Goal: Information Seeking & Learning: Learn about a topic

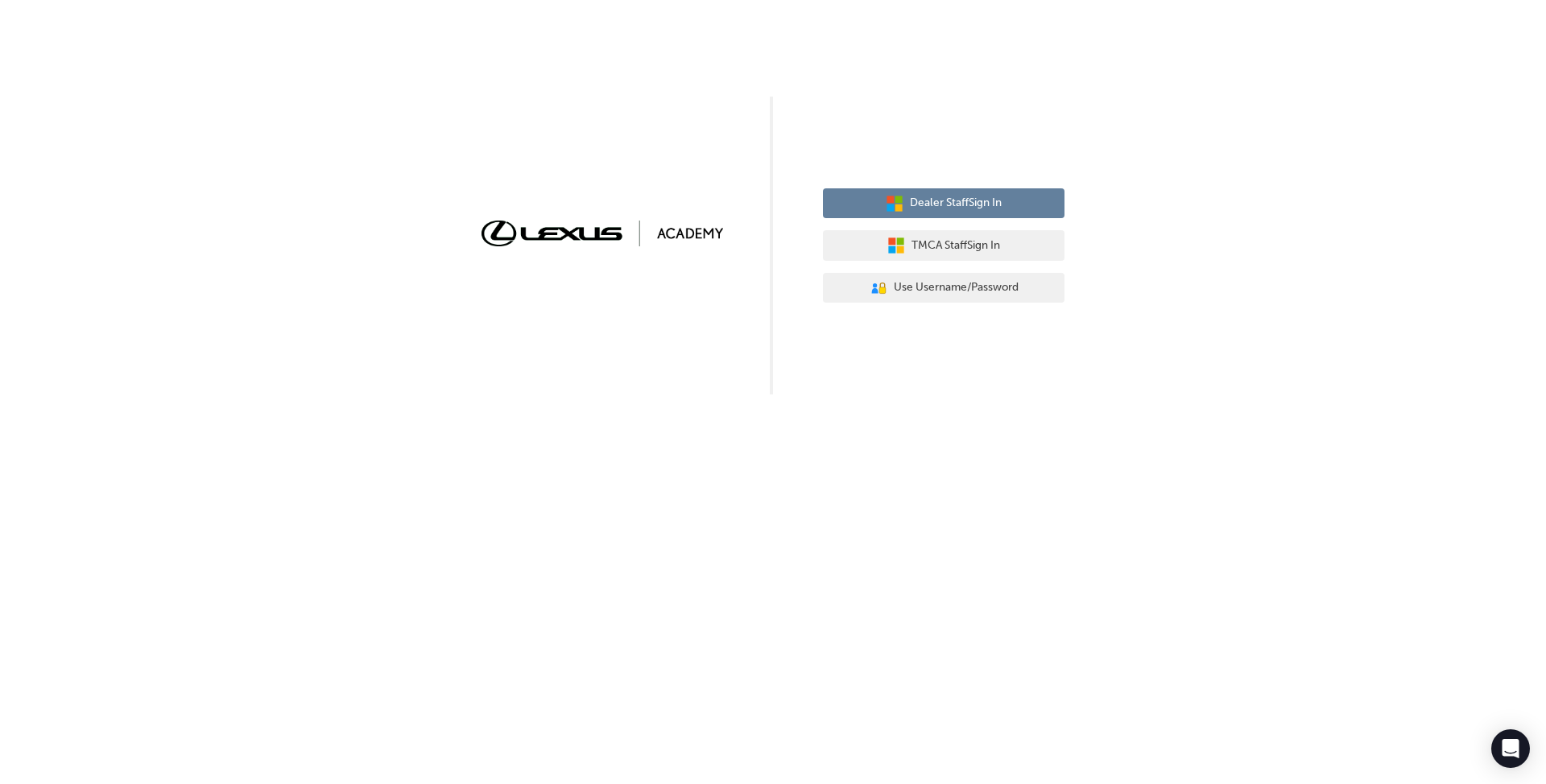
click at [964, 207] on span "Dealer Staff Sign In" at bounding box center [955, 203] width 92 height 18
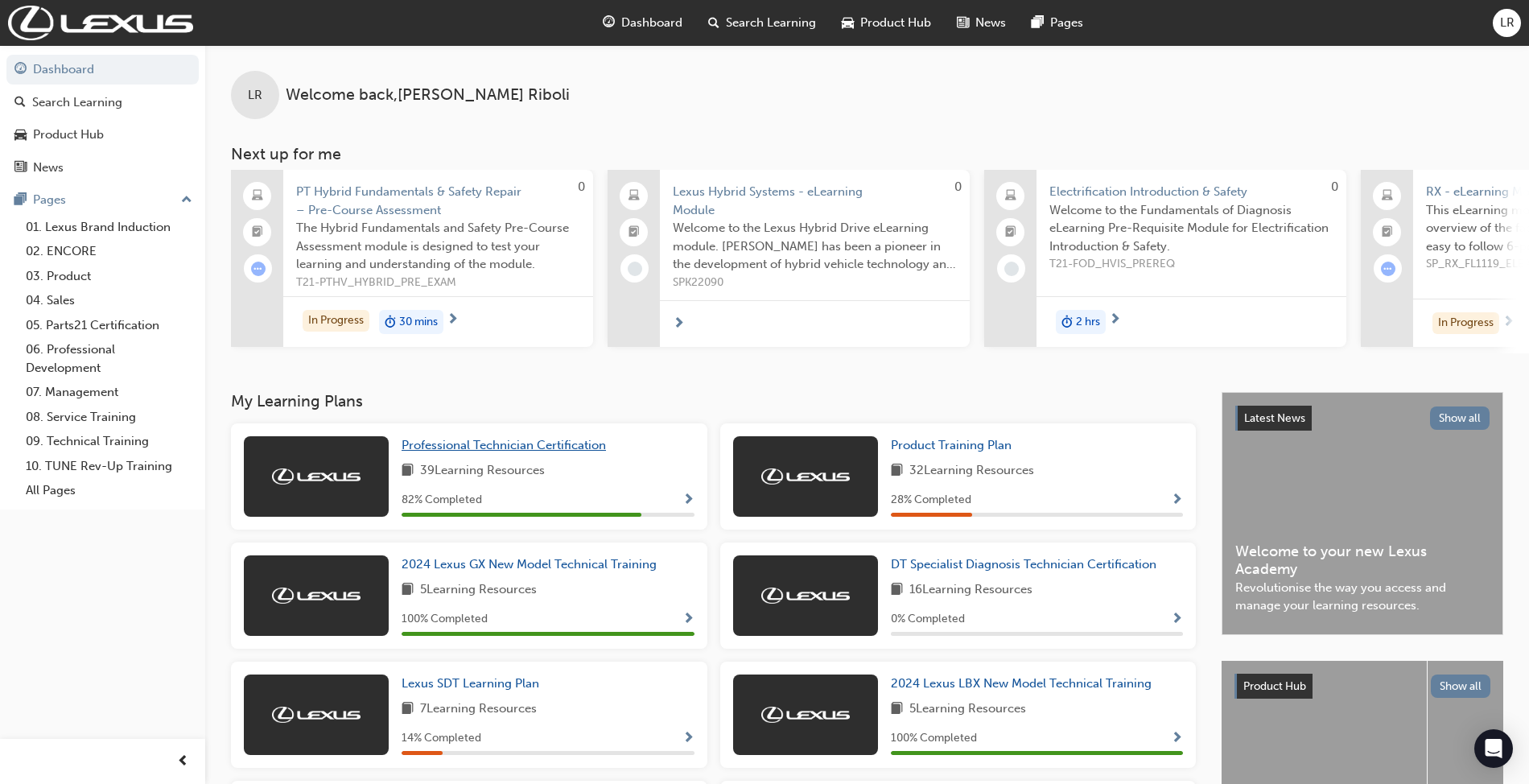
click at [580, 449] on span "Professional Technician Certification" at bounding box center [504, 445] width 204 height 14
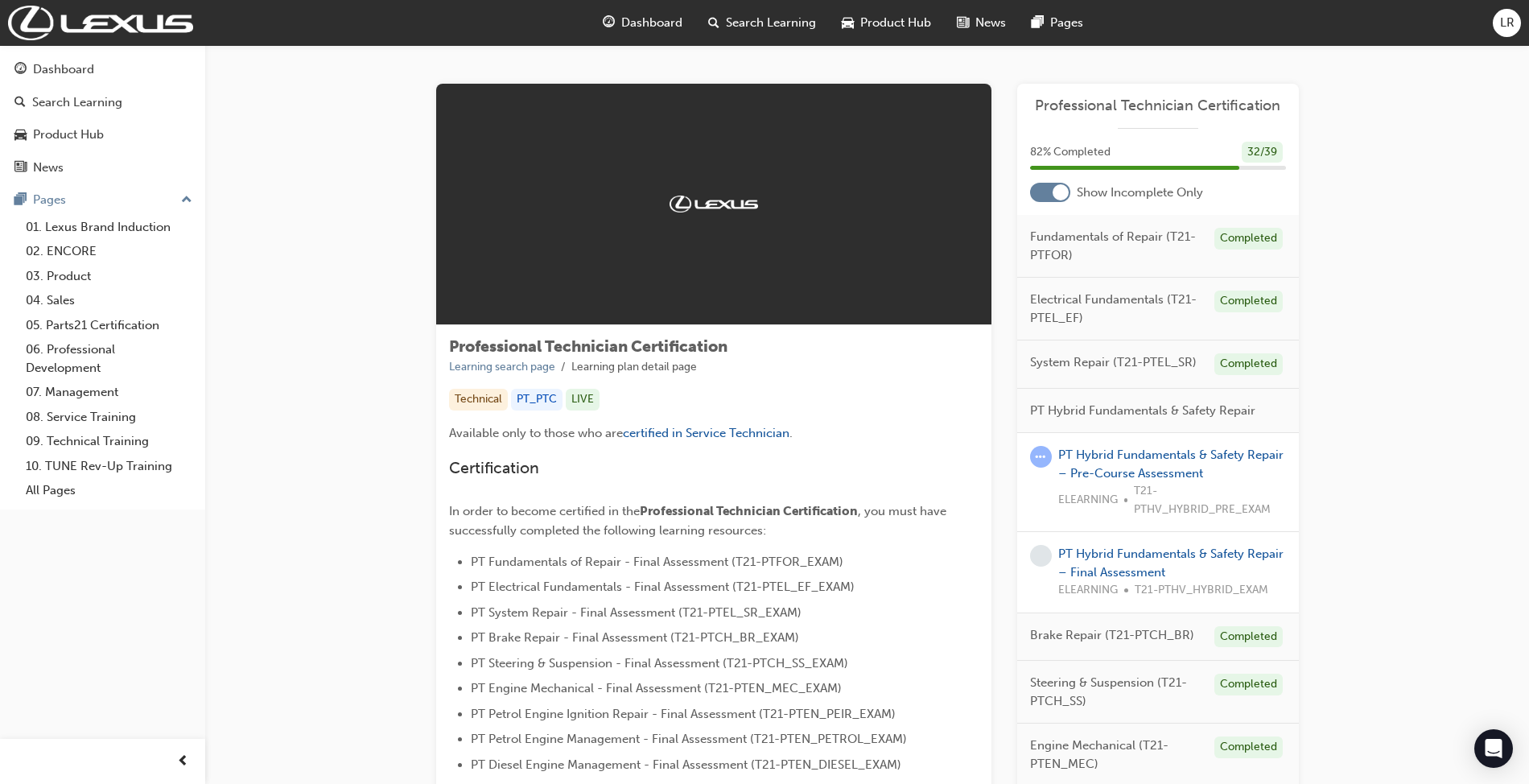
click at [1053, 197] on div at bounding box center [1061, 192] width 16 height 16
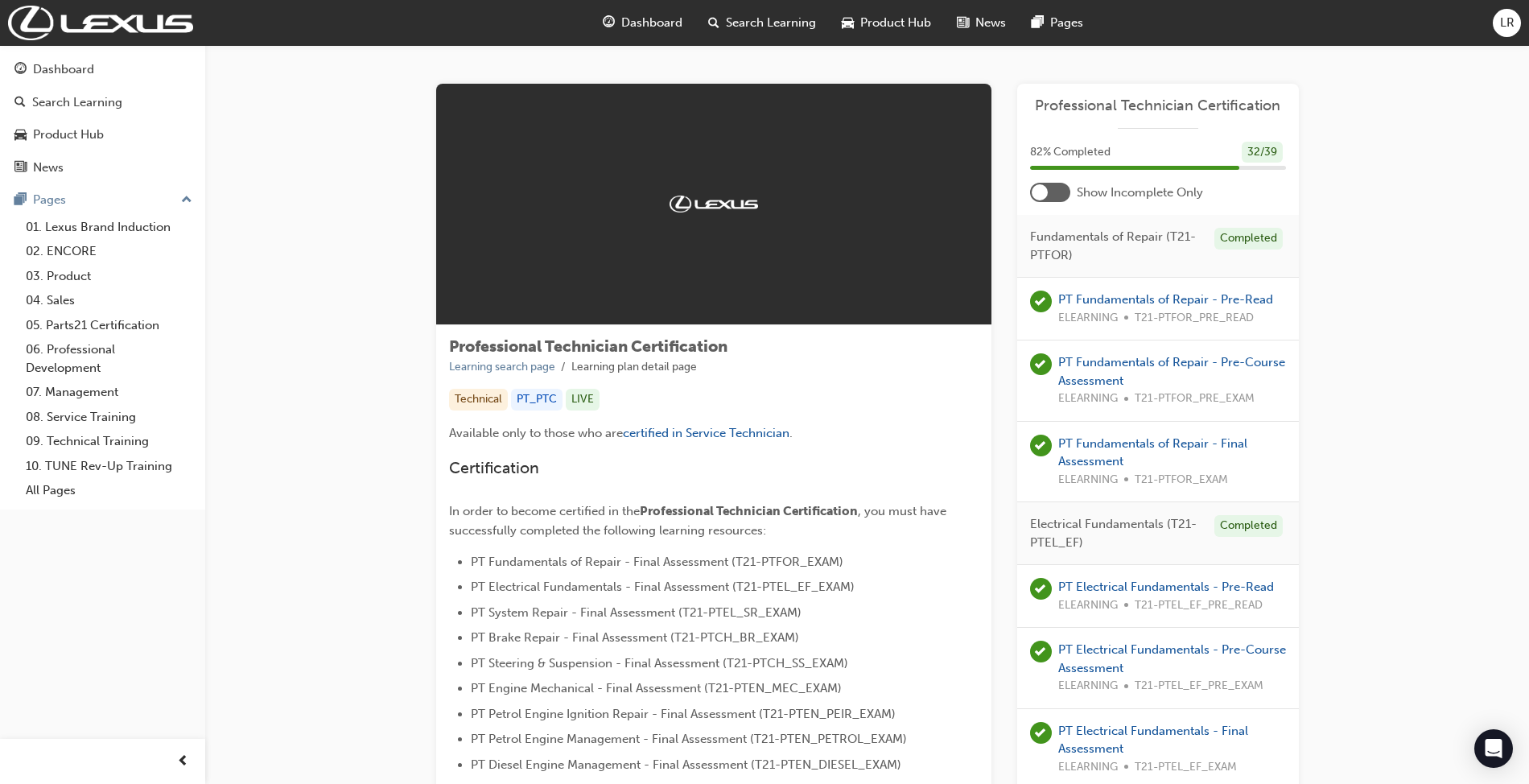
click at [1047, 180] on div "82 % Completed 32 / 39" at bounding box center [1157, 163] width 282 height 42
click at [1047, 191] on div at bounding box center [1051, 192] width 40 height 19
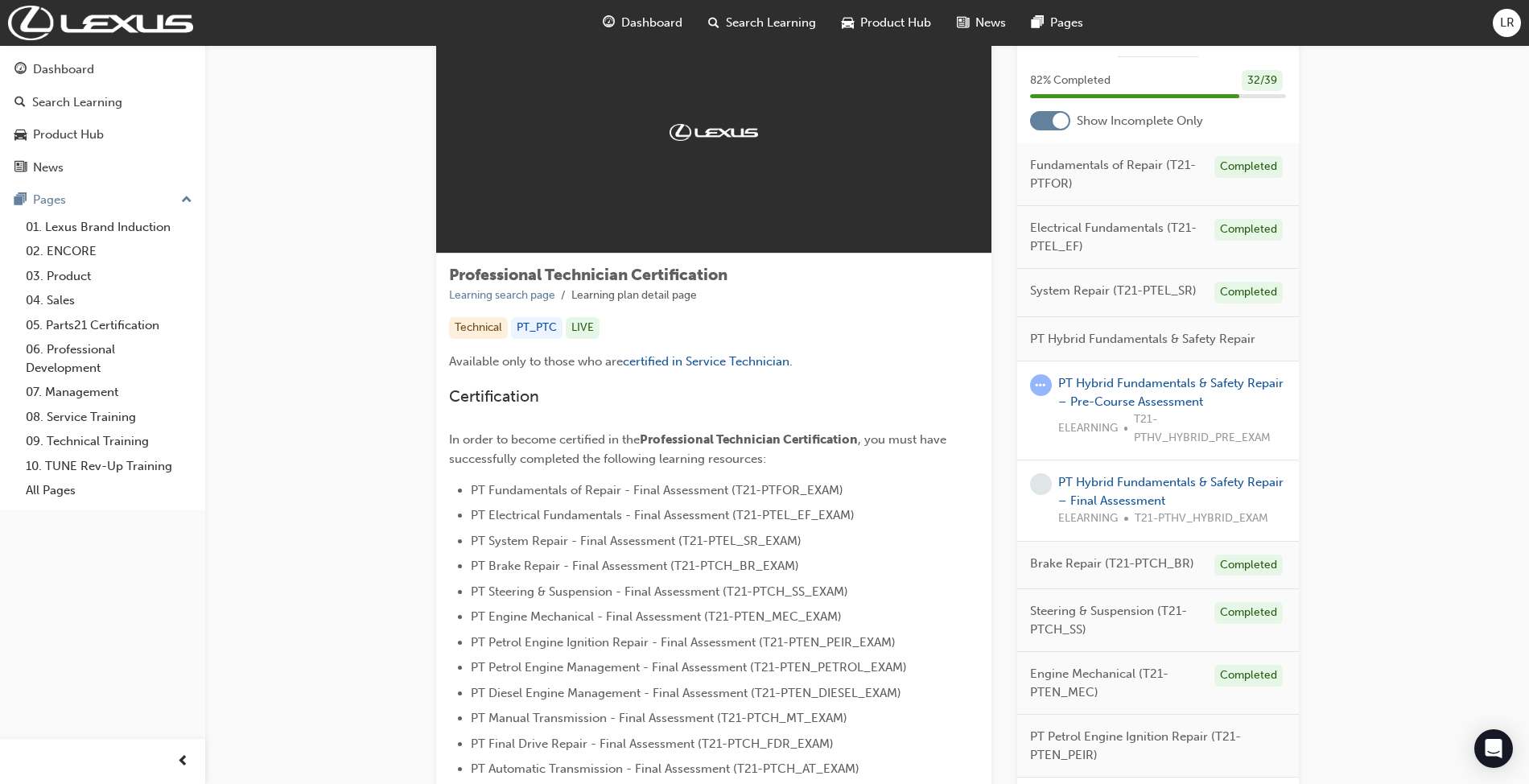
scroll to position [107, 0]
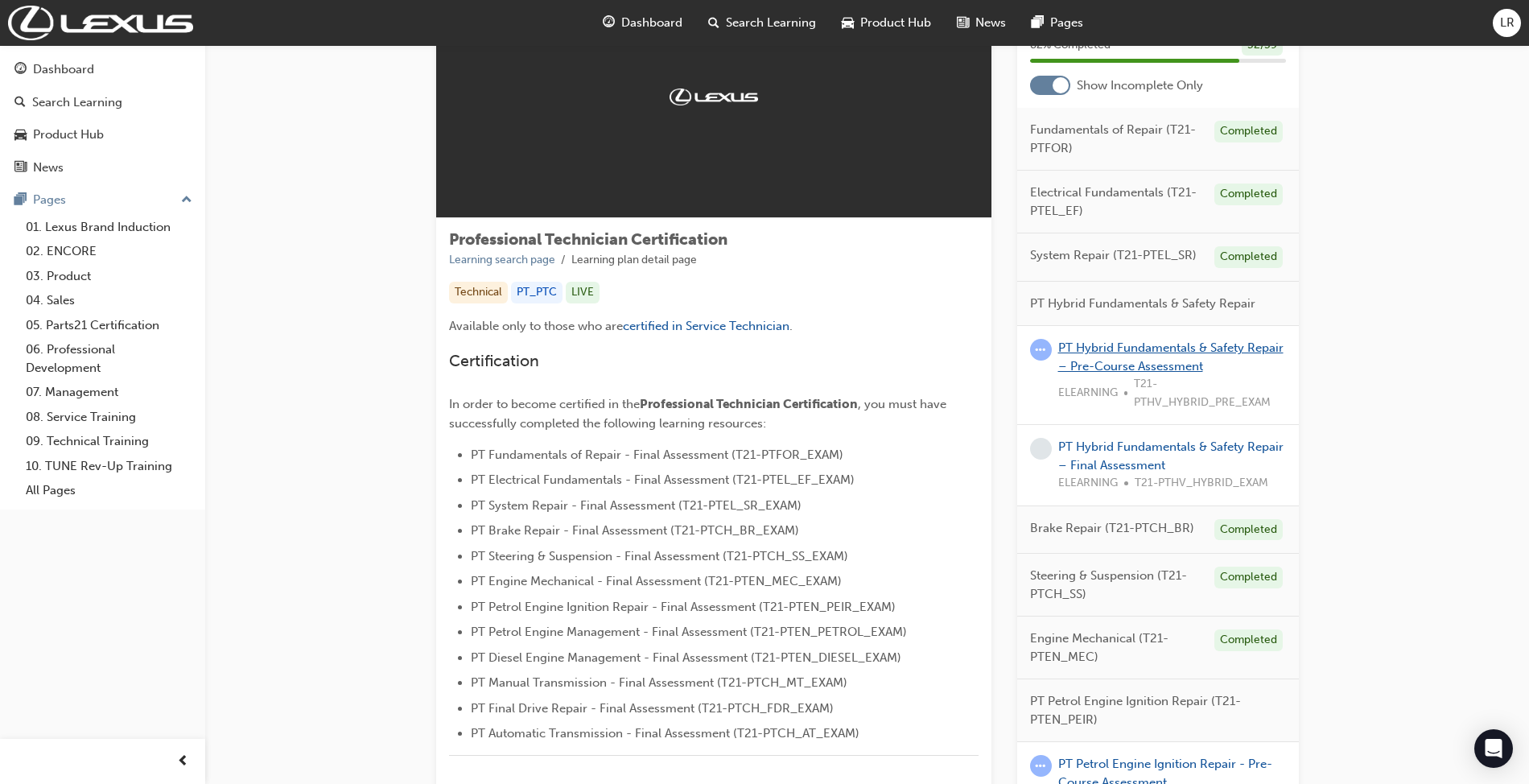
click at [1136, 352] on link "PT Hybrid Fundamentals & Safety Repair – Pre-Course Assessment" at bounding box center [1171, 356] width 225 height 33
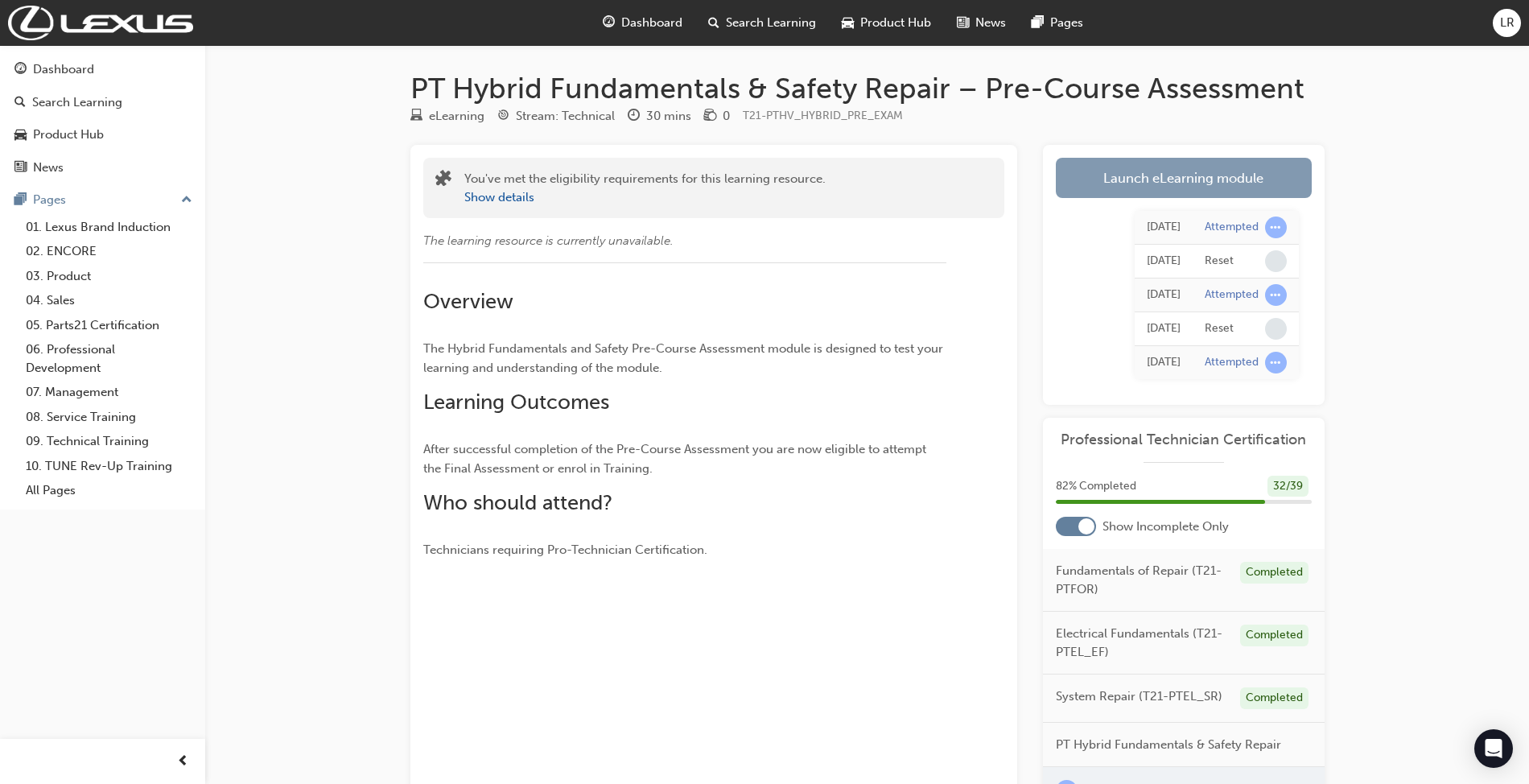
click at [1160, 166] on link "Launch eLearning module" at bounding box center [1184, 178] width 256 height 40
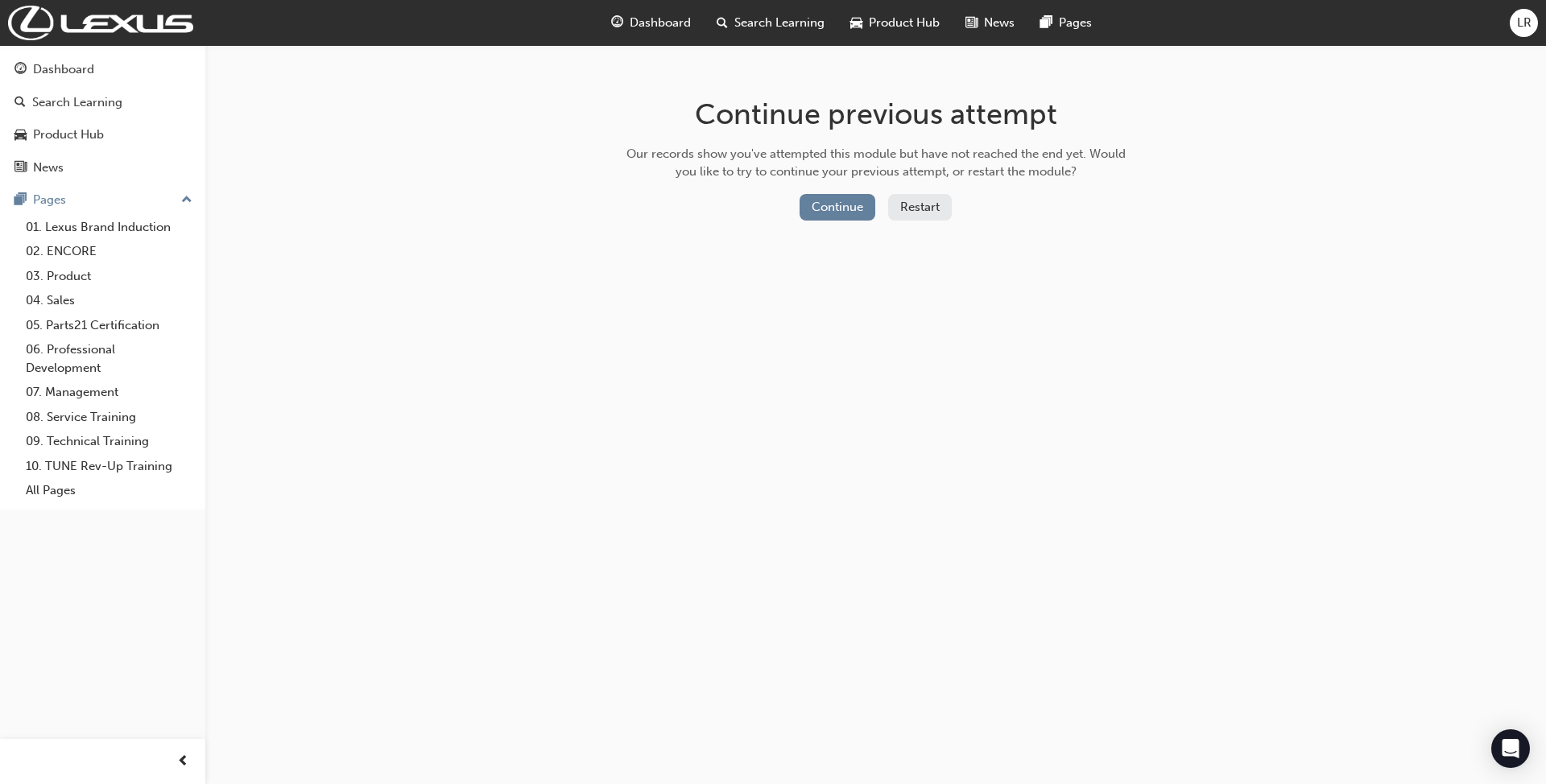
click at [920, 208] on button "Restart" at bounding box center [920, 208] width 64 height 27
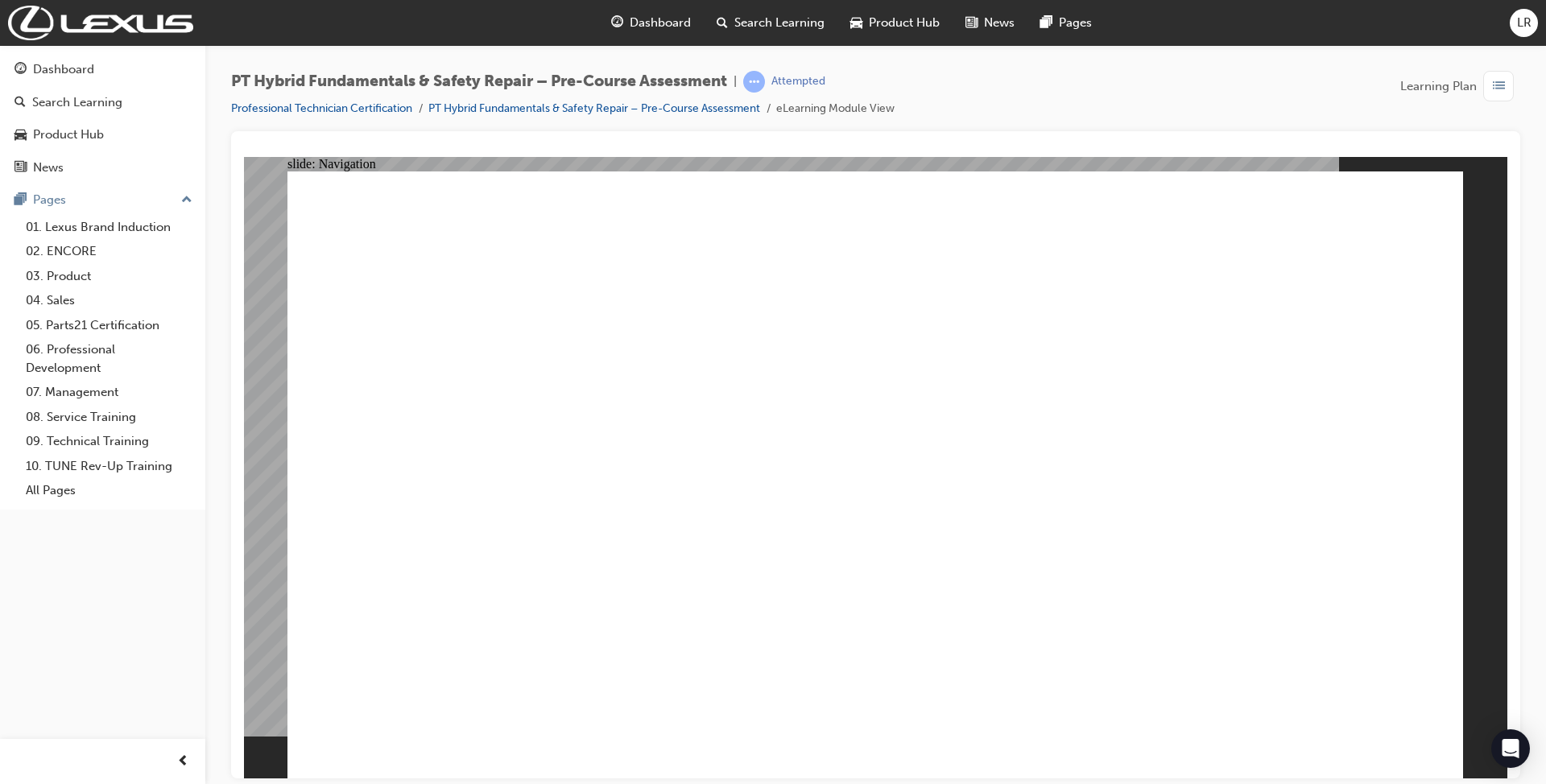
radio input "false"
radio input "true"
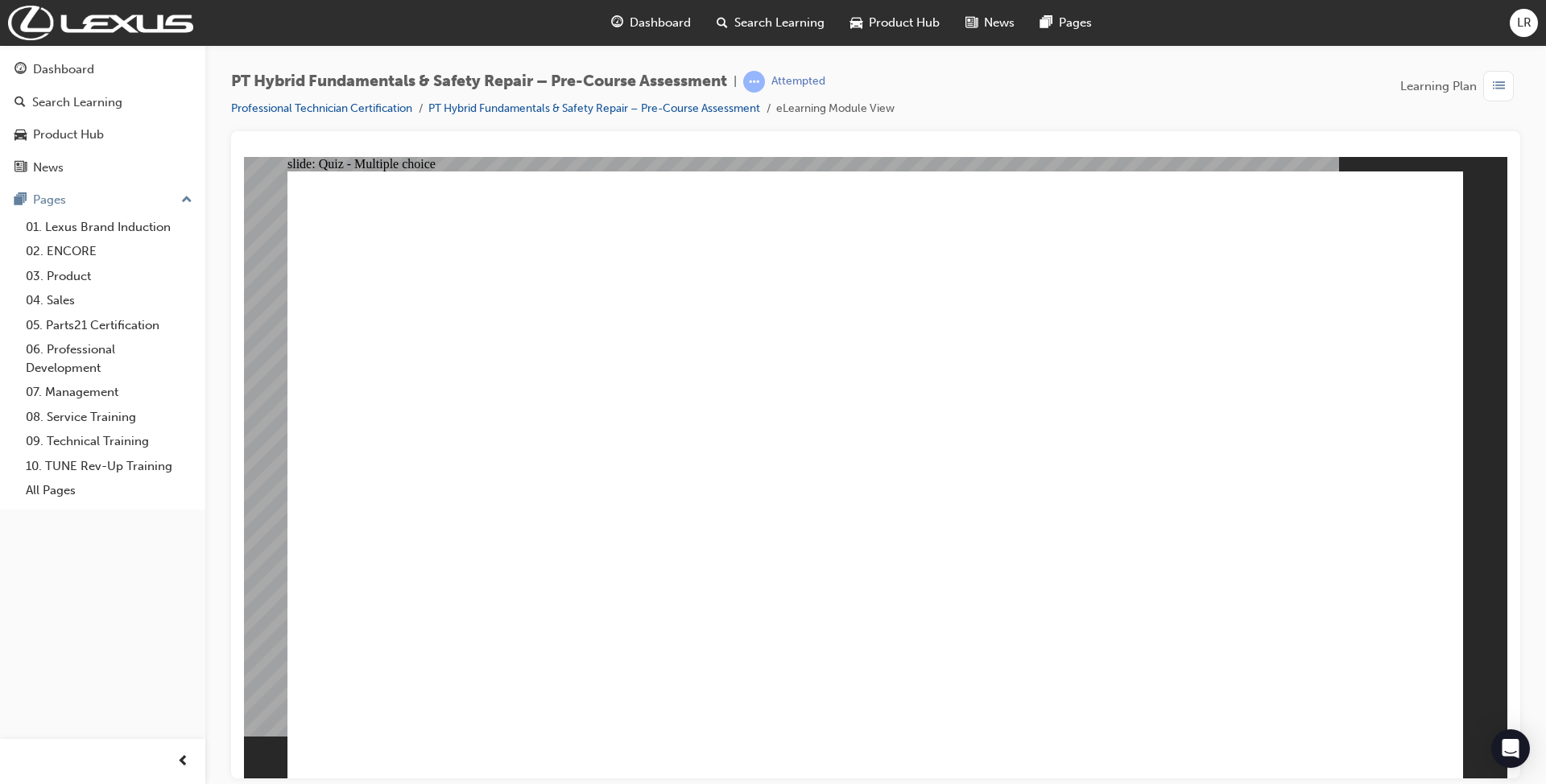
radio input "true"
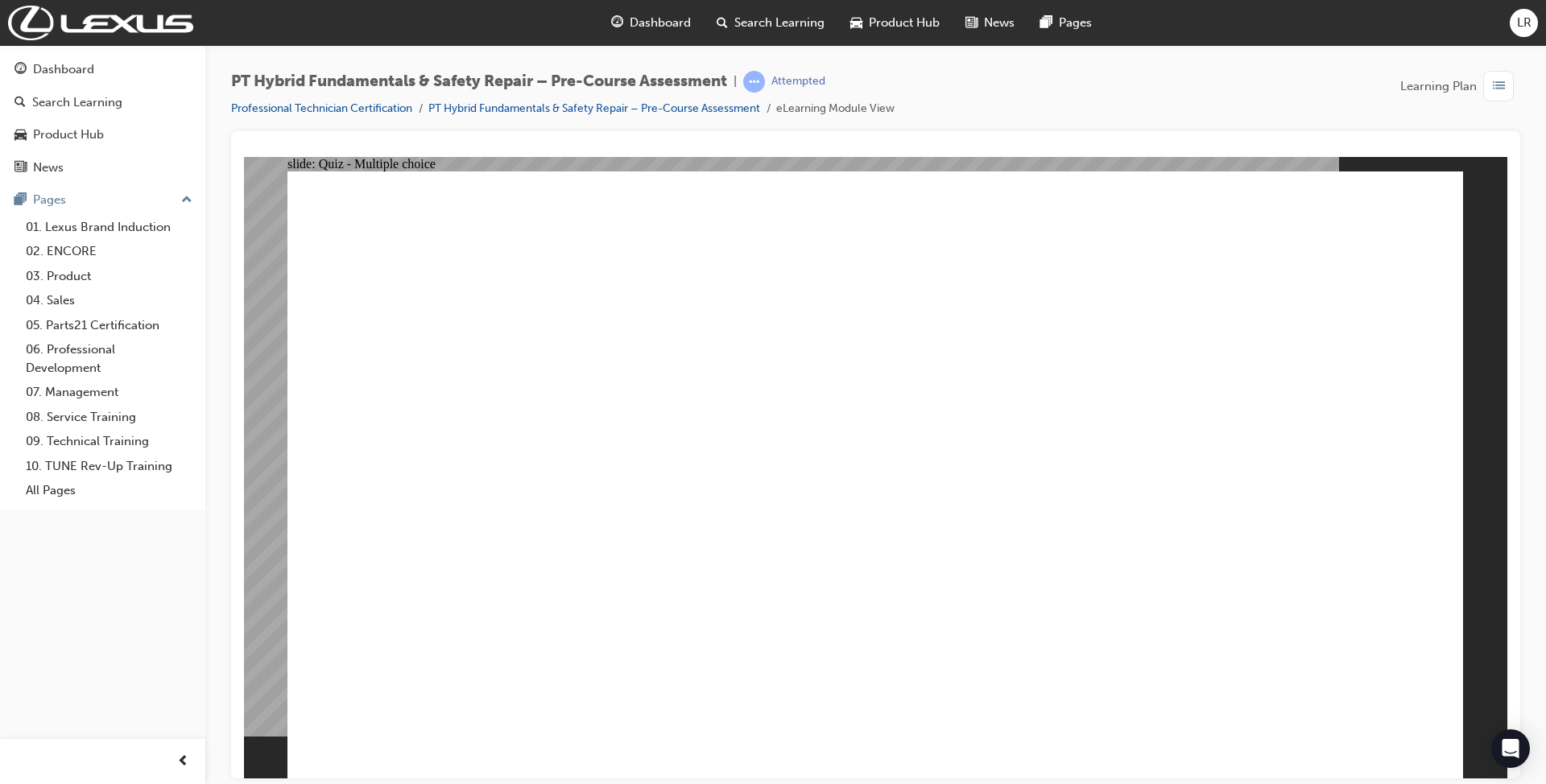
radio input "true"
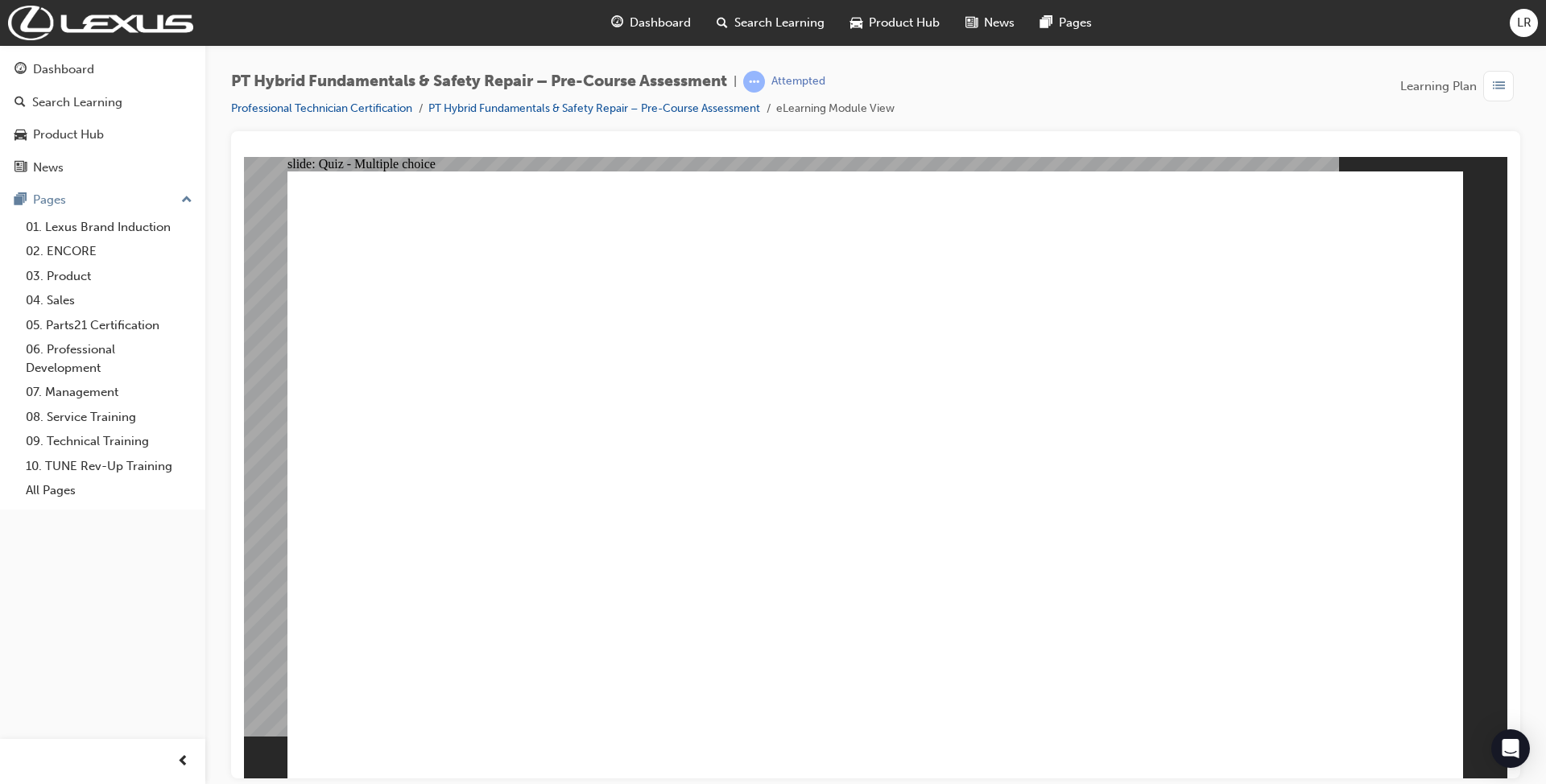
checkbox input "true"
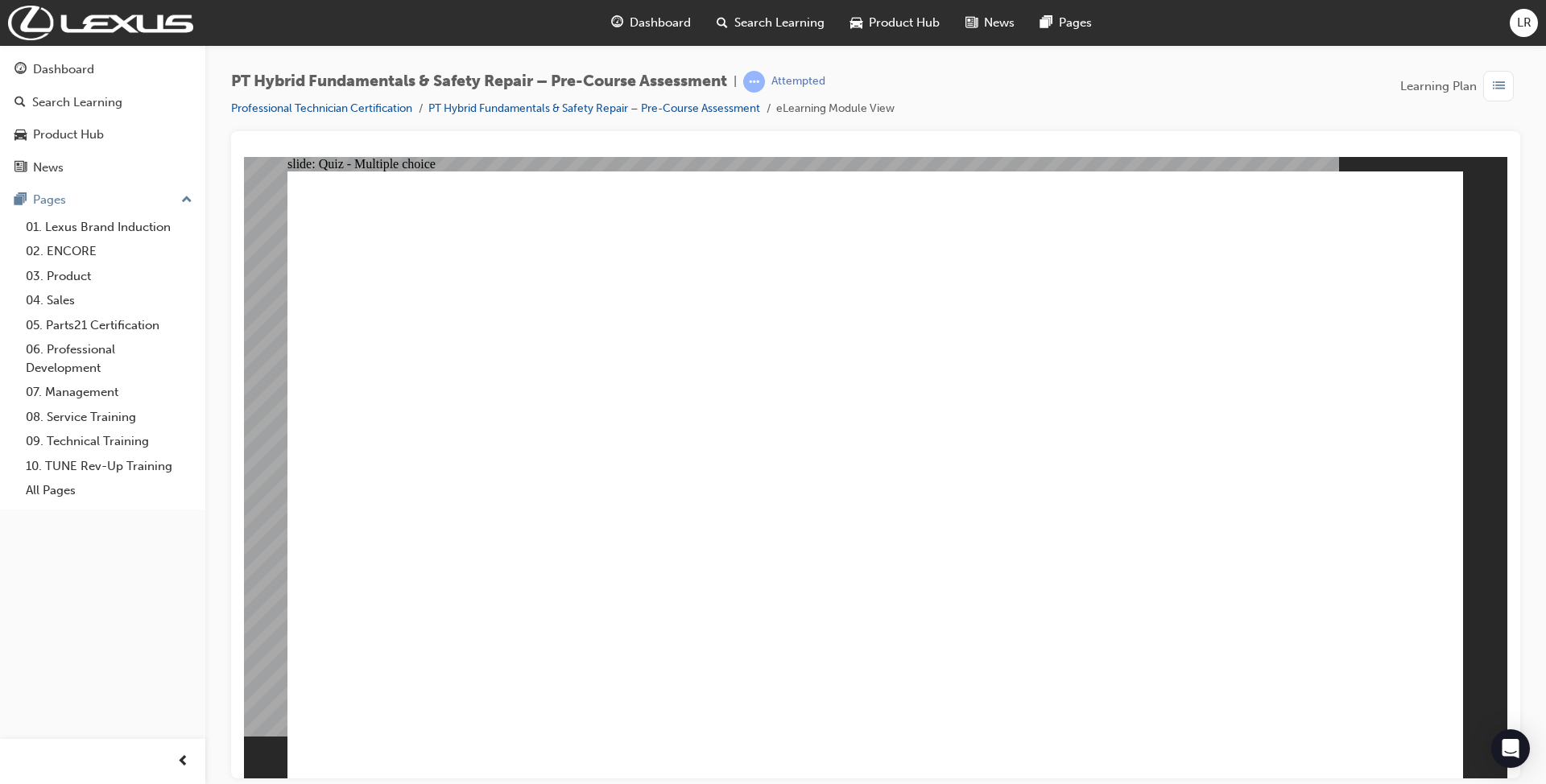
checkbox input "false"
checkbox input "true"
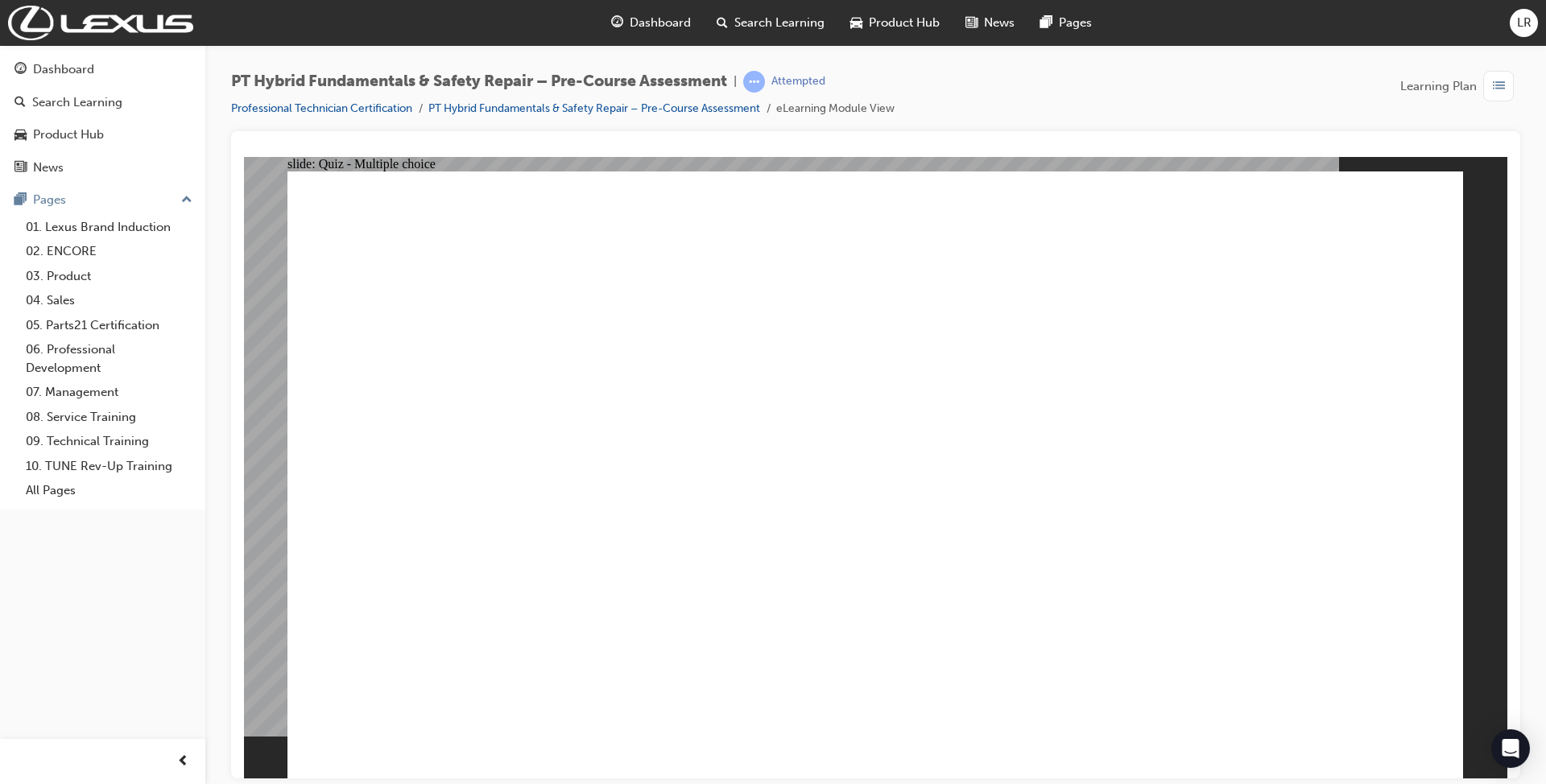
checkbox input "true"
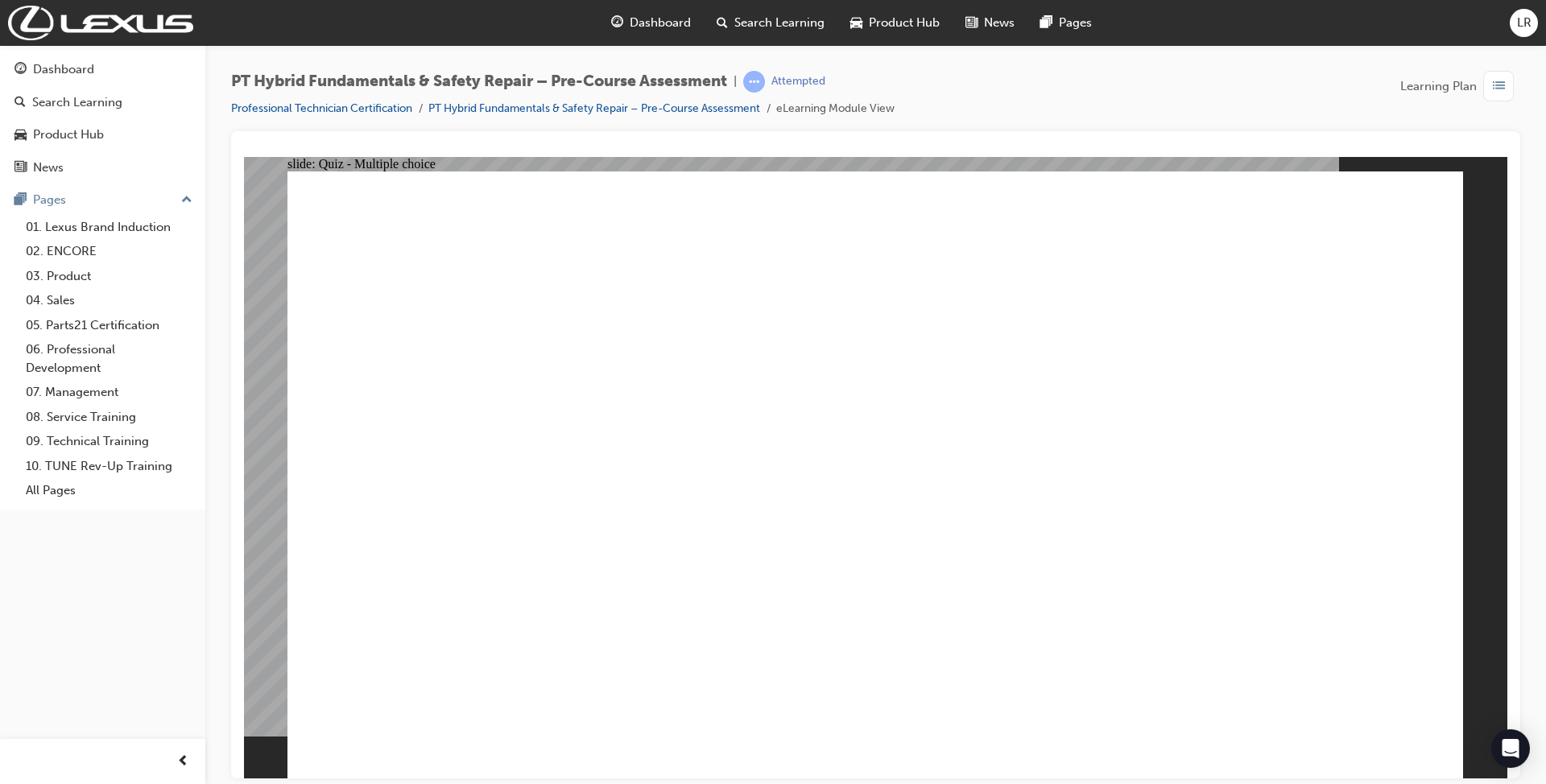
checkbox input "true"
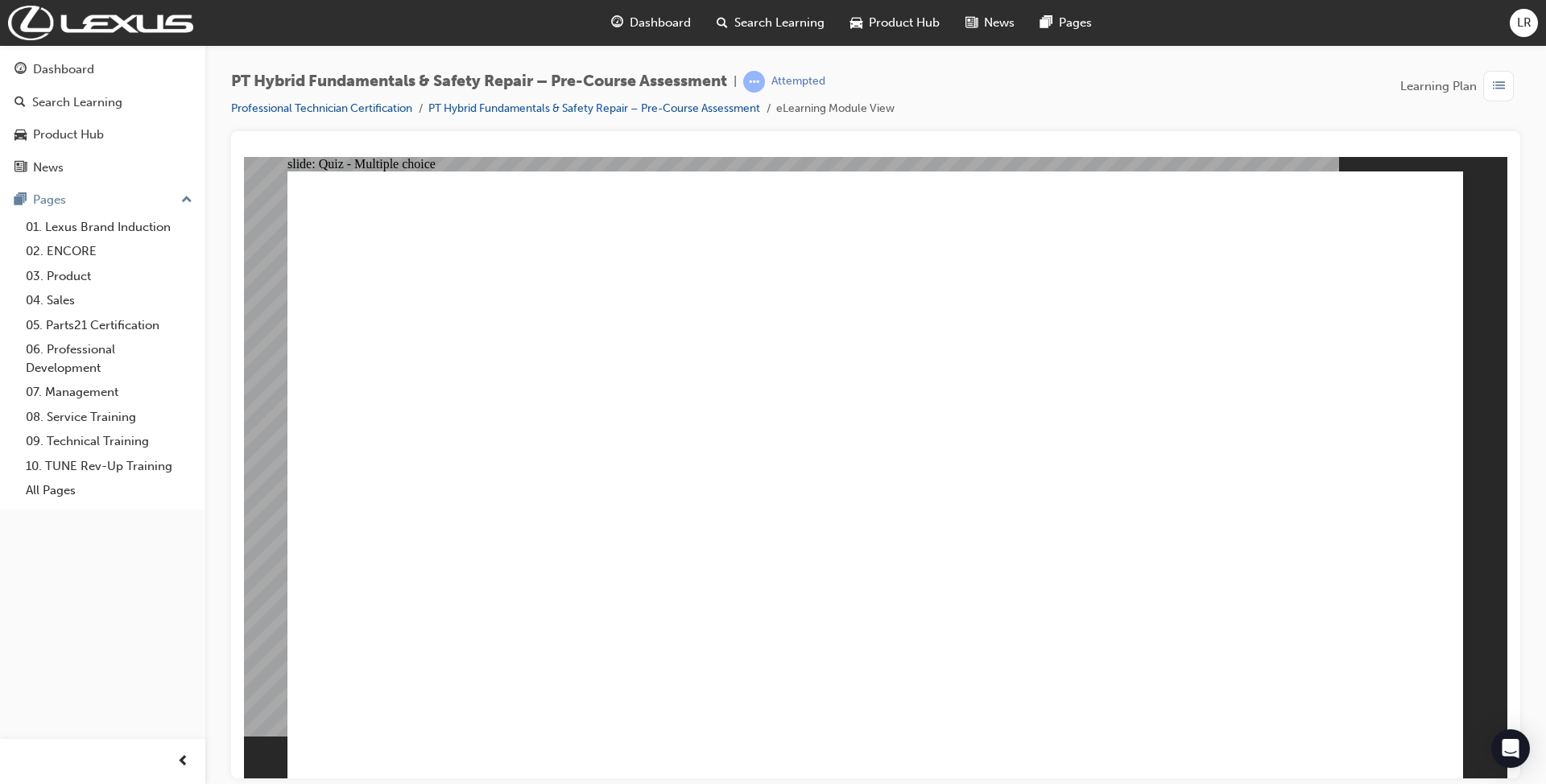
checkbox input "false"
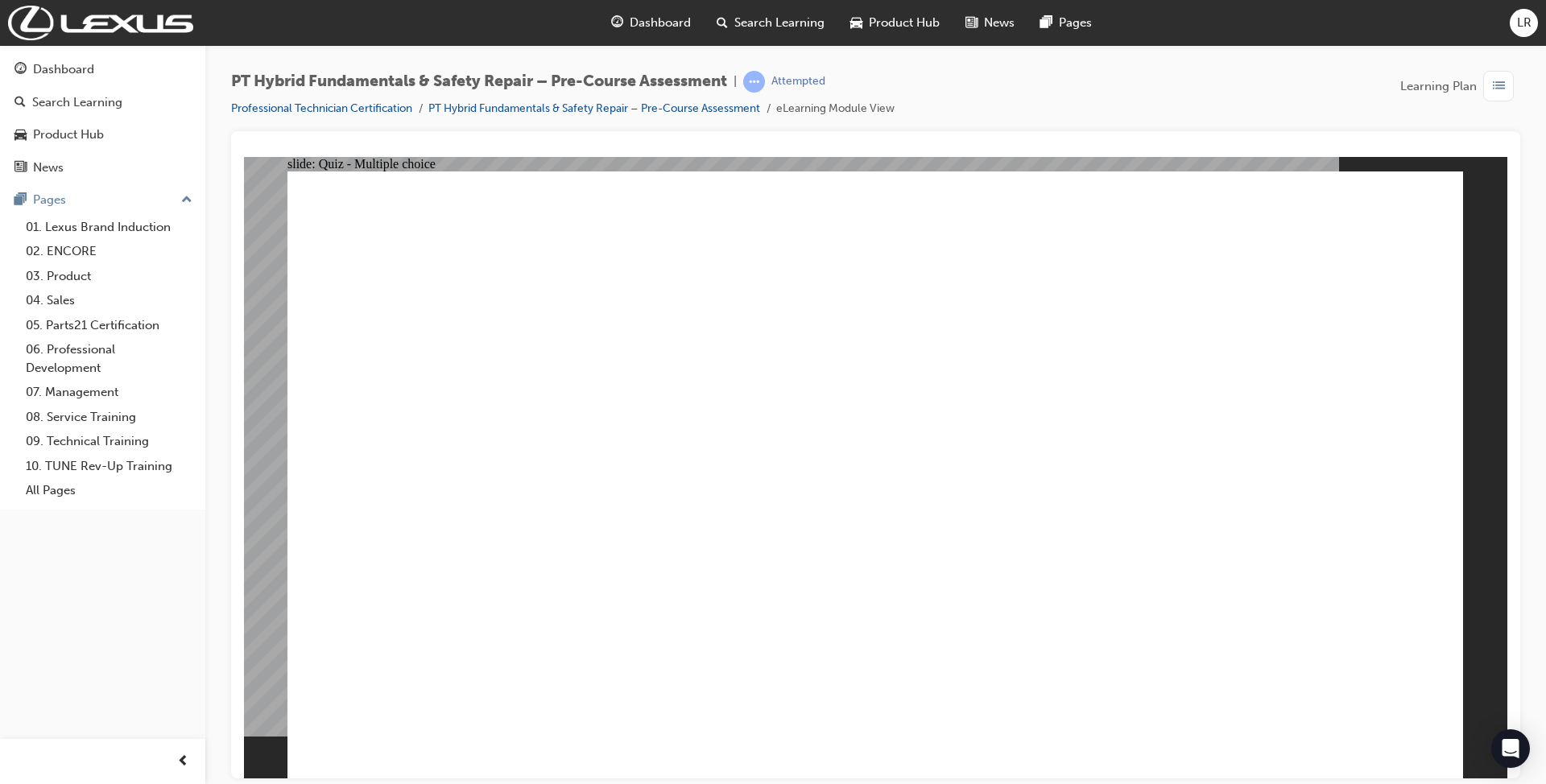
checkbox input "true"
radio input "false"
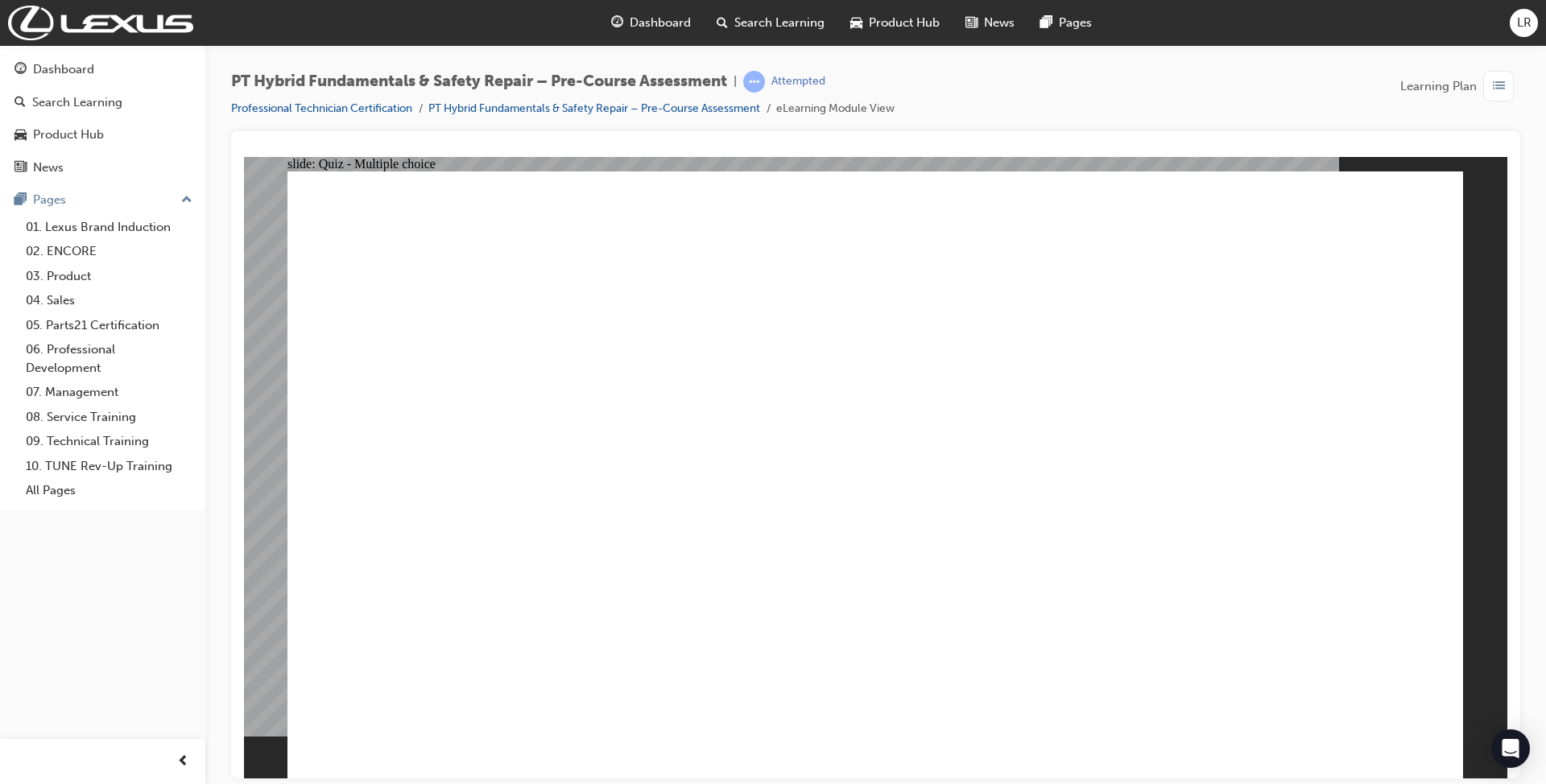
radio input "false"
radio input "true"
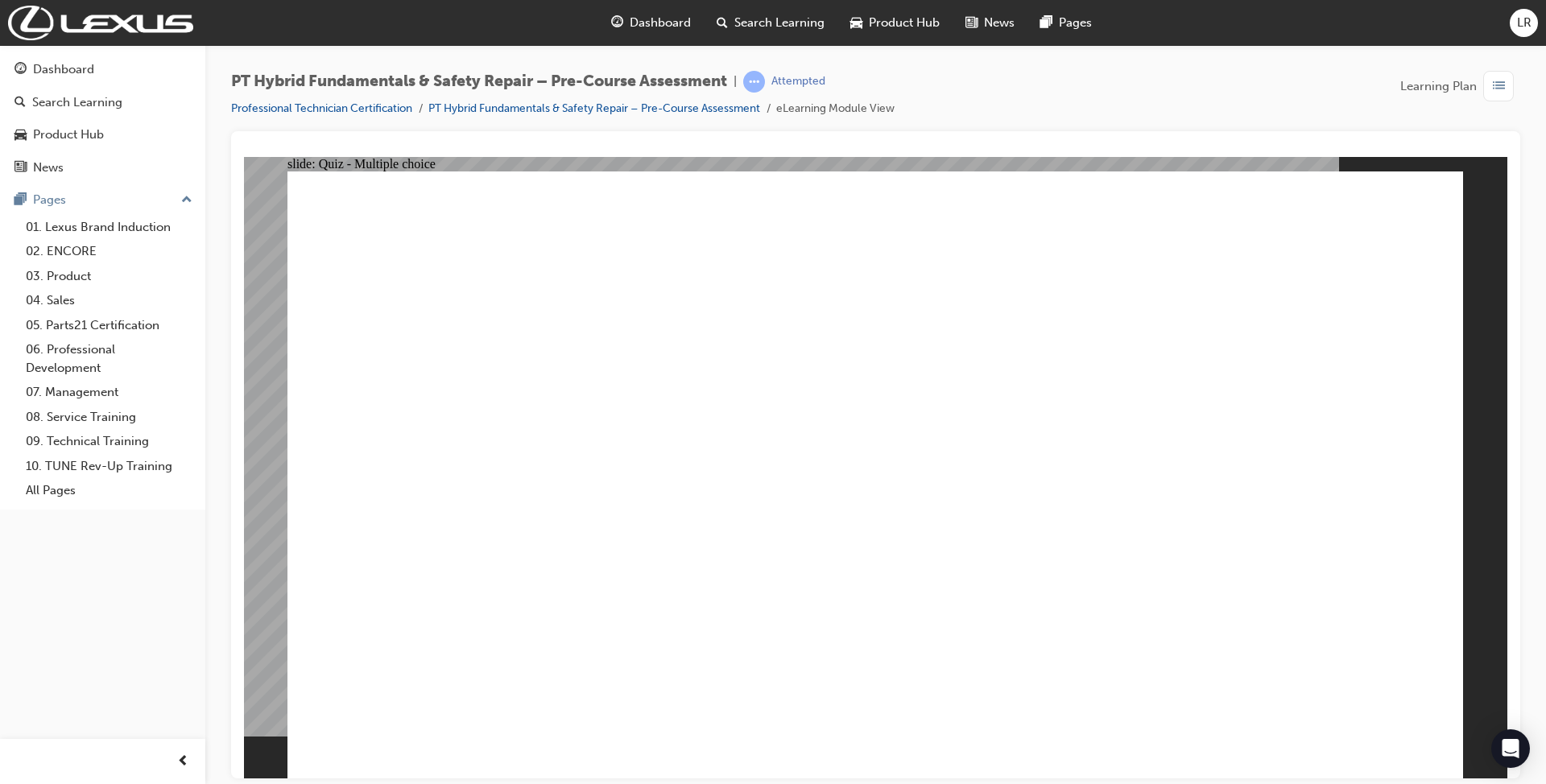
radio input "true"
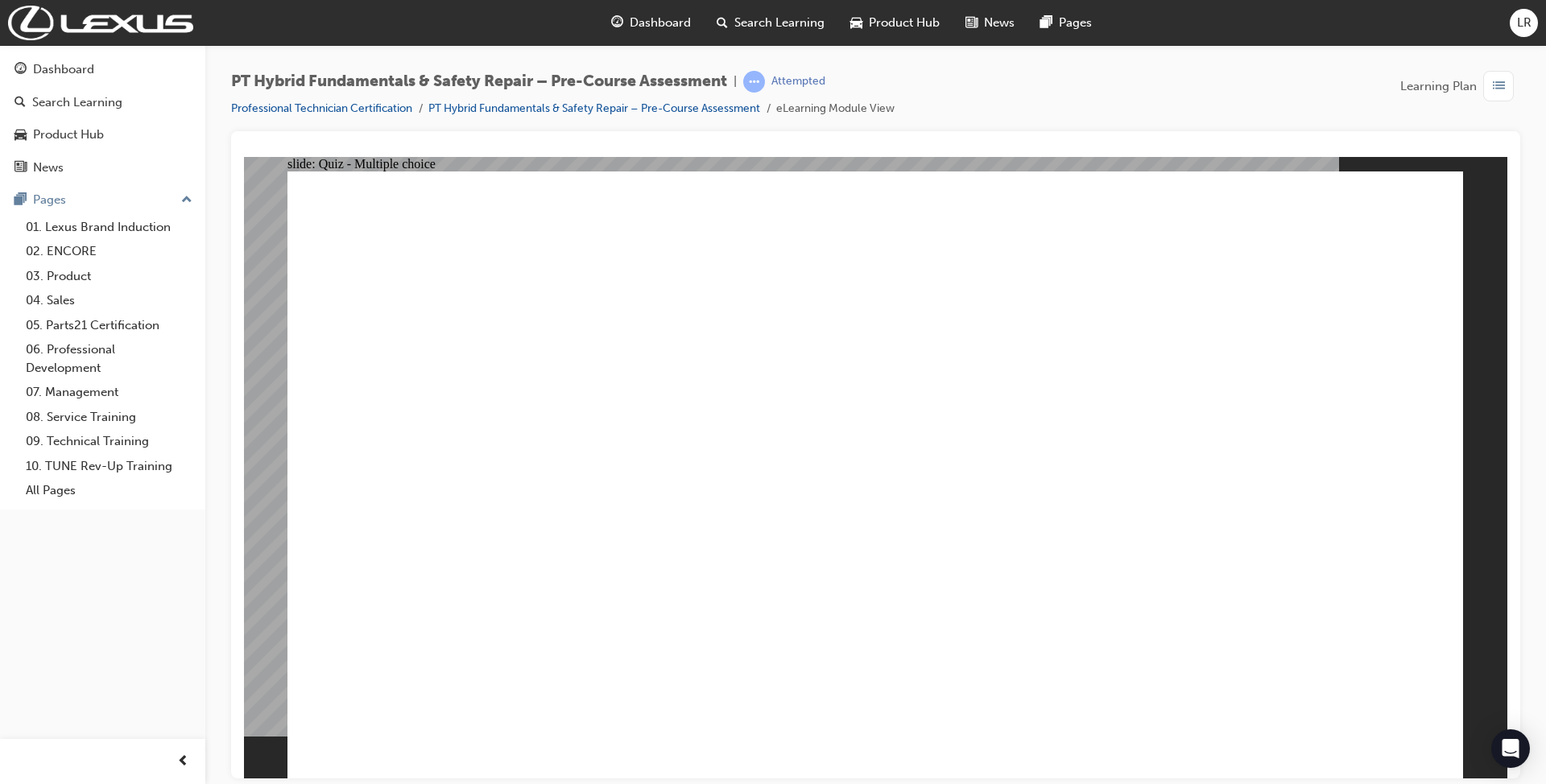
radio input "true"
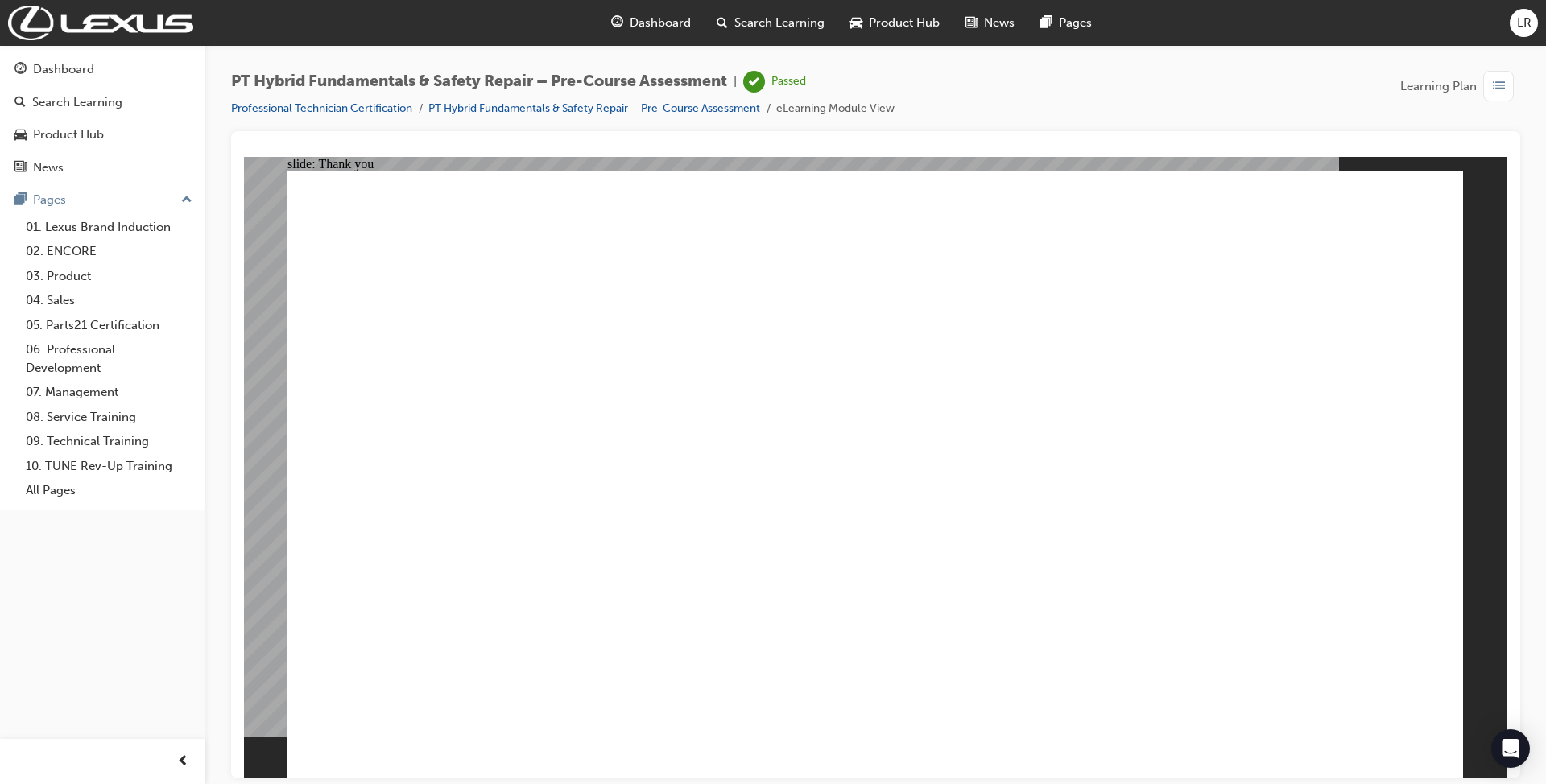
click at [82, 71] on div "Dashboard" at bounding box center [63, 70] width 61 height 18
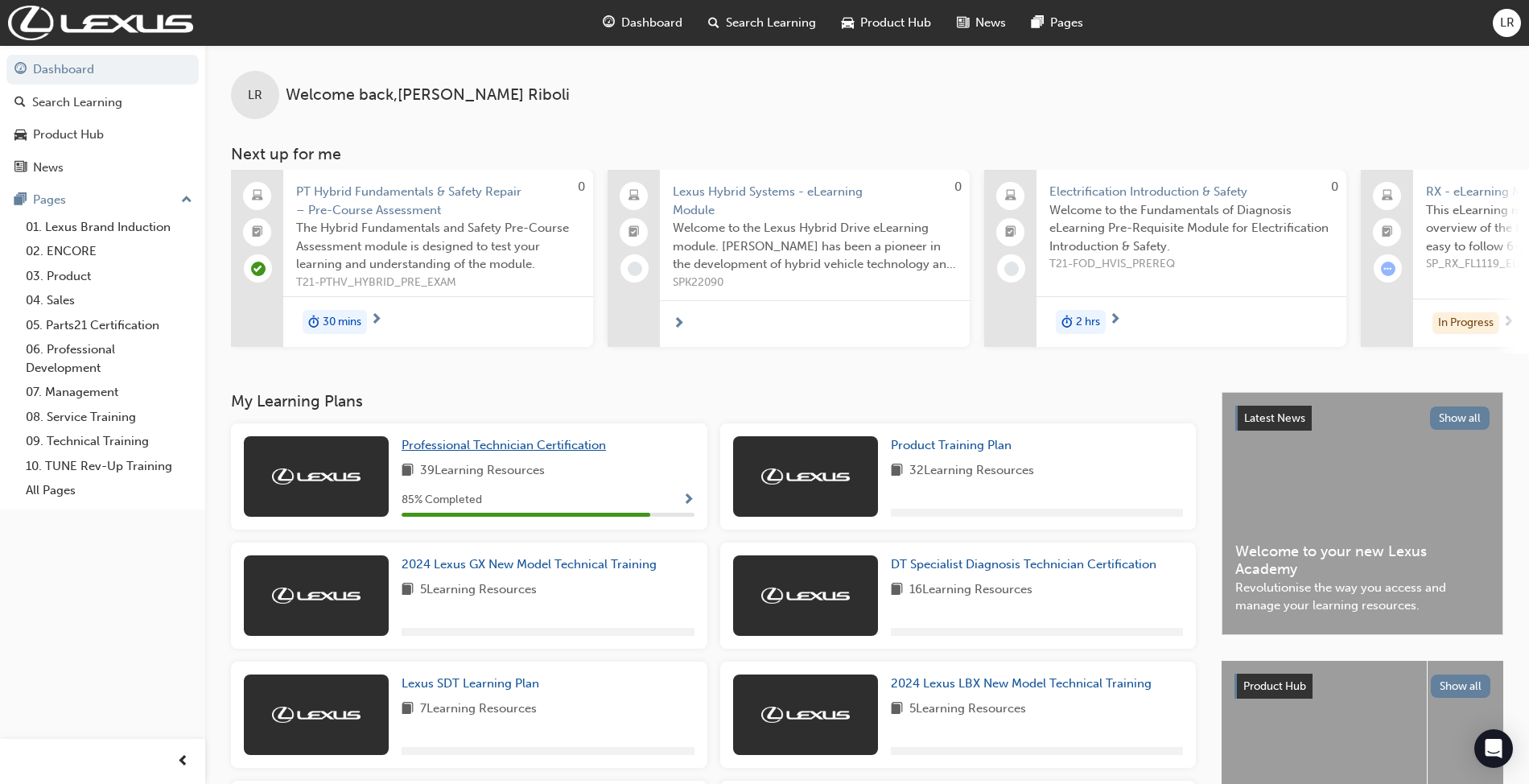
click at [522, 451] on span "Professional Technician Certification" at bounding box center [504, 445] width 204 height 14
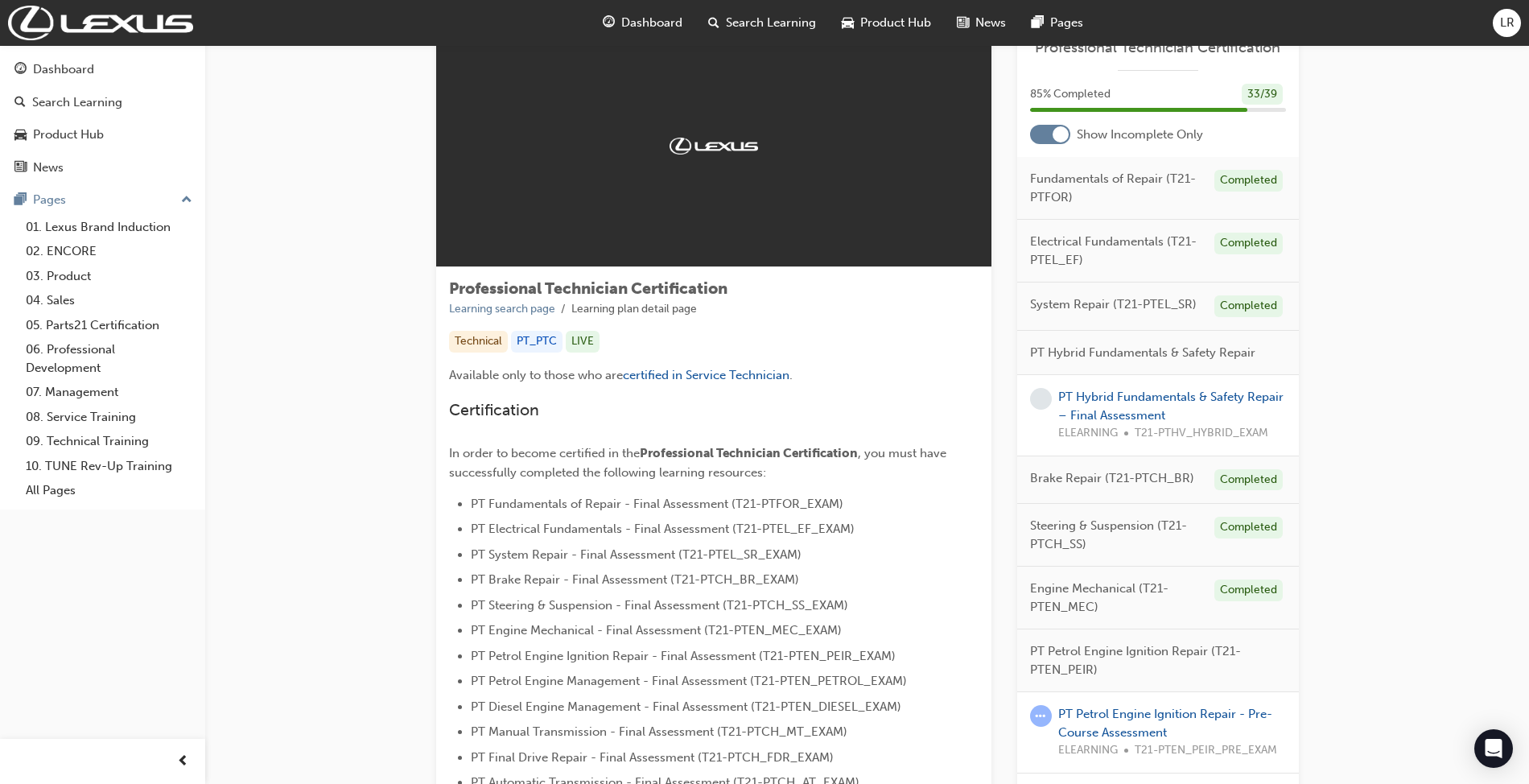
scroll to position [55, 0]
click at [1106, 397] on link "PT Hybrid Fundamentals & Safety Repair – Final Assessment" at bounding box center [1171, 408] width 225 height 33
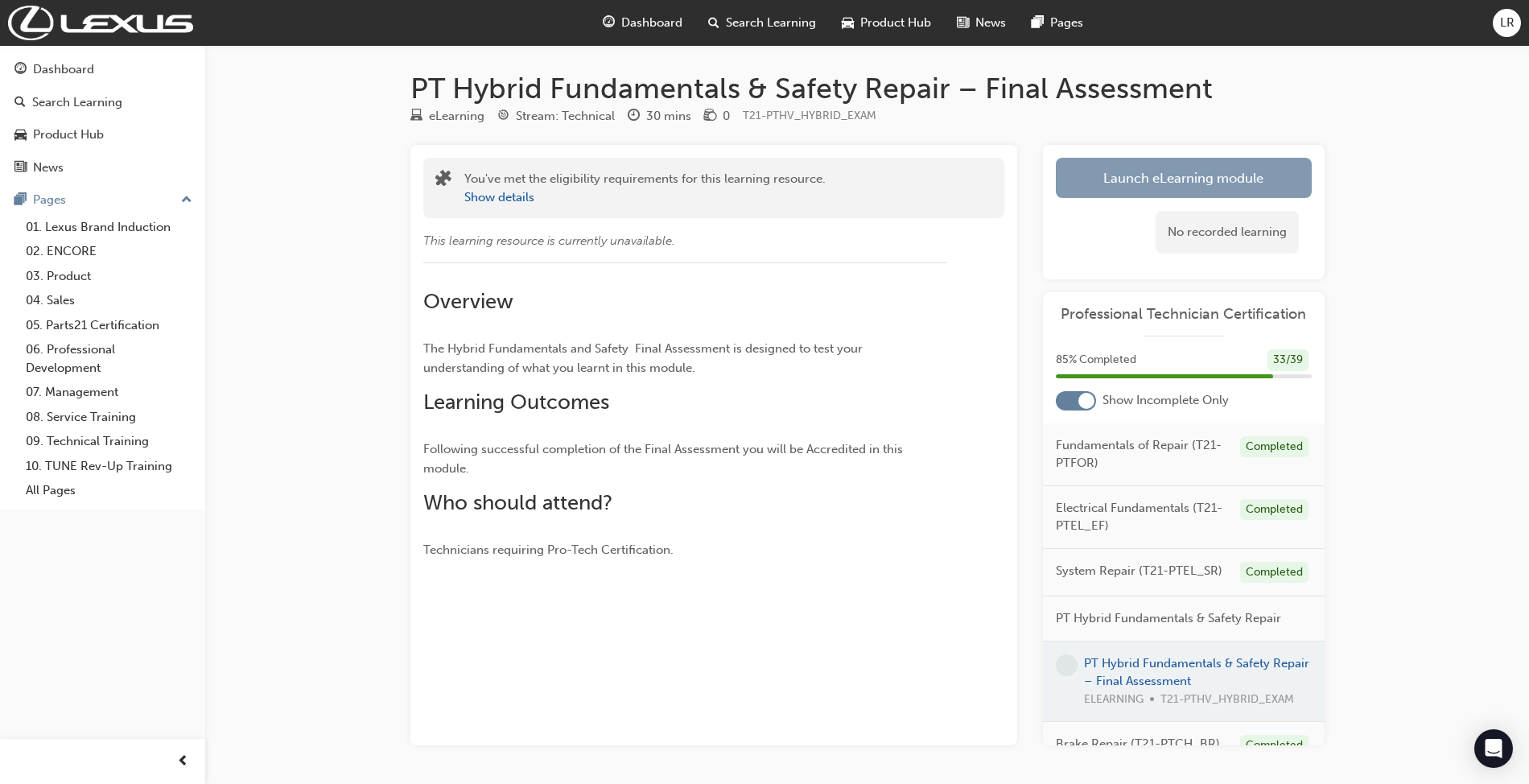
click at [1179, 174] on link "Launch eLearning module" at bounding box center [1184, 178] width 256 height 40
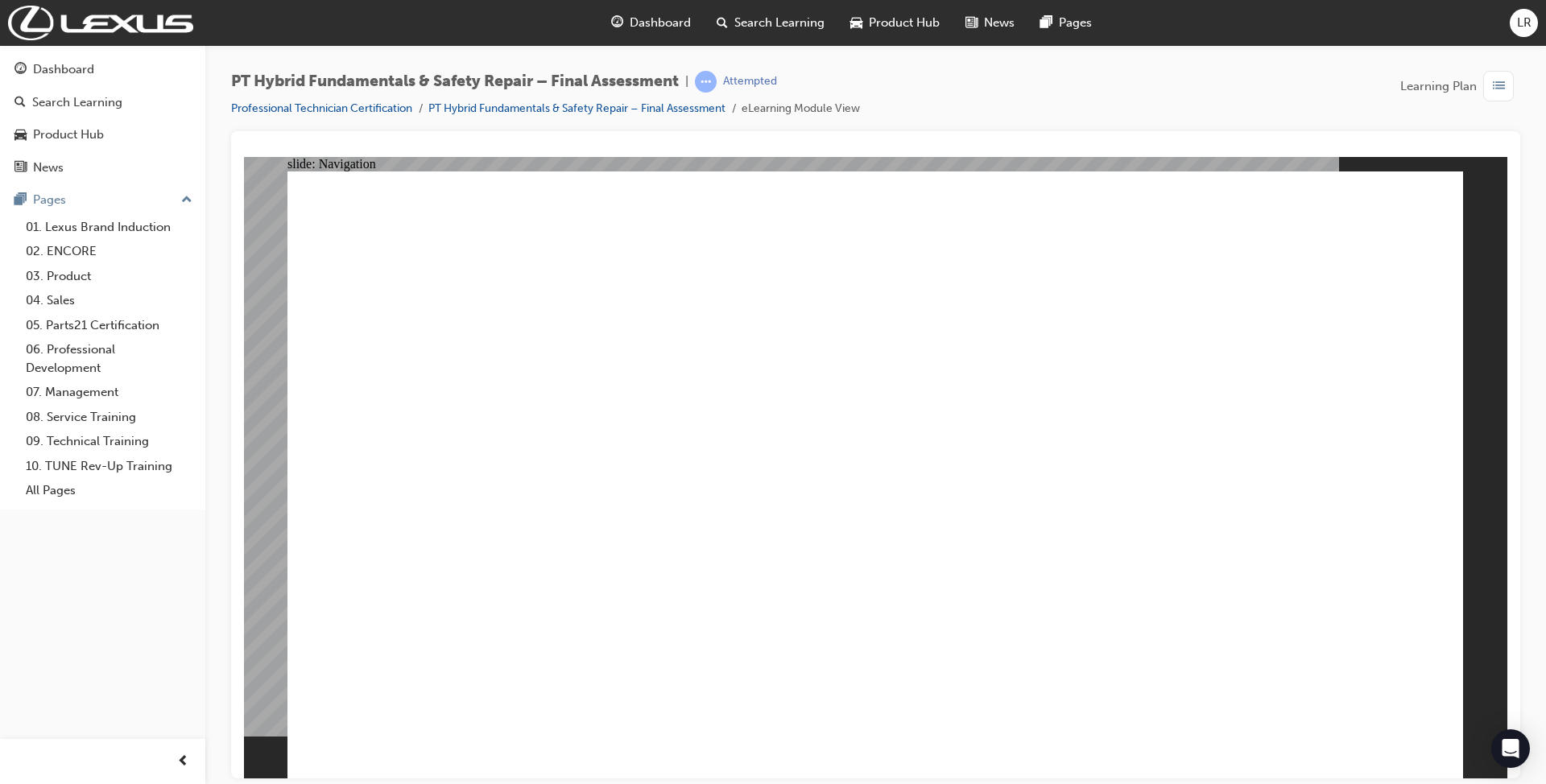
checkbox input "true"
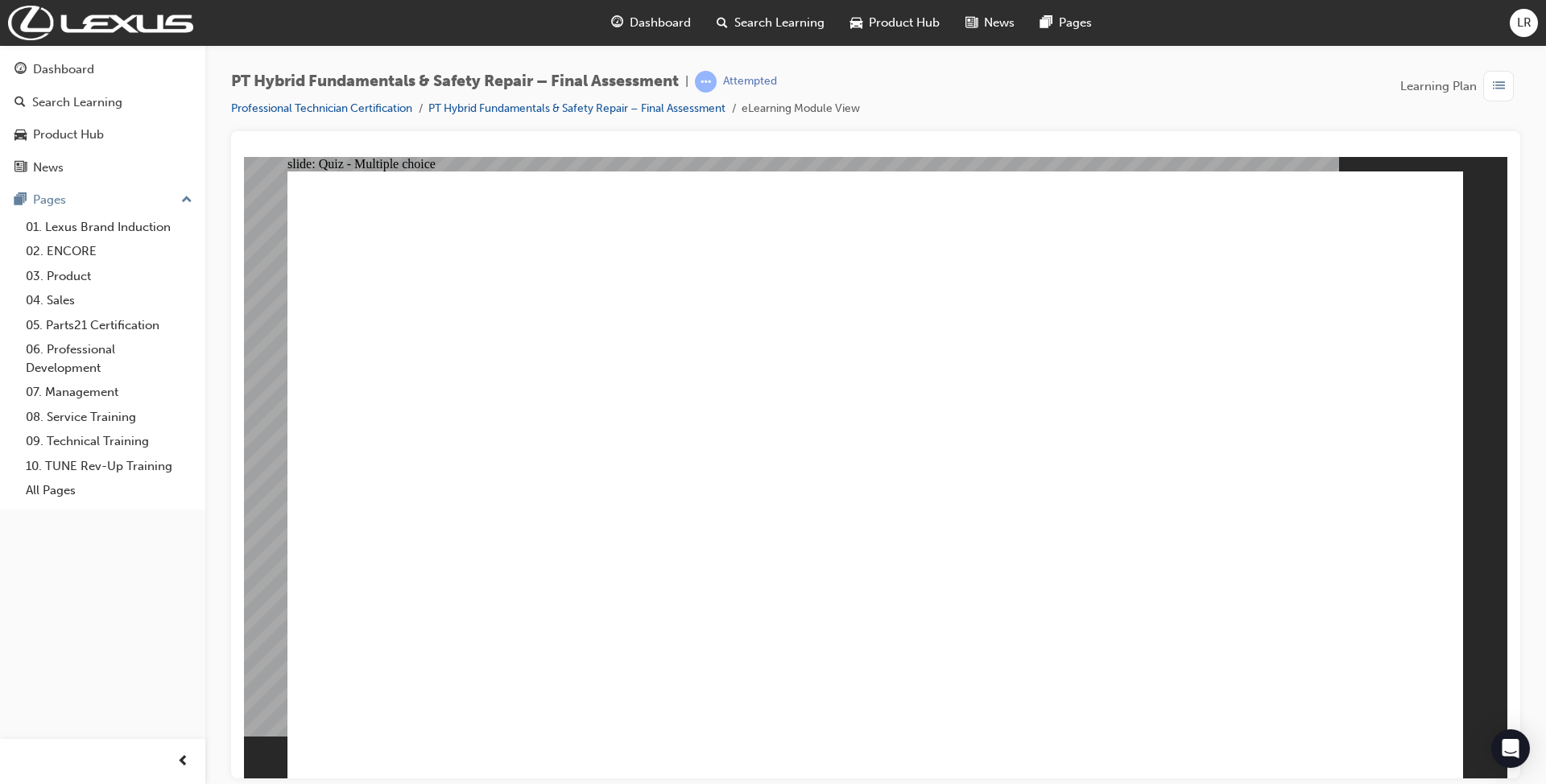
radio input "true"
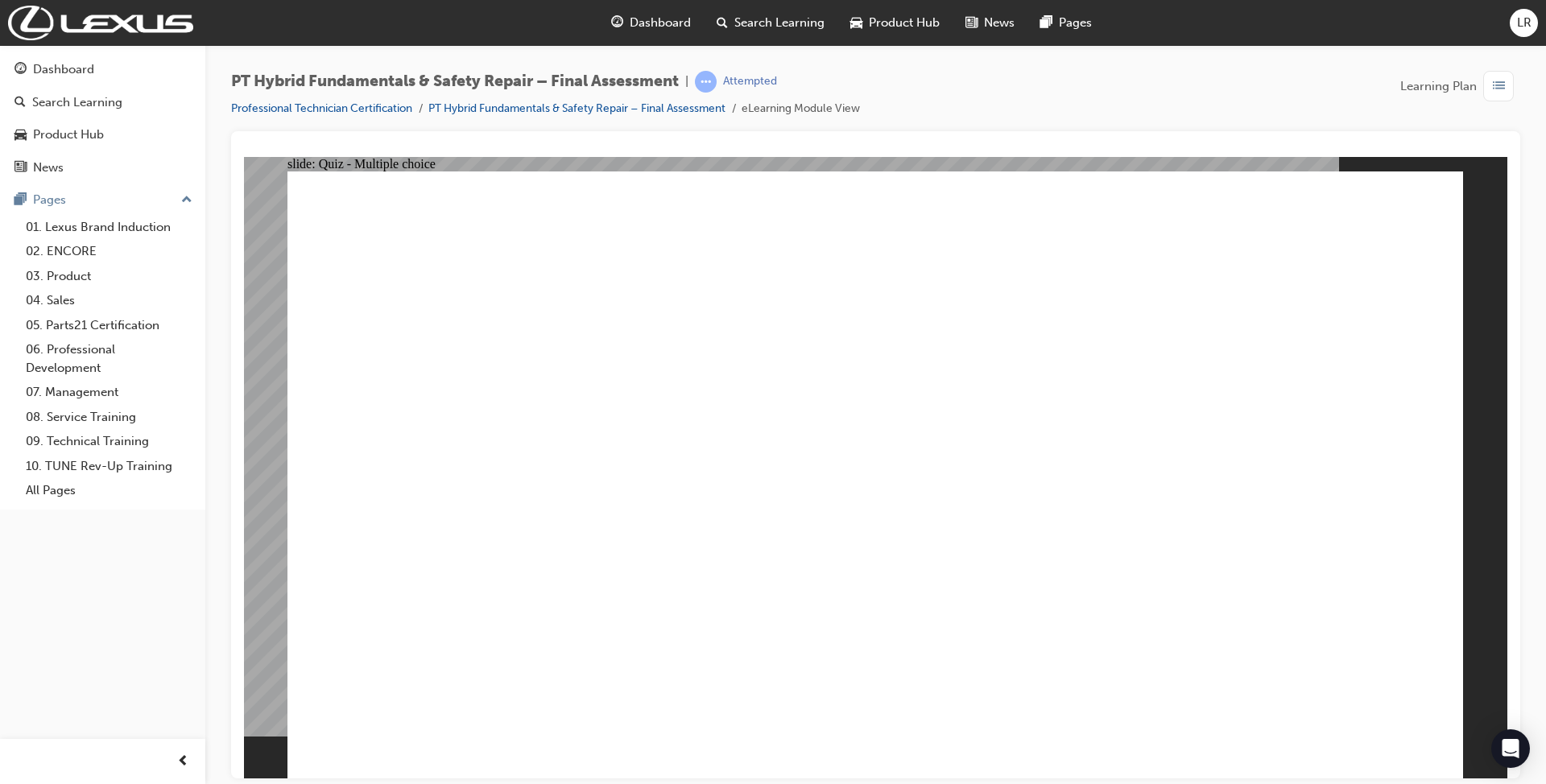
radio input "true"
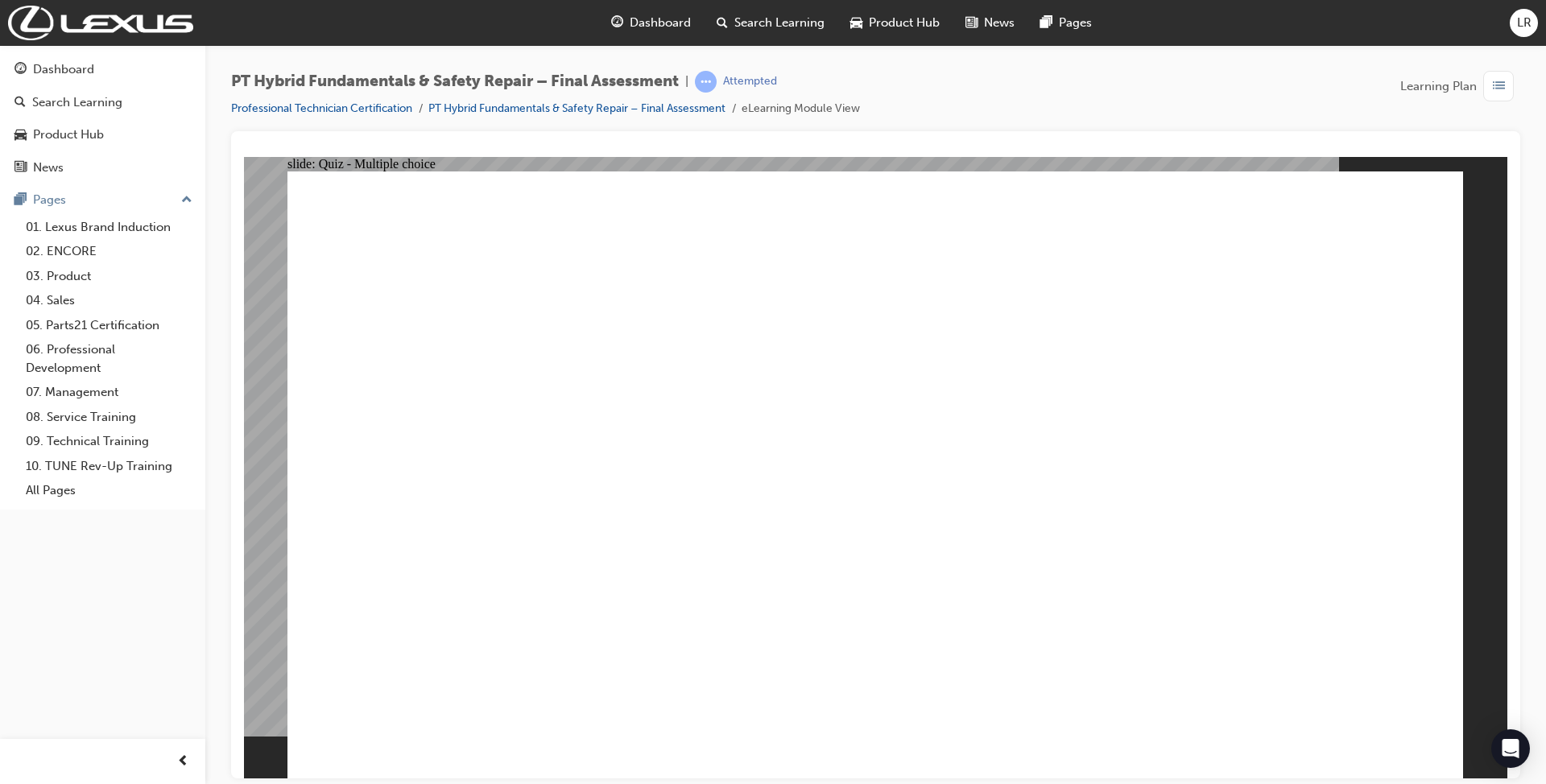
checkbox input "true"
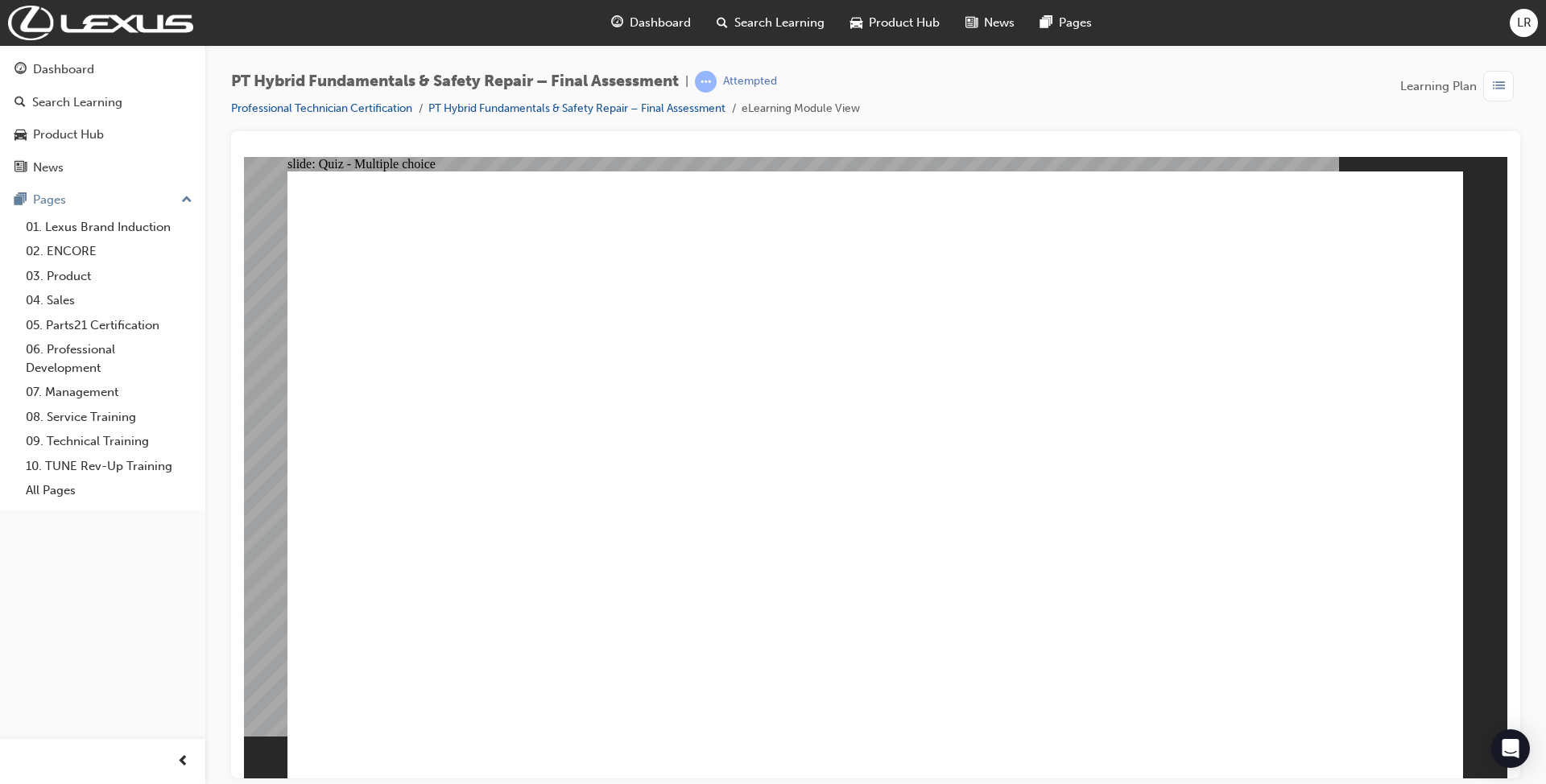
radio input "true"
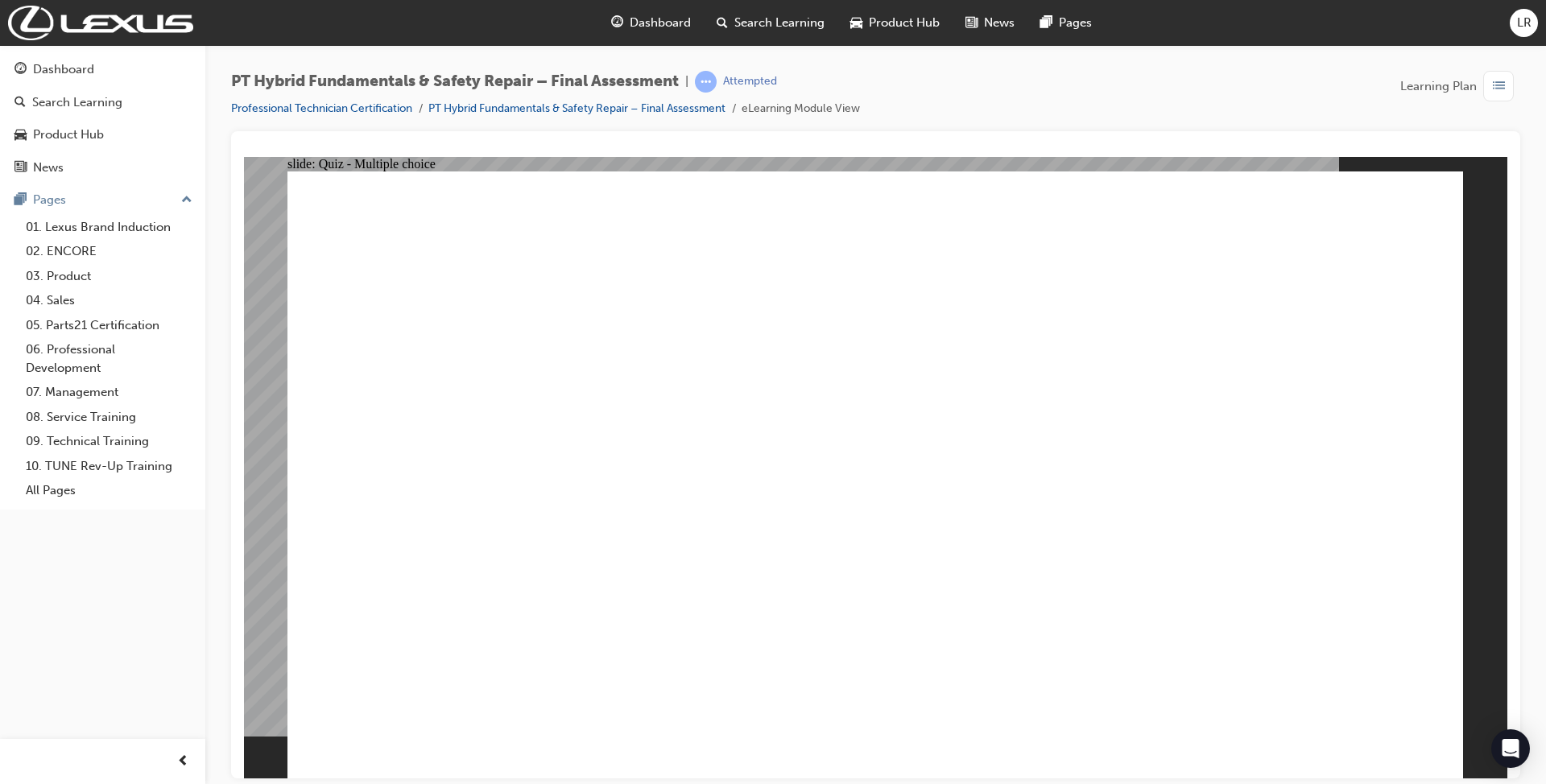
checkbox input "true"
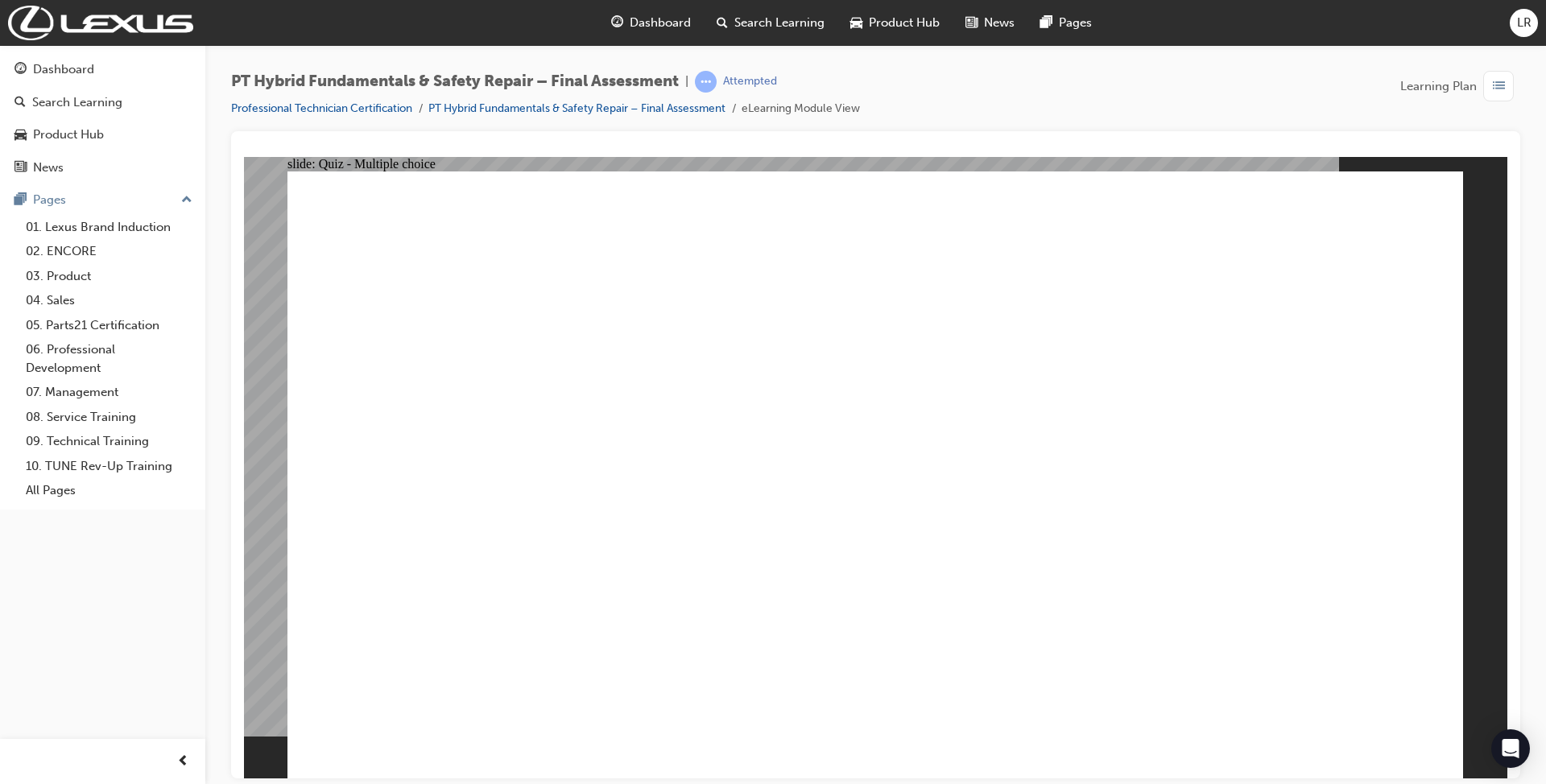
checkbox input "true"
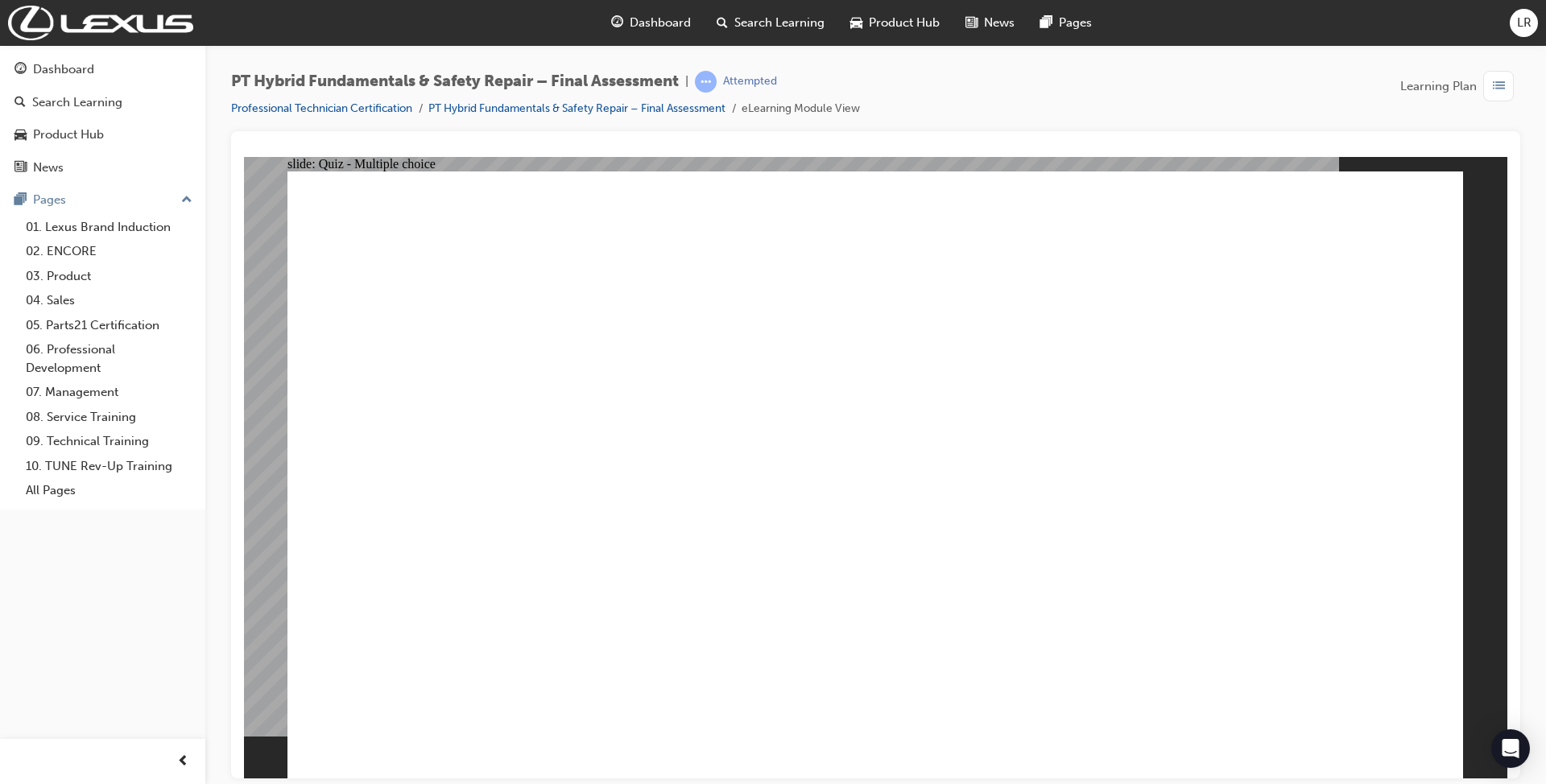
checkbox input "true"
checkbox input "false"
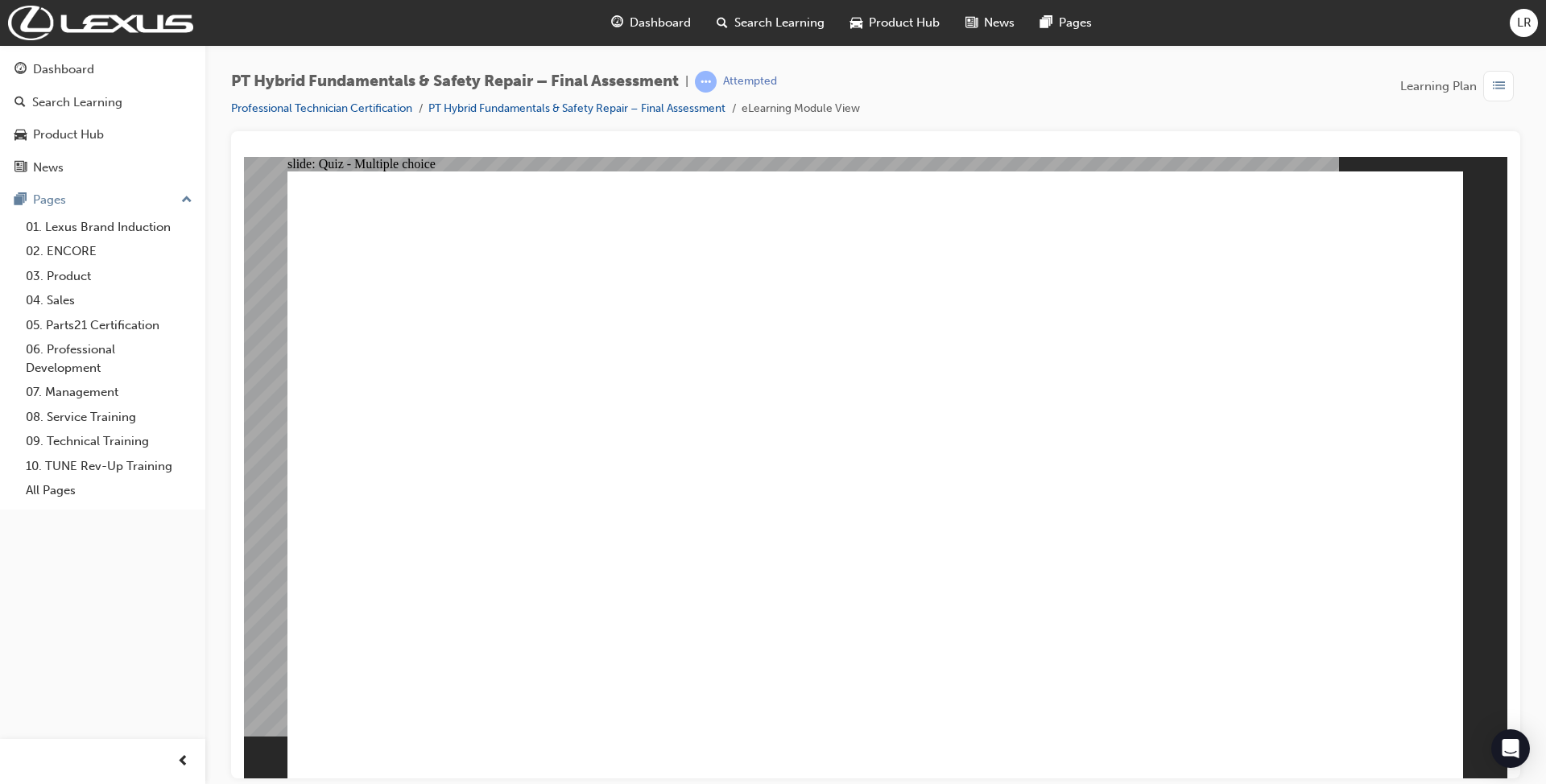
radio input "true"
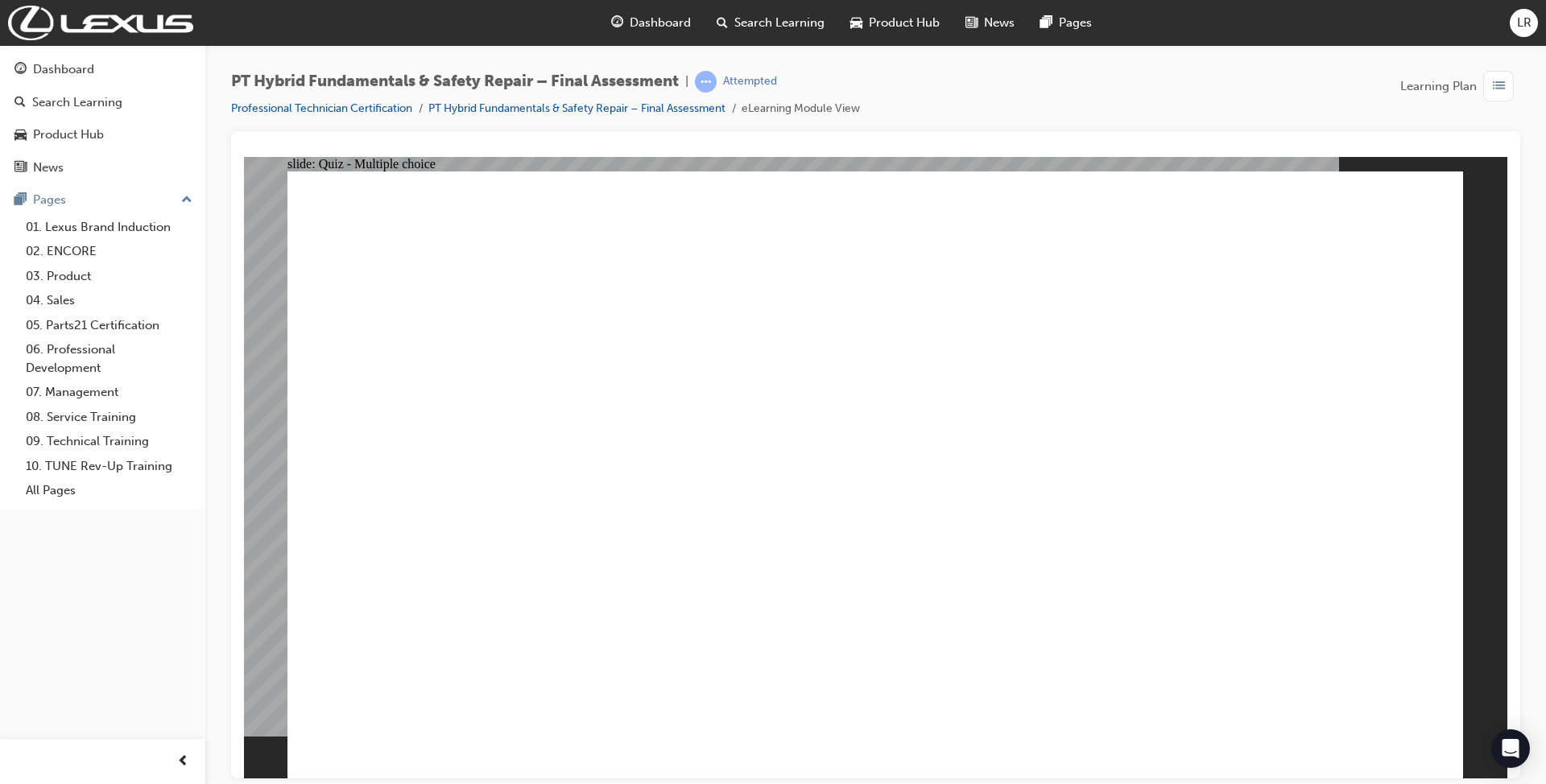
radio input "true"
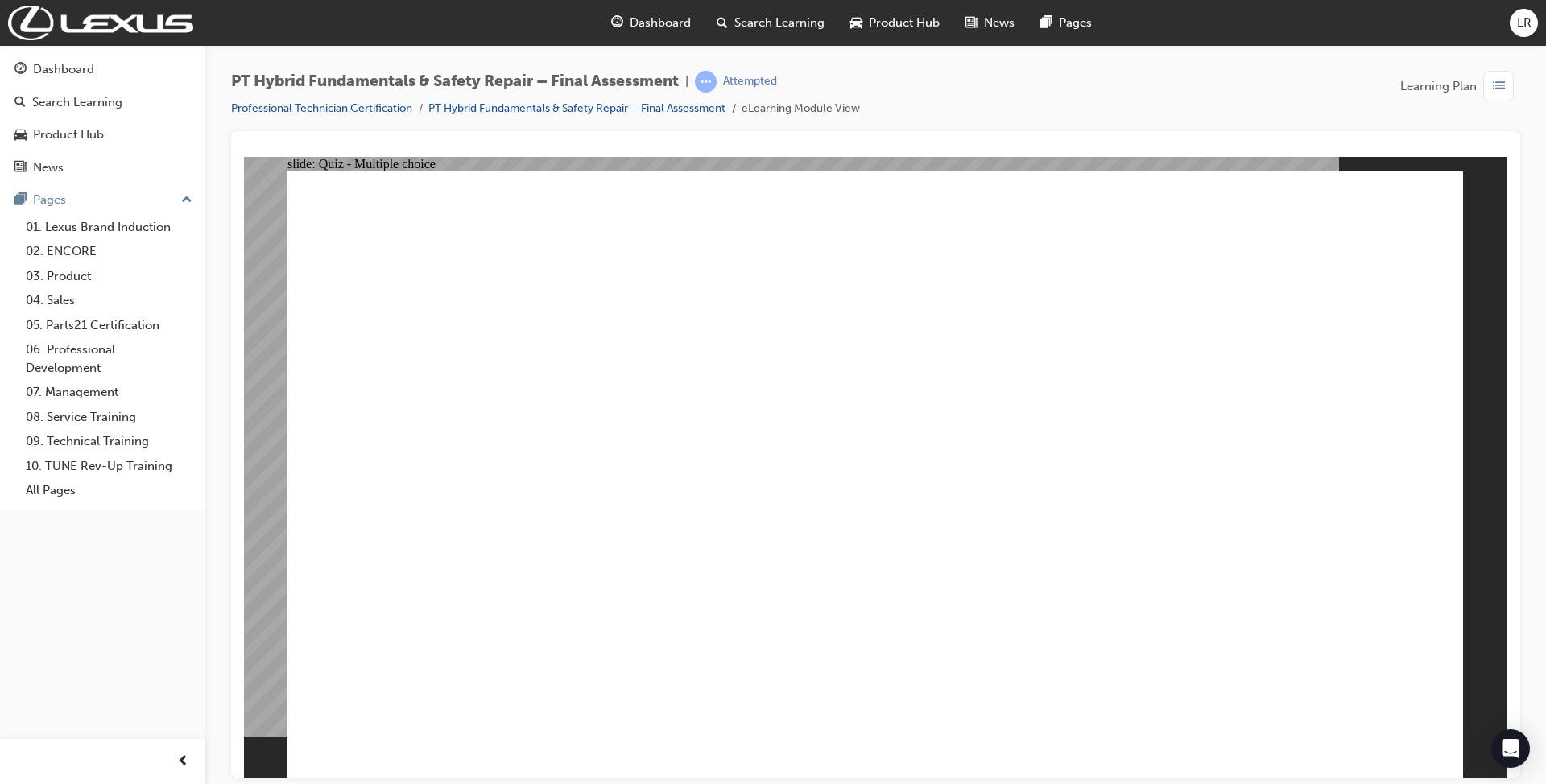
radio input "true"
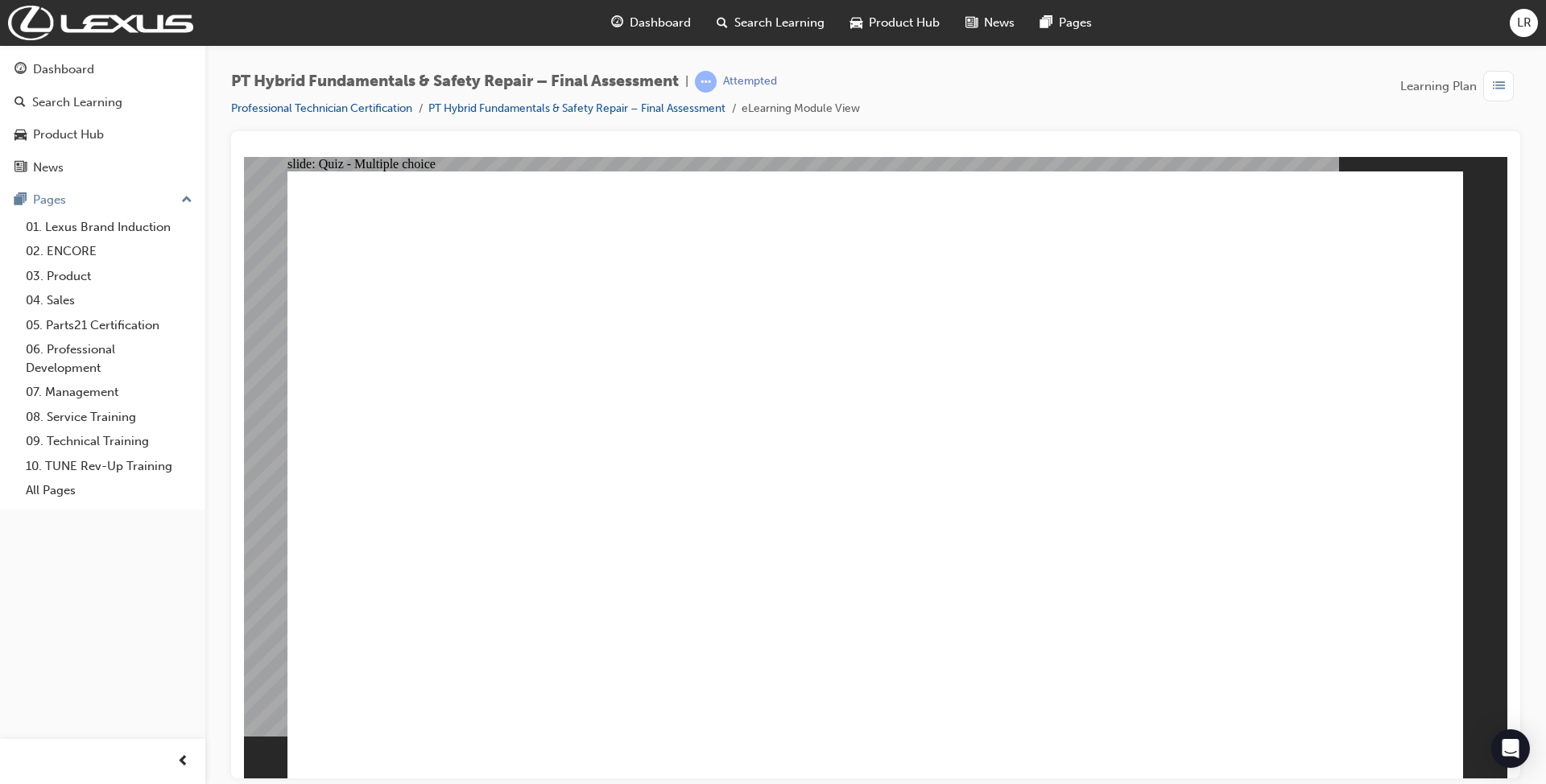
radio input "true"
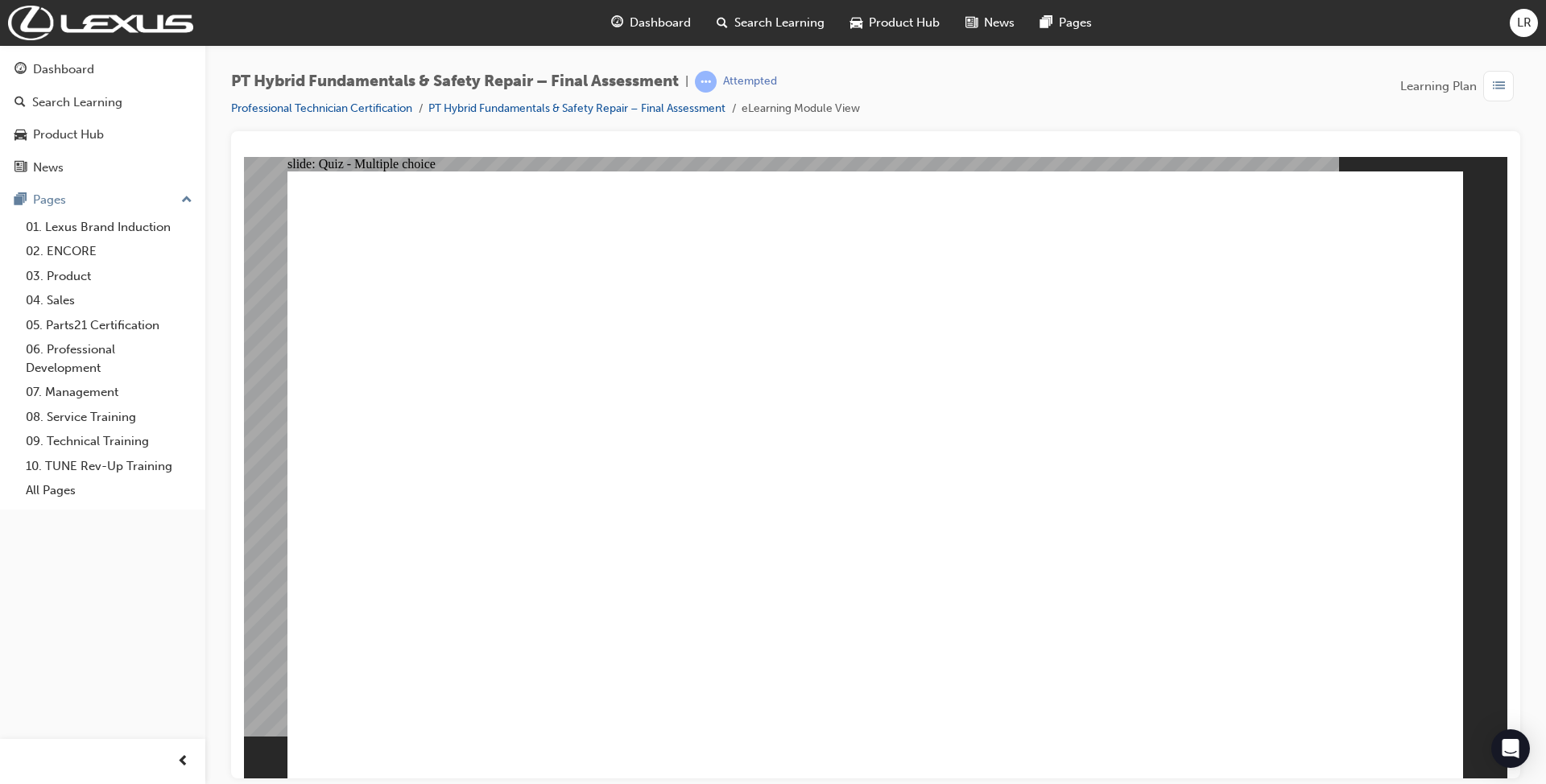
radio input "true"
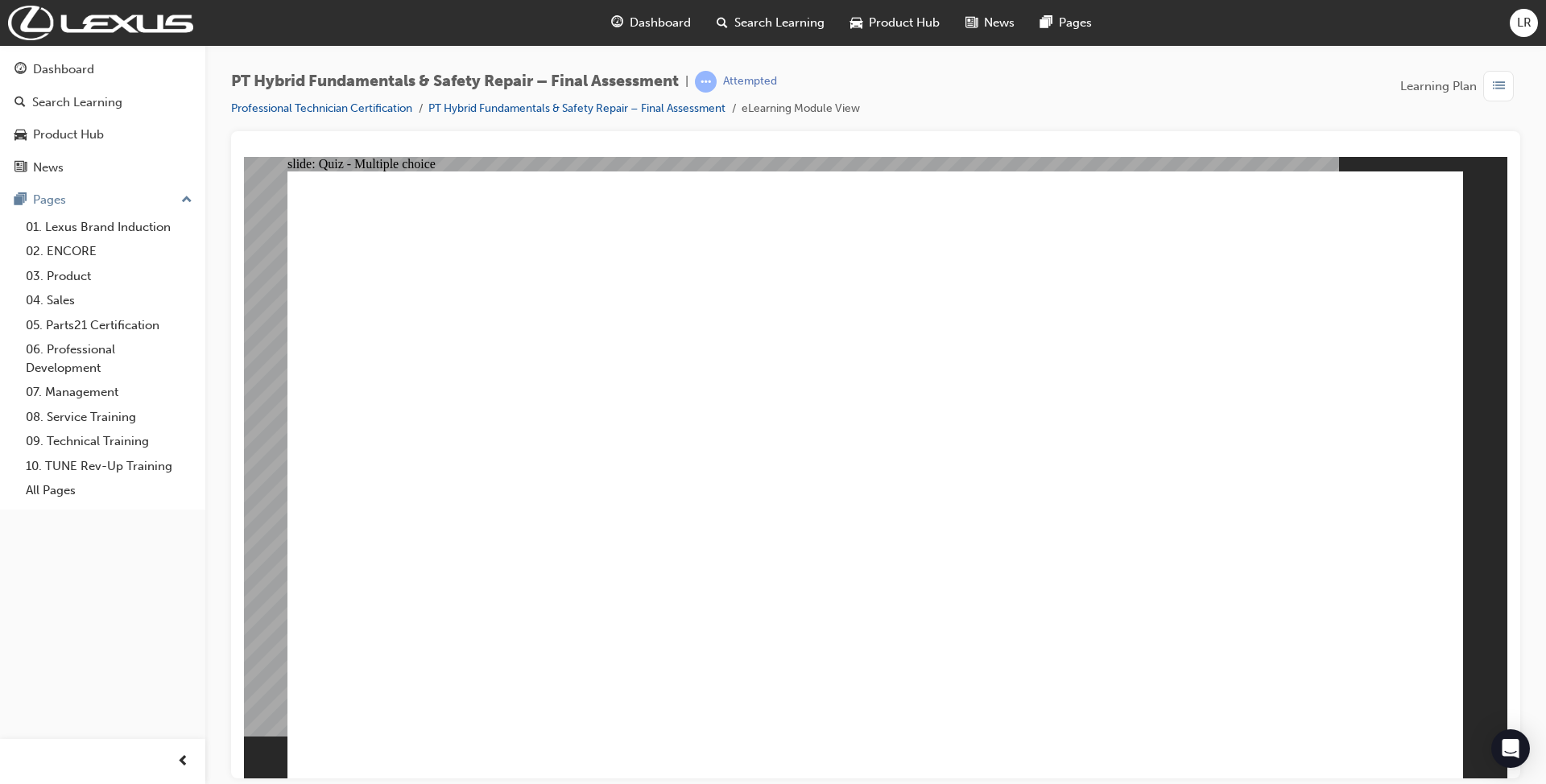
radio input "true"
checkbox input "true"
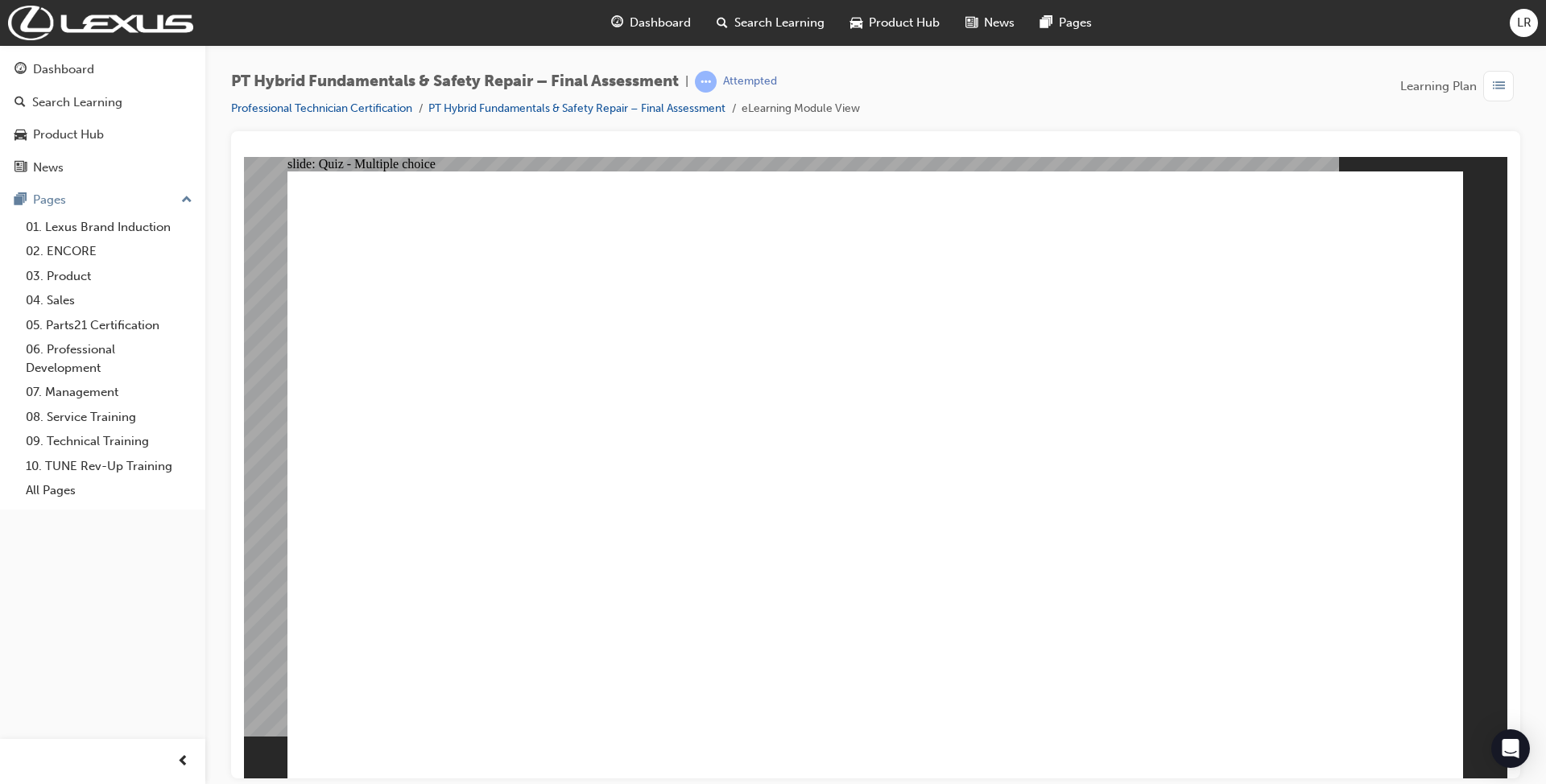
checkbox input "true"
radio input "true"
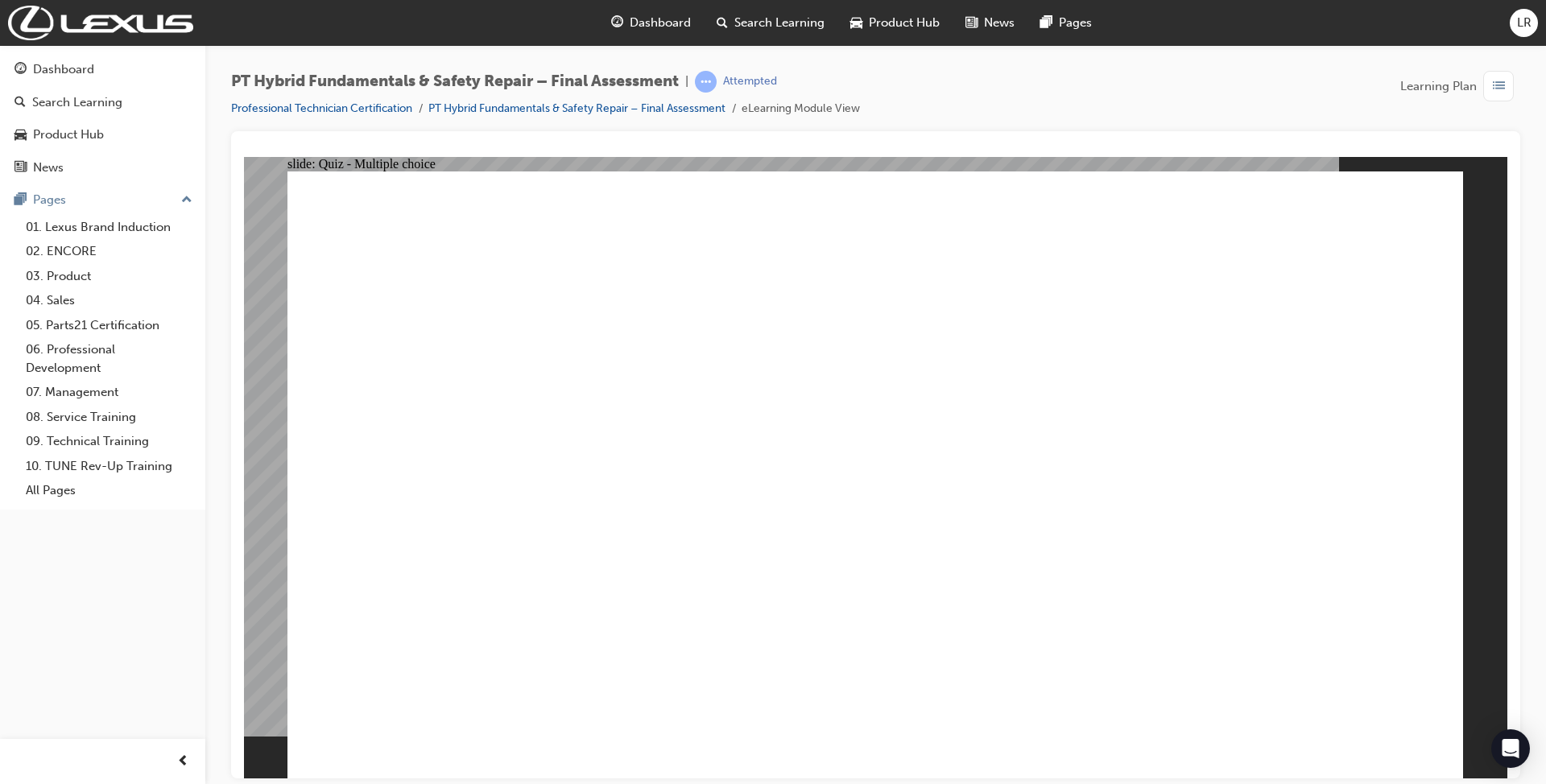
radio input "true"
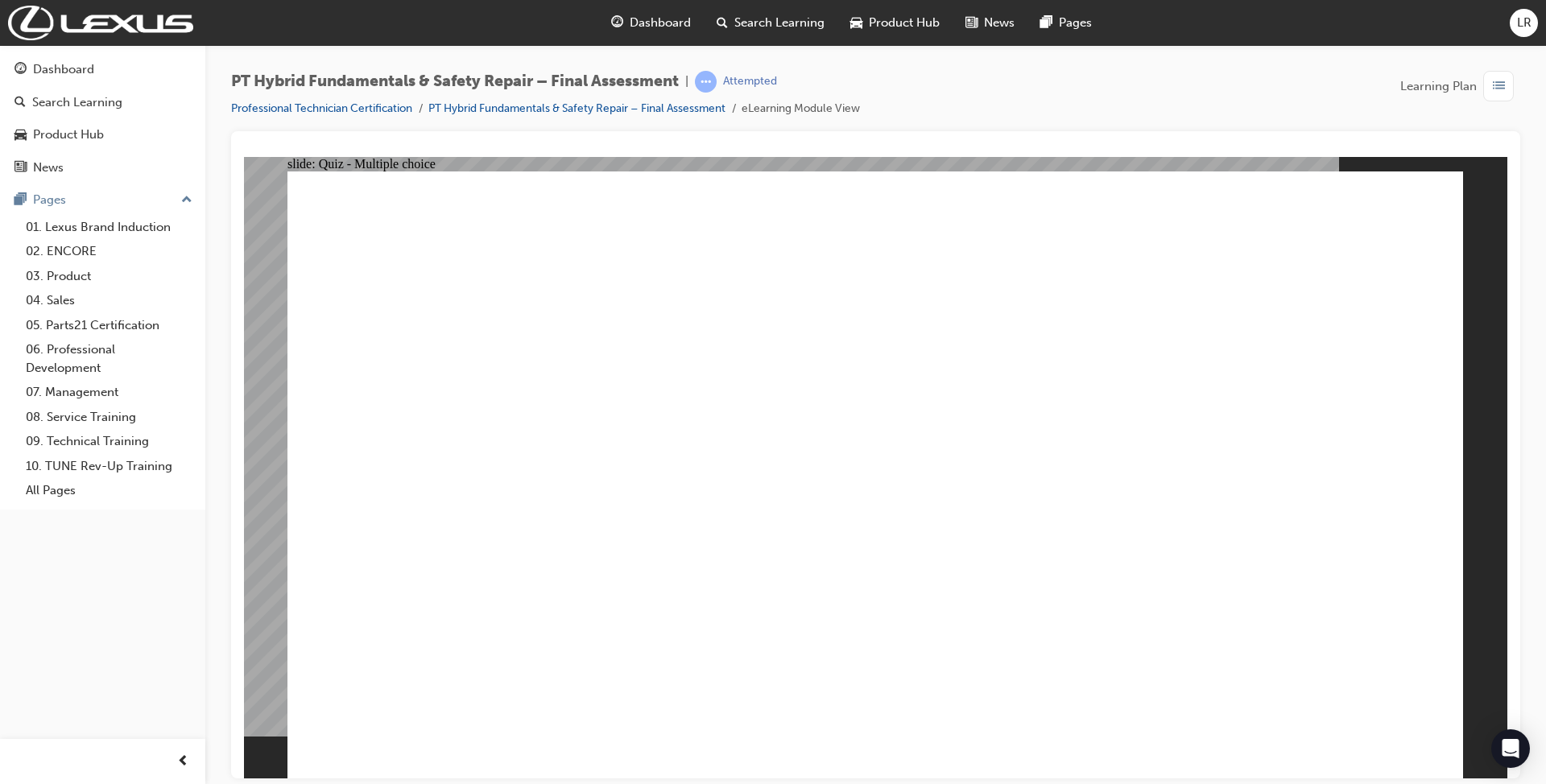
radio input "false"
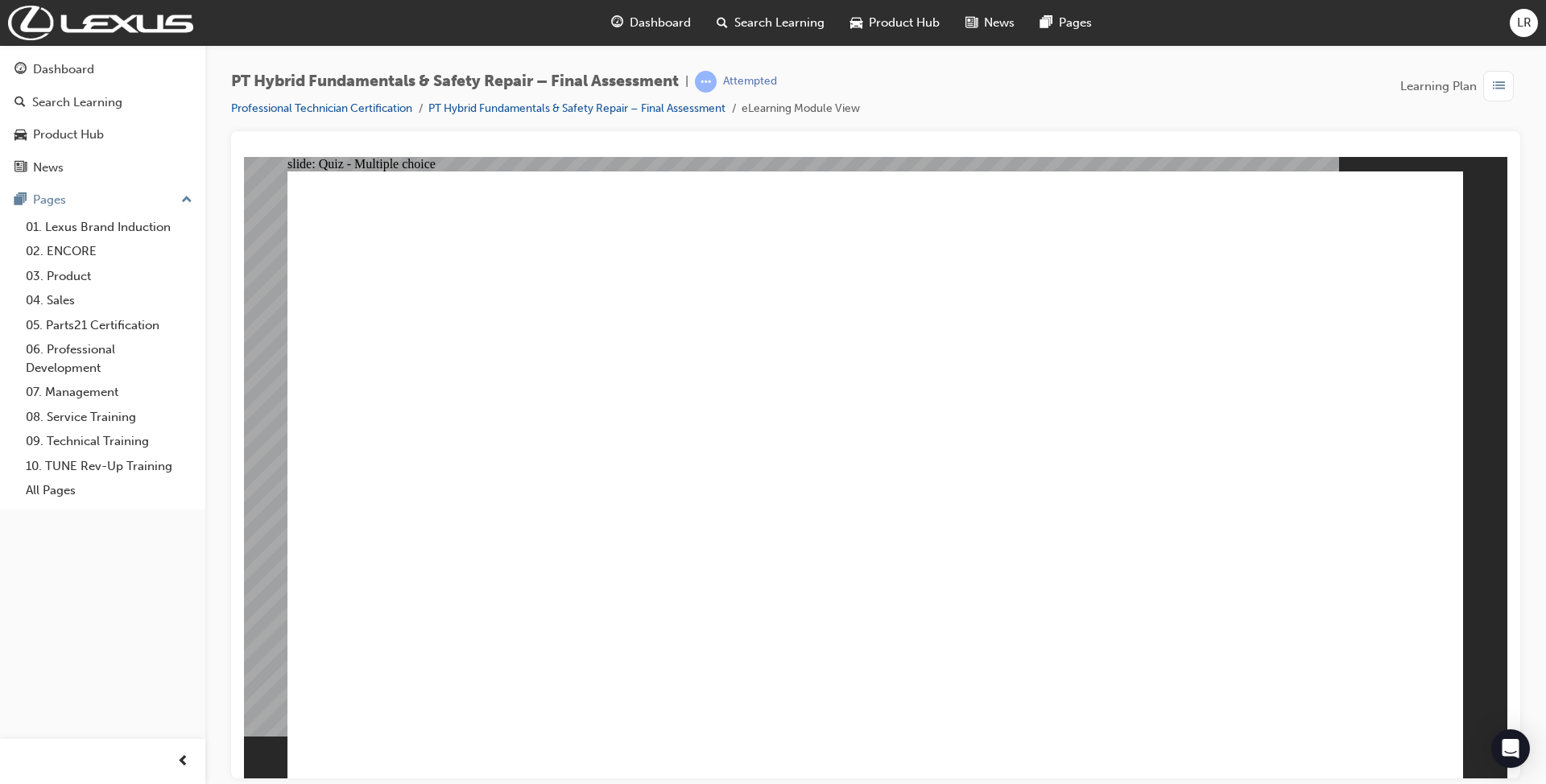
radio input "false"
radio input "true"
checkbox input "true"
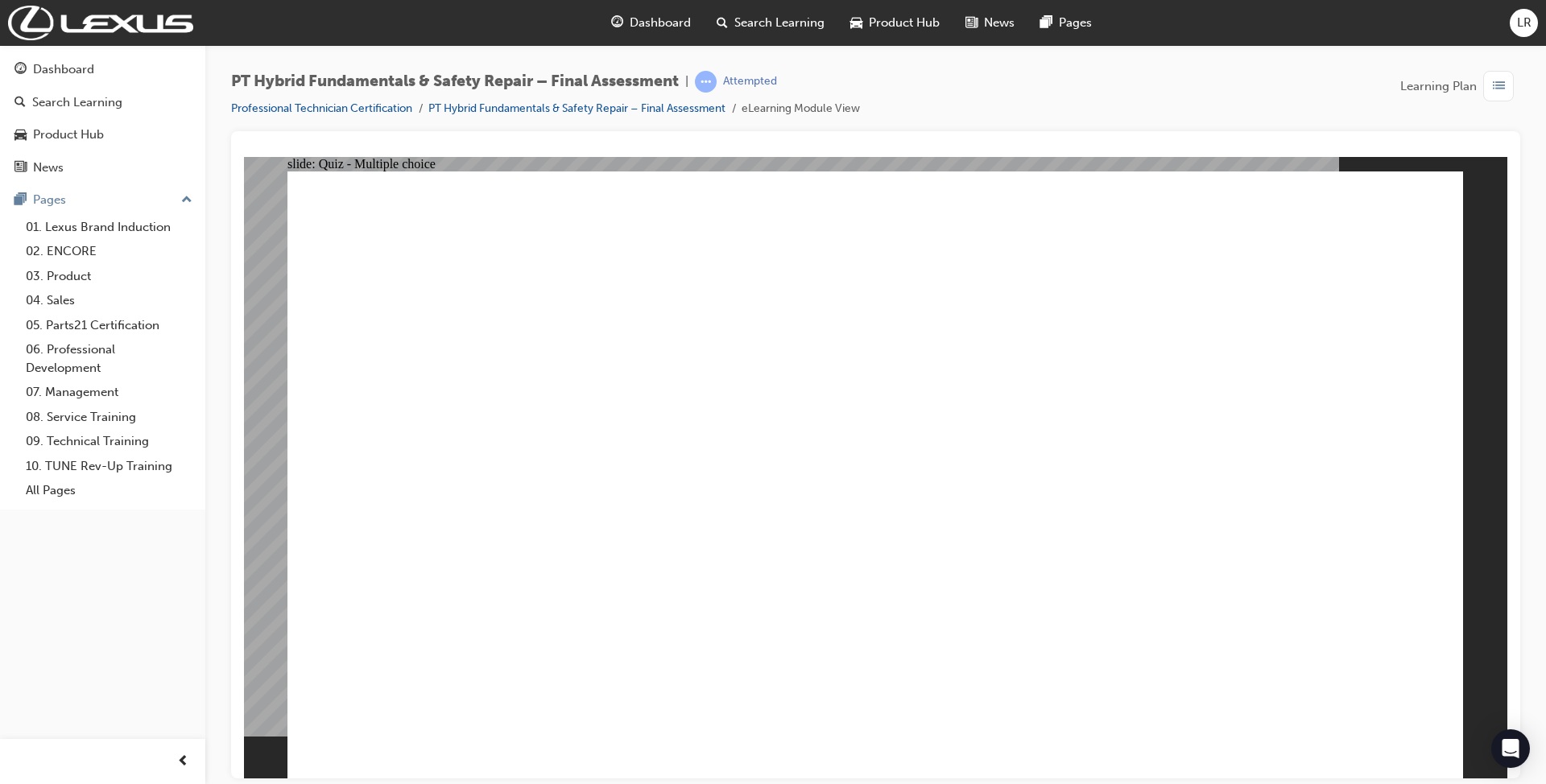
checkbox input "true"
radio input "true"
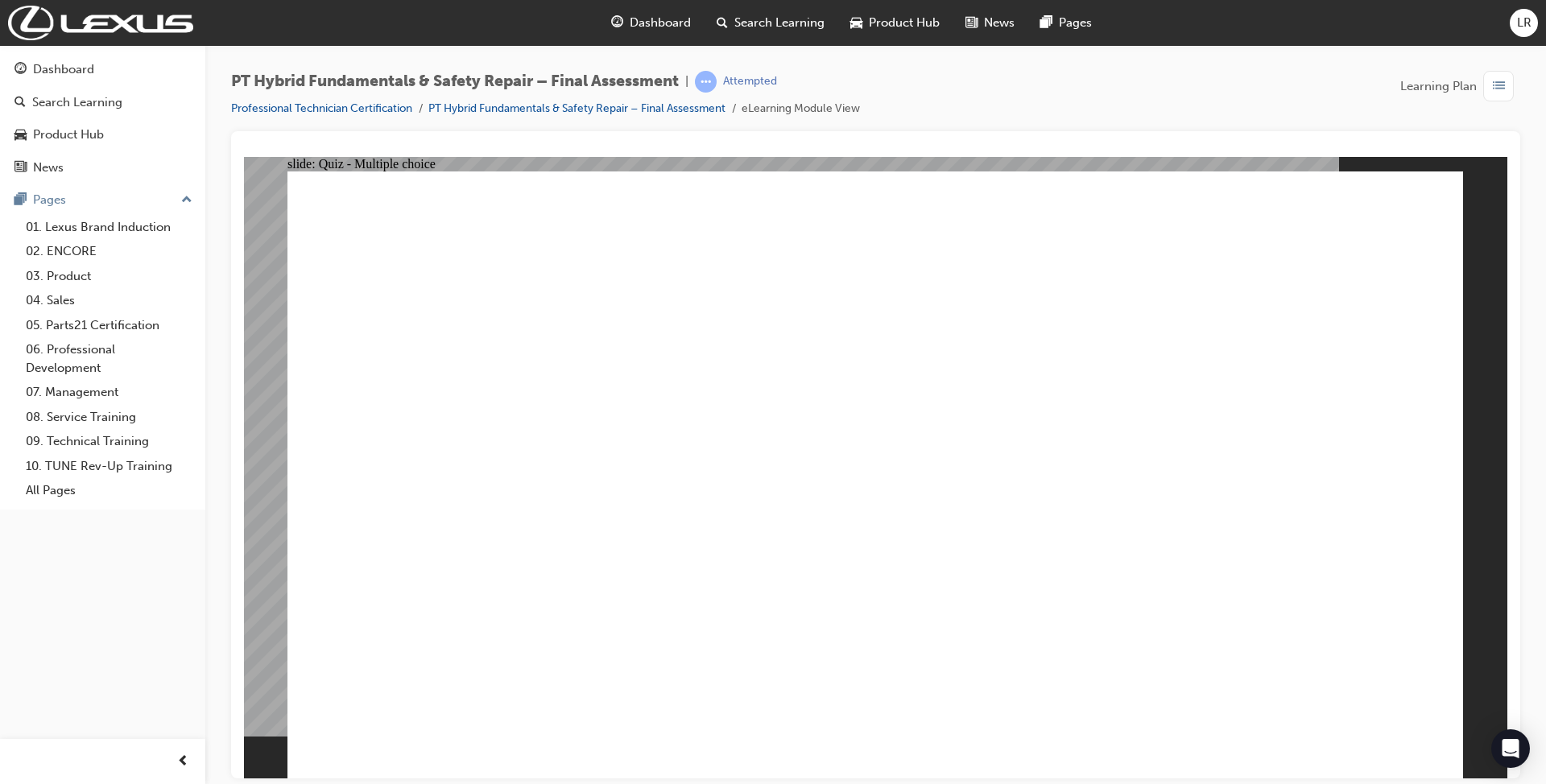
radio input "true"
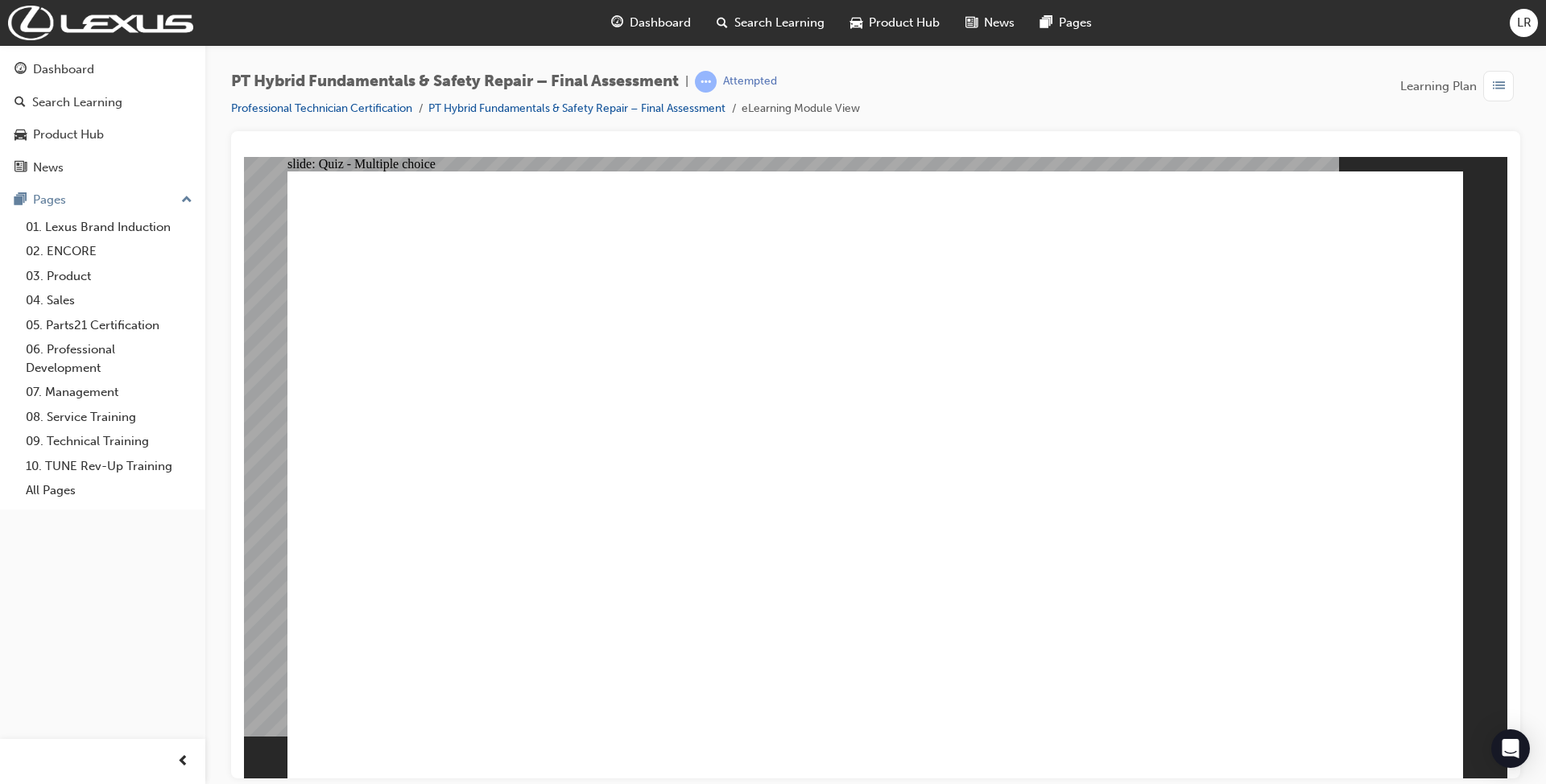
checkbox input "true"
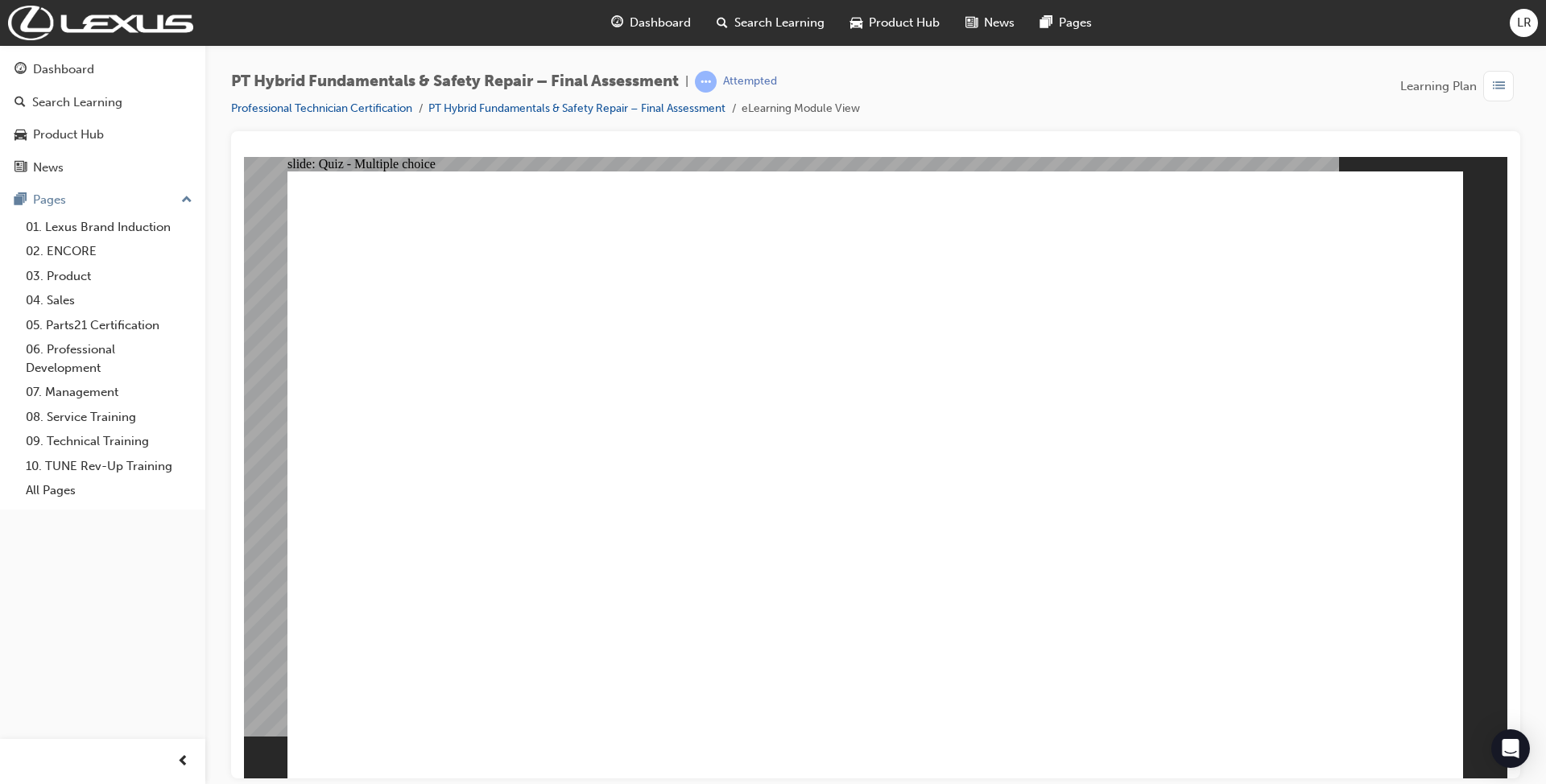
checkbox input "true"
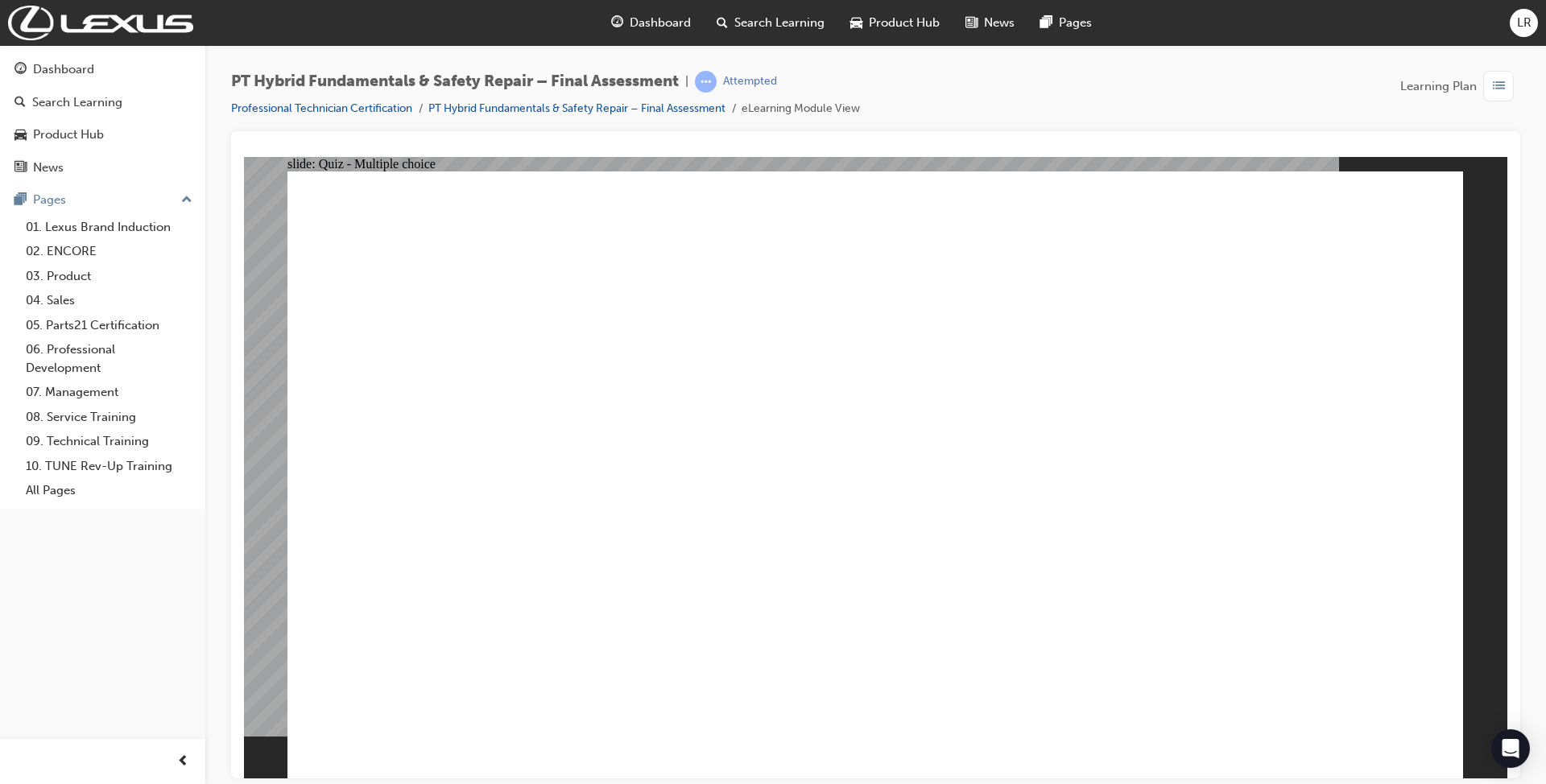
radio input "true"
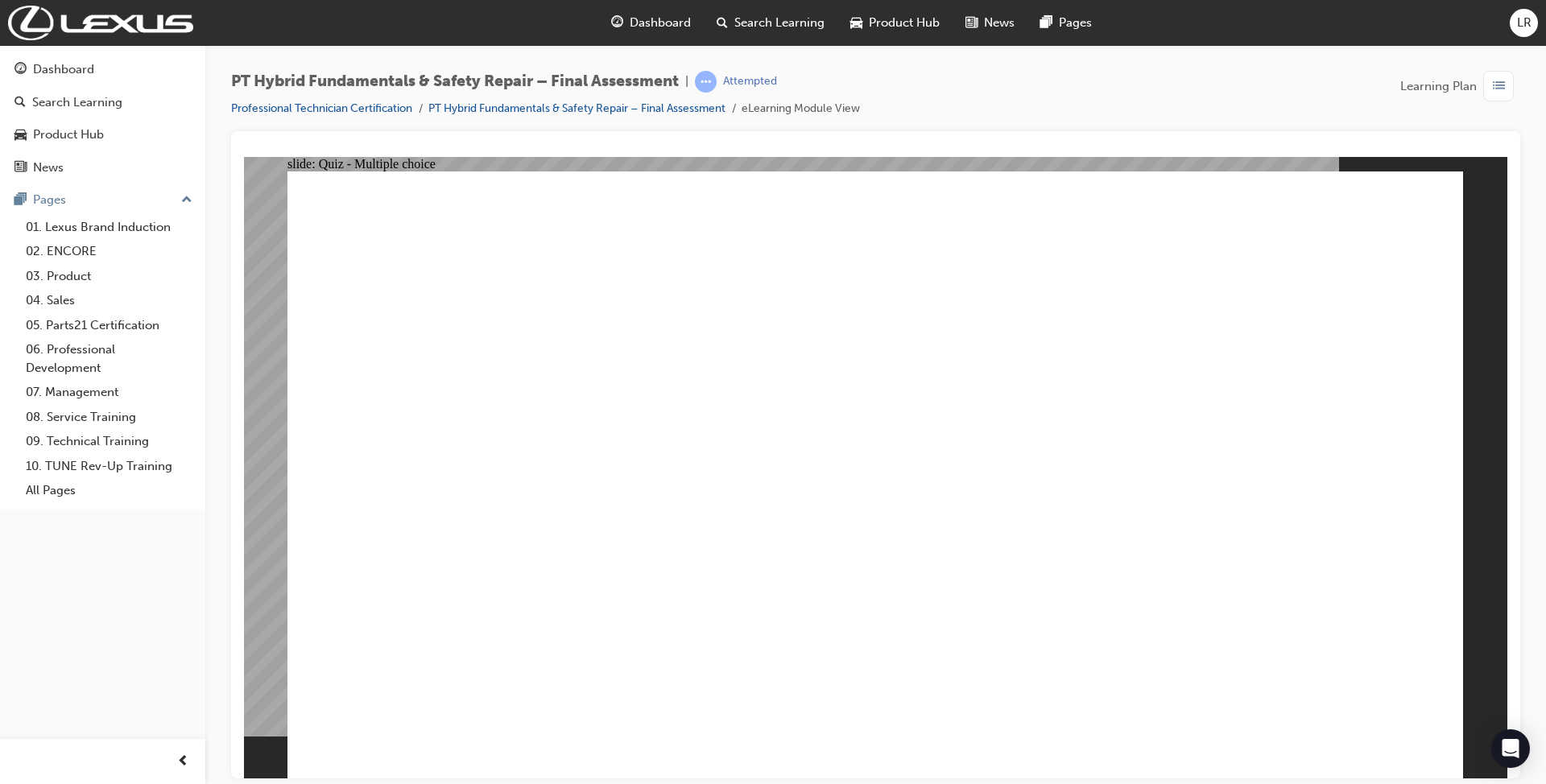
radio input "false"
radio input "true"
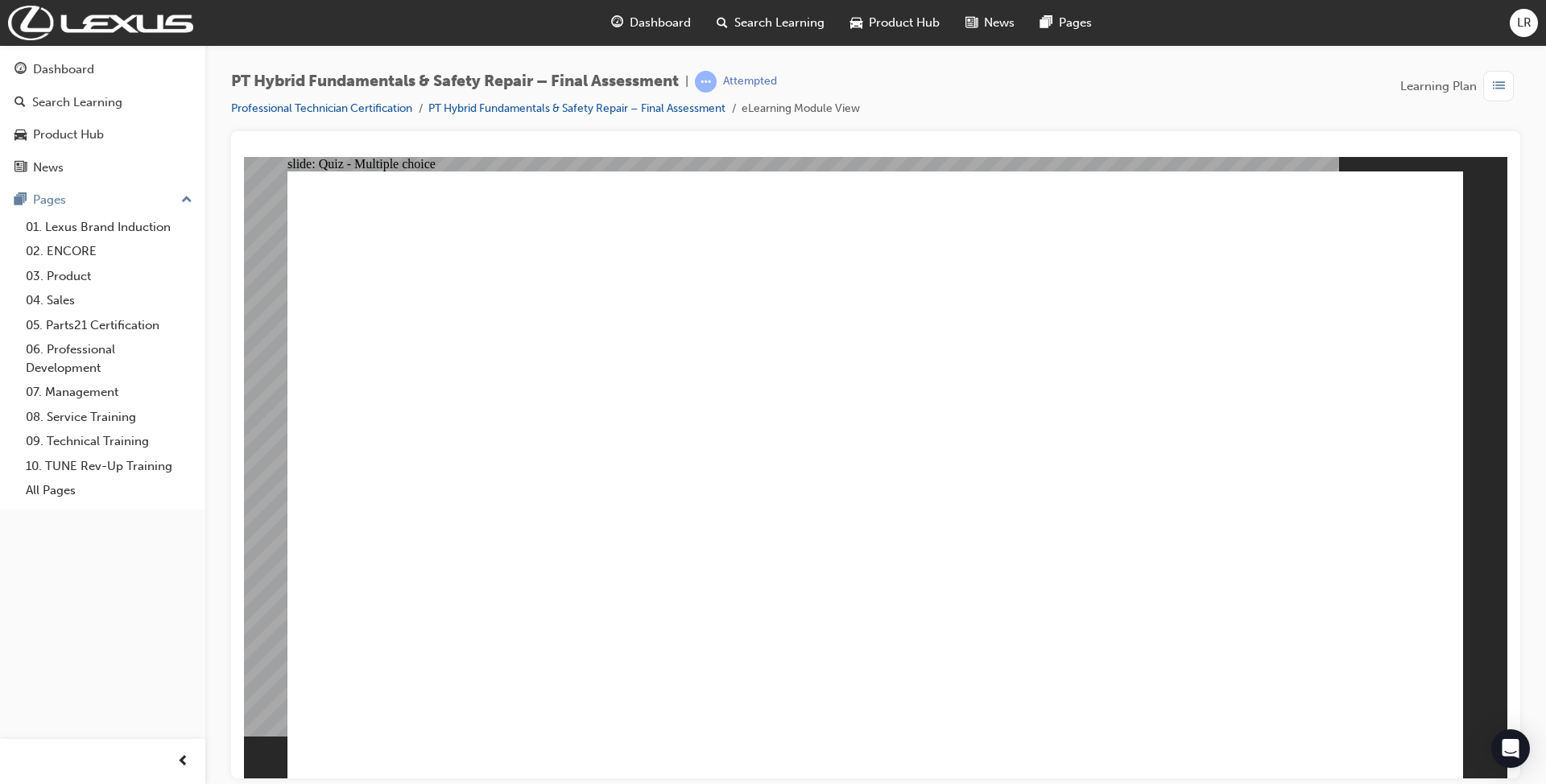
radio input "false"
radio input "true"
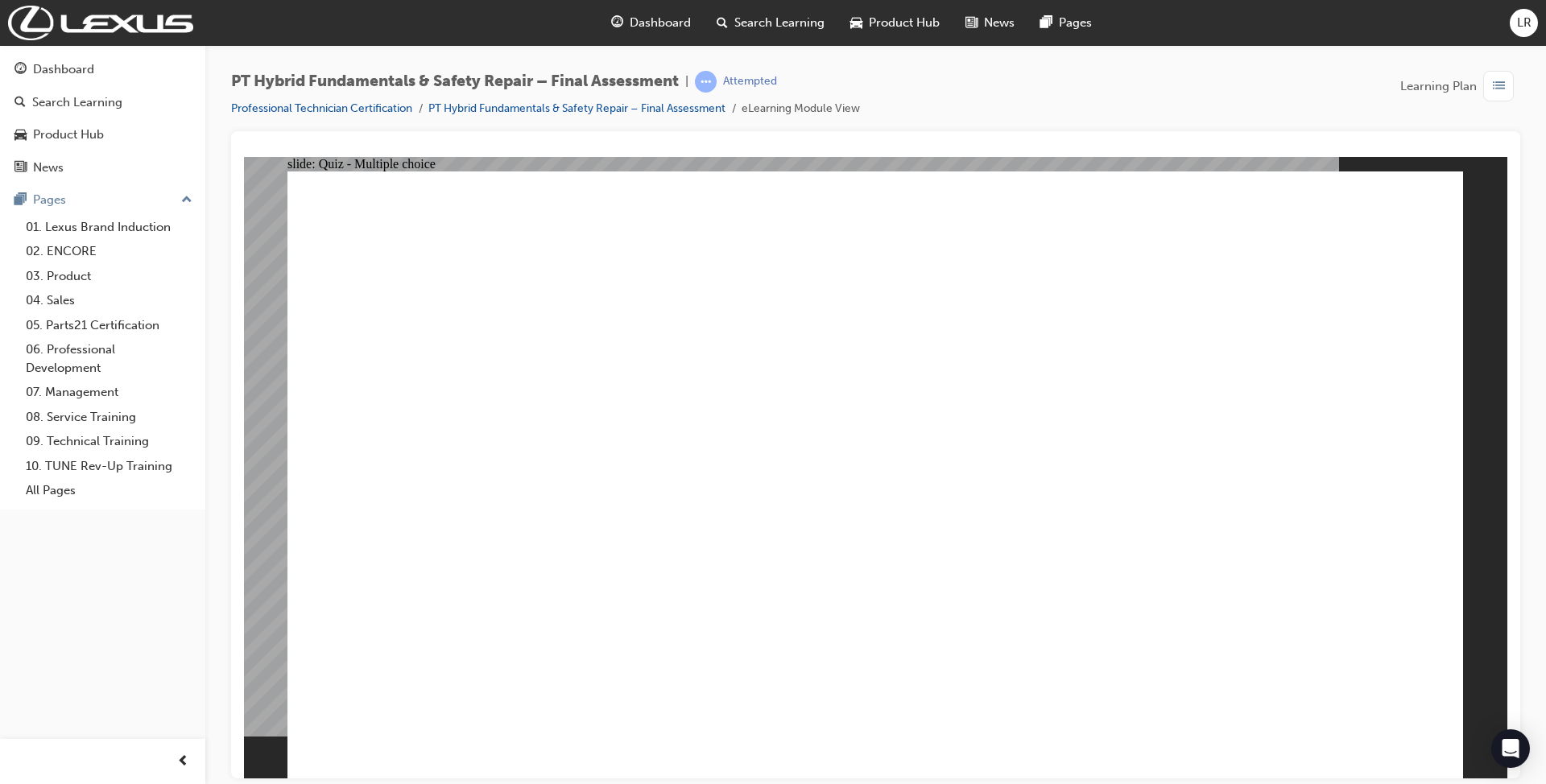
radio input "false"
radio input "true"
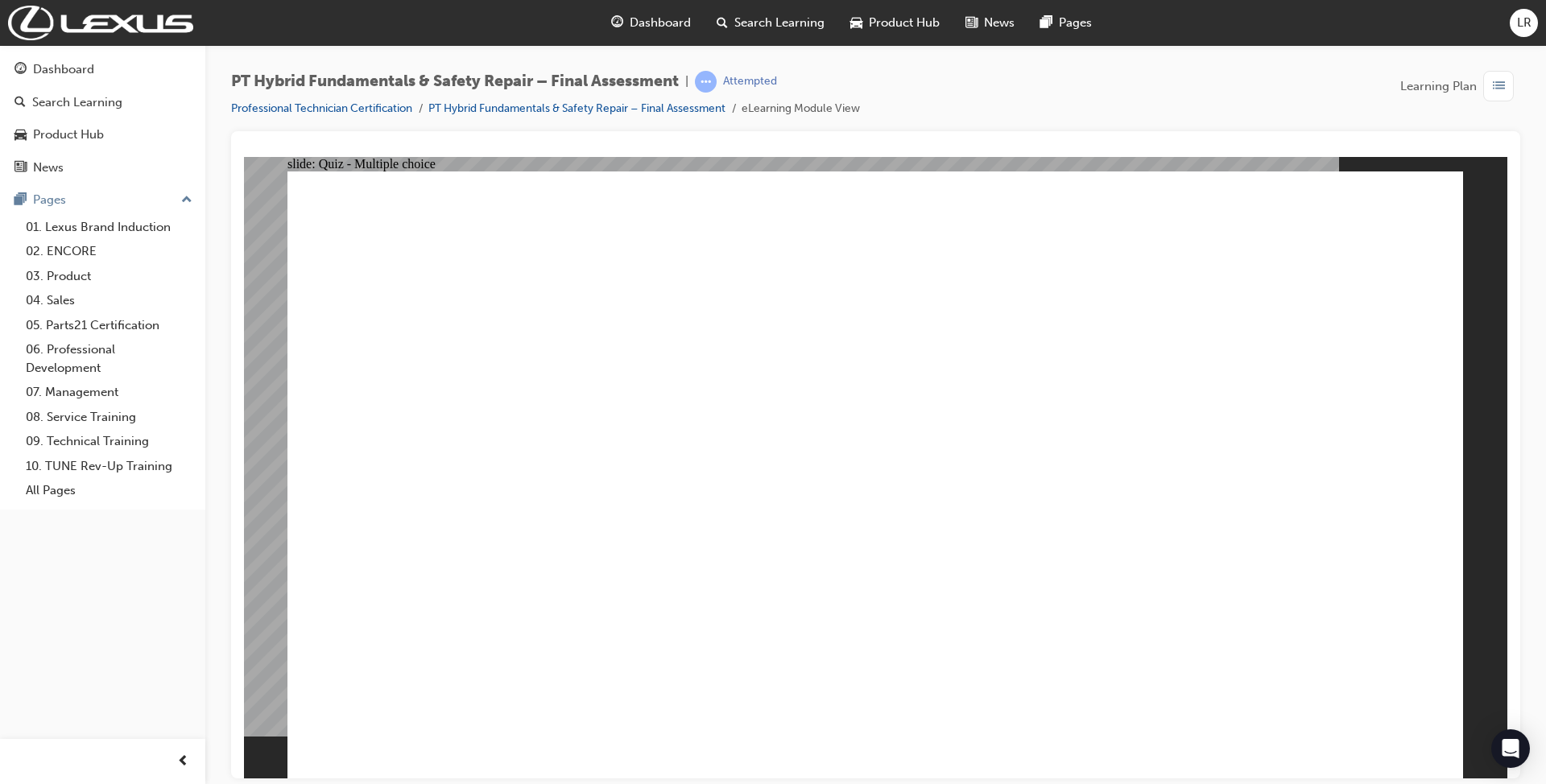
radio input "true"
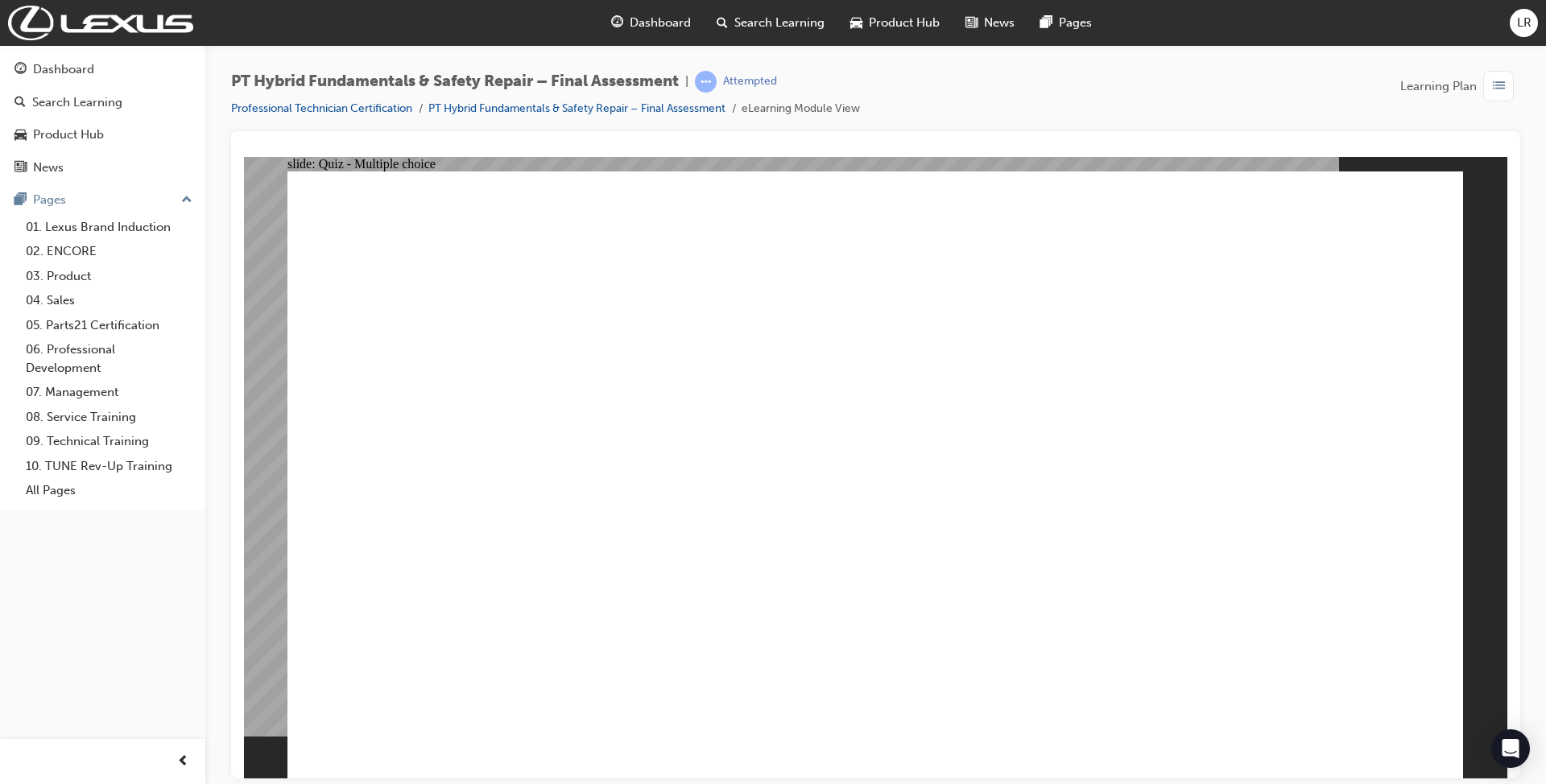
radio input "true"
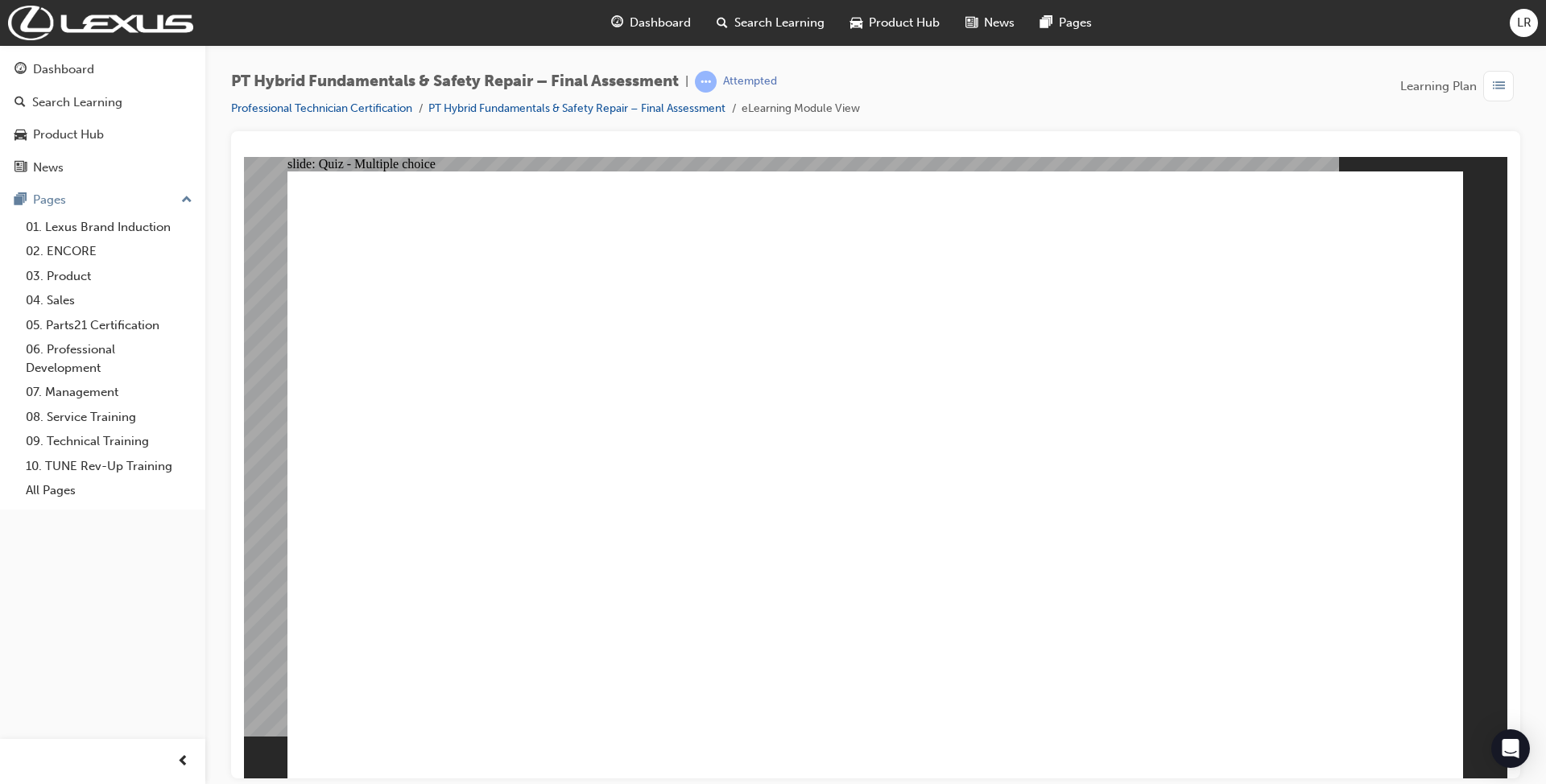
radio input "true"
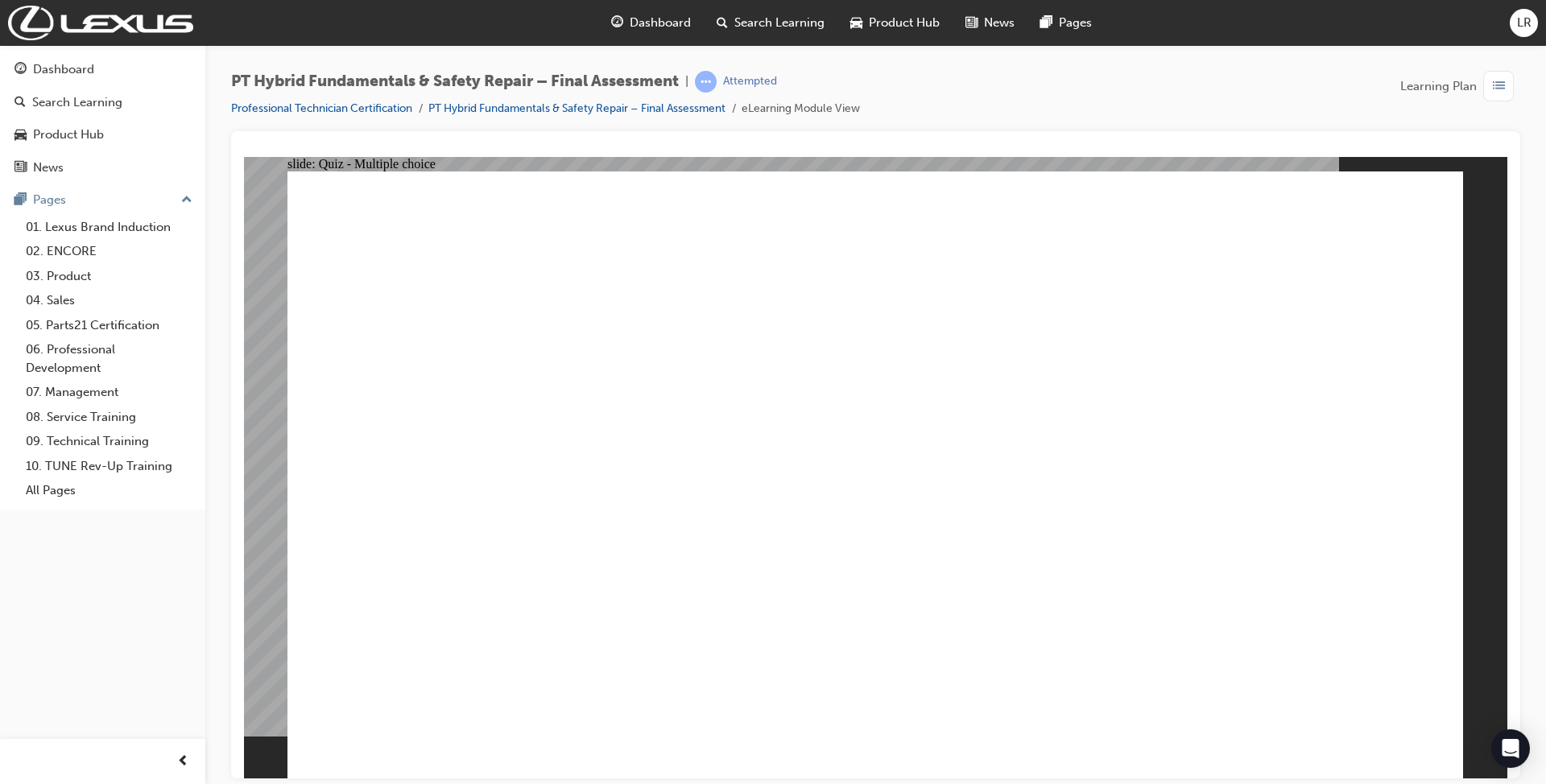
radio input "true"
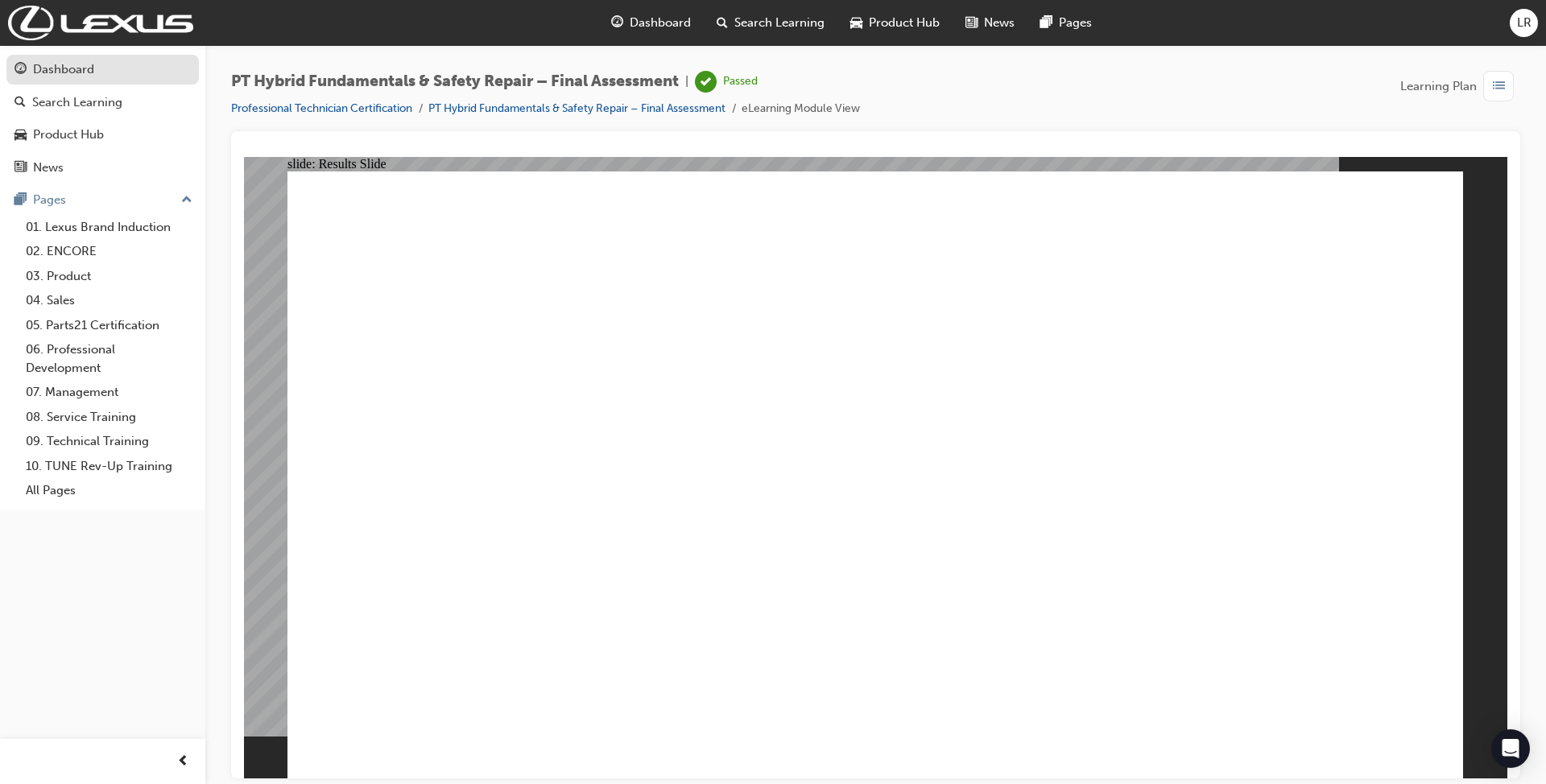
click at [102, 66] on div "Dashboard" at bounding box center [103, 70] width 177 height 20
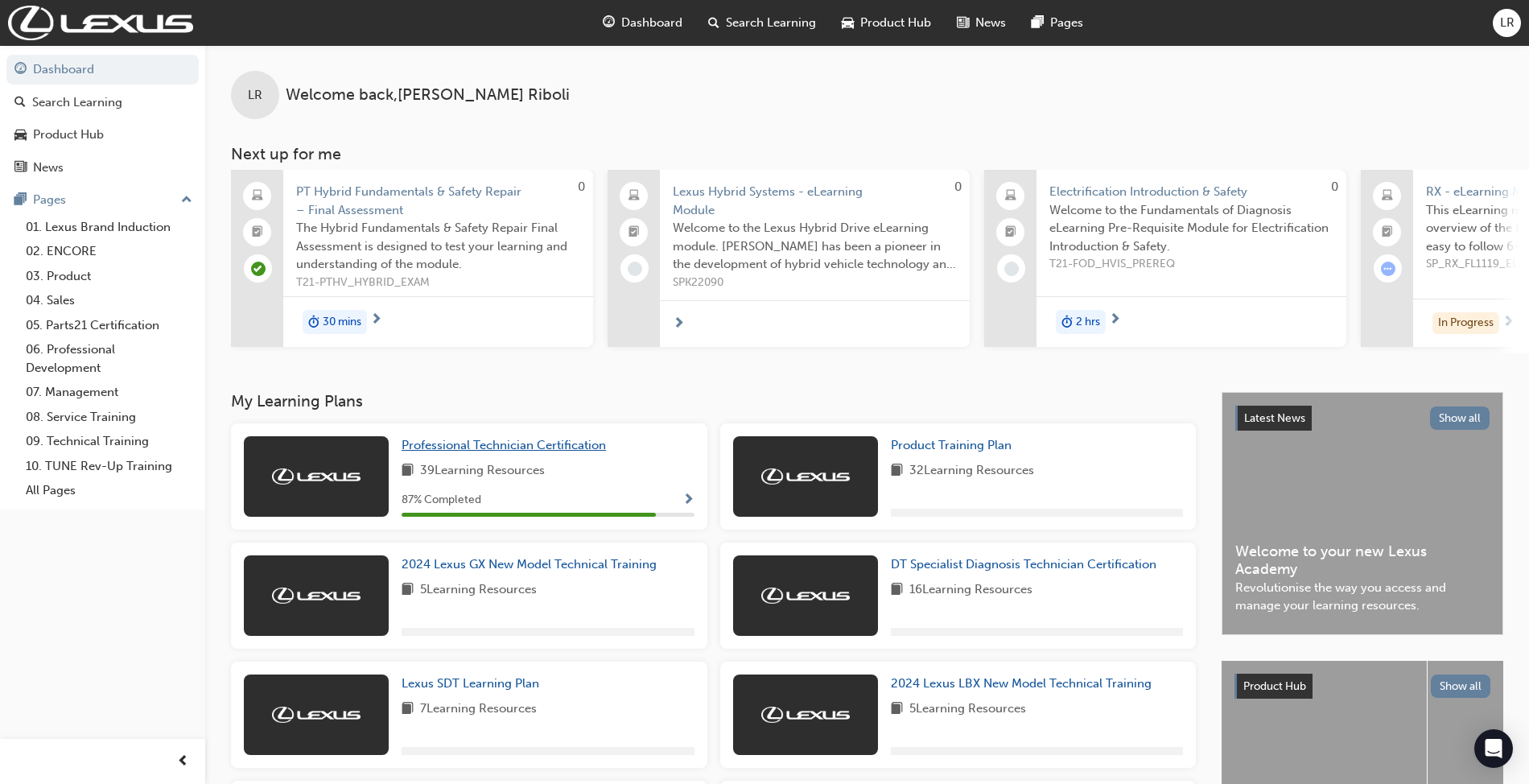
click at [571, 452] on span "Professional Technician Certification" at bounding box center [504, 445] width 204 height 14
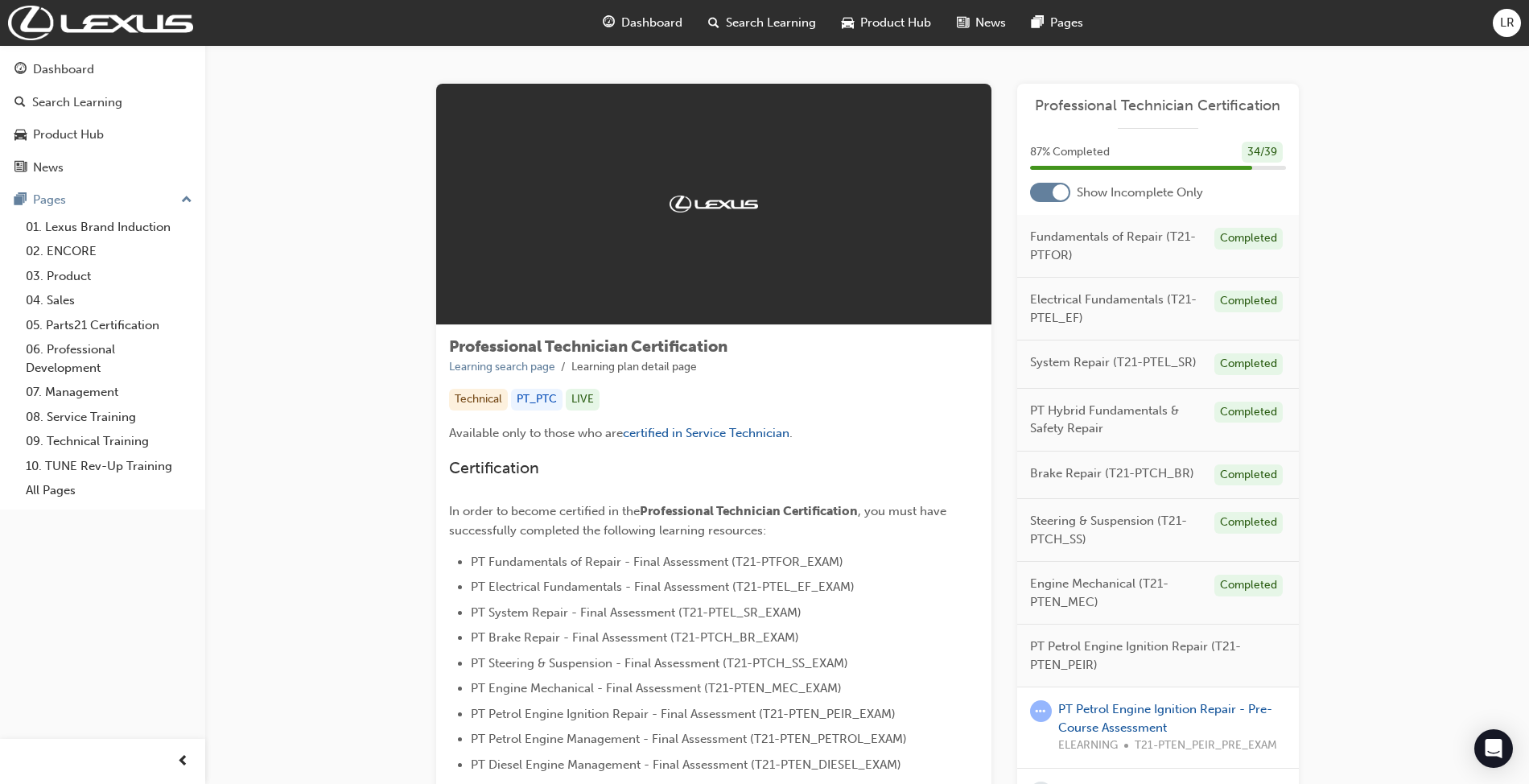
click at [1054, 195] on div at bounding box center [1061, 192] width 16 height 16
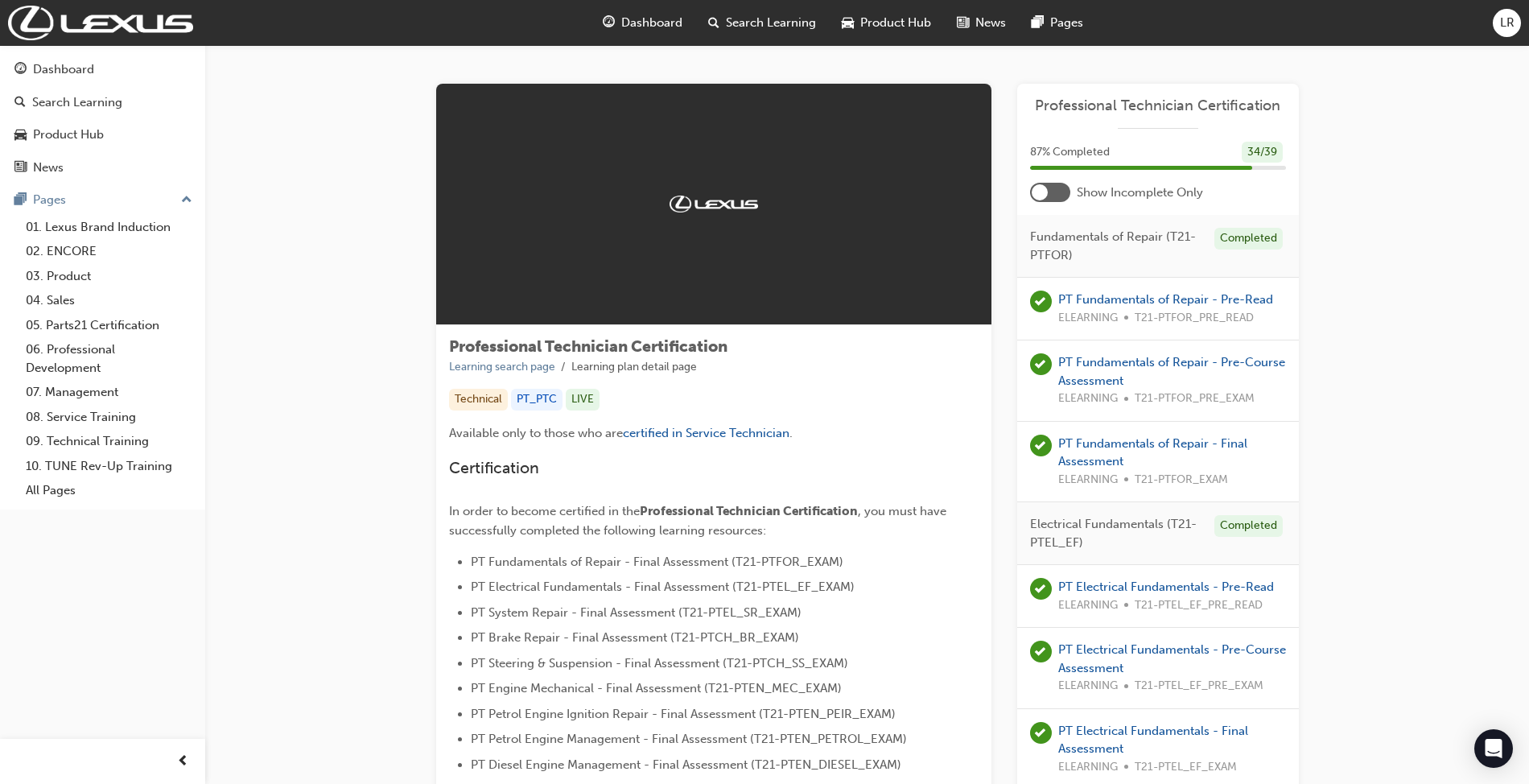
click at [1054, 195] on div at bounding box center [1051, 192] width 40 height 19
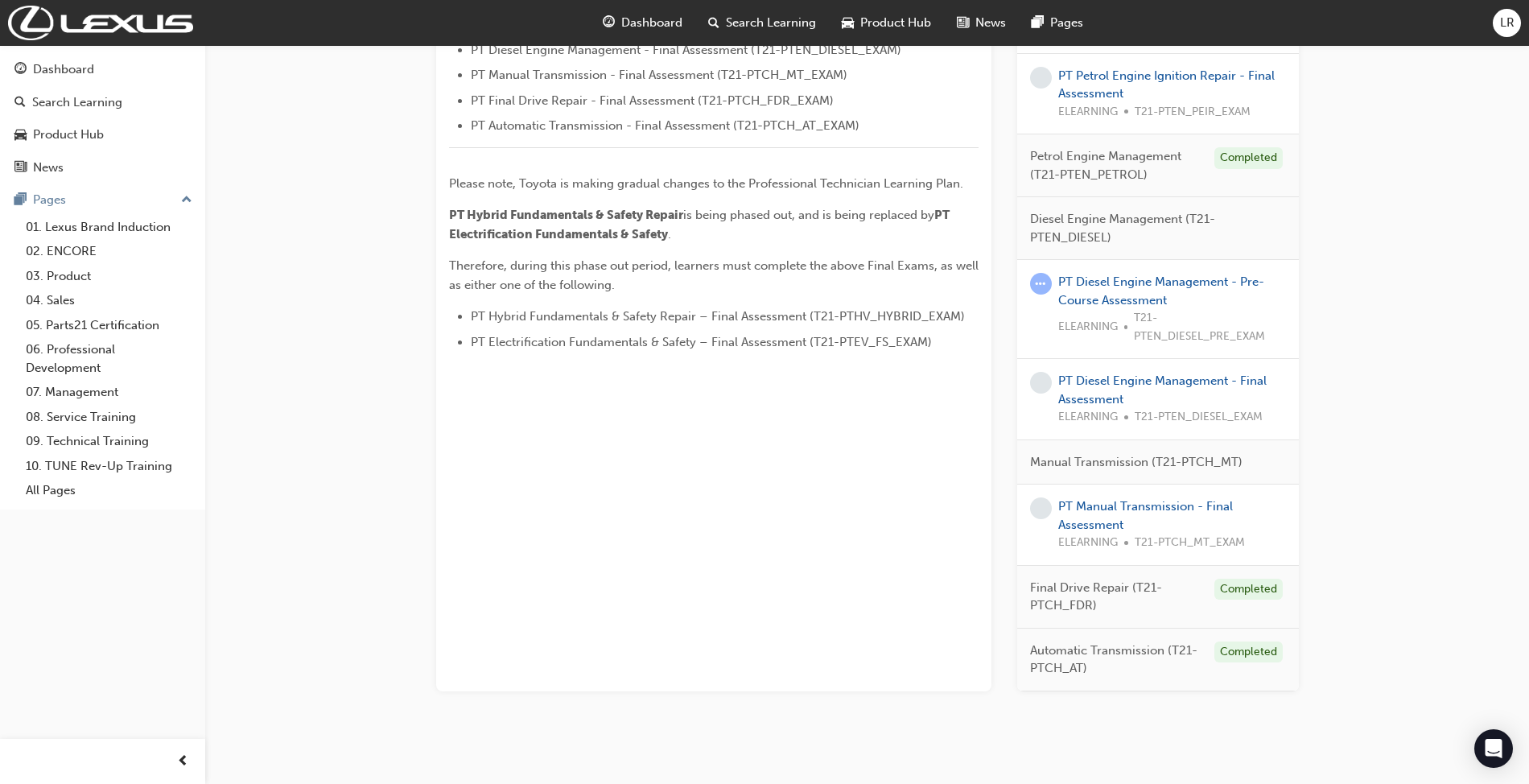
scroll to position [744, 0]
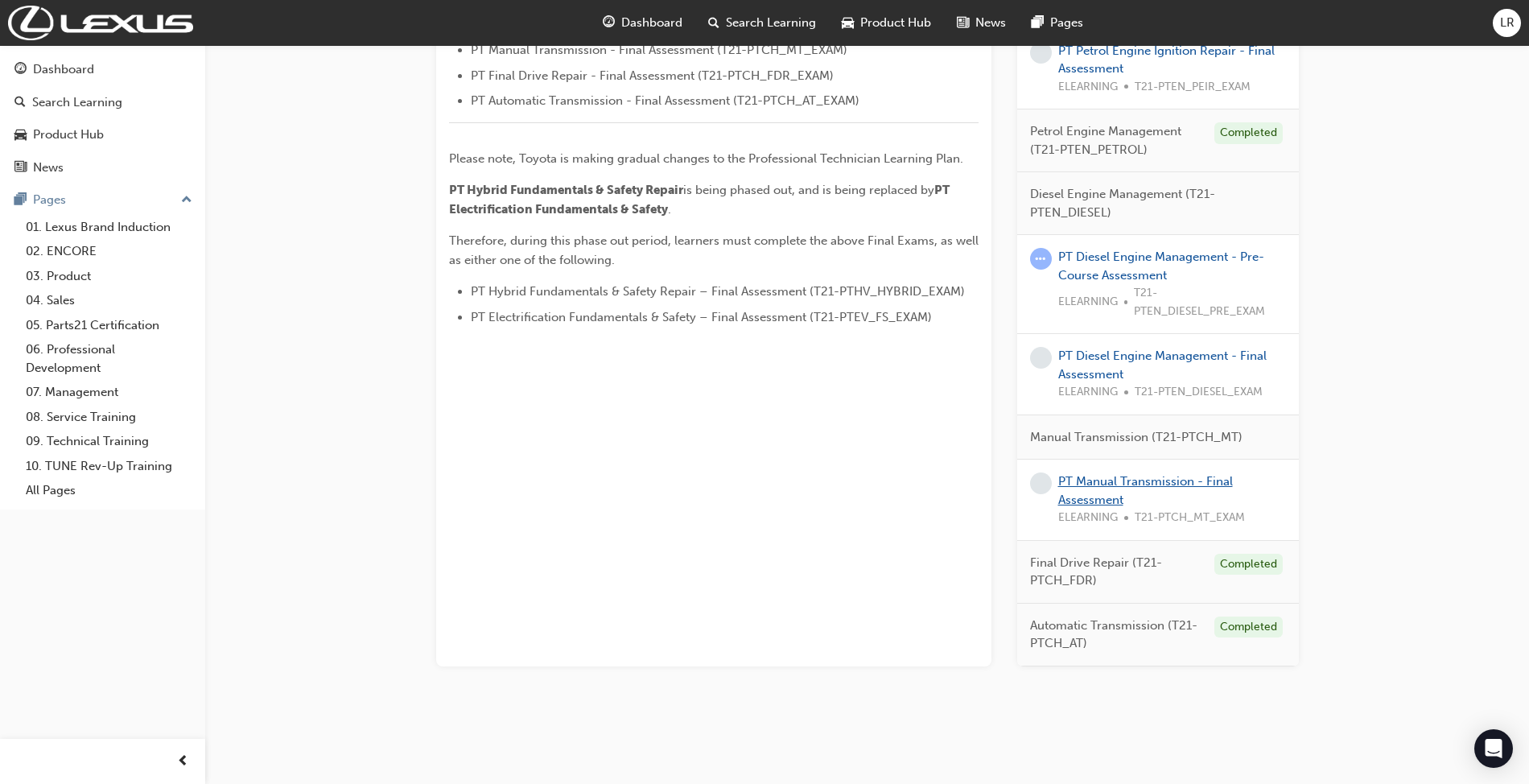
click at [1115, 478] on link "PT Manual Transmission - Final Assessment" at bounding box center [1146, 490] width 175 height 33
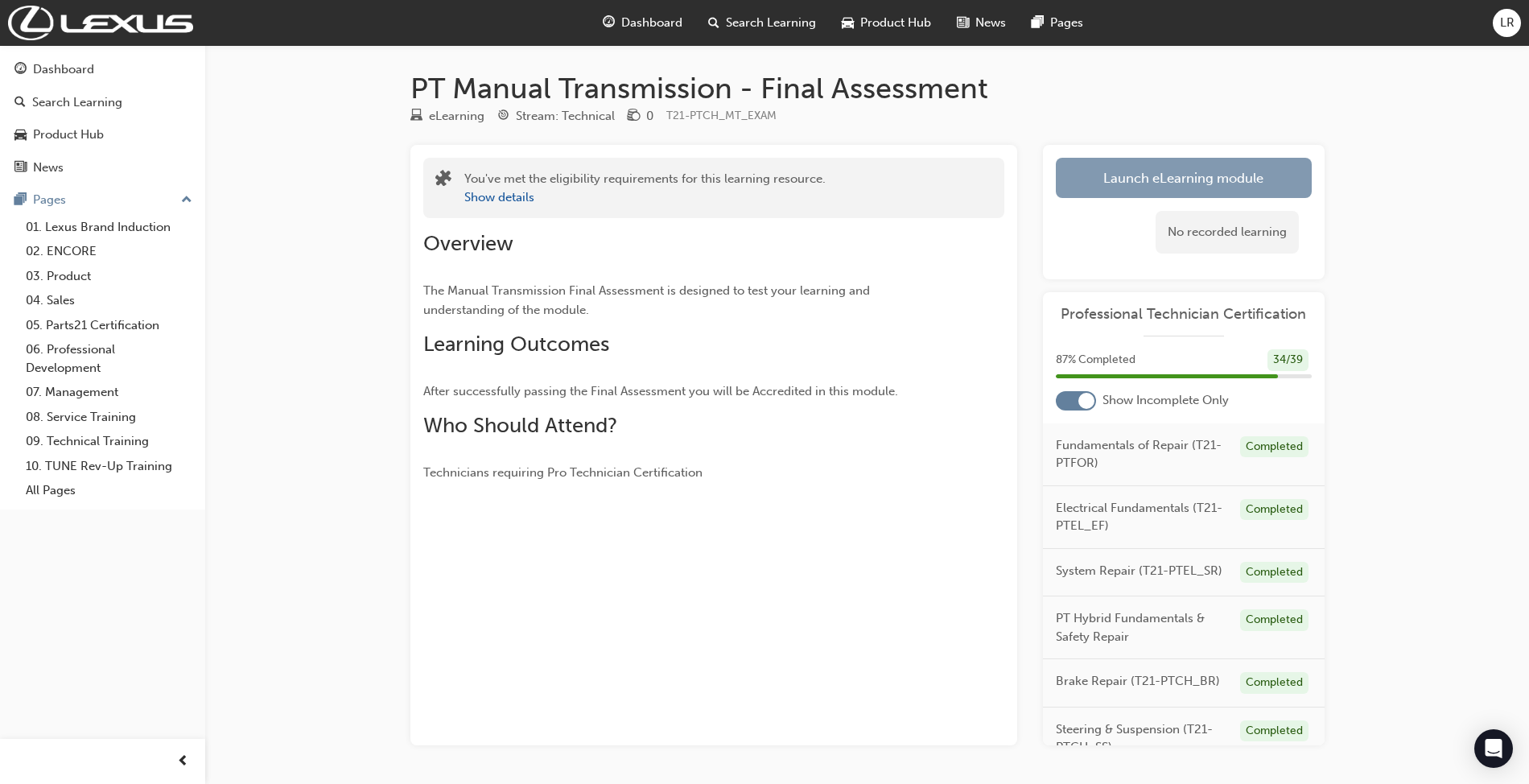
click at [1221, 175] on link "Launch eLearning module" at bounding box center [1184, 178] width 256 height 40
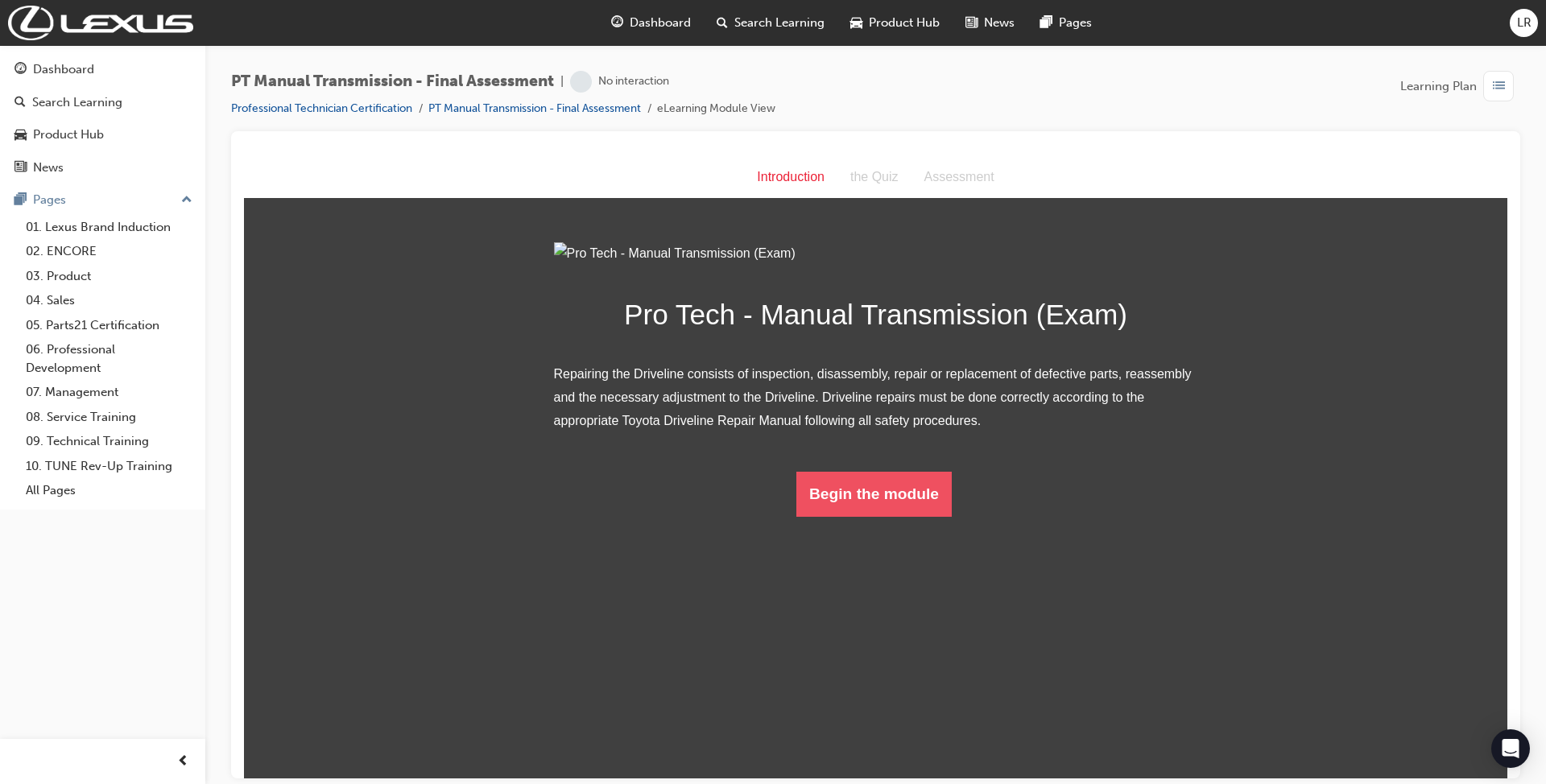
click at [879, 516] on button "Begin the module" at bounding box center [873, 493] width 156 height 45
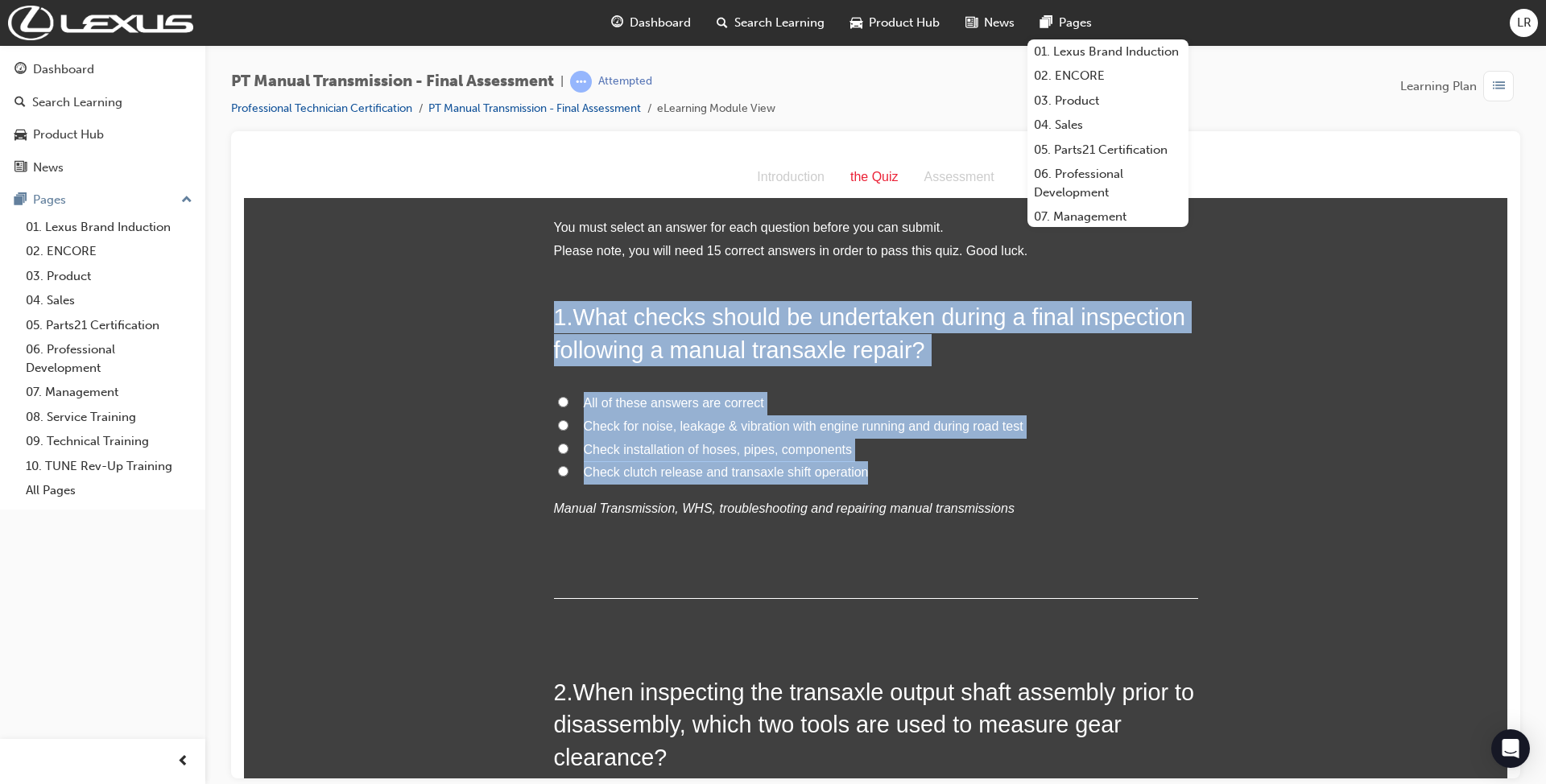
drag, startPoint x: 545, startPoint y: 310, endPoint x: 915, endPoint y: 466, distance: 401.5
click at [915, 466] on div "1 . What checks should be undertaken during a final inspection following a manu…" at bounding box center [876, 449] width 644 height 297
copy div "1 . What checks should be undertaken during a final inspection following a manu…"
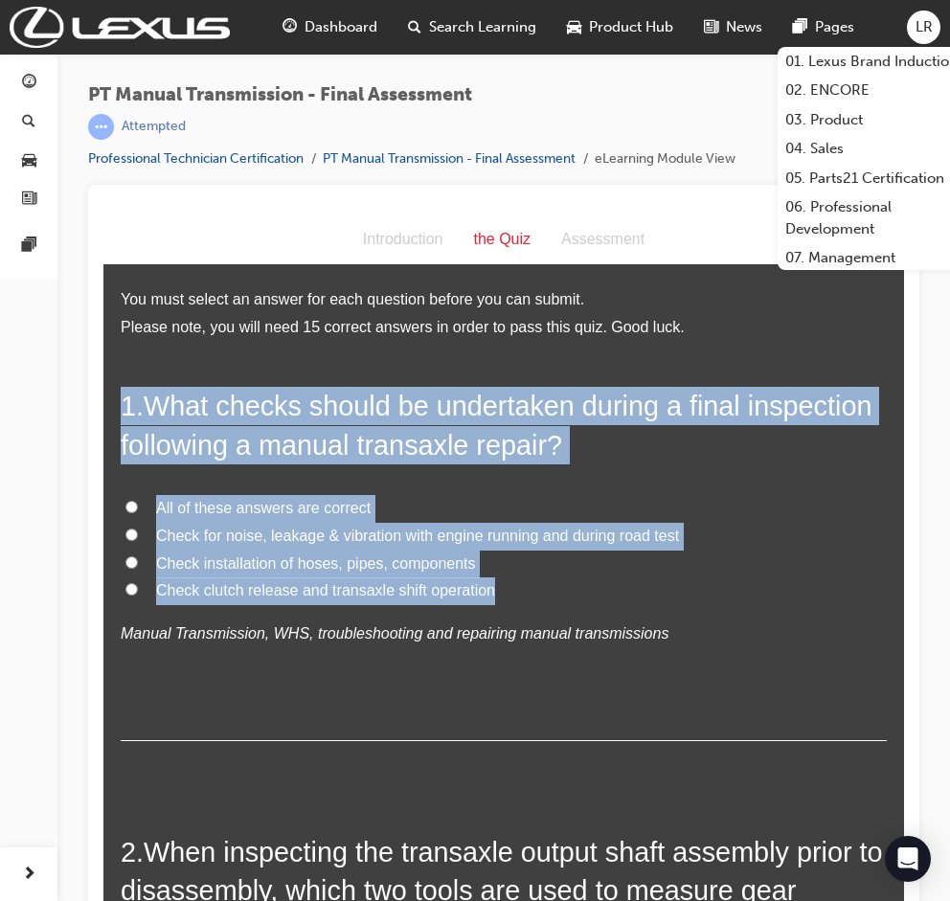
click at [239, 505] on span "All of these answers are correct" at bounding box center [263, 508] width 214 height 16
click at [138, 505] on input "All of these answers are correct" at bounding box center [131, 507] width 12 height 12
radio input "true"
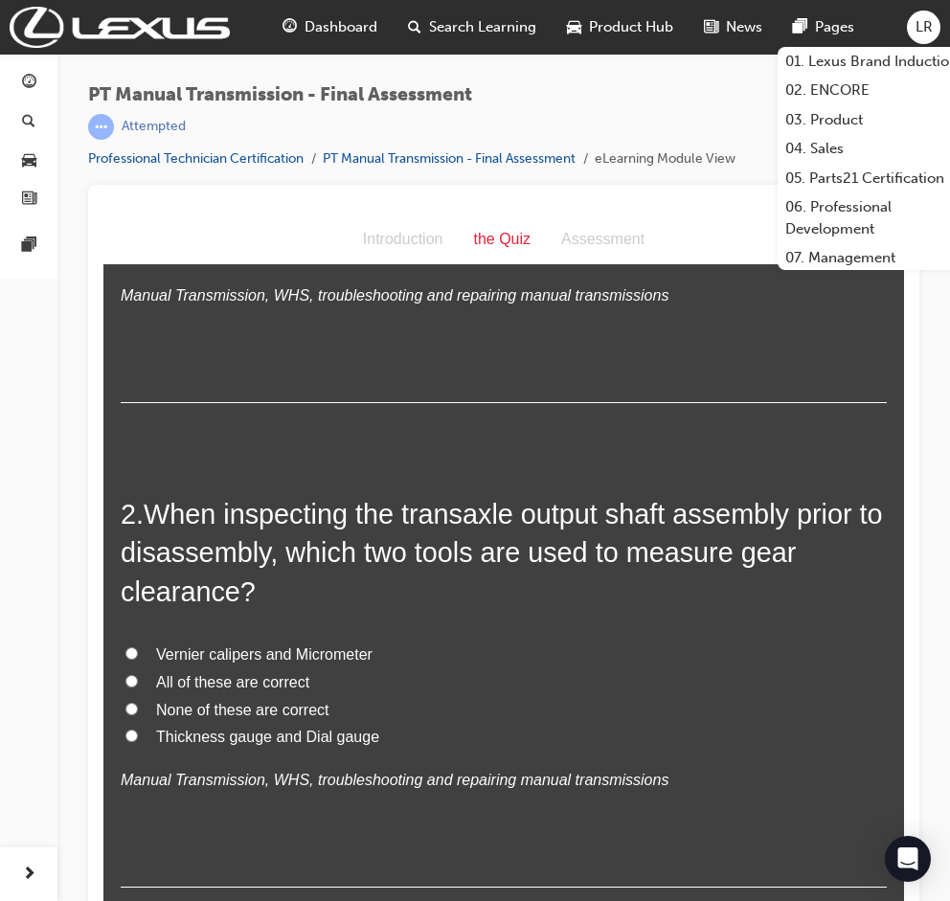
scroll to position [383, 0]
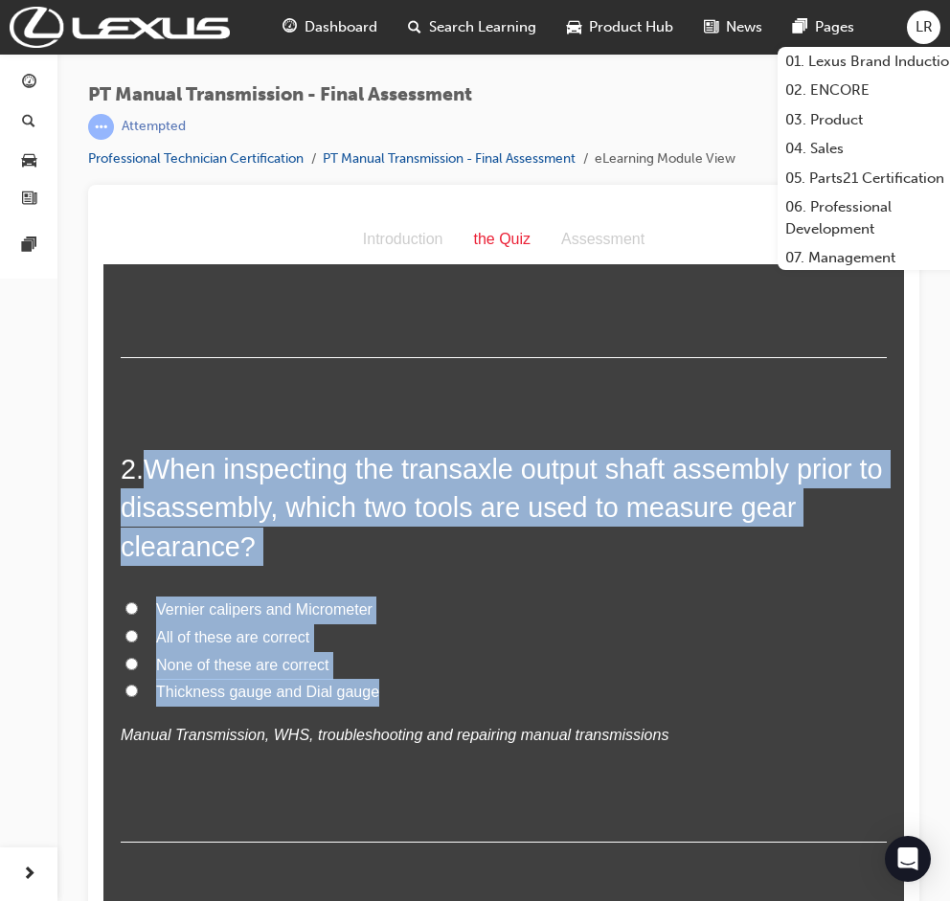
drag, startPoint x: 139, startPoint y: 466, endPoint x: 540, endPoint y: 690, distance: 459.6
click at [540, 690] on div "2 . When inspecting the transaxle output shaft assembly prior to disassembly, w…" at bounding box center [504, 646] width 766 height 393
copy div "When inspecting the transaxle output shaft assembly prior to disassembly, which…"
click at [265, 601] on span "Vernier calipers and Micrometer" at bounding box center [264, 609] width 216 height 16
click at [138, 602] on input "Vernier calipers and Micrometer" at bounding box center [131, 608] width 12 height 12
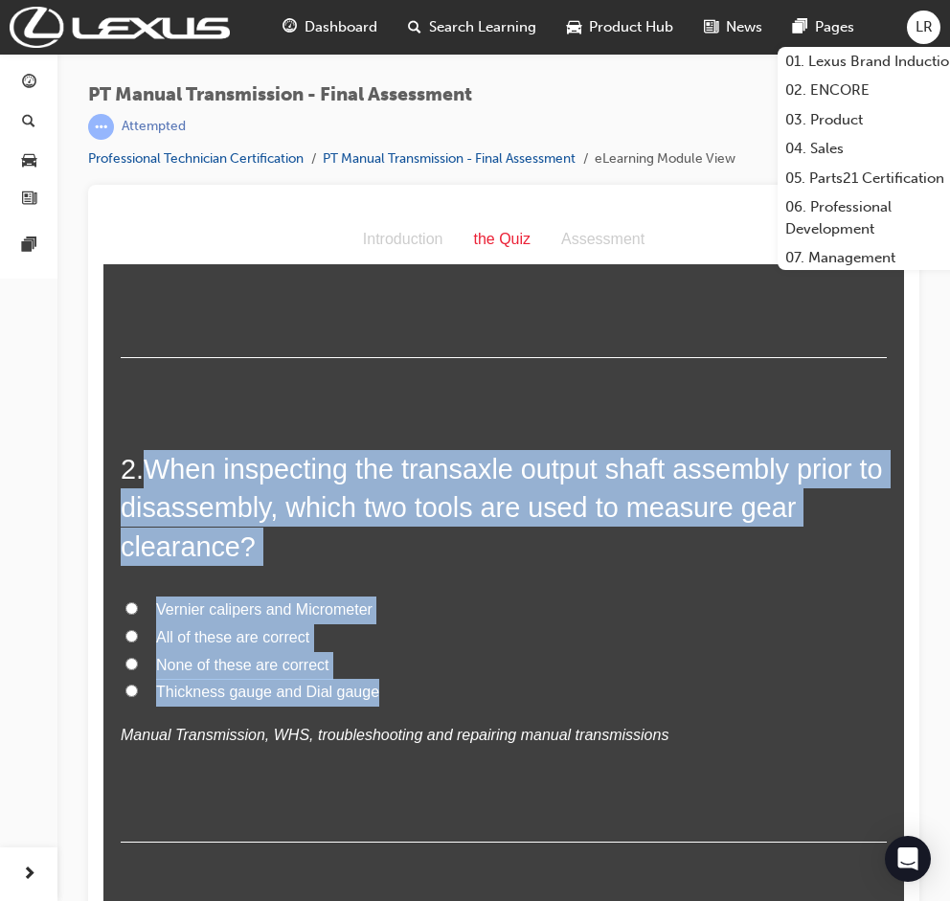
radio input "true"
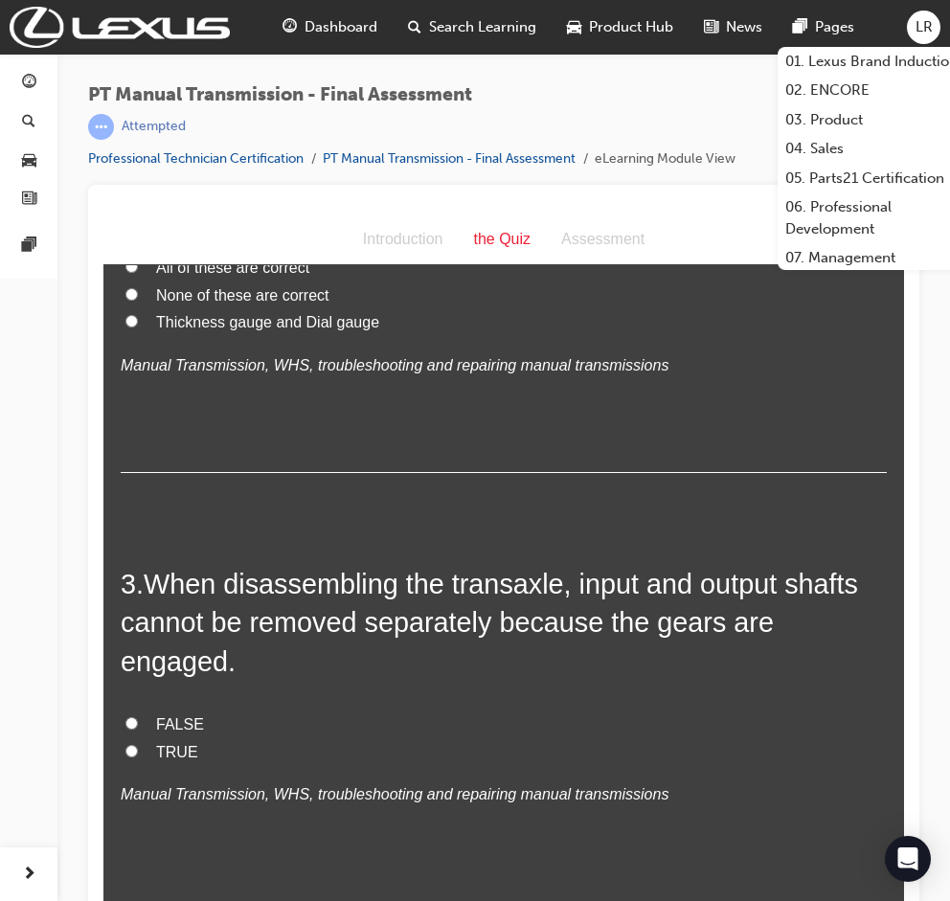
scroll to position [766, 0]
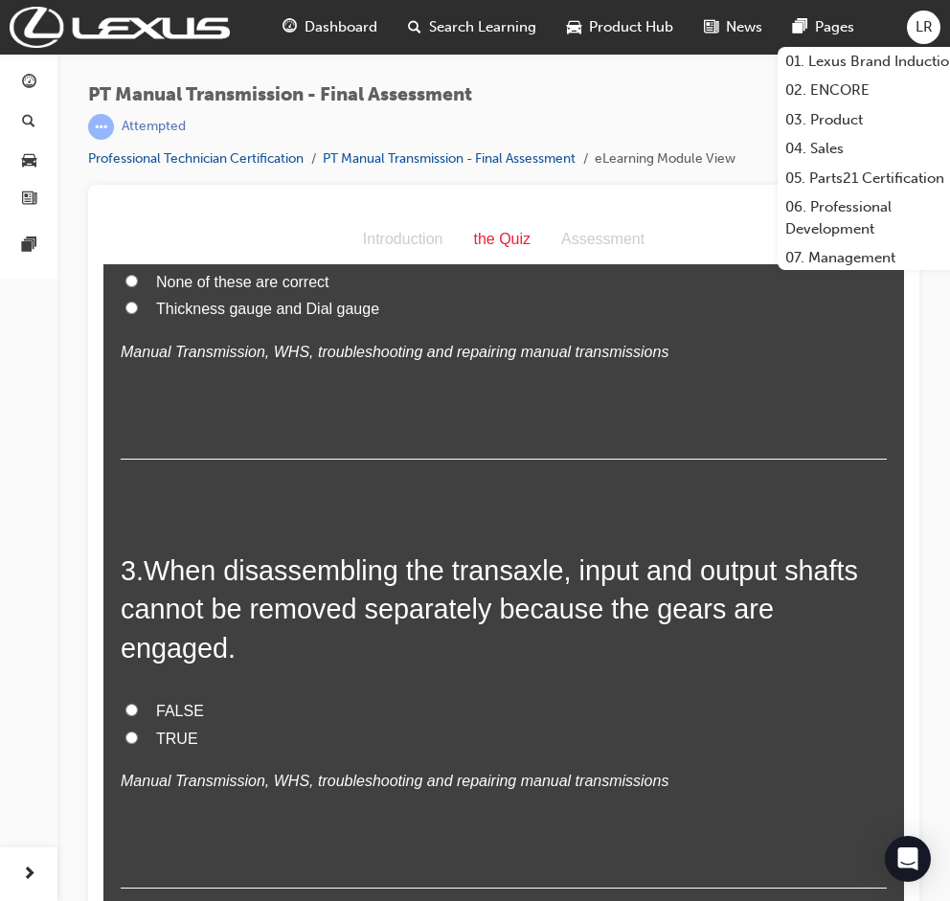
click at [121, 565] on h2 "3 . When disassembling the transaxle, input and output shafts cannot be removed…" at bounding box center [504, 610] width 766 height 116
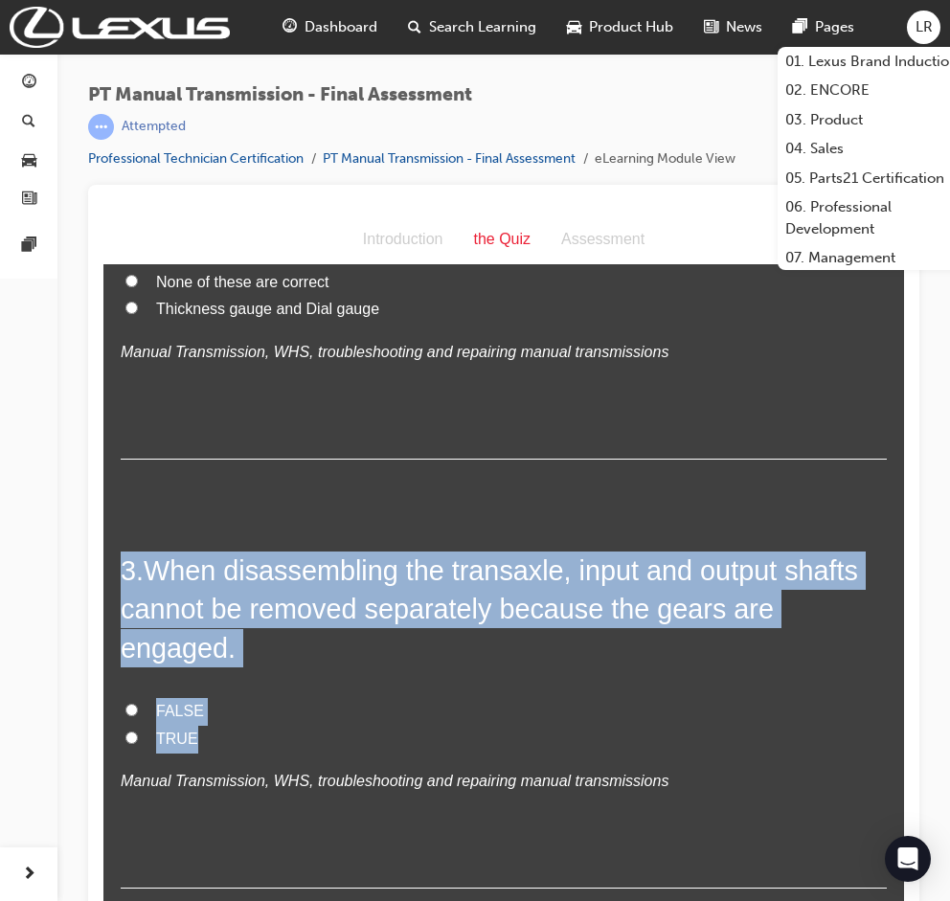
drag, startPoint x: 108, startPoint y: 565, endPoint x: 346, endPoint y: 694, distance: 270.4
copy div "3 . When disassembling the transaxle, input and output shafts cannot be removed…"
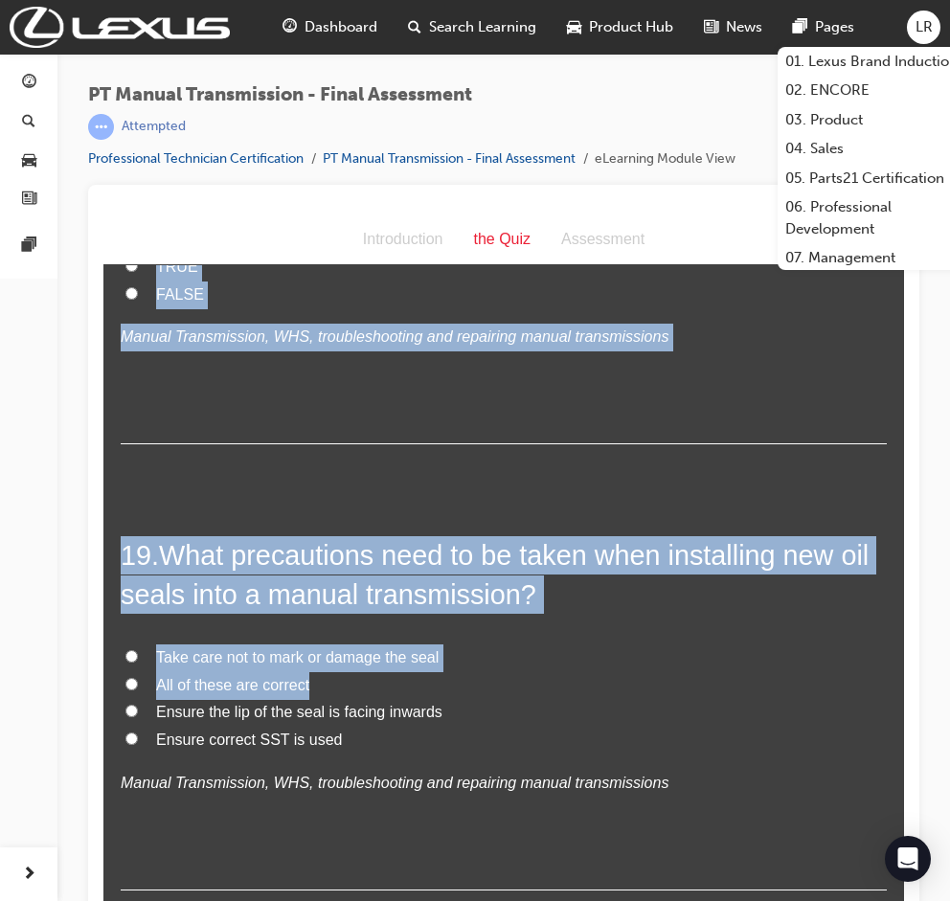
scroll to position [8069, 0]
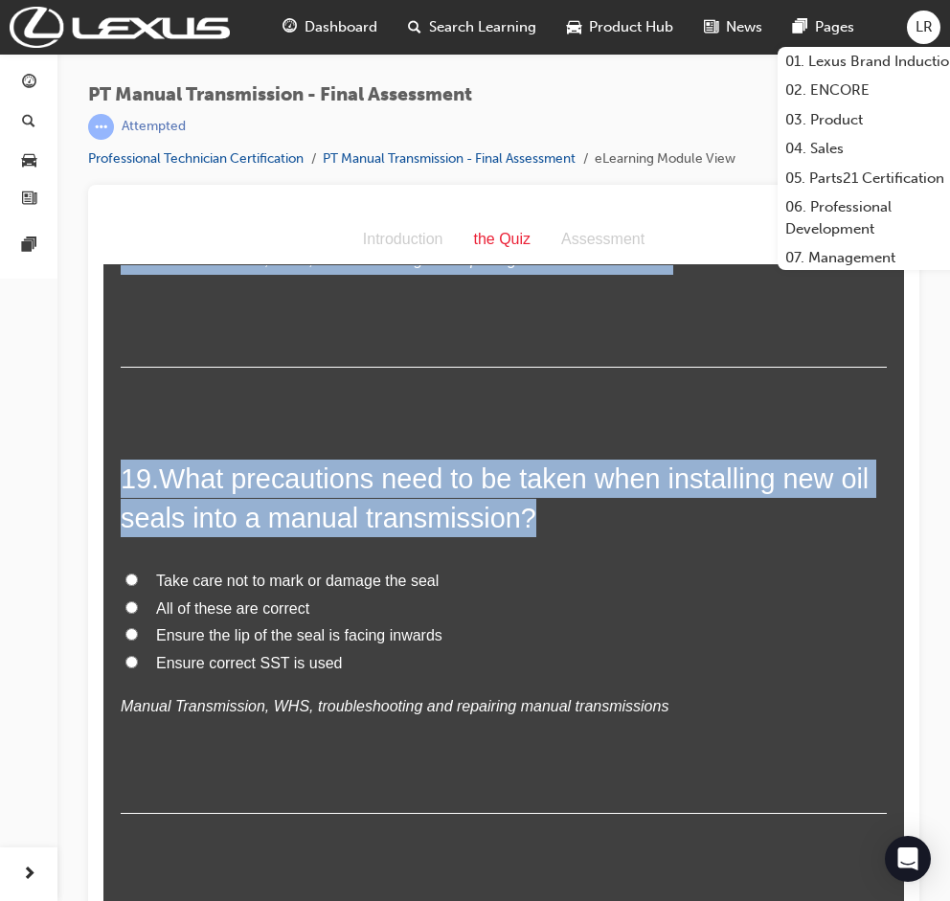
drag, startPoint x: 112, startPoint y: 558, endPoint x: 847, endPoint y: 703, distance: 748.6
copy div "3 . When disassembling the transaxle, input and output shafts cannot be removed…"
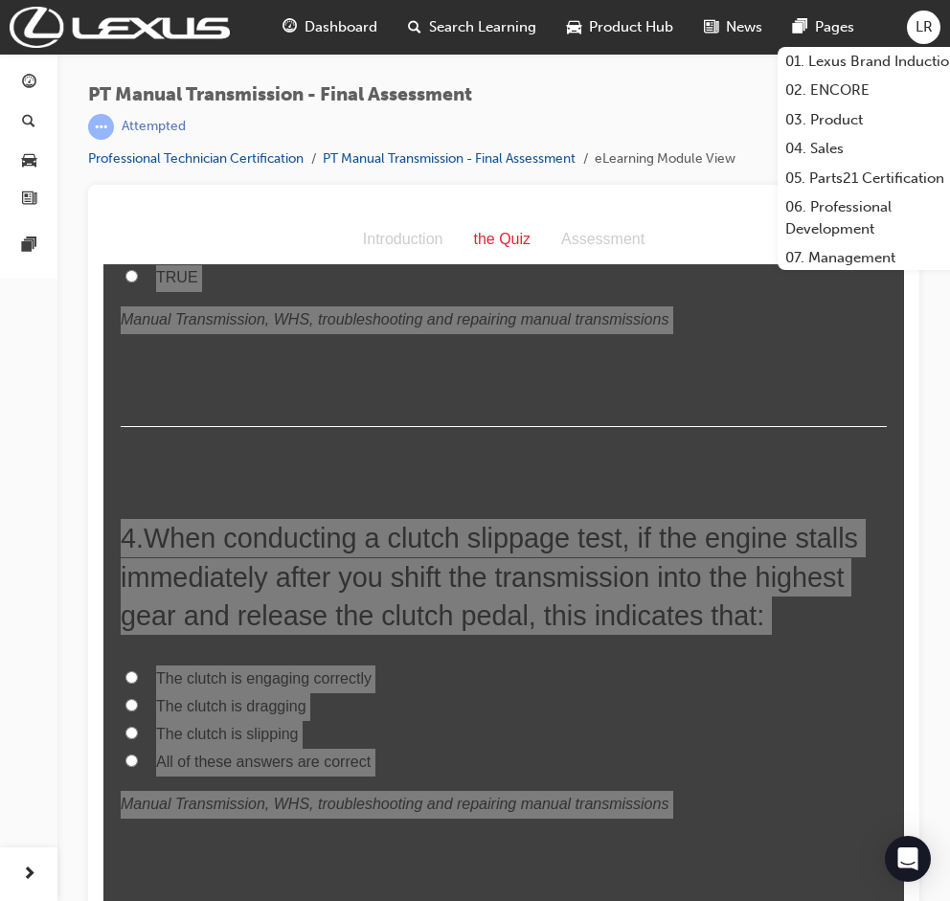
scroll to position [1047, 0]
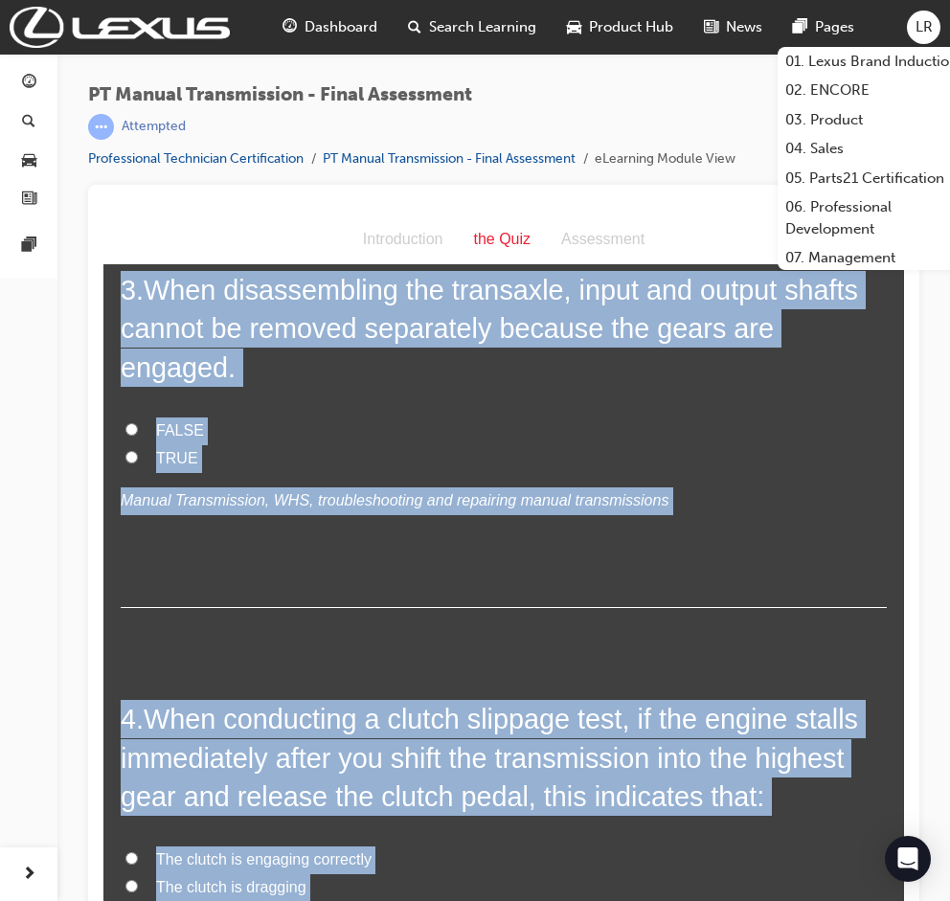
click at [156, 450] on span "TRUE" at bounding box center [177, 458] width 42 height 16
click at [138, 451] on input "TRUE" at bounding box center [131, 457] width 12 height 12
radio input "true"
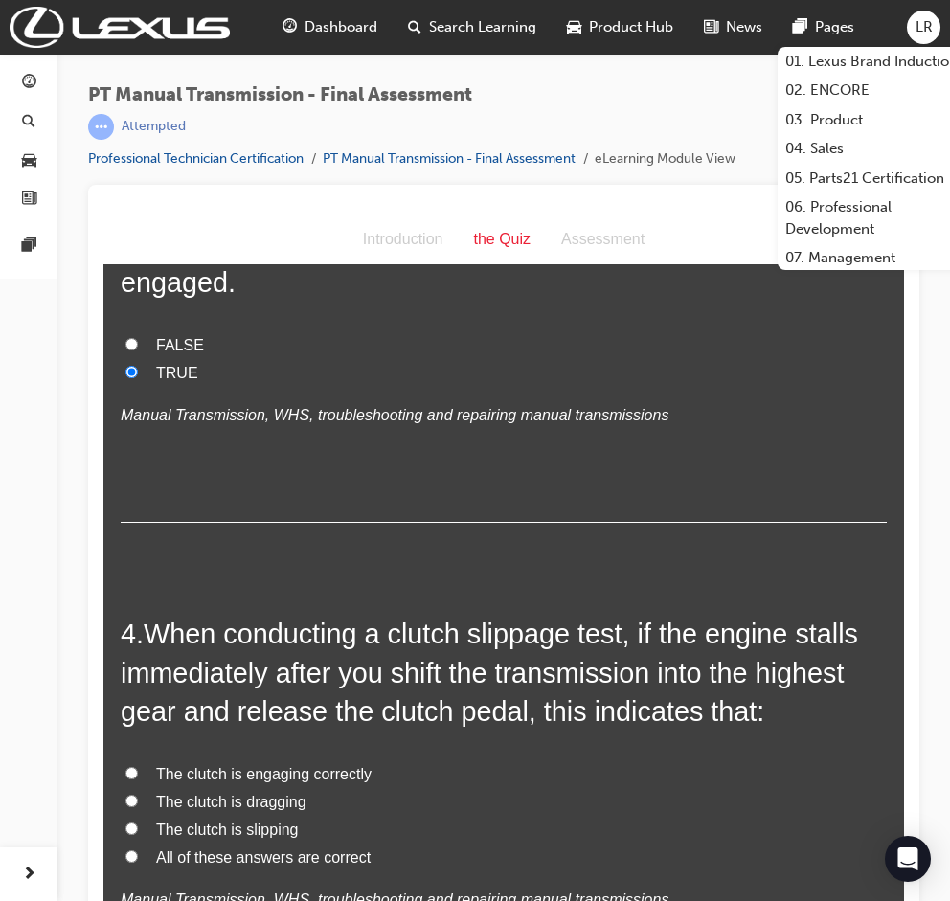
scroll to position [1174, 0]
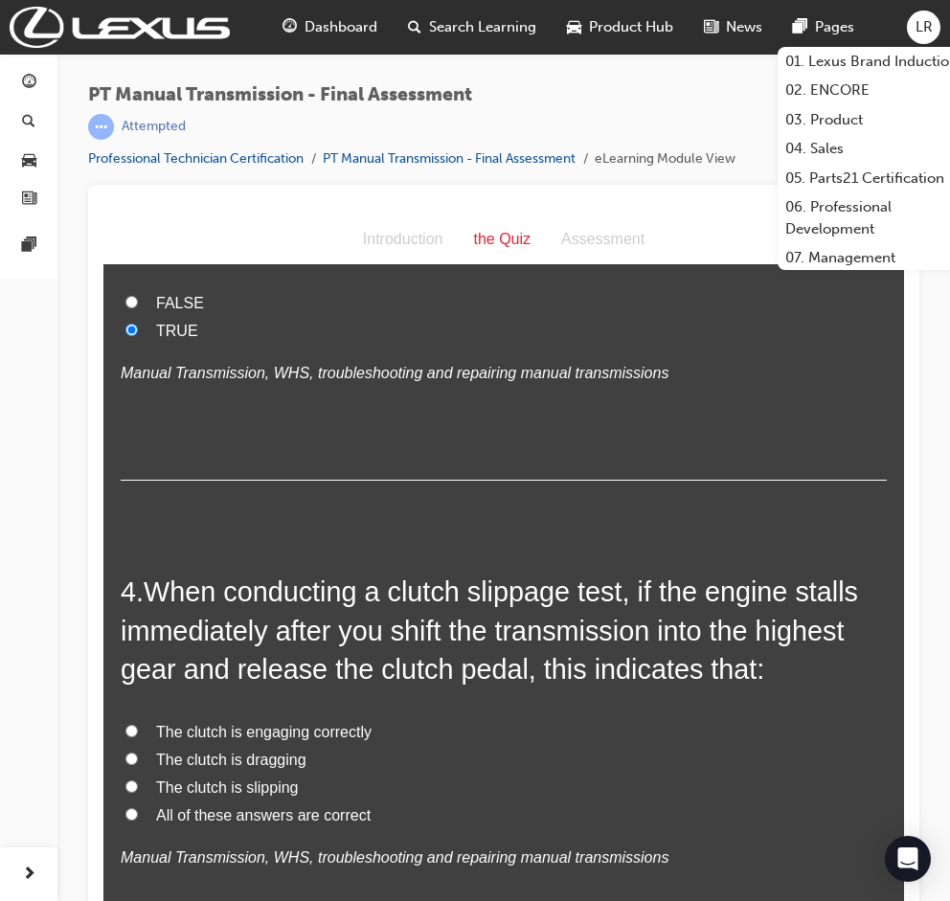
click at [231, 779] on span "The clutch is slipping" at bounding box center [227, 787] width 143 height 16
click at [138, 780] on input "The clutch is slipping" at bounding box center [131, 786] width 12 height 12
radio input "true"
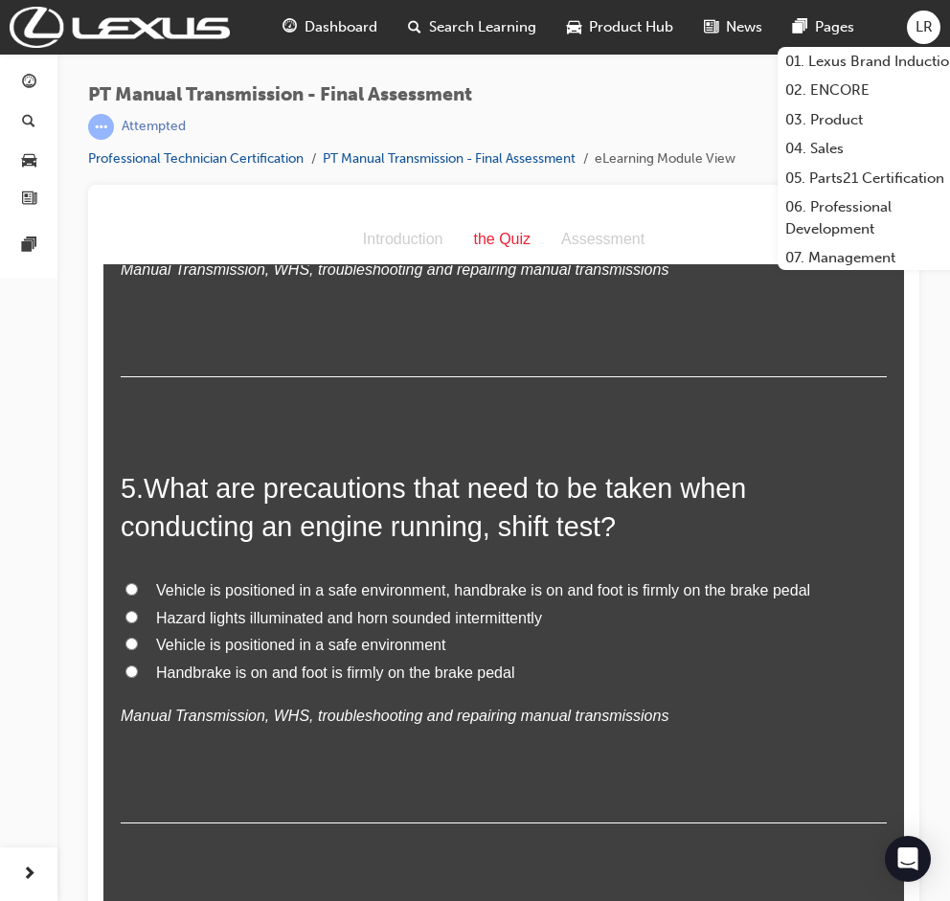
scroll to position [1813, 0]
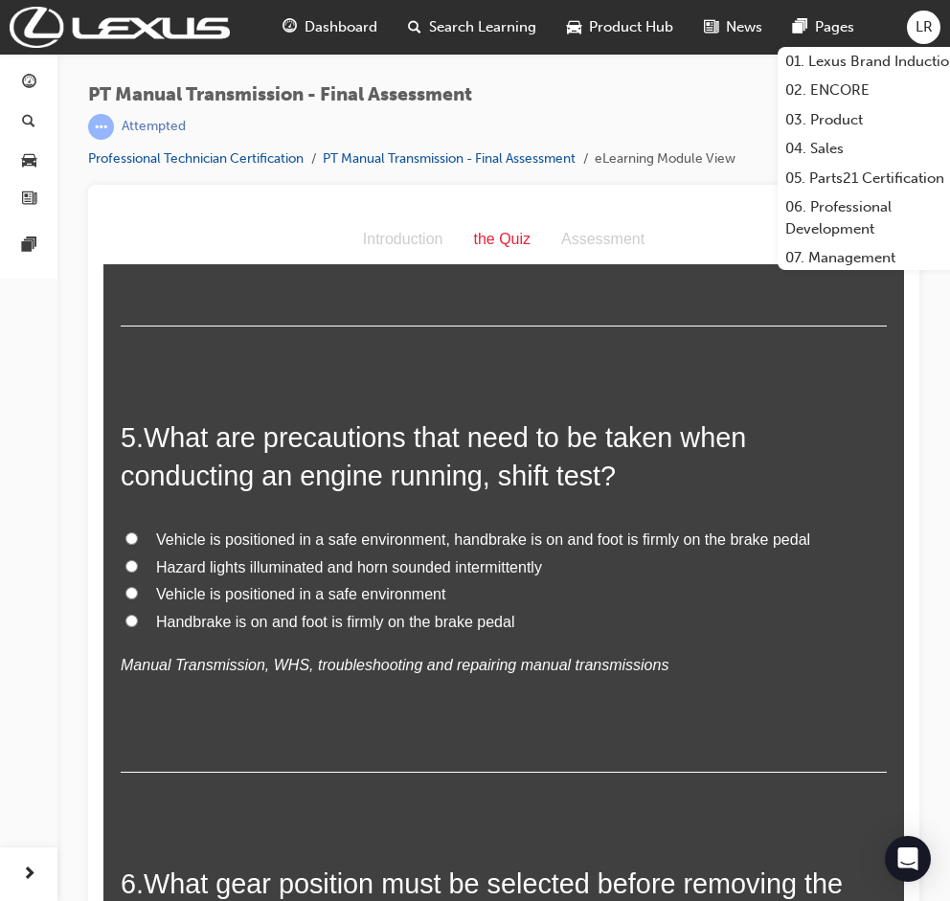
click at [259, 531] on span "Vehicle is positioned in a safe environment, handbrake is on and foot is firmly…" at bounding box center [483, 539] width 654 height 16
click at [138, 532] on input "Vehicle is positioned in a safe environment, handbrake is on and foot is firmly…" at bounding box center [131, 538] width 12 height 12
radio input "true"
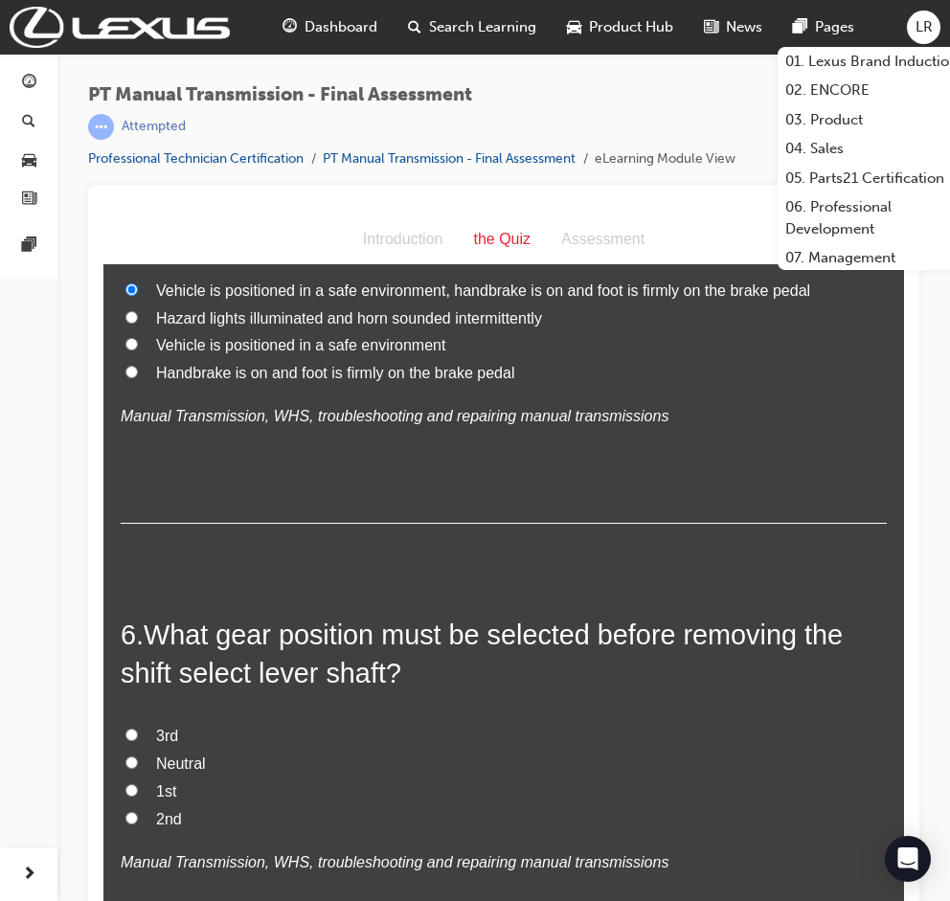
scroll to position [2196, 0]
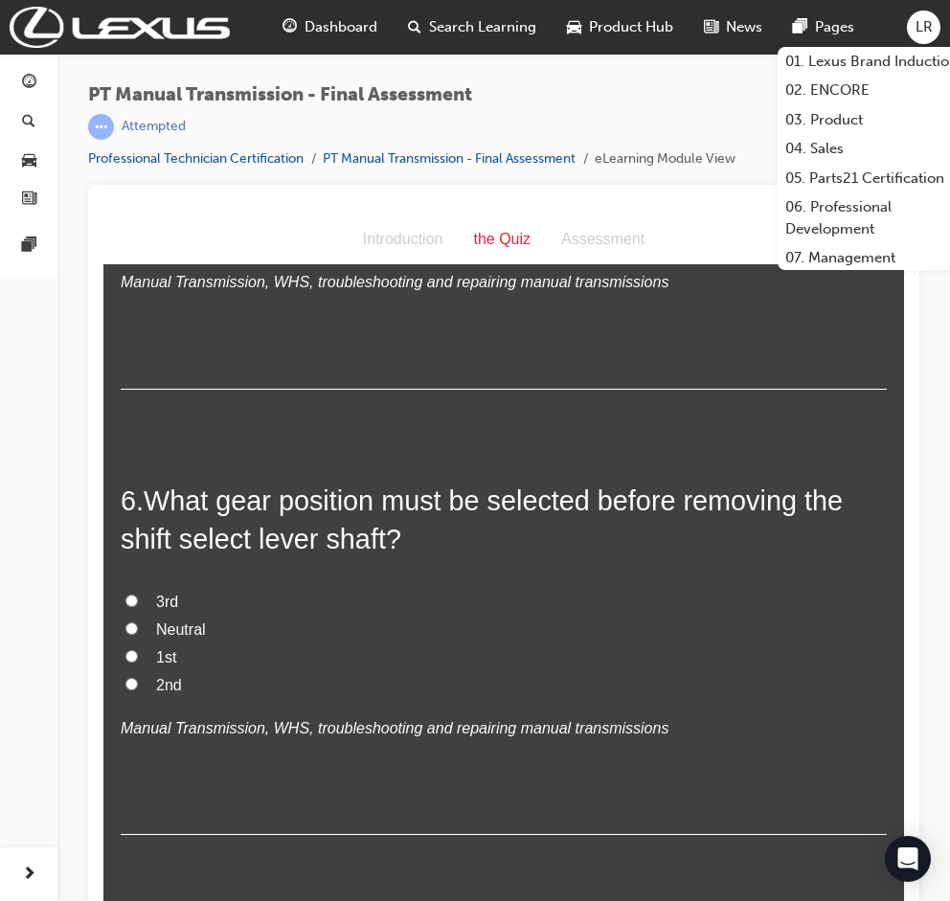
click at [176, 621] on span "Neutral" at bounding box center [181, 629] width 50 height 16
click at [138, 622] on input "Neutral" at bounding box center [131, 628] width 12 height 12
radio input "true"
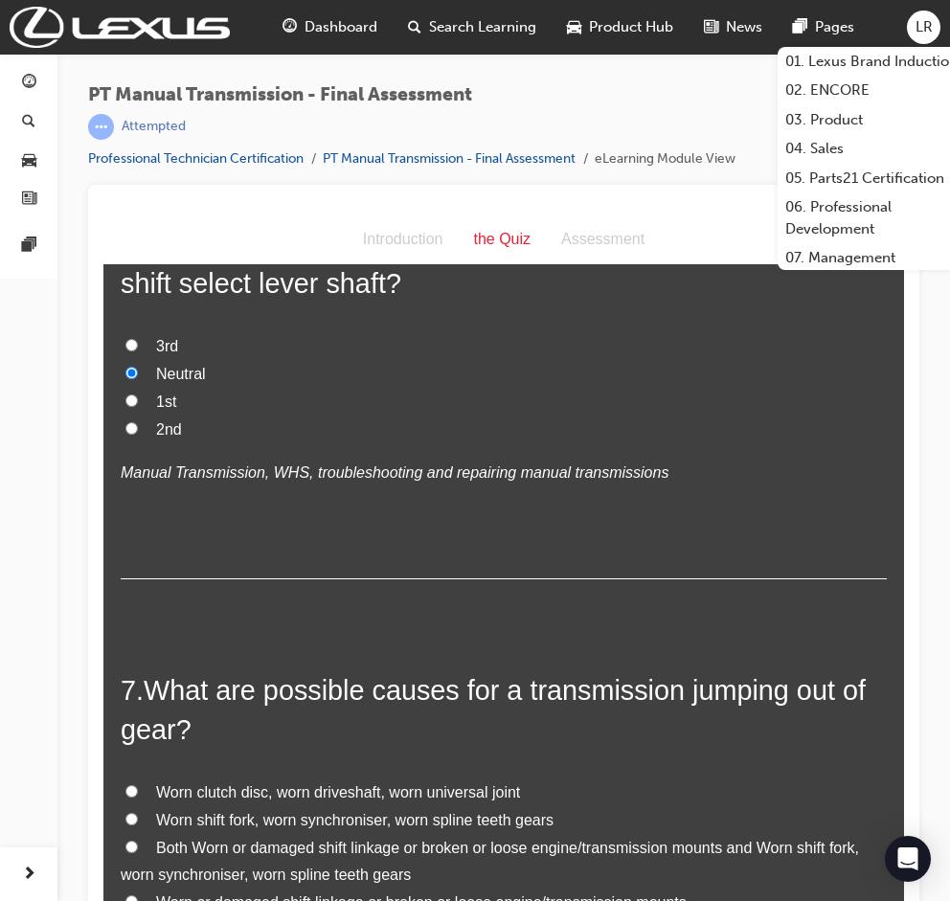
scroll to position [2579, 0]
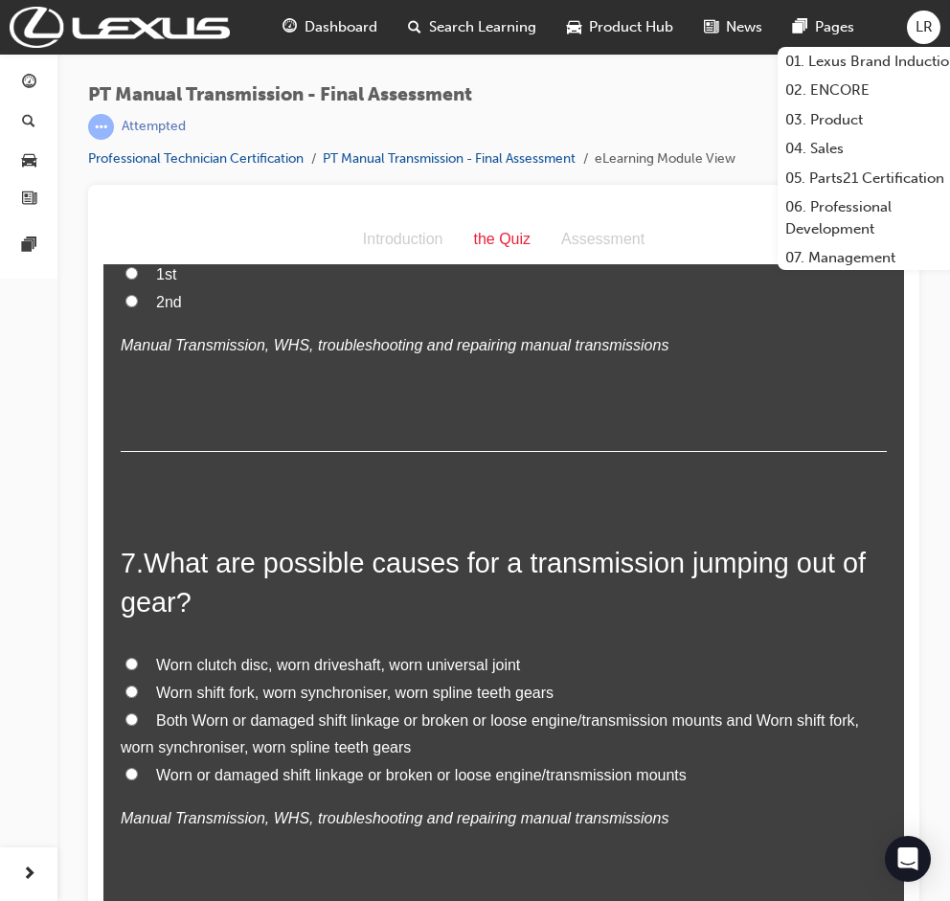
click at [236, 712] on span "Both Worn or damaged shift linkage or broken or loose engine/transmission mount…" at bounding box center [490, 734] width 738 height 44
click at [138, 713] on input "Both Worn or damaged shift linkage or broken or loose engine/transmission mount…" at bounding box center [131, 719] width 12 height 12
radio input "true"
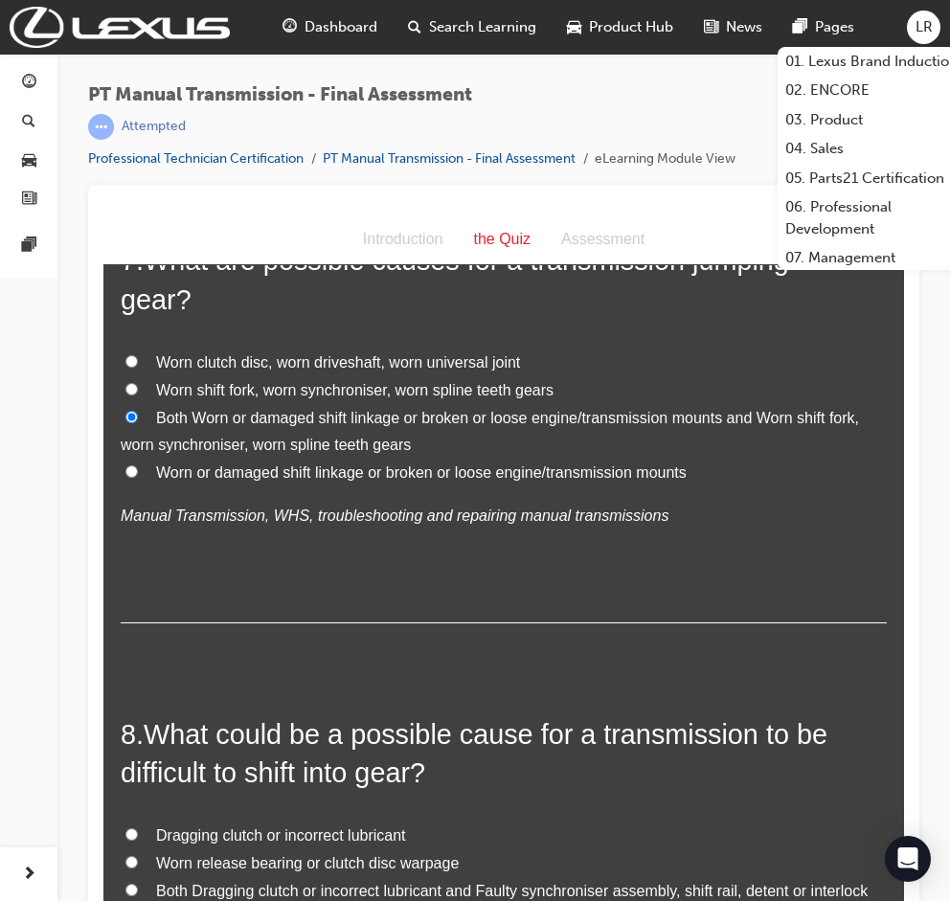
scroll to position [3089, 0]
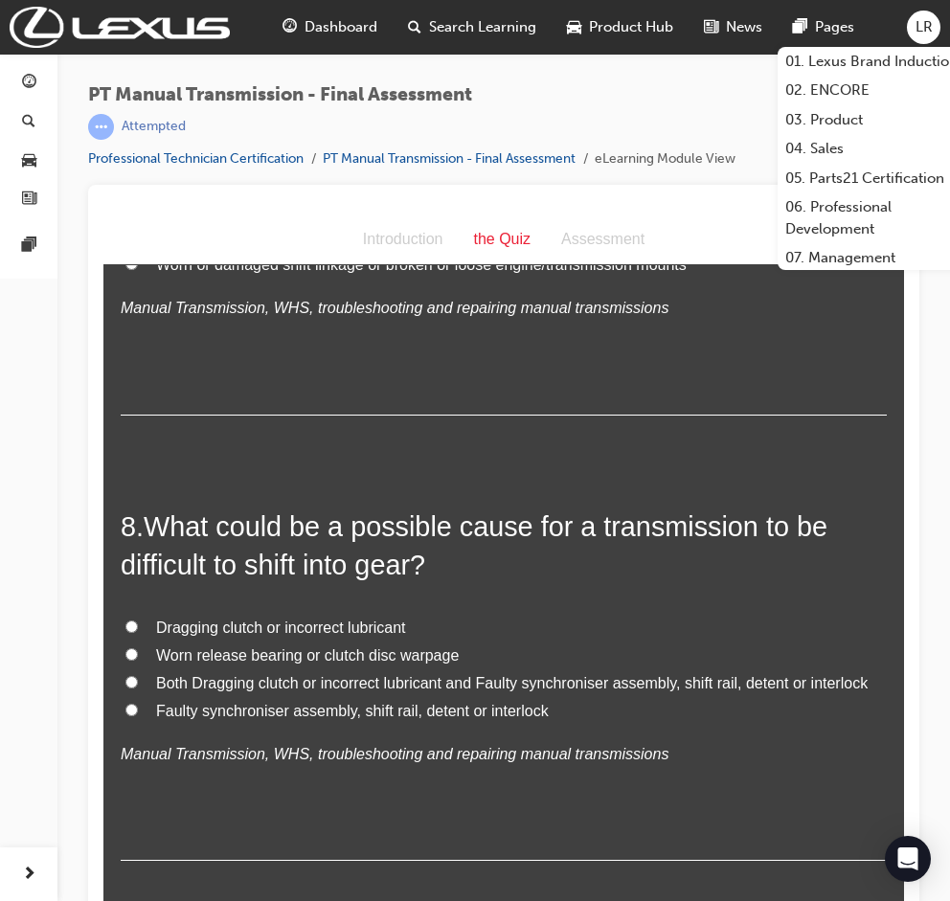
click at [306, 675] on span "Both Dragging clutch or incorrect lubricant and Faulty synchroniser assembly, s…" at bounding box center [511, 683] width 711 height 16
click at [138, 676] on input "Both Dragging clutch or incorrect lubricant and Faulty synchroniser assembly, s…" at bounding box center [131, 682] width 12 height 12
radio input "true"
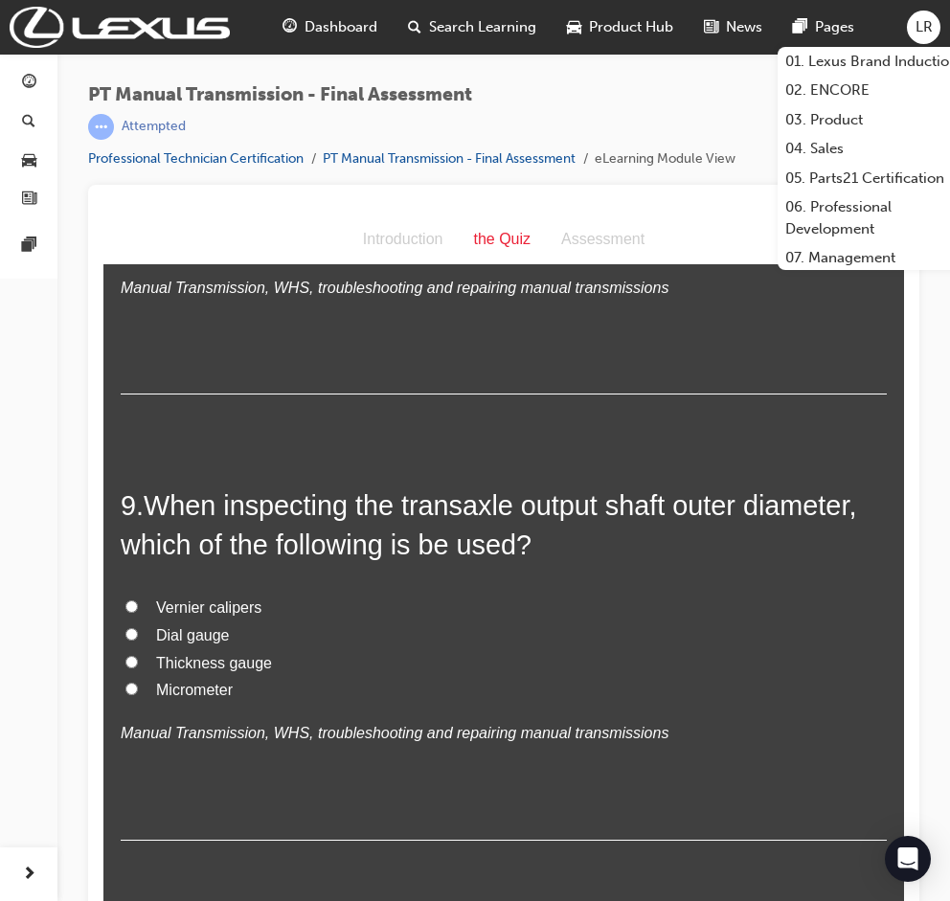
scroll to position [3601, 0]
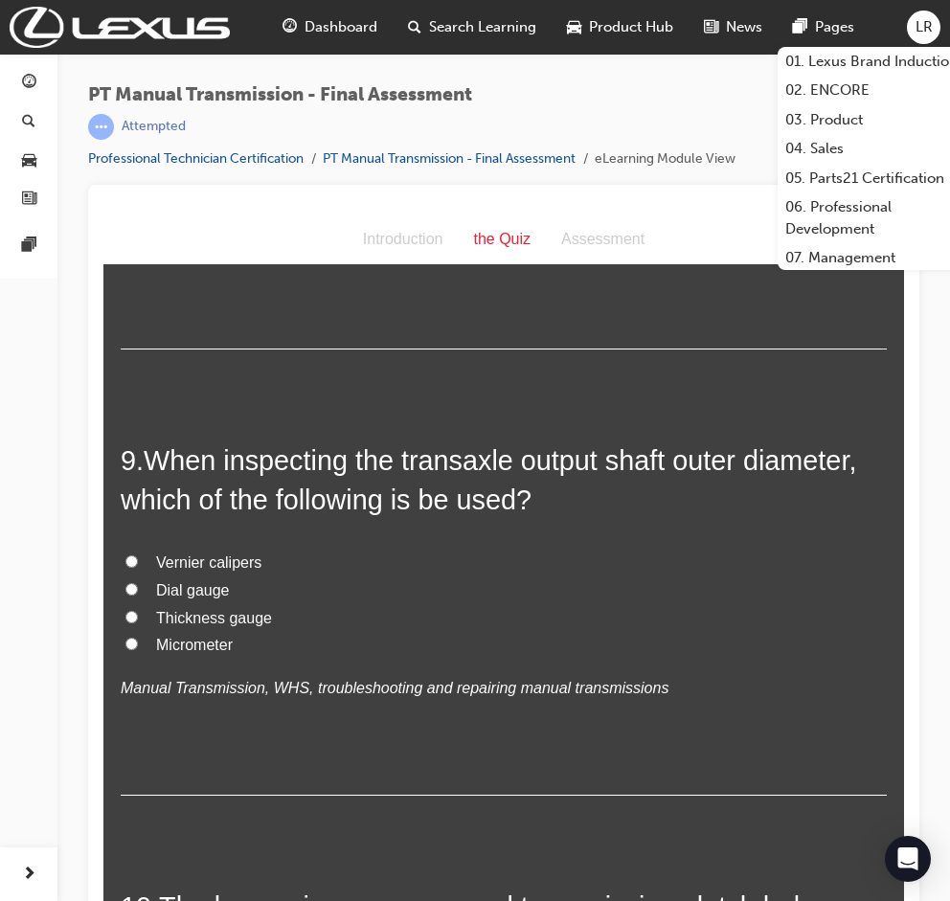
click at [220, 554] on span "Vernier calipers" at bounding box center [208, 562] width 105 height 16
click at [138, 555] on input "Vernier calipers" at bounding box center [131, 561] width 12 height 12
radio input "true"
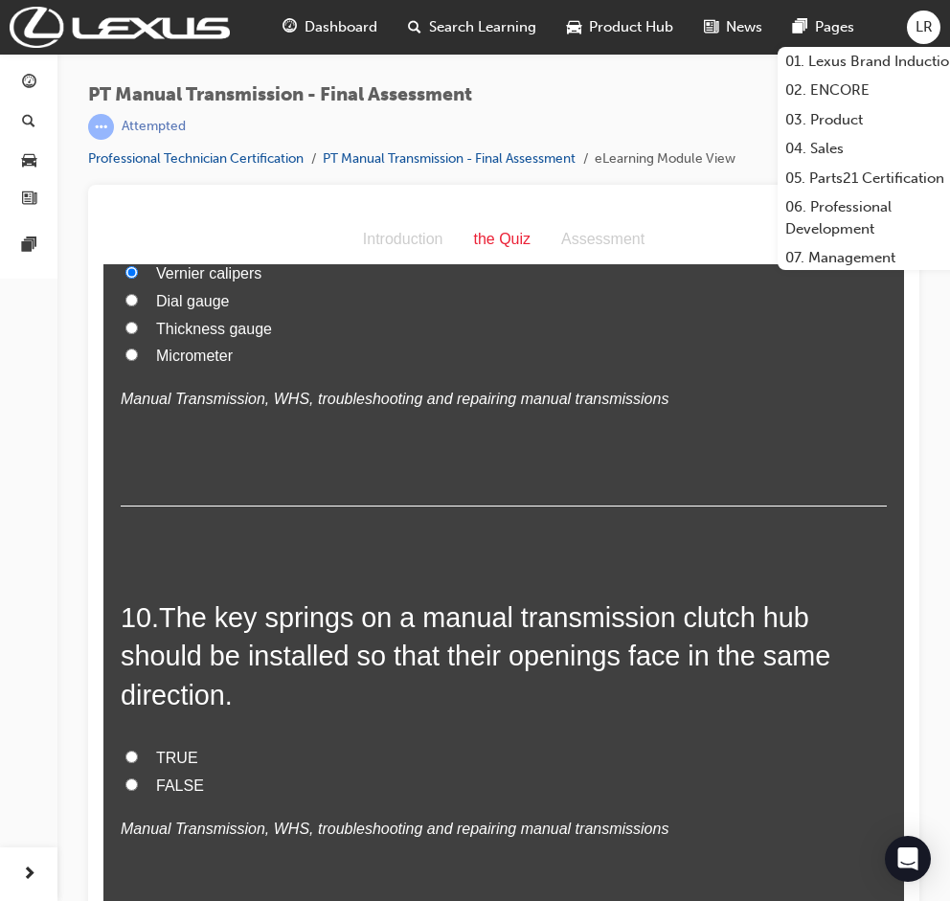
scroll to position [3984, 0]
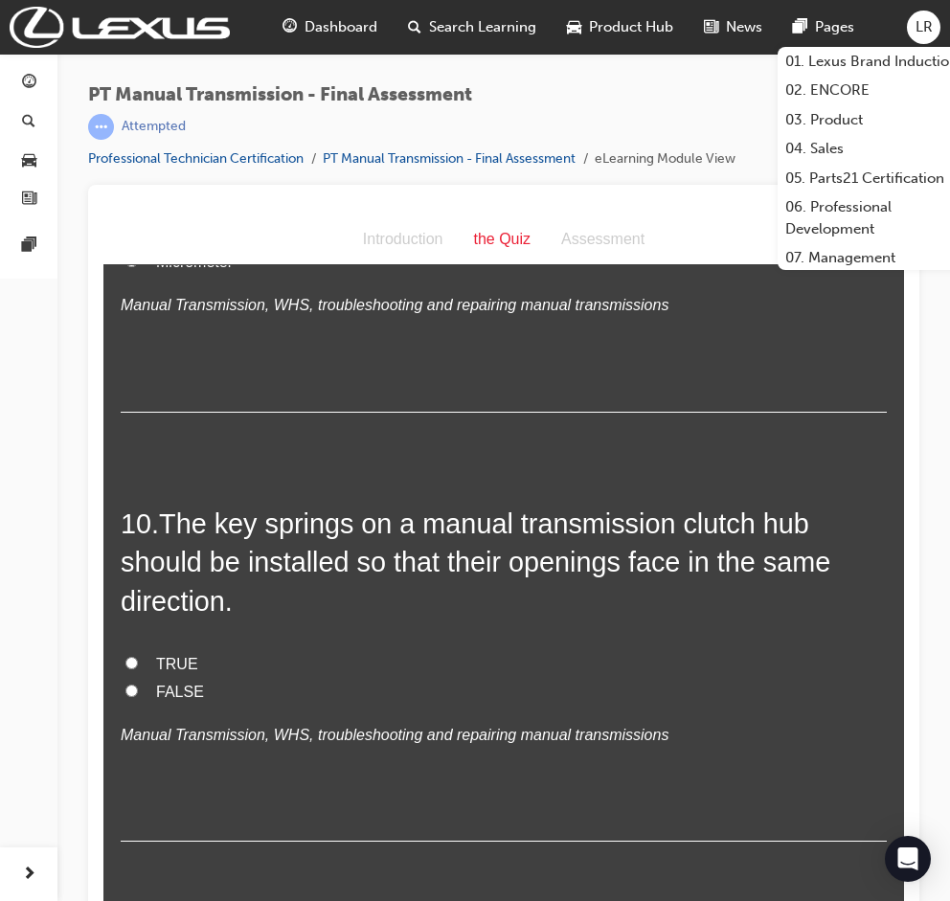
click at [156, 656] on span "TRUE" at bounding box center [177, 664] width 42 height 16
click at [138, 657] on input "TRUE" at bounding box center [131, 663] width 12 height 12
radio input "true"
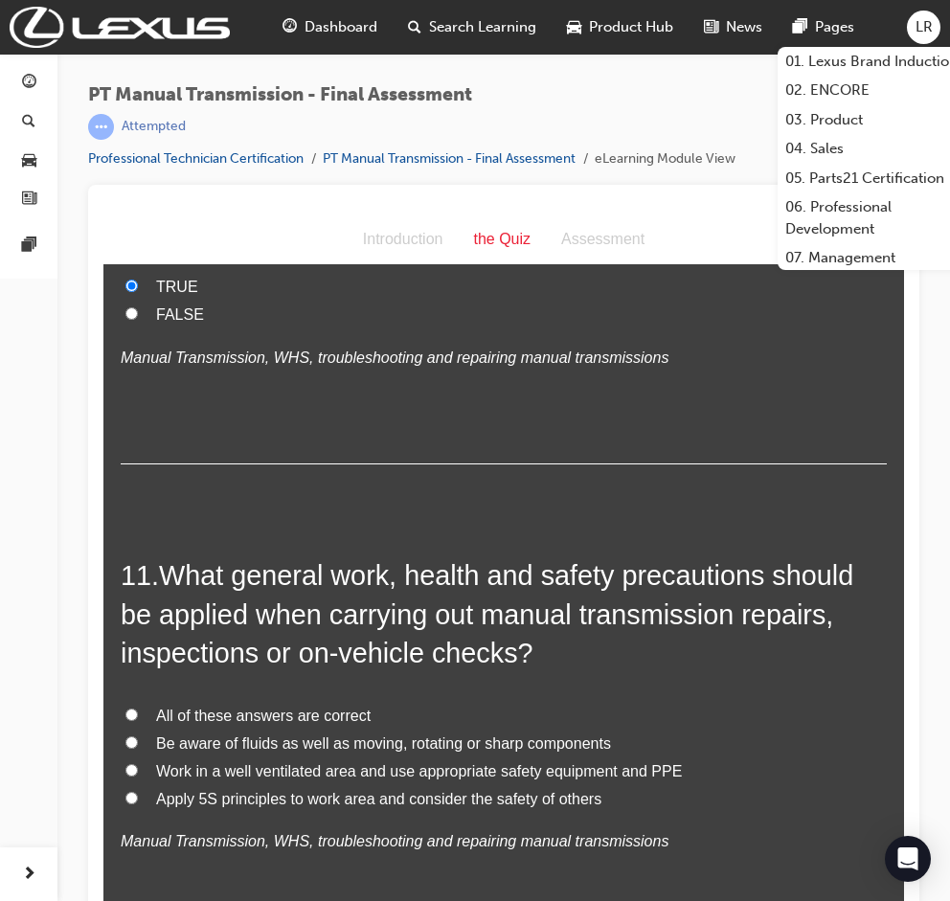
scroll to position [4367, 0]
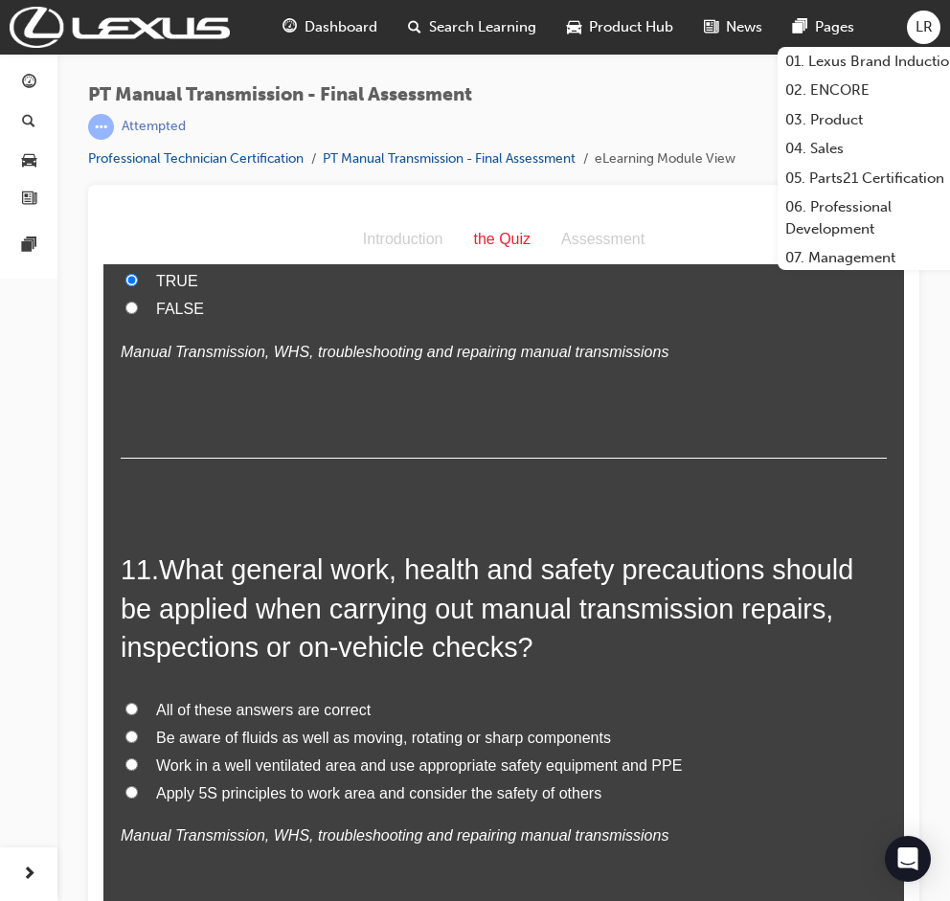
click at [211, 702] on span "All of these answers are correct" at bounding box center [263, 710] width 214 height 16
click at [138, 703] on input "All of these answers are correct" at bounding box center [131, 709] width 12 height 12
radio input "true"
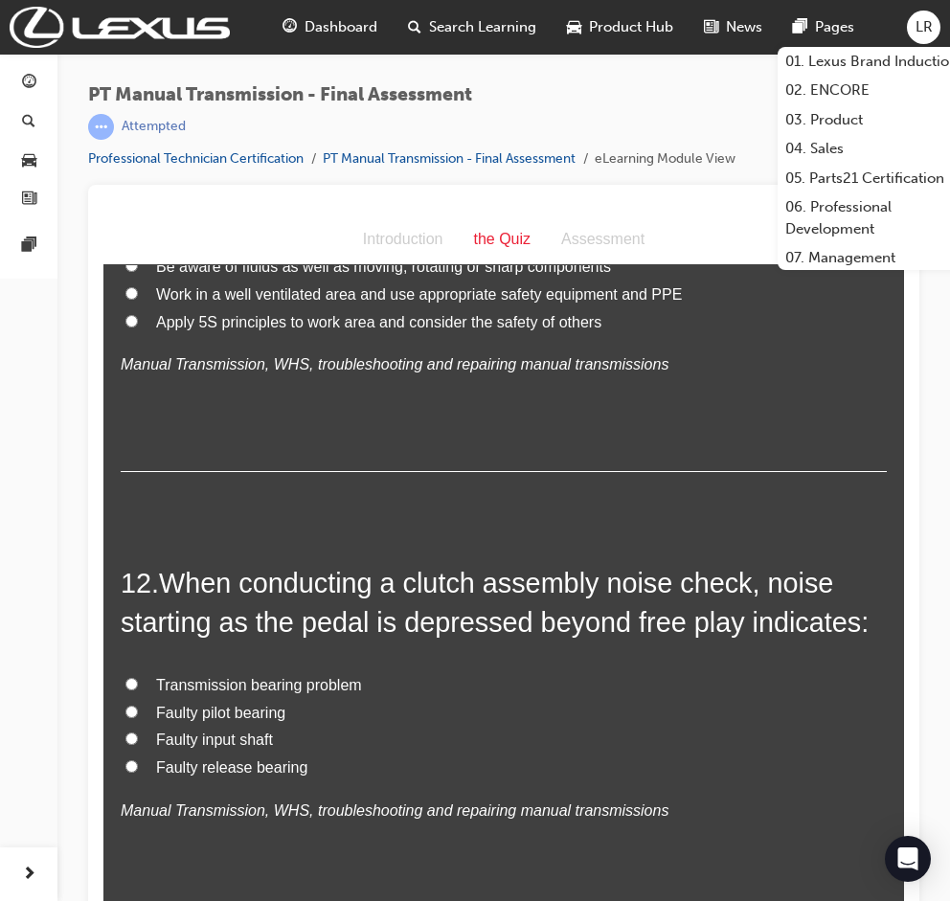
scroll to position [4877, 0]
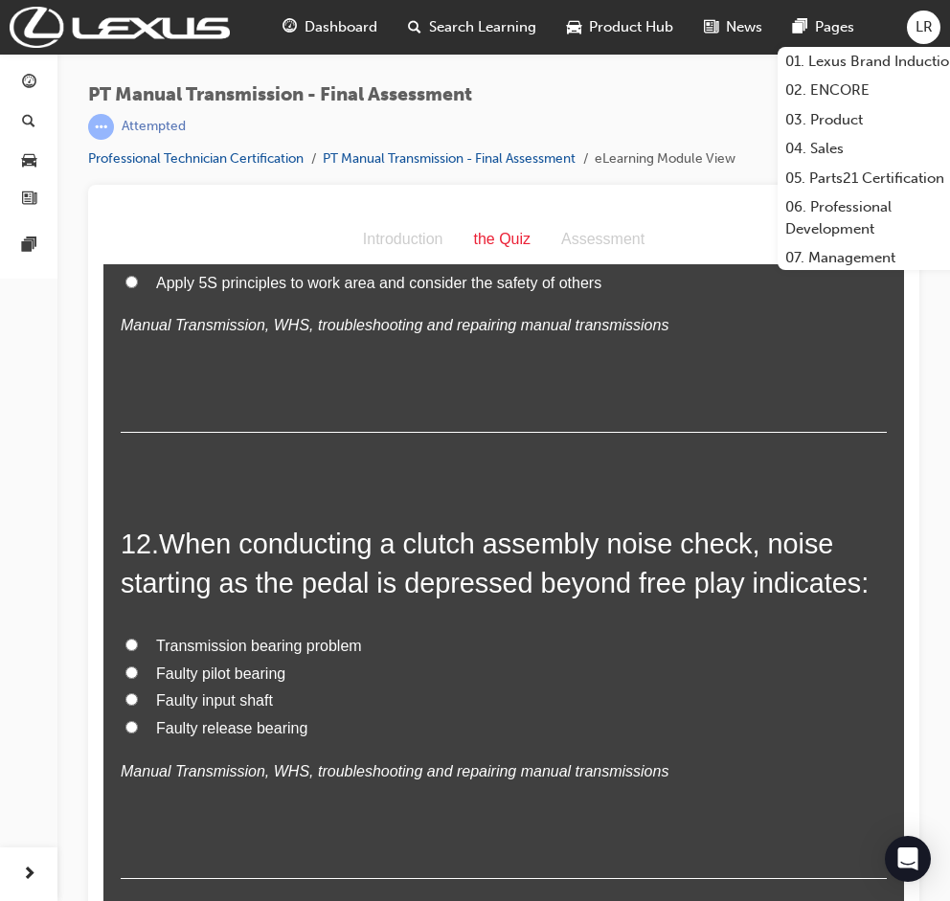
click at [212, 720] on span "Faulty release bearing" at bounding box center [231, 728] width 151 height 16
click at [138, 721] on input "Faulty release bearing" at bounding box center [131, 727] width 12 height 12
radio input "true"
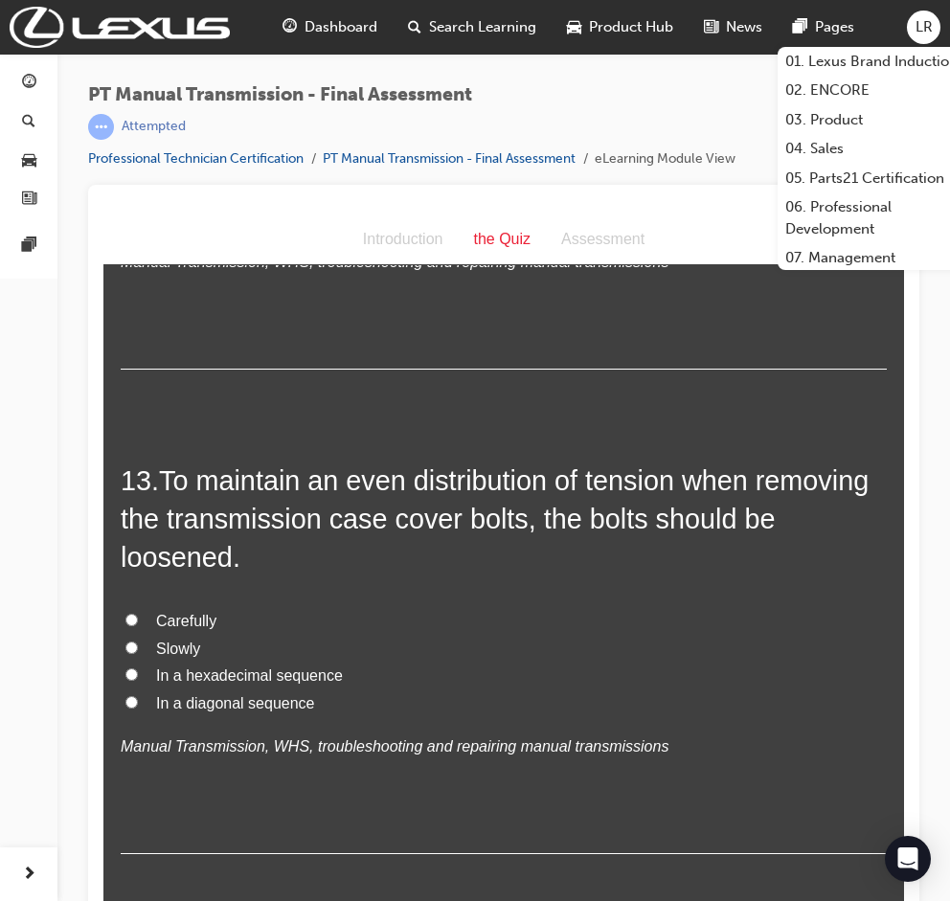
scroll to position [5387, 0]
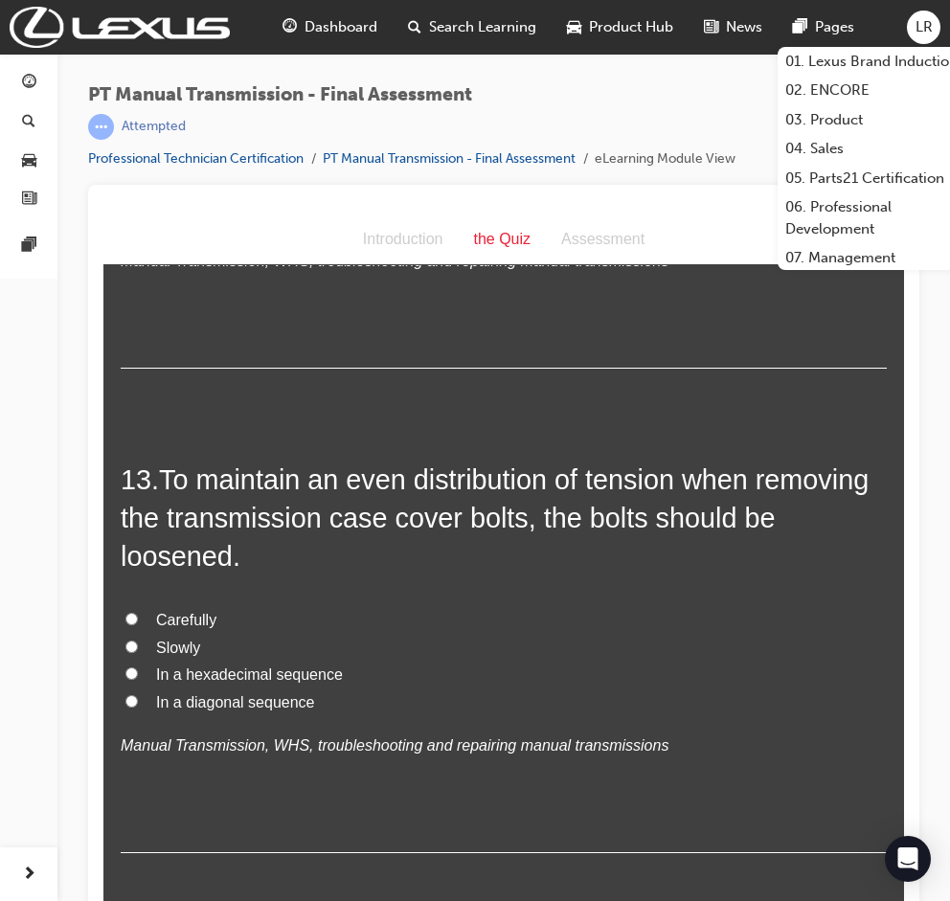
click at [230, 694] on span "In a diagonal sequence" at bounding box center [235, 702] width 158 height 16
click at [138, 695] on input "In a diagonal sequence" at bounding box center [131, 701] width 12 height 12
radio input "true"
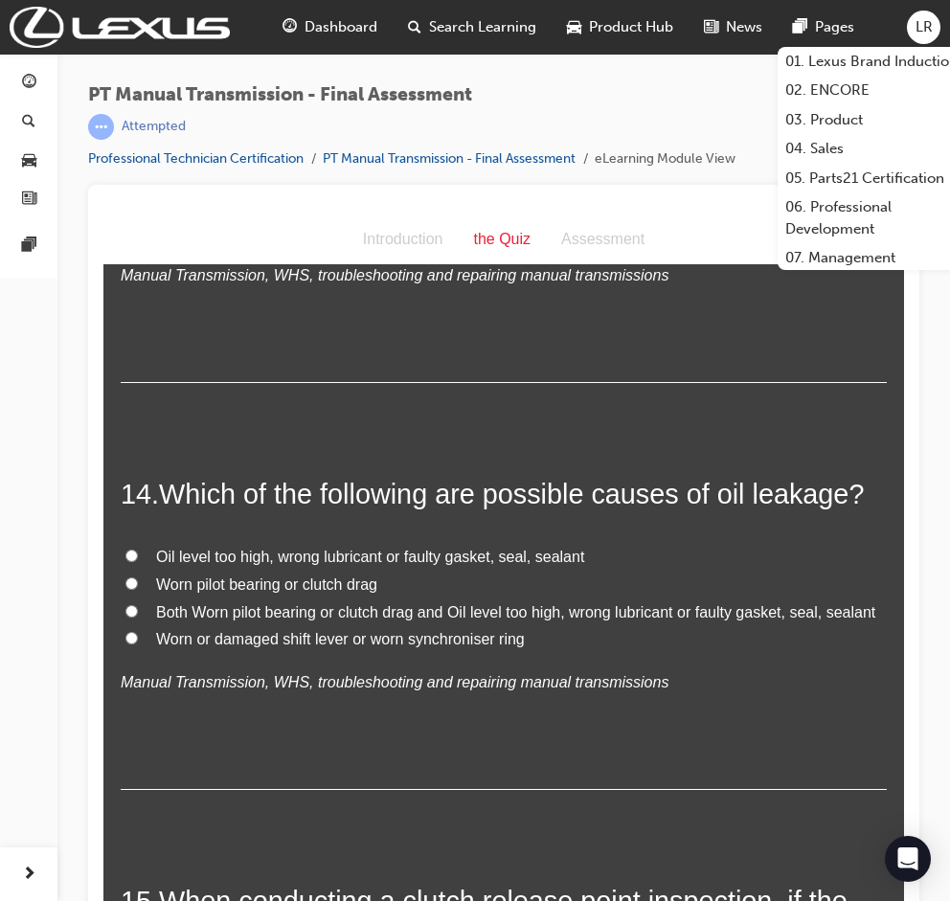
scroll to position [5899, 0]
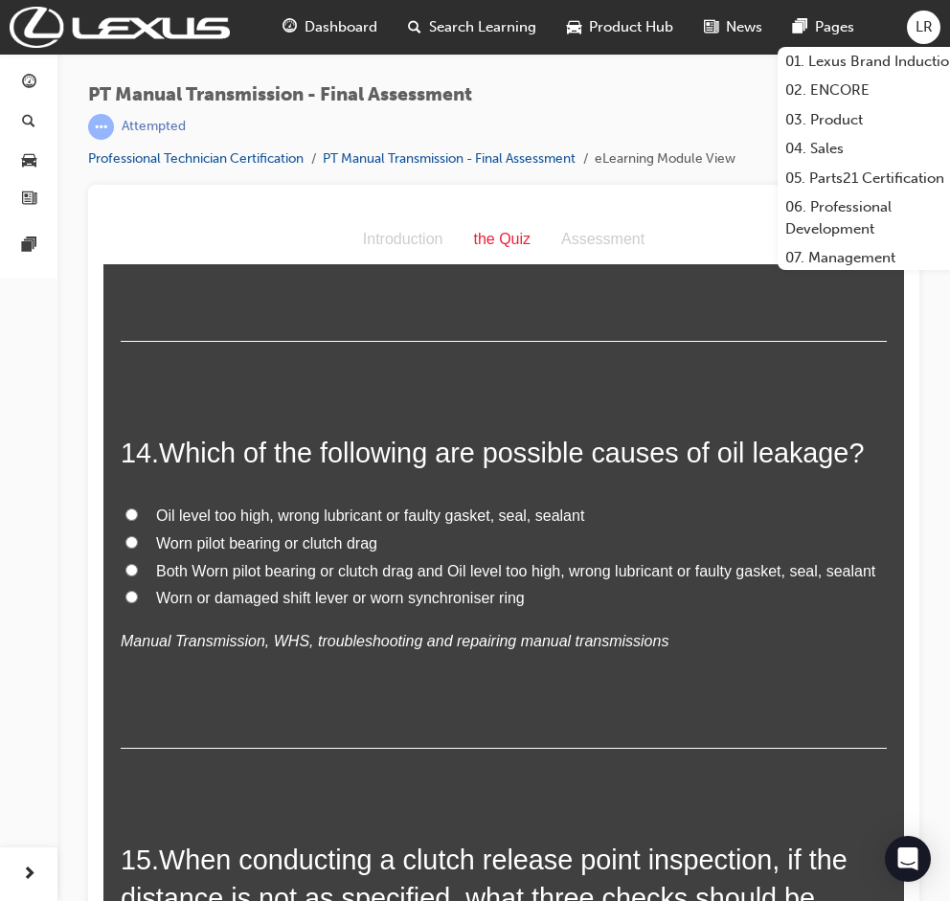
click at [223, 508] on span "Oil level too high, wrong lubricant or faulty gasket, seal, sealant" at bounding box center [370, 516] width 428 height 16
click at [138, 508] on input "Oil level too high, wrong lubricant or faulty gasket, seal, sealant" at bounding box center [131, 514] width 12 height 12
radio input "true"
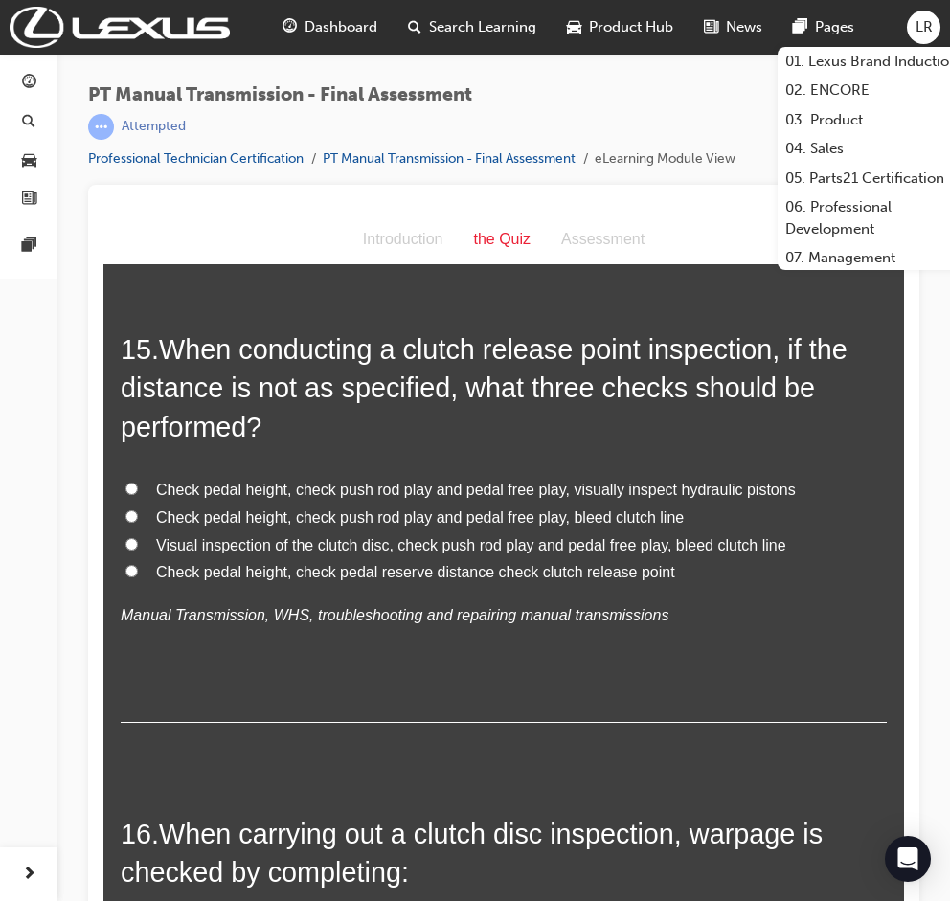
scroll to position [6536, 0]
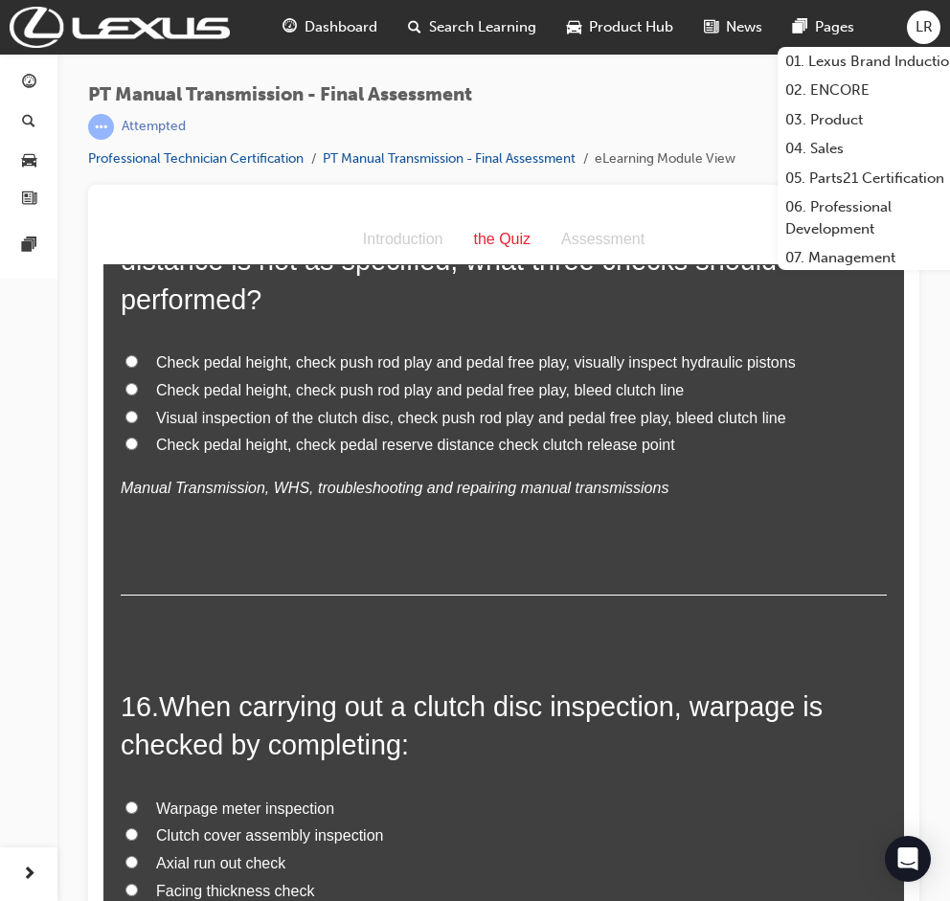
click at [230, 354] on span "Check pedal height, check push rod play and pedal free play, visually inspect h…" at bounding box center [476, 362] width 640 height 16
click at [138, 355] on input "Check pedal height, check push rod play and pedal free play, visually inspect h…" at bounding box center [131, 361] width 12 height 12
radio input "true"
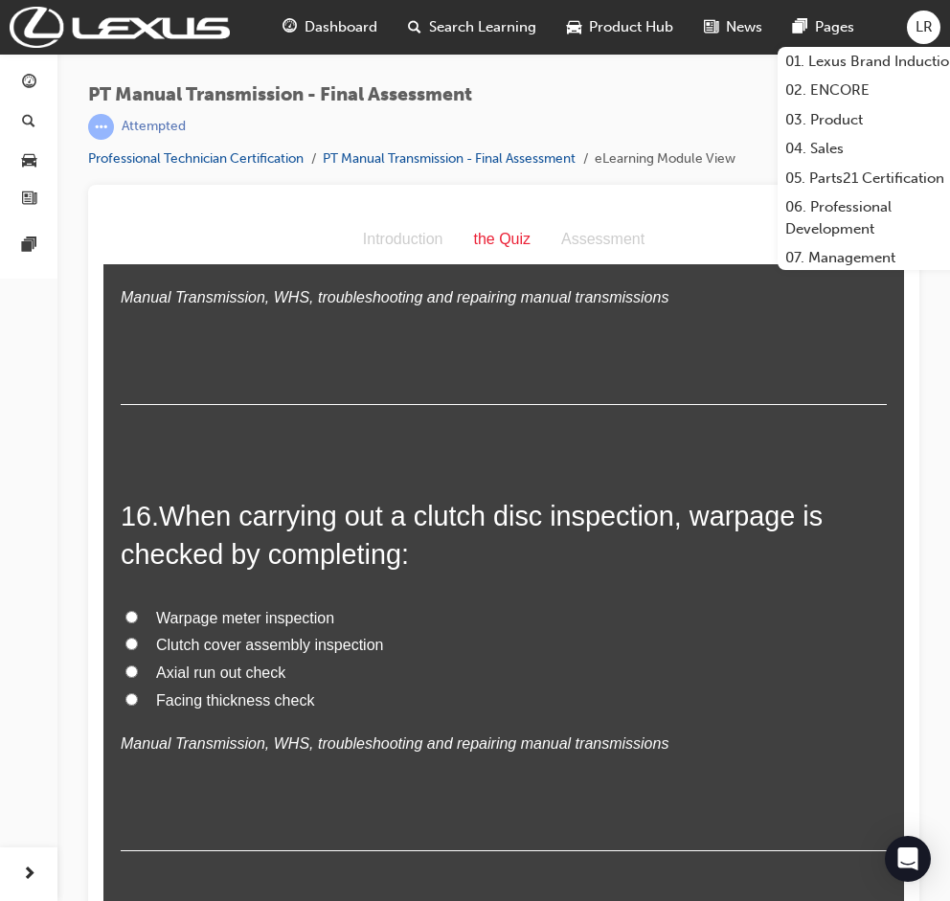
scroll to position [6792, 0]
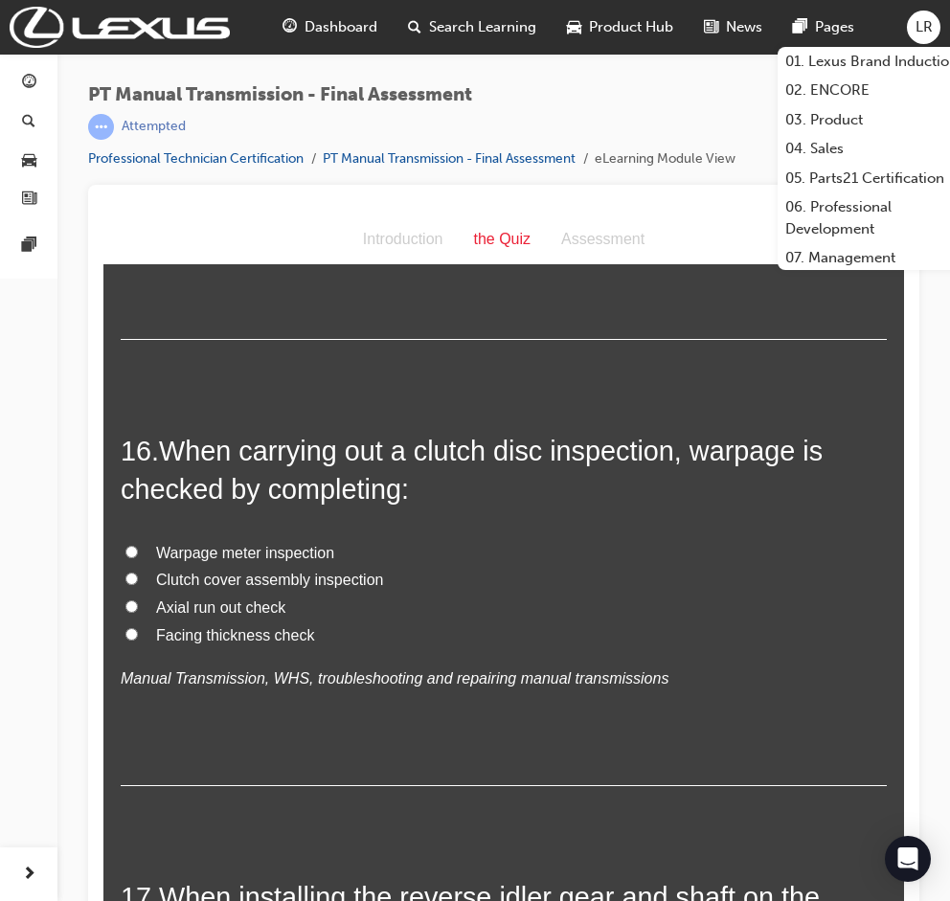
click at [254, 599] on span "Axial run out check" at bounding box center [220, 607] width 129 height 16
click at [138, 600] on input "Axial run out check" at bounding box center [131, 606] width 12 height 12
radio input "true"
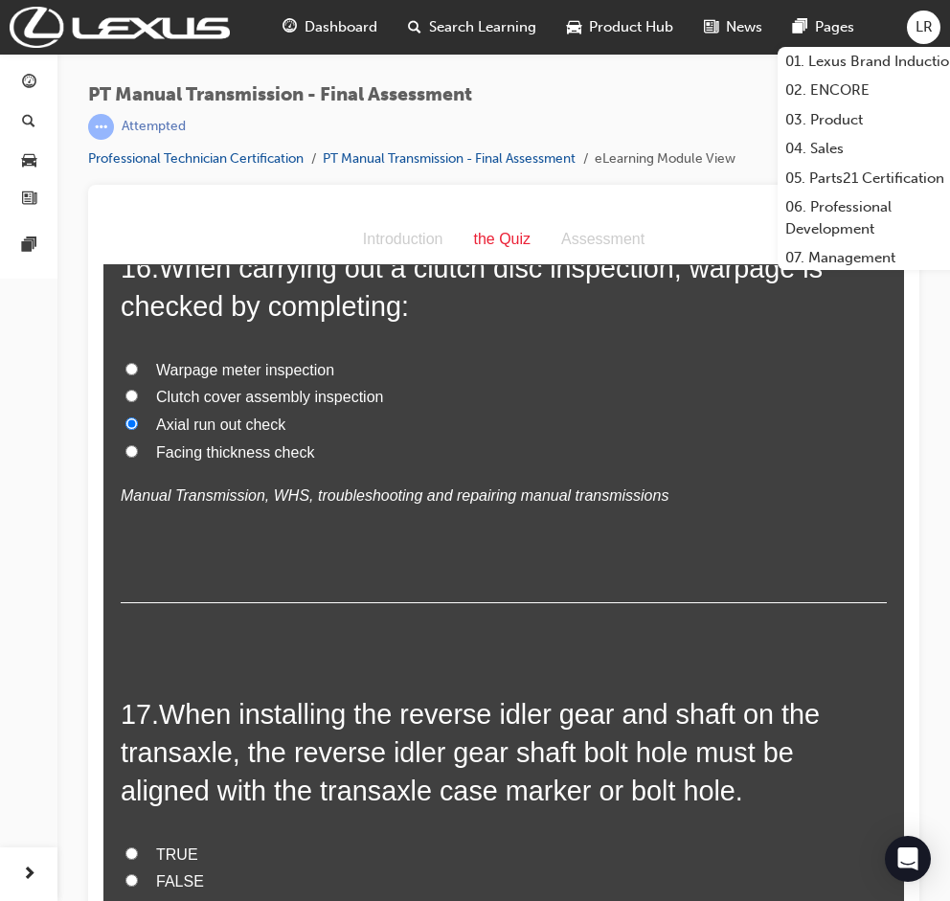
scroll to position [7175, 0]
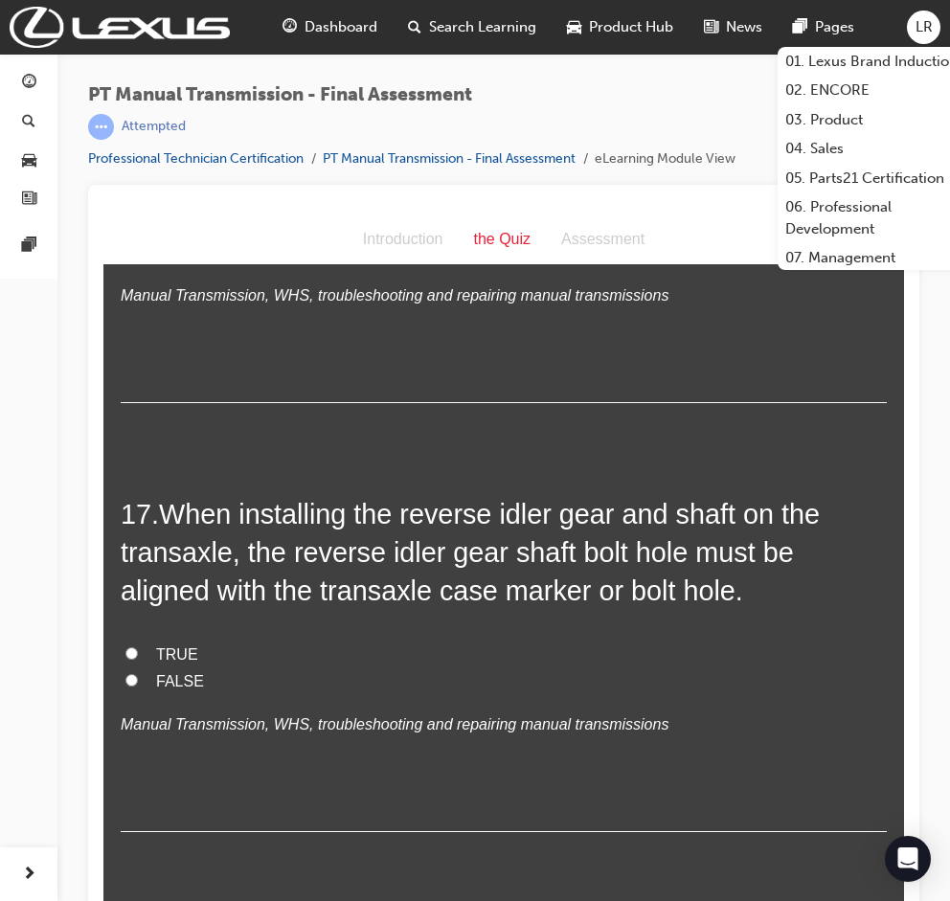
click at [172, 646] on span "TRUE" at bounding box center [177, 654] width 42 height 16
click at [138, 647] on input "TRUE" at bounding box center [131, 653] width 12 height 12
radio input "true"
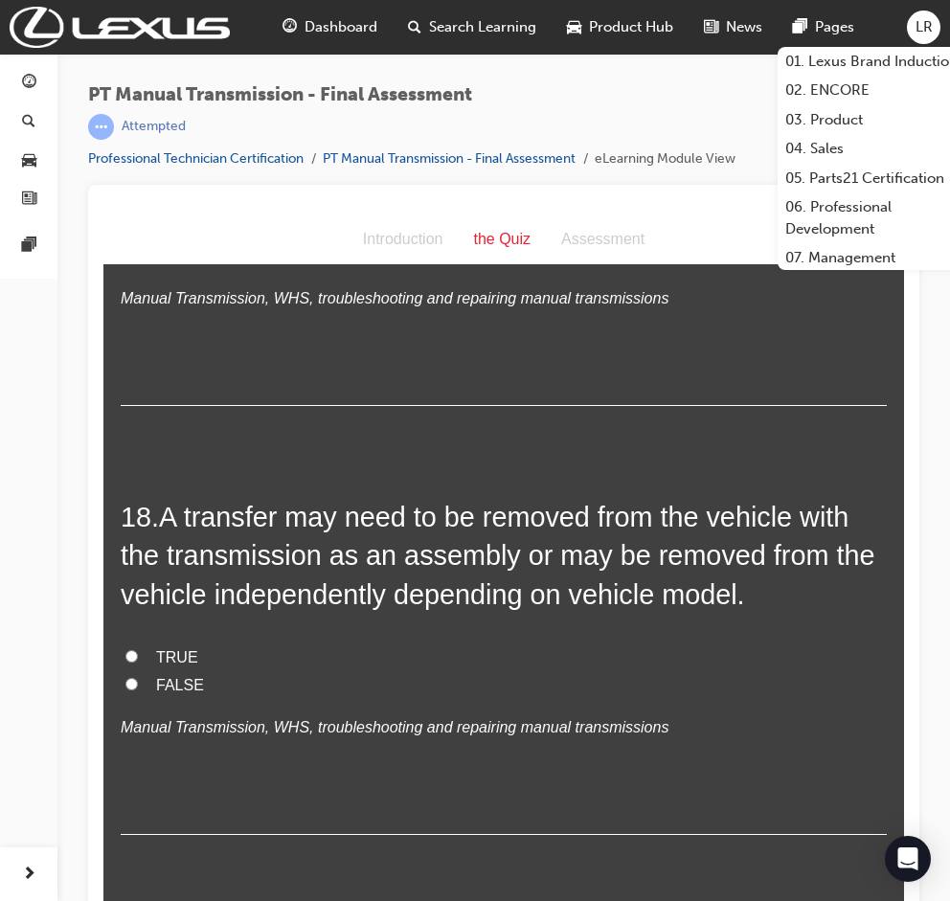
scroll to position [7686, 0]
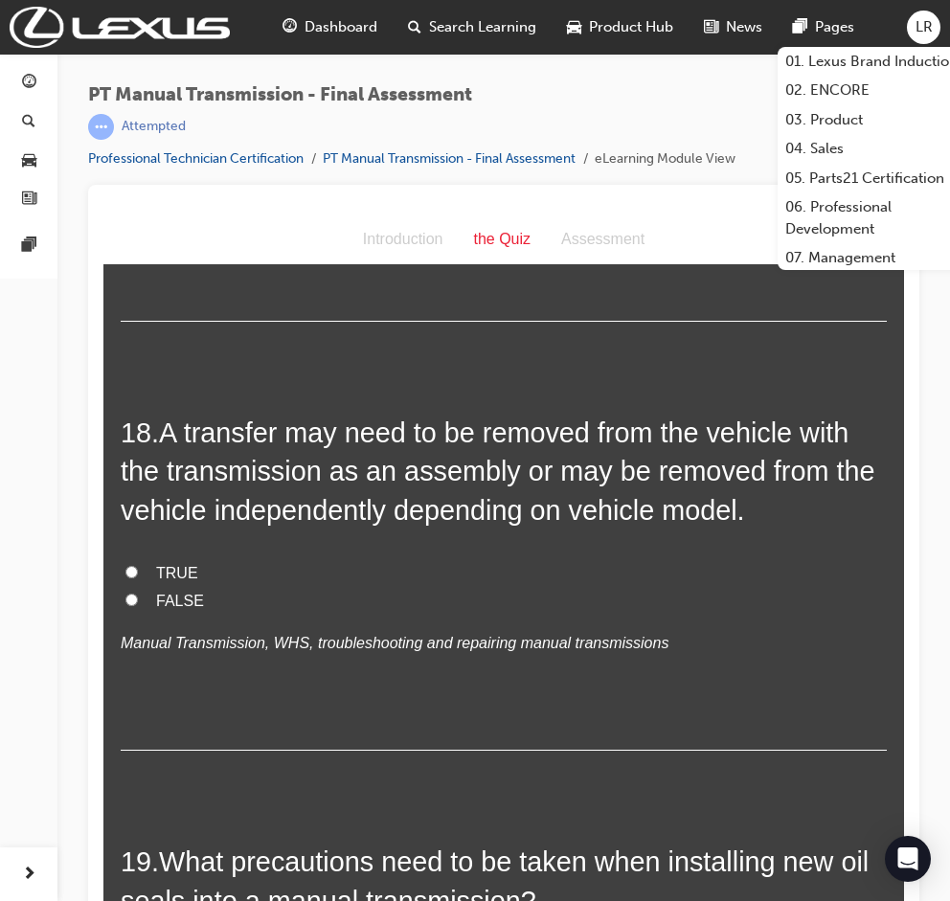
click at [158, 565] on span "TRUE" at bounding box center [177, 573] width 42 height 16
click at [138, 566] on input "TRUE" at bounding box center [131, 572] width 12 height 12
radio input "true"
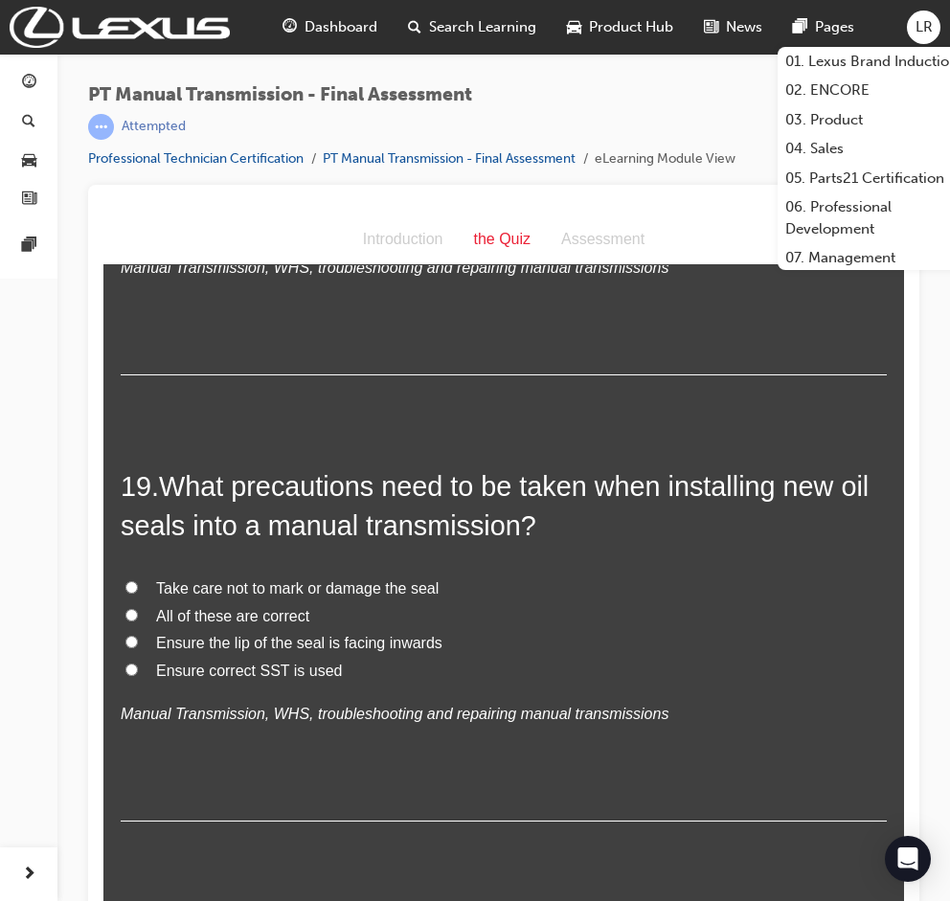
scroll to position [8069, 0]
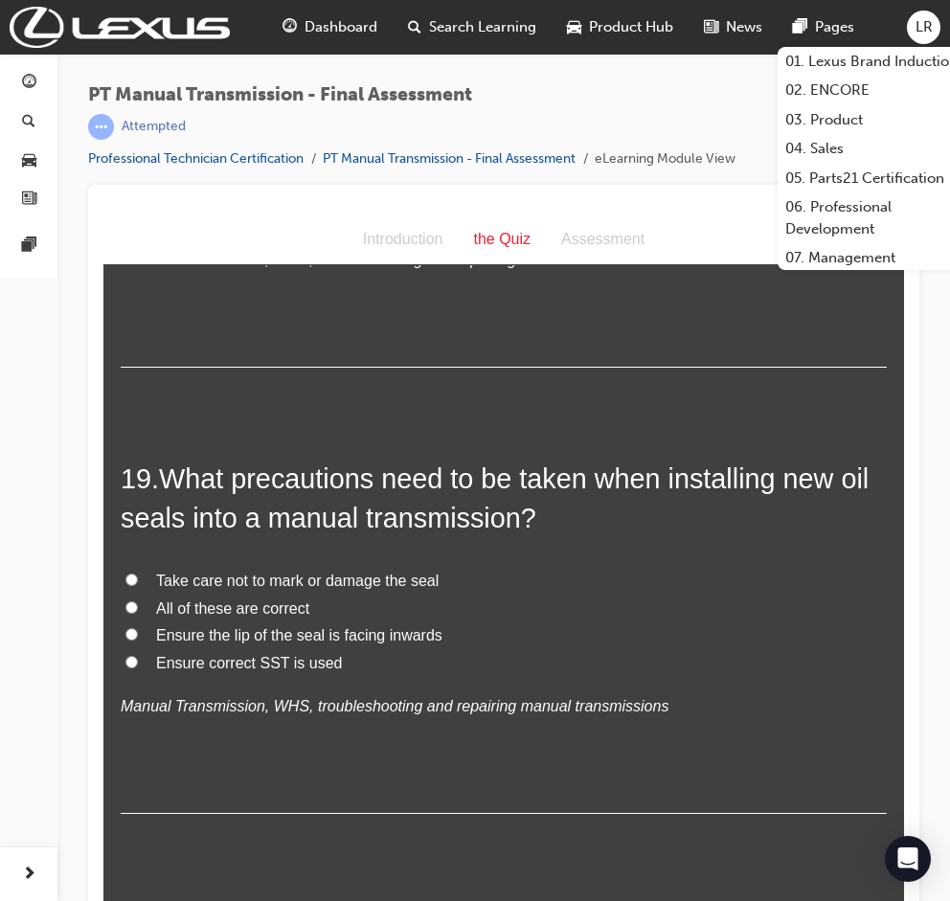
click at [203, 600] on span "All of these are correct" at bounding box center [232, 608] width 153 height 16
click at [138, 601] on input "All of these are correct" at bounding box center [131, 607] width 12 height 12
radio input "true"
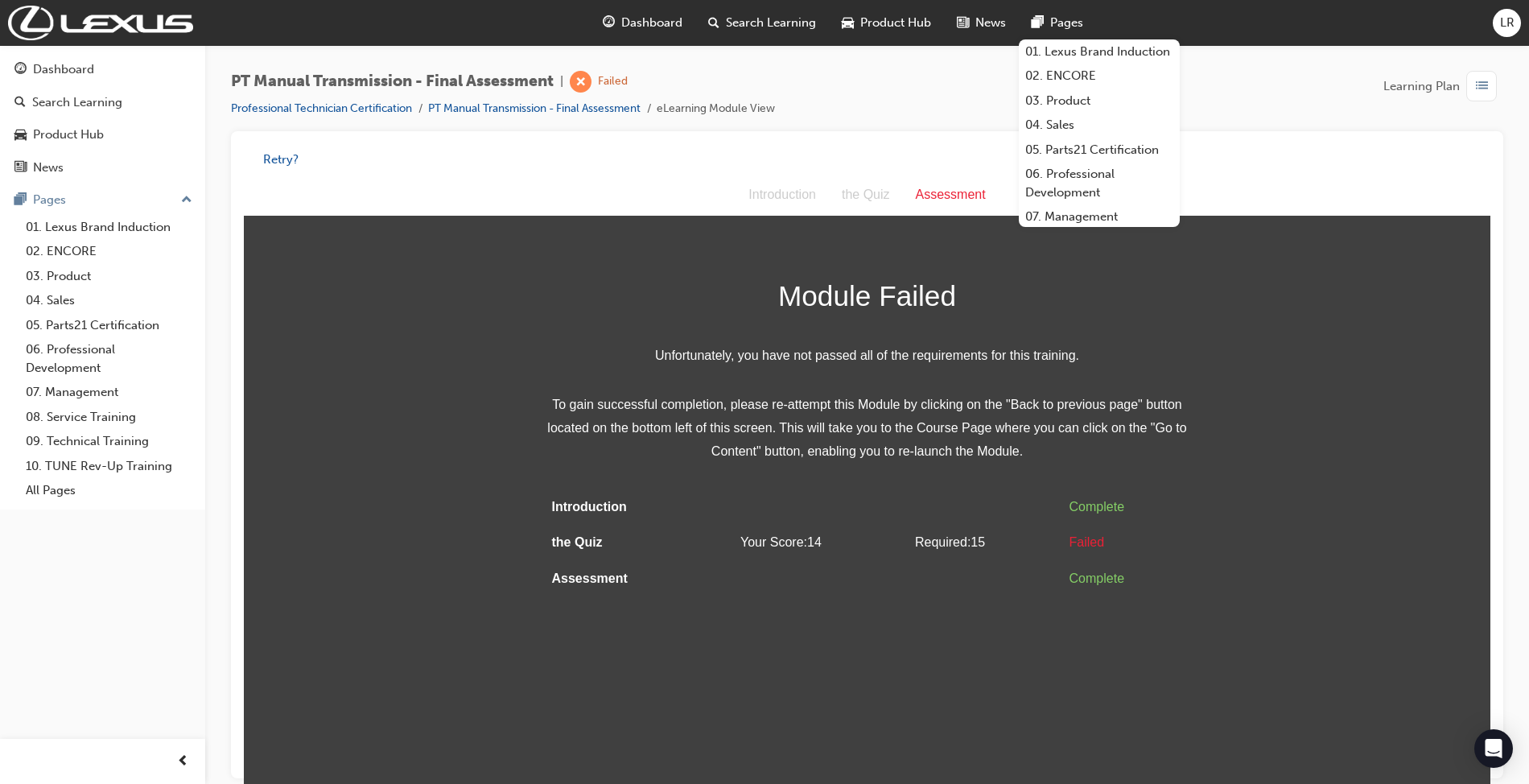
scroll to position [13, 0]
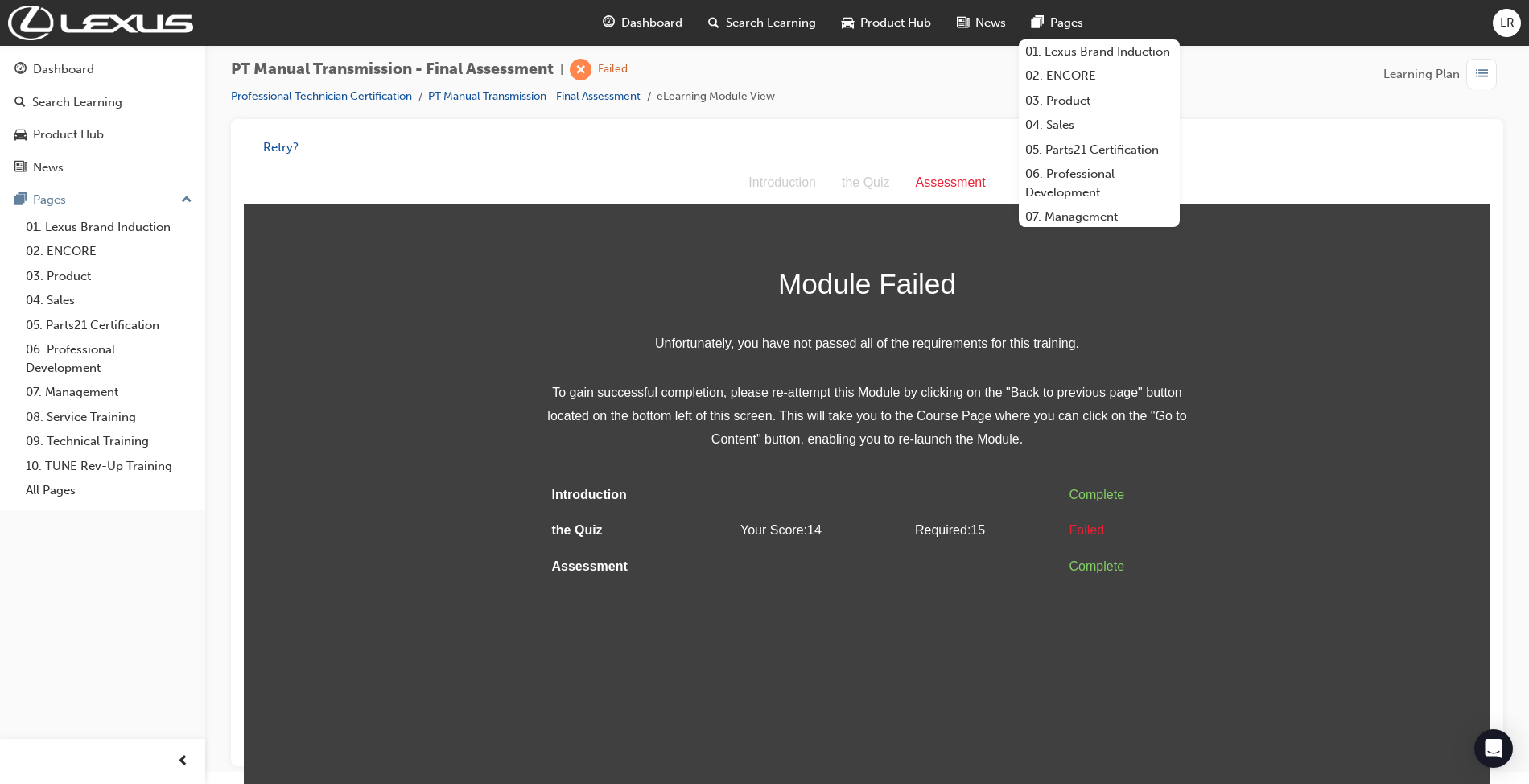
click at [648, 149] on div "Retry?" at bounding box center [867, 147] width 1247 height 31
click at [272, 143] on button "Retry?" at bounding box center [281, 148] width 35 height 18
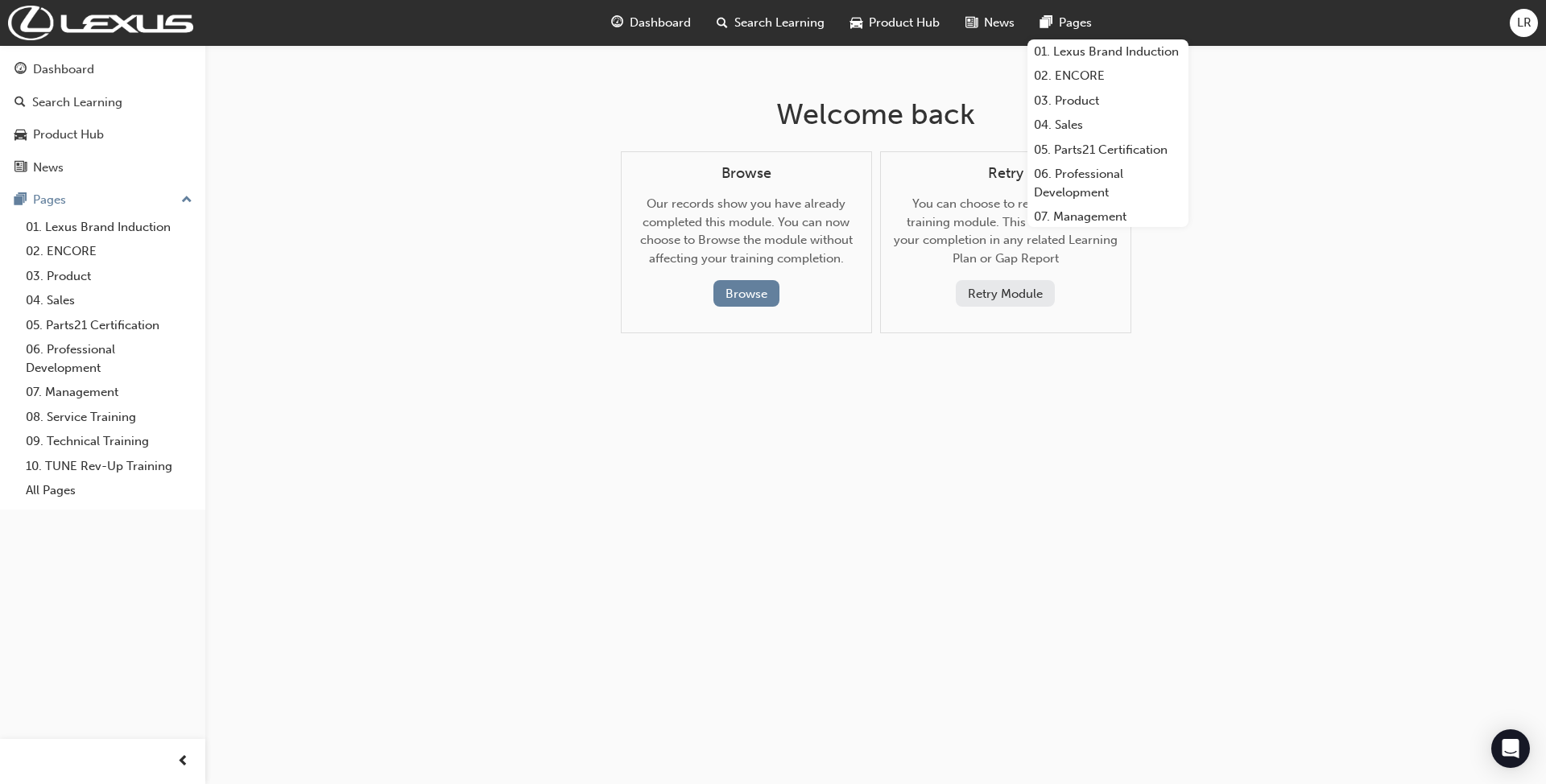
click at [984, 301] on button "Retry Module" at bounding box center [1005, 293] width 99 height 27
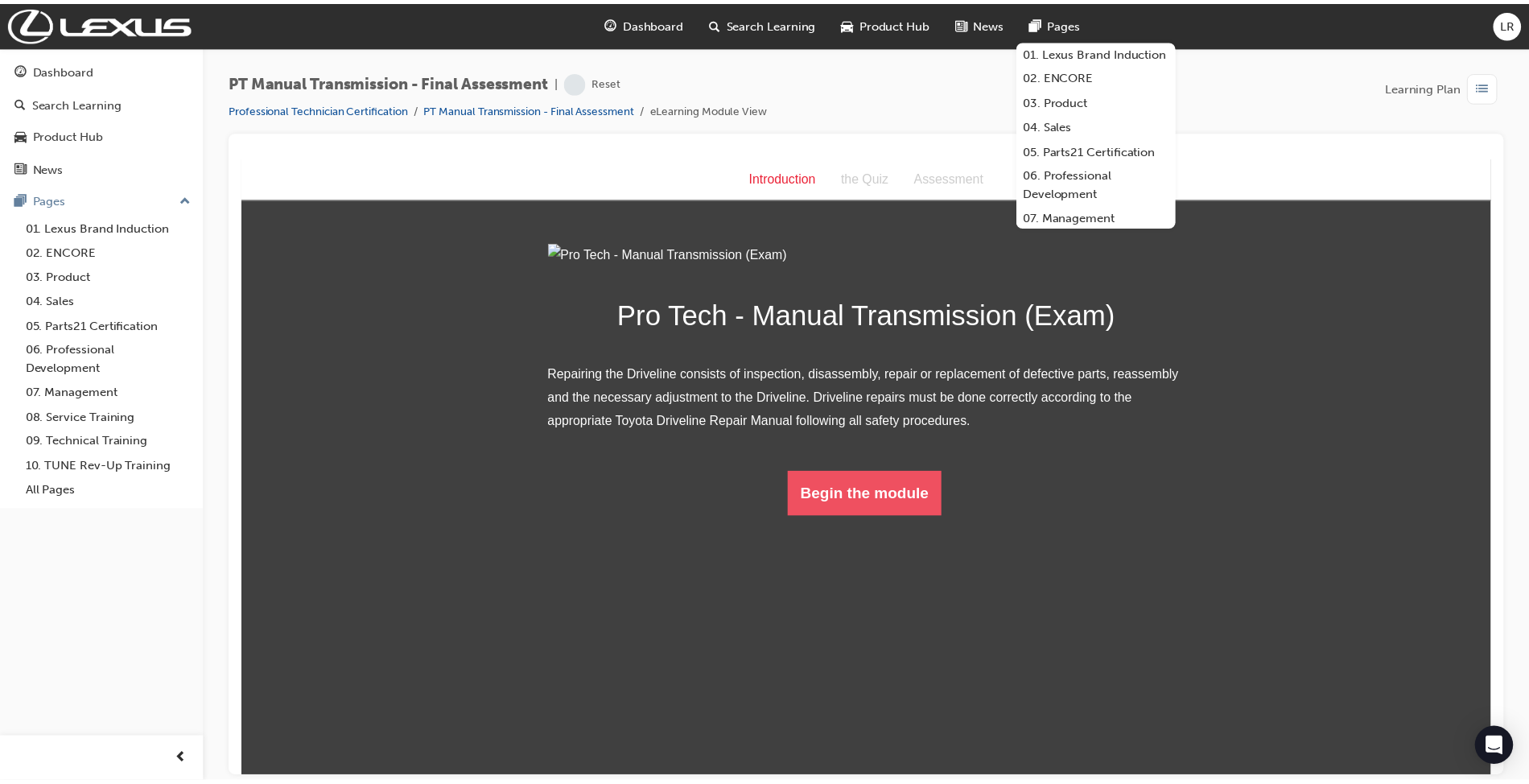
click at [839, 697] on html "Introduction Introduction the Quiz Assessment Pro Tech - Manual Transmission (E…" at bounding box center [872, 469] width 1263 height 621
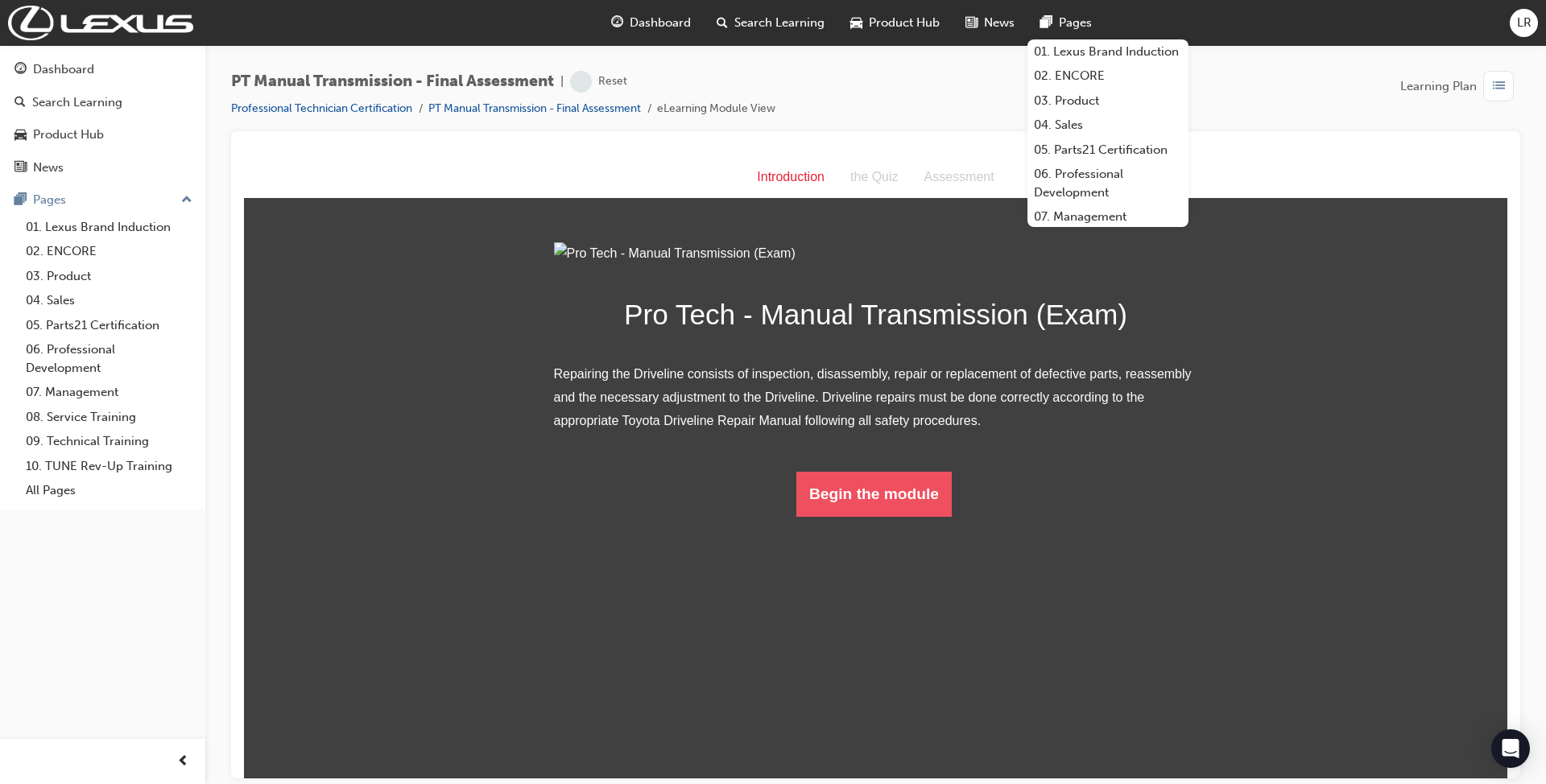
click at [852, 516] on button "Begin the module" at bounding box center [873, 493] width 156 height 45
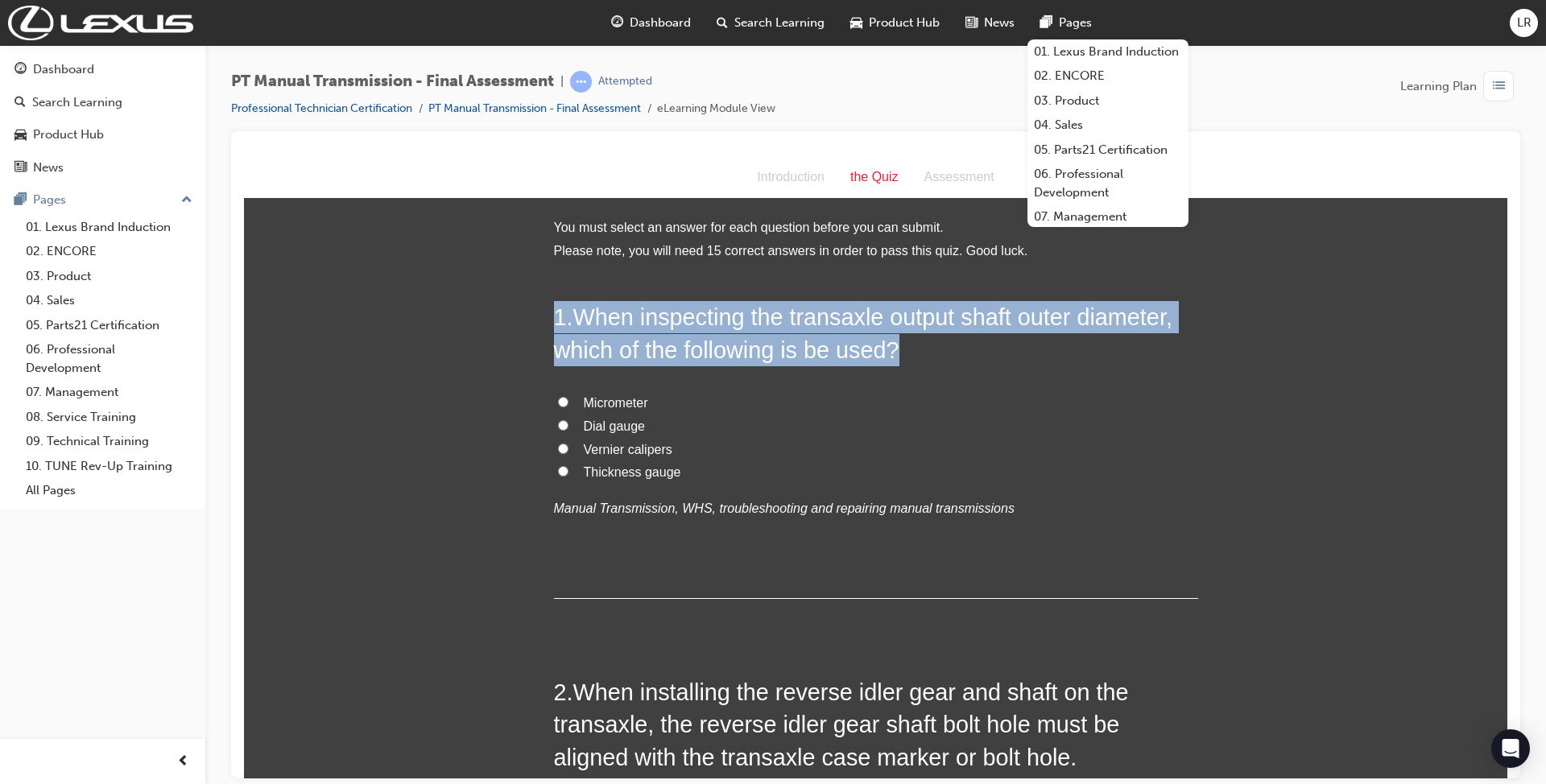
drag, startPoint x: 922, startPoint y: 339, endPoint x: 528, endPoint y: 324, distance: 394.3
copy h2 "1 . When inspecting the transaxle output shaft outer diameter, which of the fol…"
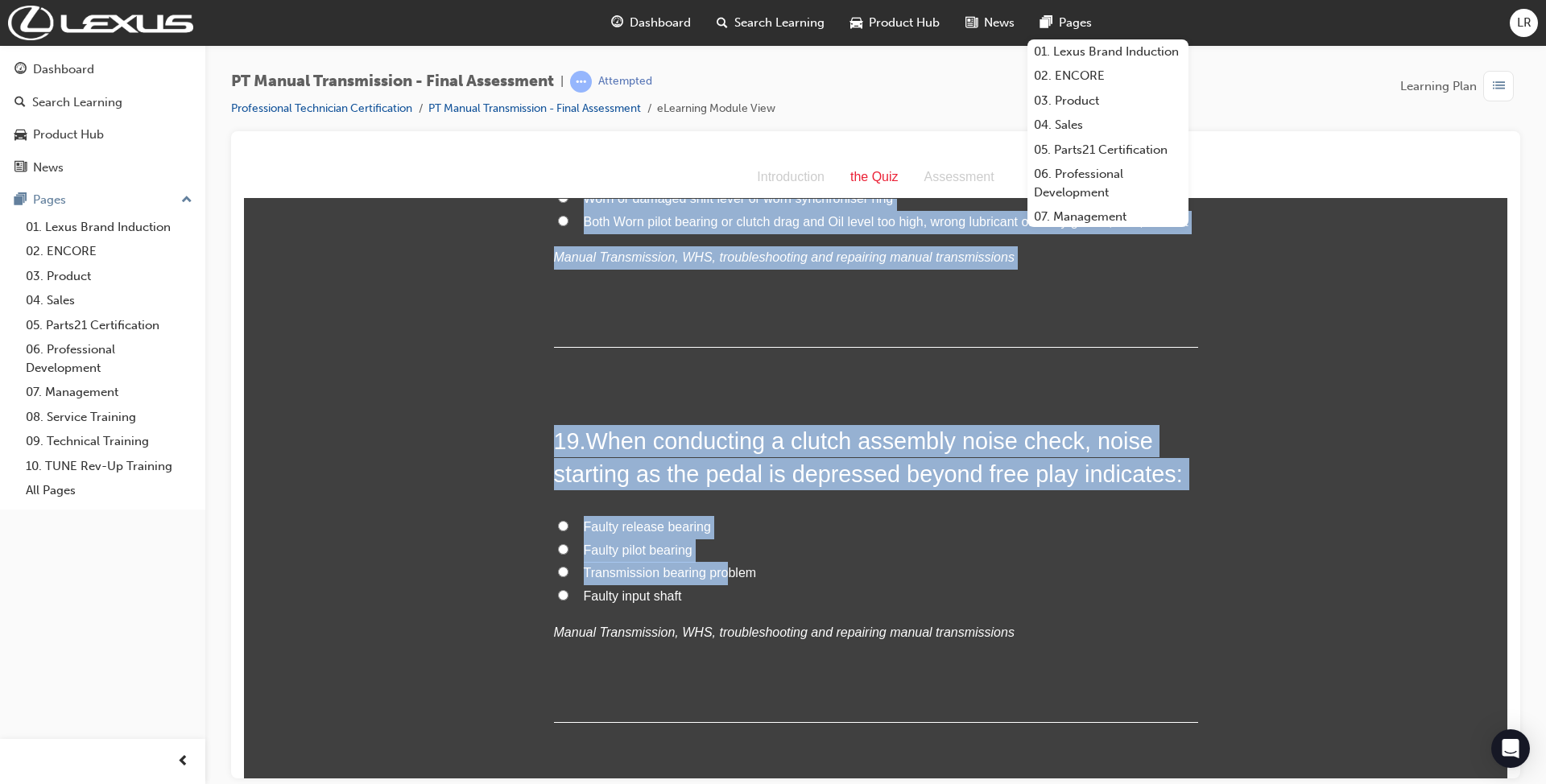
scroll to position [6753, 0]
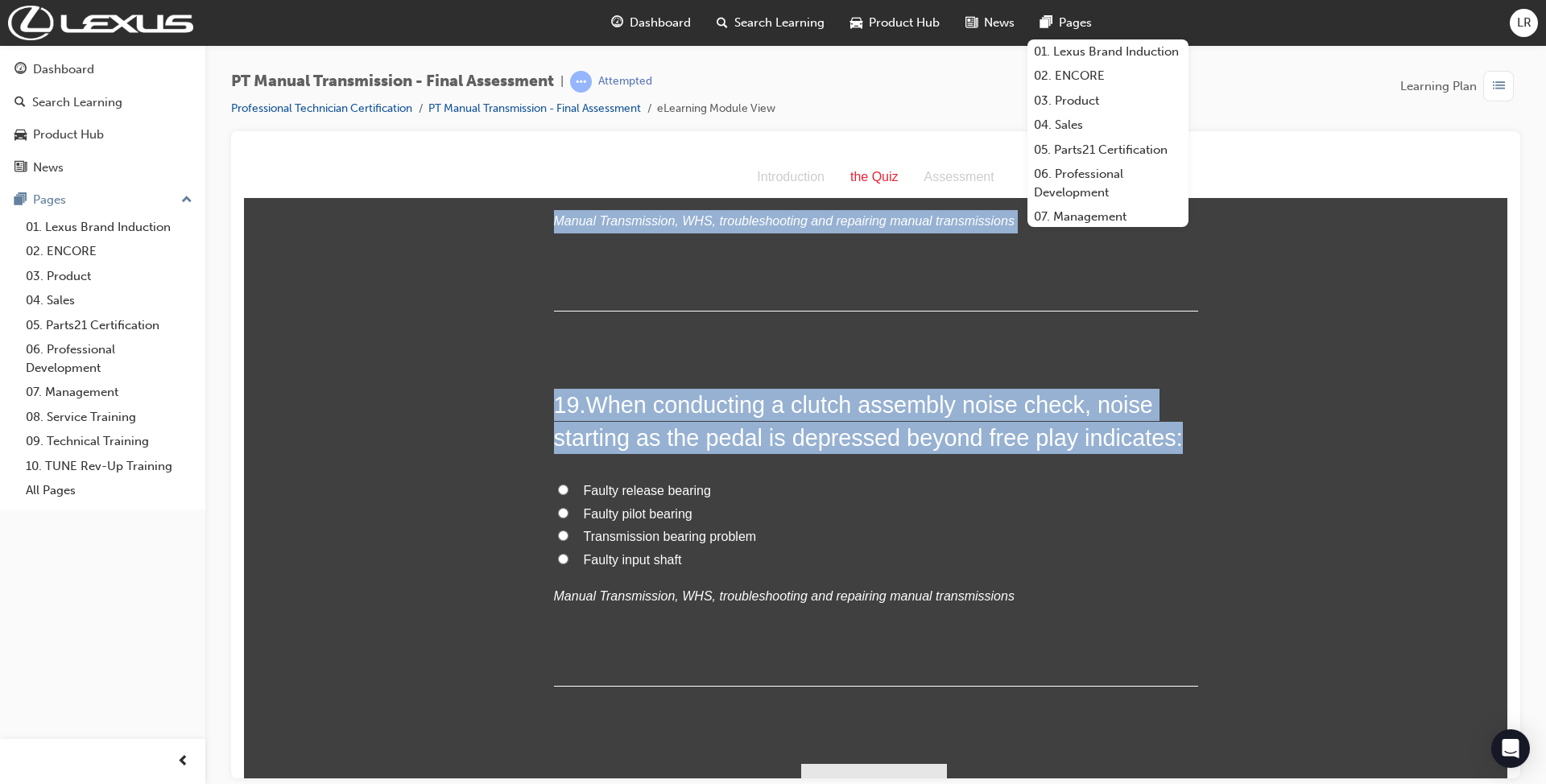
drag, startPoint x: 540, startPoint y: 299, endPoint x: 1075, endPoint y: 624, distance: 626.0
copy div "1 . When inspecting the transaxle output shaft outer diameter, which of the fol…"
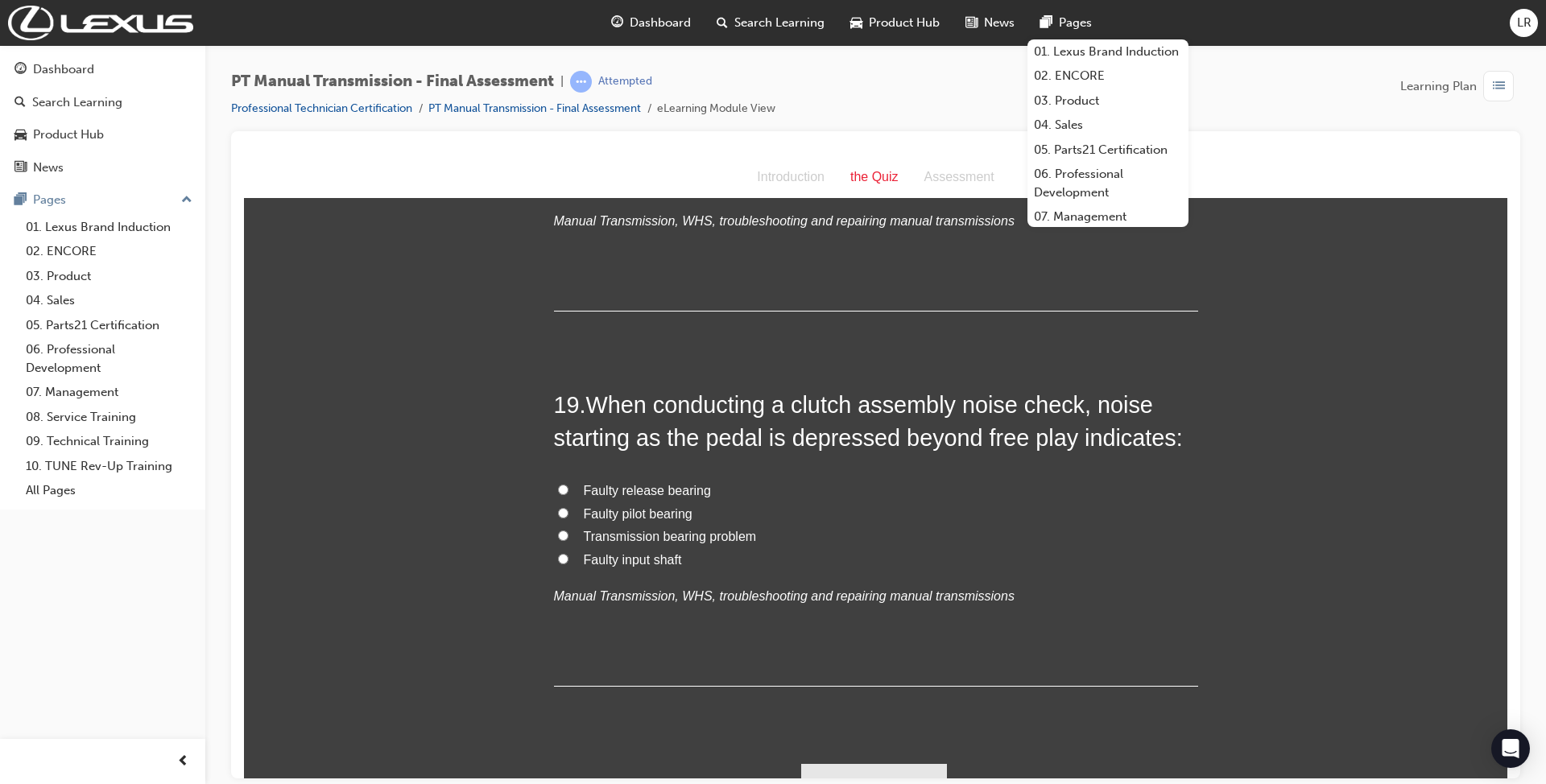
scroll to position [6110, 0]
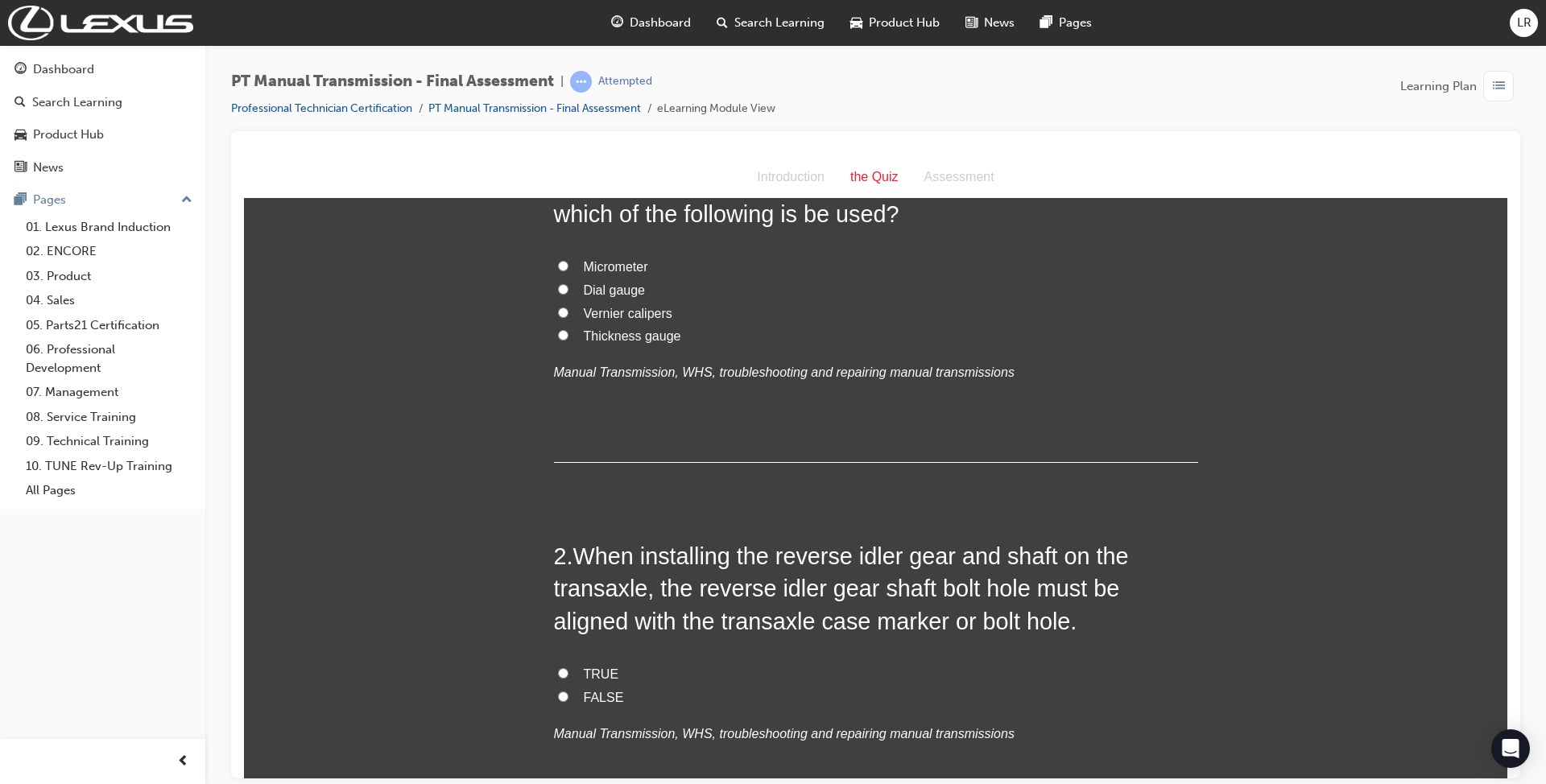
scroll to position [0, 0]
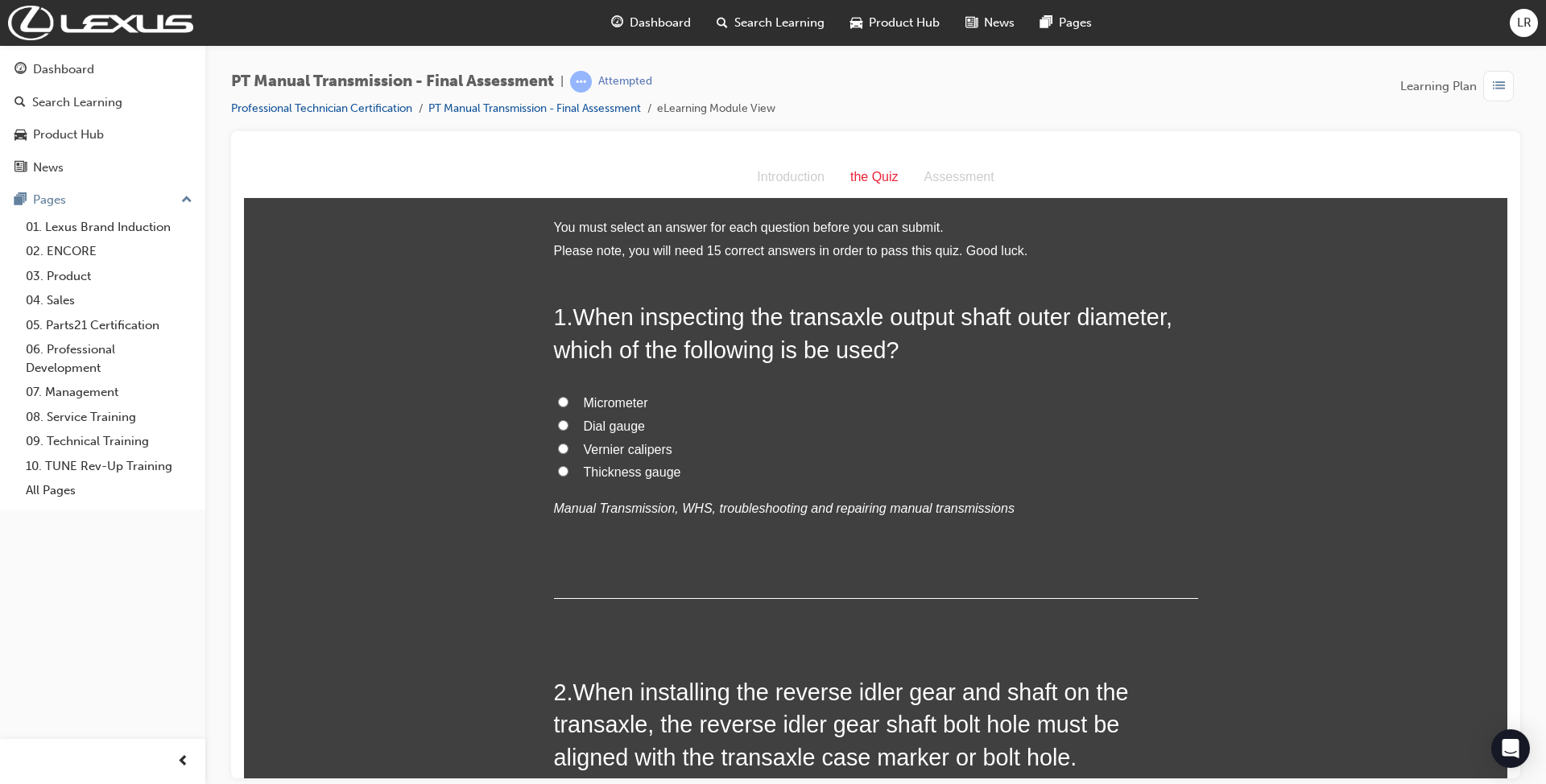
click at [594, 395] on span "Micrometer" at bounding box center [615, 402] width 65 height 13
click at [568, 396] on input "Micrometer" at bounding box center [563, 401] width 10 height 10
radio input "true"
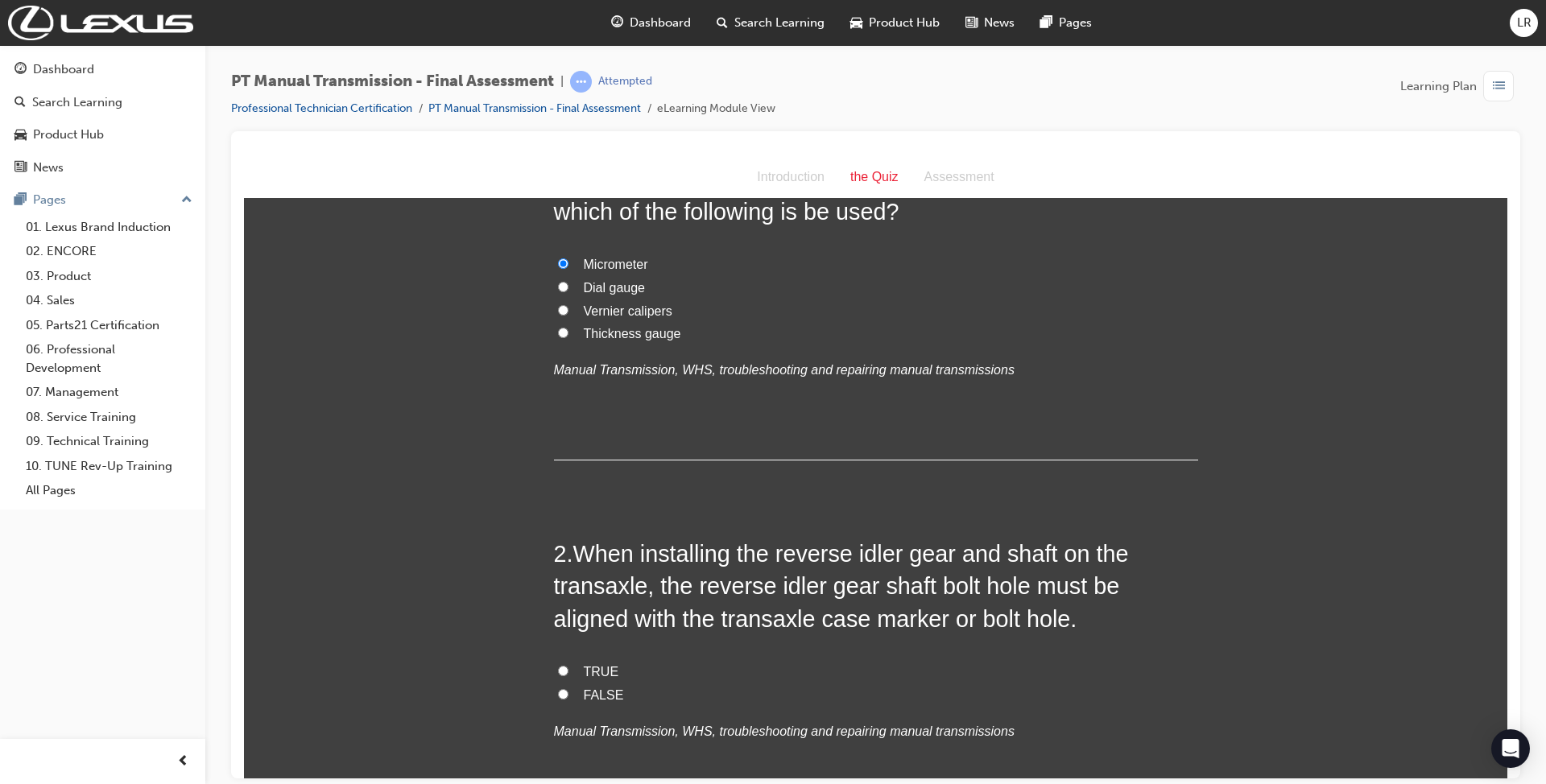
scroll to position [322, 0]
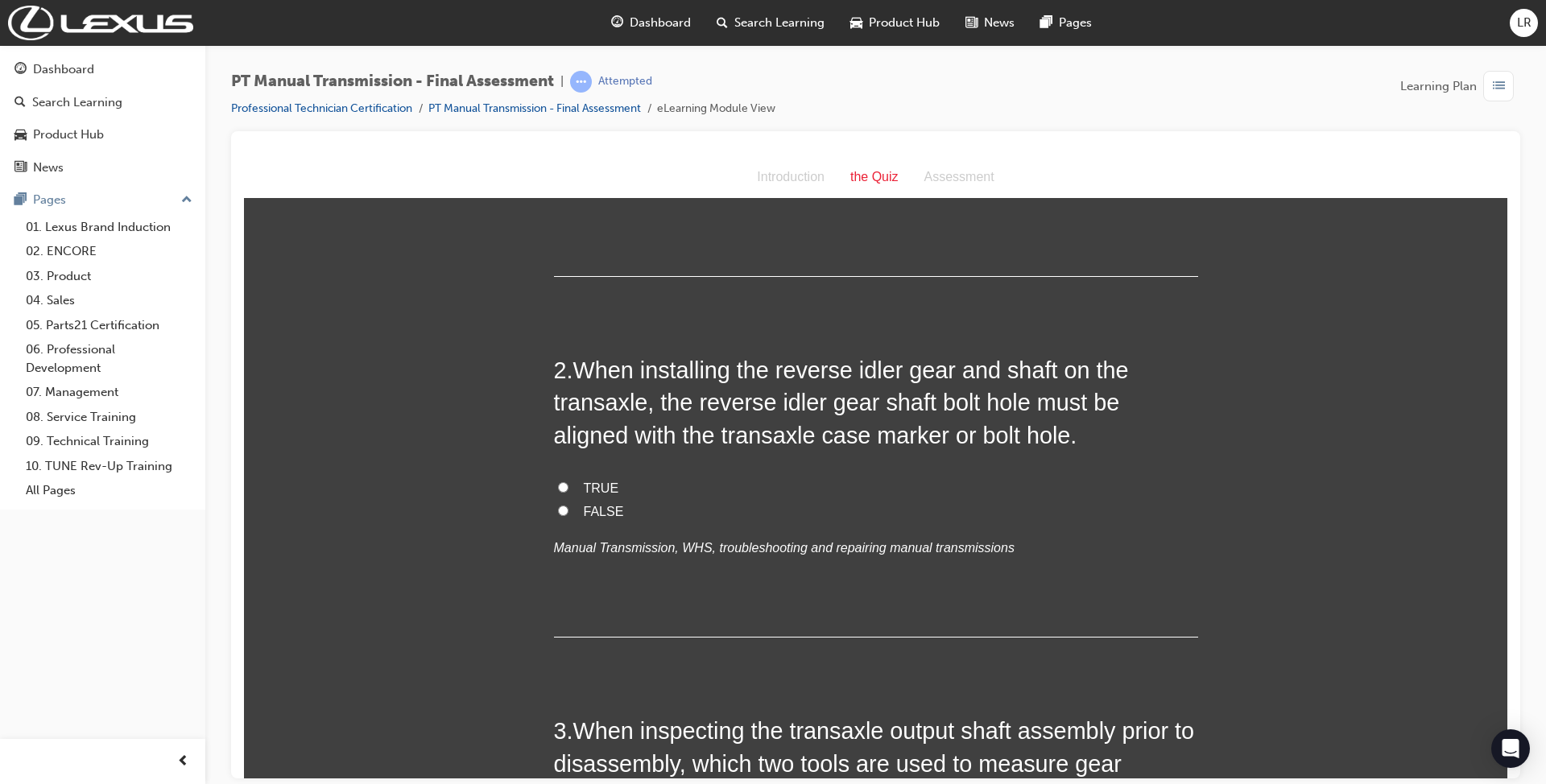
click at [574, 481] on label "TRUE" at bounding box center [876, 488] width 644 height 24
click at [568, 481] on input "TRUE" at bounding box center [563, 487] width 10 height 10
radio input "true"
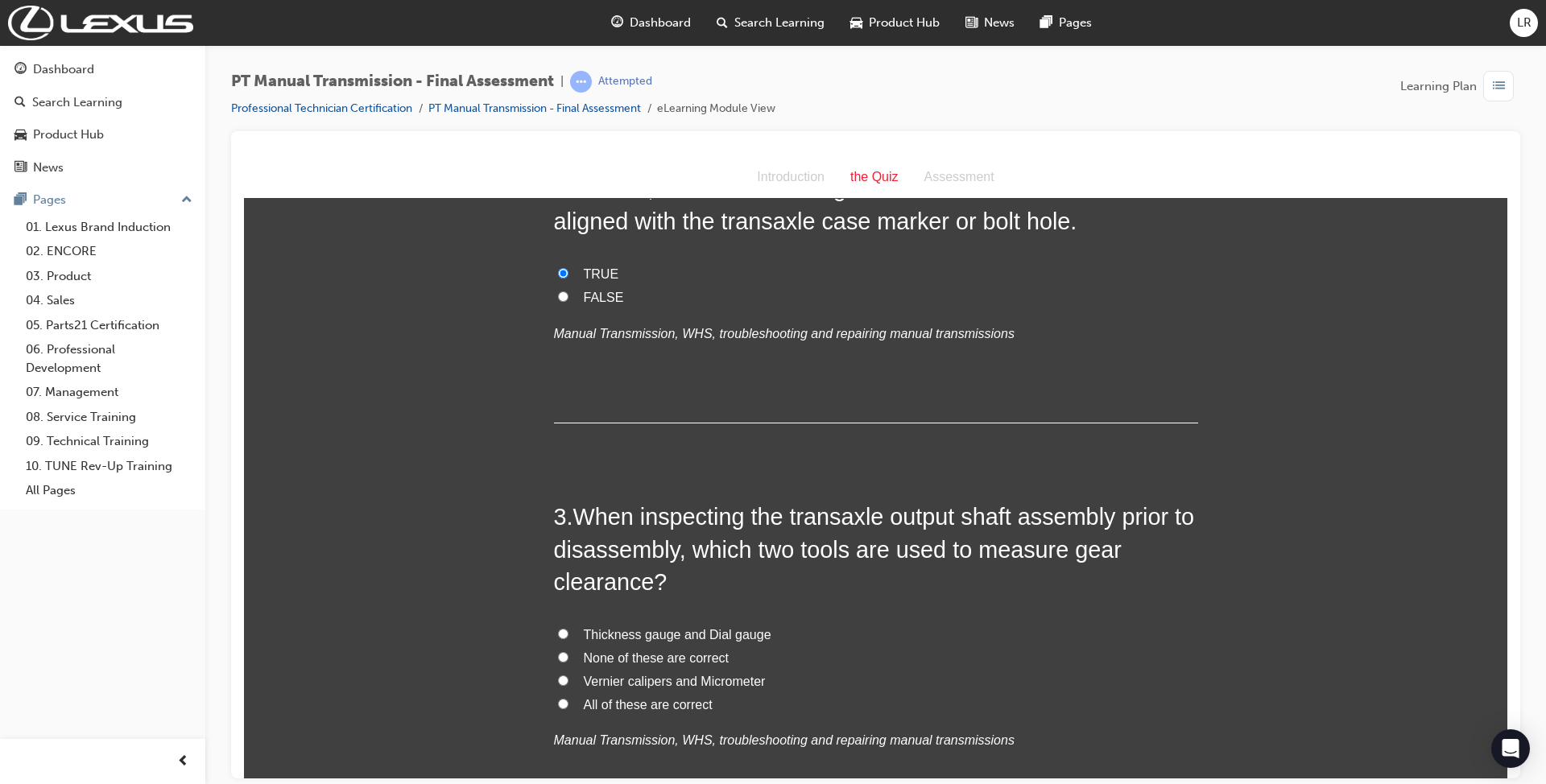
scroll to position [750, 0]
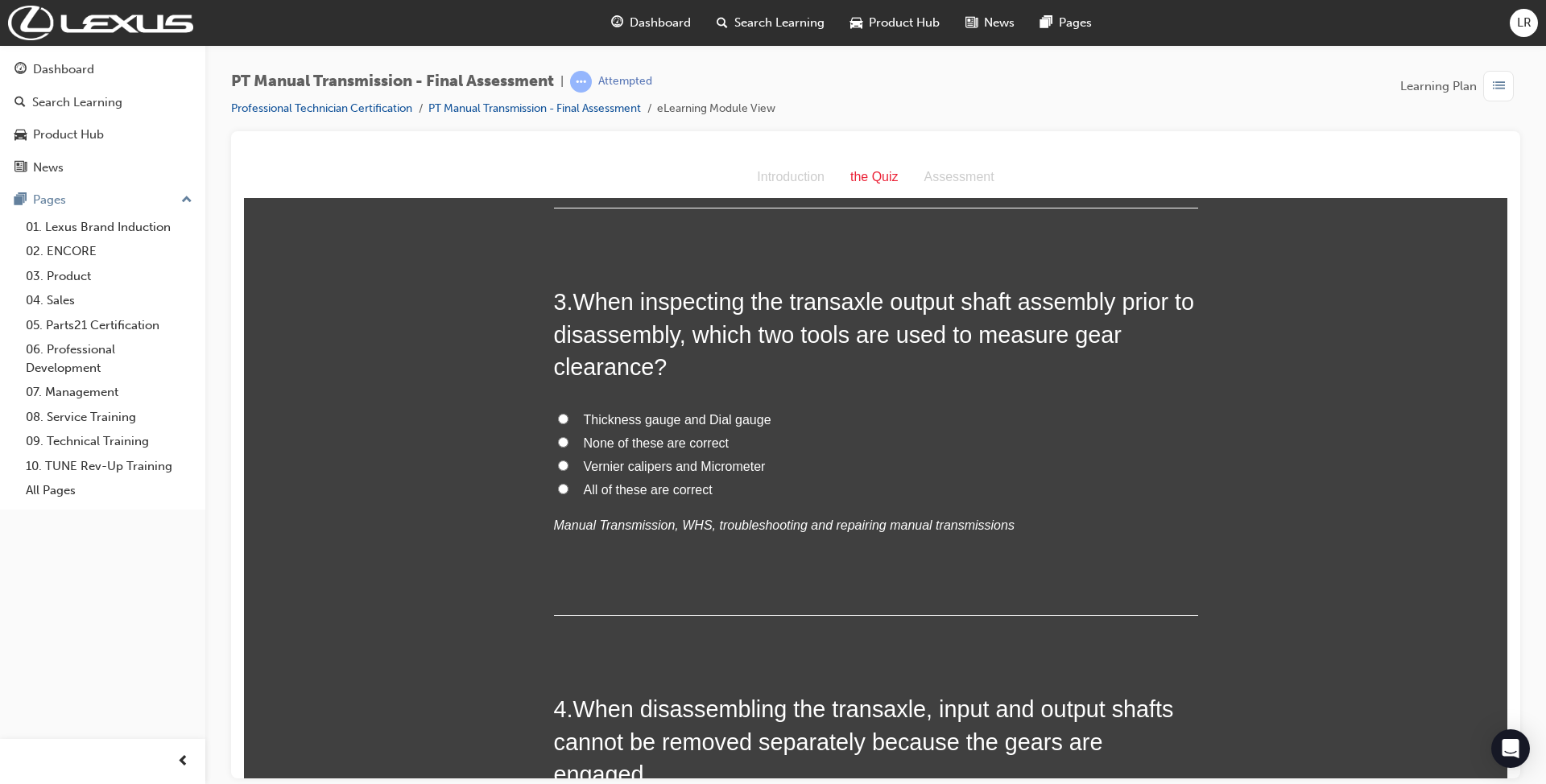
click at [567, 488] on label "All of these are correct" at bounding box center [876, 490] width 644 height 24
click at [567, 488] on input "All of these are correct" at bounding box center [563, 488] width 10 height 10
radio input "true"
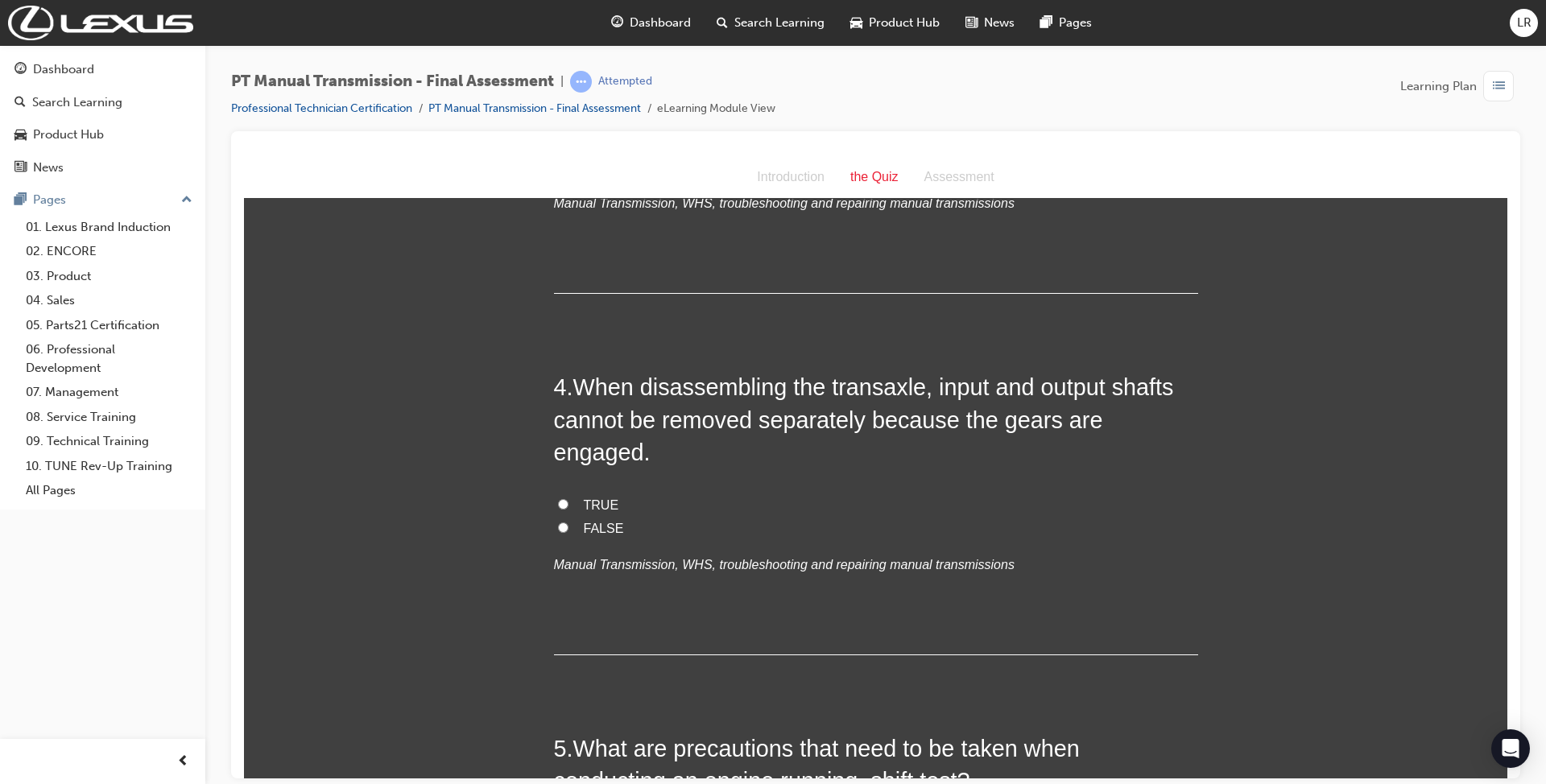
click at [574, 493] on label "TRUE" at bounding box center [876, 505] width 644 height 24
click at [568, 498] on input "TRUE" at bounding box center [563, 503] width 10 height 10
radio input "true"
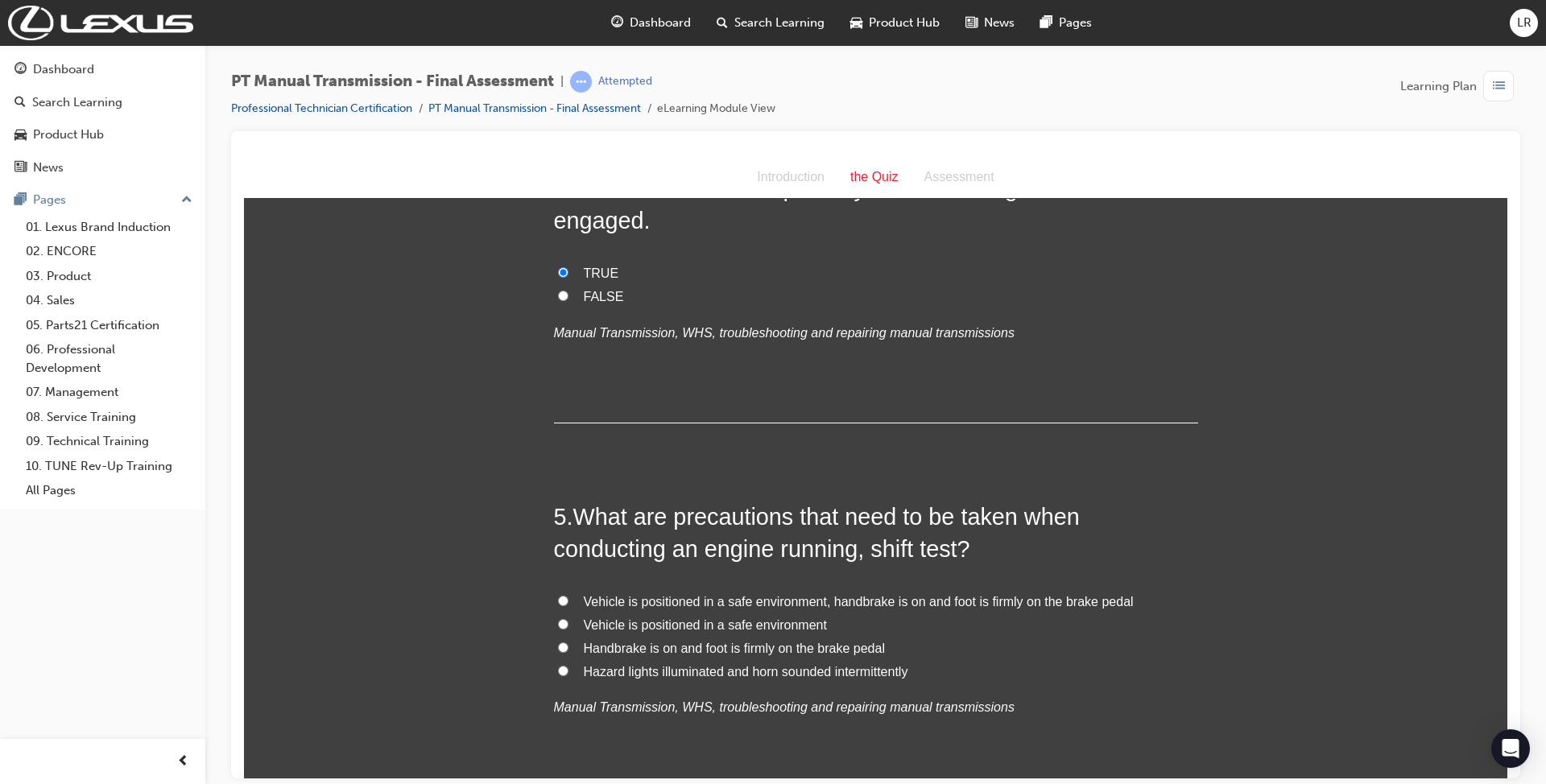
scroll to position [1502, 0]
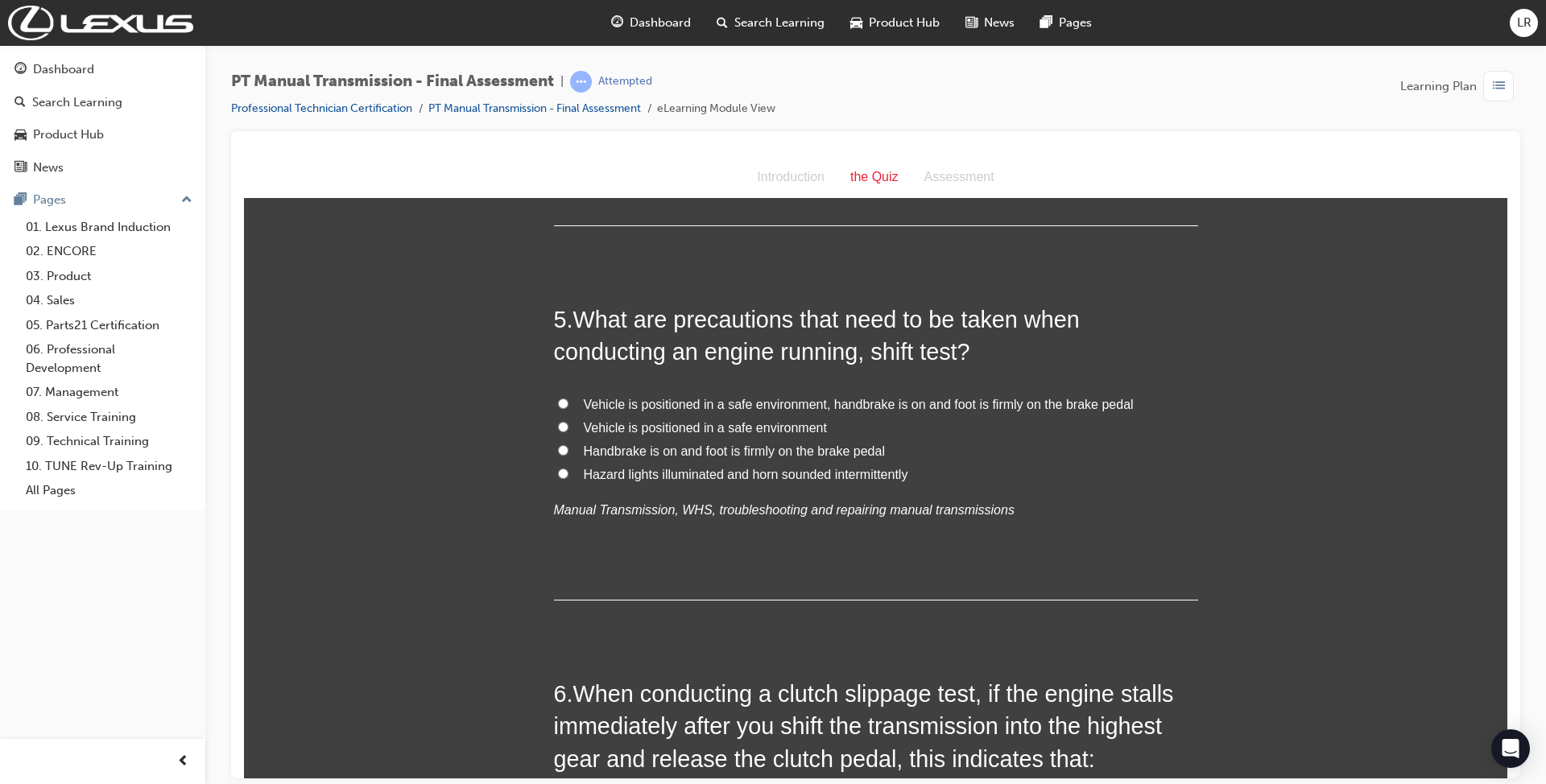
click at [661, 397] on span "Vehicle is positioned in a safe environment, handbrake is on and foot is firmly…" at bounding box center [858, 403] width 550 height 13
click at [568, 397] on input "Vehicle is positioned in a safe environment, handbrake is on and foot is firmly…" at bounding box center [563, 403] width 10 height 10
radio input "true"
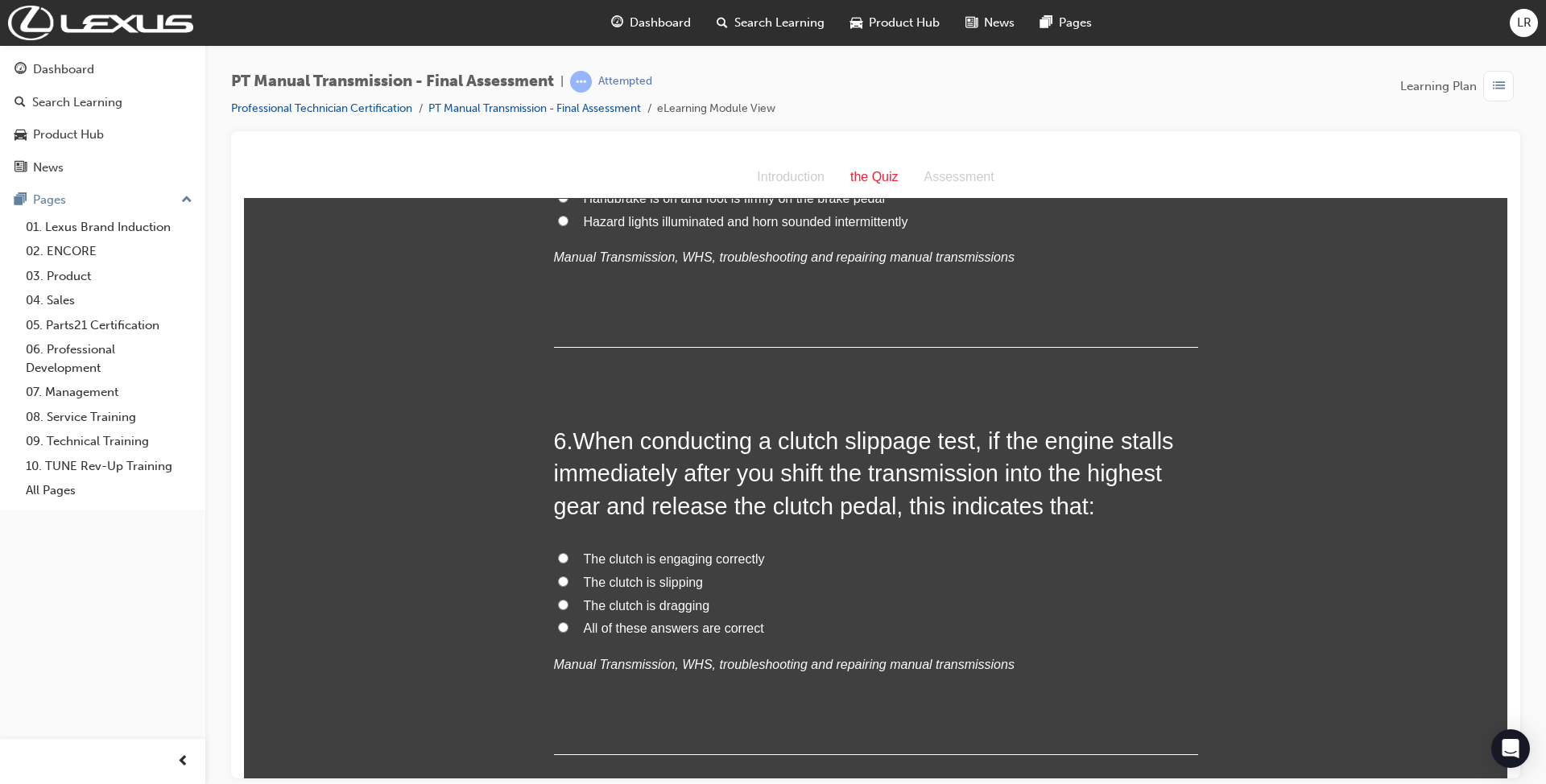
scroll to position [1823, 0]
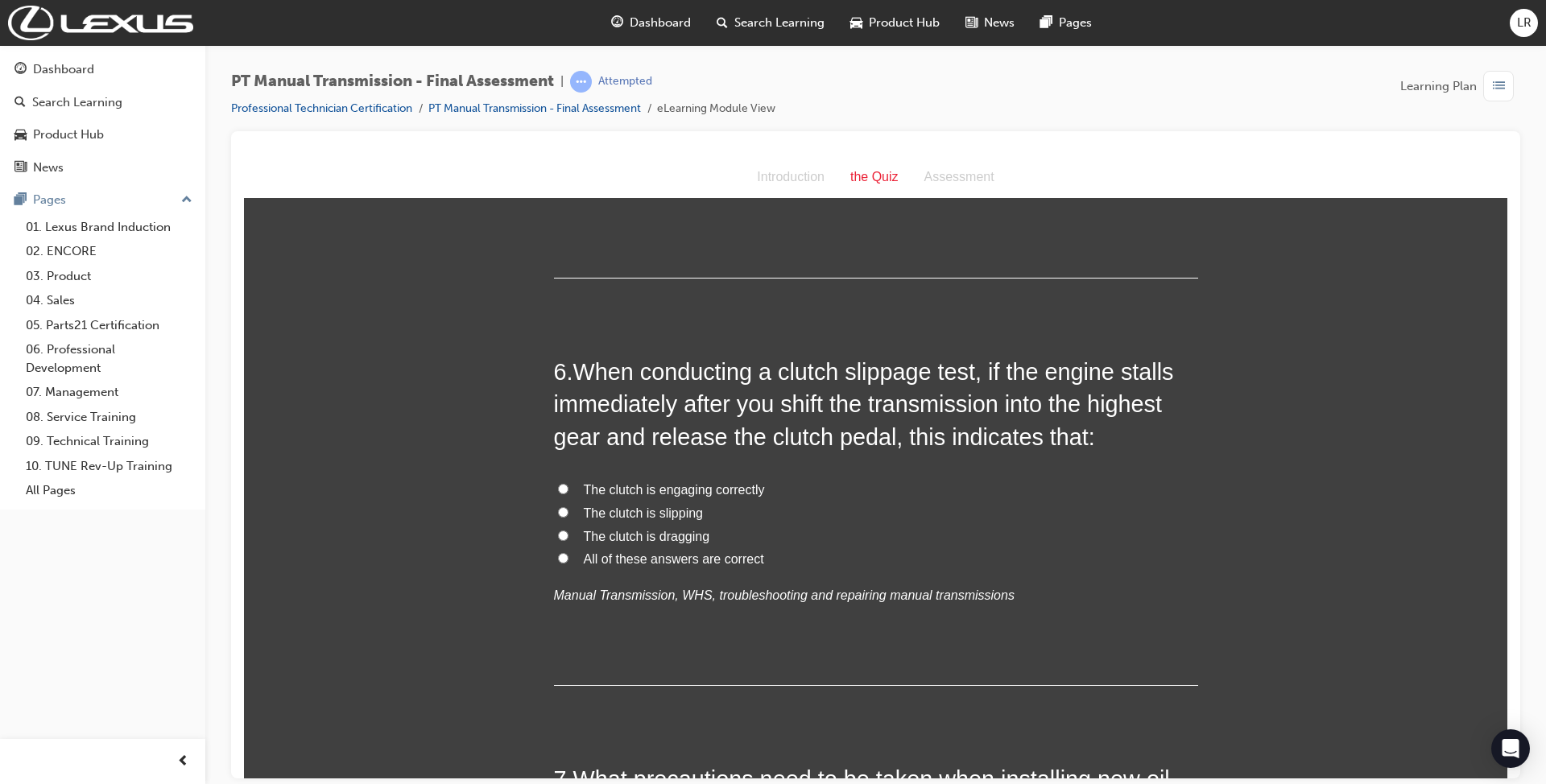
click at [646, 505] on span "The clutch is slipping" at bounding box center [643, 512] width 120 height 13
click at [568, 506] on input "The clutch is slipping" at bounding box center [563, 511] width 10 height 10
radio input "true"
click at [687, 482] on span "The clutch is engaging correctly" at bounding box center [673, 489] width 181 height 13
click at [568, 483] on input "The clutch is engaging correctly" at bounding box center [563, 488] width 10 height 10
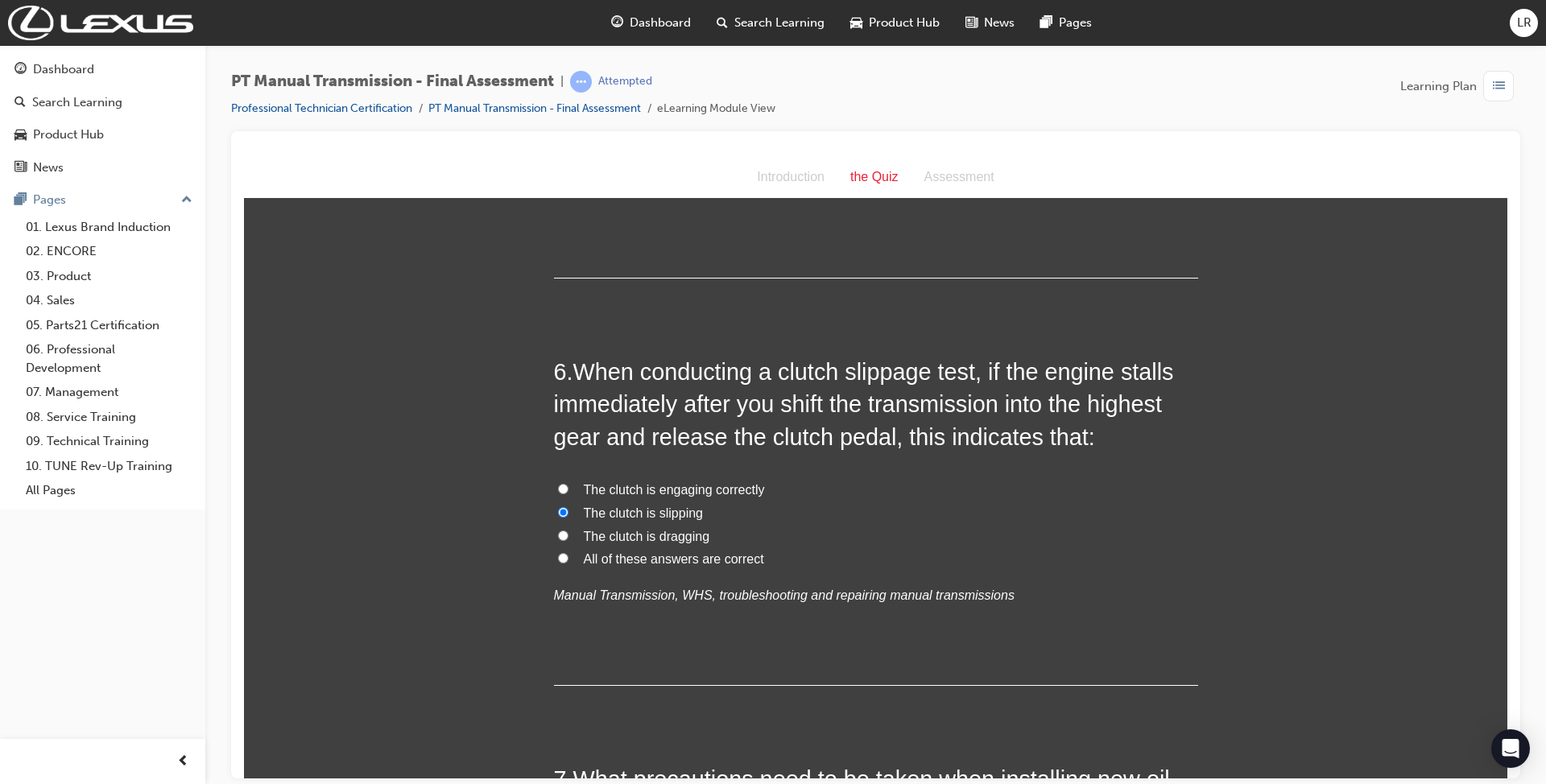
radio input "true"
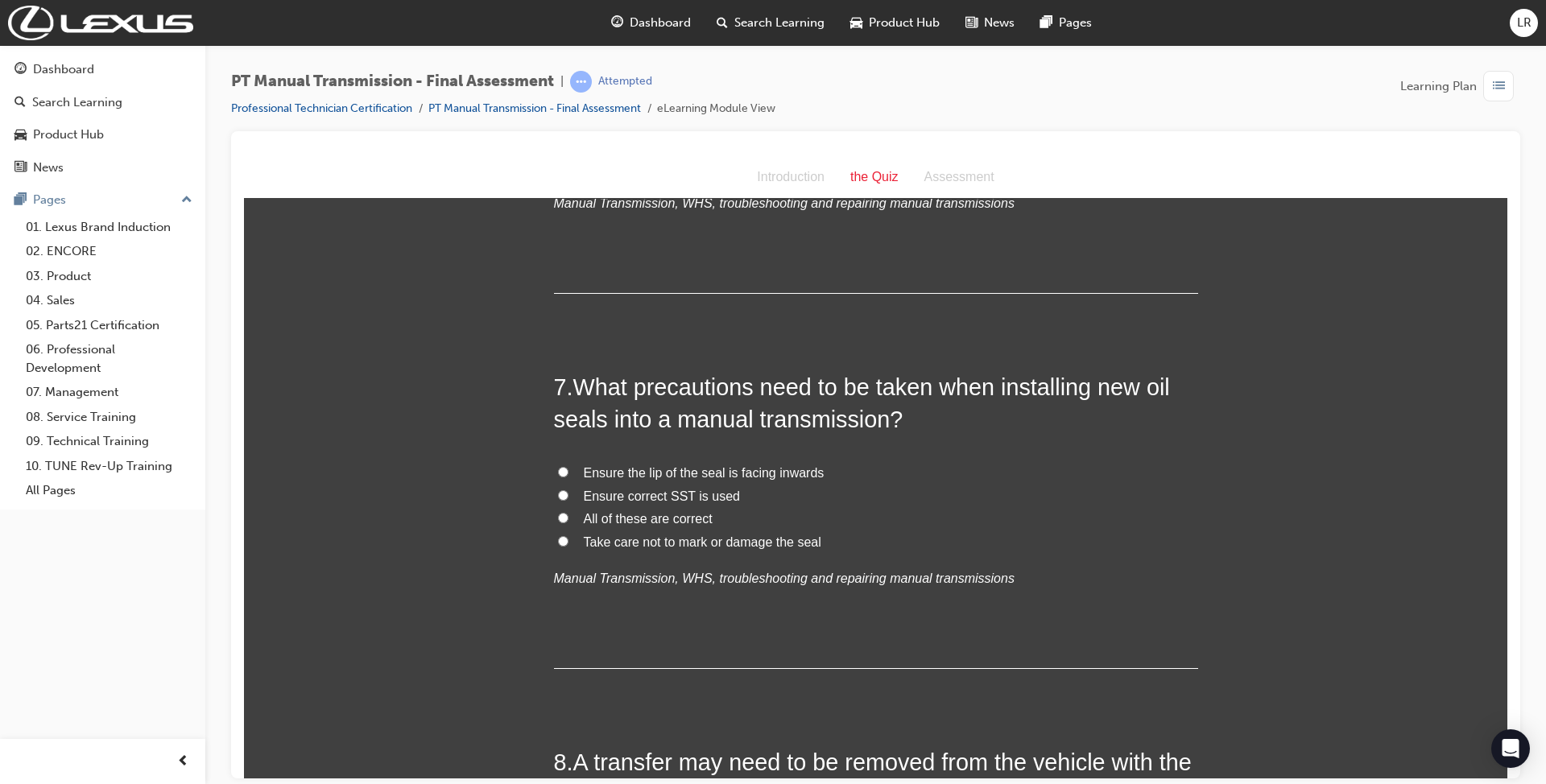
scroll to position [2253, 0]
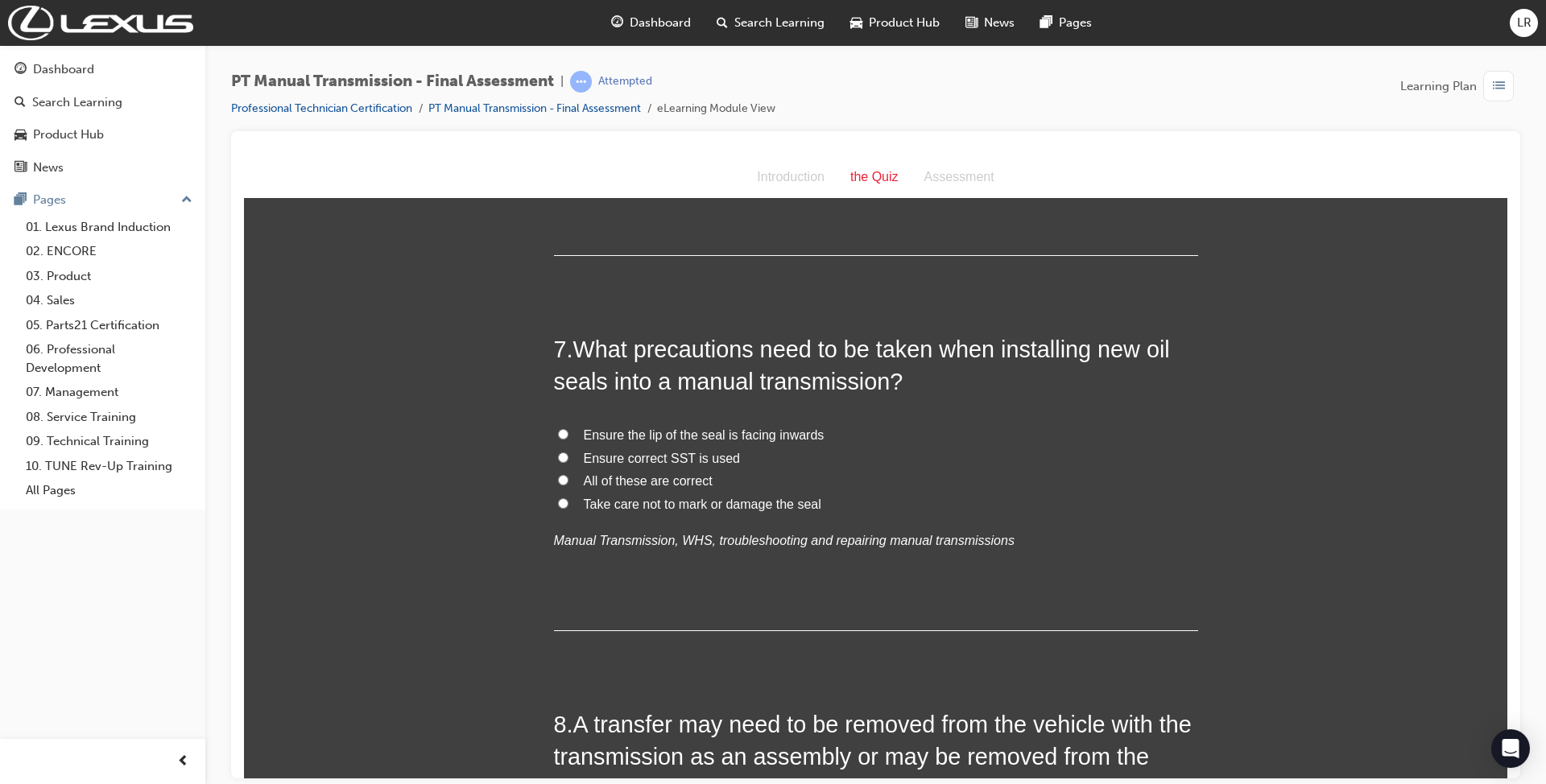
click at [678, 473] on span "All of these are correct" at bounding box center [647, 480] width 129 height 13
click at [568, 474] on input "All of these are correct" at bounding box center [563, 479] width 10 height 10
radio input "true"
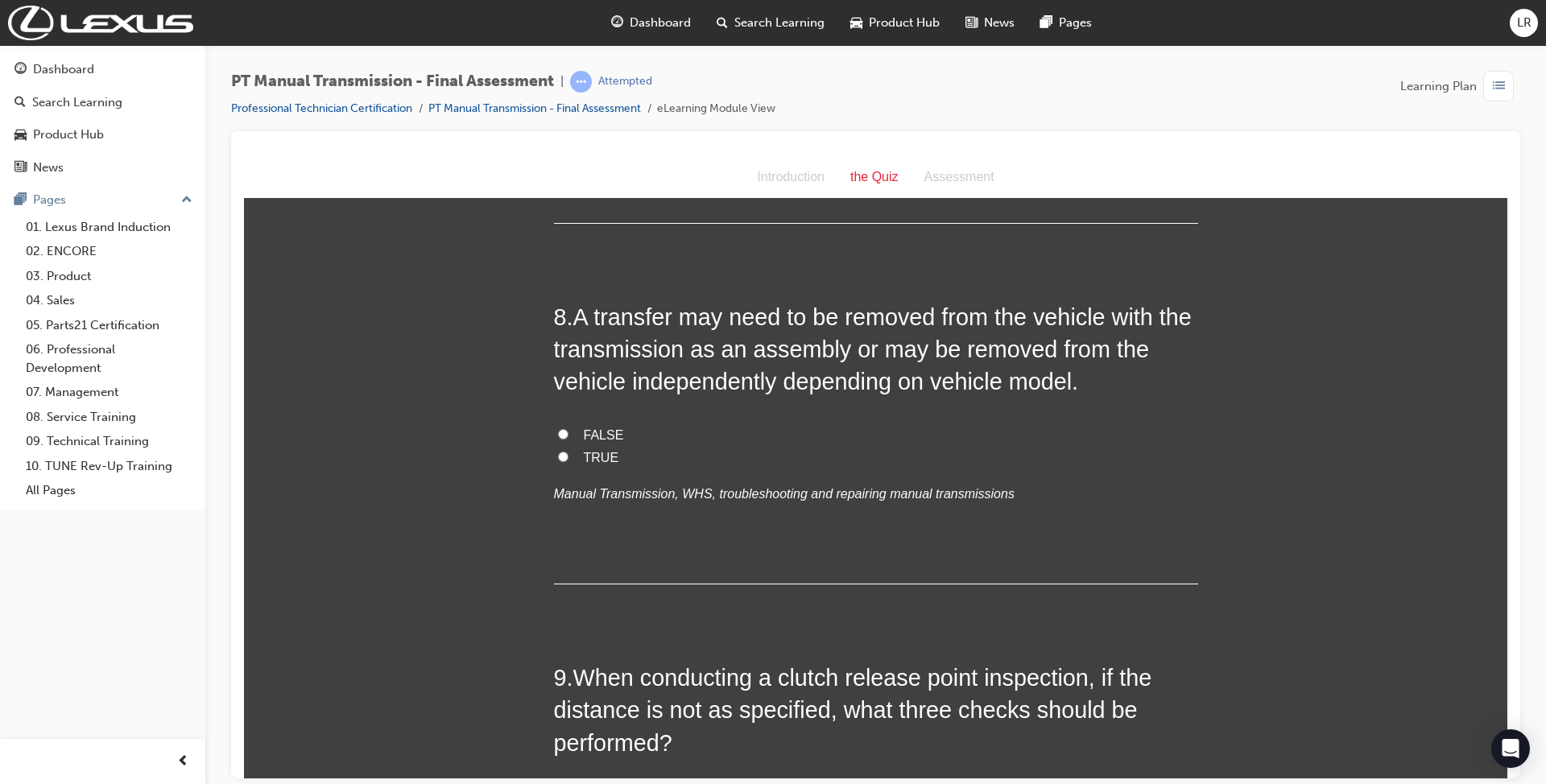
scroll to position [2682, 0]
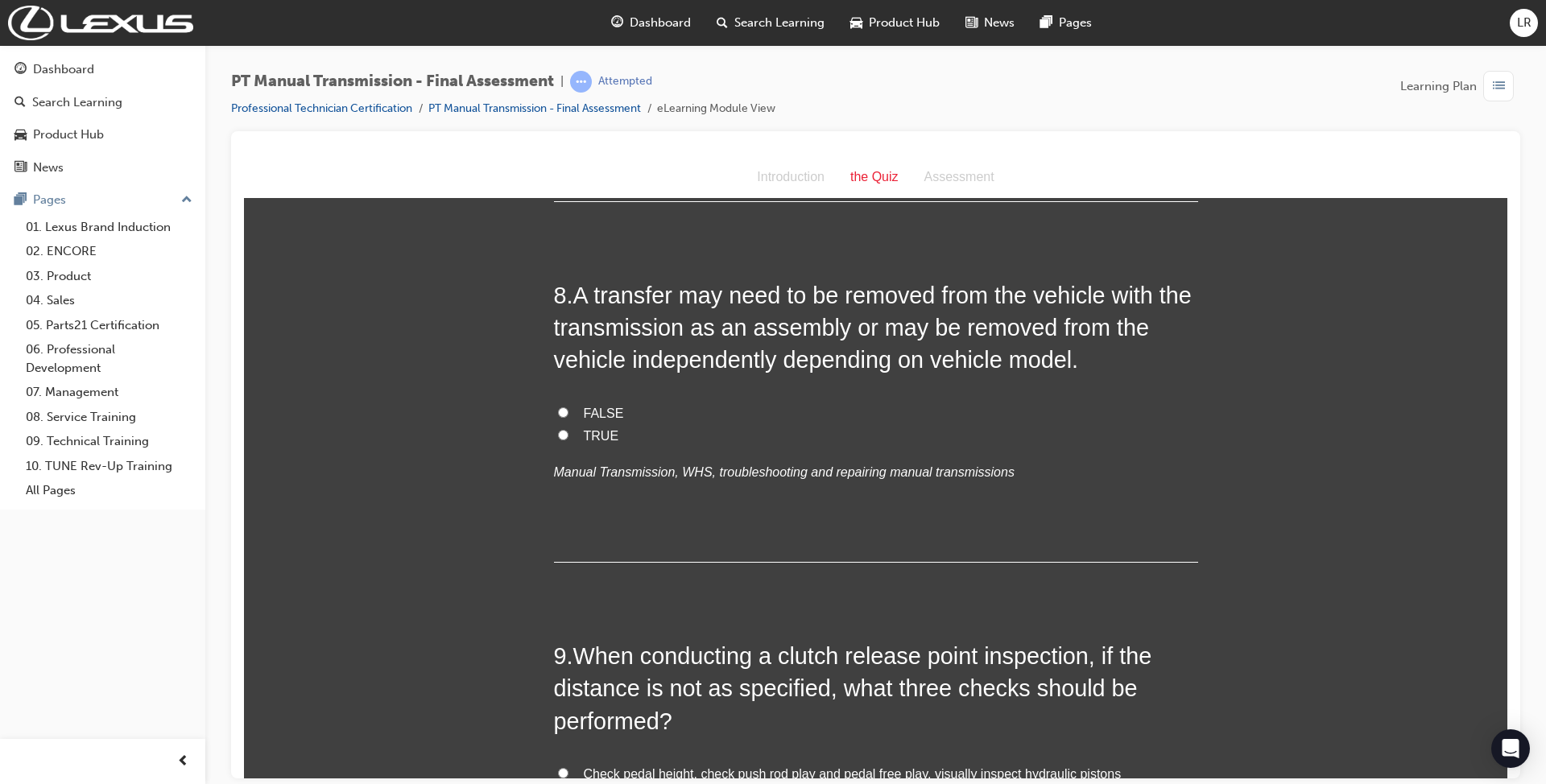
click at [565, 424] on label "TRUE" at bounding box center [876, 436] width 644 height 24
click at [565, 429] on input "TRUE" at bounding box center [563, 434] width 10 height 10
radio input "true"
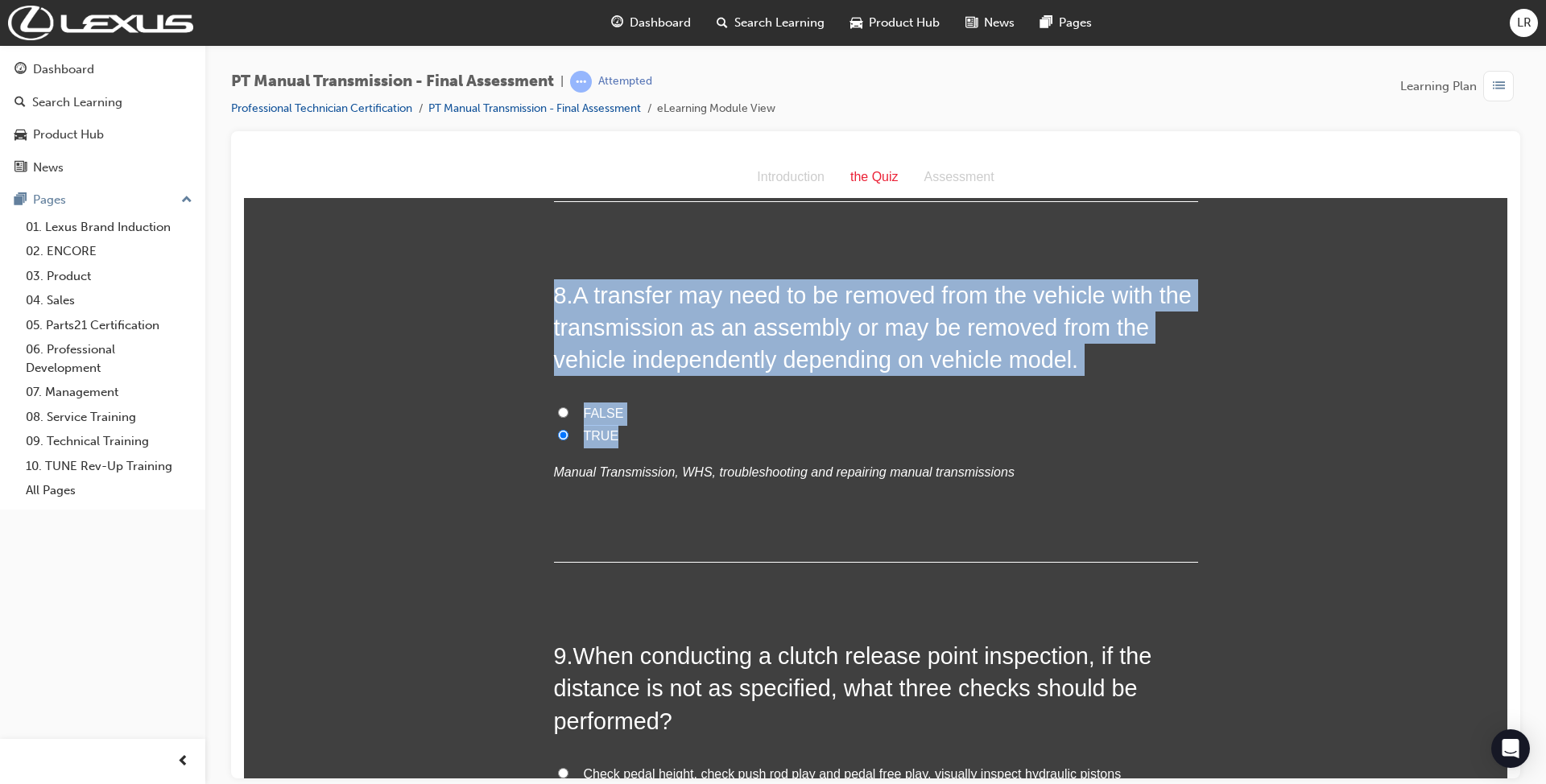
drag, startPoint x: 536, startPoint y: 255, endPoint x: 731, endPoint y: 413, distance: 251.0
copy div "8 . A transfer may need to be removed from the vehicle with the transmission as…"
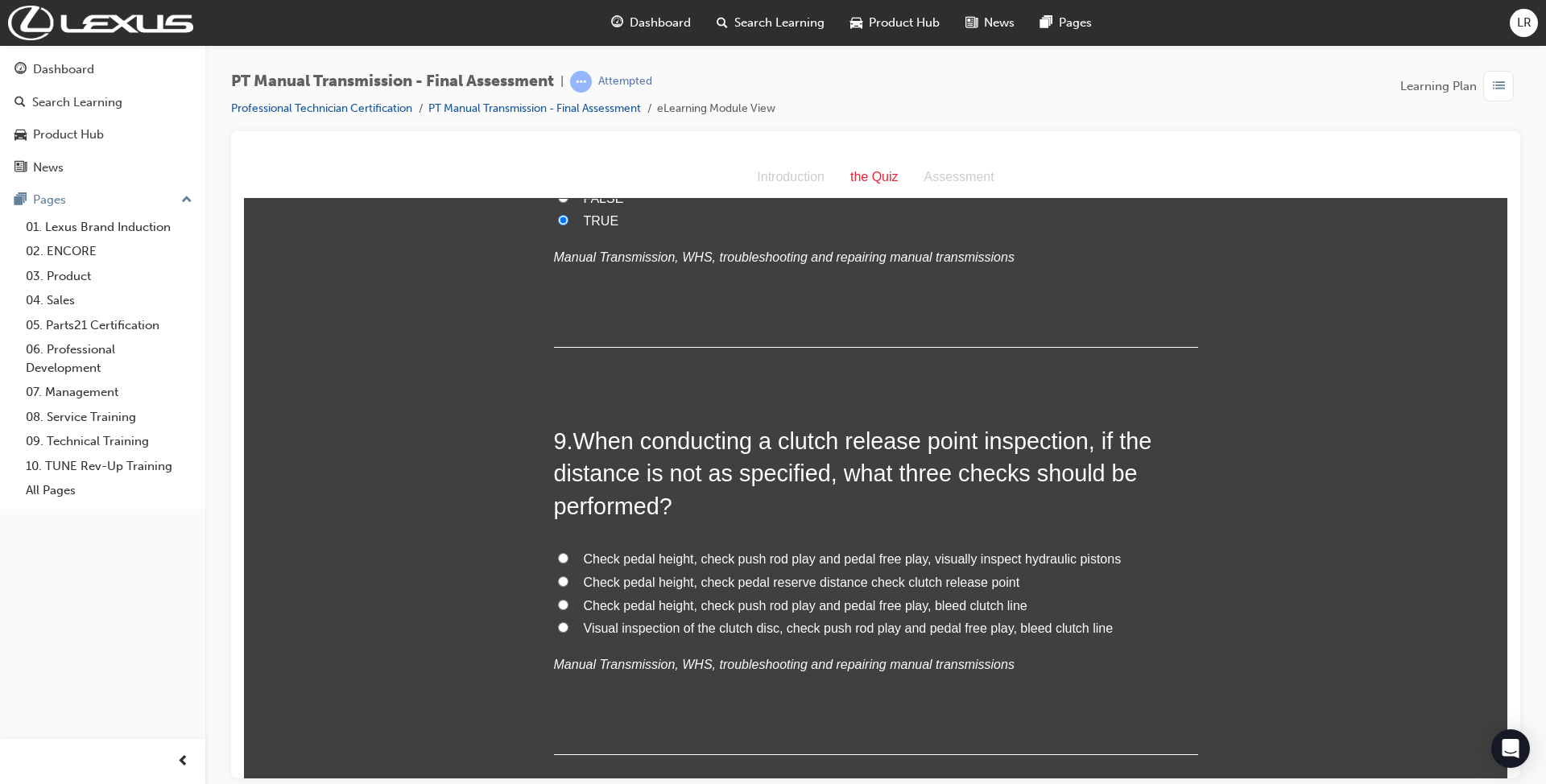
scroll to position [3004, 0]
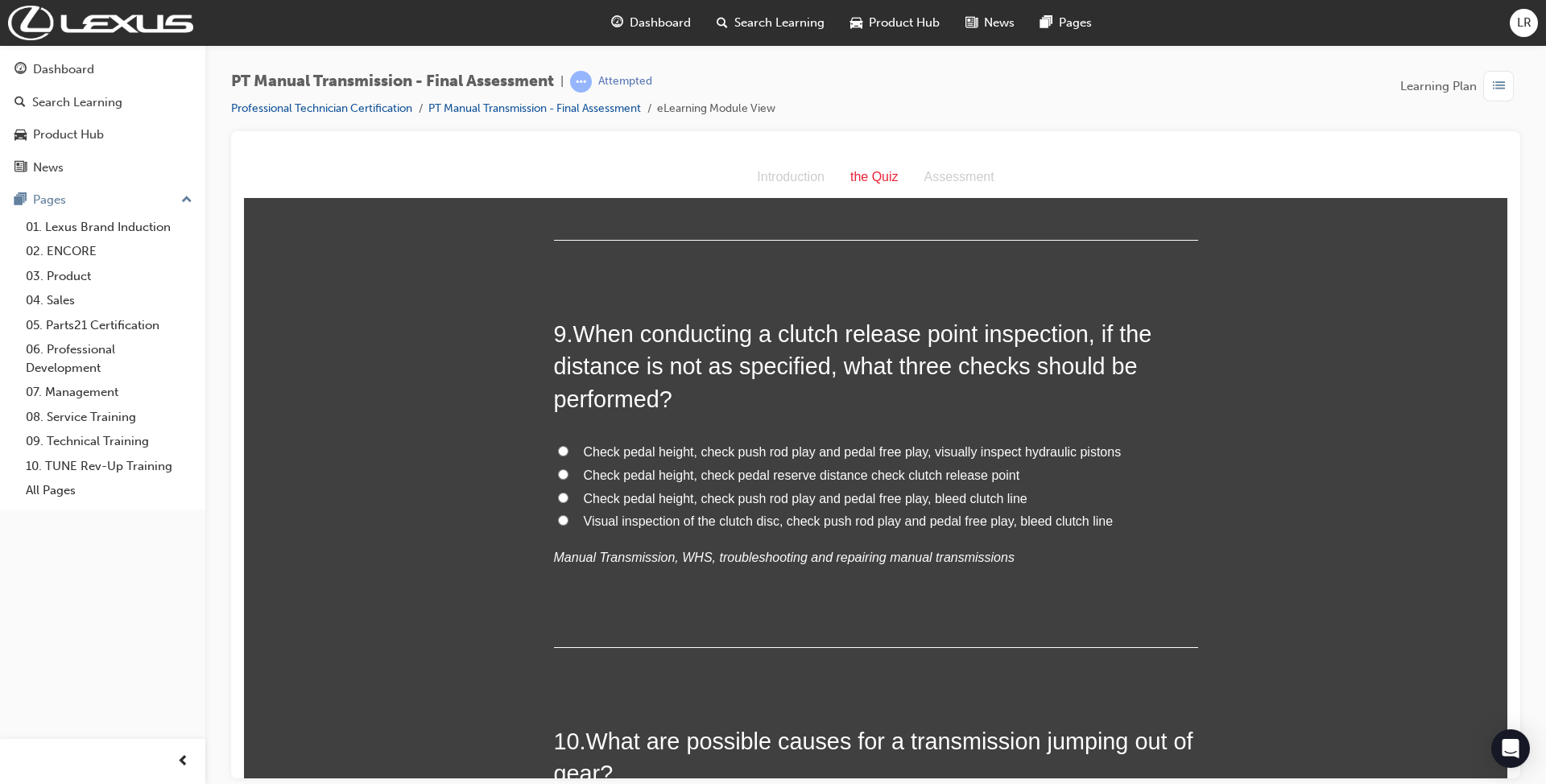
click at [842, 445] on span "Check pedal height, check push rod play and pedal free play, visually inspect h…" at bounding box center [852, 451] width 538 height 13
click at [568, 445] on input "Check pedal height, check push rod play and pedal free play, visually inspect h…" at bounding box center [563, 450] width 10 height 10
radio input "true"
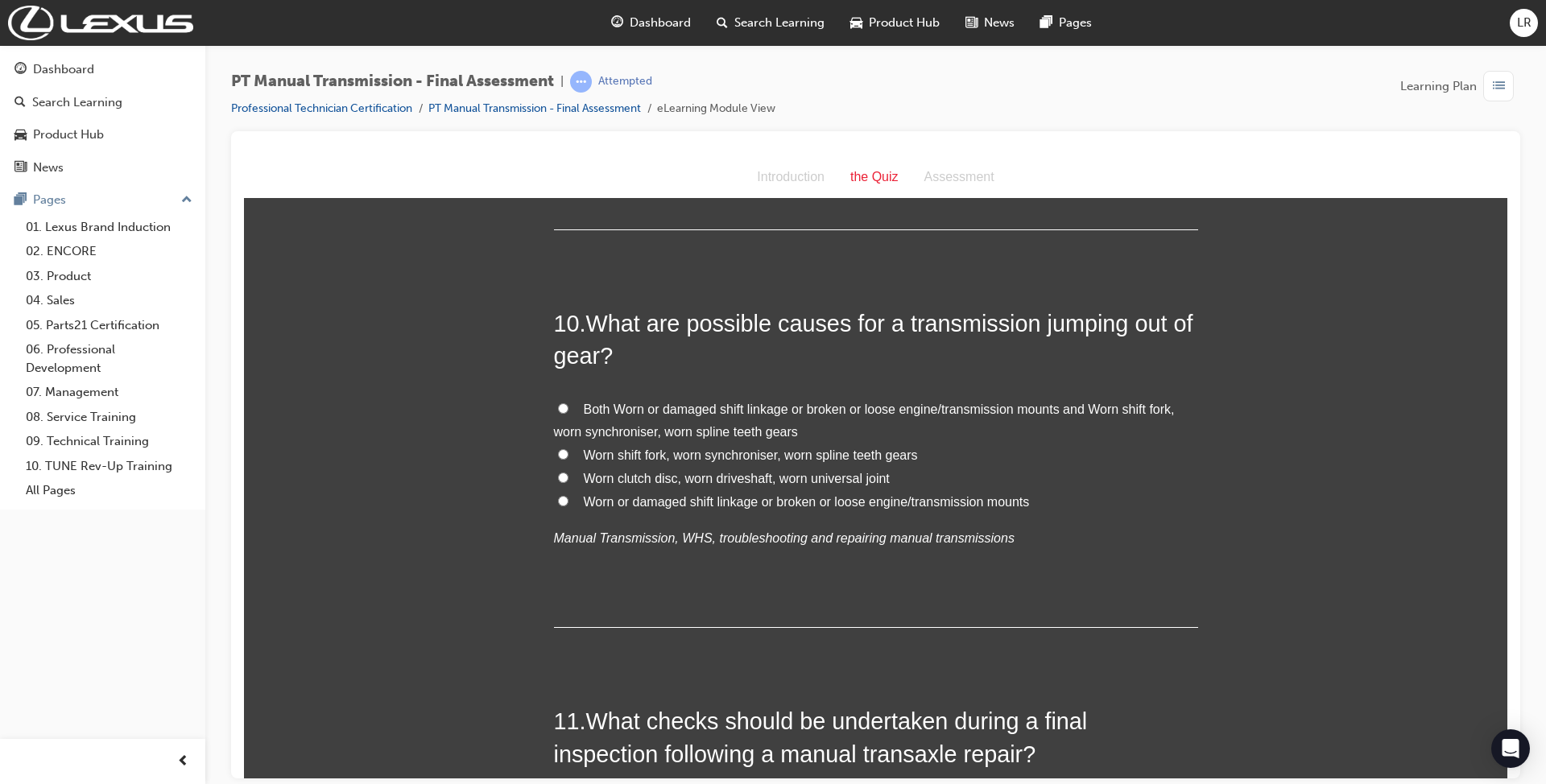
scroll to position [3433, 0]
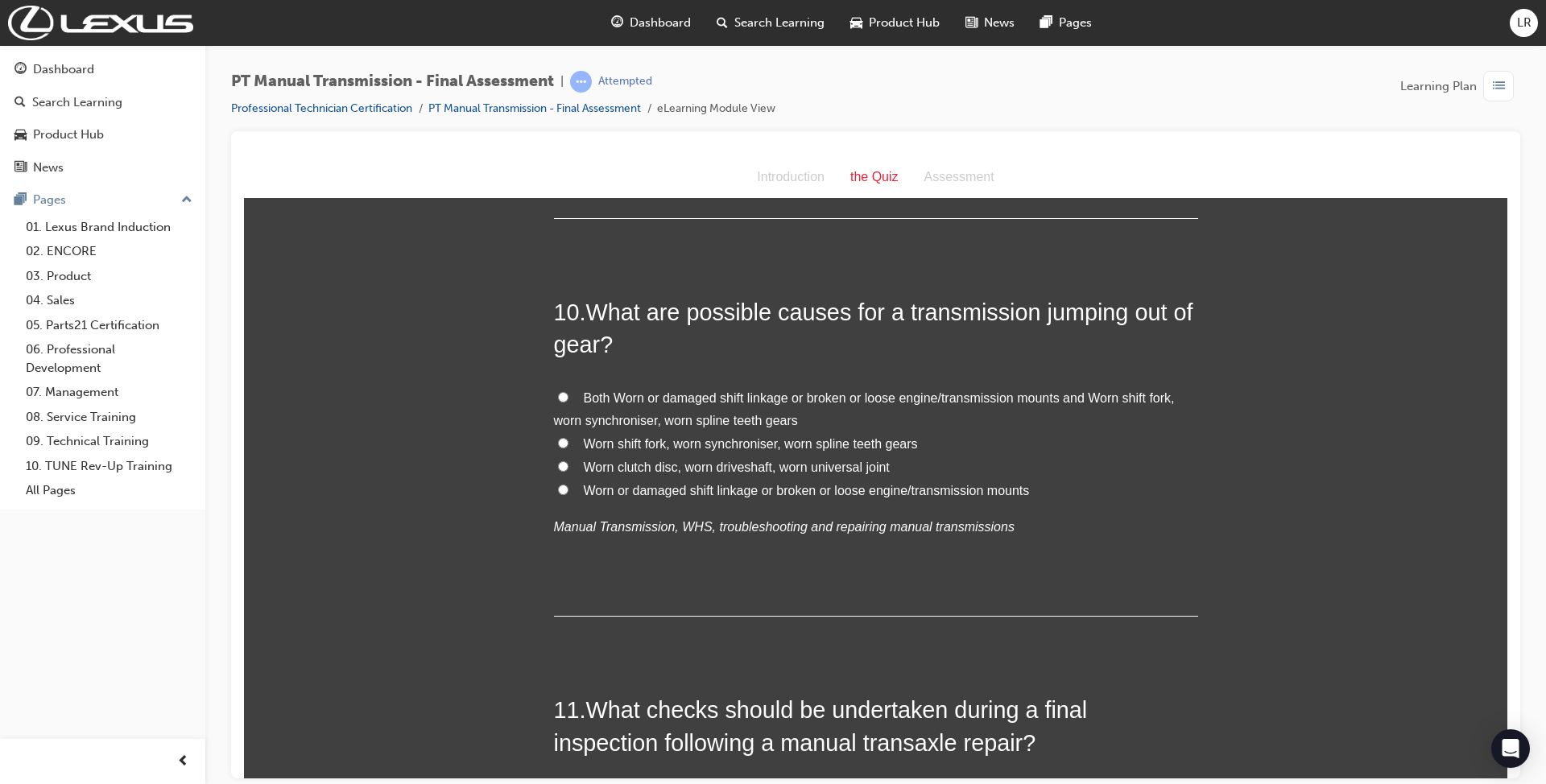
click at [821, 436] on span "Worn shift fork, worn synchroniser, worn spline teeth gears" at bounding box center [750, 443] width 334 height 13
click at [568, 437] on input "Worn shift fork, worn synchroniser, worn spline teeth gears" at bounding box center [563, 442] width 10 height 10
radio input "true"
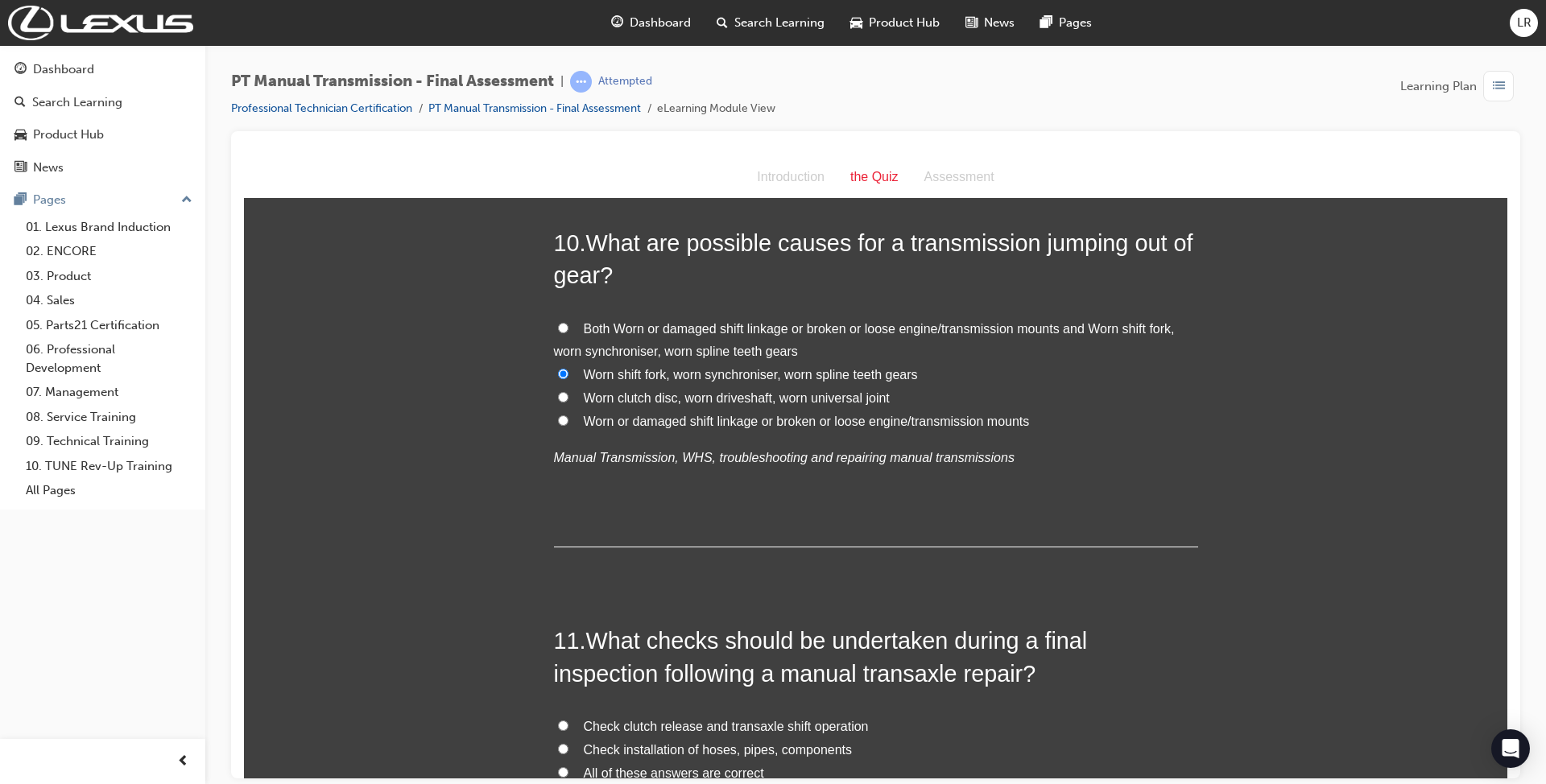
scroll to position [3754, 0]
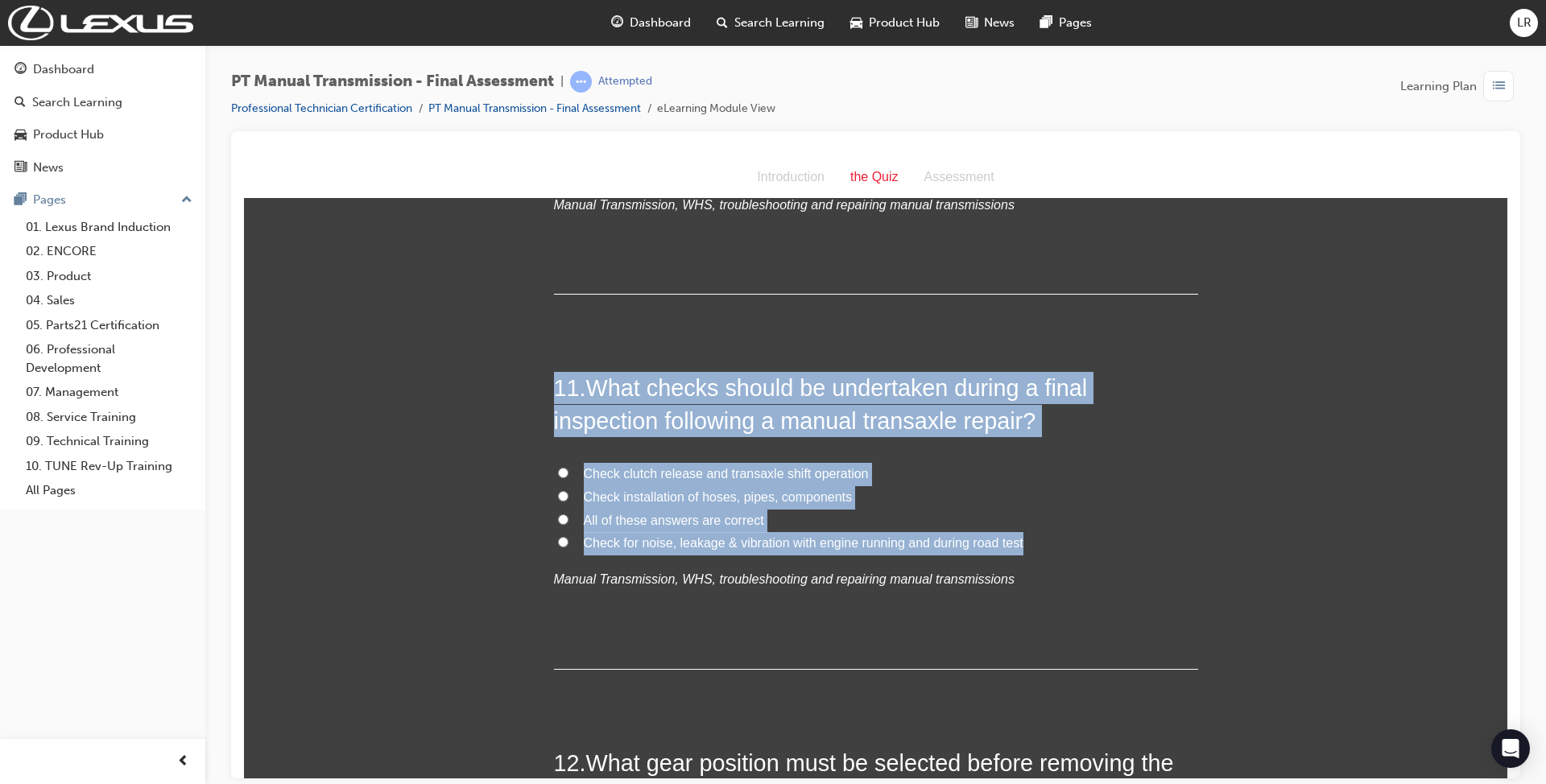
drag, startPoint x: 536, startPoint y: 351, endPoint x: 1024, endPoint y: 508, distance: 512.6
click at [1024, 508] on div "You must select an answer for each question before you can submit. Please note,…" at bounding box center [875, 134] width 1263 height 7346
copy div "11 . What checks should be undertaken during a final inspection following a man…"
click at [565, 508] on label "All of these answers are correct" at bounding box center [876, 520] width 644 height 24
click at [565, 513] on input "All of these answers are correct" at bounding box center [563, 518] width 10 height 10
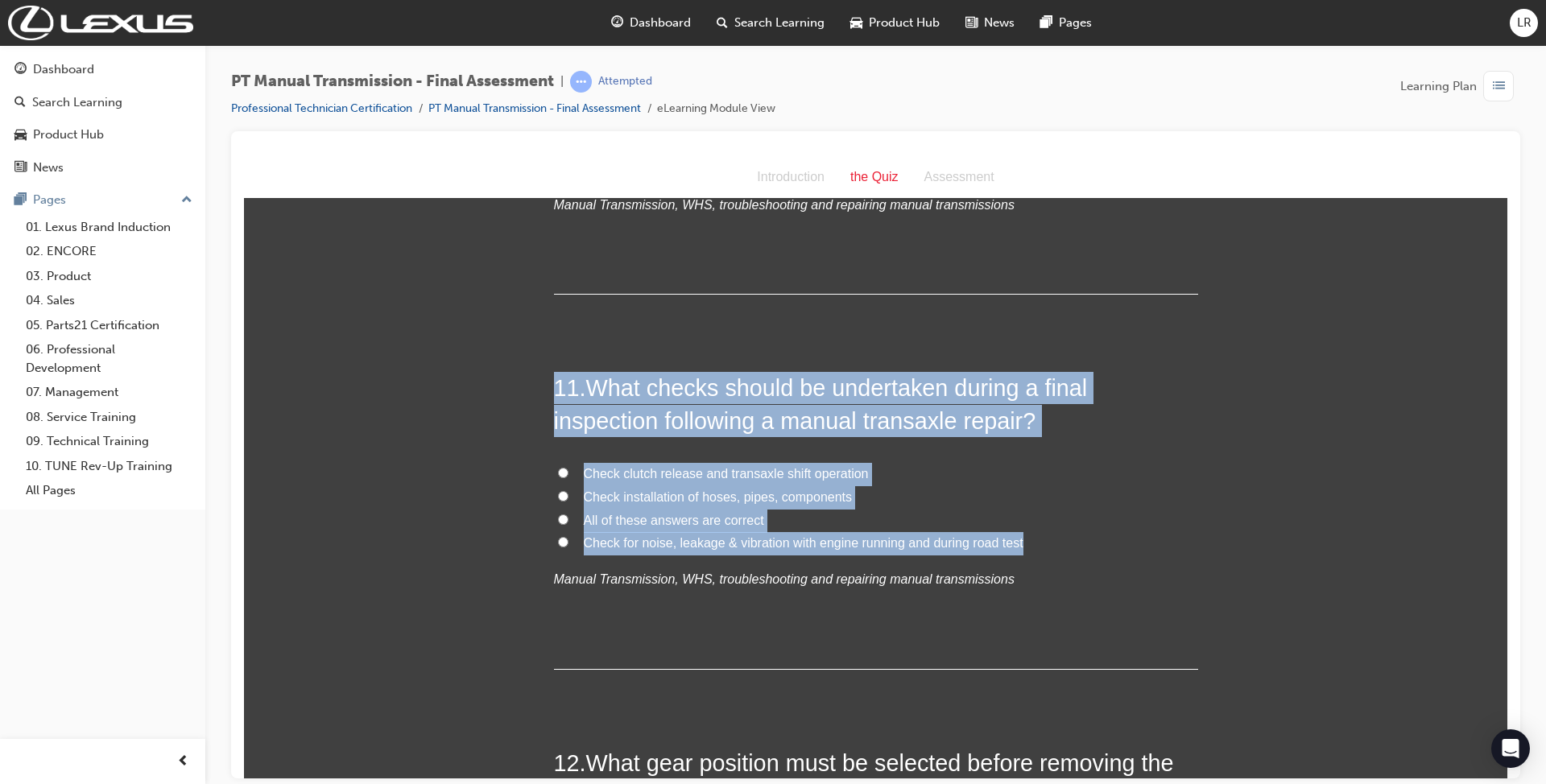
radio input "true"
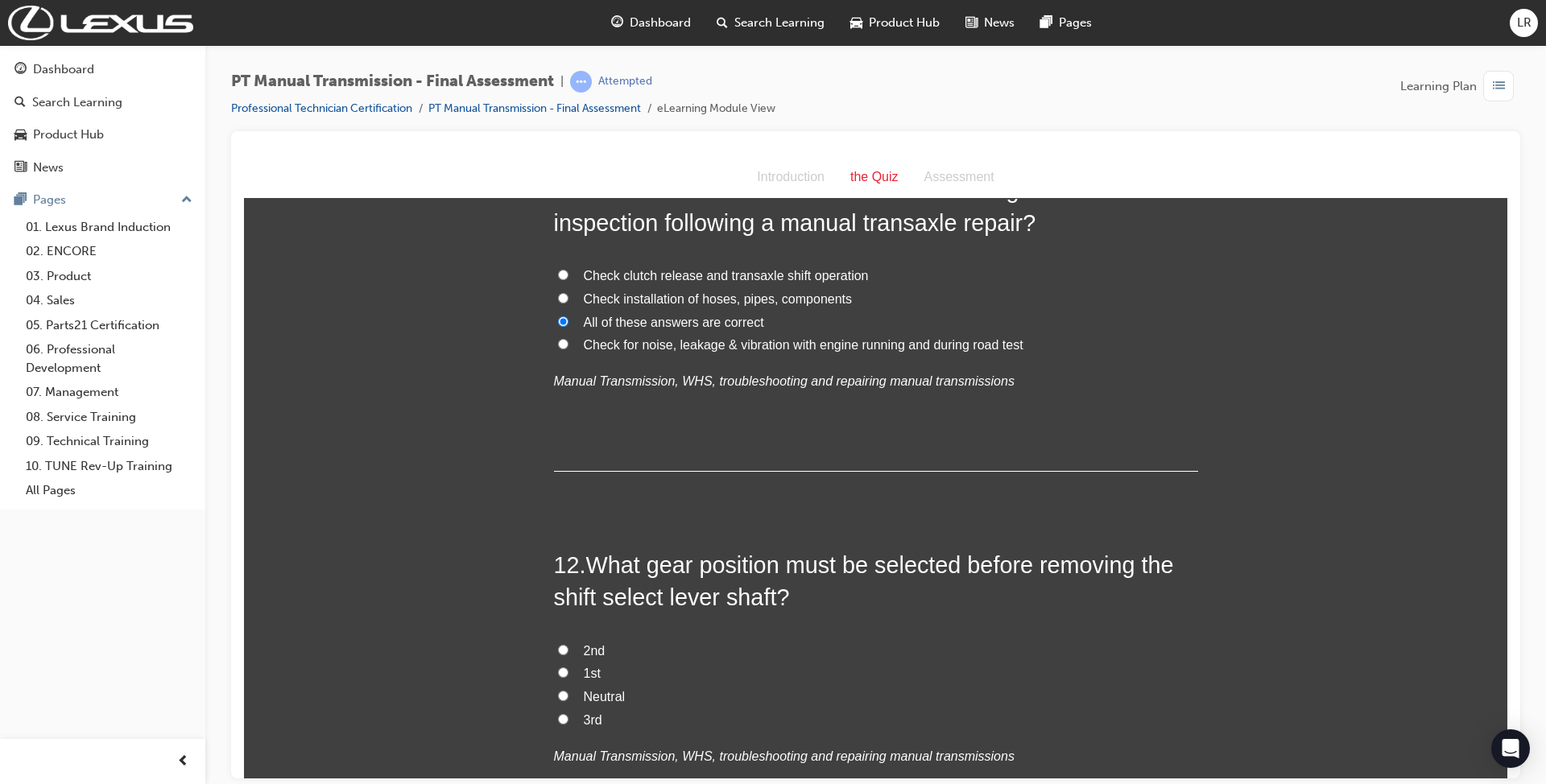
scroll to position [4184, 0]
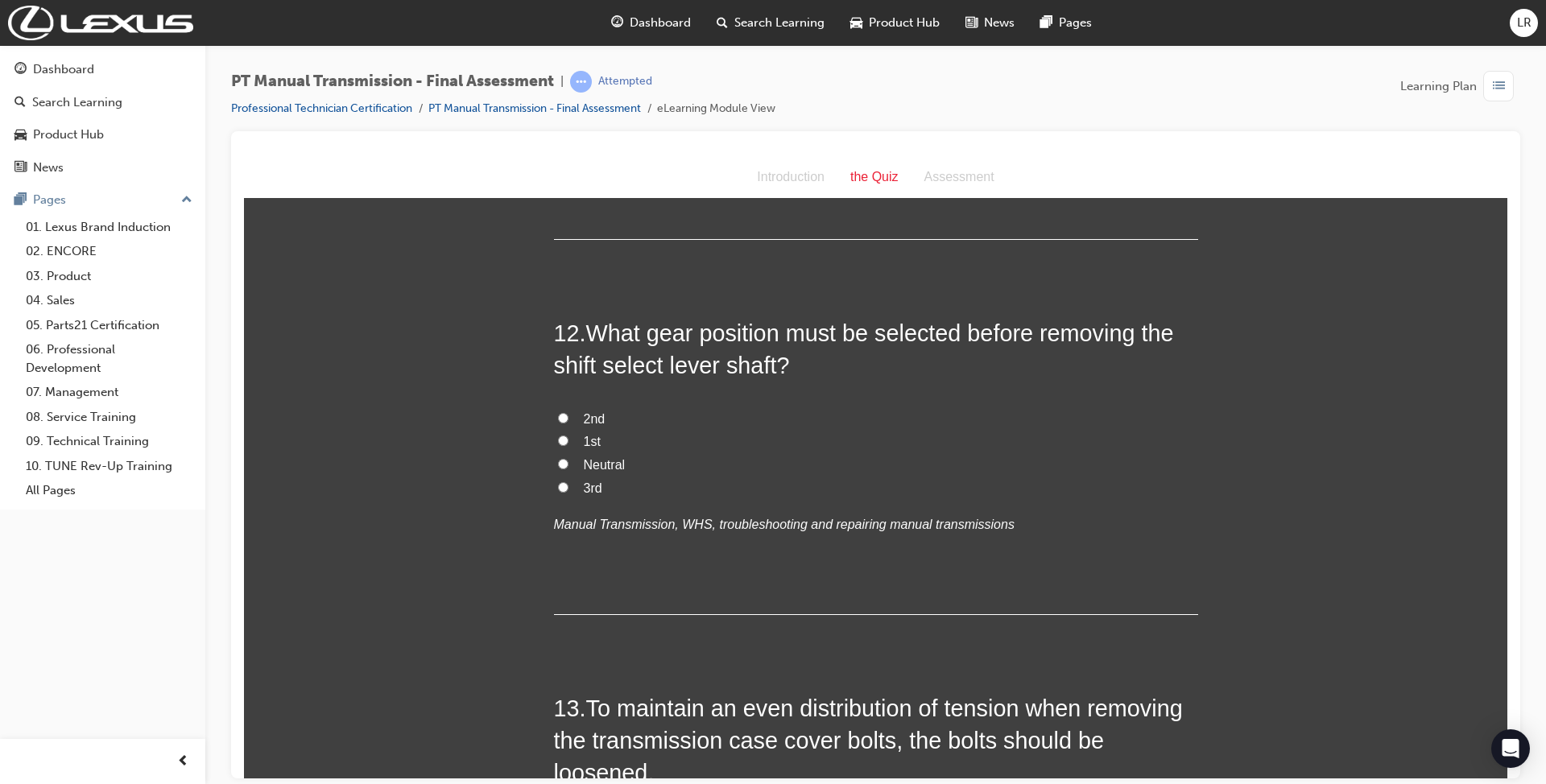
click at [583, 457] on span "Neutral" at bounding box center [604, 464] width 42 height 13
click at [568, 458] on input "Neutral" at bounding box center [563, 463] width 10 height 10
radio input "true"
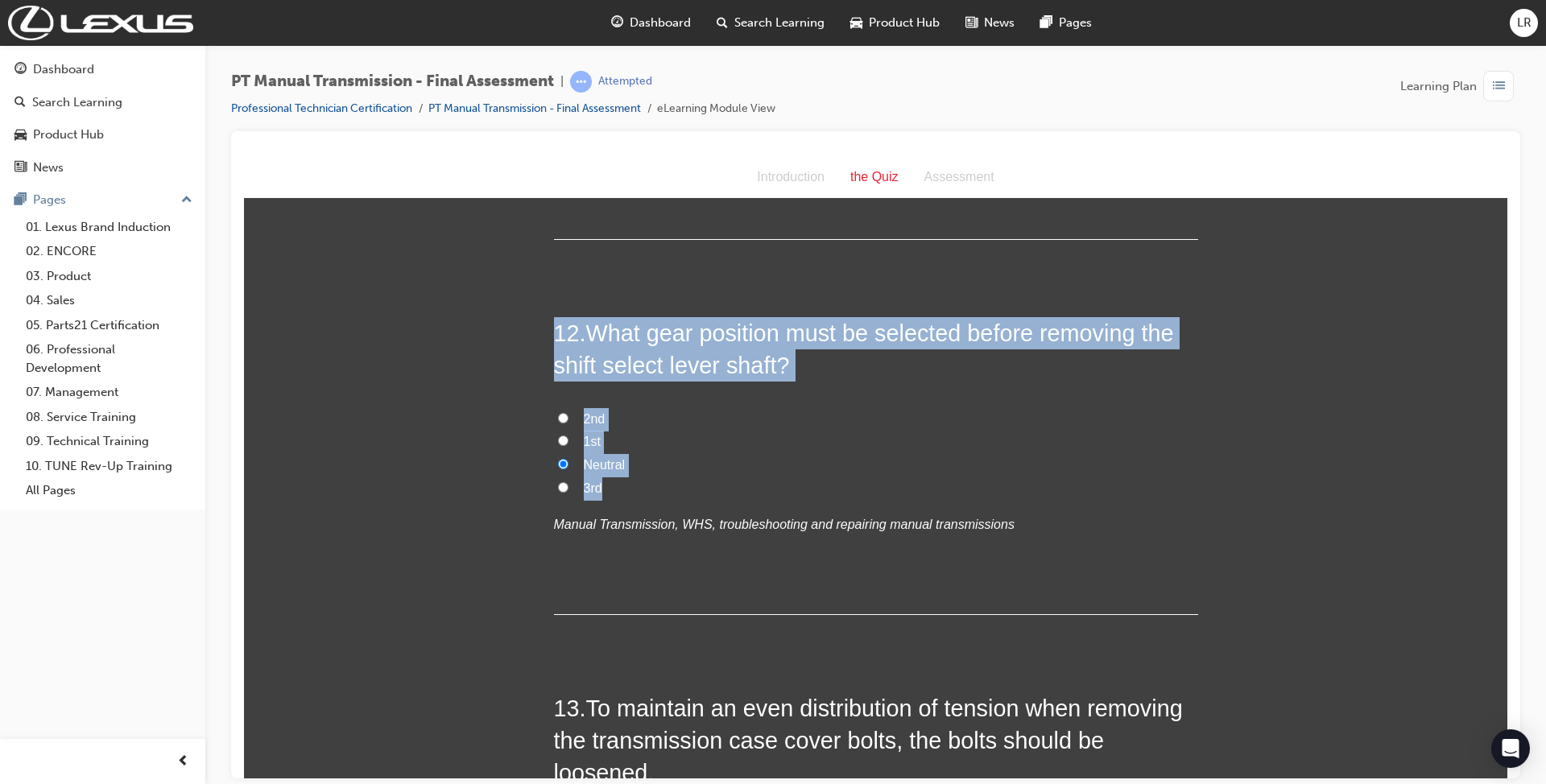
drag, startPoint x: 546, startPoint y: 294, endPoint x: 670, endPoint y: 455, distance: 203.2
click at [670, 455] on div "12 . What gear position must be selected before removing the shift select lever…" at bounding box center [876, 465] width 644 height 297
copy div "12 . What gear position must be selected before removing the shift select lever…"
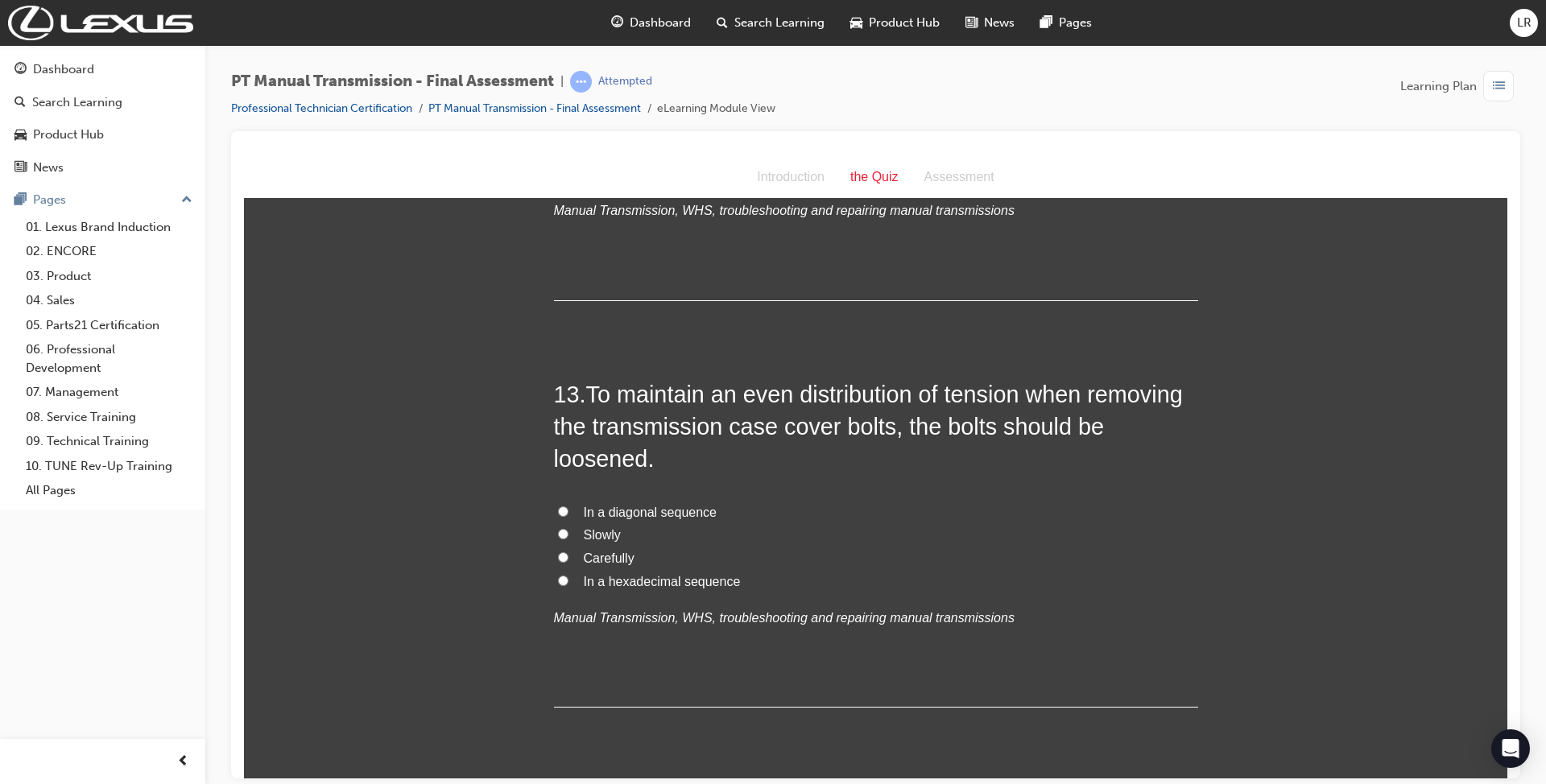
scroll to position [4506, 0]
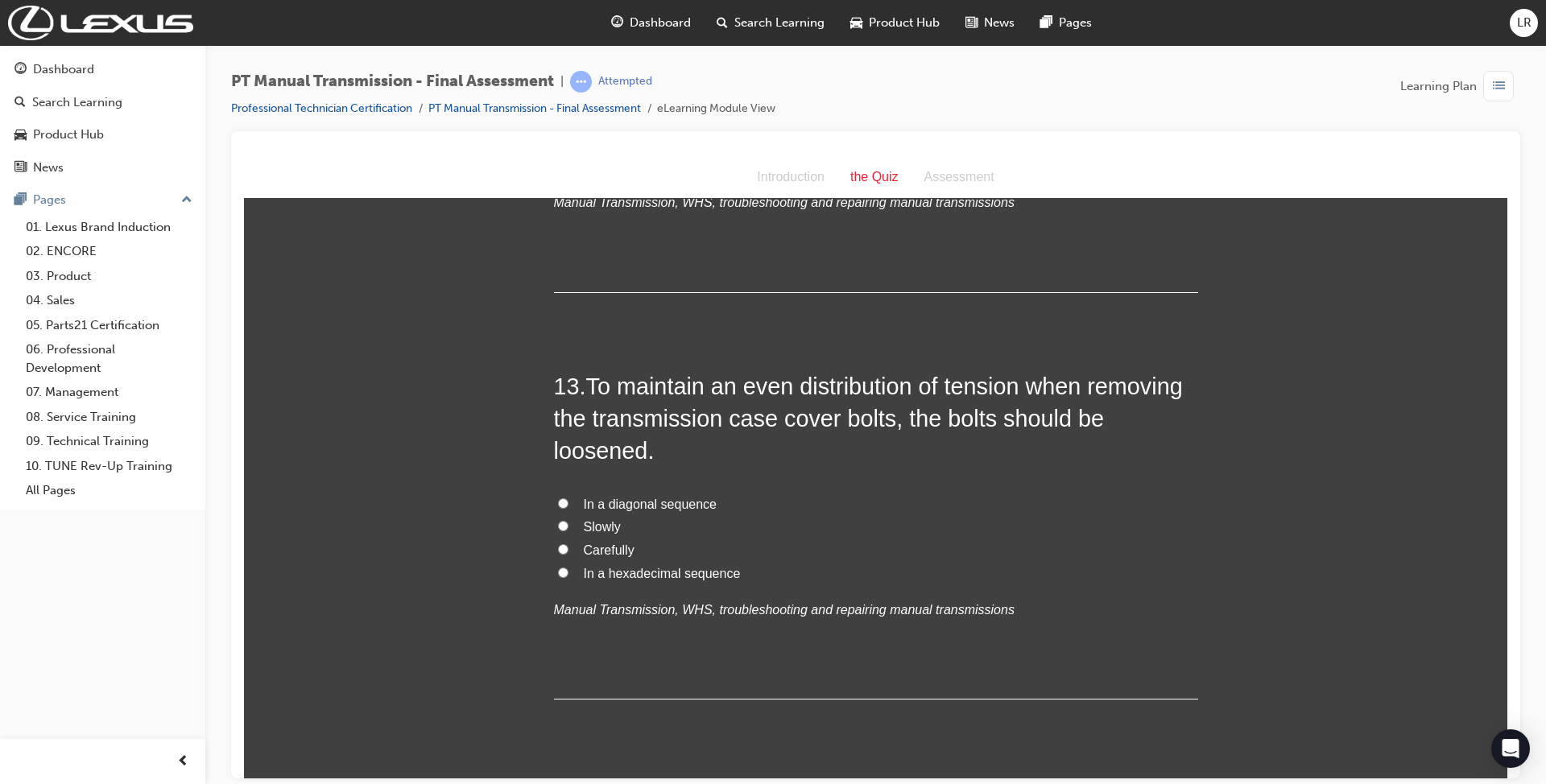
click at [618, 566] on span "In a hexadecimal sequence" at bounding box center [662, 572] width 157 height 13
click at [568, 566] on input "In a hexadecimal sequence" at bounding box center [563, 571] width 10 height 10
radio input "true"
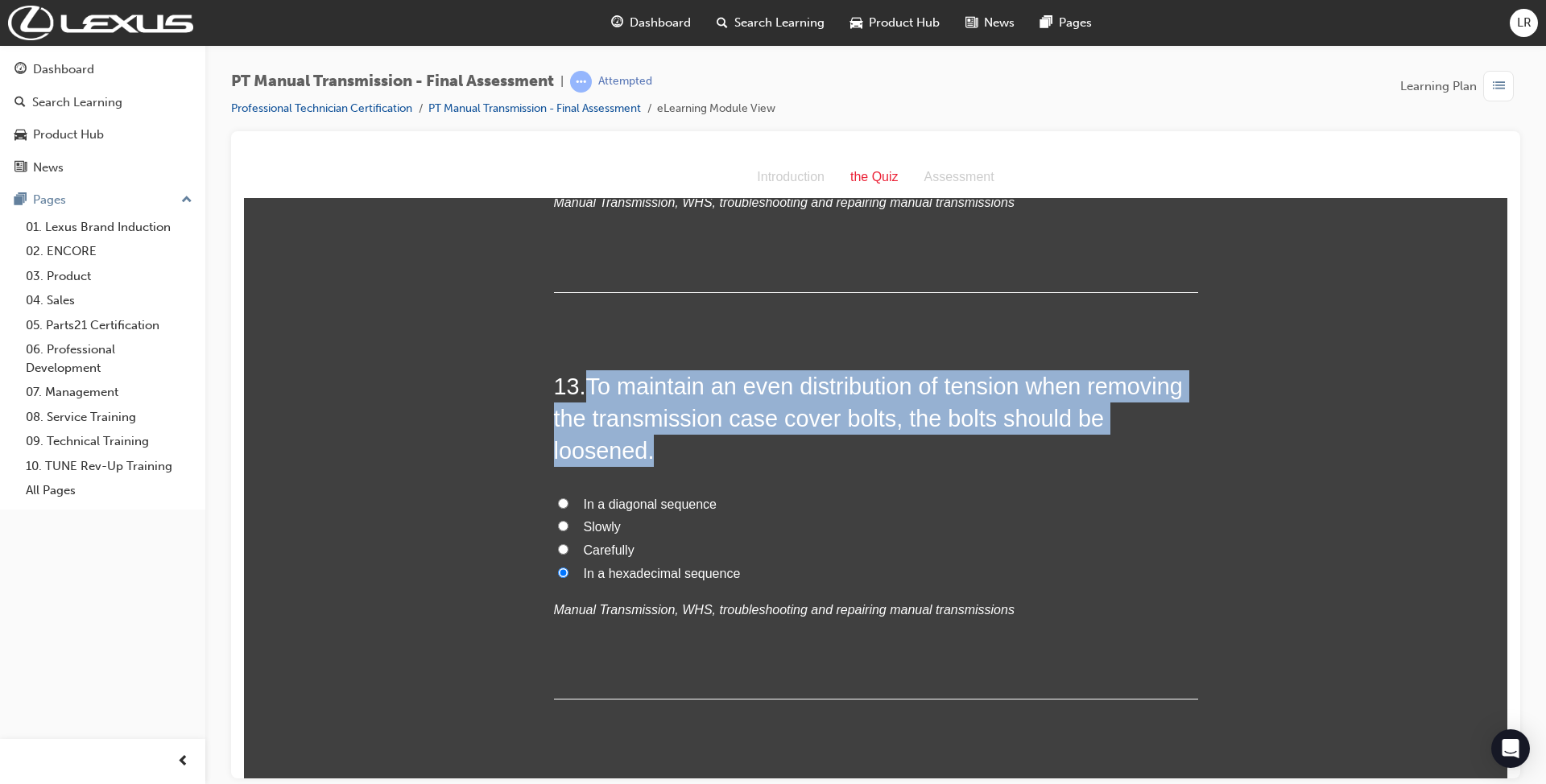
drag, startPoint x: 581, startPoint y: 345, endPoint x: 658, endPoint y: 428, distance: 113.2
click at [658, 428] on h2 "13 . To maintain an even distribution of tension when removing the transmission…" at bounding box center [876, 418] width 644 height 97
copy span "To maintain an even distribution of tension when removing the transmission case…"
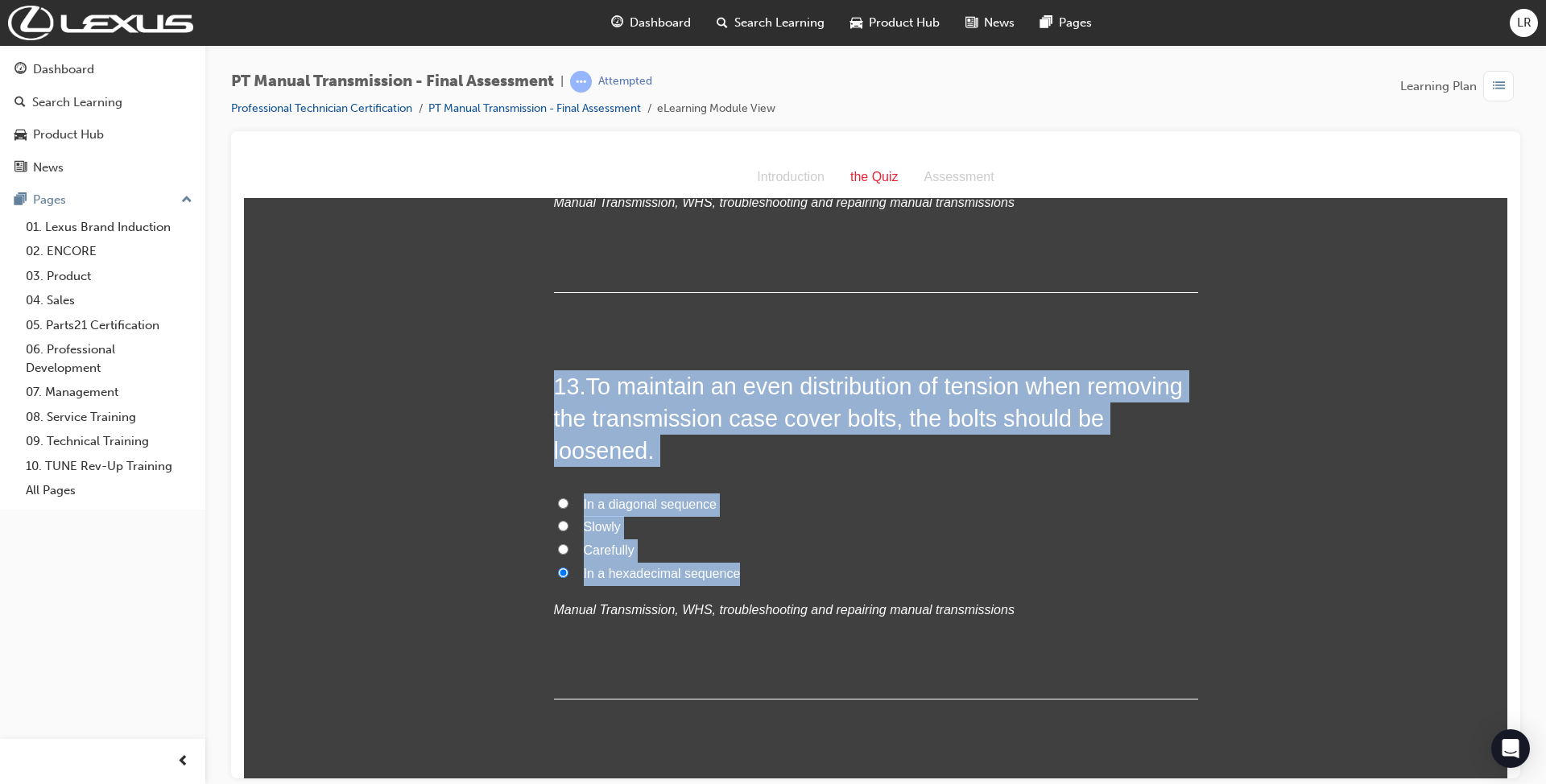
drag, startPoint x: 735, startPoint y: 543, endPoint x: 510, endPoint y: 345, distance: 299.7
click at [583, 497] on span "In a diagonal sequence" at bounding box center [650, 503] width 133 height 13
click at [568, 497] on input "In a diagonal sequence" at bounding box center [563, 502] width 10 height 10
radio input "true"
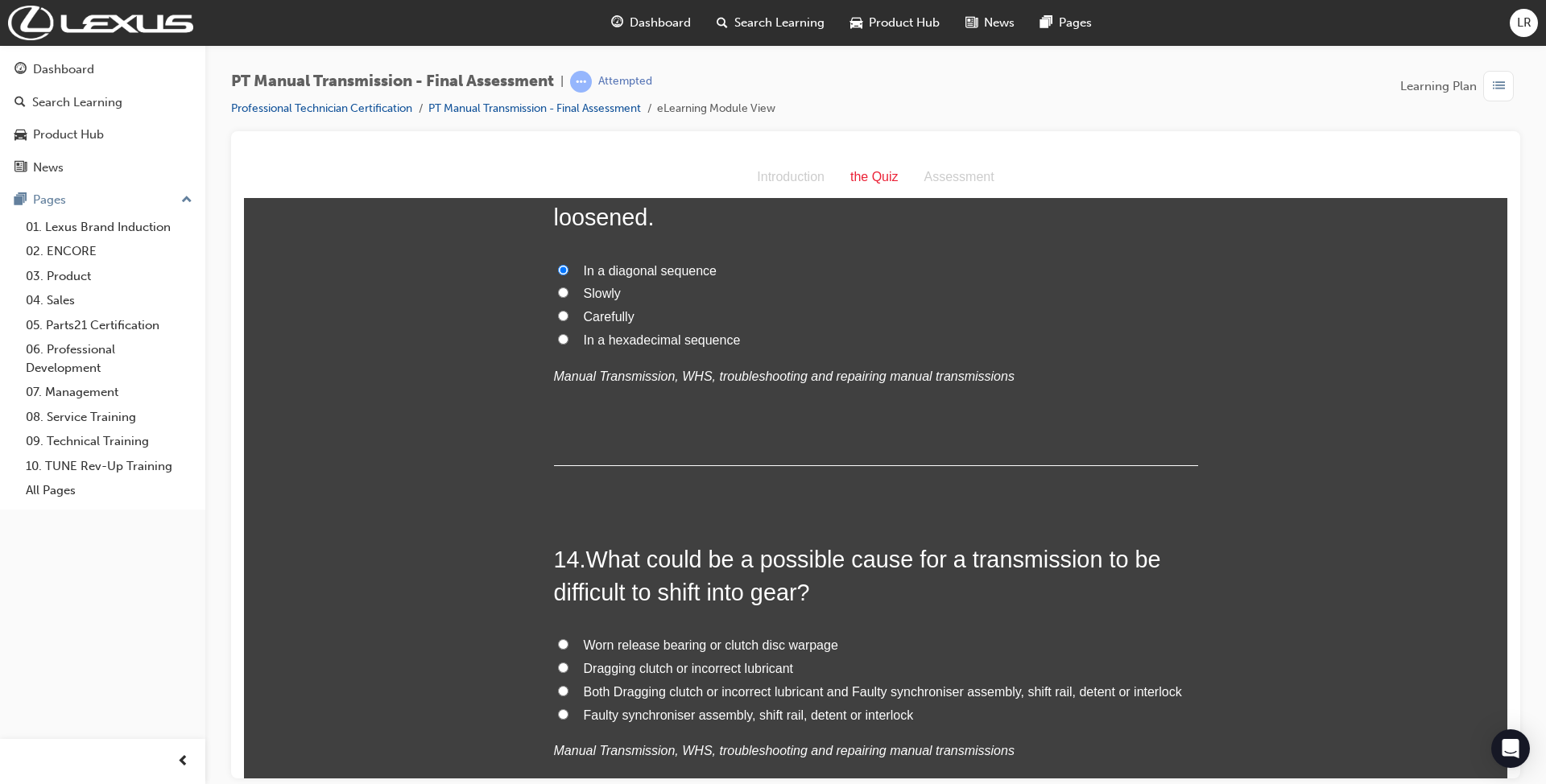
scroll to position [4828, 0]
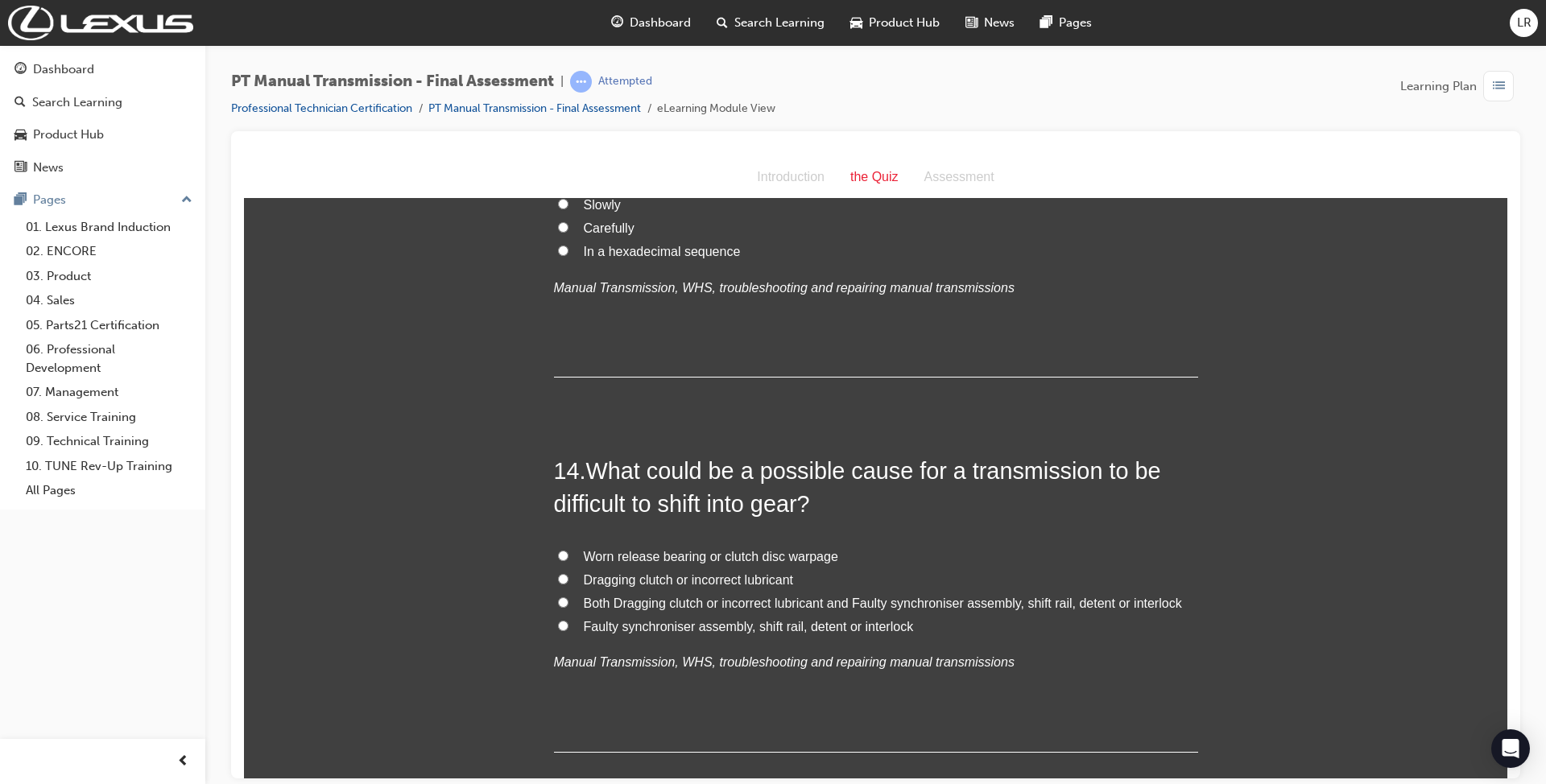
click at [790, 549] on span "Worn release bearing or clutch disc warpage" at bounding box center [710, 555] width 255 height 13
click at [568, 550] on input "Worn release bearing or clutch disc warpage" at bounding box center [563, 555] width 10 height 10
radio input "true"
click at [884, 596] on span "Both Dragging clutch or incorrect lubricant and Faulty synchroniser assembly, s…" at bounding box center [882, 602] width 598 height 13
click at [568, 597] on input "Both Dragging clutch or incorrect lubricant and Faulty synchroniser assembly, s…" at bounding box center [563, 602] width 10 height 10
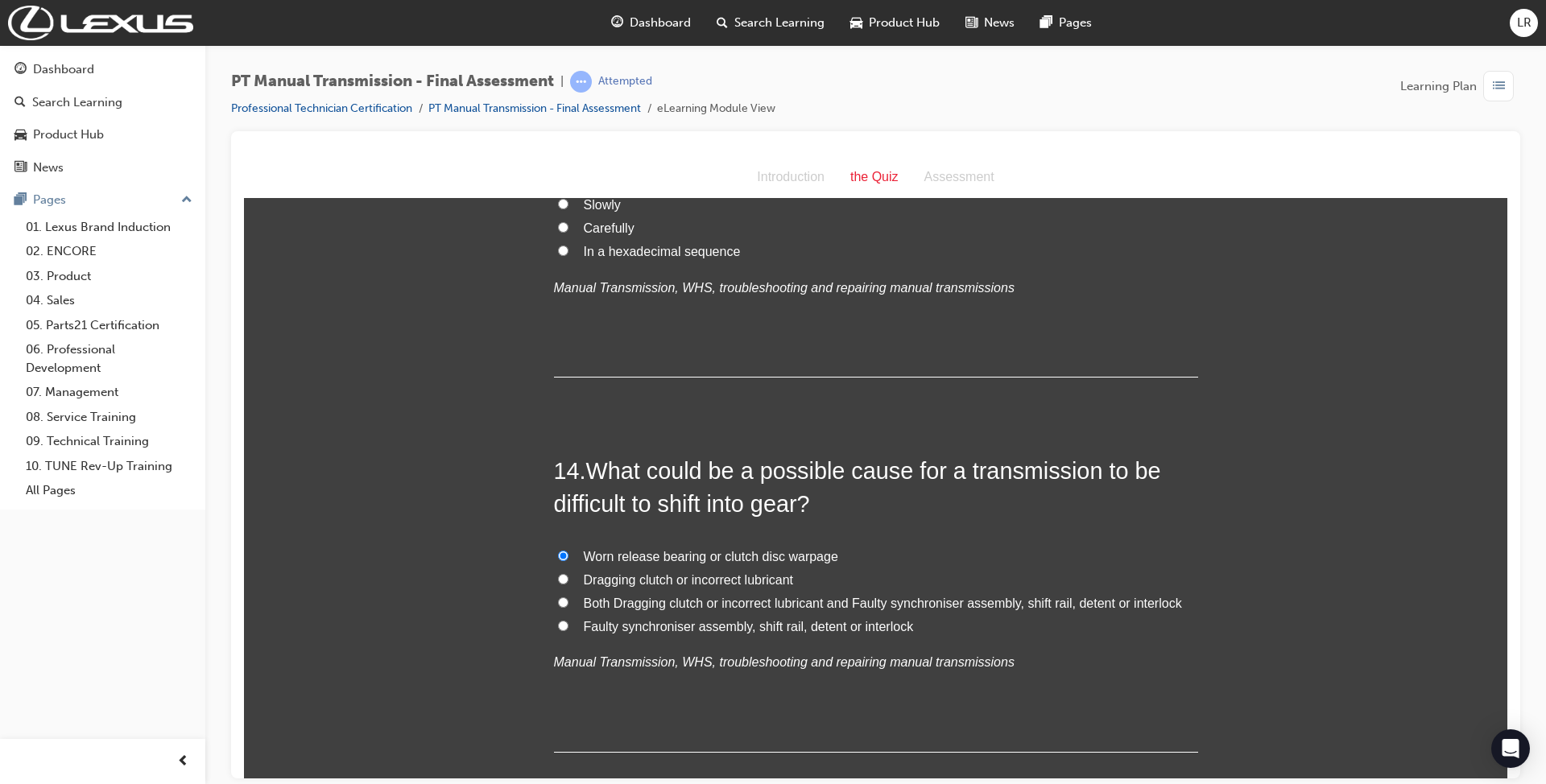
radio input "true"
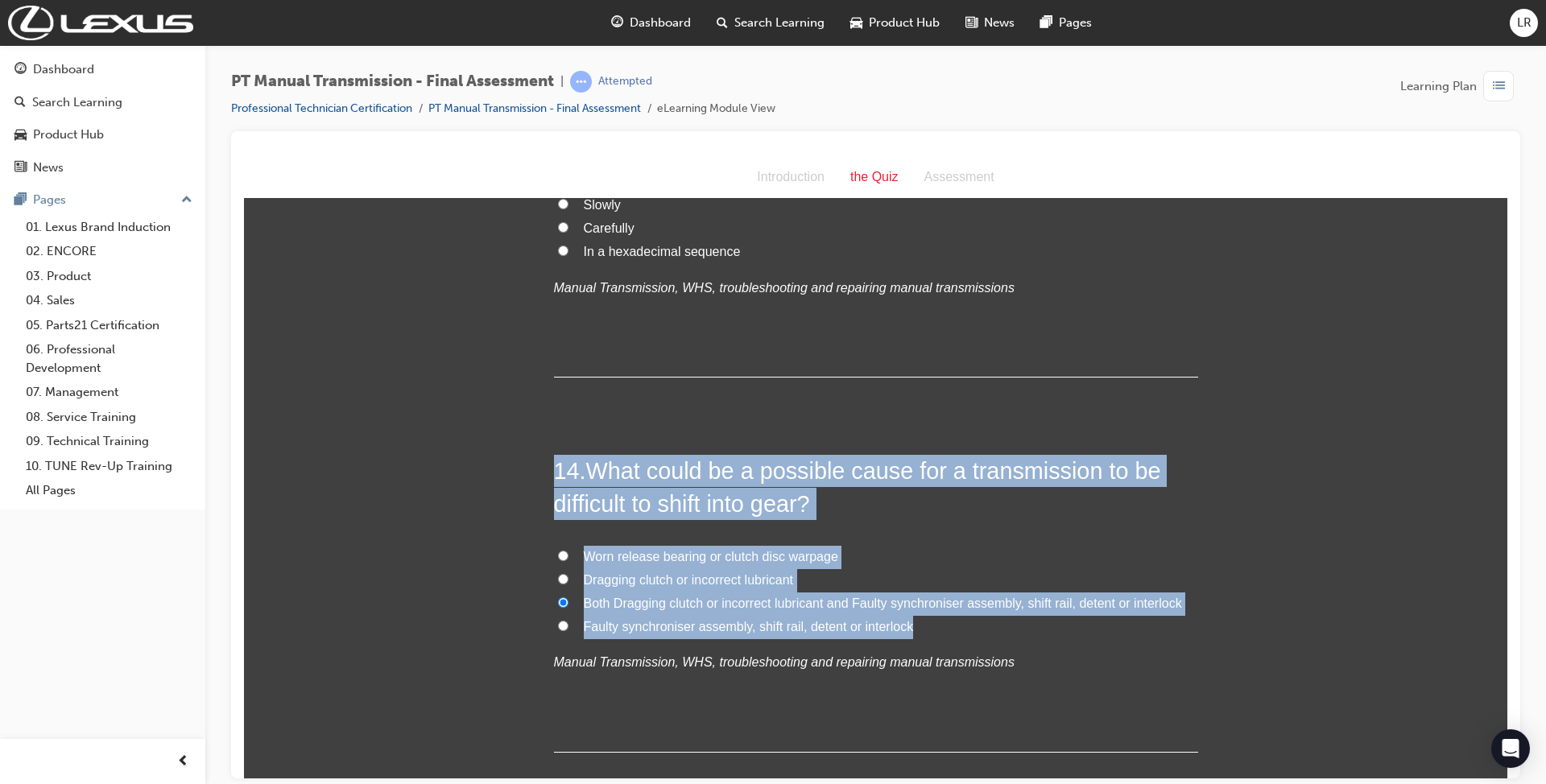
drag, startPoint x: 921, startPoint y: 597, endPoint x: 516, endPoint y: 427, distance: 439.2
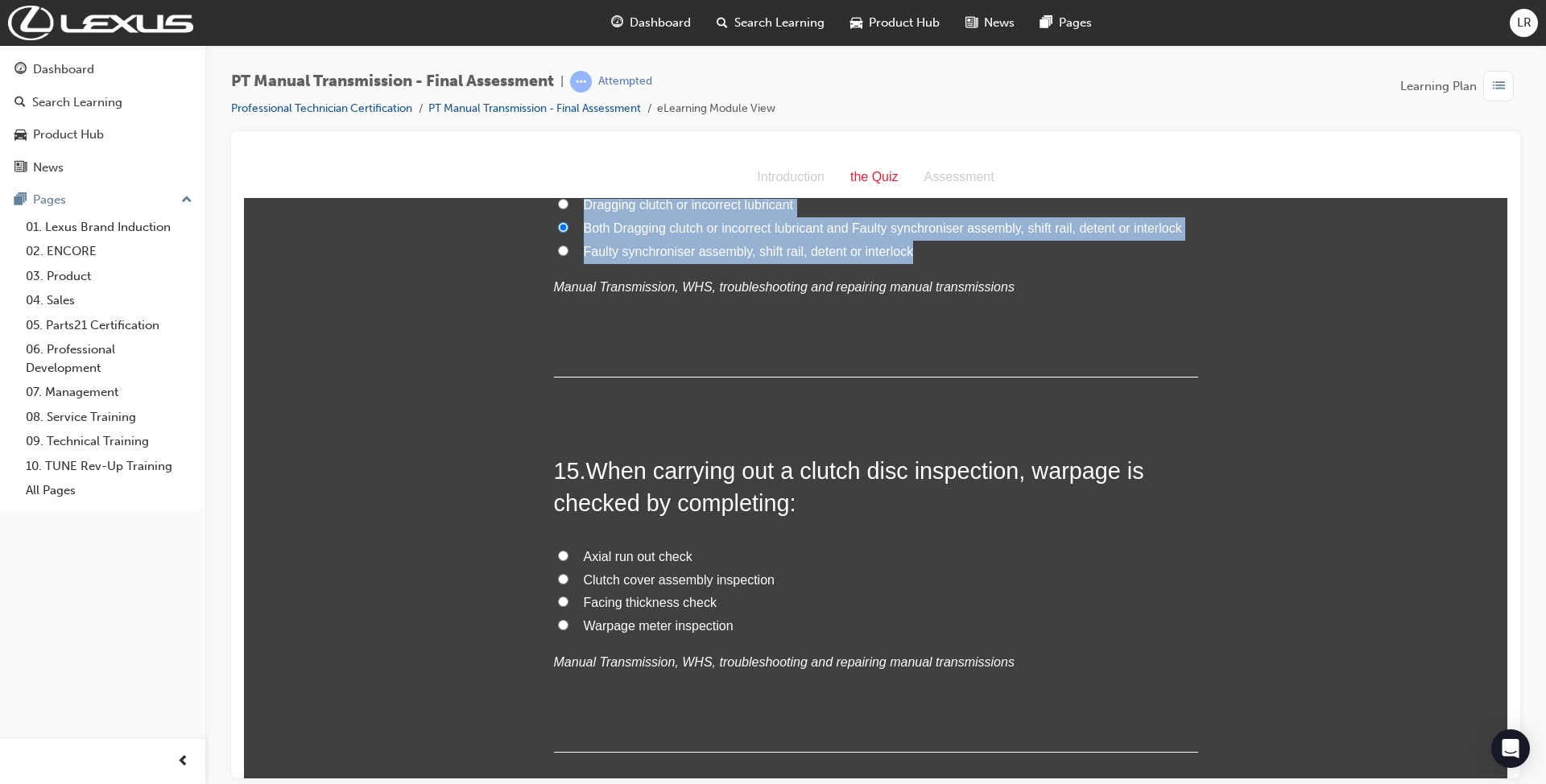
scroll to position [5257, 0]
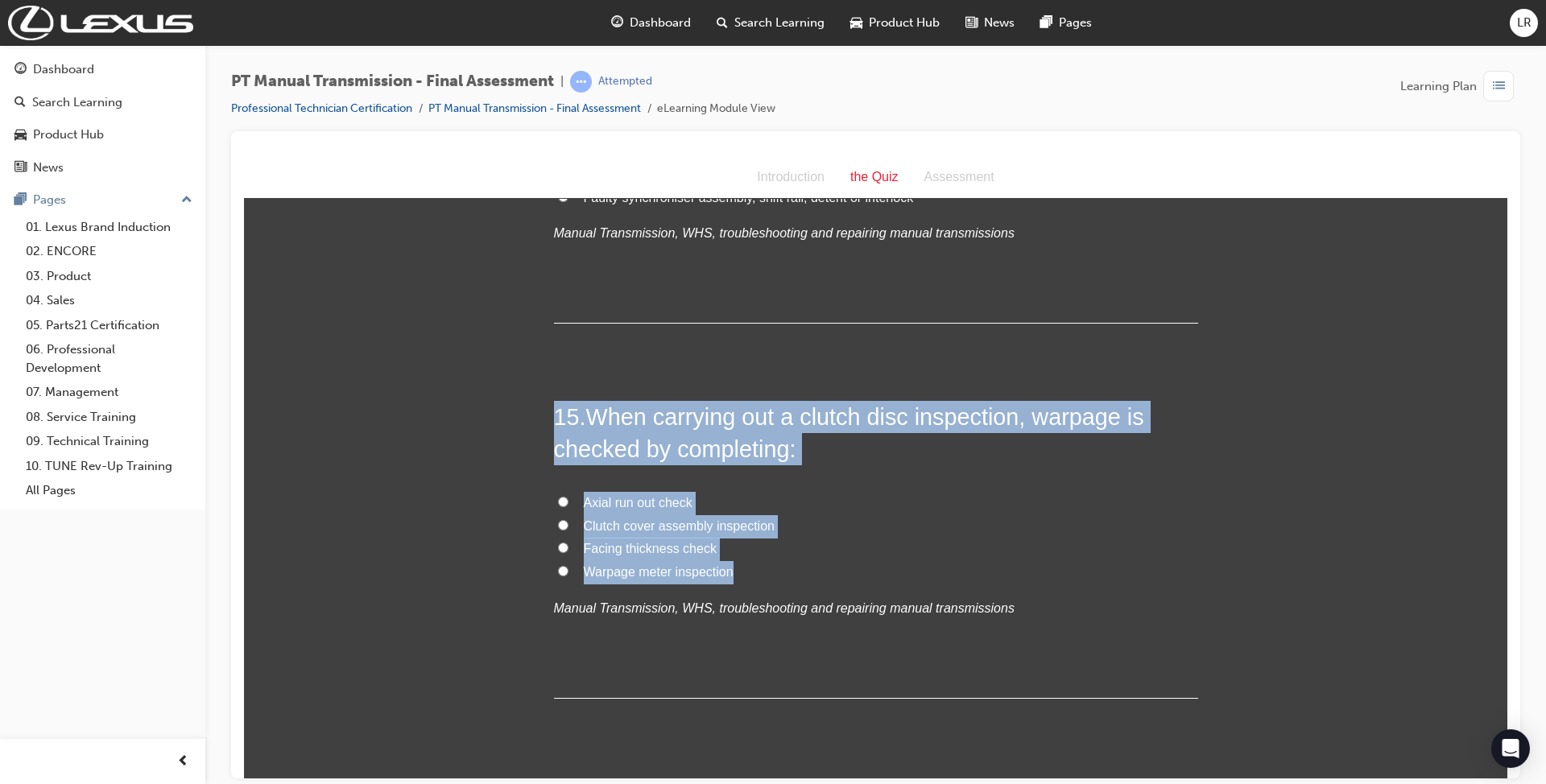
drag, startPoint x: 787, startPoint y: 539, endPoint x: 516, endPoint y: 396, distance: 306.4
click at [622, 495] on span "Axial run out check" at bounding box center [637, 502] width 108 height 13
click at [568, 496] on input "Axial run out check" at bounding box center [563, 501] width 10 height 10
radio input "true"
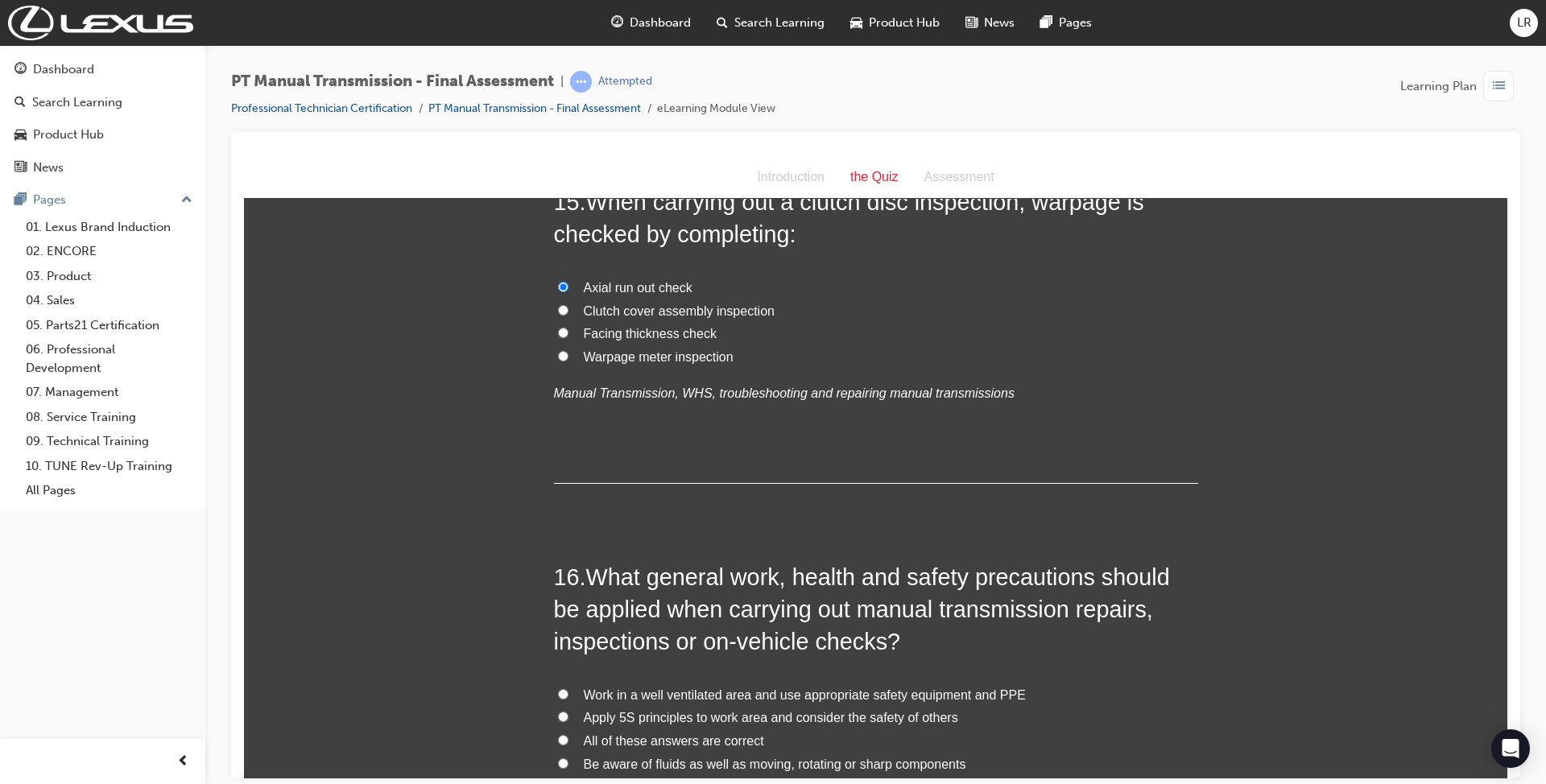
scroll to position [5685, 0]
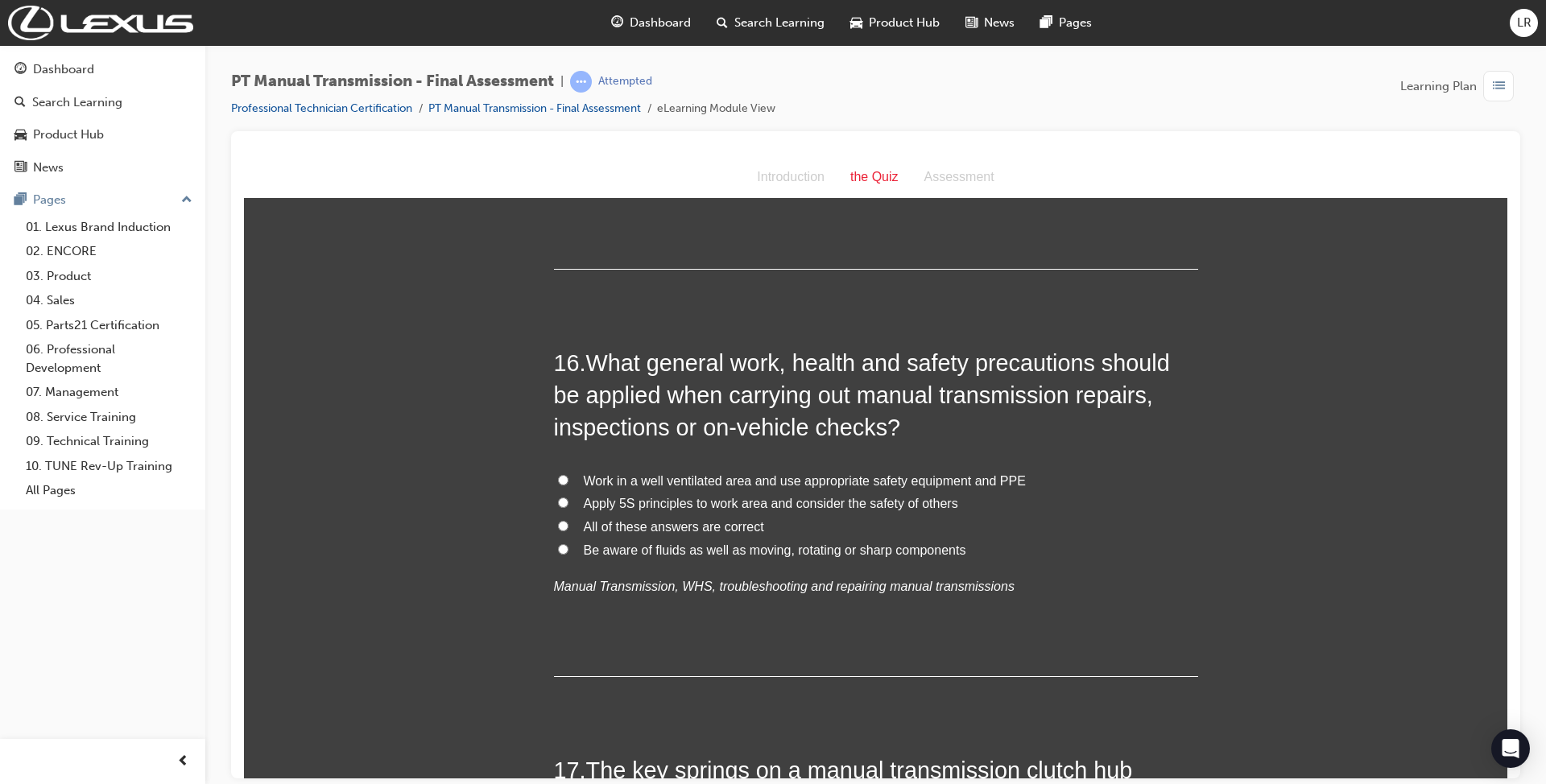
click at [729, 473] on span "Work in a well ventilated area and use appropriate safety equipment and PPE" at bounding box center [805, 480] width 442 height 13
click at [568, 474] on input "Work in a well ventilated area and use appropriate safety equipment and PPE" at bounding box center [563, 479] width 10 height 10
radio input "true"
click at [679, 519] on span "All of these answers are correct" at bounding box center [673, 526] width 180 height 13
click at [568, 520] on input "All of these answers are correct" at bounding box center [563, 525] width 10 height 10
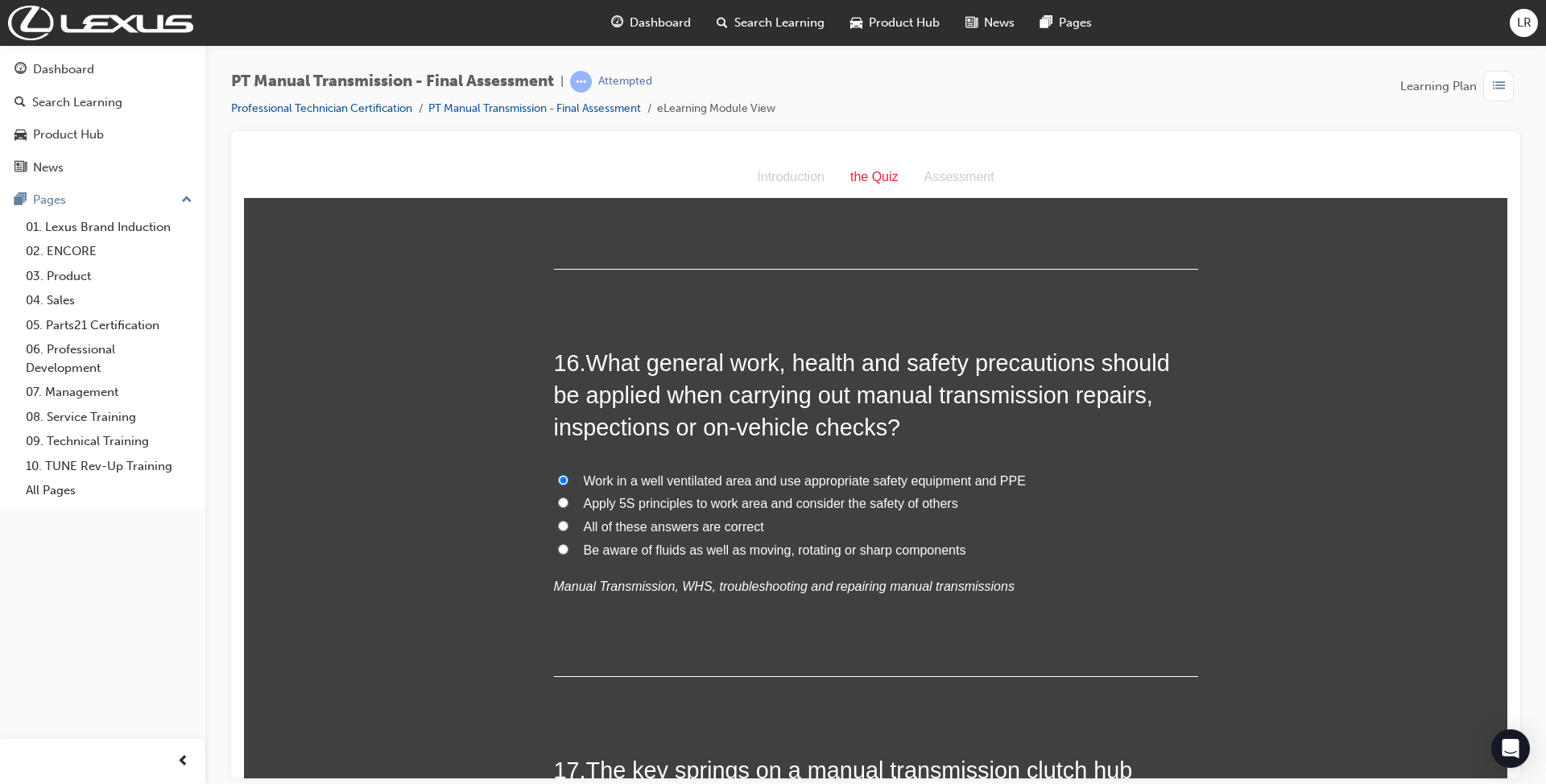
radio input "true"
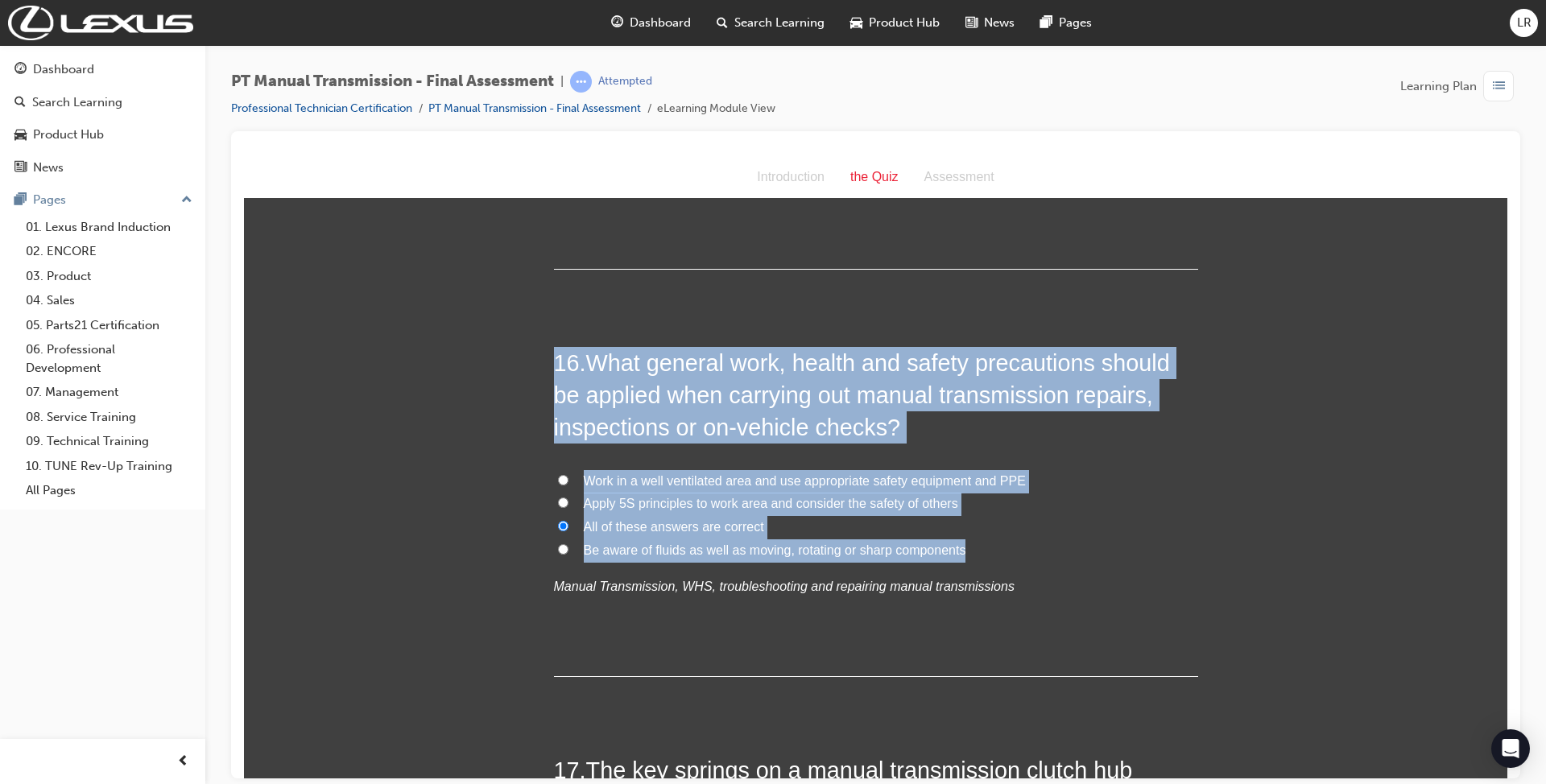
drag, startPoint x: 963, startPoint y: 522, endPoint x: 482, endPoint y: 322, distance: 520.9
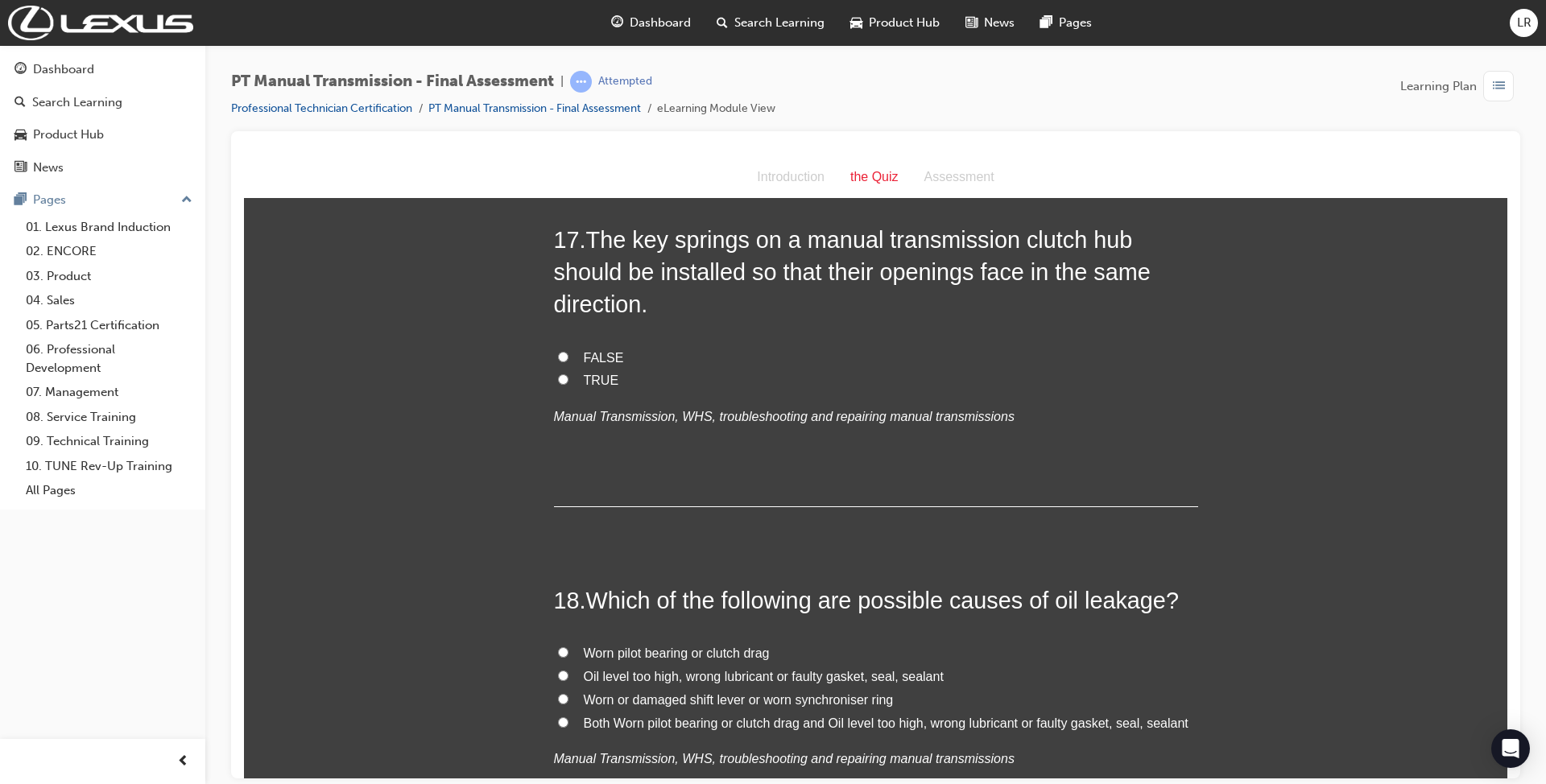
scroll to position [6116, 0]
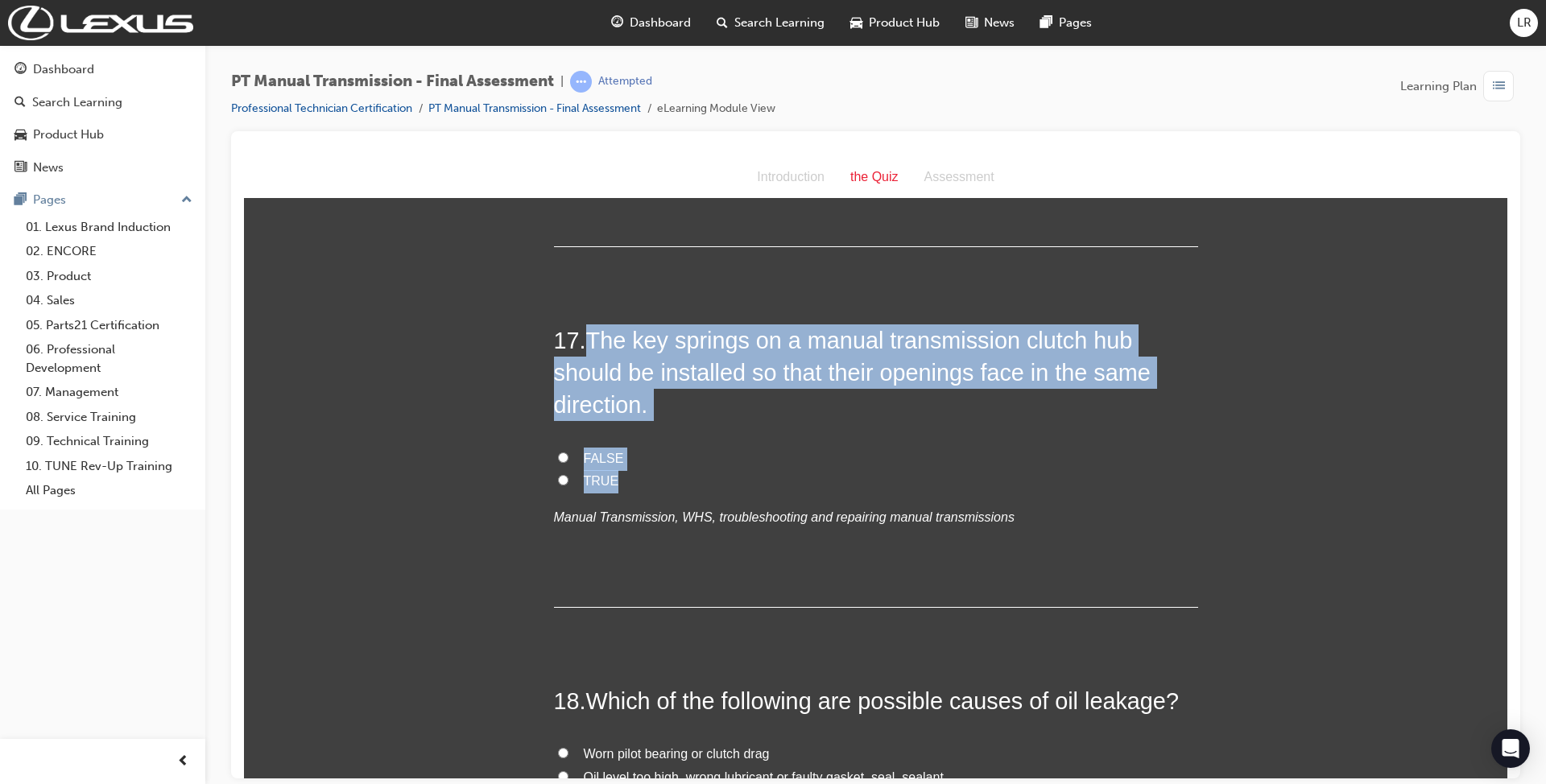
drag, startPoint x: 581, startPoint y: 300, endPoint x: 746, endPoint y: 450, distance: 223.0
click at [746, 450] on div "17 . The key springs on a manual transmission clutch hub should be installed so…" at bounding box center [876, 465] width 644 height 283
click at [559, 474] on input "TRUE" at bounding box center [563, 479] width 10 height 10
radio input "true"
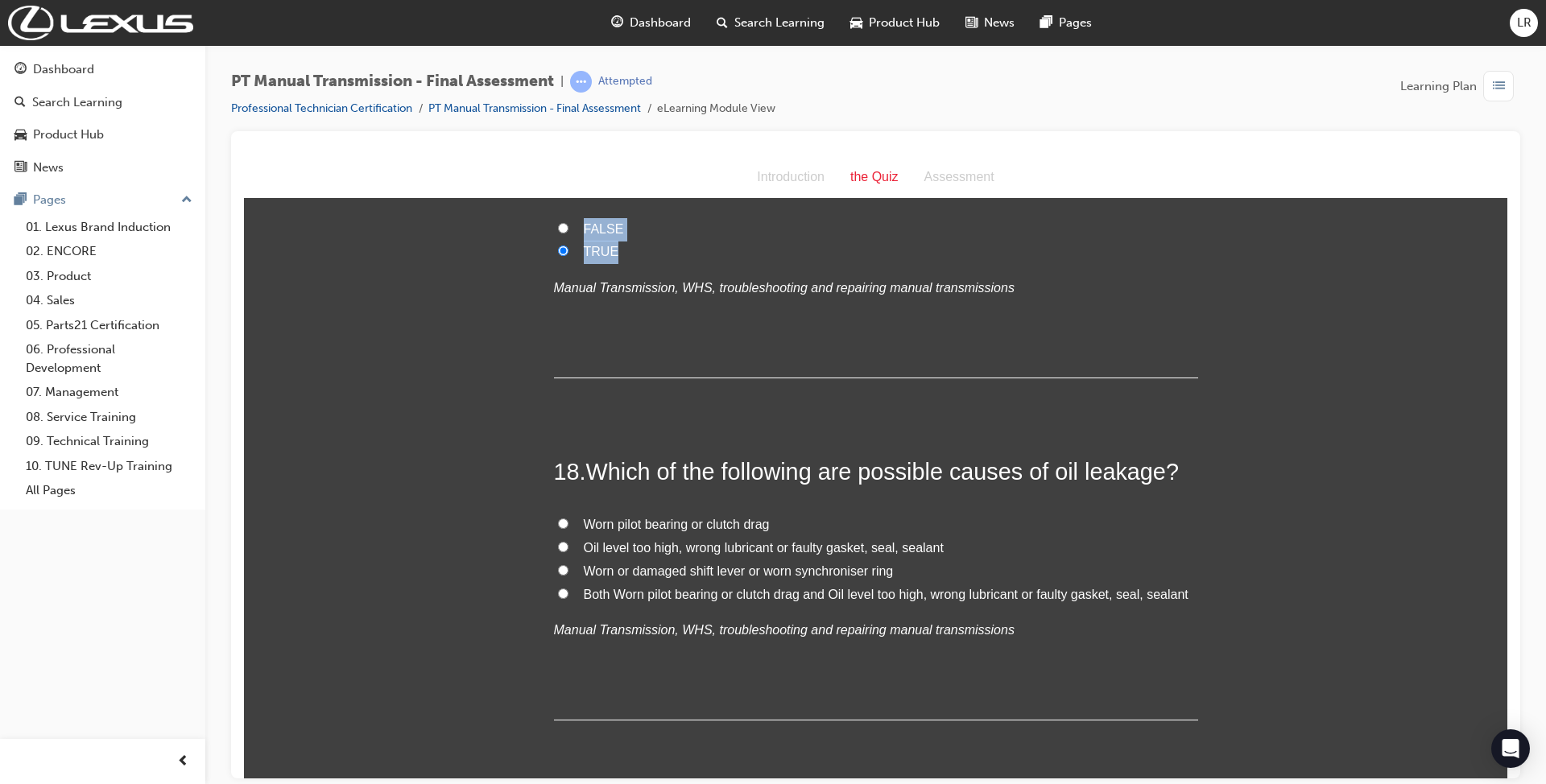
scroll to position [6438, 0]
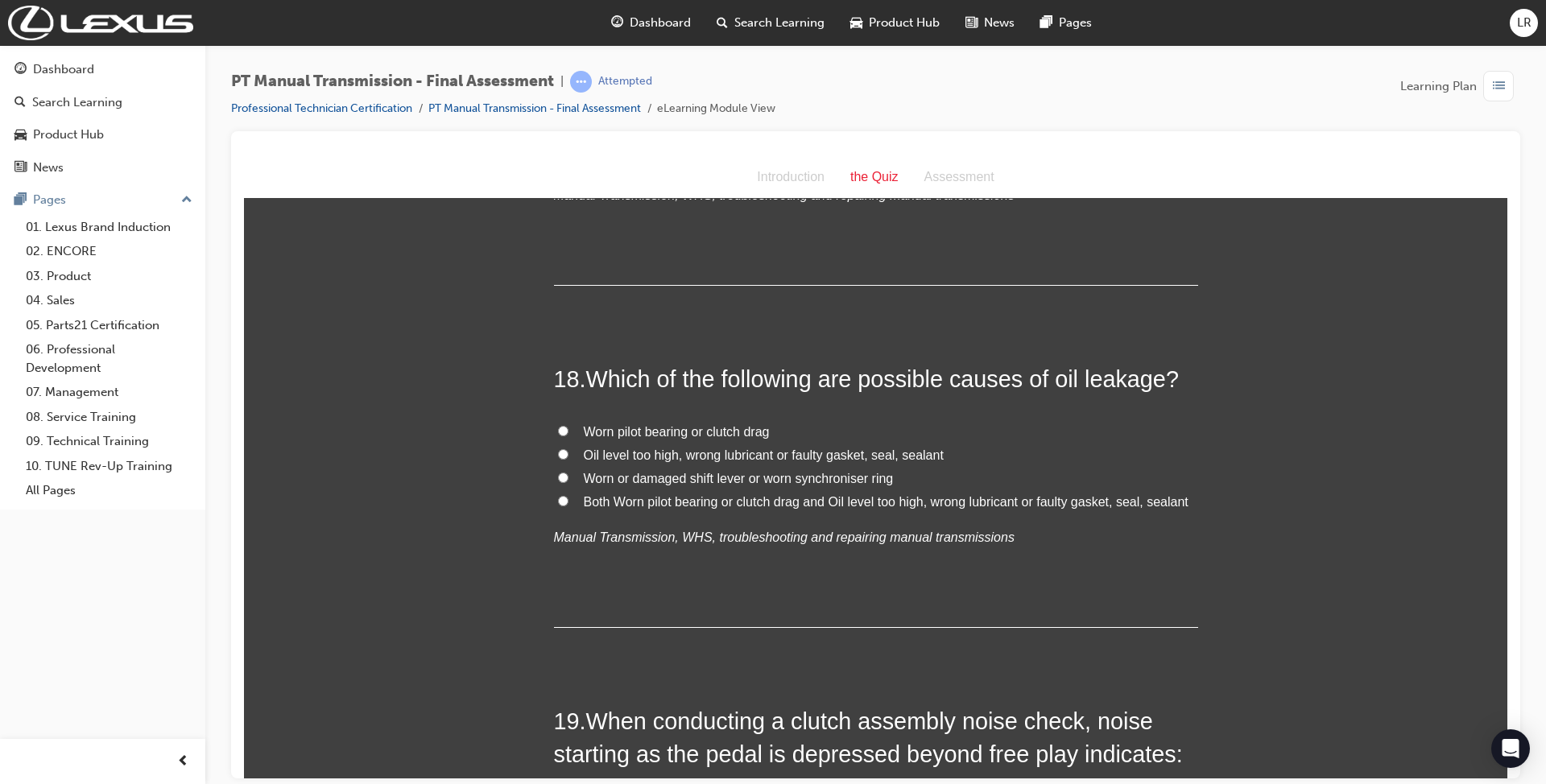
click at [697, 424] on span "Worn pilot bearing or clutch drag" at bounding box center [676, 431] width 186 height 13
click at [568, 425] on input "Worn pilot bearing or clutch drag" at bounding box center [563, 430] width 10 height 10
radio input "true"
click at [845, 447] on span "Oil level too high, wrong lubricant or faulty gasket, seal, sealant" at bounding box center [763, 454] width 360 height 13
click at [568, 448] on input "Oil level too high, wrong lubricant or faulty gasket, seal, sealant" at bounding box center [563, 453] width 10 height 10
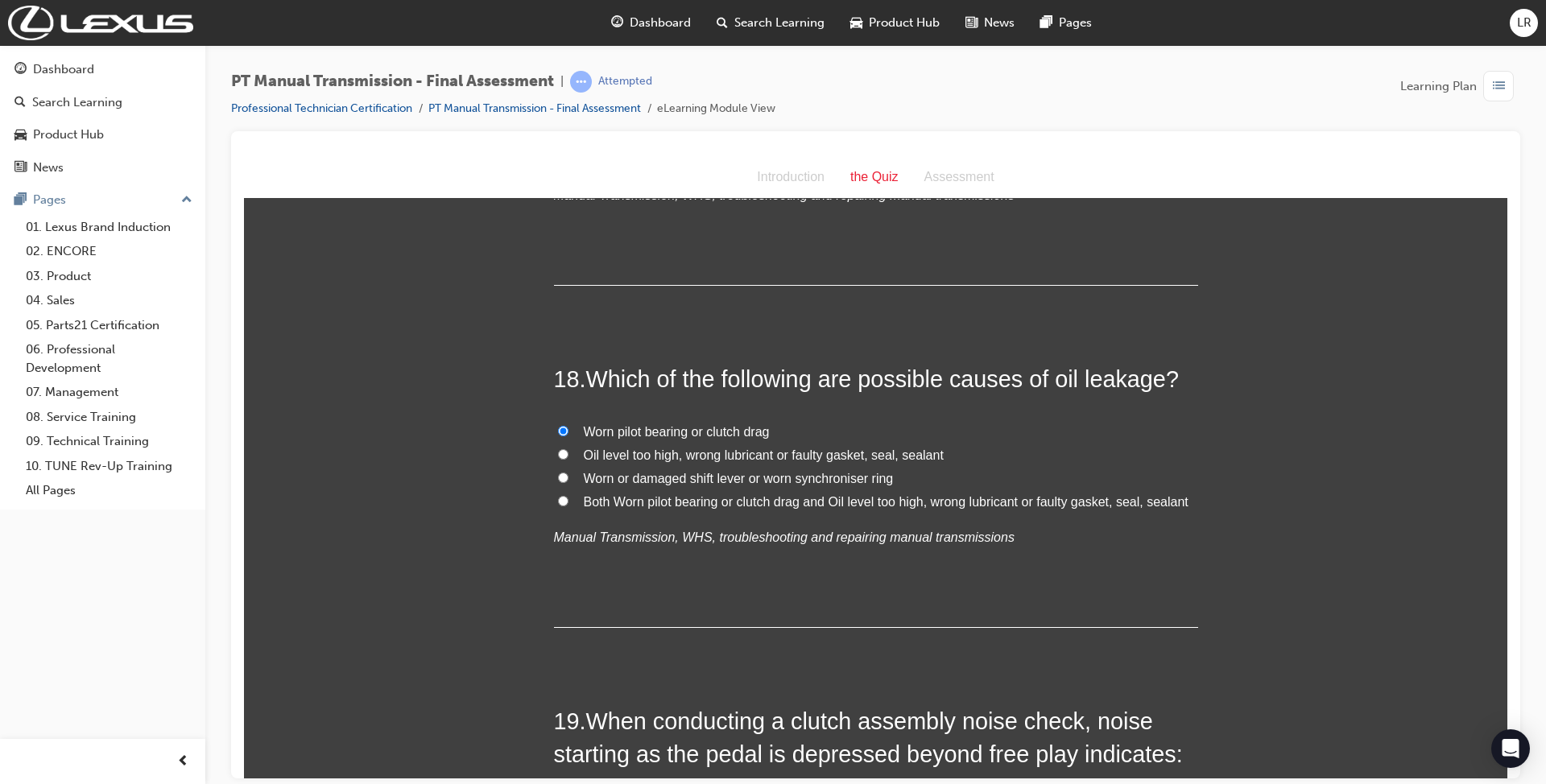
radio input "true"
click at [778, 494] on span "Both Worn pilot bearing or clutch drag and Oil level too high, wrong lubricant …" at bounding box center [885, 501] width 604 height 13
click at [568, 495] on input "Both Worn pilot bearing or clutch drag and Oil level too high, wrong lubricant …" at bounding box center [563, 500] width 10 height 10
radio input "true"
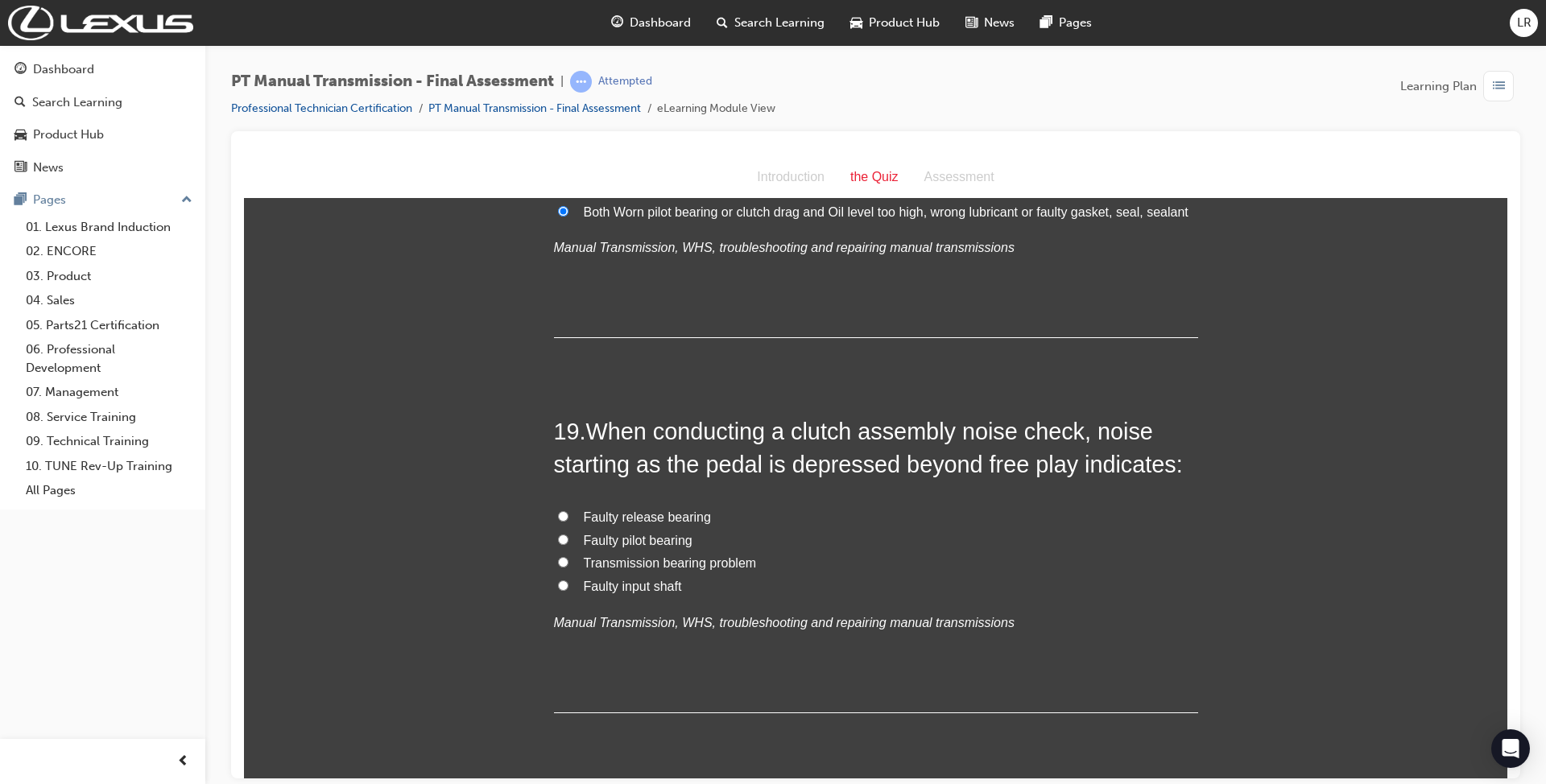
scroll to position [6753, 0]
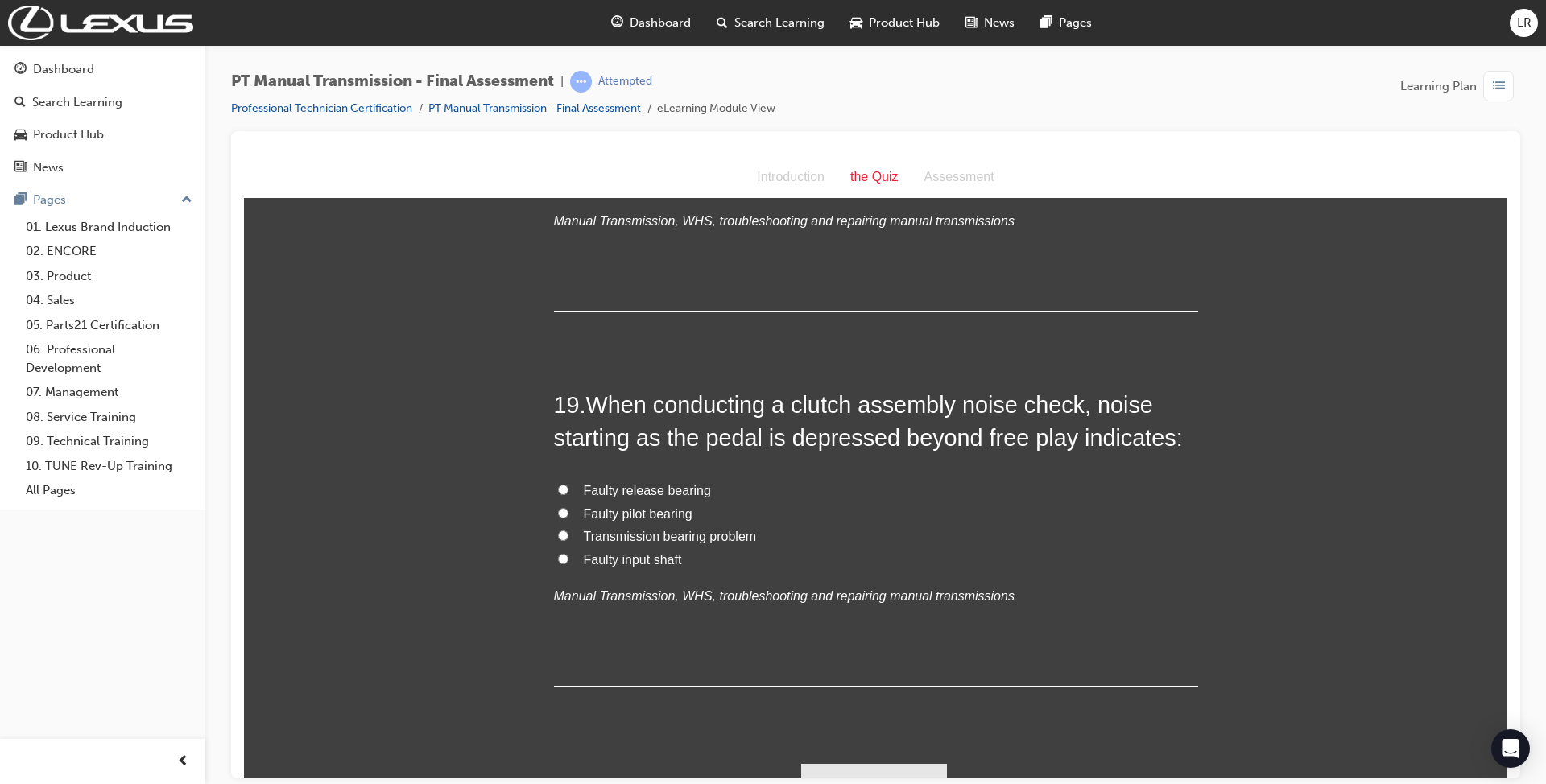
click at [657, 483] on span "Faulty release bearing" at bounding box center [646, 490] width 127 height 13
click at [568, 484] on input "Faulty release bearing" at bounding box center [563, 489] width 10 height 10
radio input "true"
click at [879, 763] on button "Submit Answers" at bounding box center [874, 786] width 146 height 45
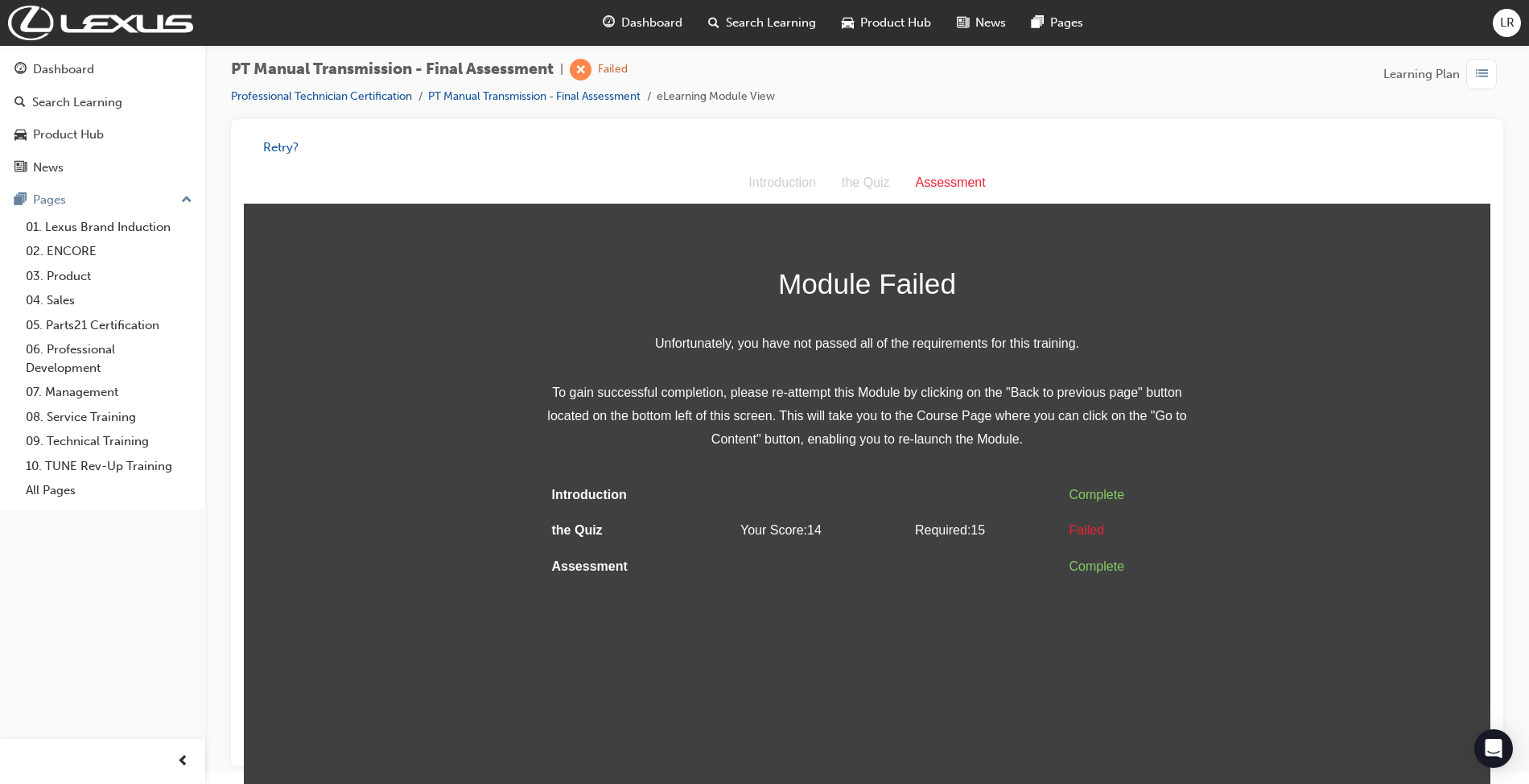
scroll to position [0, 0]
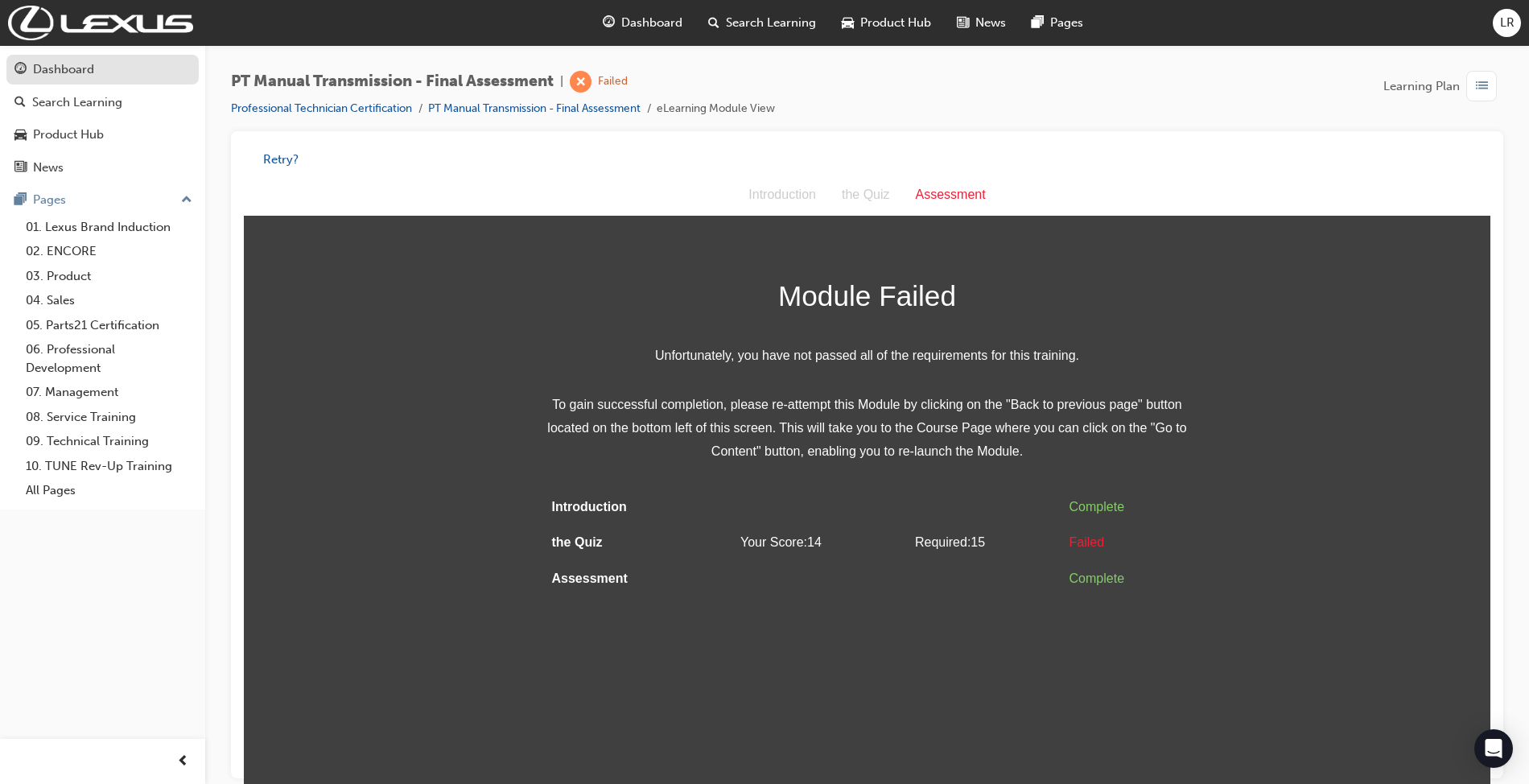
click at [93, 77] on div "Dashboard" at bounding box center [63, 70] width 61 height 18
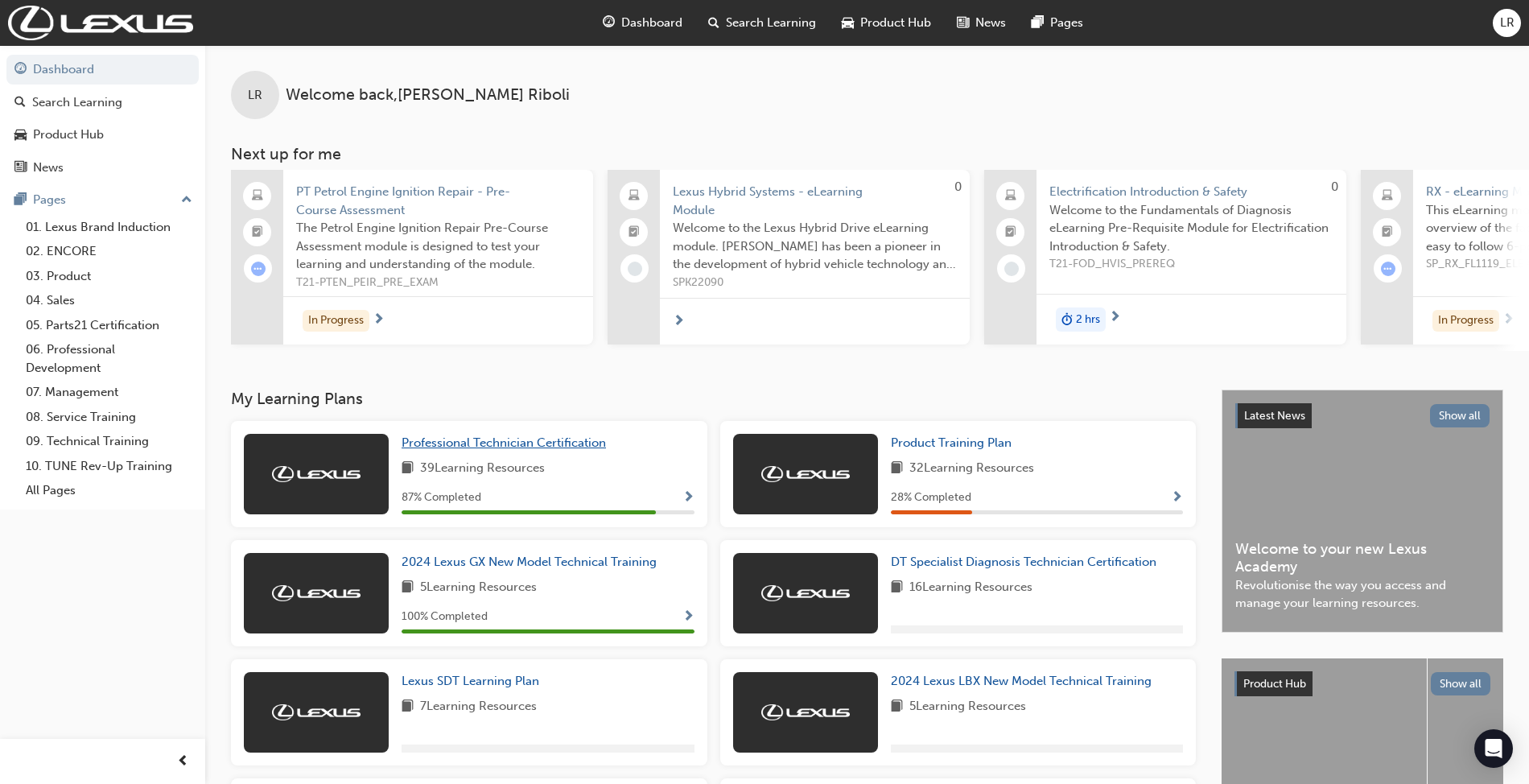
click at [498, 448] on span "Professional Technician Certification" at bounding box center [504, 442] width 204 height 14
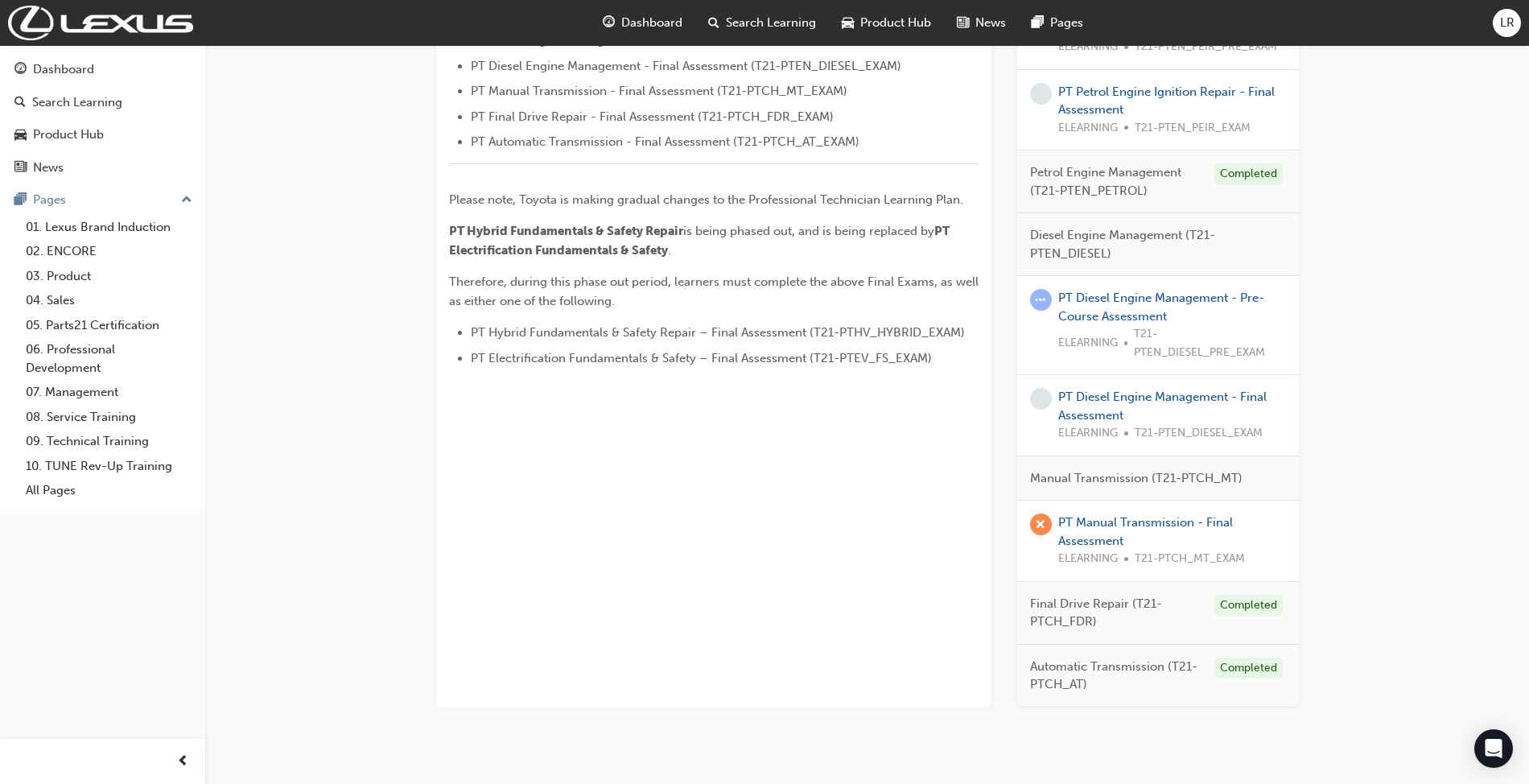
scroll to position [744, 0]
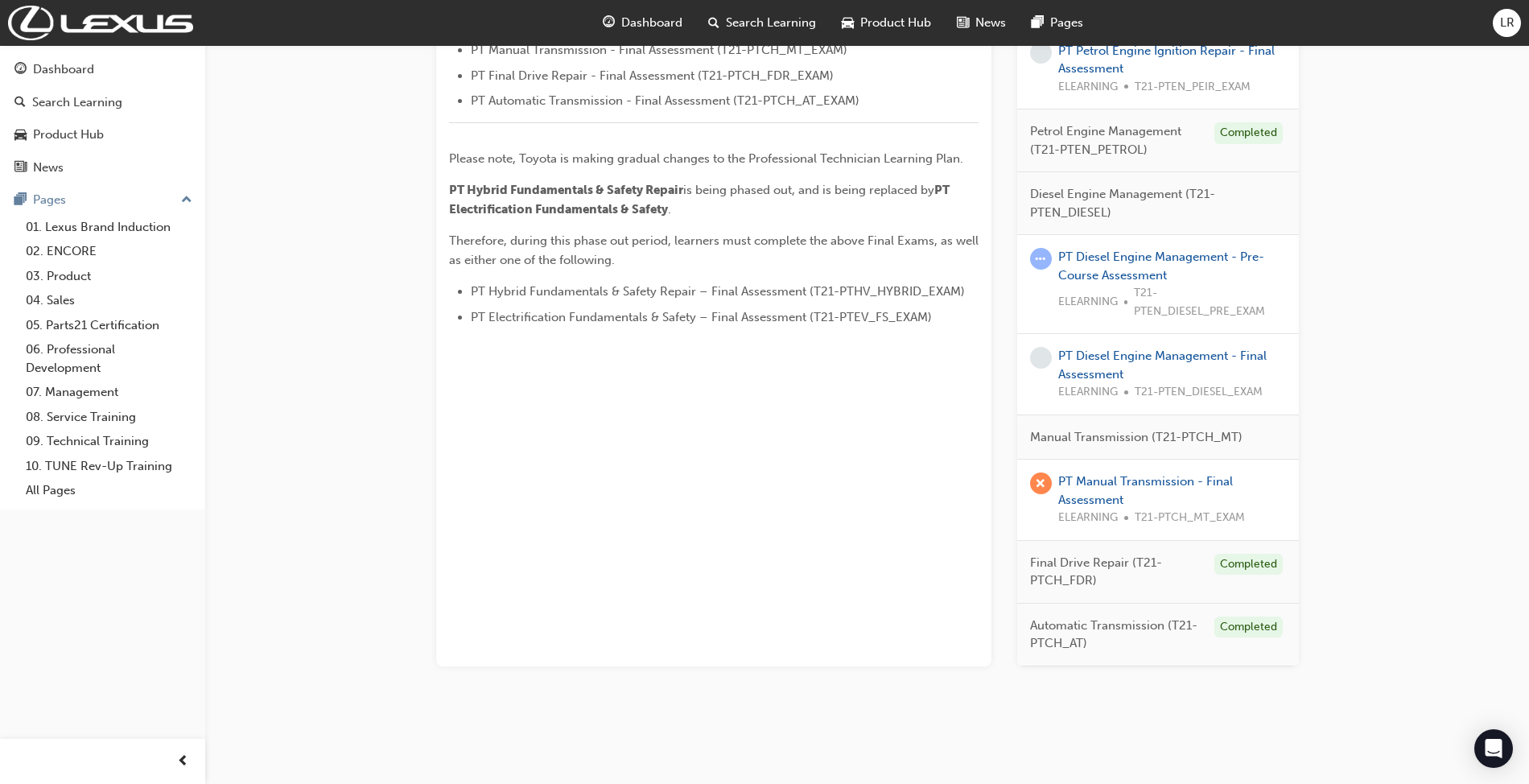
click at [1115, 490] on div "PT Manual Transmission - Final Assessment ELEARNING T21-PTCH_MT_EXAM" at bounding box center [1172, 499] width 228 height 55
click at [1112, 483] on link "PT Manual Transmission - Final Assessment" at bounding box center [1146, 490] width 175 height 33
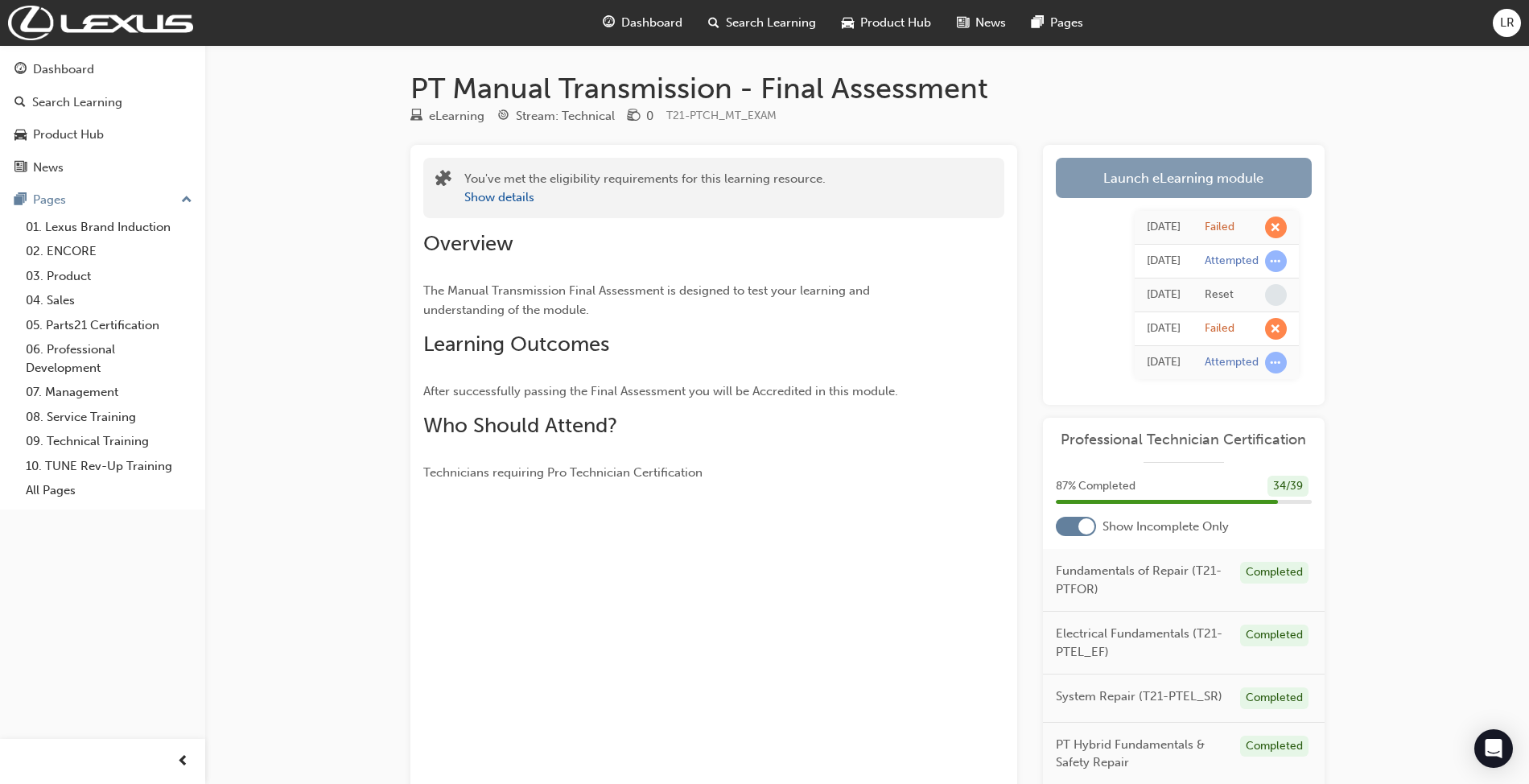
click at [1214, 171] on link "Launch eLearning module" at bounding box center [1184, 178] width 256 height 40
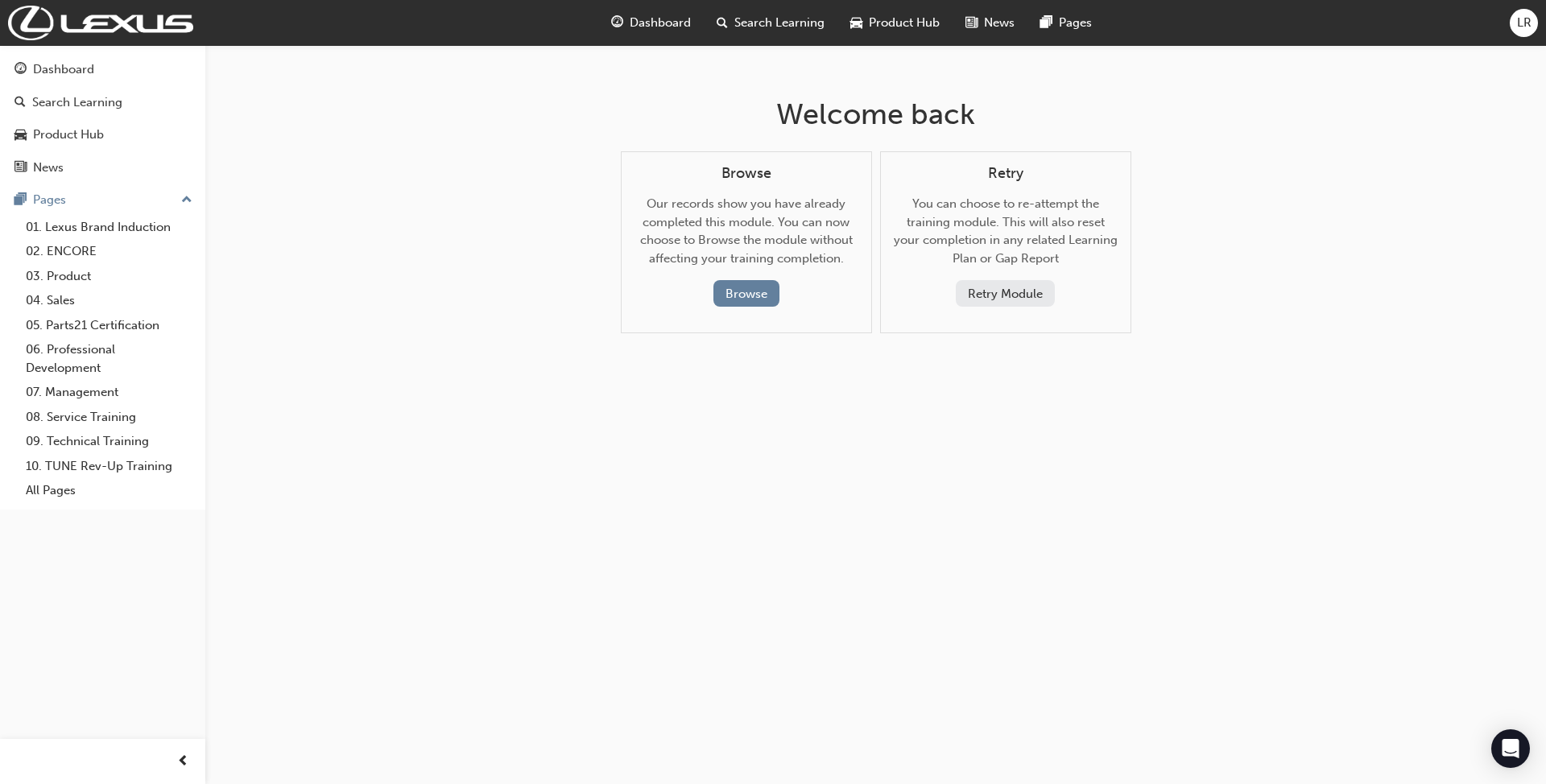
click at [1026, 293] on button "Retry Module" at bounding box center [1005, 293] width 99 height 27
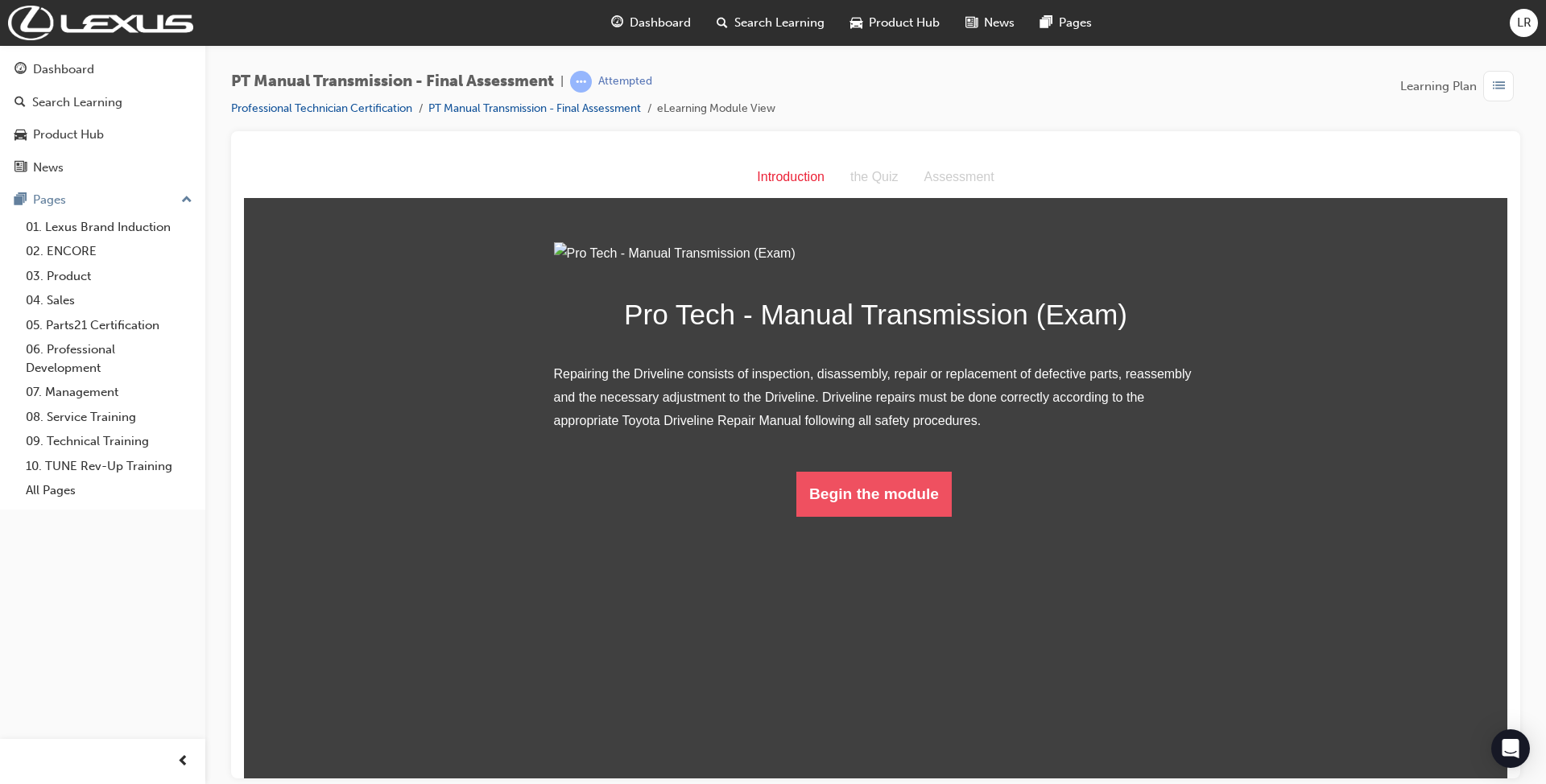
click at [890, 516] on button "Begin the module" at bounding box center [873, 493] width 156 height 45
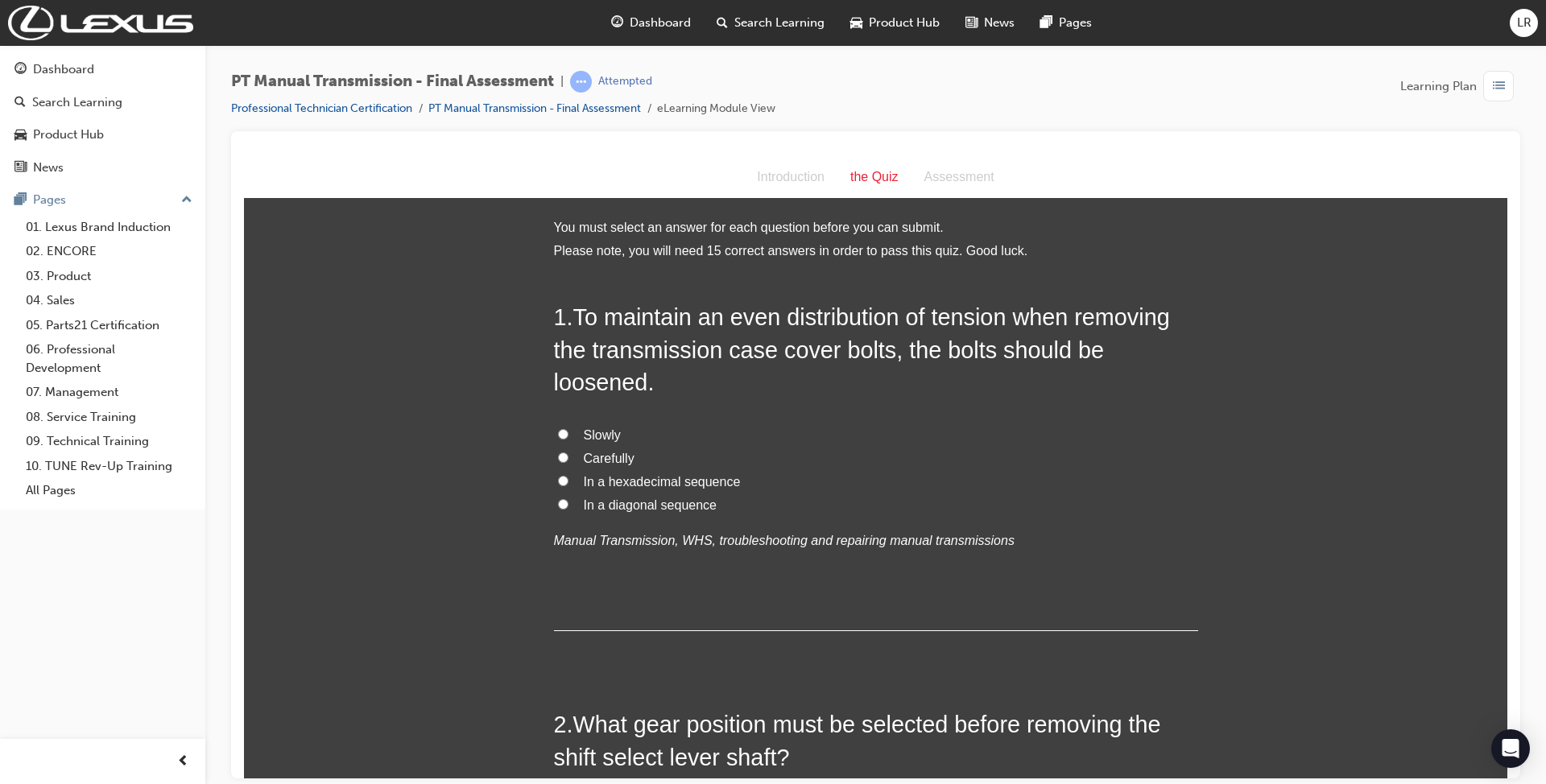
click at [609, 481] on span "In a hexadecimal sequence" at bounding box center [662, 481] width 157 height 13
click at [568, 481] on input "In a hexadecimal sequence" at bounding box center [563, 480] width 10 height 10
radio input "true"
click at [613, 506] on span "In a diagonal sequence" at bounding box center [650, 504] width 133 height 13
click at [568, 506] on input "In a diagonal sequence" at bounding box center [563, 503] width 10 height 10
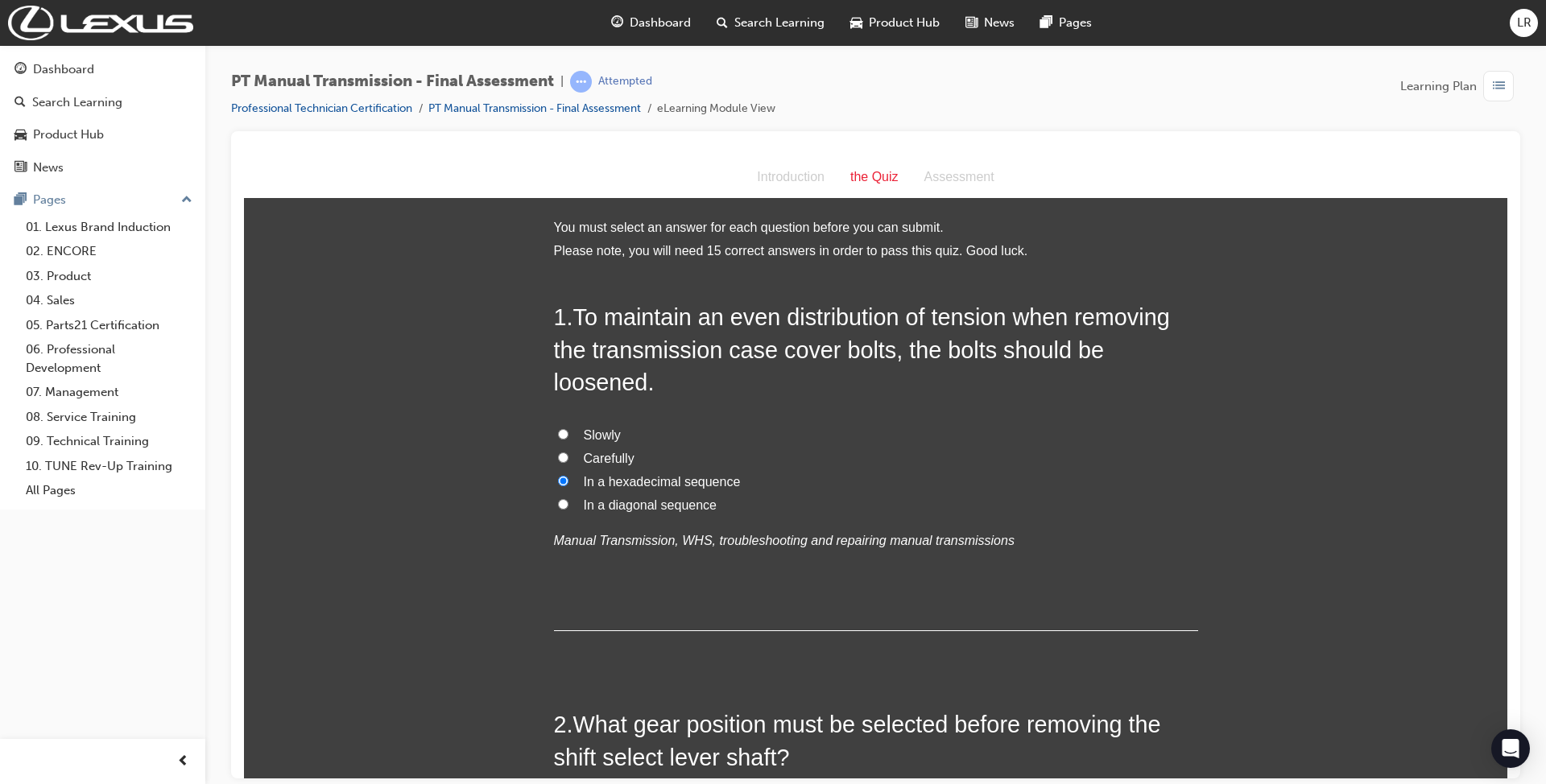
radio input "true"
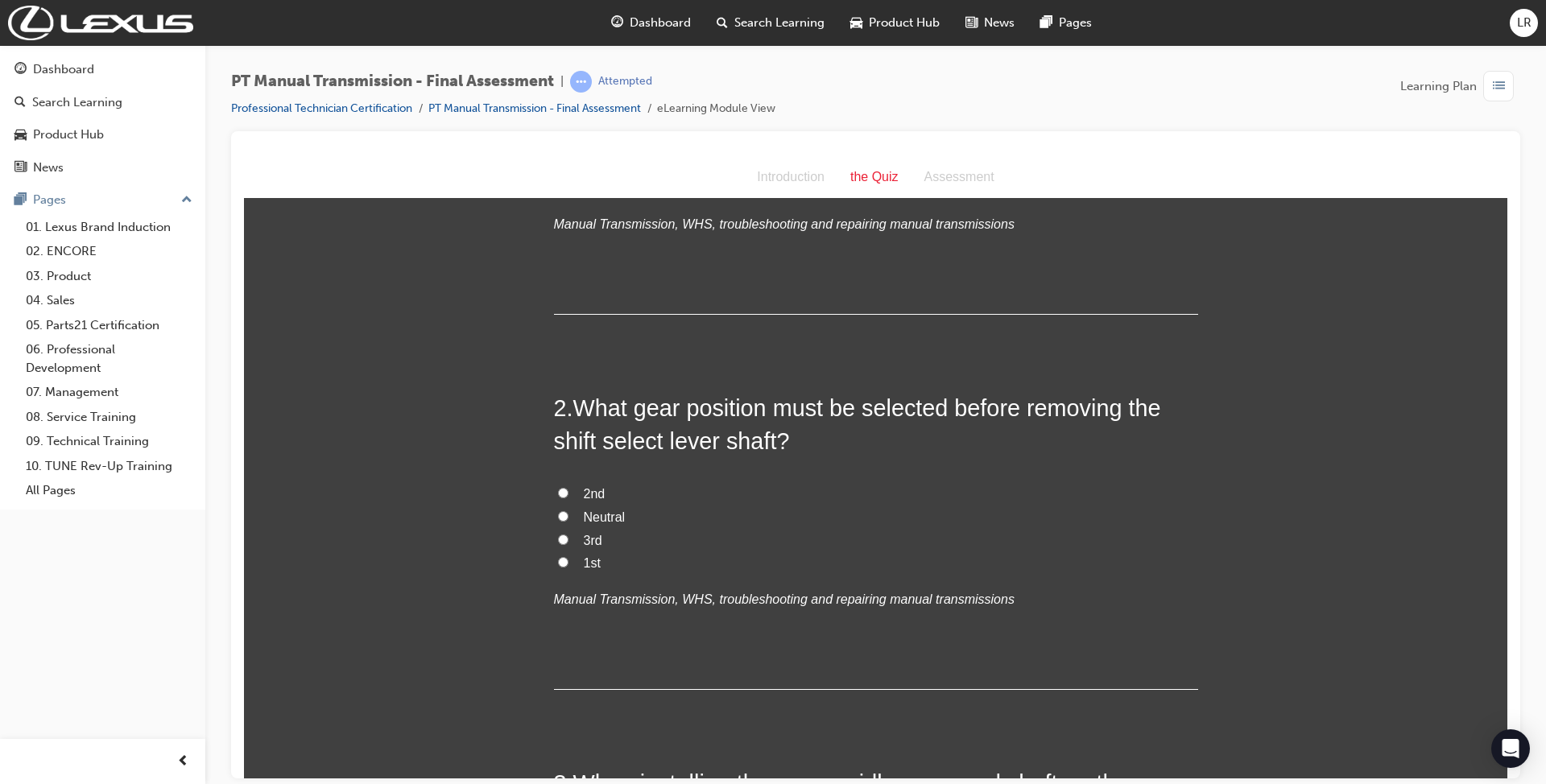
scroll to position [322, 0]
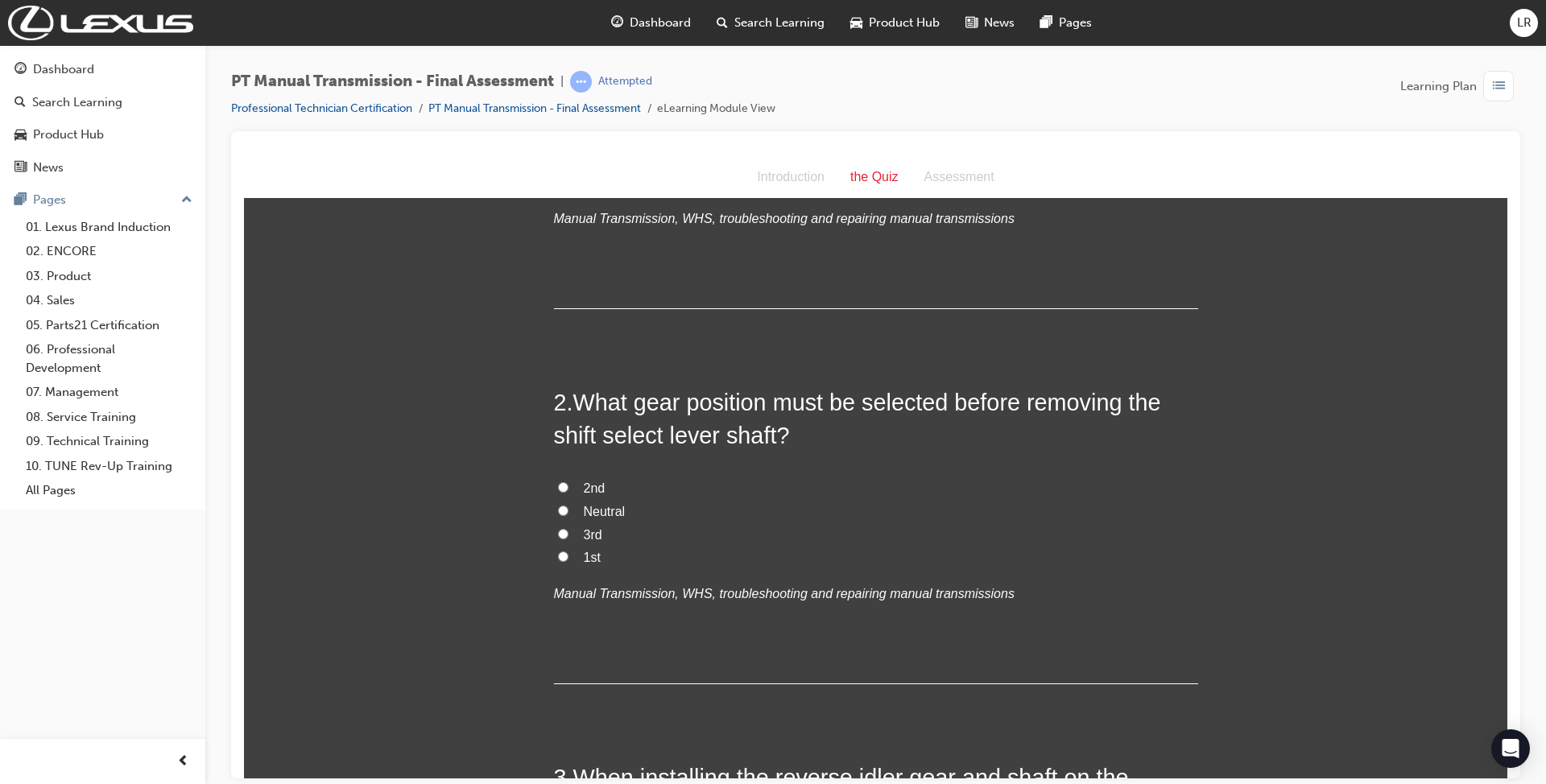
click at [621, 502] on label "Neutral" at bounding box center [876, 512] width 644 height 24
click at [568, 504] on input "Neutral" at bounding box center [563, 509] width 10 height 10
radio input "true"
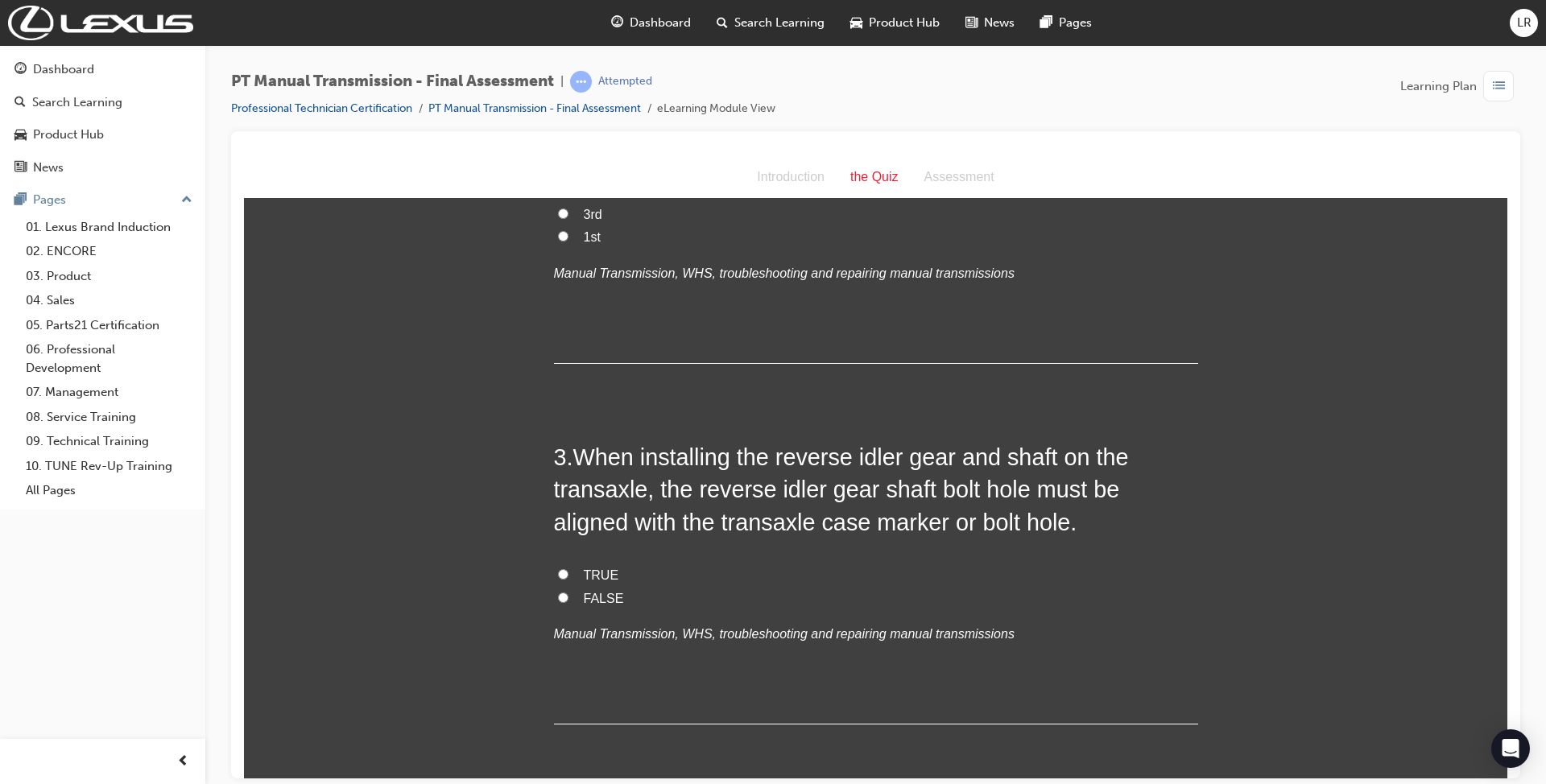
scroll to position [750, 0]
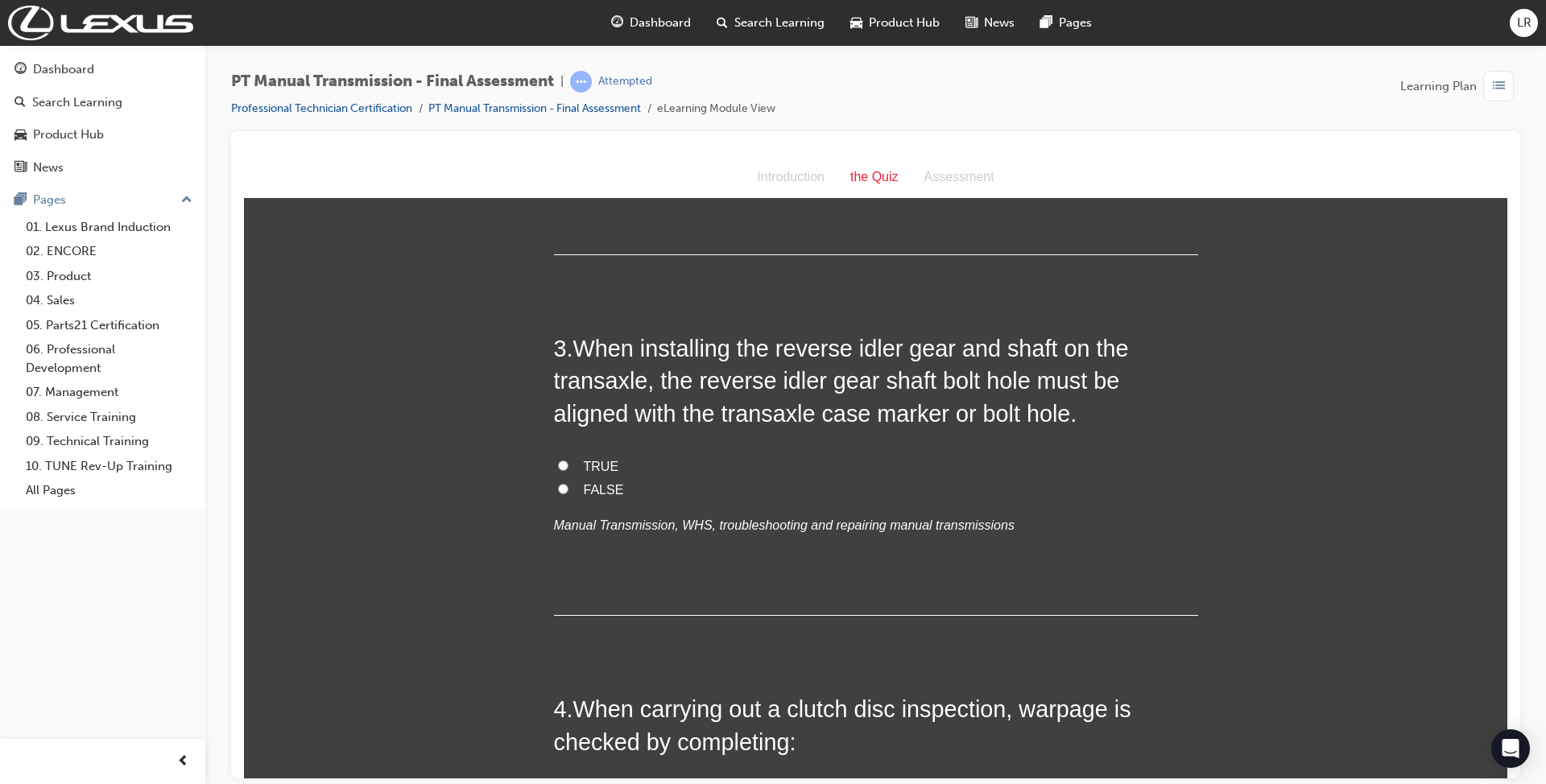
click at [599, 466] on span "TRUE" at bounding box center [601, 466] width 35 height 13
click at [568, 466] on input "TRUE" at bounding box center [563, 465] width 10 height 10
radio input "true"
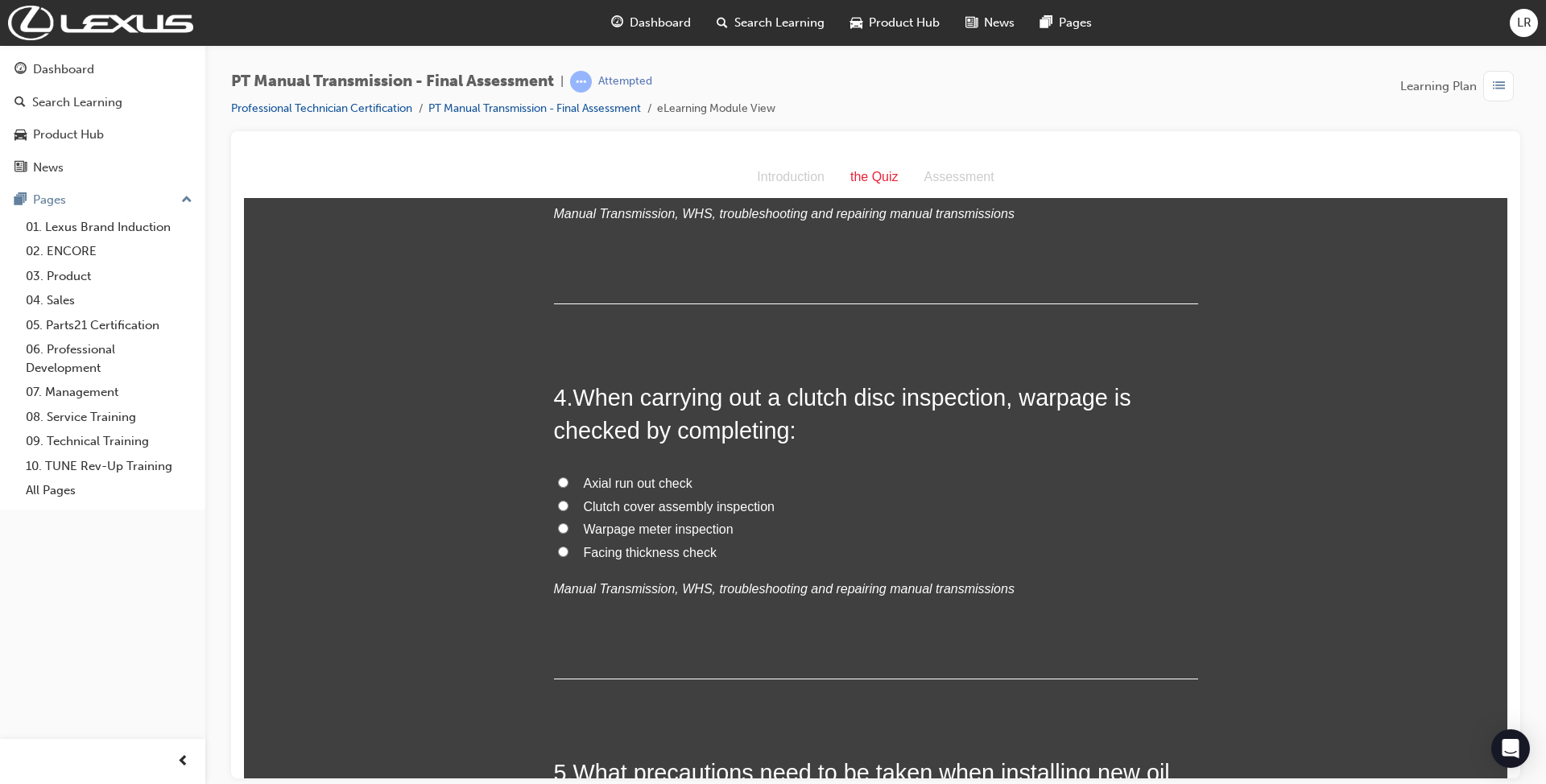
scroll to position [1072, 0]
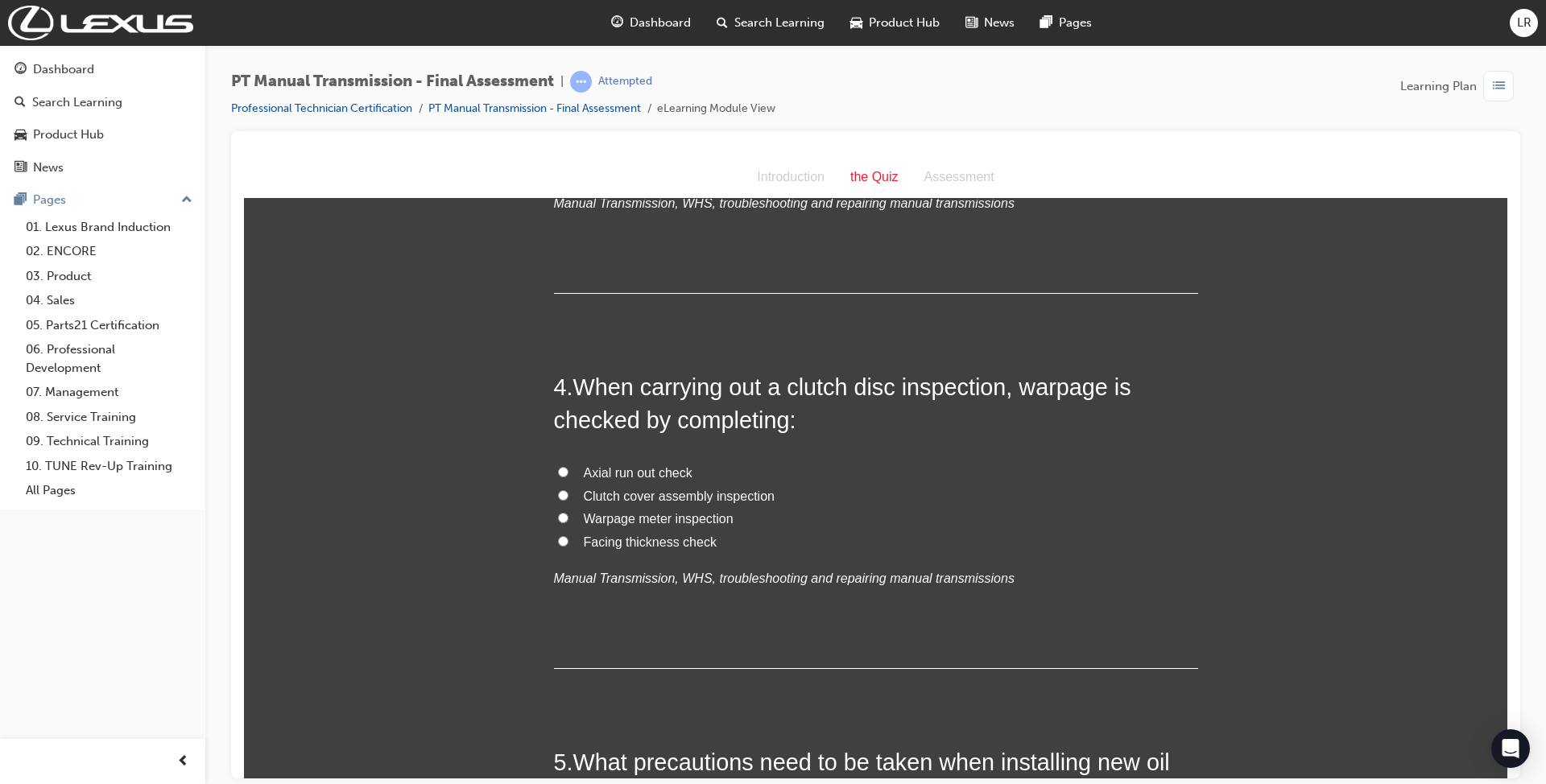
click at [636, 467] on span "Axial run out check" at bounding box center [637, 471] width 108 height 13
click at [568, 467] on input "Axial run out check" at bounding box center [563, 471] width 10 height 10
radio input "true"
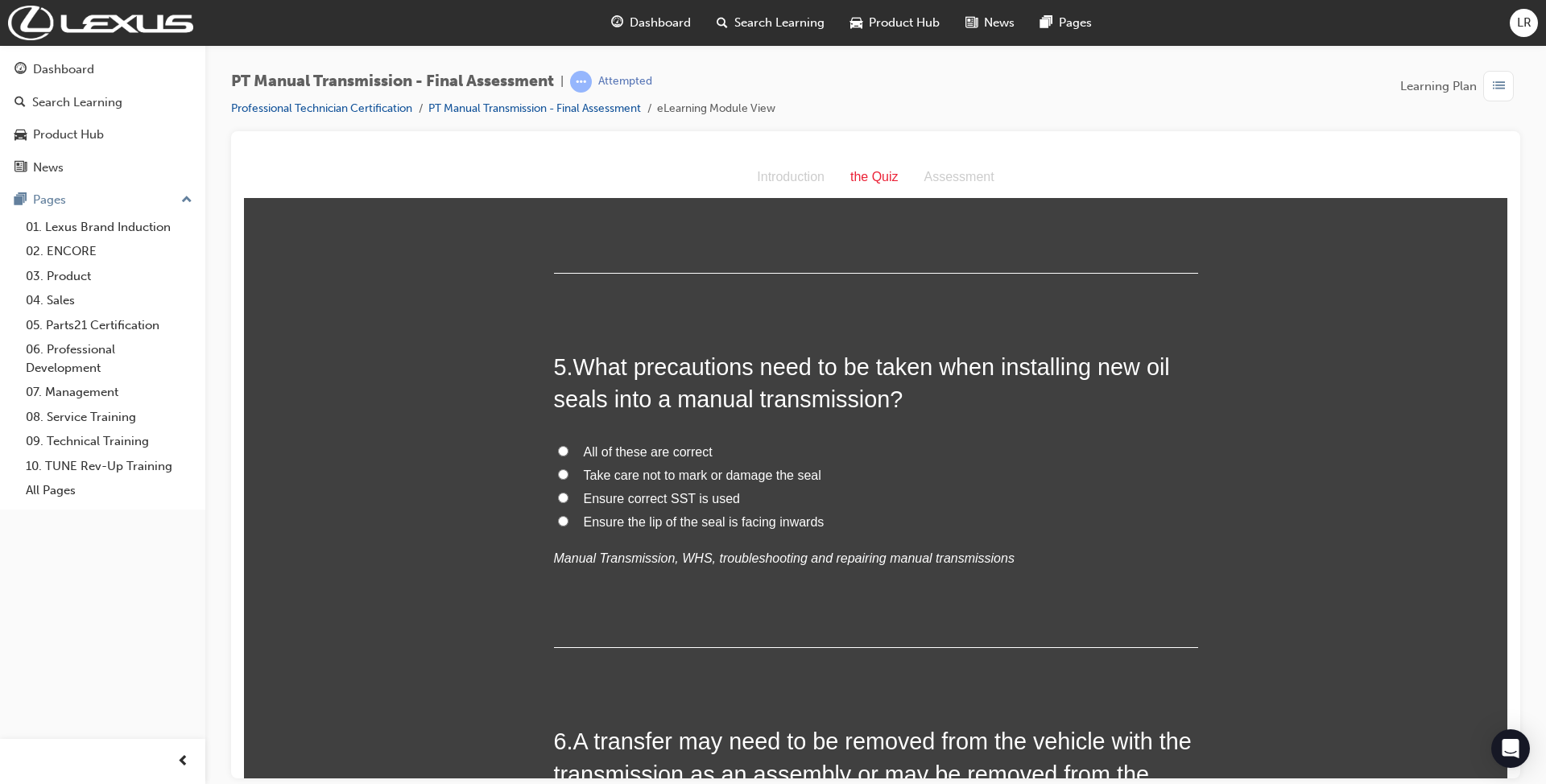
scroll to position [1502, 0]
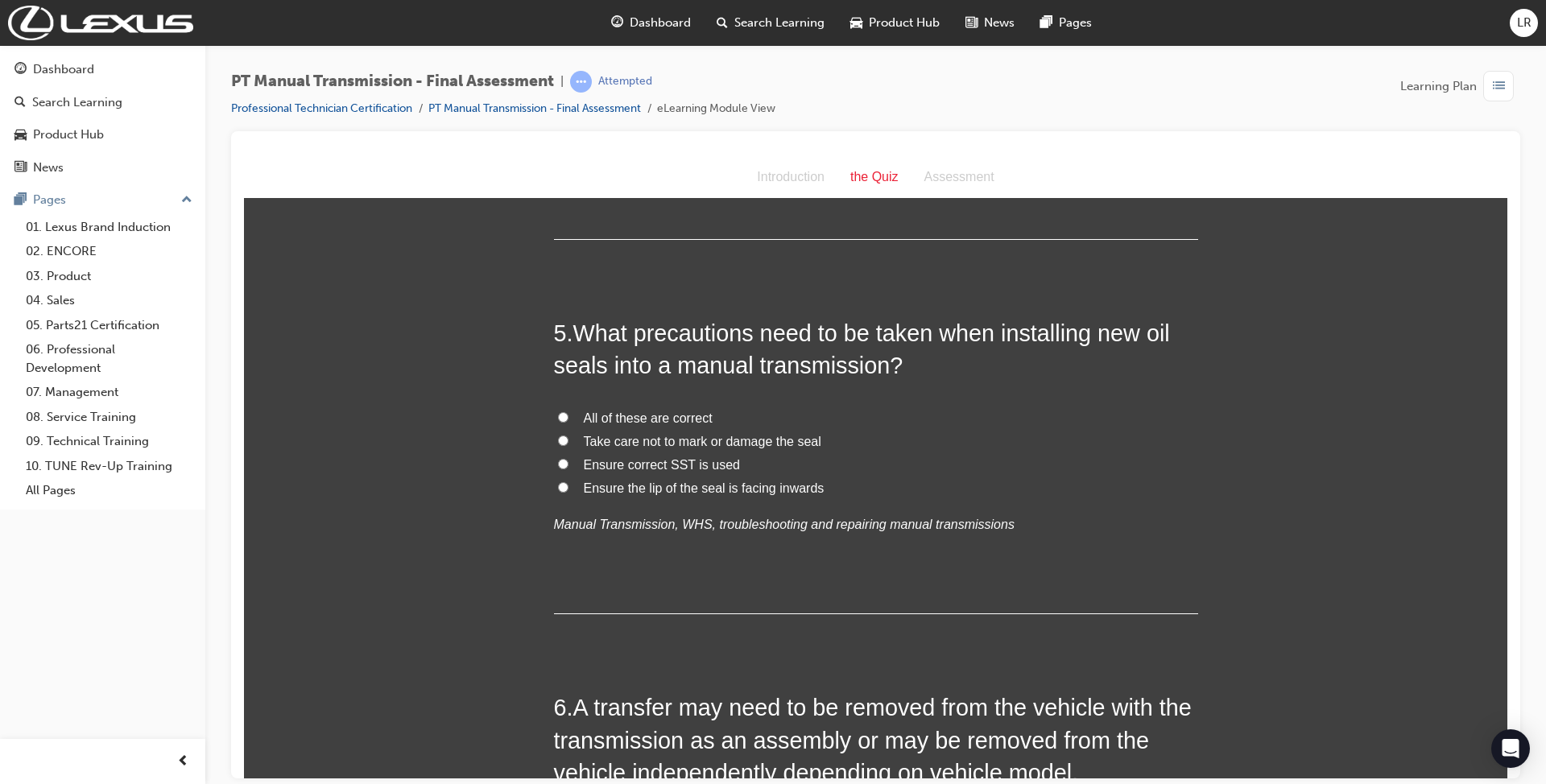
click at [676, 407] on label "All of these are correct" at bounding box center [876, 418] width 644 height 24
click at [568, 411] on input "All of these are correct" at bounding box center [563, 416] width 10 height 10
radio input "true"
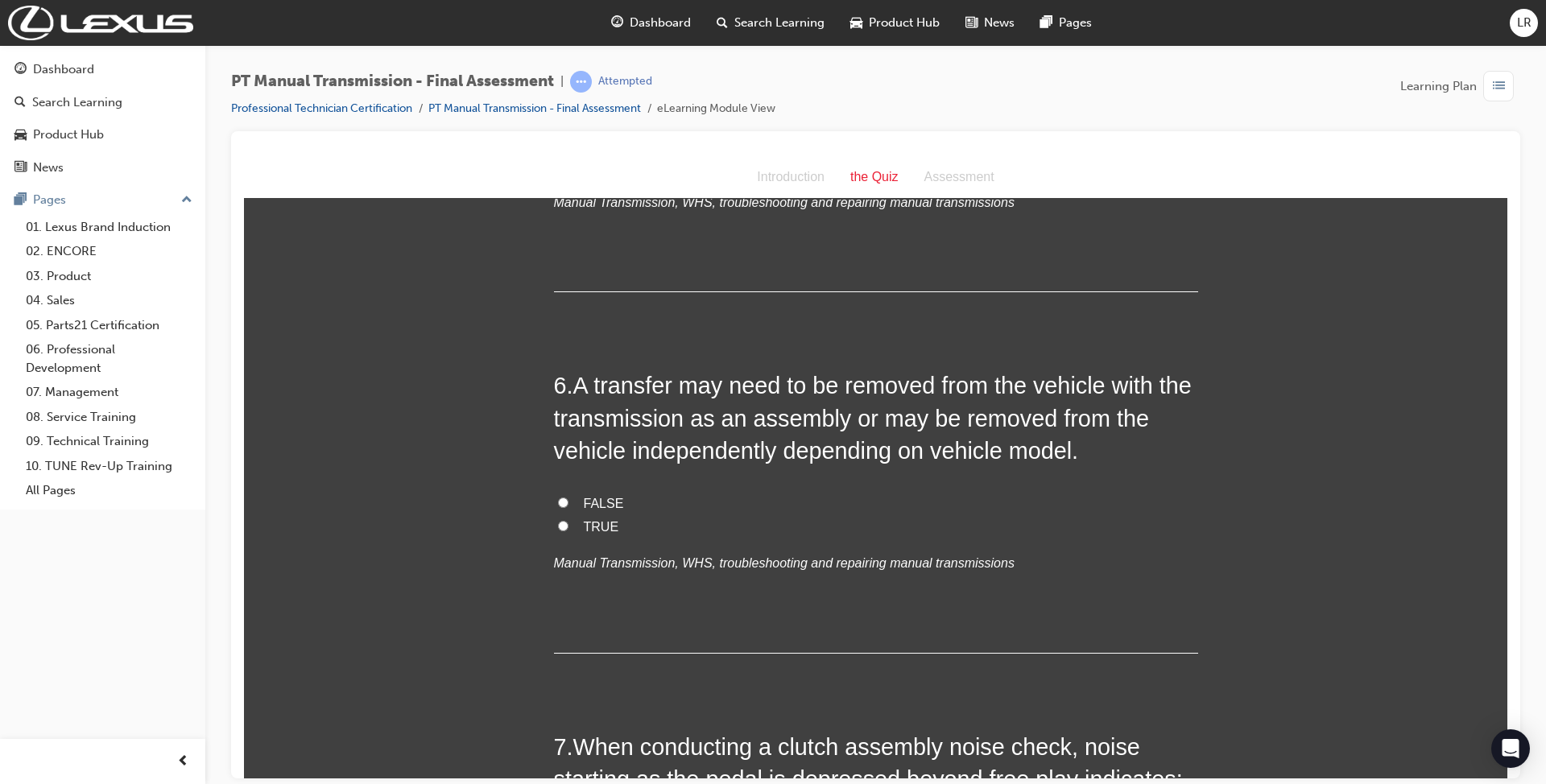
click at [587, 527] on span "TRUE" at bounding box center [601, 526] width 35 height 13
click at [568, 527] on input "TRUE" at bounding box center [563, 525] width 10 height 10
radio input "true"
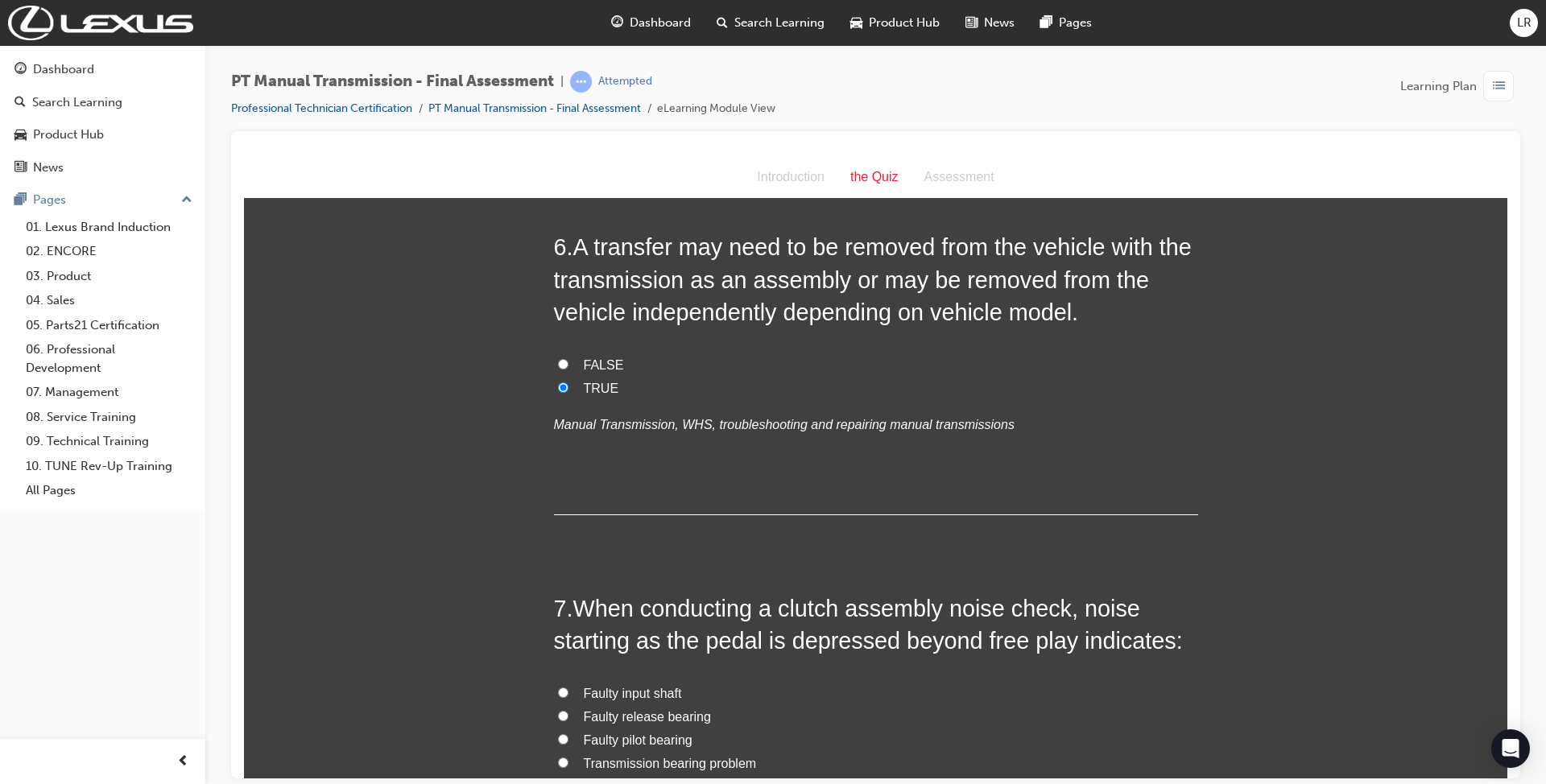
scroll to position [2145, 0]
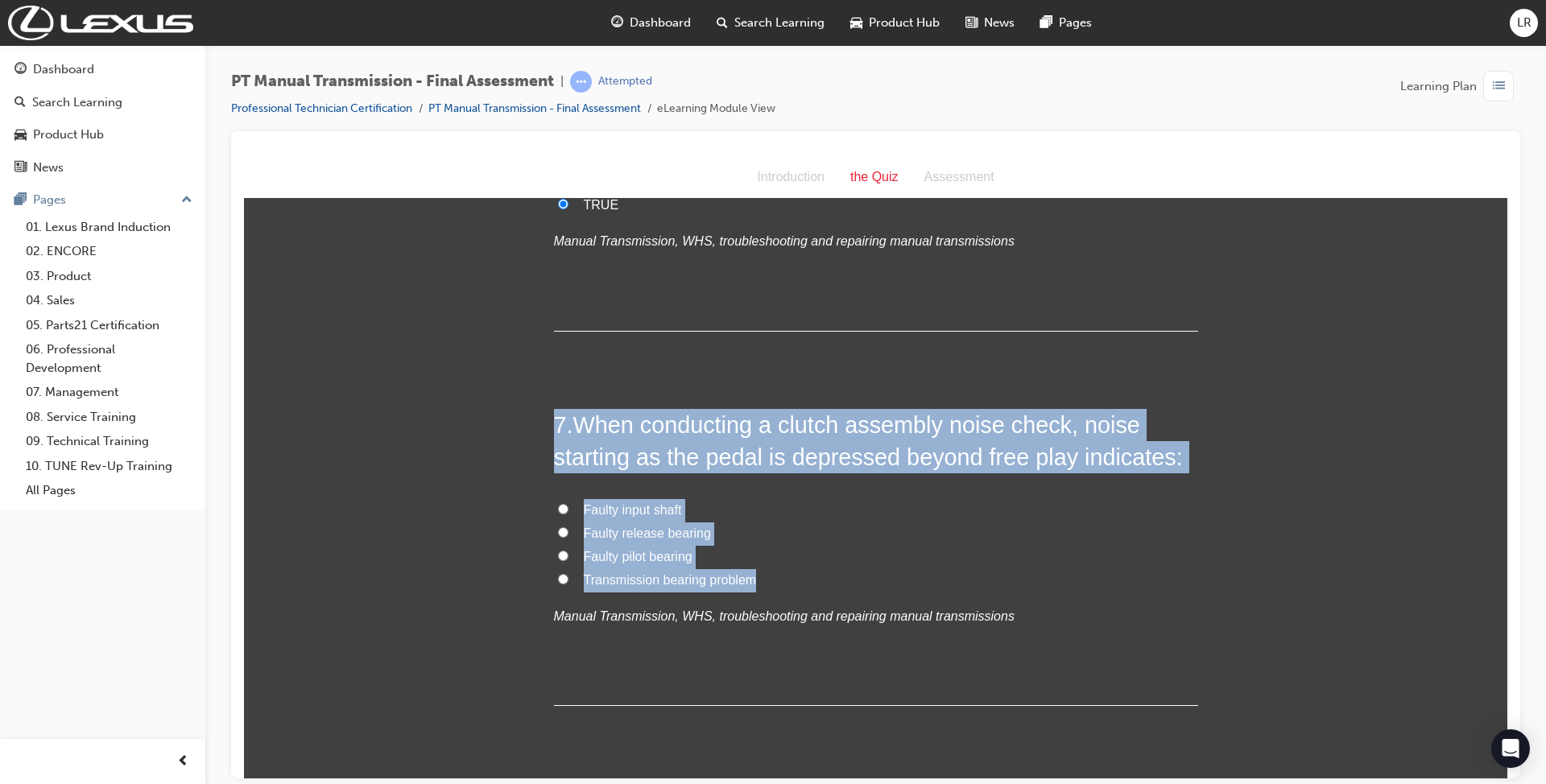
drag, startPoint x: 784, startPoint y: 588, endPoint x: 446, endPoint y: 382, distance: 395.8
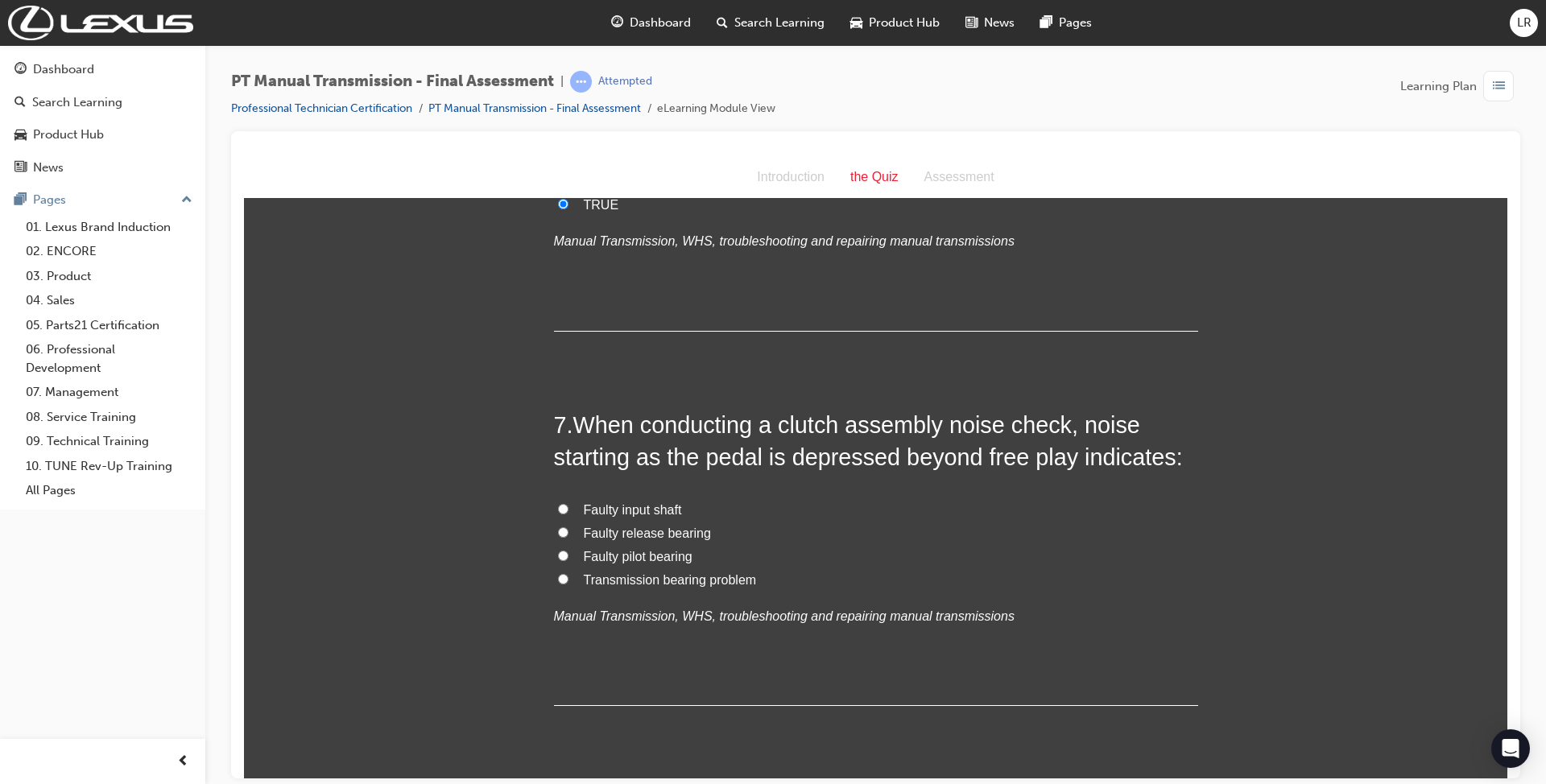
click at [591, 537] on span "Faulty release bearing" at bounding box center [646, 532] width 127 height 13
click at [568, 537] on input "Faulty release bearing" at bounding box center [563, 531] width 10 height 10
radio input "true"
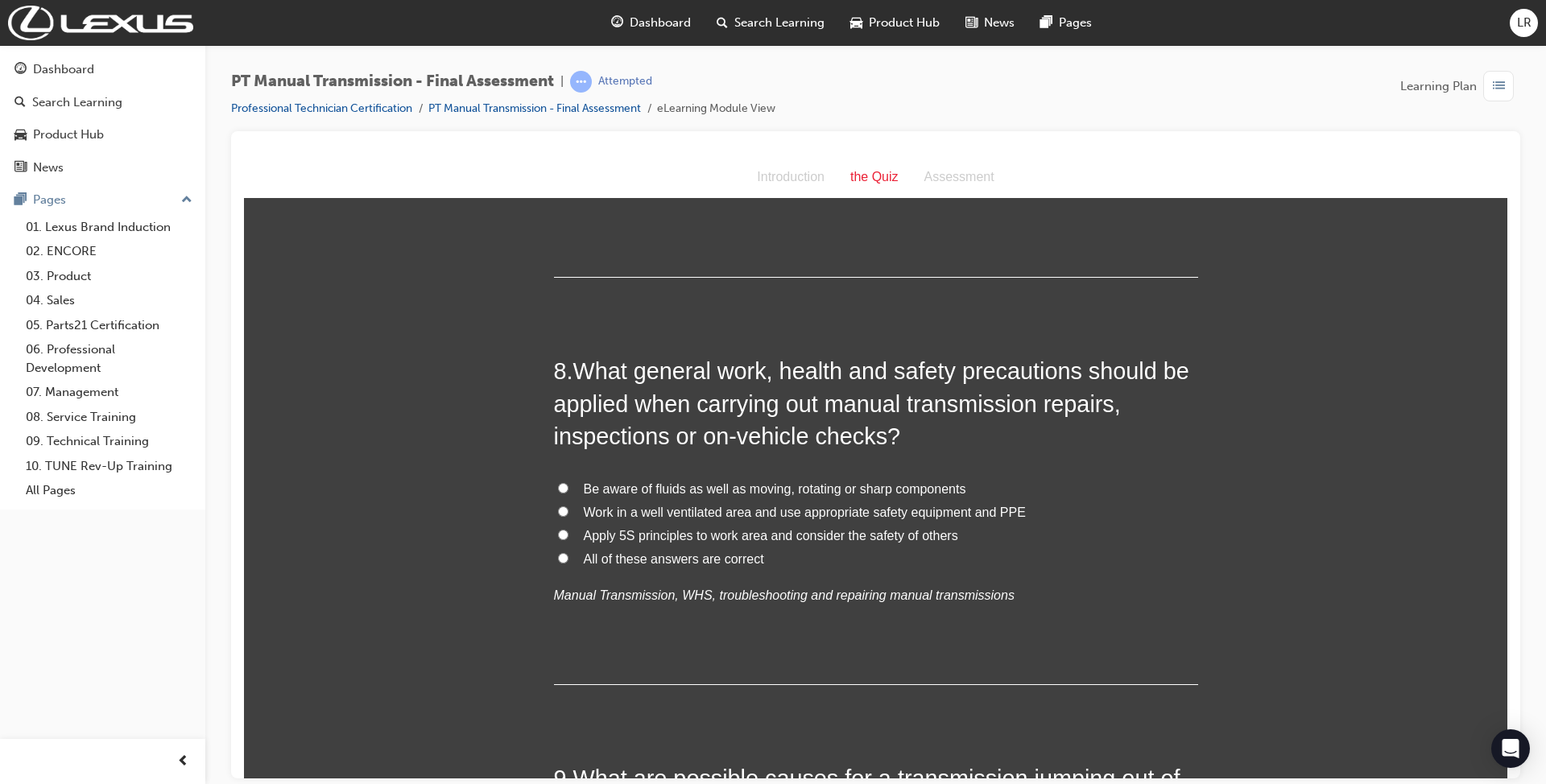
scroll to position [2575, 0]
click at [607, 558] on span "All of these answers are correct" at bounding box center [673, 556] width 180 height 13
click at [568, 558] on input "All of these answers are correct" at bounding box center [563, 555] width 10 height 10
radio input "true"
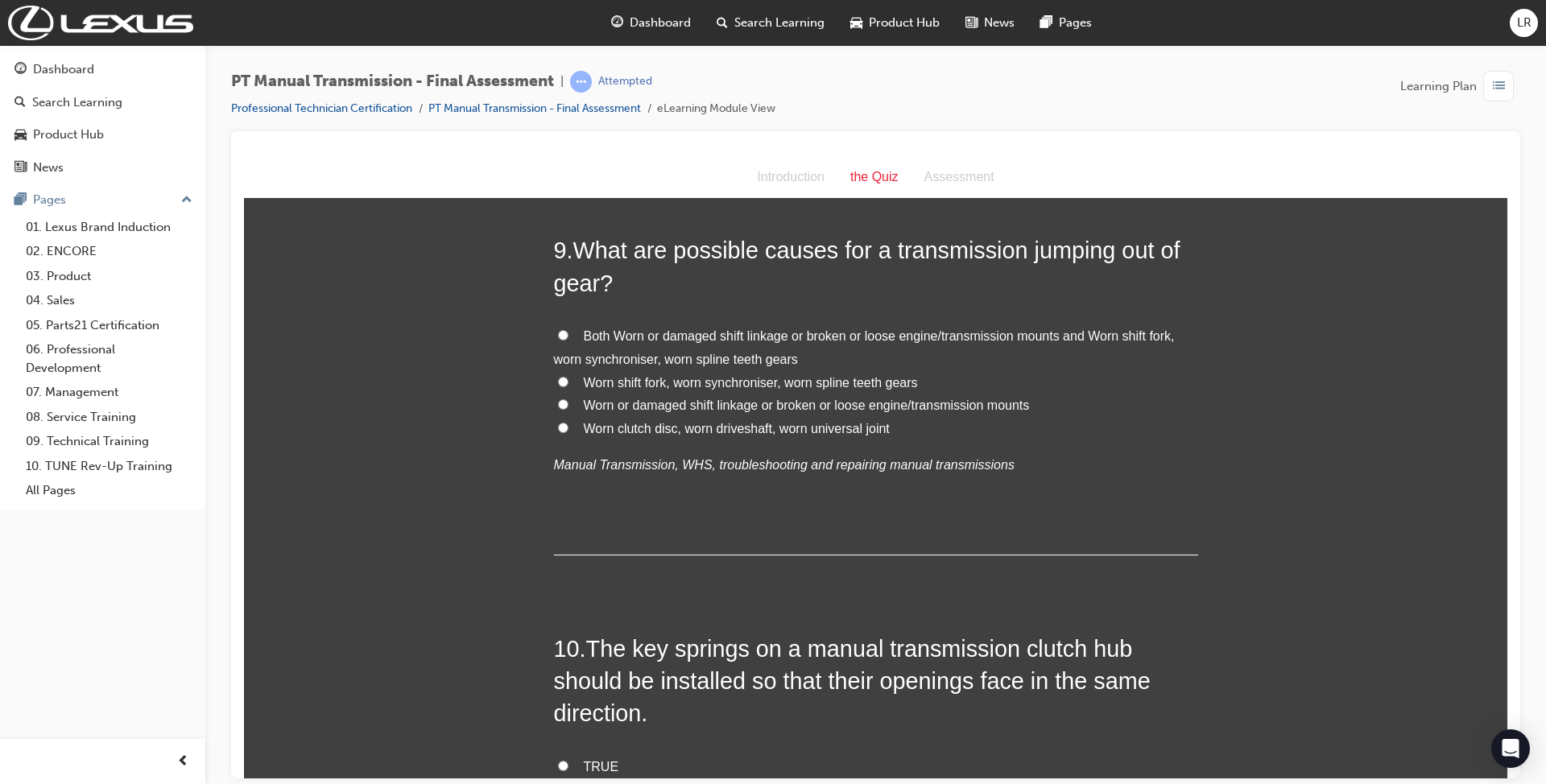
scroll to position [3111, 0]
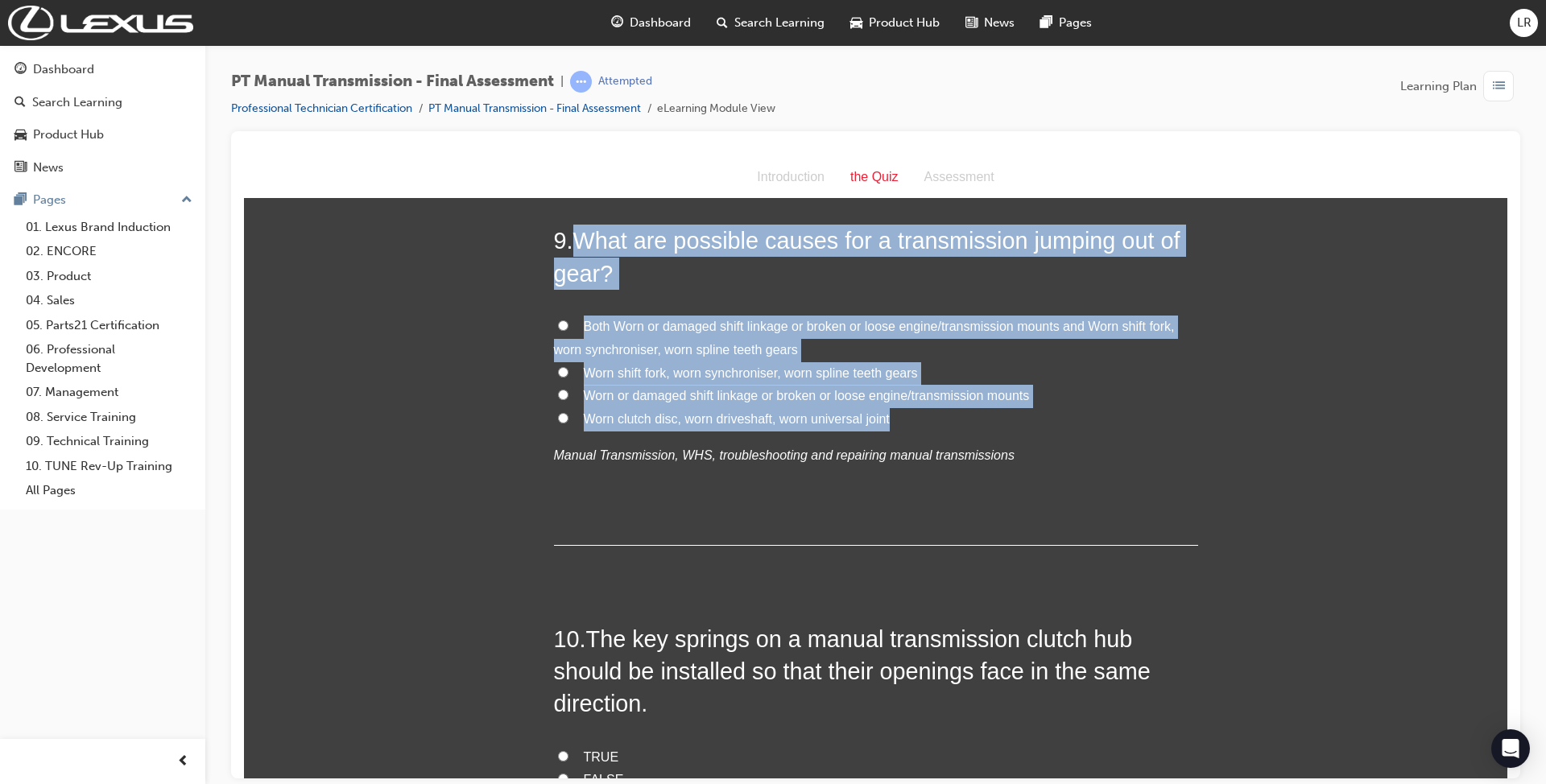
drag, startPoint x: 567, startPoint y: 232, endPoint x: 942, endPoint y: 411, distance: 415.5
click at [942, 411] on div "9 . What are possible causes for a transmission jumping out of gear? Both Worn …" at bounding box center [876, 383] width 644 height 320
click at [652, 395] on span "Worn or damaged shift linkage or broken or loose engine/transmission mounts" at bounding box center [806, 395] width 446 height 13
click at [568, 395] on input "Worn or damaged shift linkage or broken or loose engine/transmission mounts" at bounding box center [563, 394] width 10 height 10
radio input "true"
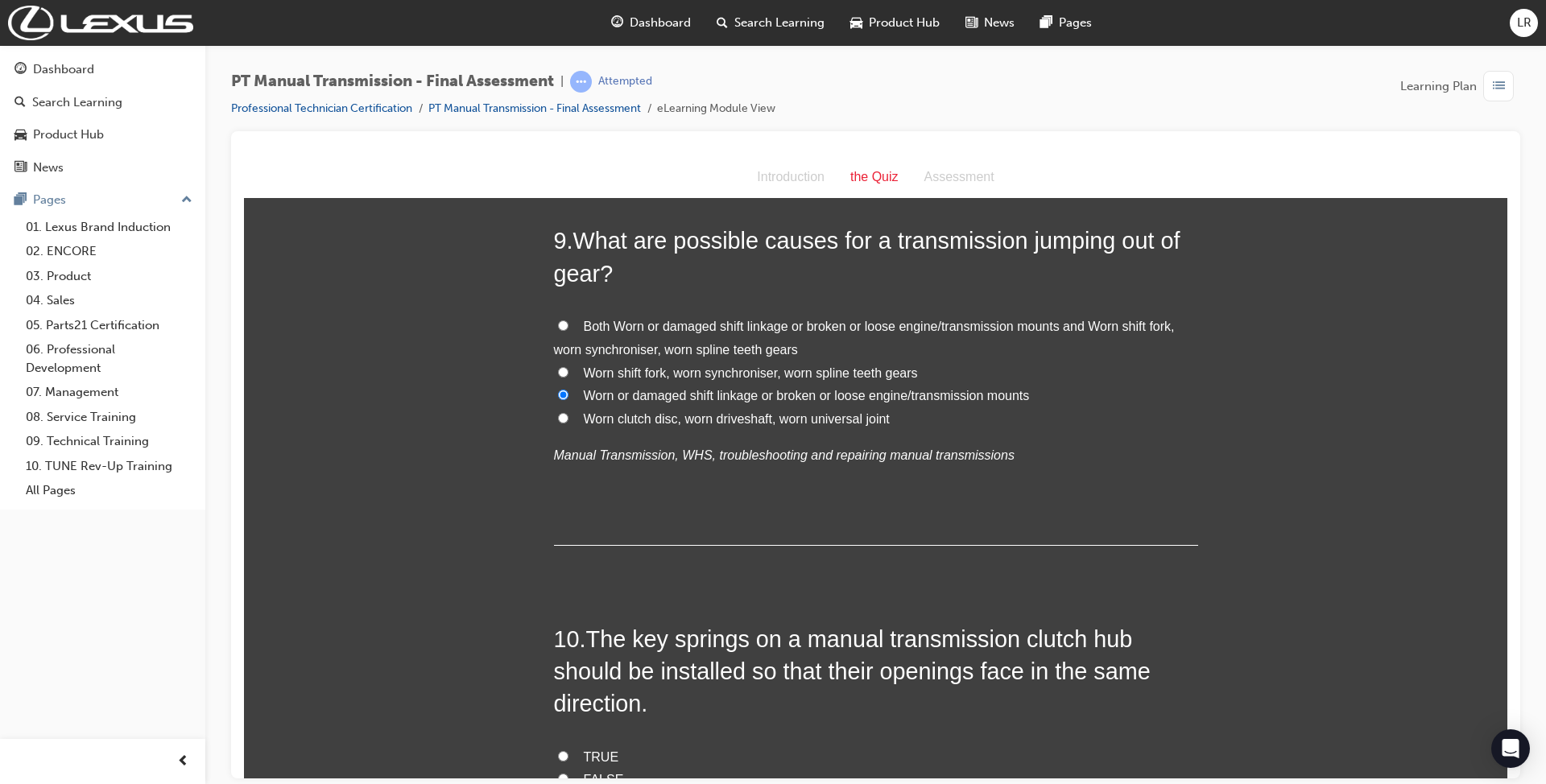
click at [654, 368] on span "Worn shift fork, worn synchroniser, worn spline teeth gears" at bounding box center [750, 372] width 334 height 13
click at [568, 368] on input "Worn shift fork, worn synchroniser, worn spline teeth gears" at bounding box center [563, 371] width 10 height 10
radio input "true"
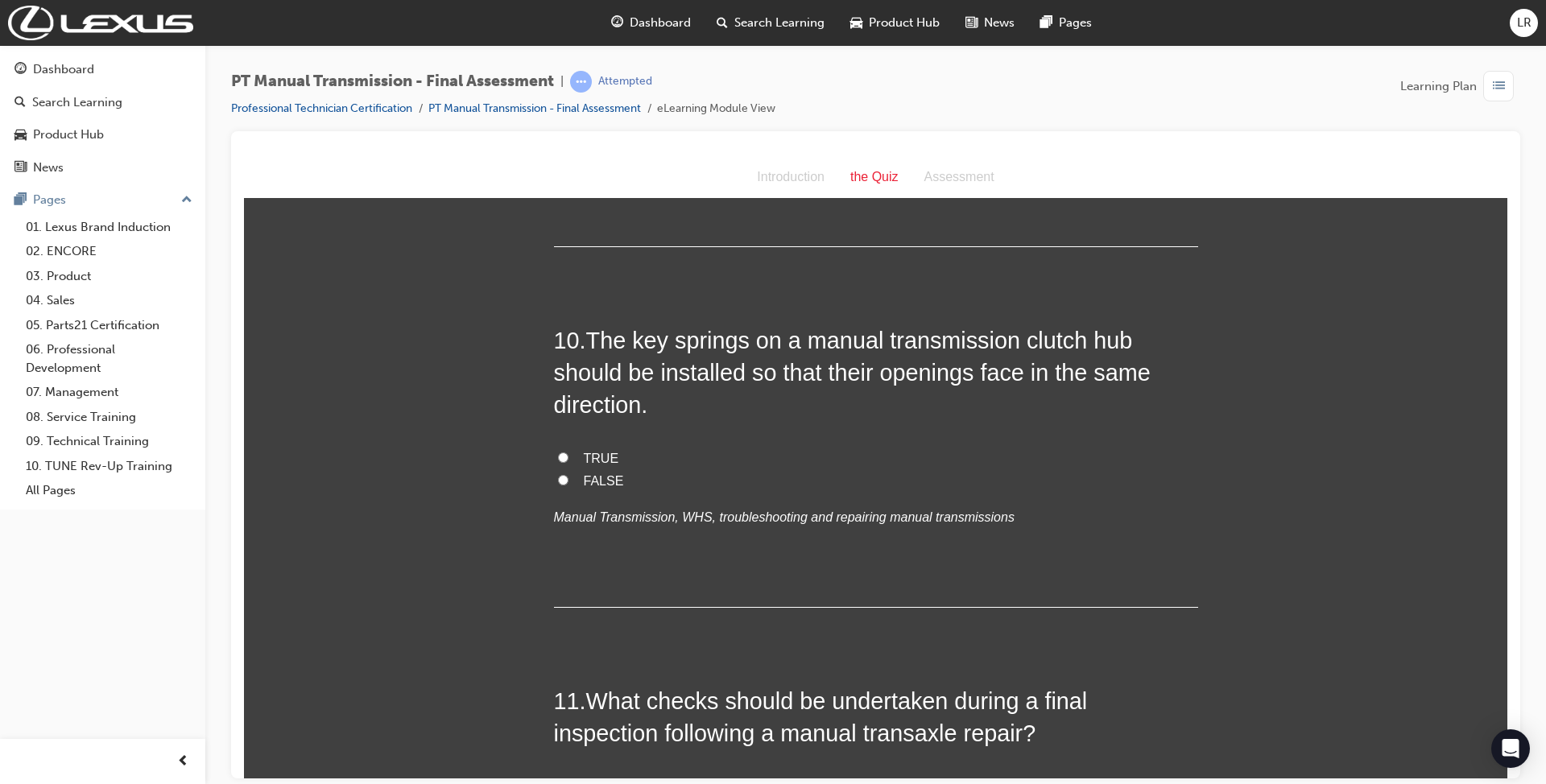
scroll to position [3433, 0]
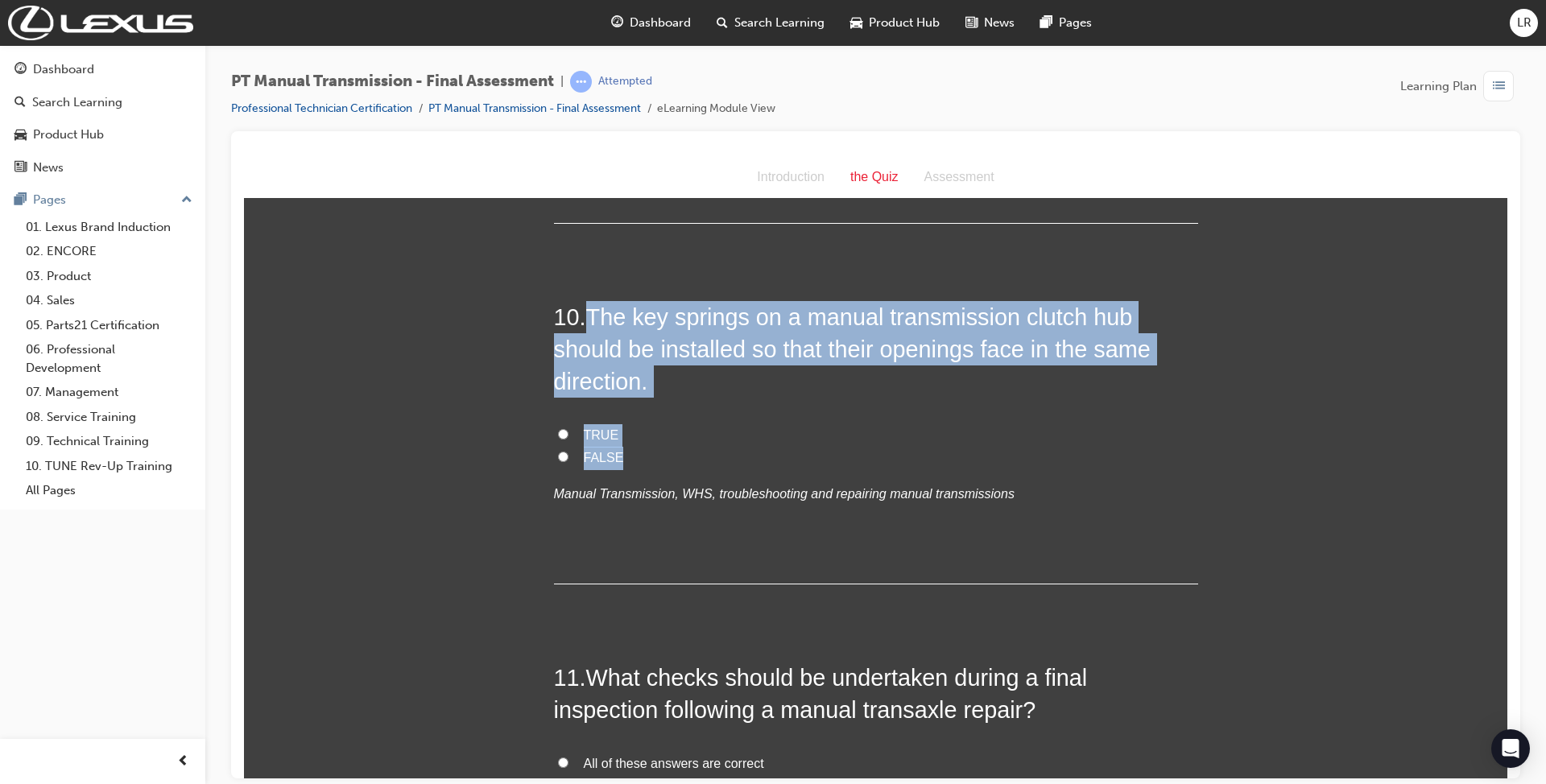
drag, startPoint x: 581, startPoint y: 313, endPoint x: 672, endPoint y: 450, distance: 164.5
click at [672, 450] on div "10 . The key springs on a manual transmission clutch hub should be installed so…" at bounding box center [876, 441] width 644 height 283
click at [570, 455] on label "FALSE" at bounding box center [876, 458] width 644 height 24
click at [568, 455] on input "FALSE" at bounding box center [563, 455] width 10 height 10
radio input "true"
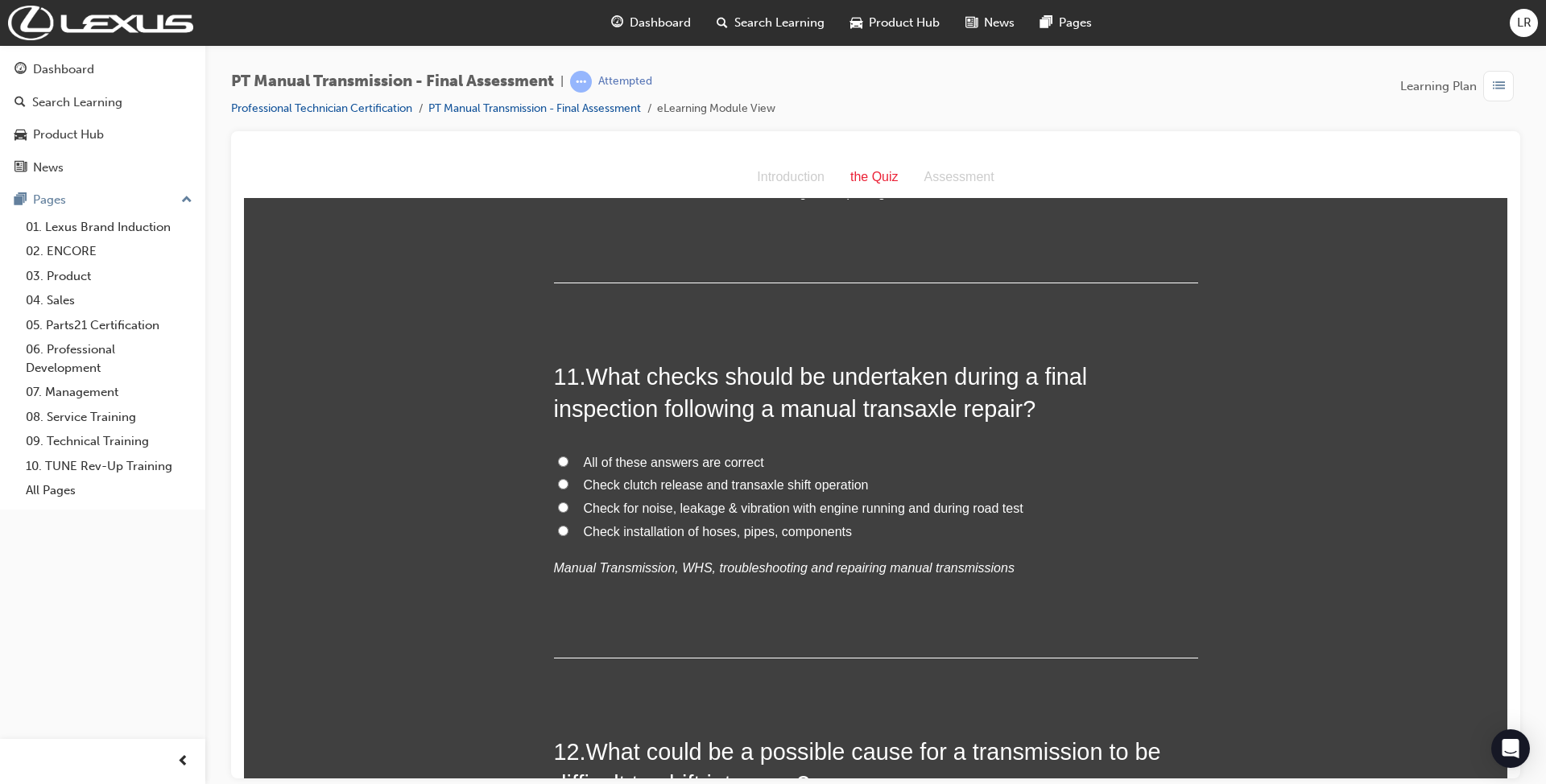
scroll to position [3754, 0]
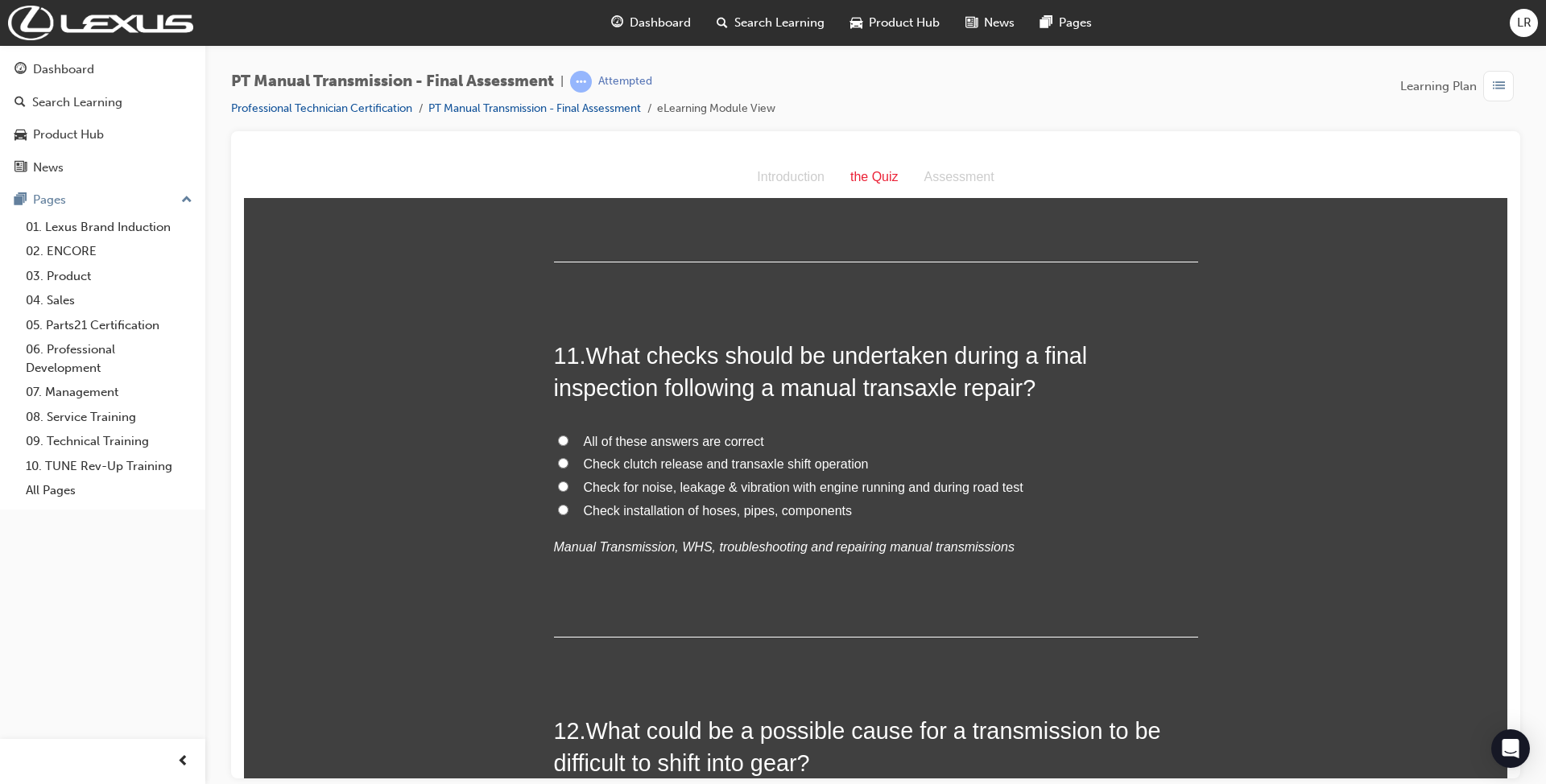
click at [678, 450] on label "All of these answers are correct" at bounding box center [876, 441] width 644 height 24
click at [568, 445] on input "All of these answers are correct" at bounding box center [563, 439] width 10 height 10
radio input "true"
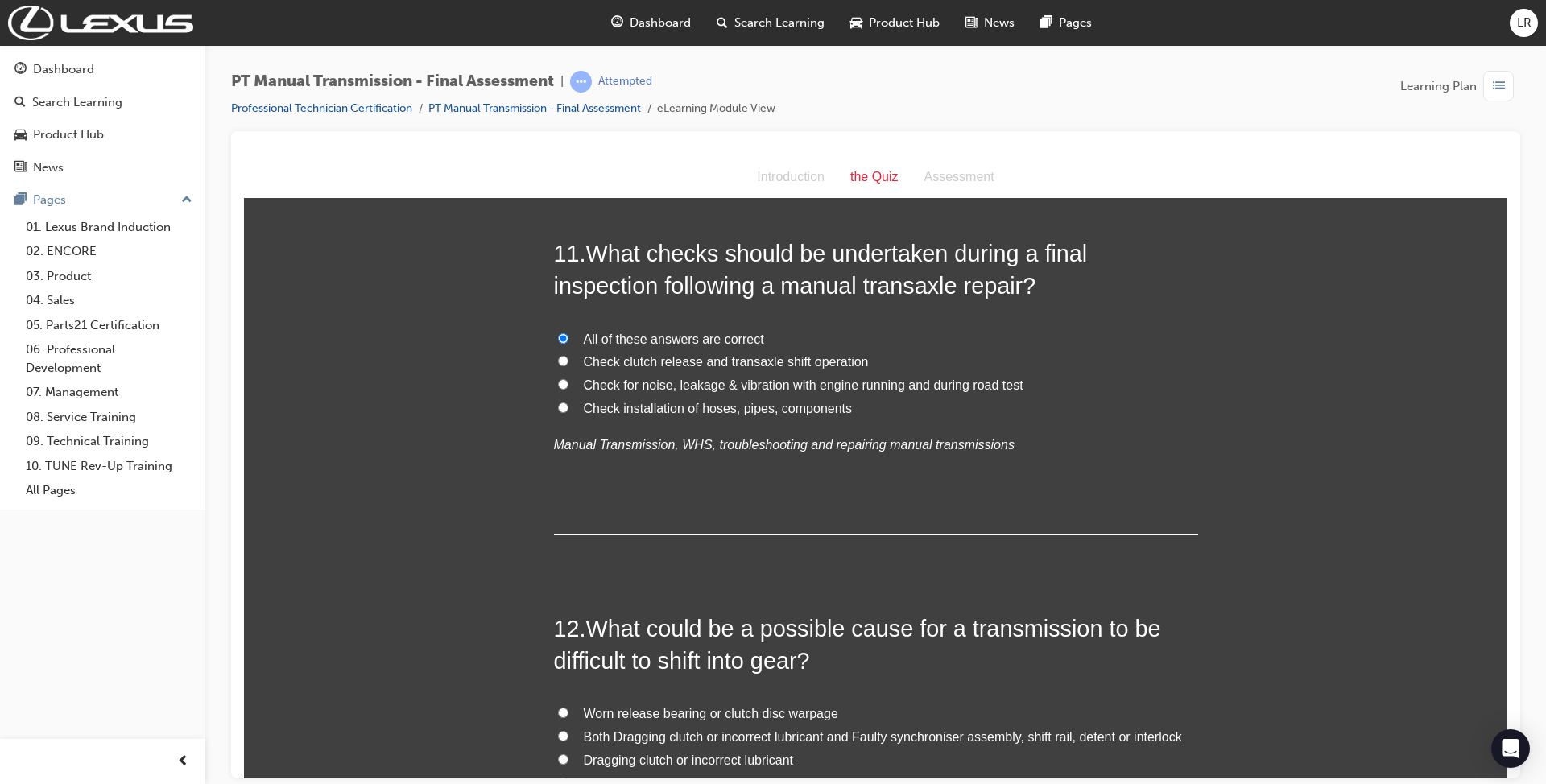
scroll to position [3862, 0]
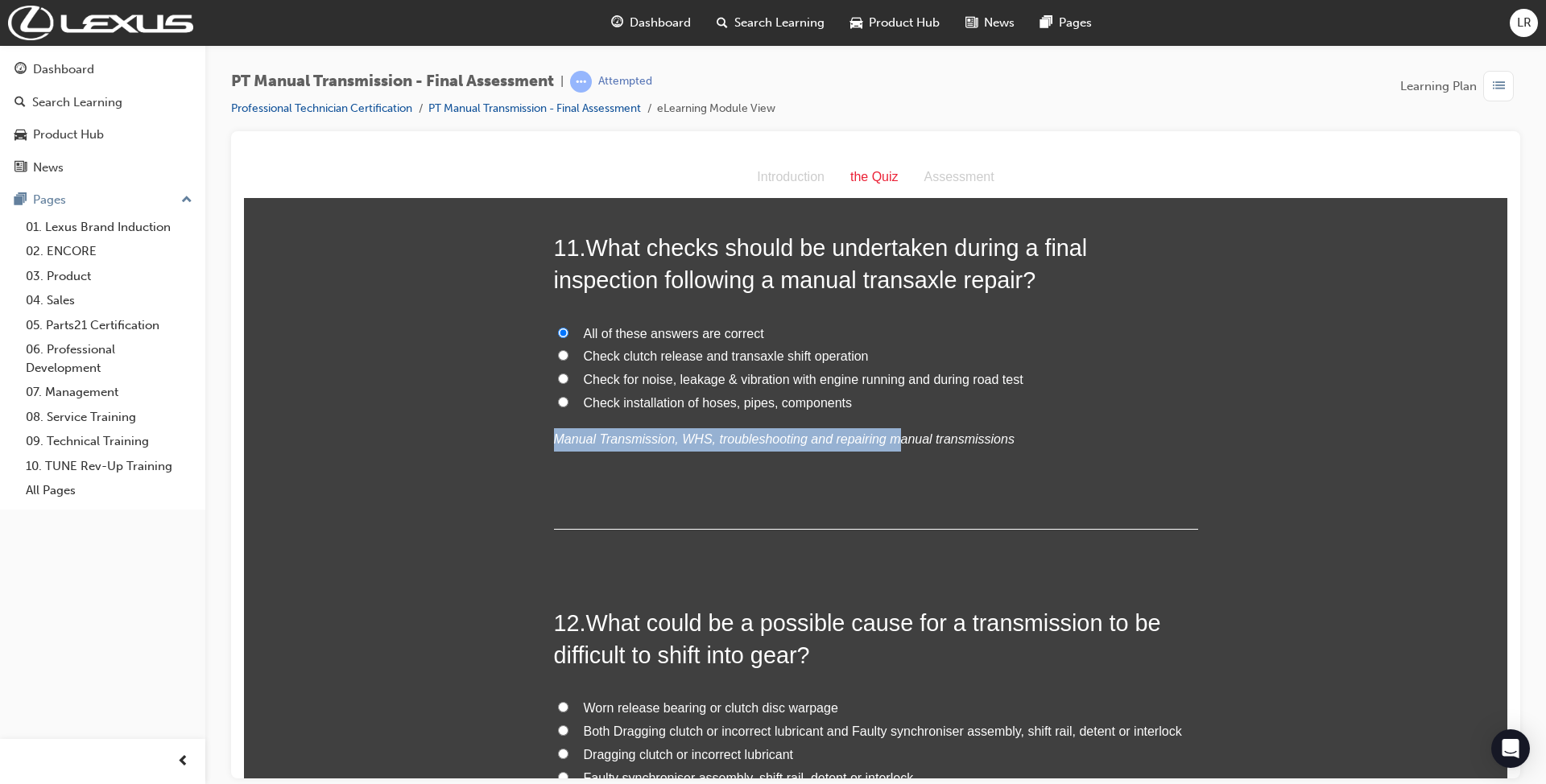
drag, startPoint x: 847, startPoint y: 403, endPoint x: 873, endPoint y: 421, distance: 31.6
click at [873, 421] on div "All of these answers are correct Check clutch release and transaxle shift opera…" at bounding box center [876, 386] width 644 height 129
click at [1137, 374] on label "Check for noise, leakage & vibration with engine running and during road test" at bounding box center [876, 380] width 644 height 24
click at [568, 374] on input "Check for noise, leakage & vibration with engine running and during road test" at bounding box center [563, 377] width 10 height 10
radio input "true"
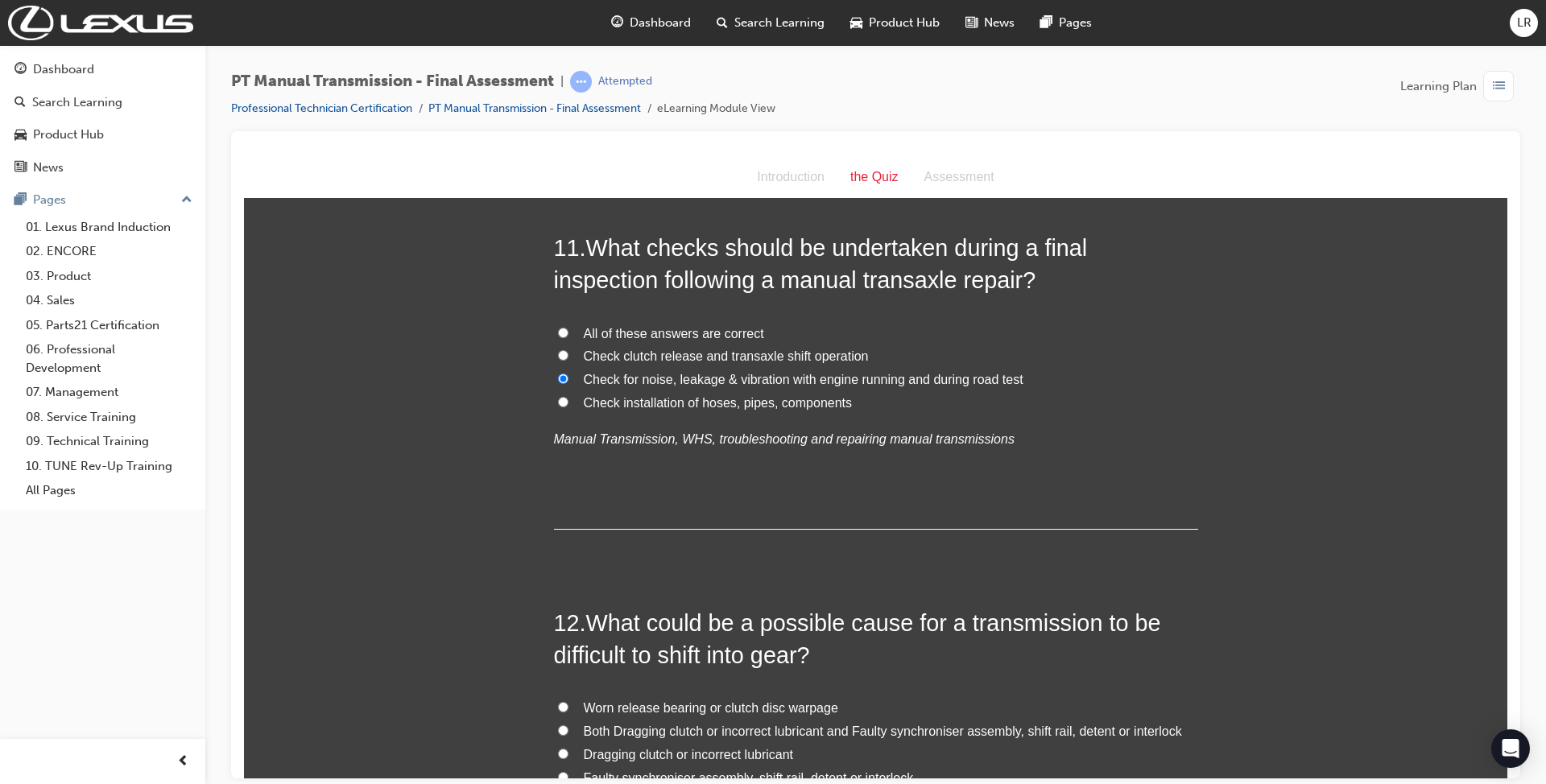
click at [721, 354] on span "Check clutch release and transaxle shift operation" at bounding box center [726, 355] width 285 height 13
click at [568, 354] on input "Check clutch release and transaxle shift operation" at bounding box center [563, 355] width 10 height 10
radio input "true"
click at [594, 319] on div "11 . What checks should be undertaken during a final inspection following a man…" at bounding box center [876, 380] width 644 height 297
click at [594, 328] on span "All of these answers are correct" at bounding box center [673, 333] width 180 height 13
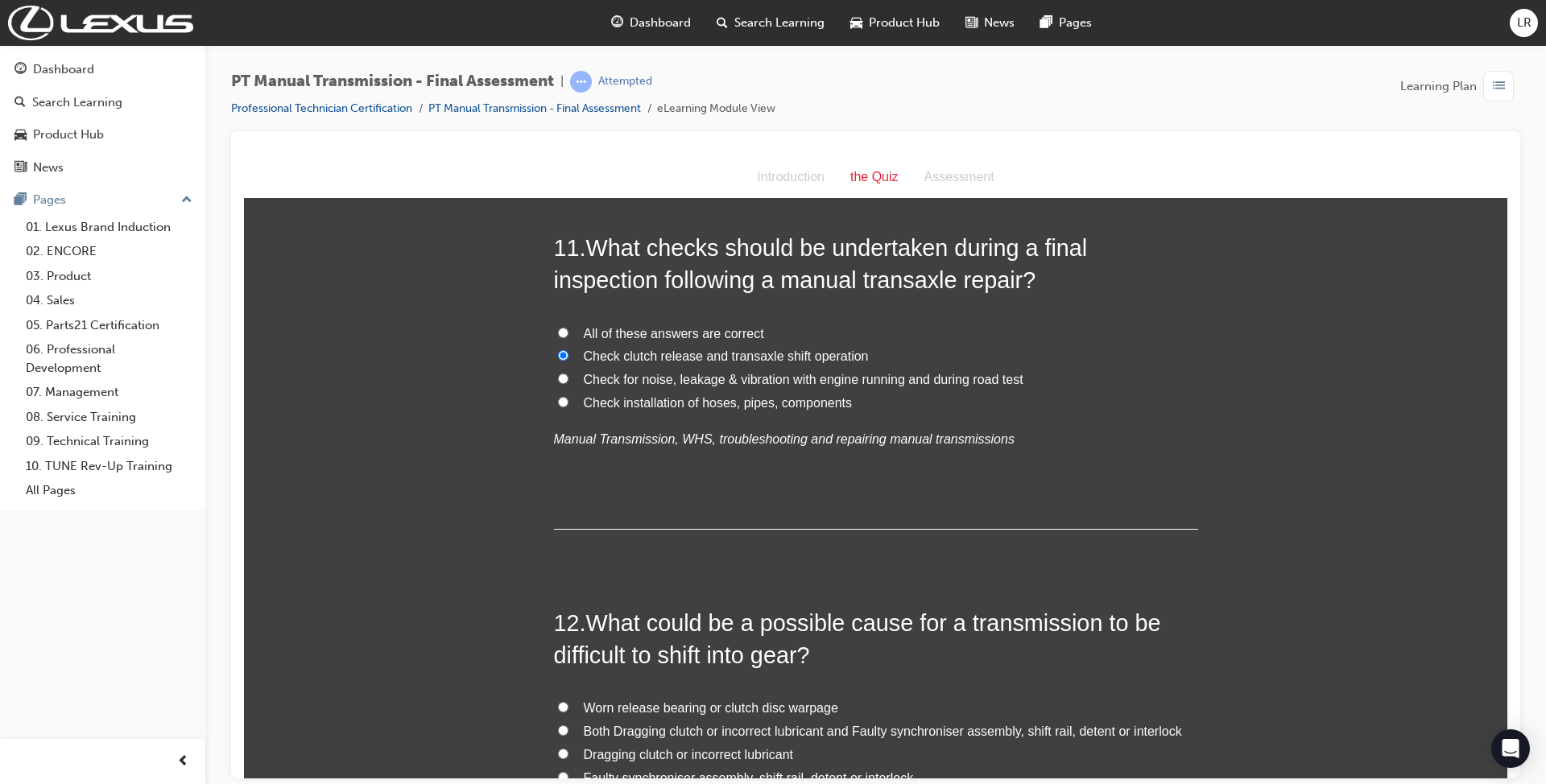
click at [568, 328] on input "All of these answers are correct" at bounding box center [563, 332] width 10 height 10
radio input "true"
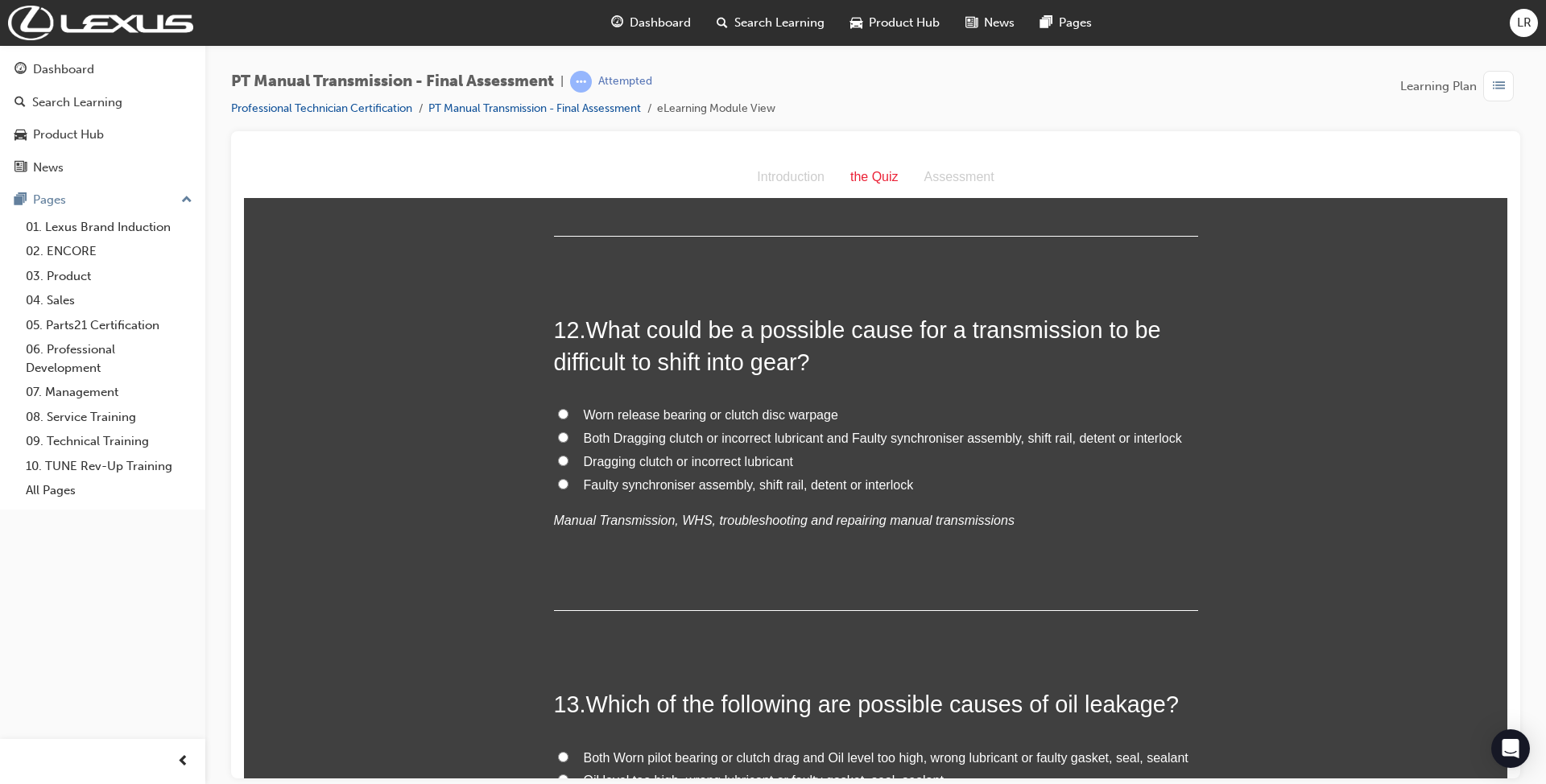
scroll to position [4184, 0]
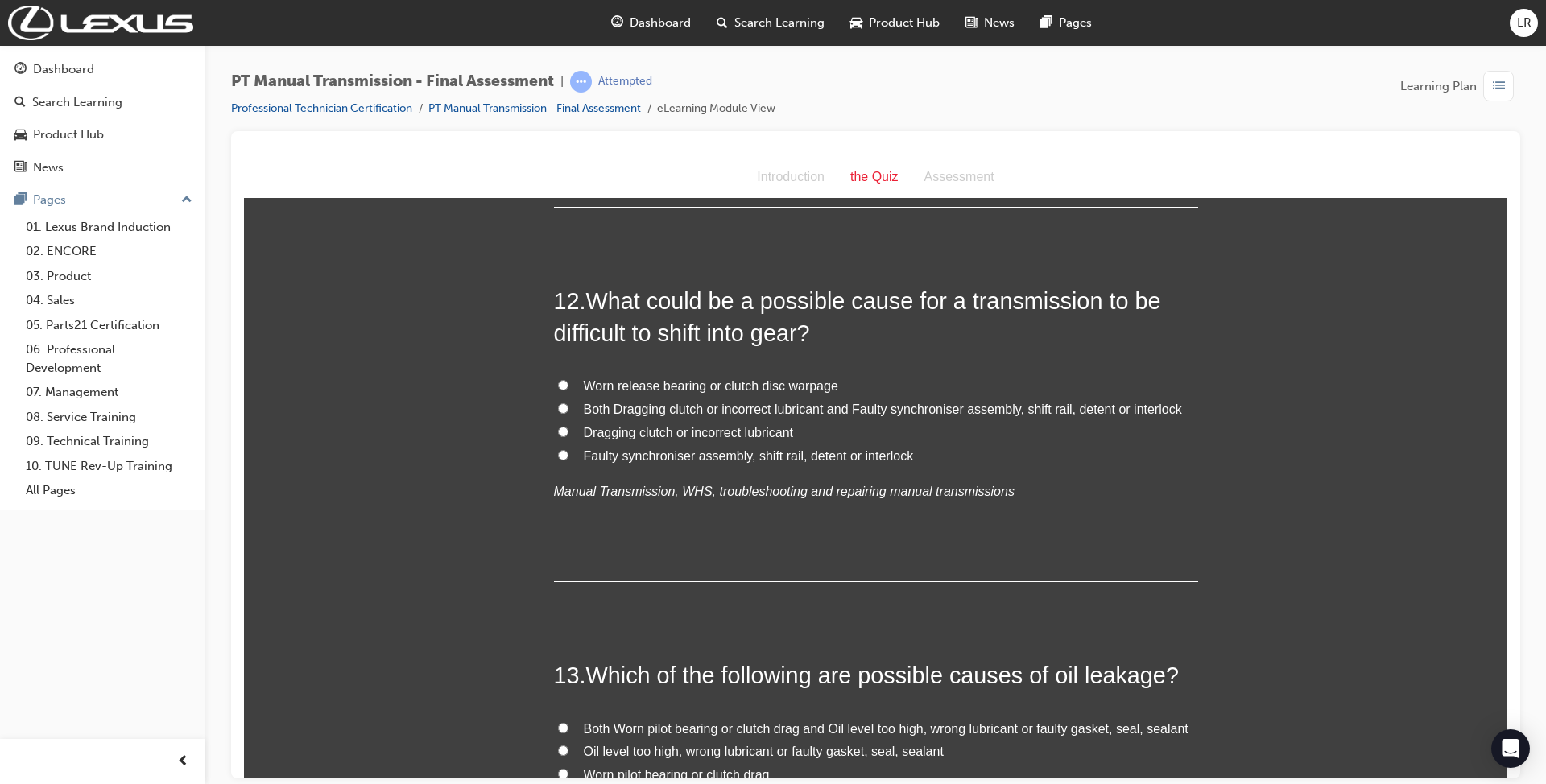
click at [715, 406] on span "Both Dragging clutch or incorrect lubricant and Faulty synchroniser assembly, s…" at bounding box center [882, 408] width 598 height 13
click at [568, 406] on input "Both Dragging clutch or incorrect lubricant and Faulty synchroniser assembly, s…" at bounding box center [563, 408] width 10 height 10
radio input "true"
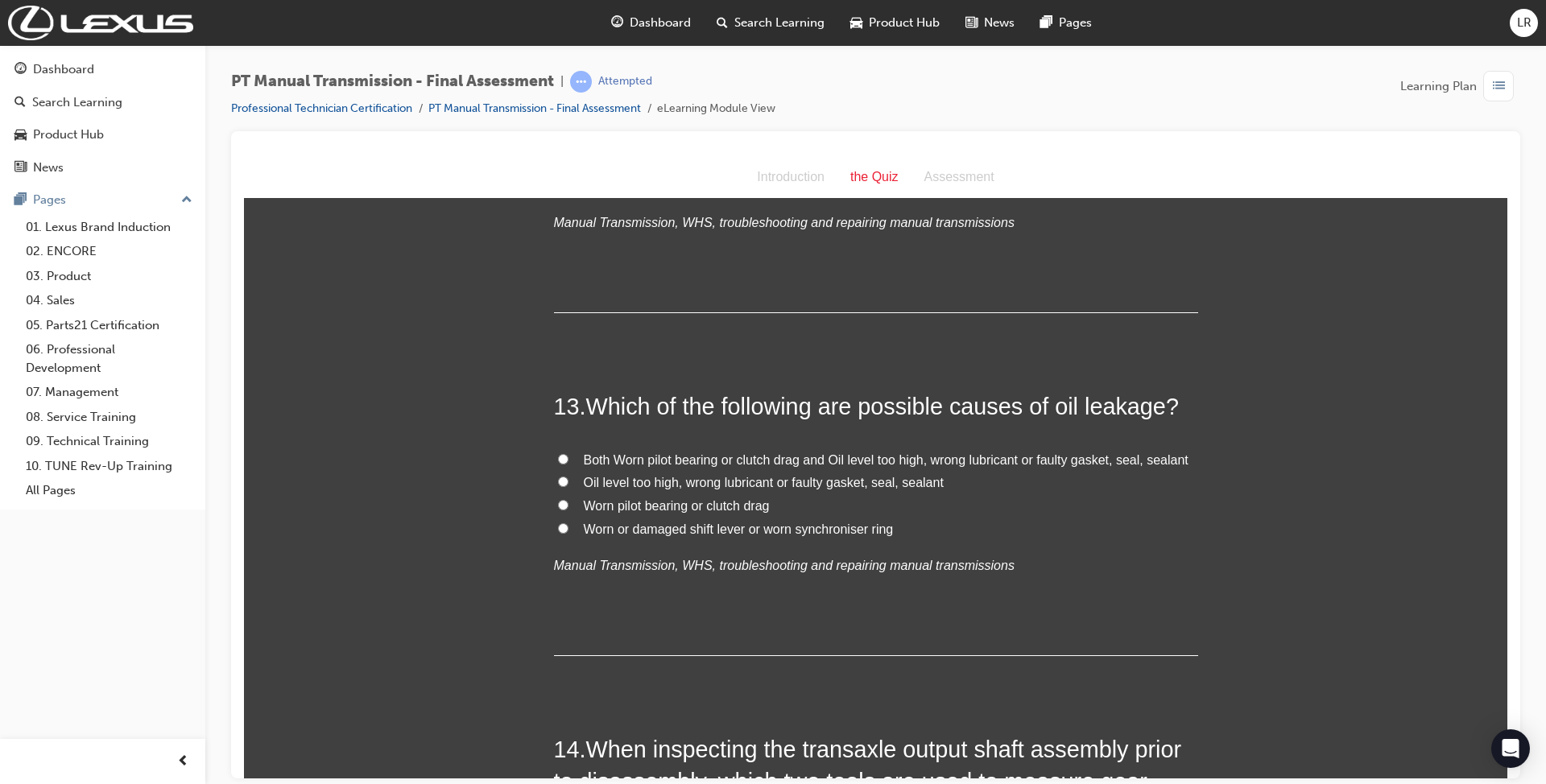
scroll to position [4506, 0]
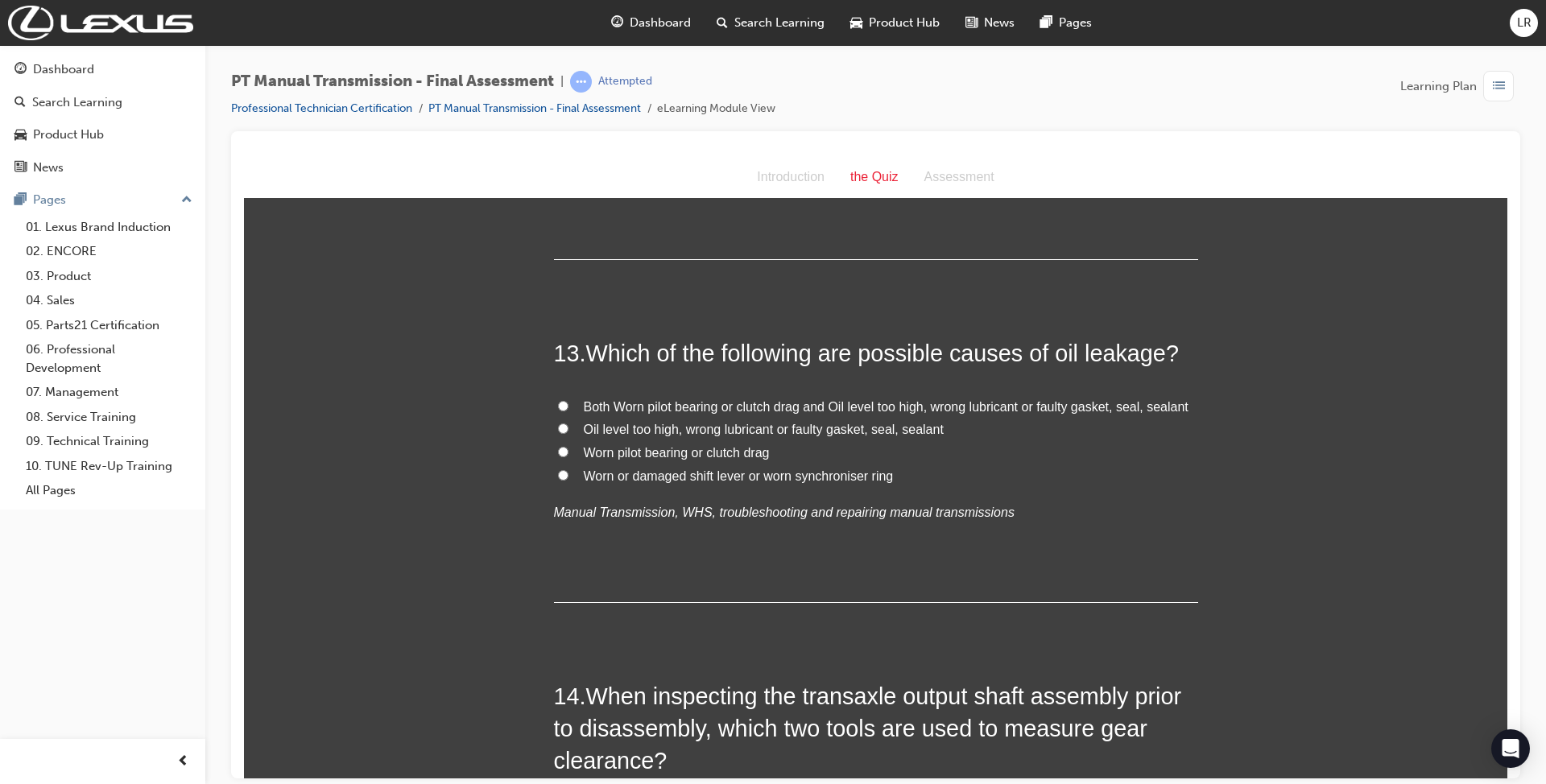
click at [794, 406] on span "Both Worn pilot bearing or clutch drag and Oil level too high, wrong lubricant …" at bounding box center [885, 406] width 604 height 13
click at [568, 406] on input "Both Worn pilot bearing or clutch drag and Oil level too high, wrong lubricant …" at bounding box center [563, 405] width 10 height 10
radio input "true"
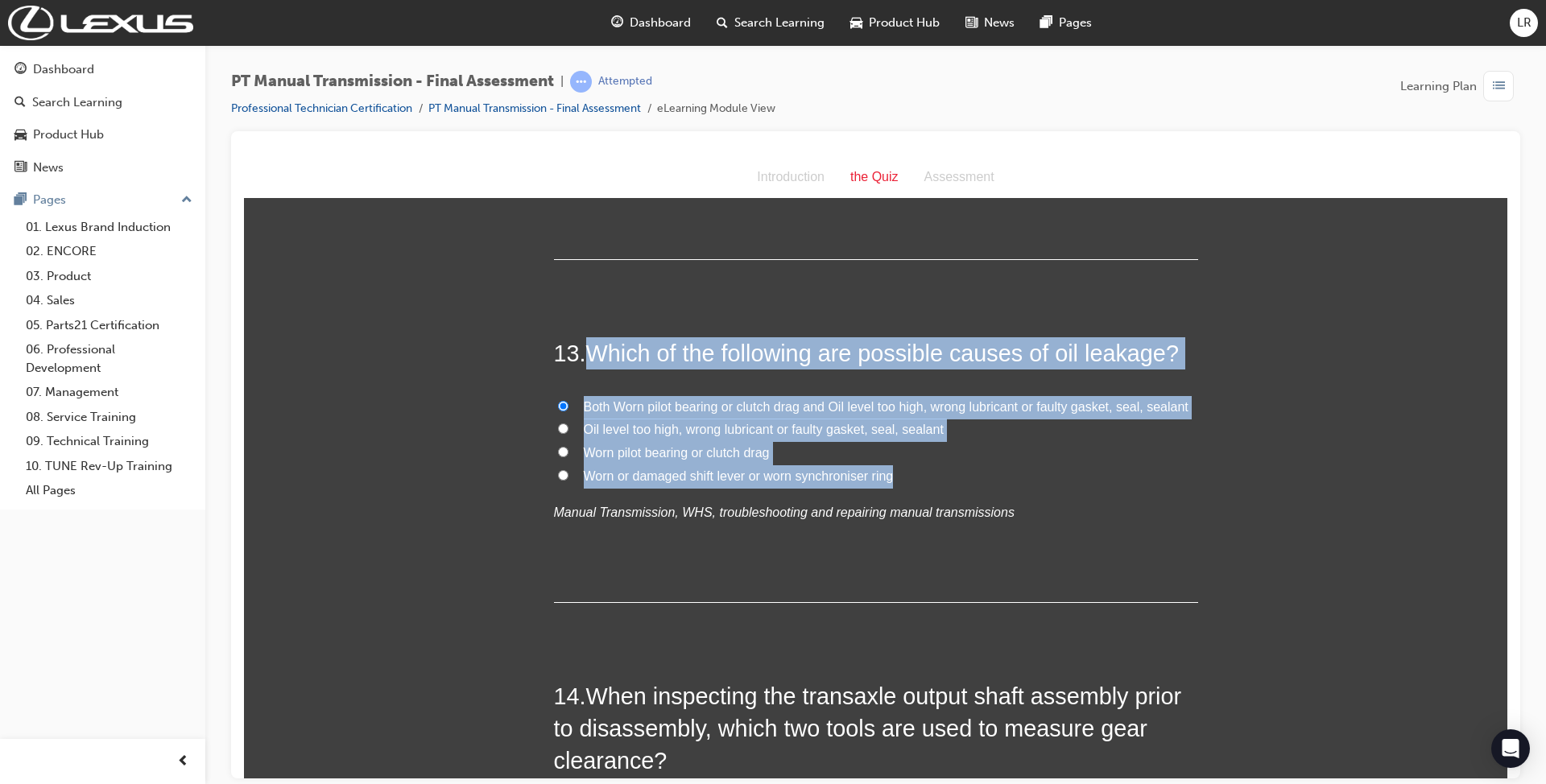
drag, startPoint x: 889, startPoint y: 476, endPoint x: 583, endPoint y: 347, distance: 332.1
click at [583, 347] on div "13 . Which of the following are possible causes of oil leakage? Both Worn pilot…" at bounding box center [876, 468] width 644 height 265
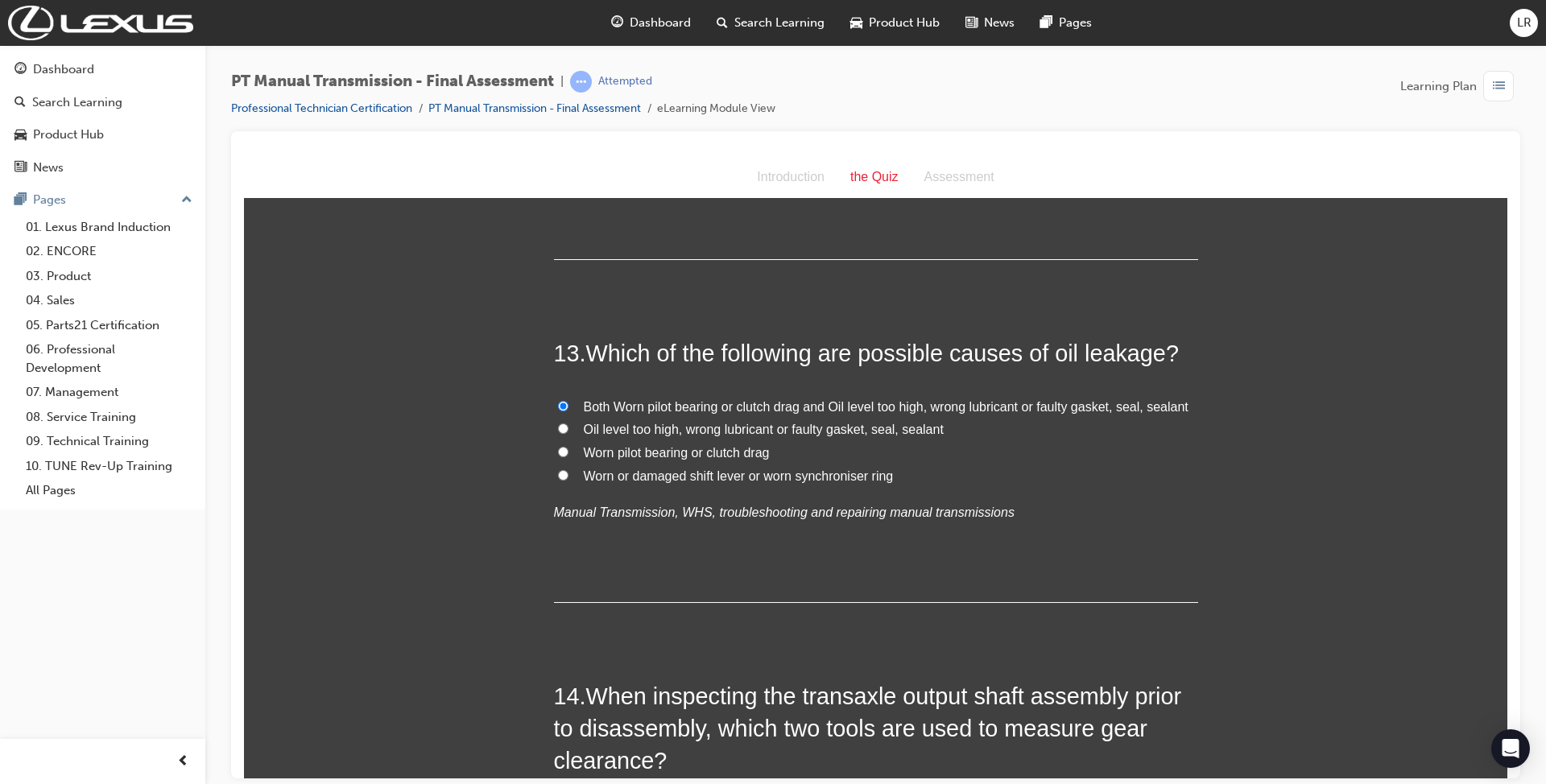
click at [602, 427] on span "Oil level too high, wrong lubricant or faulty gasket, seal, sealant" at bounding box center [763, 429] width 360 height 13
click at [568, 427] on input "Oil level too high, wrong lubricant or faulty gasket, seal, sealant" at bounding box center [563, 428] width 10 height 10
radio input "true"
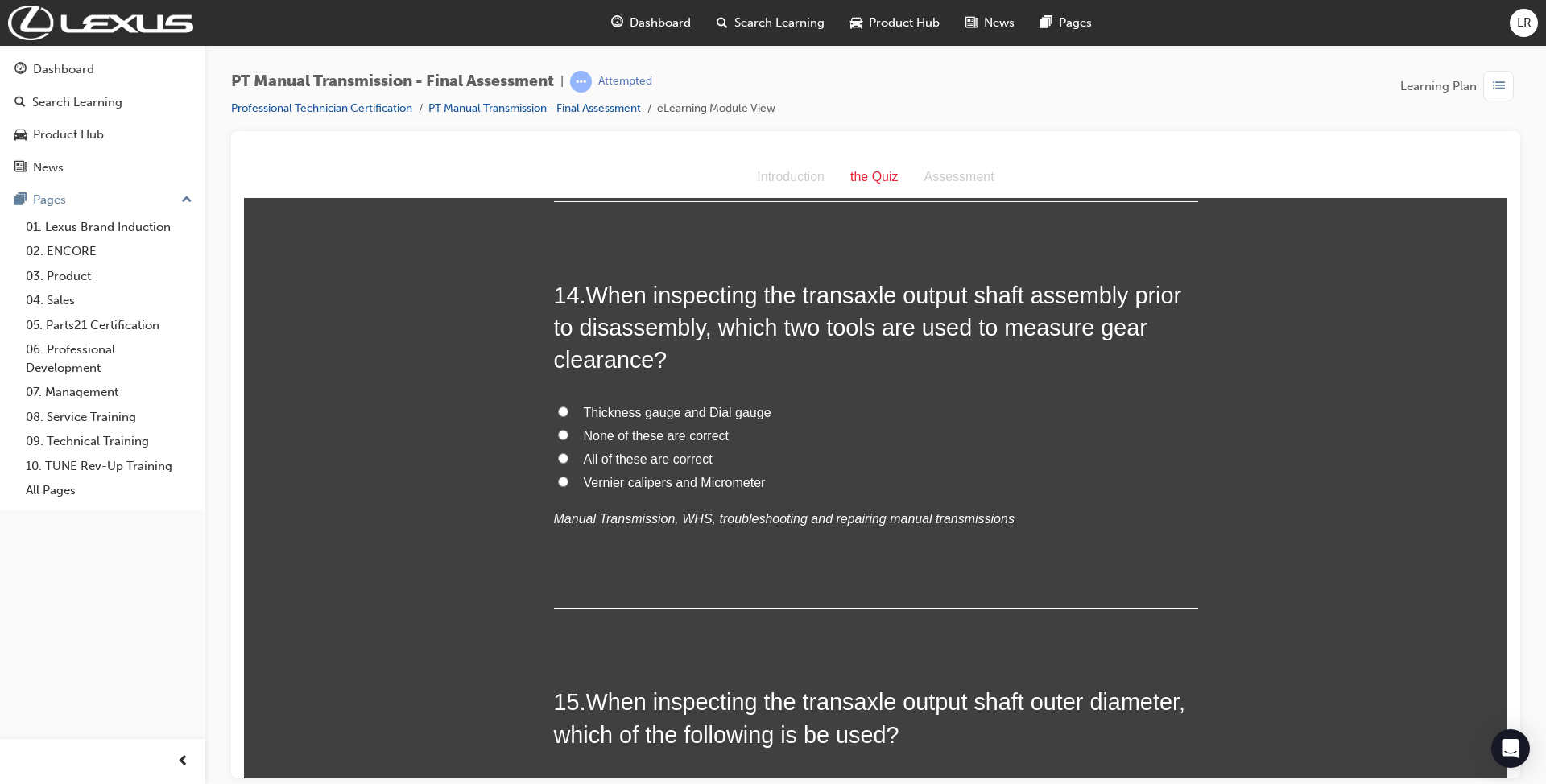
scroll to position [4935, 0]
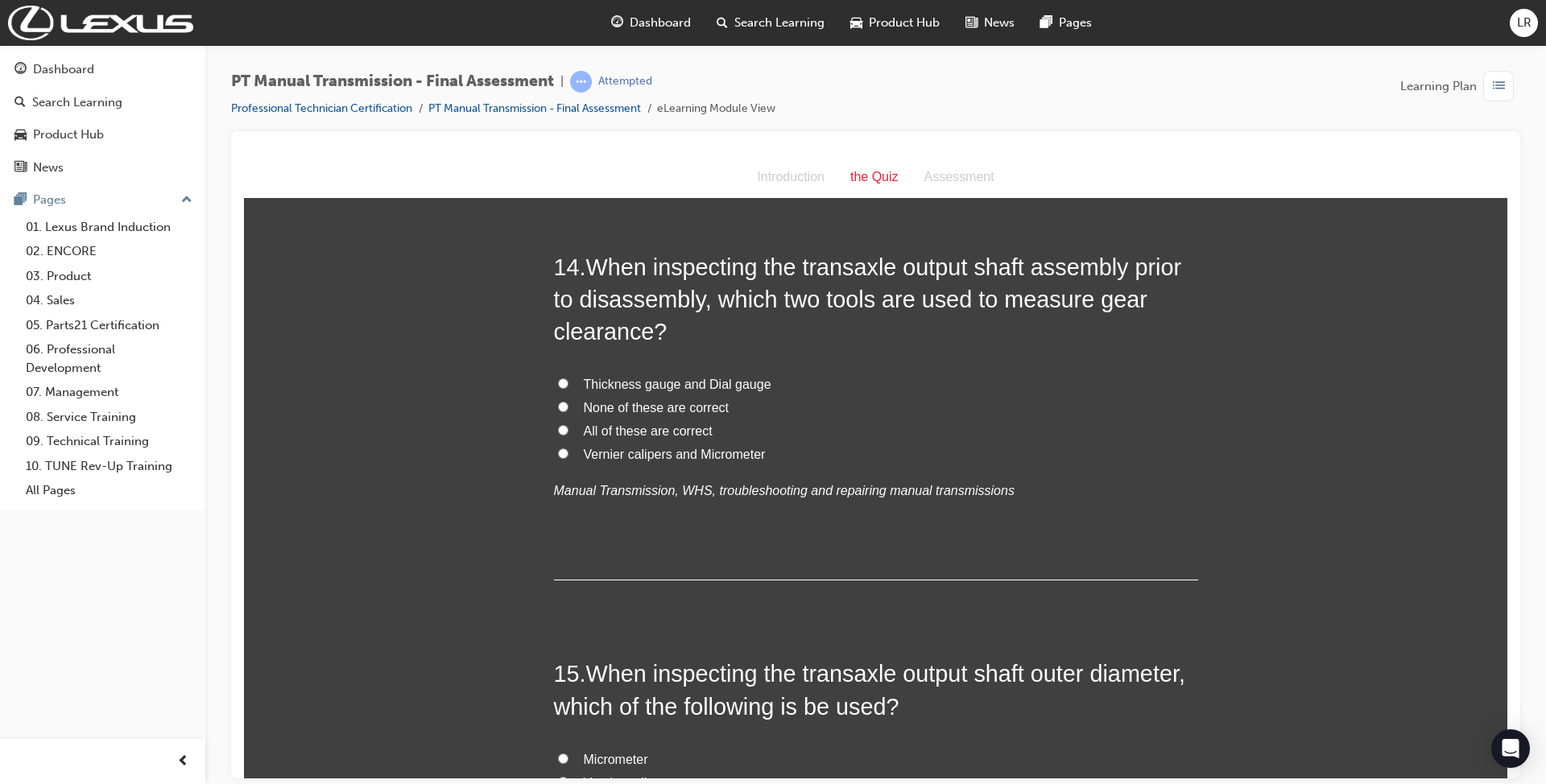
click at [706, 453] on span "Vernier calipers and Micrometer" at bounding box center [674, 453] width 182 height 13
click at [568, 453] on input "Vernier calipers and Micrometer" at bounding box center [563, 452] width 10 height 10
radio input "true"
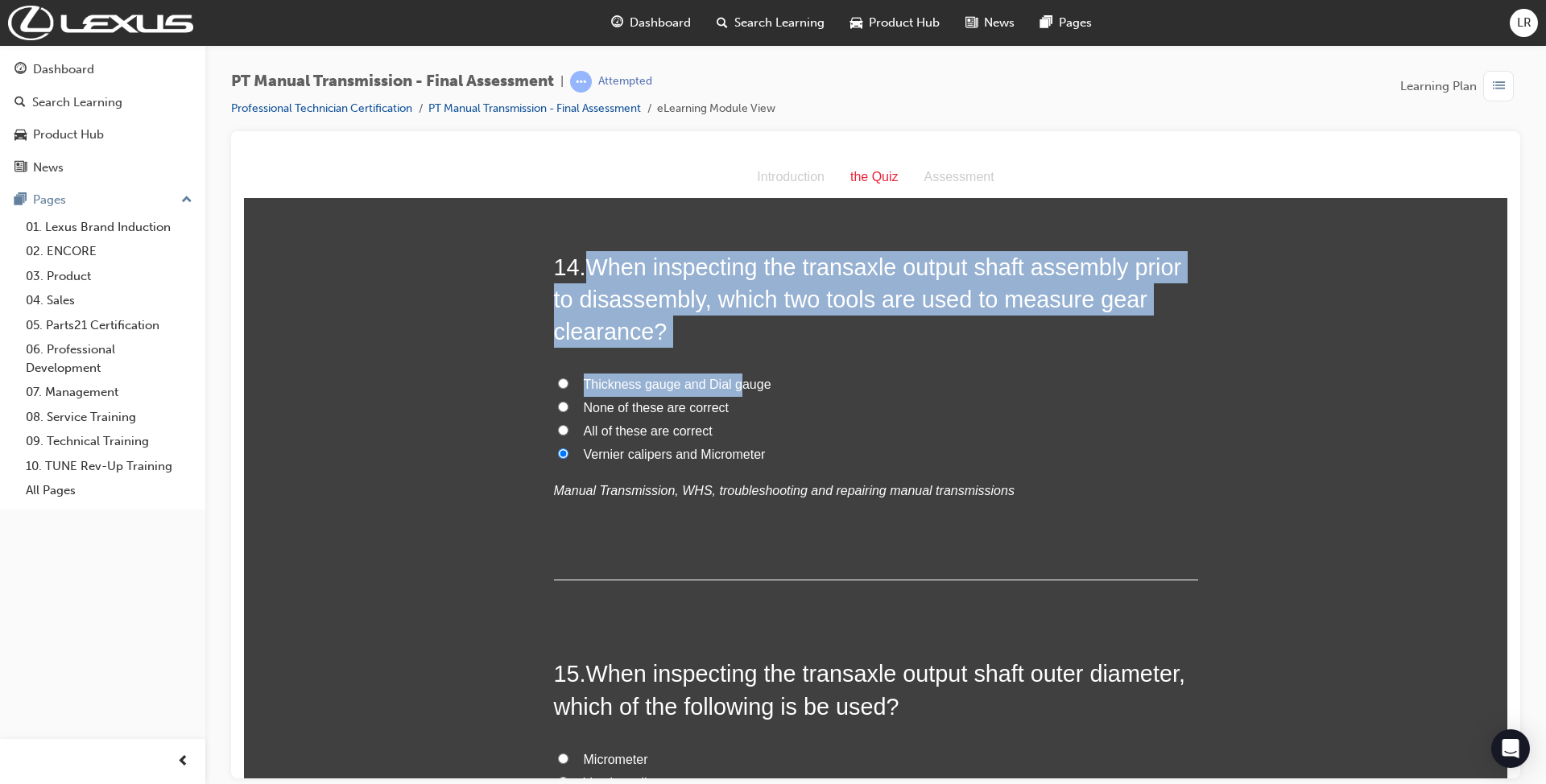
drag, startPoint x: 584, startPoint y: 267, endPoint x: 726, endPoint y: 368, distance: 174.3
click at [726, 368] on div "14 . When inspecting the transaxle output shaft assembly prior to disassembly, …" at bounding box center [876, 415] width 644 height 330
click at [676, 354] on div "14 . When inspecting the transaxle output shaft assembly prior to disassembly, …" at bounding box center [876, 415] width 644 height 330
drag, startPoint x: 583, startPoint y: 271, endPoint x: 679, endPoint y: 334, distance: 114.8
click at [679, 334] on h2 "14 . When inspecting the transaxle output shaft assembly prior to disassembly, …" at bounding box center [876, 299] width 644 height 97
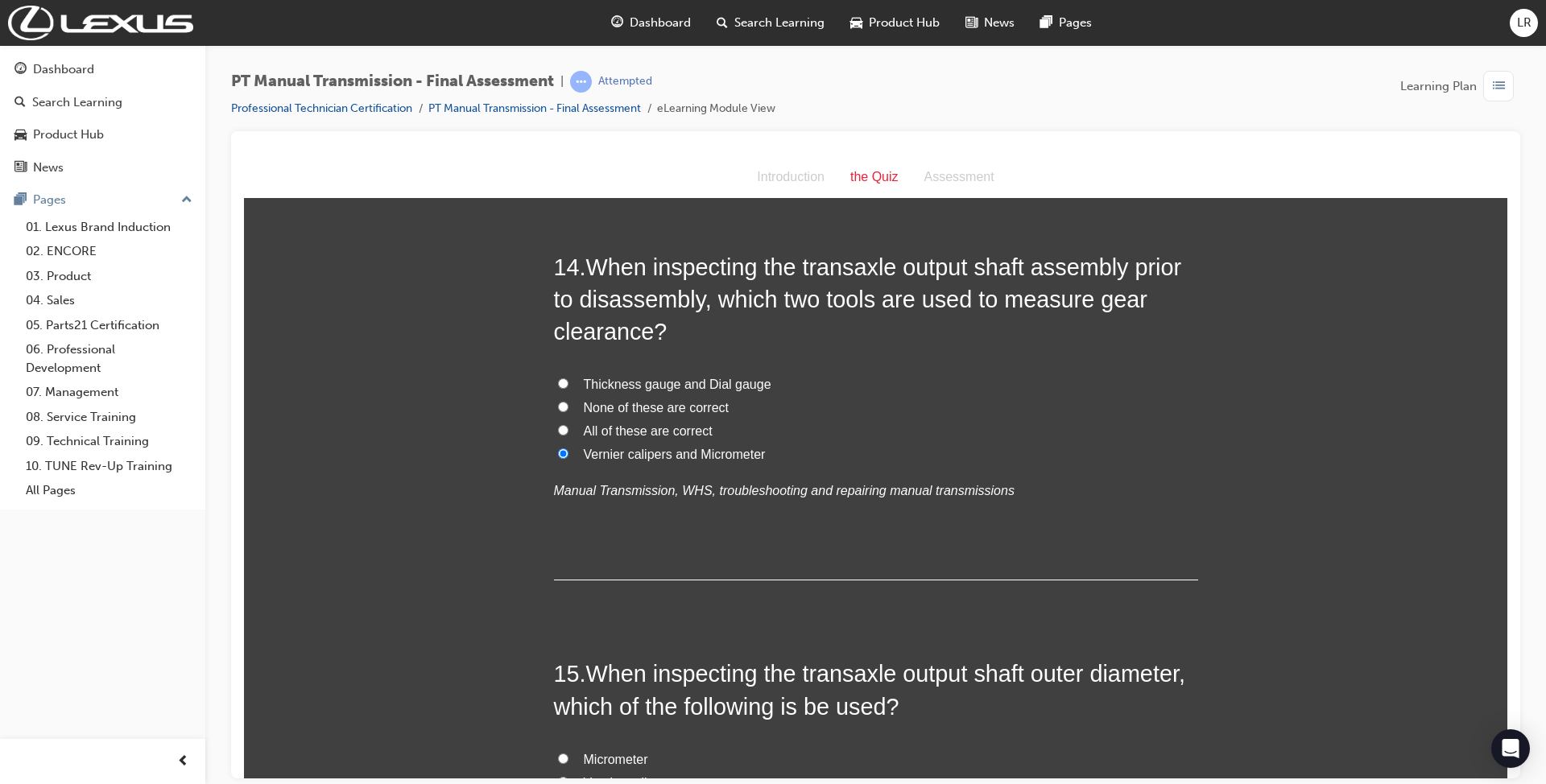
click at [642, 383] on span "Thickness gauge and Dial gauge" at bounding box center [677, 383] width 187 height 13
click at [568, 383] on input "Thickness gauge and Dial gauge" at bounding box center [563, 382] width 10 height 10
radio input "true"
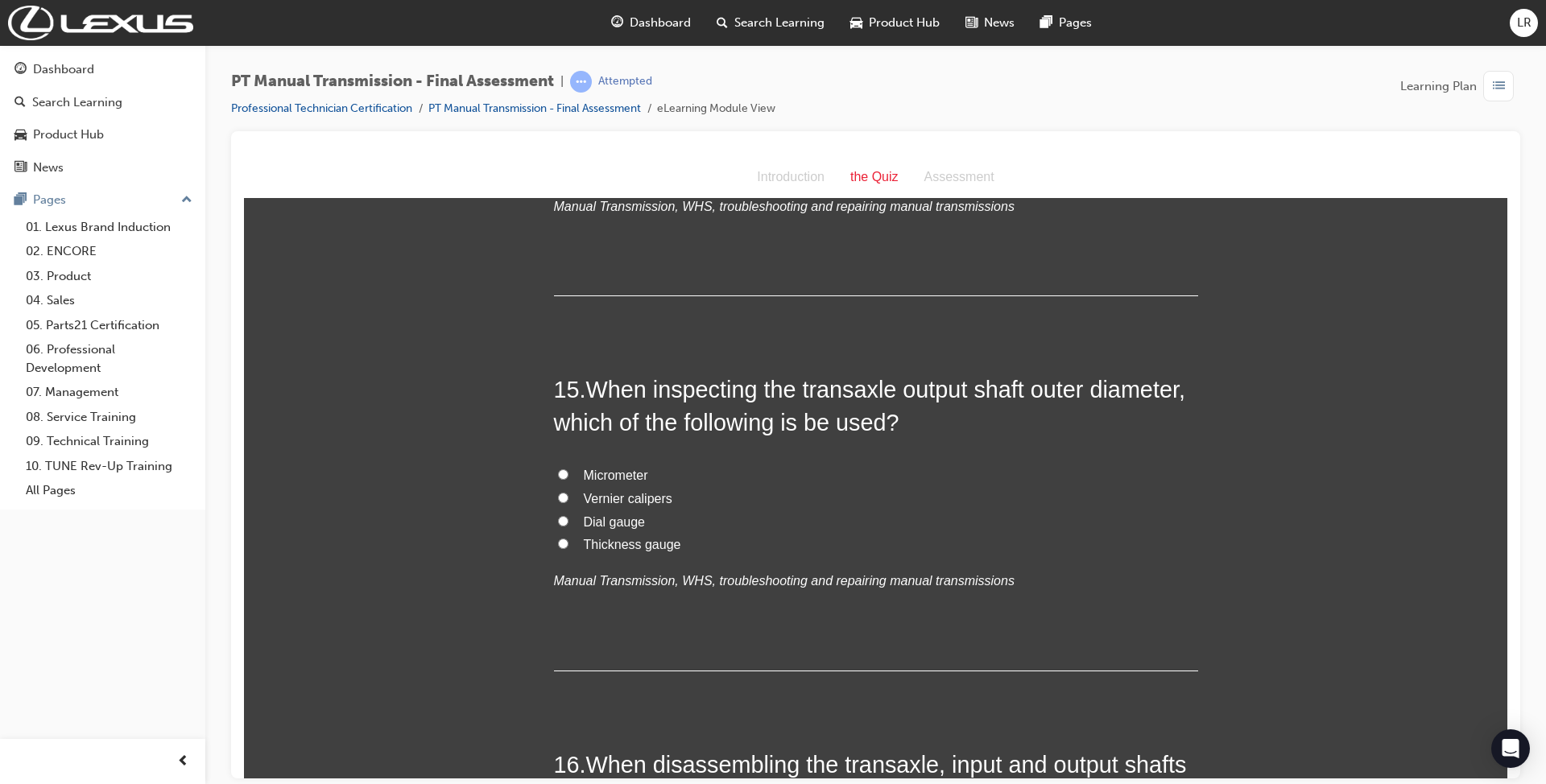
scroll to position [5257, 0]
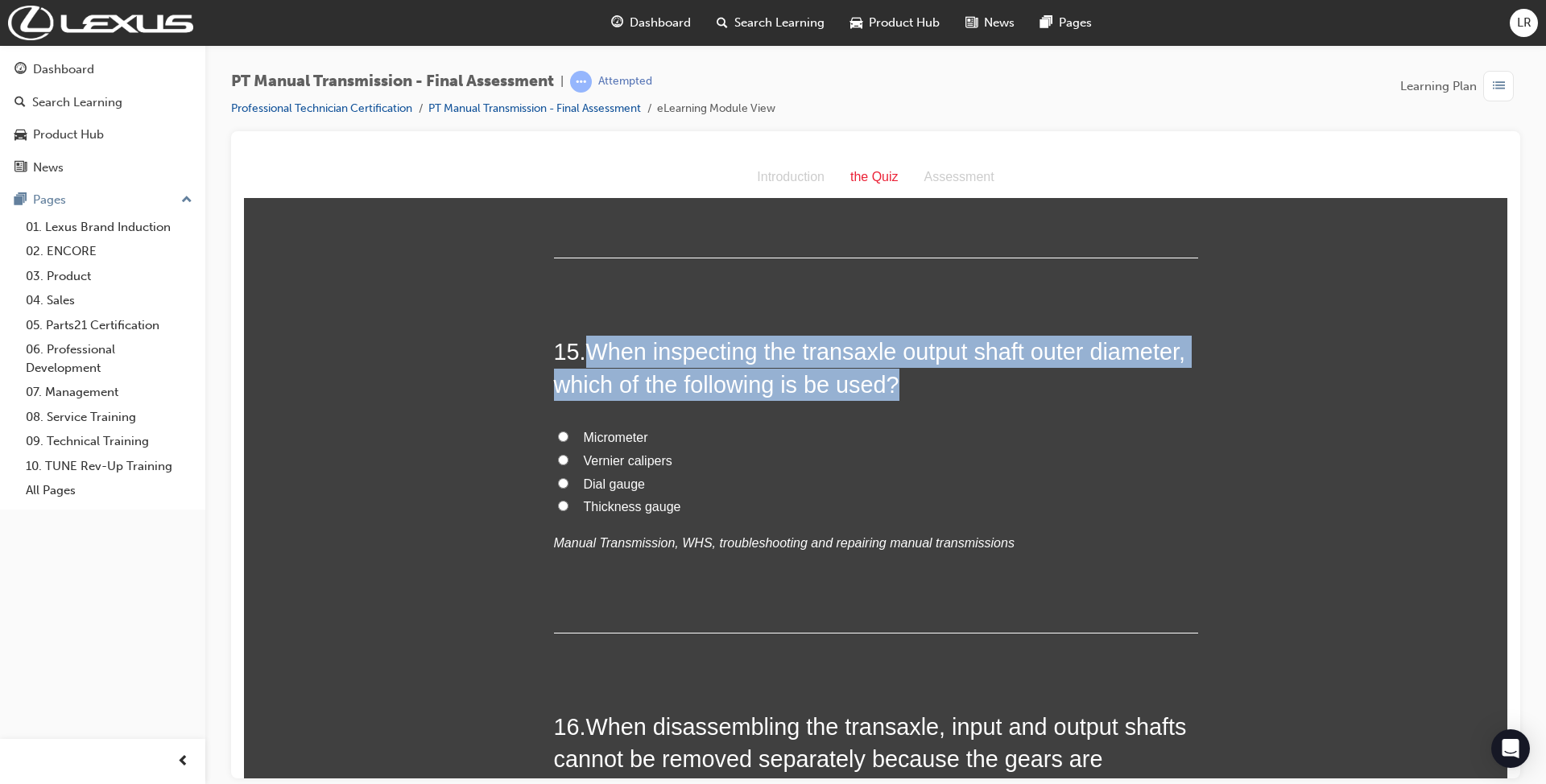
drag, startPoint x: 581, startPoint y: 342, endPoint x: 918, endPoint y: 387, distance: 340.0
click at [918, 387] on h2 "15 . When inspecting the transaxle output shaft outer diameter, which of the fo…" at bounding box center [876, 367] width 644 height 66
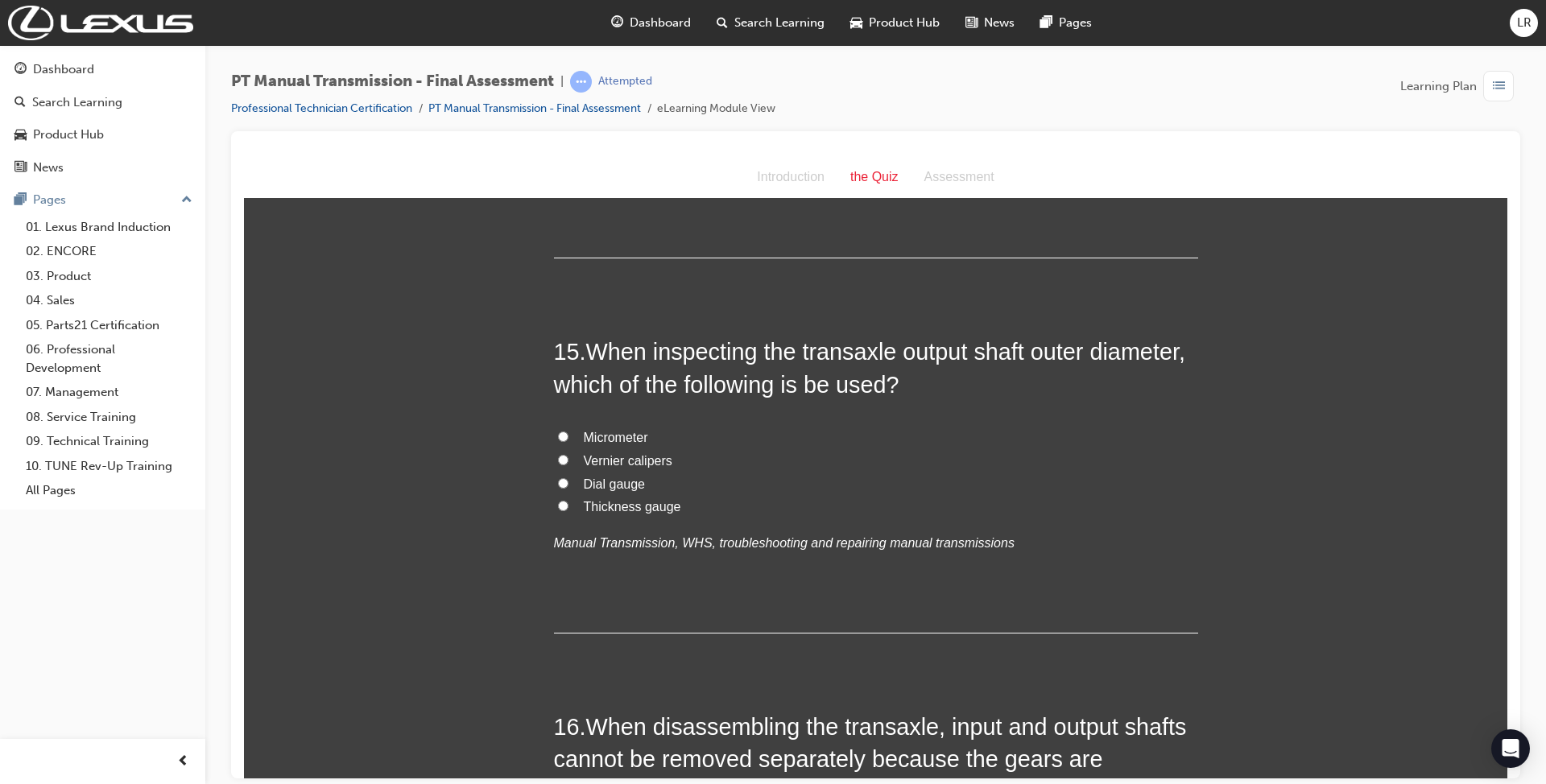
click at [599, 440] on span "Micrometer" at bounding box center [615, 436] width 65 height 13
click at [568, 440] on input "Micrometer" at bounding box center [563, 435] width 10 height 10
radio input "true"
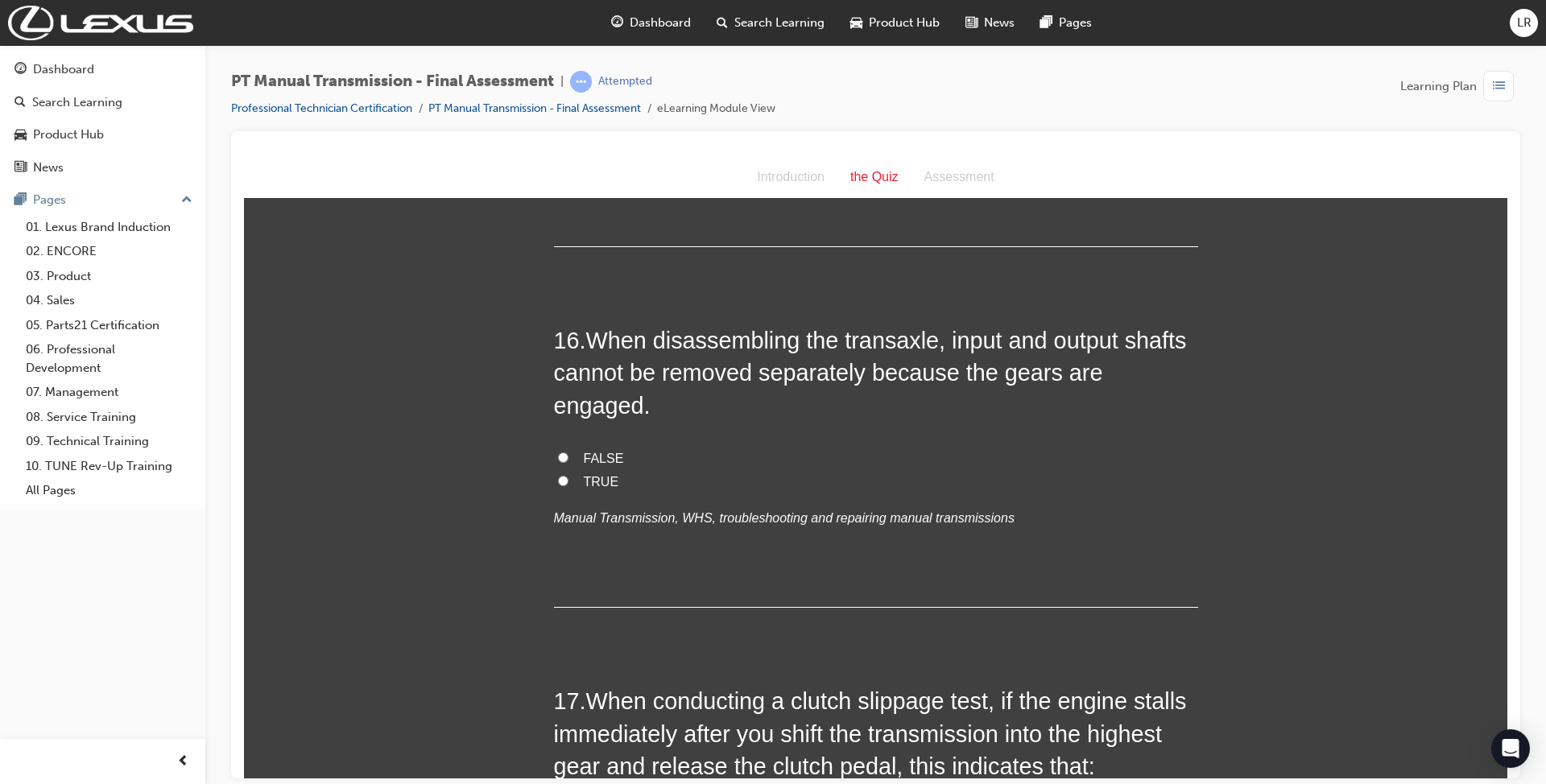
scroll to position [5685, 0]
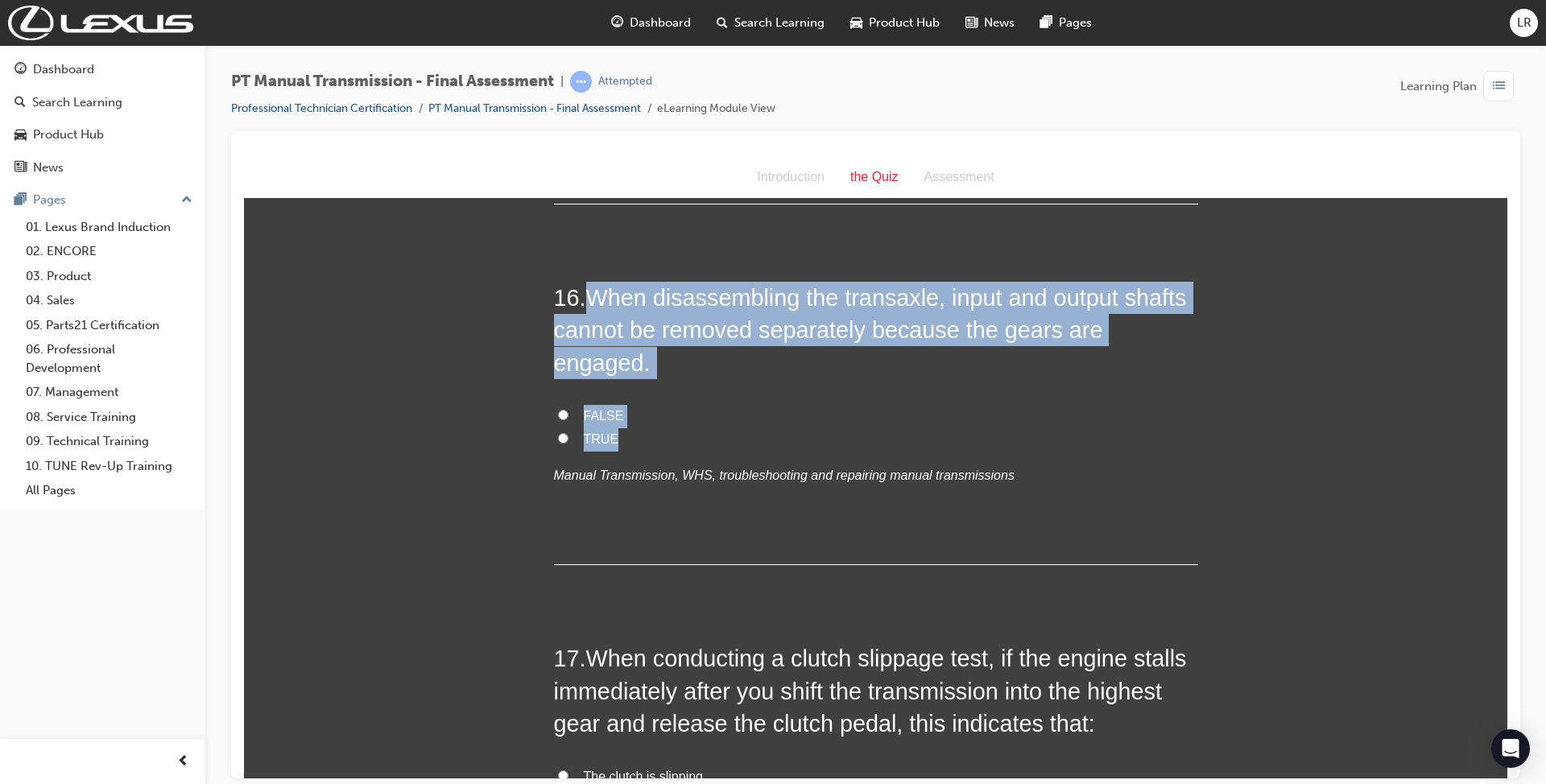
drag, startPoint x: 579, startPoint y: 283, endPoint x: 686, endPoint y: 406, distance: 163.0
click at [686, 406] on div "16 . When disassembling the transaxle, input and output shafts cannot be remove…" at bounding box center [876, 422] width 644 height 283
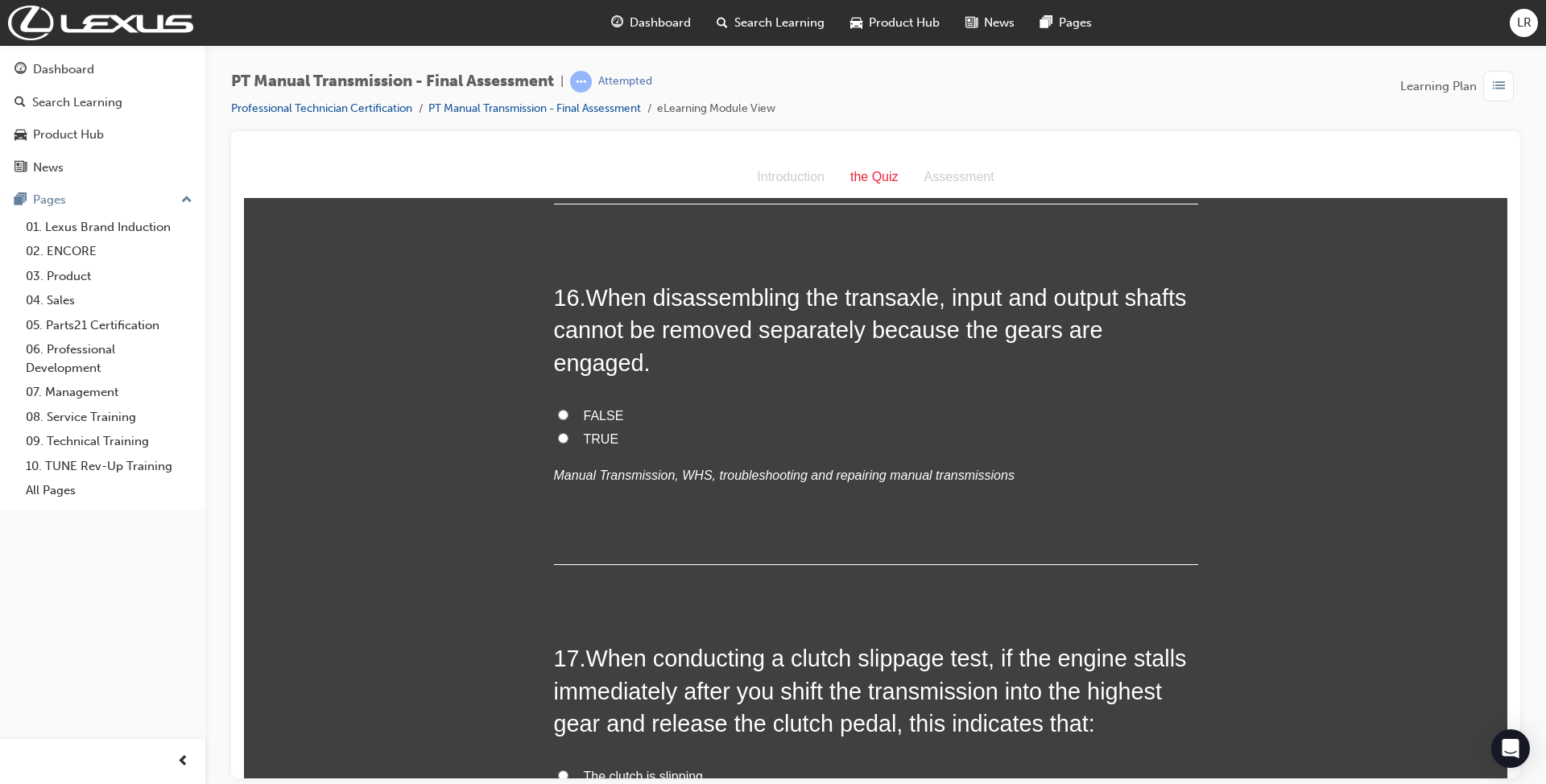
click at [583, 431] on span "TRUE" at bounding box center [601, 438] width 35 height 13
click at [568, 432] on input "TRUE" at bounding box center [563, 437] width 10 height 10
radio input "true"
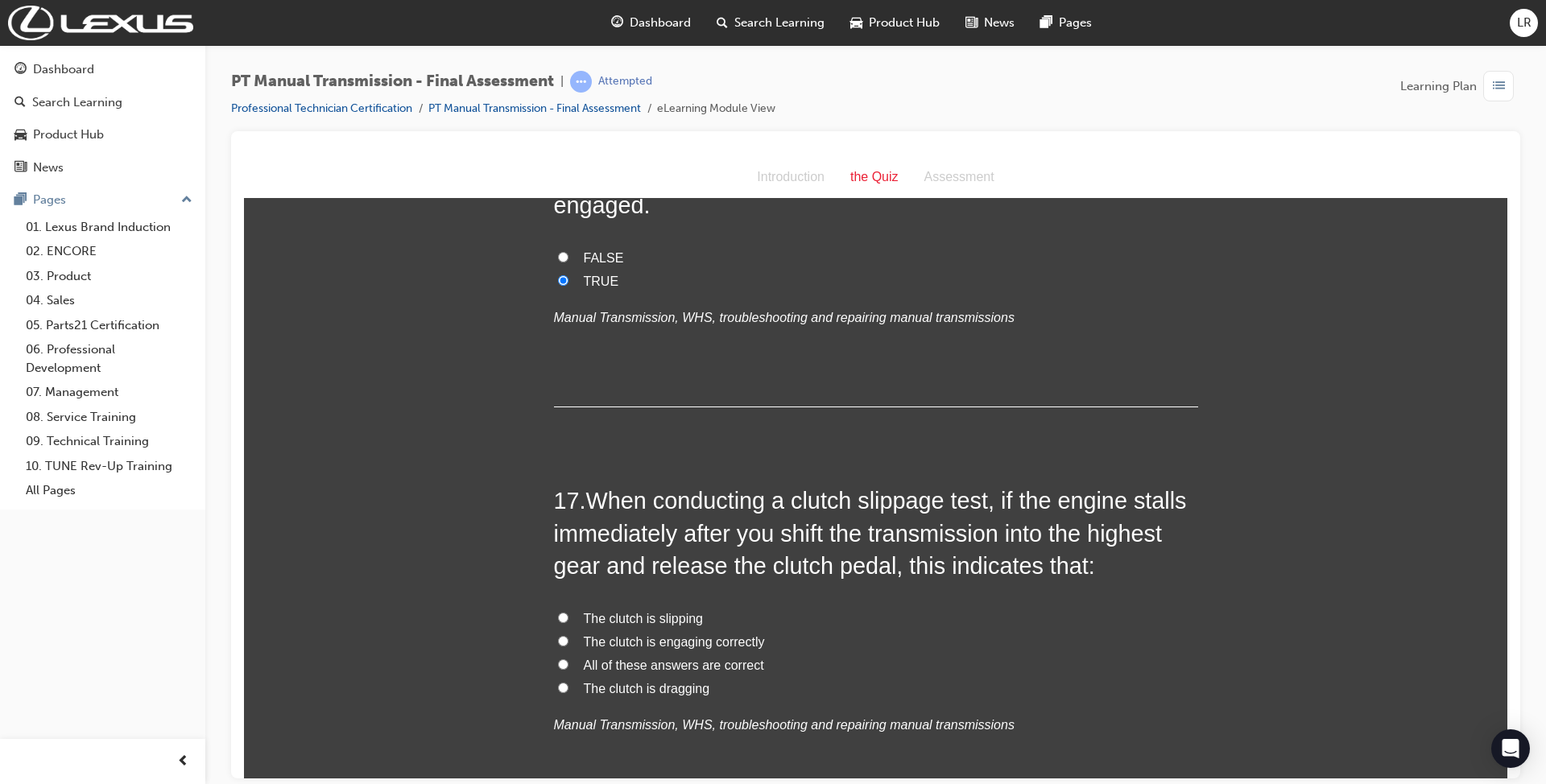
scroll to position [5901, 0]
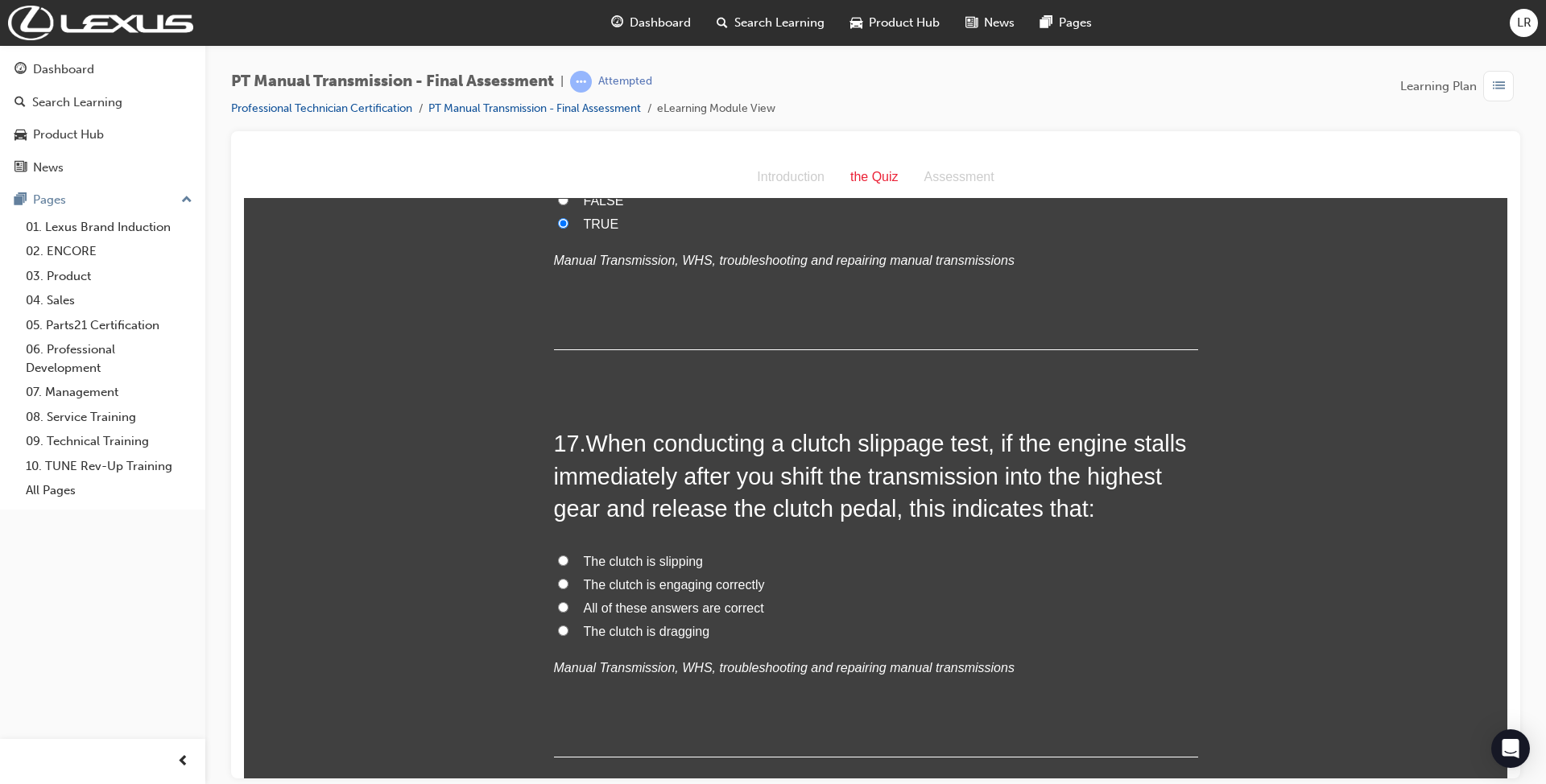
click at [670, 577] on span "The clutch is engaging correctly" at bounding box center [673, 584] width 181 height 13
click at [568, 578] on input "The clutch is engaging correctly" at bounding box center [563, 583] width 10 height 10
radio input "true"
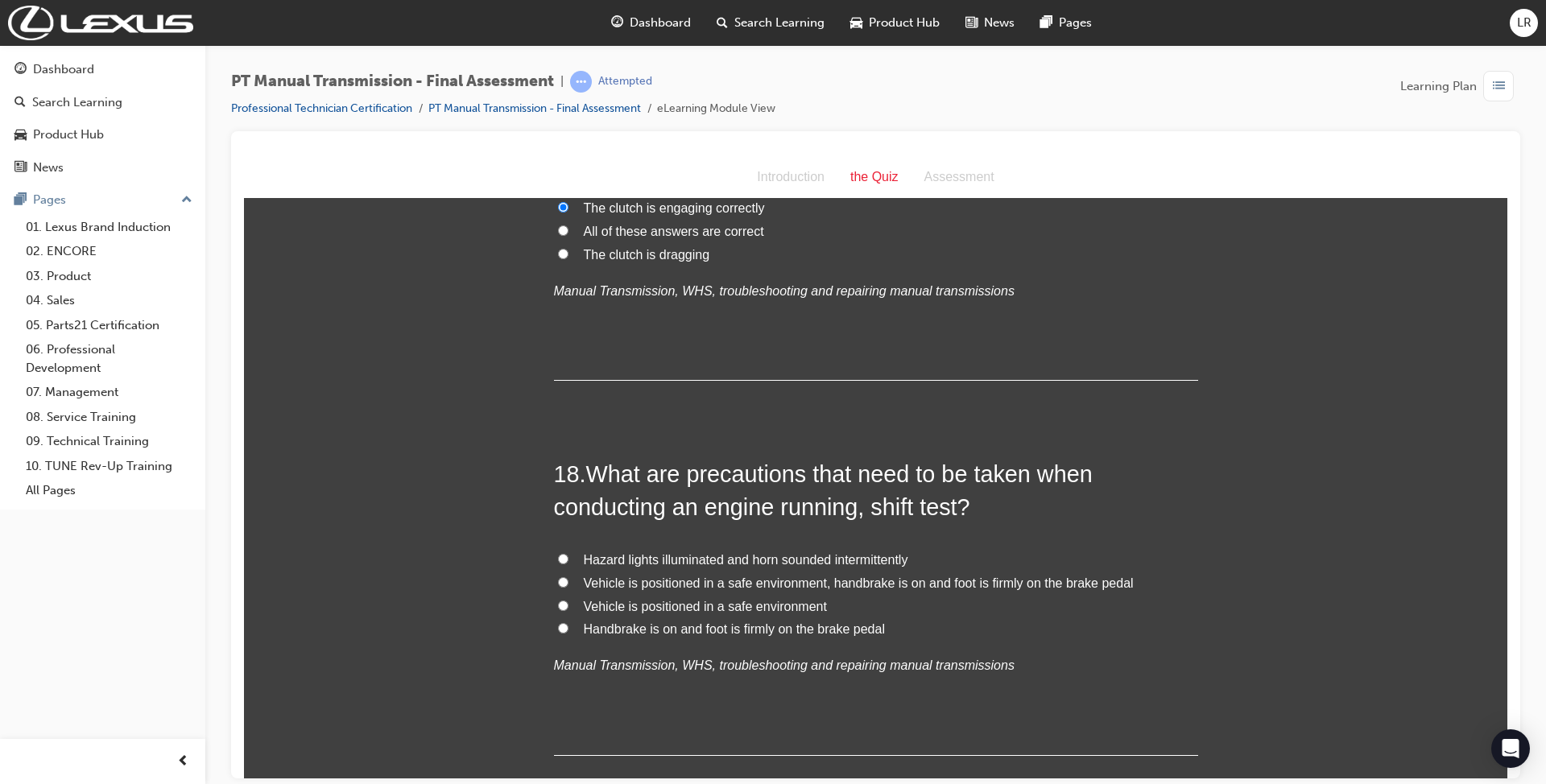
scroll to position [6329, 0]
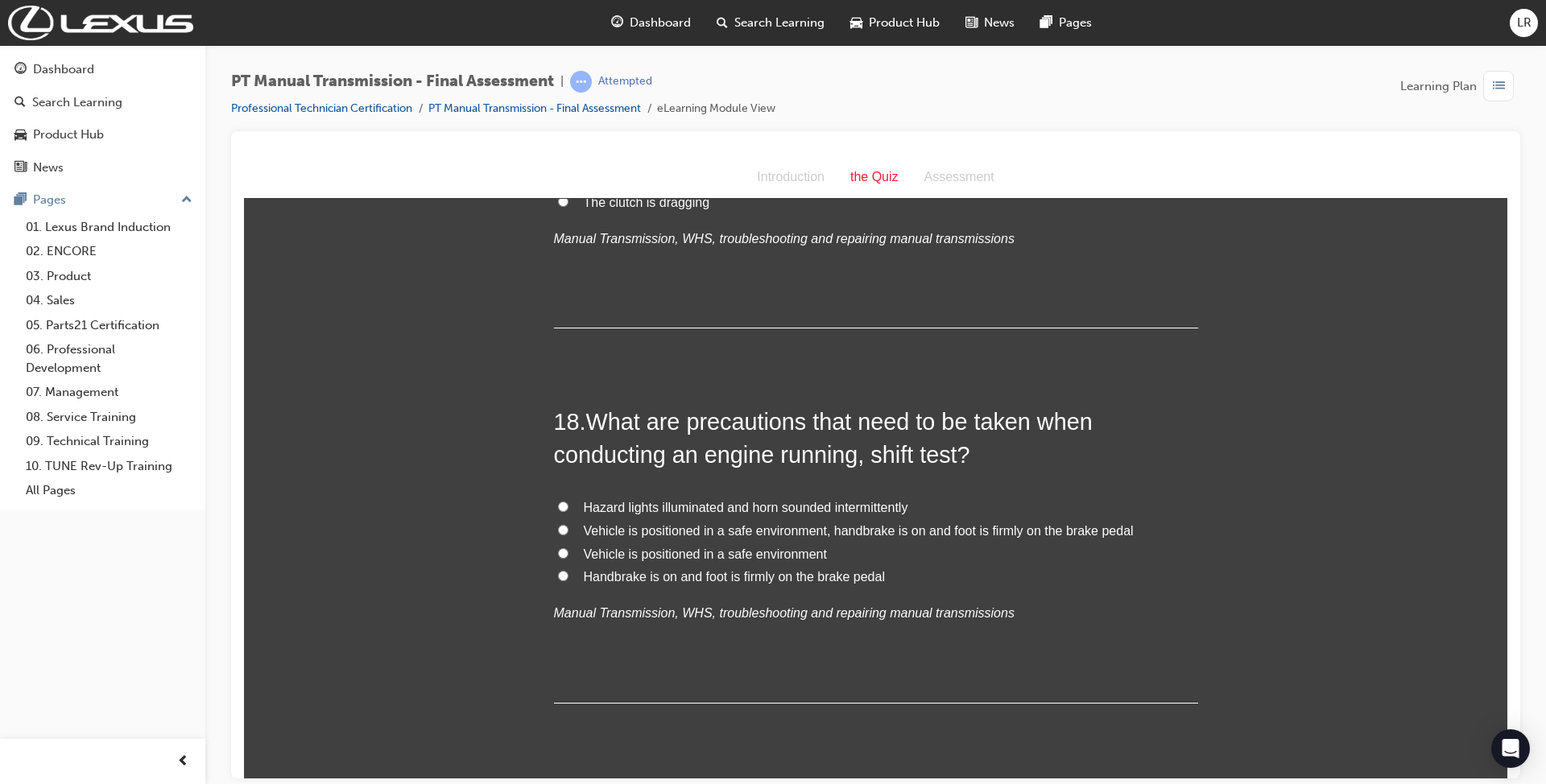
click at [679, 523] on span "Vehicle is positioned in a safe environment, handbrake is on and foot is firmly…" at bounding box center [858, 529] width 550 height 13
click at [568, 524] on input "Vehicle is positioned in a safe environment, handbrake is on and foot is firmly…" at bounding box center [563, 529] width 10 height 10
radio input "true"
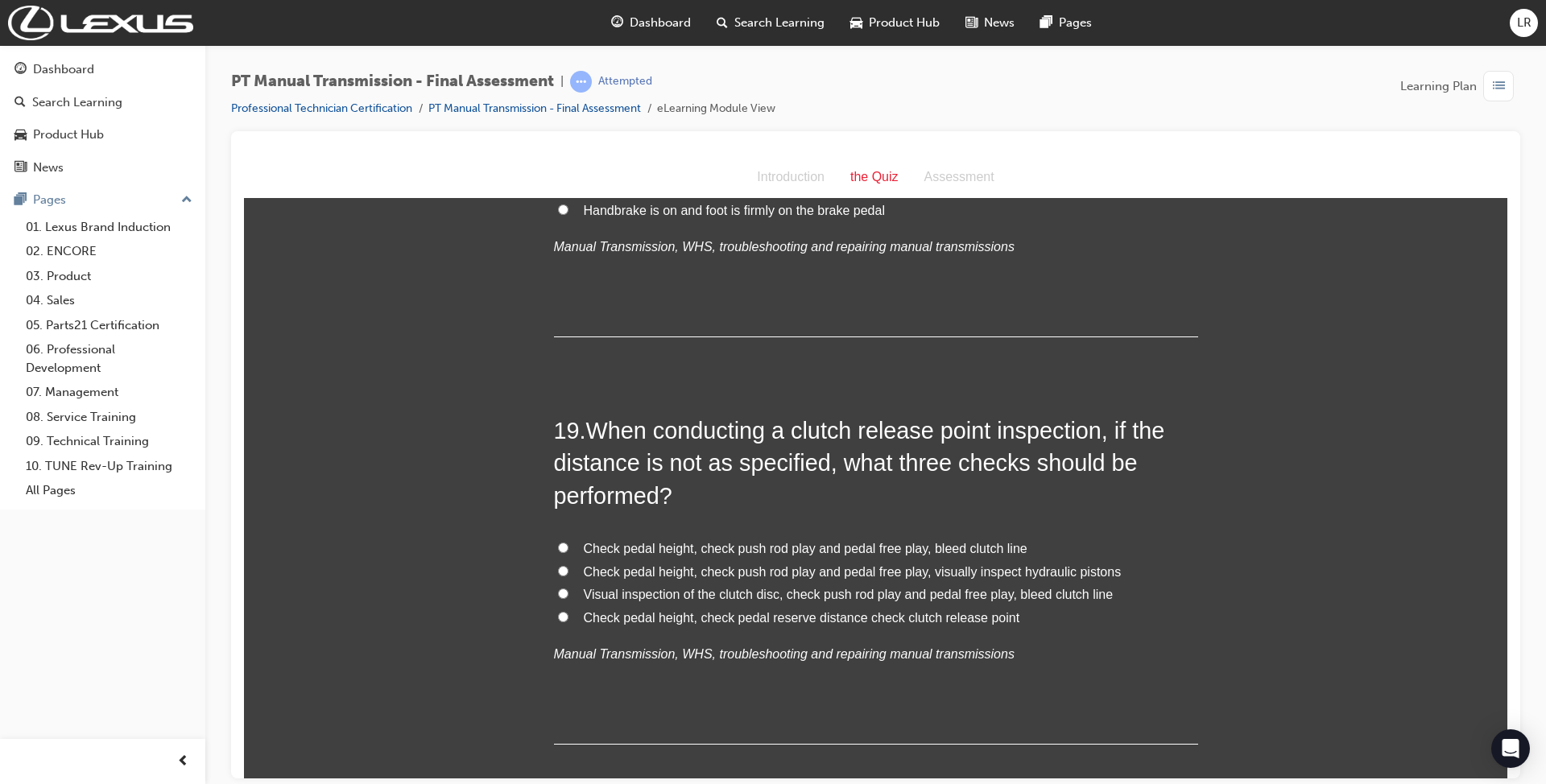
scroll to position [6753, 0]
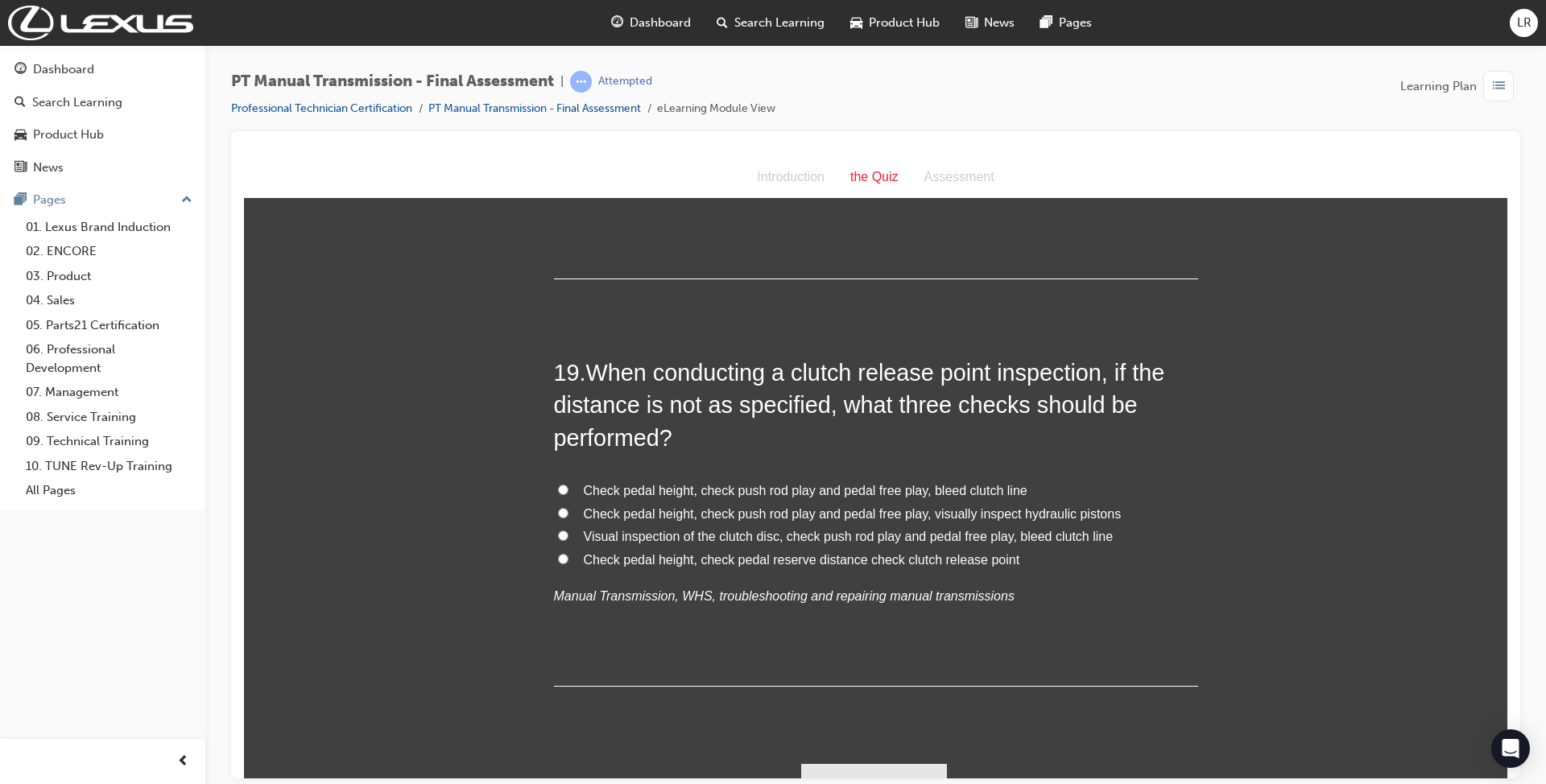
click at [715, 506] on span "Check pedal height, check push rod play and pedal free play, visually inspect h…" at bounding box center [852, 513] width 538 height 13
click at [568, 507] on input "Check pedal height, check push rod play and pedal free play, visually inspect h…" at bounding box center [563, 512] width 10 height 10
radio input "true"
click at [894, 763] on button "Submit Answers" at bounding box center [874, 786] width 146 height 45
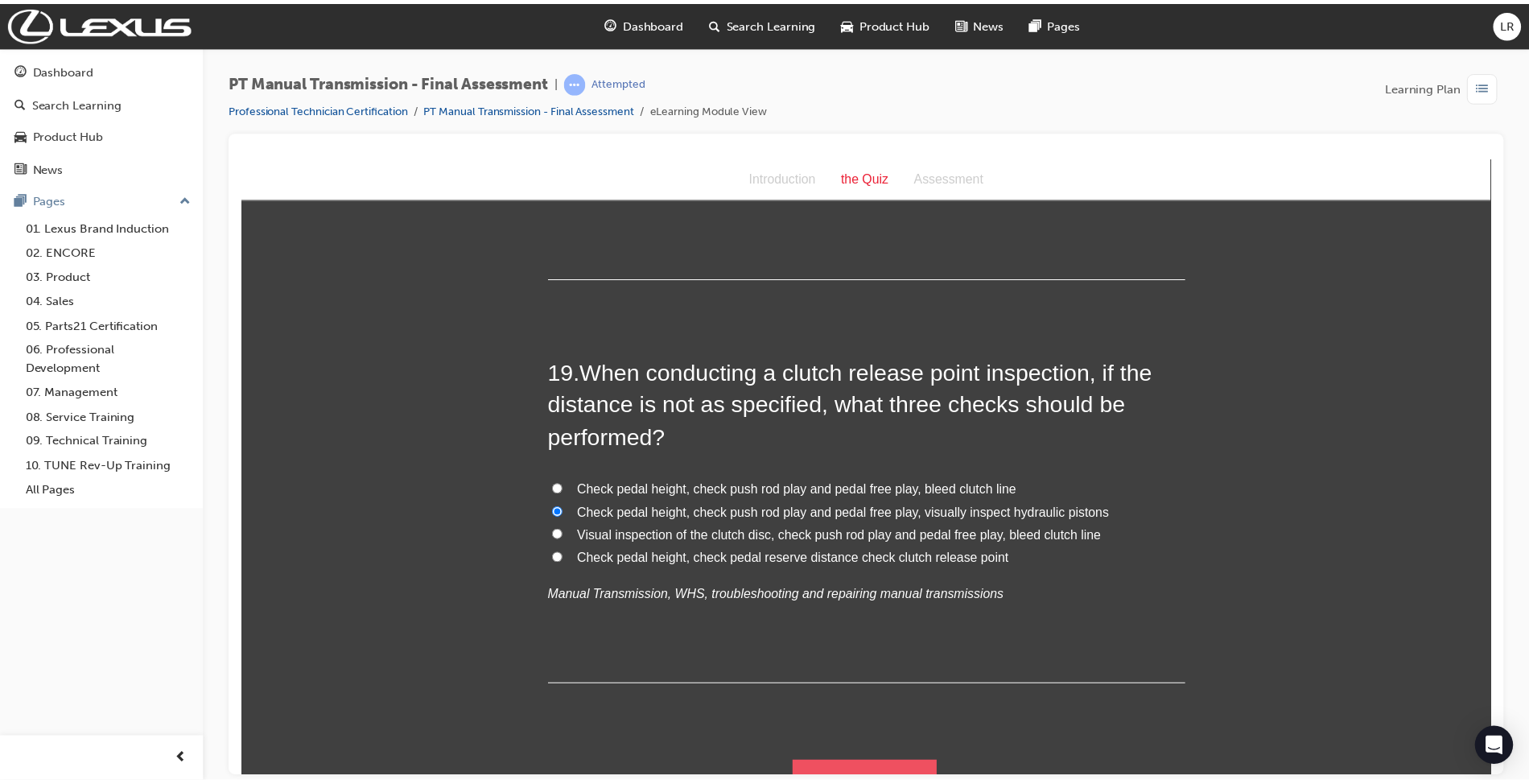
scroll to position [0, 0]
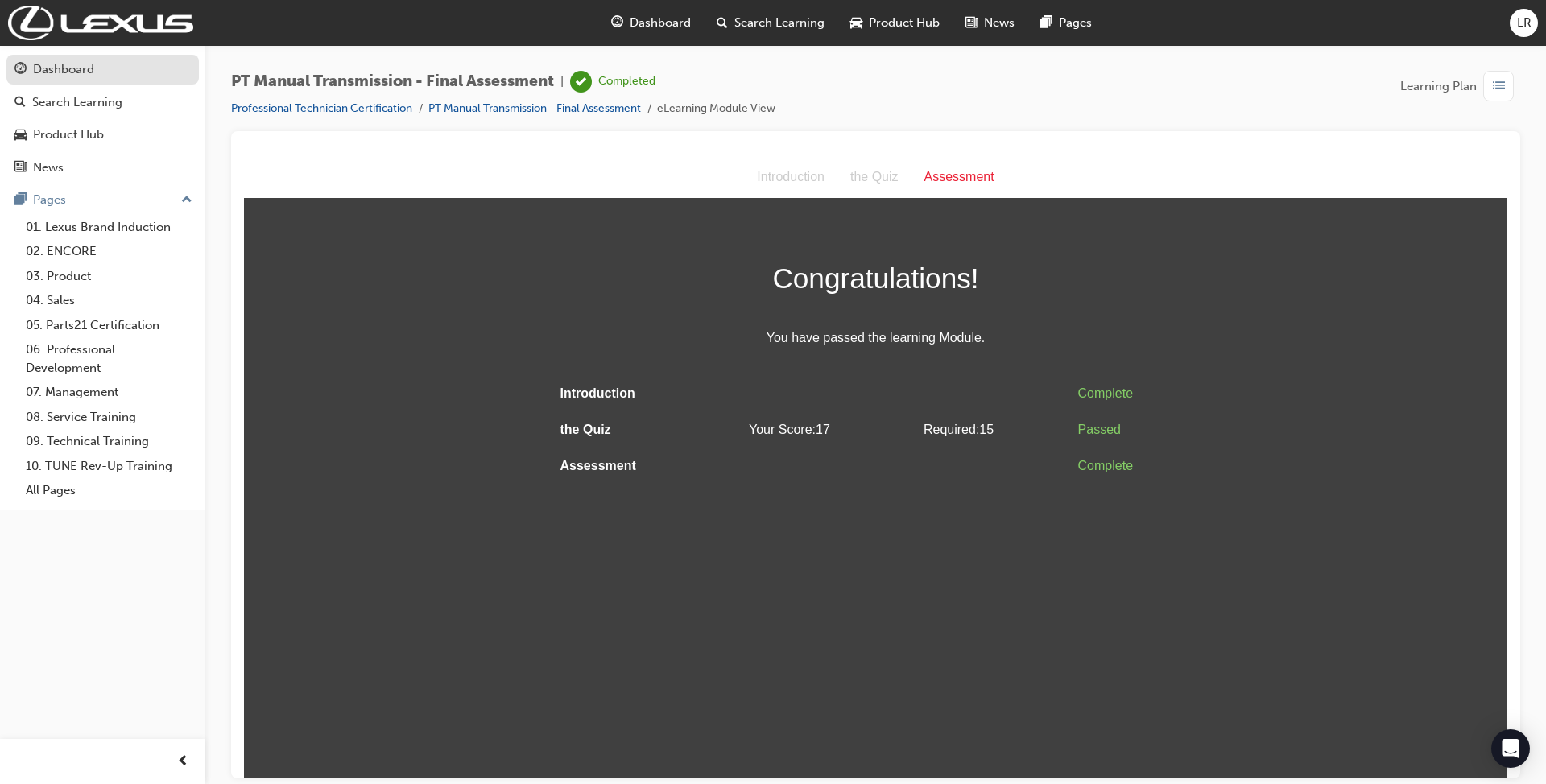
click at [46, 66] on div "Dashboard" at bounding box center [63, 70] width 61 height 18
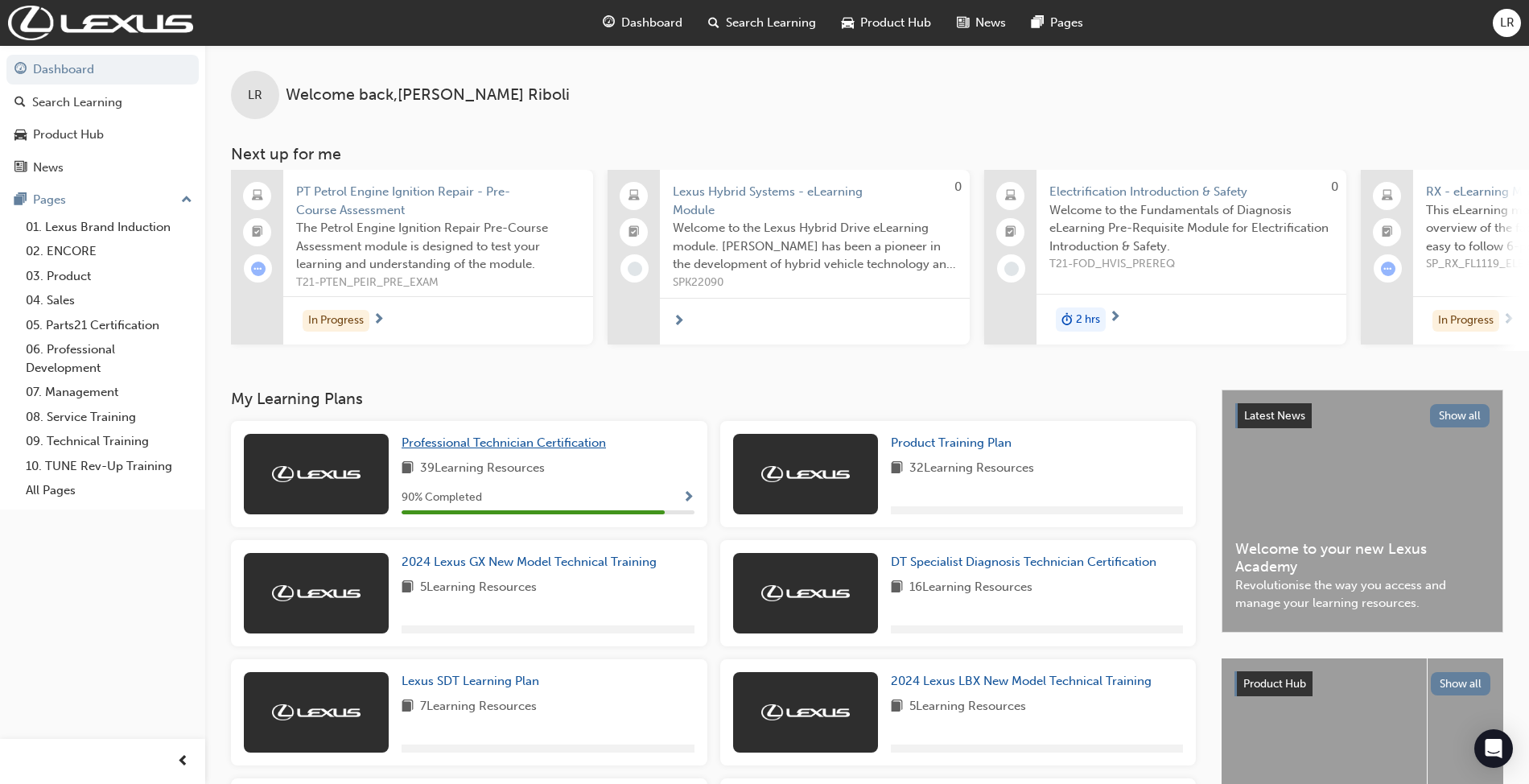
click at [467, 447] on span "Professional Technician Certification" at bounding box center [504, 442] width 204 height 14
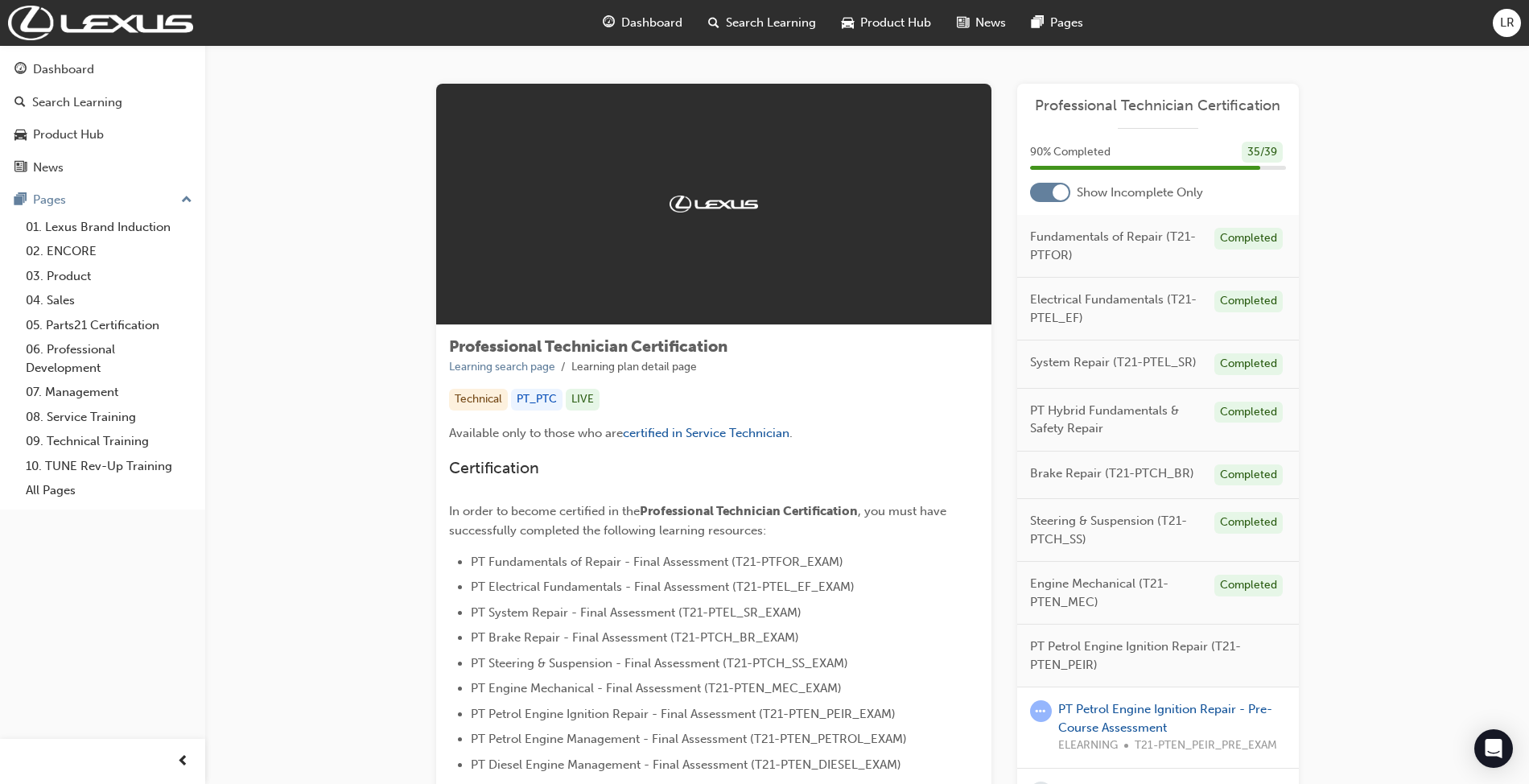
click at [1053, 197] on div at bounding box center [1051, 192] width 40 height 19
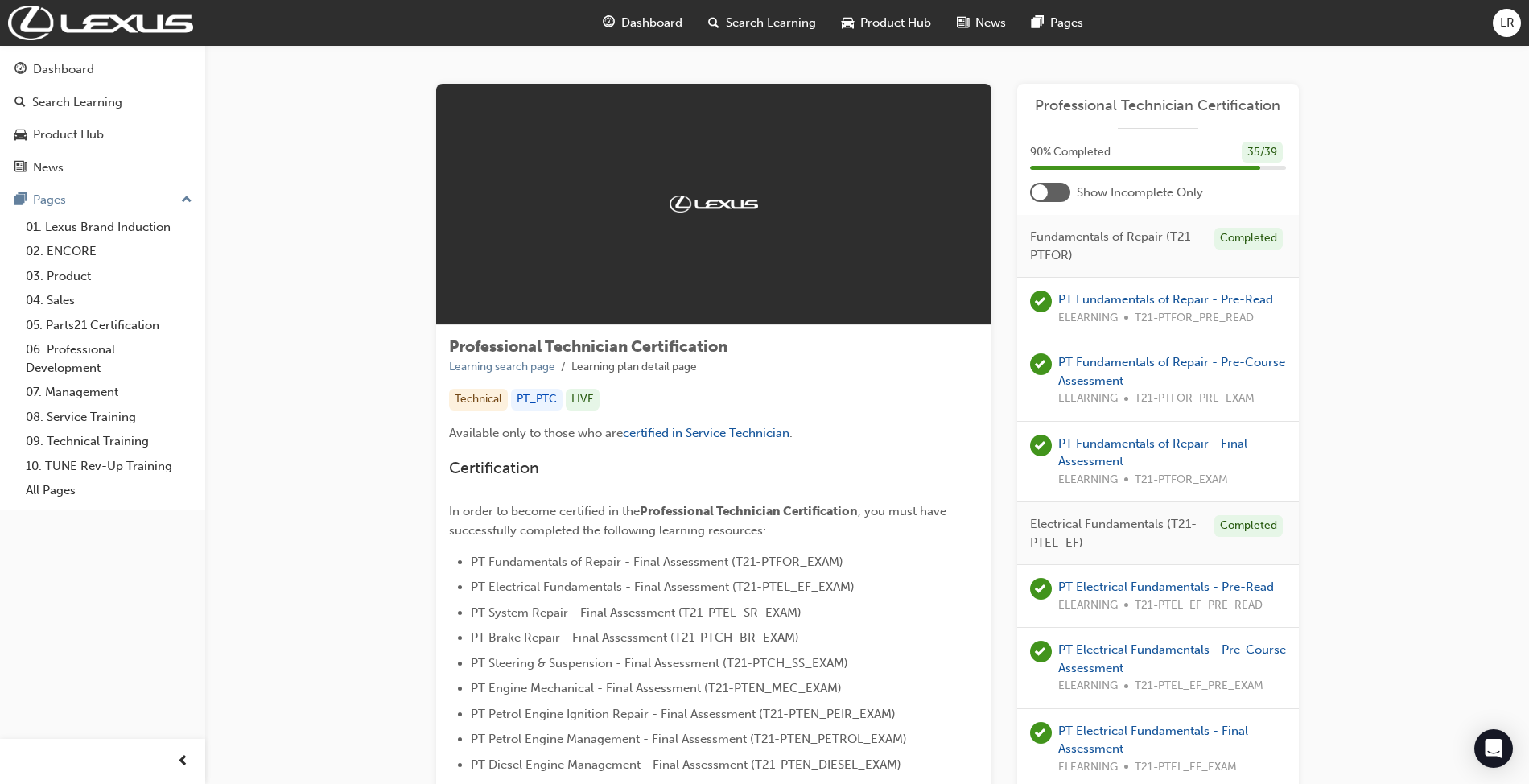
click at [1052, 199] on div at bounding box center [1051, 192] width 40 height 19
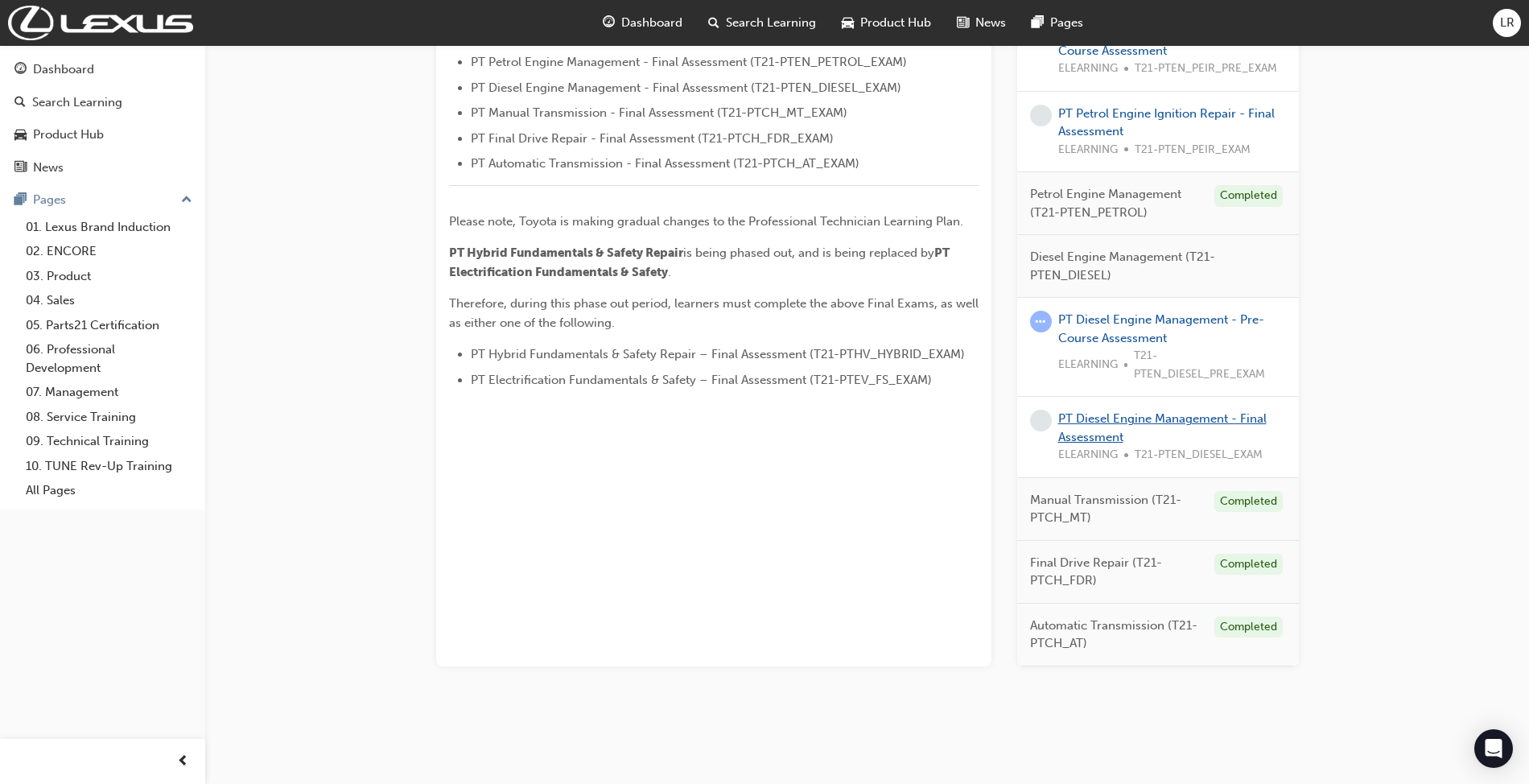
scroll to position [358, 0]
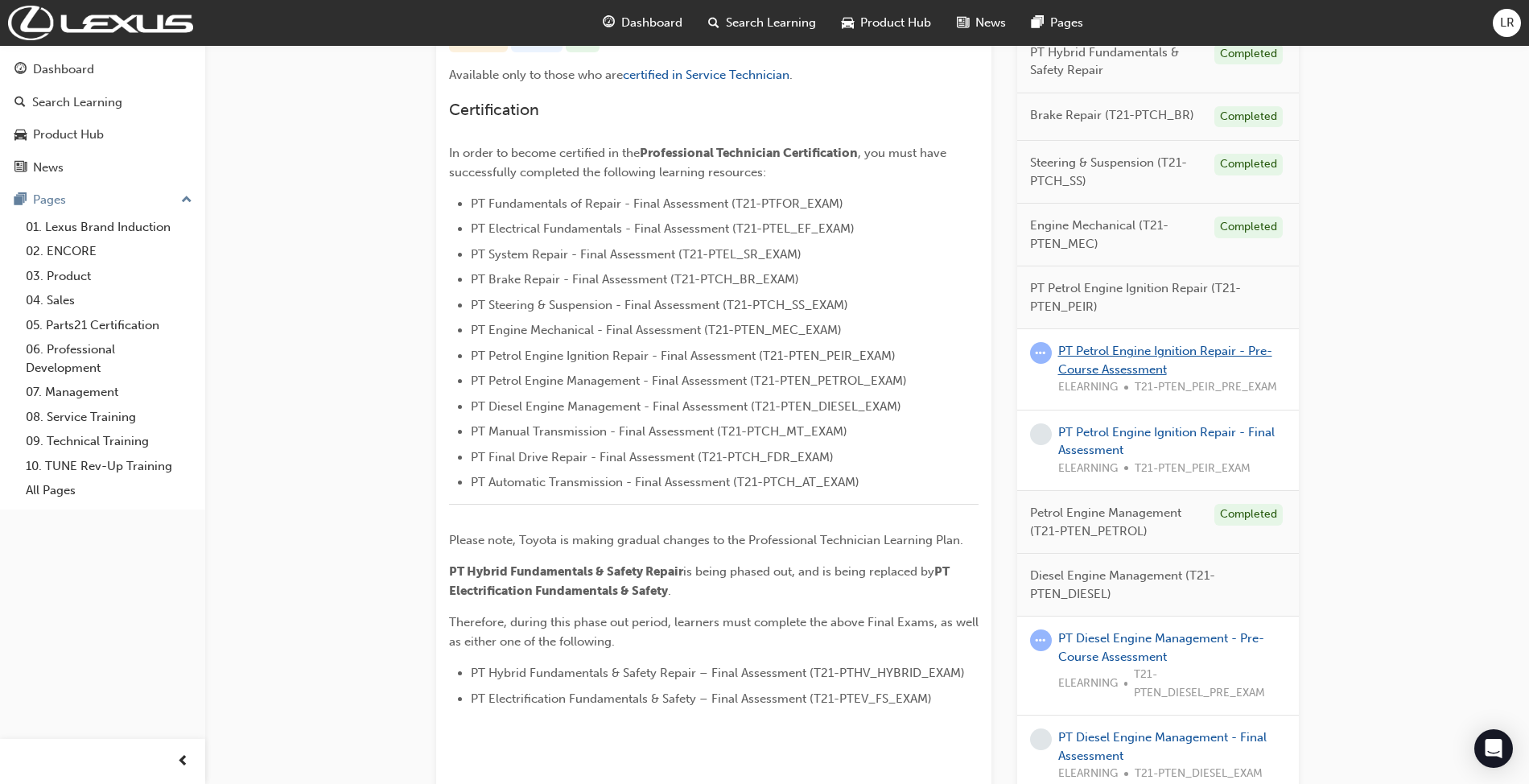
click at [1136, 355] on link "PT Petrol Engine Ignition Repair - Pre-Course Assessment" at bounding box center [1165, 360] width 214 height 33
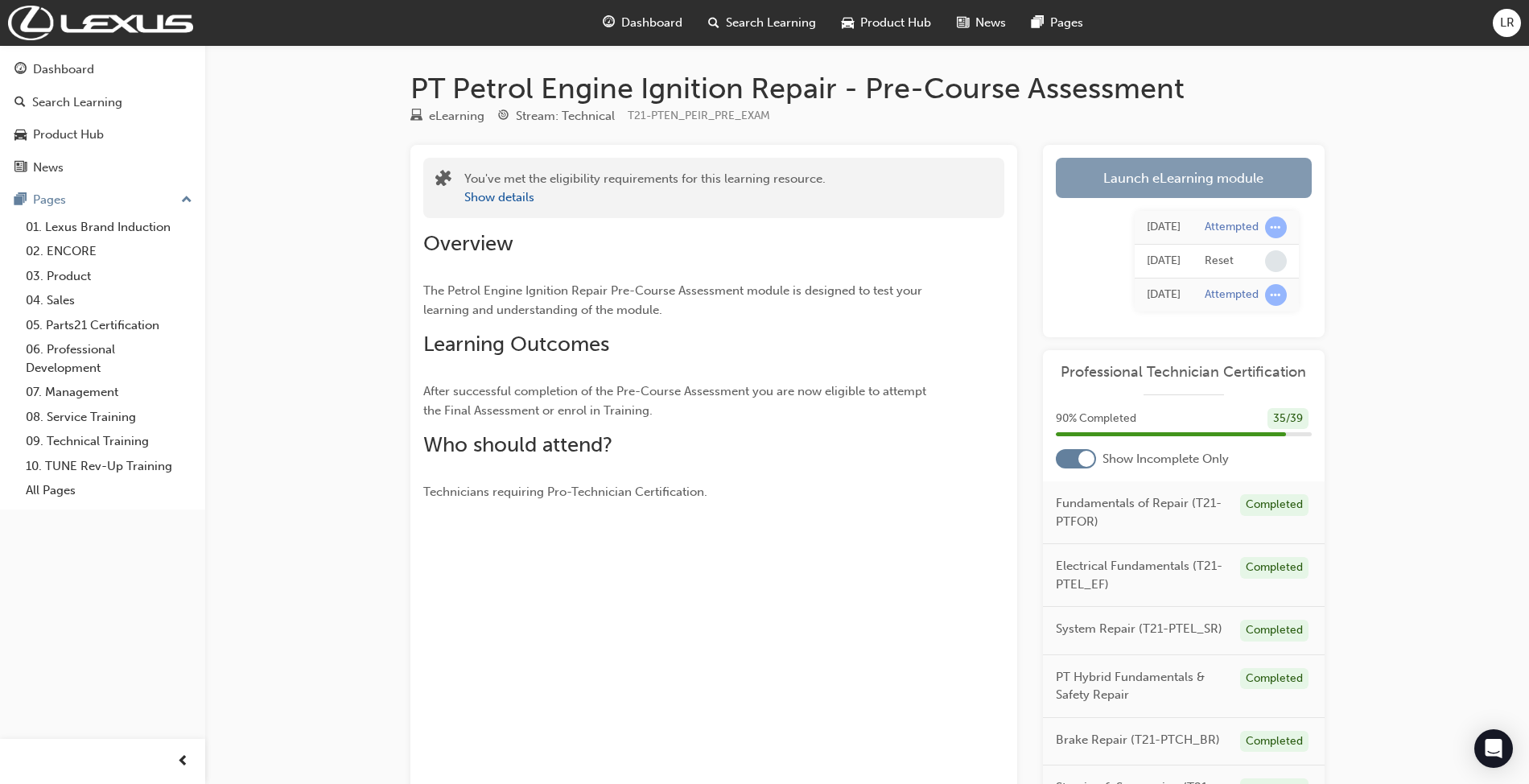
click at [1192, 181] on link "Launch eLearning module" at bounding box center [1184, 178] width 256 height 40
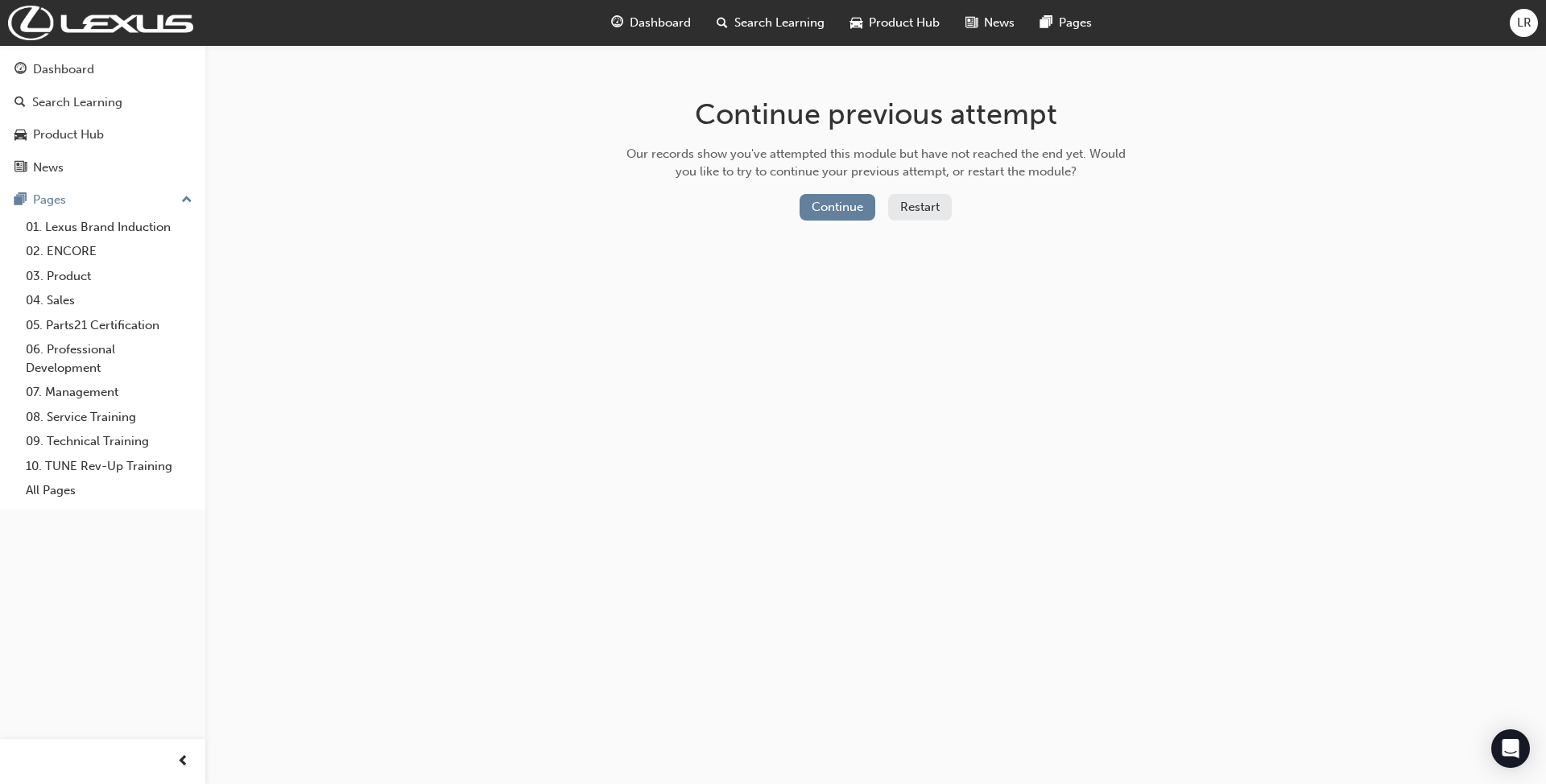
click at [900, 197] on button "Restart" at bounding box center [920, 208] width 64 height 27
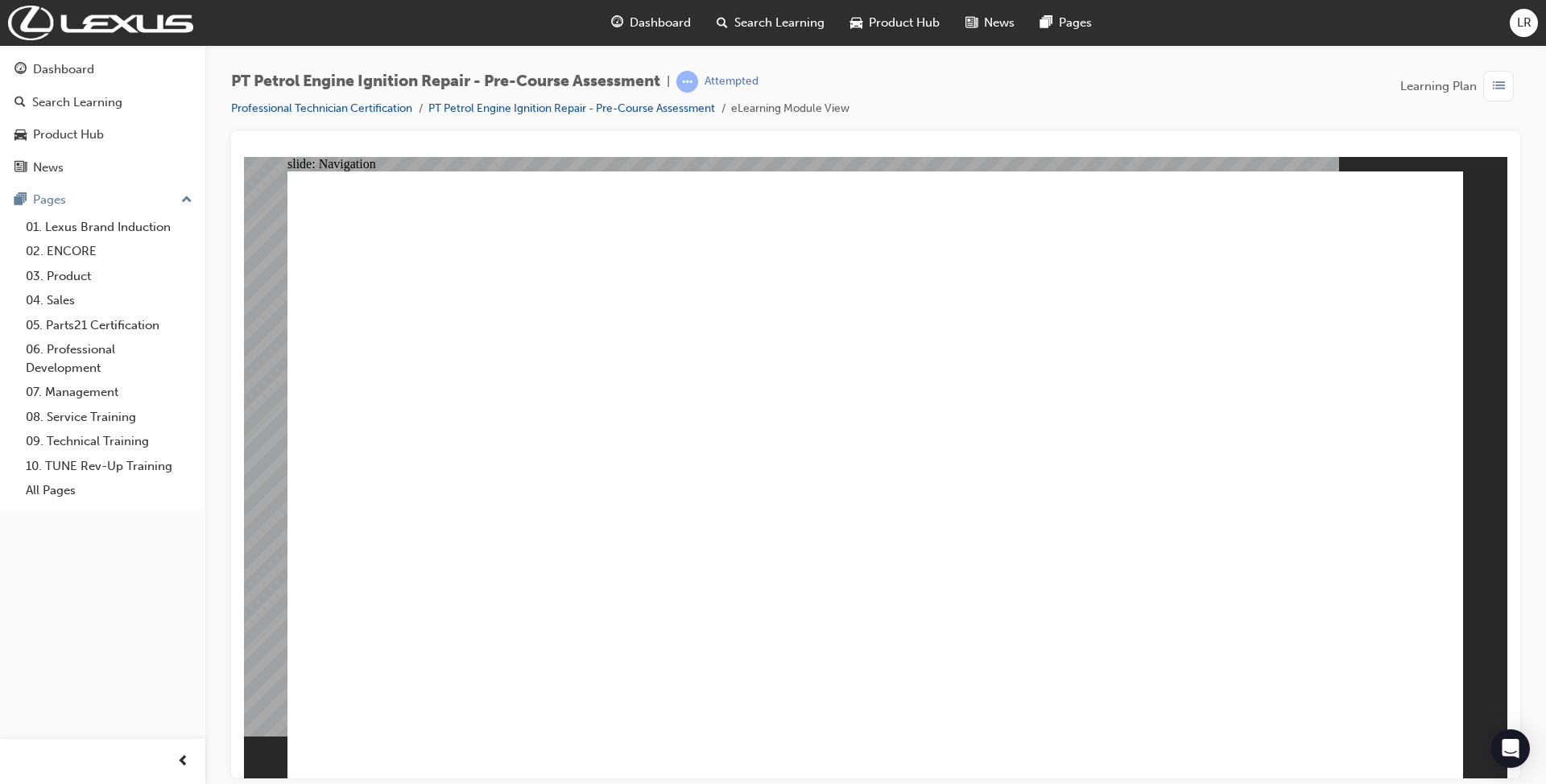
radio input "true"
drag, startPoint x: 1327, startPoint y: 271, endPoint x: 765, endPoint y: 267, distance: 562.0
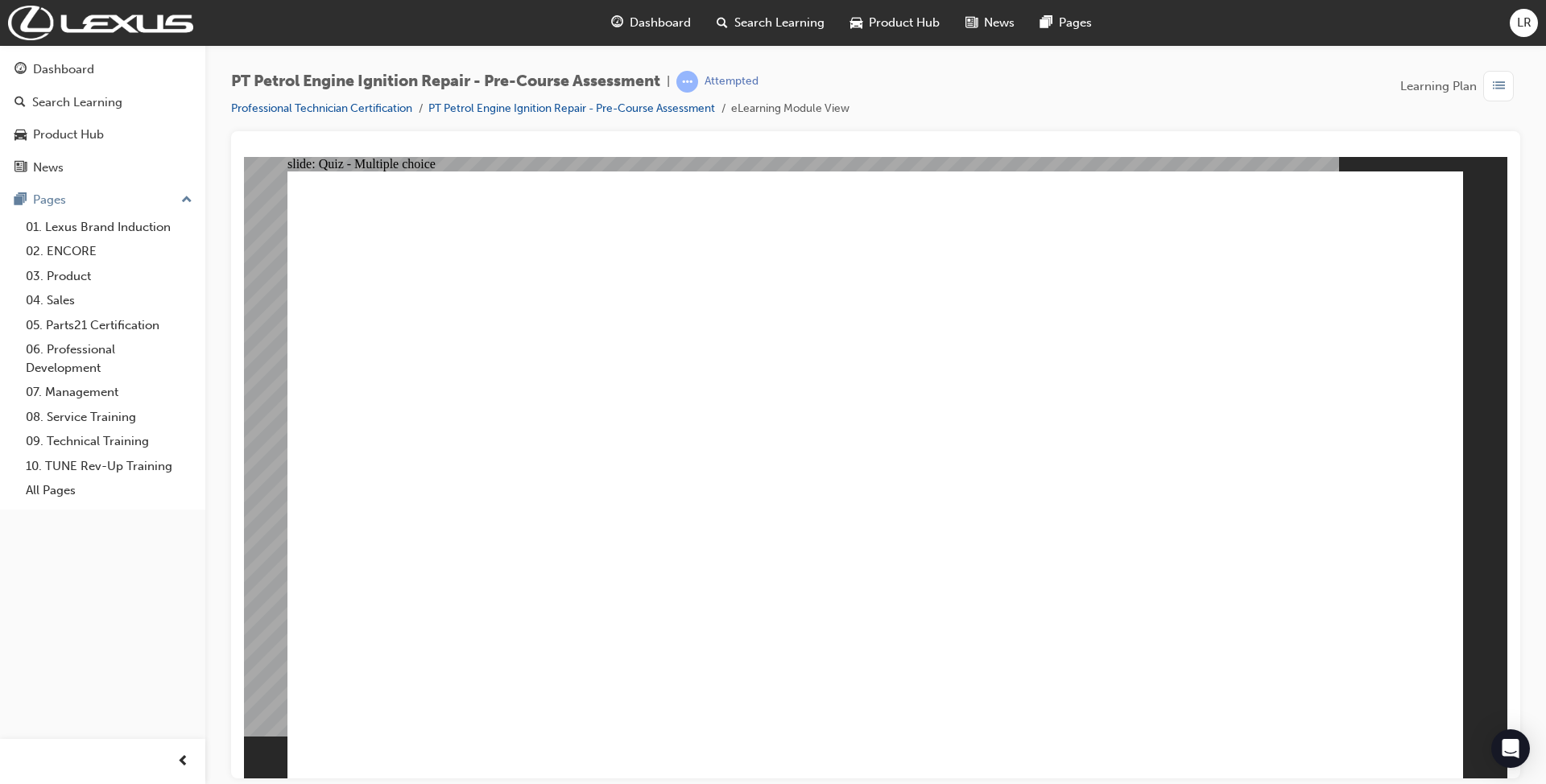
click at [278, 314] on div "slide: Quiz - Multiple choice Oval 1 Question 2 Which of the following is corre…" at bounding box center [875, 467] width 1263 height 622
drag, startPoint x: 387, startPoint y: 249, endPoint x: 1041, endPoint y: 511, distance: 704.5
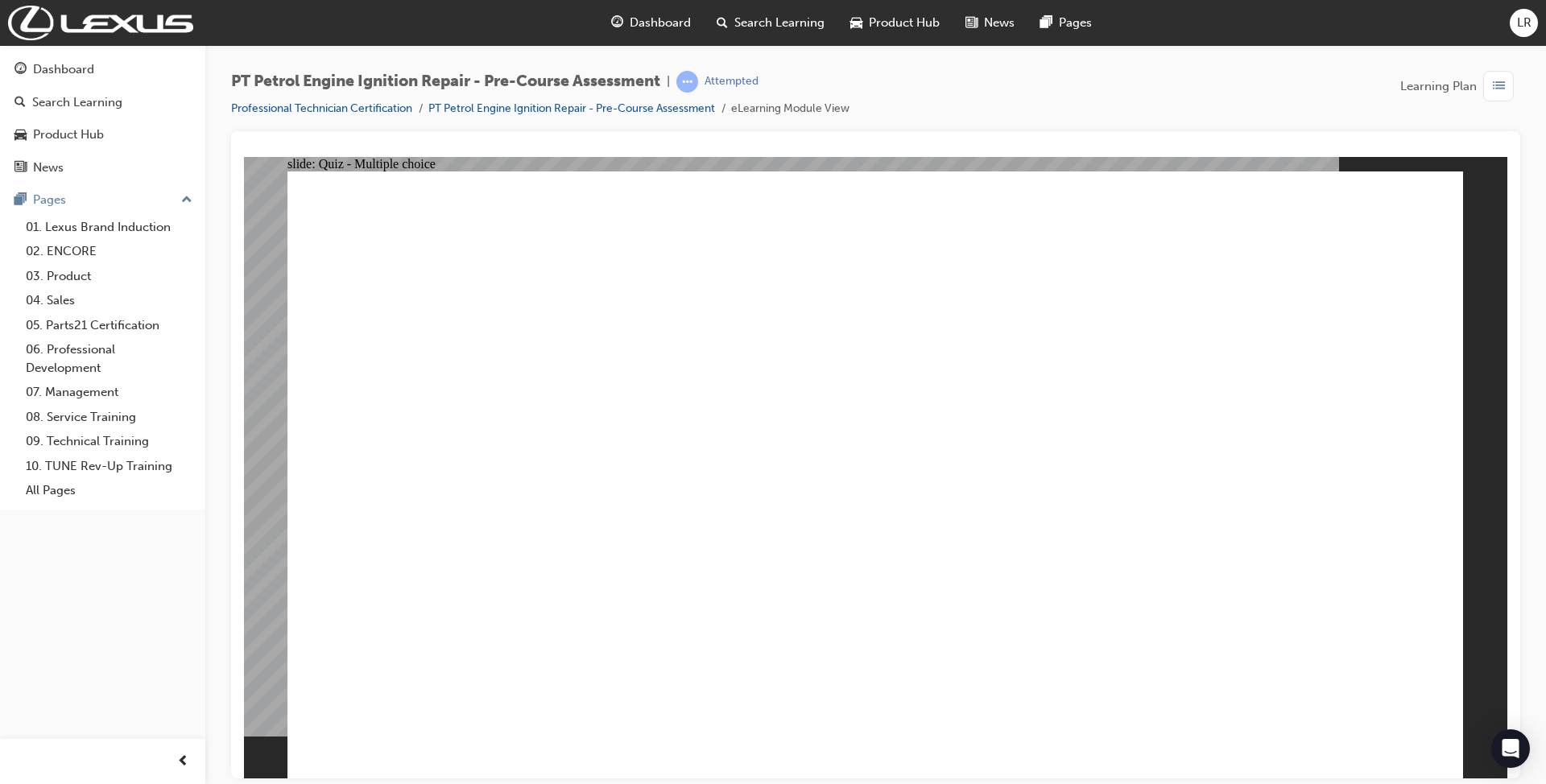
radio input "true"
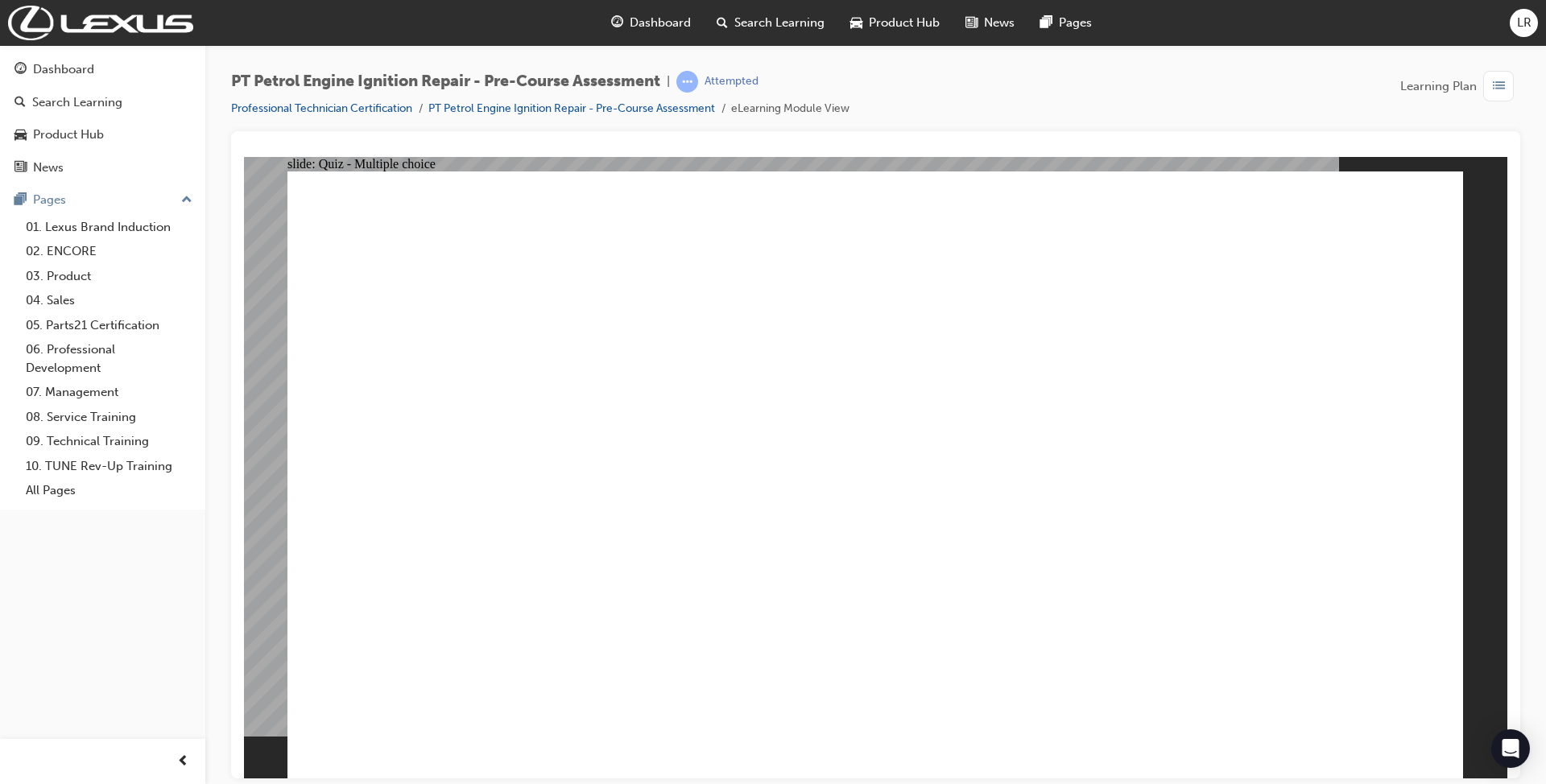
radio input "true"
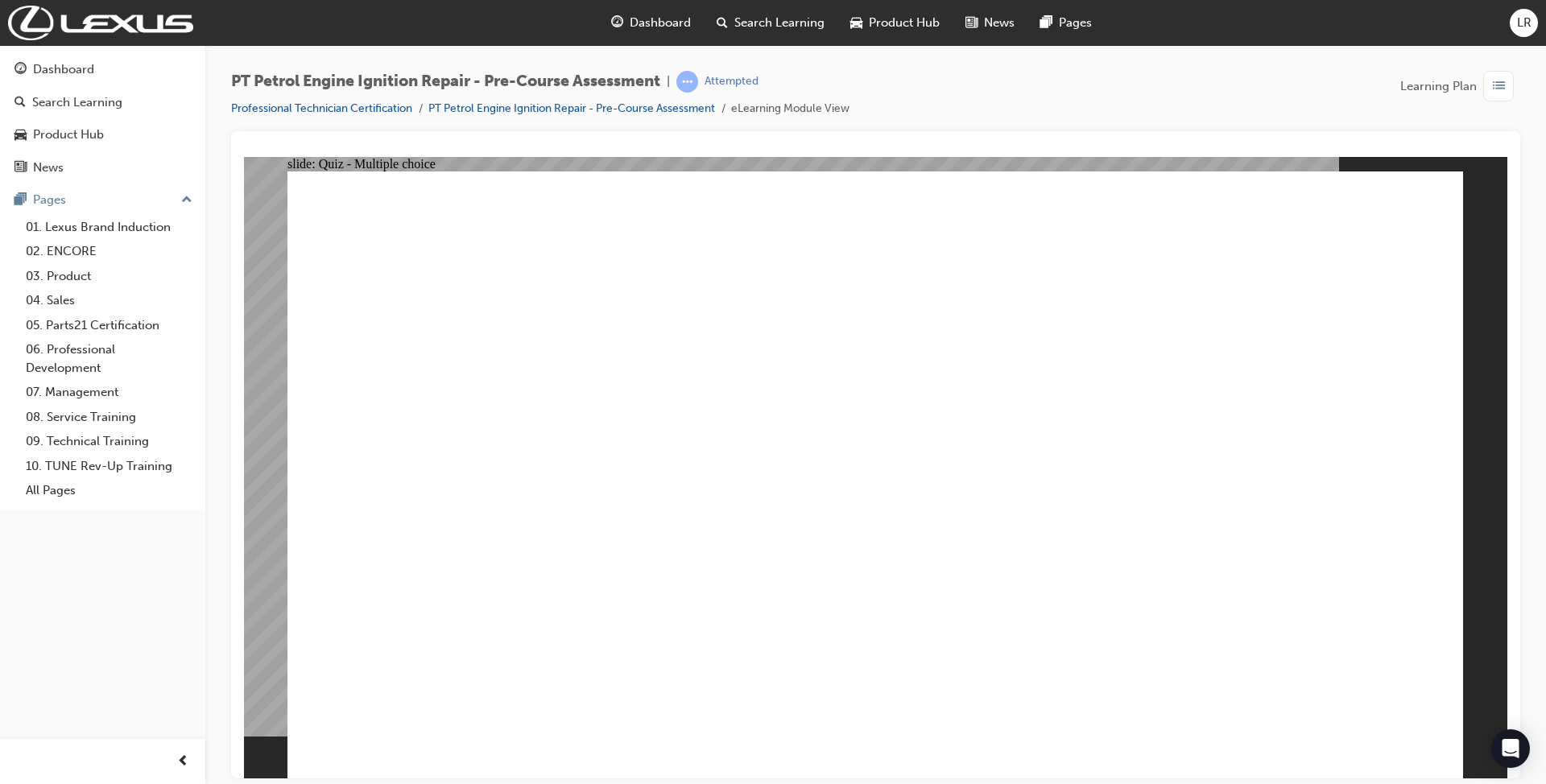
radio input "false"
radio input "true"
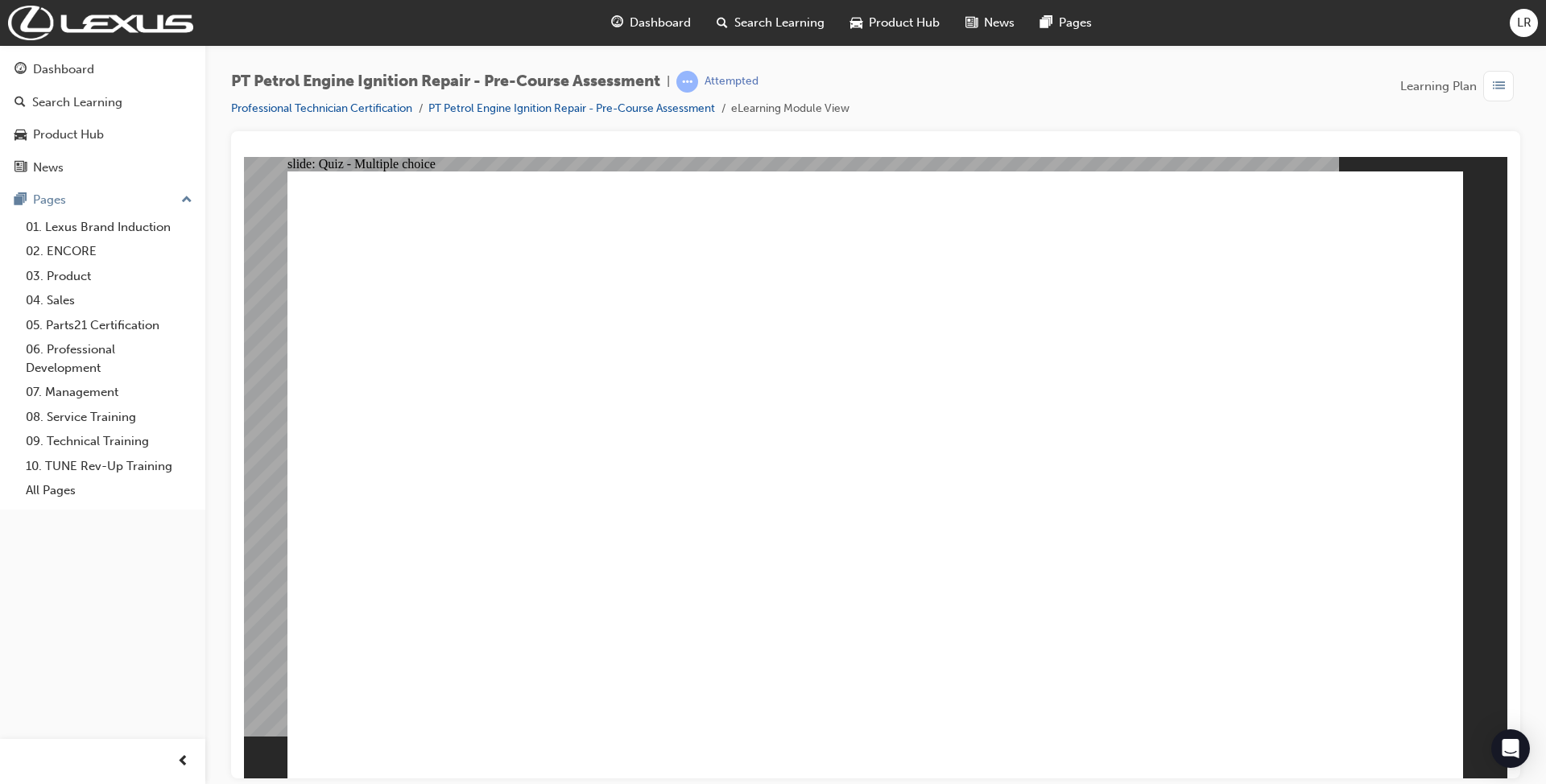
radio input "true"
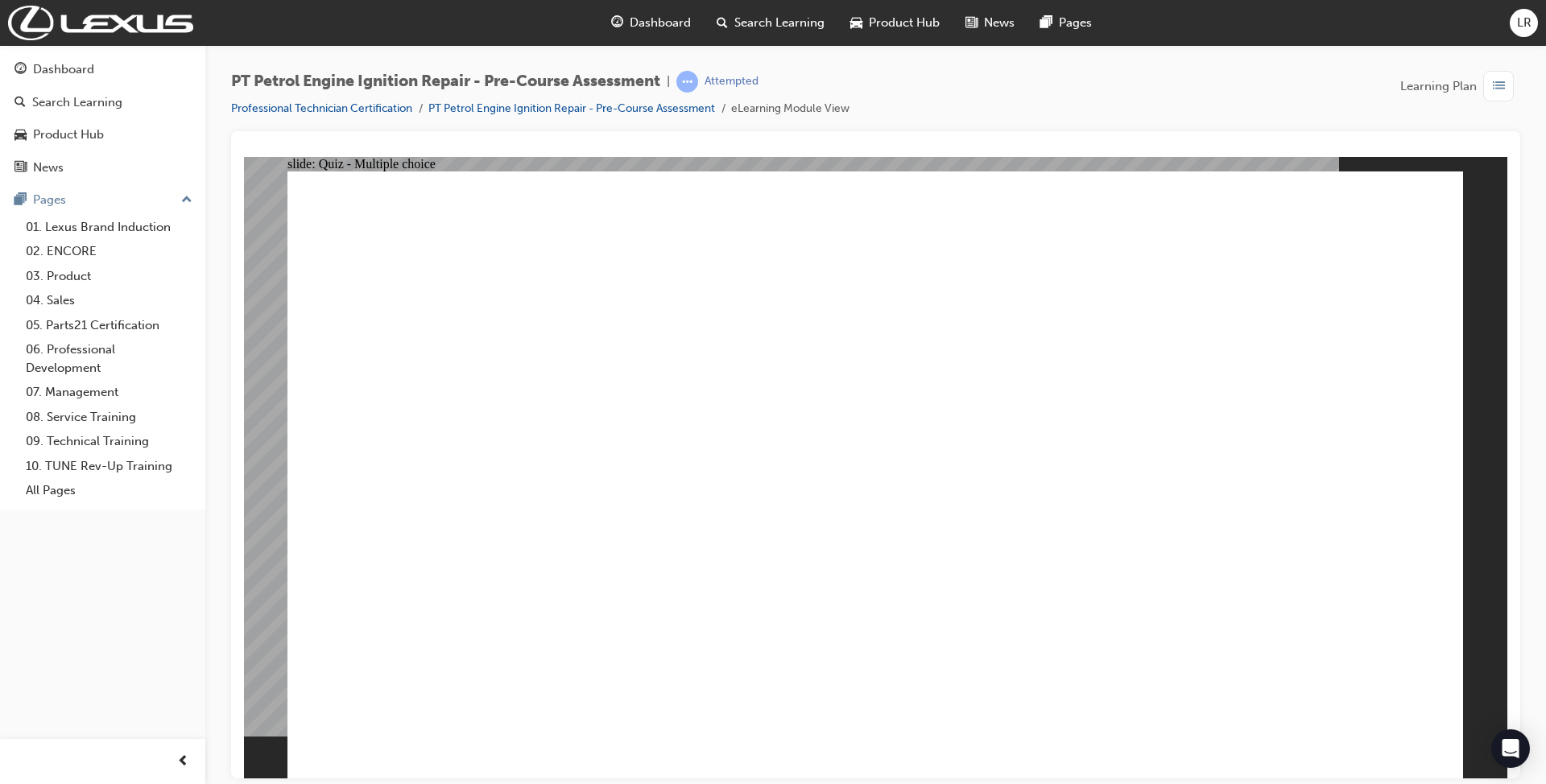
radio input "true"
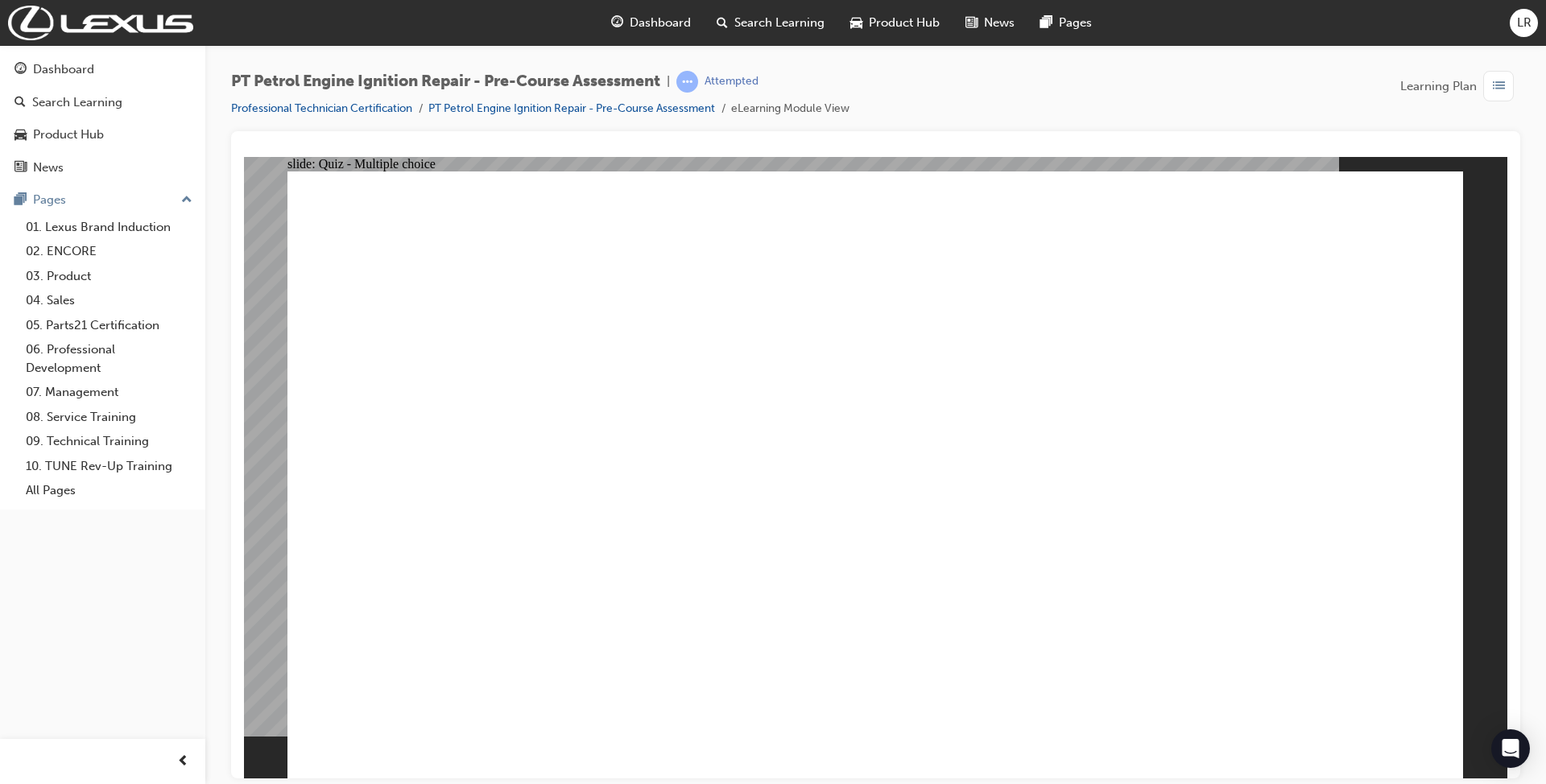
radio input "false"
radio input "true"
drag, startPoint x: 747, startPoint y: 440, endPoint x: 741, endPoint y: 492, distance: 52.3
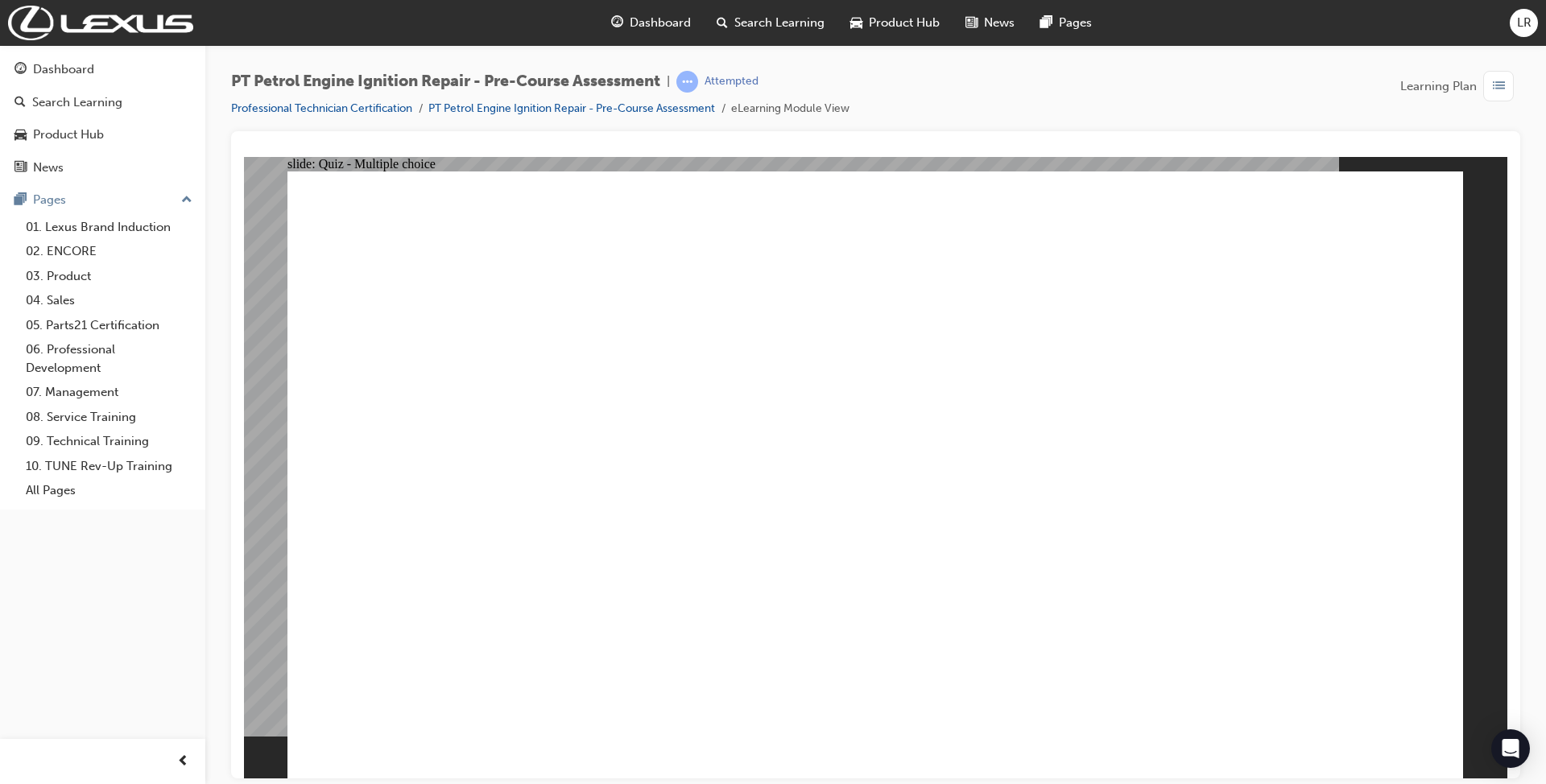
radio input "true"
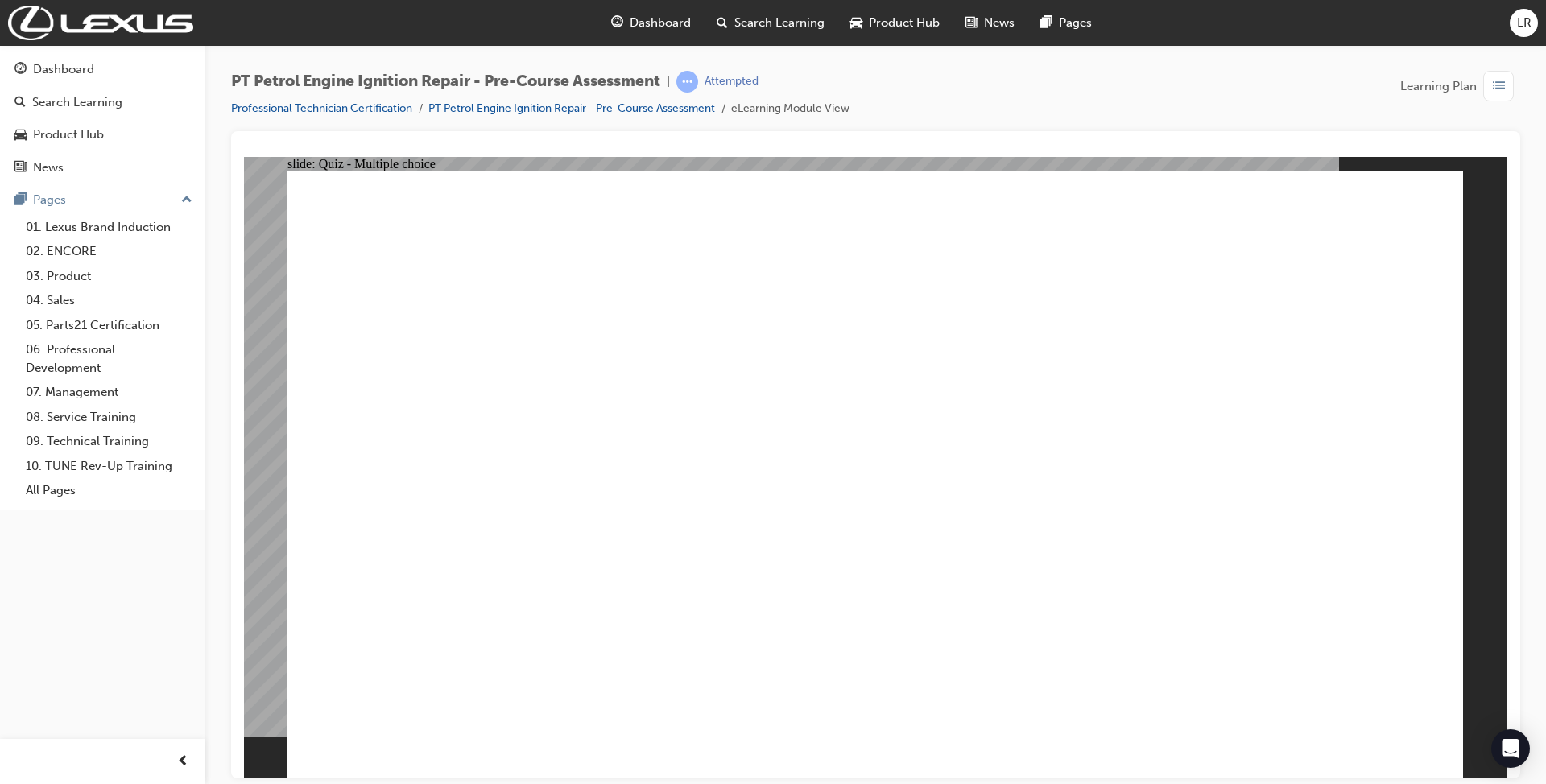
radio input "true"
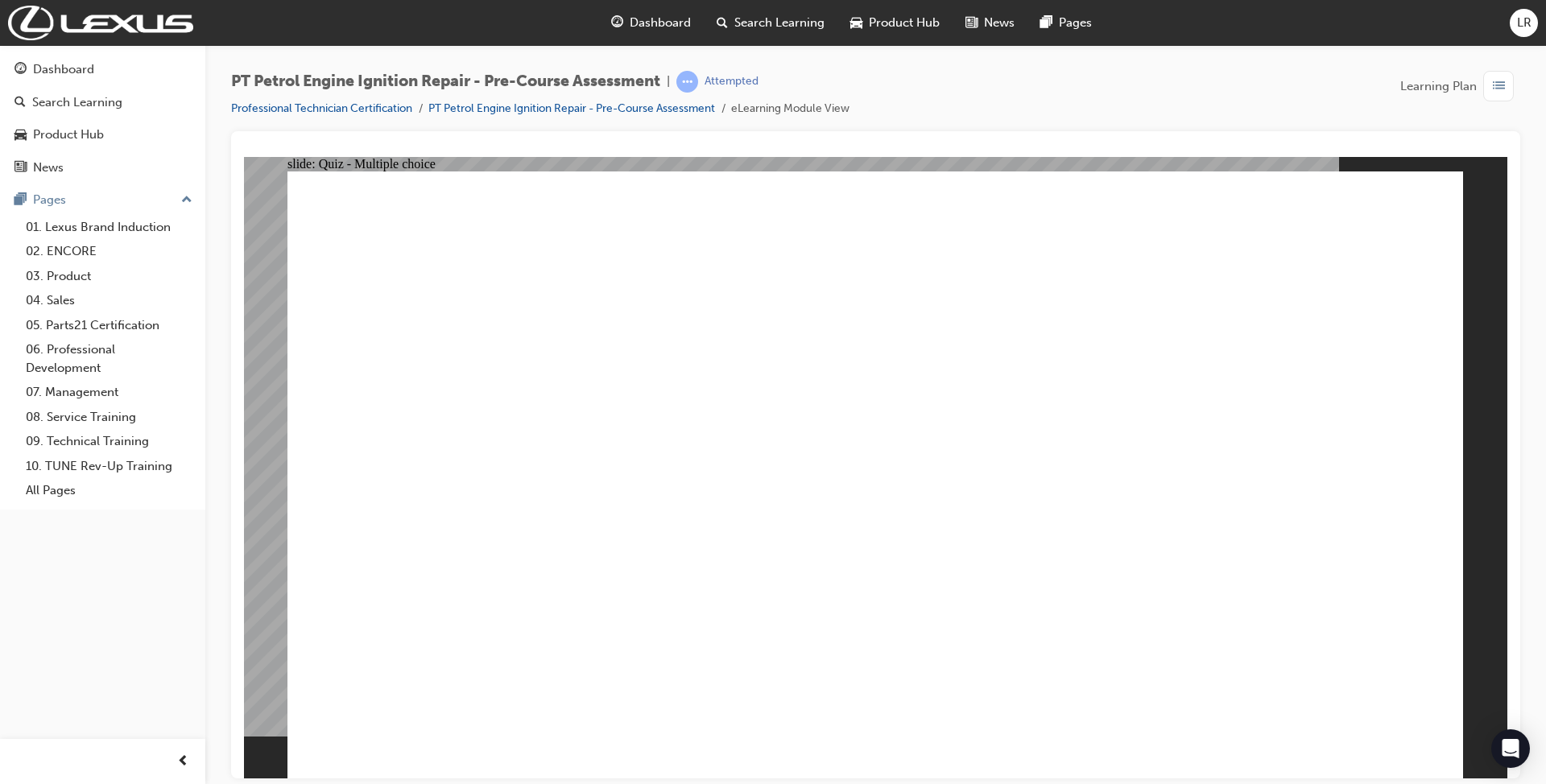
click at [1507, 322] on div at bounding box center [875, 455] width 1289 height 647
drag, startPoint x: 1188, startPoint y: 488, endPoint x: 1170, endPoint y: 524, distance: 40.2
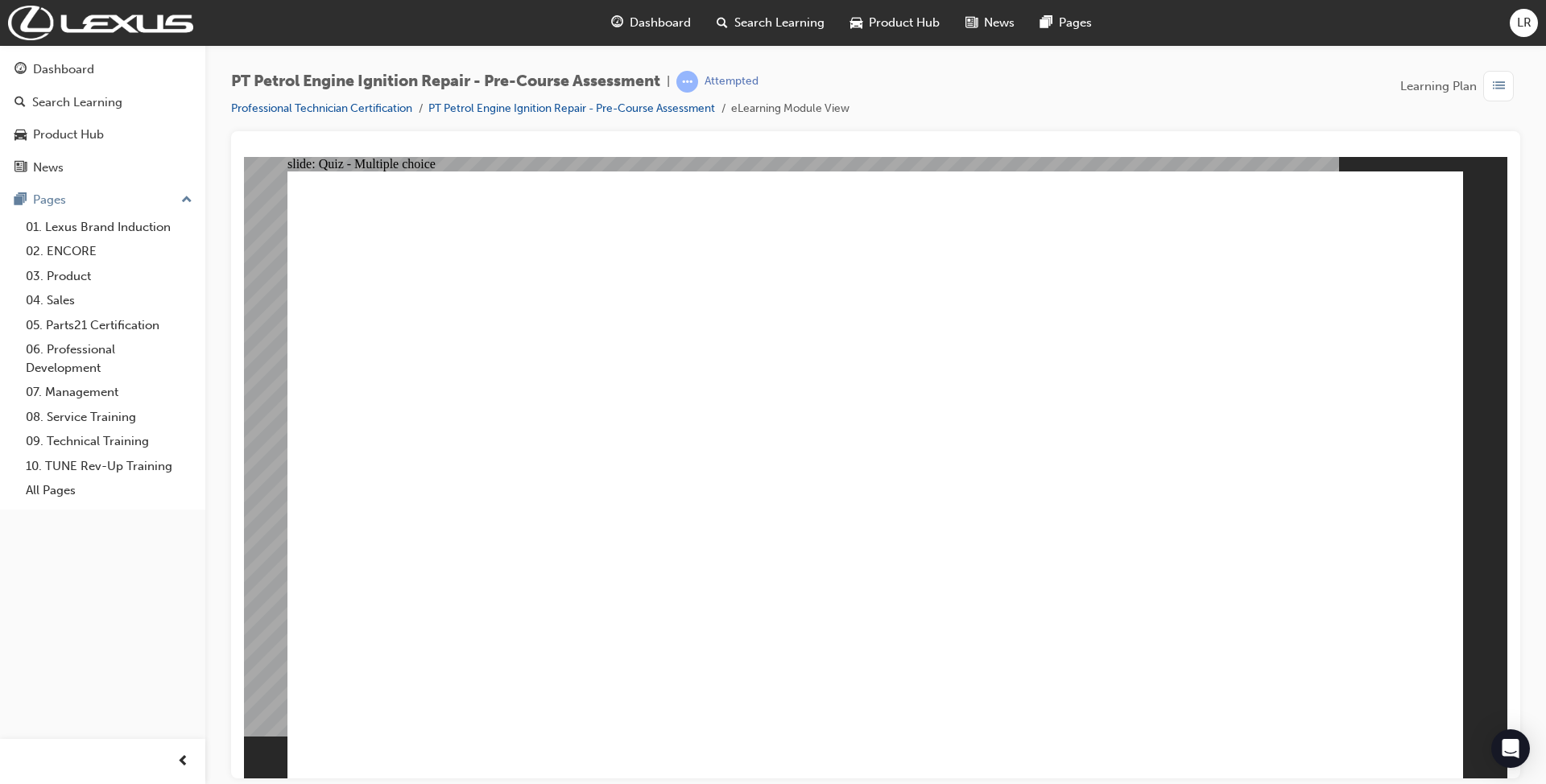
click at [993, 85] on div "PT Petrol Engine Ignition Repair - Pre-Course Assessment | Attempted Profession…" at bounding box center [875, 101] width 1289 height 61
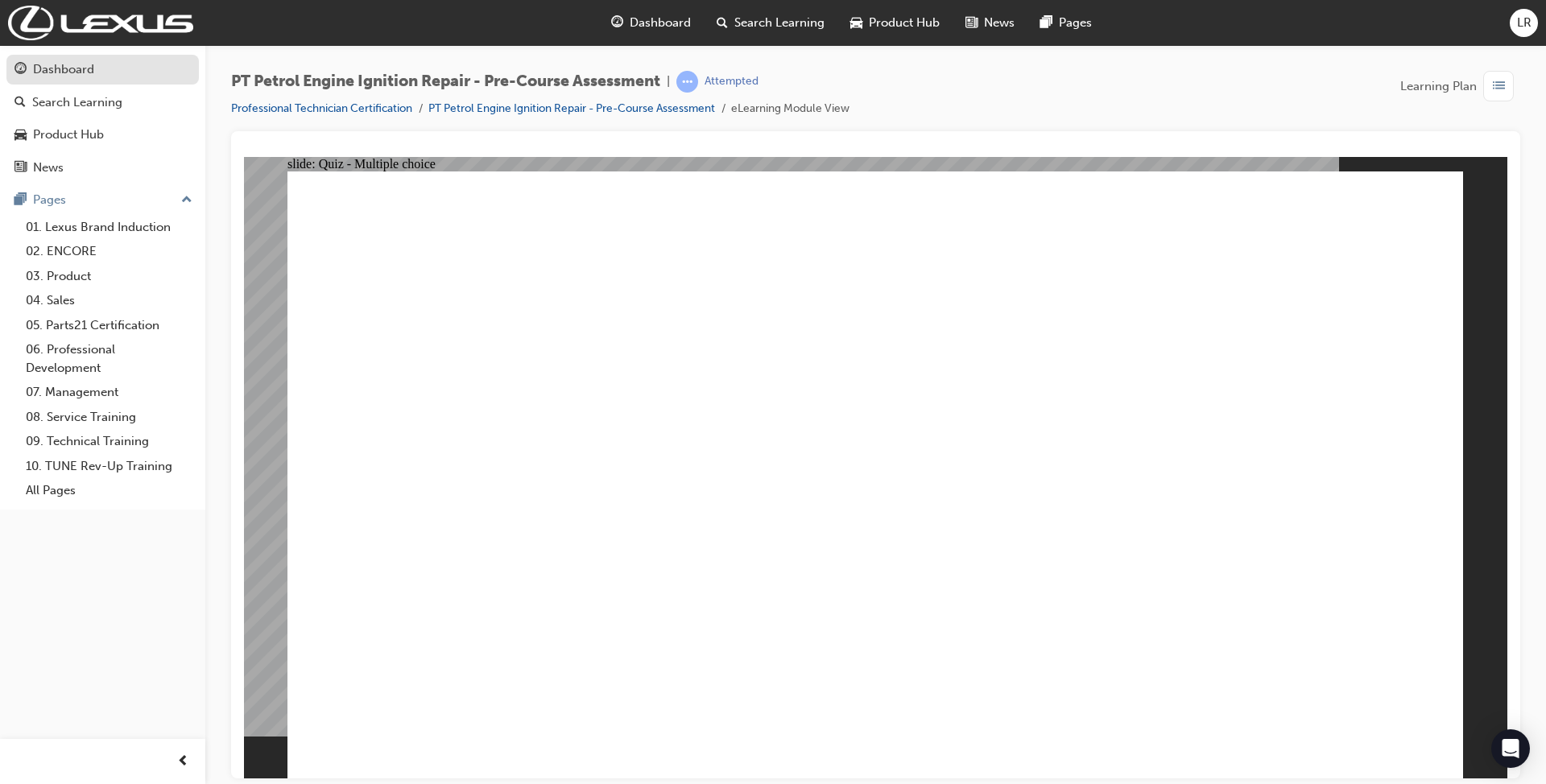
click at [76, 66] on div "Dashboard" at bounding box center [63, 70] width 61 height 18
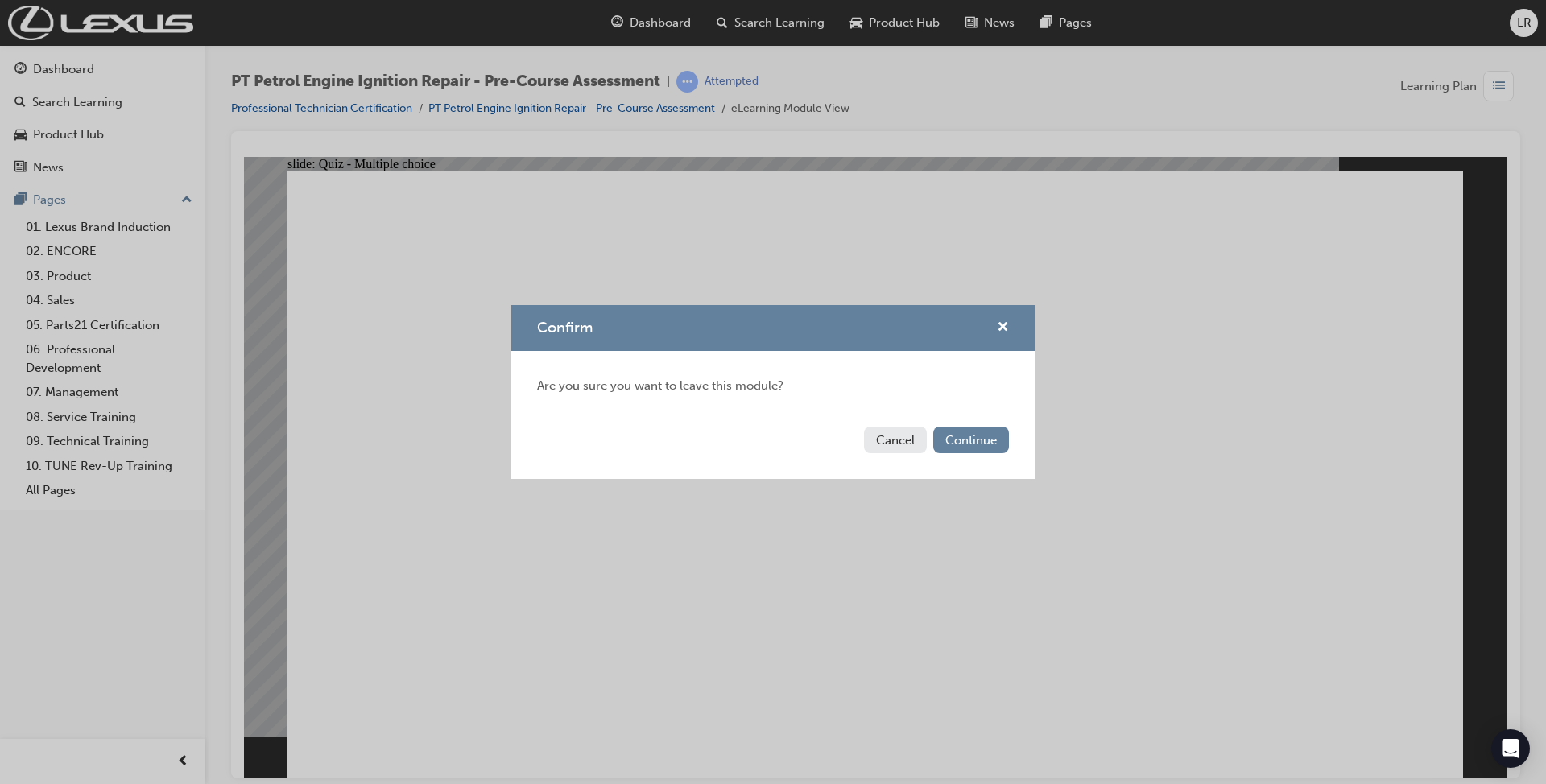
drag, startPoint x: 866, startPoint y: 433, endPoint x: 650, endPoint y: 282, distance: 263.5
click at [866, 433] on button "Cancel" at bounding box center [894, 440] width 63 height 27
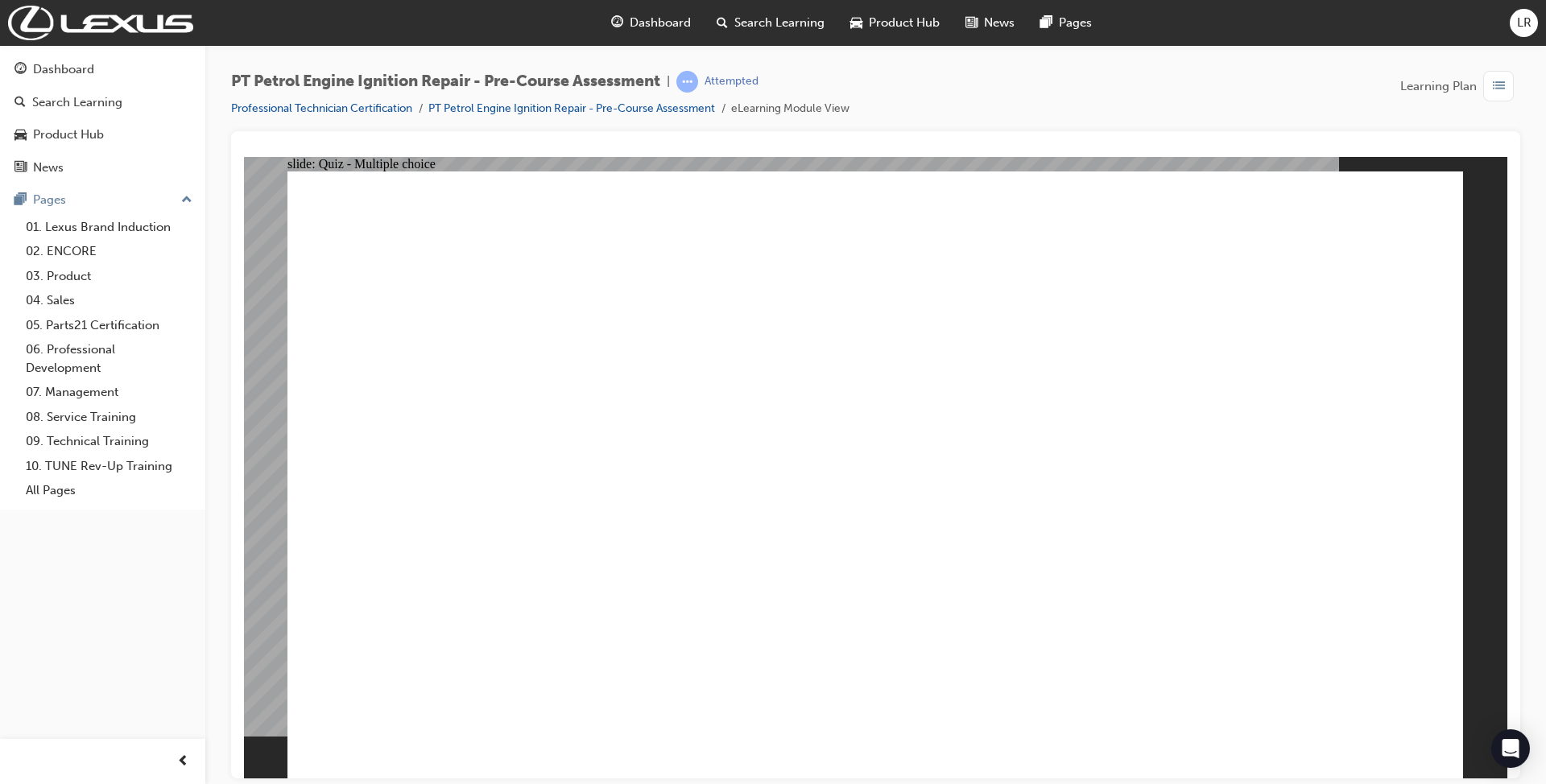
drag, startPoint x: 953, startPoint y: 579, endPoint x: 1091, endPoint y: 643, distance: 152.1
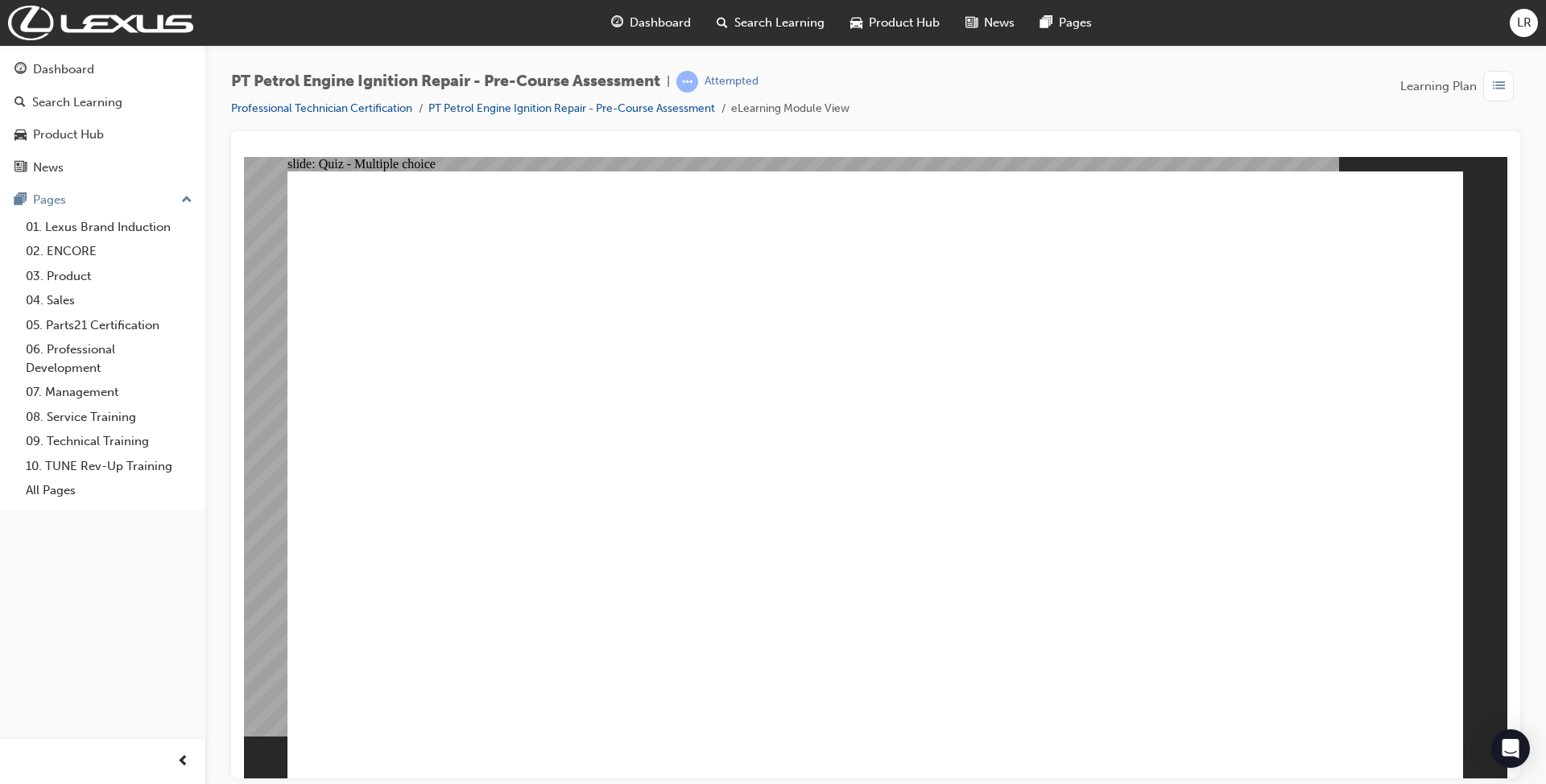
click at [110, 66] on div "Dashboard" at bounding box center [103, 70] width 177 height 20
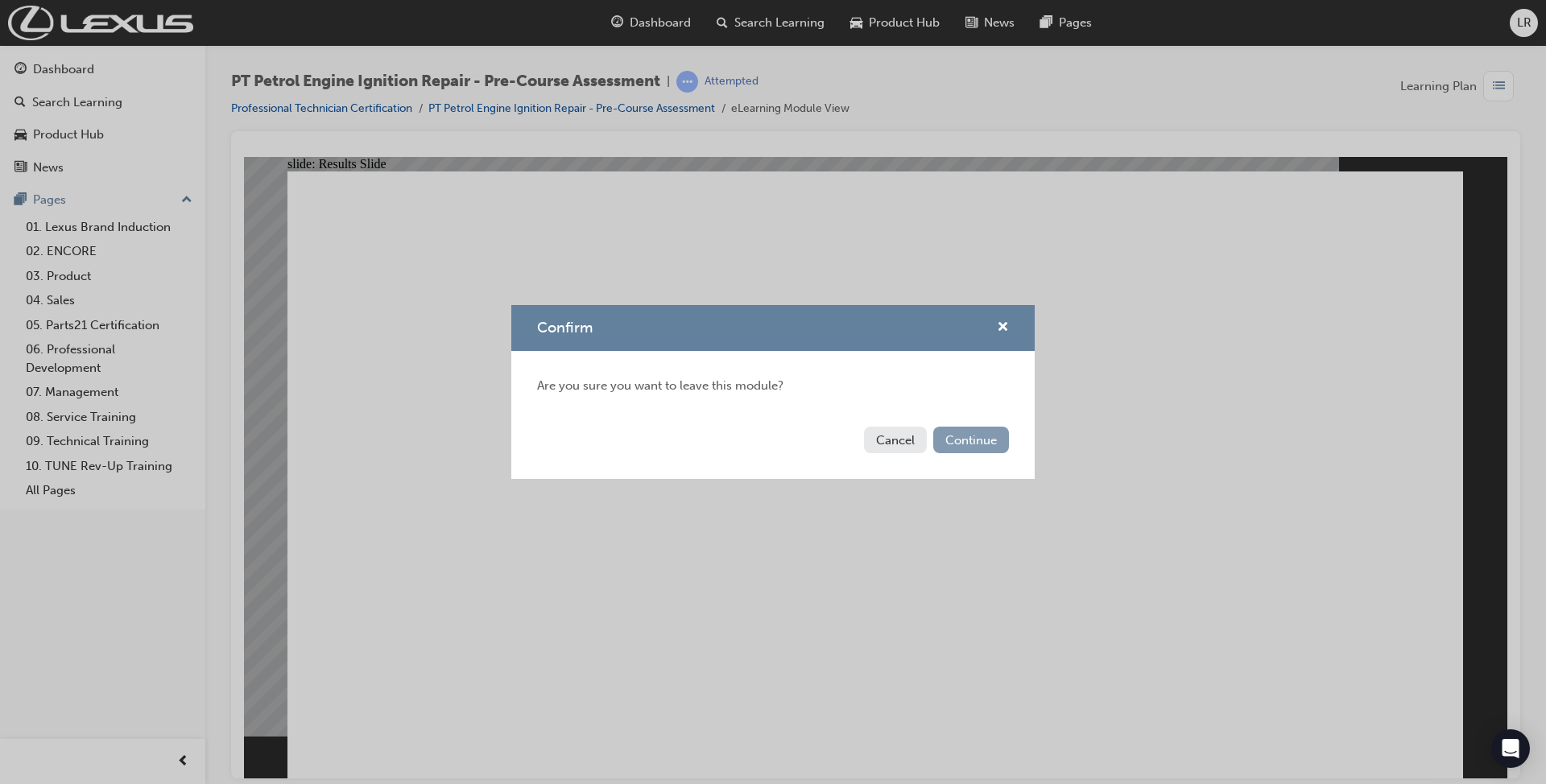
click at [974, 449] on button "Continue" at bounding box center [971, 440] width 76 height 27
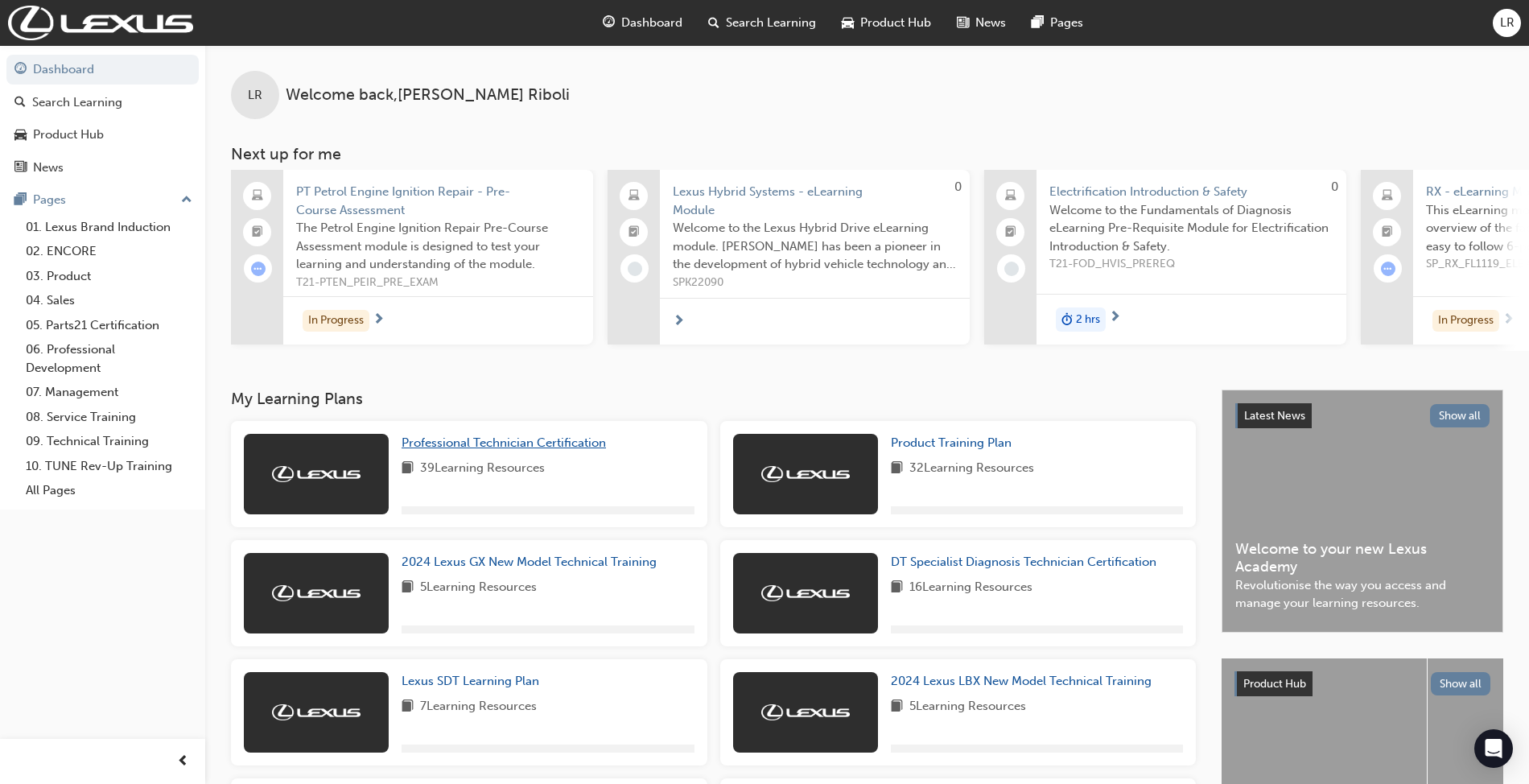
click at [555, 445] on span "Professional Technician Certification" at bounding box center [504, 442] width 204 height 14
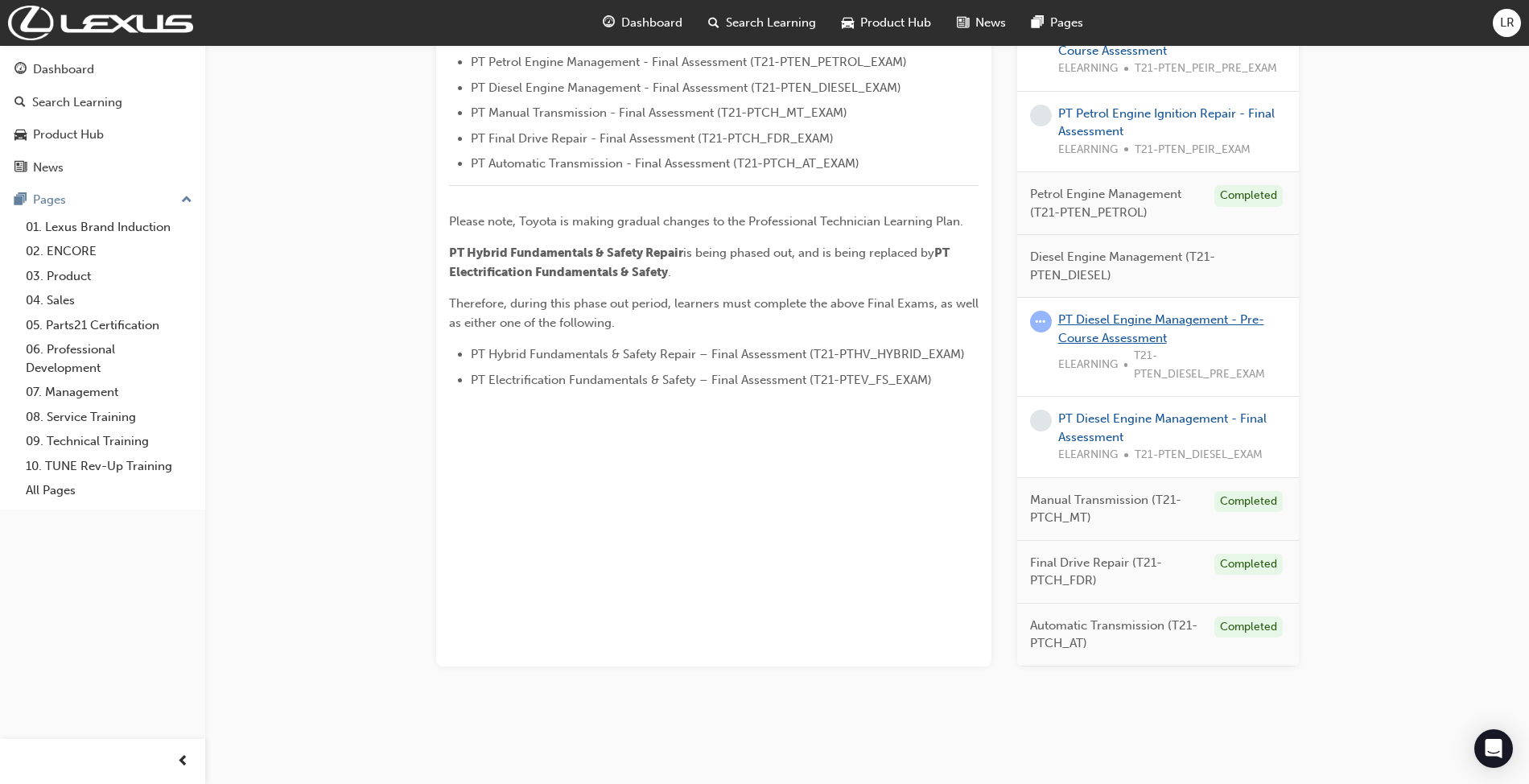
scroll to position [680, 0]
click at [1120, 334] on link "PT Diesel Engine Management - Pre-Course Assessment" at bounding box center [1161, 329] width 206 height 33
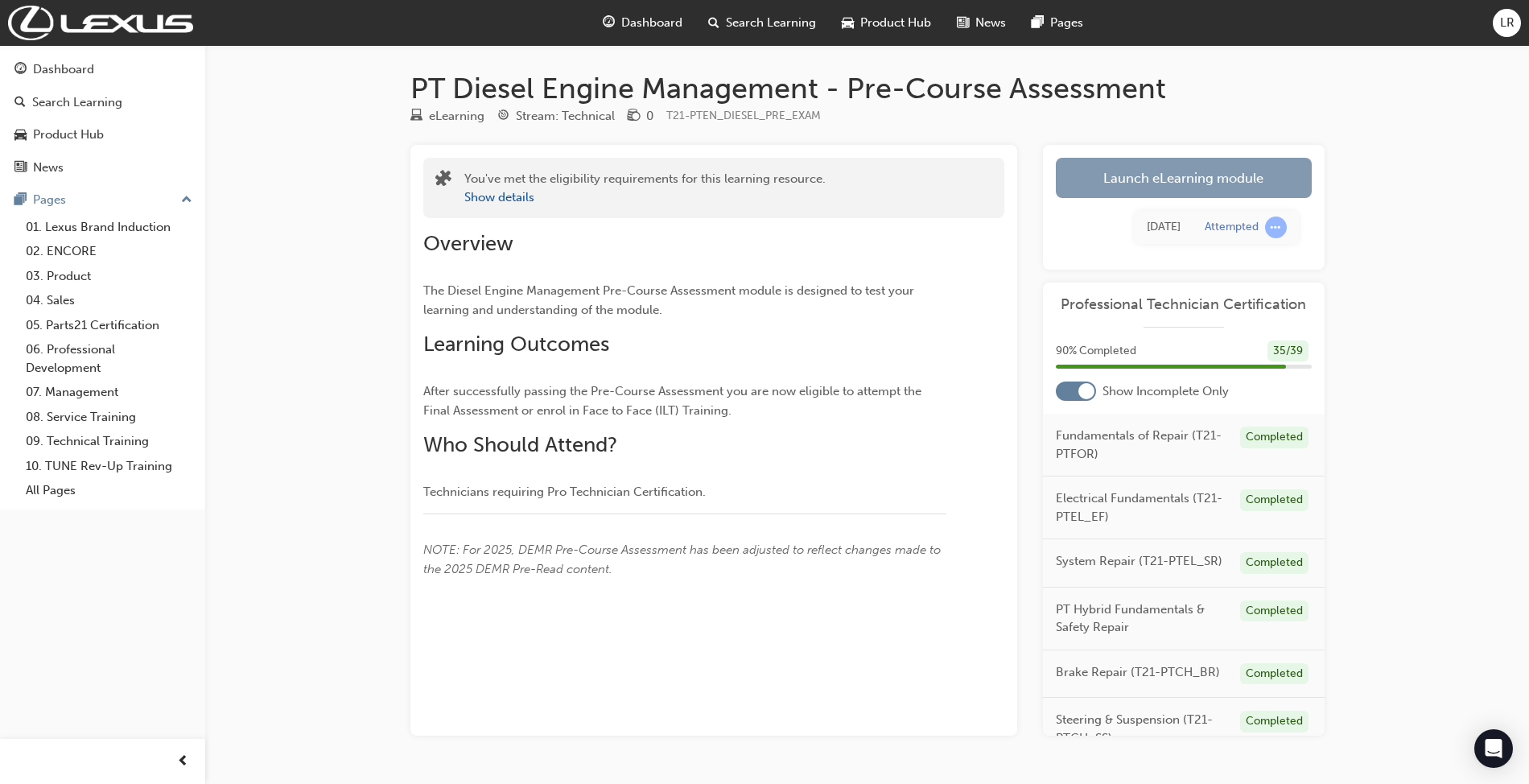
click at [1163, 171] on link "Launch eLearning module" at bounding box center [1184, 178] width 256 height 40
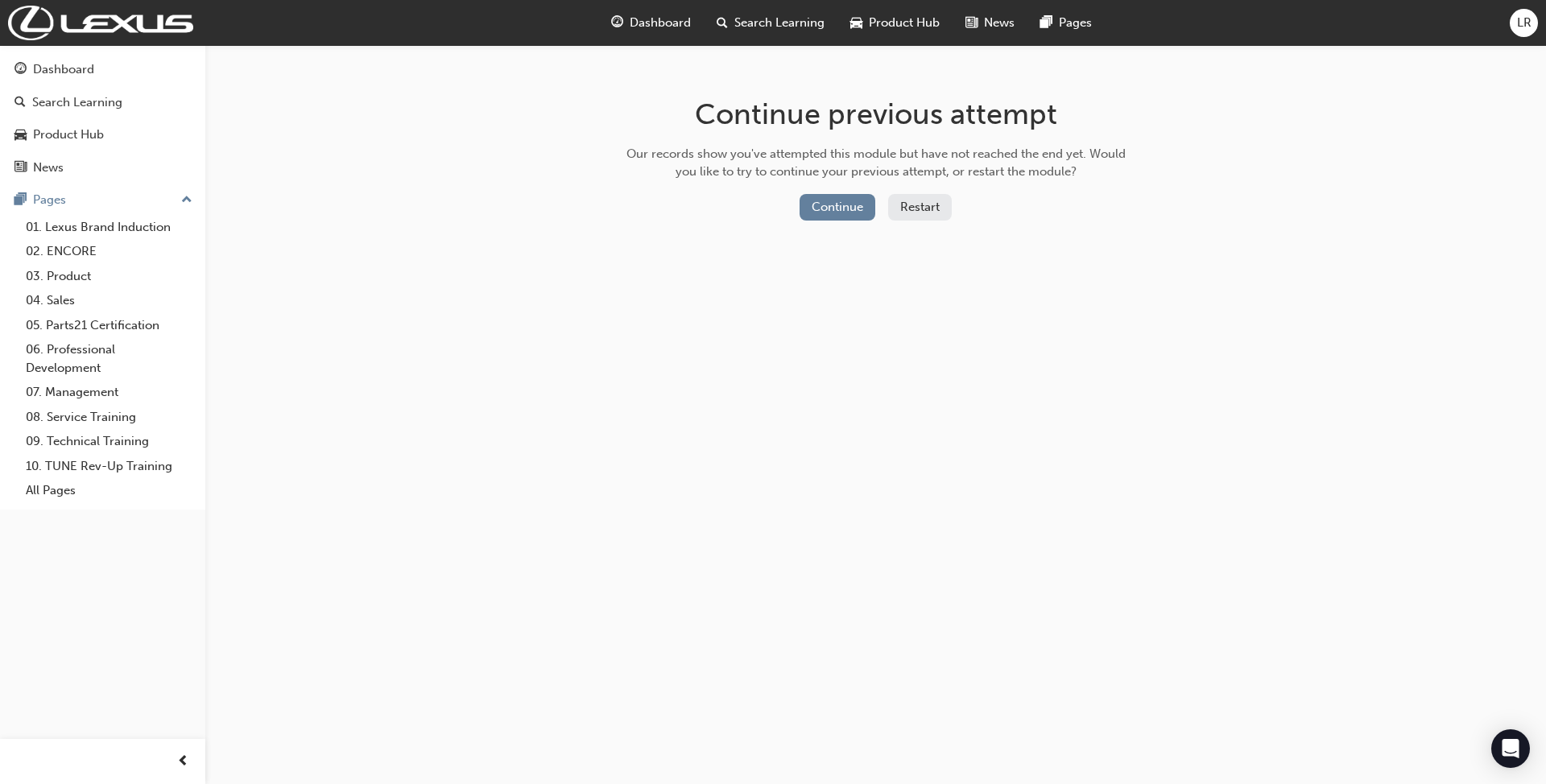
click at [942, 201] on button "Restart" at bounding box center [920, 208] width 64 height 27
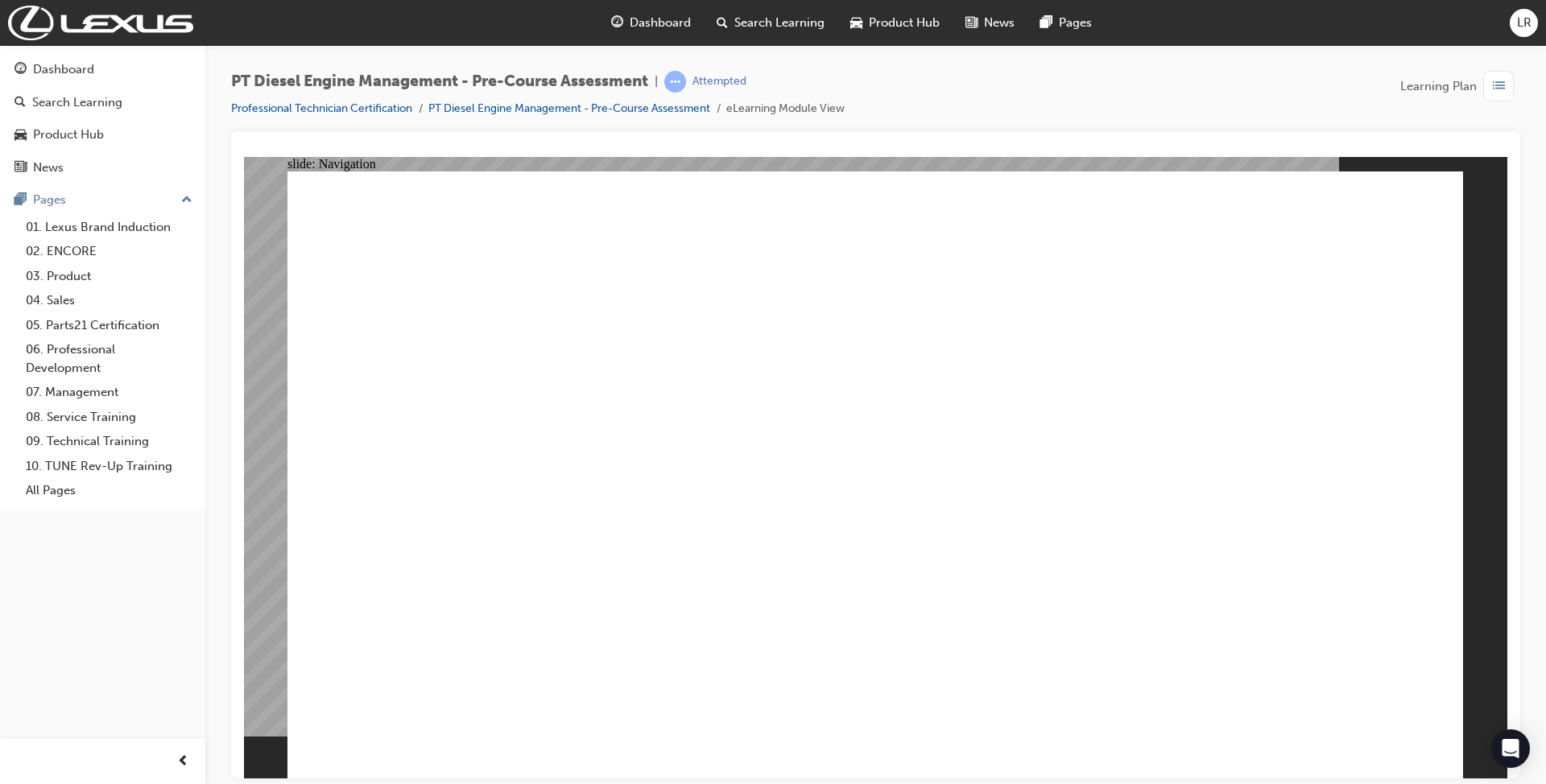
radio input "true"
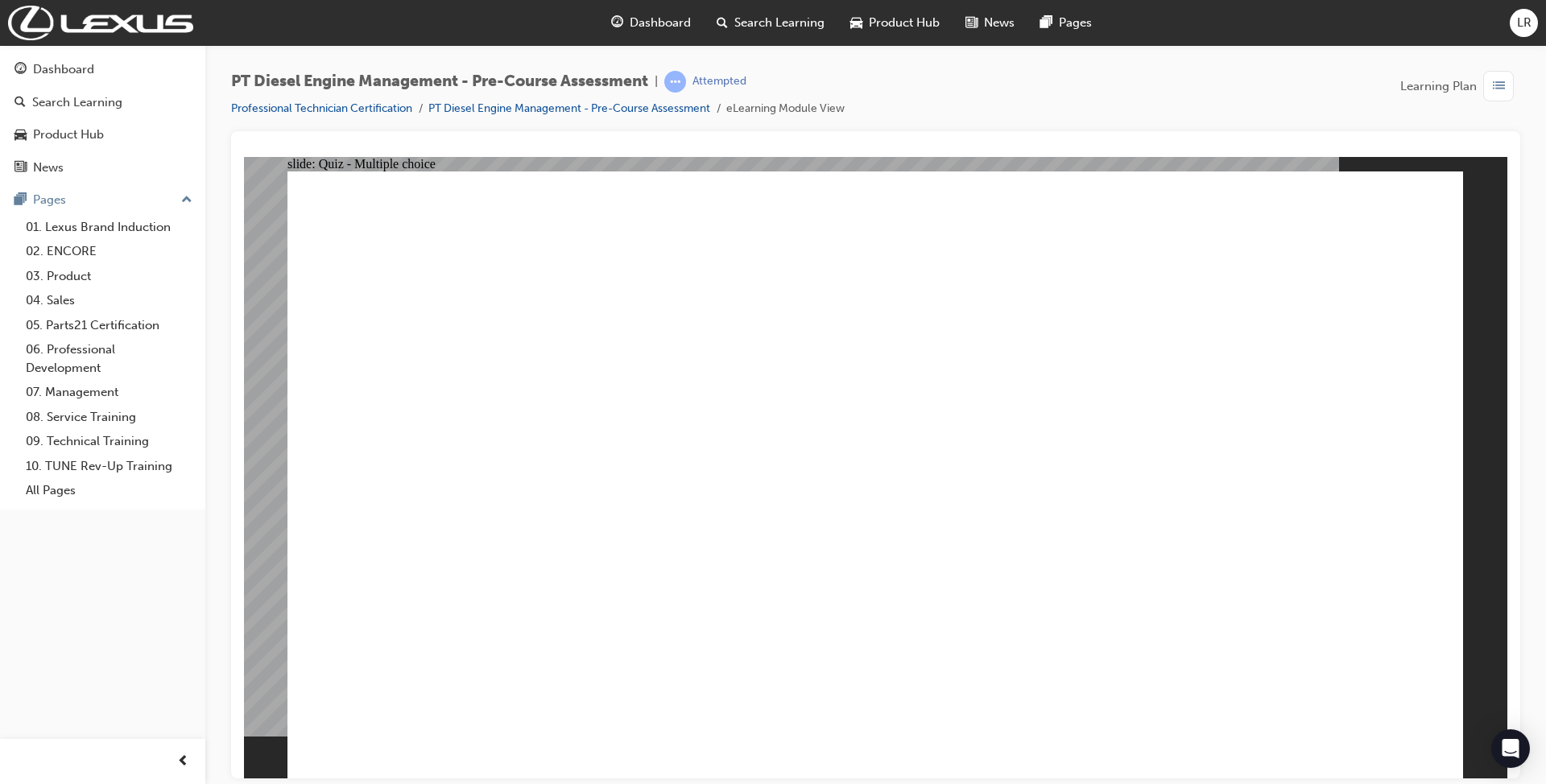
radio input "true"
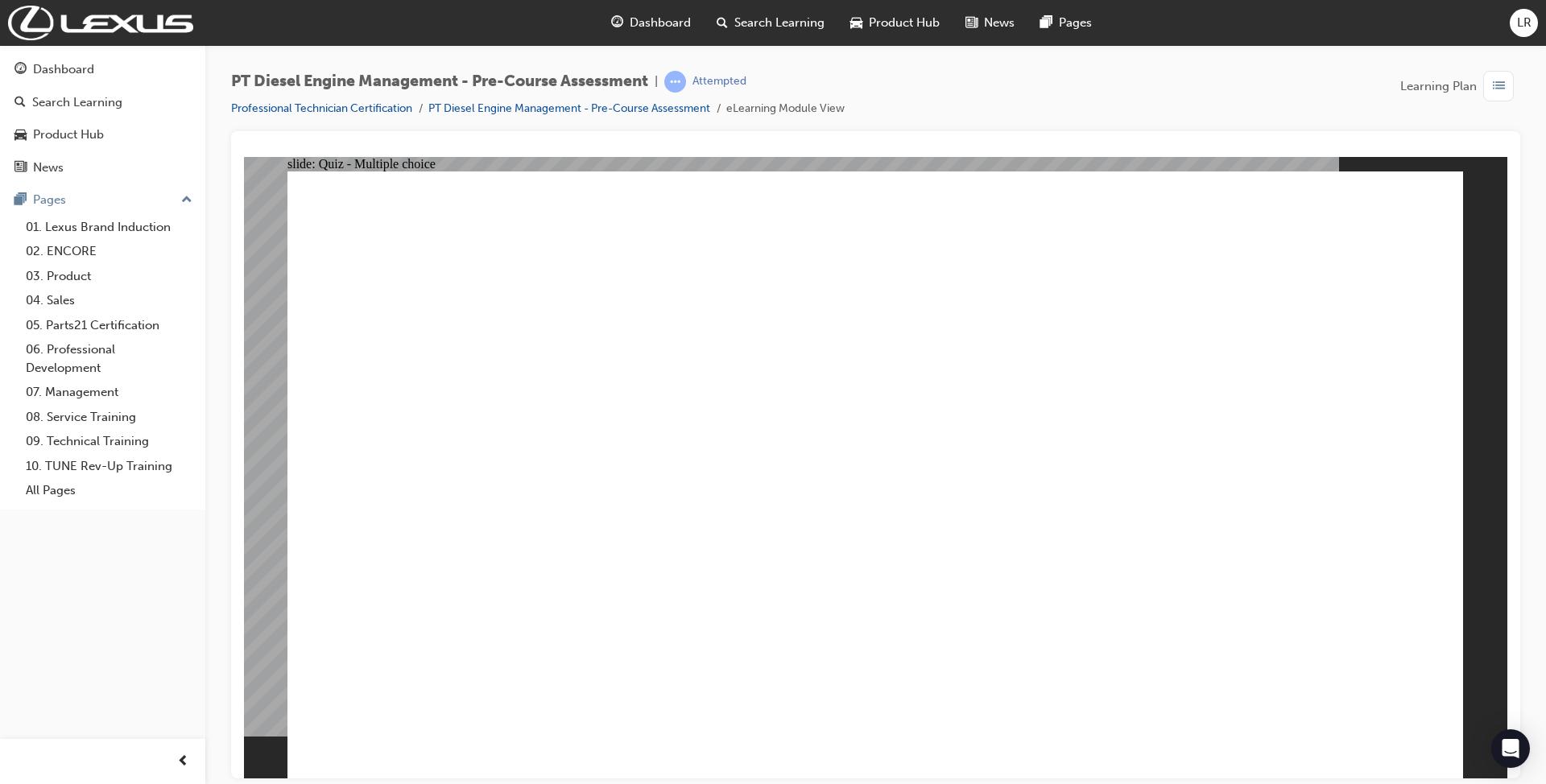
radio input "true"
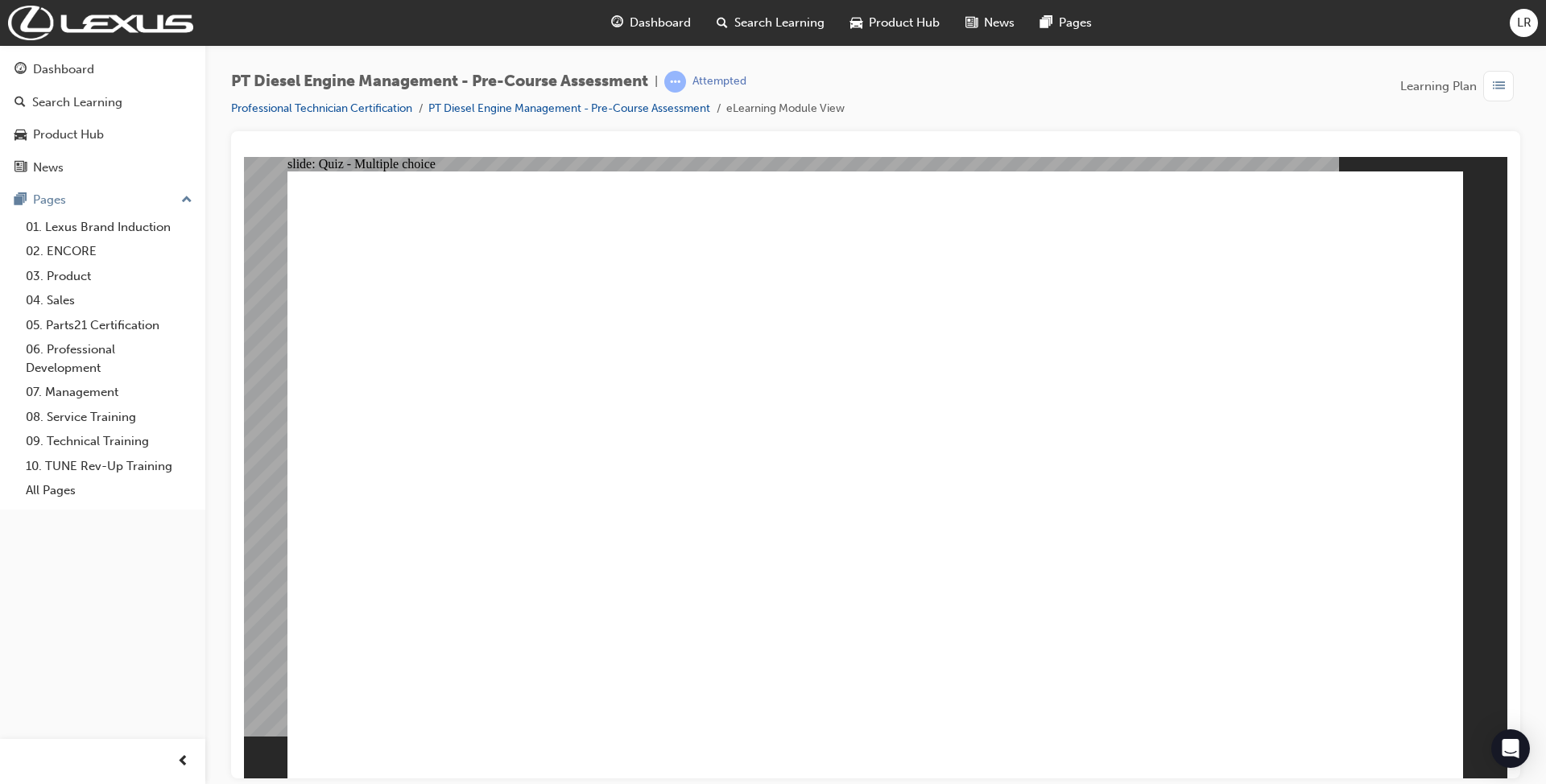
radio input "true"
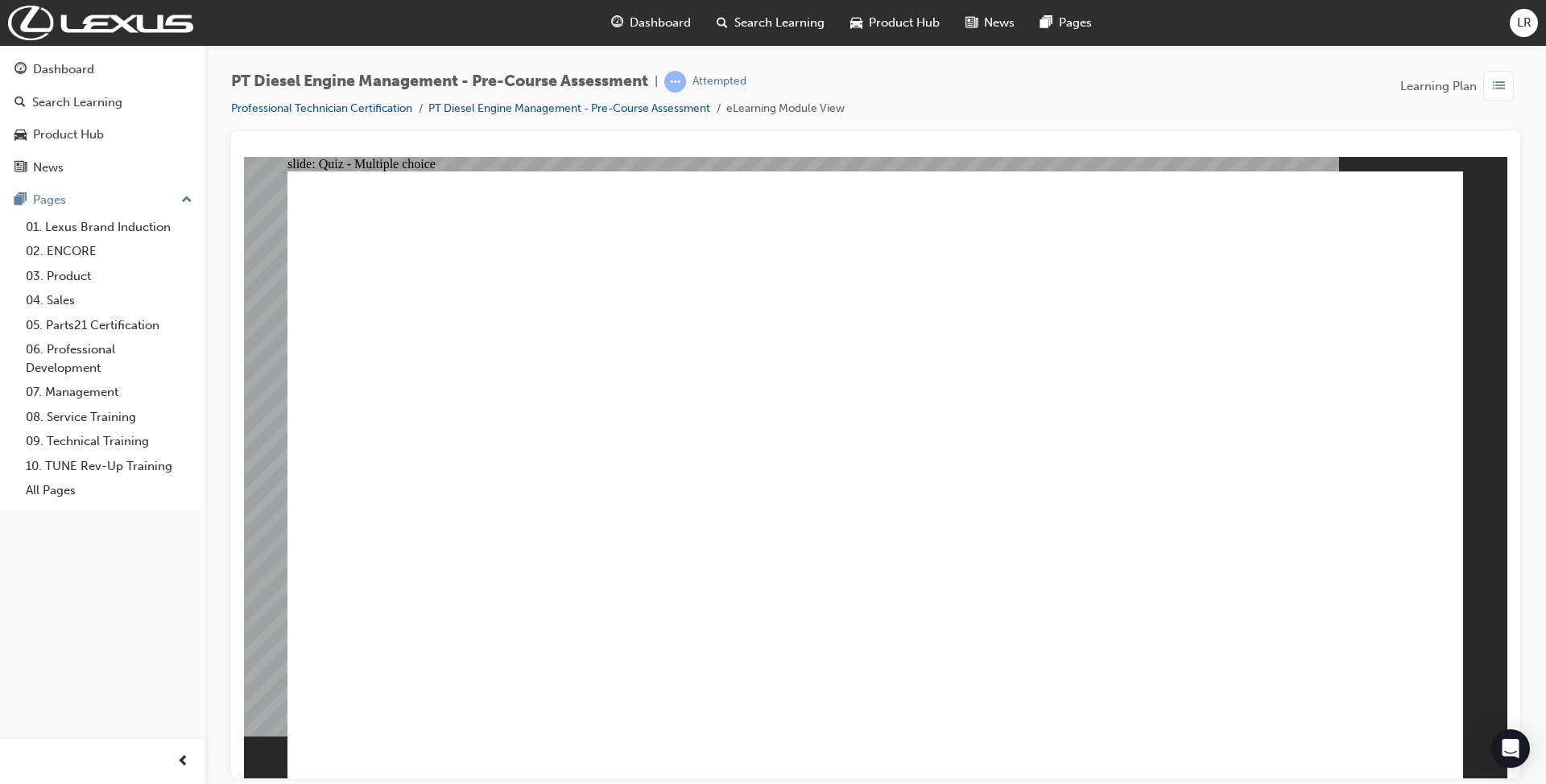
radio input "true"
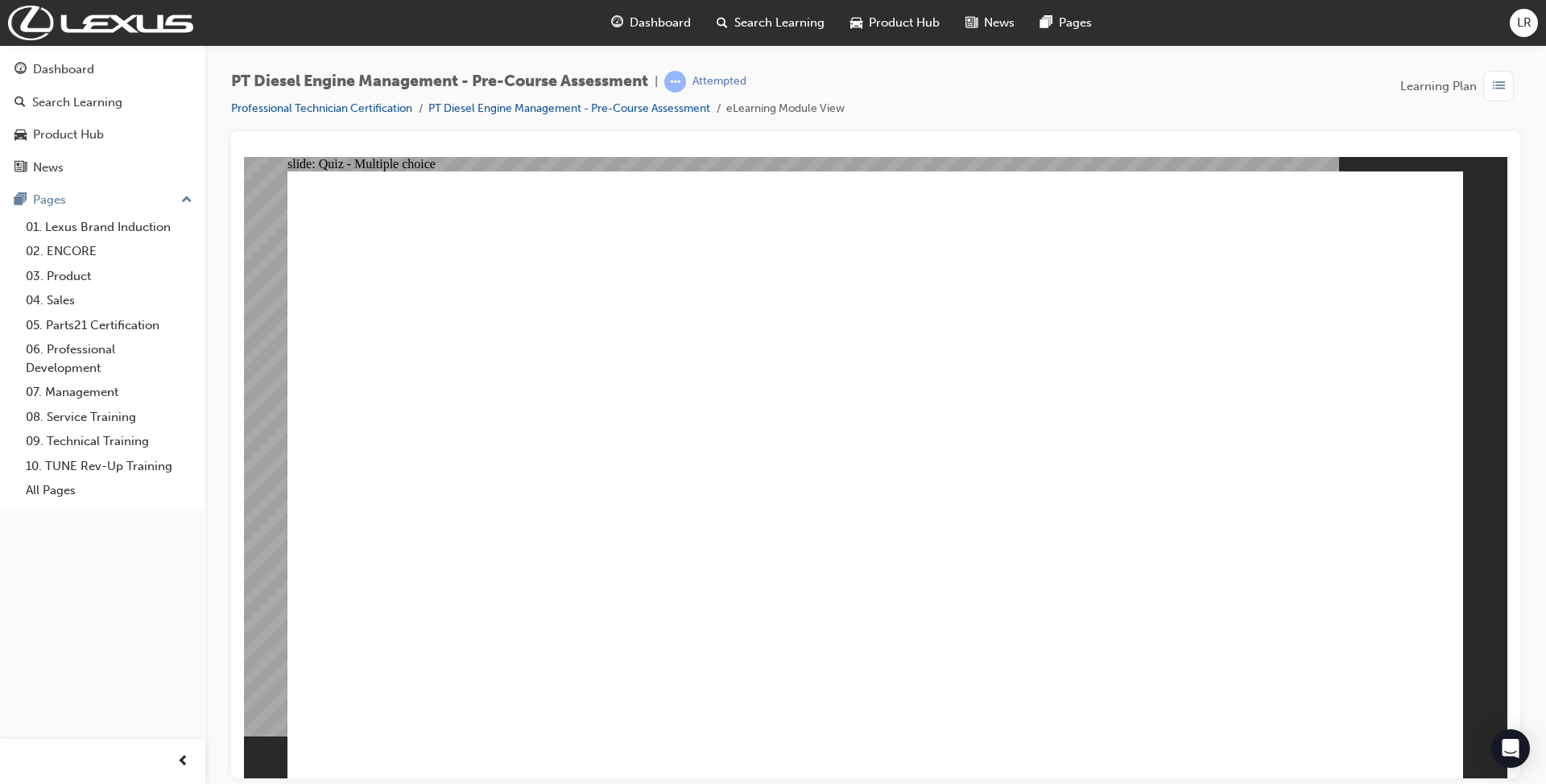
radio input "true"
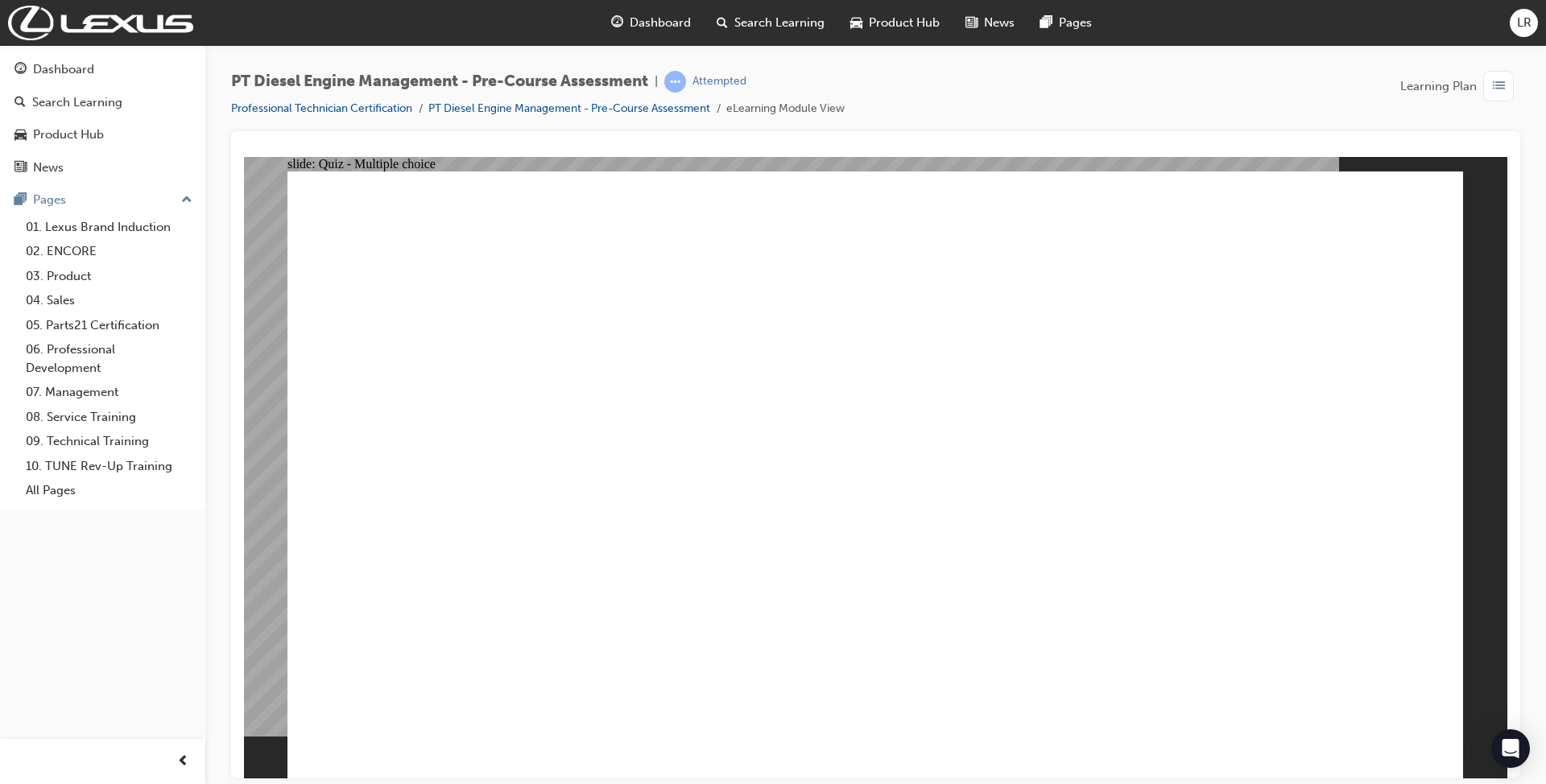
radio input "true"
click at [47, 62] on div "Dashboard" at bounding box center [63, 70] width 61 height 18
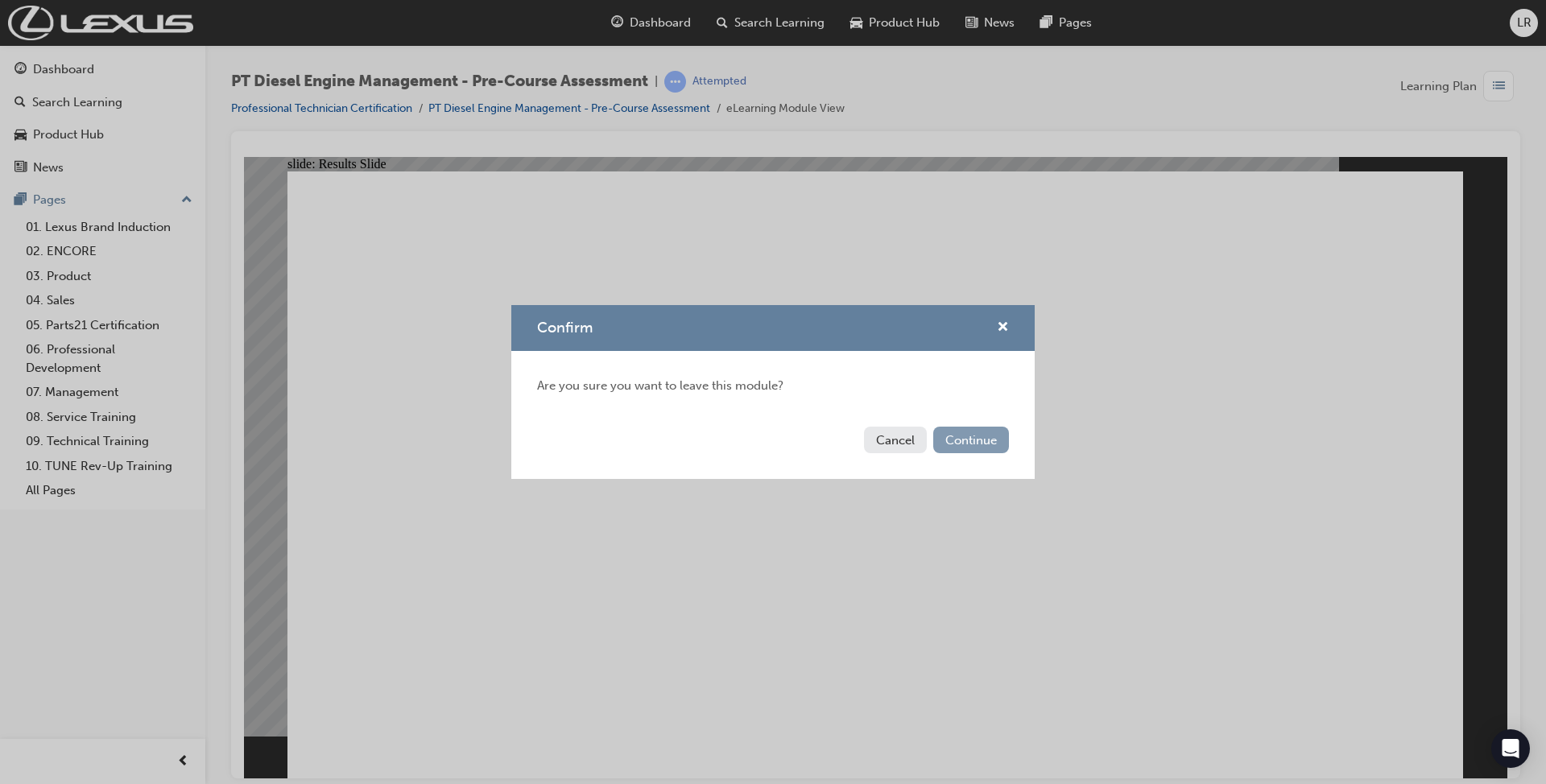
click at [976, 448] on button "Continue" at bounding box center [971, 440] width 76 height 27
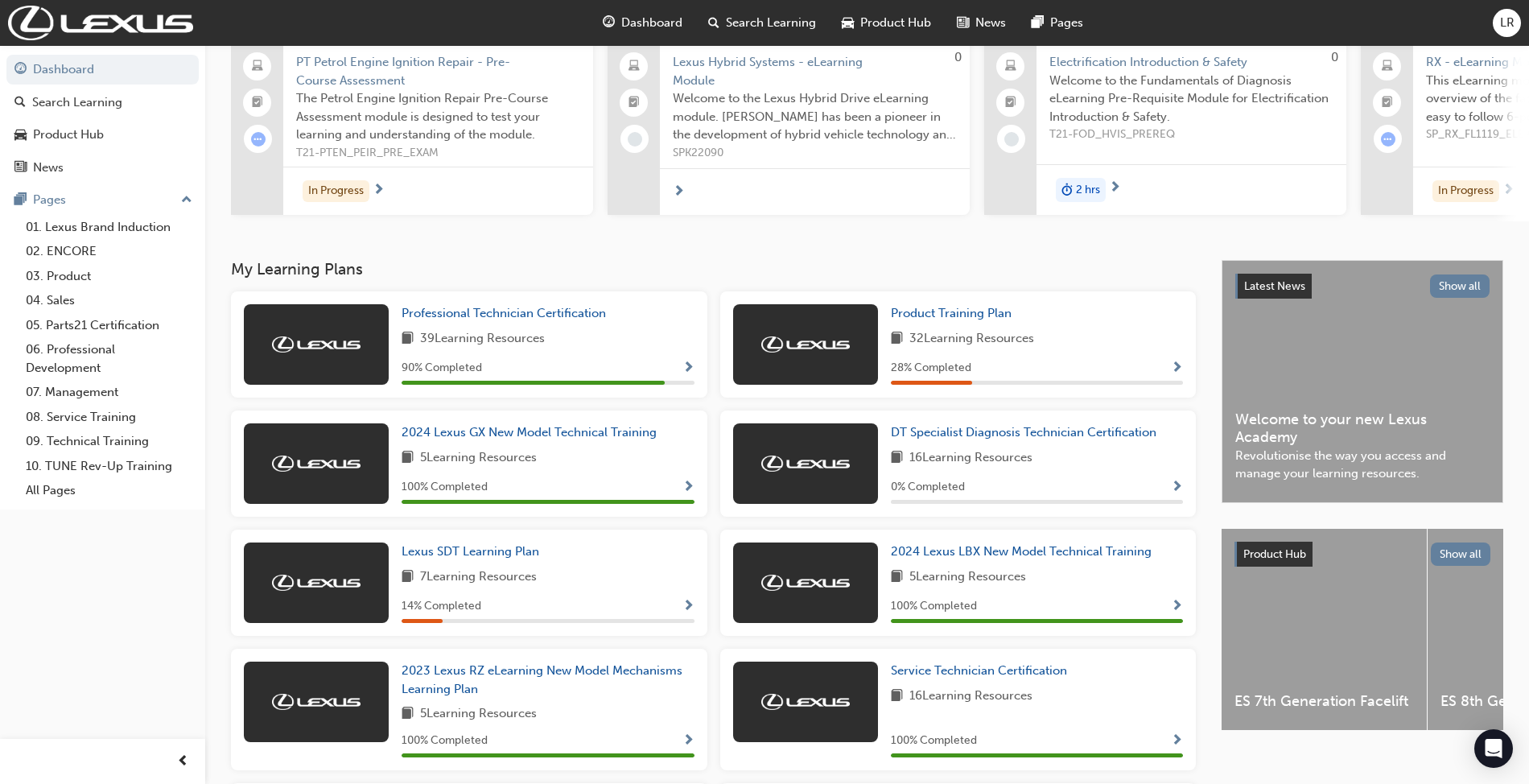
scroll to position [214, 0]
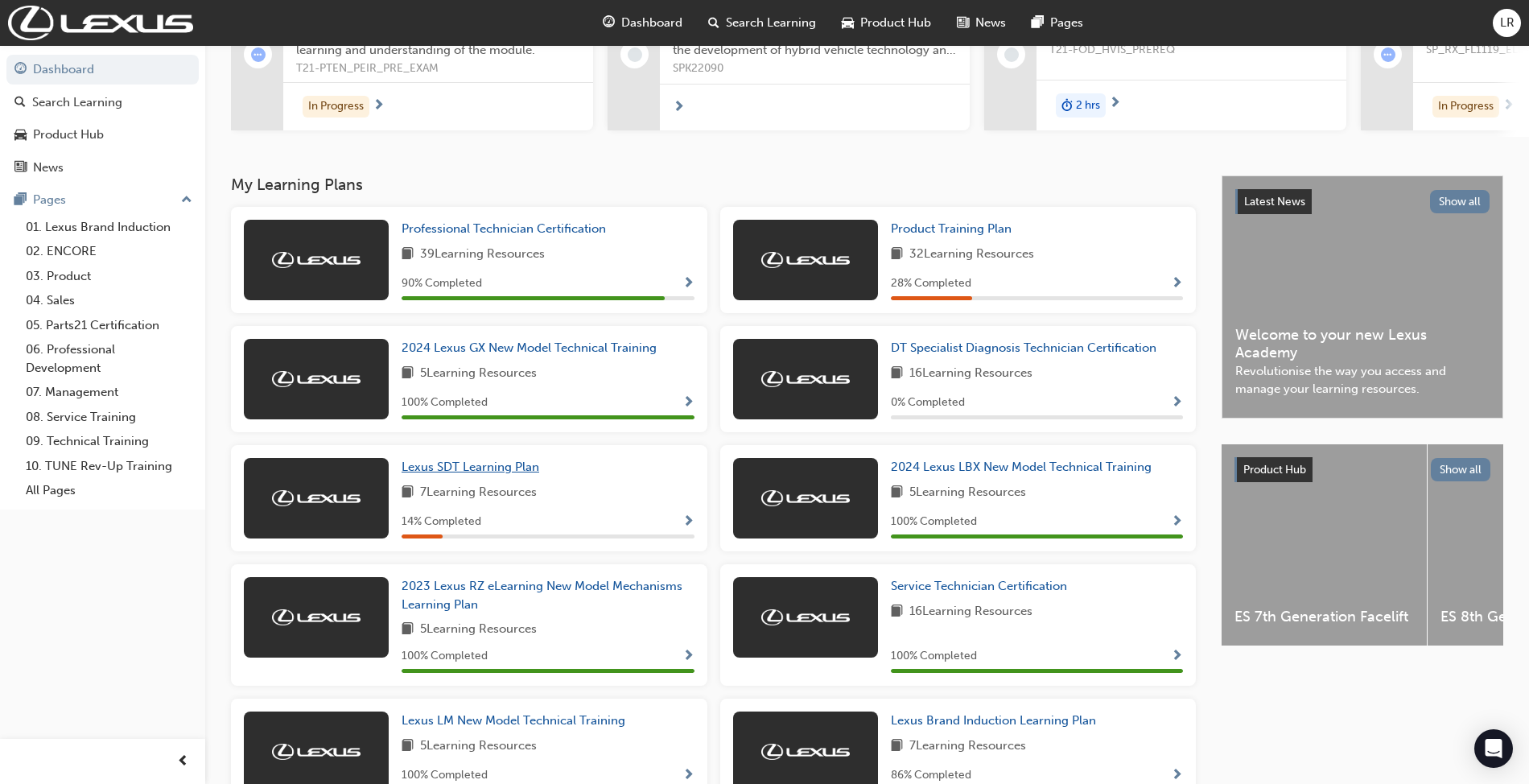
click at [459, 474] on span "Lexus SDT Learning Plan" at bounding box center [471, 466] width 138 height 14
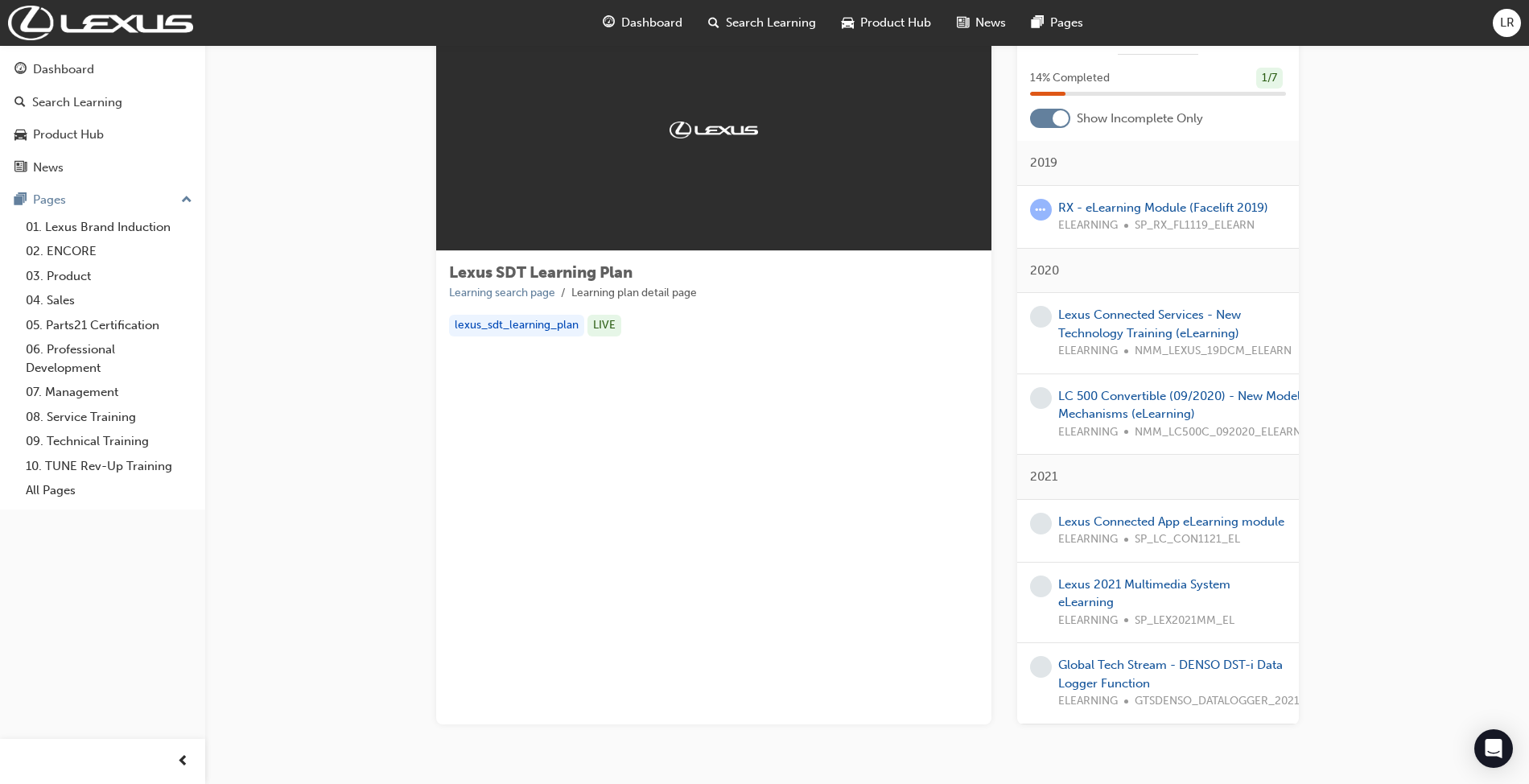
scroll to position [150, 0]
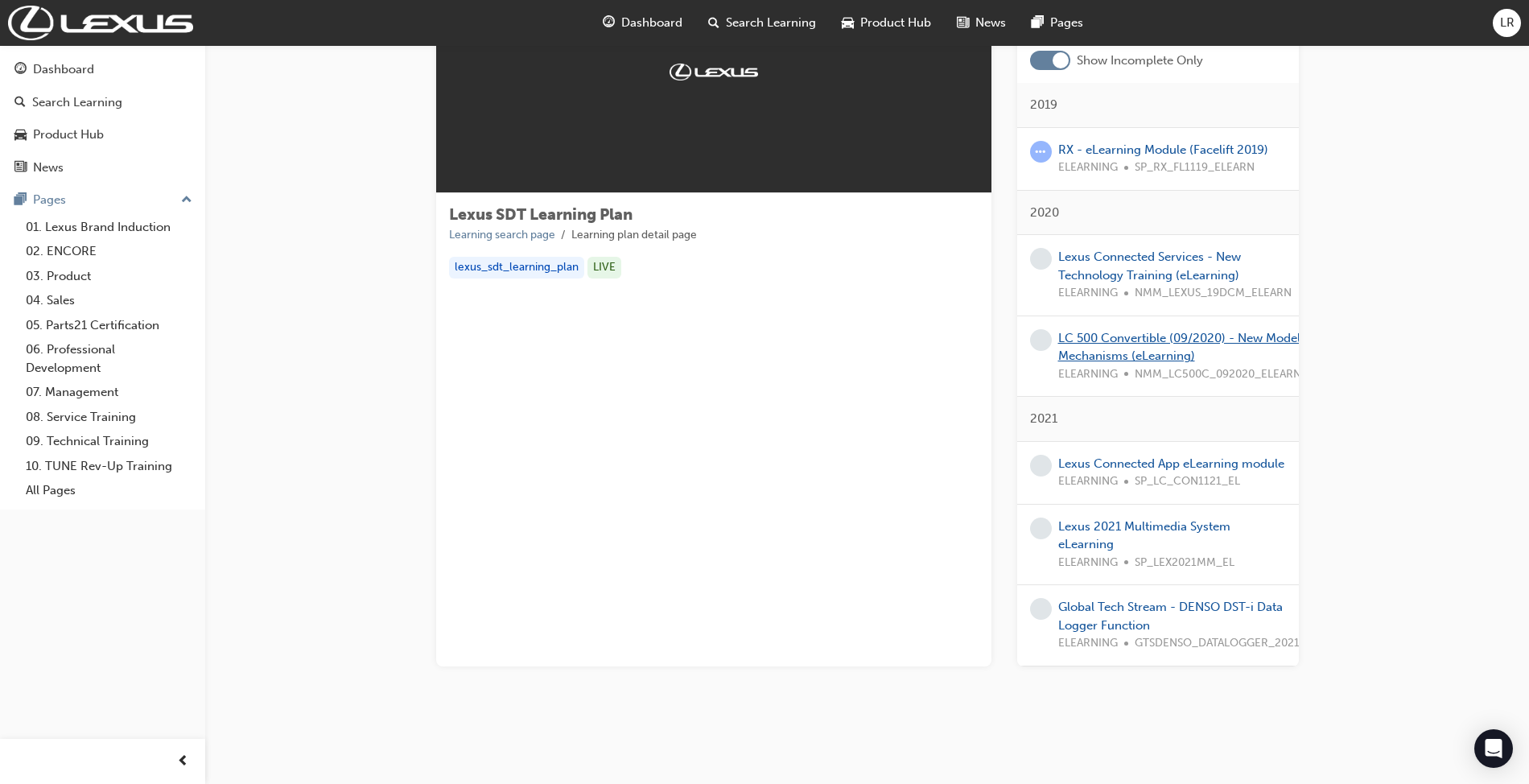
click at [1147, 331] on link "LC 500 Convertible (09/2020) - New Model Mechanisms (eLearning)" at bounding box center [1179, 347] width 242 height 33
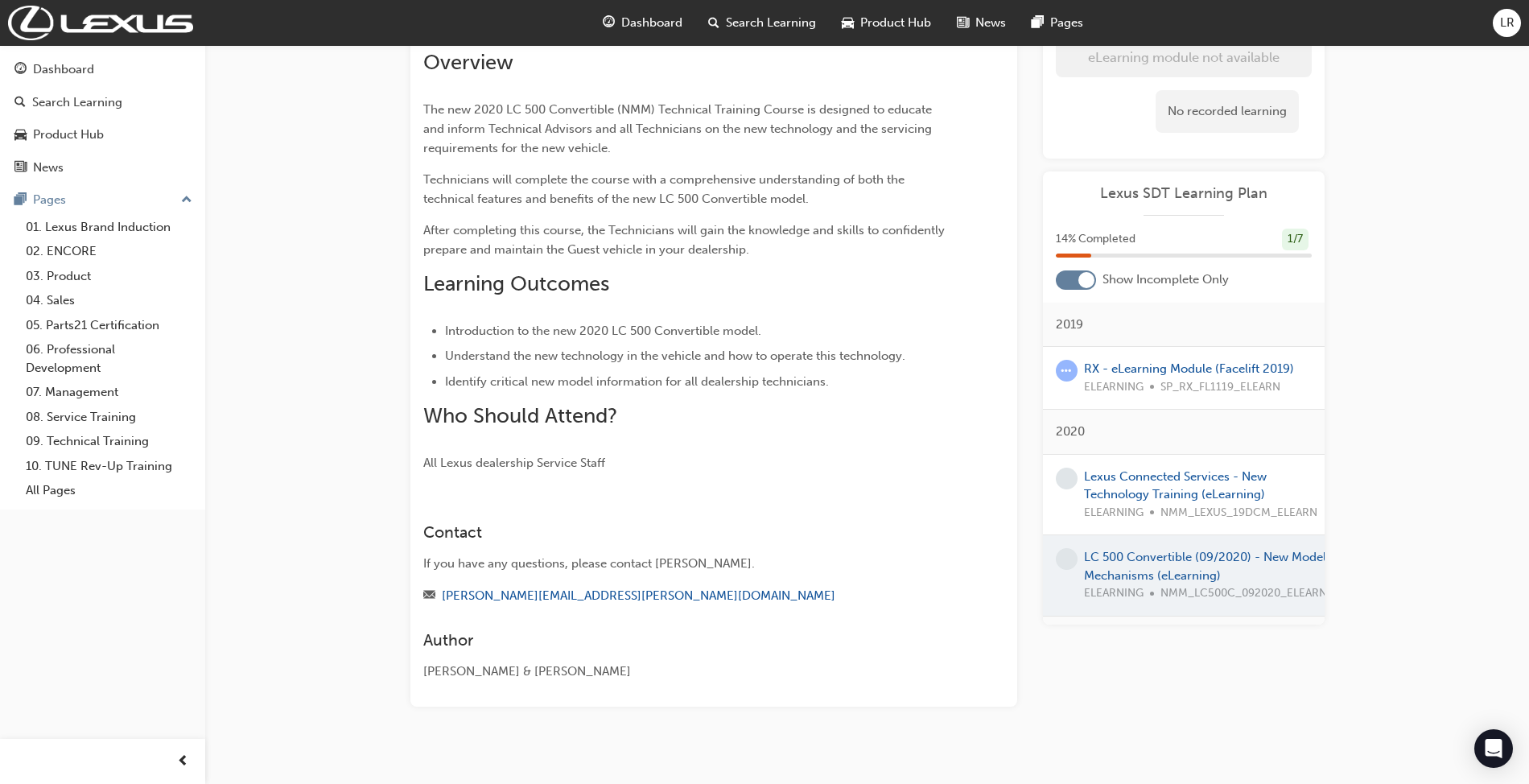
scroll to position [214, 0]
click at [1147, 475] on link "Lexus Connected Services - New Technology Training (eLearning)" at bounding box center [1175, 485] width 182 height 33
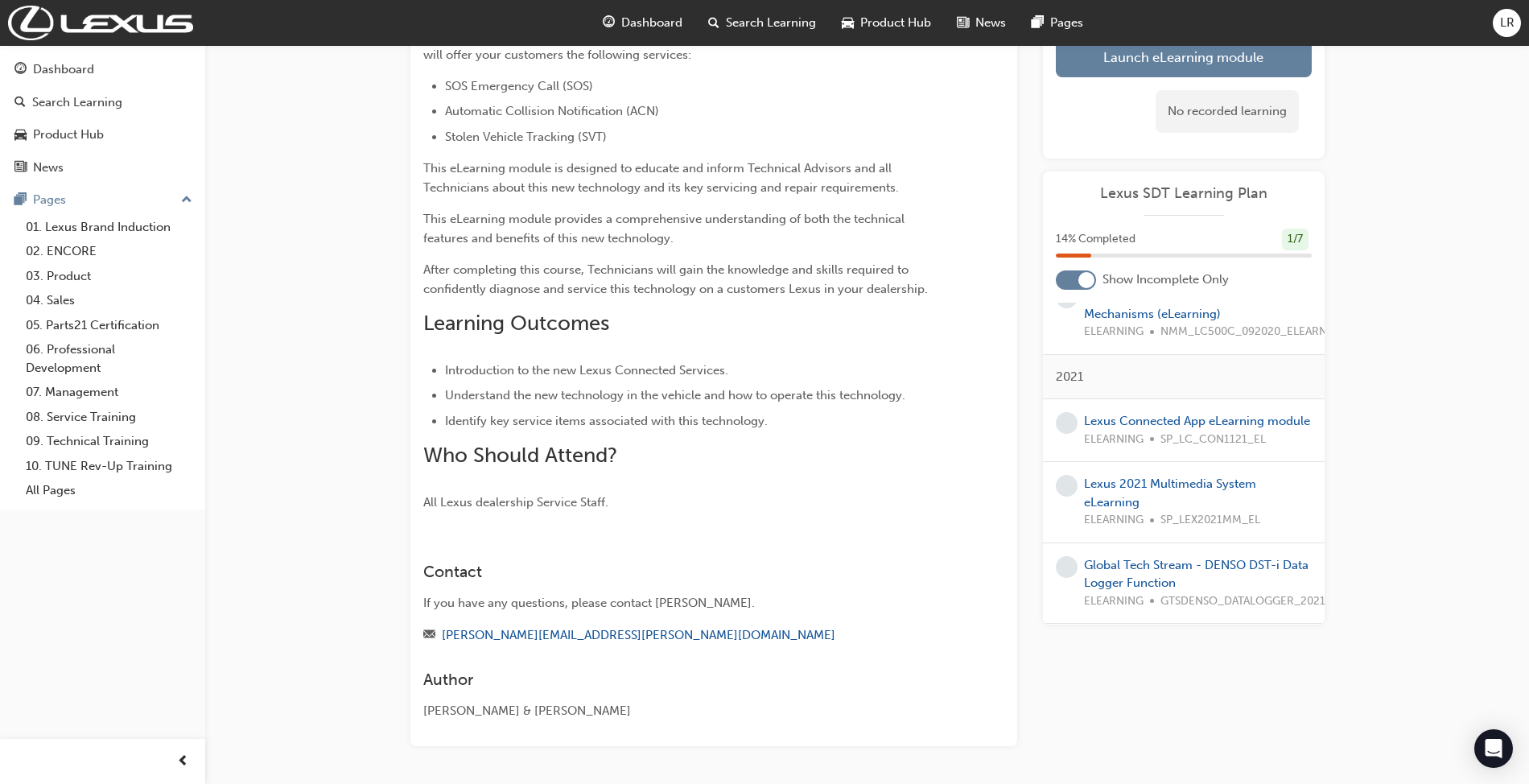
scroll to position [297, 0]
click at [1106, 558] on link "Global Tech Stream - DENSO DST-i Data Logger Function" at bounding box center [1196, 574] width 224 height 33
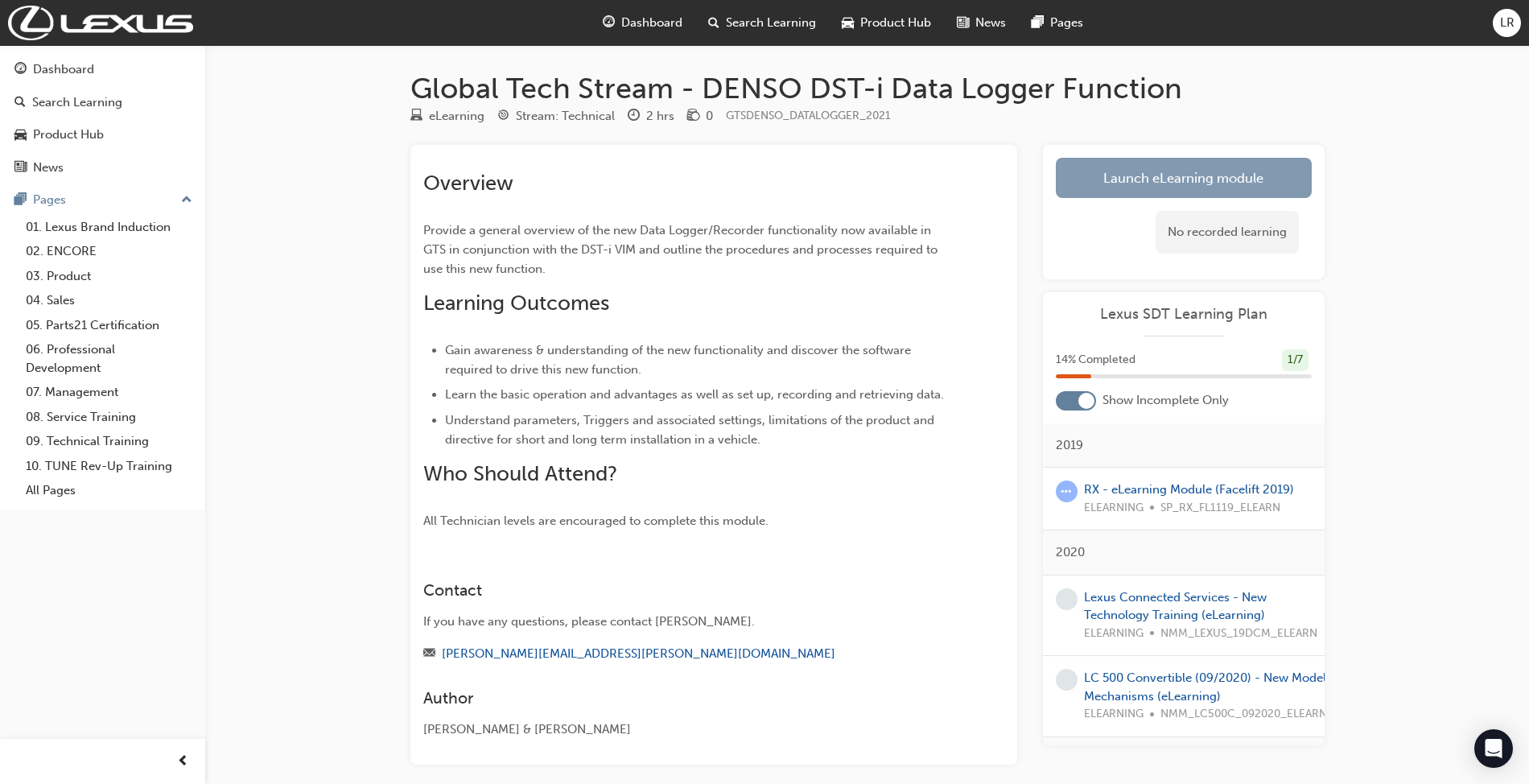
click at [1198, 179] on link "Launch eLearning module" at bounding box center [1184, 178] width 256 height 40
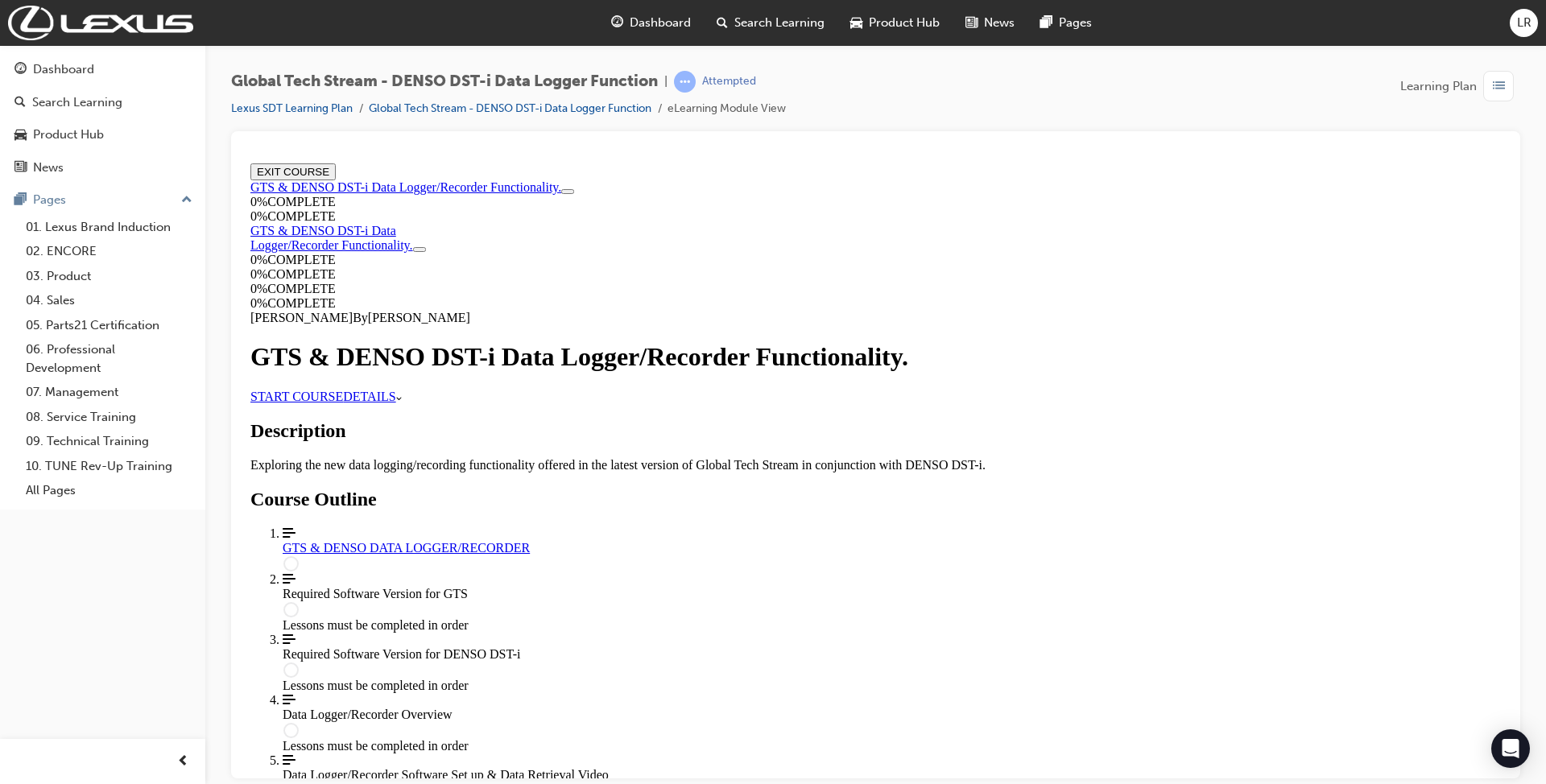
scroll to position [322, 0]
click at [343, 389] on link "START COURSE" at bounding box center [297, 396] width 92 height 13
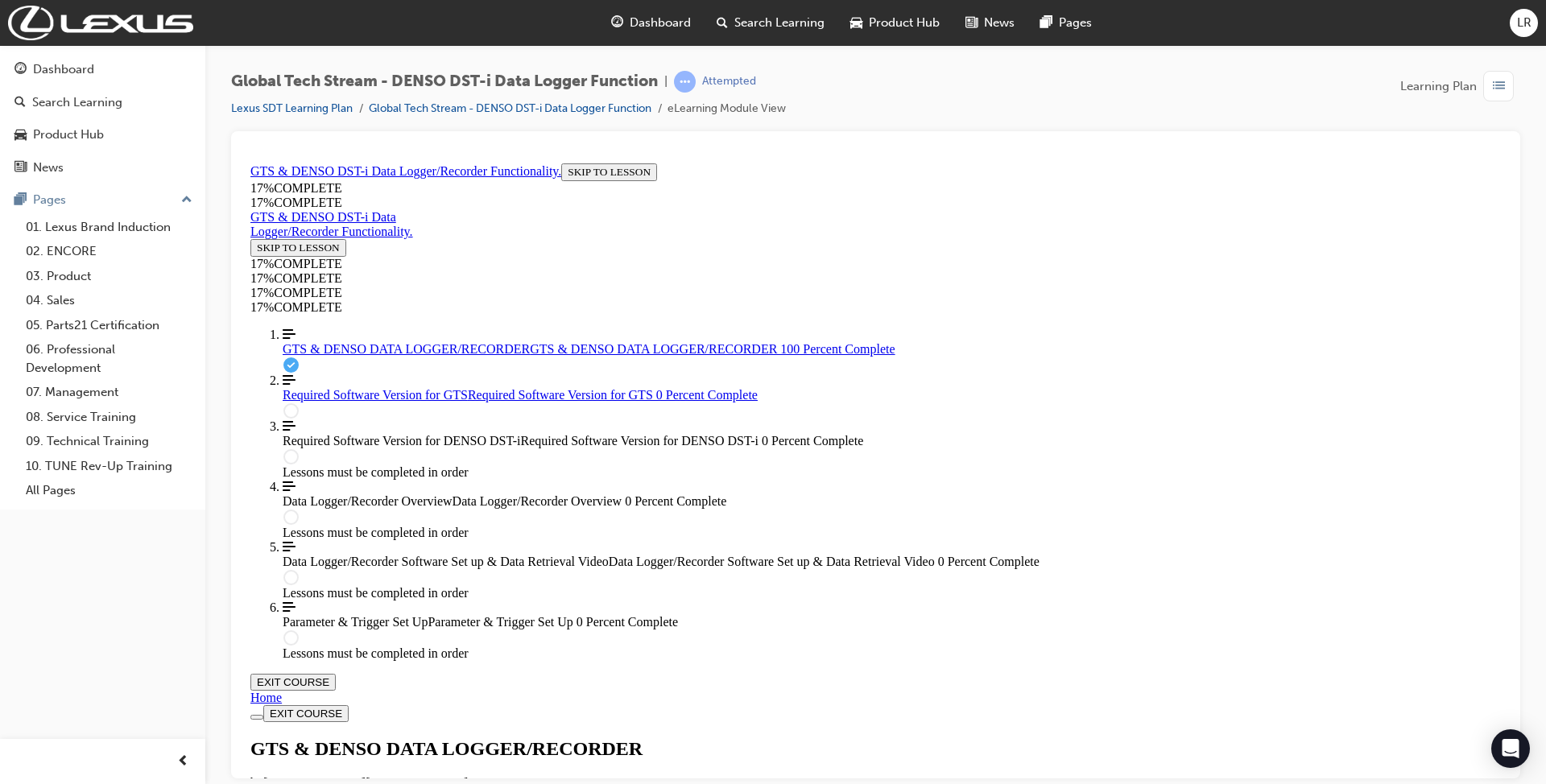
scroll to position [642, 0]
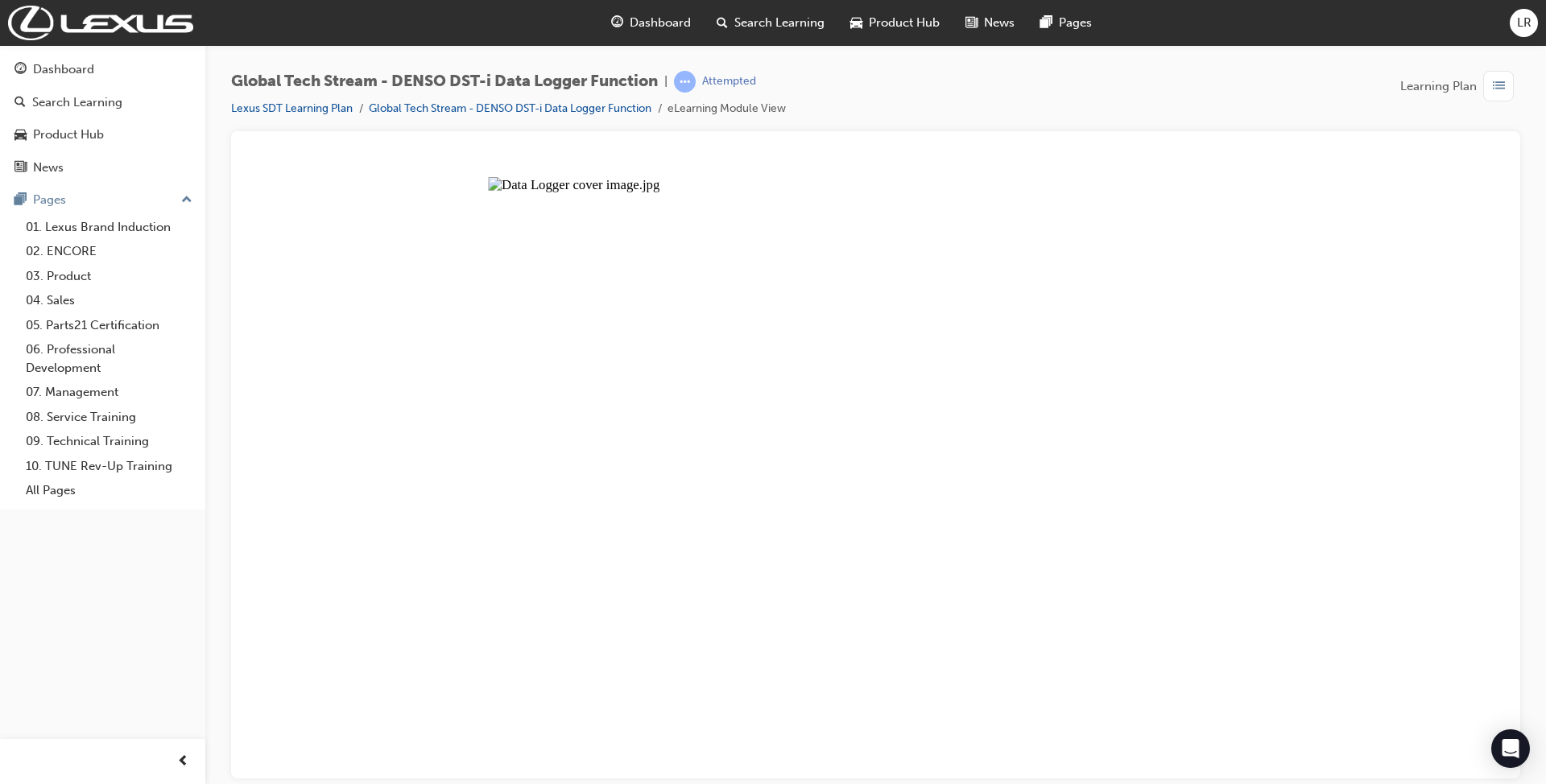
click at [982, 396] on button "Unzoom image" at bounding box center [875, 466] width 1263 height 621
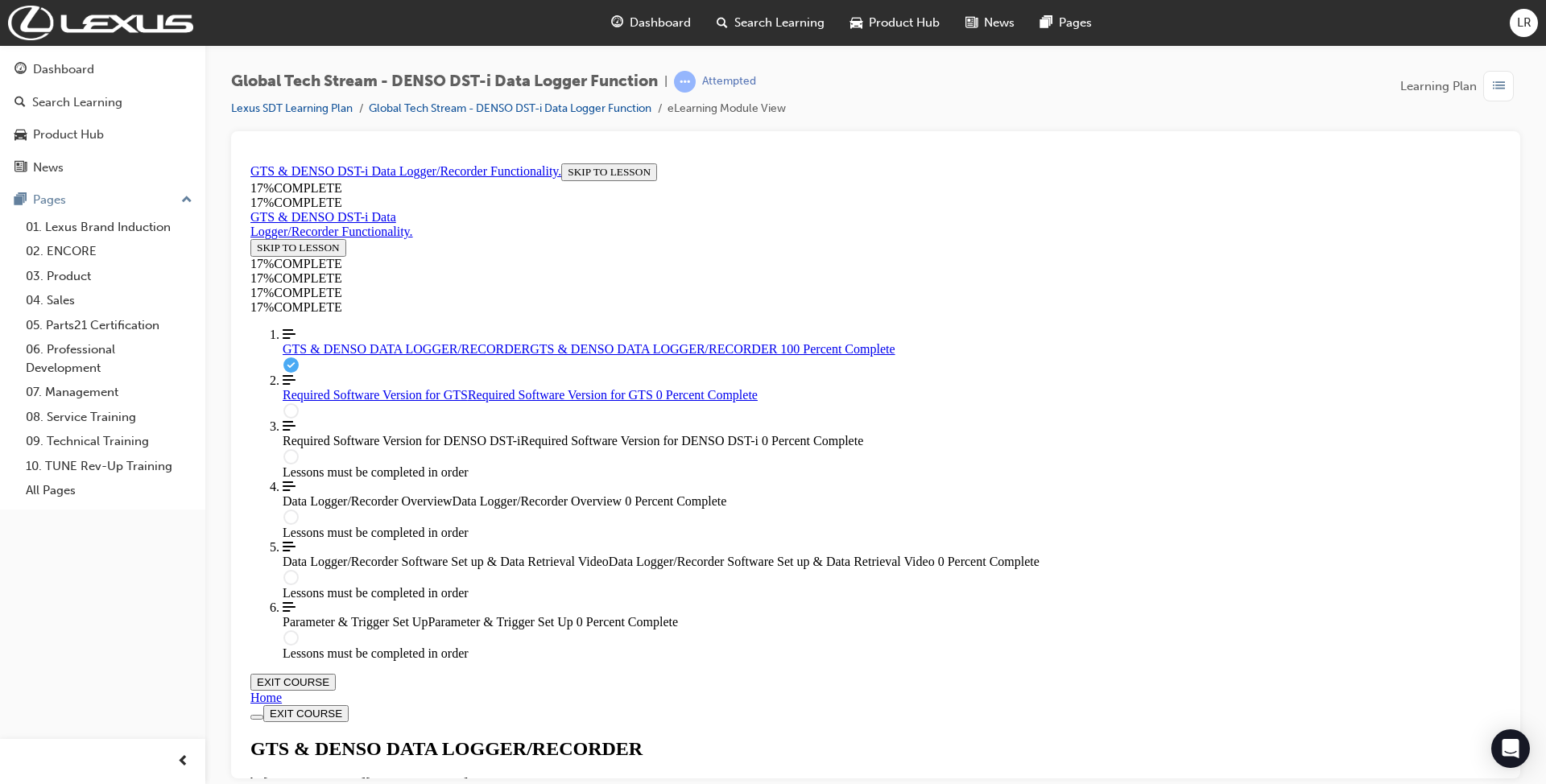
click at [348, 402] on div "Required Software Version for GTS Required Software Version for GTS 0 Percent C…" at bounding box center [891, 394] width 1218 height 14
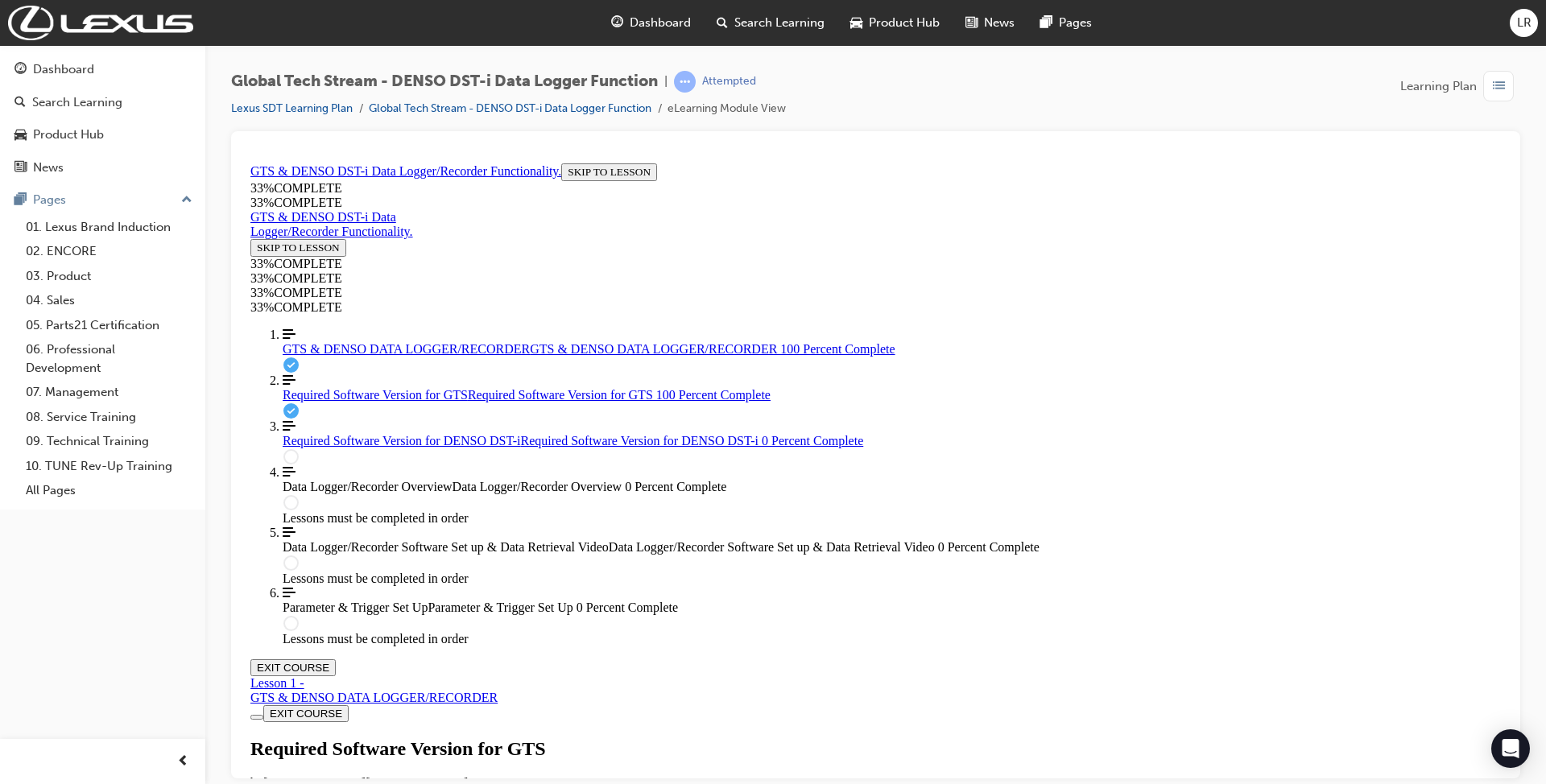
scroll to position [113, 0]
click at [384, 446] on span "Required Software Version for DENSO DST-i" at bounding box center [401, 439] width 238 height 13
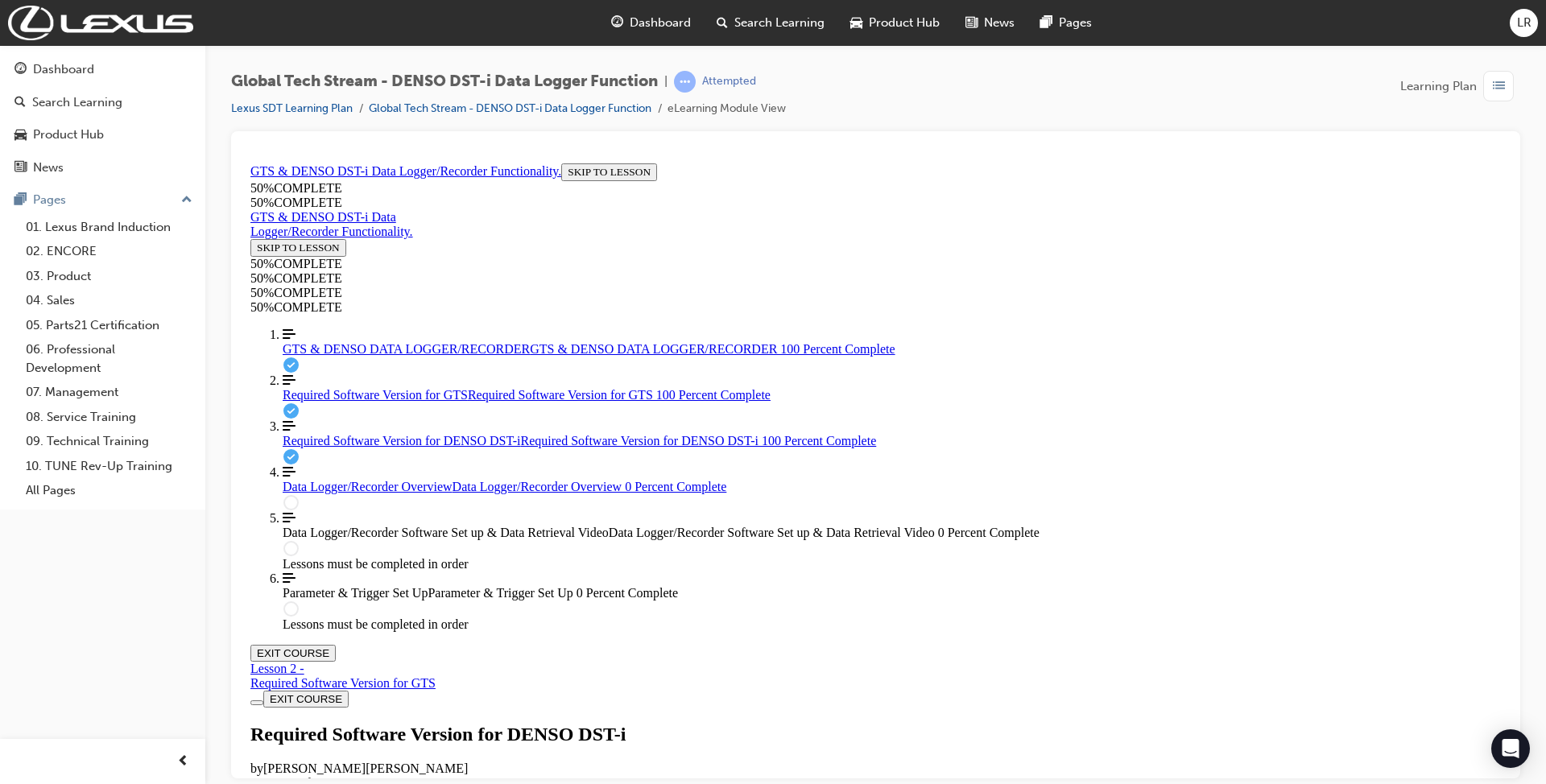
scroll to position [0, 0]
click at [340, 493] on div "Data Logger/Recorder Overview Data Logger/Recorder Overview 0 Percent Complete" at bounding box center [891, 486] width 1218 height 14
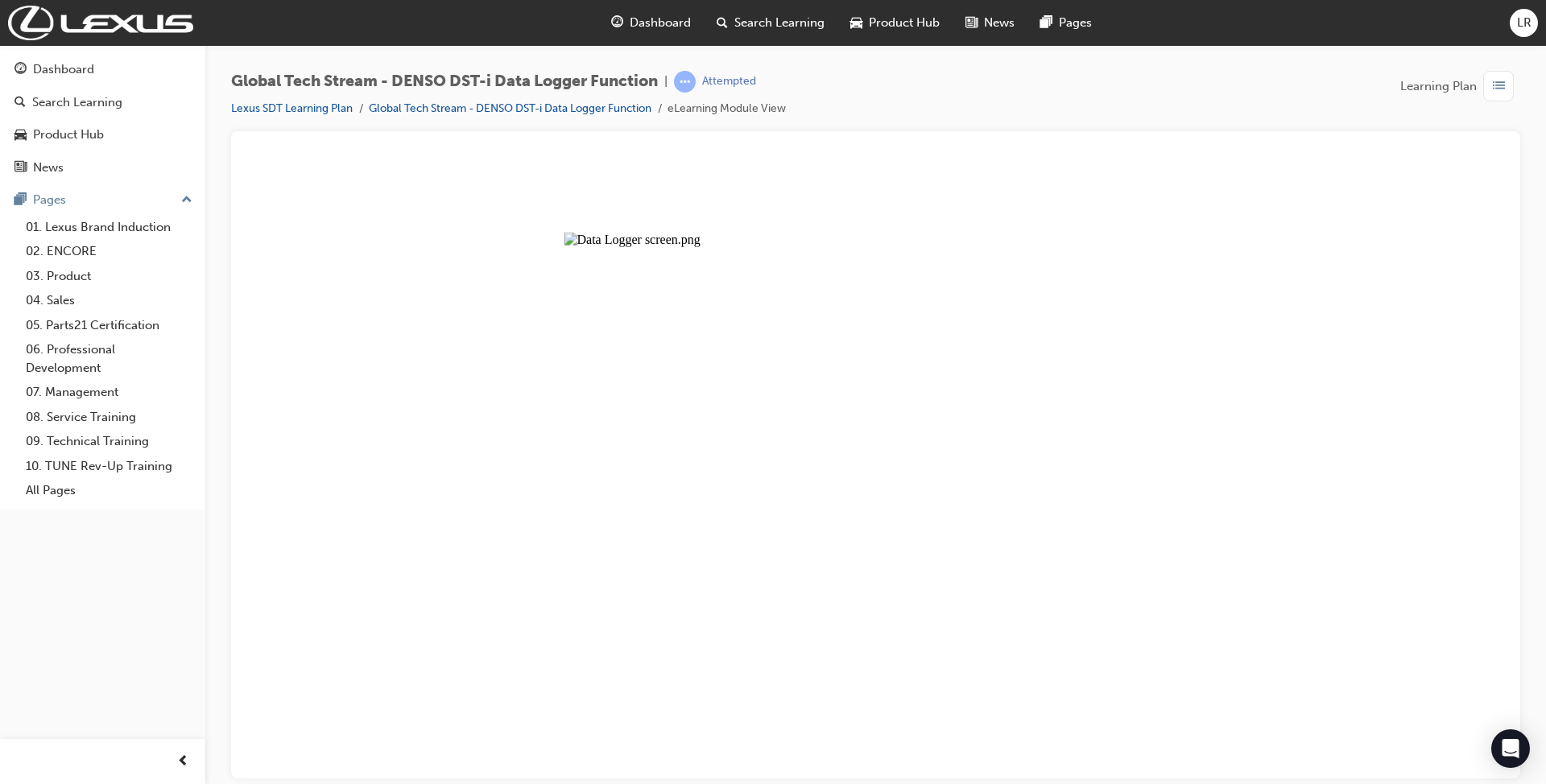
click at [841, 453] on button "Unzoom image" at bounding box center [875, 466] width 1263 height 621
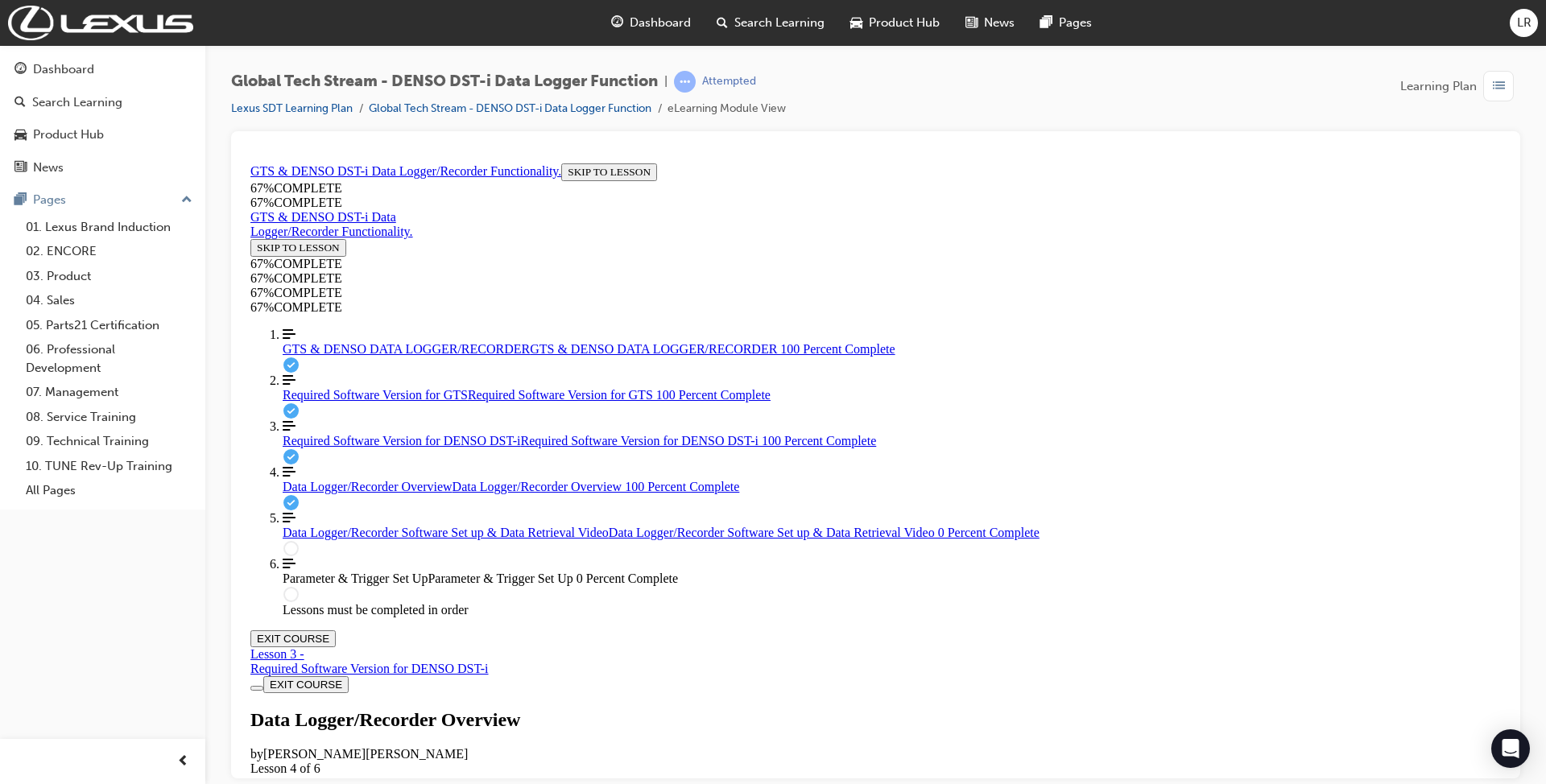
click at [382, 539] on span "Data Logger/Recorder Software Set up & Data Retrieval Video" at bounding box center [446, 531] width 326 height 13
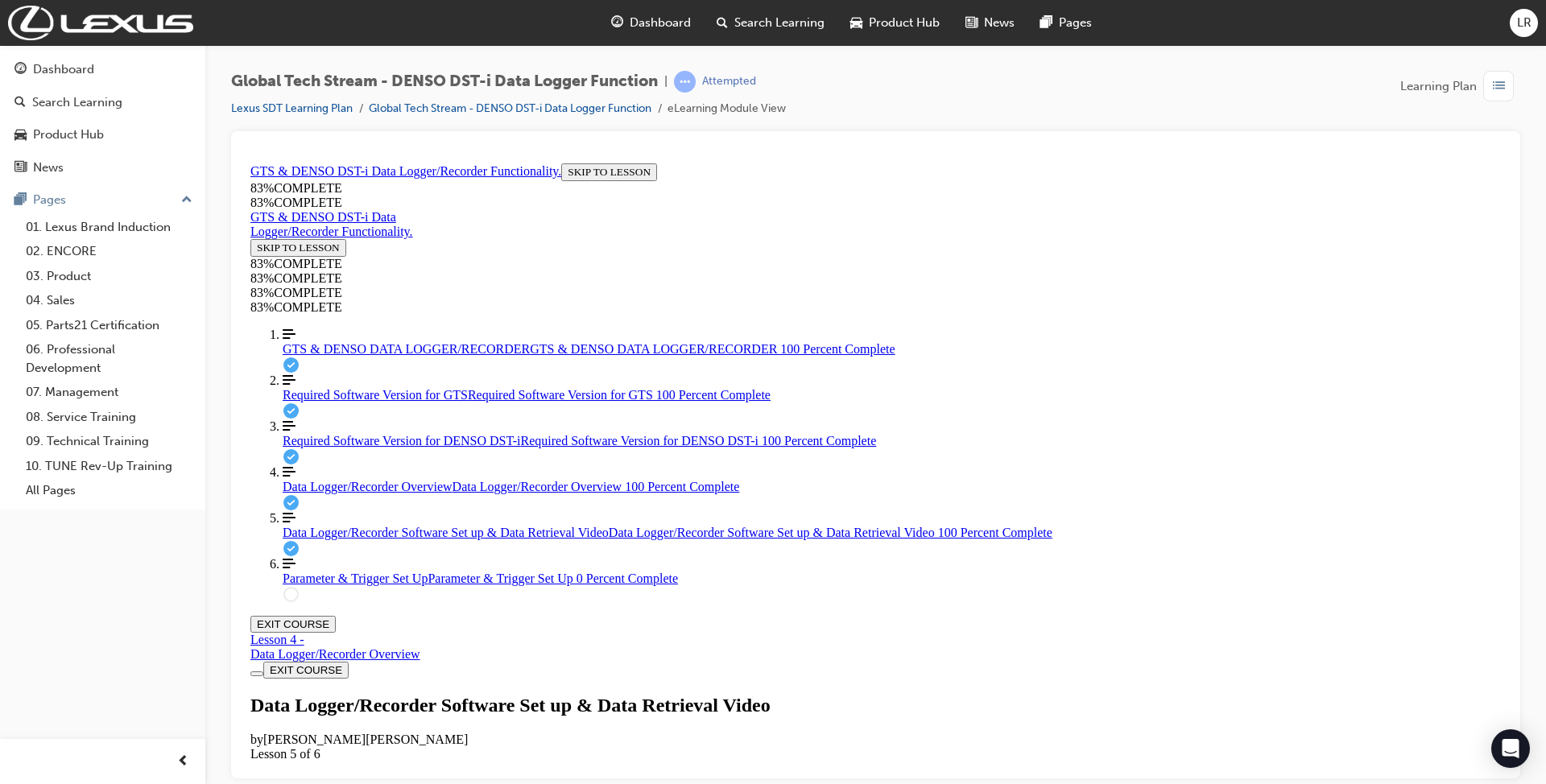
click at [306, 584] on span "Parameter & Trigger Set Up" at bounding box center [355, 577] width 145 height 13
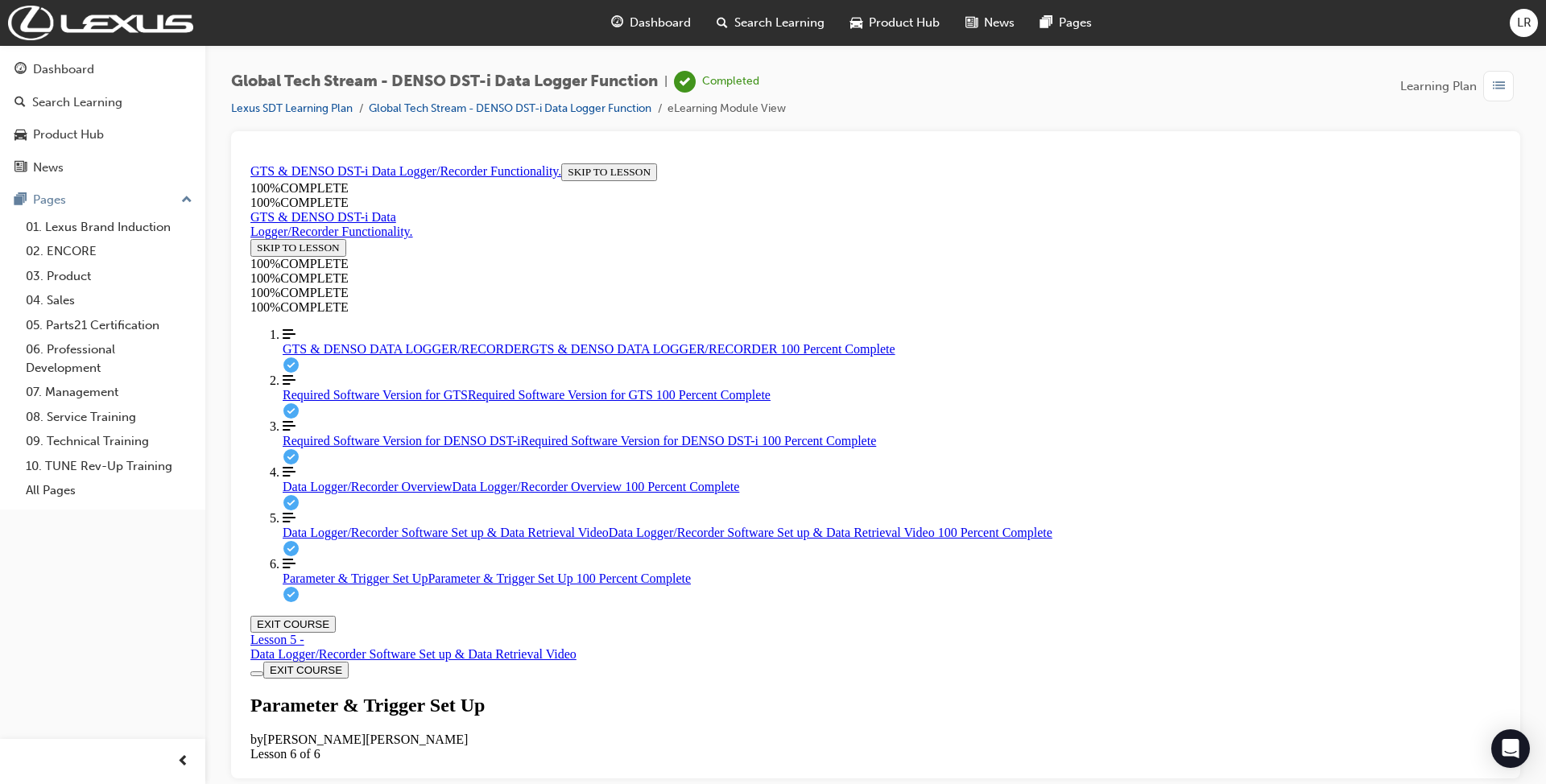
click at [375, 584] on span "Parameter & Trigger Set Up" at bounding box center [355, 577] width 145 height 13
click at [577, 646] on div "Data Logger/Recorder Software Set up & Data Retrieval Video" at bounding box center [414, 653] width 326 height 14
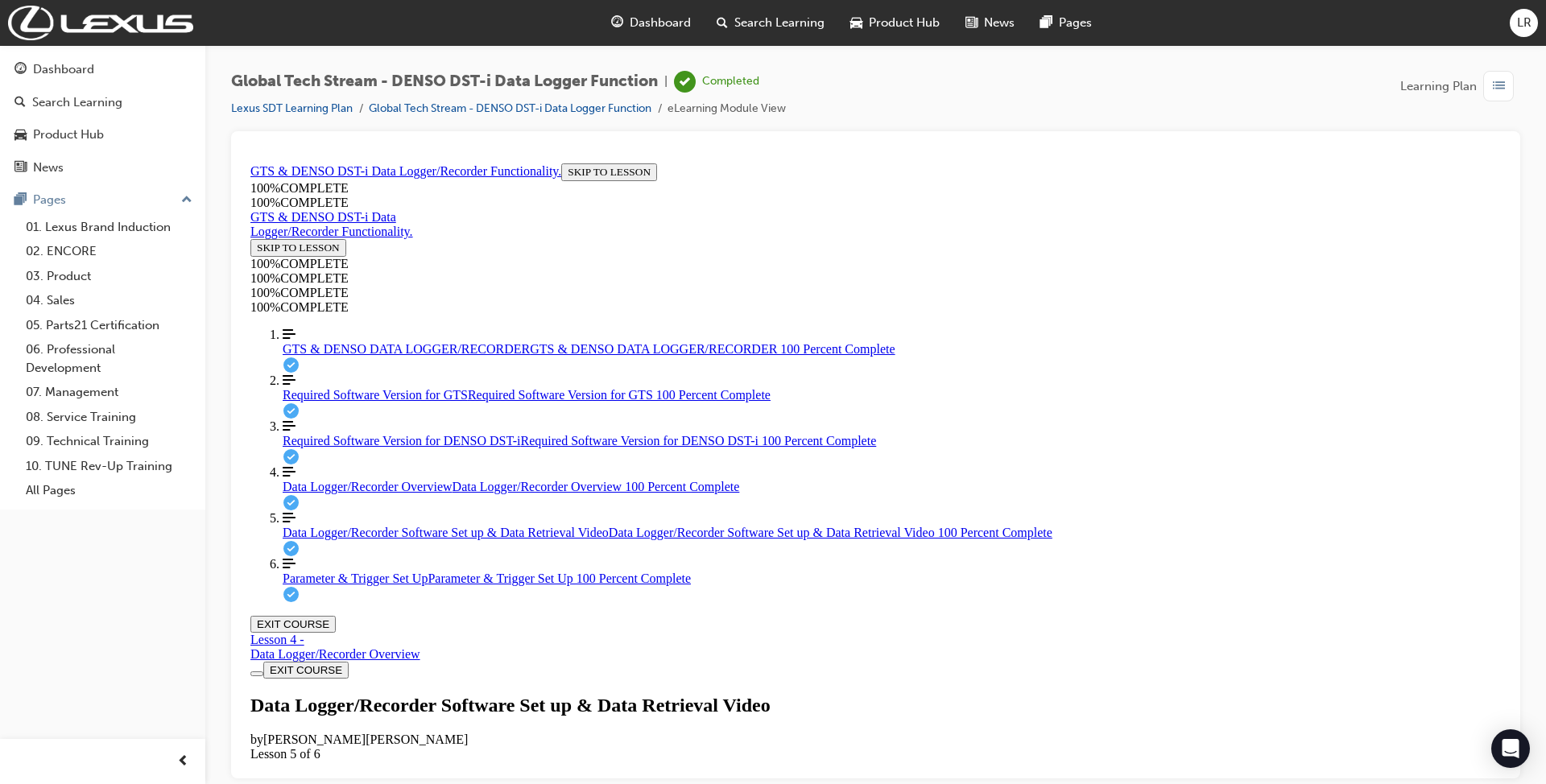
click at [335, 615] on button "EXIT COURSE" at bounding box center [293, 624] width 86 height 17
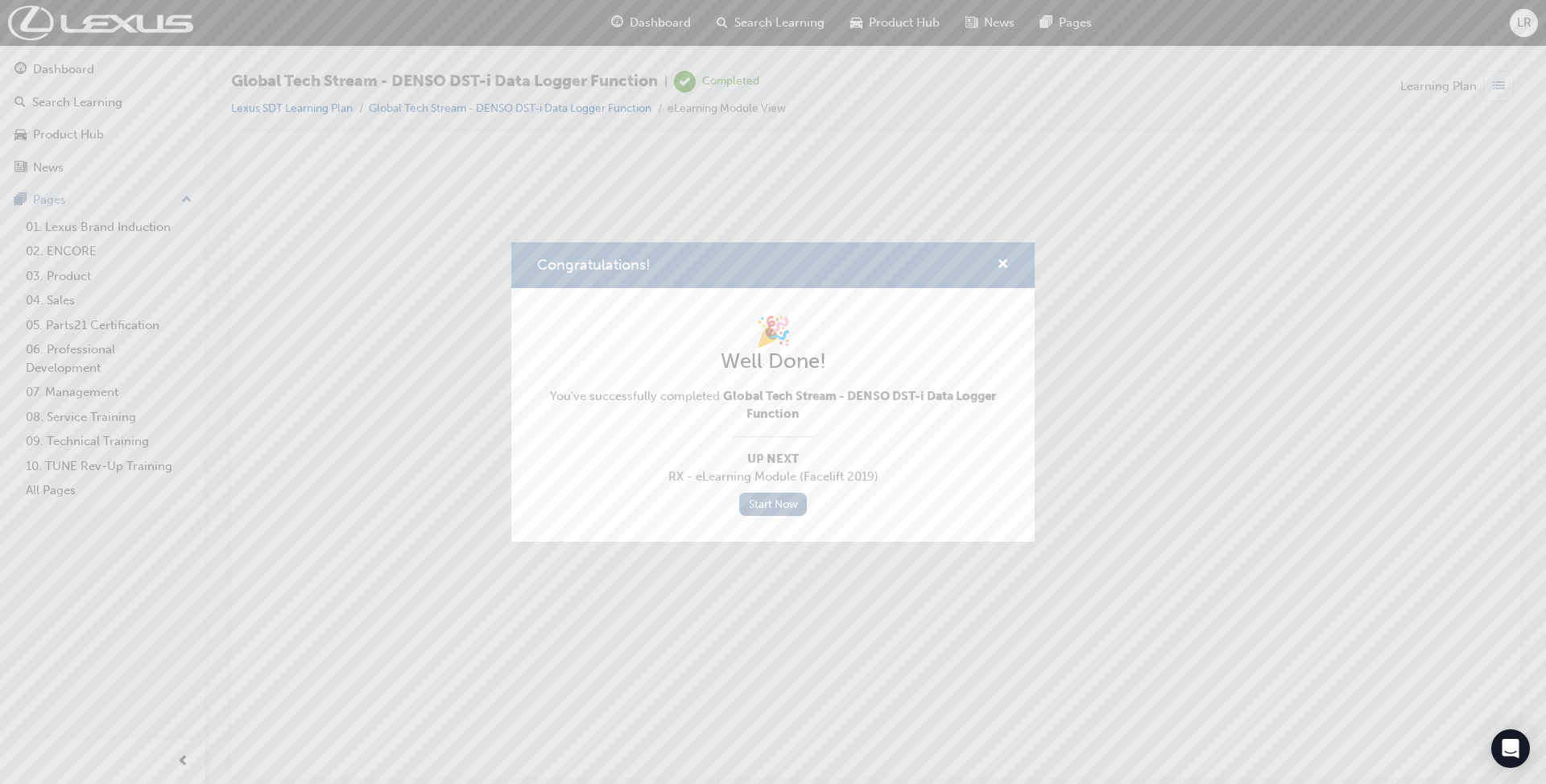
scroll to position [0, 0]
click at [777, 500] on link "Start Now" at bounding box center [773, 504] width 67 height 24
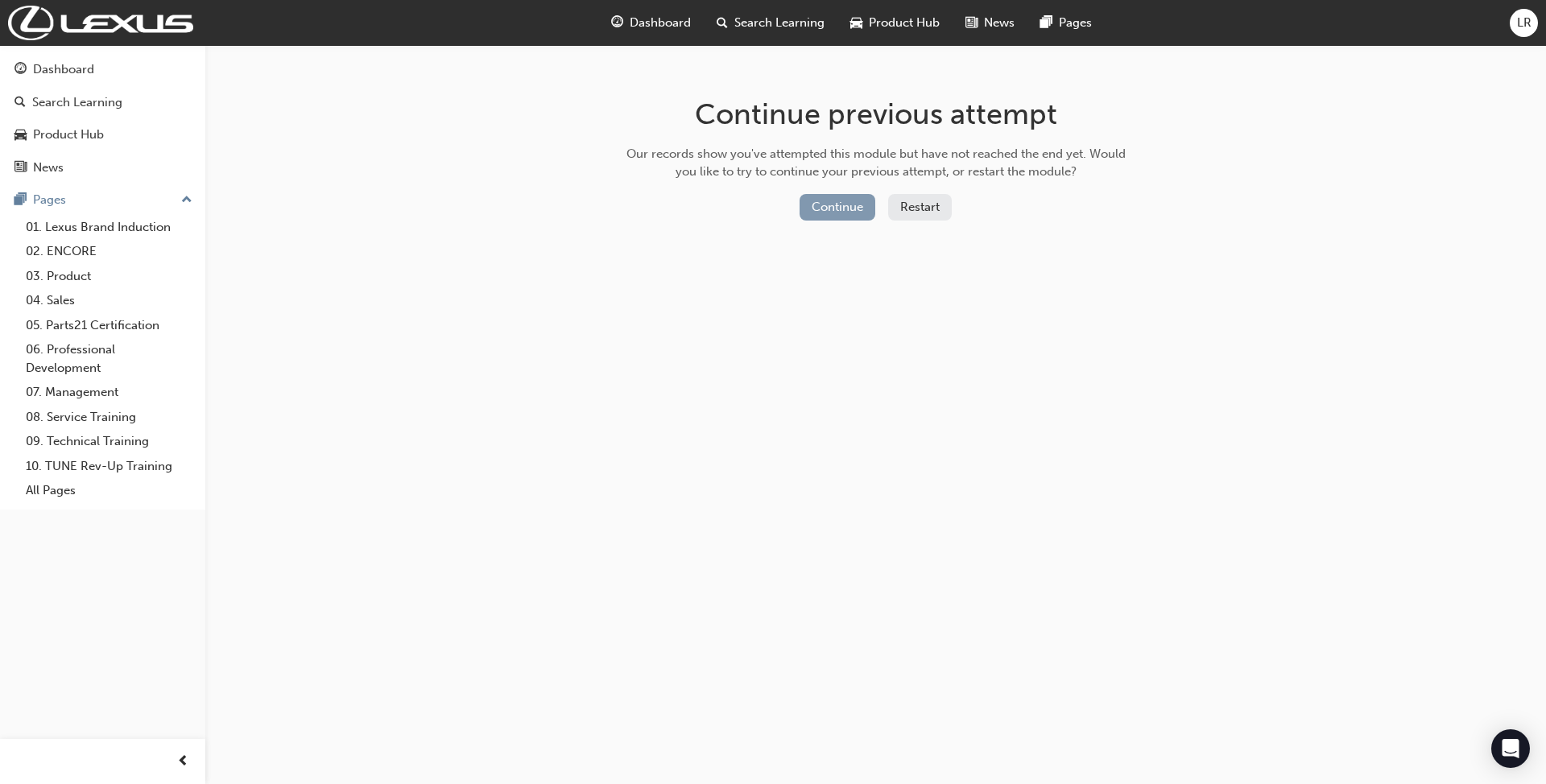
click at [823, 208] on button "Continue" at bounding box center [837, 208] width 76 height 27
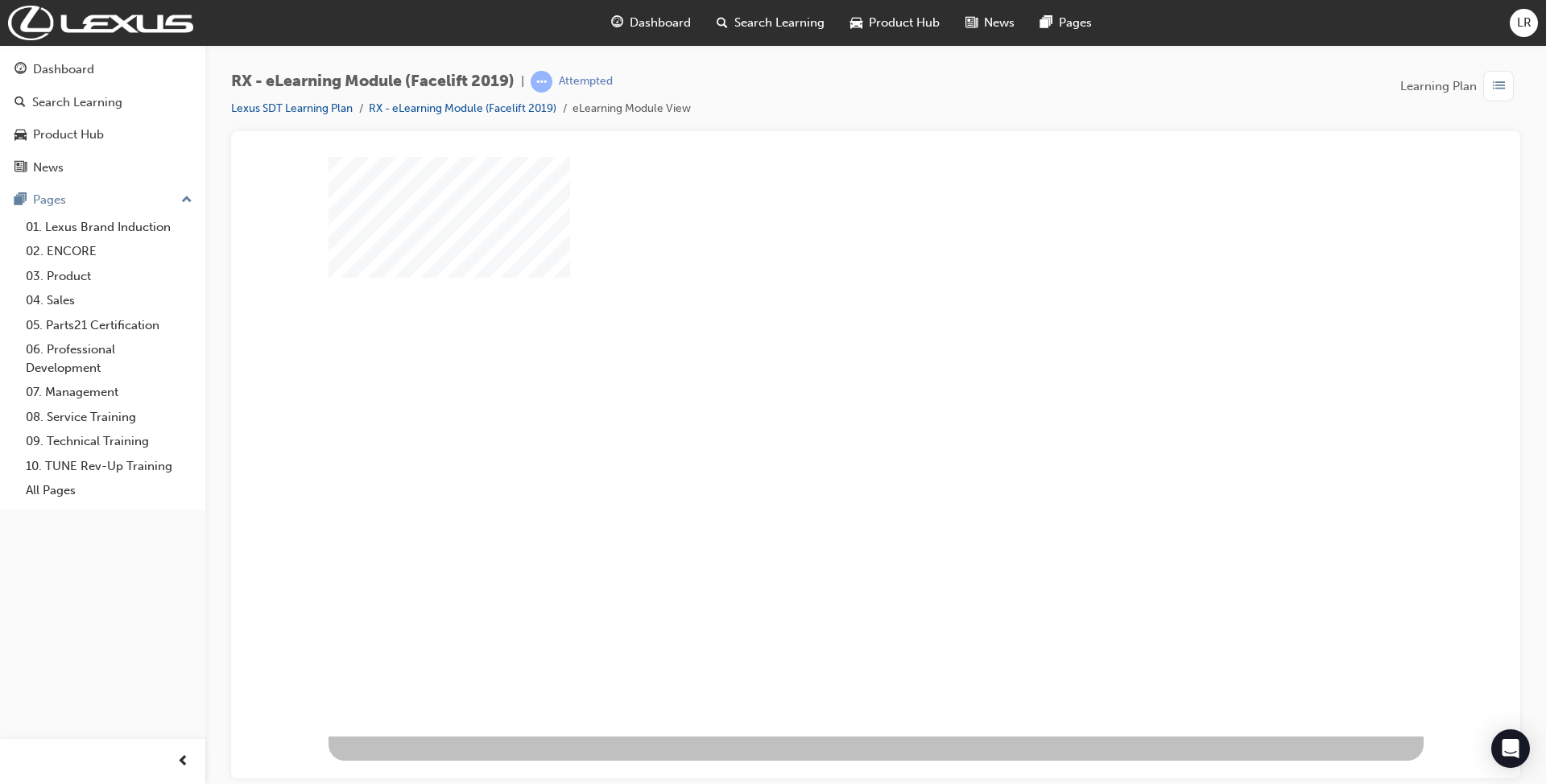
click at [829, 399] on div "play" at bounding box center [829, 399] width 0 height 0
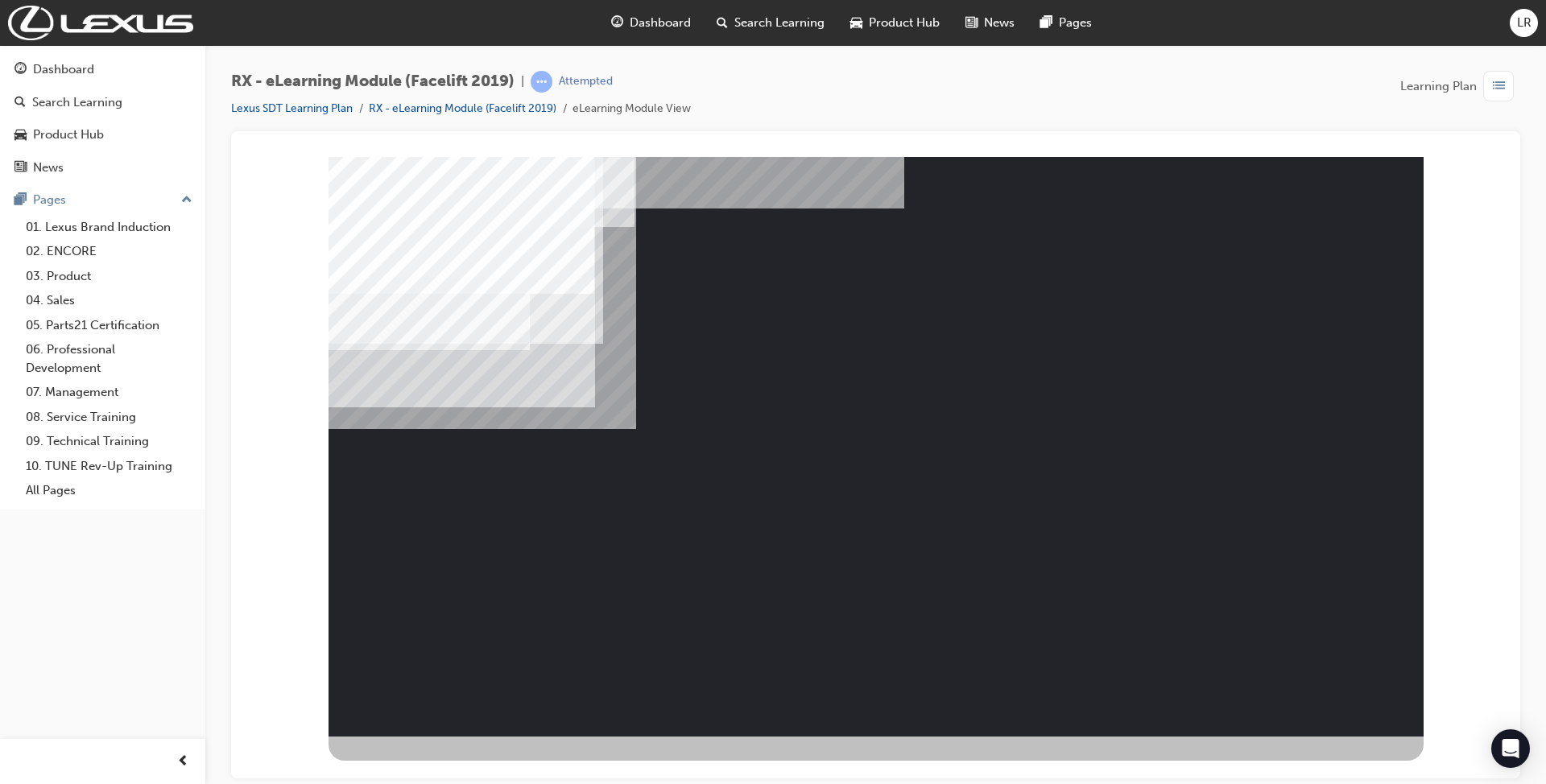
click at [462, 735] on div "NEXT Trigger this button to go to the next slide" at bounding box center [395, 753] width 133 height 36
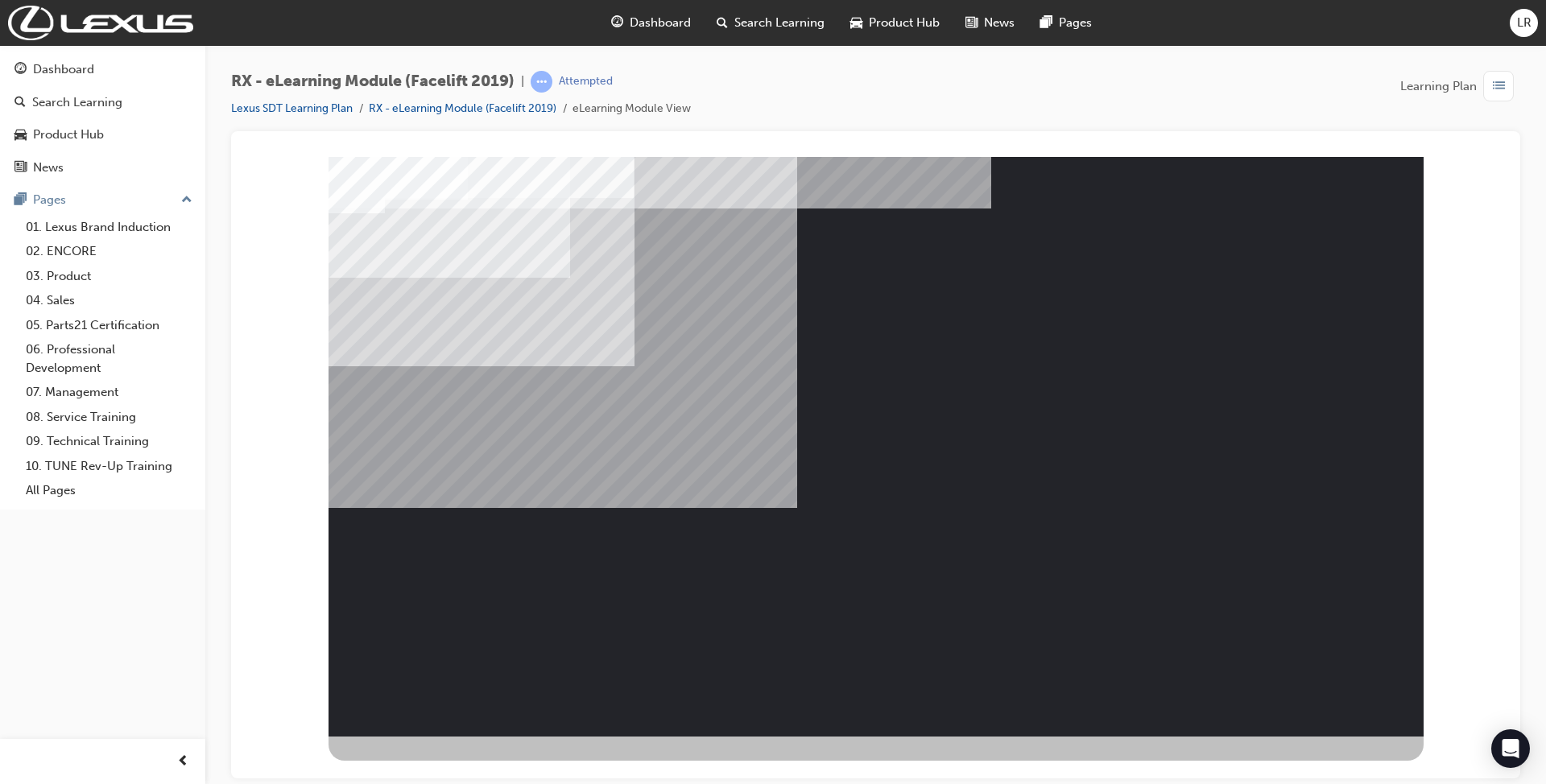
click at [462, 735] on div "NEXT Trigger this button to go to the next slide" at bounding box center [395, 753] width 133 height 36
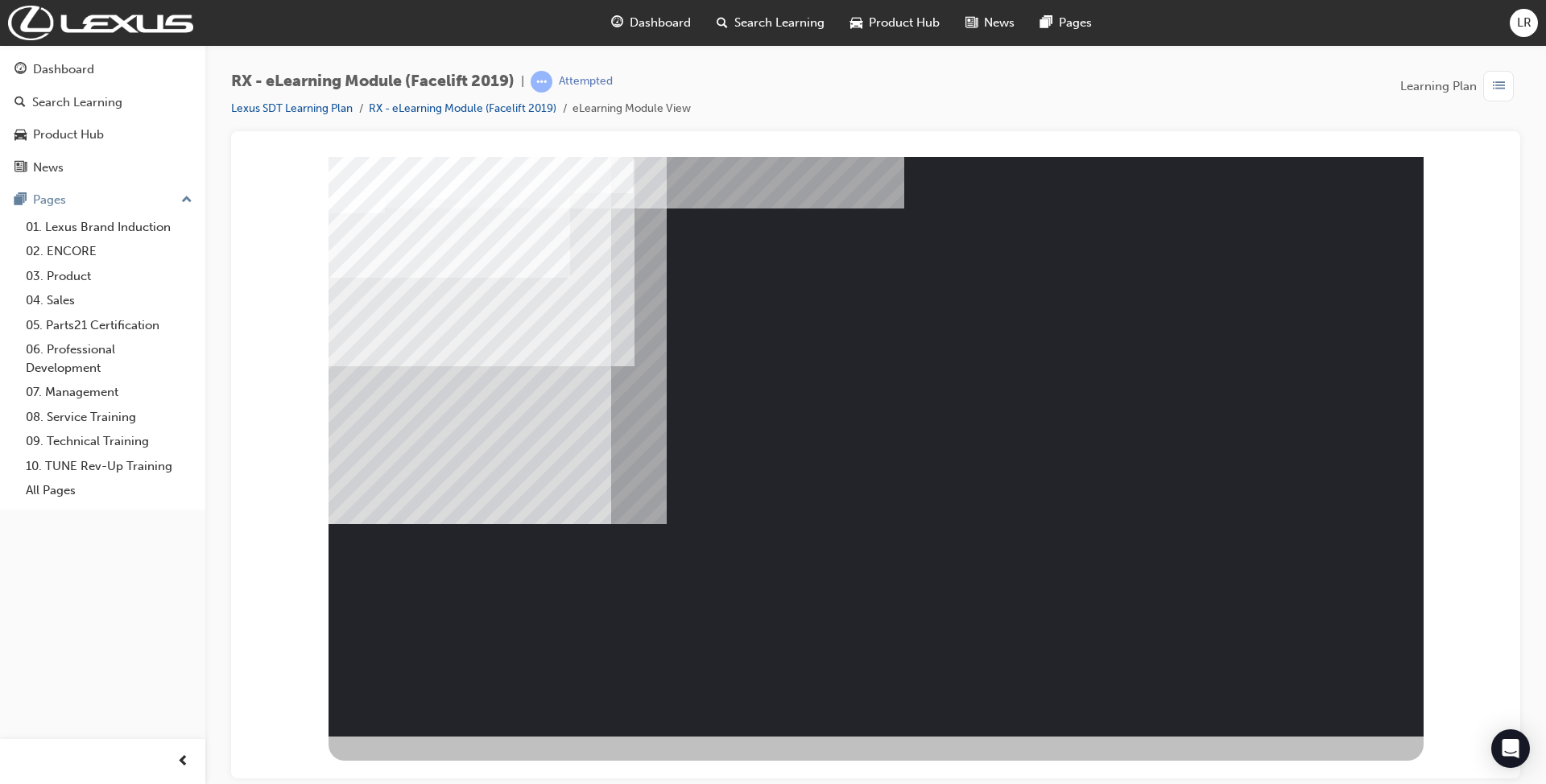
click at [462, 735] on div "NEXT Trigger this button to go to the next slide" at bounding box center [395, 753] width 133 height 36
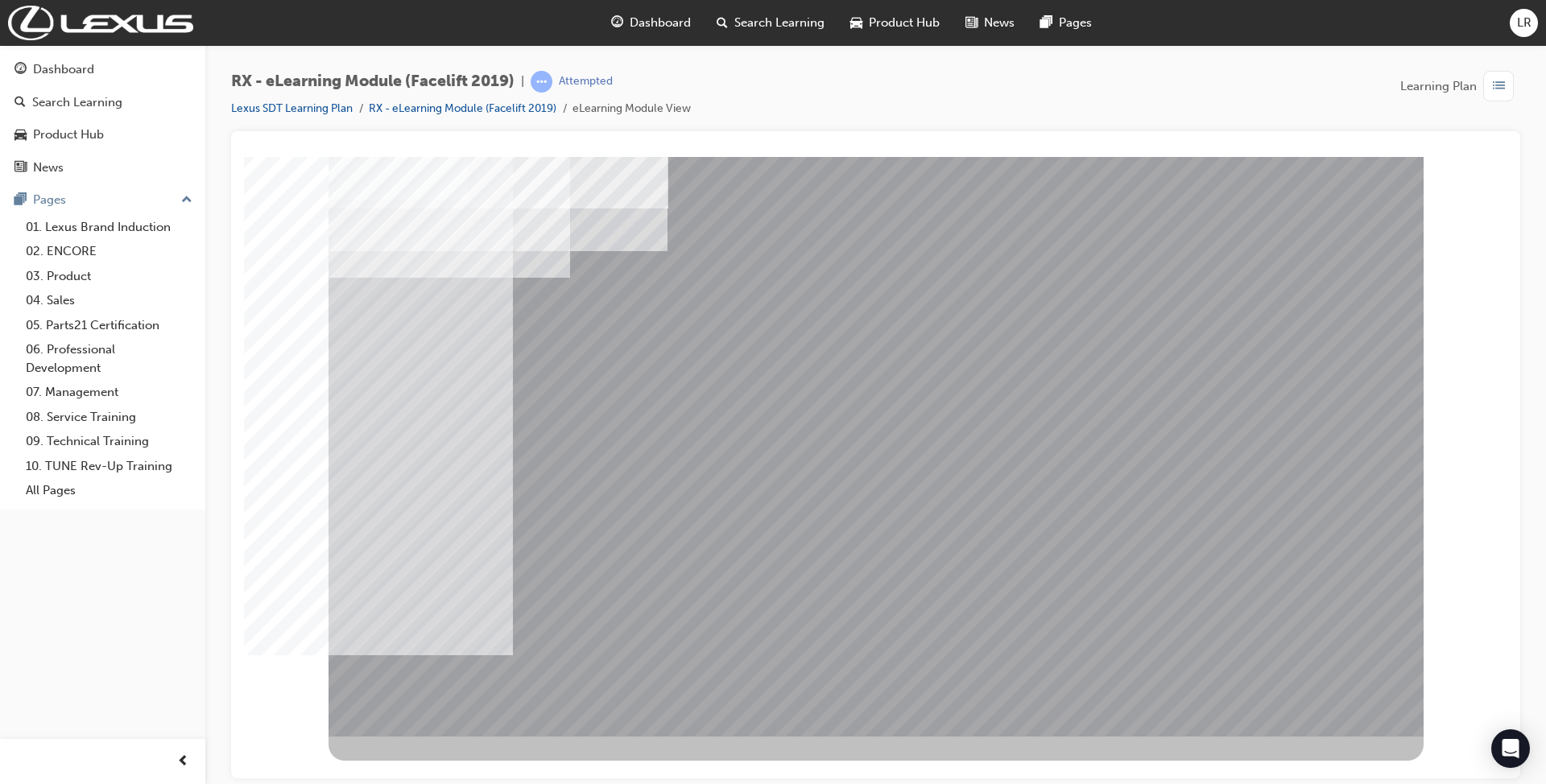
click at [1281, 667] on div "" at bounding box center [876, 445] width 1095 height 579
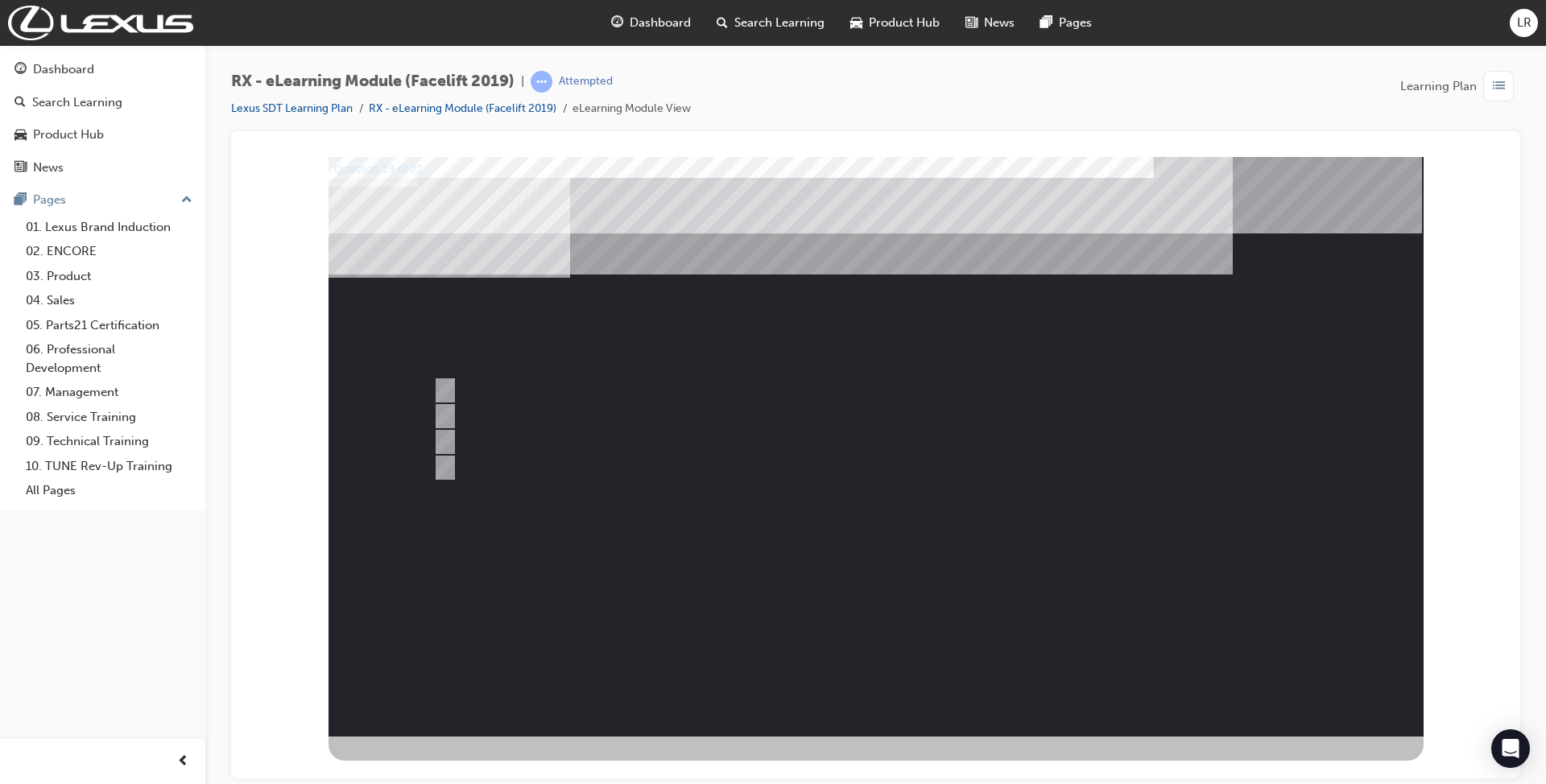
click at [1281, 667] on div "Question 19 of 22" at bounding box center [876, 445] width 1095 height 579
click at [539, 437] on div at bounding box center [860, 440] width 863 height 26
radio input "true"
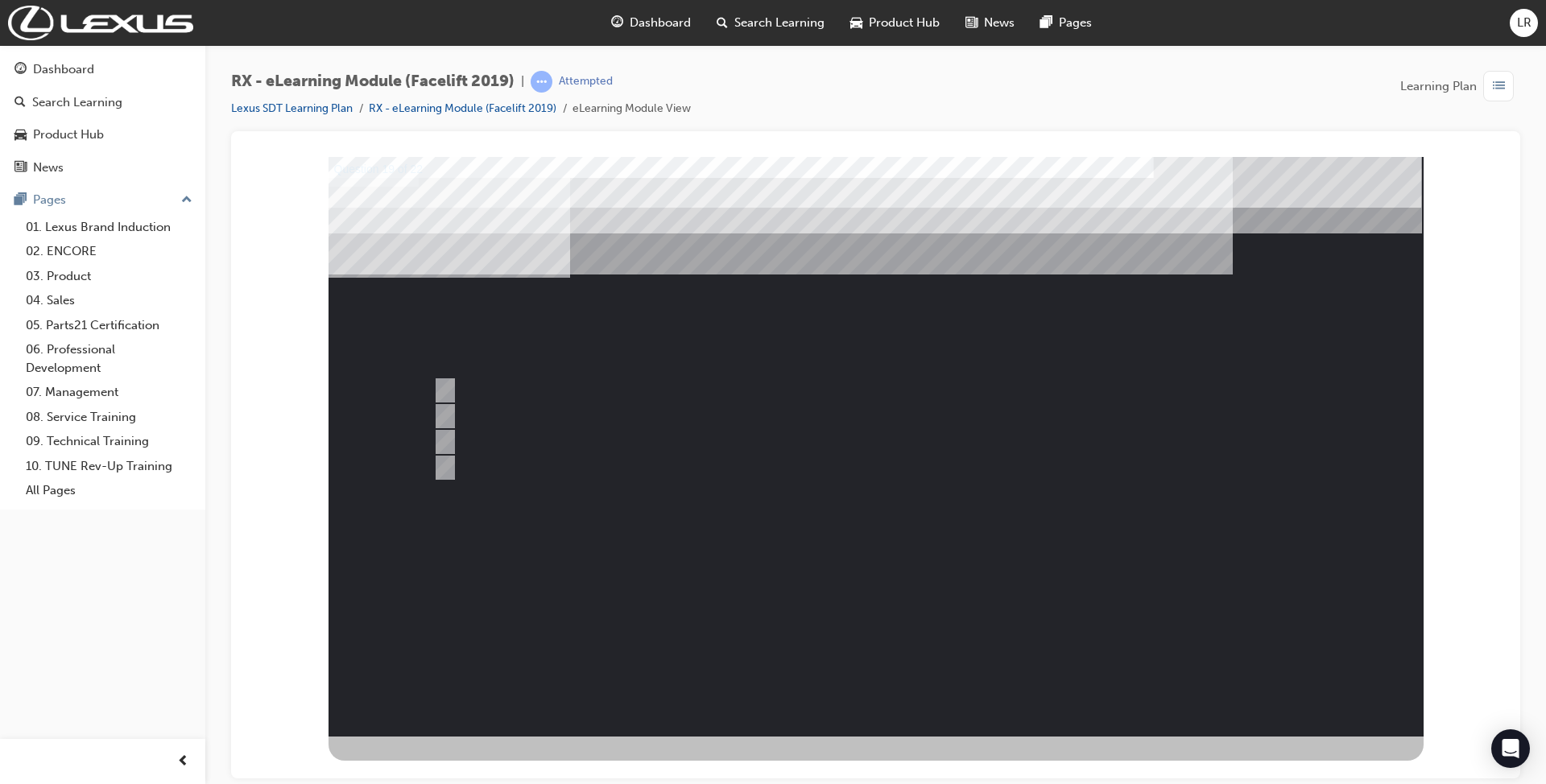
click at [889, 604] on div at bounding box center [876, 445] width 1095 height 579
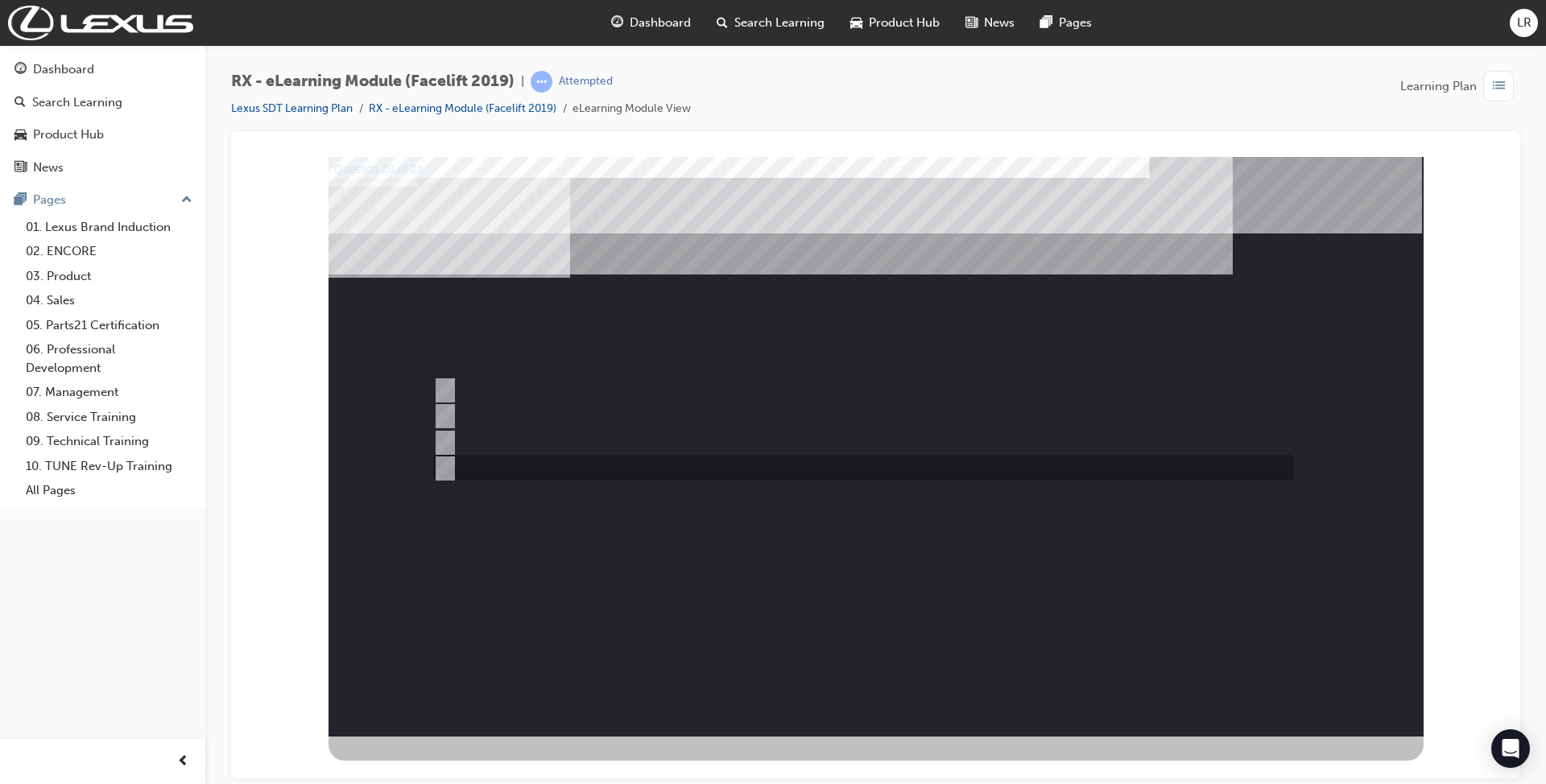
click at [493, 470] on div at bounding box center [859, 467] width 861 height 26
radio input "true"
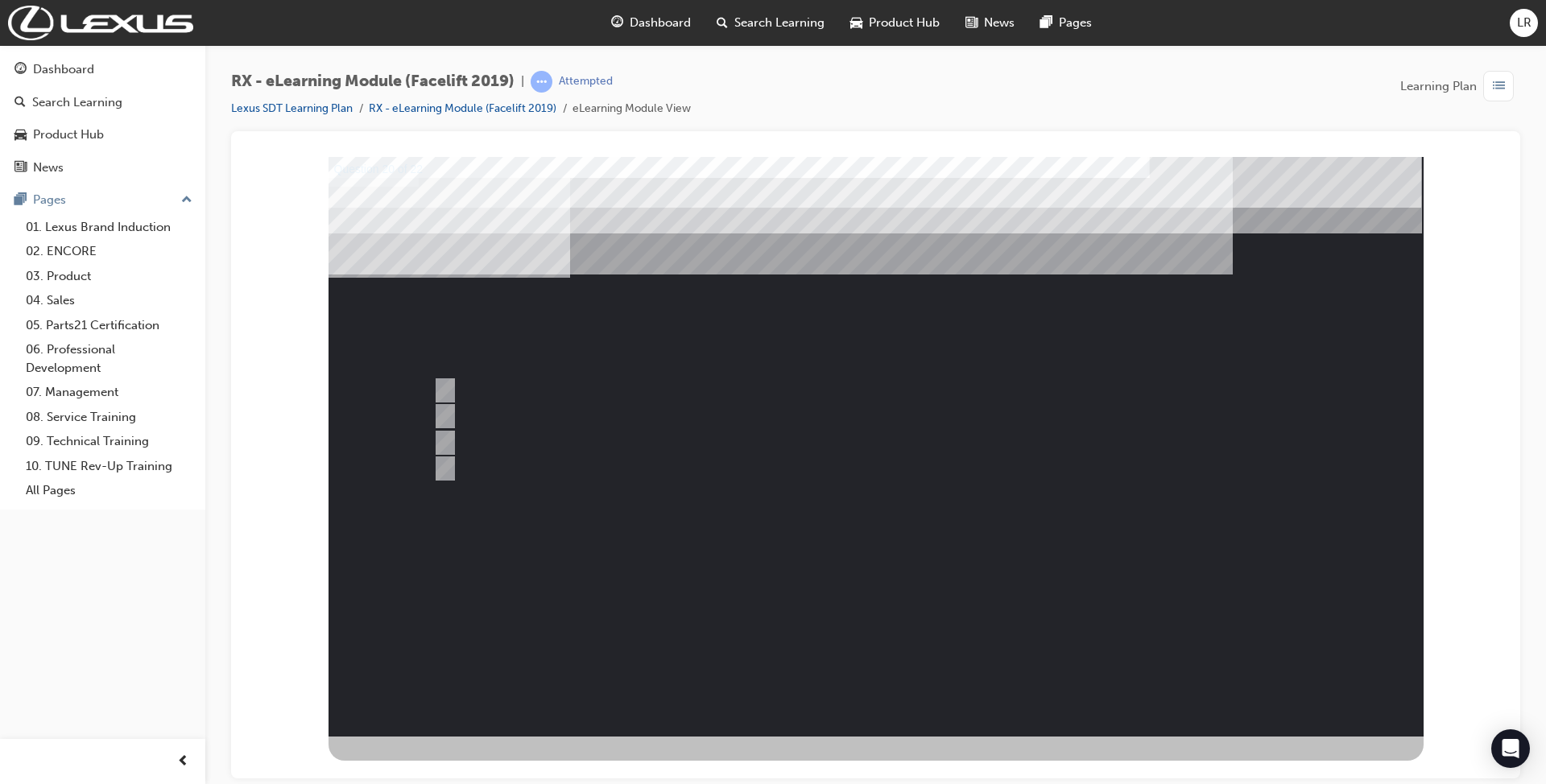
click at [966, 418] on div at bounding box center [876, 445] width 1095 height 579
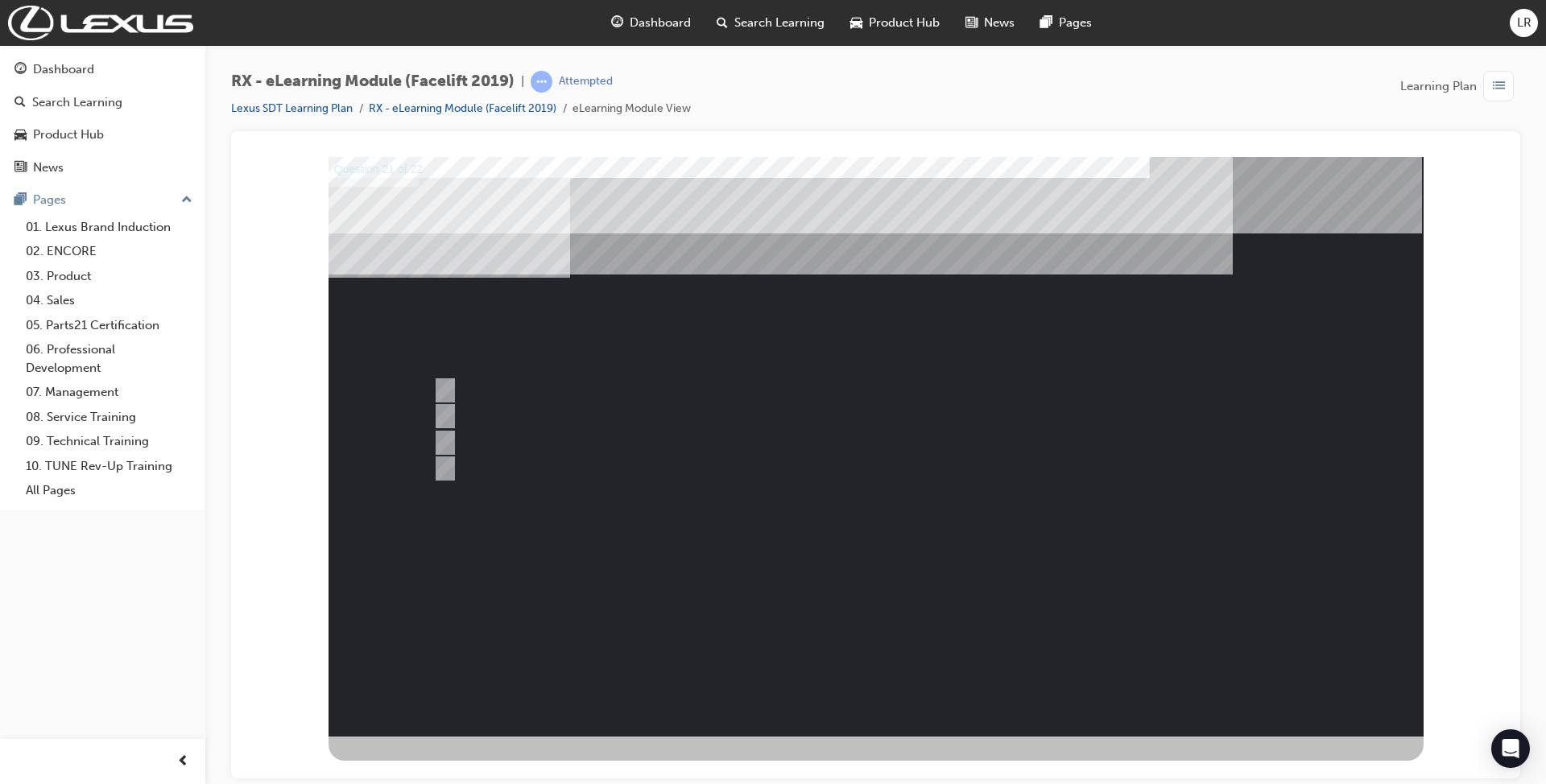
drag, startPoint x: 432, startPoint y: 254, endPoint x: 665, endPoint y: 367, distance: 259.0
click at [665, 367] on div "Question 21 of 22" at bounding box center [876, 445] width 1095 height 579
click at [570, 466] on div at bounding box center [859, 467] width 861 height 26
radio input "true"
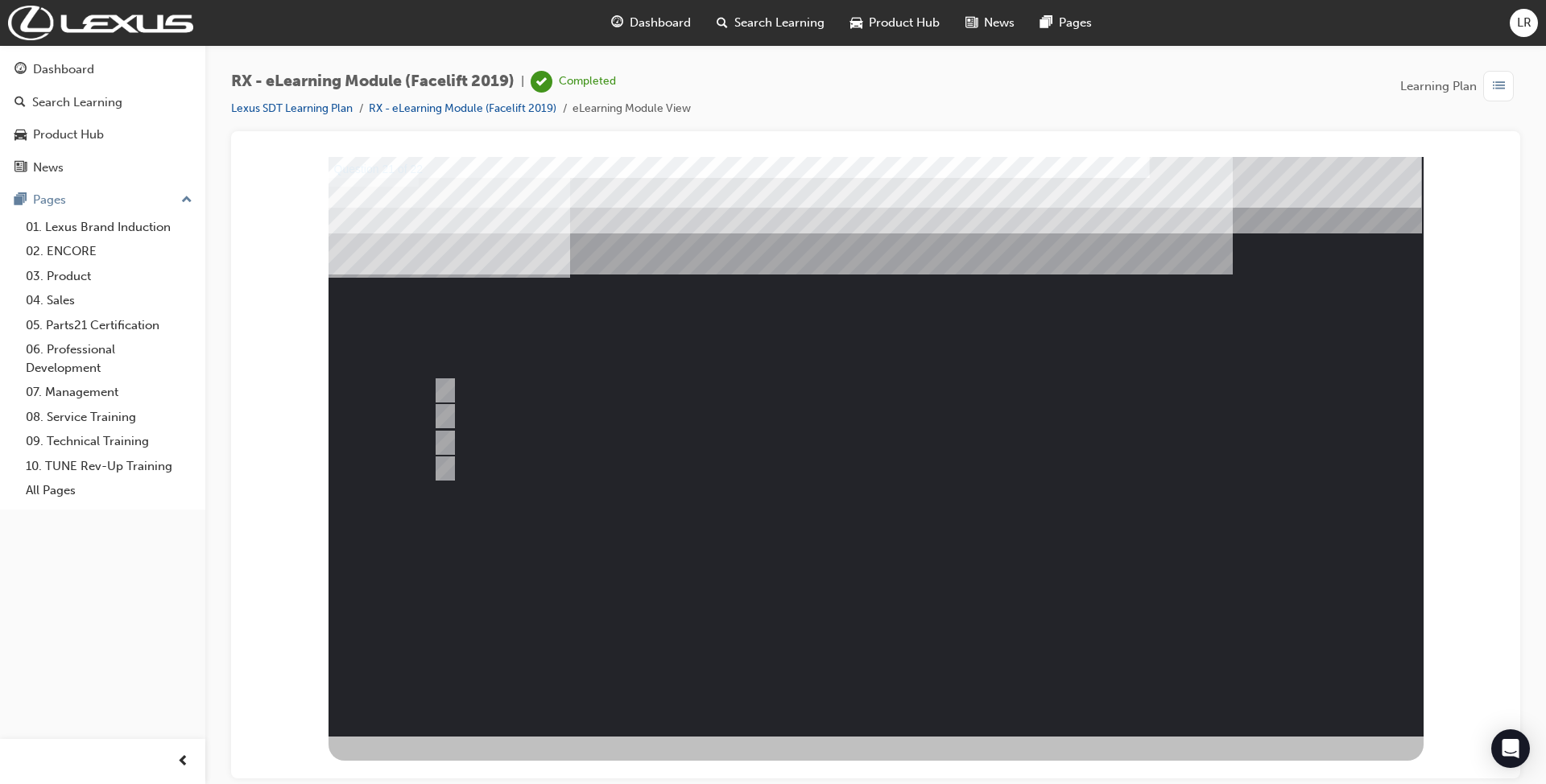
click at [989, 476] on div at bounding box center [876, 445] width 1095 height 579
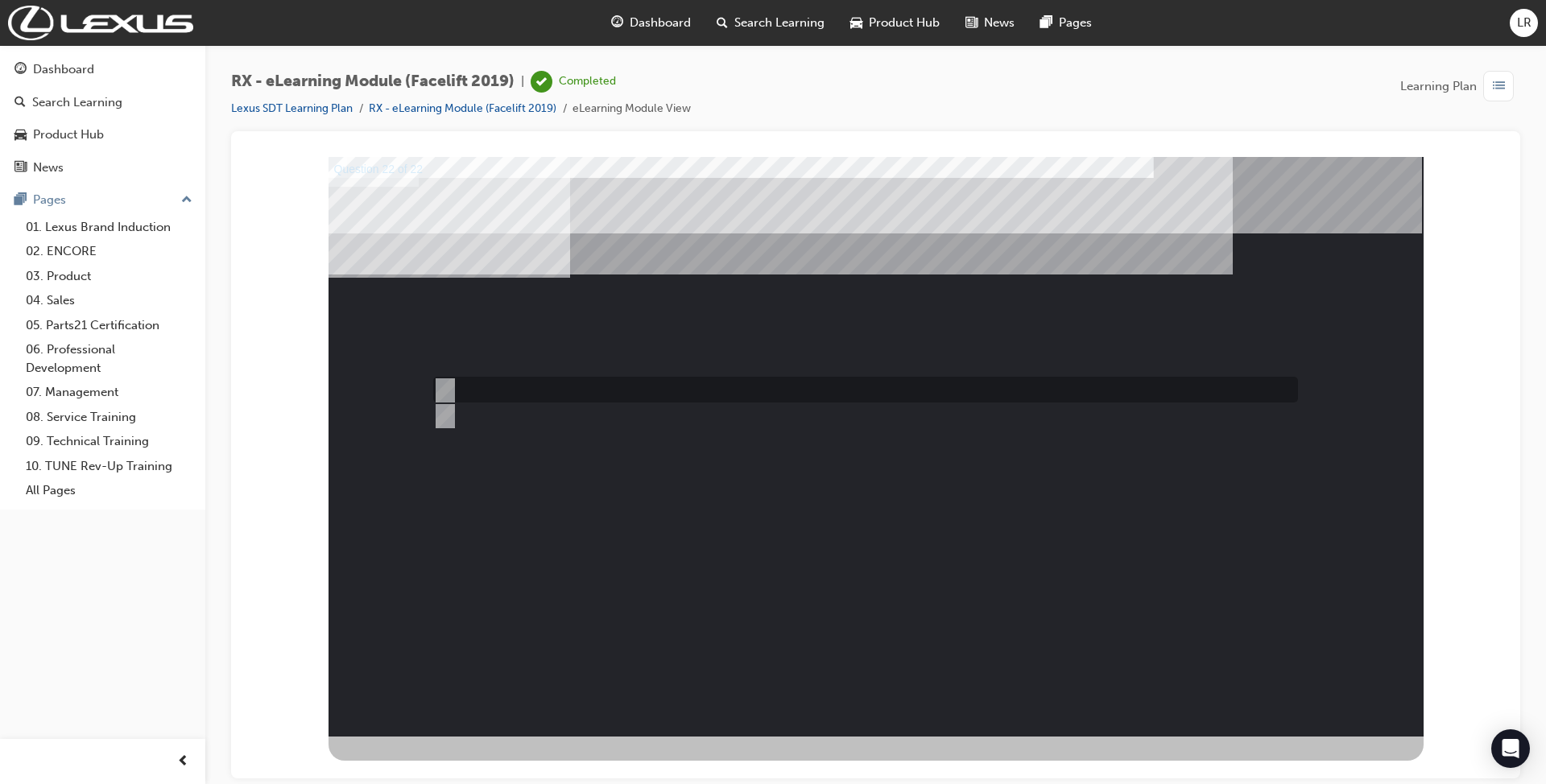
click at [486, 387] on div at bounding box center [861, 389] width 864 height 26
radio input "true"
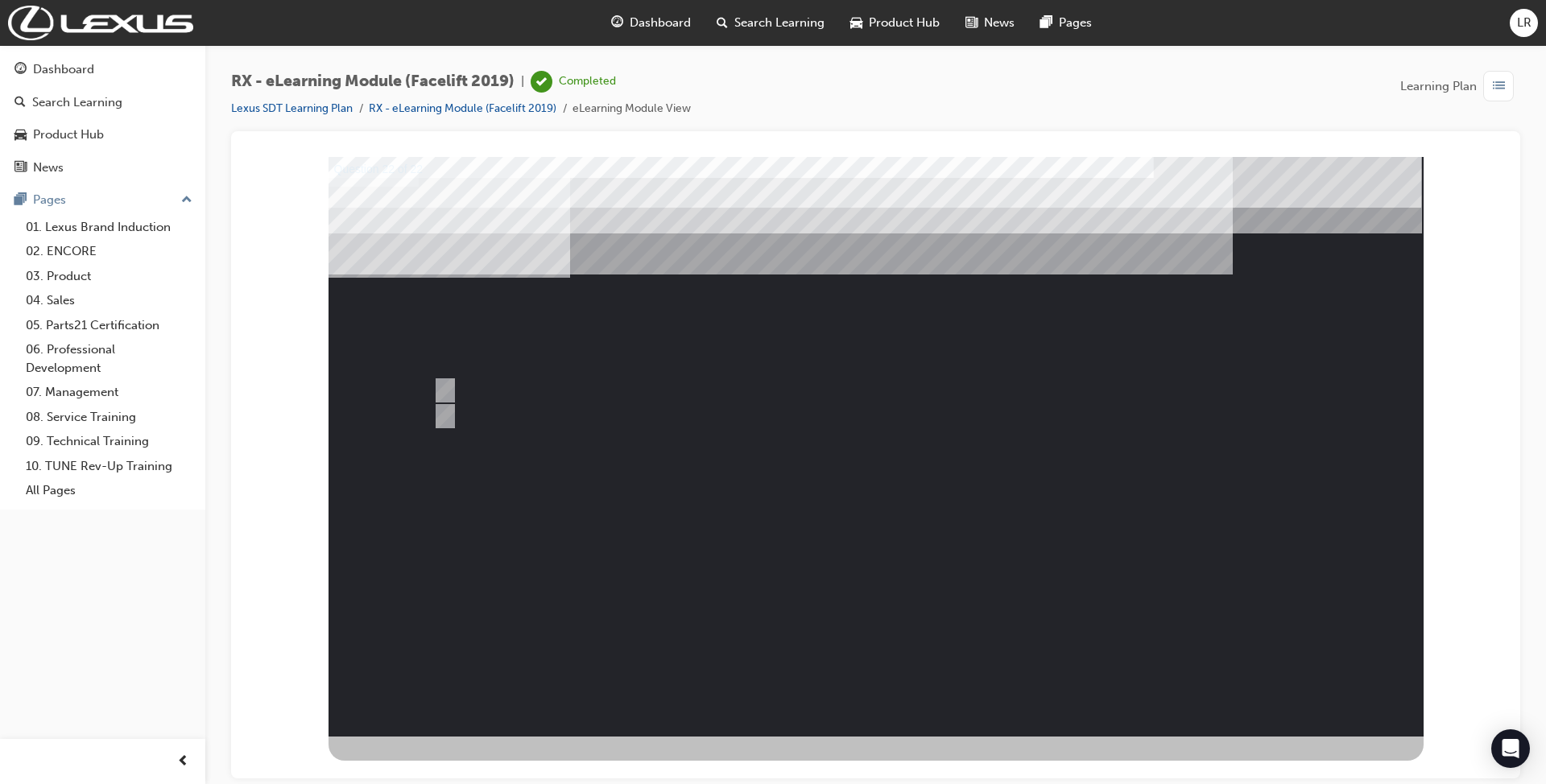
click at [1074, 465] on div at bounding box center [876, 445] width 1095 height 579
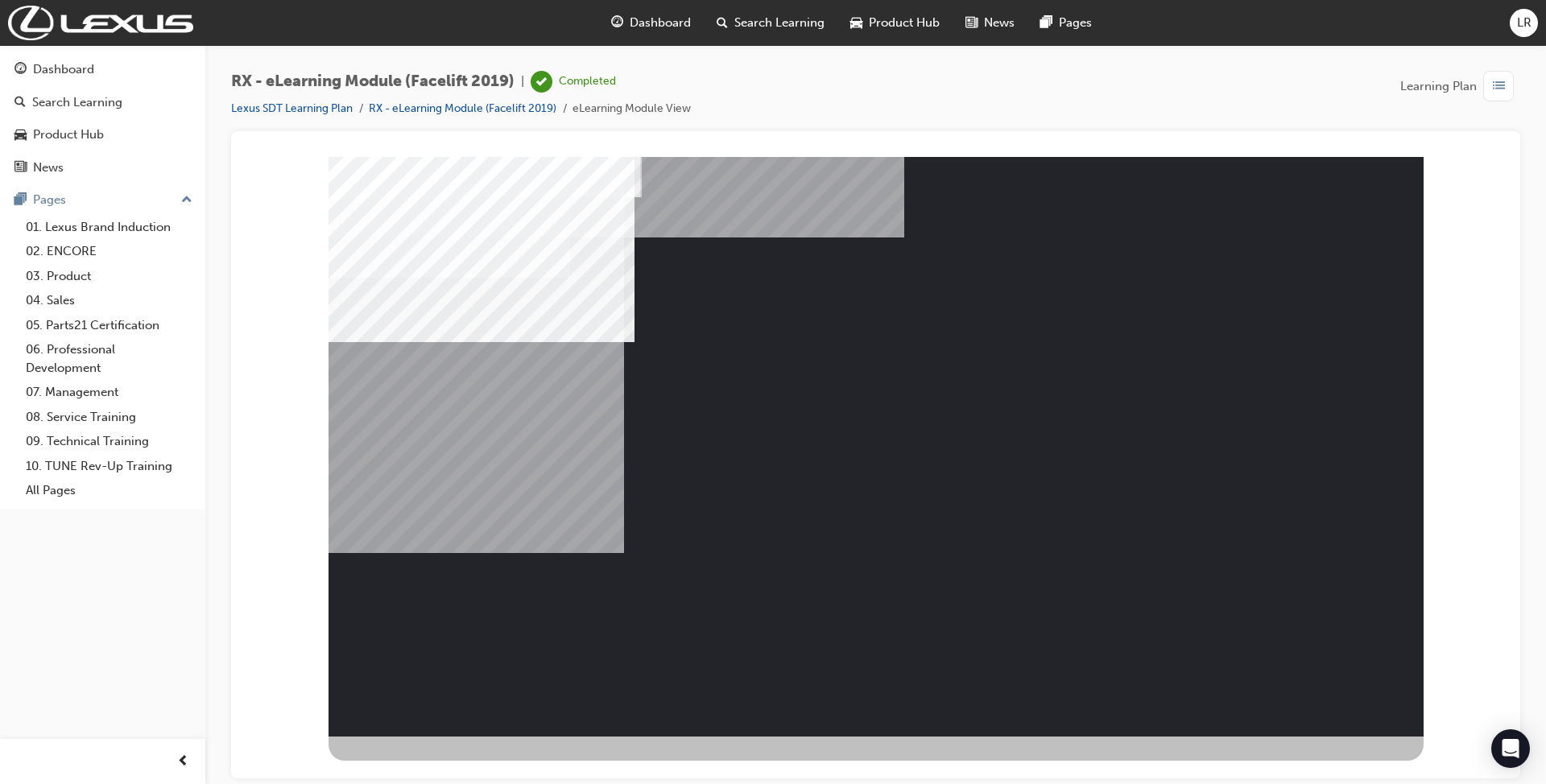
click at [462, 735] on div "NEXT Trigger this button to go to the next slide" at bounding box center [395, 753] width 133 height 36
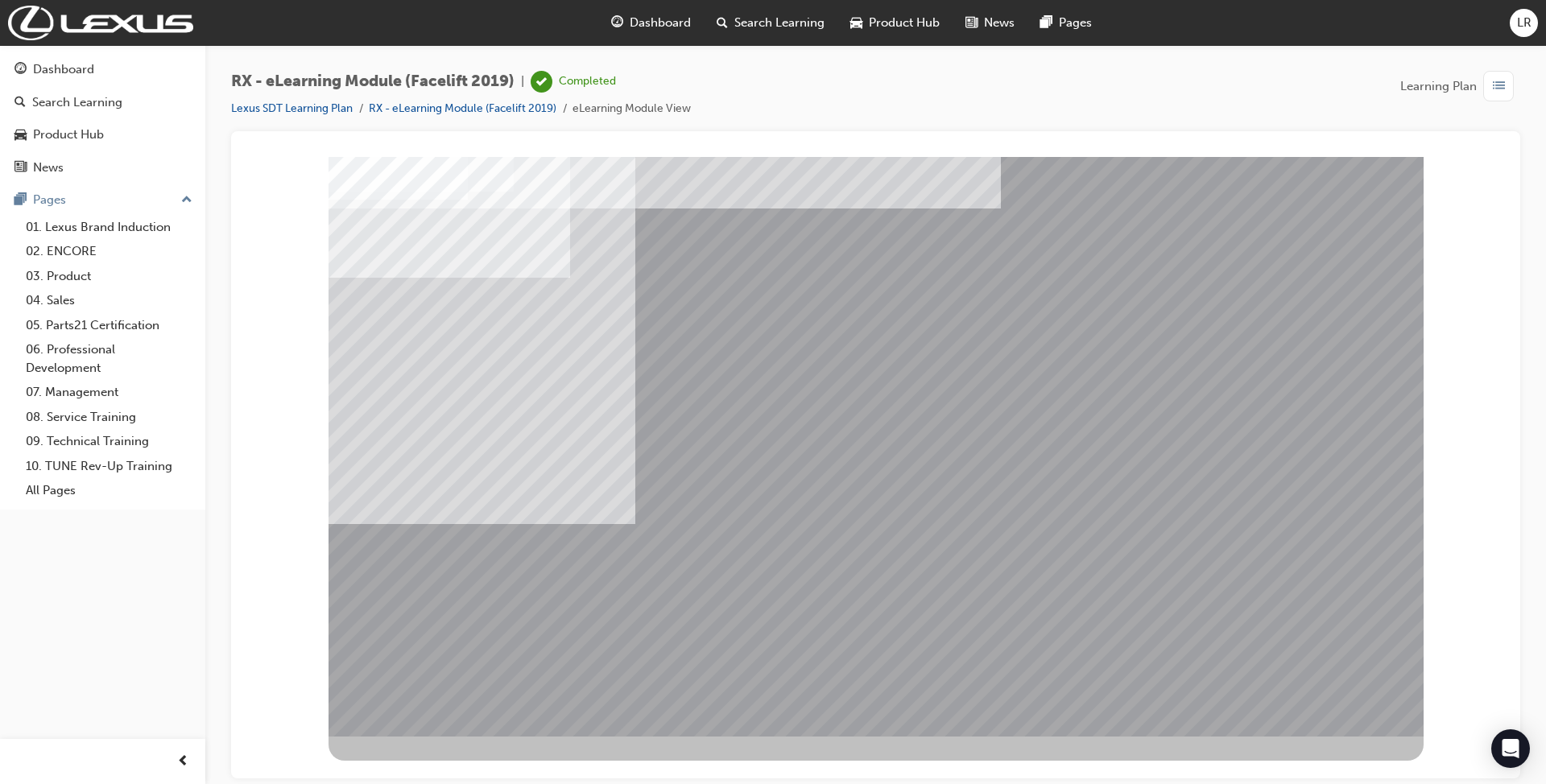
click at [55, 71] on div "Dashboard" at bounding box center [63, 70] width 61 height 18
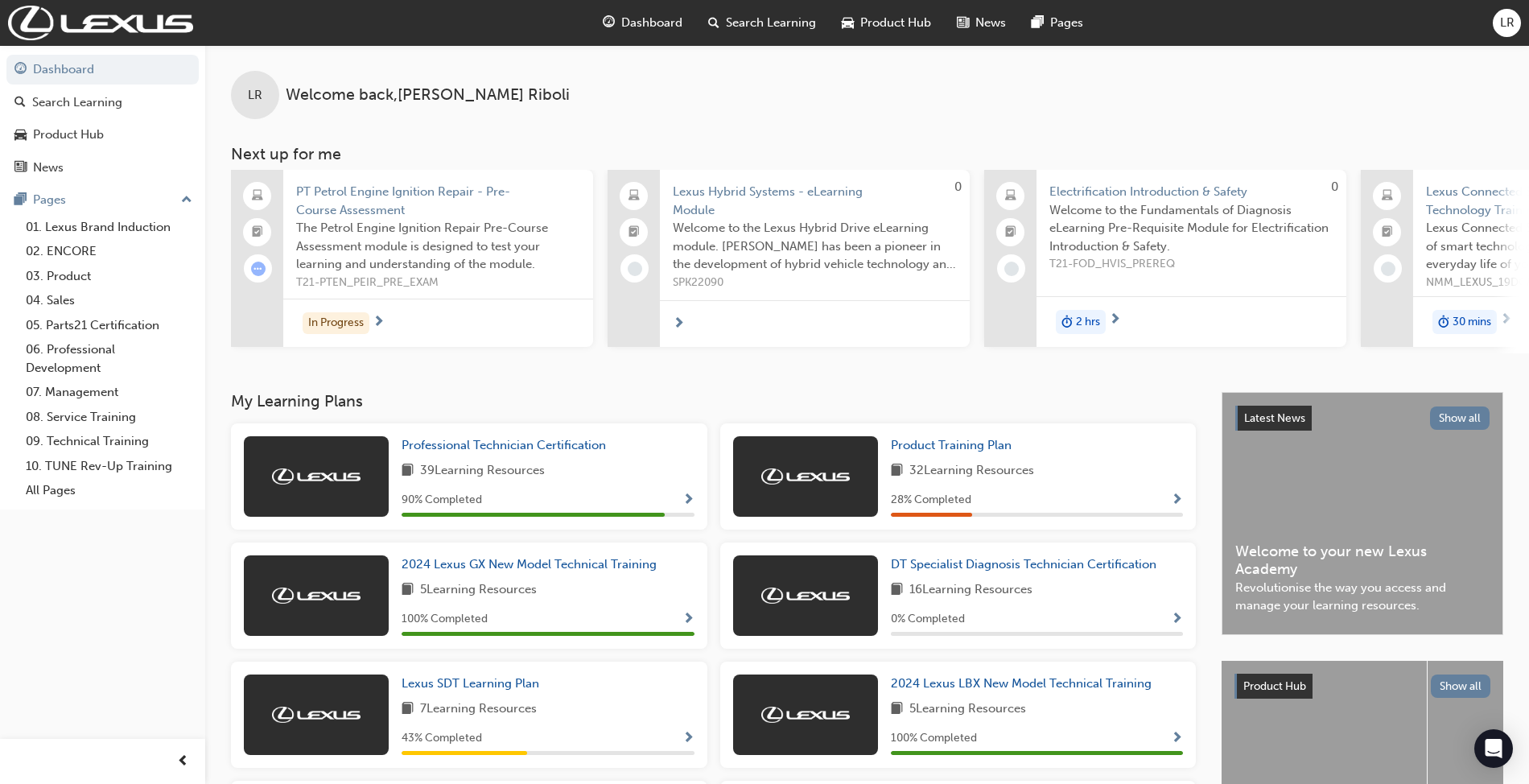
click at [1182, 508] on span "Show Progress" at bounding box center [1177, 500] width 12 height 14
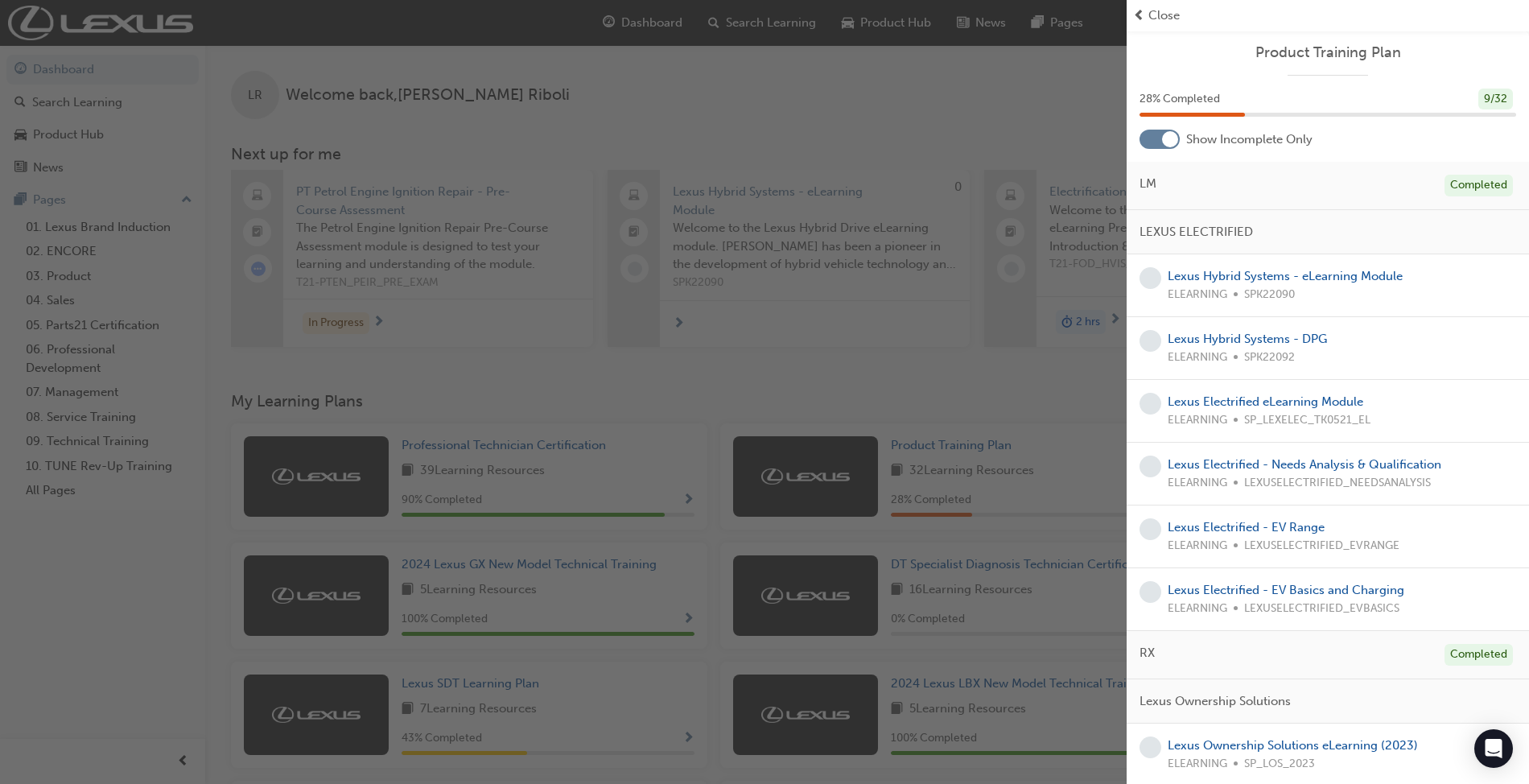
click at [1151, 139] on div at bounding box center [1160, 139] width 40 height 19
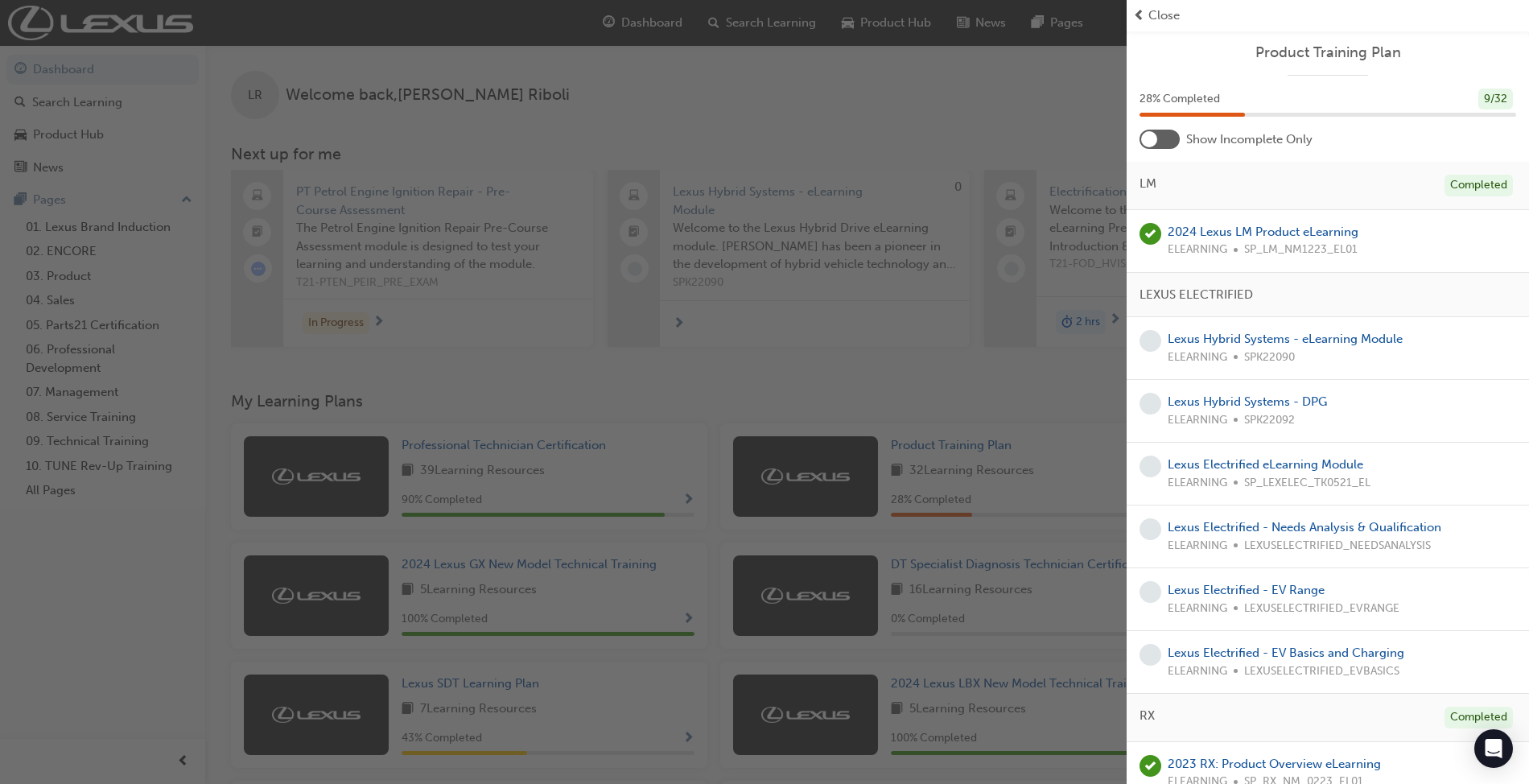
click at [1156, 139] on div at bounding box center [1149, 139] width 16 height 16
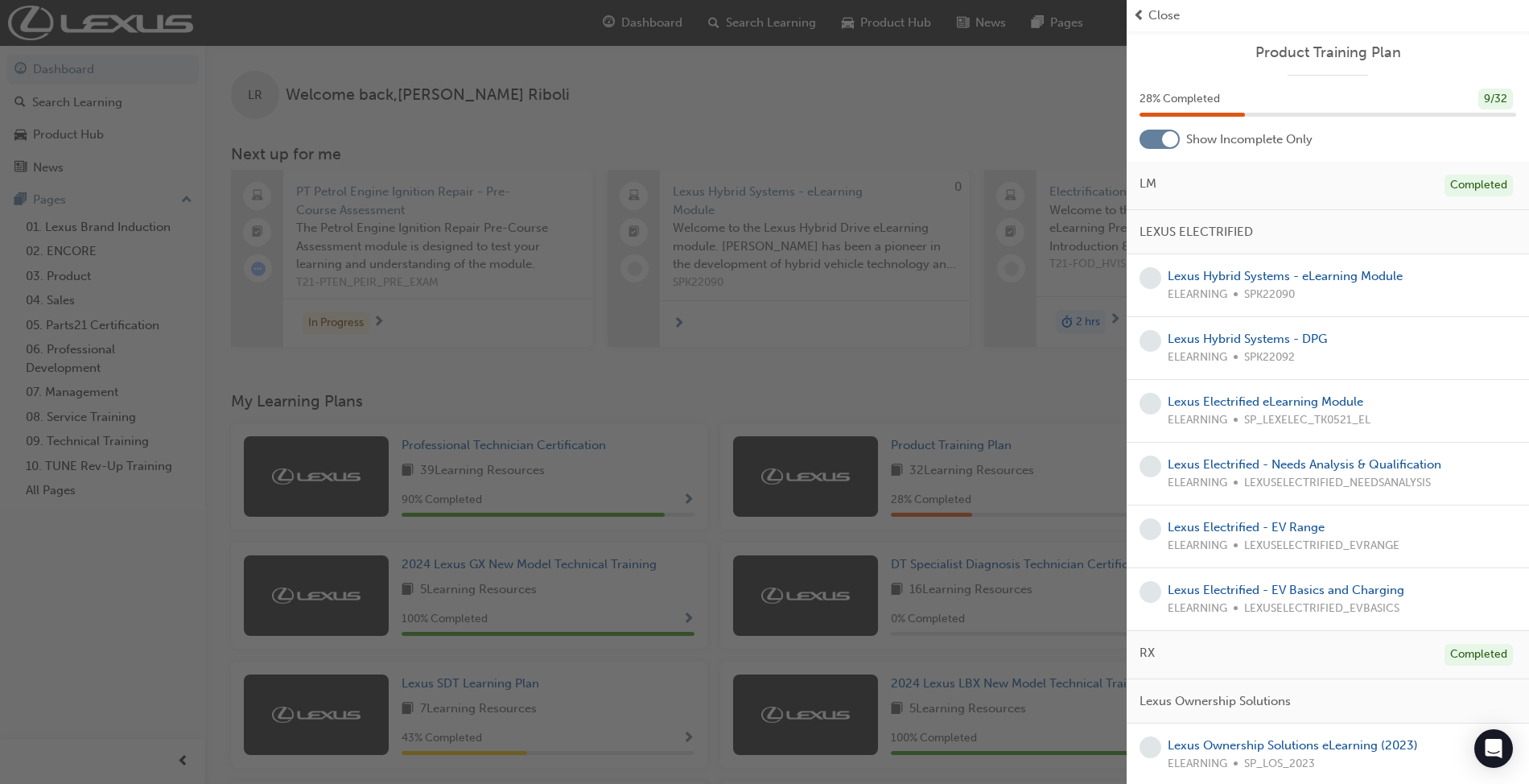
click at [1156, 139] on div at bounding box center [1160, 139] width 40 height 19
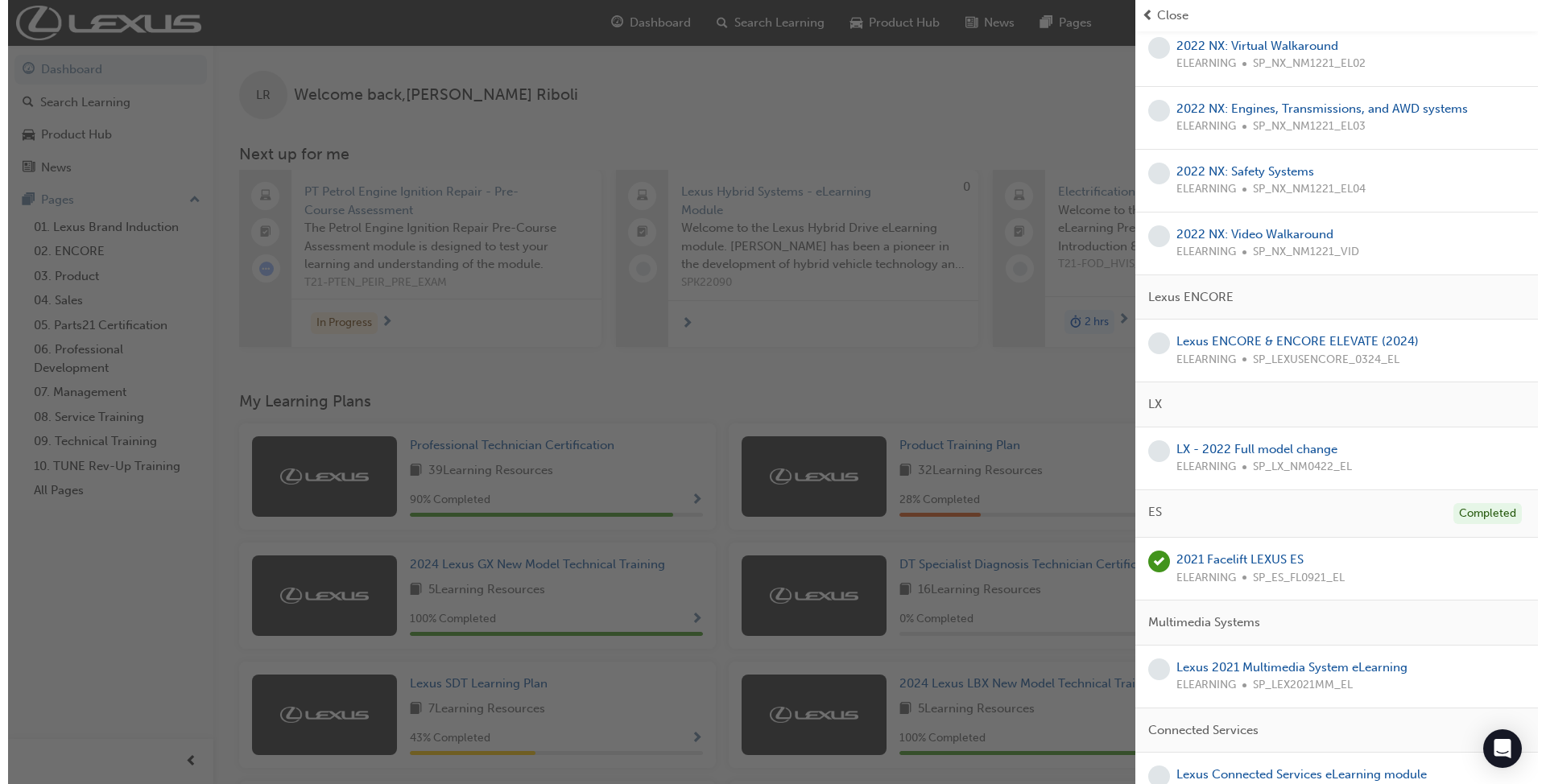
scroll to position [1609, 0]
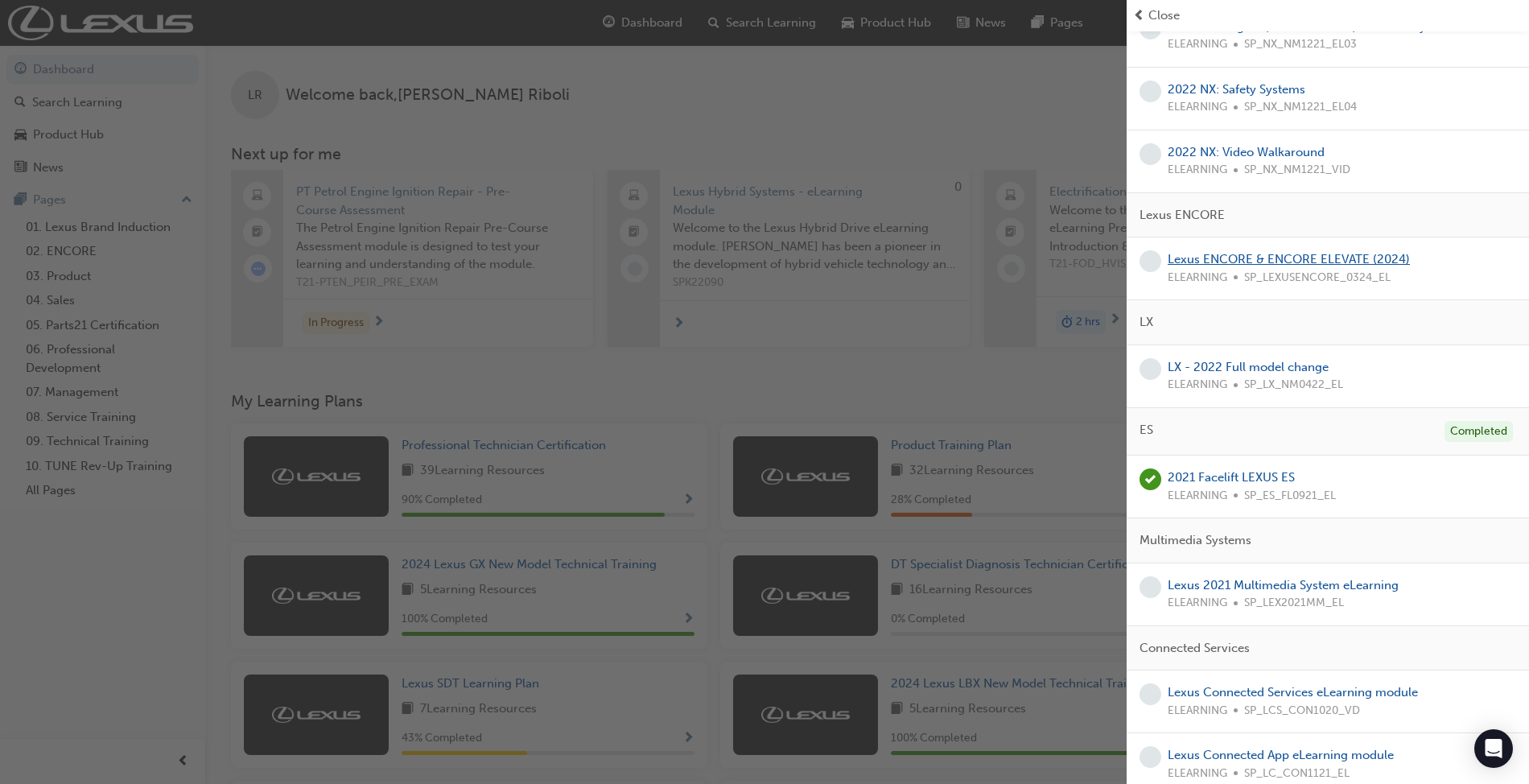
click at [1305, 266] on link "Lexus ENCORE & ENCORE ELEVATE (2024)" at bounding box center [1289, 259] width 242 height 14
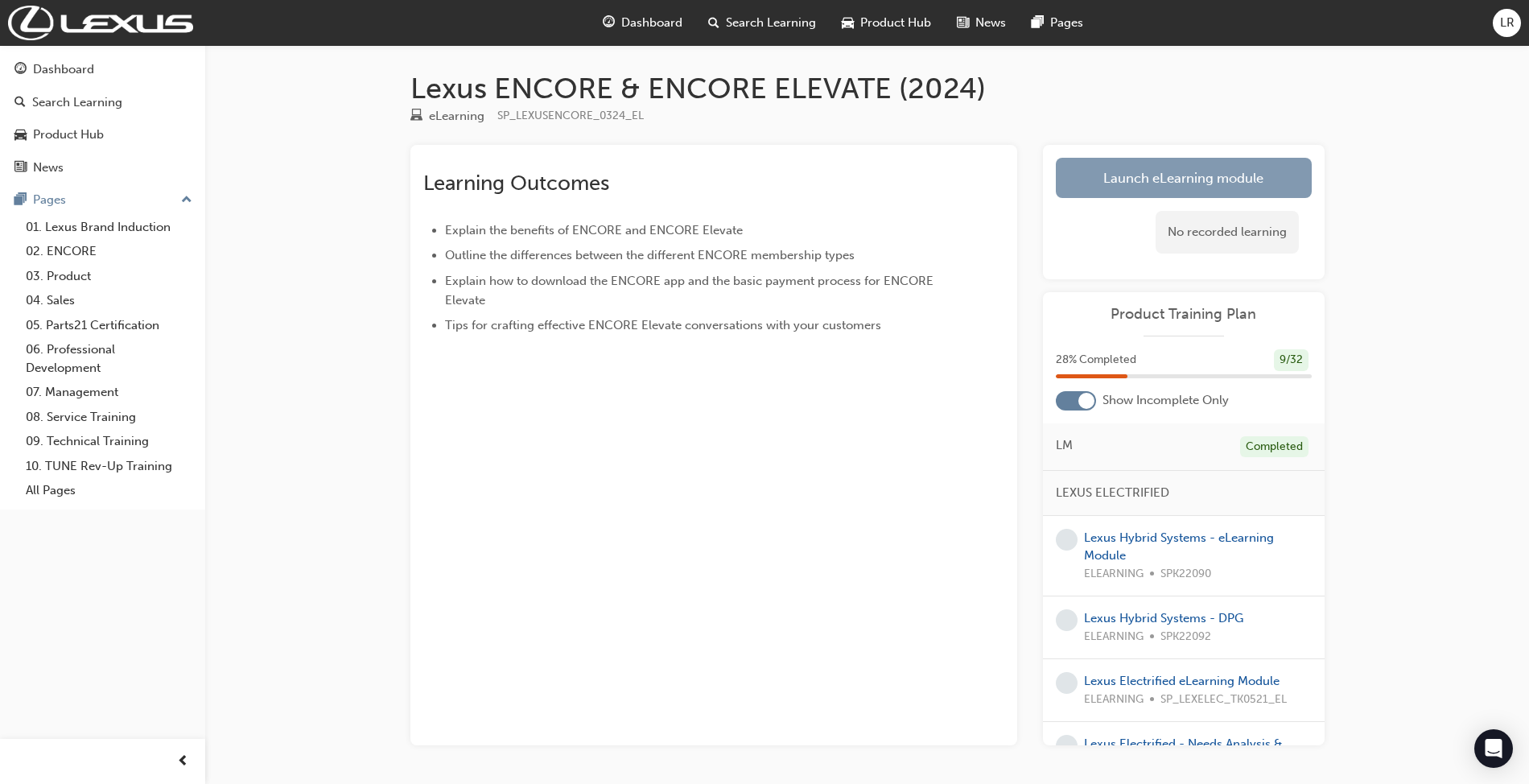
click at [1203, 179] on link "Launch eLearning module" at bounding box center [1184, 178] width 256 height 40
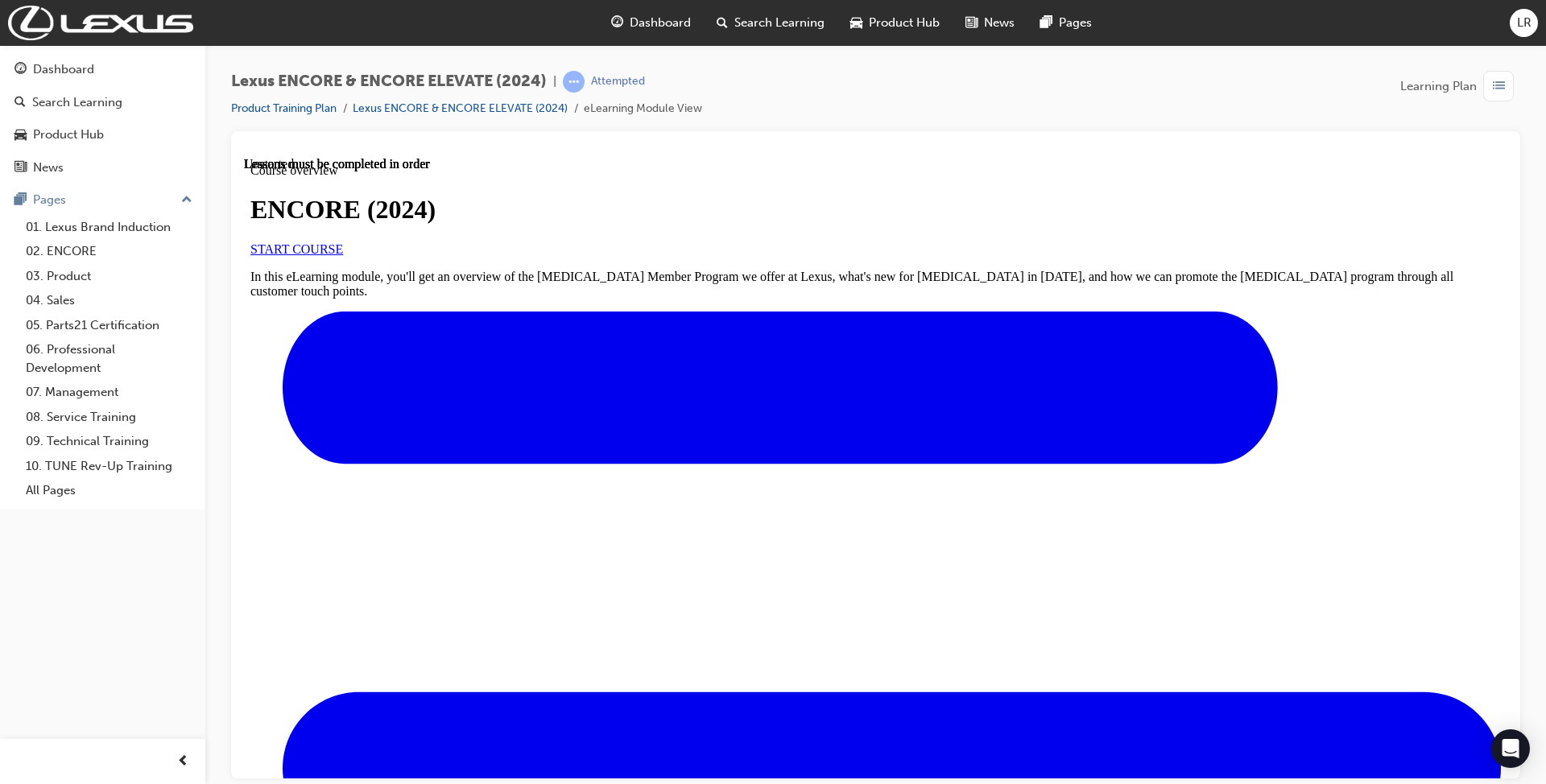
scroll to position [234, 0]
click at [343, 241] on span "START COURSE" at bounding box center [297, 248] width 92 height 13
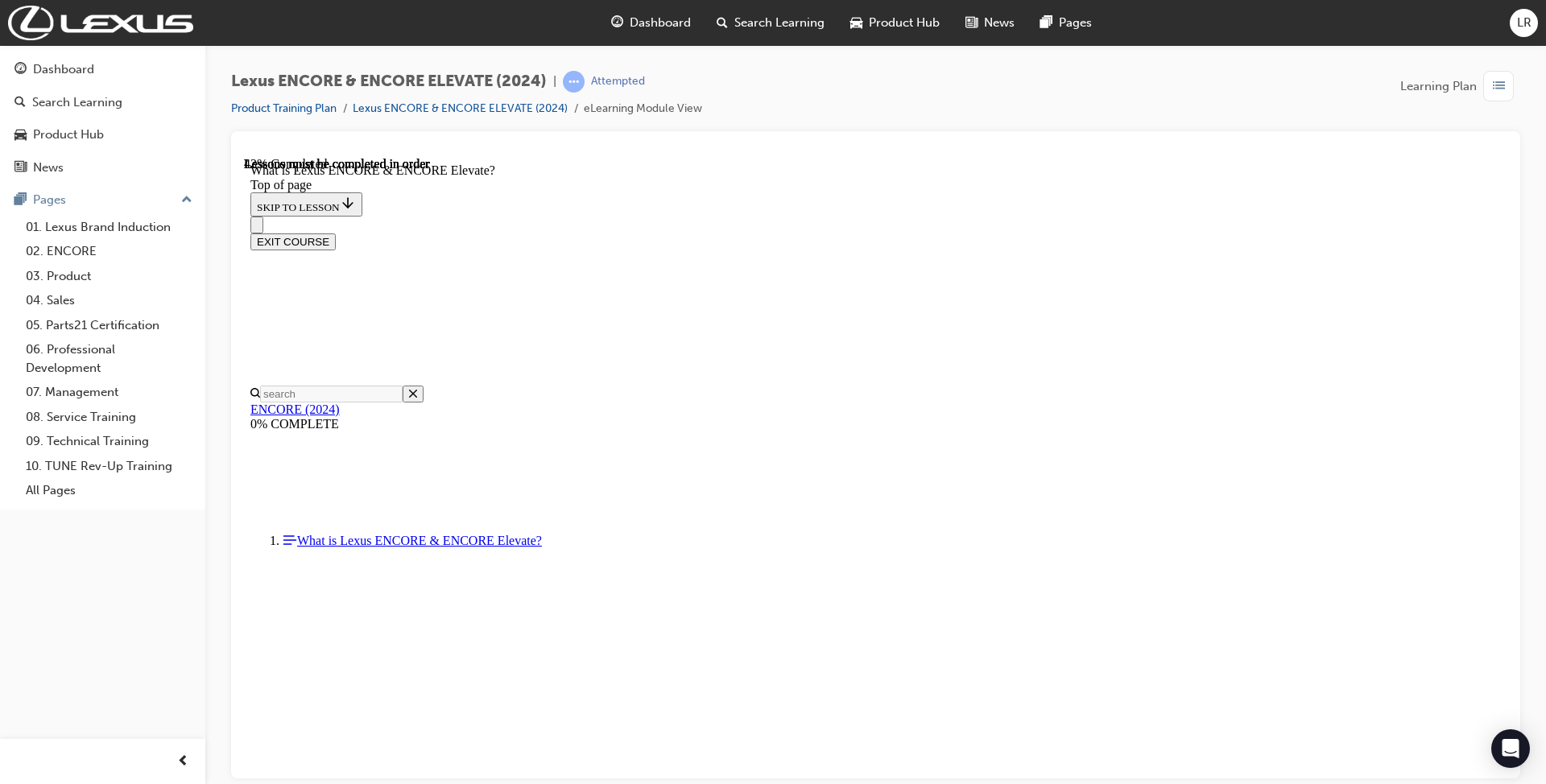
scroll to position [1291, 0]
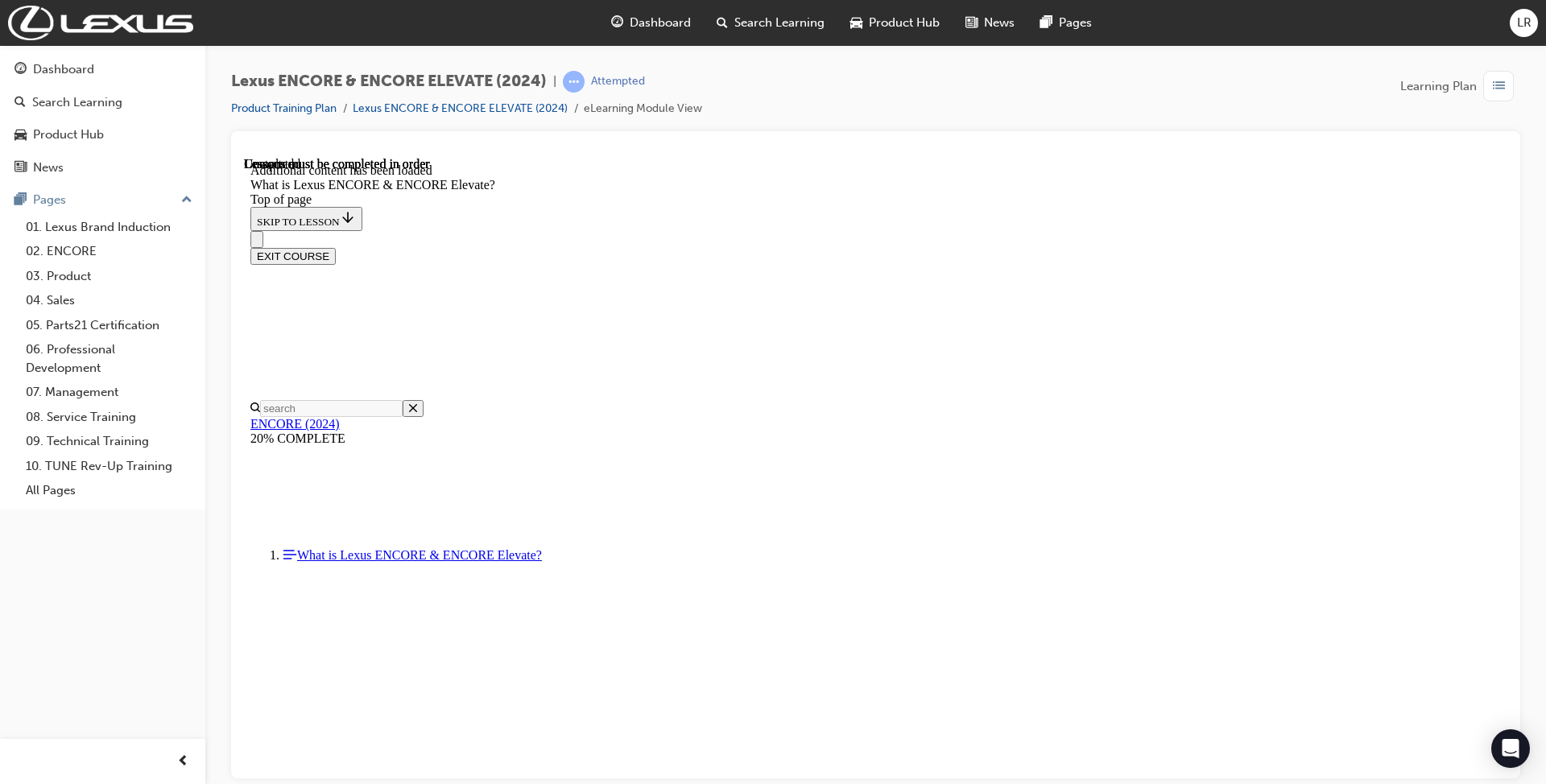
scroll to position [2423, 0]
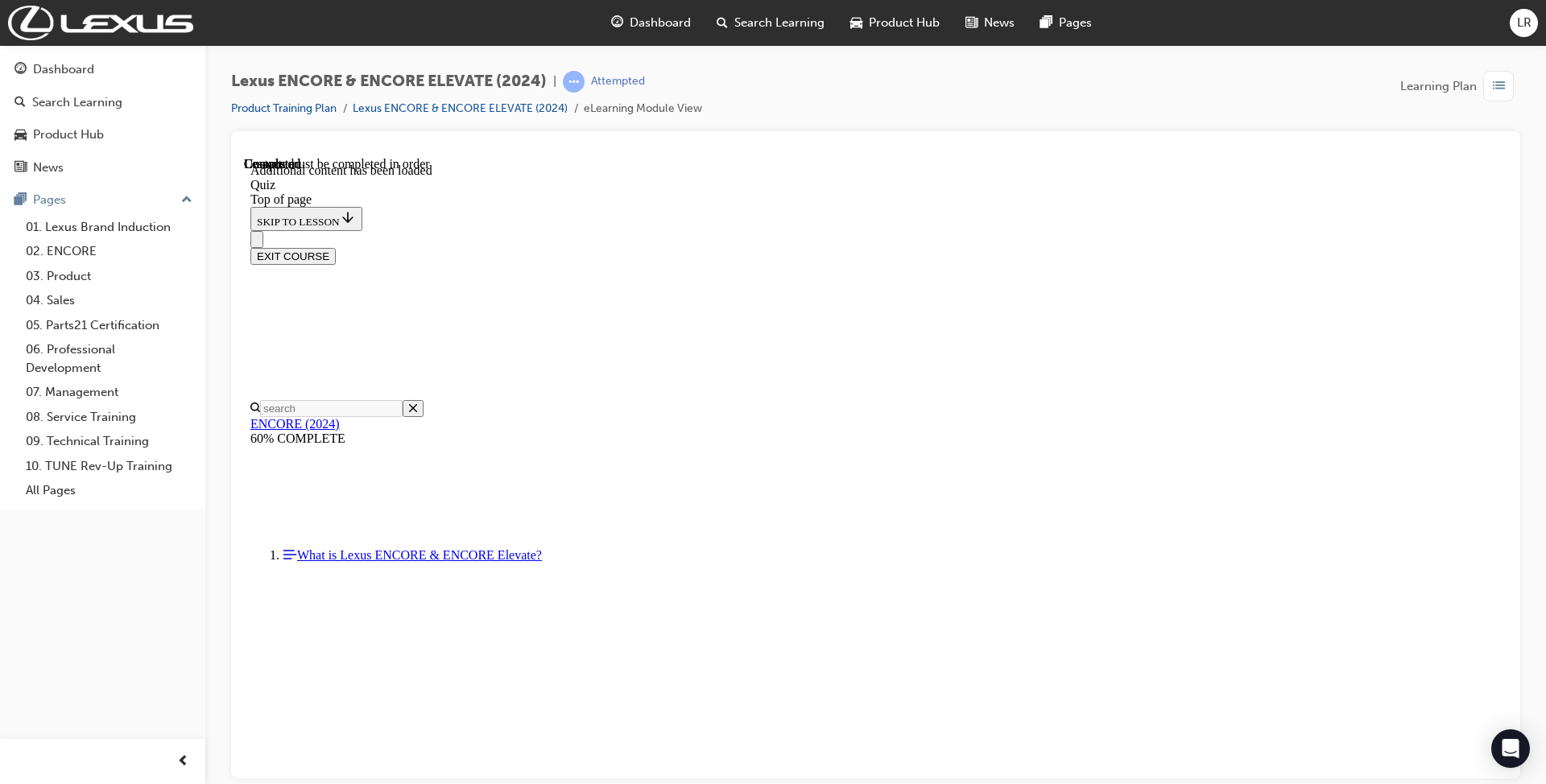
scroll to position [49, 0]
drag, startPoint x: 683, startPoint y: 380, endPoint x: 1218, endPoint y: 586, distance: 573.3
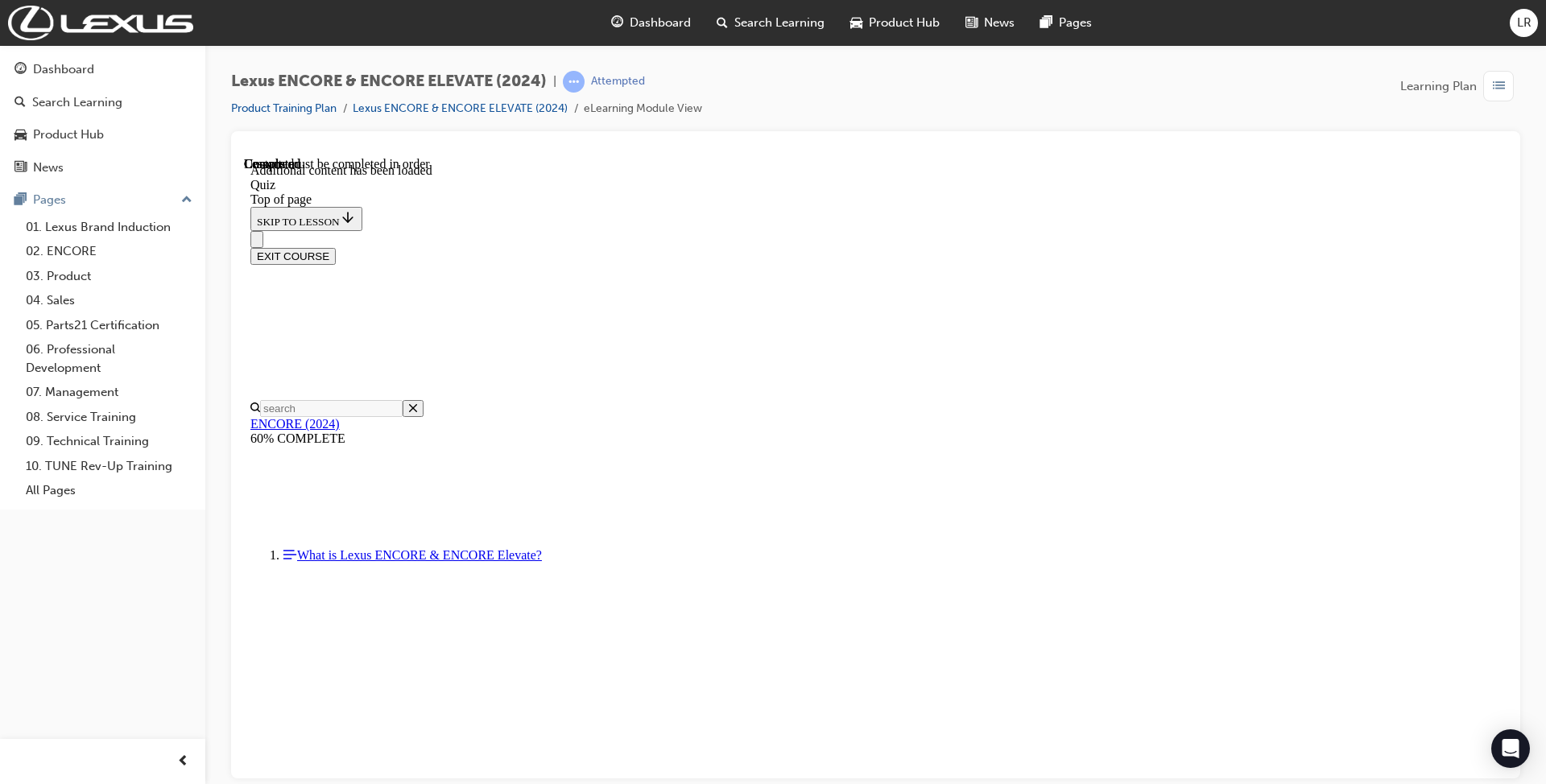
drag, startPoint x: 696, startPoint y: 384, endPoint x: 854, endPoint y: 690, distance: 344.4
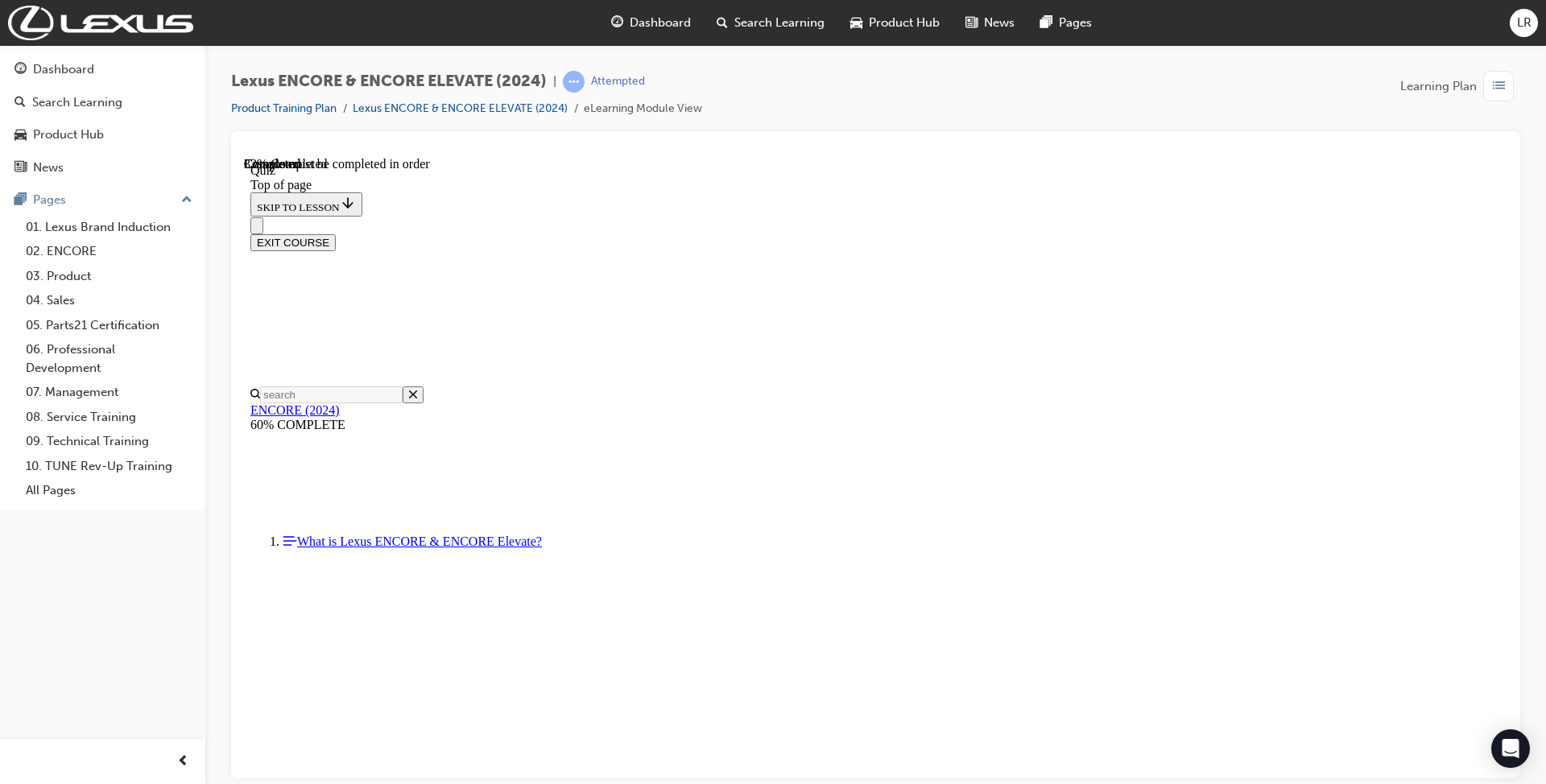
scroll to position [49, 0]
drag, startPoint x: 704, startPoint y: 397, endPoint x: 911, endPoint y: 638, distance: 317.7
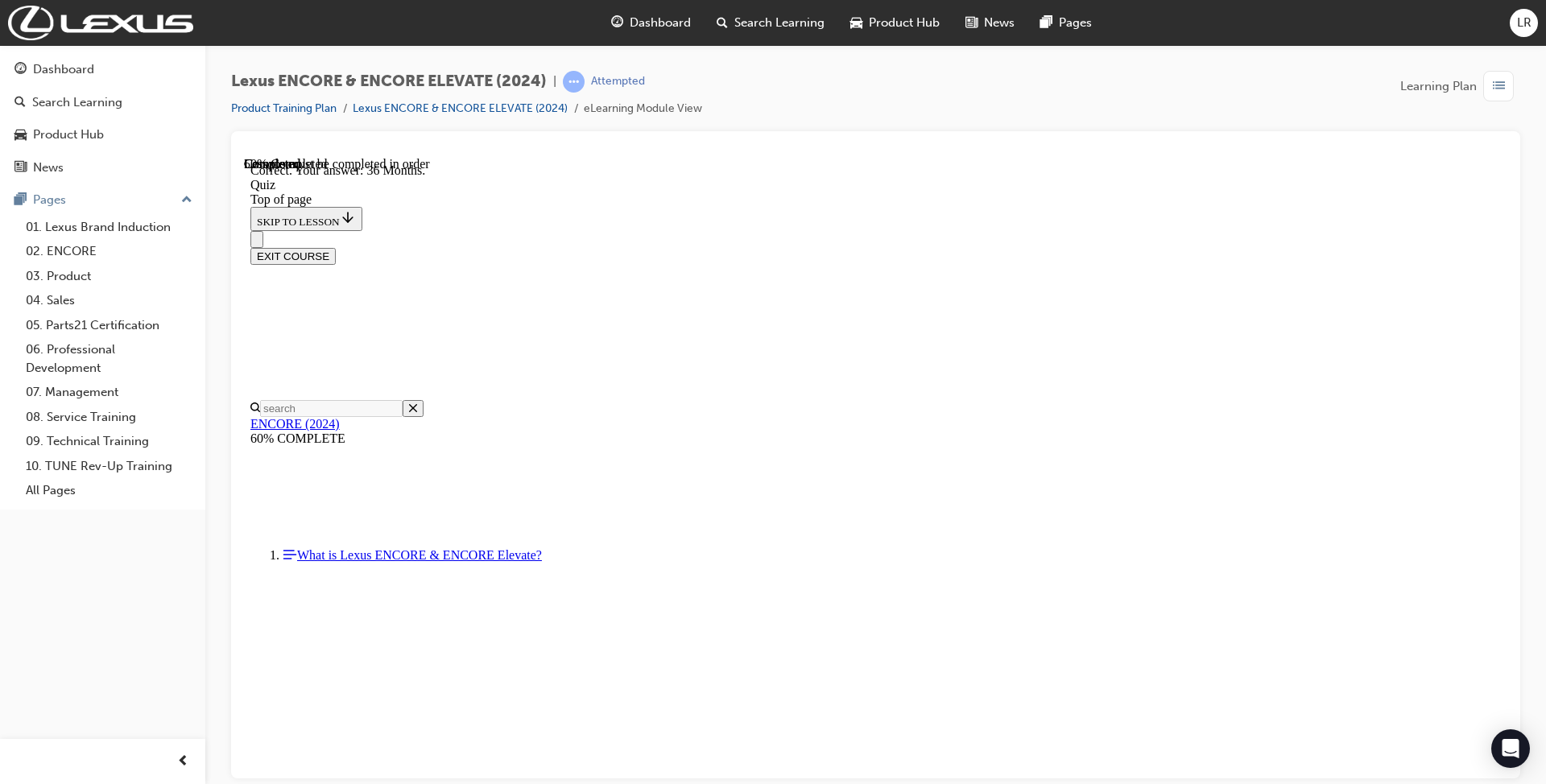
scroll to position [161, 0]
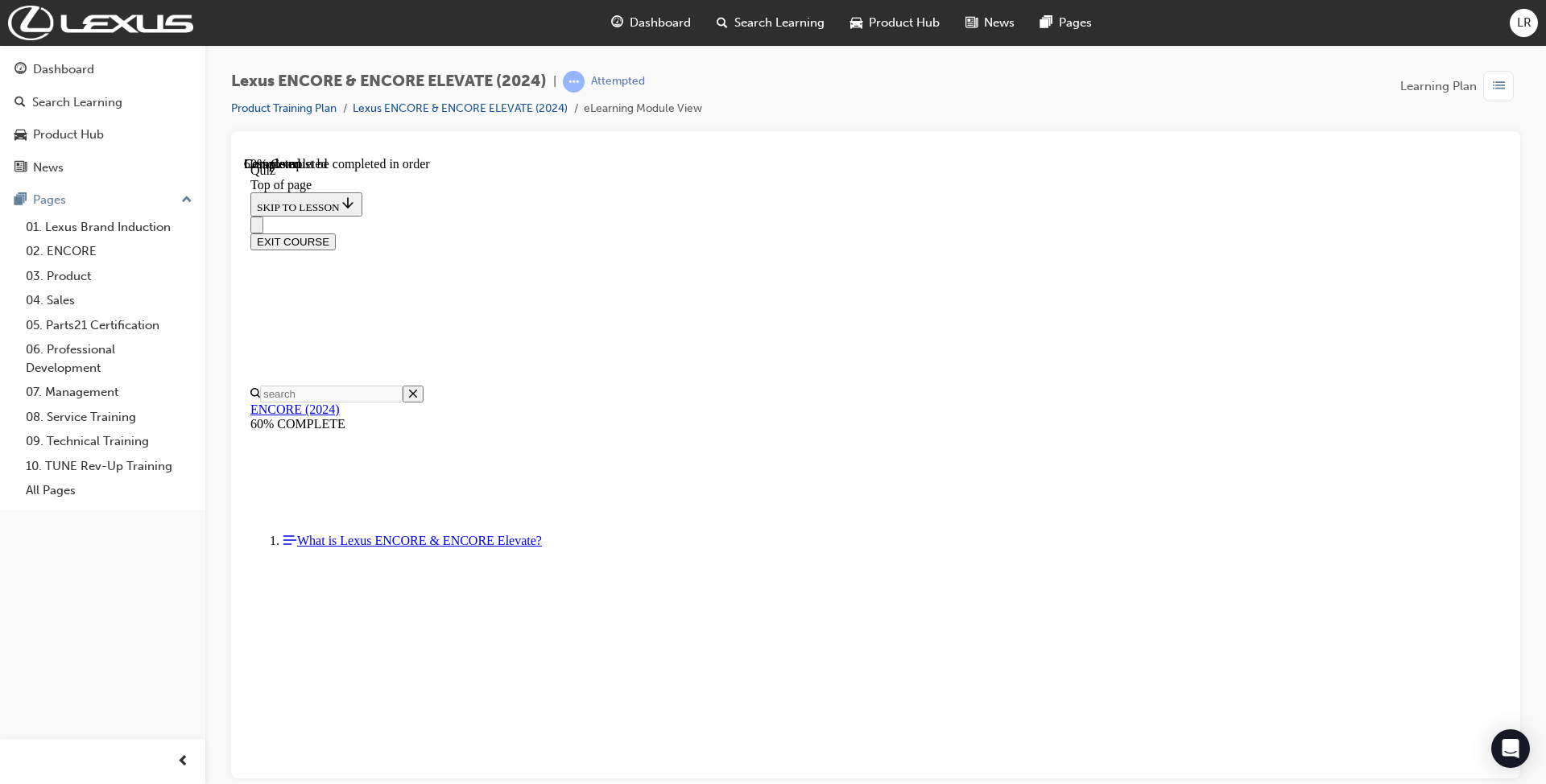
scroll to position [156, 0]
drag, startPoint x: 900, startPoint y: 683, endPoint x: 677, endPoint y: 222, distance: 512.1
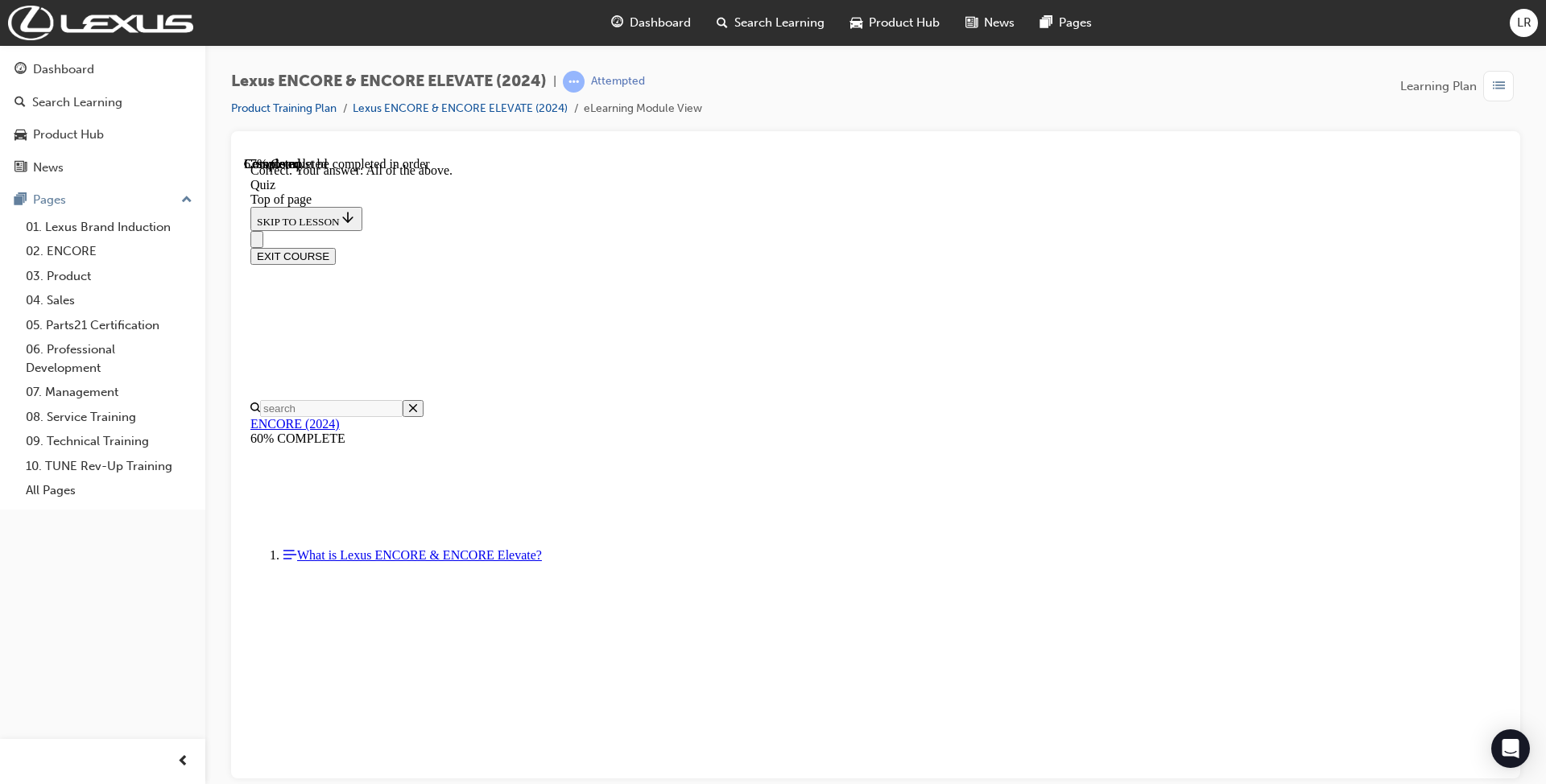
scroll to position [317, 0]
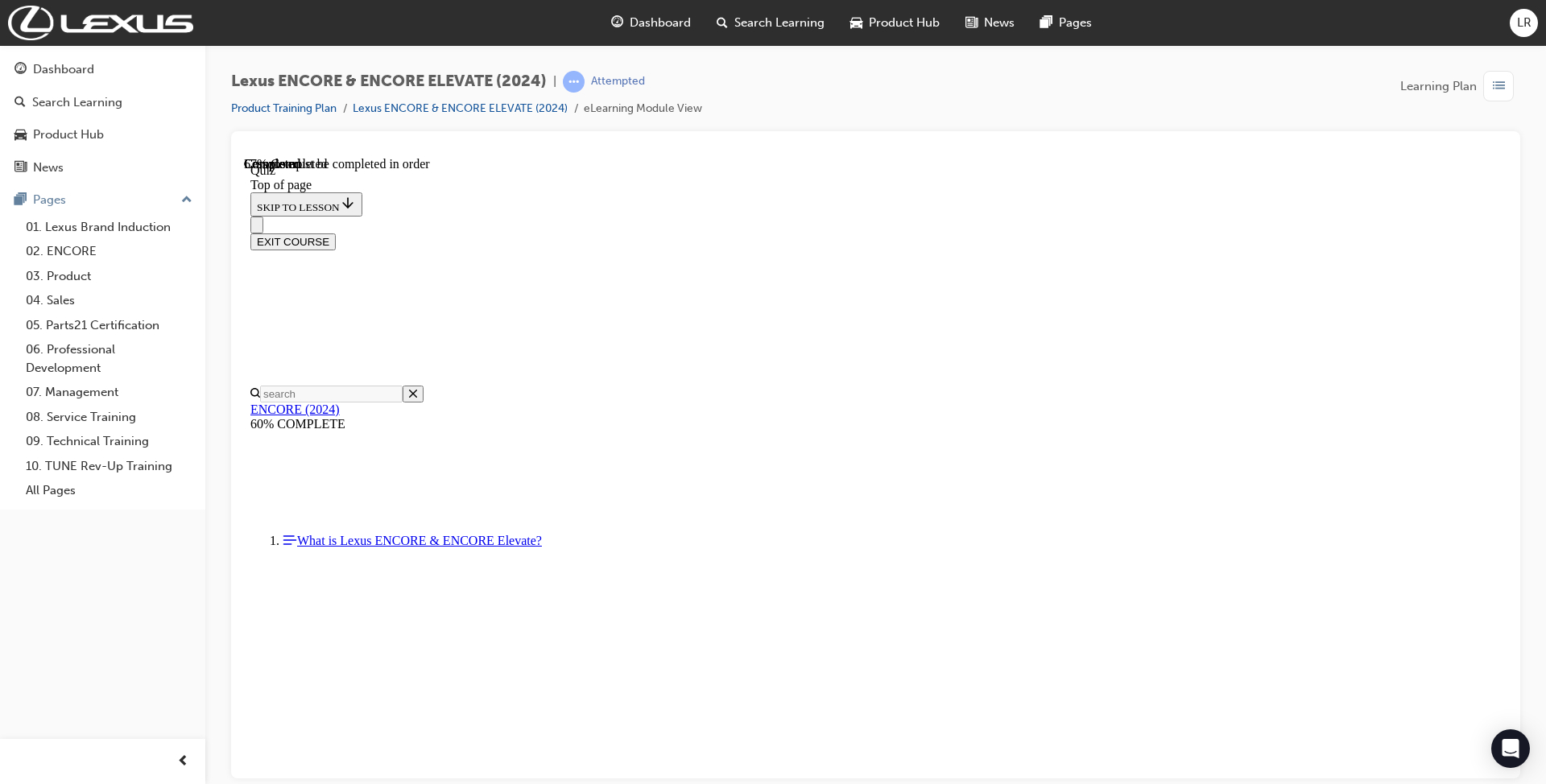
drag, startPoint x: 1035, startPoint y: 569, endPoint x: 641, endPoint y: 408, distance: 425.6
drag, startPoint x: 689, startPoint y: 387, endPoint x: 1028, endPoint y: 572, distance: 386.2
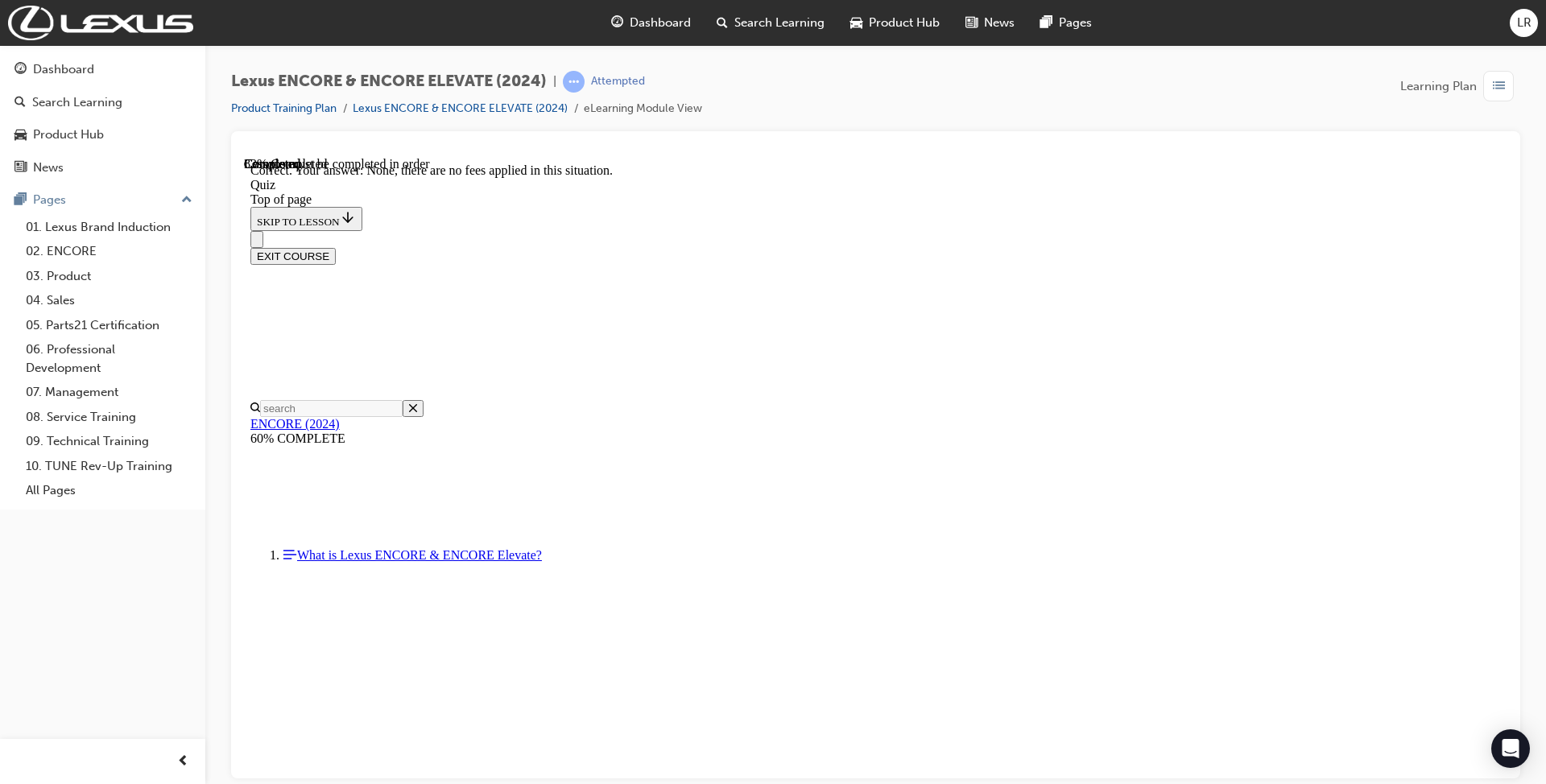
scroll to position [124, 0]
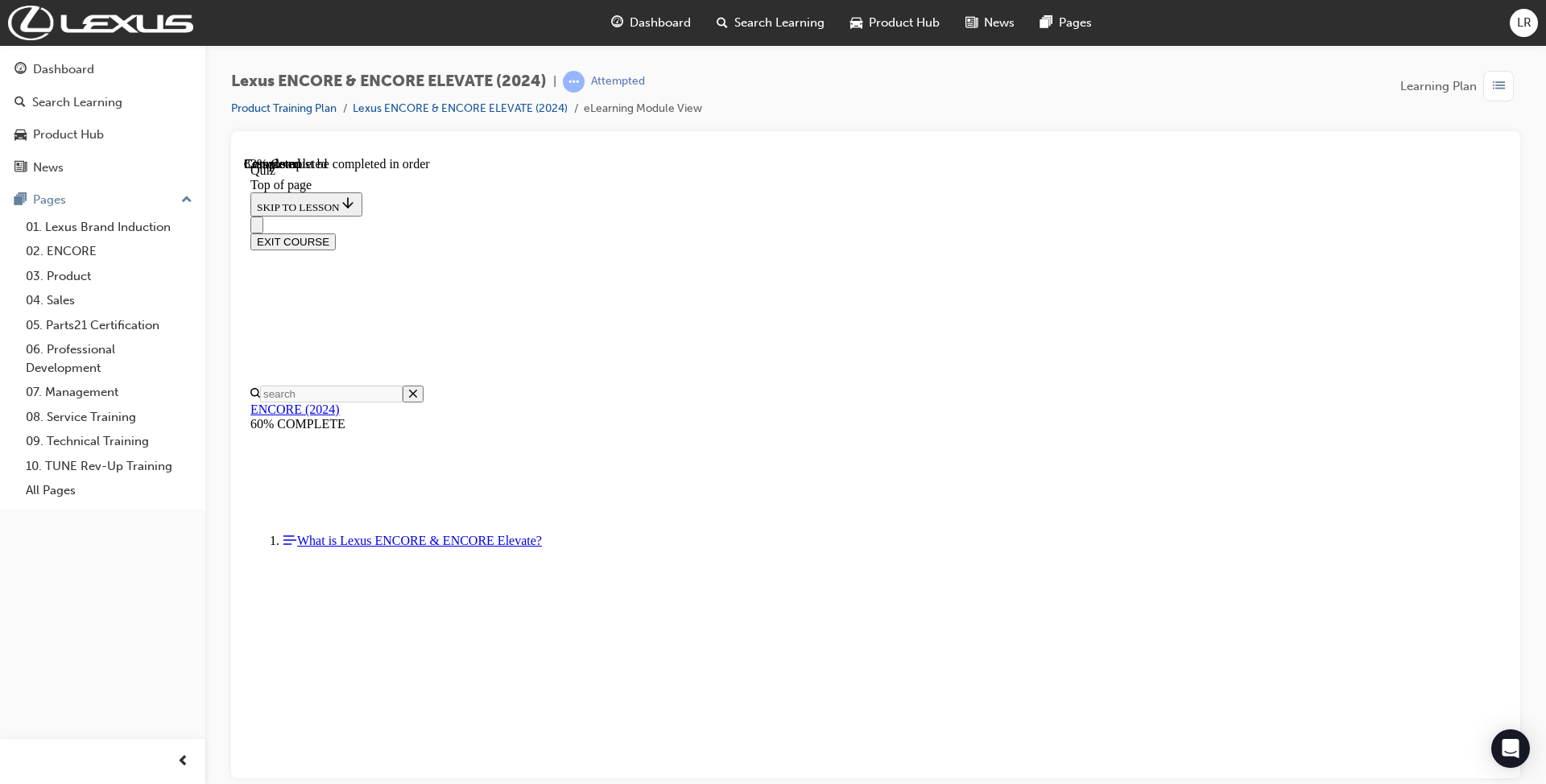
scroll to position [285, 0]
drag, startPoint x: 700, startPoint y: 335, endPoint x: 1032, endPoint y: 638, distance: 449.5
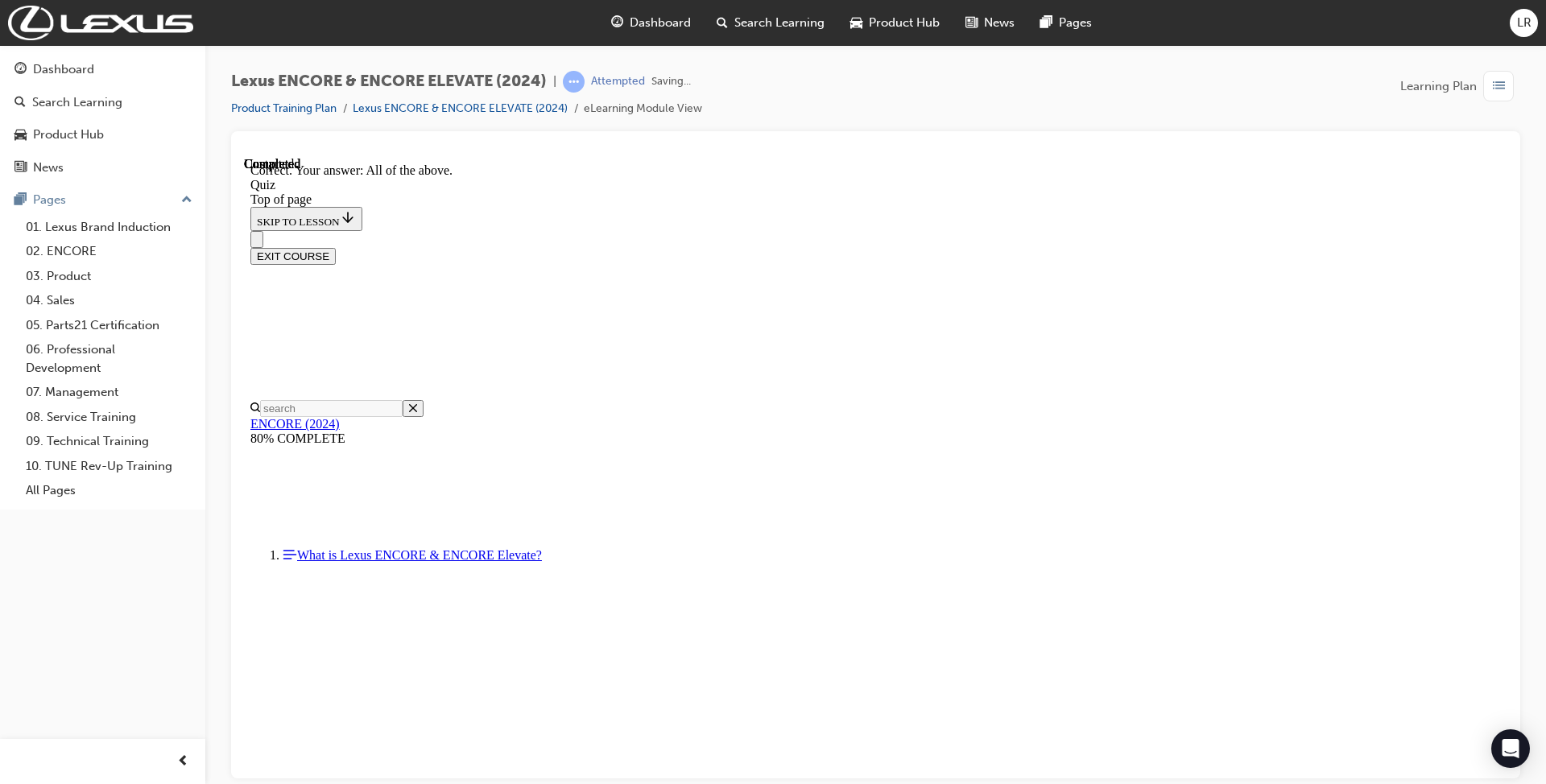
scroll to position [426, 0]
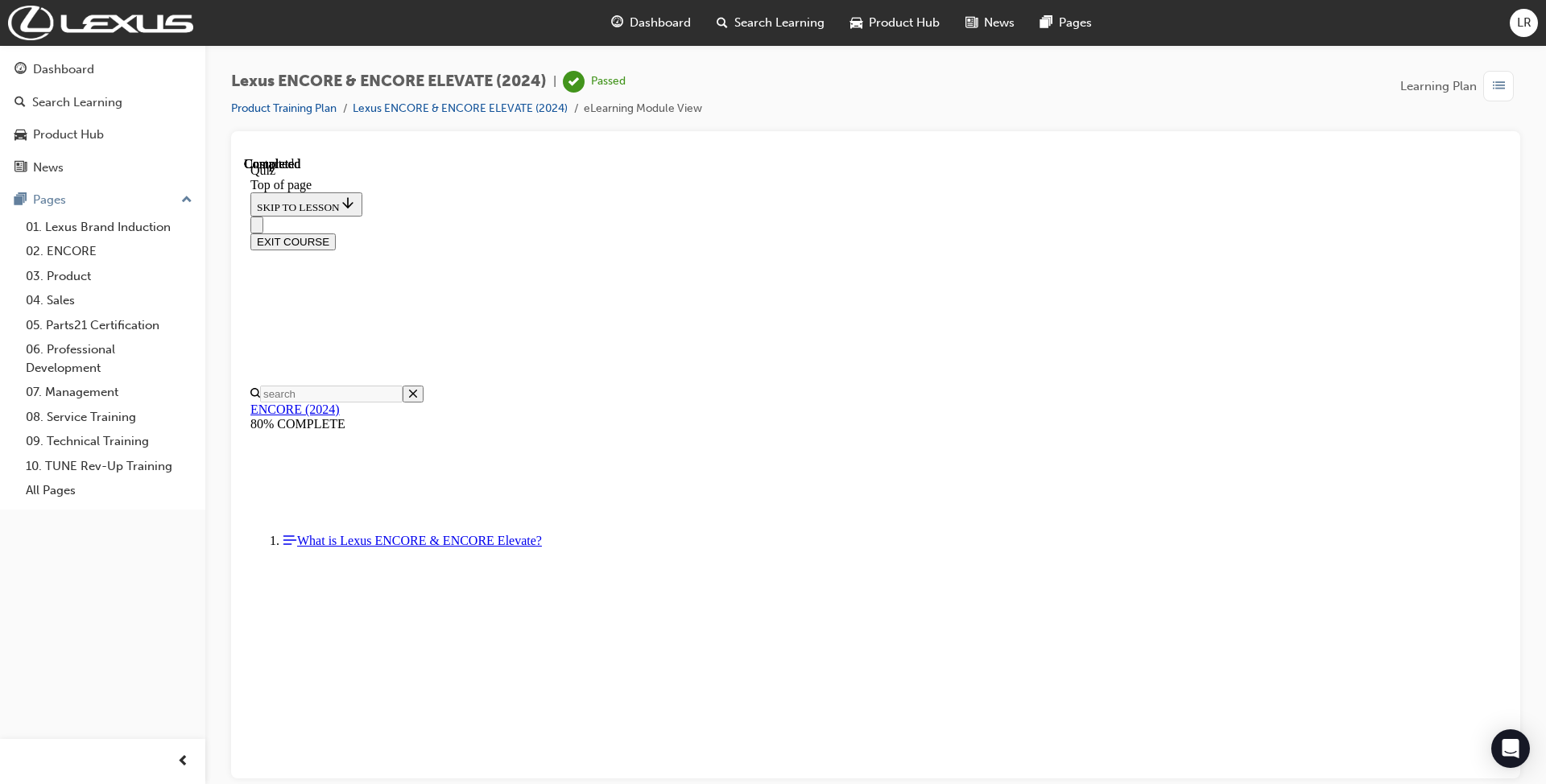
scroll to position [252, 0]
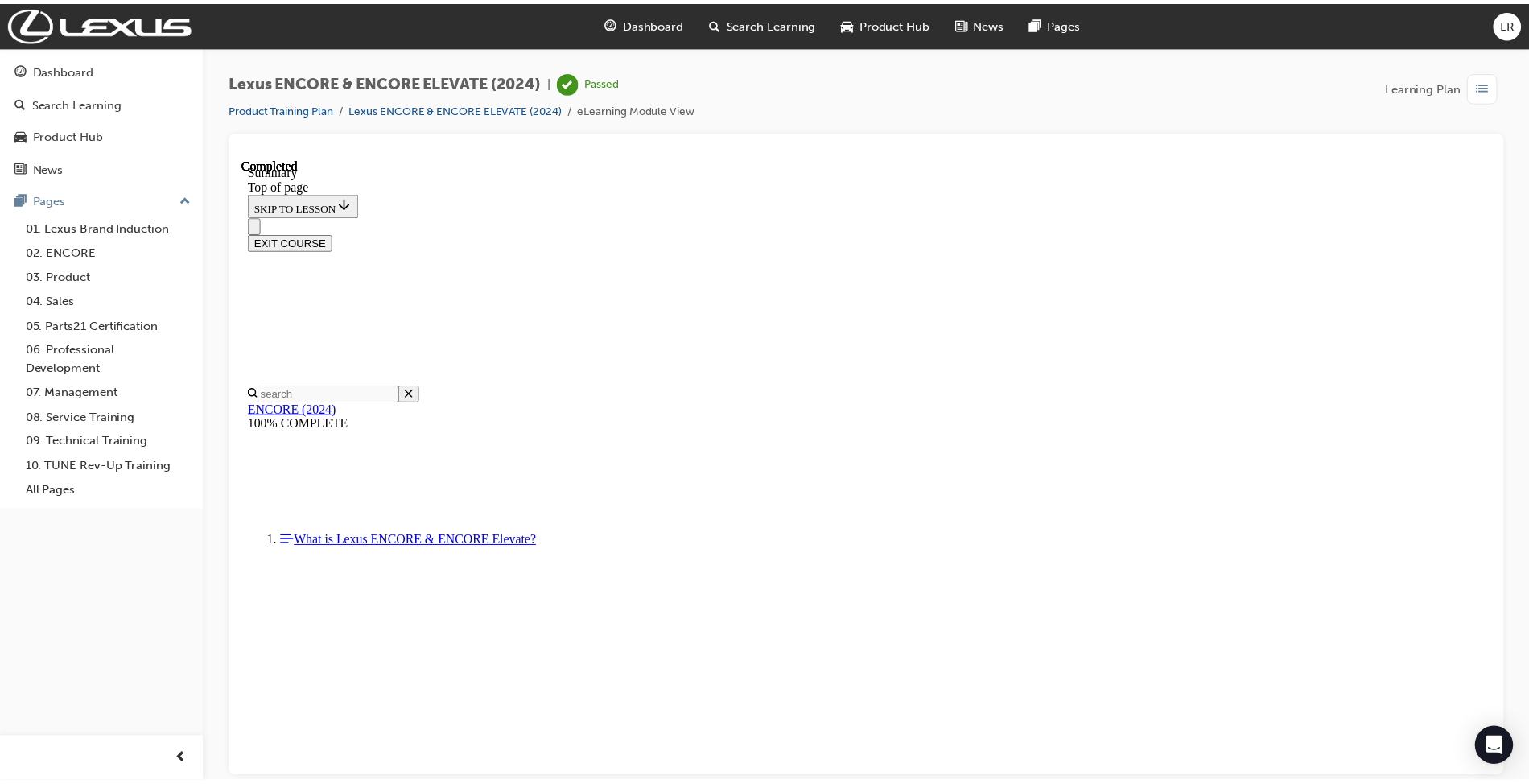
scroll to position [944, 0]
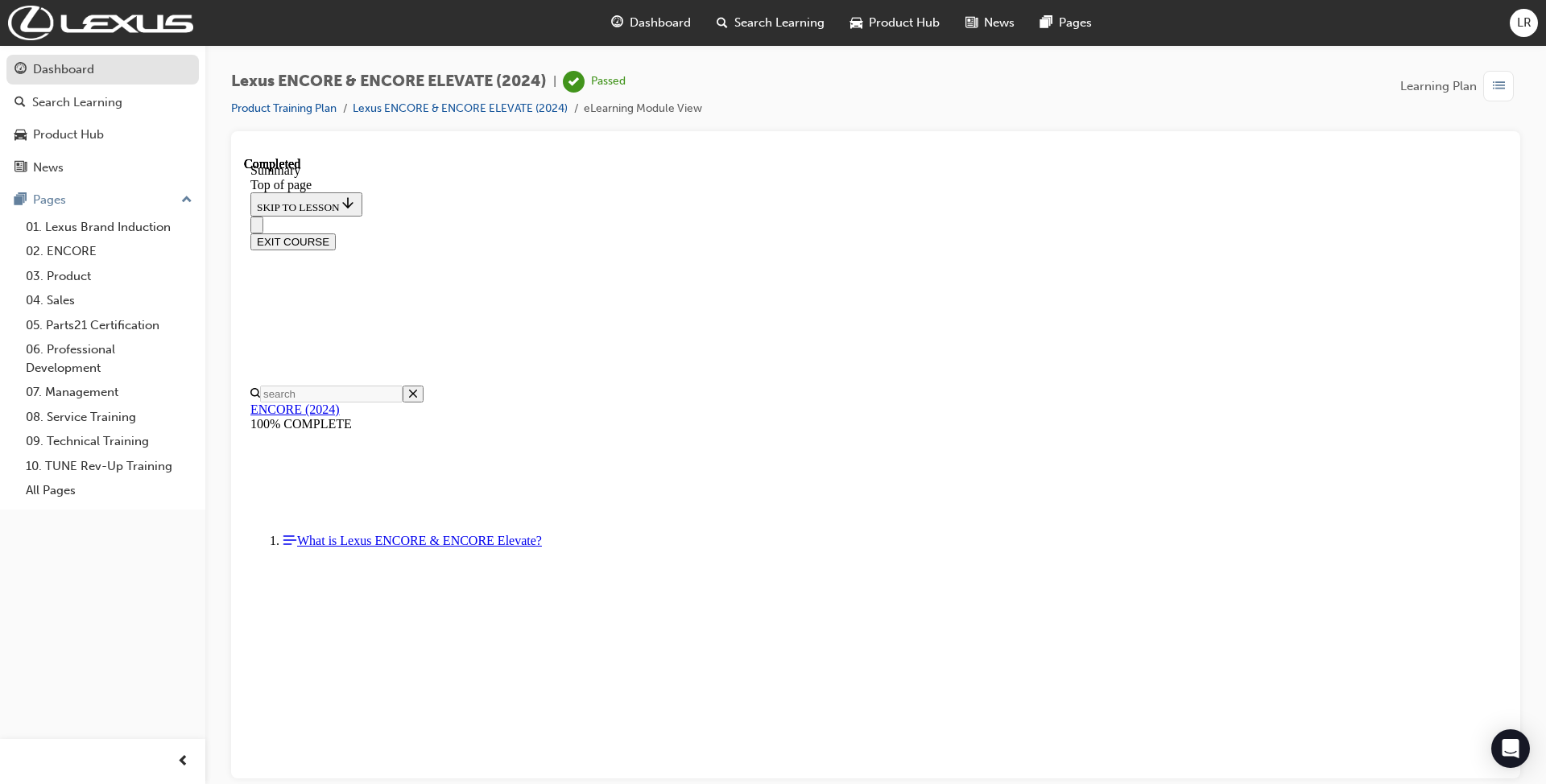
click at [71, 65] on div "Dashboard" at bounding box center [63, 70] width 61 height 18
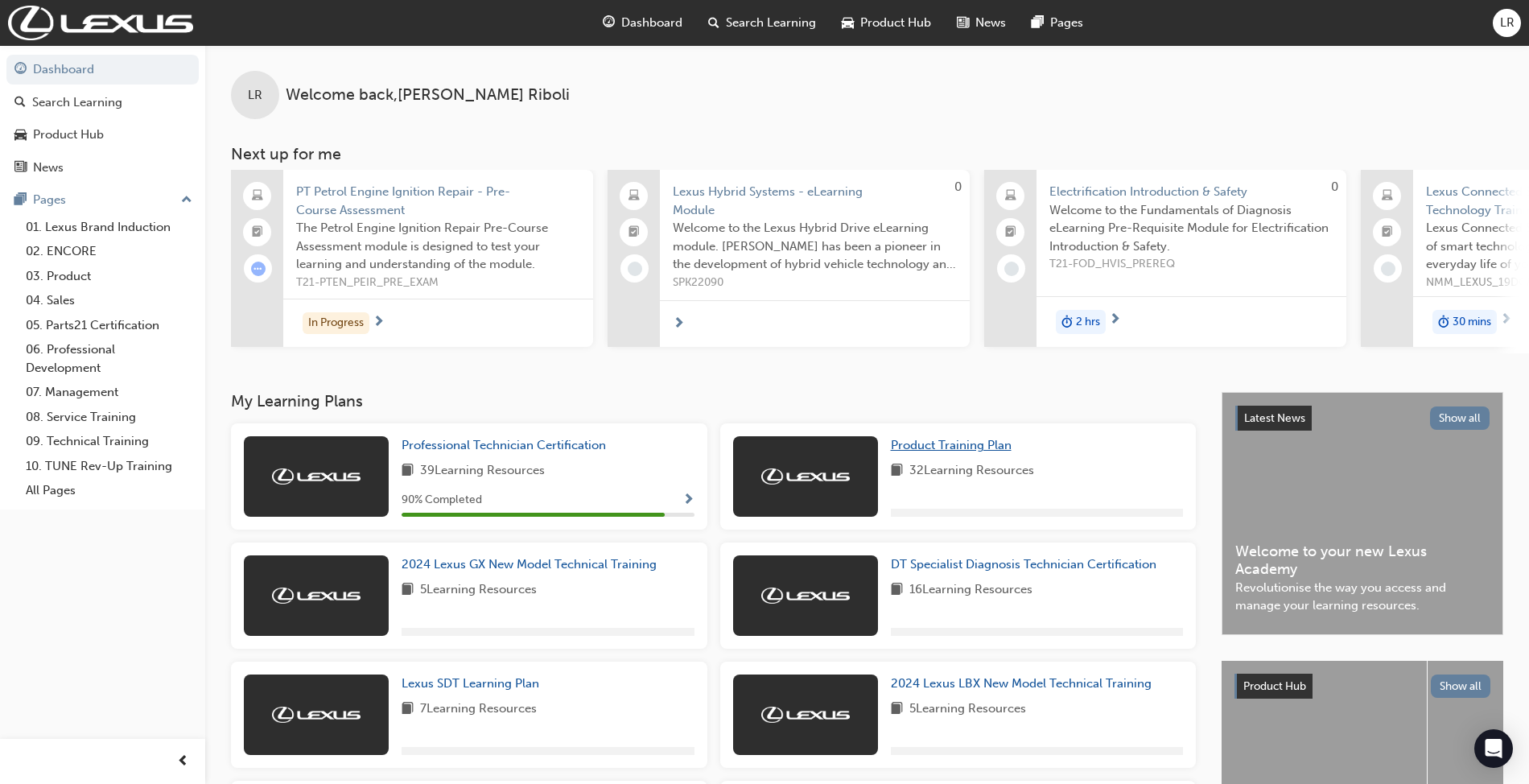
click at [945, 451] on span "Product Training Plan" at bounding box center [952, 445] width 121 height 14
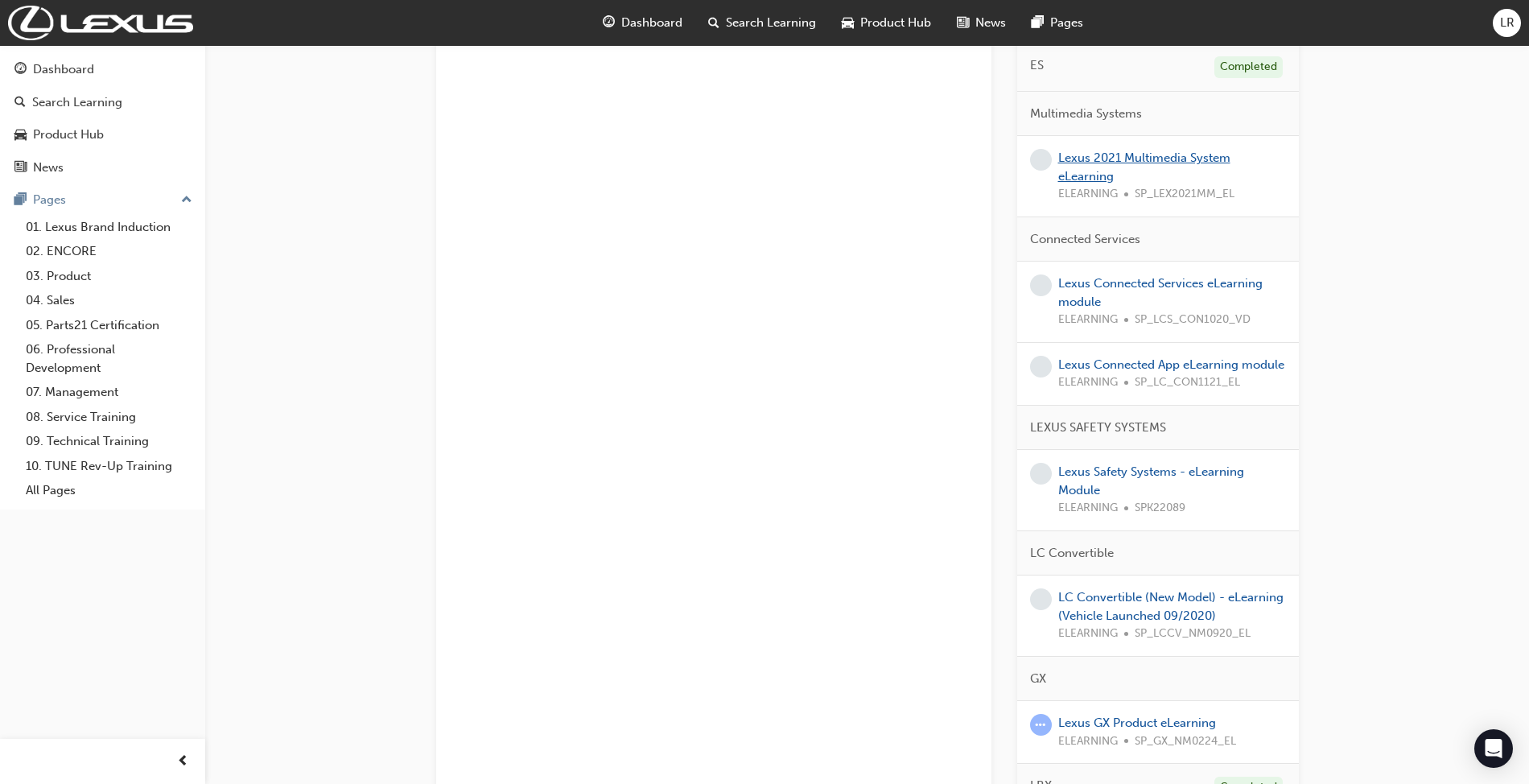
scroll to position [1887, 0]
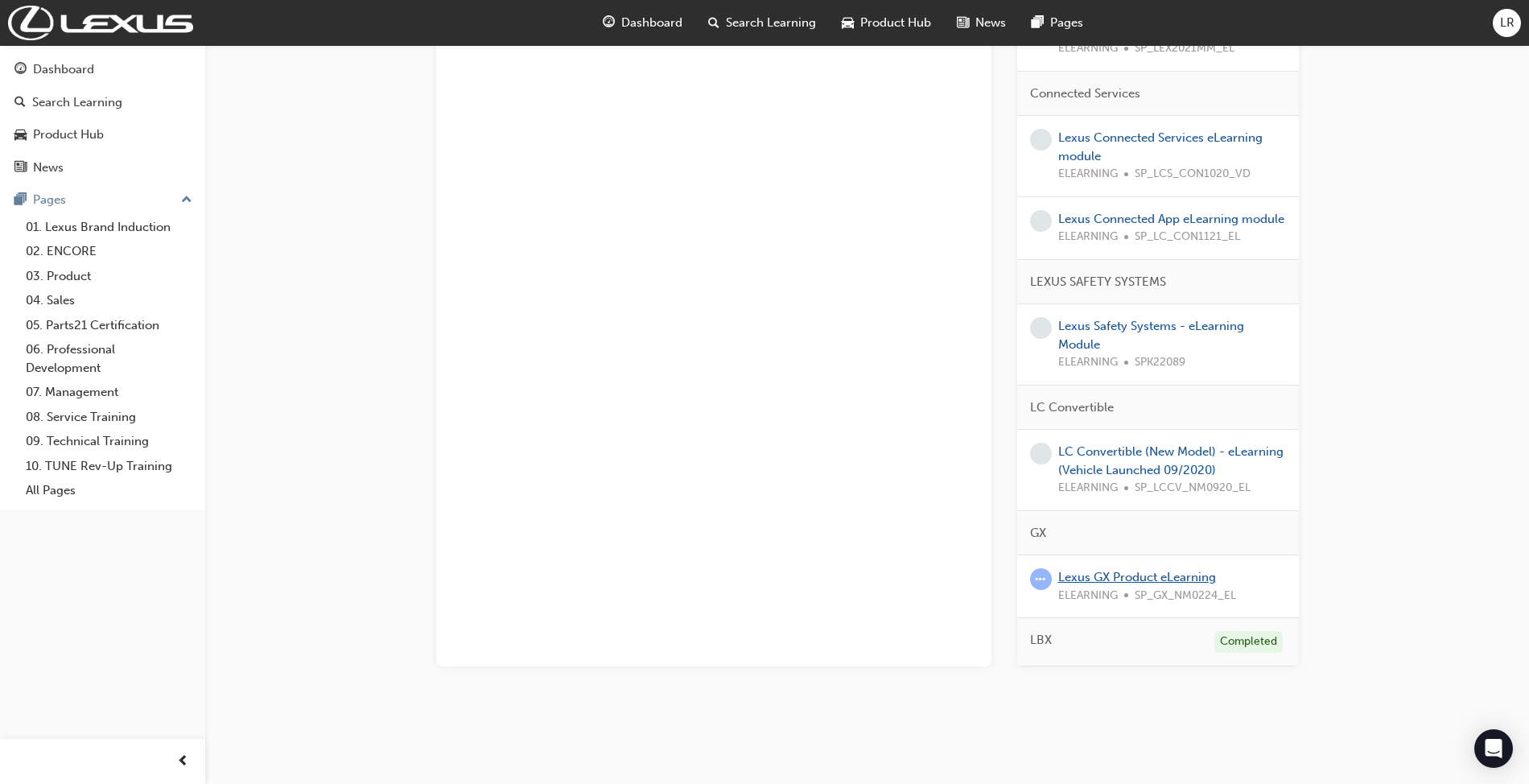
click at [1127, 570] on link "Lexus GX Product eLearning" at bounding box center [1137, 576] width 158 height 14
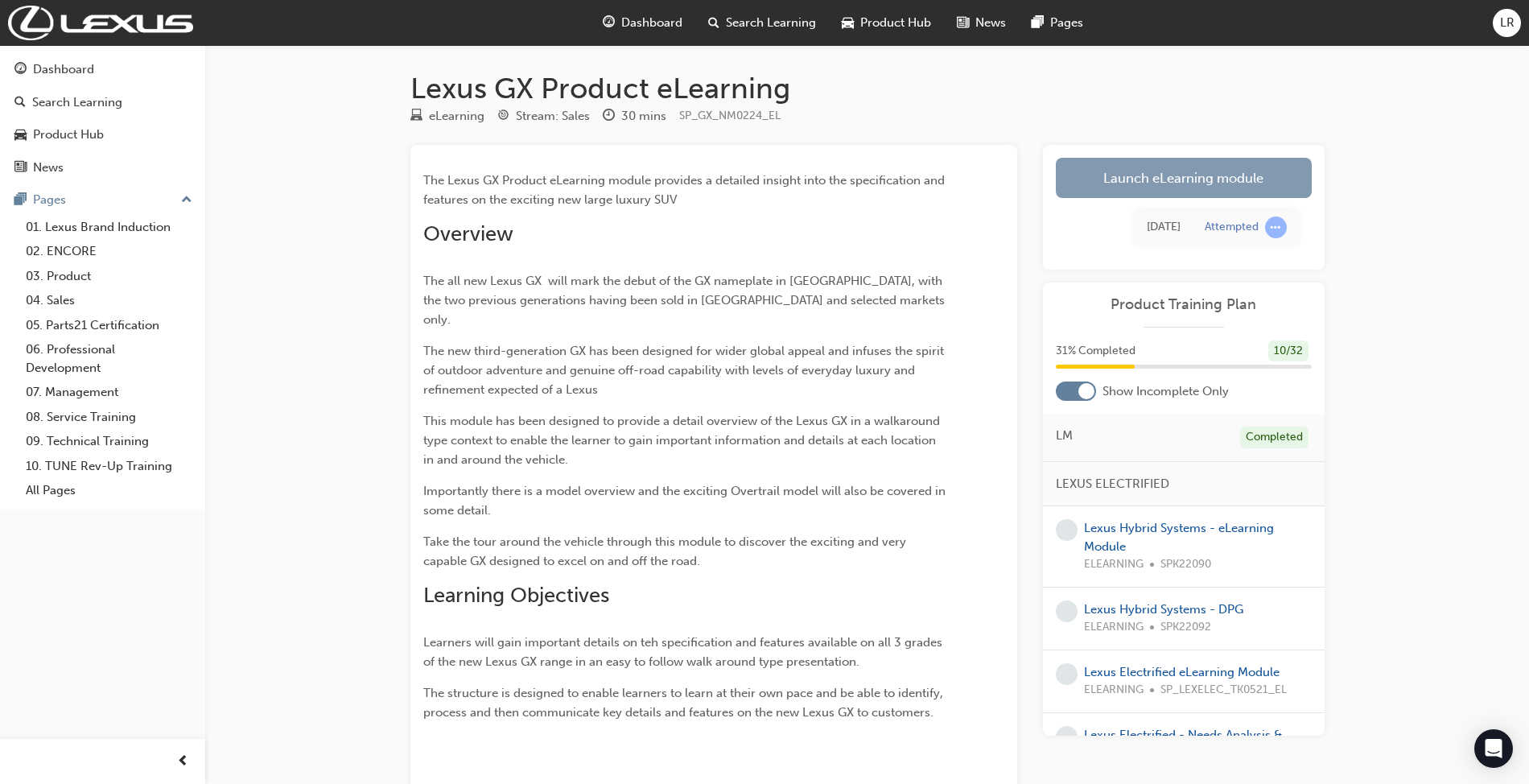
click at [1217, 168] on link "Launch eLearning module" at bounding box center [1184, 178] width 256 height 40
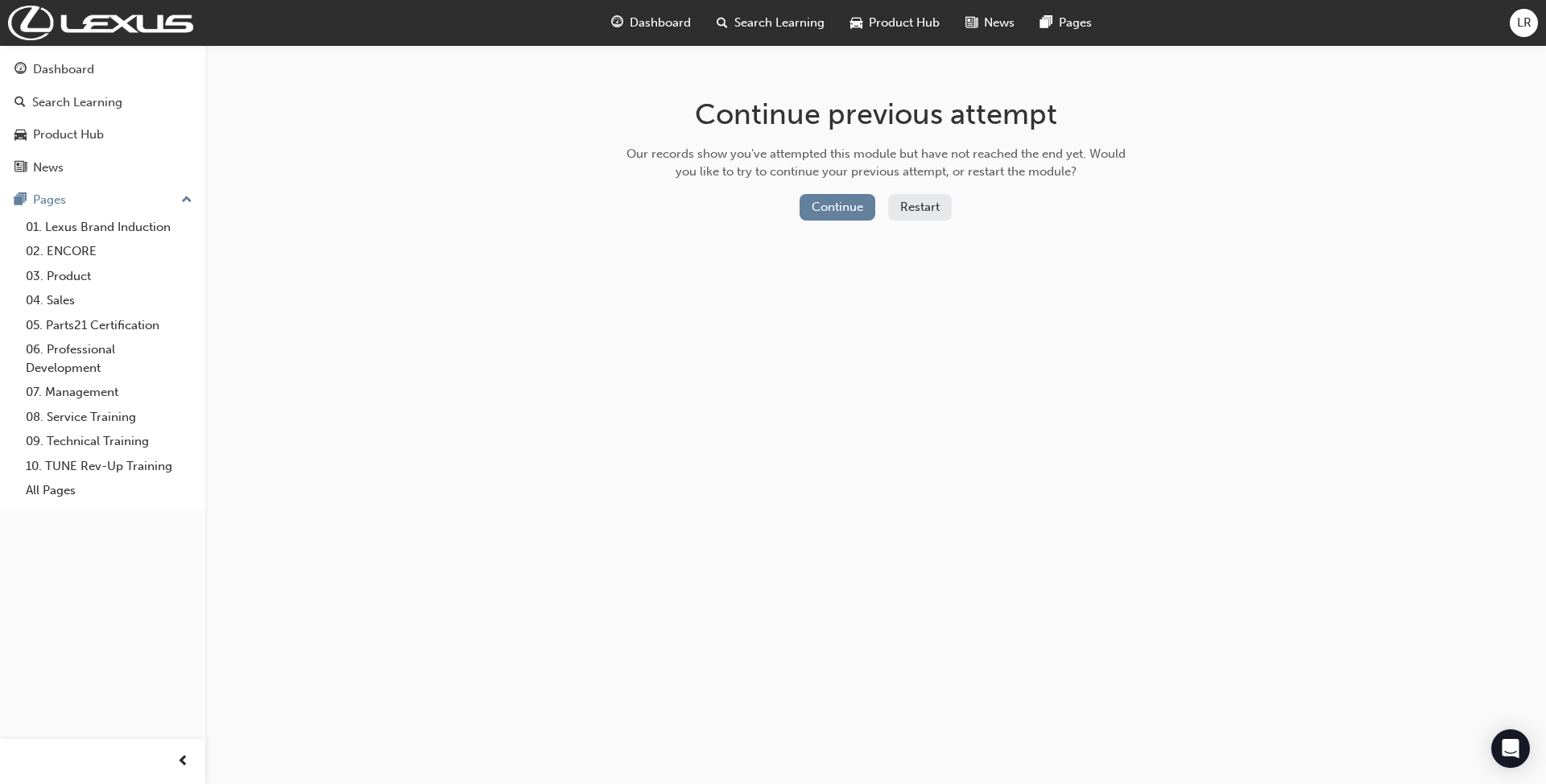
click at [918, 203] on button "Restart" at bounding box center [920, 208] width 64 height 27
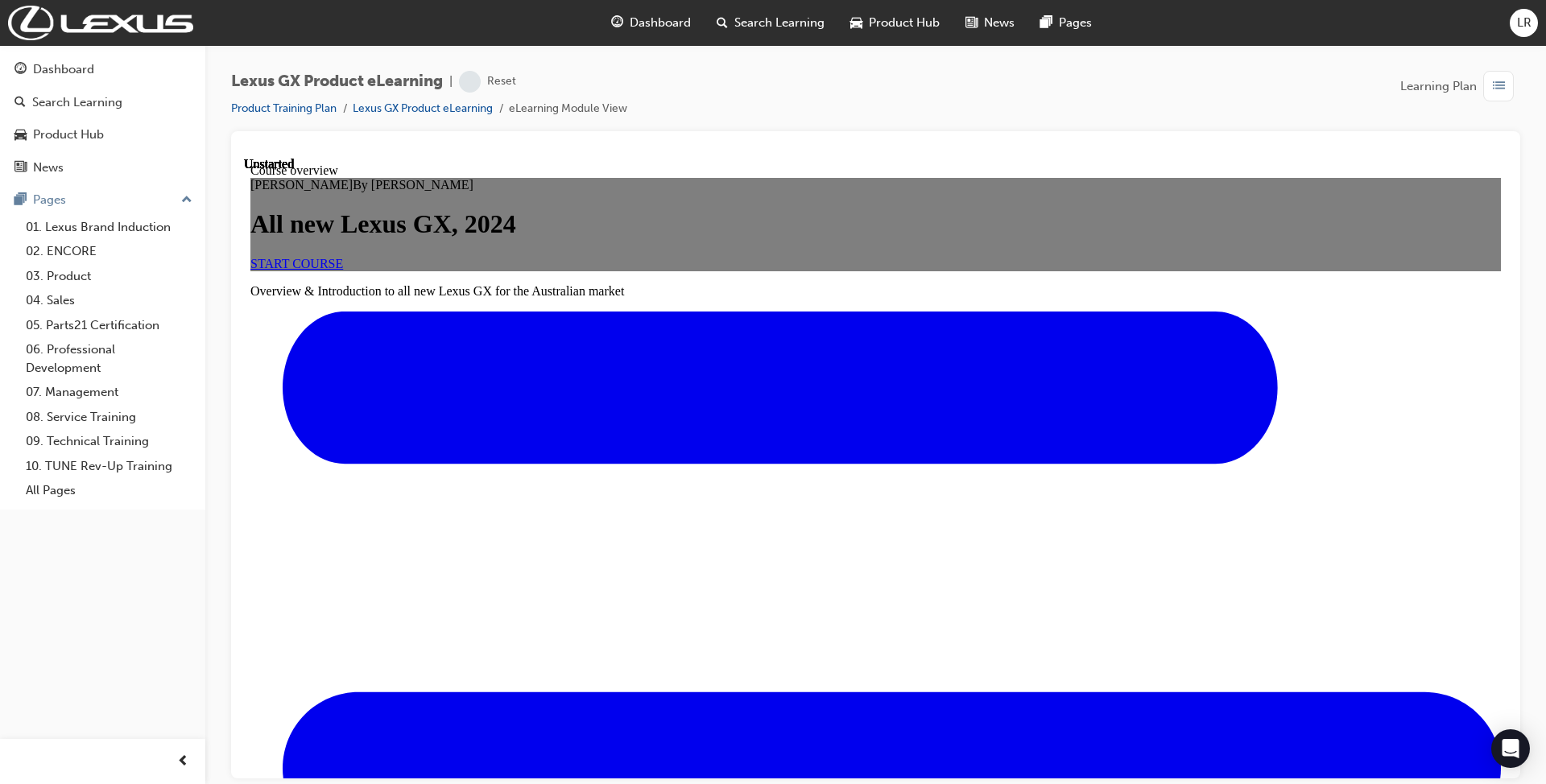
click at [343, 270] on link "START COURSE" at bounding box center [297, 263] width 92 height 13
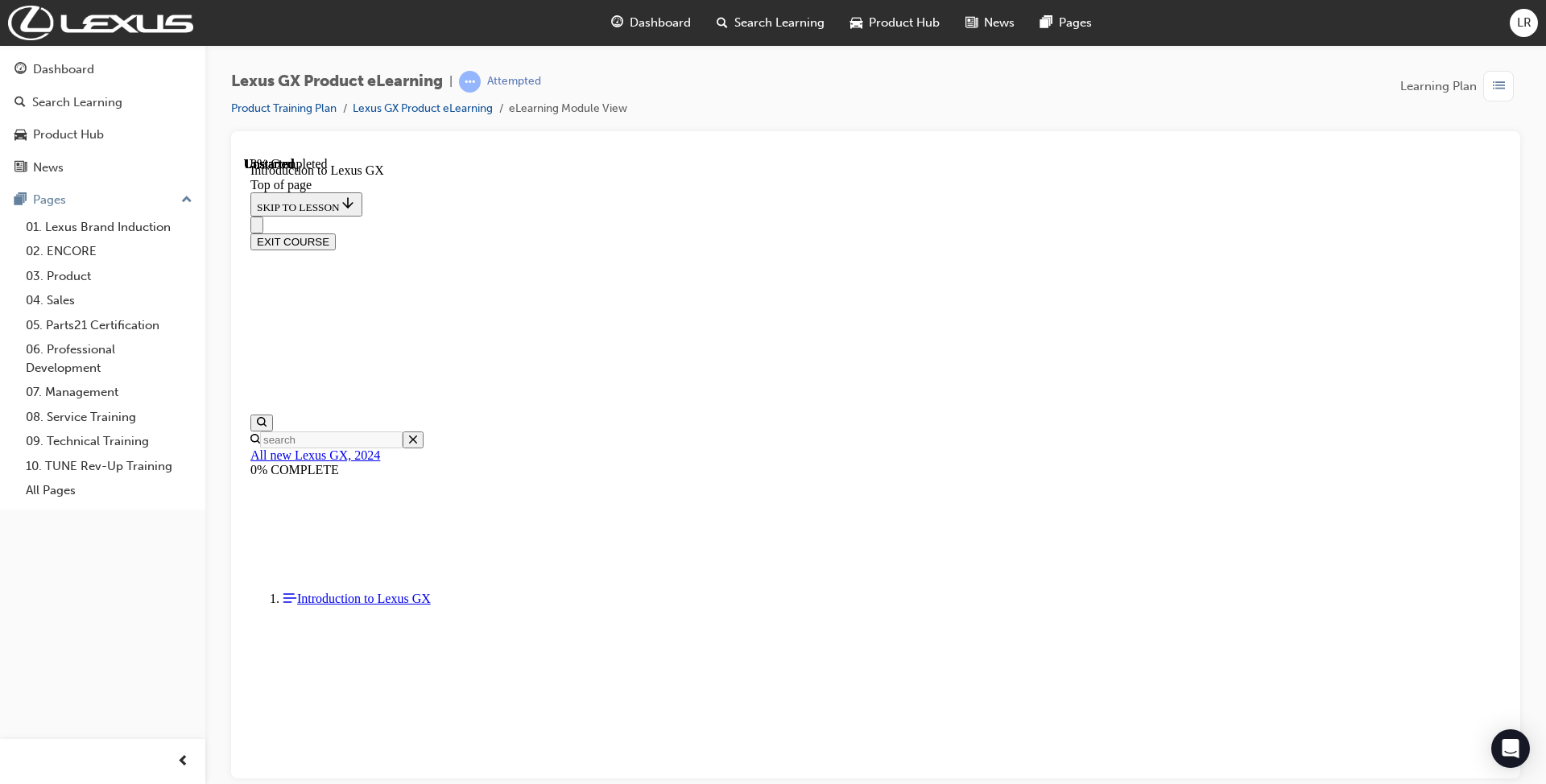
scroll to position [916, 0]
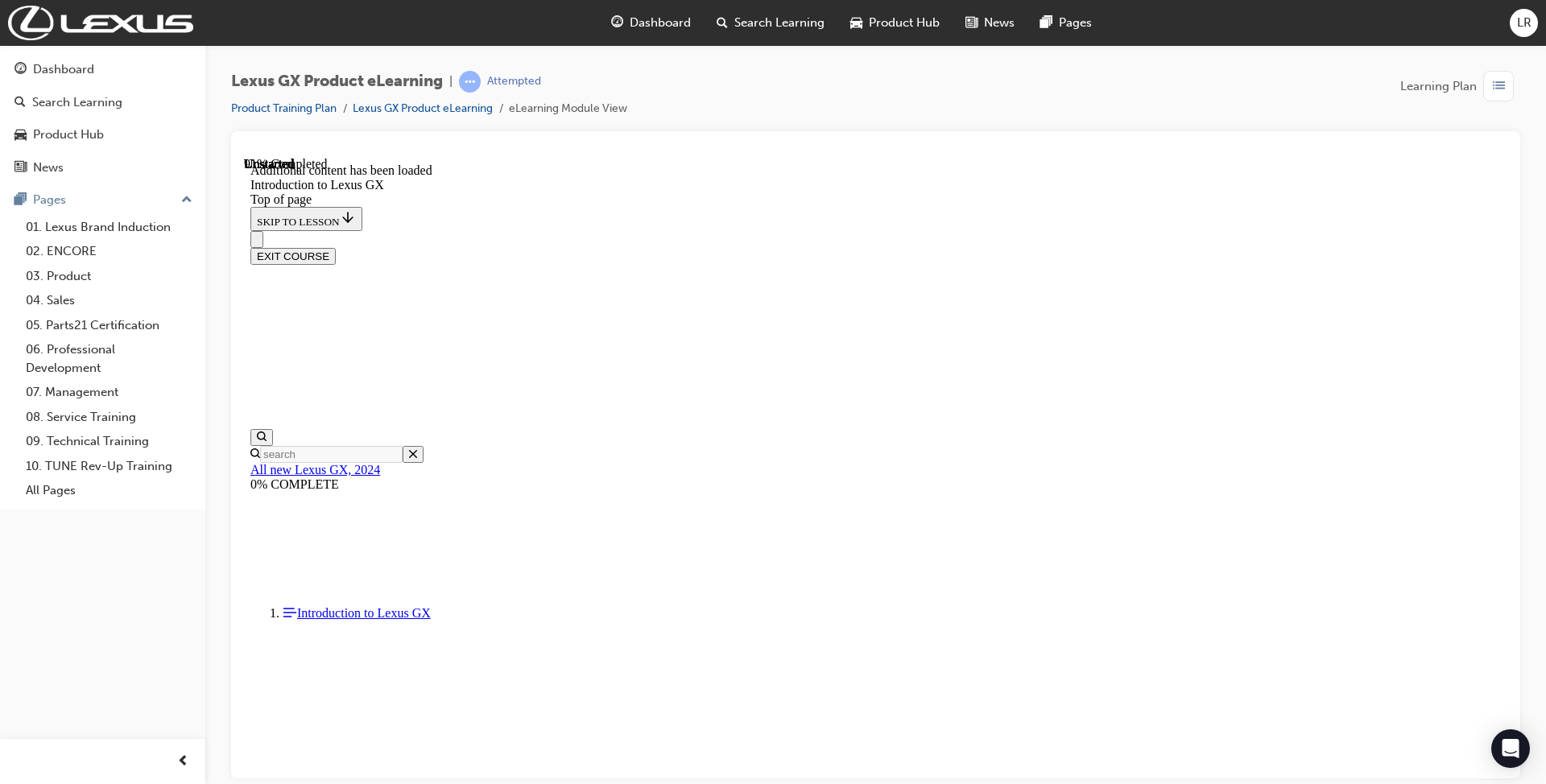
scroll to position [3449, 0]
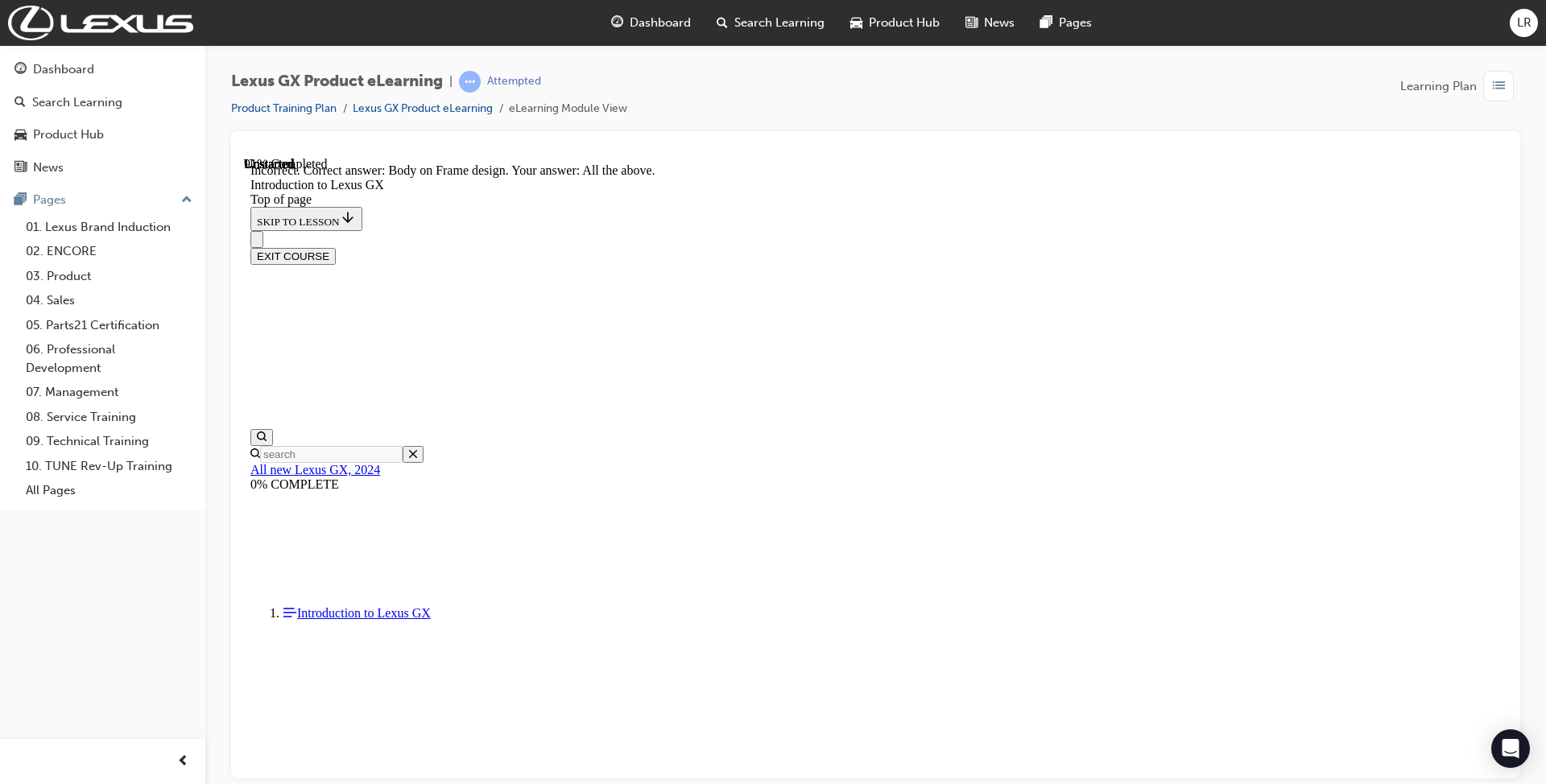
scroll to position [3447, 0]
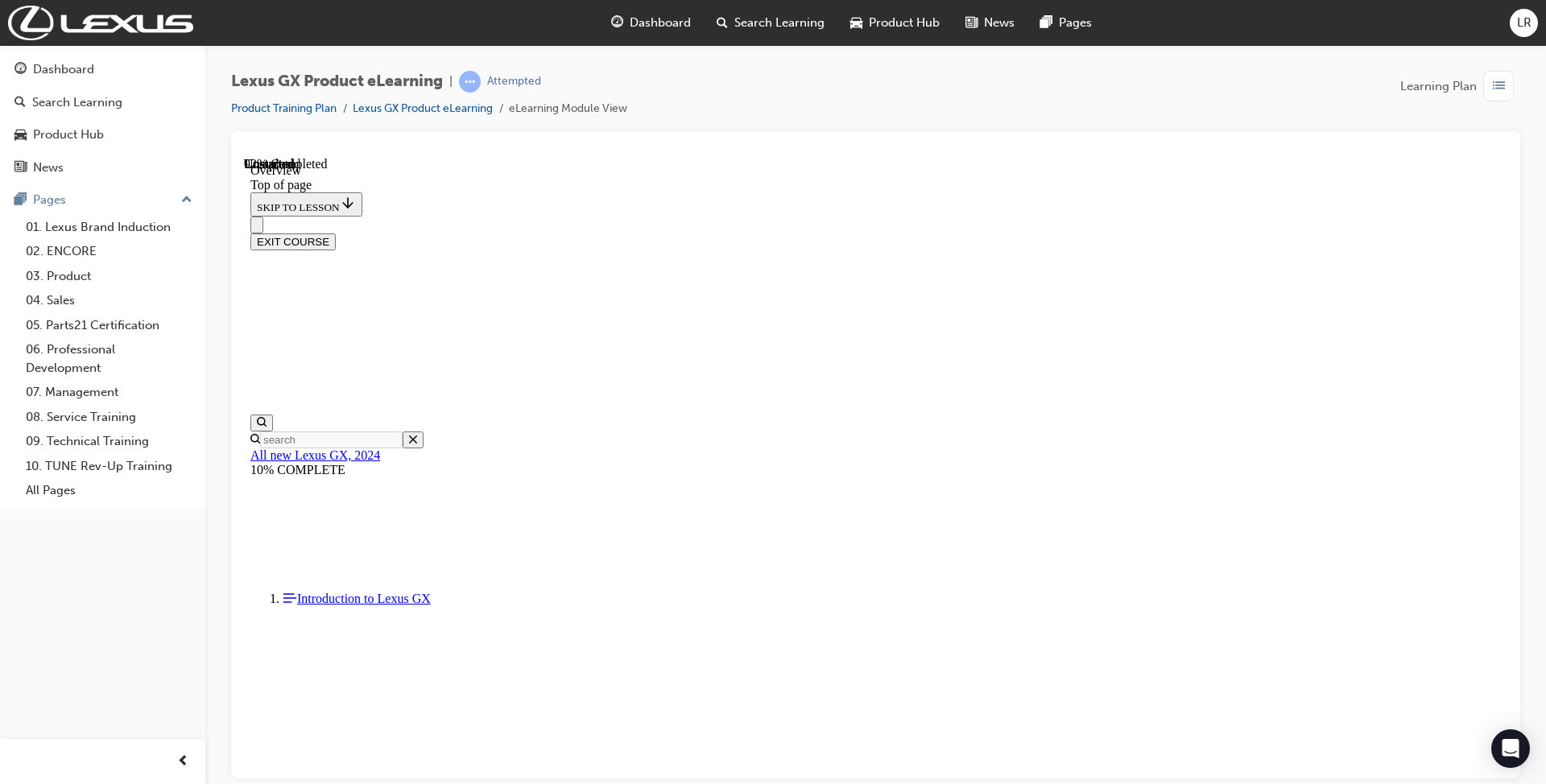
scroll to position [2935, 0]
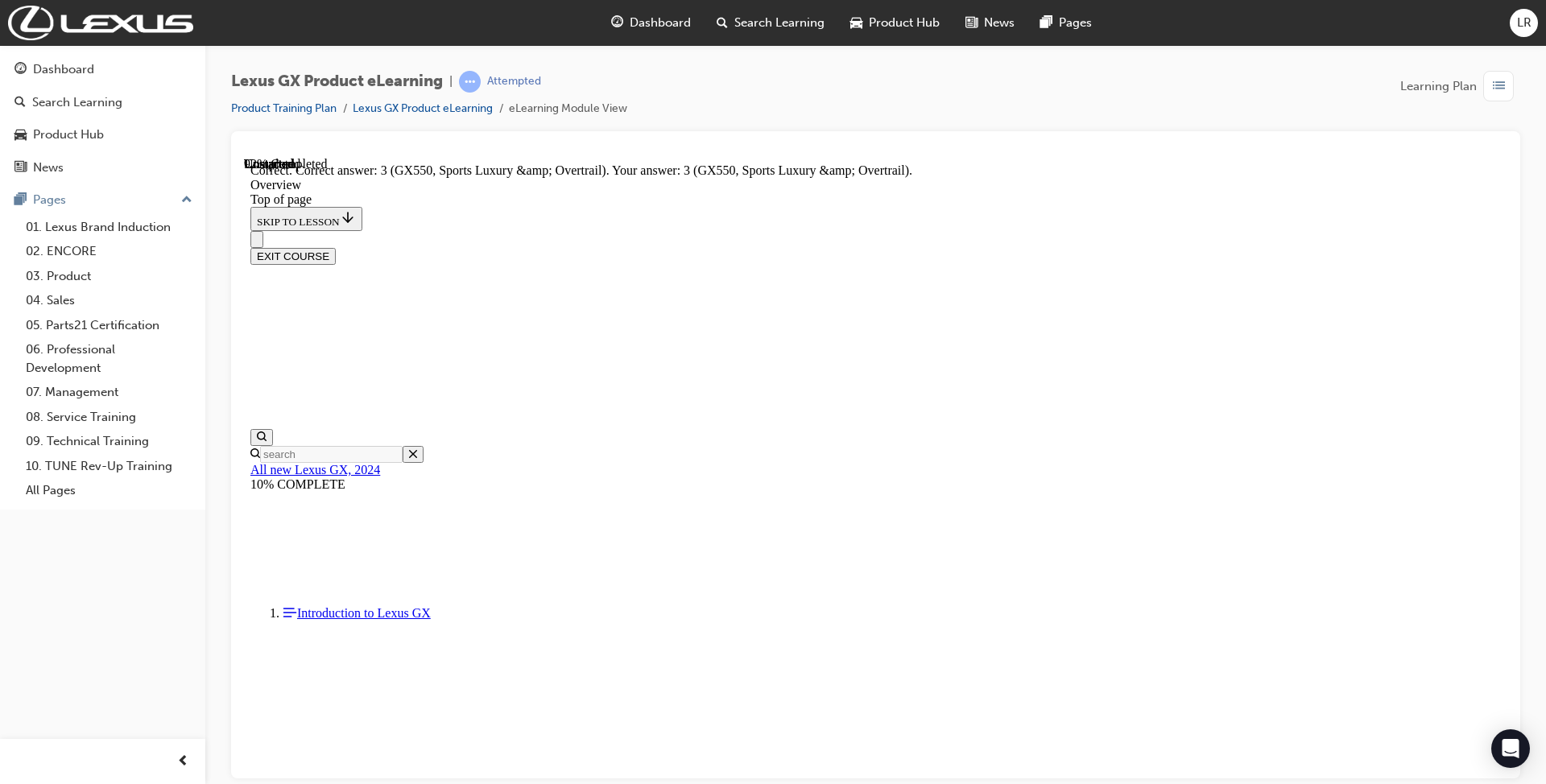
scroll to position [3257, 0]
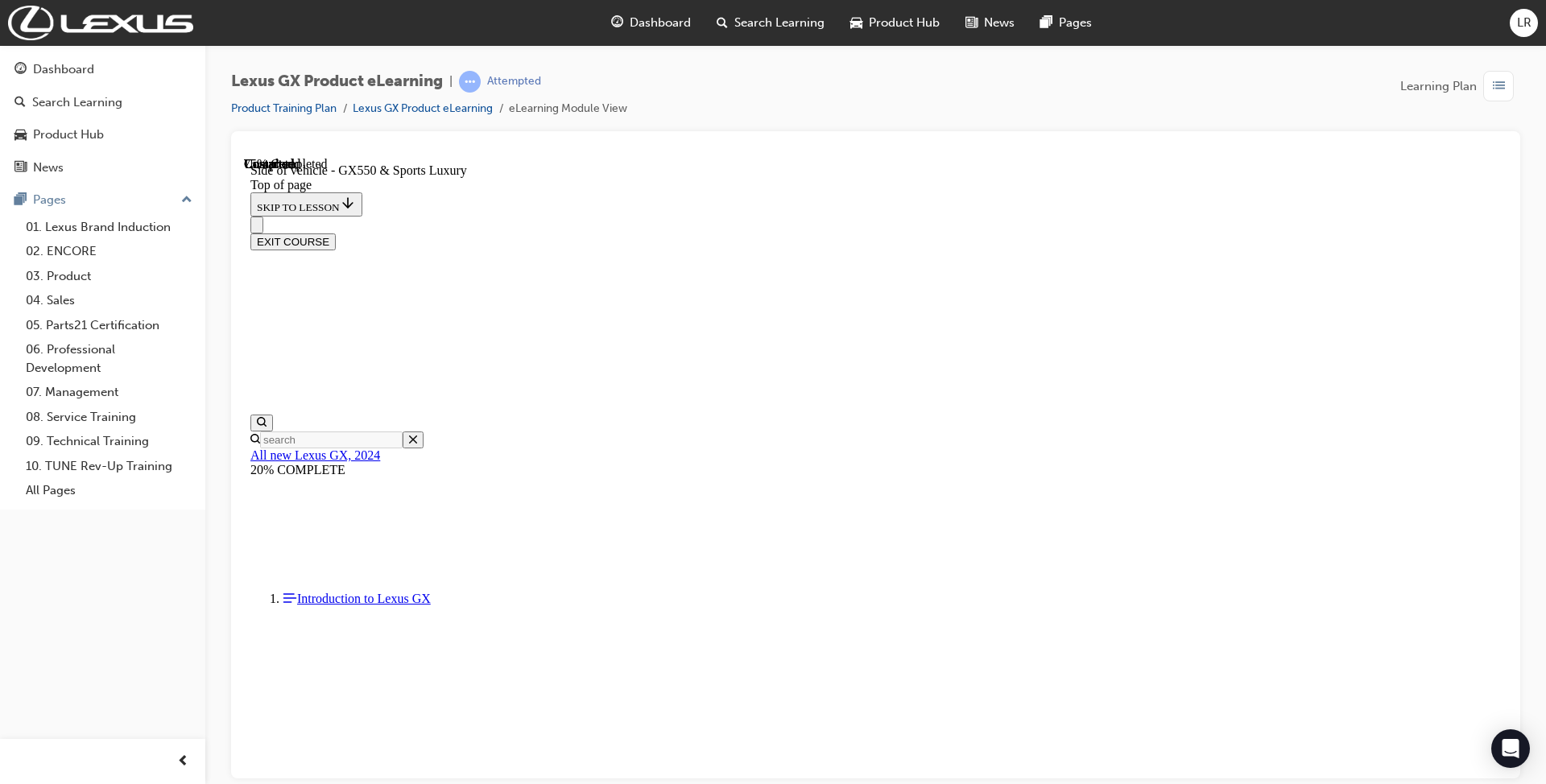
scroll to position [944, 0]
drag, startPoint x: 723, startPoint y: 228, endPoint x: 928, endPoint y: 592, distance: 417.8
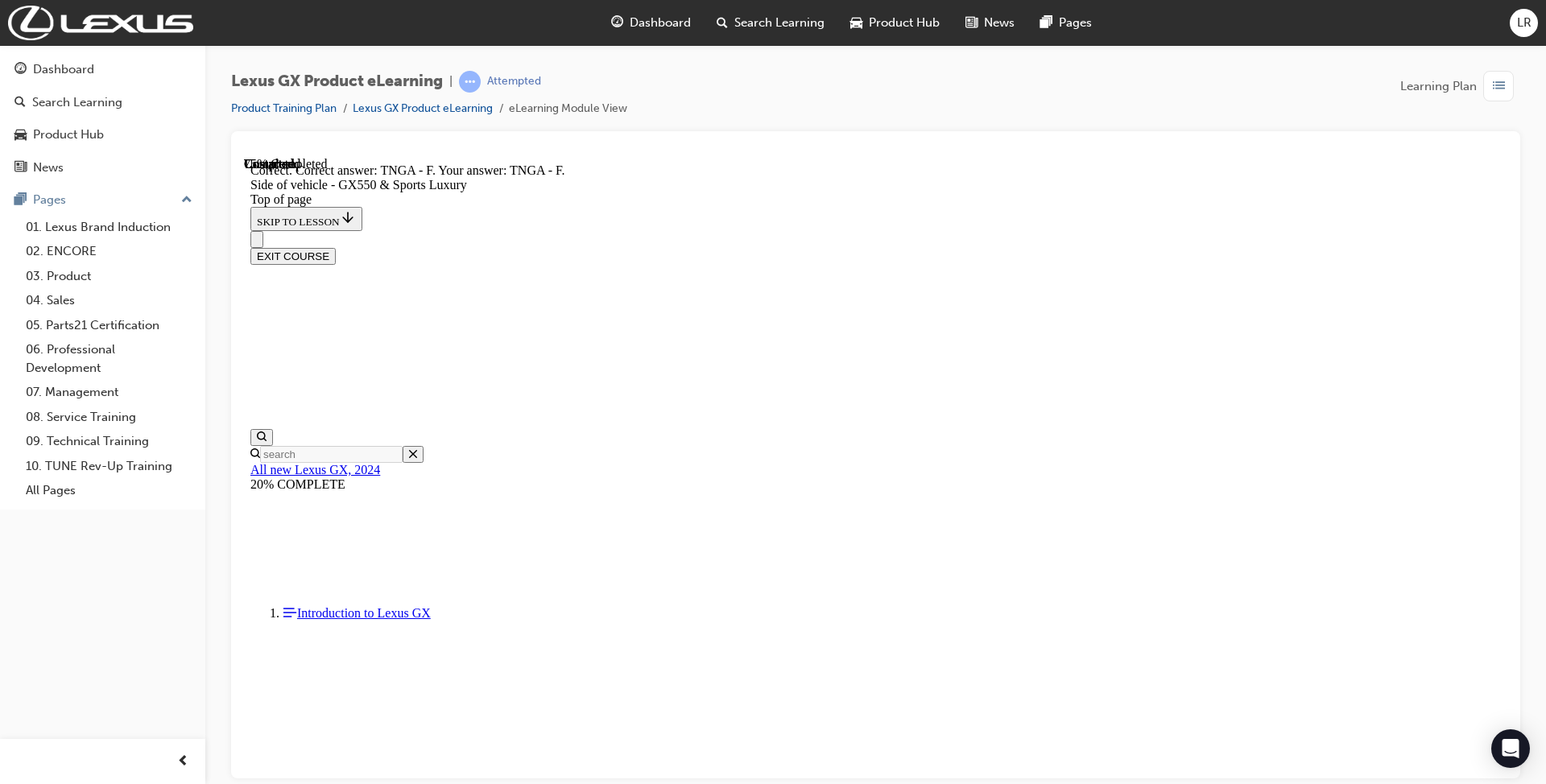
scroll to position [1160, 0]
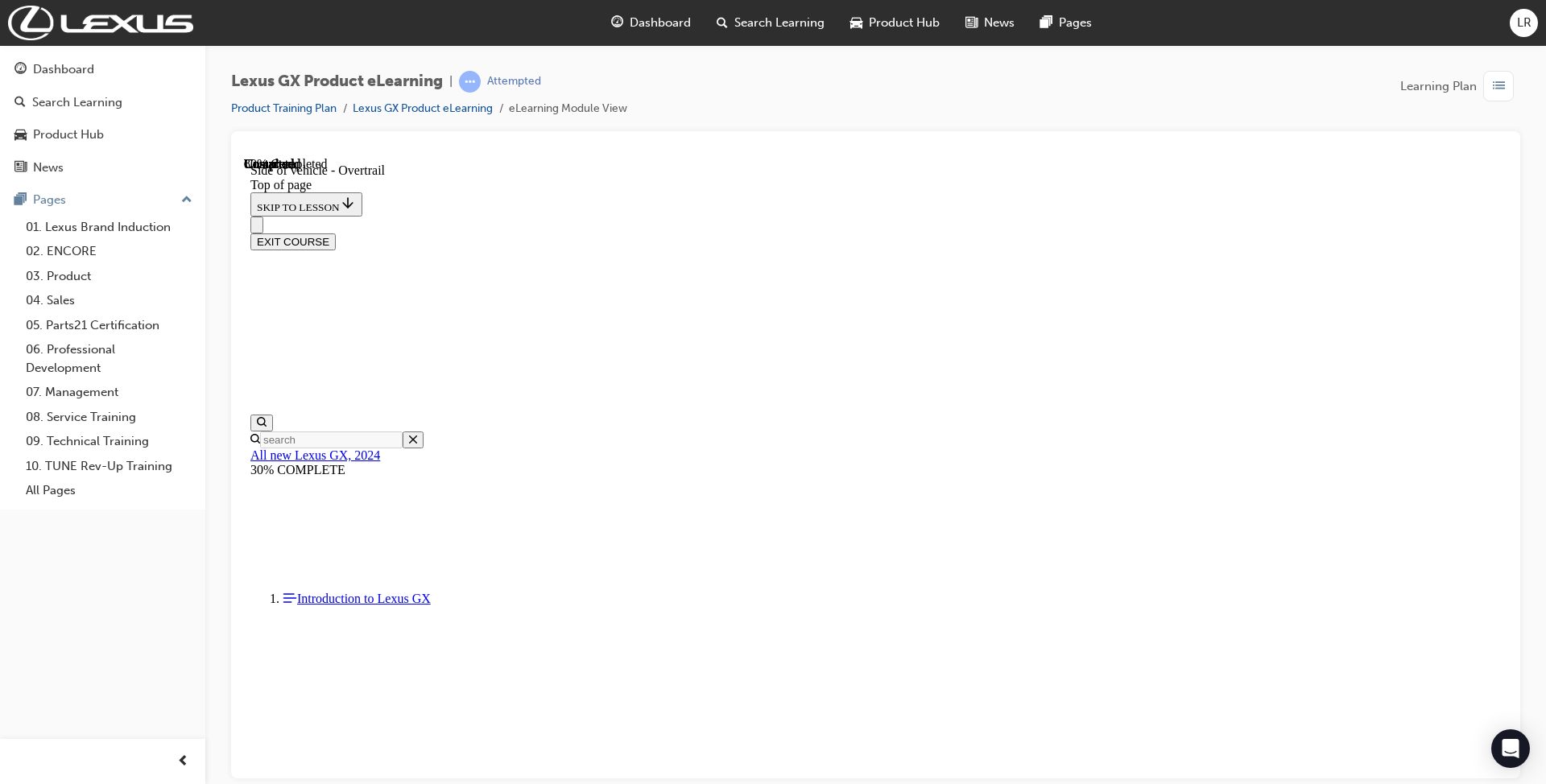
scroll to position [1687, 0]
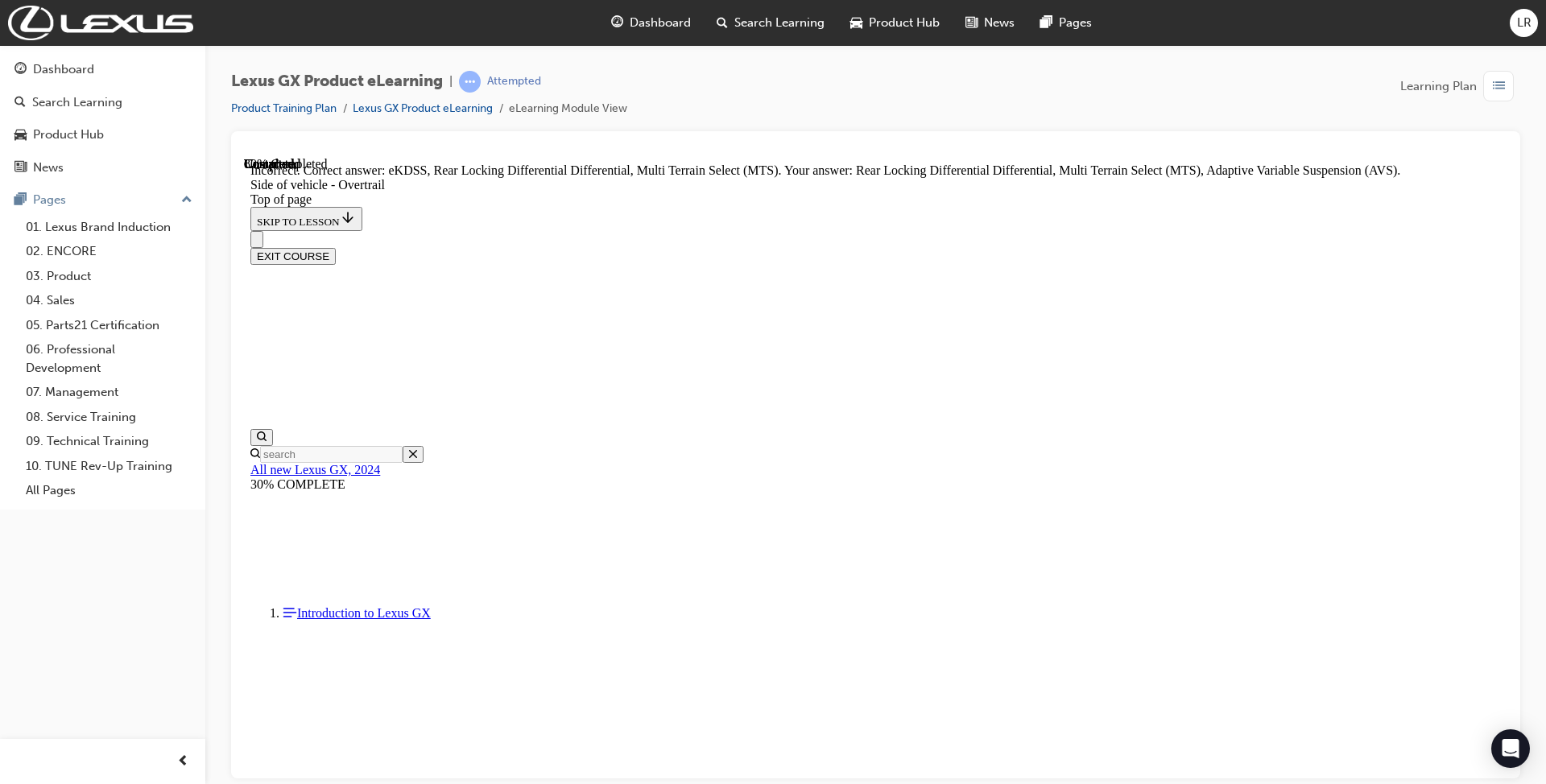
scroll to position [2008, 0]
drag, startPoint x: 723, startPoint y: 370, endPoint x: 1068, endPoint y: 636, distance: 435.6
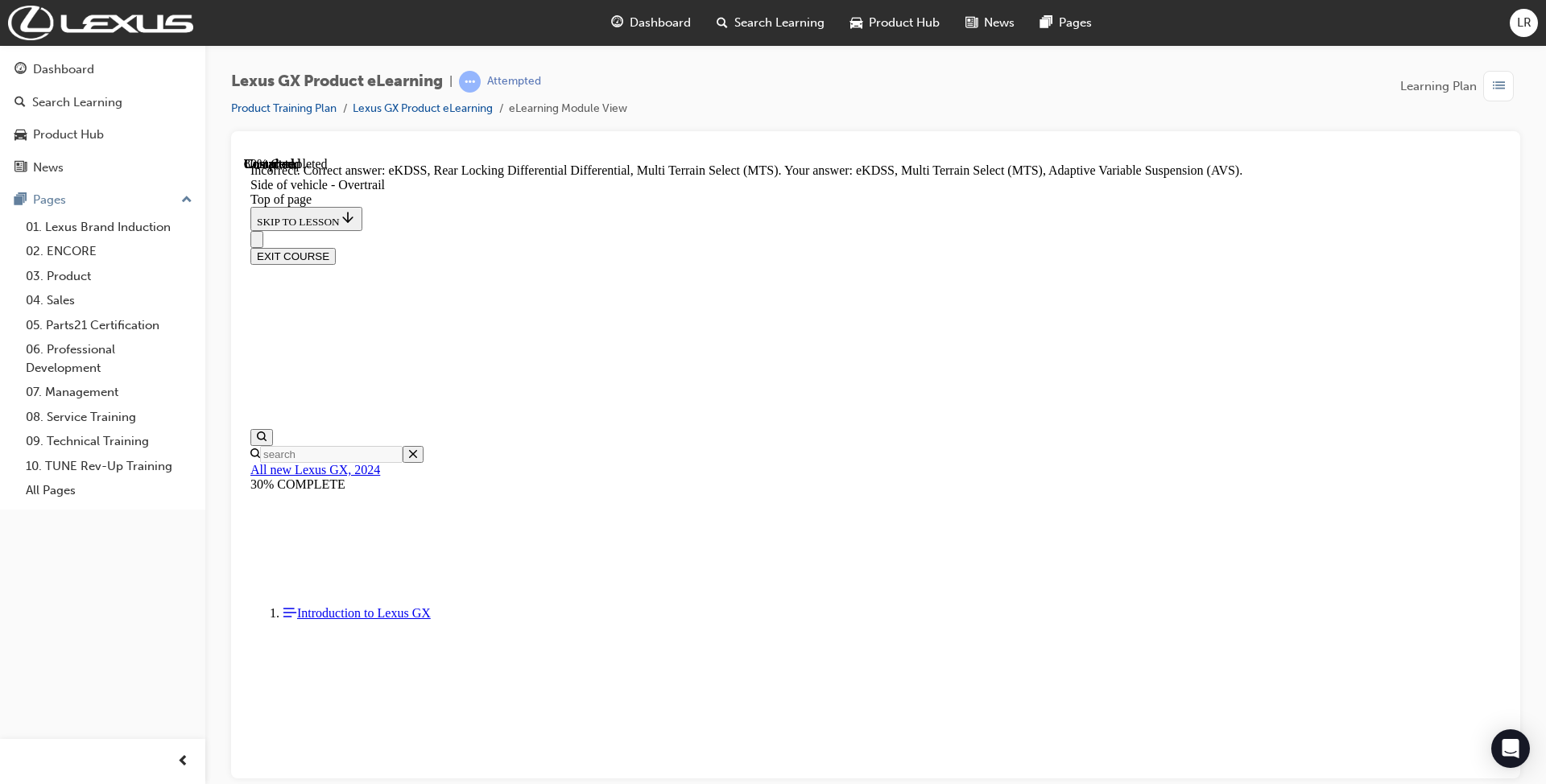
scroll to position [2008, 0]
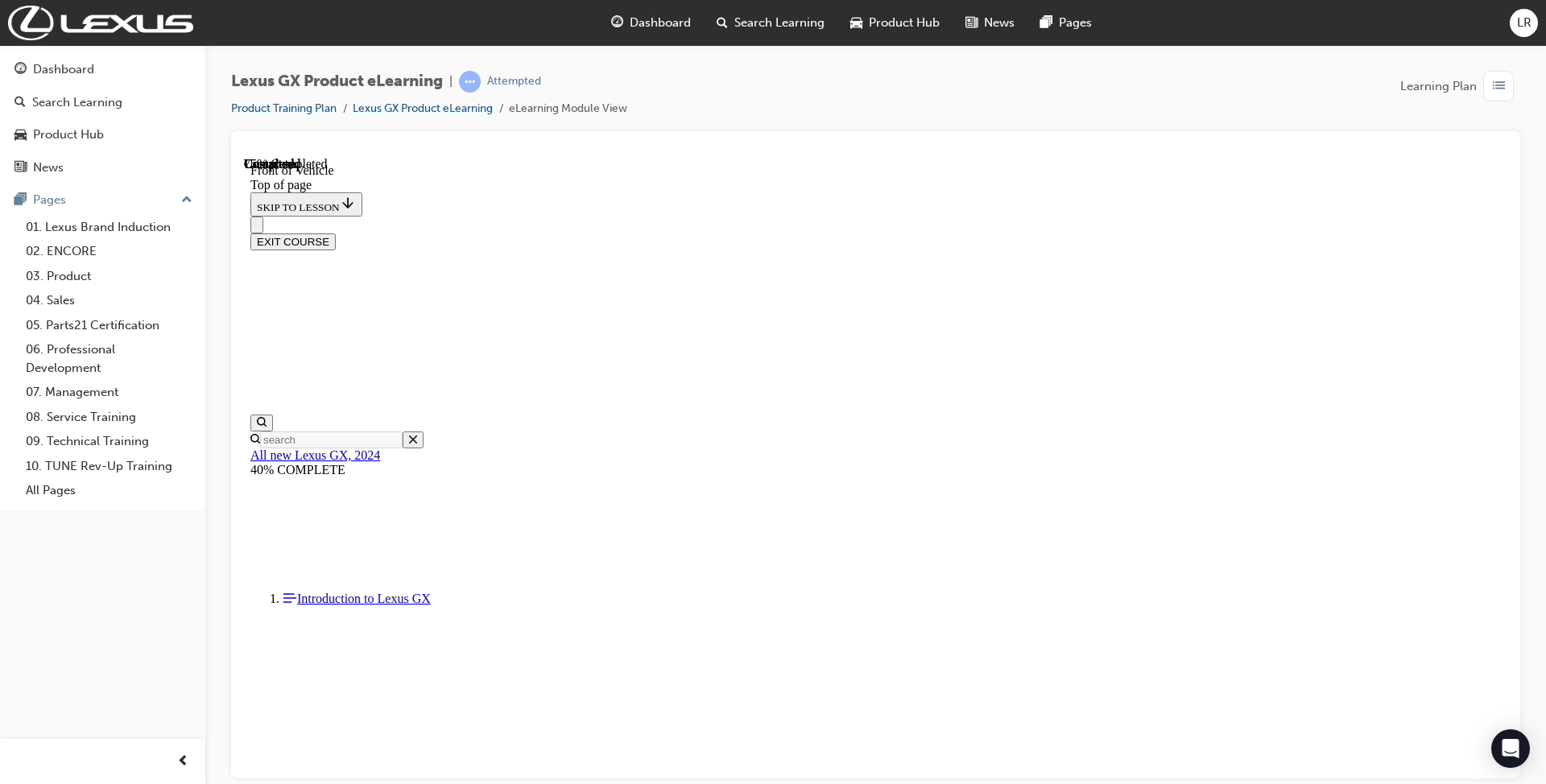
scroll to position [929, 0]
drag, startPoint x: 718, startPoint y: 245, endPoint x: 1031, endPoint y: 290, distance: 316.2
drag, startPoint x: 725, startPoint y: 228, endPoint x: 916, endPoint y: 571, distance: 392.6
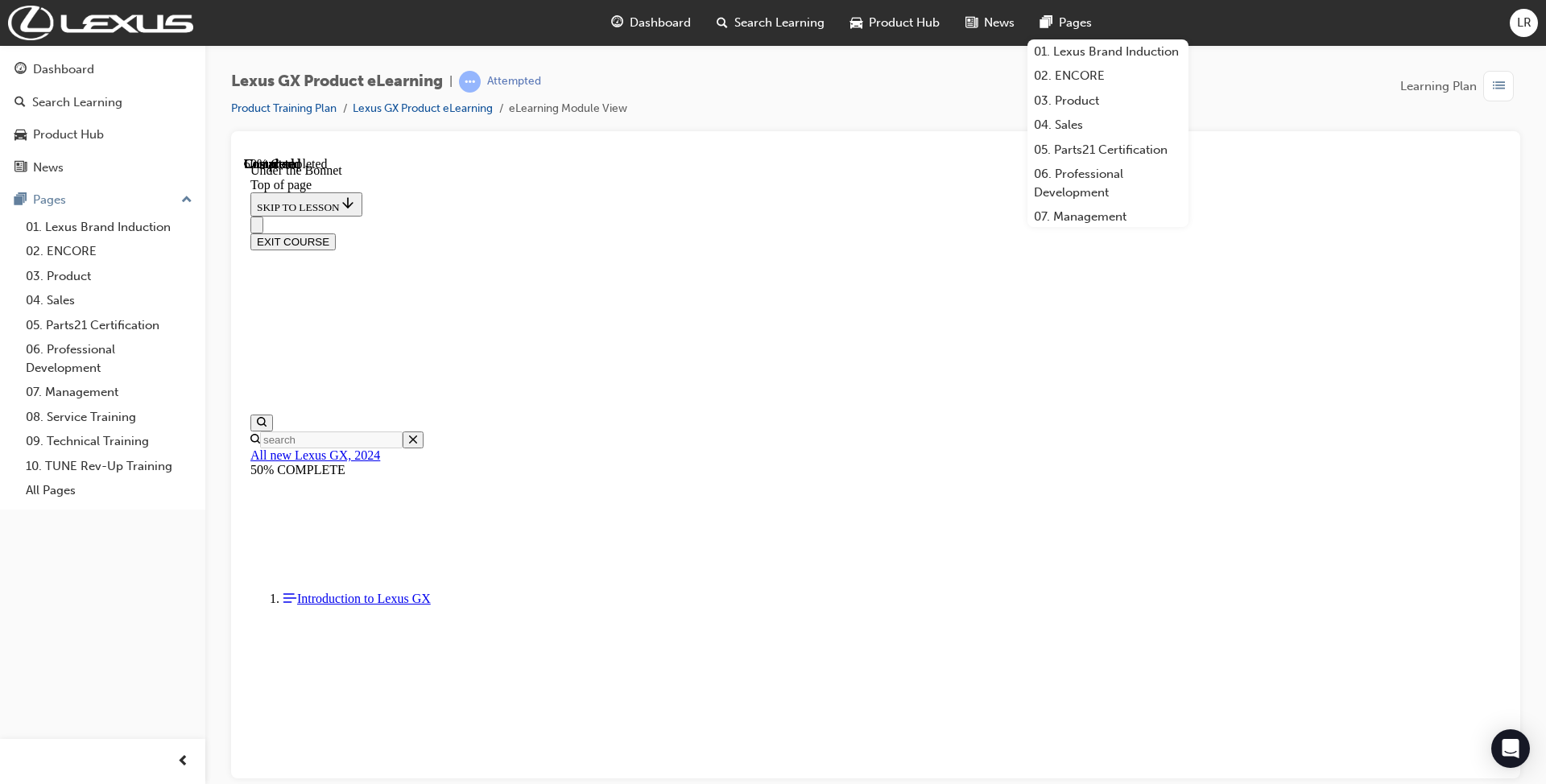
scroll to position [1080, 0]
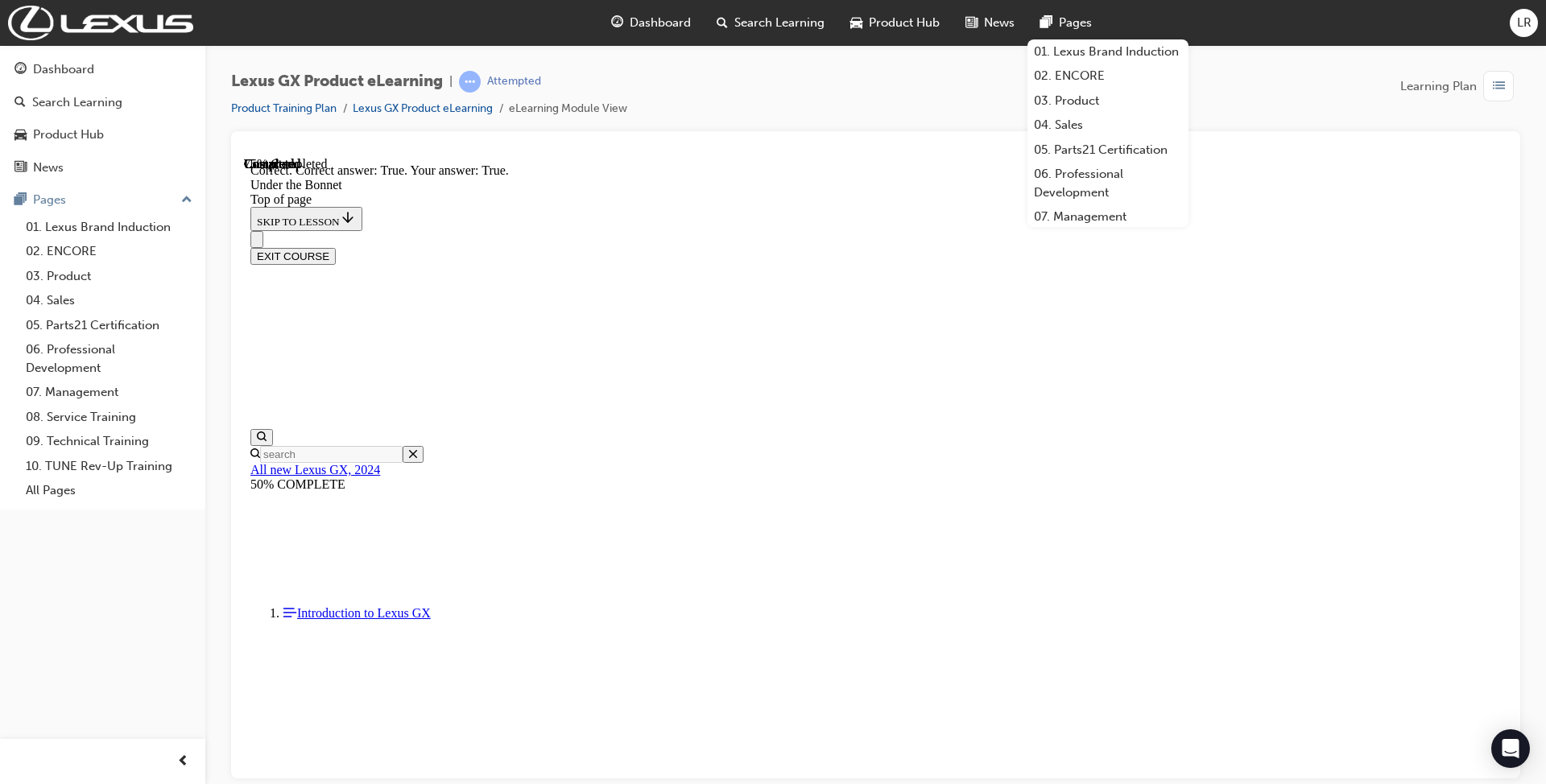
scroll to position [1187, 0]
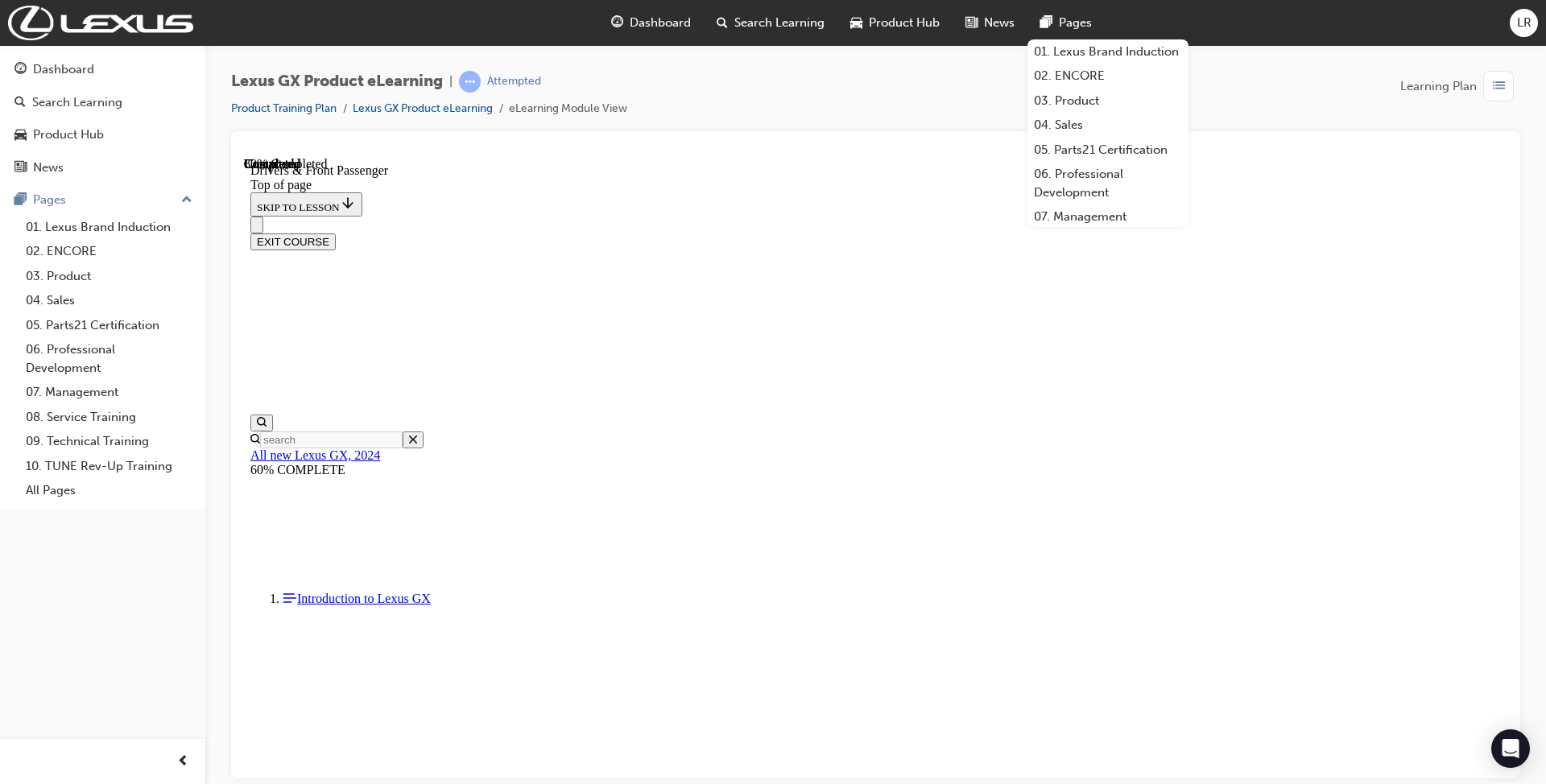
scroll to position [1602, 0]
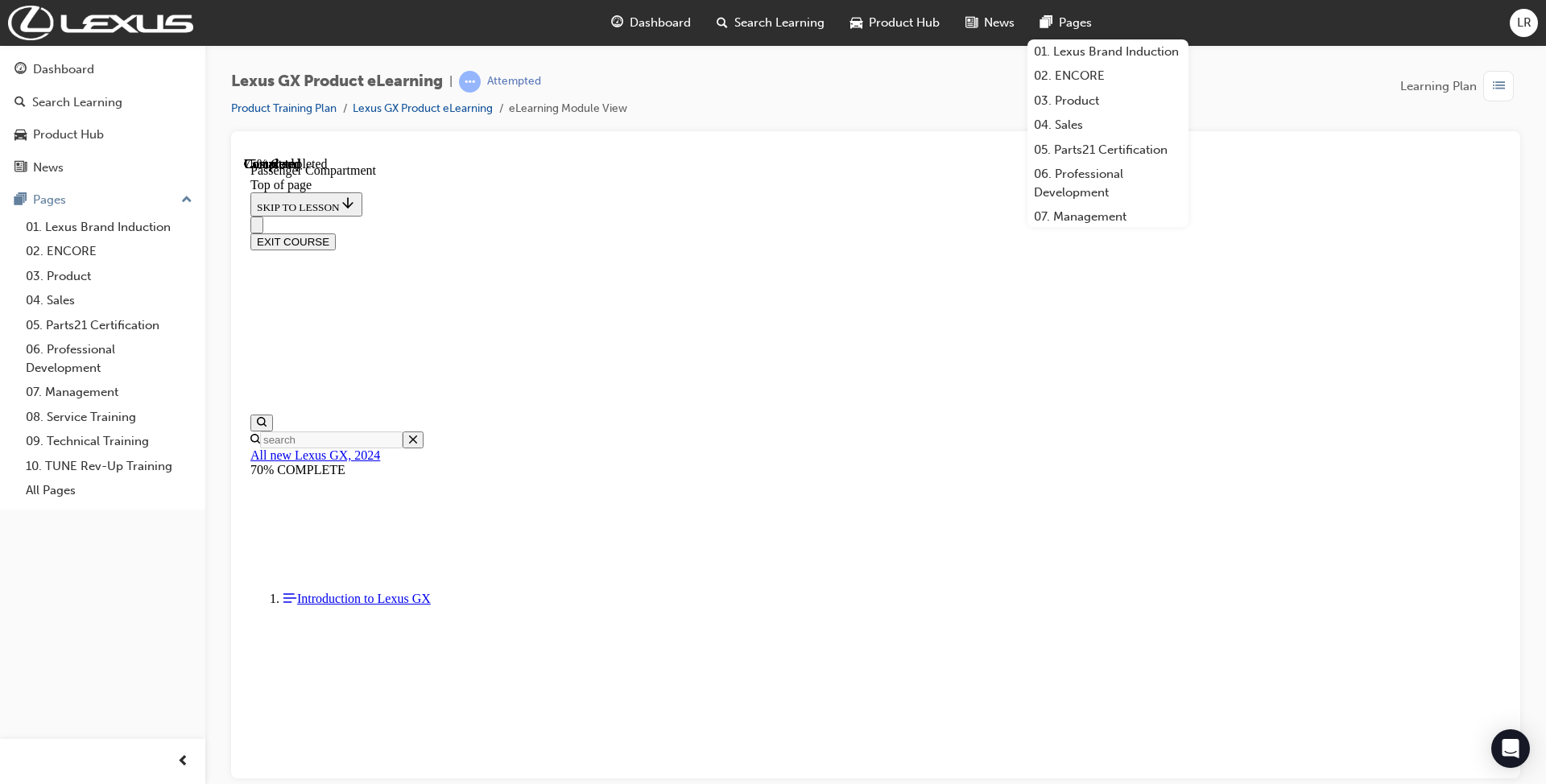
scroll to position [1110, 0]
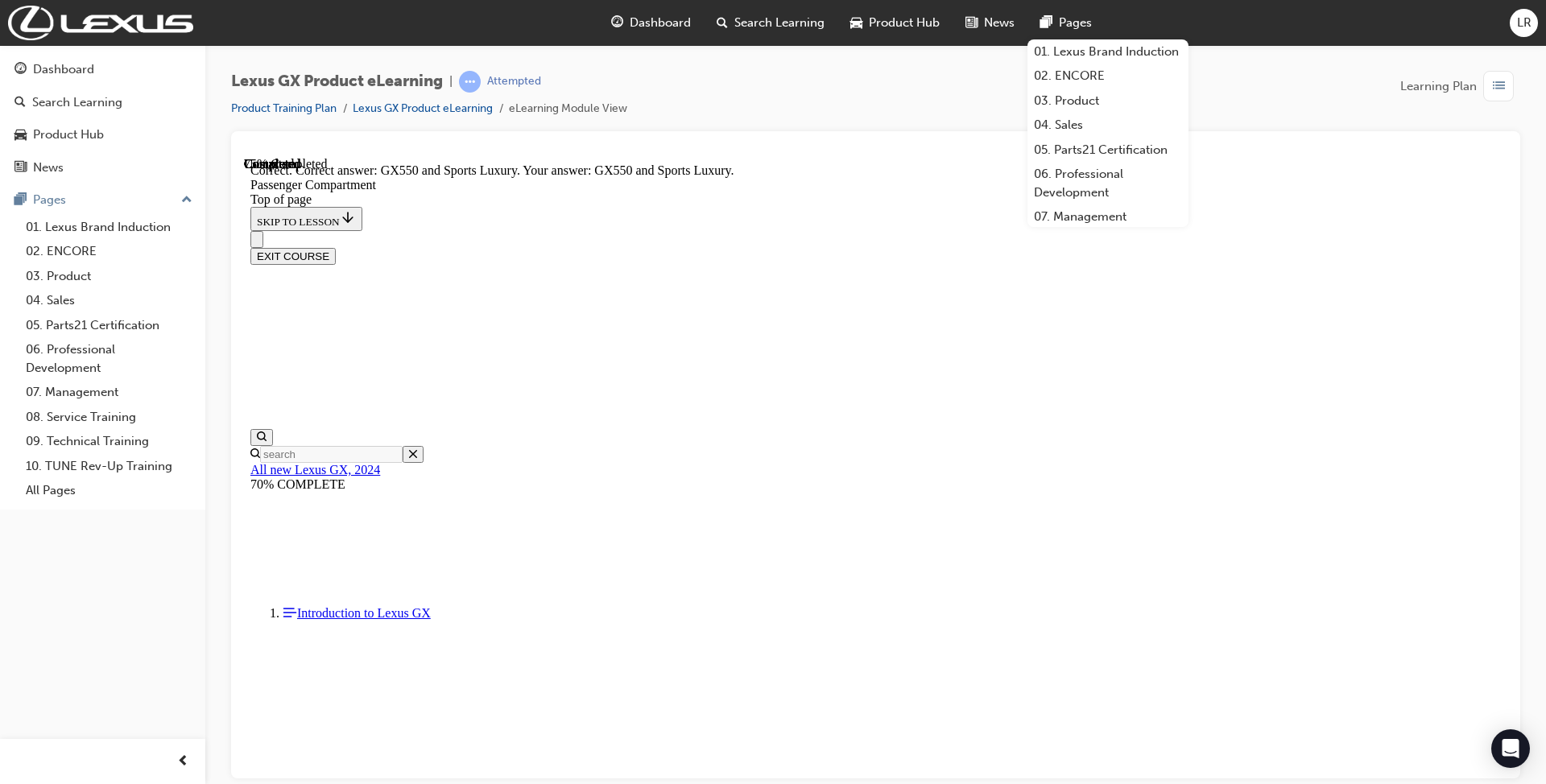
scroll to position [1324, 0]
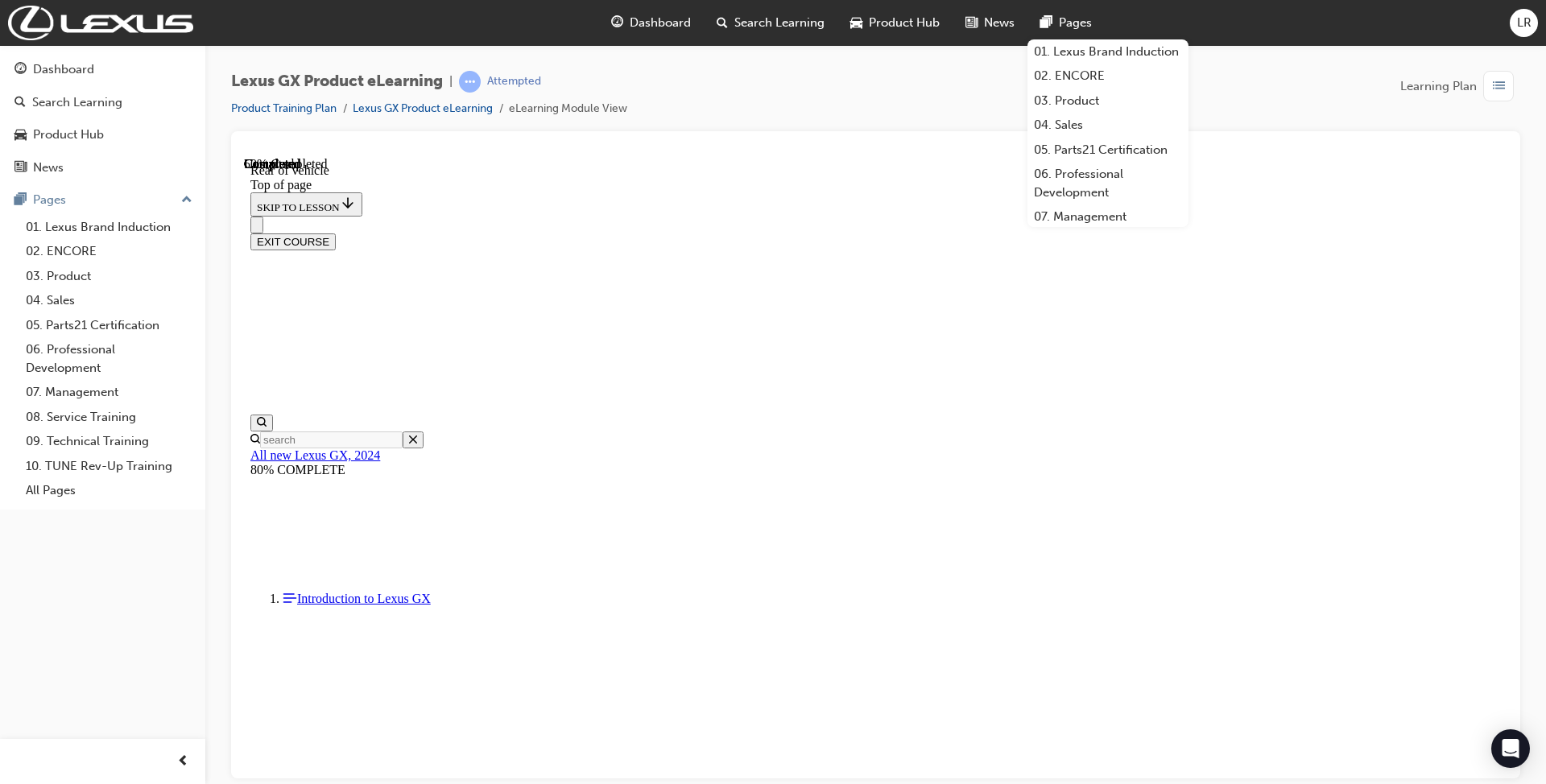
scroll to position [908, 0]
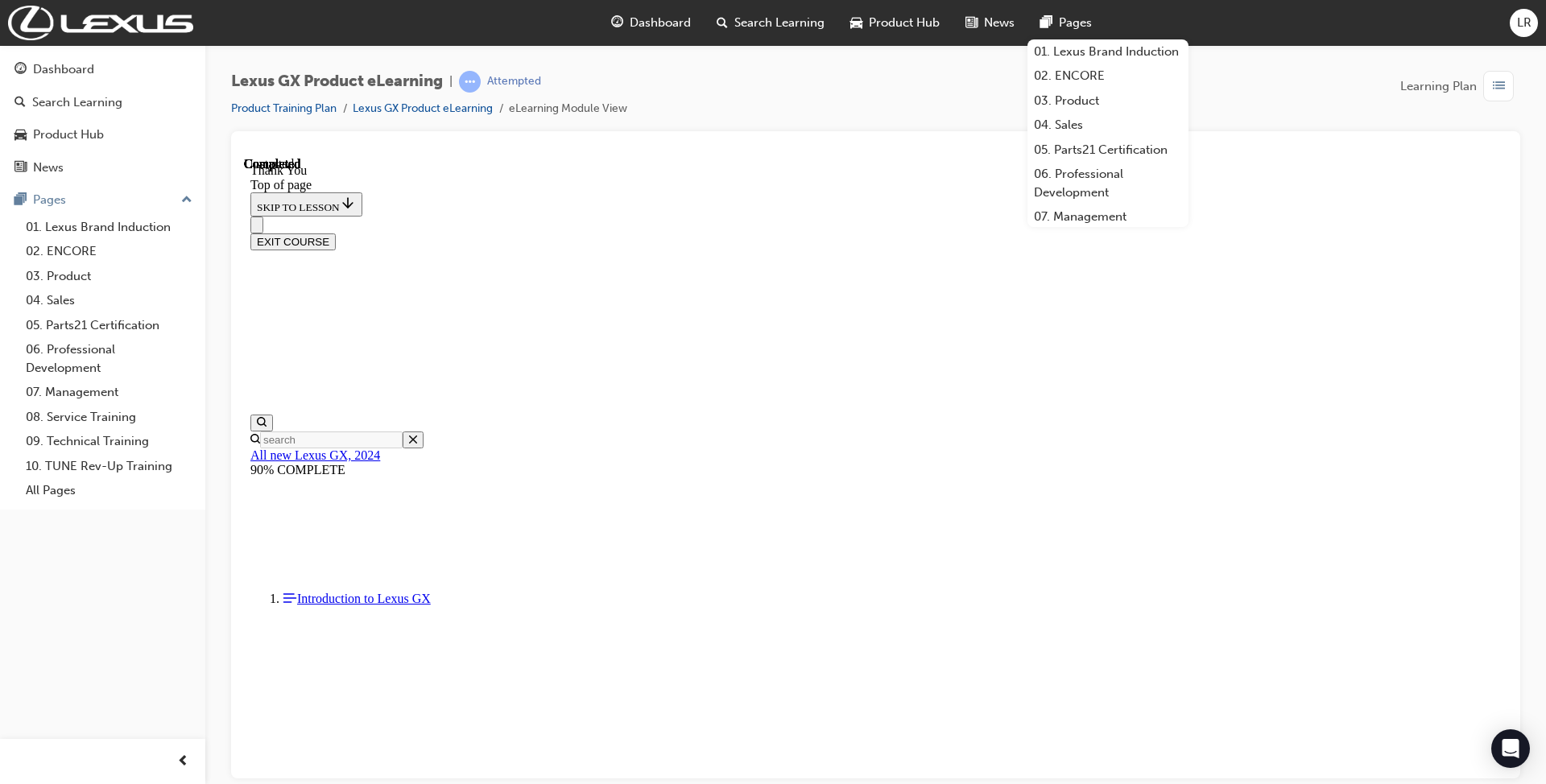
scroll to position [50, 0]
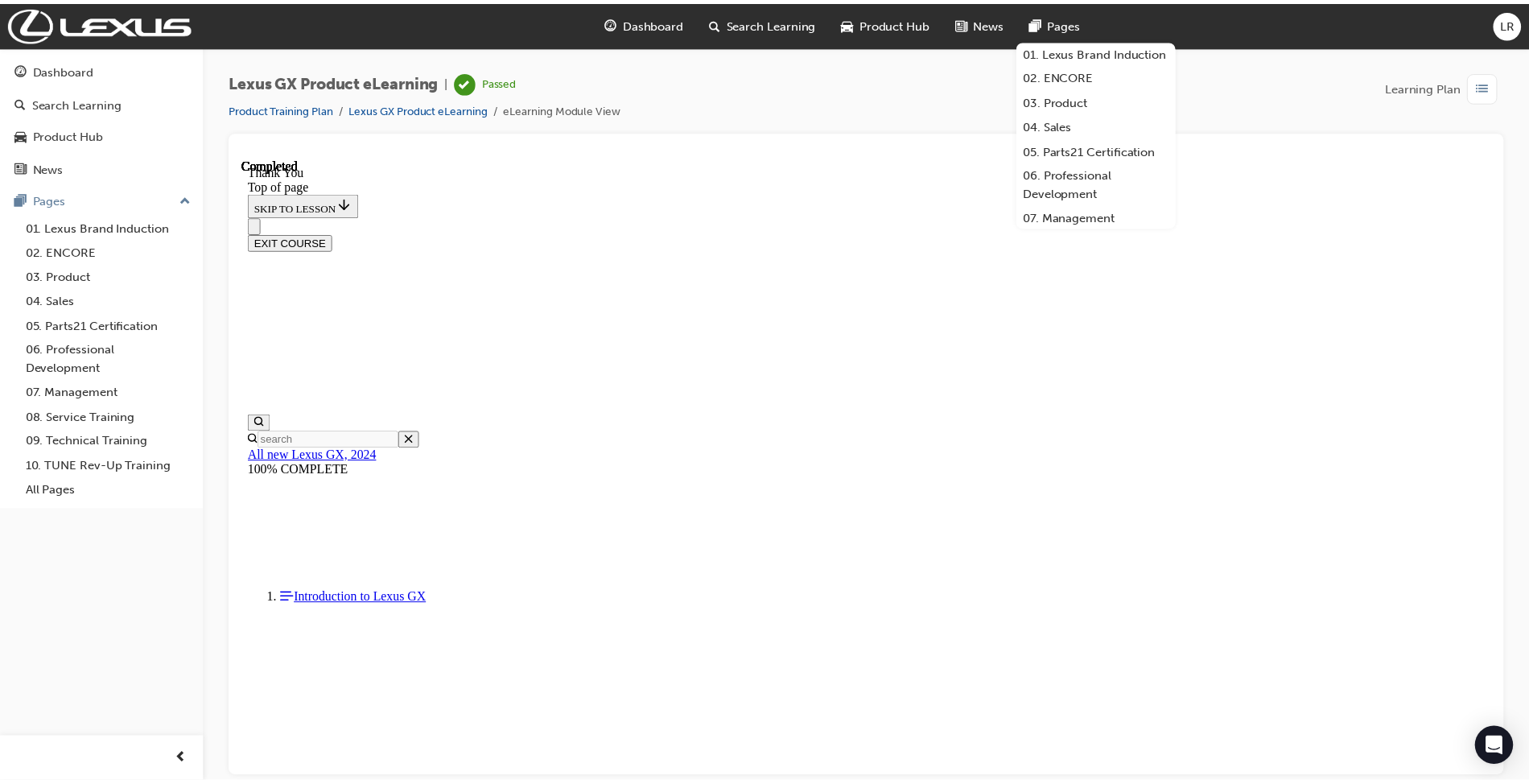
scroll to position [423, 0]
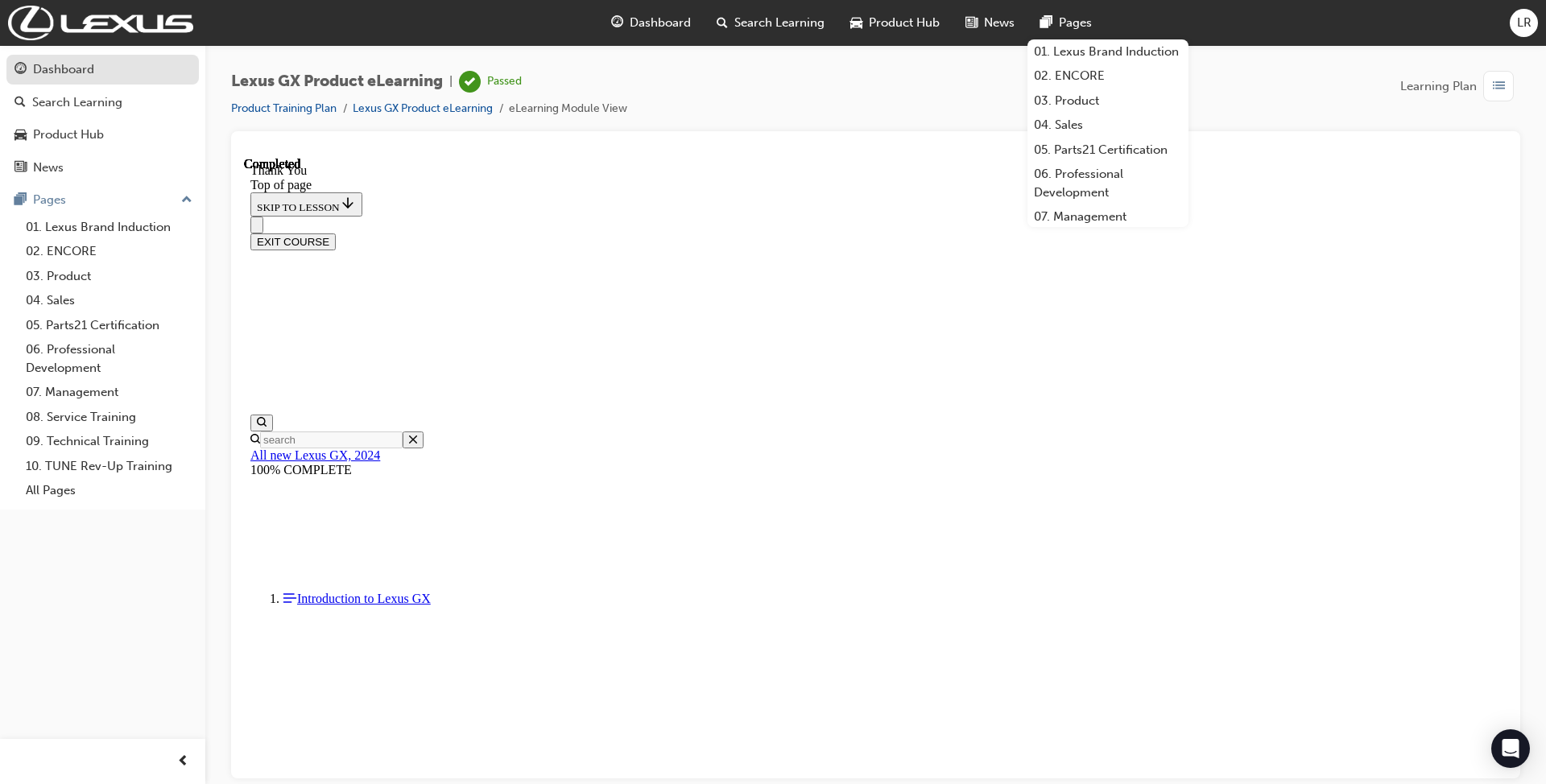
click at [72, 74] on div "Dashboard" at bounding box center [63, 70] width 61 height 18
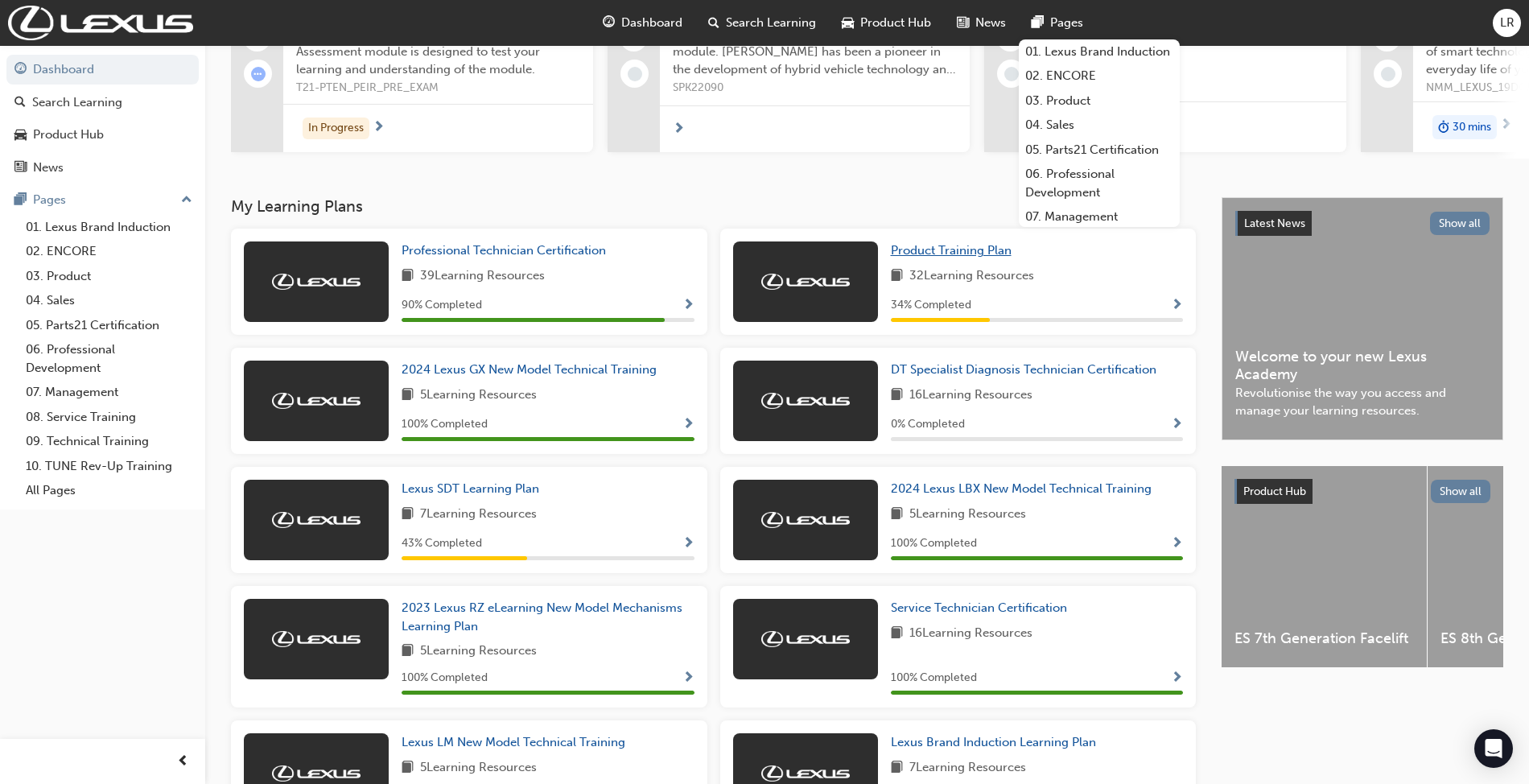
scroll to position [214, 0]
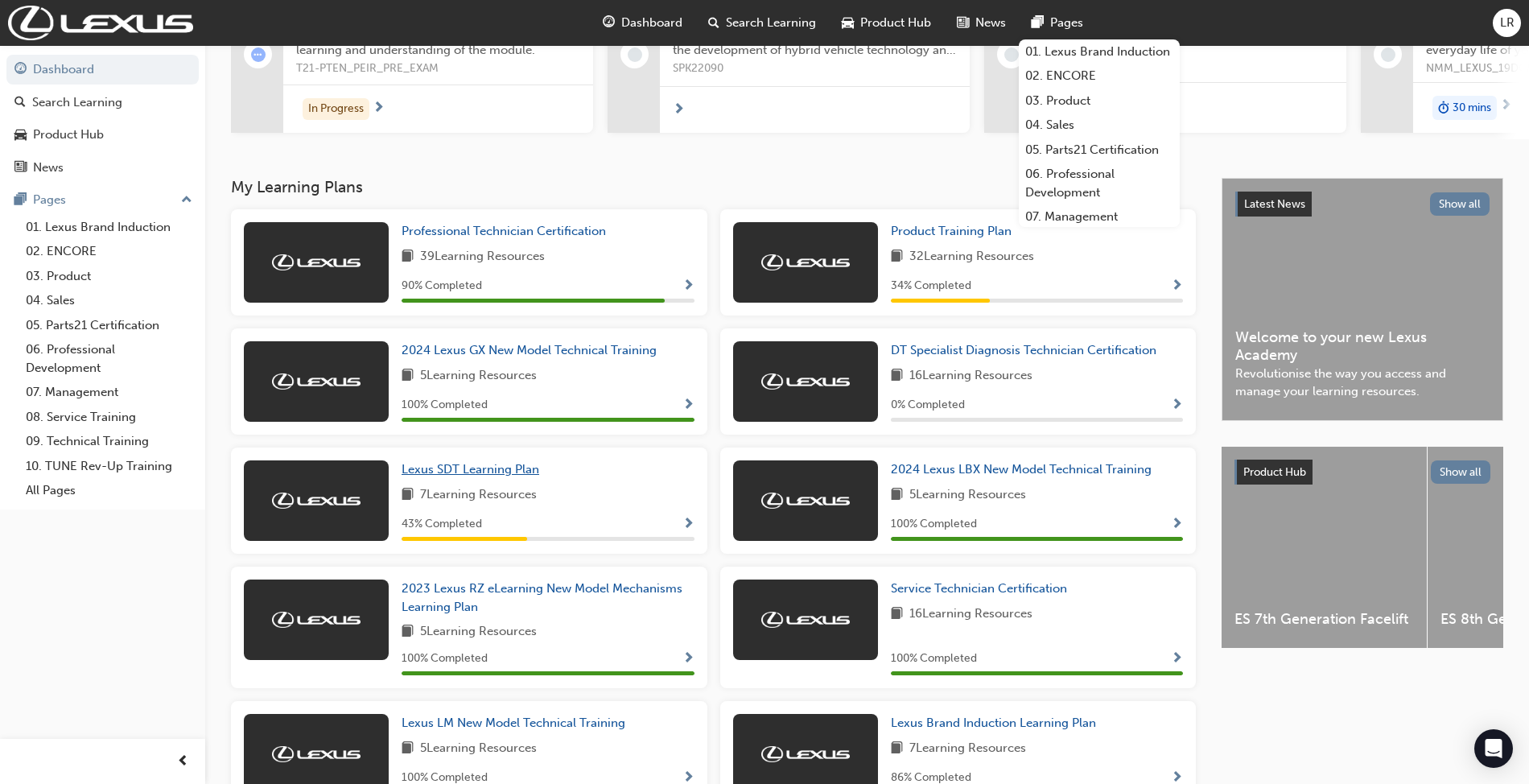
click at [494, 468] on span "Lexus SDT Learning Plan" at bounding box center [471, 469] width 138 height 14
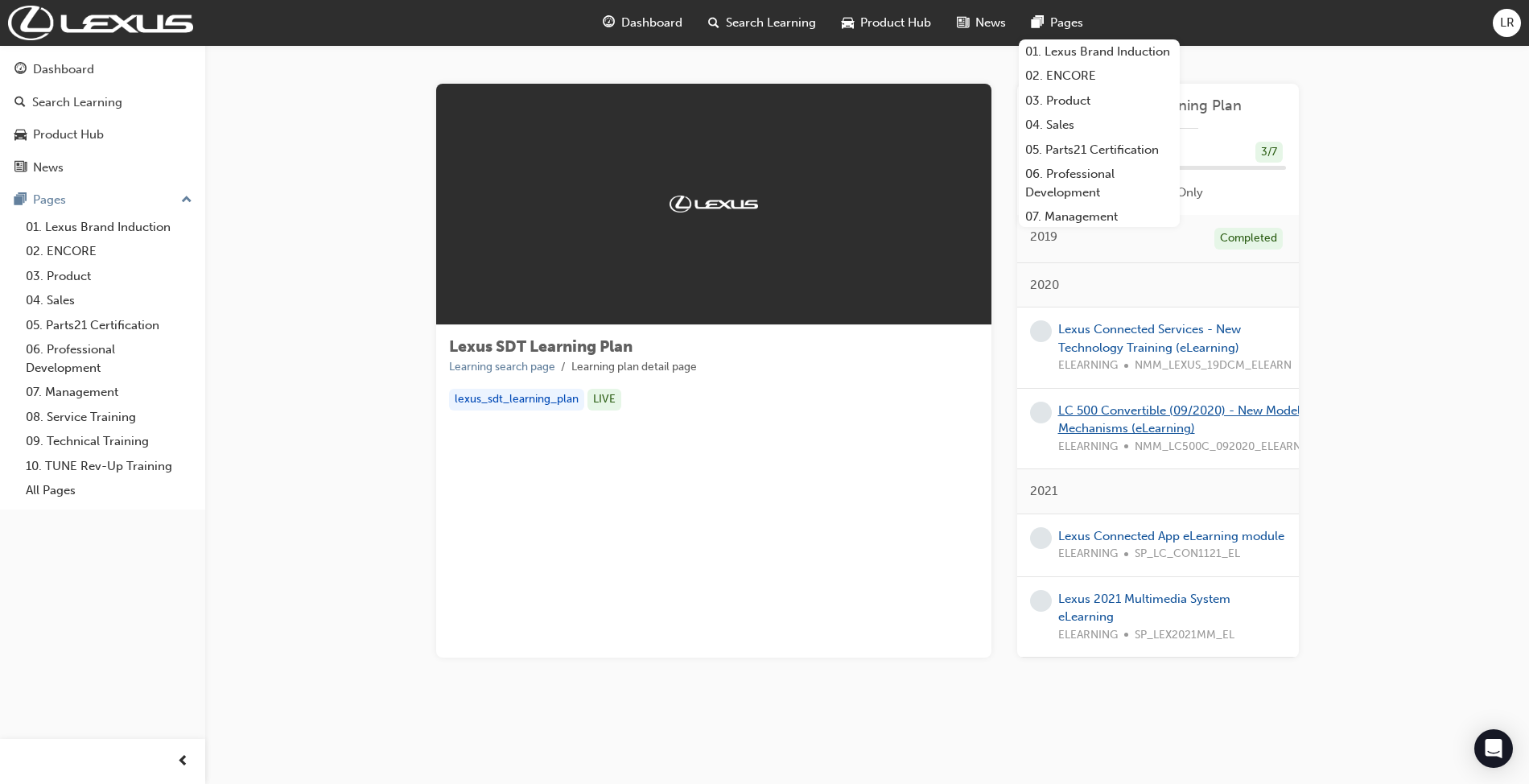
click at [1143, 413] on link "LC 500 Convertible (09/2020) - New Model Mechanisms (eLearning)" at bounding box center [1179, 419] width 242 height 33
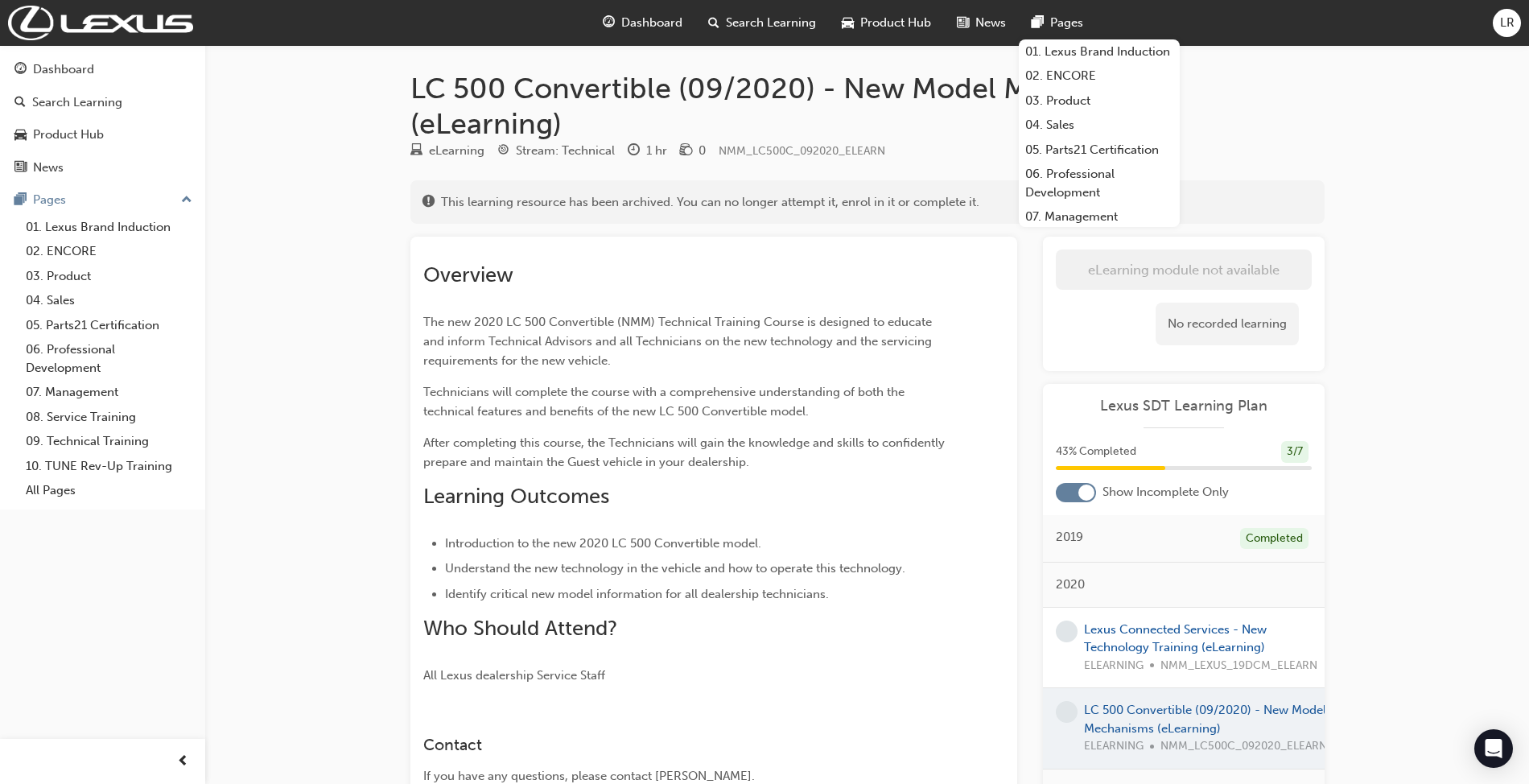
click at [1219, 329] on div "No recorded learning" at bounding box center [1227, 324] width 143 height 43
click at [1157, 234] on div "LC 500 Convertible (09/2020) - New Model Mechanisms (eLearning) eLearning Strea…" at bounding box center [867, 520] width 966 height 900
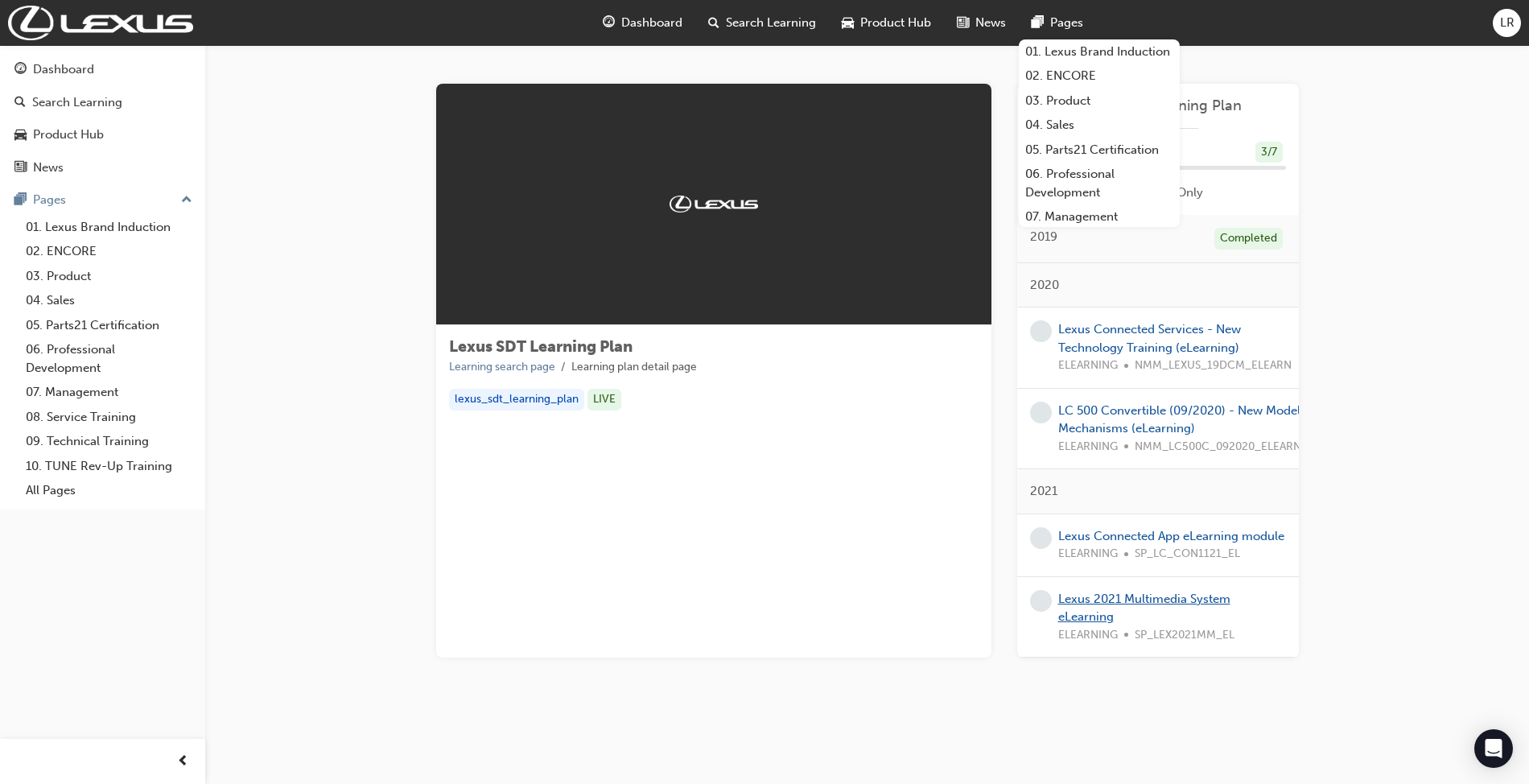
click at [1112, 594] on link "Lexus 2021 Multimedia System eLearning" at bounding box center [1144, 608] width 172 height 33
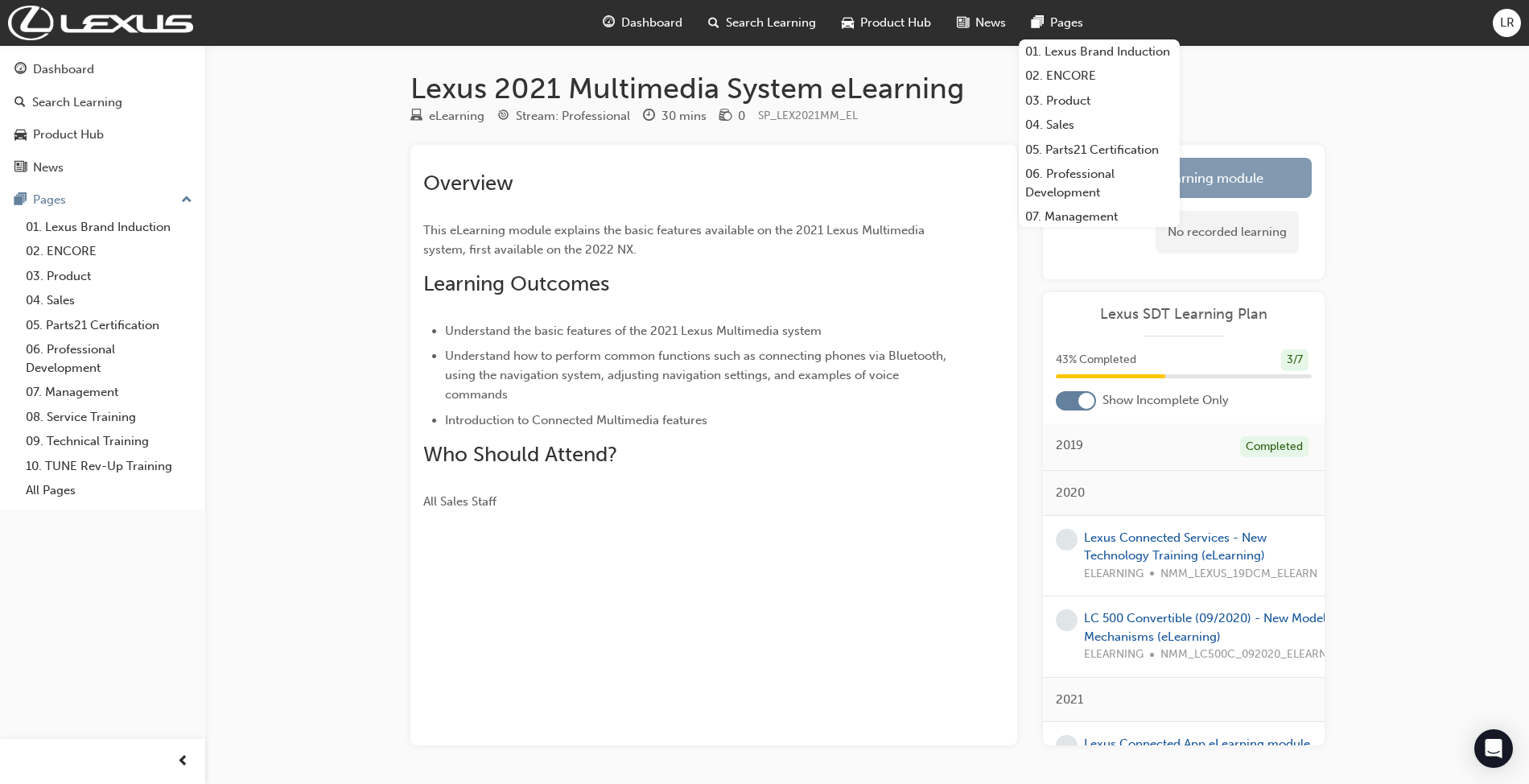
click at [1231, 187] on link "Launch eLearning module" at bounding box center [1184, 178] width 256 height 40
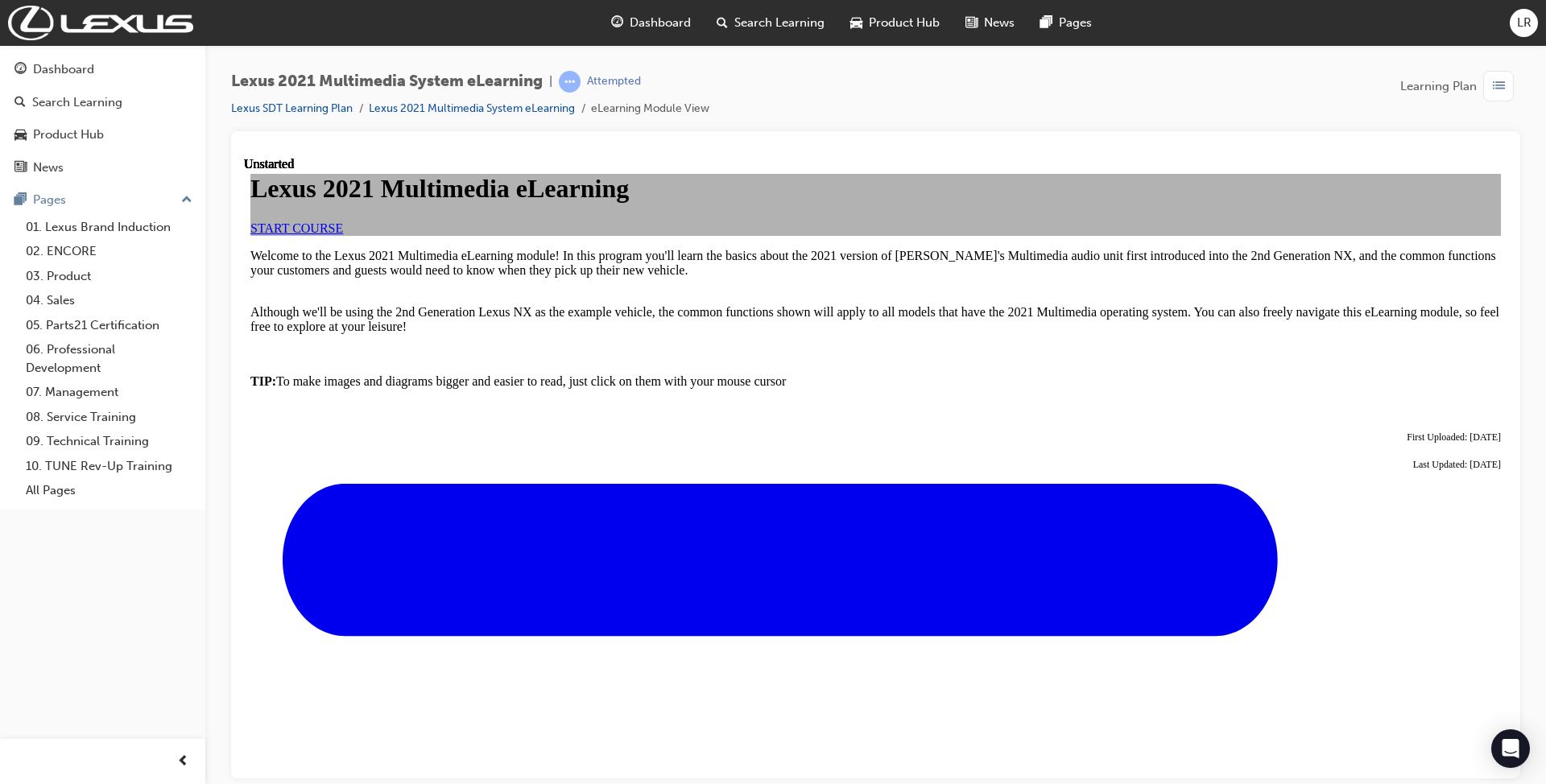
click at [343, 234] on span "START COURSE" at bounding box center [297, 227] width 92 height 13
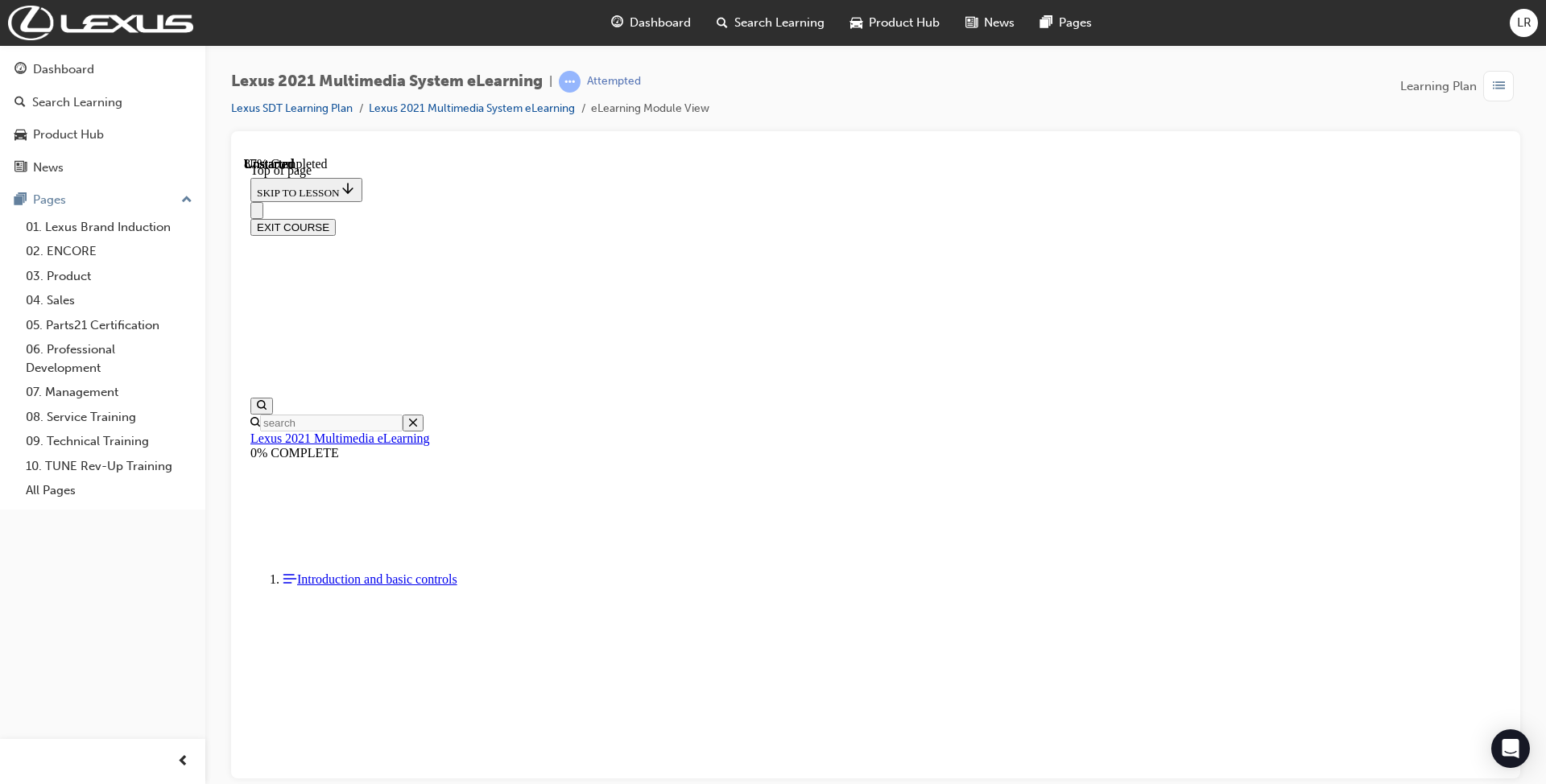
scroll to position [4638, 0]
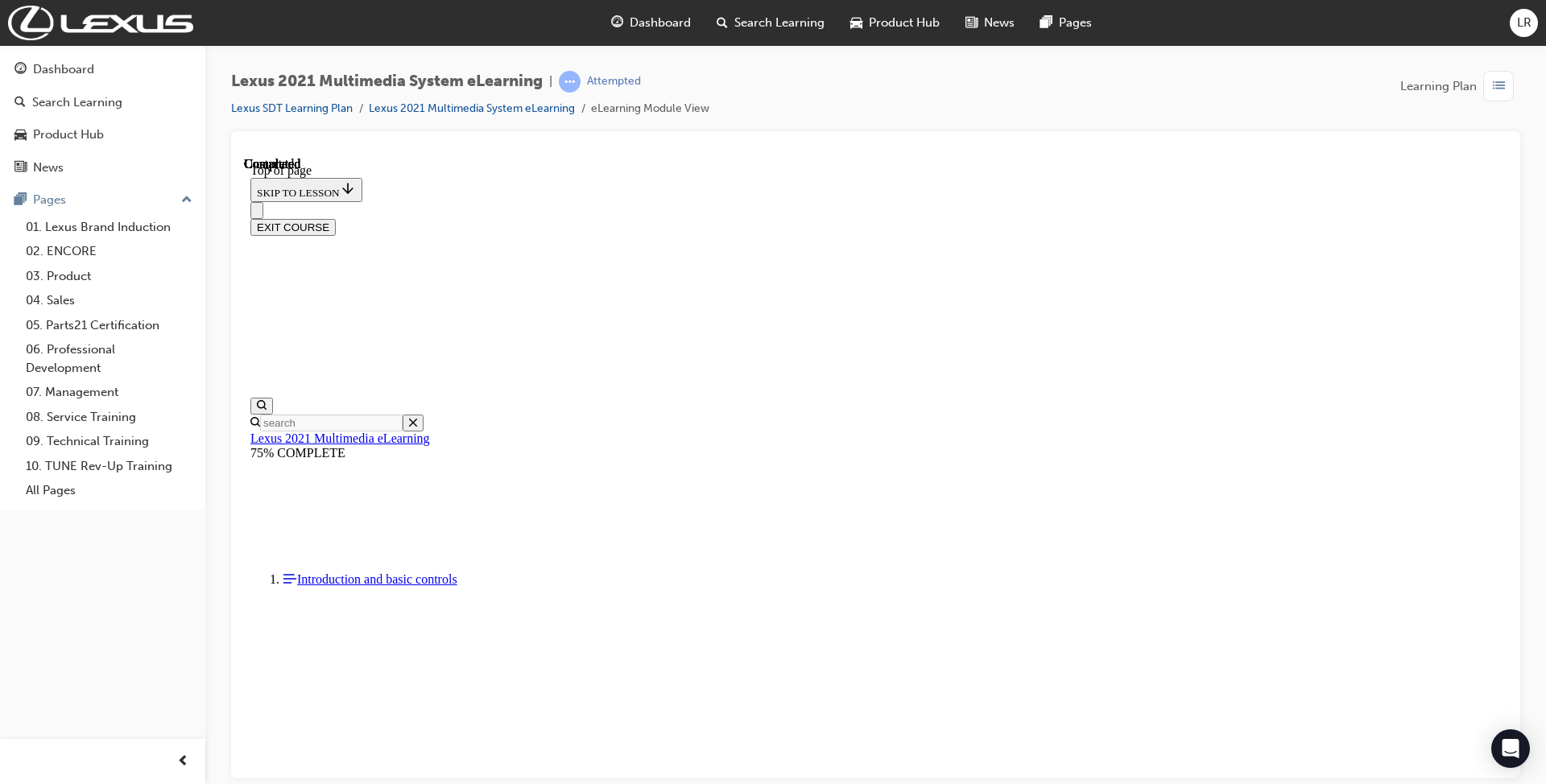
scroll to position [2920, 0]
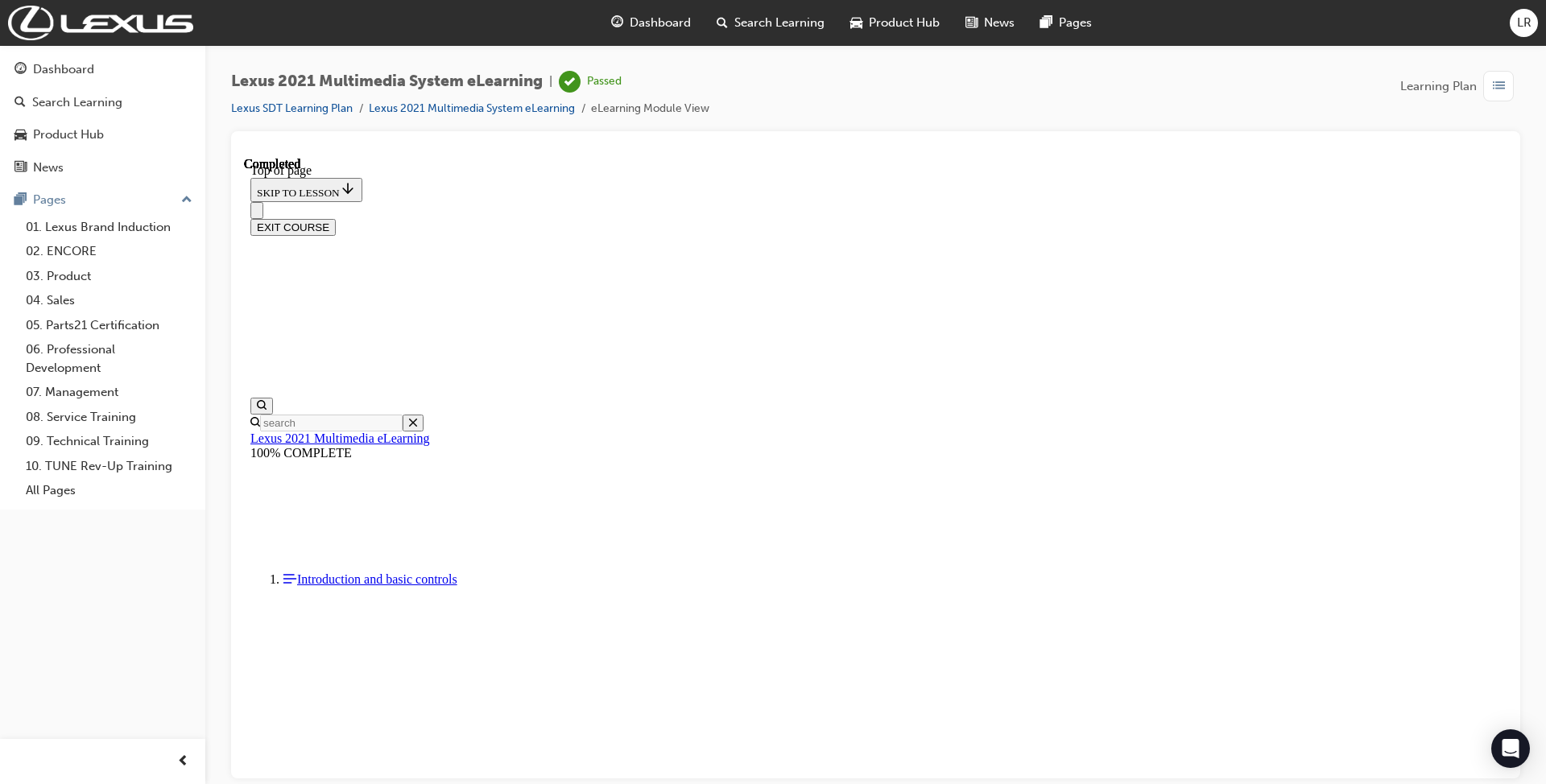
click at [1443, 218] on div "EXIT COURSE" at bounding box center [875, 227] width 1250 height 17
click at [335, 218] on button "EXIT COURSE" at bounding box center [293, 227] width 86 height 17
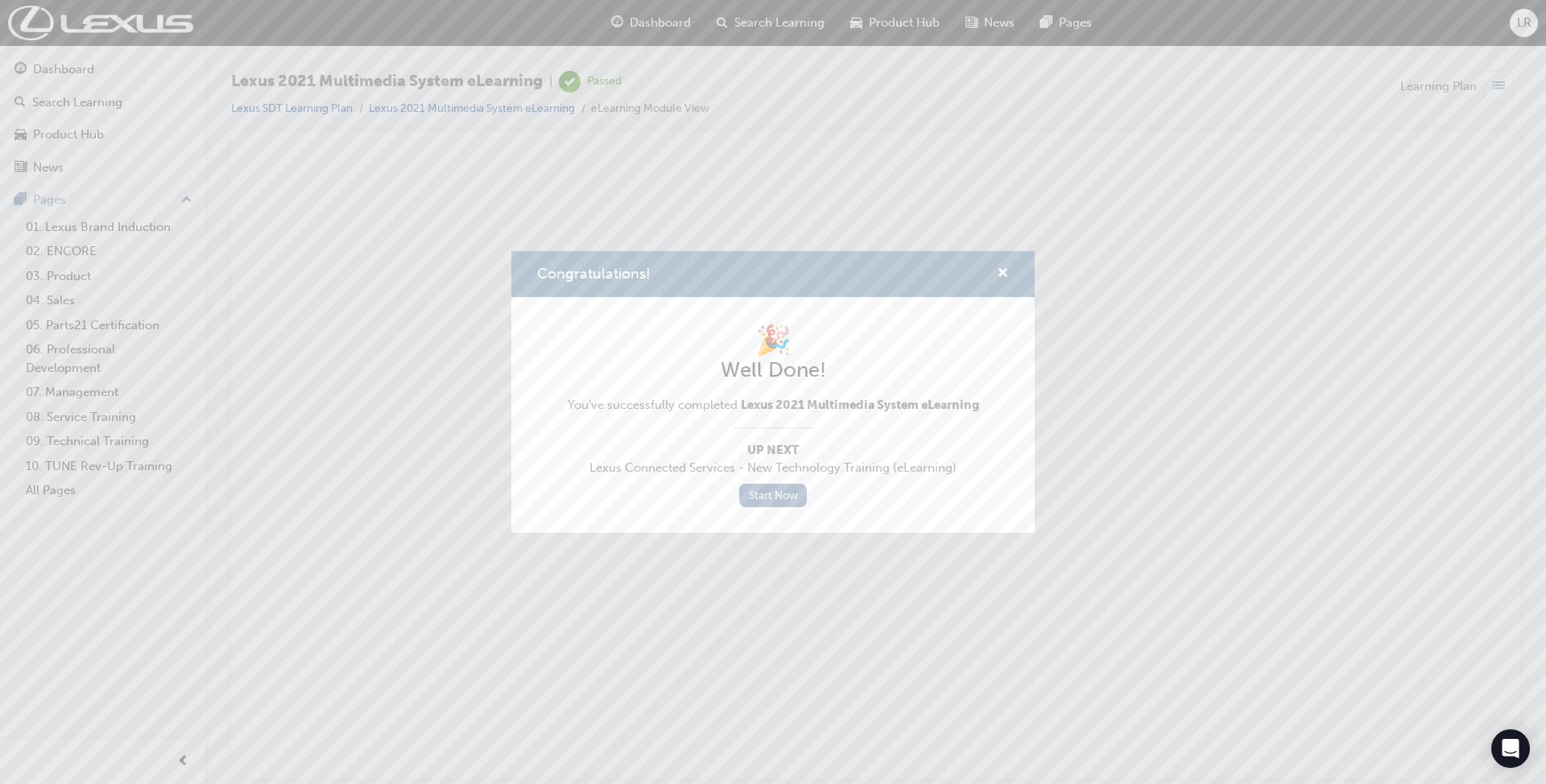
scroll to position [0, 0]
click at [776, 497] on link "Start Now" at bounding box center [773, 496] width 67 height 24
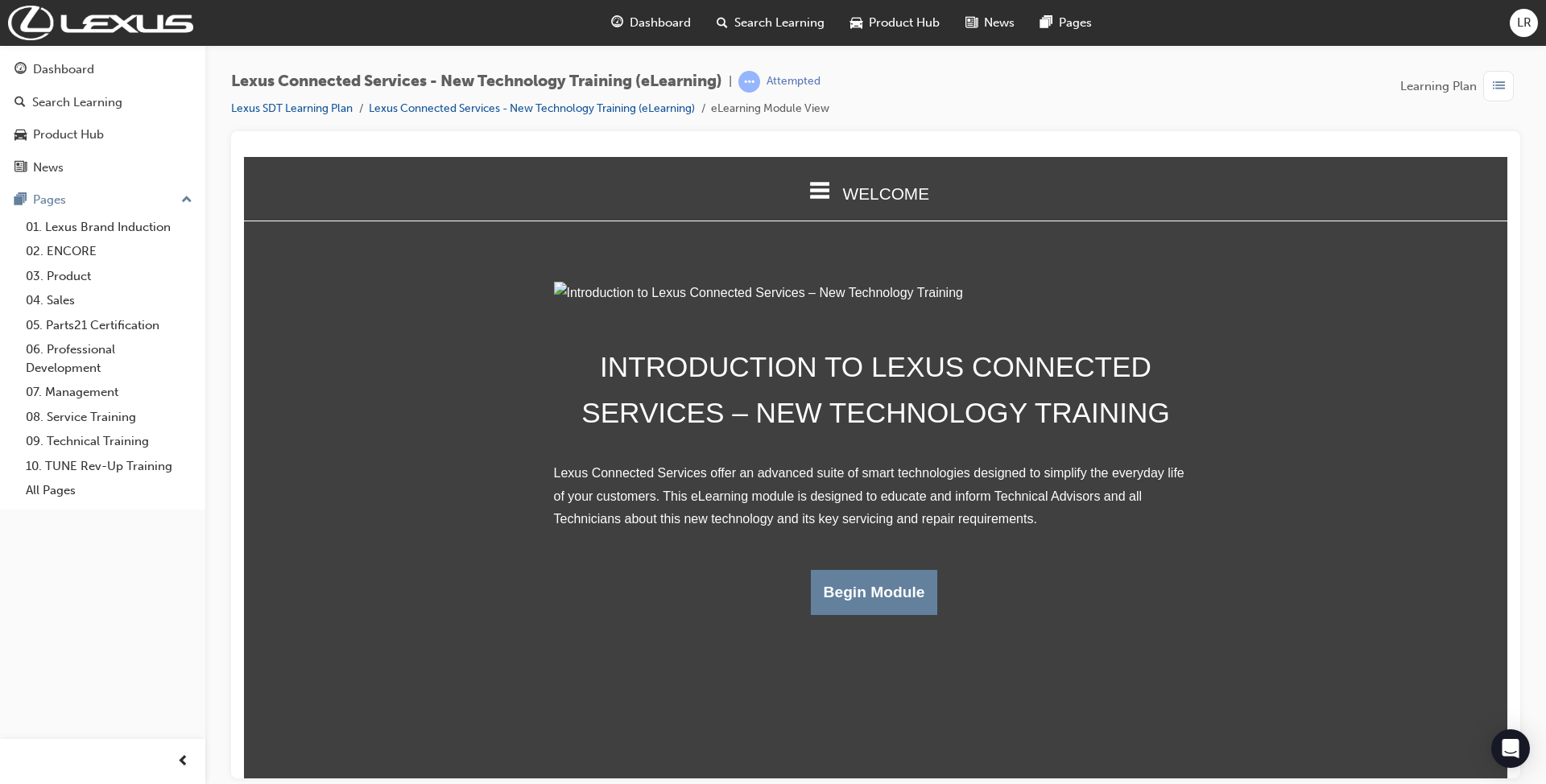
scroll to position [13, 0]
click at [876, 614] on button "Begin Module" at bounding box center [873, 592] width 127 height 45
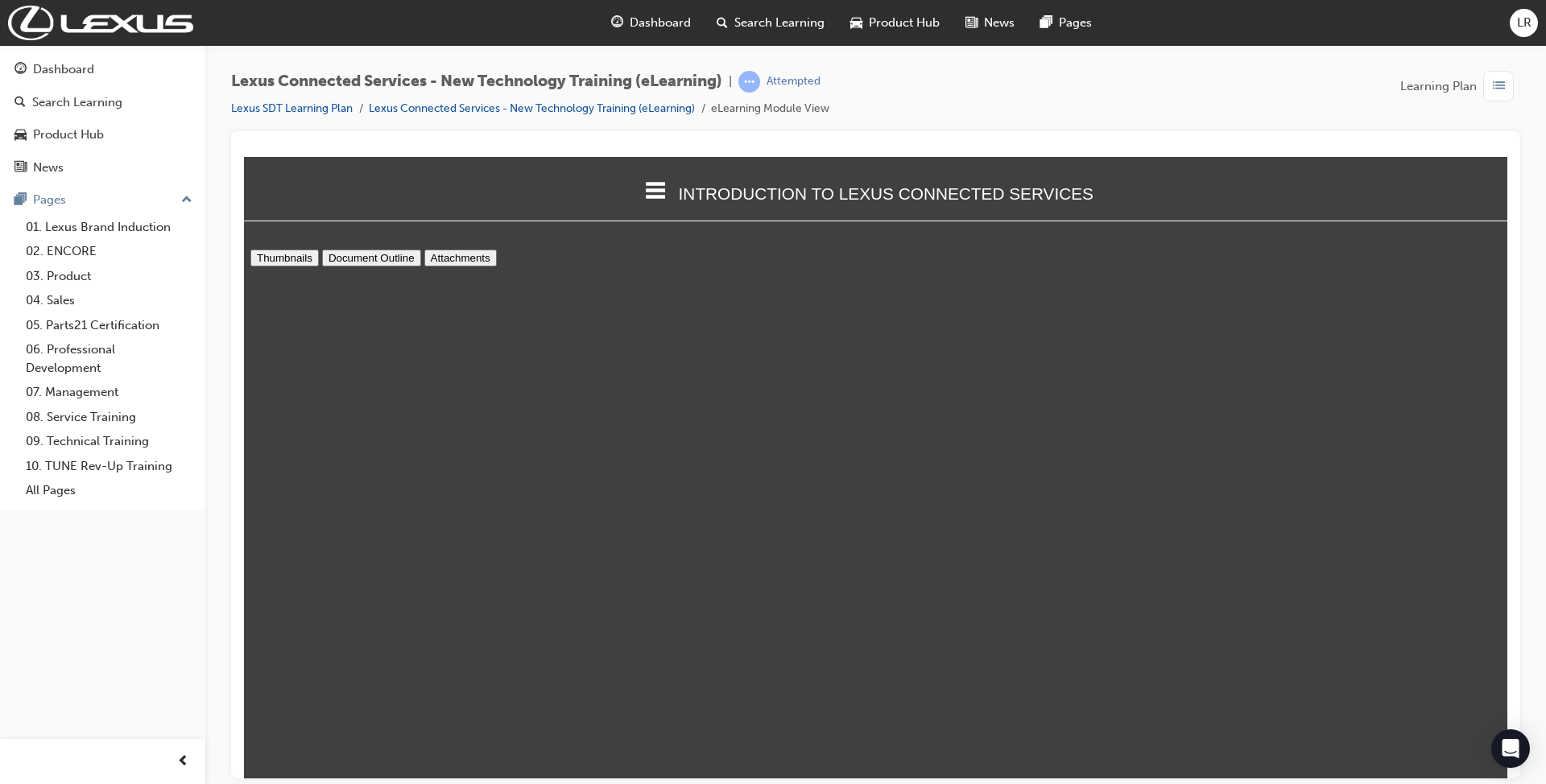
scroll to position [8, 0]
type input "20"
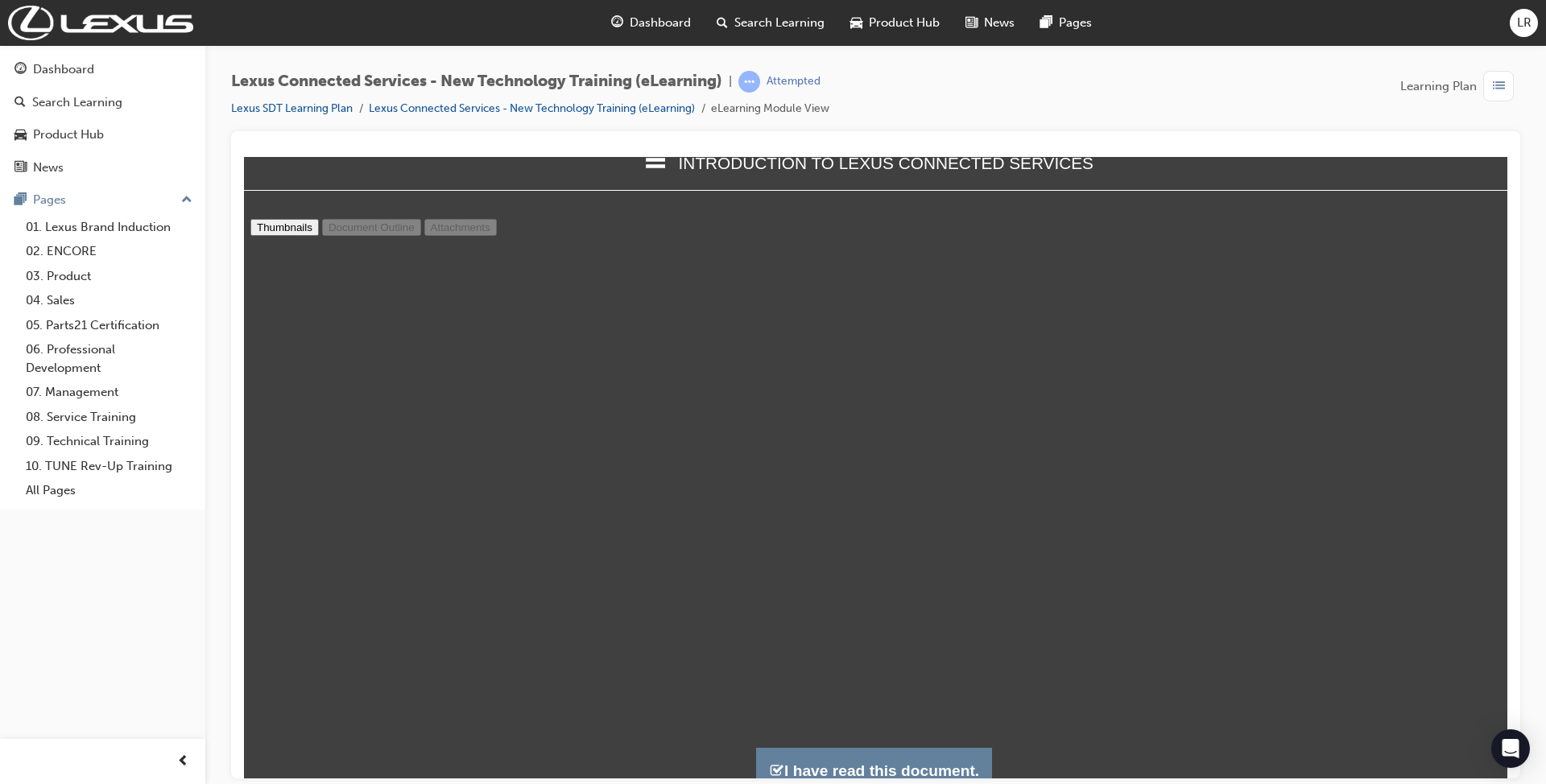
scroll to position [46, 0]
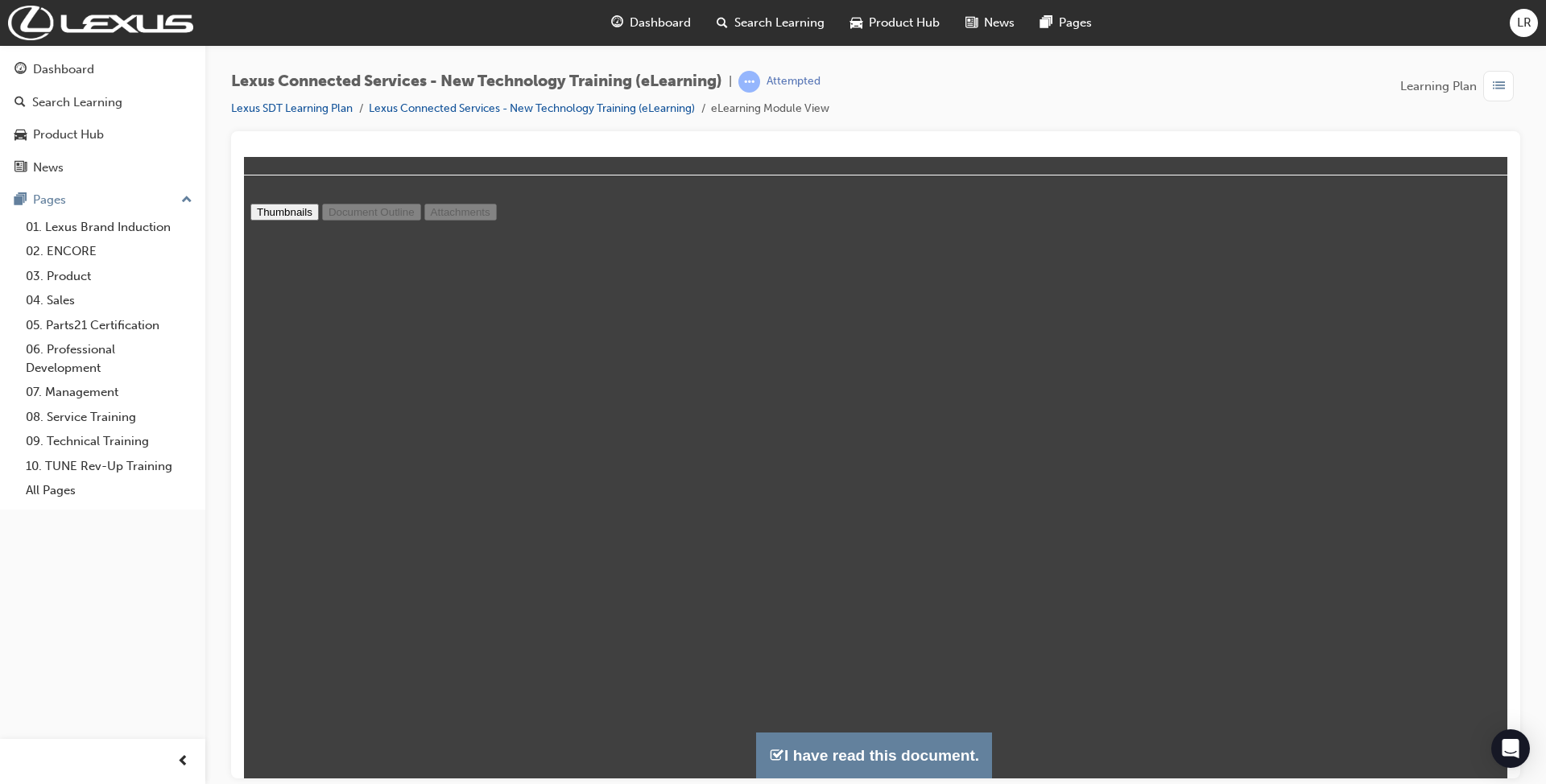
click at [921, 763] on button "I have read this document." at bounding box center [873, 754] width 236 height 46
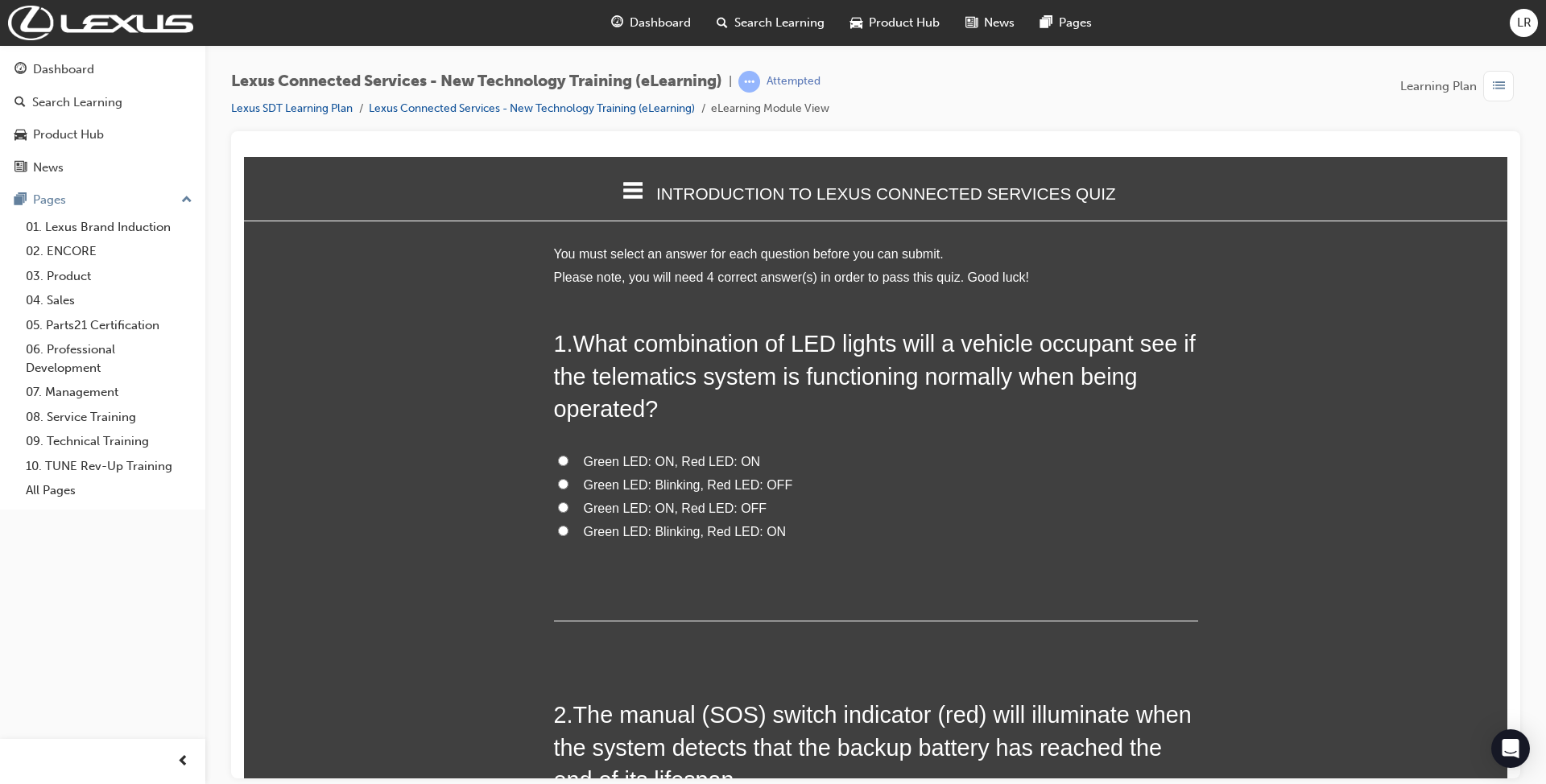
scroll to position [1392, 1280]
click at [605, 501] on span "Green LED: ON, Red LED: OFF" at bounding box center [675, 508] width 183 height 13
click at [568, 502] on input "Green LED: ON, Red LED: OFF" at bounding box center [563, 507] width 10 height 10
radio input "true"
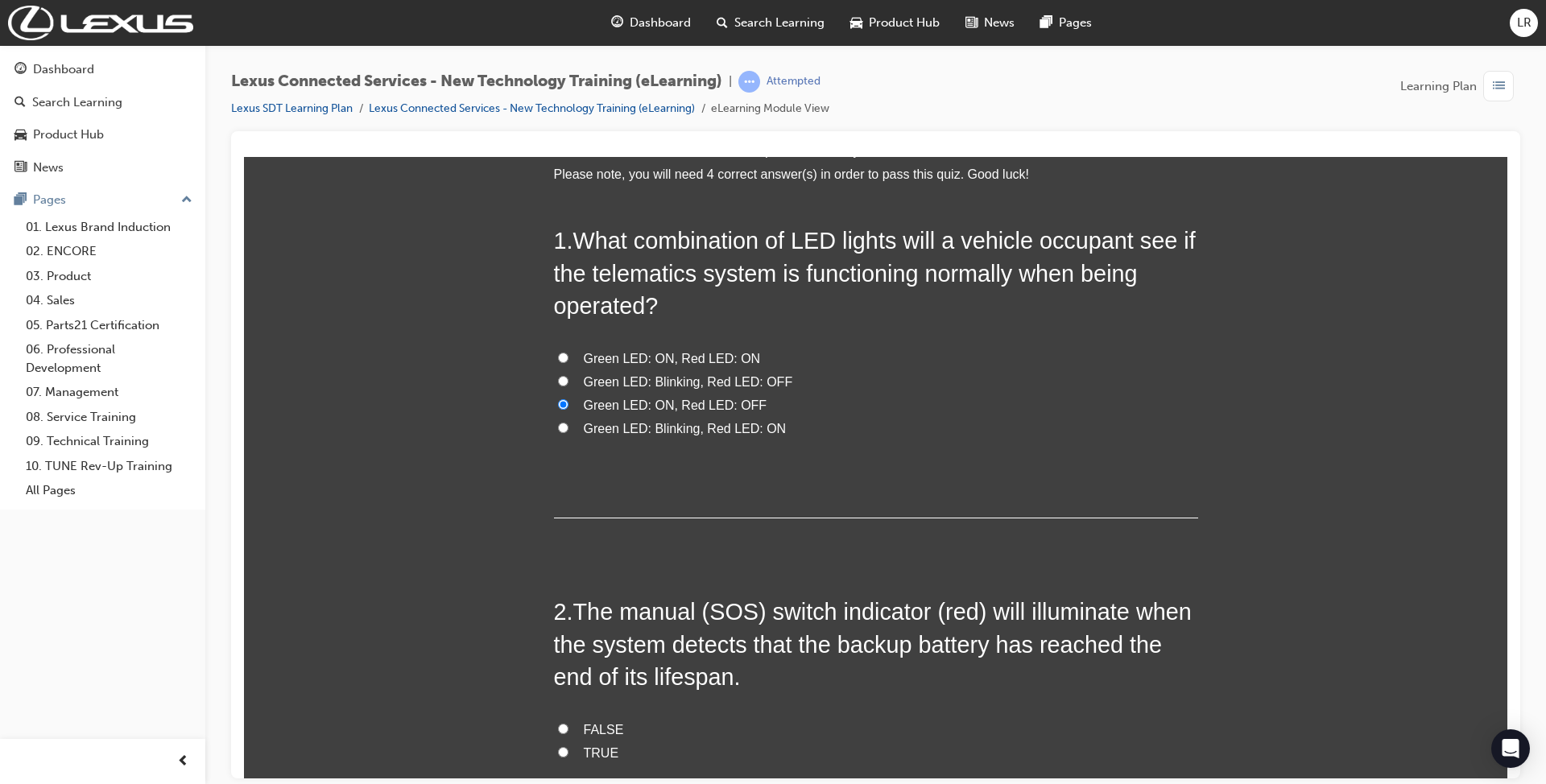
scroll to position [0, 0]
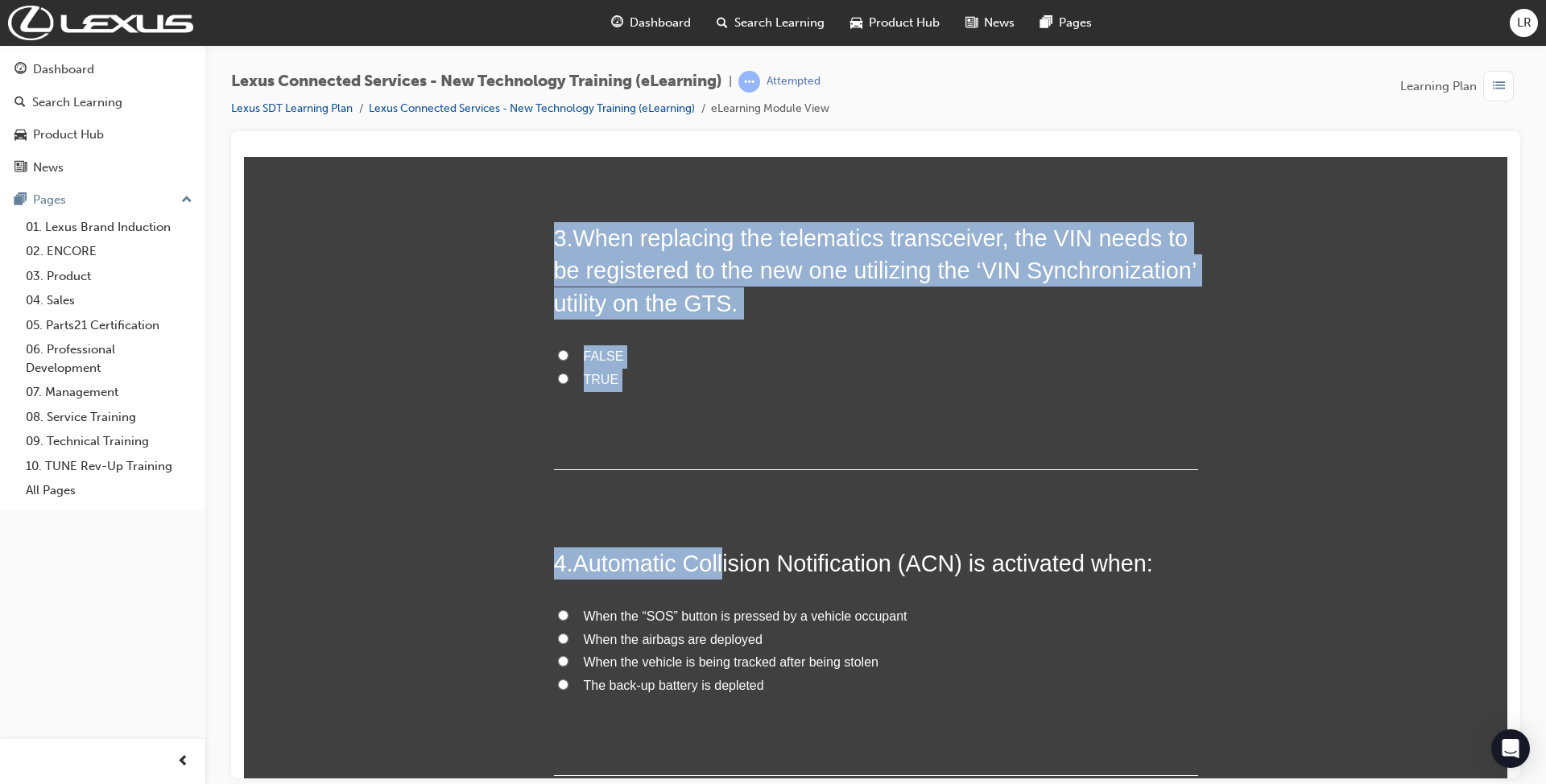
scroll to position [824, 0]
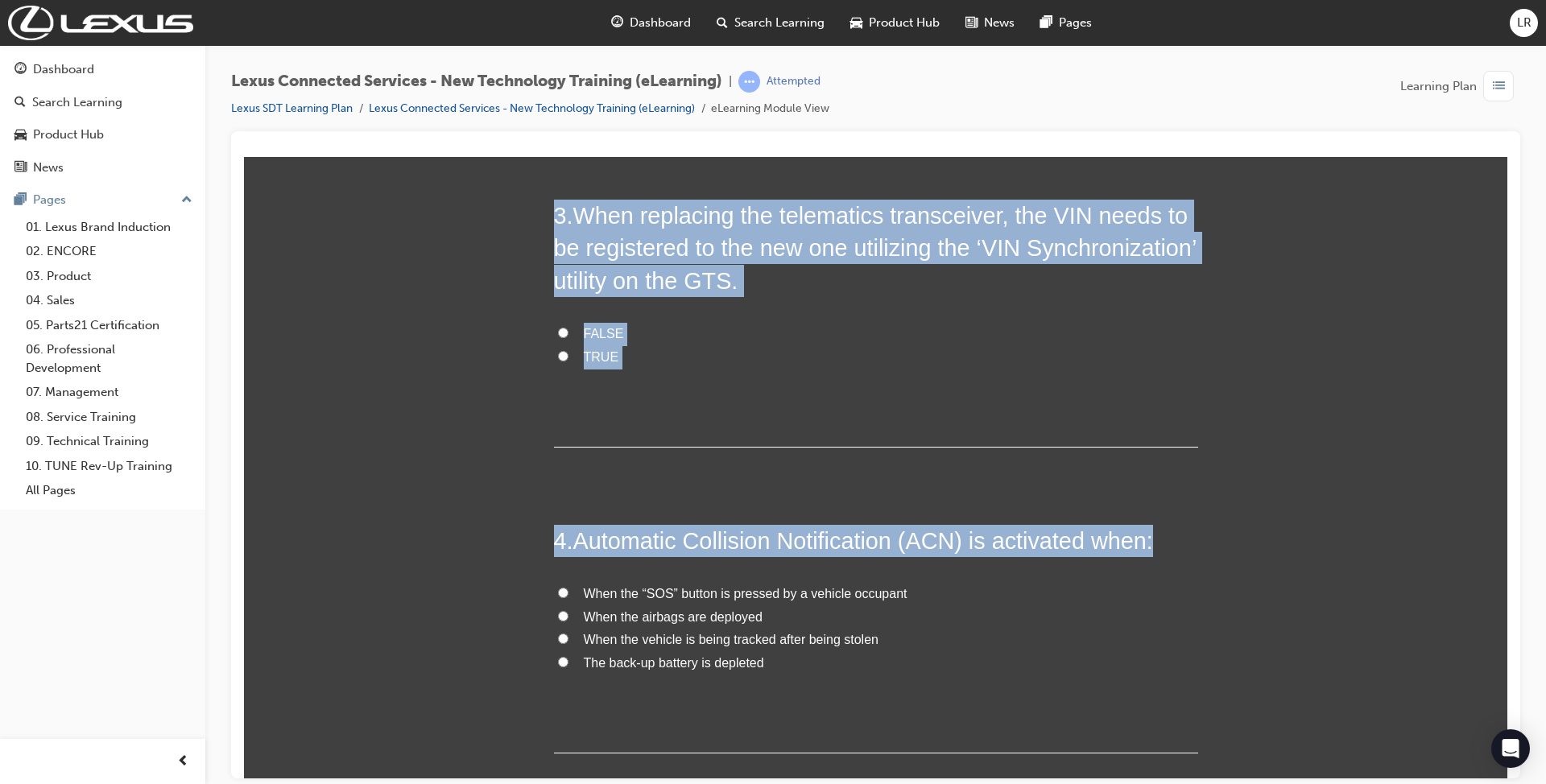
drag, startPoint x: 541, startPoint y: 326, endPoint x: 851, endPoint y: 608, distance: 419.1
click at [851, 608] on div "You must select an answer for each question before you can submit. Please note,…" at bounding box center [875, 146] width 1263 height 1456
click at [1010, 332] on div "3 . When replacing the telematics transceiver, the VIN needs to be registered t…" at bounding box center [876, 323] width 644 height 248
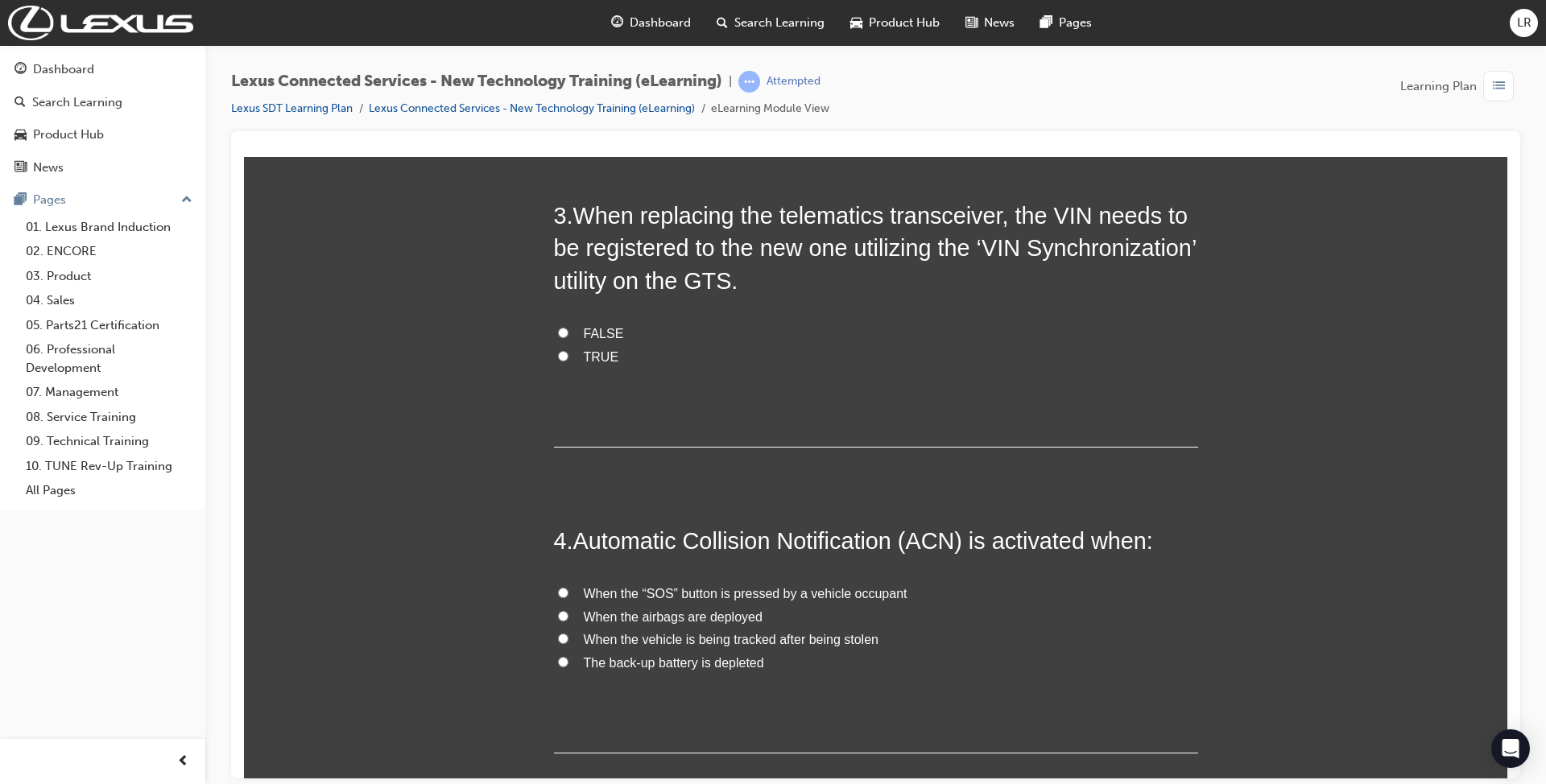
click at [558, 345] on label "TRUE" at bounding box center [876, 357] width 644 height 24
click at [558, 350] on input "TRUE" at bounding box center [563, 355] width 10 height 10
radio input "true"
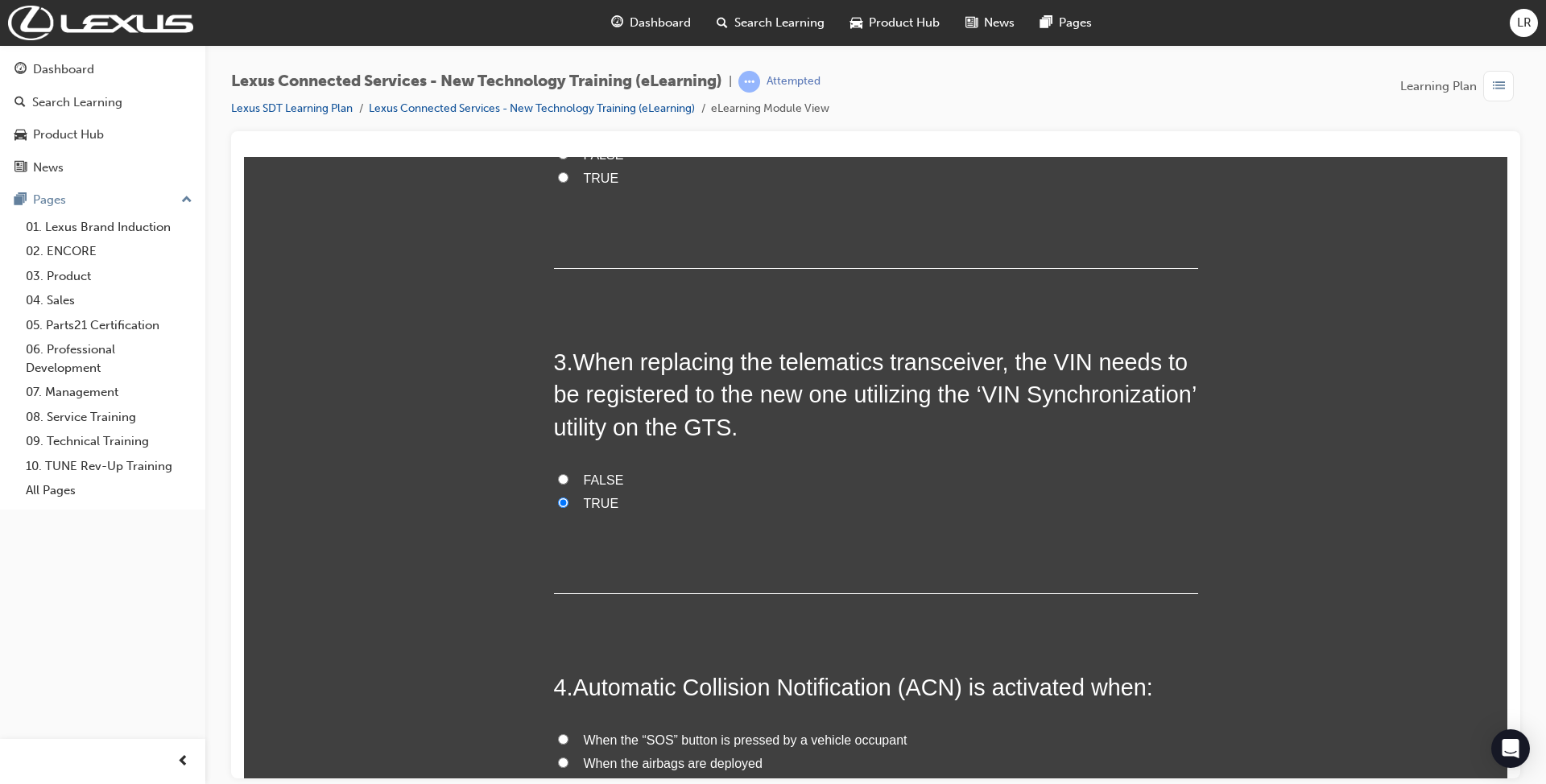
scroll to position [609, 0]
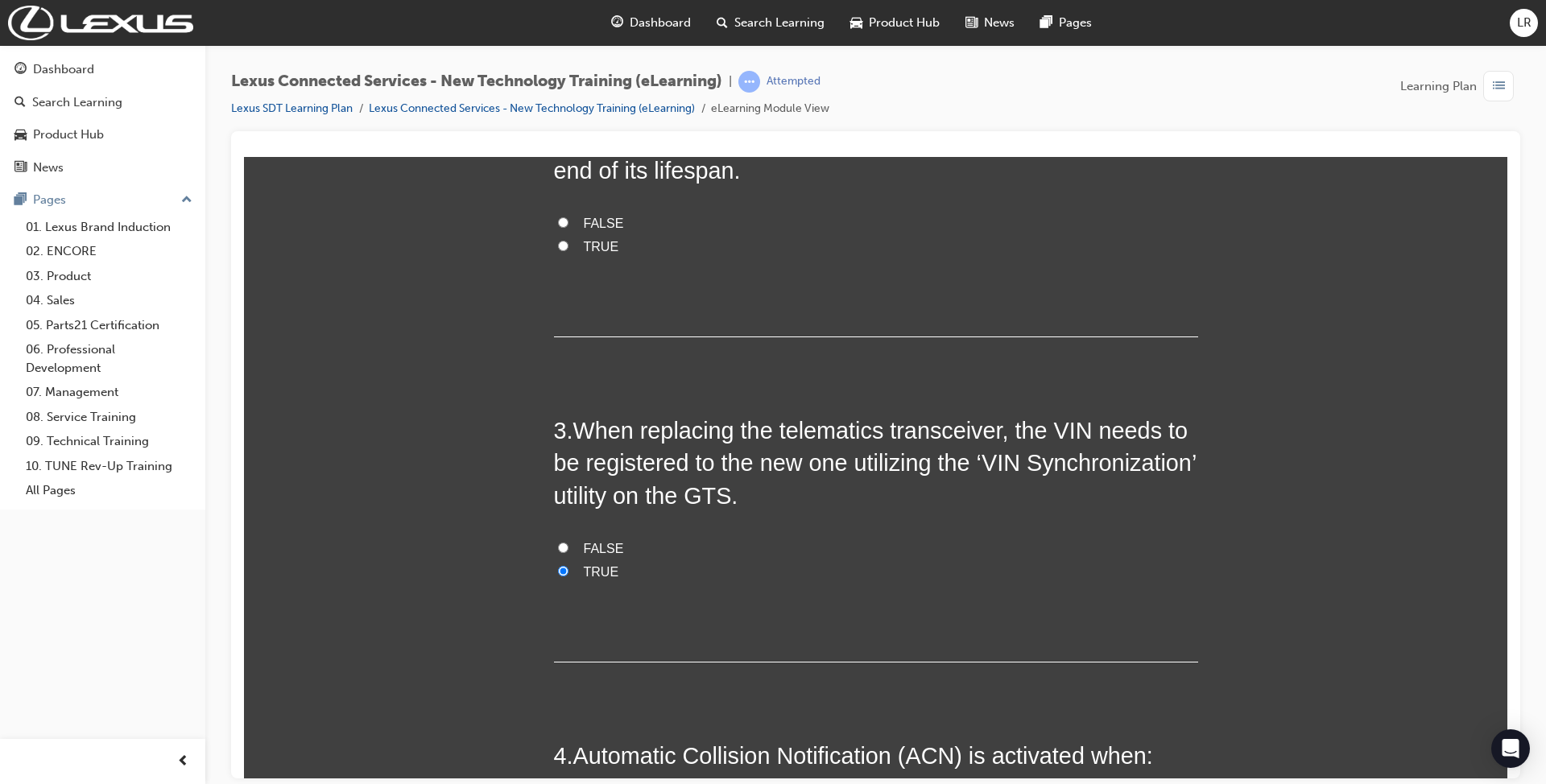
click at [596, 155] on div at bounding box center [875, 150] width 1263 height 13
click at [562, 212] on label "FALSE" at bounding box center [876, 224] width 644 height 24
click at [562, 217] on input "FALSE" at bounding box center [563, 222] width 10 height 10
radio input "true"
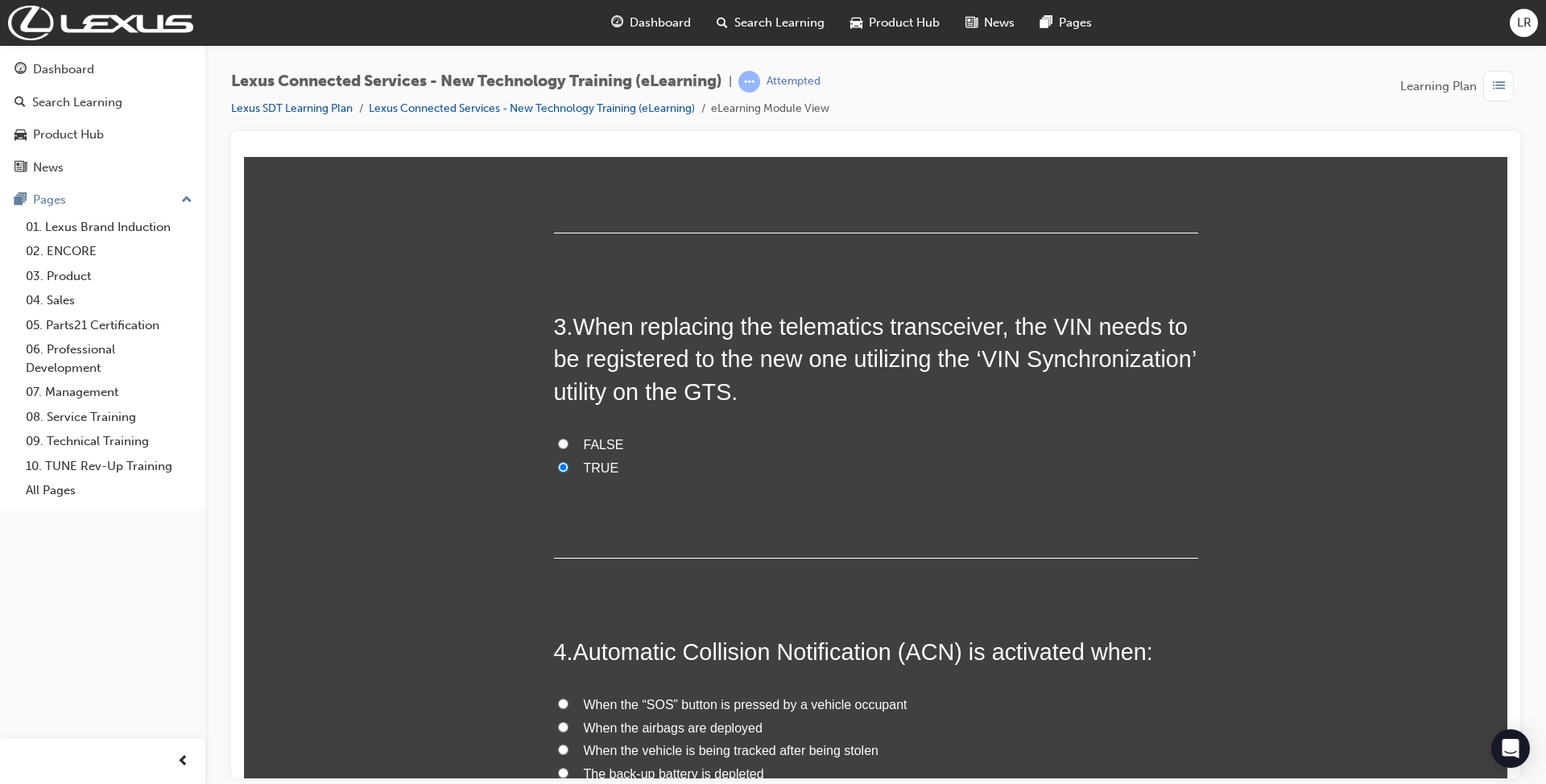
scroll to position [824, 0]
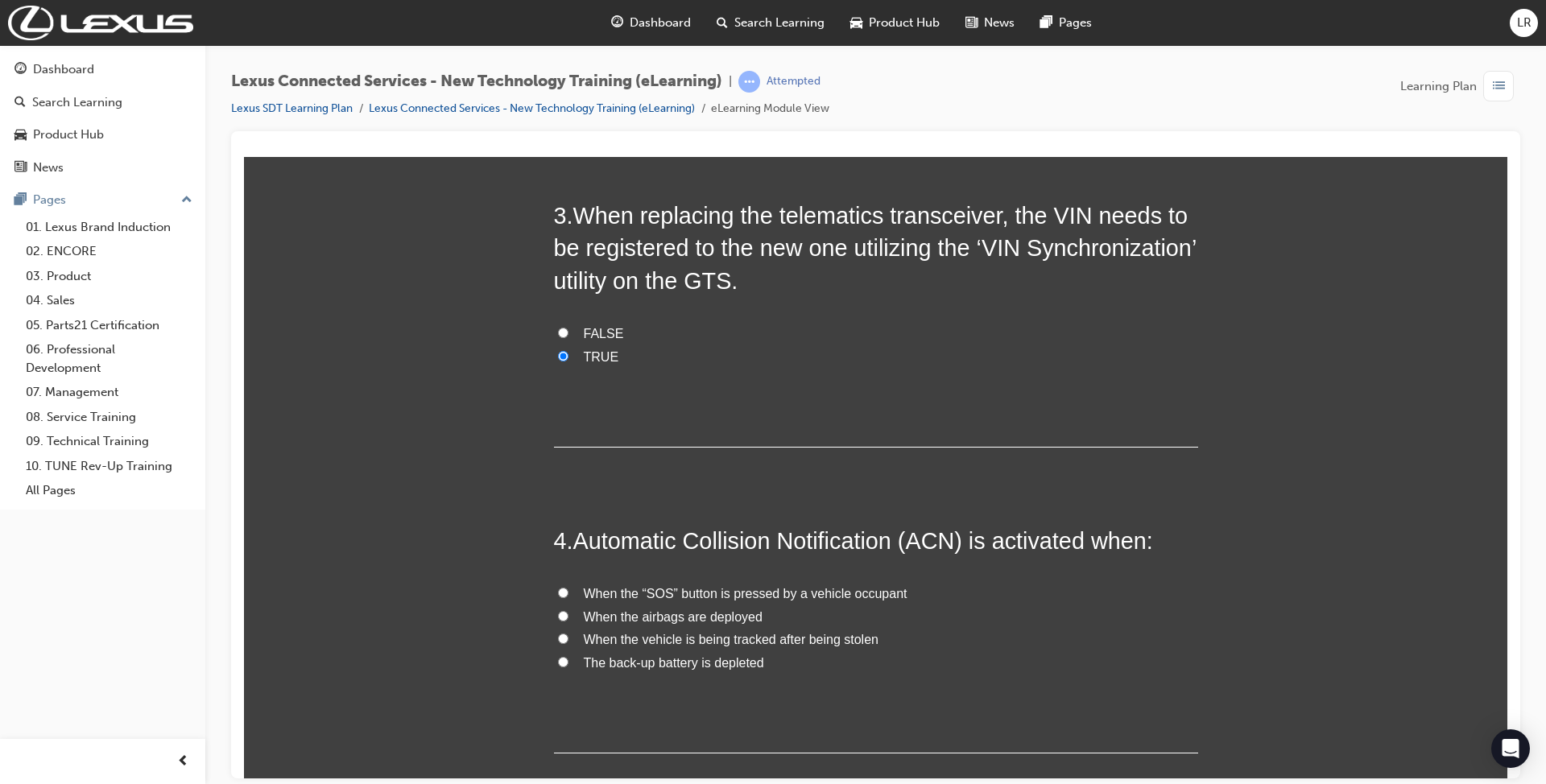
click at [657, 609] on span "When the airbags are deployed" at bounding box center [673, 616] width 179 height 13
click at [568, 610] on input "When the airbags are deployed" at bounding box center [563, 615] width 10 height 10
radio input "true"
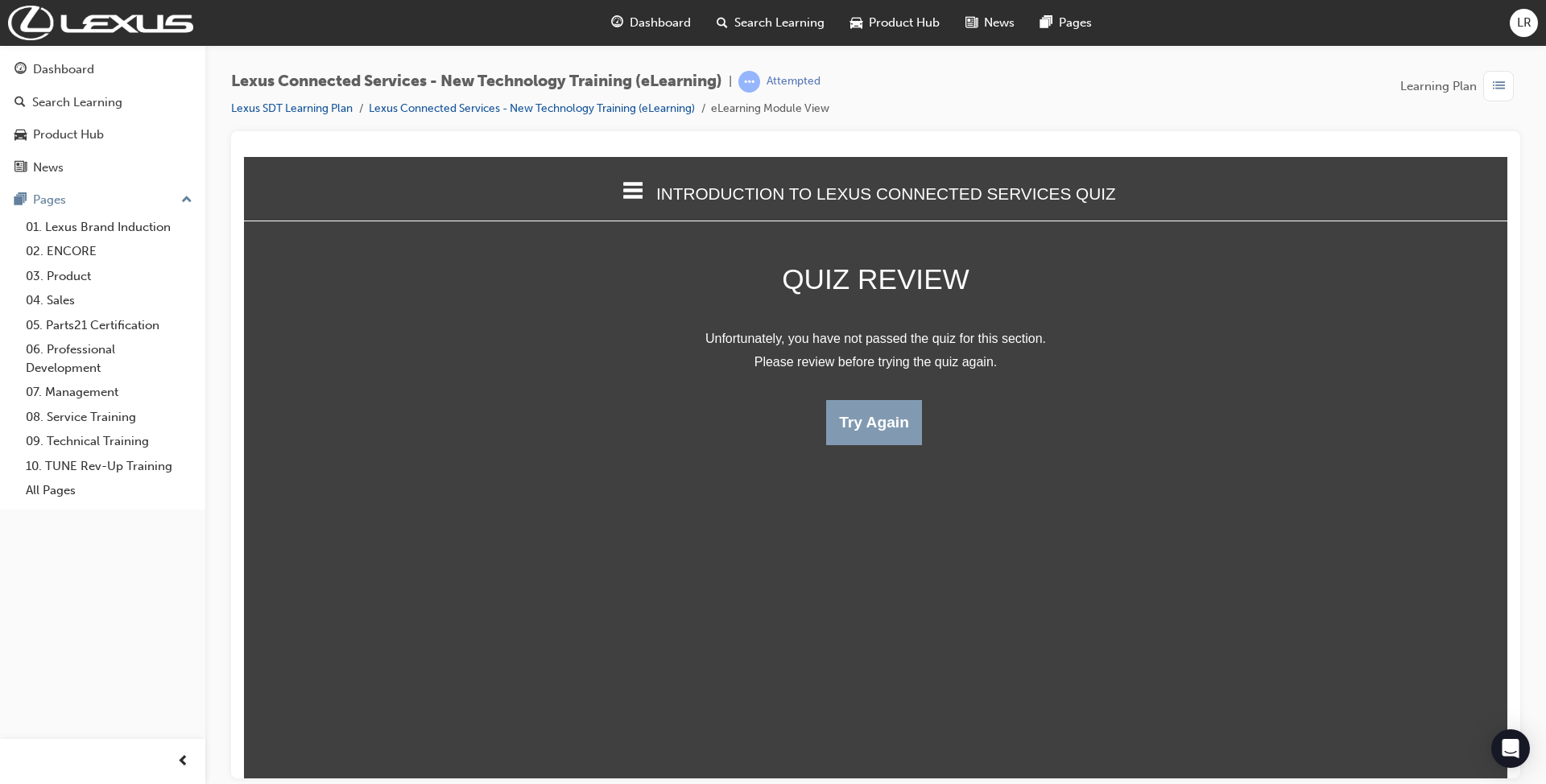
click at [864, 429] on button "Try Again" at bounding box center [873, 422] width 96 height 45
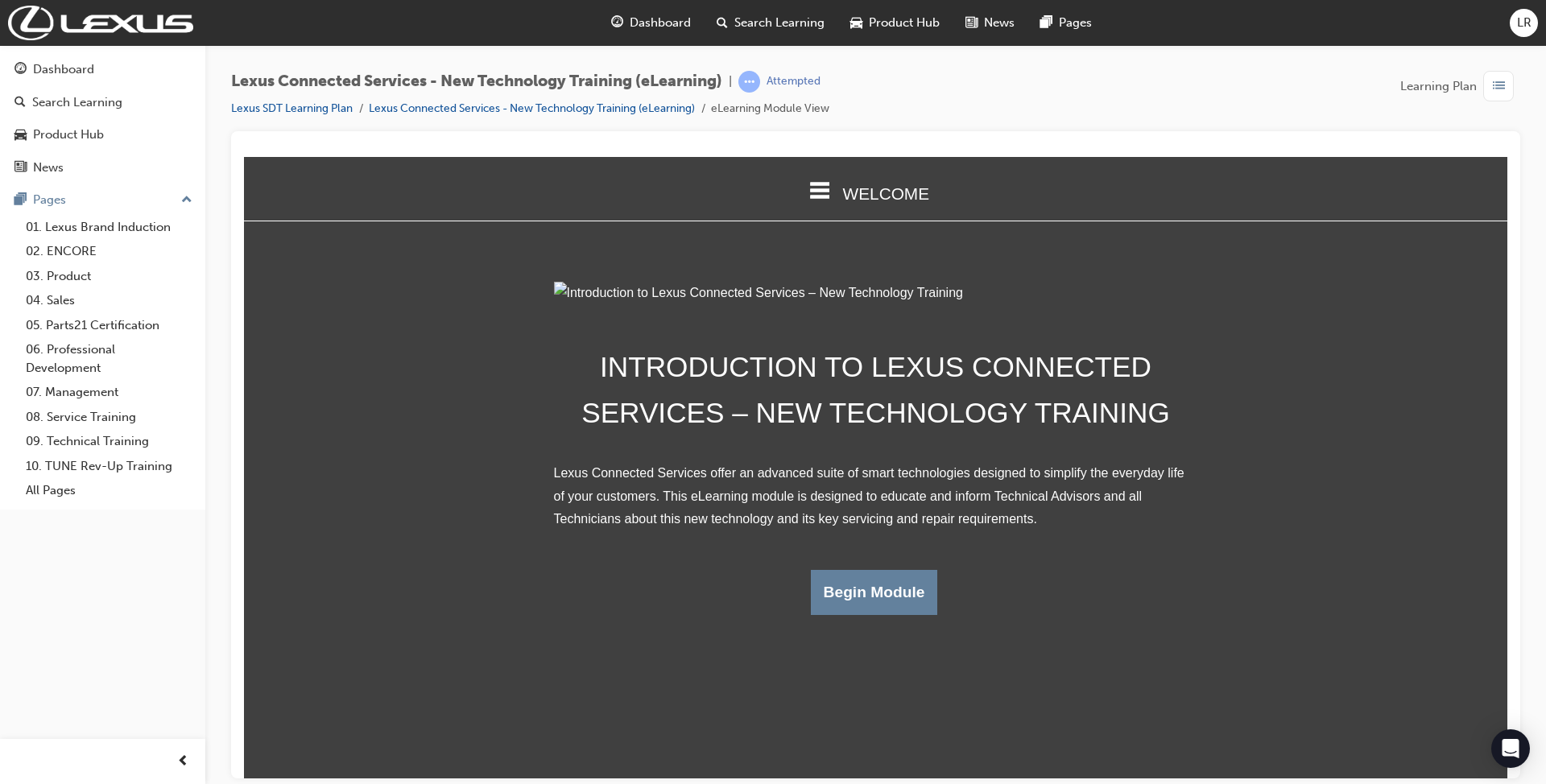
scroll to position [13, 0]
click at [873, 614] on button "Begin Module" at bounding box center [873, 592] width 127 height 45
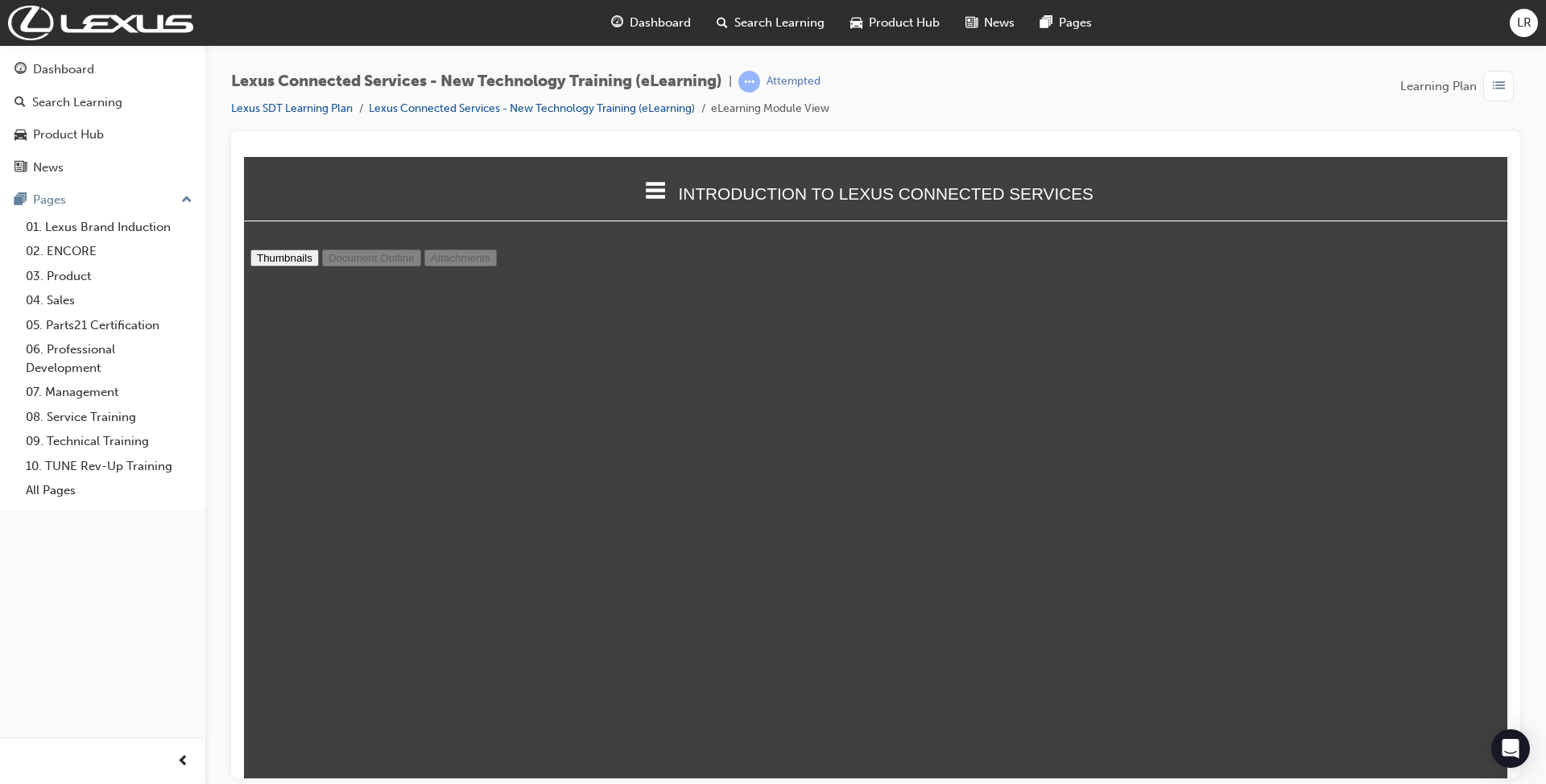
scroll to position [46, 0]
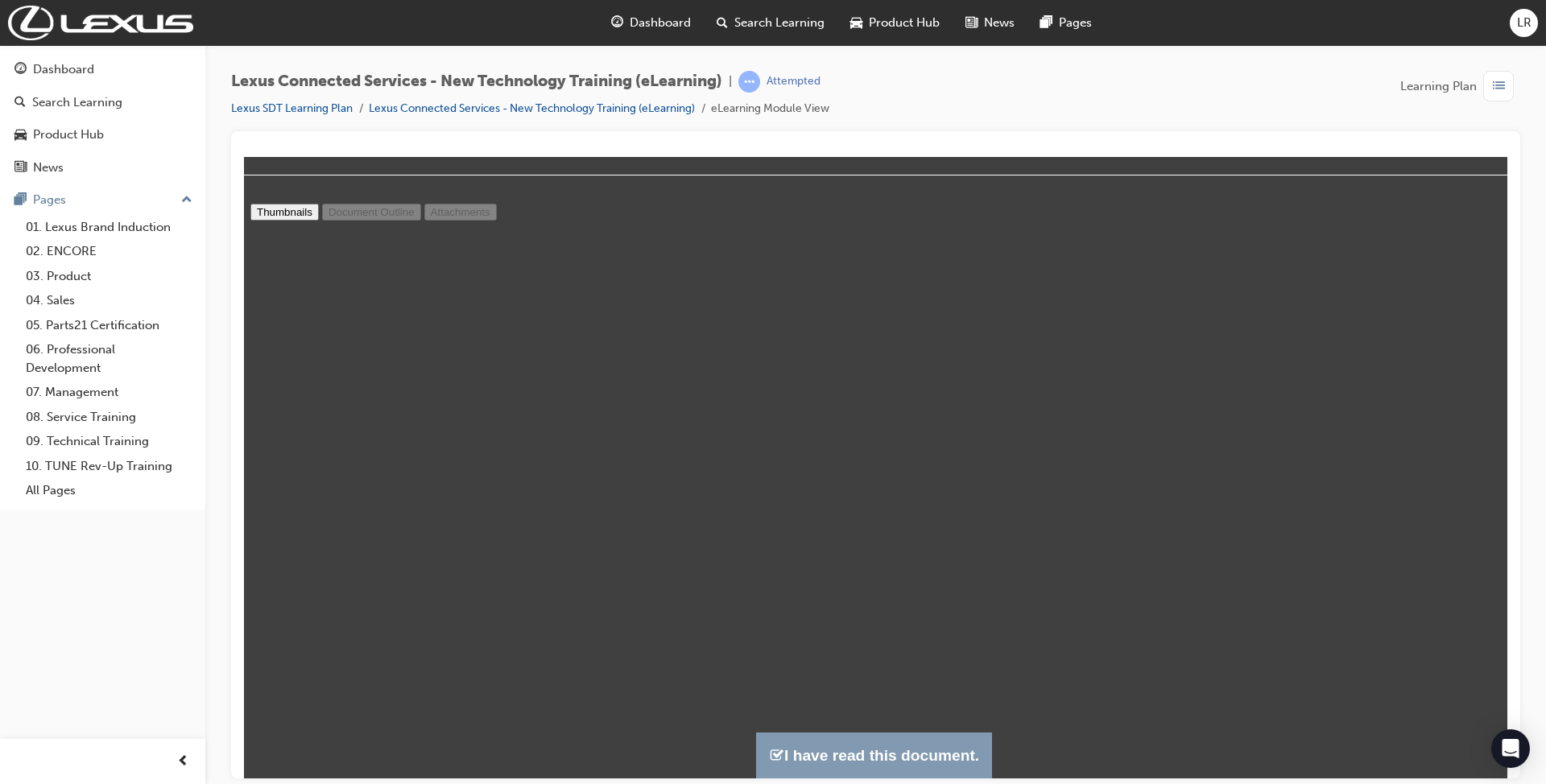
click at [829, 754] on button "I have read this document." at bounding box center [873, 754] width 236 height 46
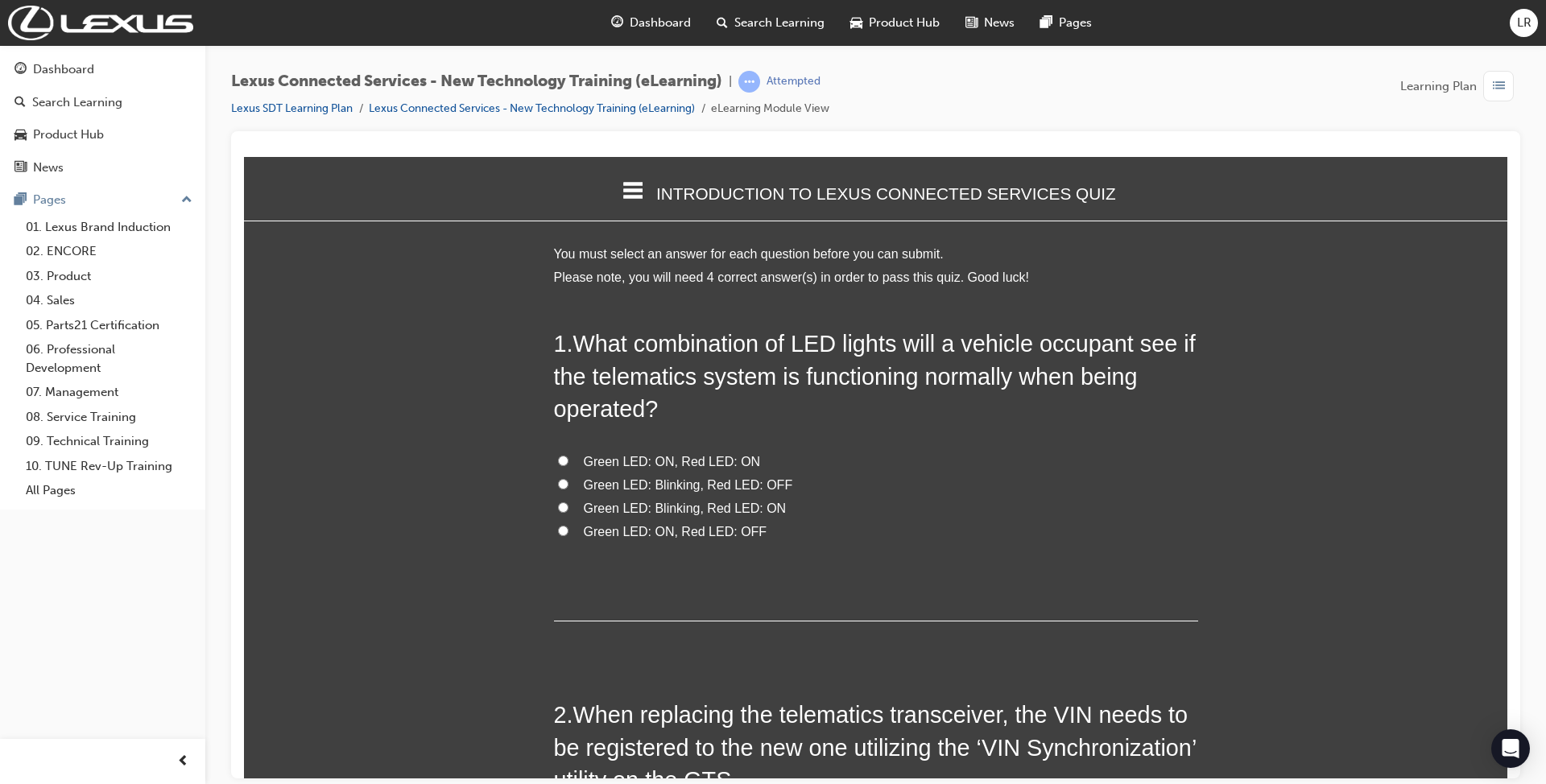
click at [716, 454] on span "Green LED: ON, Red LED: ON" at bounding box center [672, 460] width 177 height 13
click at [568, 455] on input "Green LED: ON, Red LED: ON" at bounding box center [563, 460] width 10 height 10
radio input "true"
click at [706, 524] on span "Green LED: ON, Red LED: OFF" at bounding box center [675, 530] width 183 height 13
click at [568, 524] on input "Green LED: ON, Red LED: OFF" at bounding box center [563, 529] width 10 height 10
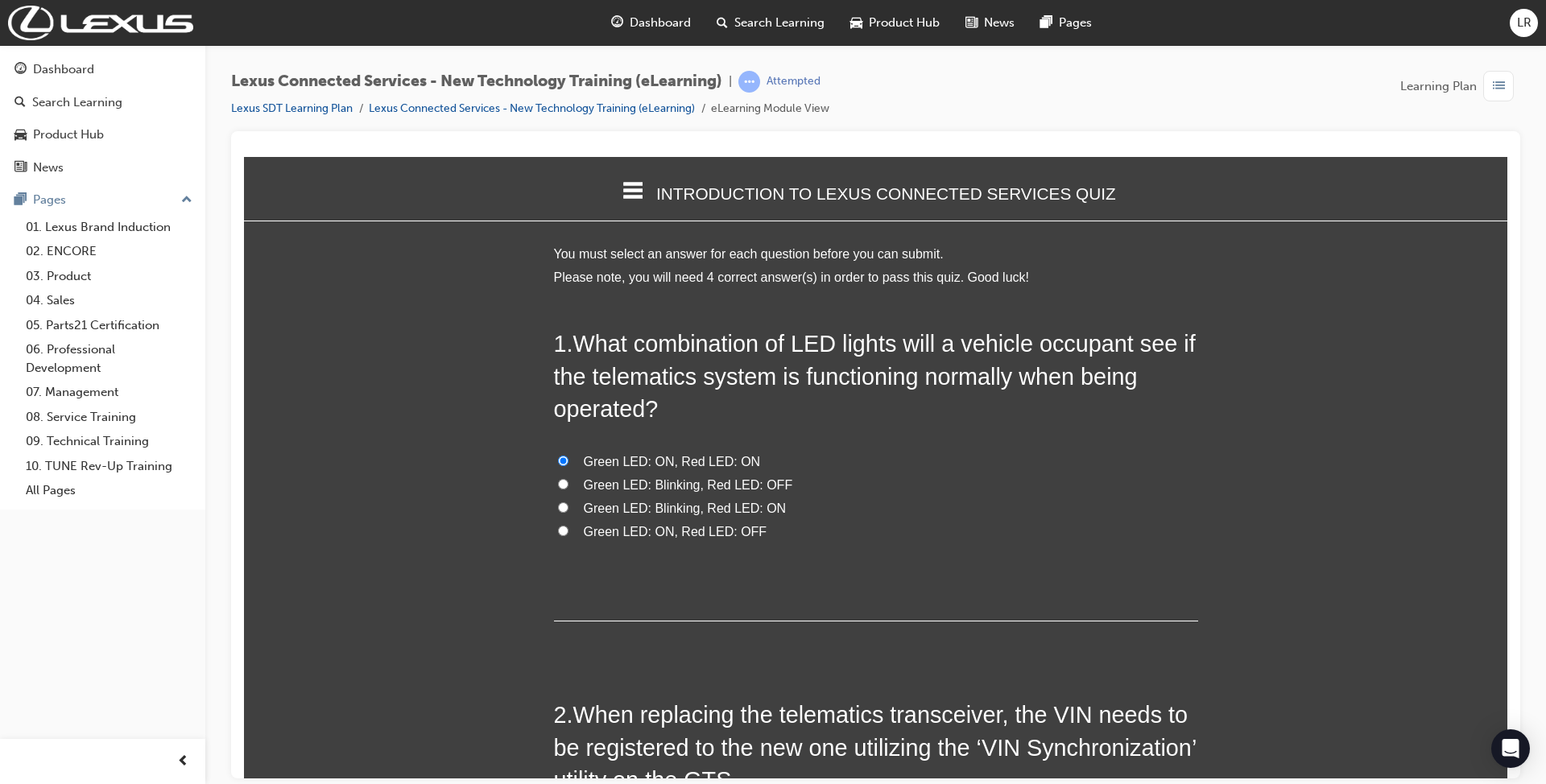
radio input "true"
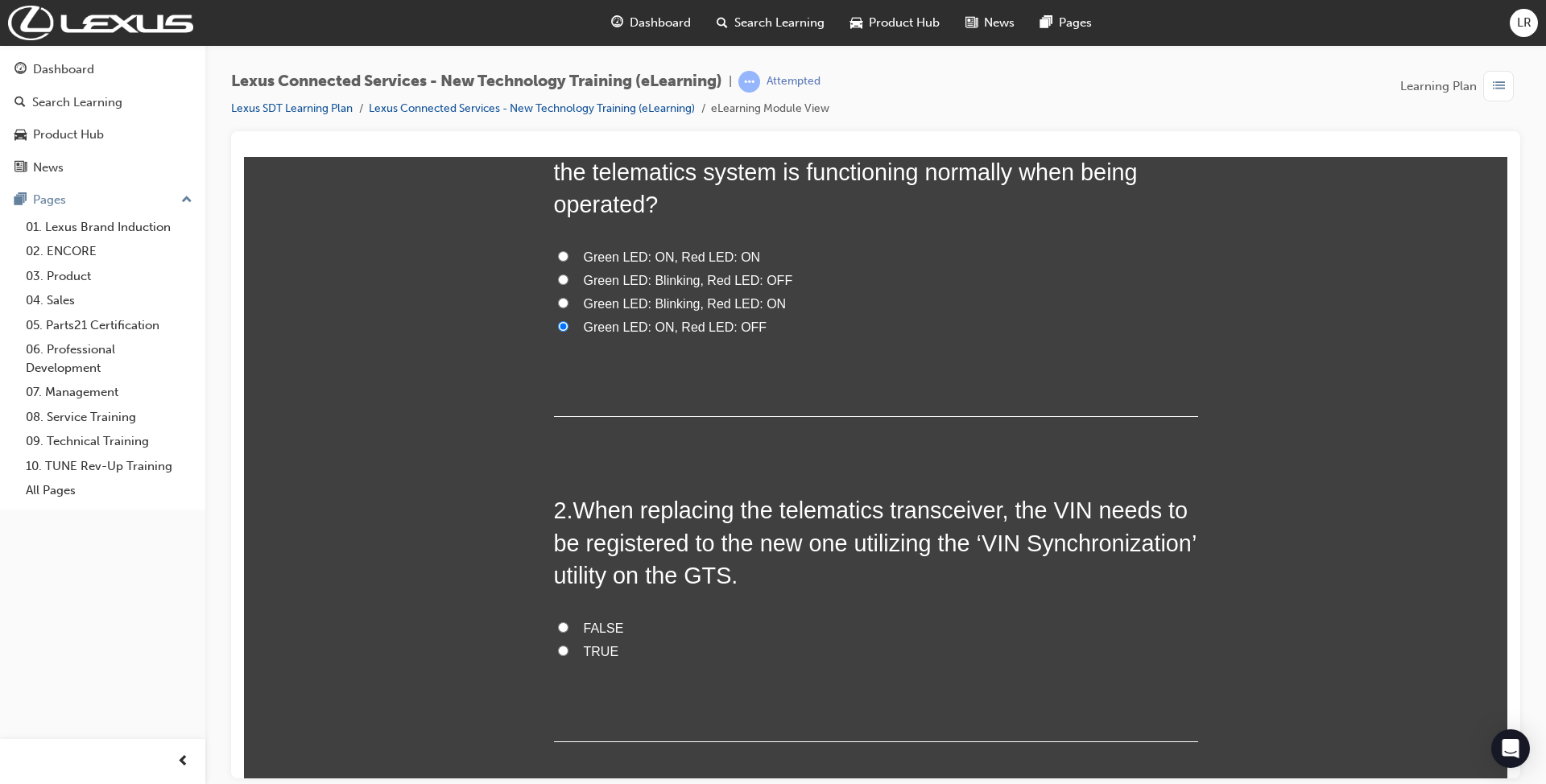
scroll to position [214, 0]
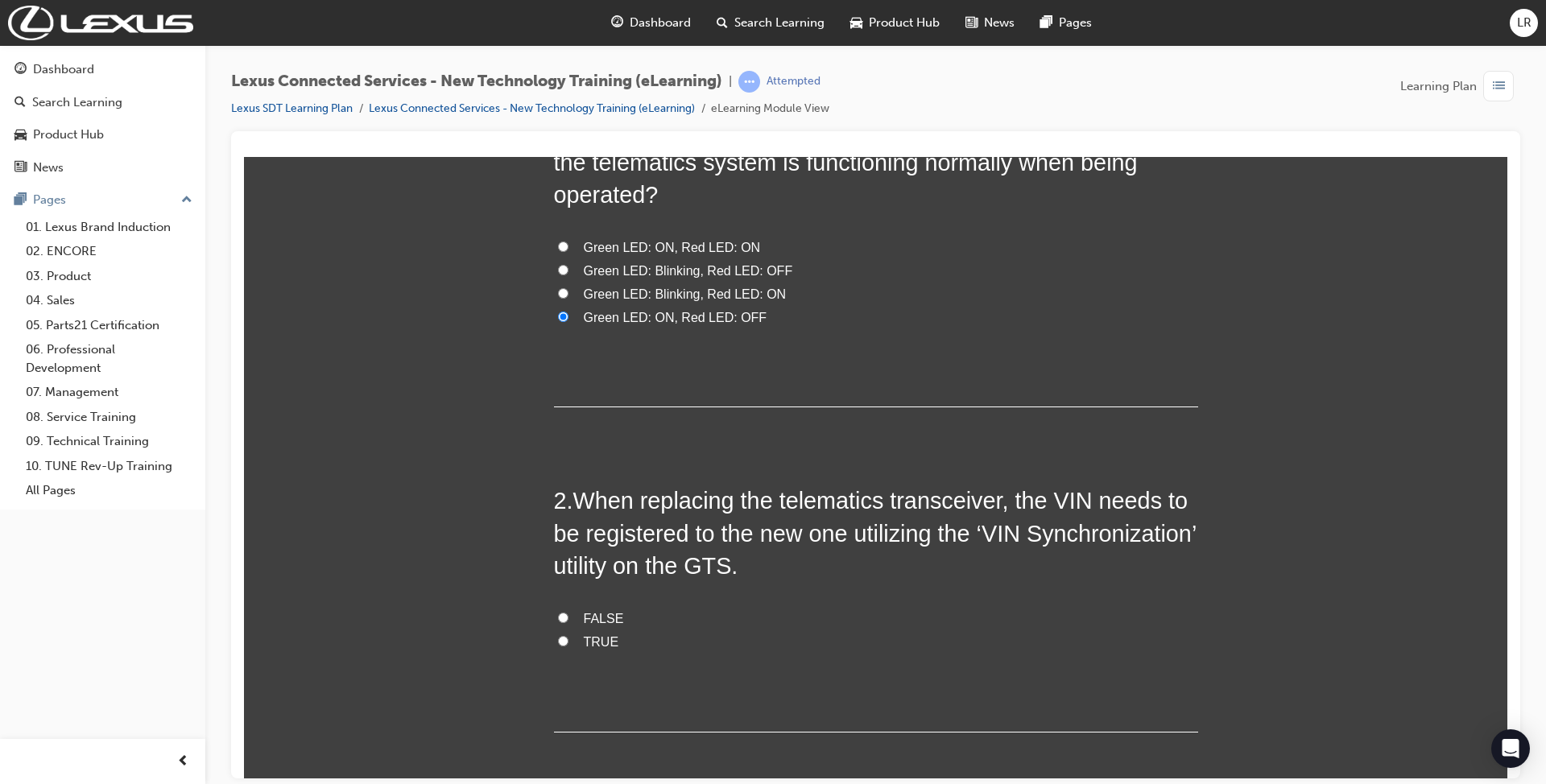
click at [589, 634] on span "TRUE" at bounding box center [601, 641] width 35 height 13
click at [568, 635] on input "TRUE" at bounding box center [563, 640] width 10 height 10
radio input "true"
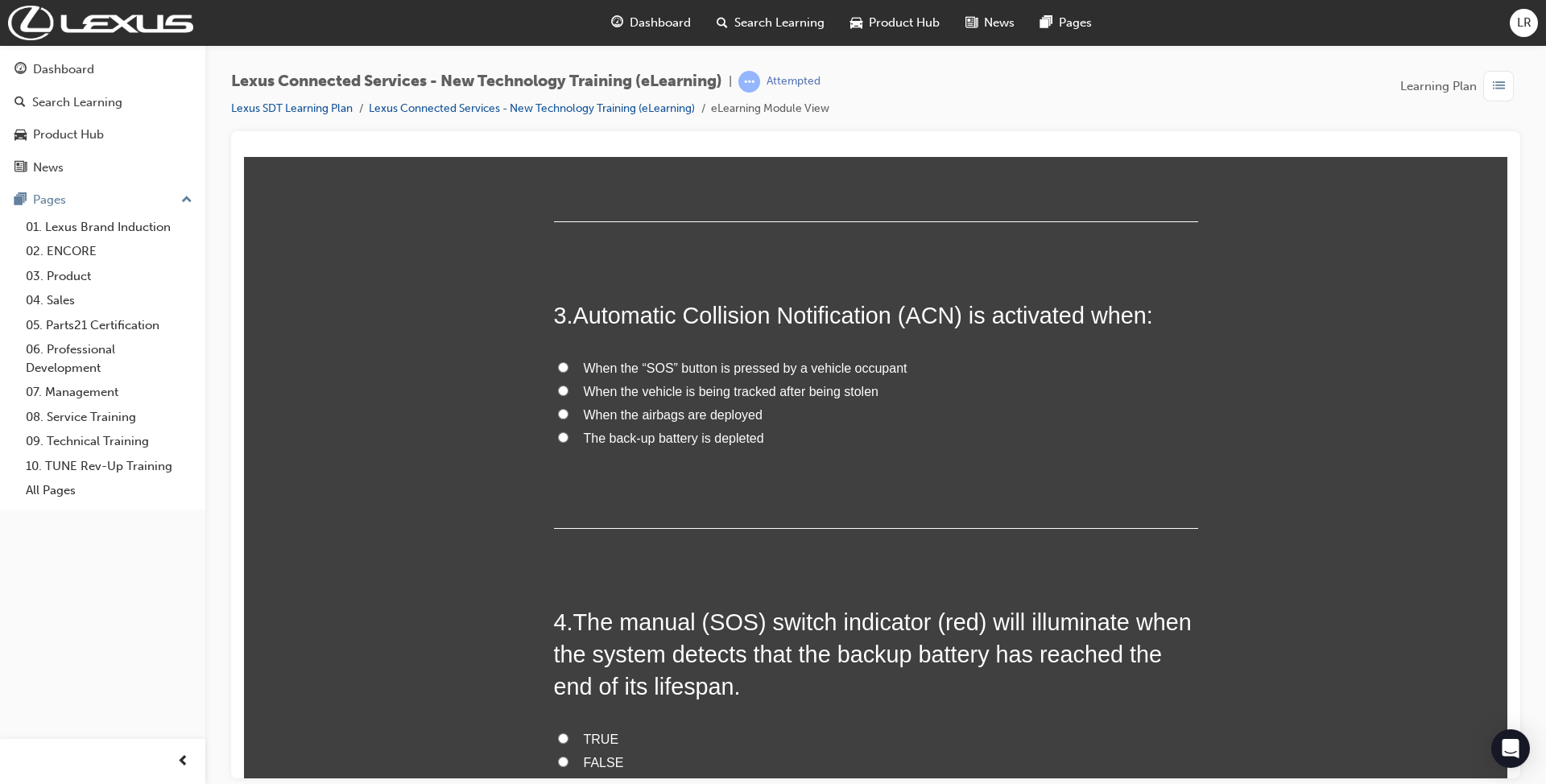
scroll to position [750, 0]
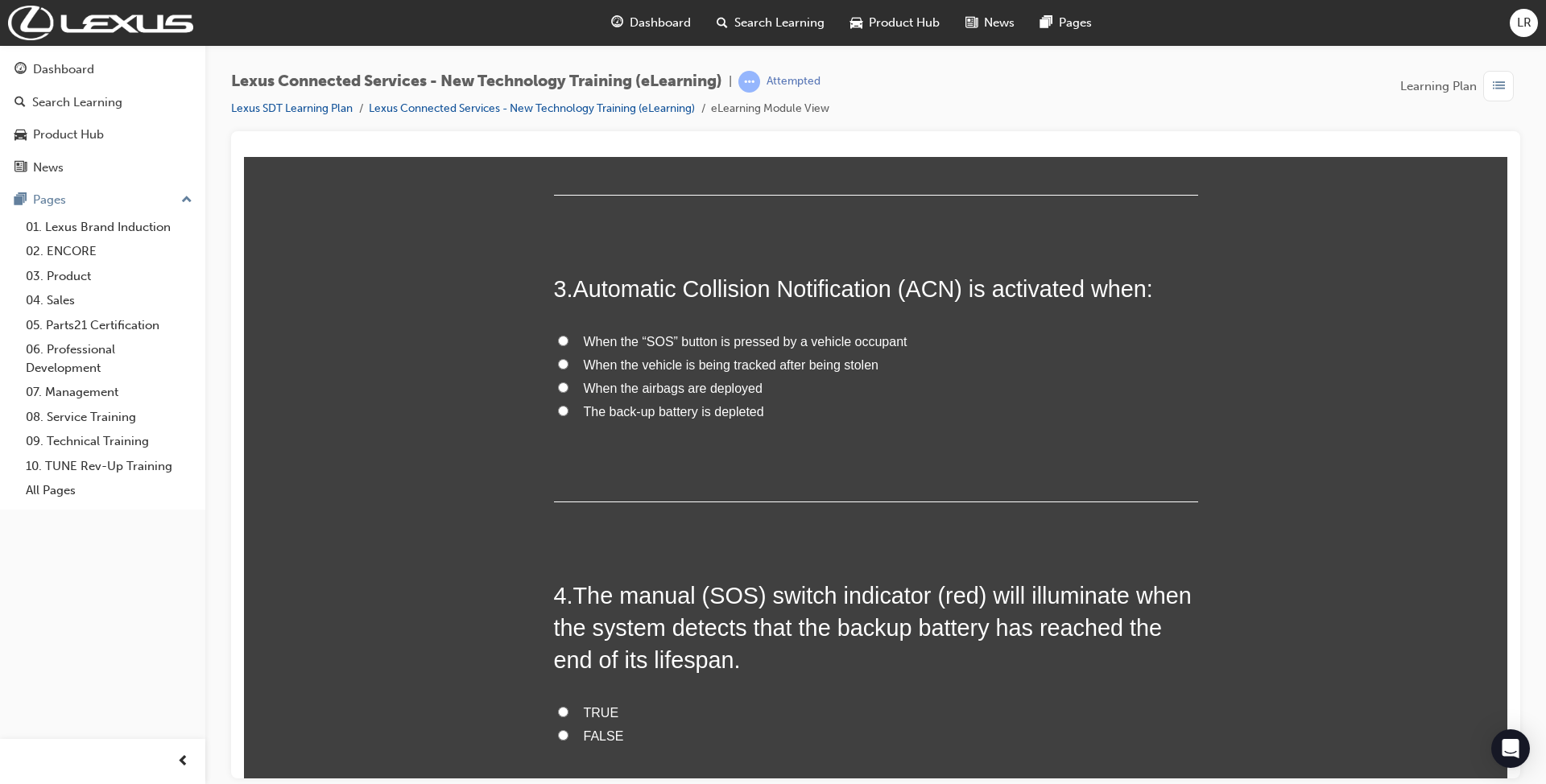
click at [667, 334] on span "When the “SOS” button is pressed by a vehicle occupant" at bounding box center [745, 340] width 324 height 13
click at [568, 334] on input "When the “SOS” button is pressed by a vehicle occupant" at bounding box center [563, 339] width 10 height 10
radio input "true"
click at [715, 381] on span "When the airbags are deployed" at bounding box center [673, 387] width 179 height 13
click at [568, 381] on input "When the airbags are deployed" at bounding box center [563, 387] width 10 height 10
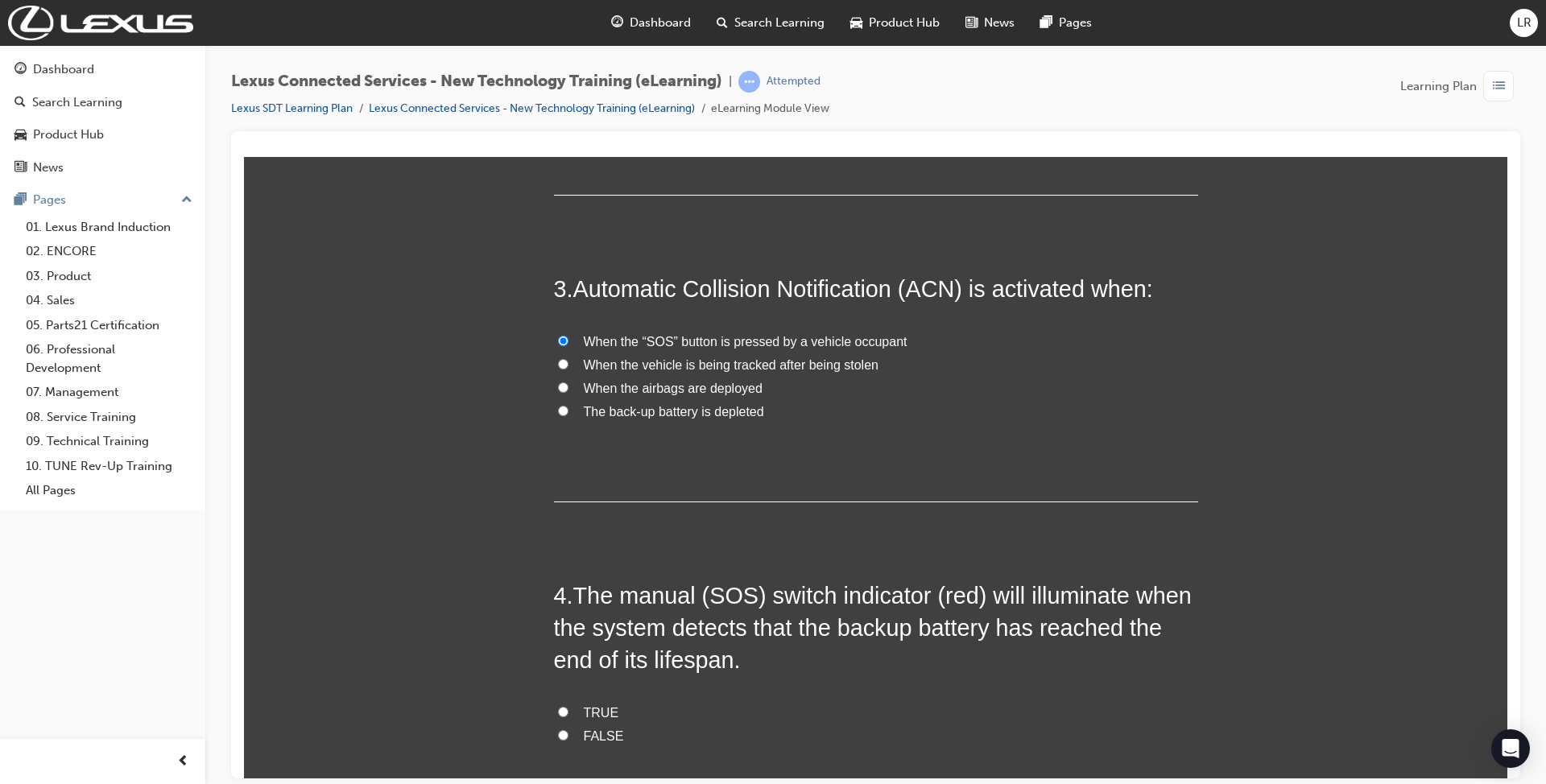
radio input "true"
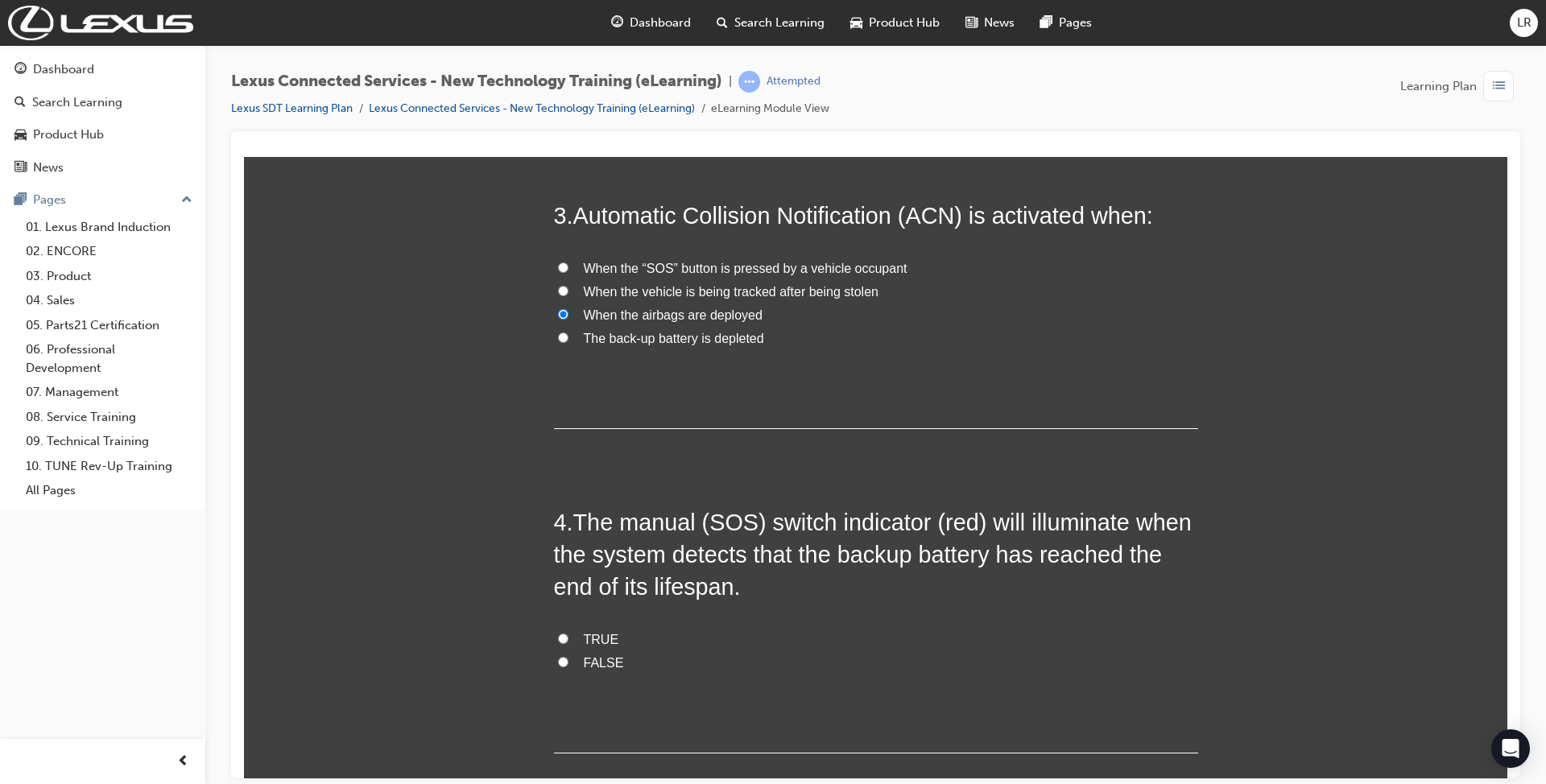
click at [596, 655] on span "FALSE" at bounding box center [604, 661] width 40 height 13
click at [568, 655] on input "FALSE" at bounding box center [563, 660] width 10 height 10
radio input "true"
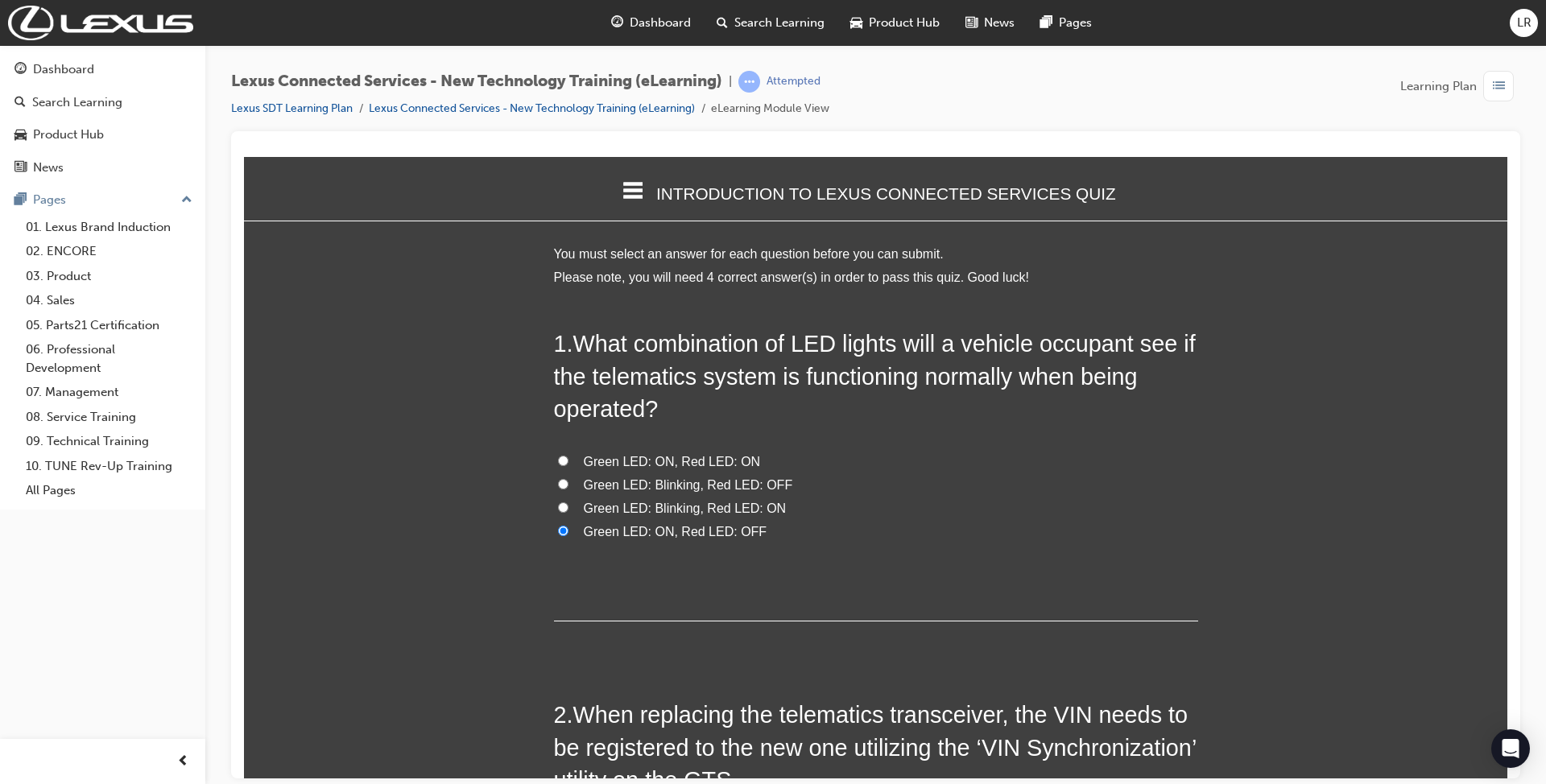
scroll to position [8, 8]
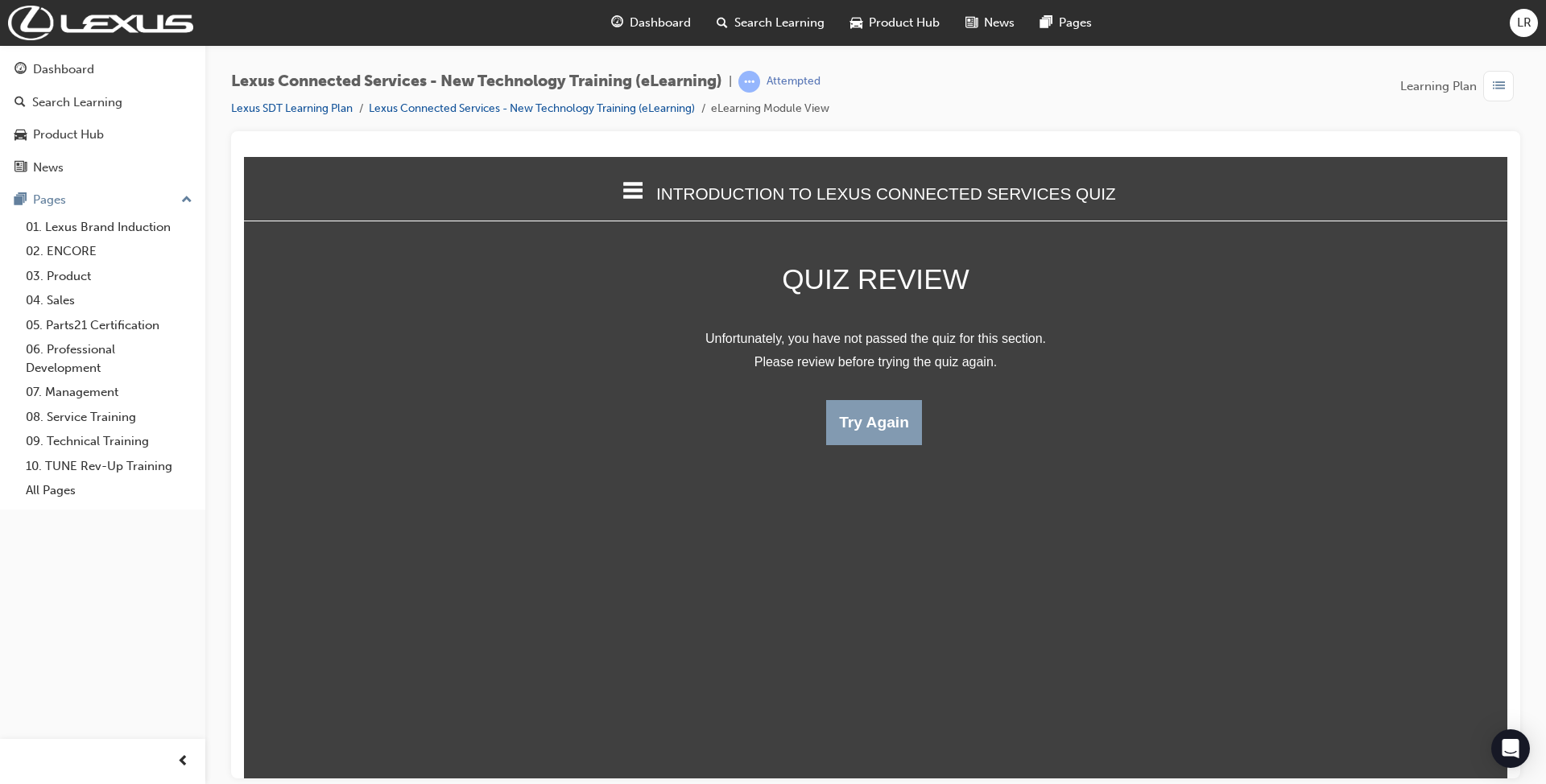
click at [866, 428] on button "Try Again" at bounding box center [873, 422] width 96 height 45
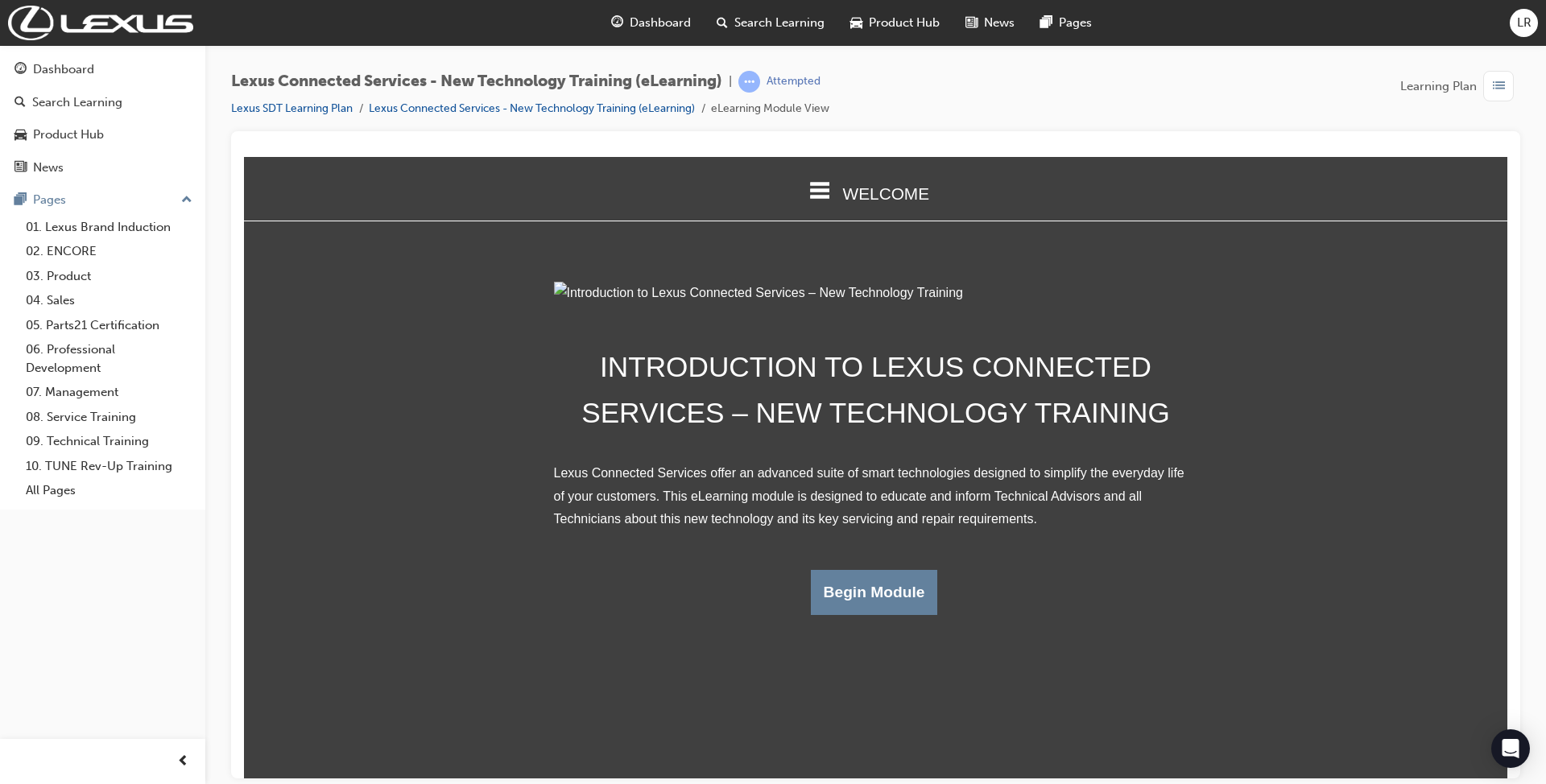
scroll to position [545, 1280]
click at [862, 614] on button "Begin Module" at bounding box center [873, 592] width 127 height 45
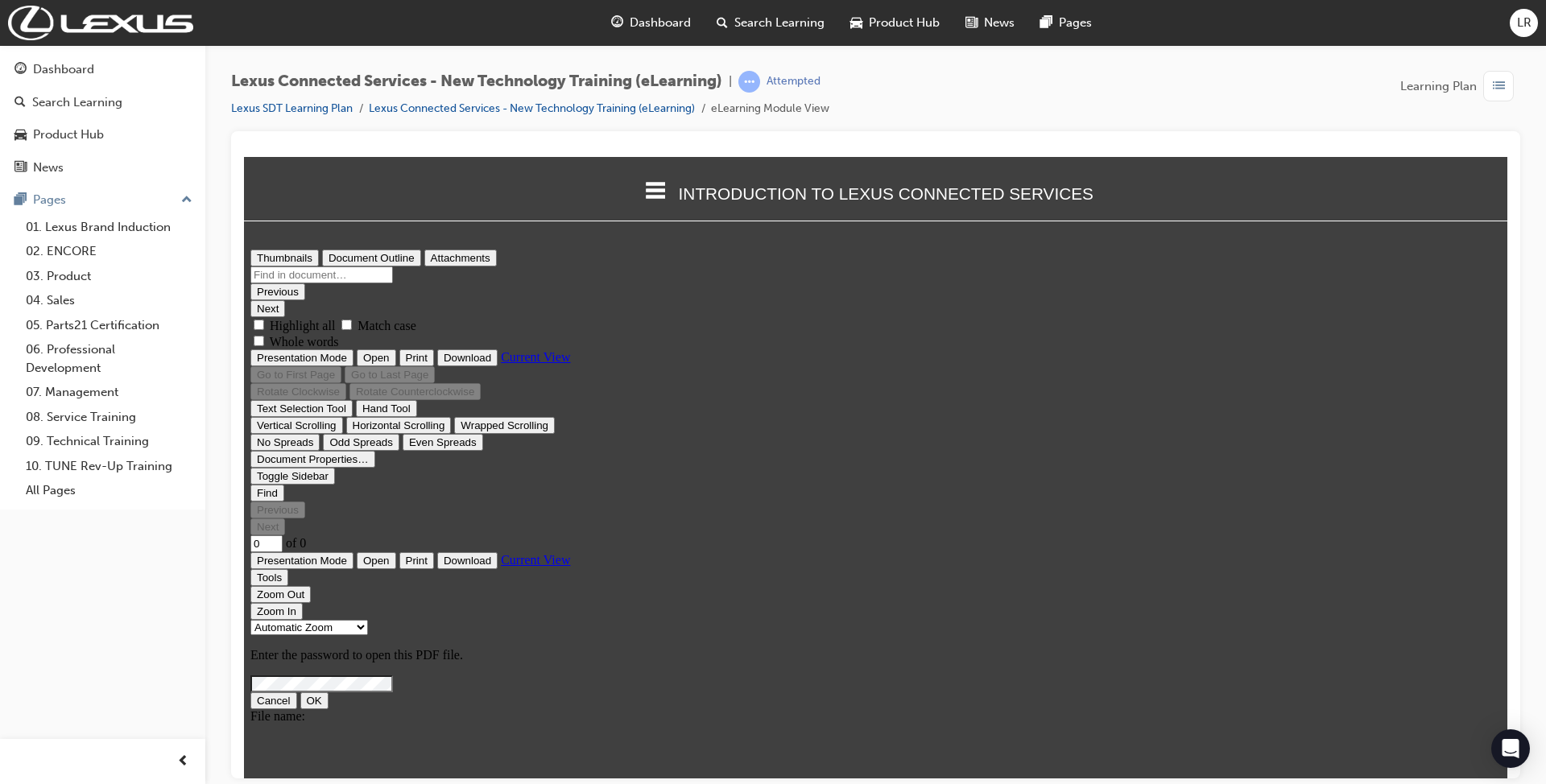
scroll to position [615, 1280]
type input "20"
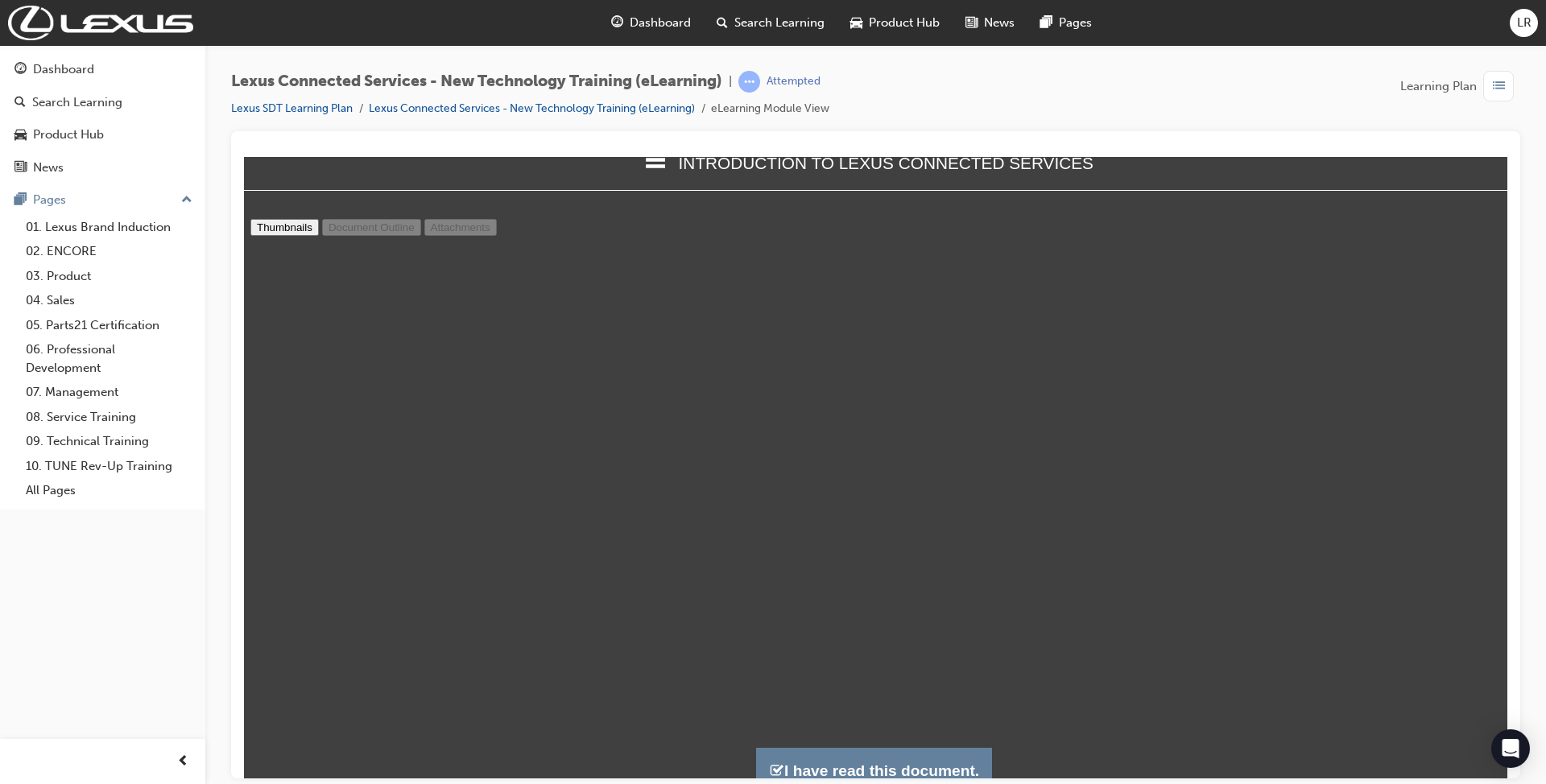
scroll to position [46, 0]
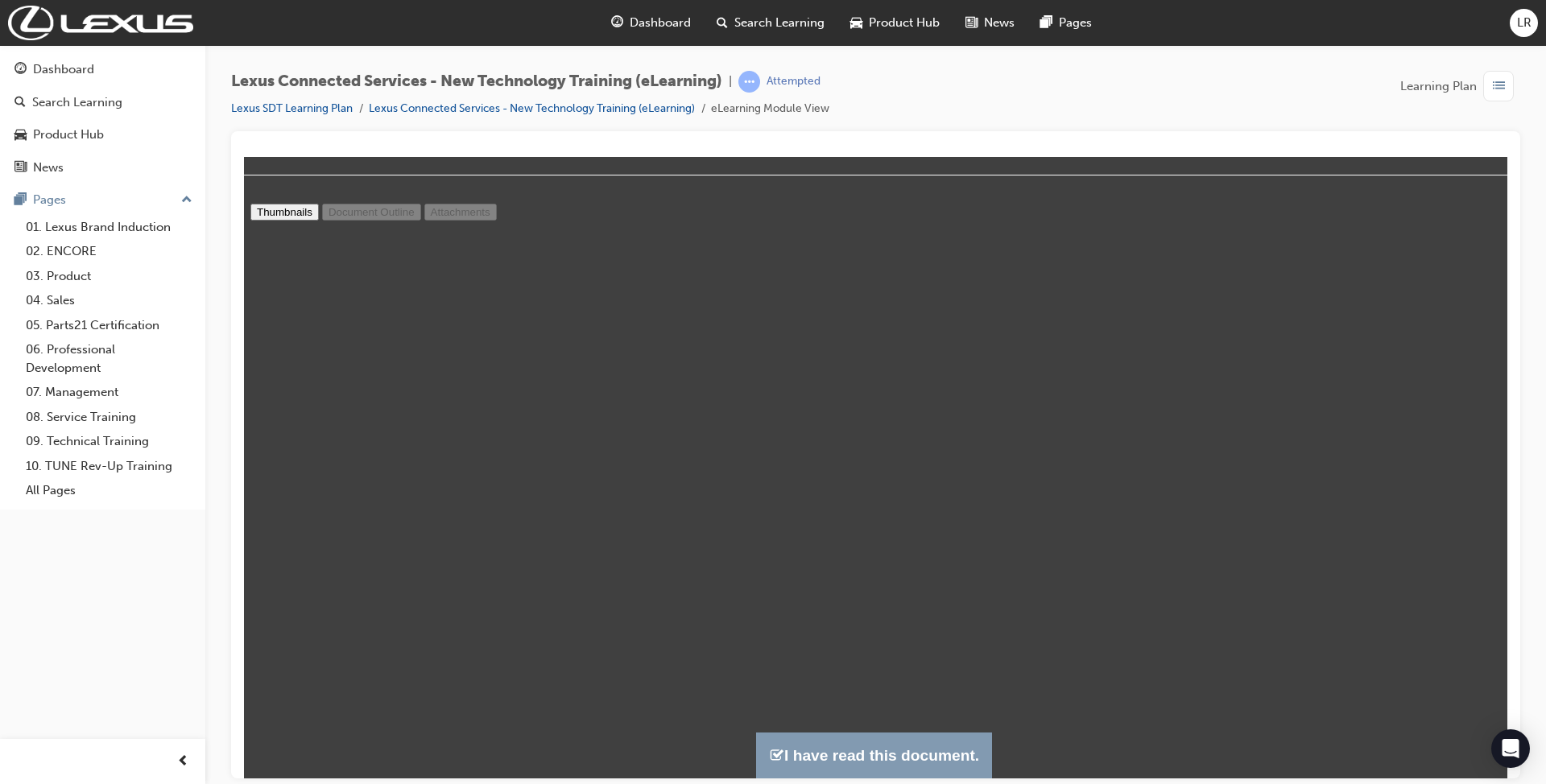
click at [855, 754] on button "I have read this document." at bounding box center [873, 754] width 236 height 46
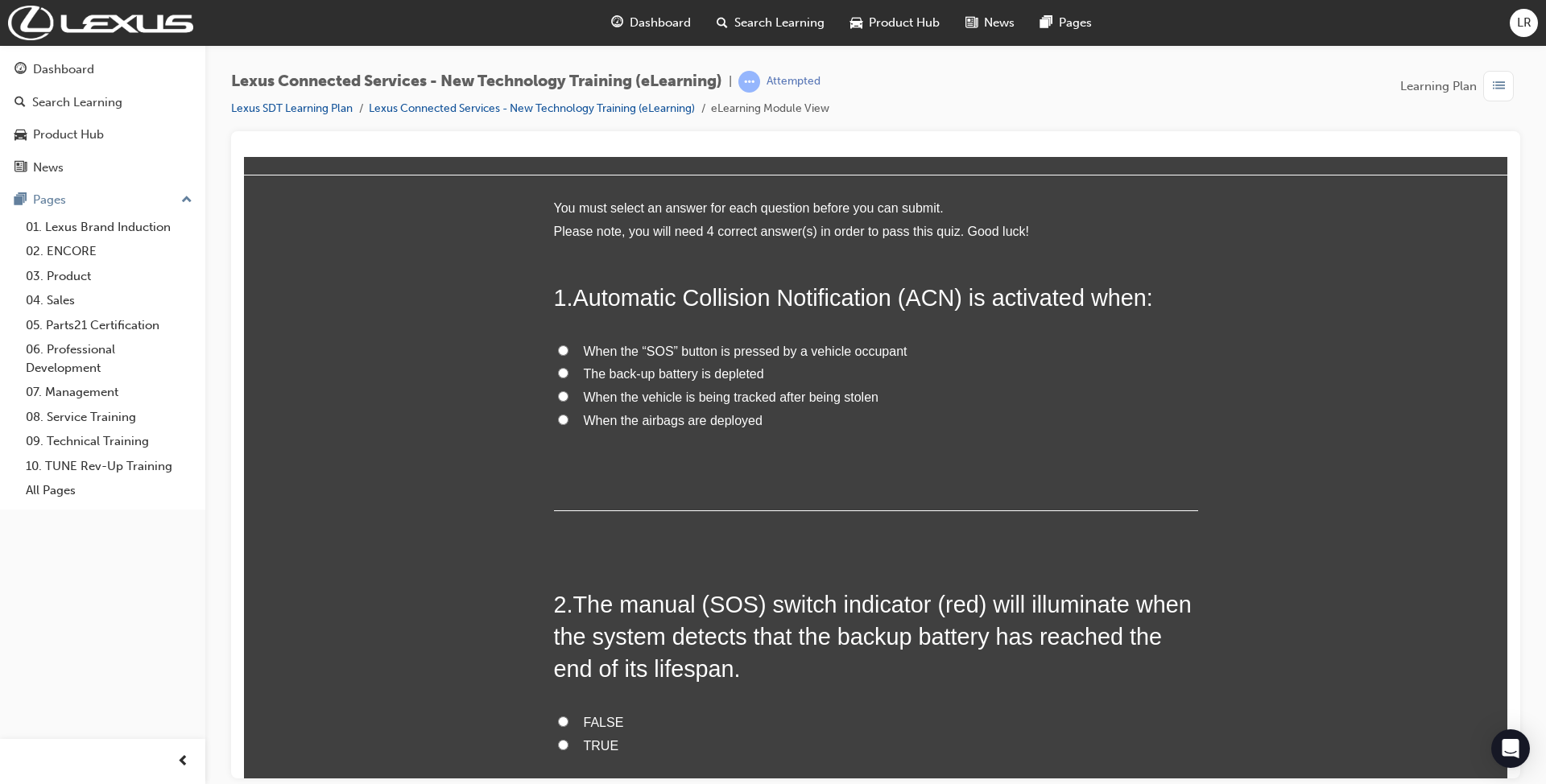
scroll to position [8, 8]
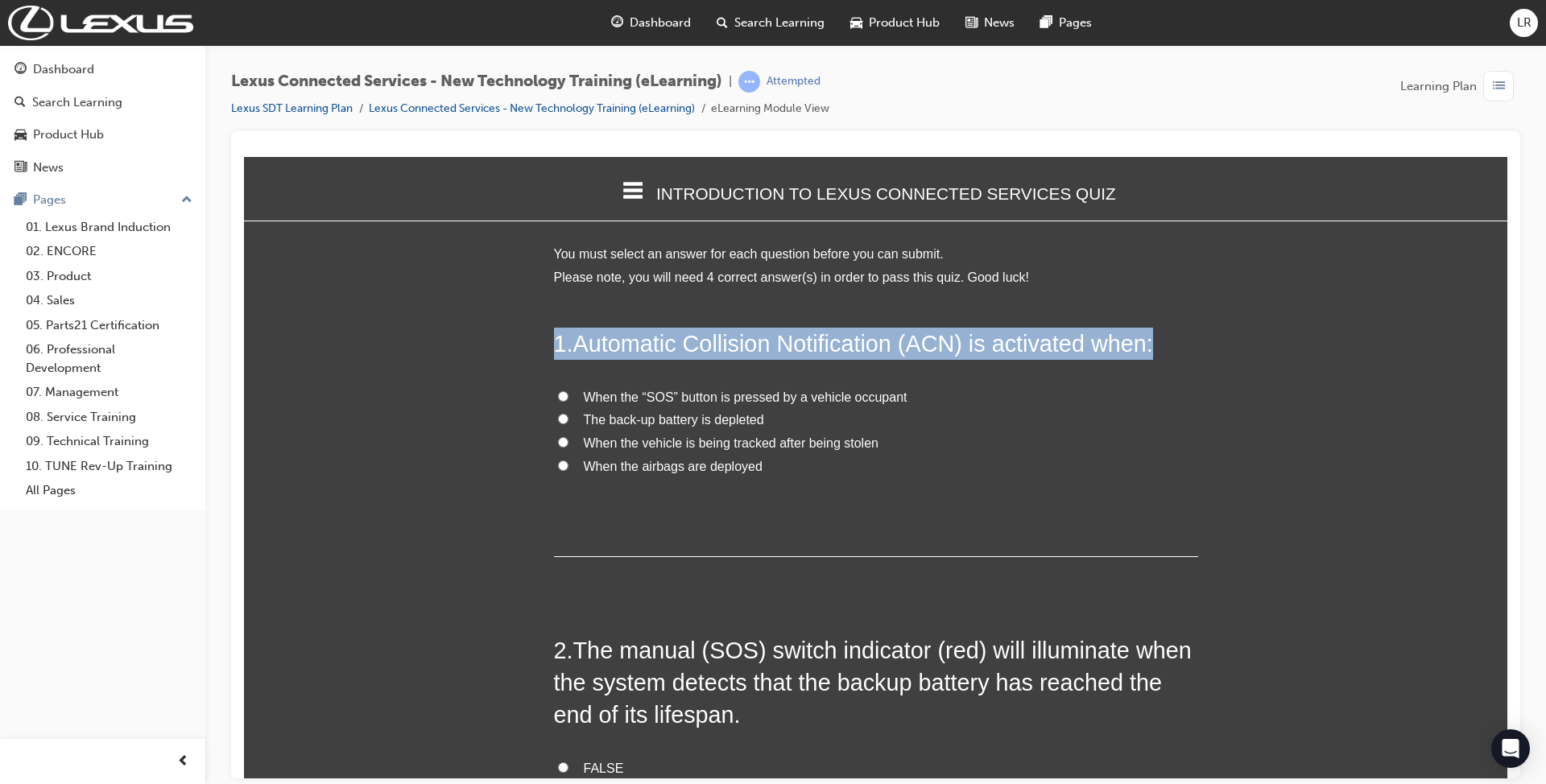
drag, startPoint x: 532, startPoint y: 348, endPoint x: 845, endPoint y: 489, distance: 343.3
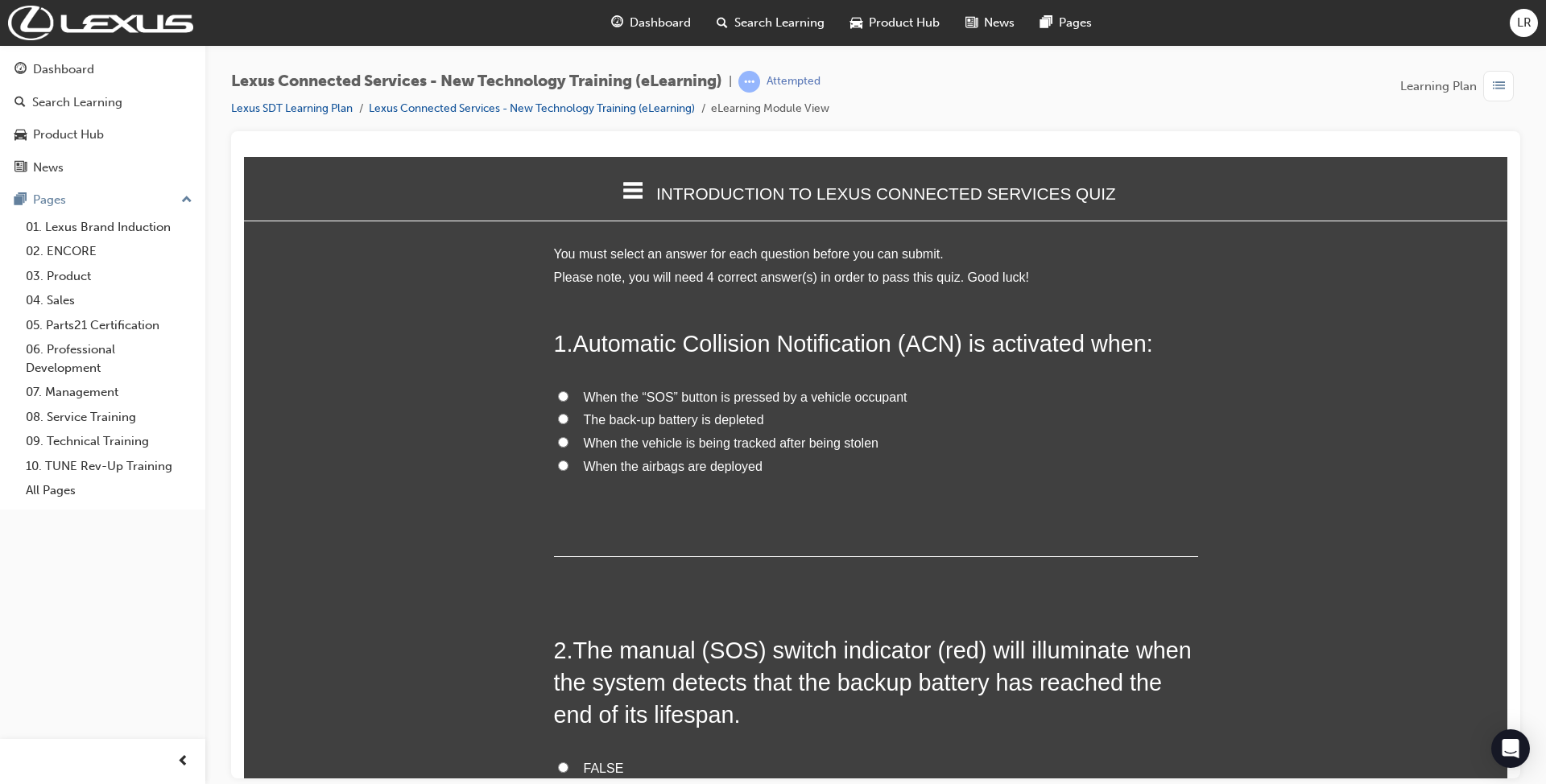
click at [580, 516] on div "1 . Automatic Collision Notification (ACN) is activated when: When the “SOS” bu…" at bounding box center [876, 441] width 644 height 229
click at [621, 464] on span "When the airbags are deployed" at bounding box center [673, 466] width 179 height 13
click at [568, 464] on input "When the airbags are deployed" at bounding box center [563, 465] width 10 height 10
radio input "true"
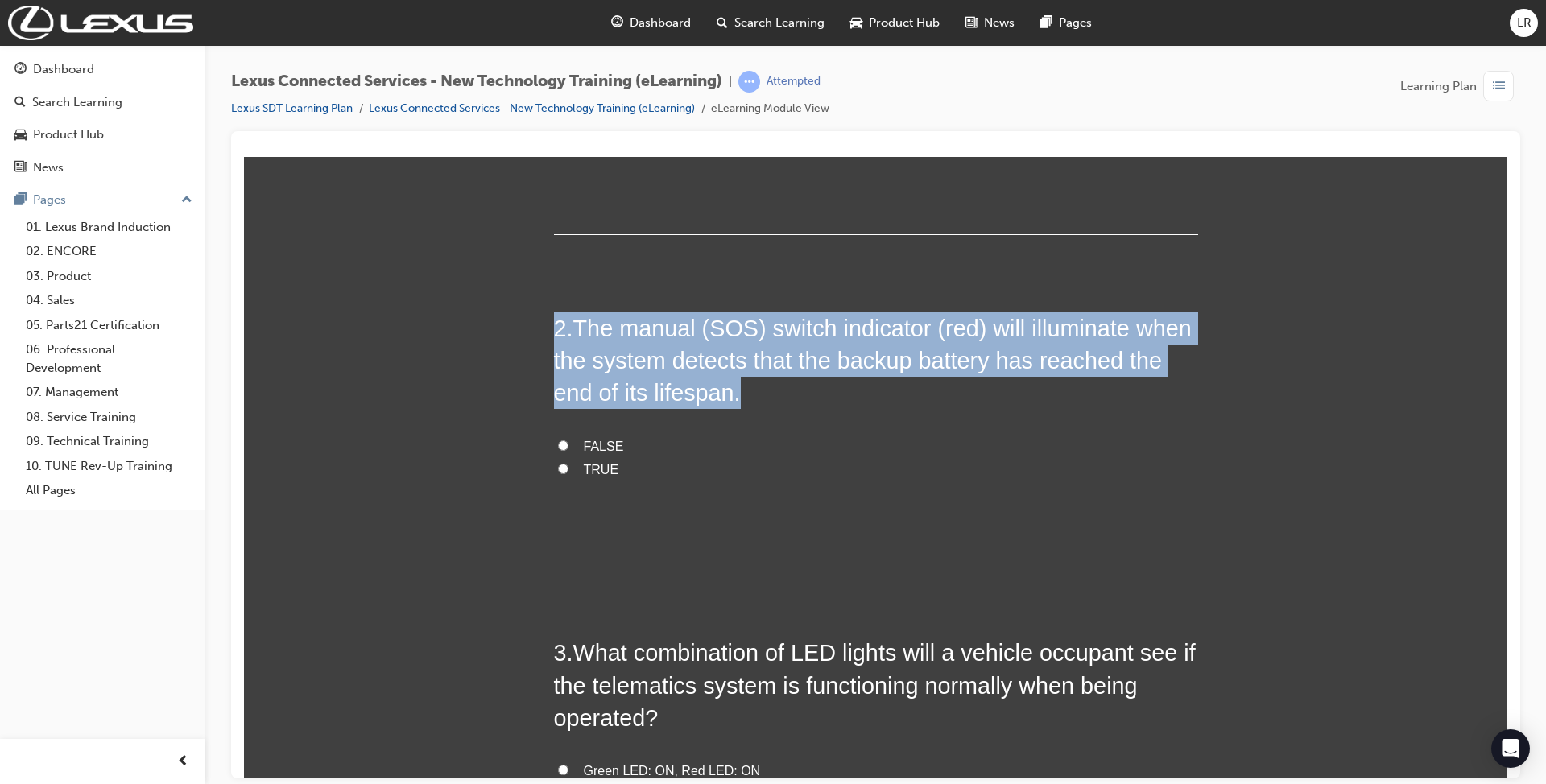
drag, startPoint x: 1111, startPoint y: 370, endPoint x: 525, endPoint y: 313, distance: 588.8
click at [525, 313] on div "You must select an answer for each question before you can submit. Please note,…" at bounding box center [875, 648] width 1263 height 1456
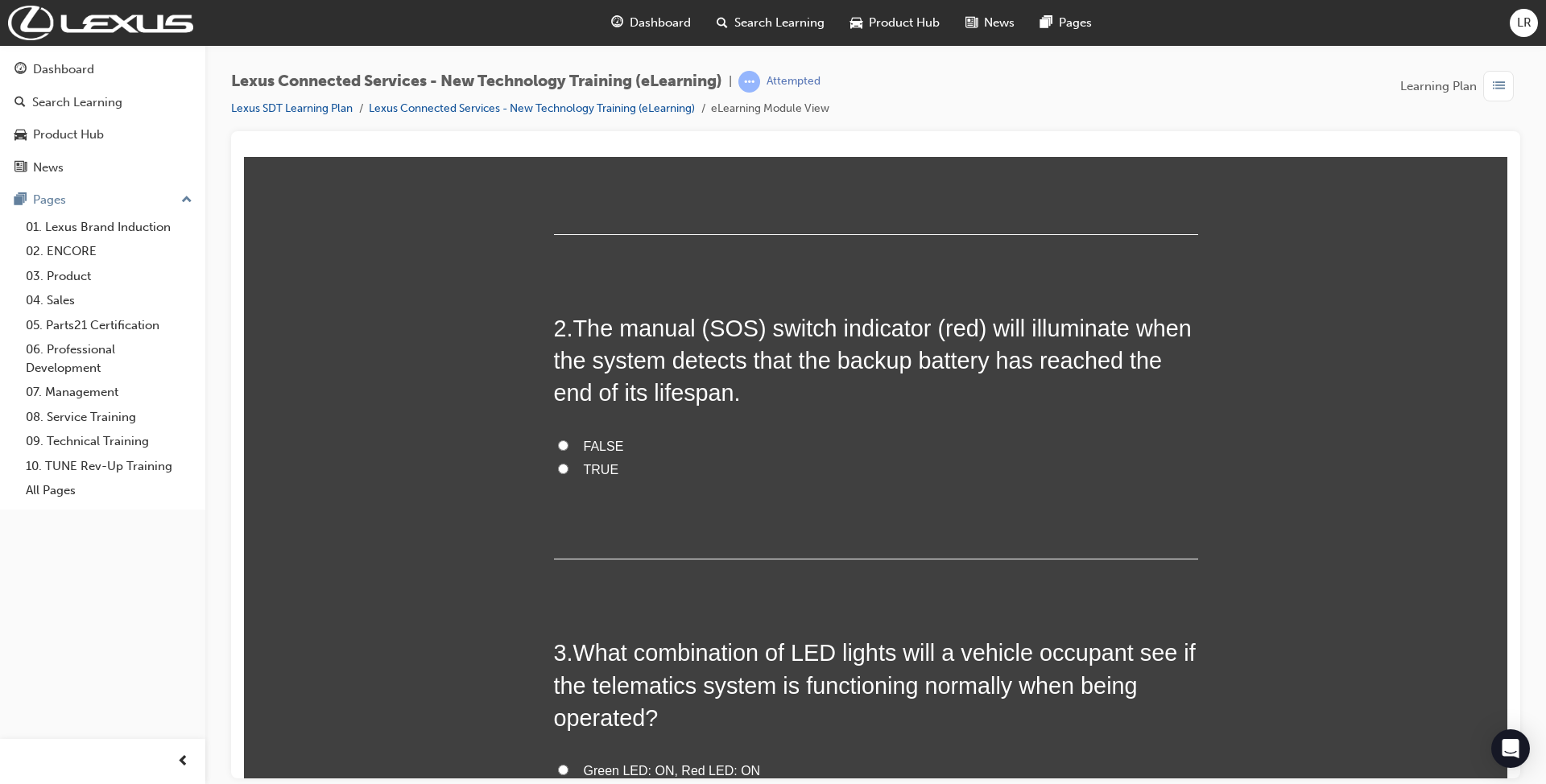
click at [693, 461] on div "2 . The manual (SOS) switch indicator (red) will illuminate when the system det…" at bounding box center [876, 435] width 644 height 248
click at [583, 439] on span "FALSE" at bounding box center [604, 445] width 40 height 13
click at [568, 439] on input "FALSE" at bounding box center [563, 445] width 10 height 10
radio input "true"
click at [607, 462] on span "TRUE" at bounding box center [601, 469] width 35 height 13
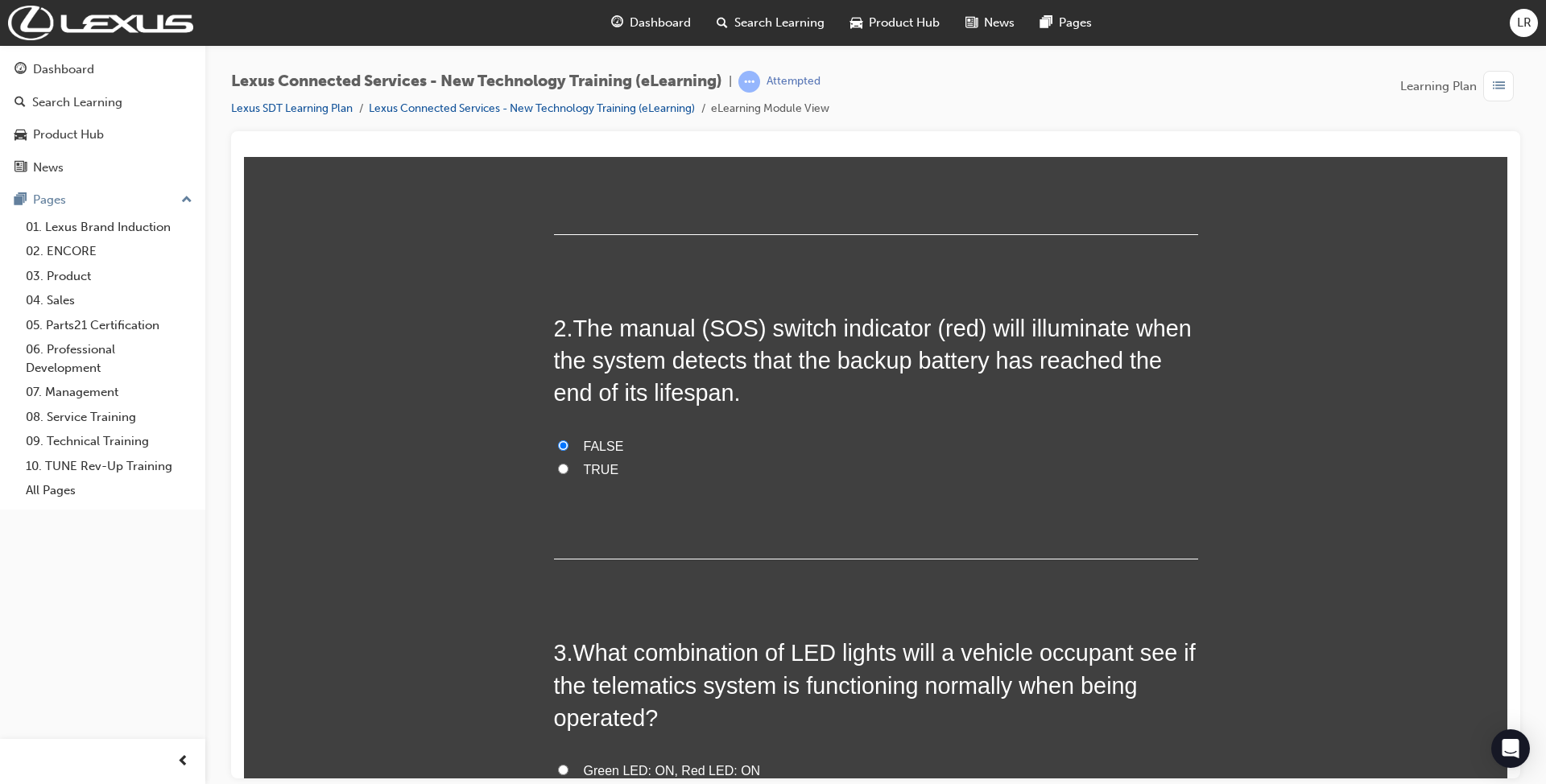
click at [568, 463] on input "TRUE" at bounding box center [563, 468] width 10 height 10
radio input "true"
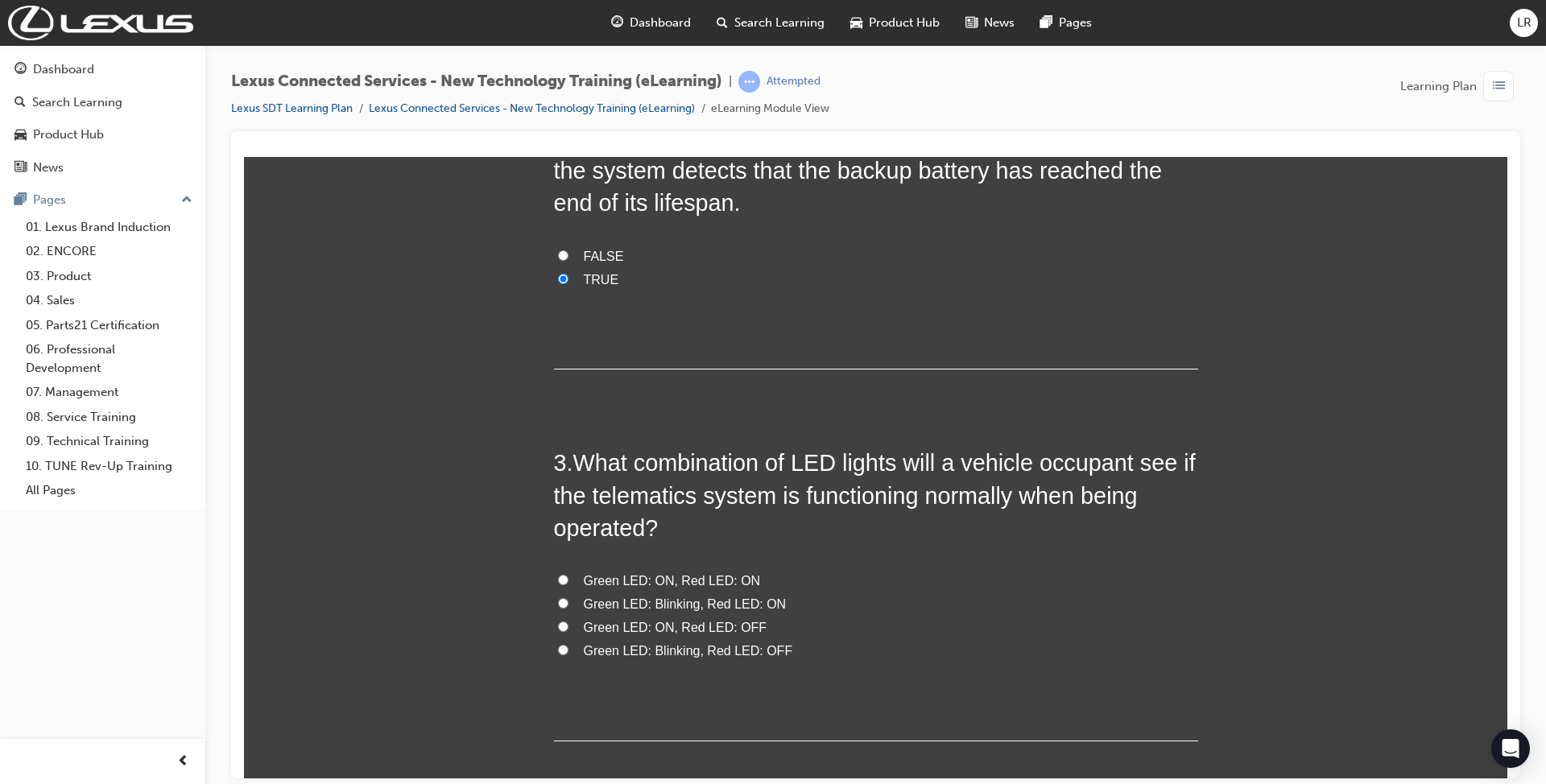
scroll to position [536, 0]
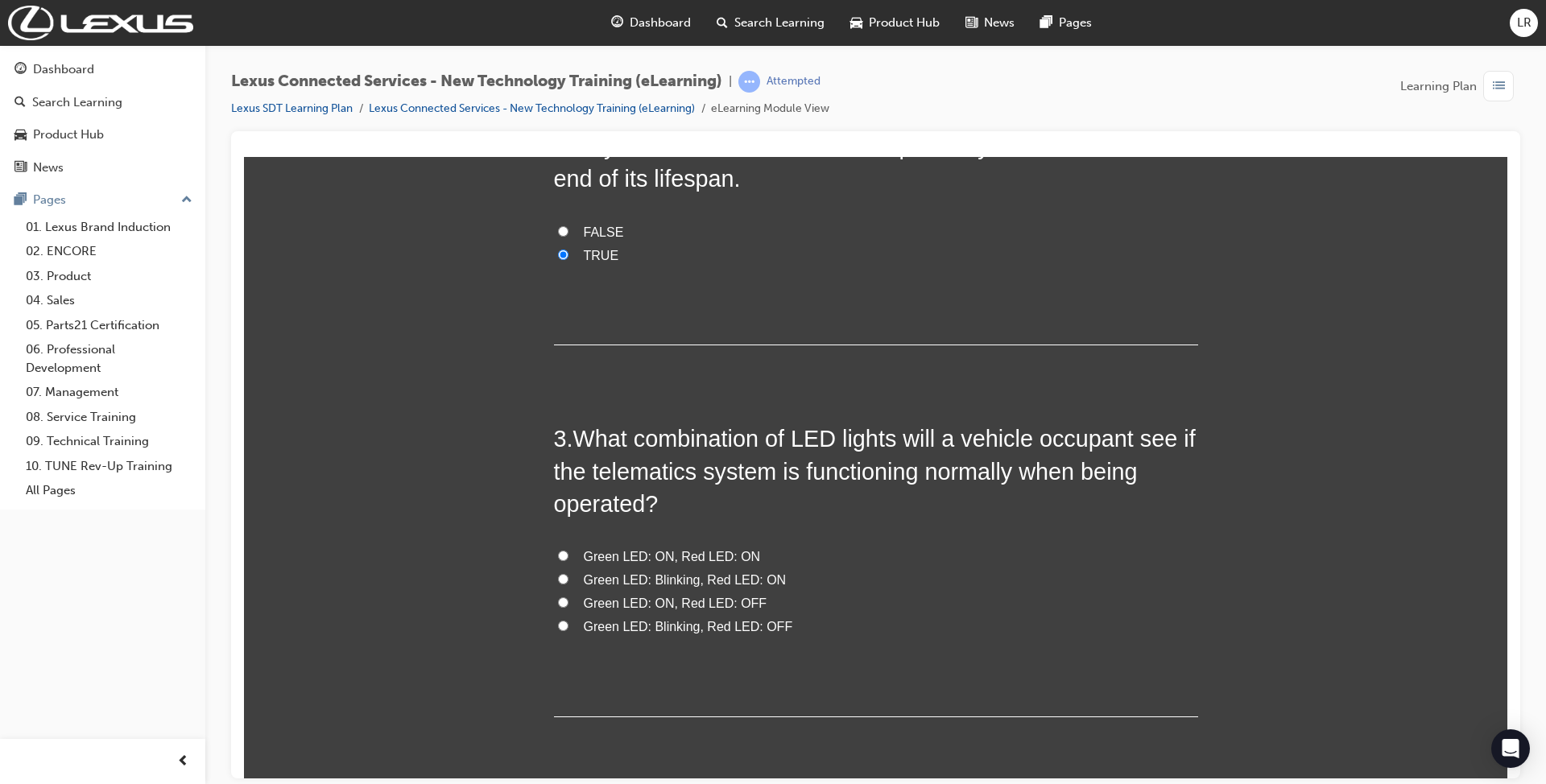
click at [663, 549] on span "Green LED: ON, Red LED: ON" at bounding box center [672, 555] width 177 height 13
click at [568, 550] on input "Green LED: ON, Red LED: ON" at bounding box center [563, 555] width 10 height 10
radio input "true"
click at [684, 596] on span "Green LED: ON, Red LED: OFF" at bounding box center [675, 602] width 183 height 13
click at [568, 597] on input "Green LED: ON, Red LED: OFF" at bounding box center [563, 602] width 10 height 10
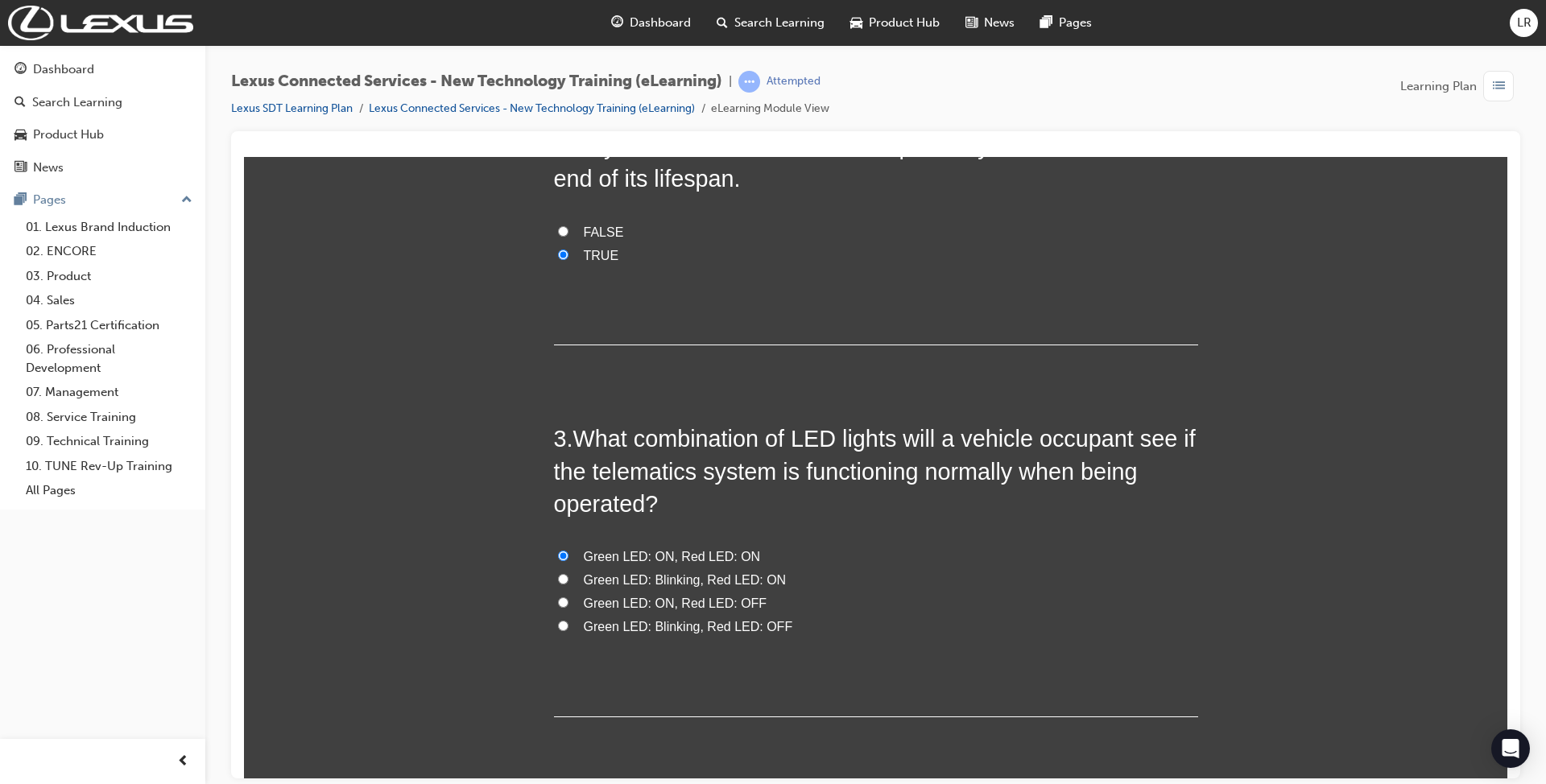
radio input "true"
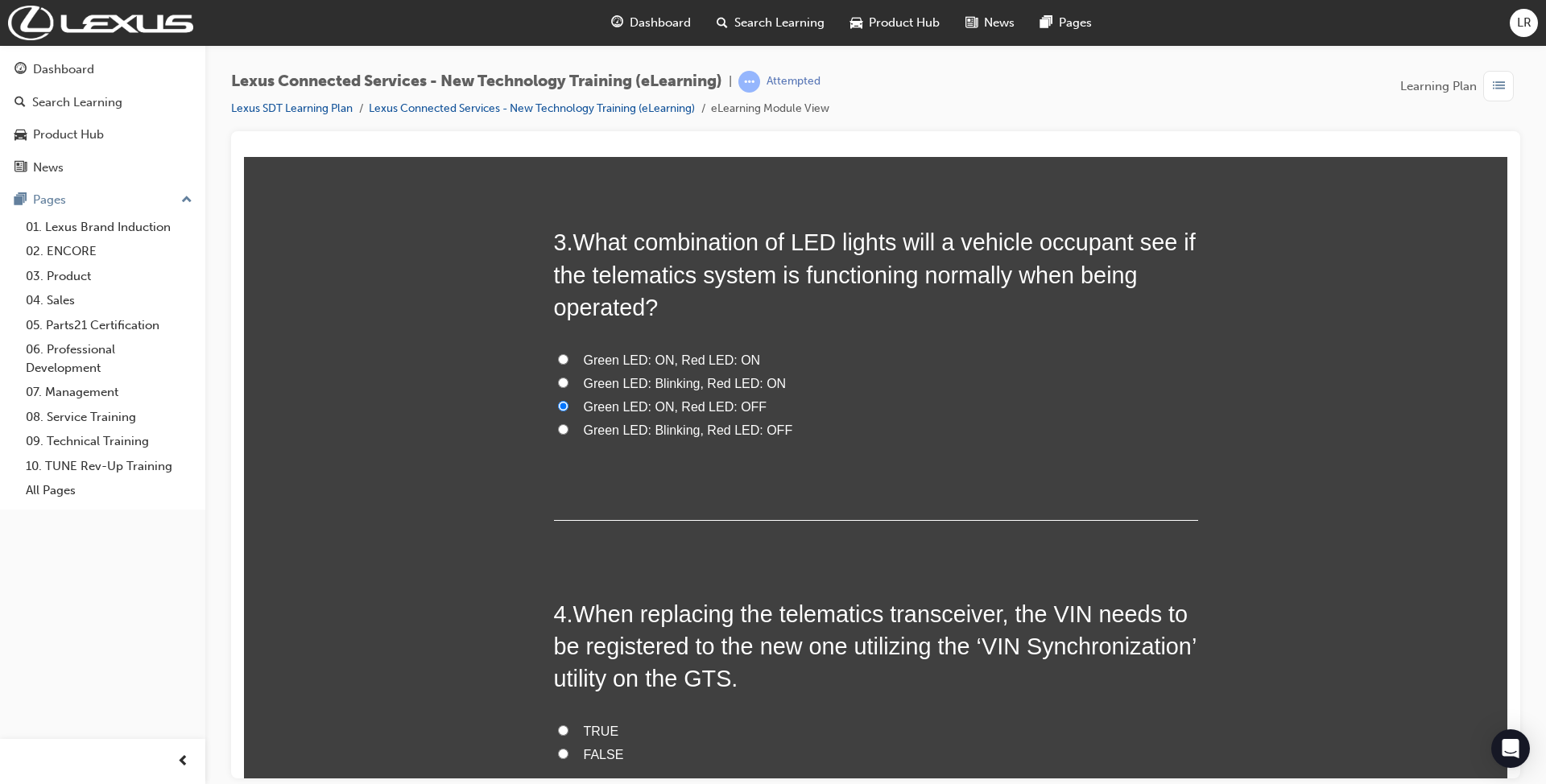
scroll to position [750, 0]
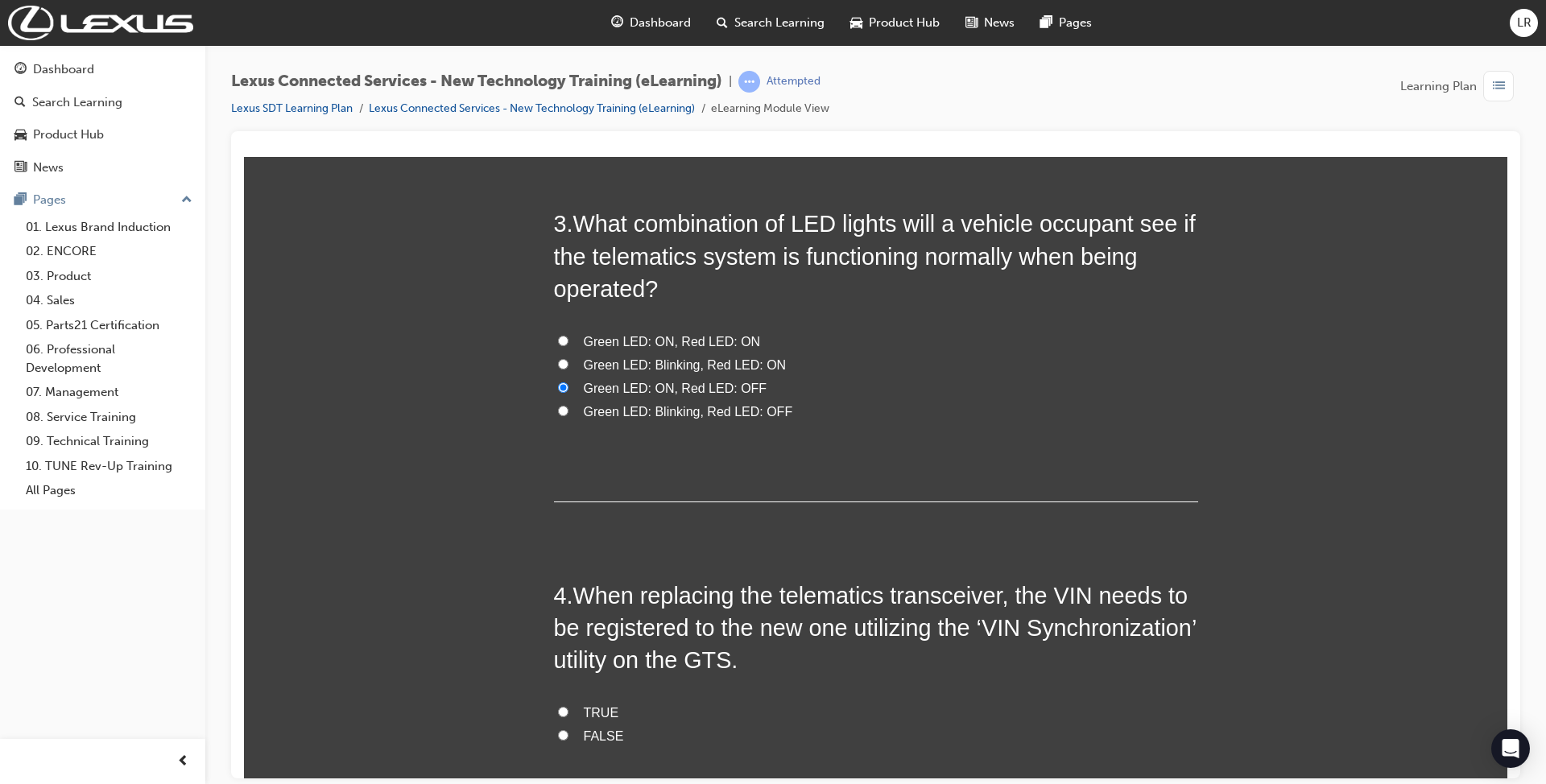
click at [598, 705] on span "TRUE" at bounding box center [601, 712] width 35 height 13
click at [568, 706] on input "TRUE" at bounding box center [563, 711] width 10 height 10
radio input "true"
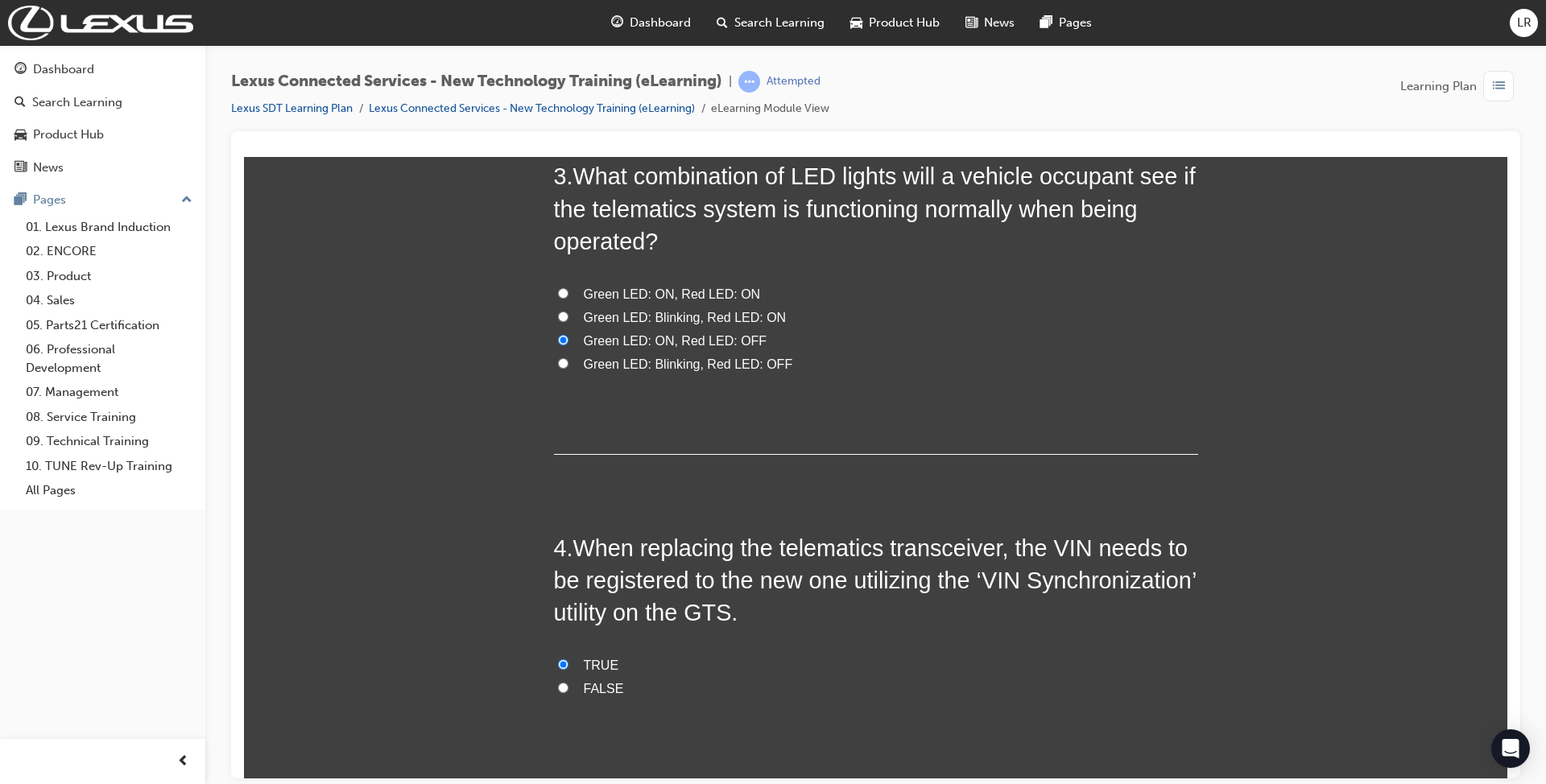
scroll to position [824, 0]
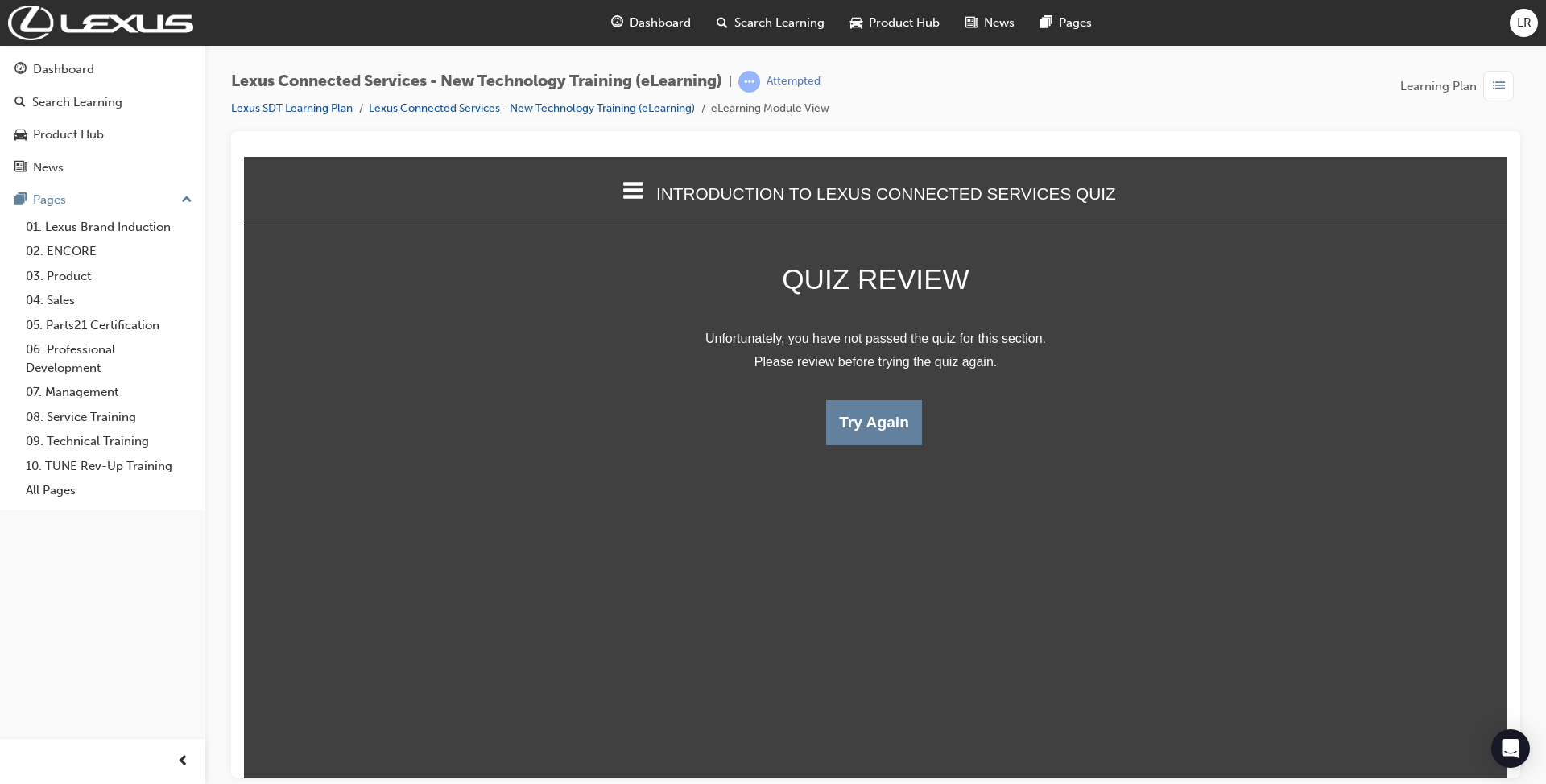
scroll to position [8, 8]
click at [897, 416] on button "Try Again" at bounding box center [873, 422] width 96 height 45
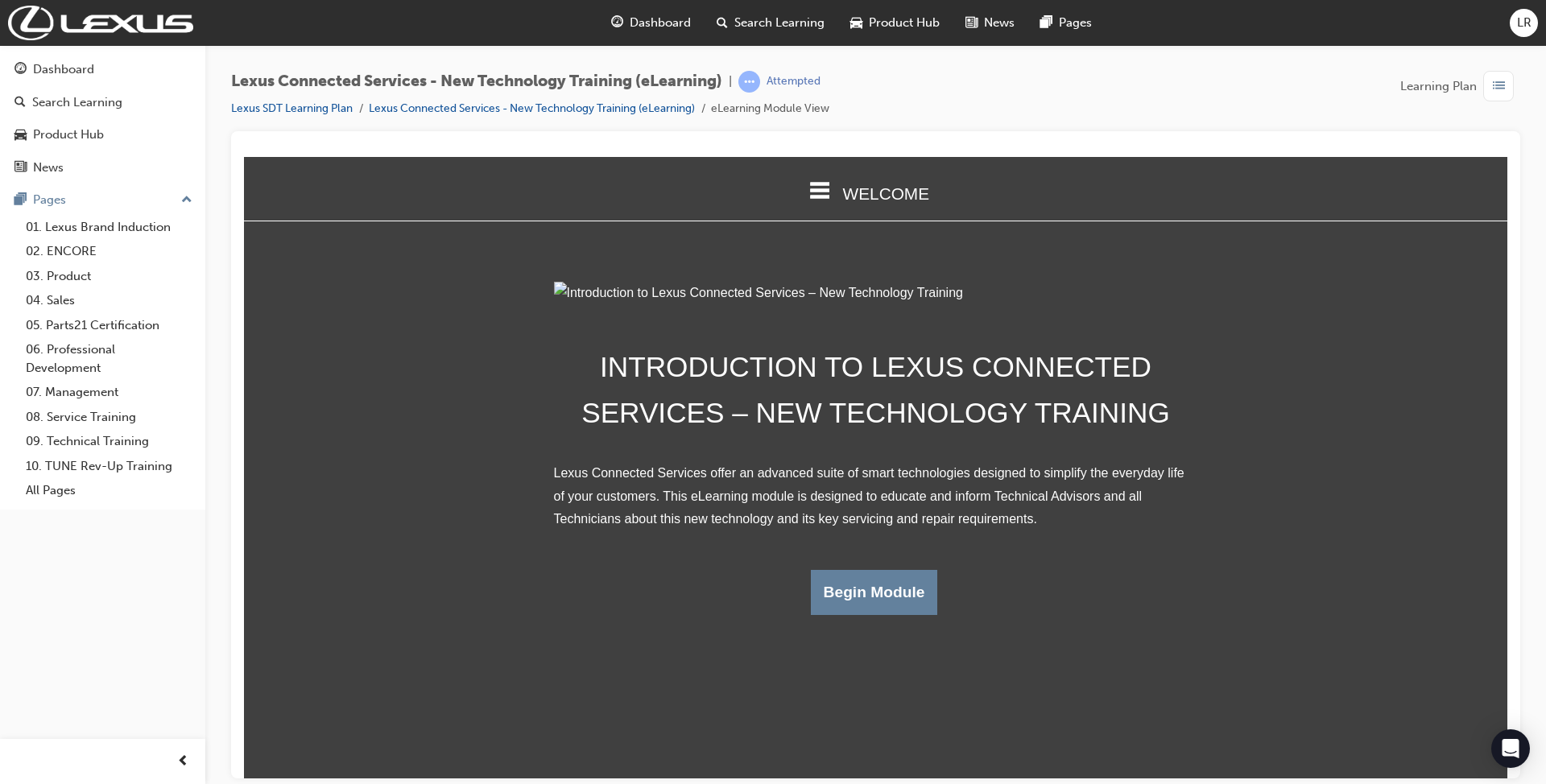
scroll to position [545, 1280]
click at [866, 614] on button "Begin Module" at bounding box center [873, 592] width 127 height 45
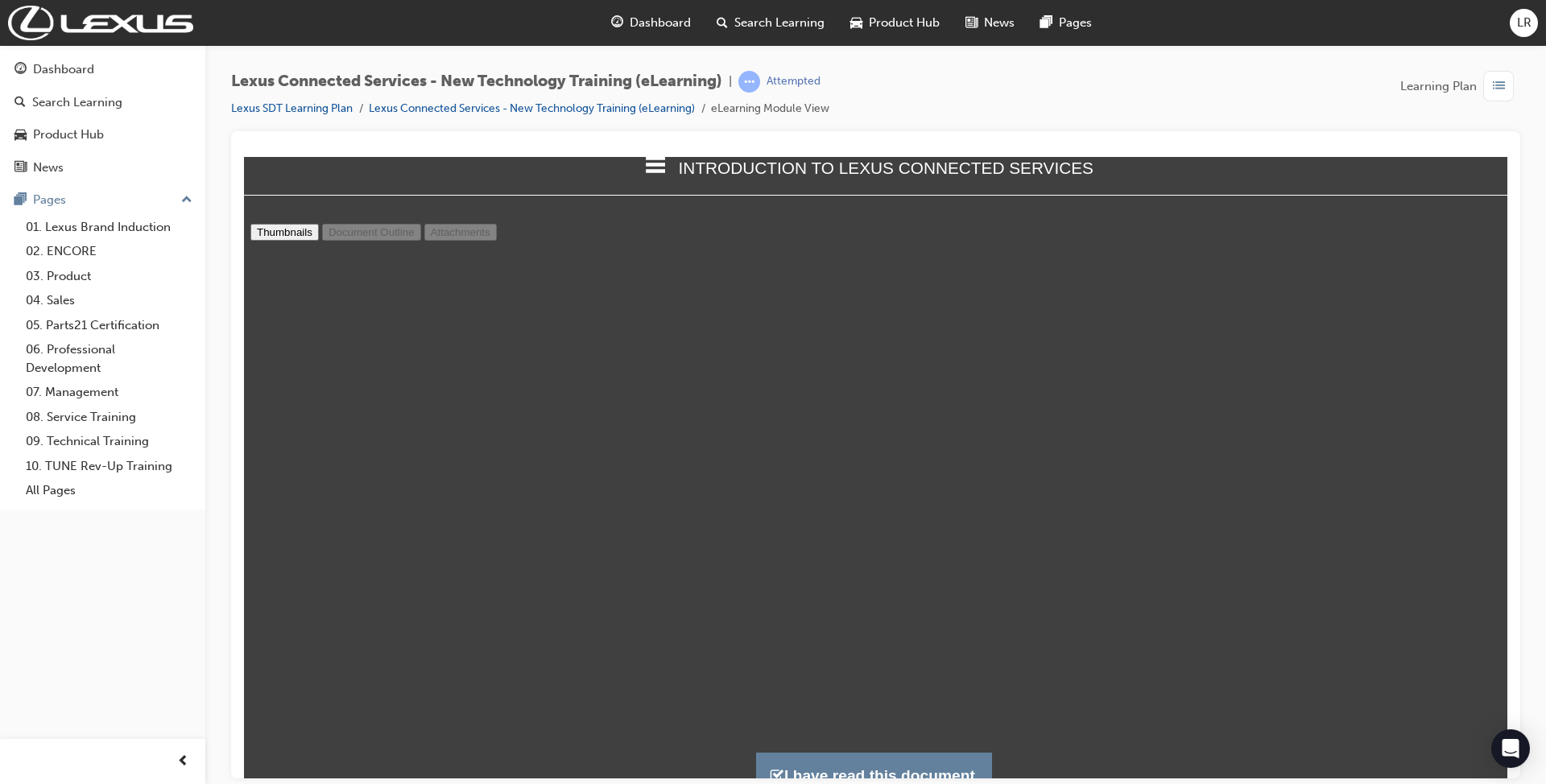
scroll to position [46, 0]
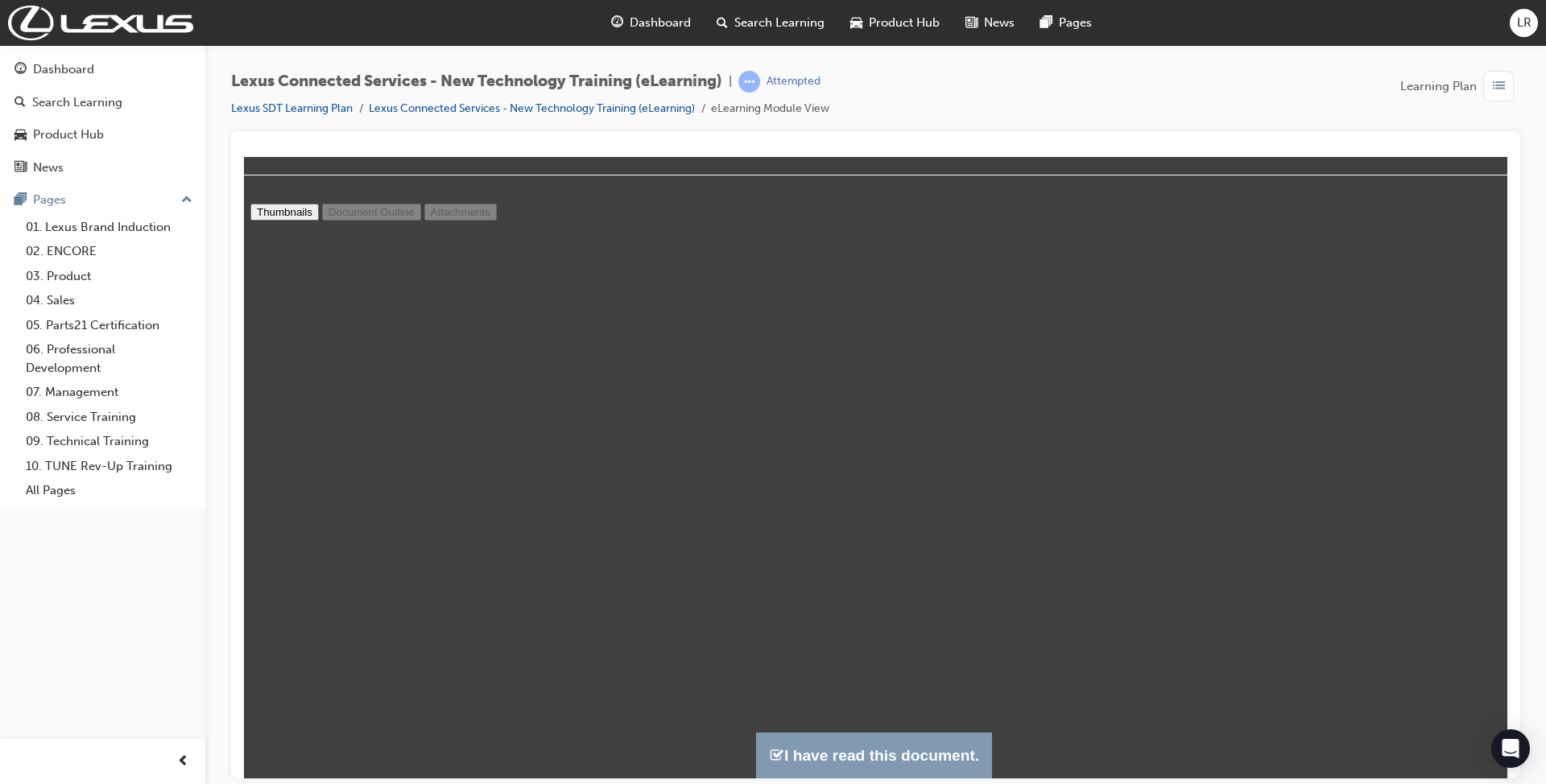
click at [839, 753] on button "I have read this document." at bounding box center [873, 754] width 236 height 46
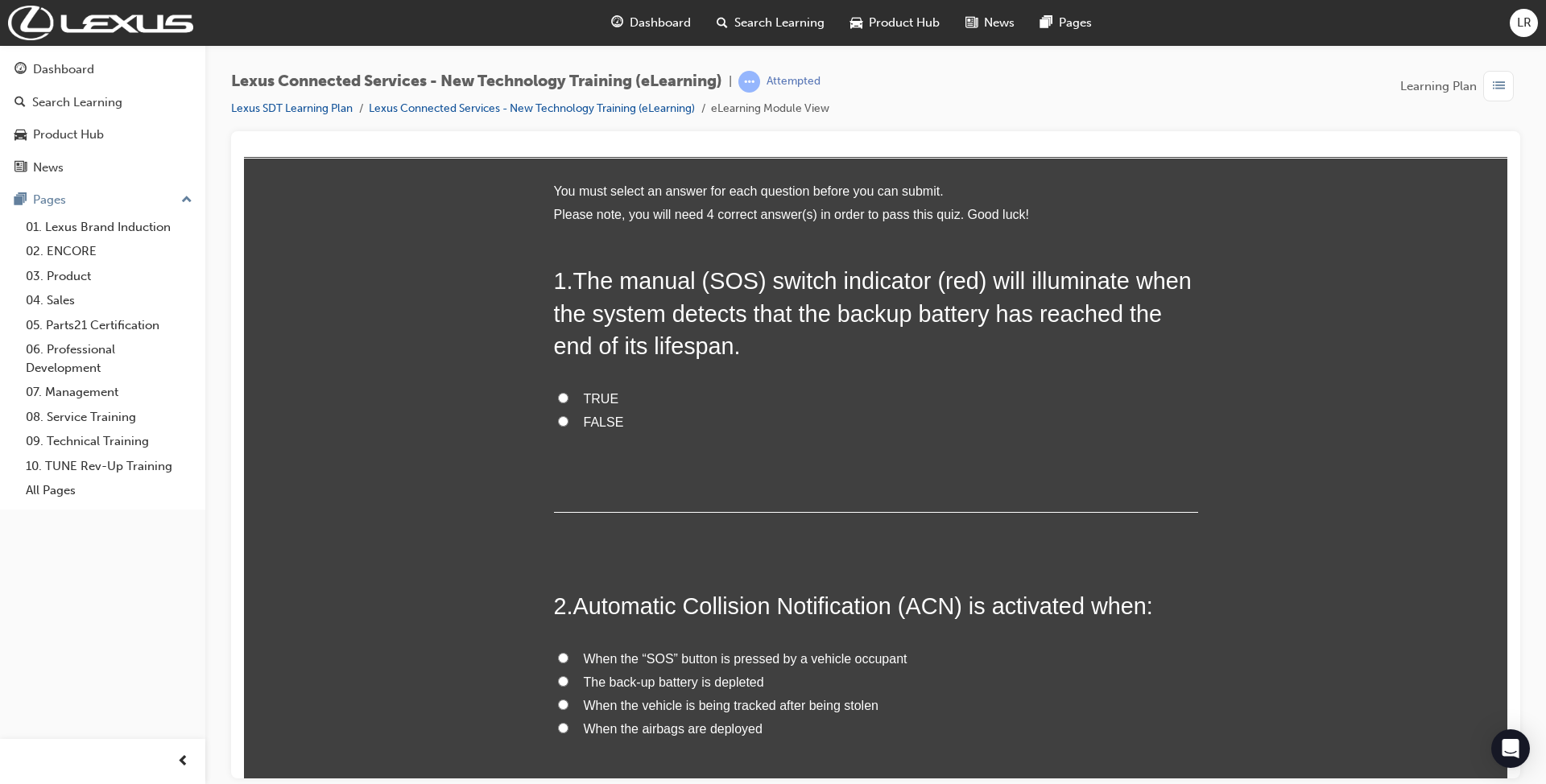
scroll to position [0, 0]
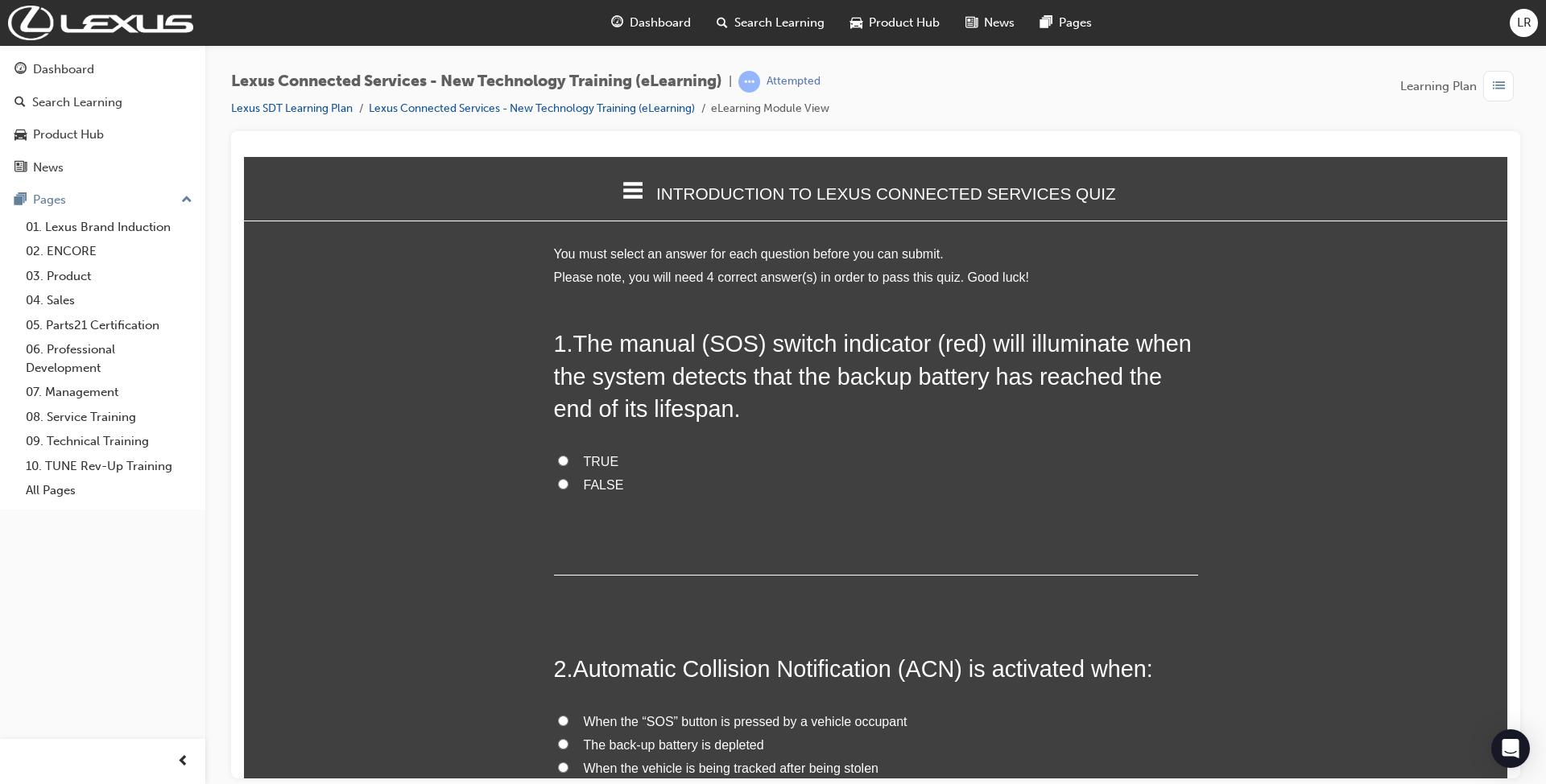
click at [594, 477] on span "FALSE" at bounding box center [604, 484] width 40 height 13
click at [568, 478] on input "FALSE" at bounding box center [563, 483] width 10 height 10
radio input "true"
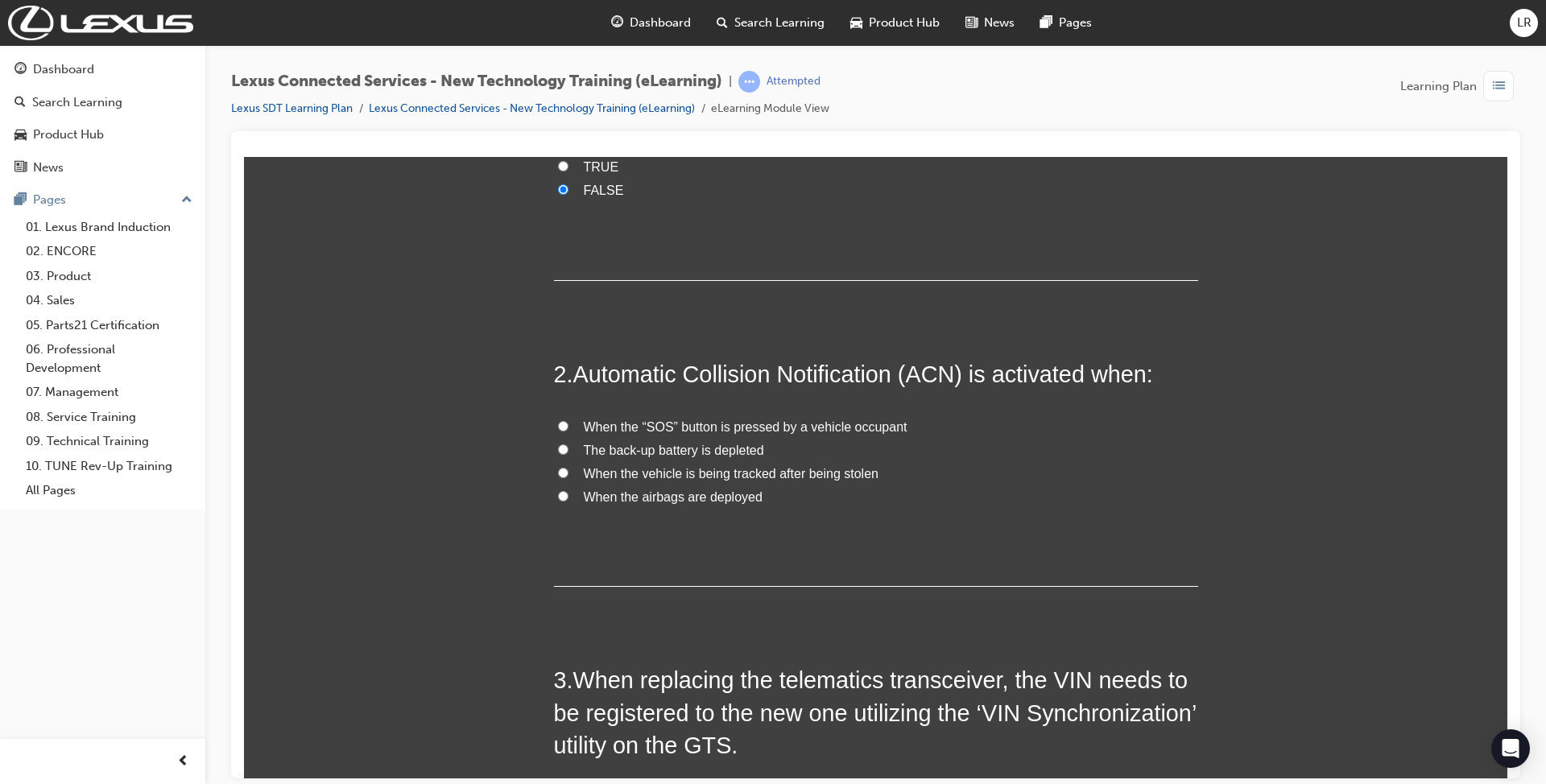
scroll to position [322, 0]
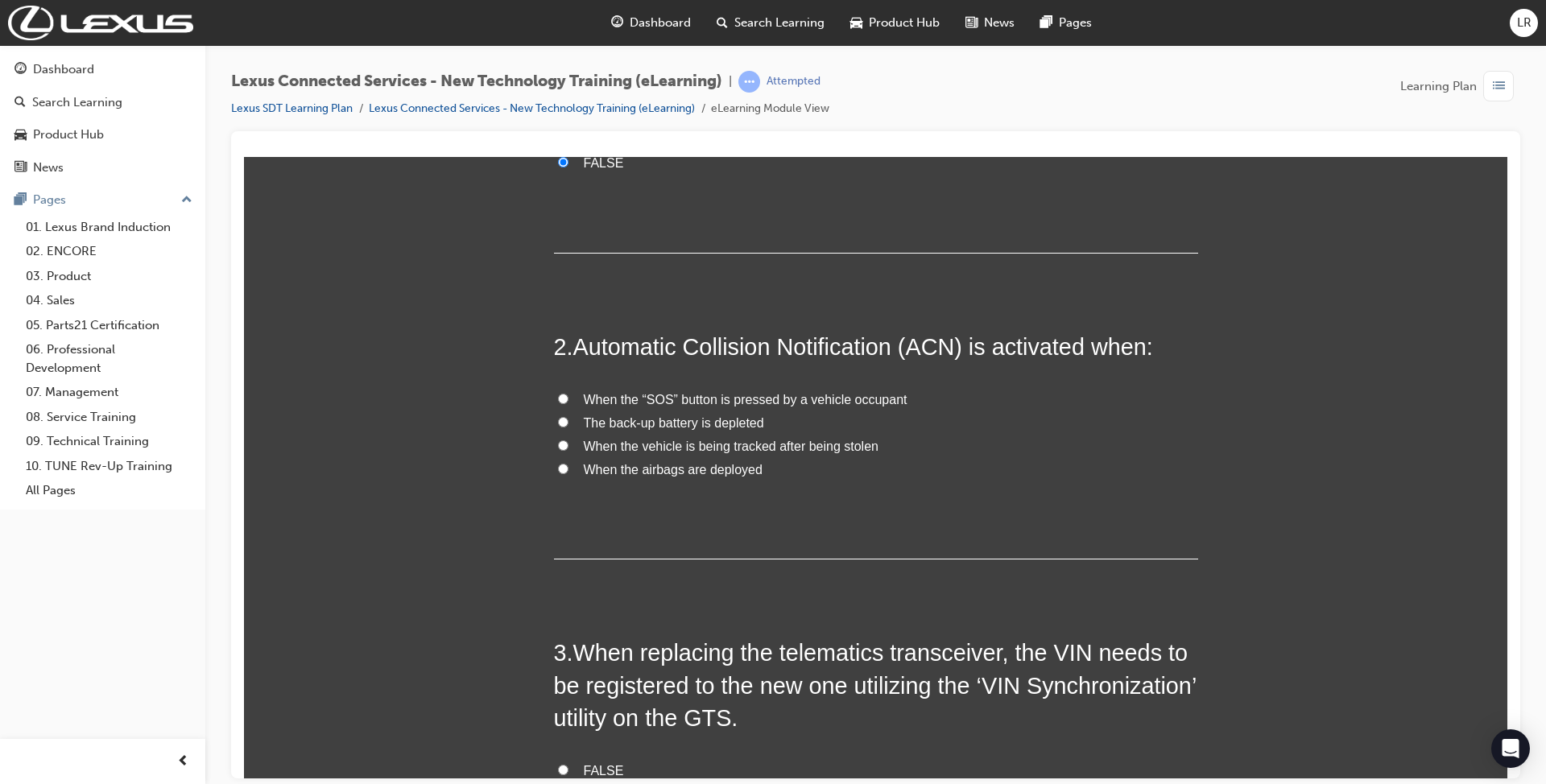
click at [626, 439] on span "When the vehicle is being tracked after being stolen" at bounding box center [731, 445] width 294 height 13
click at [568, 439] on input "When the vehicle is being tracked after being stolen" at bounding box center [563, 445] width 10 height 10
radio input "true"
click at [635, 462] on span "When the airbags are deployed" at bounding box center [673, 469] width 179 height 13
click at [568, 463] on input "When the airbags are deployed" at bounding box center [563, 468] width 10 height 10
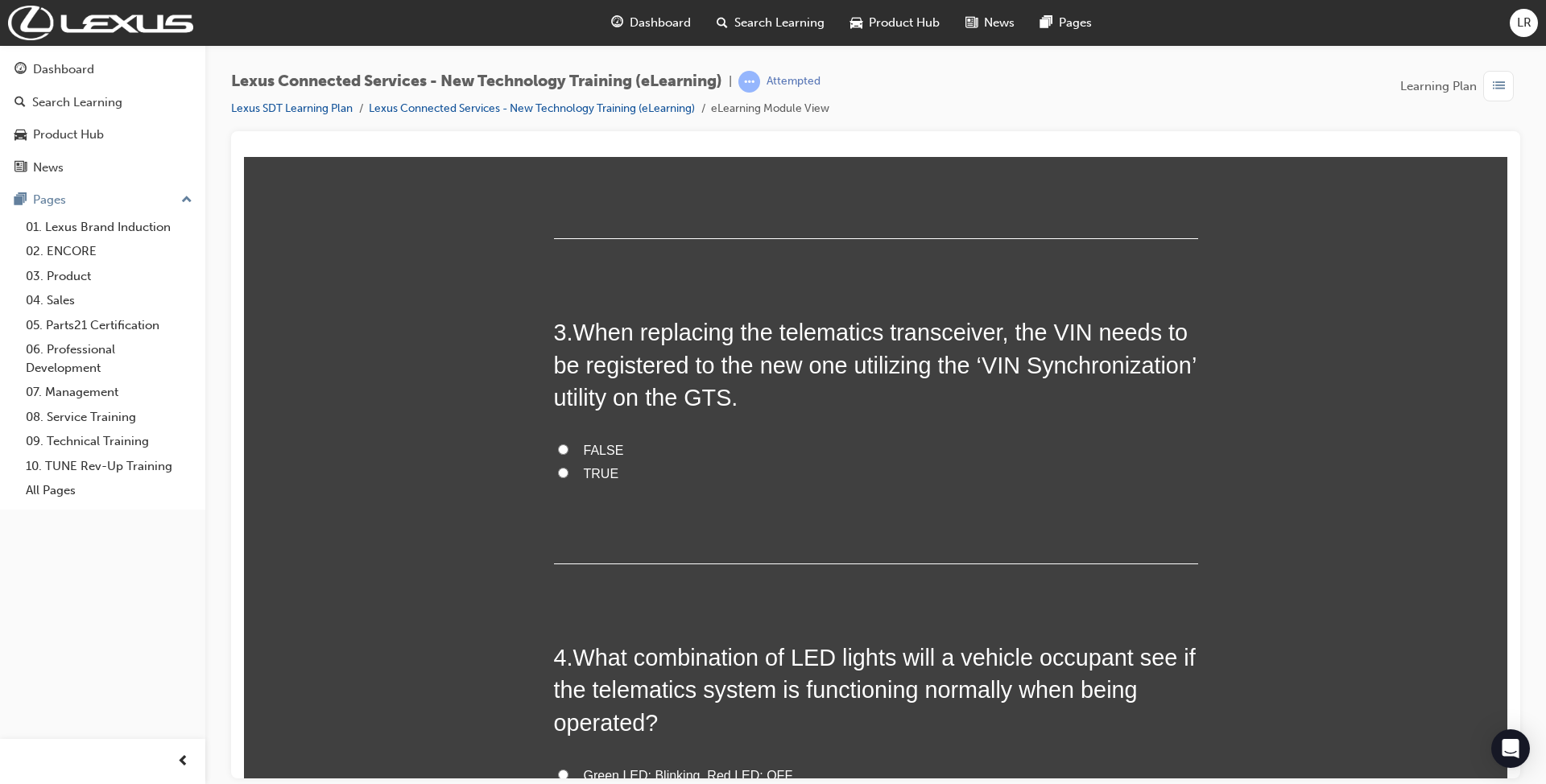
scroll to position [644, 0]
click at [599, 465] on span "TRUE" at bounding box center [601, 471] width 35 height 13
click at [568, 465] on input "TRUE" at bounding box center [563, 470] width 10 height 10
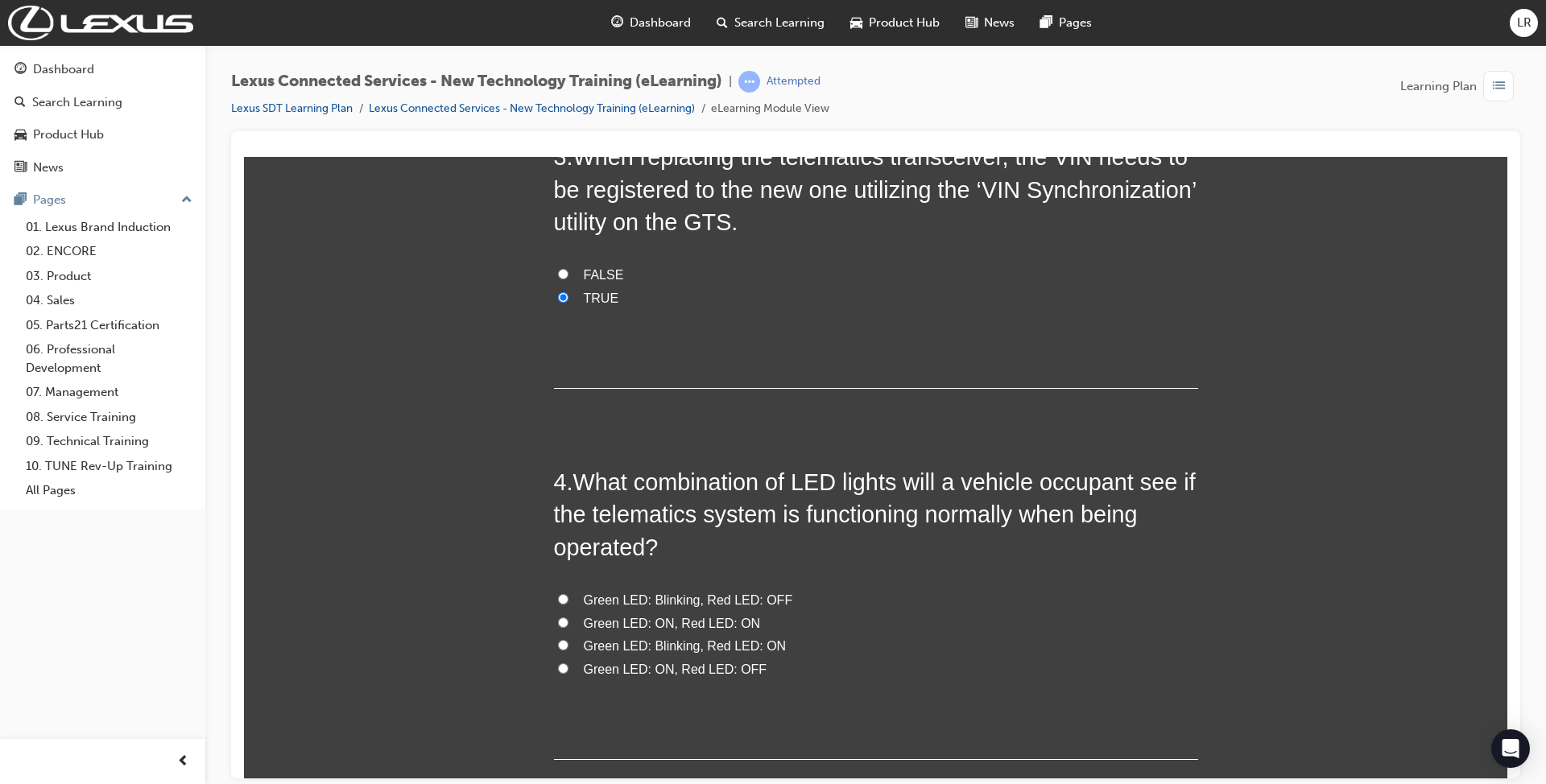
scroll to position [824, 0]
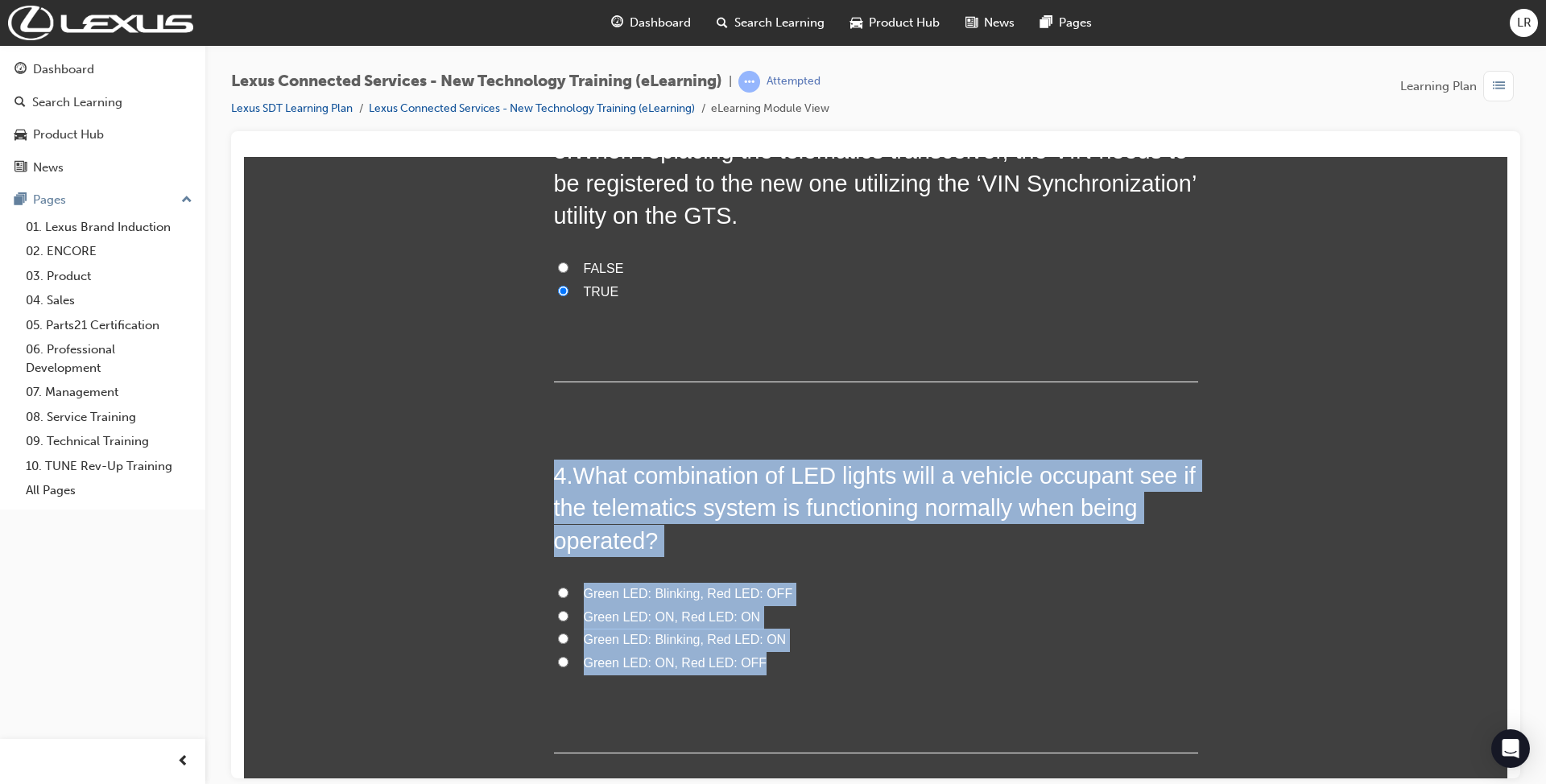
drag, startPoint x: 780, startPoint y: 573, endPoint x: 540, endPoint y: 403, distance: 294.1
click at [540, 403] on div "You must select an answer for each question before you can submit. Please note,…" at bounding box center [875, 146] width 1263 height 1456
click at [878, 467] on div "4 . What combination of LED lights will a vehicle occupant see if the telematic…" at bounding box center [876, 606] width 644 height 294
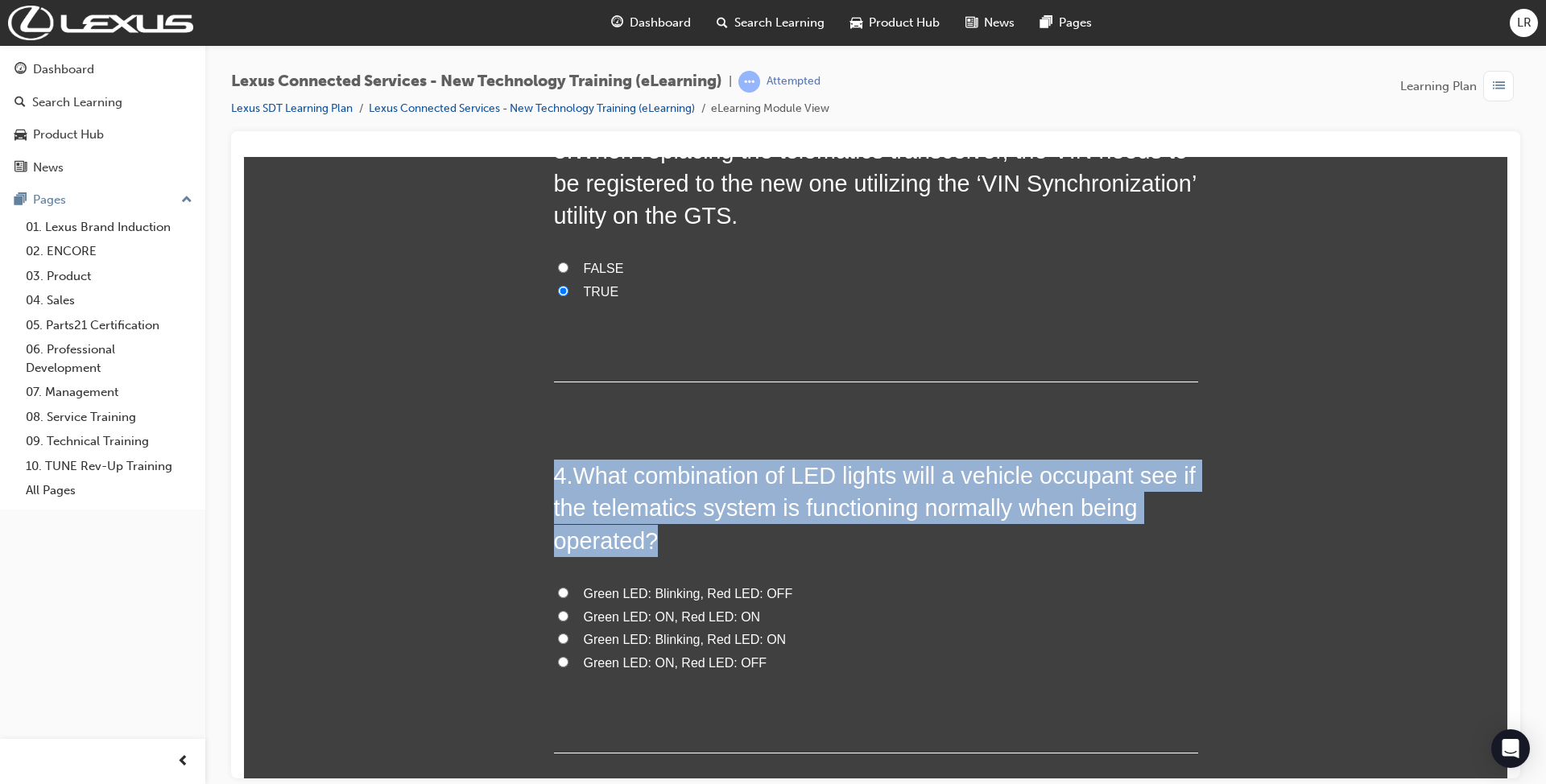
drag, startPoint x: 1121, startPoint y: 450, endPoint x: 523, endPoint y: 393, distance: 600.7
click at [523, 393] on div "You must select an answer for each question before you can submit. Please note,…" at bounding box center [875, 146] width 1263 height 1456
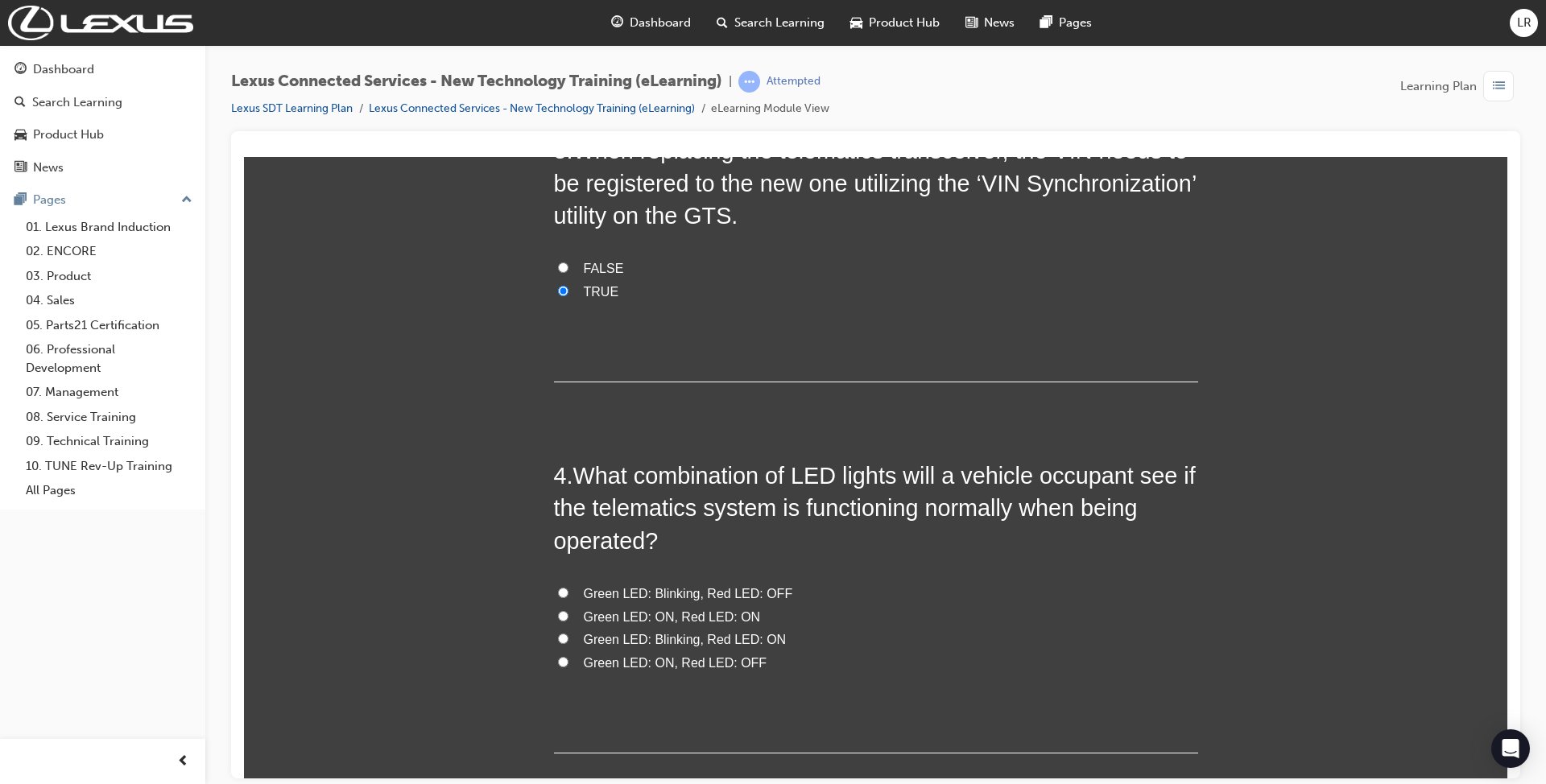
click at [614, 609] on span "Green LED: ON, Red LED: ON" at bounding box center [672, 616] width 177 height 13
click at [568, 610] on input "Green LED: ON, Red LED: ON" at bounding box center [563, 615] width 10 height 10
click at [654, 632] on span "Green LED: Blinking, Red LED: ON" at bounding box center [684, 639] width 203 height 13
click at [568, 633] on input "Green LED: Blinking, Red LED: ON" at bounding box center [563, 638] width 10 height 10
click at [655, 655] on span "Green LED: ON, Red LED: OFF" at bounding box center [675, 661] width 183 height 13
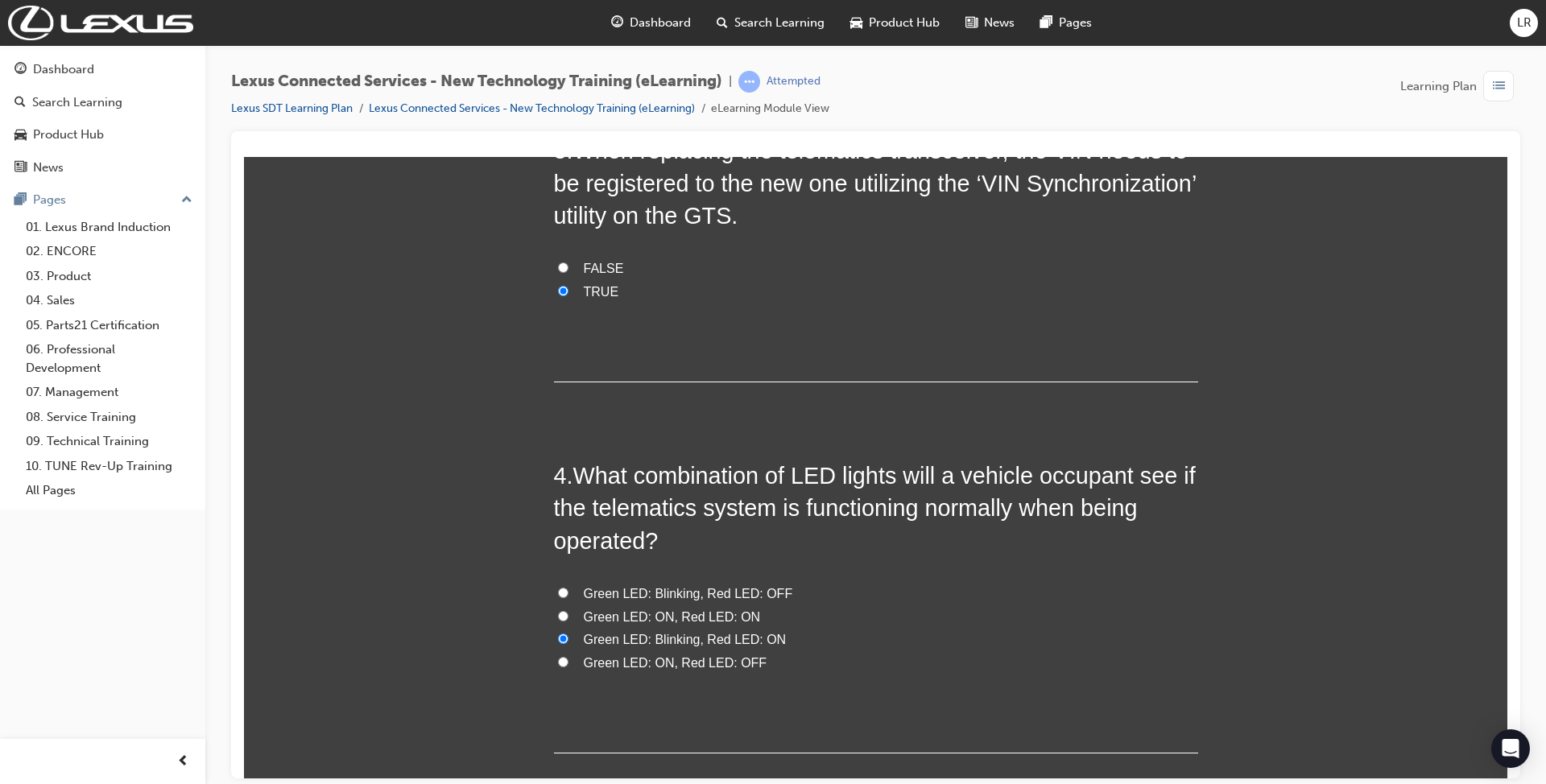
click at [568, 655] on input "Green LED: ON, Red LED: OFF" at bounding box center [563, 660] width 10 height 10
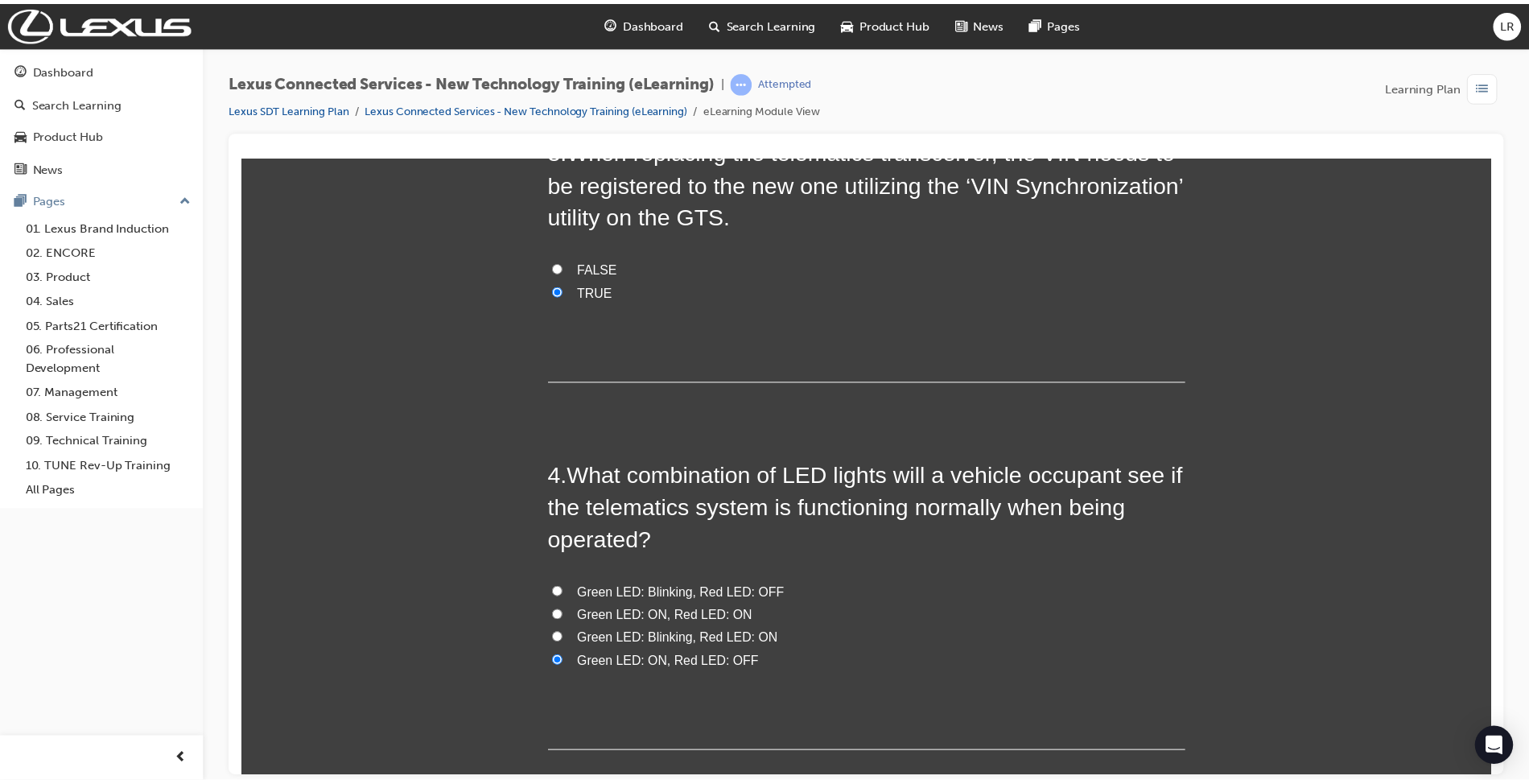
scroll to position [8, 8]
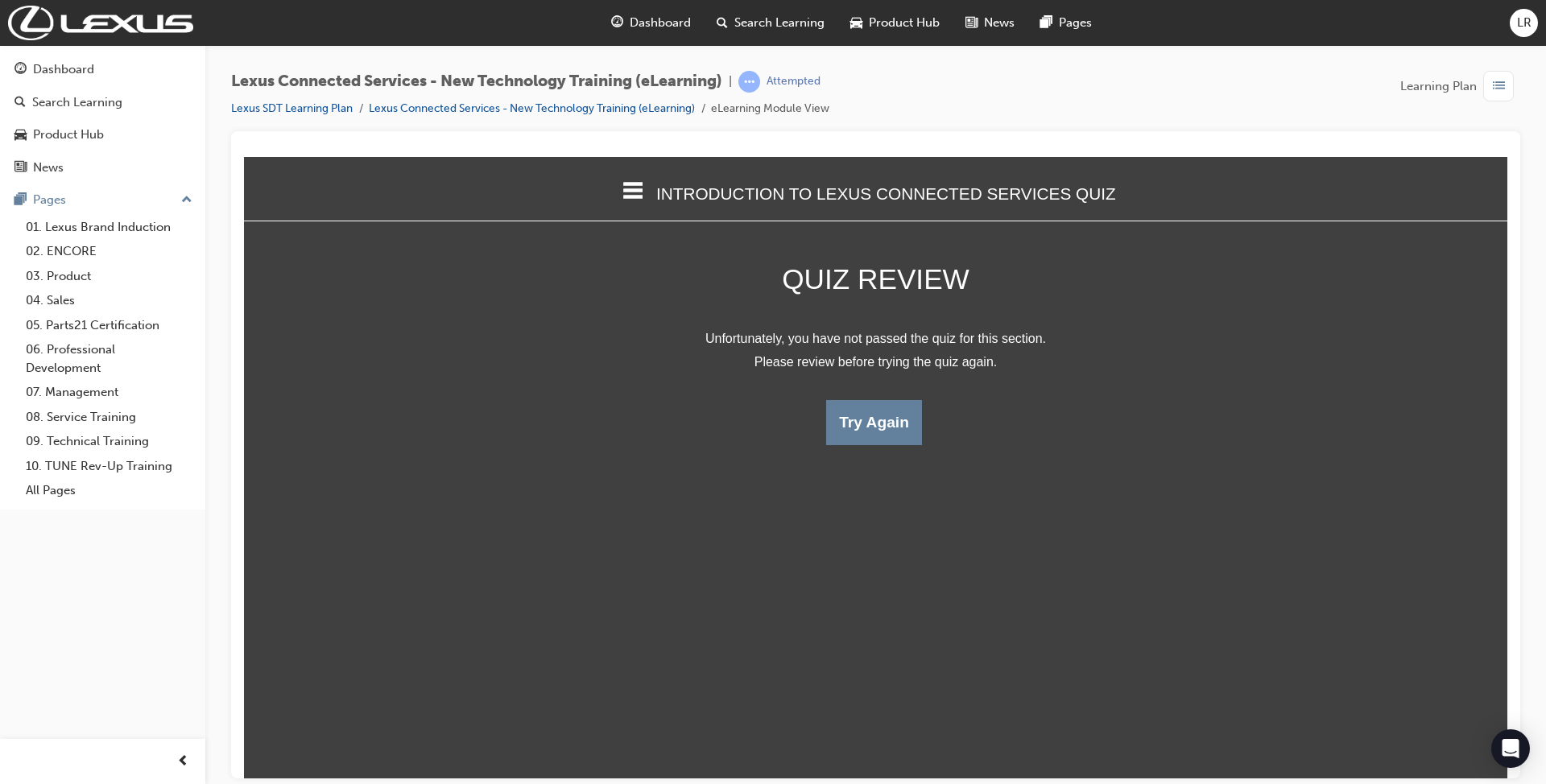
click at [643, 180] on icon at bounding box center [632, 190] width 21 height 21
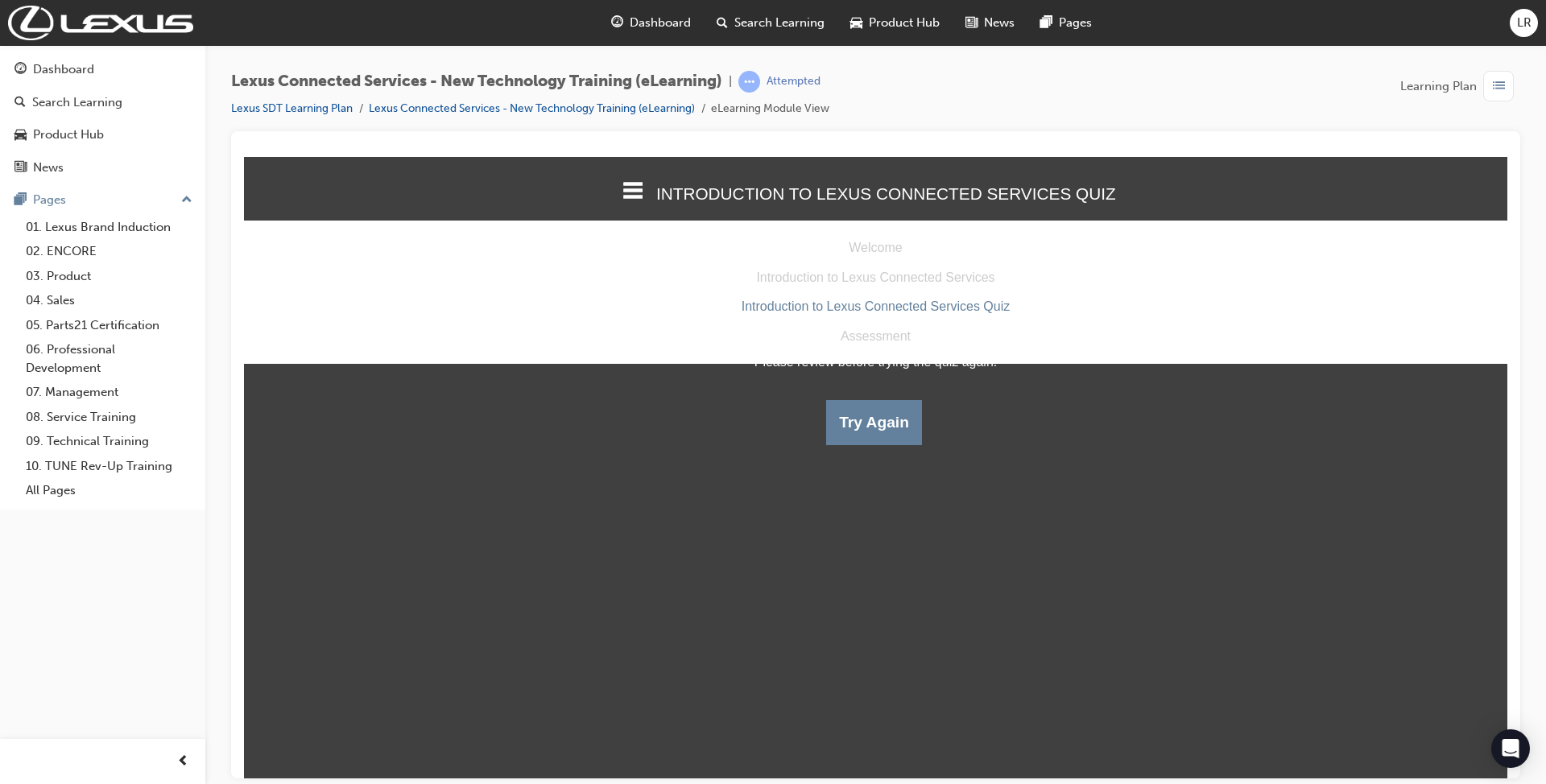
click at [18, 53] on button "Dashboard Search Learning Product Hub News Pages" at bounding box center [103, 118] width 193 height 134
click at [36, 61] on div "Dashboard" at bounding box center [63, 70] width 61 height 18
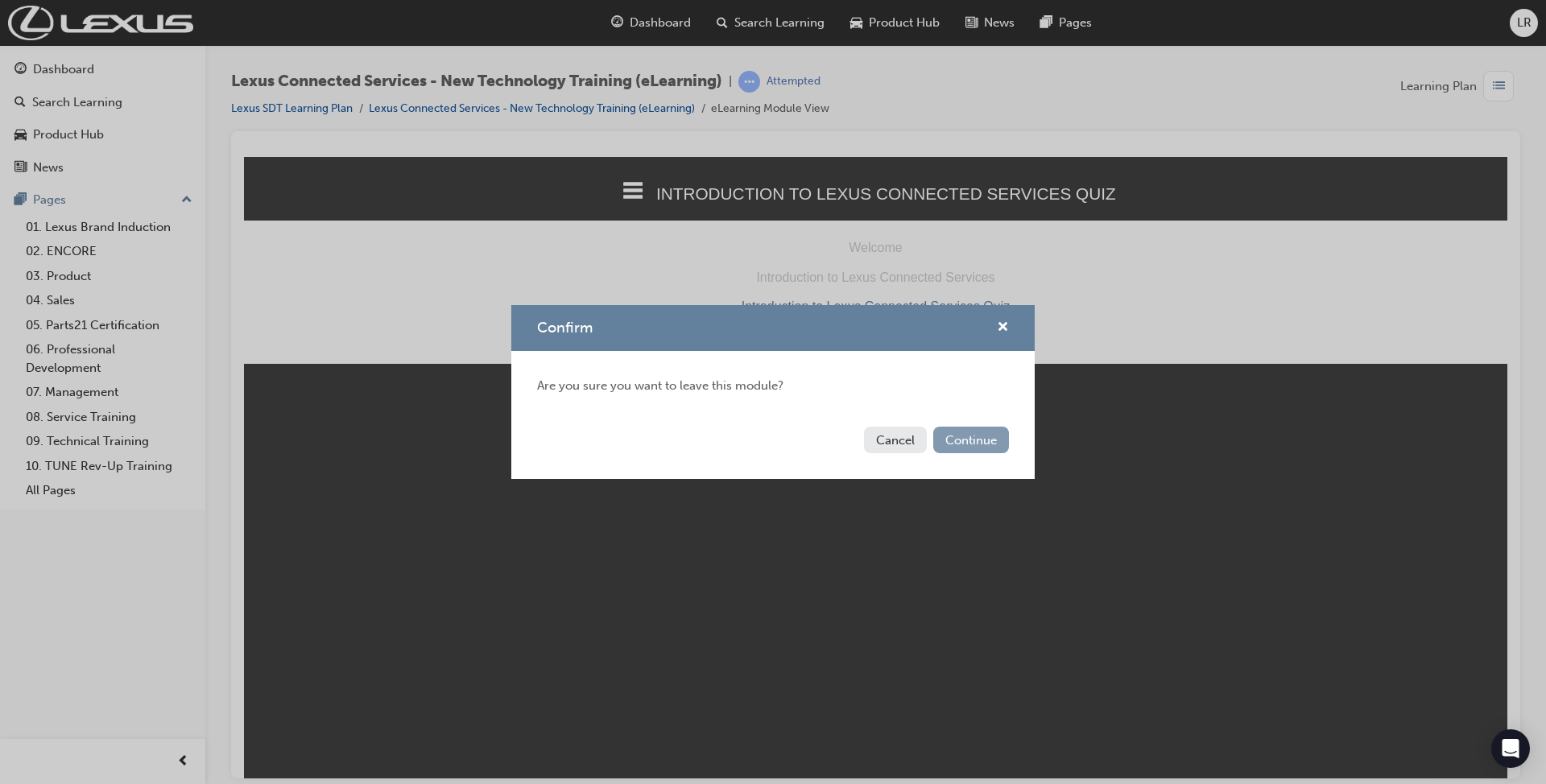
click at [967, 436] on button "Continue" at bounding box center [971, 440] width 76 height 27
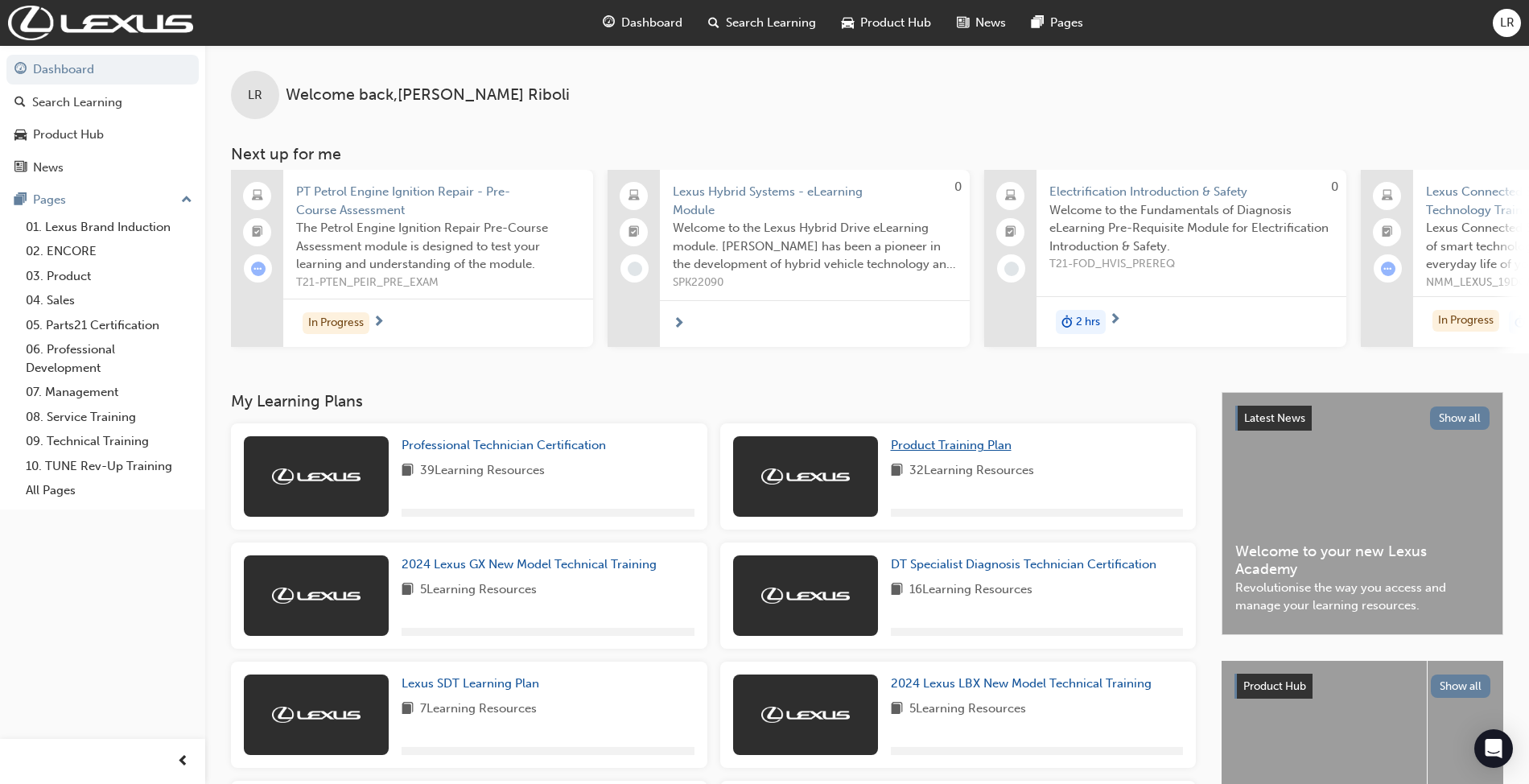
click at [959, 449] on span "Product Training Plan" at bounding box center [952, 445] width 121 height 14
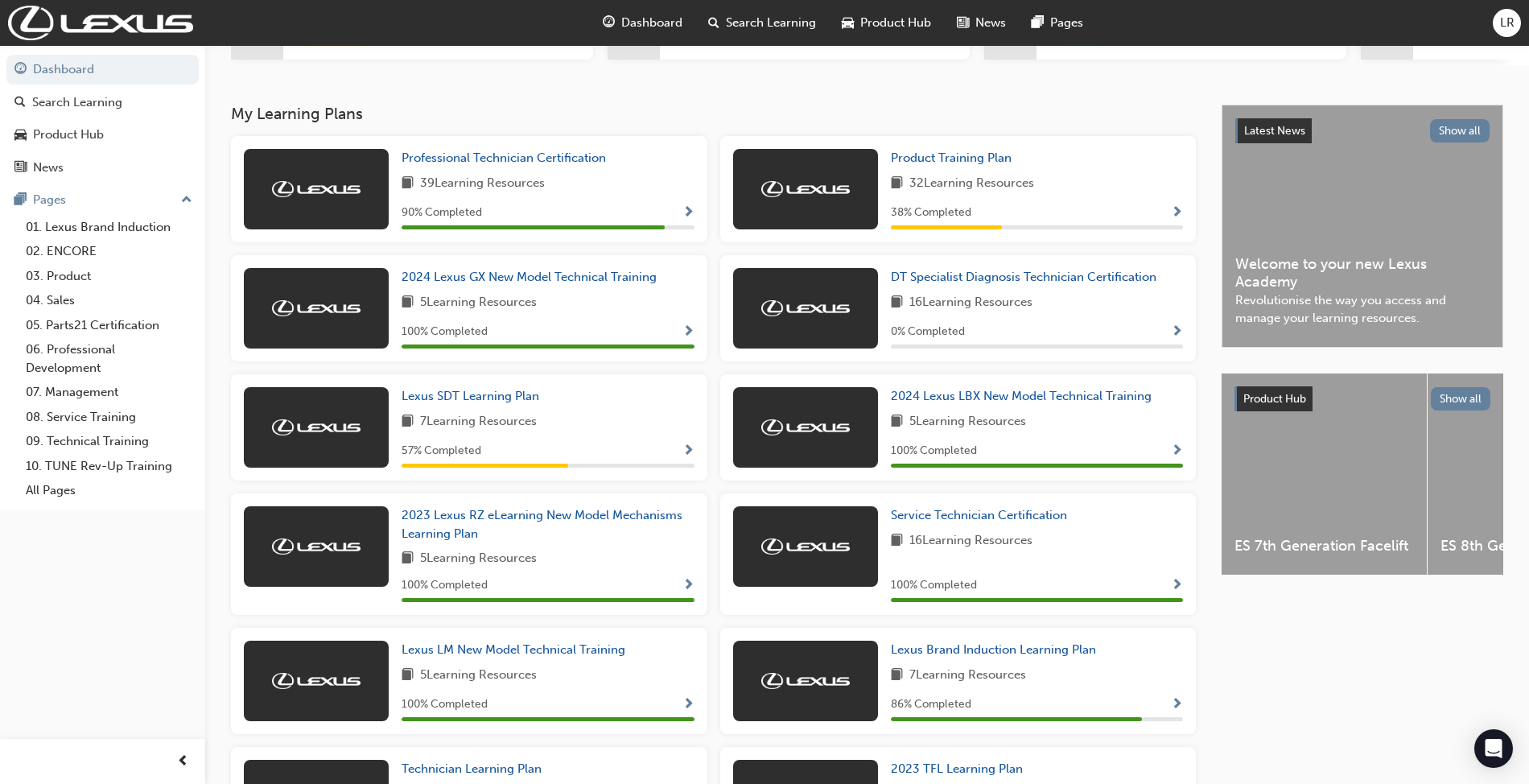
scroll to position [237, 0]
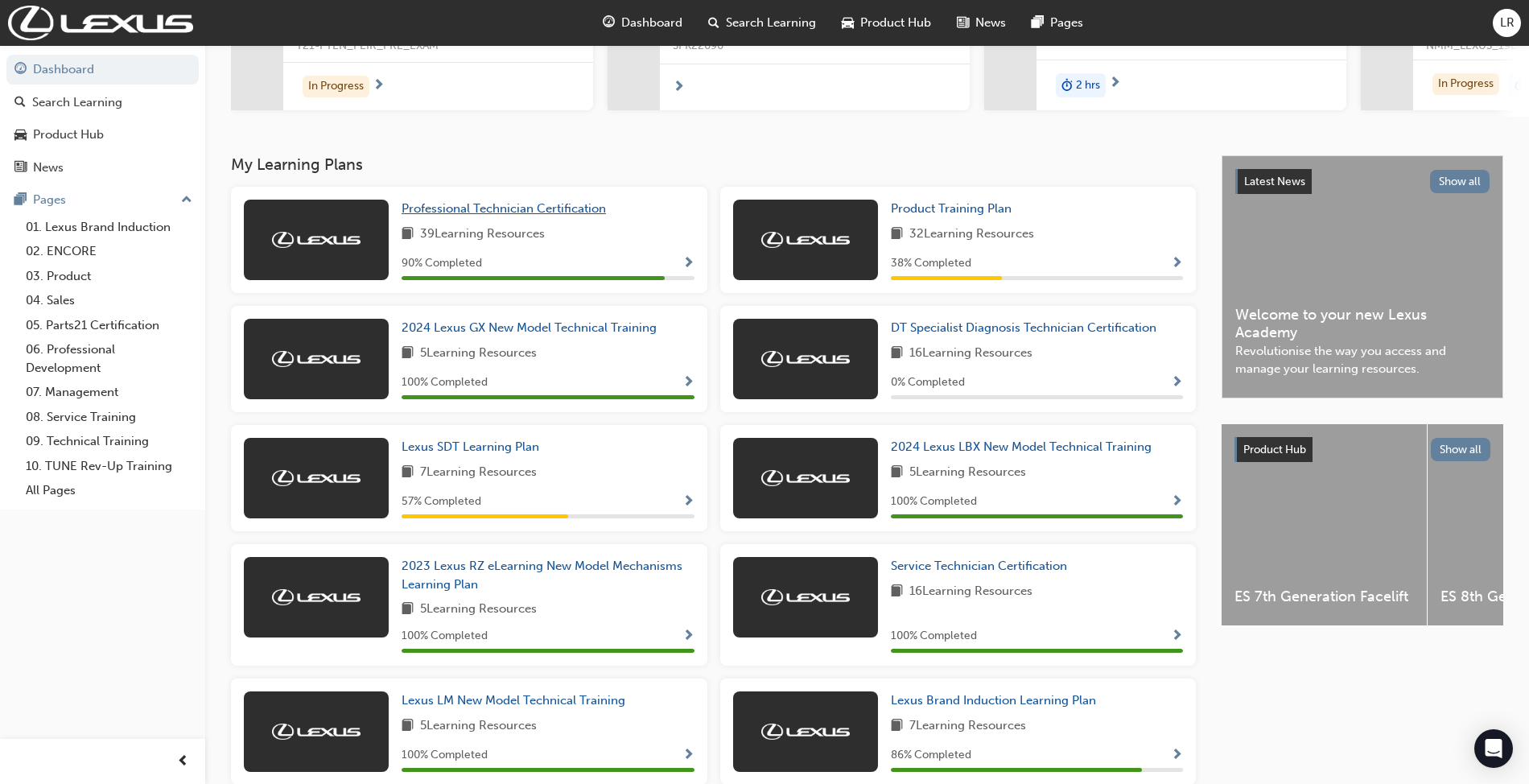
click at [499, 213] on span "Professional Technician Certification" at bounding box center [504, 208] width 204 height 14
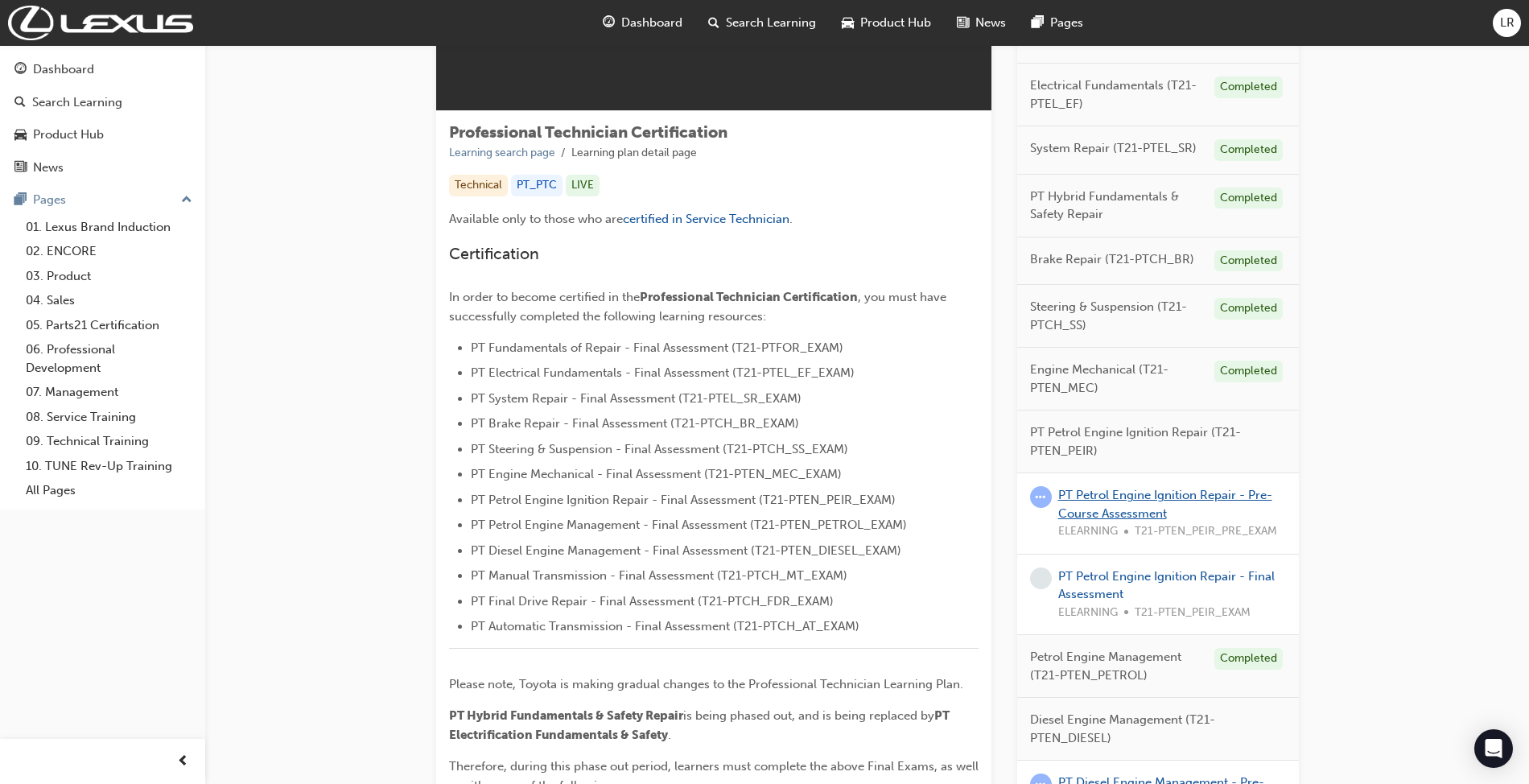
click at [1105, 509] on link "PT Petrol Engine Ignition Repair - Pre-Course Assessment" at bounding box center [1165, 503] width 214 height 33
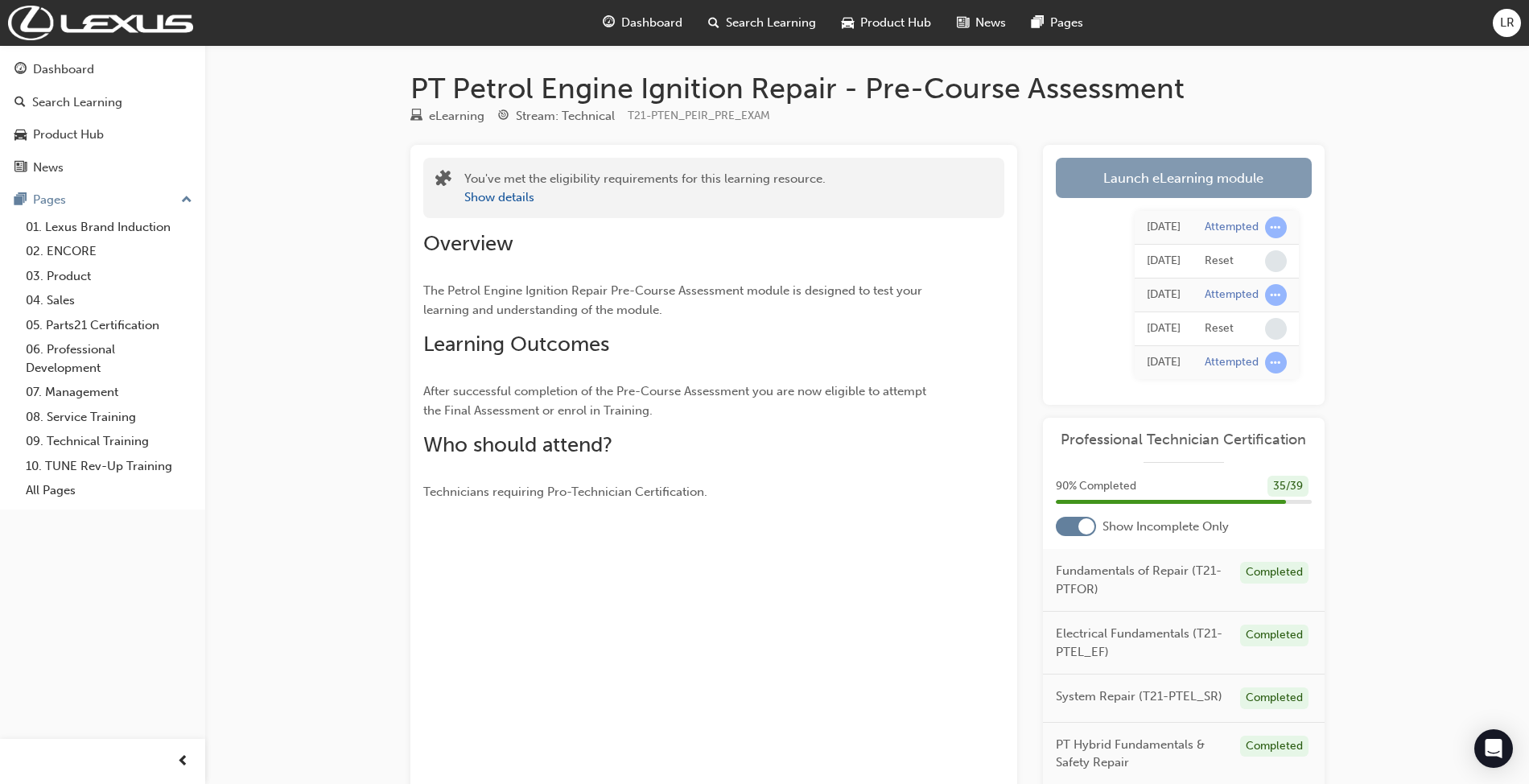
click at [1161, 182] on link "Launch eLearning module" at bounding box center [1184, 178] width 256 height 40
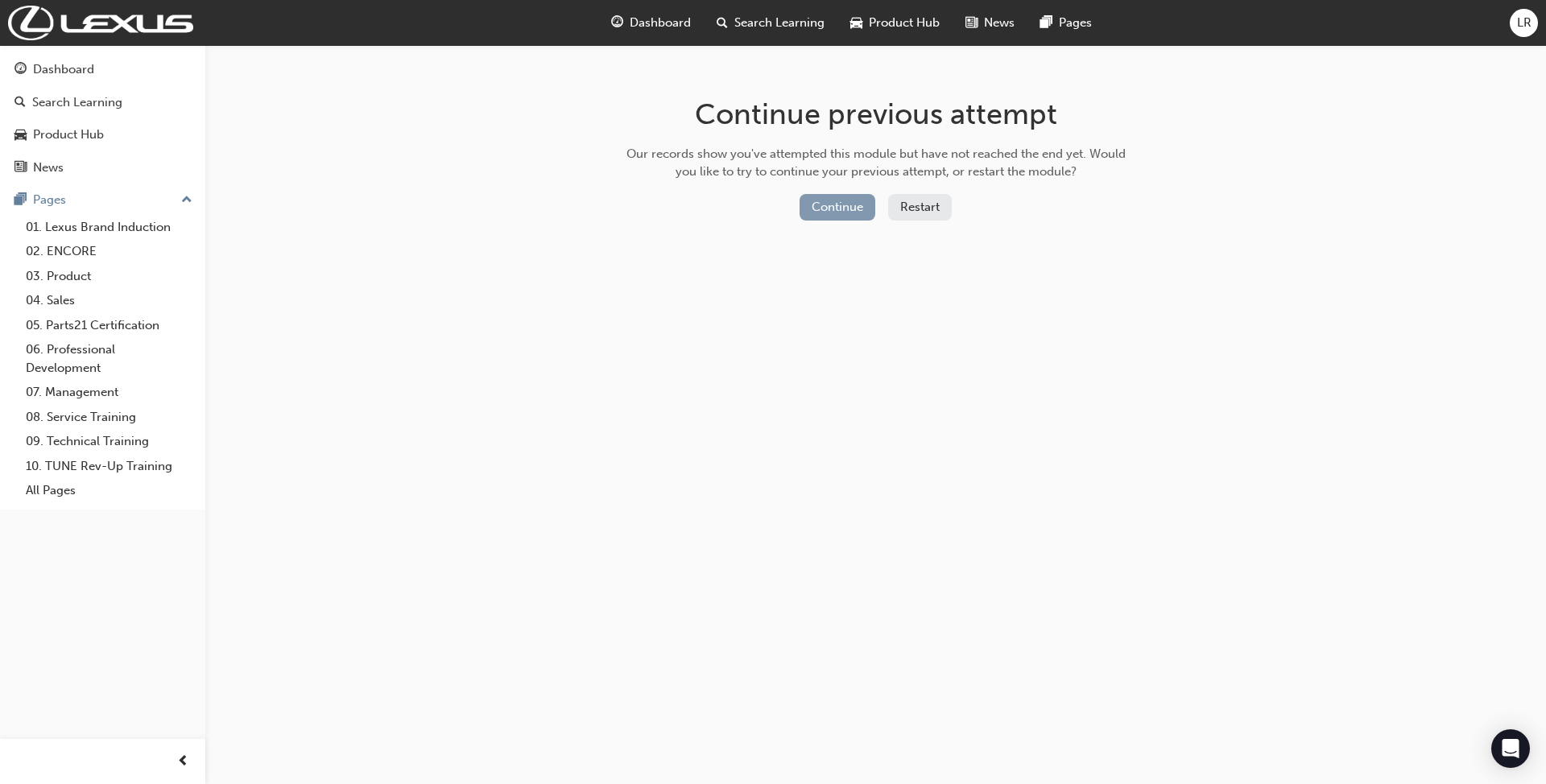
click at [857, 194] on button "Continue" at bounding box center [837, 208] width 76 height 27
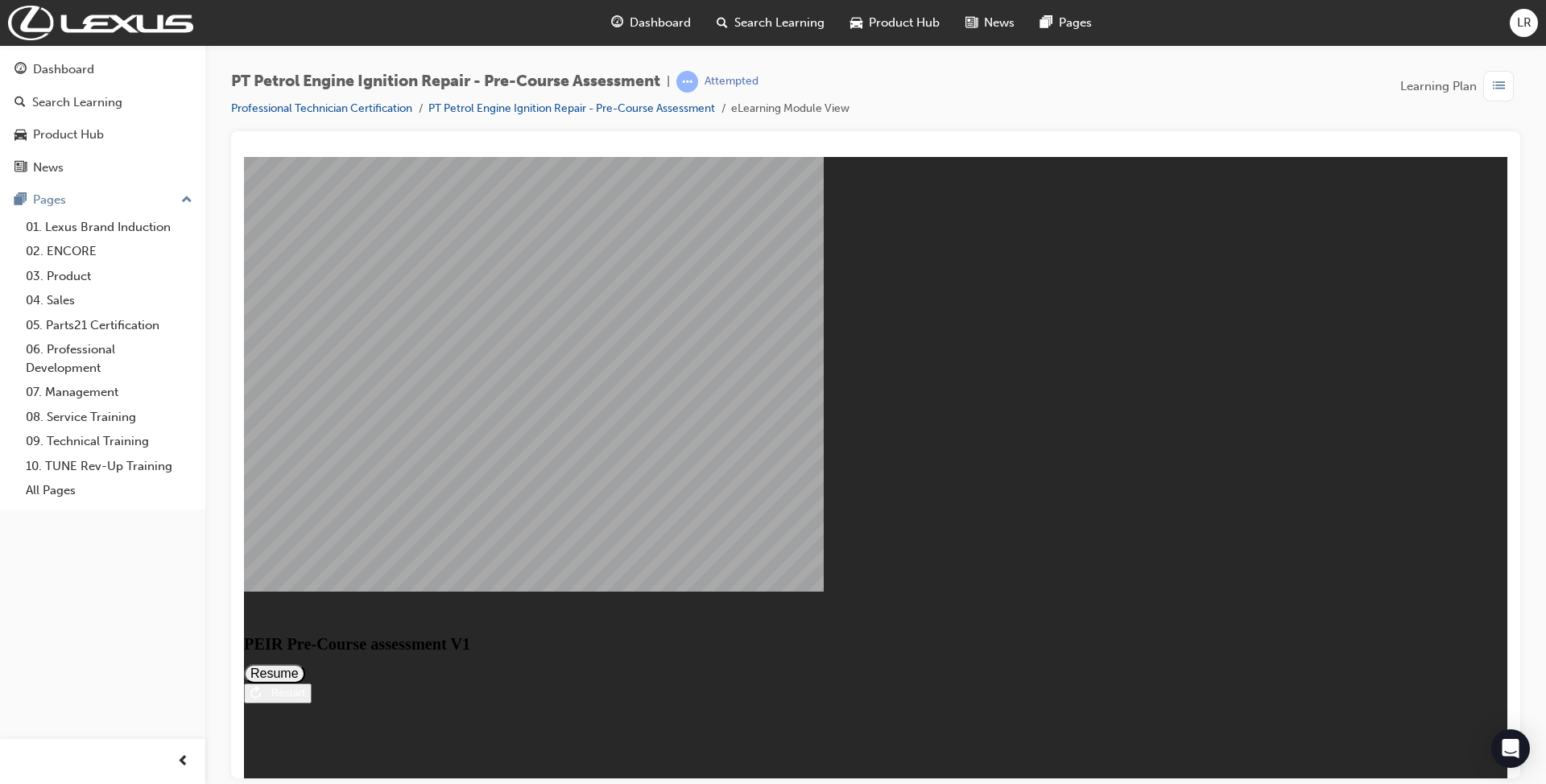
click at [305, 663] on button "Resume" at bounding box center [274, 672] width 61 height 19
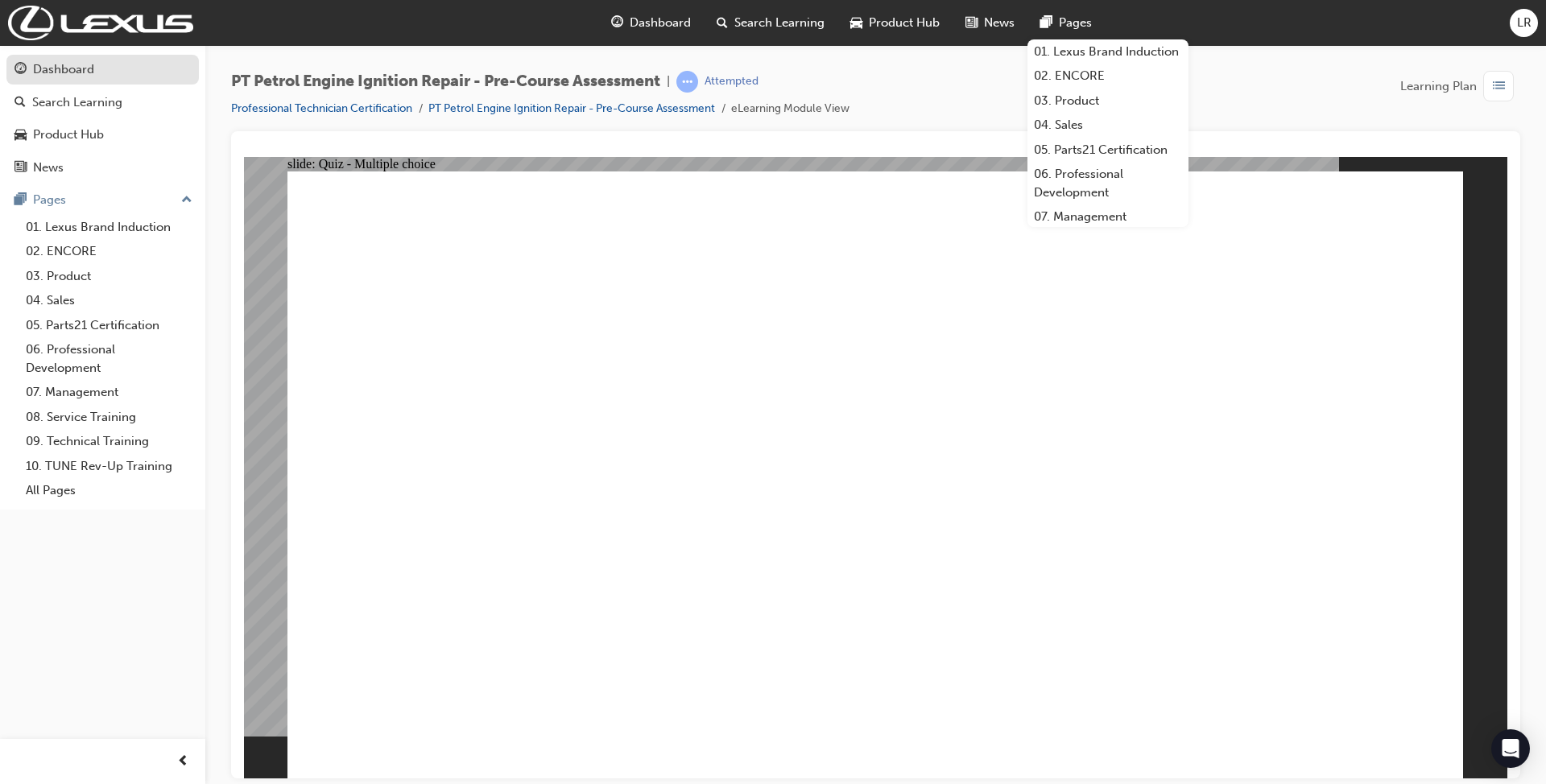
click at [84, 66] on div "Dashboard" at bounding box center [63, 70] width 61 height 18
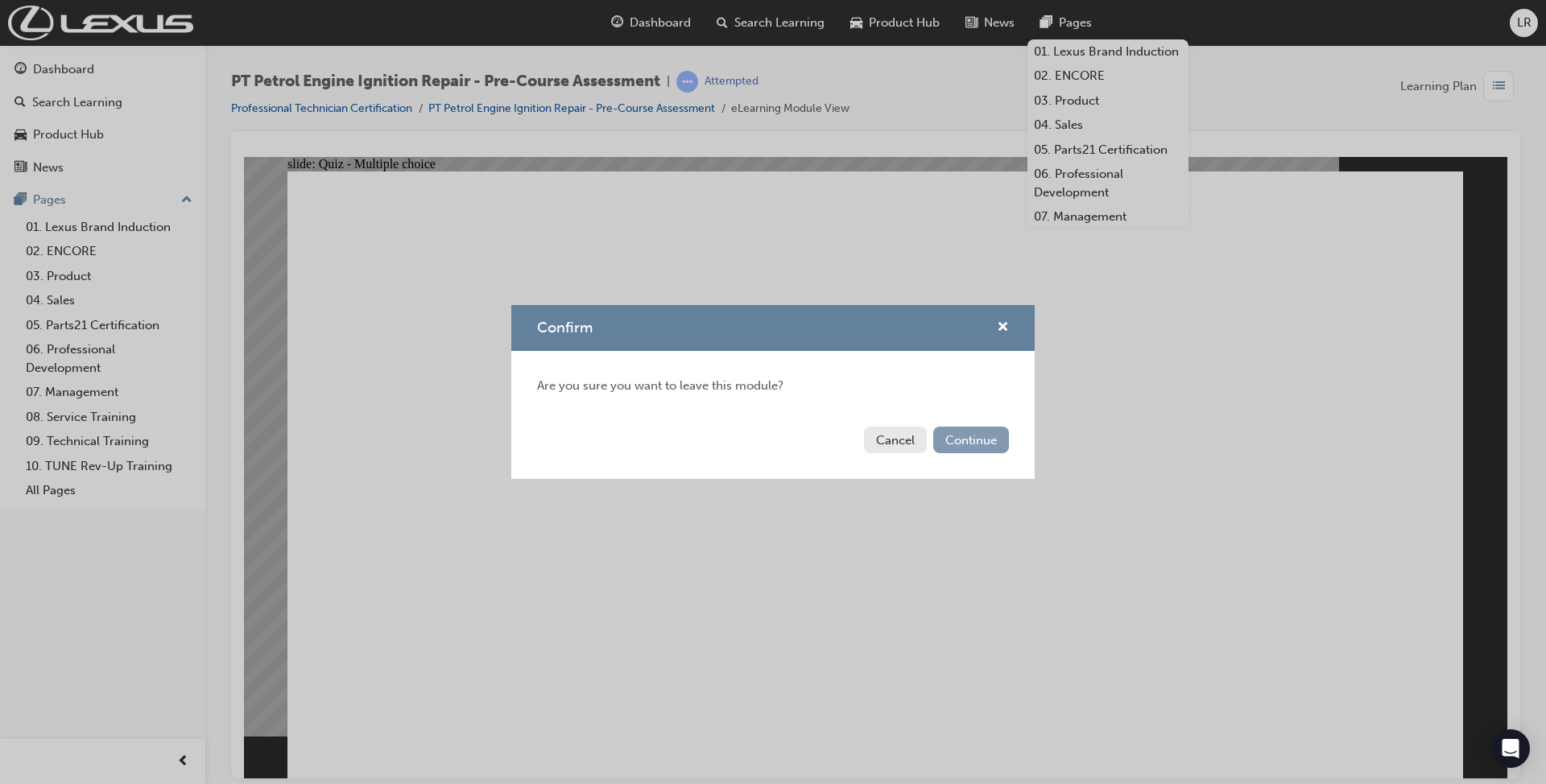
click at [1001, 445] on button "Continue" at bounding box center [971, 440] width 76 height 27
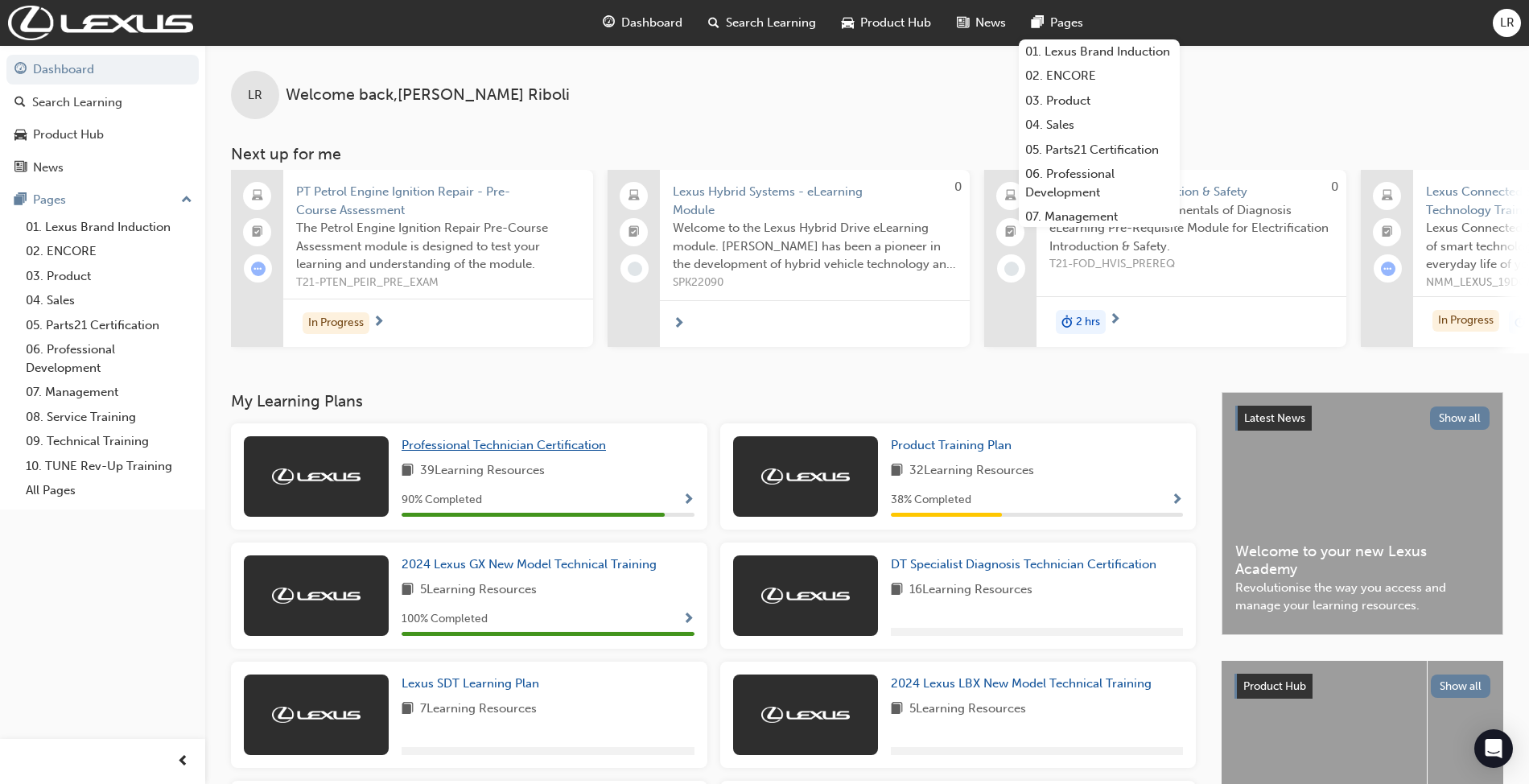
click at [509, 446] on span "Professional Technician Certification" at bounding box center [504, 445] width 204 height 14
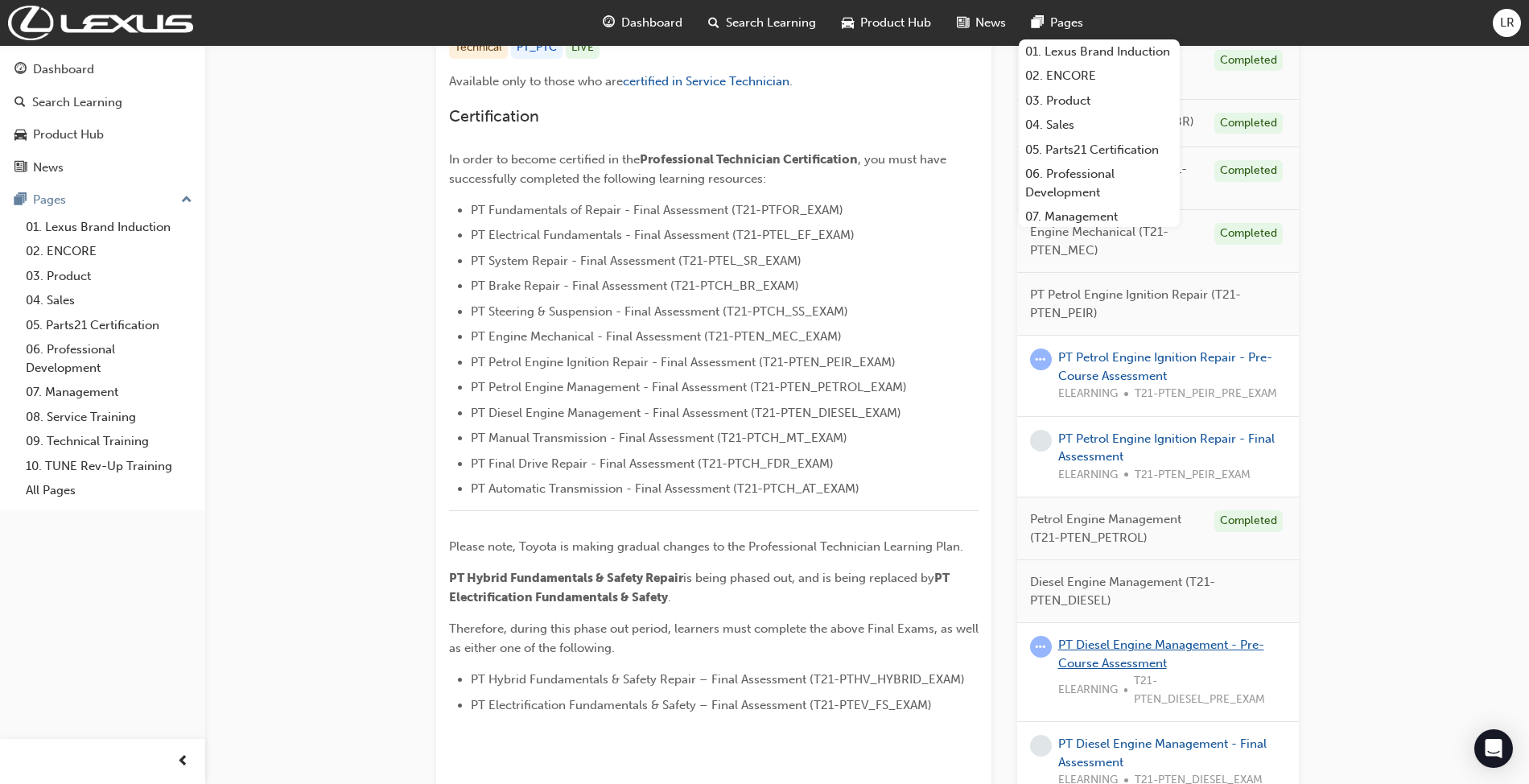
scroll to position [429, 0]
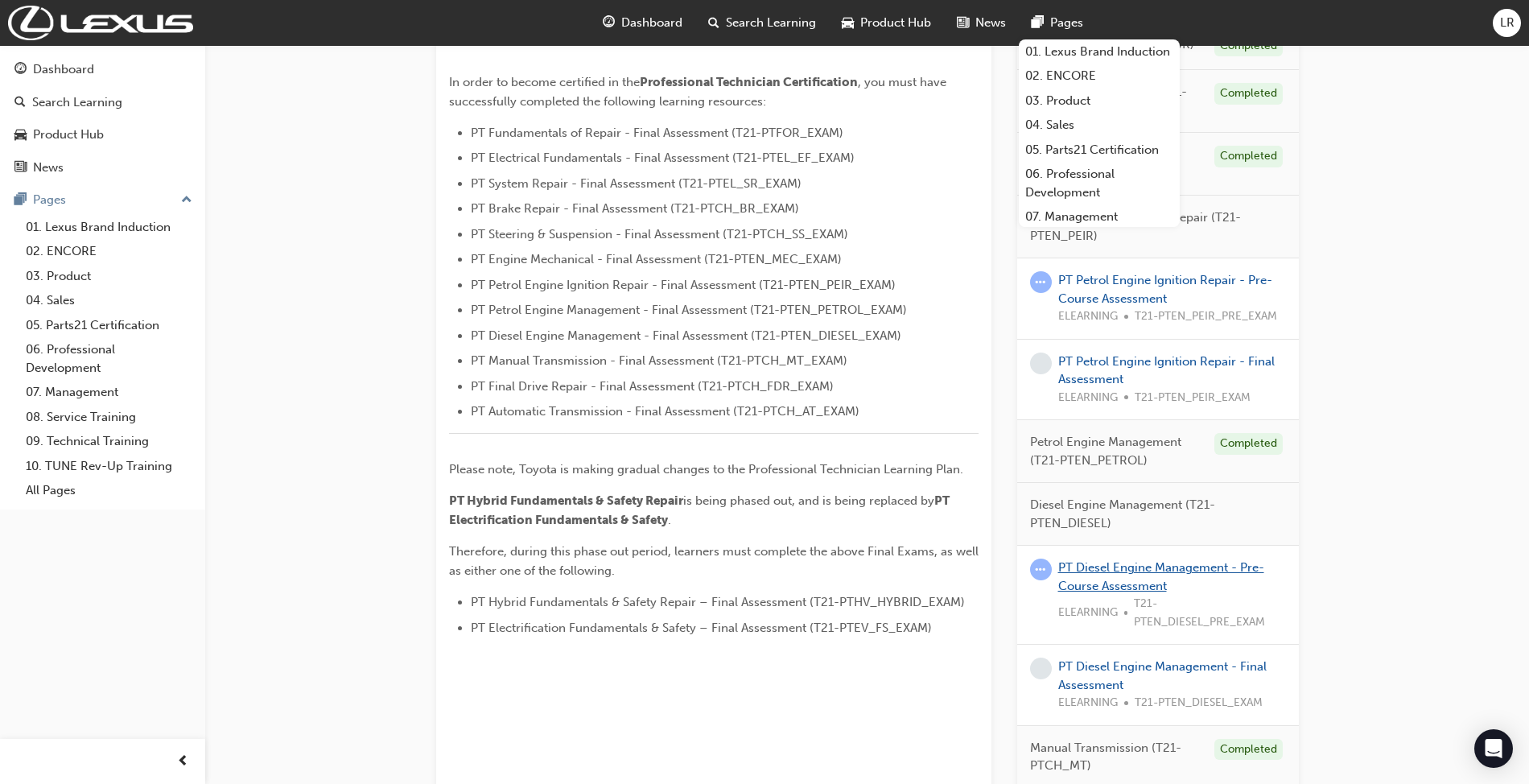
click at [1152, 586] on link "PT Diesel Engine Management - Pre-Course Assessment" at bounding box center [1161, 576] width 206 height 33
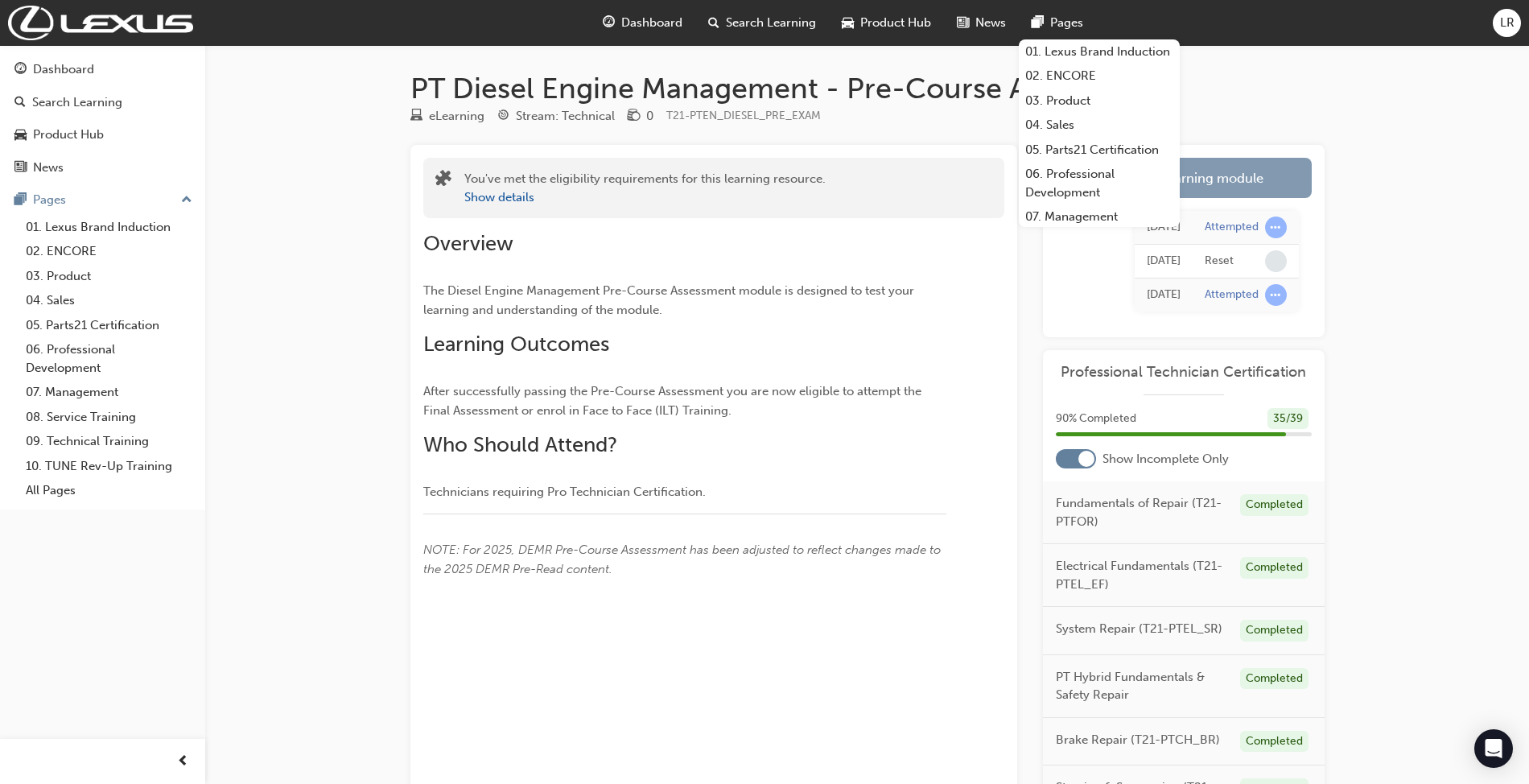
click at [1236, 176] on link "Launch eLearning module" at bounding box center [1184, 178] width 256 height 40
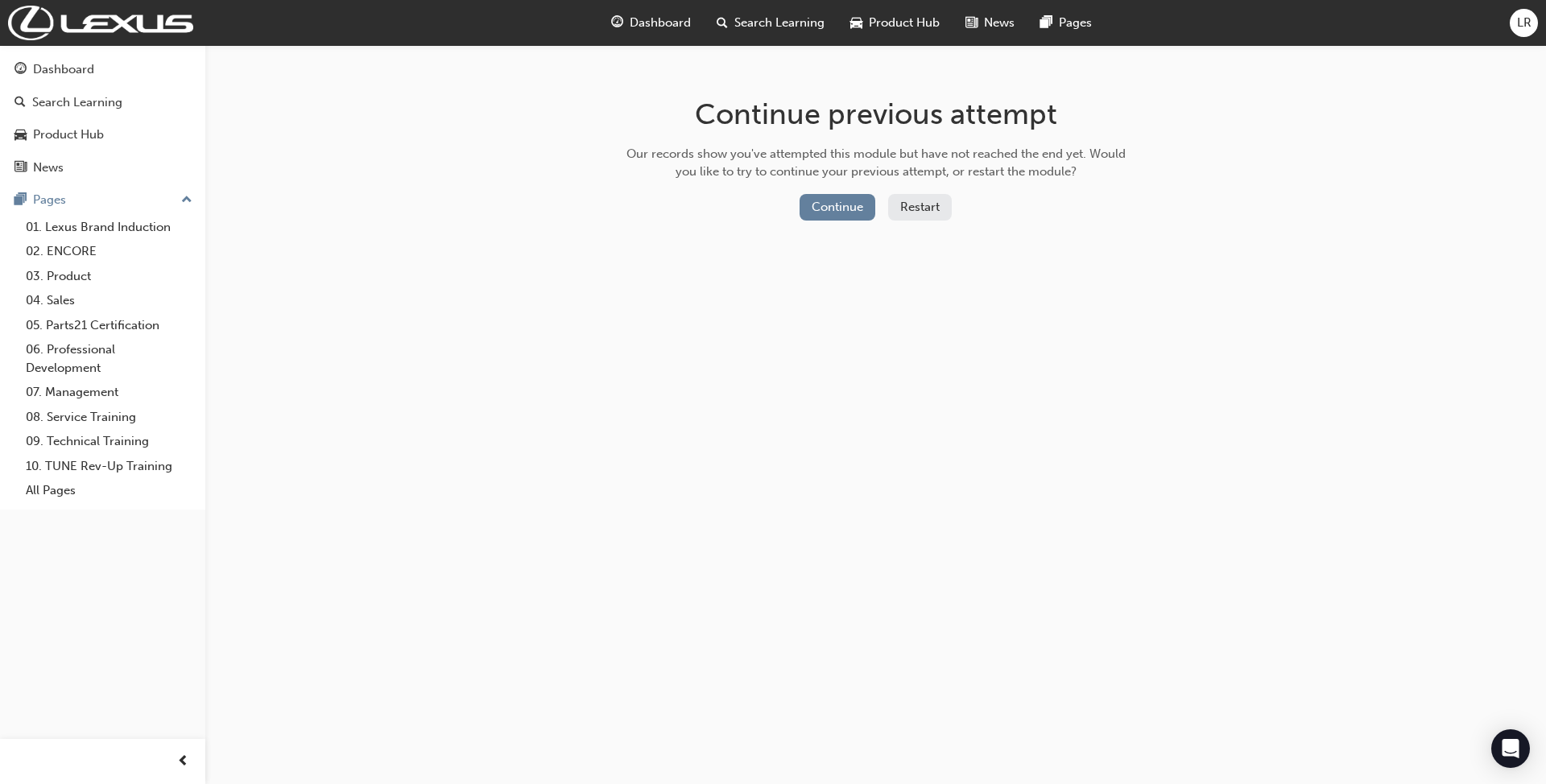
click at [903, 201] on button "Restart" at bounding box center [920, 208] width 64 height 27
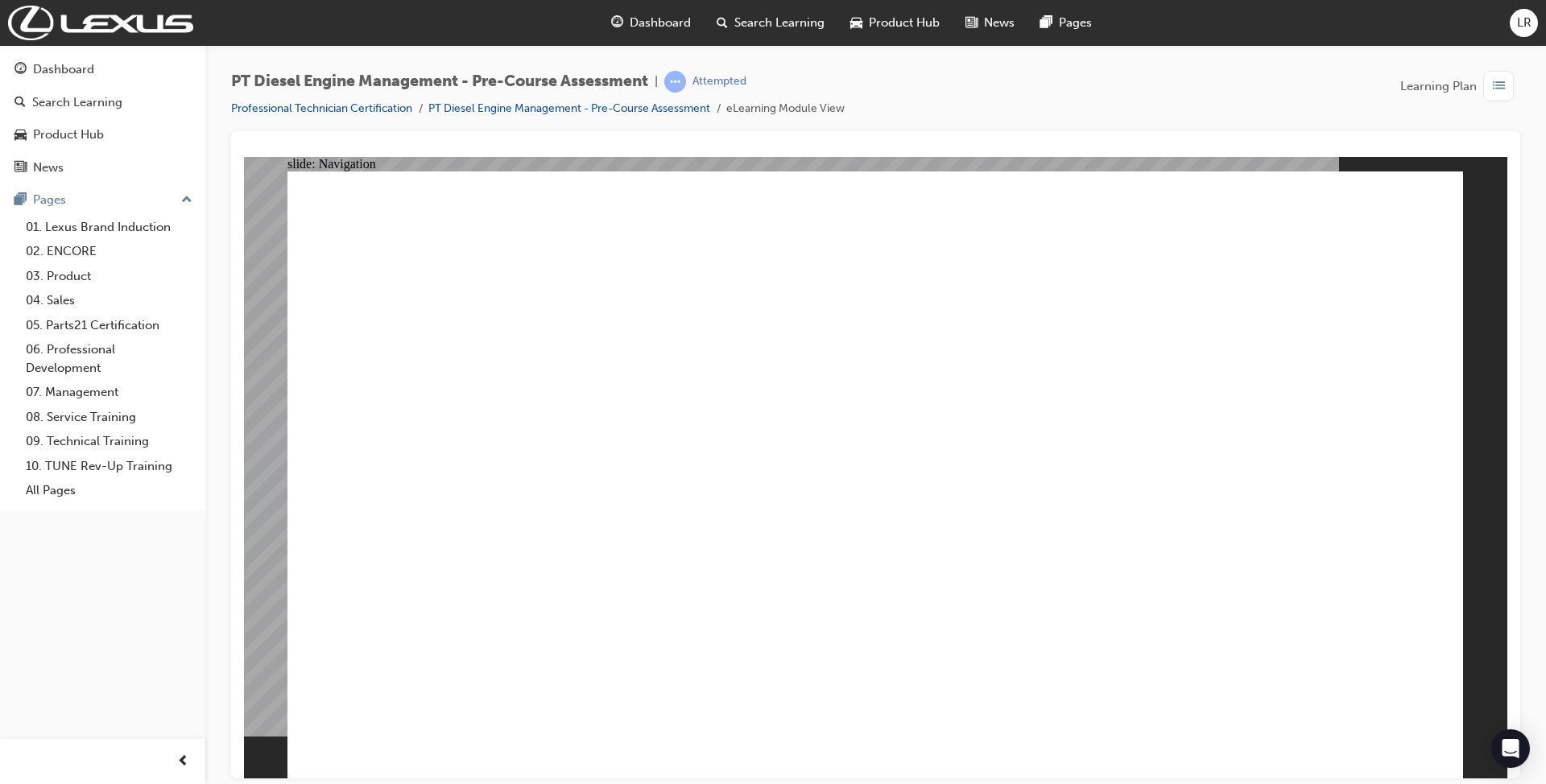
drag, startPoint x: 1432, startPoint y: 295, endPoint x: 503, endPoint y: 238, distance: 930.7
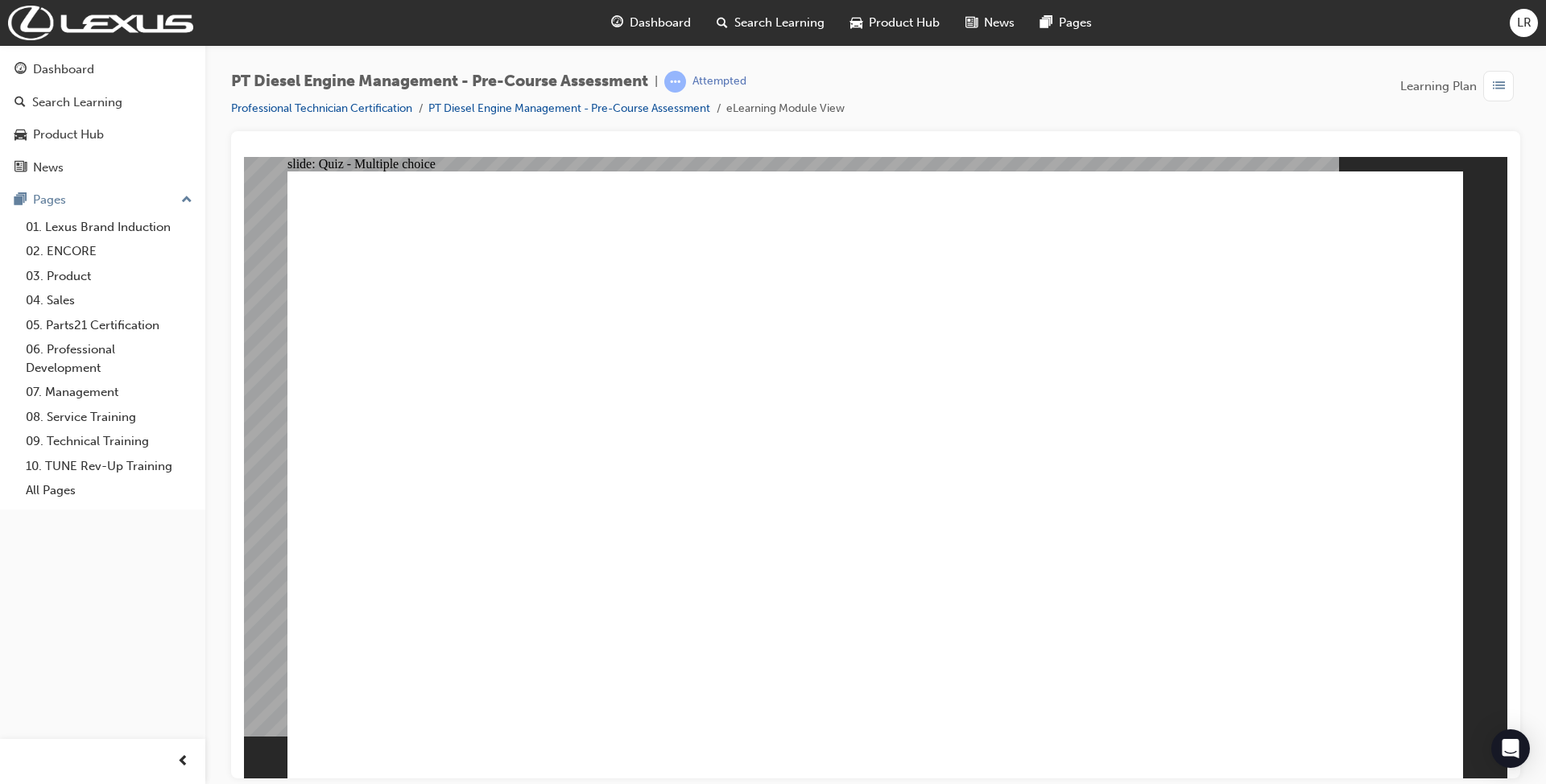
drag, startPoint x: 1254, startPoint y: 287, endPoint x: 496, endPoint y: 273, distance: 758.1
drag, startPoint x: 523, startPoint y: 290, endPoint x: 794, endPoint y: 318, distance: 272.4
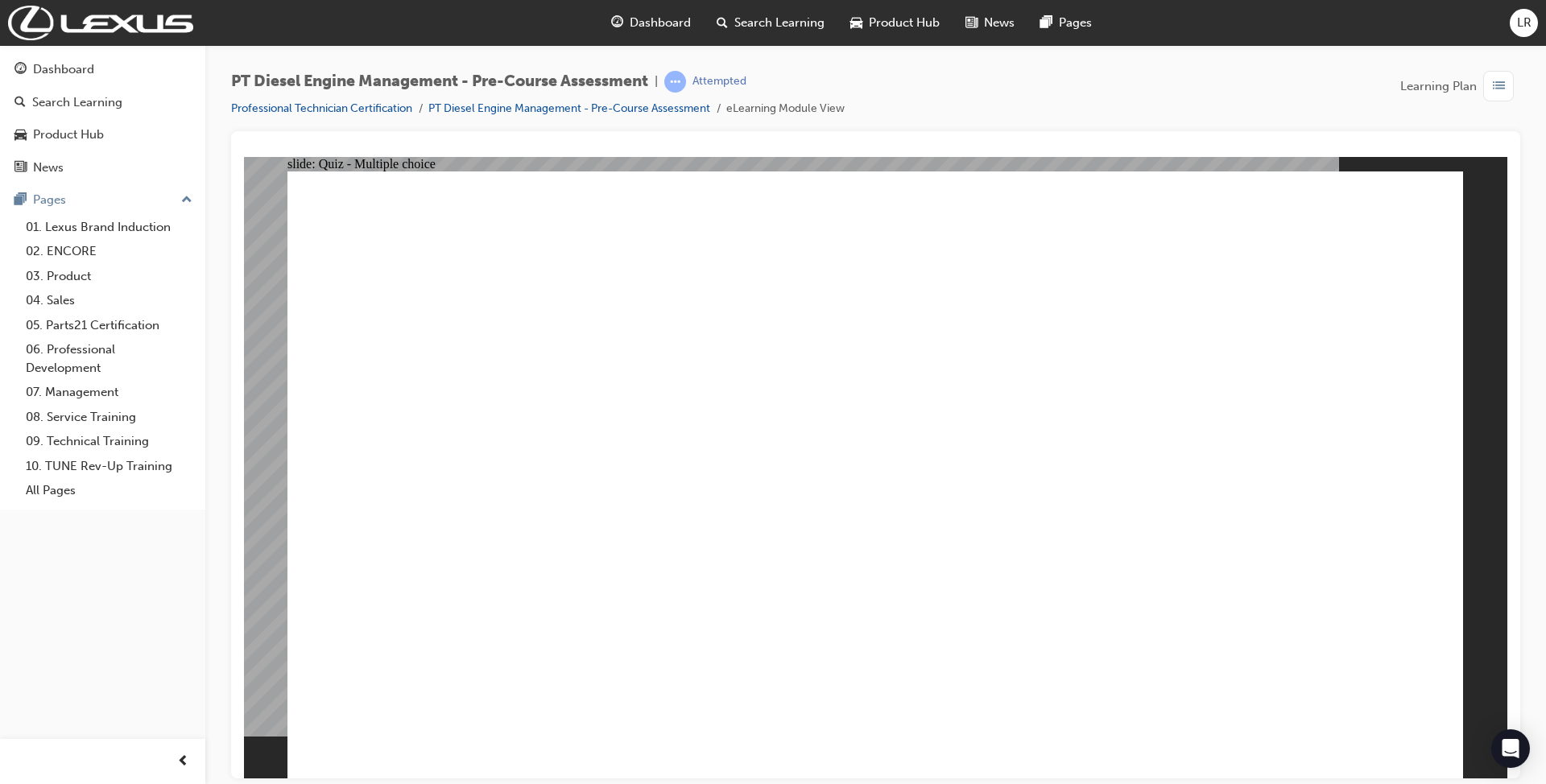
drag, startPoint x: 1184, startPoint y: 295, endPoint x: 870, endPoint y: 279, distance: 314.4
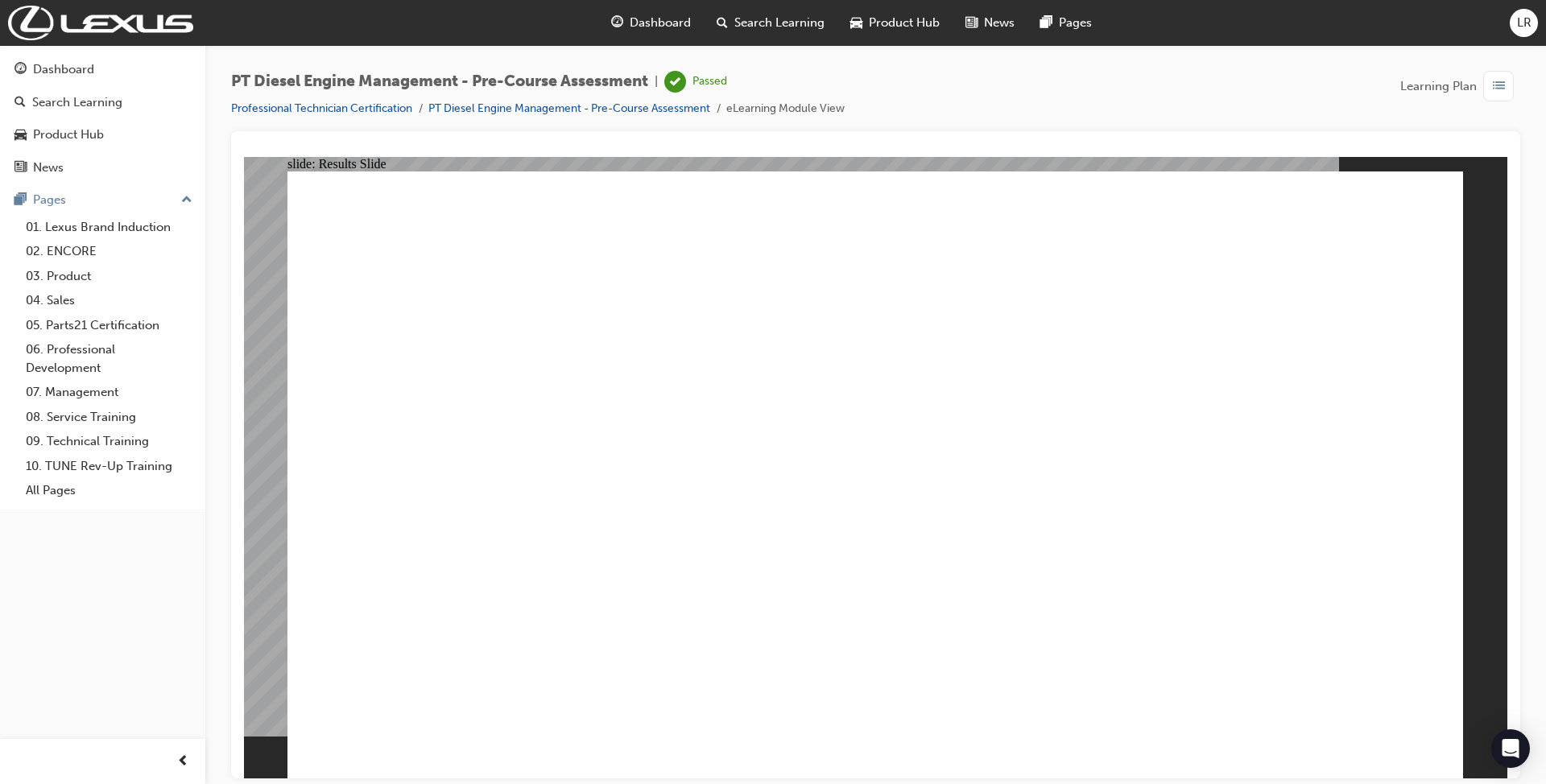
click at [71, 71] on div "Dashboard" at bounding box center [63, 70] width 61 height 18
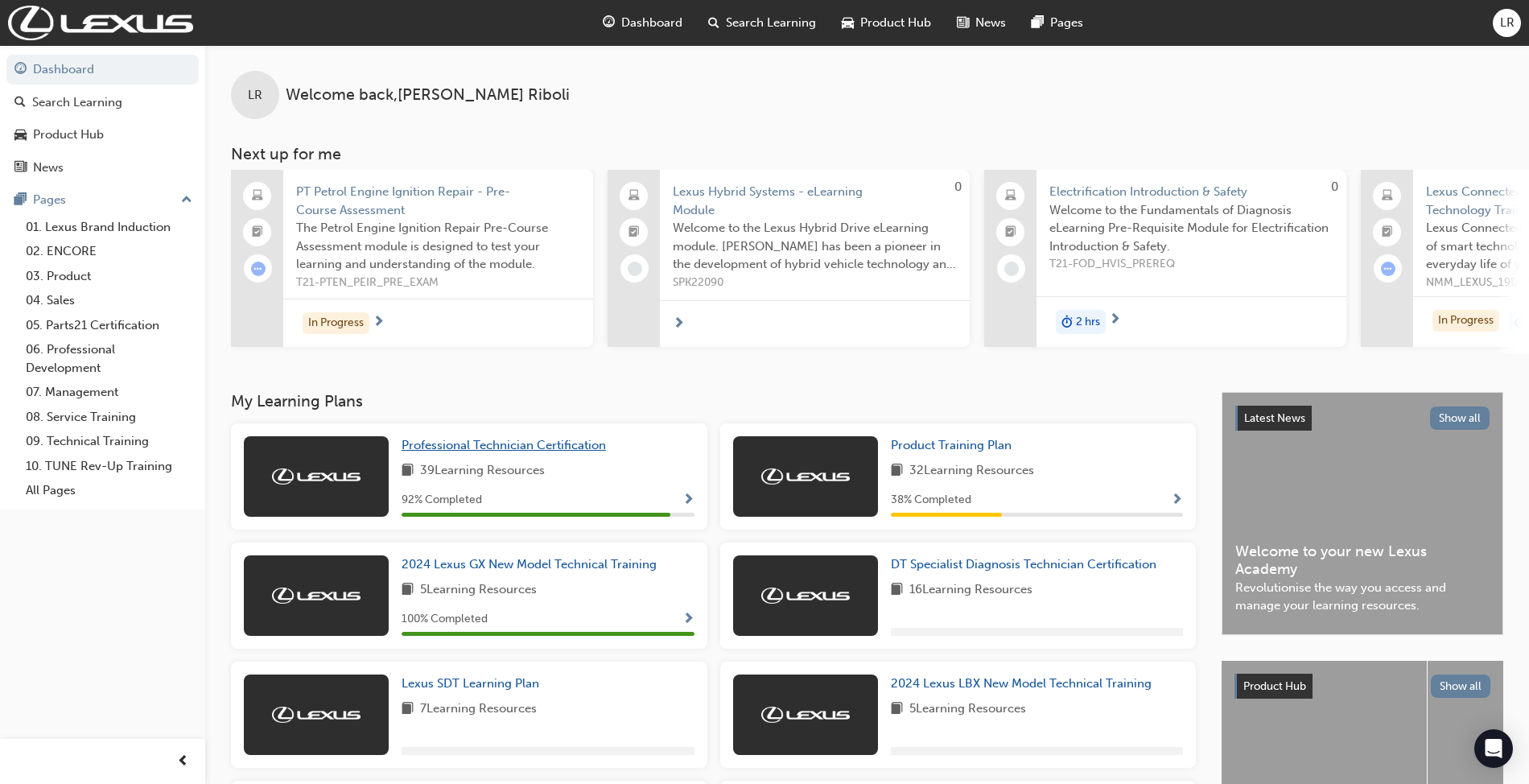
click at [426, 452] on span "Professional Technician Certification" at bounding box center [504, 445] width 204 height 14
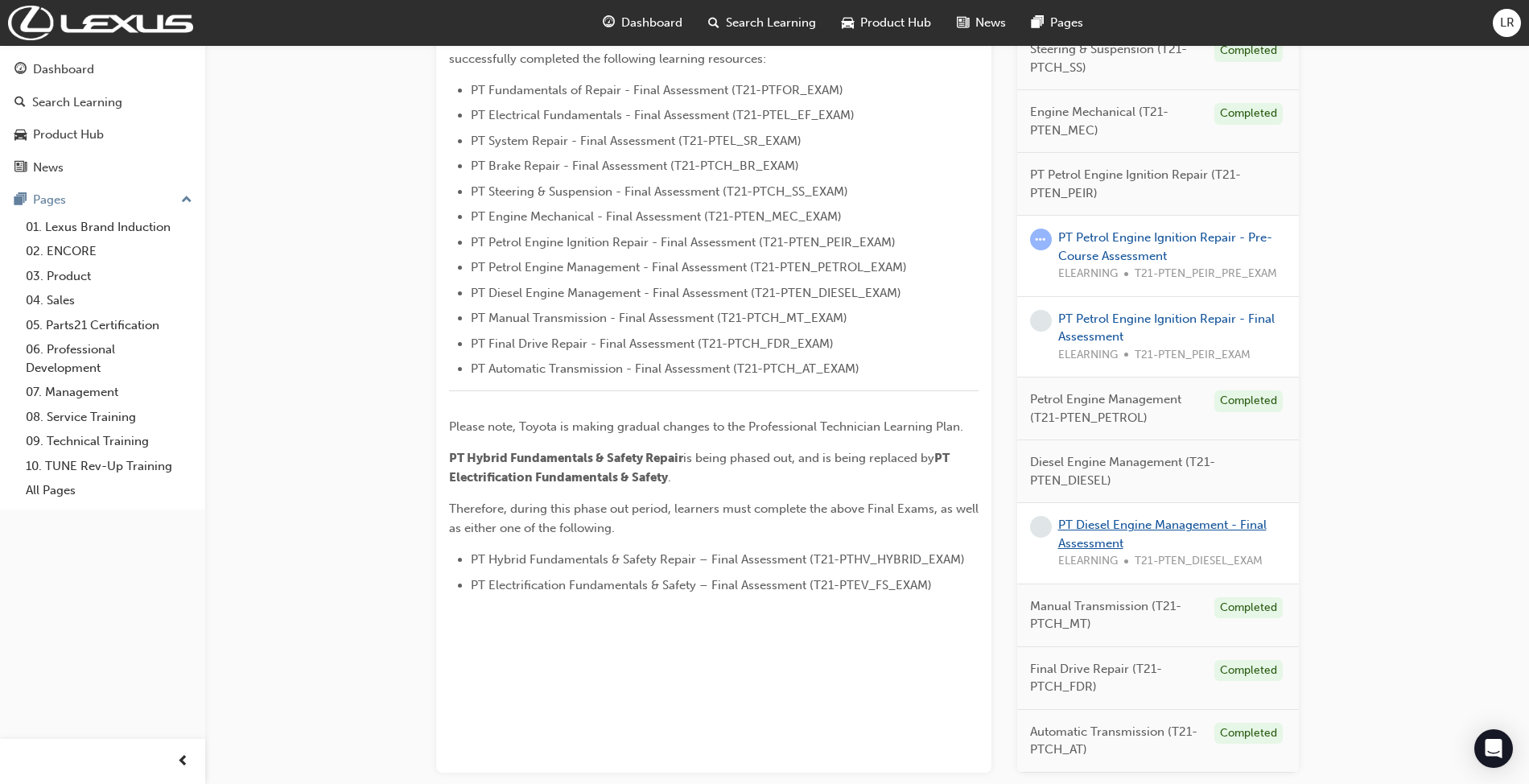
scroll to position [536, 0]
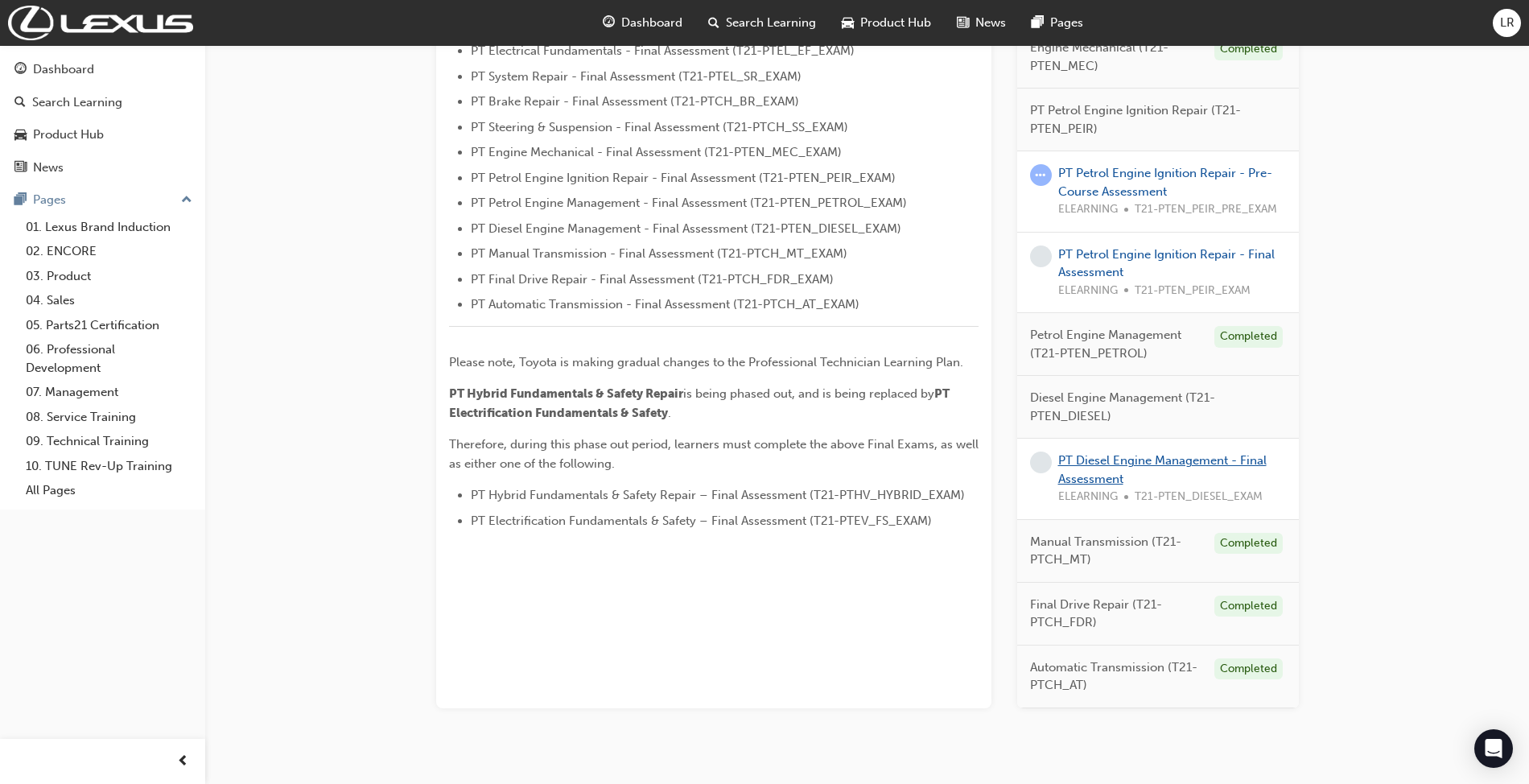
click at [1099, 478] on link "PT Diesel Engine Management - Final Assessment" at bounding box center [1163, 469] width 208 height 33
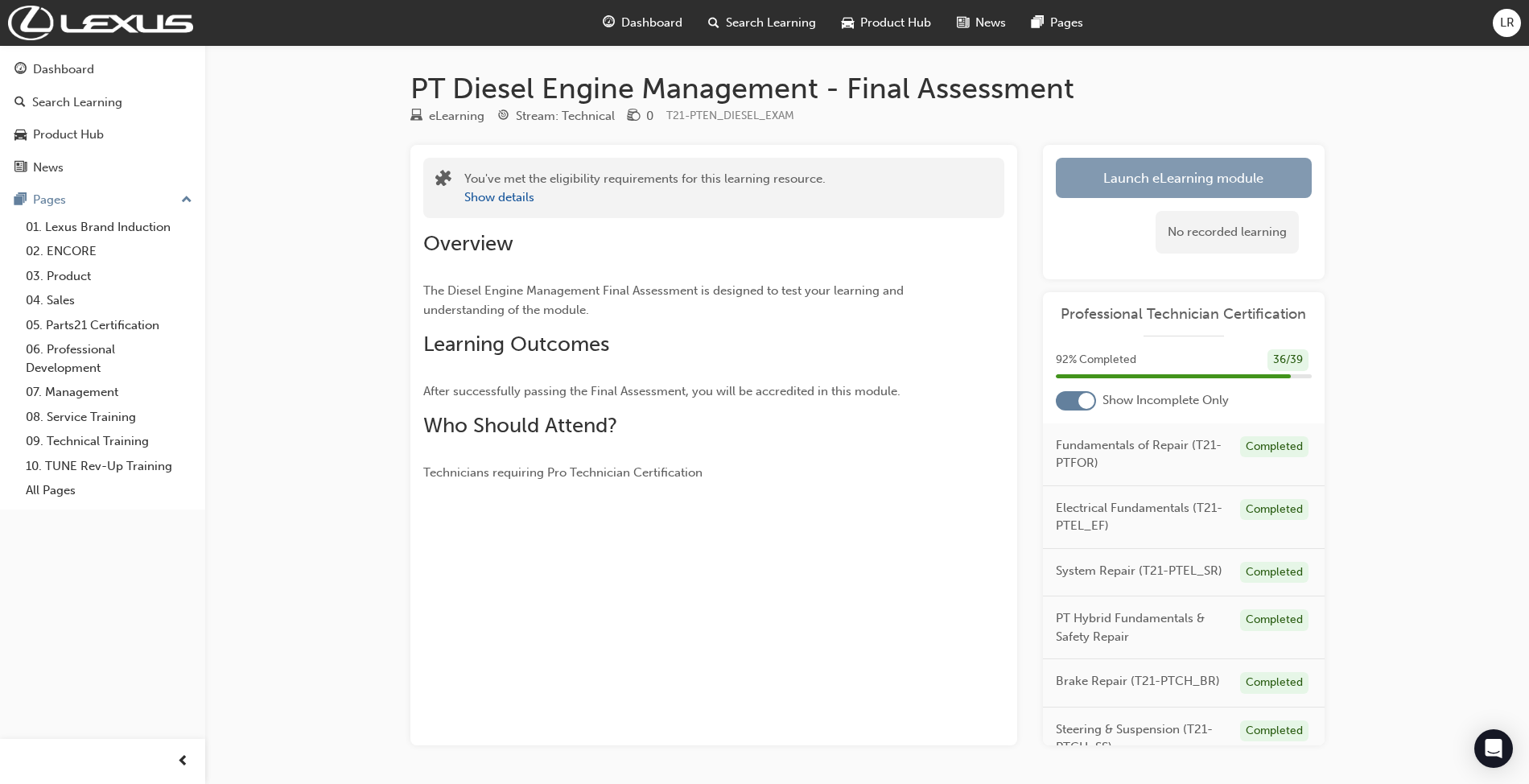
click at [1180, 174] on link "Launch eLearning module" at bounding box center [1184, 178] width 256 height 40
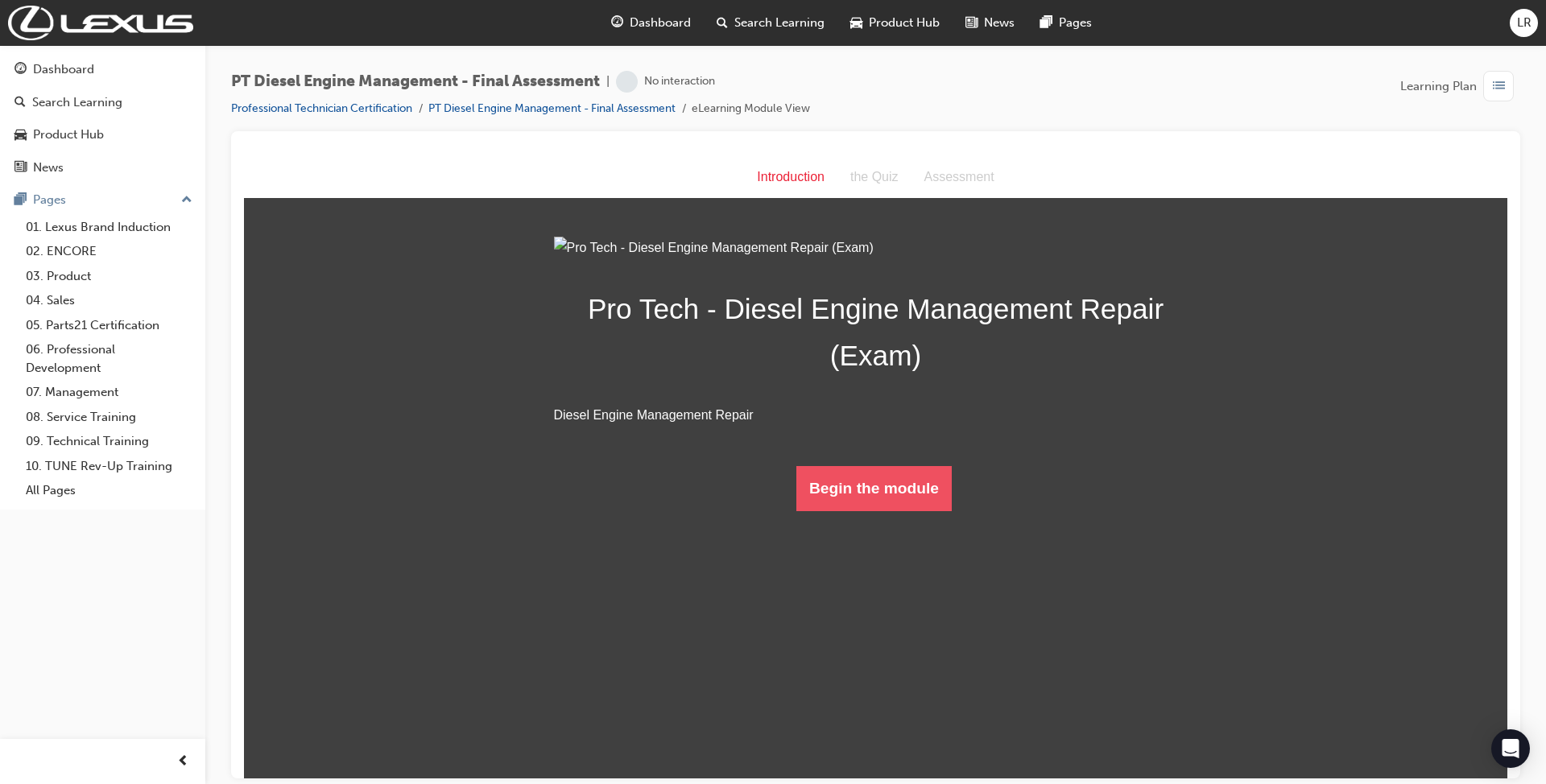
click at [880, 510] on button "Begin the module" at bounding box center [873, 487] width 156 height 45
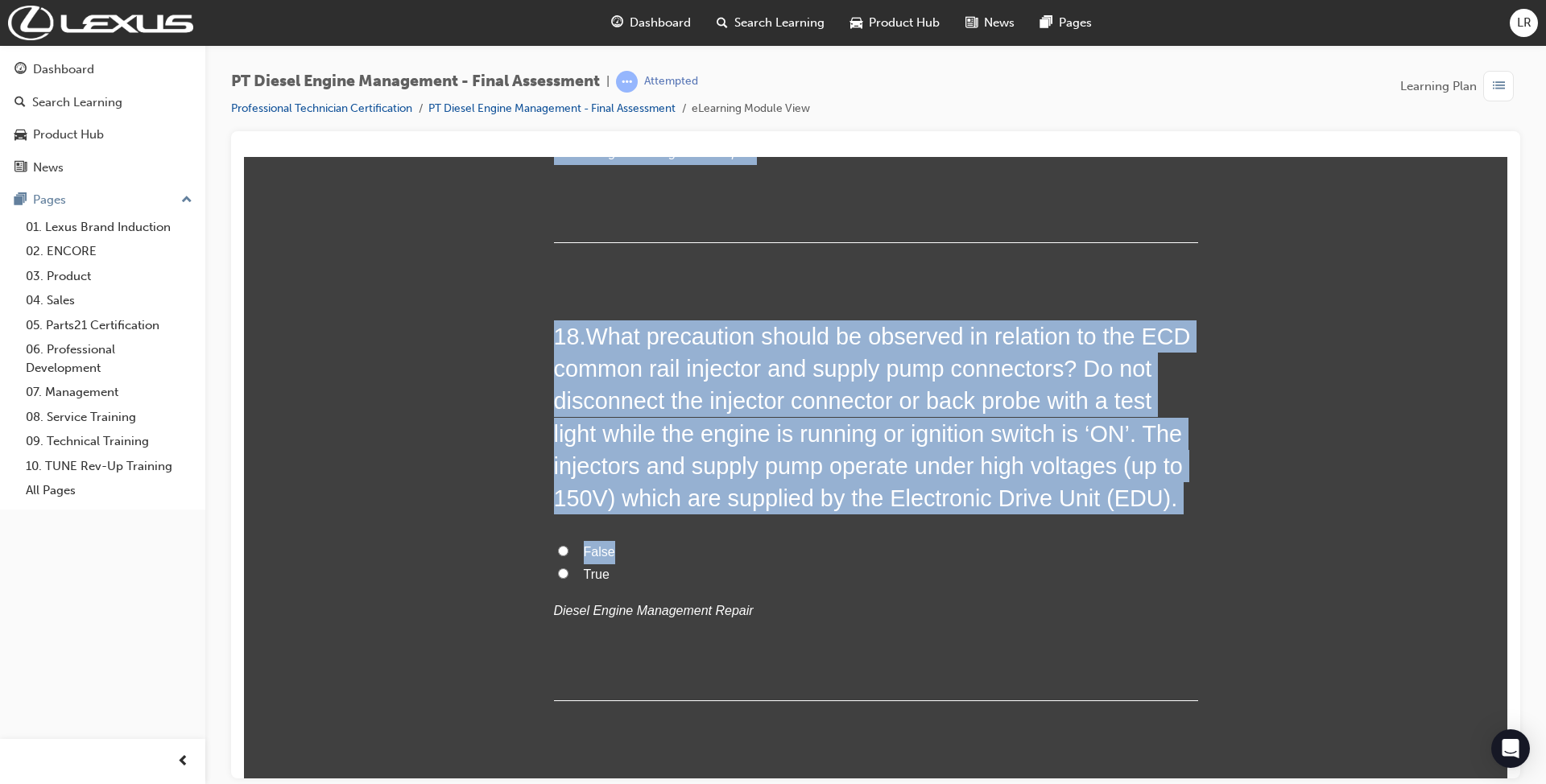
scroll to position [6254, 0]
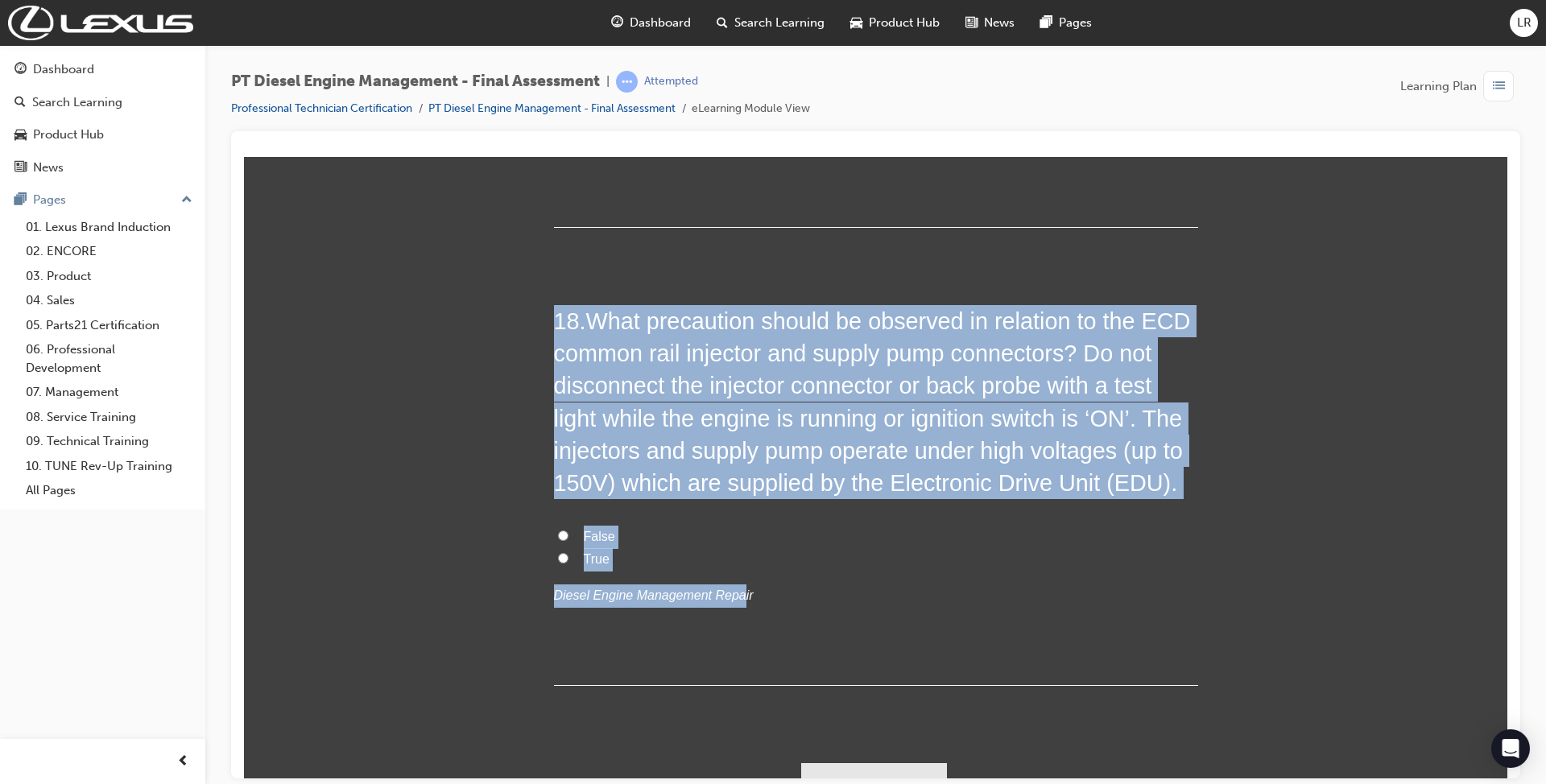
drag, startPoint x: 545, startPoint y: 325, endPoint x: 718, endPoint y: 555, distance: 287.8
click at [563, 547] on label "True" at bounding box center [876, 559] width 644 height 24
click at [563, 552] on input "True" at bounding box center [563, 557] width 10 height 10
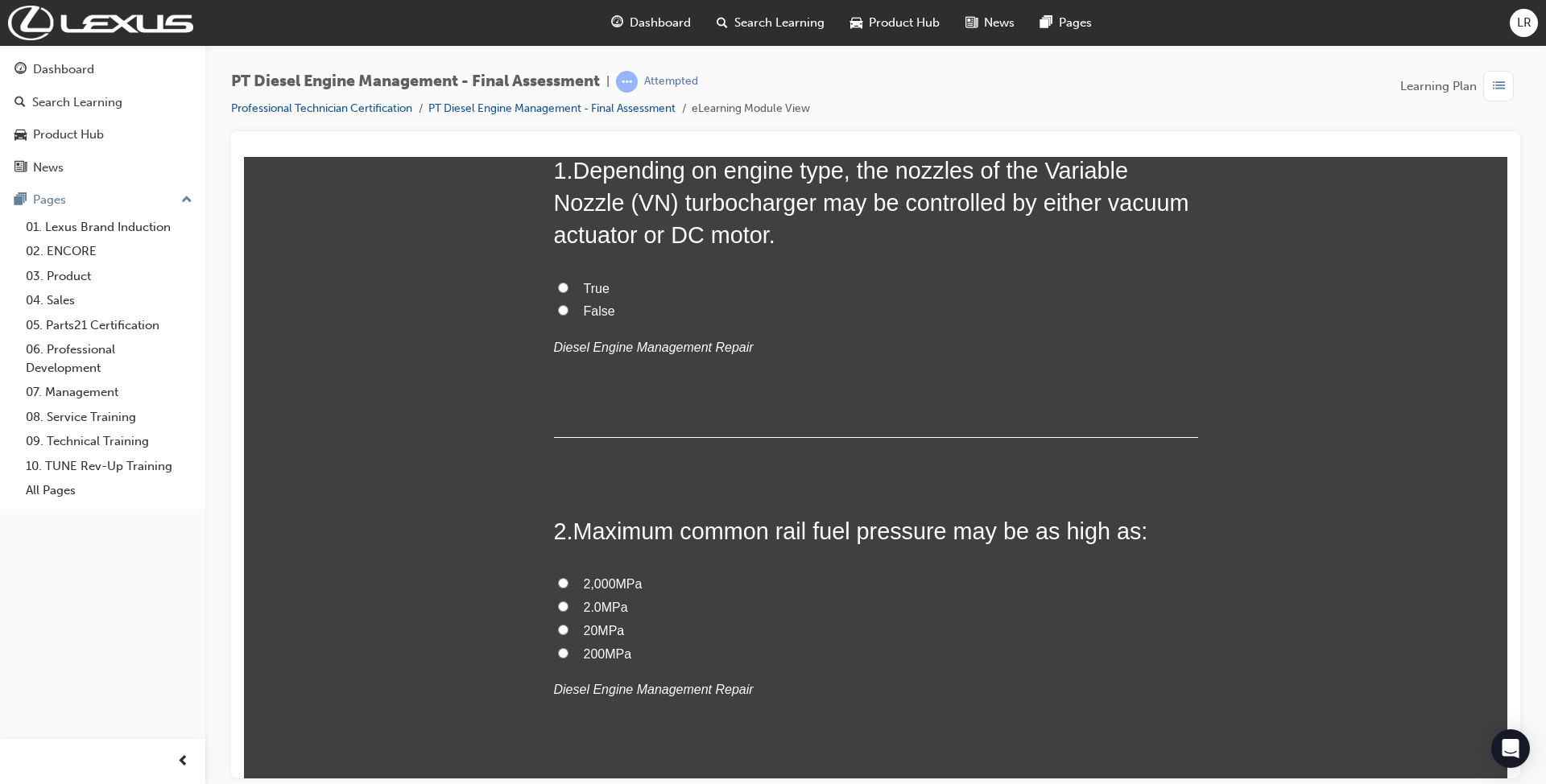
scroll to position [0, 0]
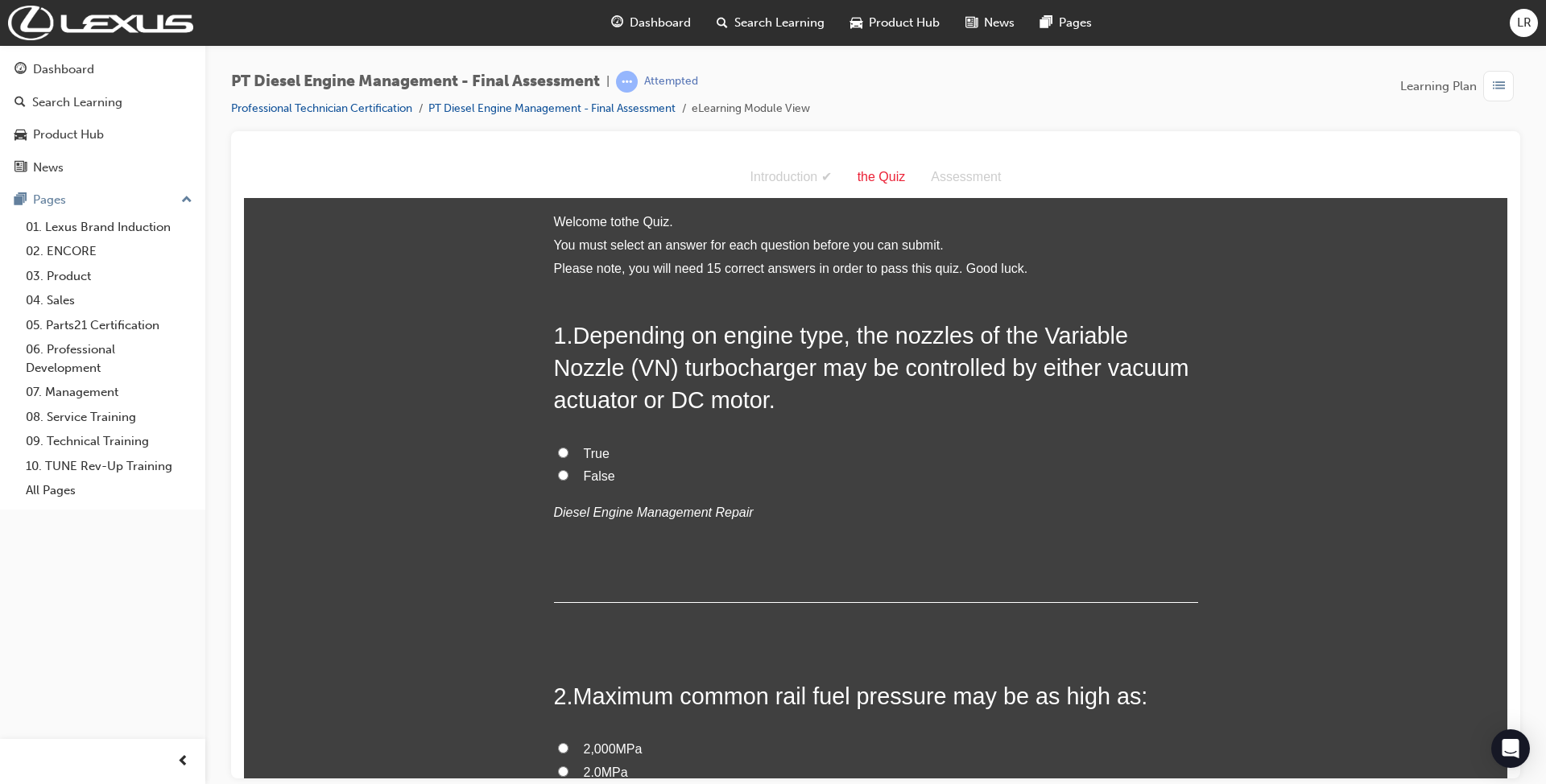
click at [573, 450] on label "True" at bounding box center [876, 454] width 644 height 24
click at [568, 450] on input "True" at bounding box center [563, 451] width 10 height 10
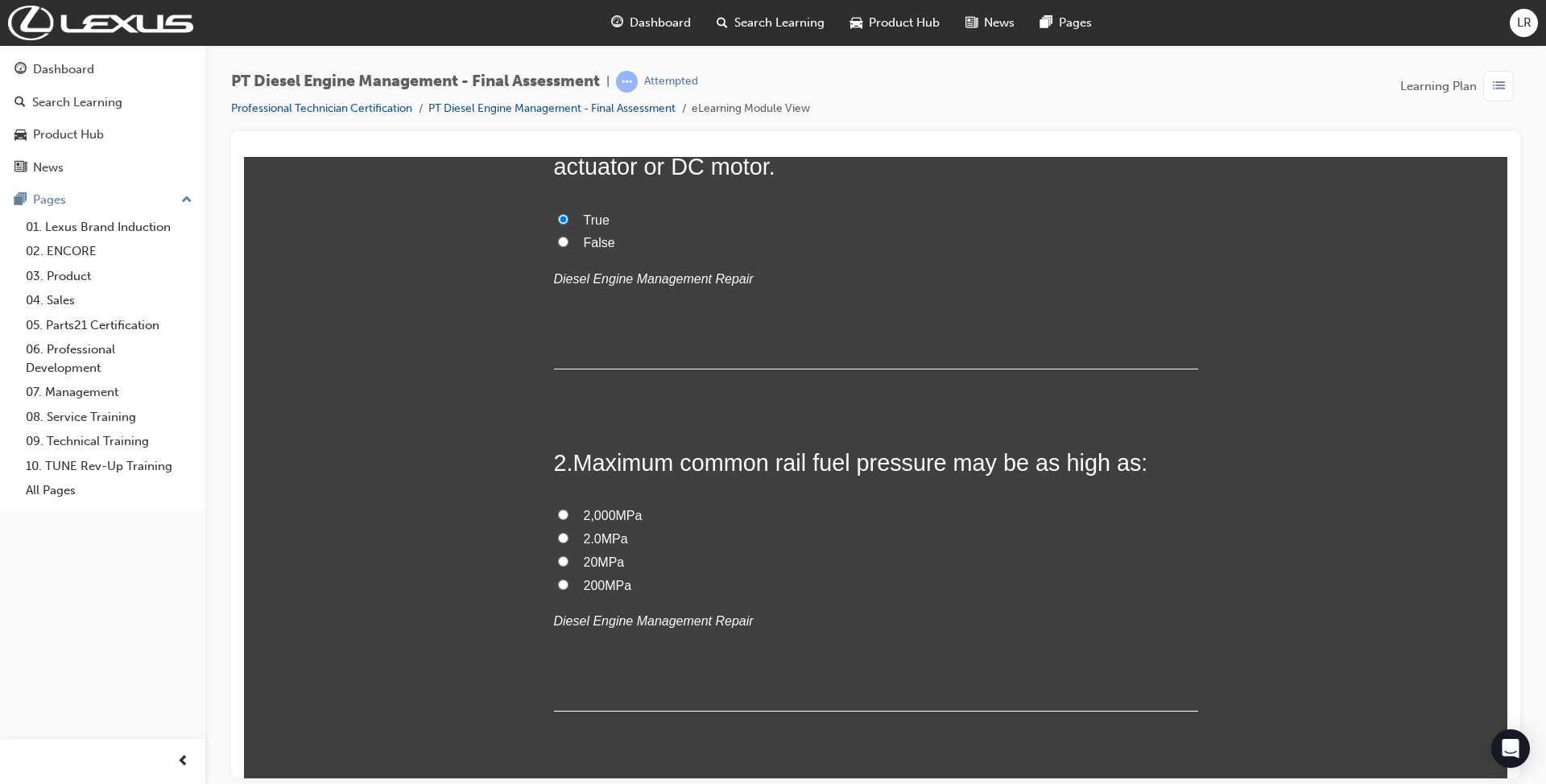
scroll to position [429, 0]
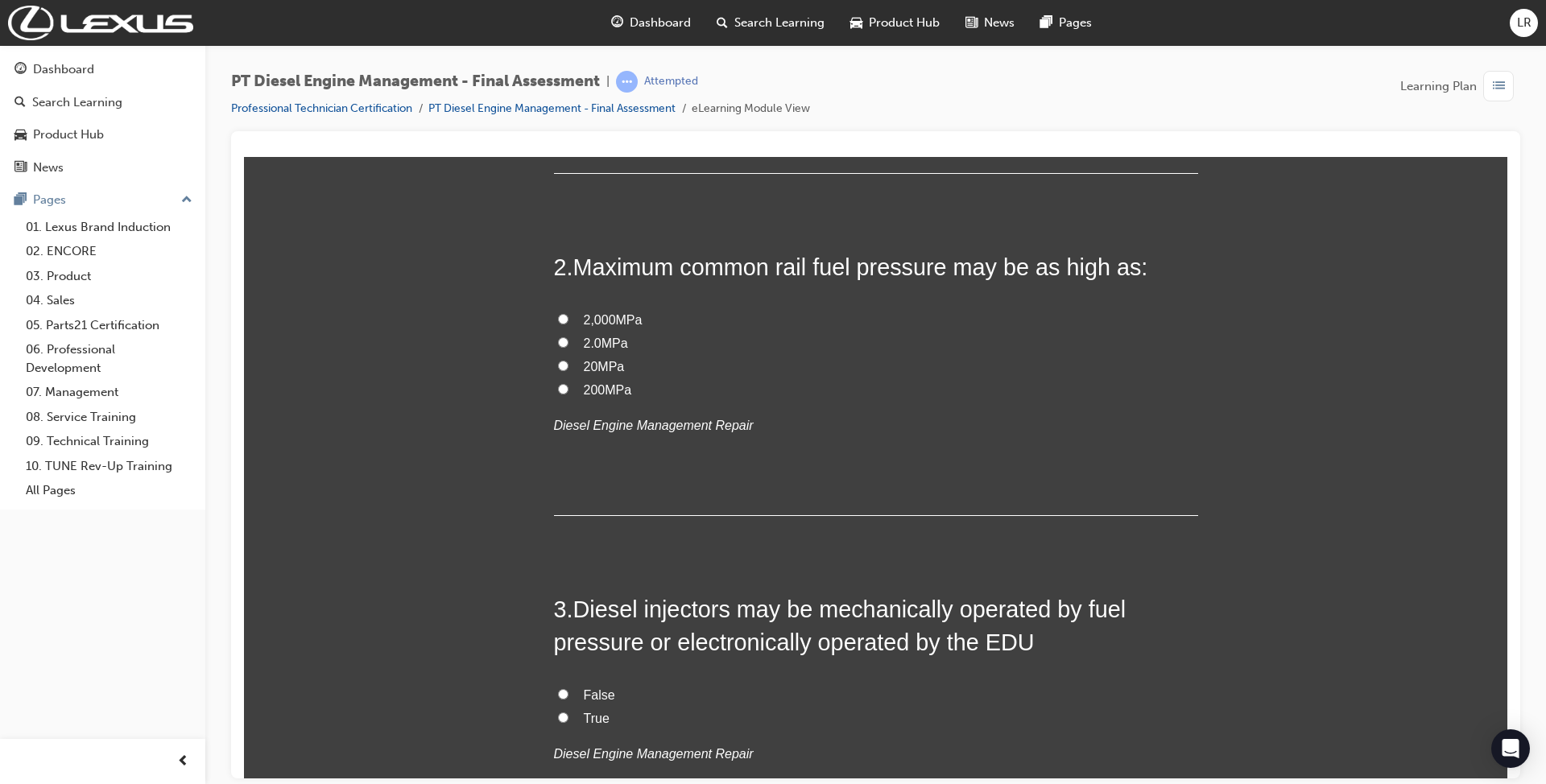
click at [600, 389] on span "200MPa" at bounding box center [607, 389] width 48 height 13
click at [568, 389] on input "200MPa" at bounding box center [563, 388] width 10 height 10
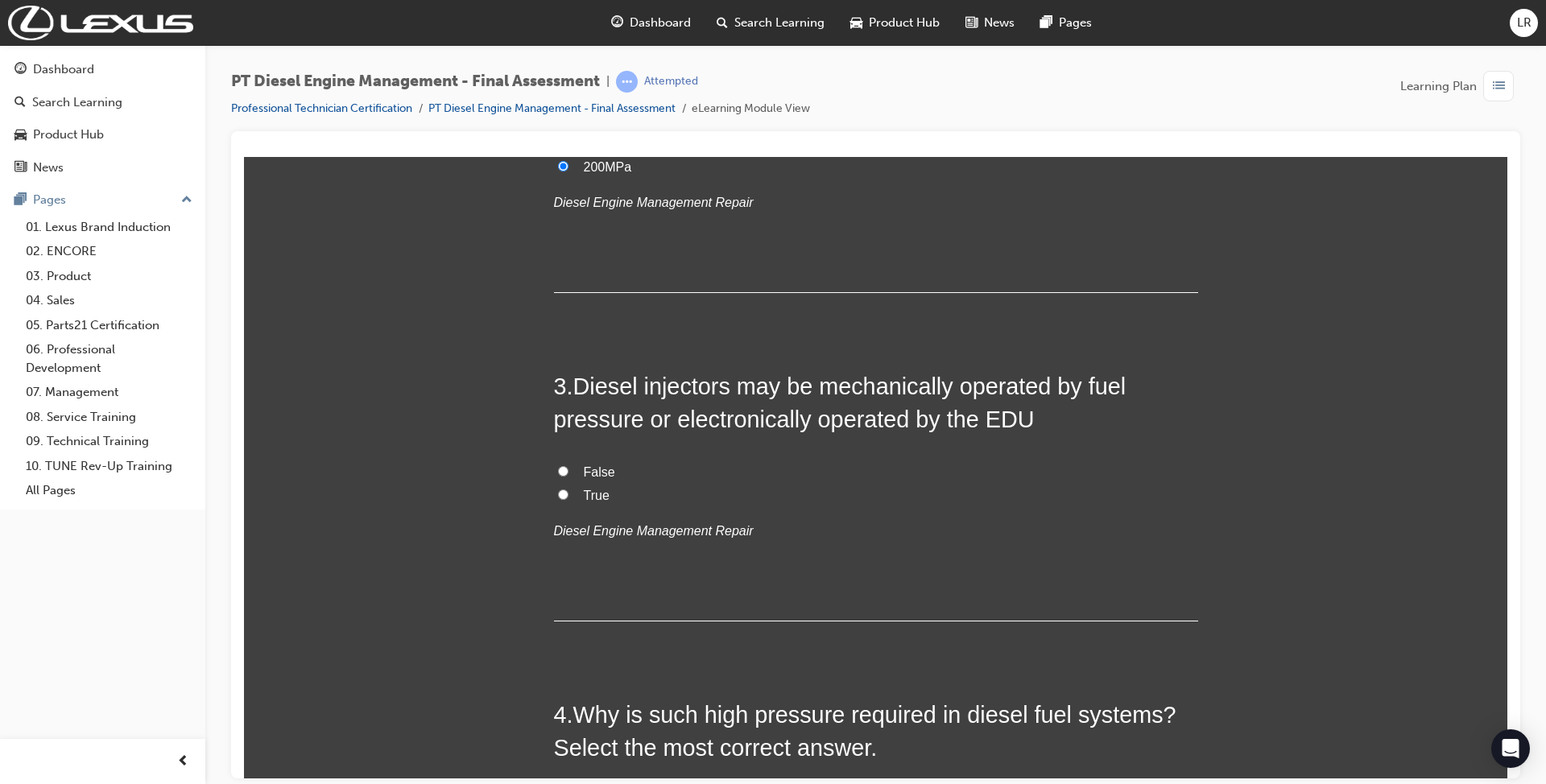
scroll to position [750, 0]
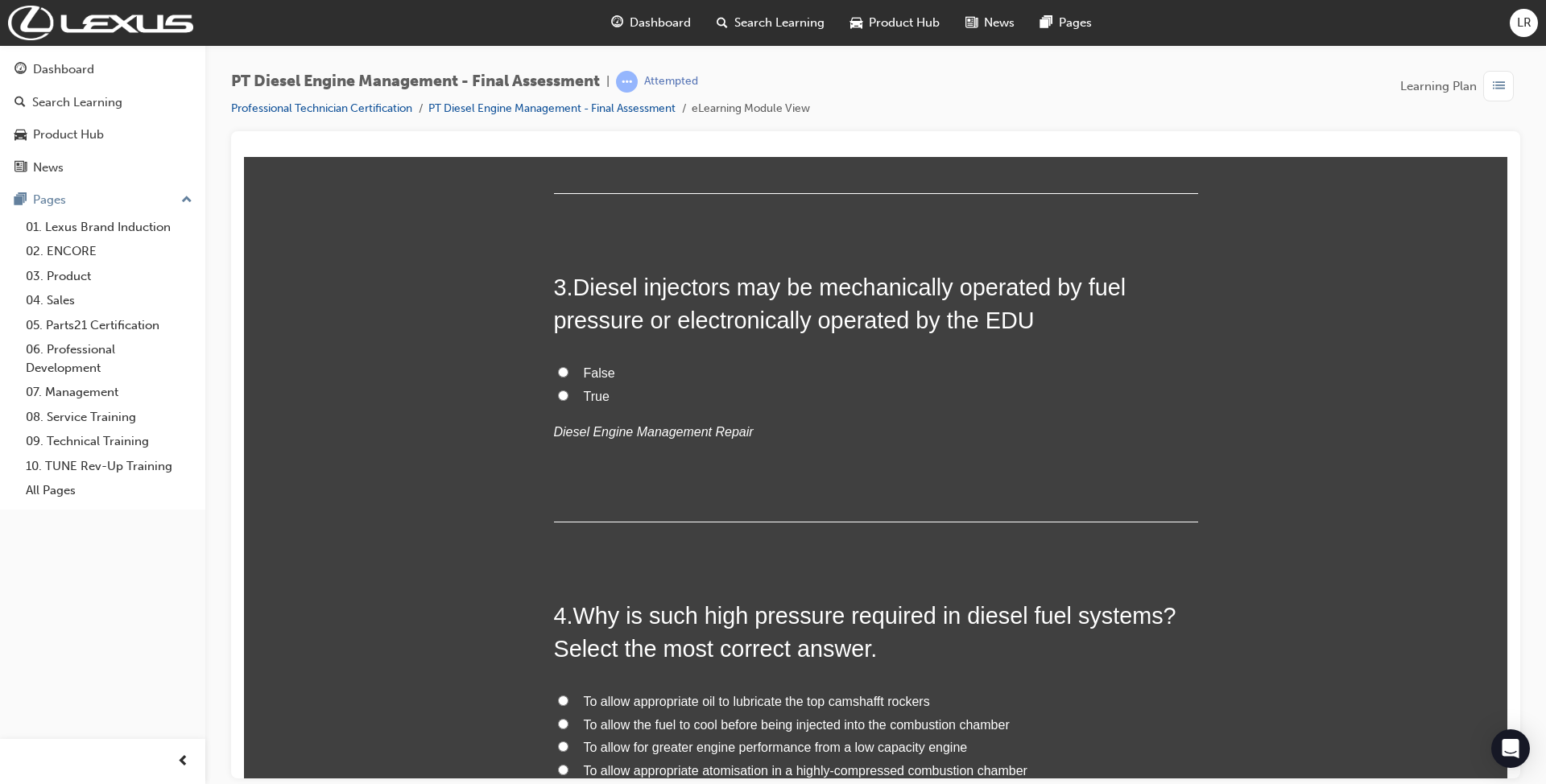
click at [568, 398] on label "True" at bounding box center [876, 397] width 644 height 24
click at [568, 398] on input "True" at bounding box center [563, 394] width 10 height 10
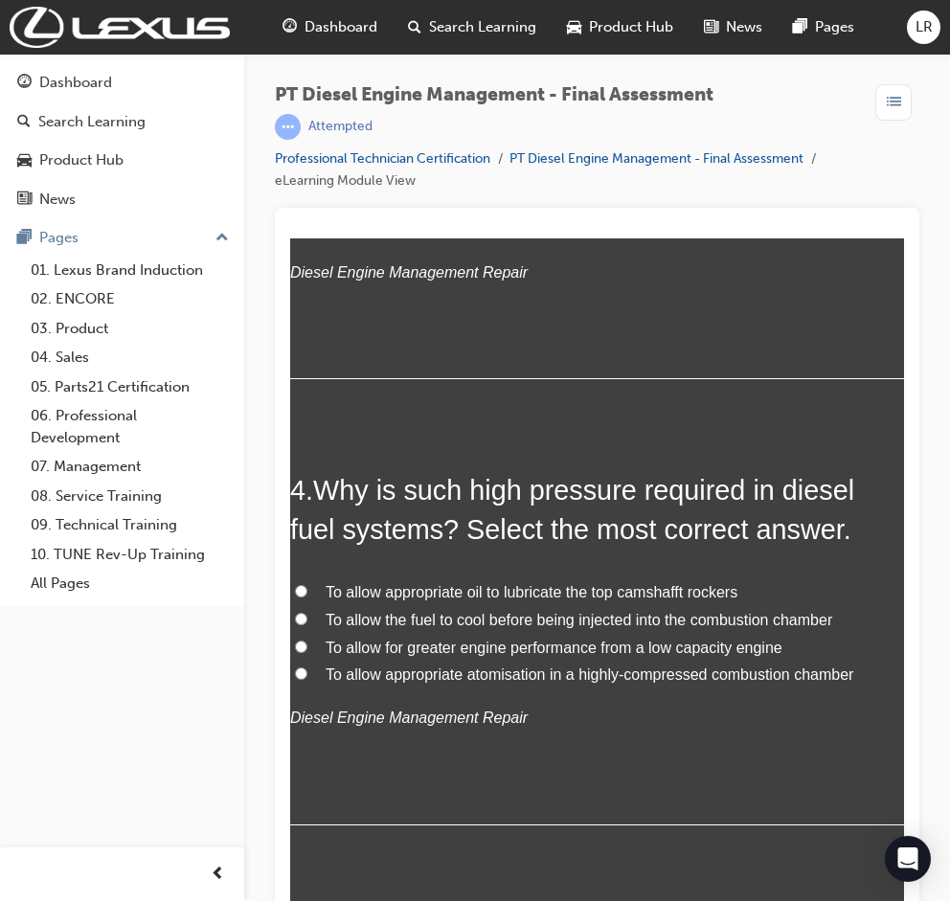
scroll to position [1149, 0]
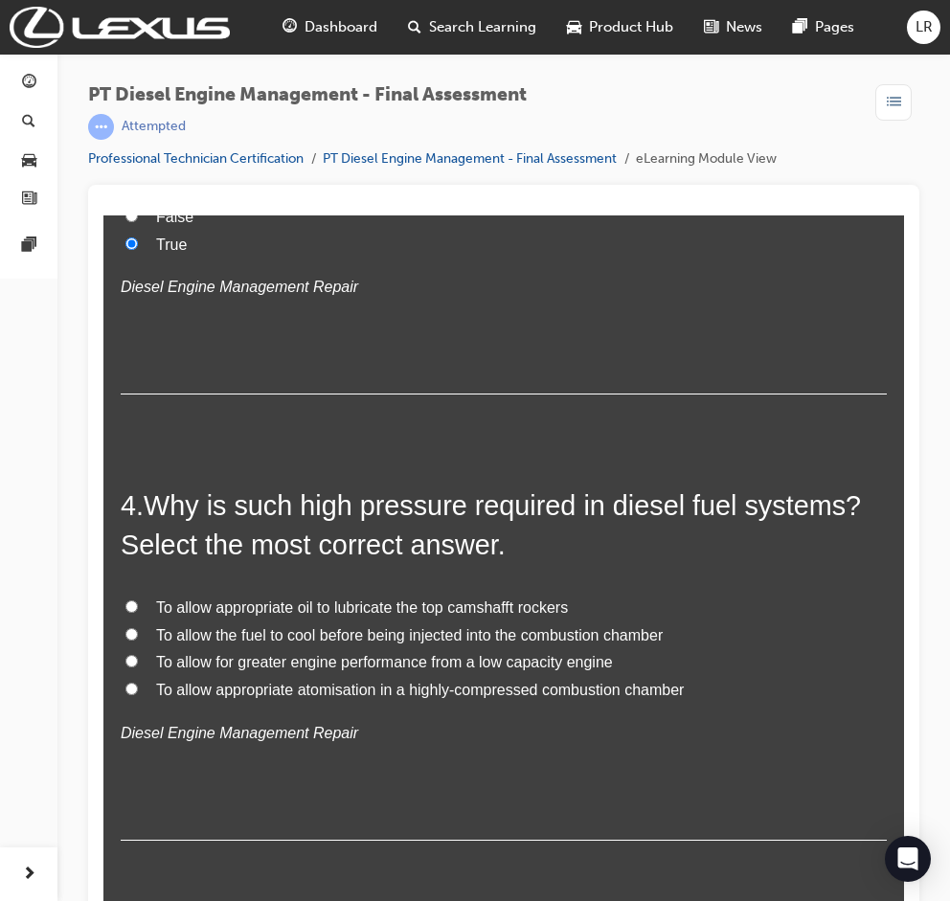
click at [224, 691] on span "To allow appropriate atomisation in a highly-compressed combustion chamber" at bounding box center [420, 690] width 528 height 16
click at [138, 691] on input "To allow appropriate atomisation in a highly-compressed combustion chamber" at bounding box center [131, 689] width 12 height 12
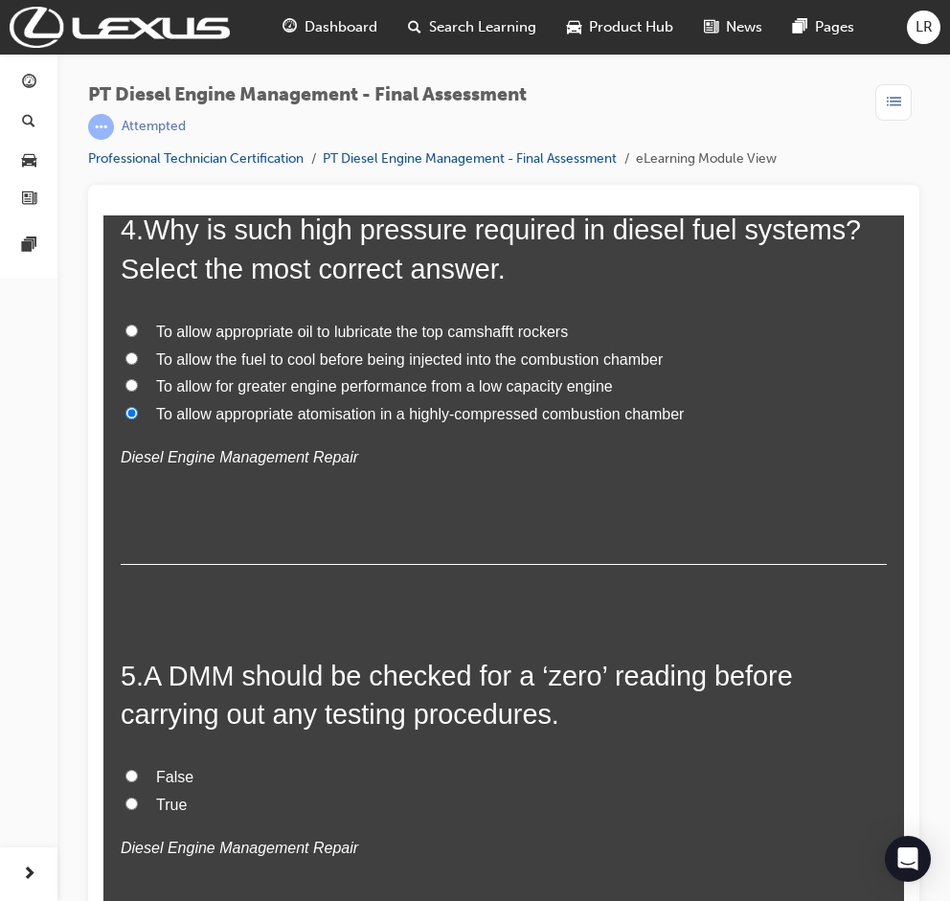
scroll to position [1532, 0]
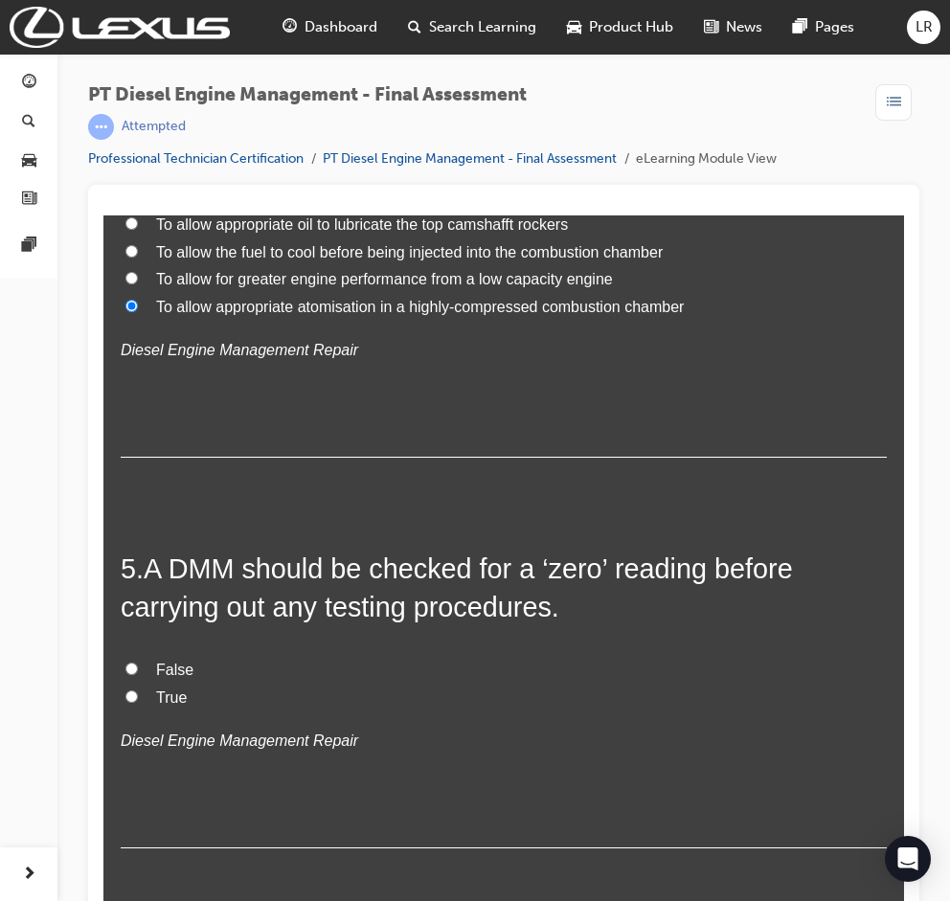
click at [159, 698] on span "True" at bounding box center [171, 697] width 31 height 16
click at [138, 698] on input "True" at bounding box center [131, 696] width 12 height 12
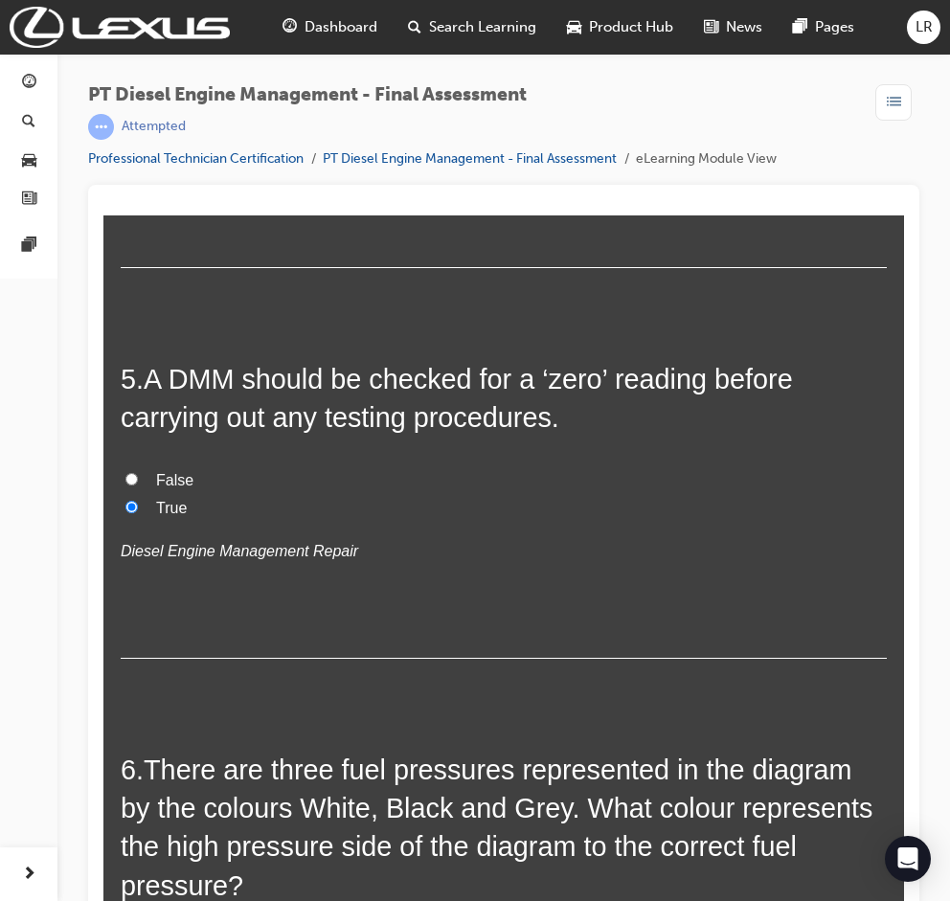
scroll to position [1915, 0]
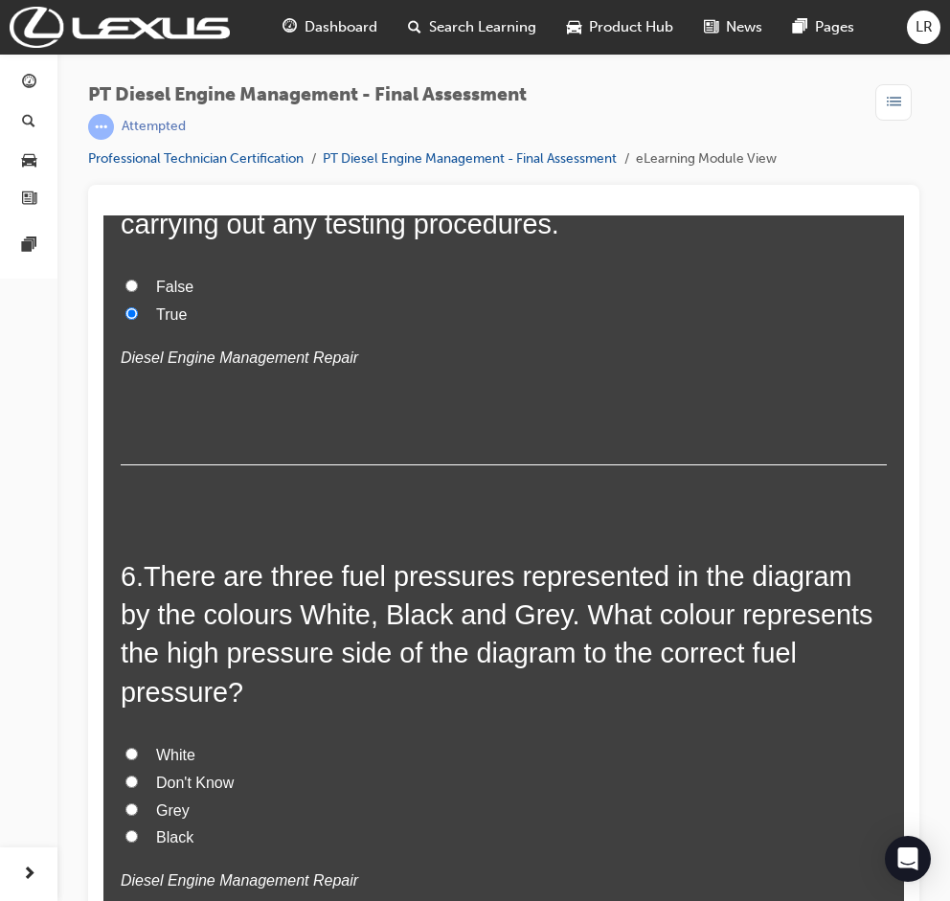
click at [173, 829] on span "Black" at bounding box center [174, 837] width 37 height 16
click at [138, 830] on input "Black" at bounding box center [131, 836] width 12 height 12
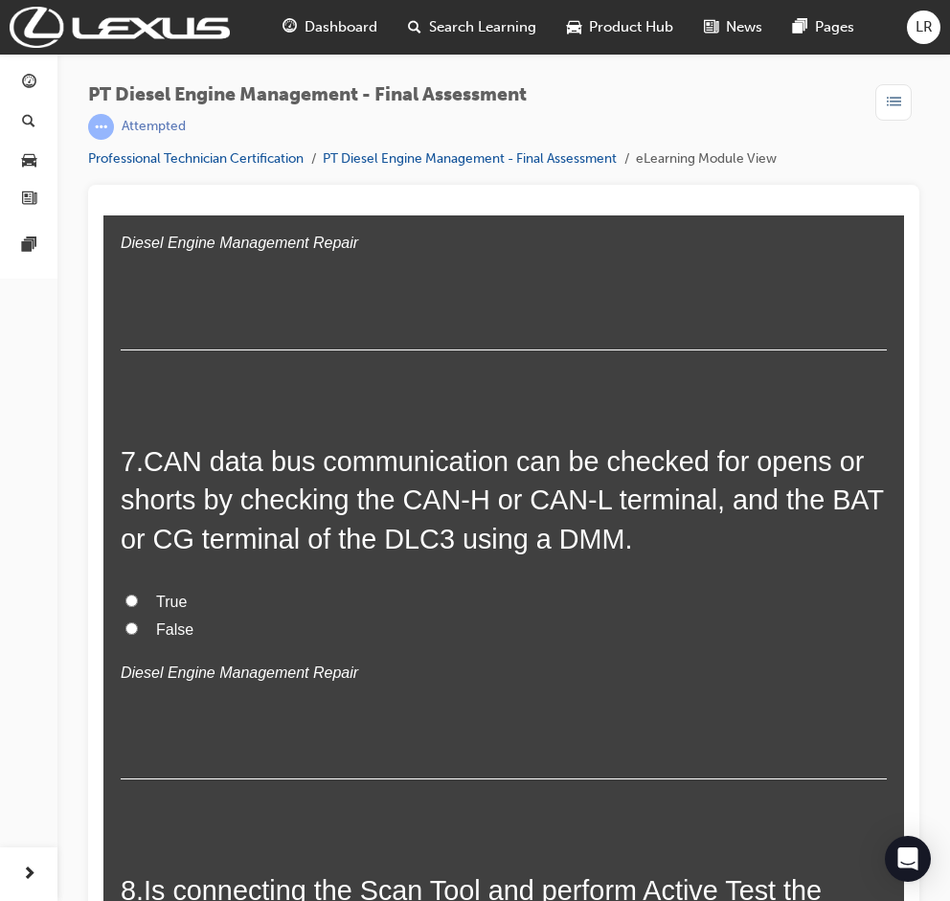
click at [159, 594] on span "True" at bounding box center [171, 602] width 31 height 16
click at [138, 595] on input "True" at bounding box center [131, 601] width 12 height 12
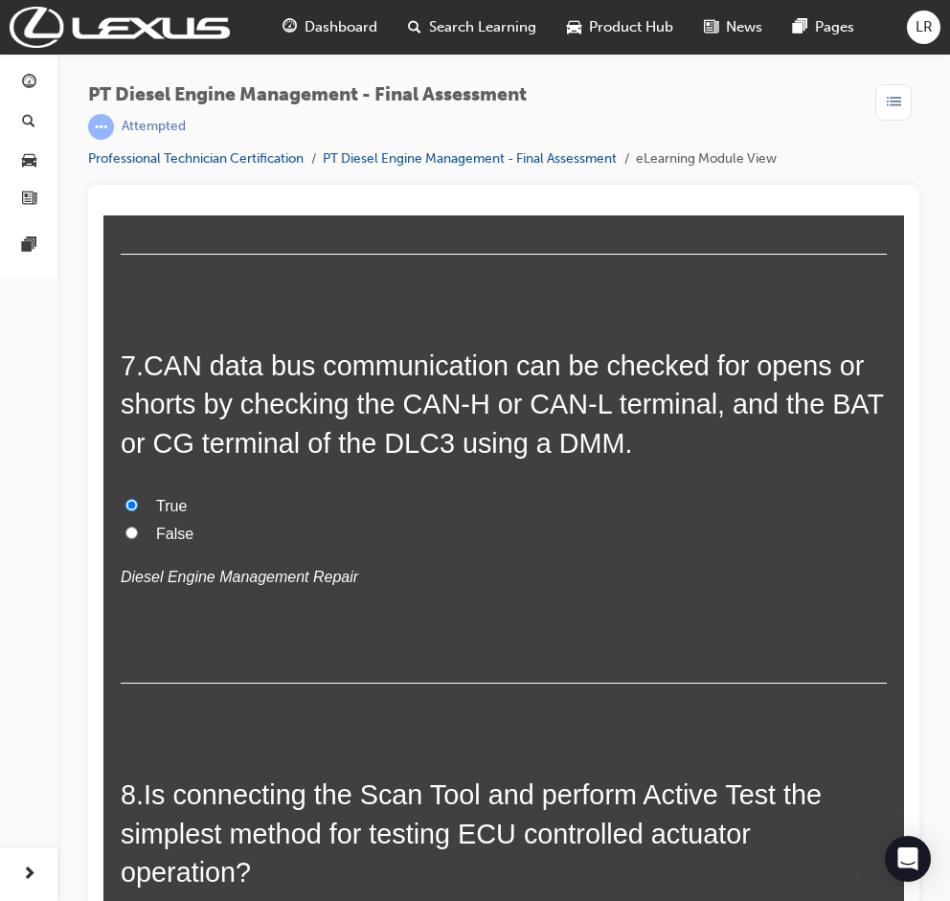
scroll to position [2809, 0]
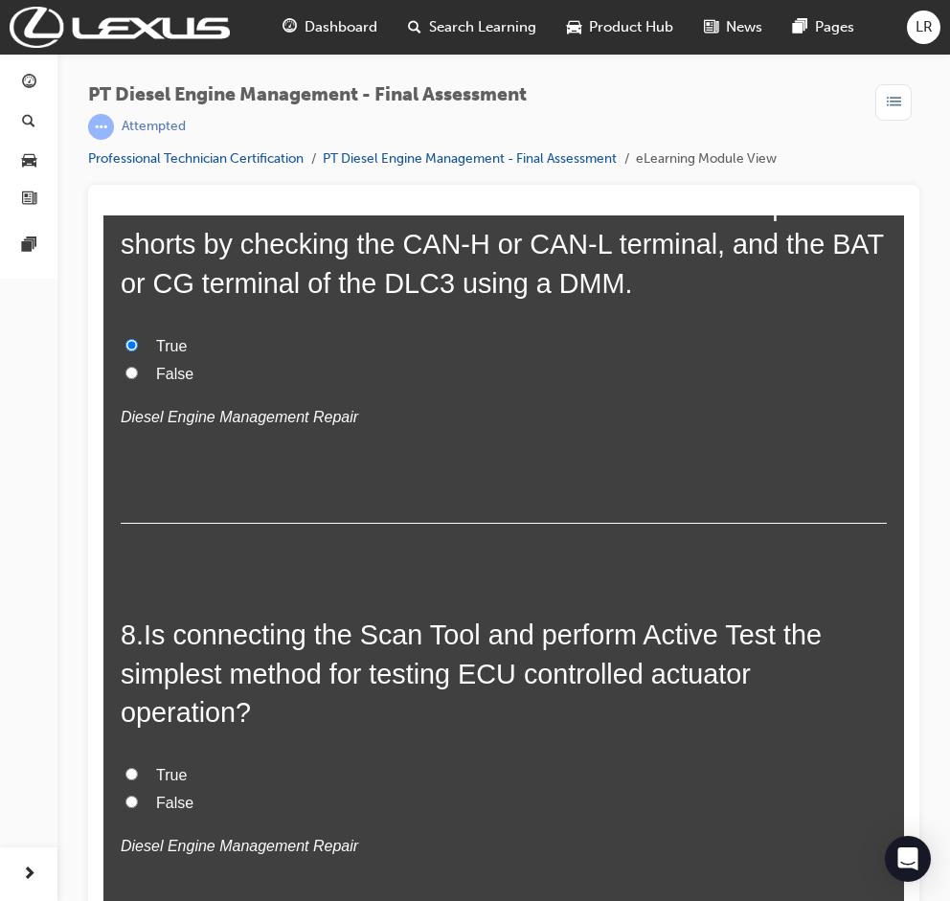
click at [182, 762] on label "True" at bounding box center [504, 776] width 766 height 28
click at [138, 768] on input "True" at bounding box center [131, 774] width 12 height 12
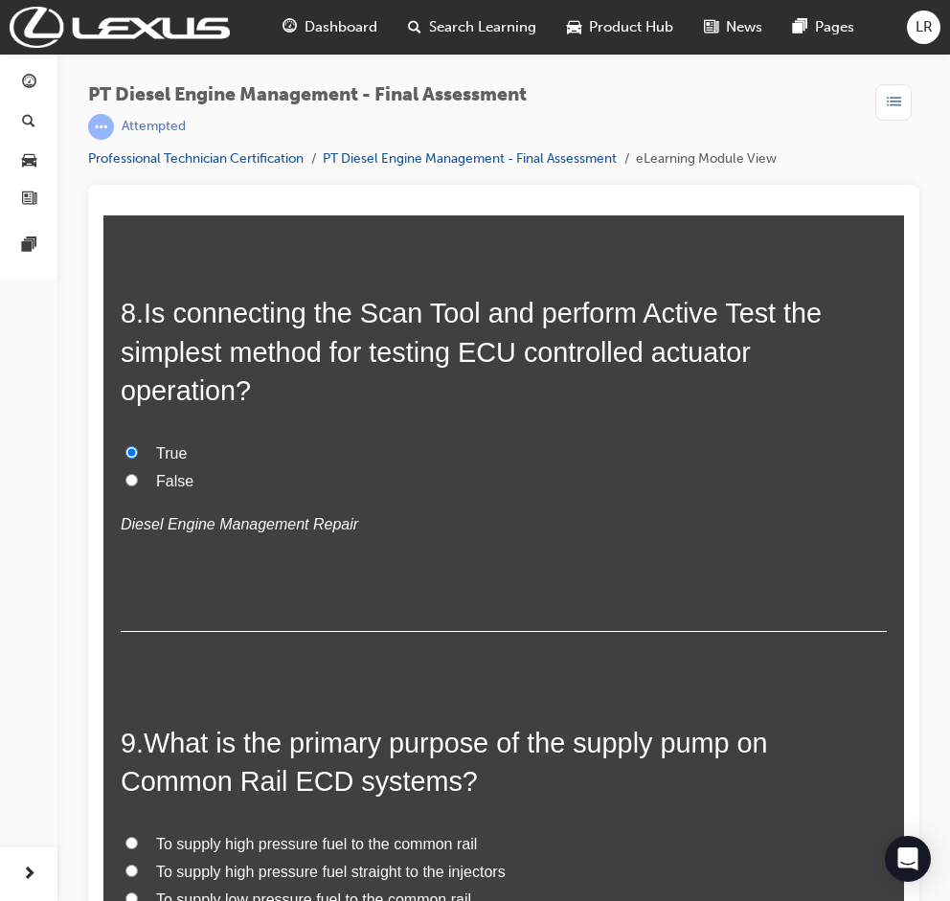
scroll to position [3192, 0]
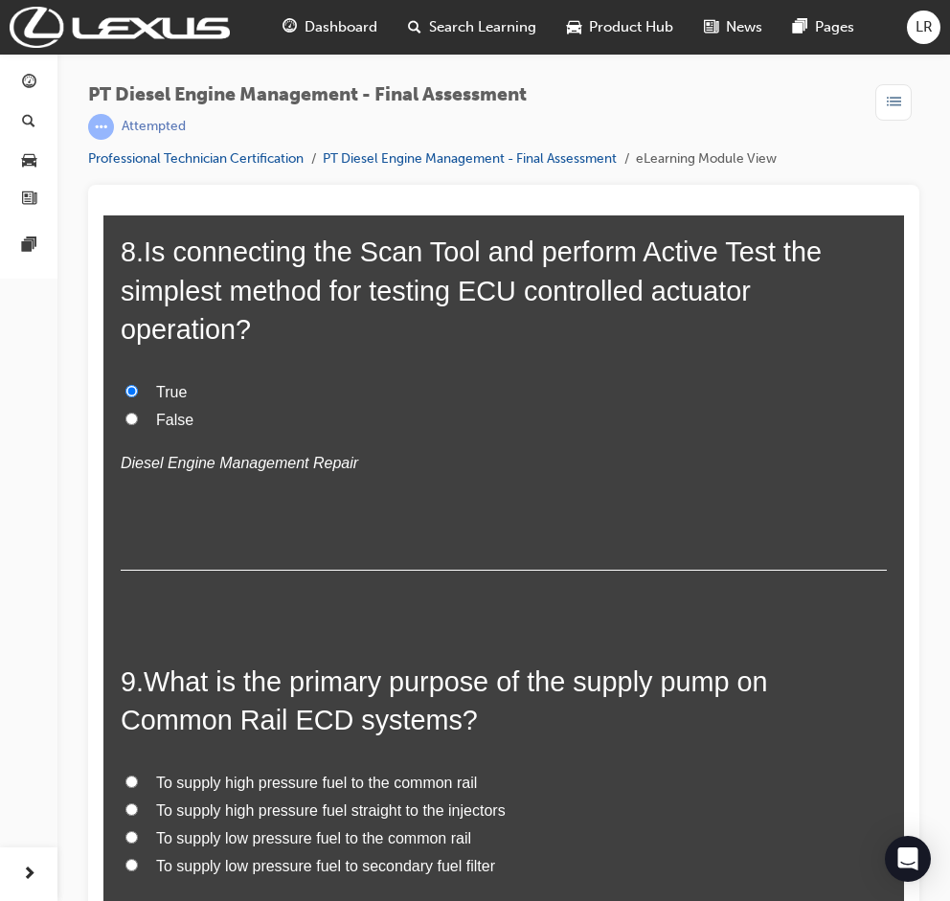
click at [266, 830] on span "To supply low pressure fuel to the common rail" at bounding box center [313, 838] width 315 height 16
click at [138, 831] on input "To supply low pressure fuel to the common rail" at bounding box center [131, 837] width 12 height 12
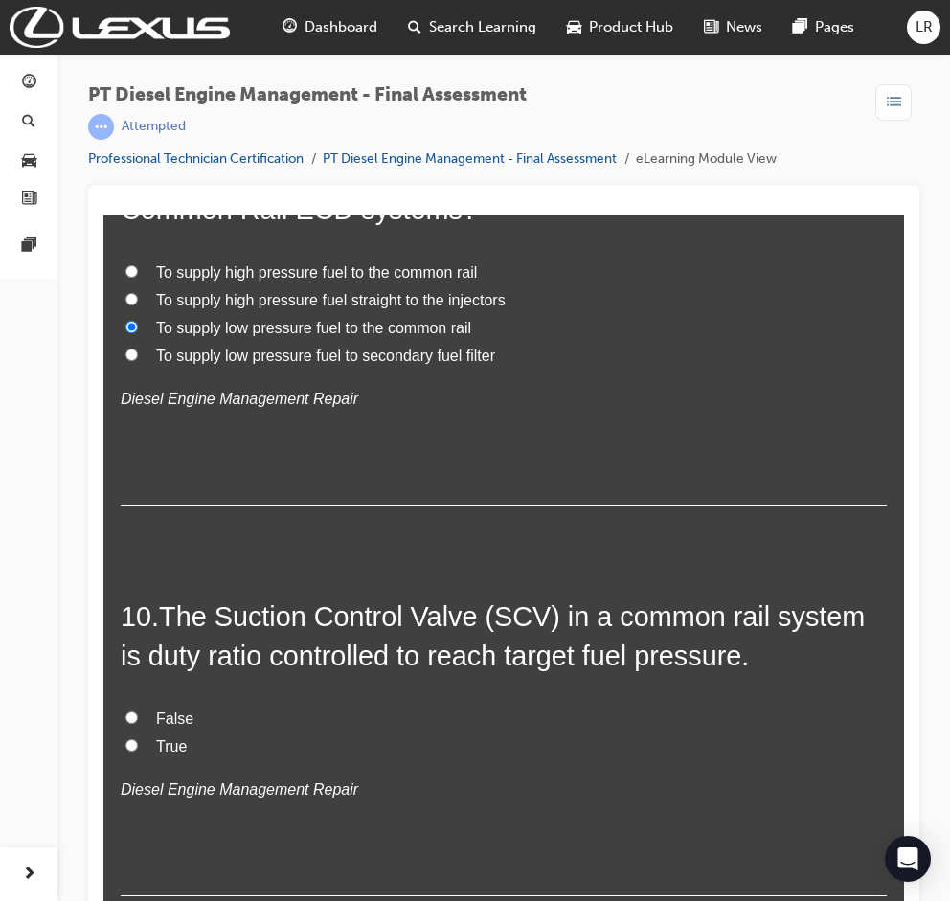
scroll to position [3830, 0]
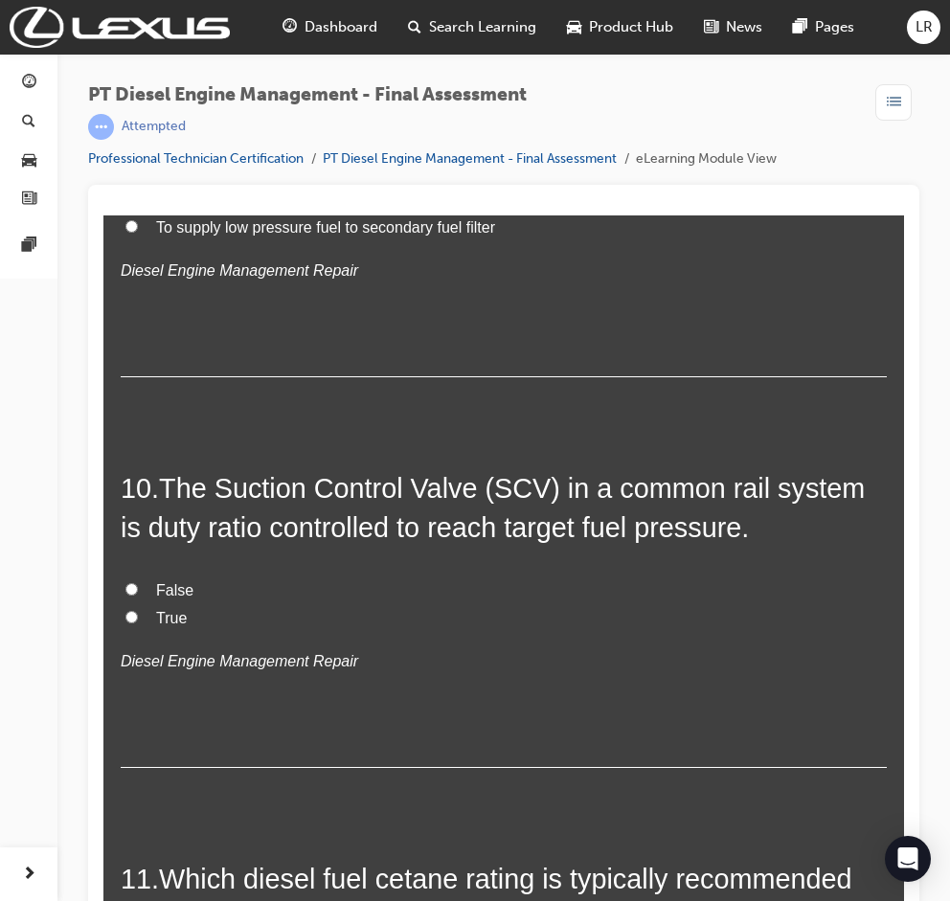
click at [156, 610] on span "True" at bounding box center [171, 618] width 31 height 16
click at [138, 611] on input "True" at bounding box center [131, 617] width 12 height 12
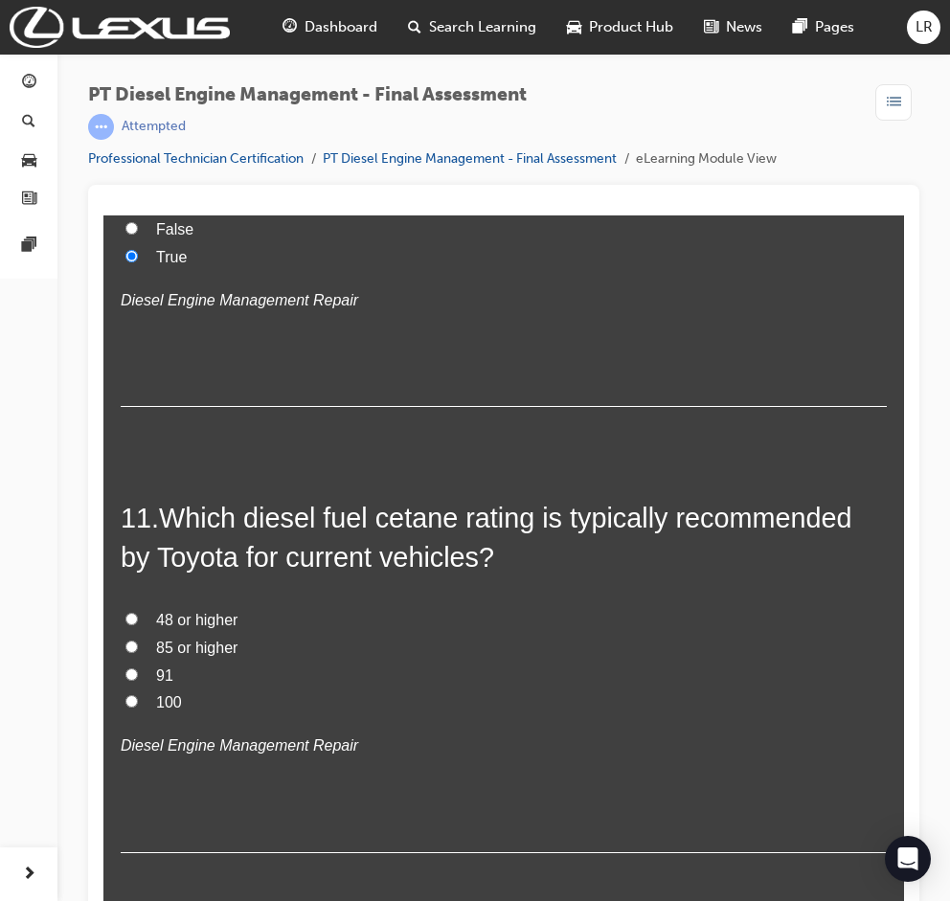
scroll to position [4213, 0]
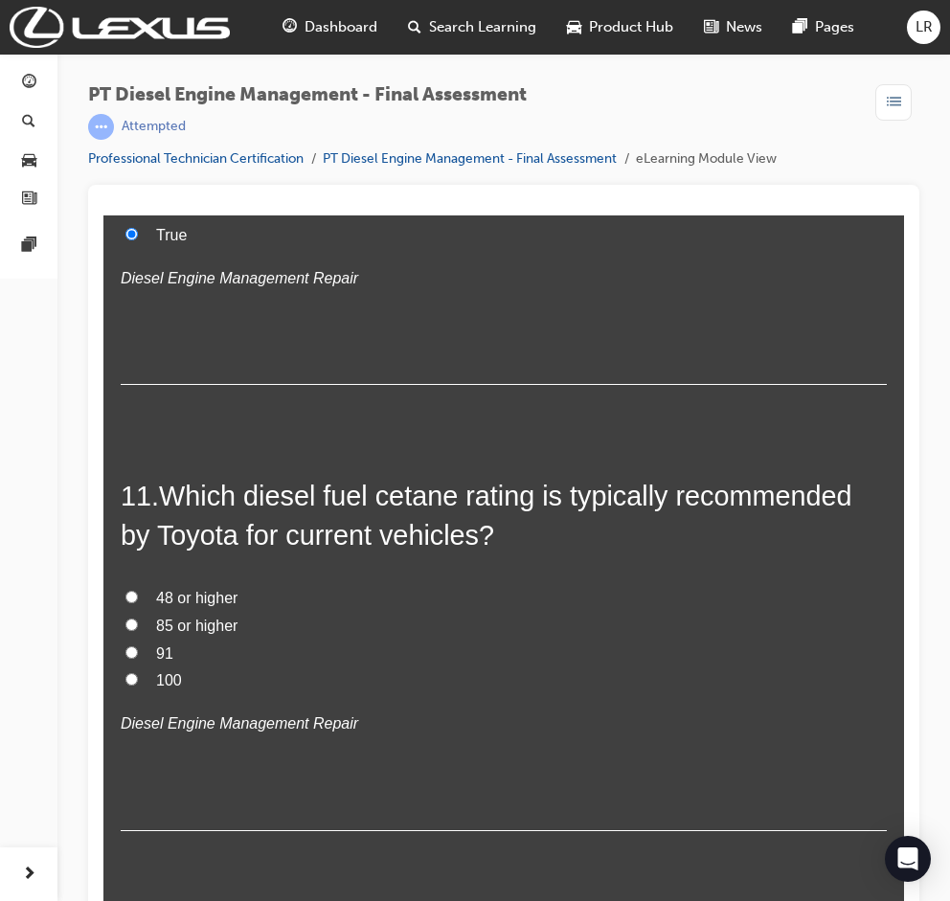
click at [181, 590] on span "48 or higher" at bounding box center [196, 598] width 81 height 16
click at [138, 591] on input "48 or higher" at bounding box center [131, 597] width 12 height 12
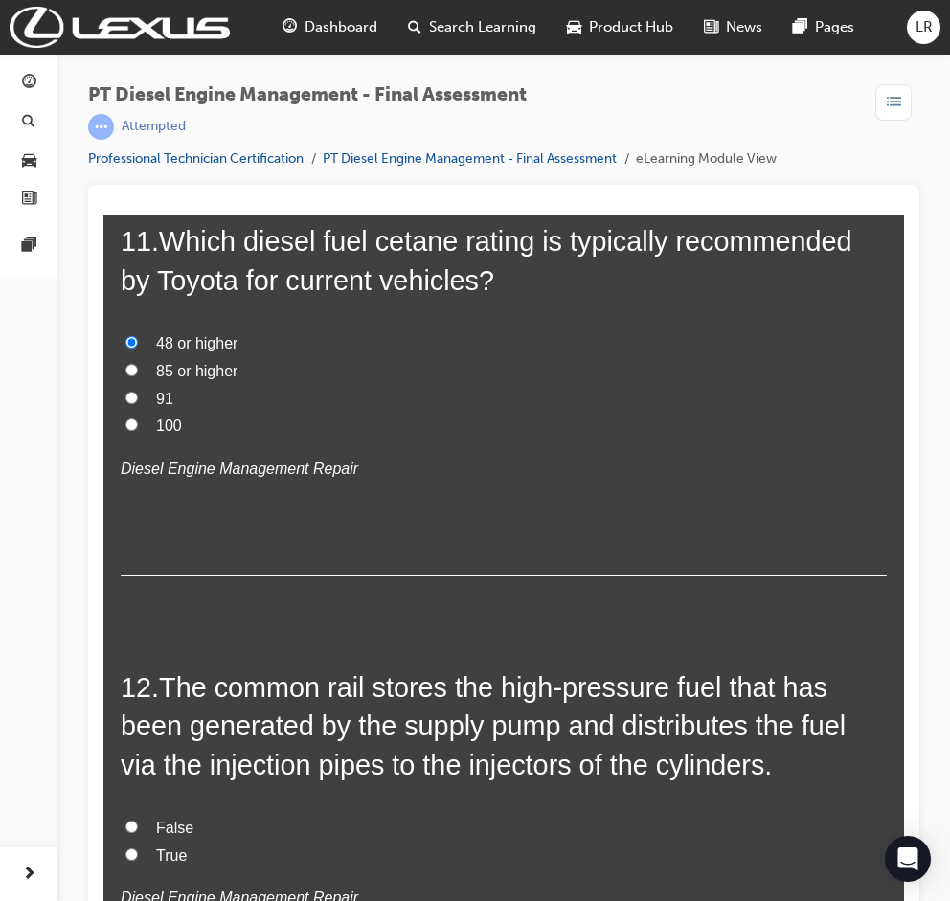
scroll to position [4596, 0]
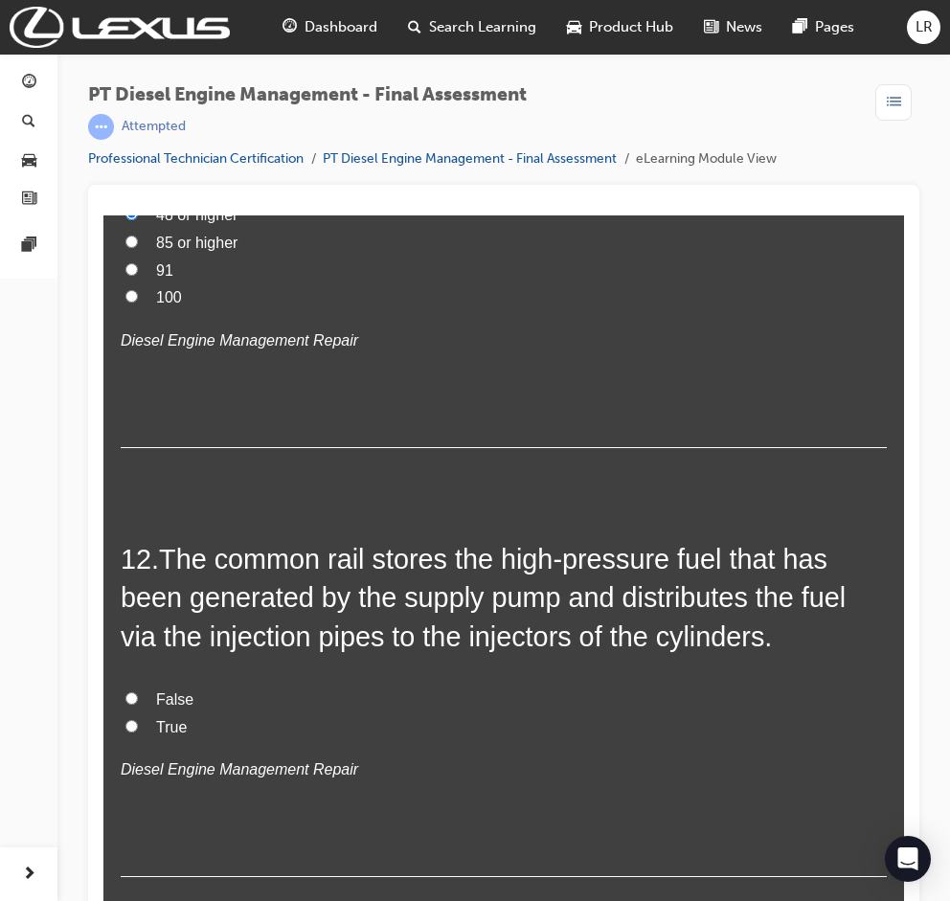
click at [184, 714] on label "True" at bounding box center [504, 728] width 766 height 28
click at [138, 720] on input "True" at bounding box center [131, 726] width 12 height 12
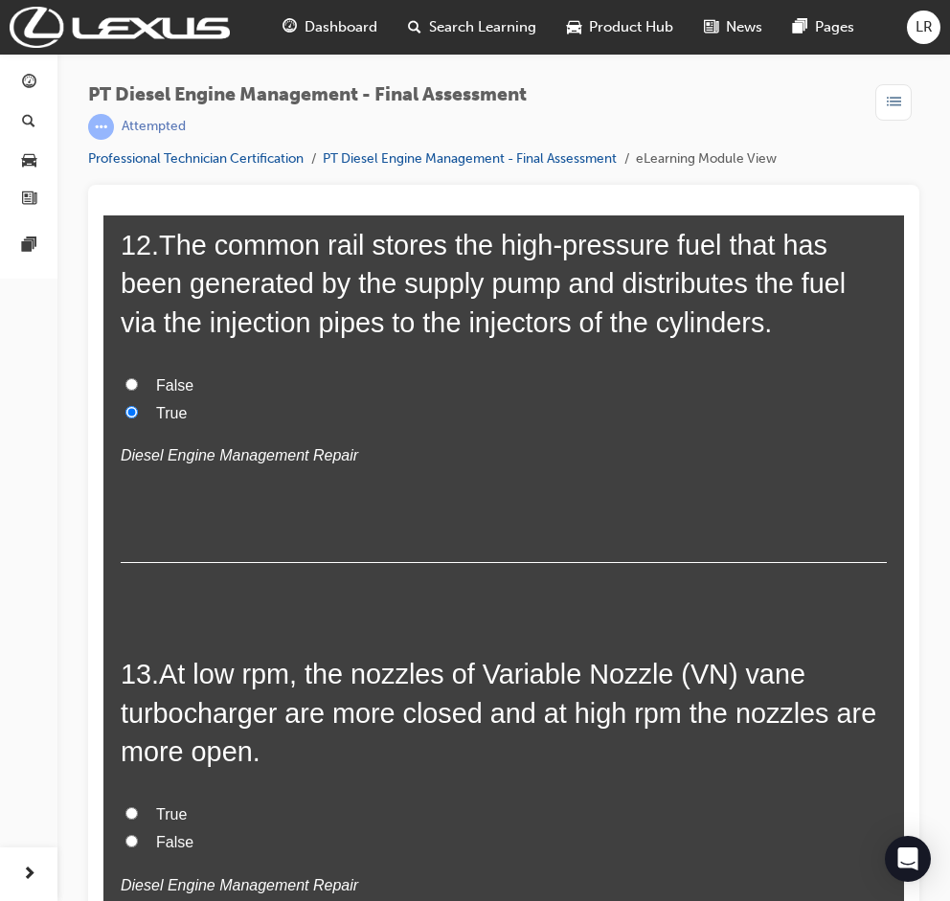
scroll to position [4979, 0]
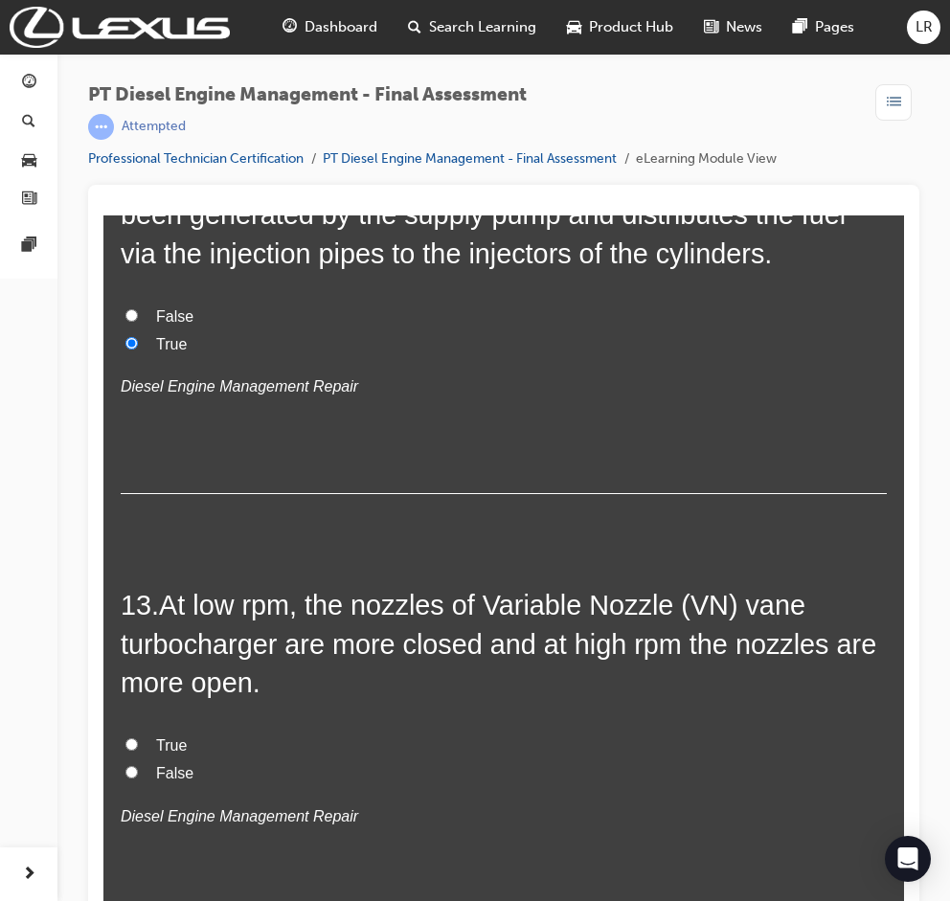
click at [173, 737] on span "True" at bounding box center [171, 745] width 31 height 16
click at [138, 738] on input "True" at bounding box center [131, 744] width 12 height 12
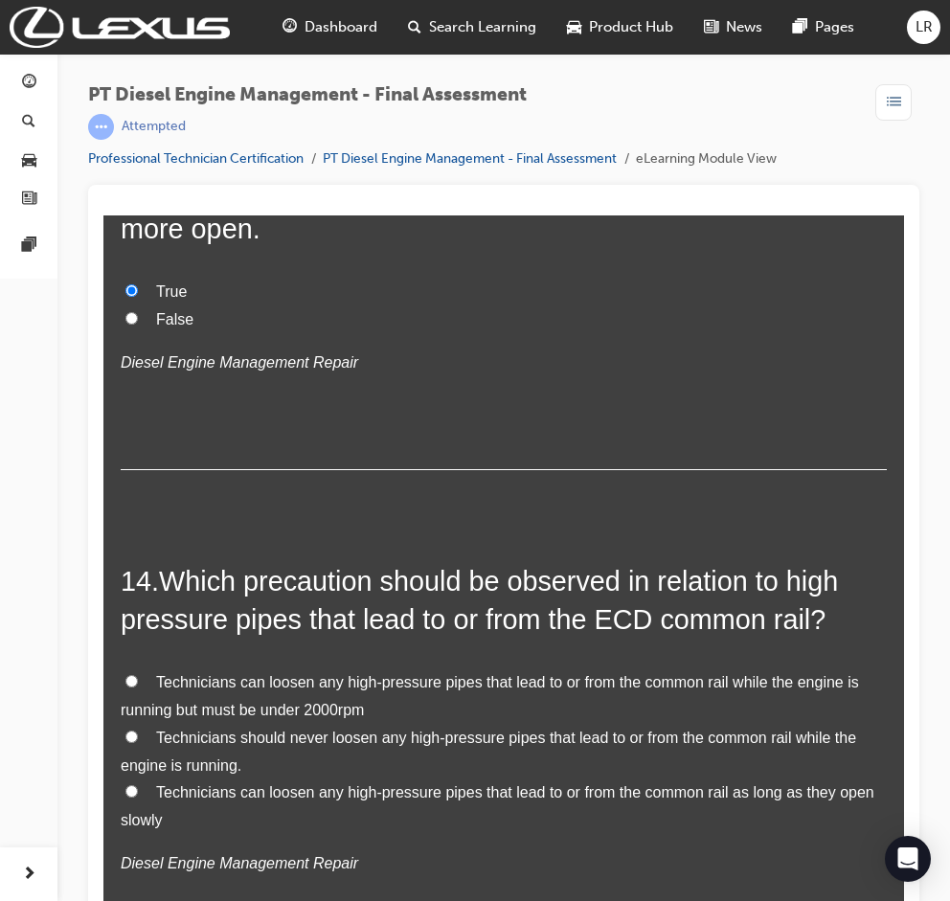
scroll to position [5490, 0]
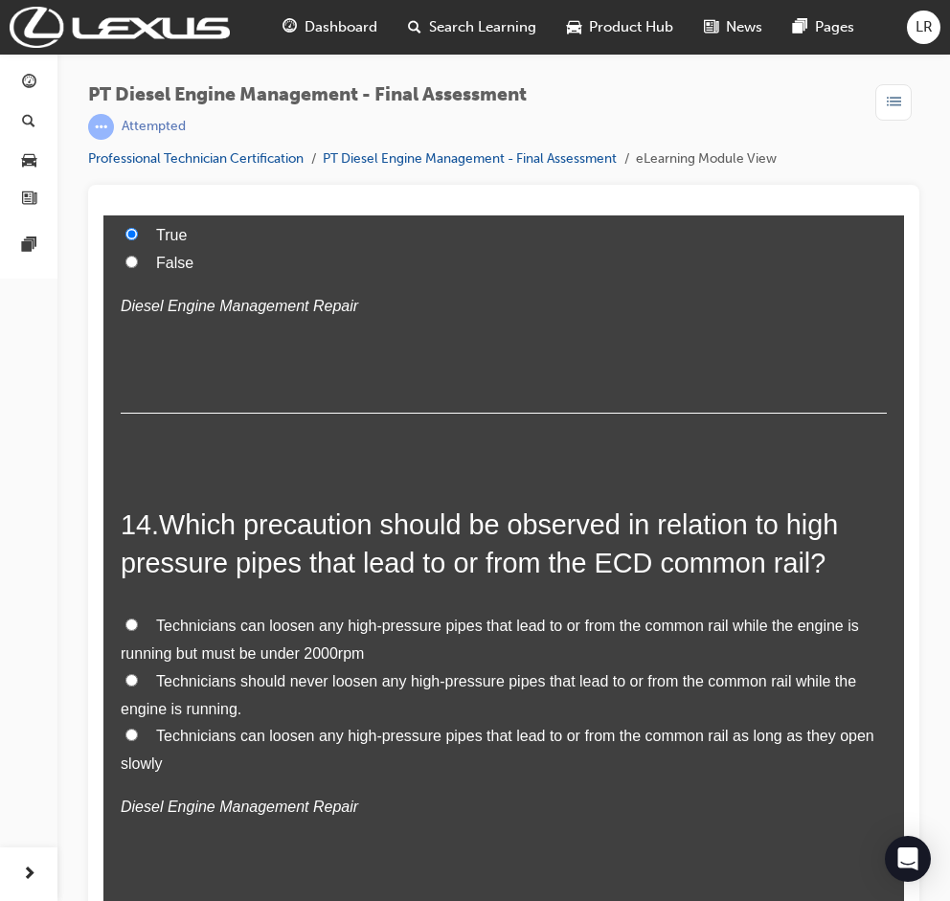
click at [297, 673] on span "Technicians should never loosen any high-pressure pipes that lead to or from th…" at bounding box center [488, 695] width 735 height 44
click at [138, 674] on input "Technicians should never loosen any high-pressure pipes that lead to or from th…" at bounding box center [131, 680] width 12 height 12
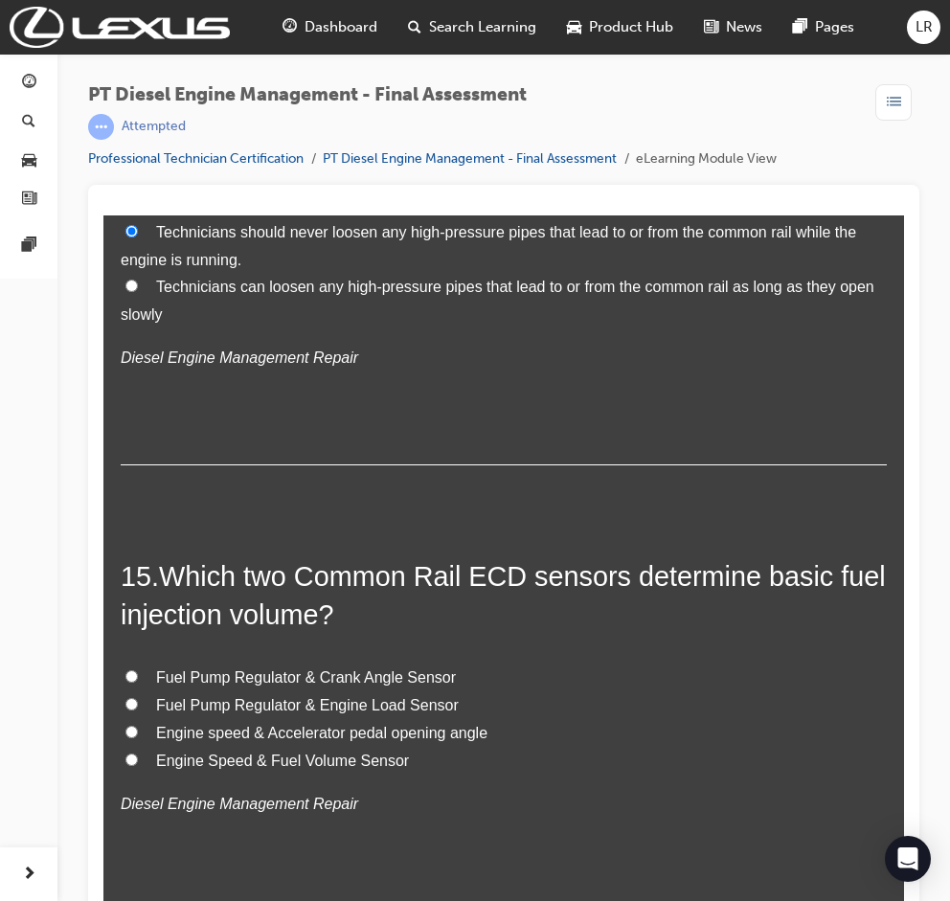
scroll to position [6000, 0]
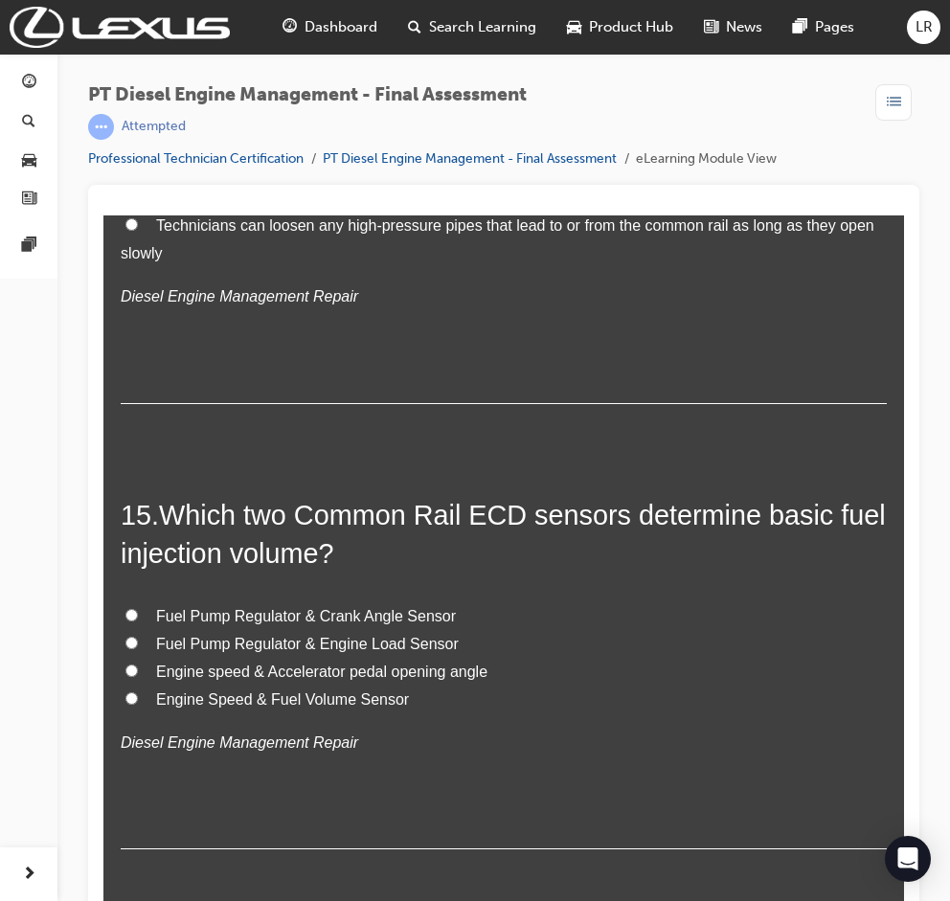
click at [295, 636] on span "Fuel Pump Regulator & Engine Load Sensor" at bounding box center [307, 644] width 303 height 16
click at [138, 637] on input "Fuel Pump Regulator & Engine Load Sensor" at bounding box center [131, 643] width 12 height 12
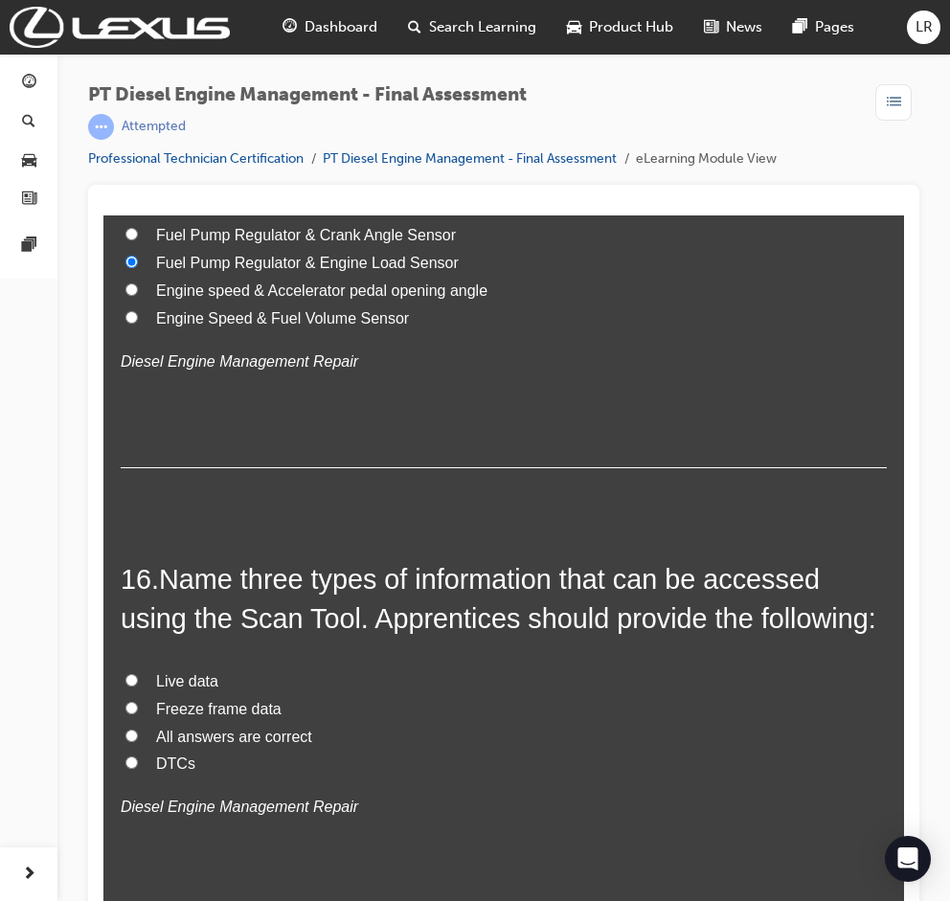
scroll to position [6383, 0]
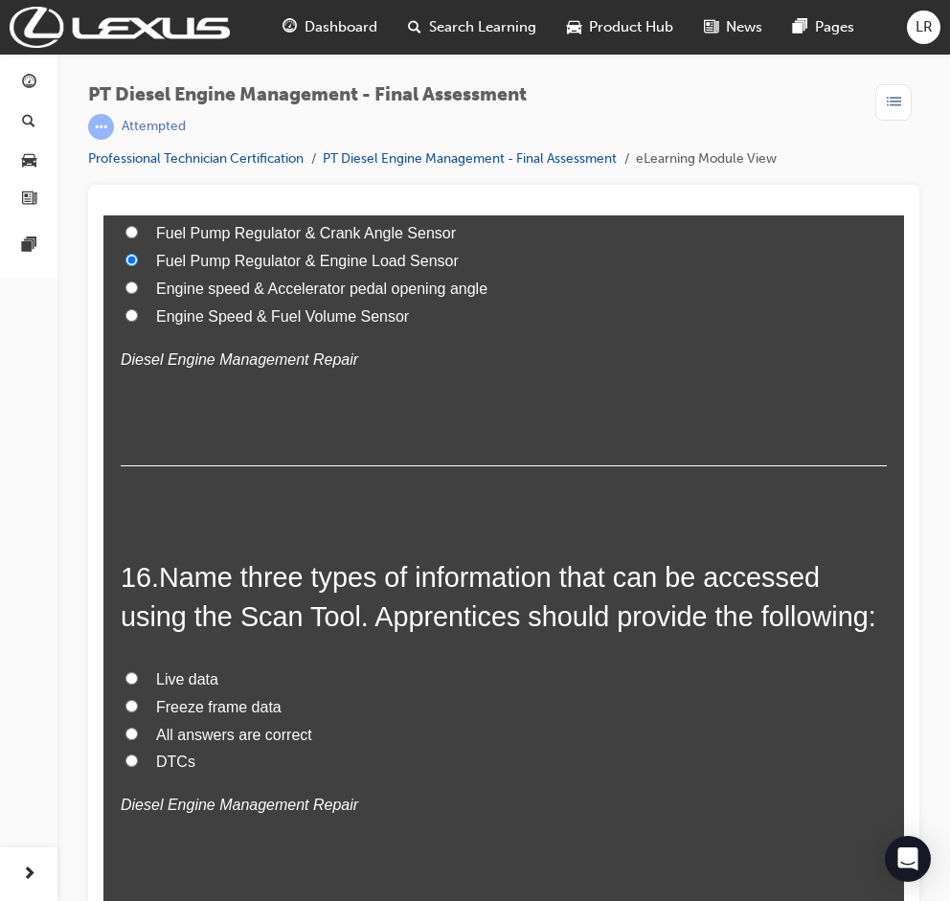
click at [188, 727] on span "All answers are correct" at bounding box center [234, 735] width 156 height 16
click at [138, 728] on input "All answers are correct" at bounding box center [131, 734] width 12 height 12
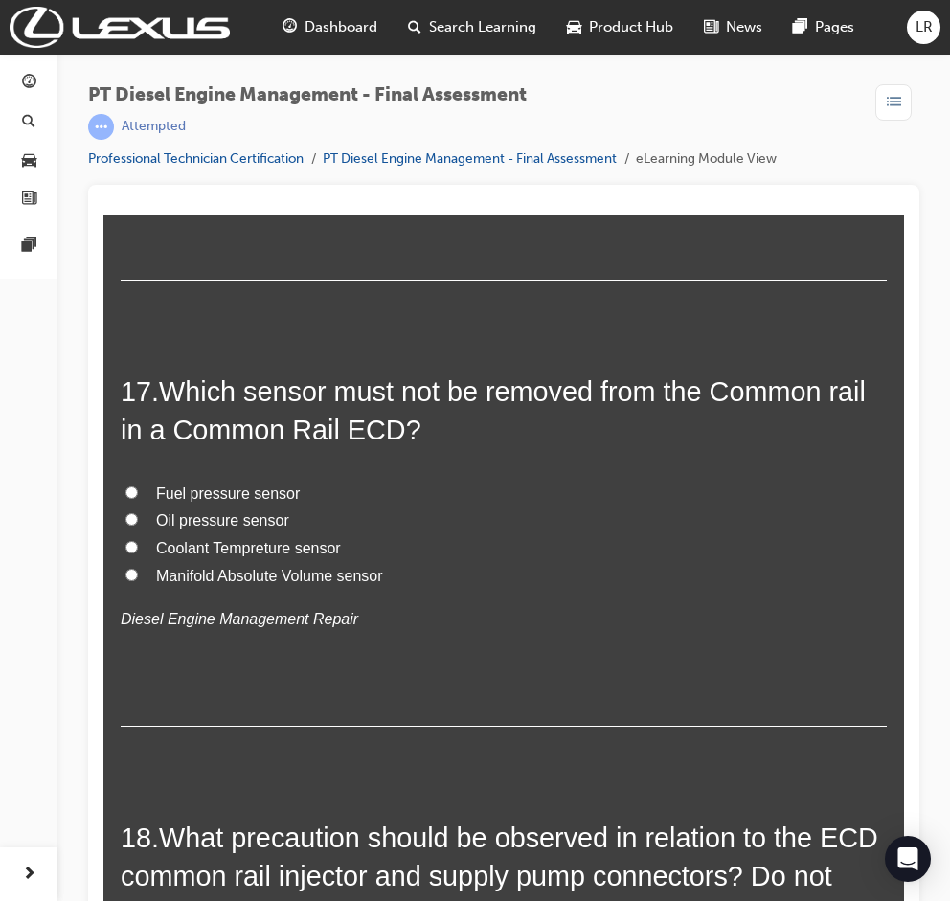
scroll to position [7022, 0]
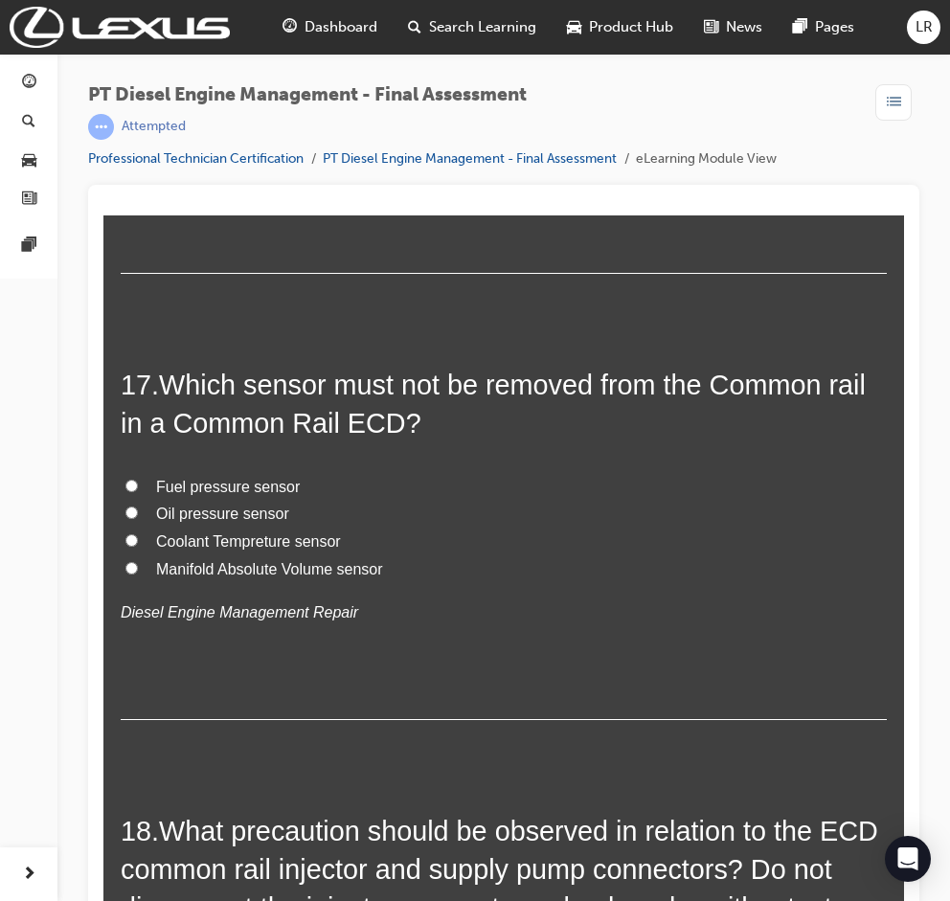
click at [203, 479] on span "Fuel pressure sensor" at bounding box center [228, 487] width 144 height 16
click at [138, 480] on input "Fuel pressure sensor" at bounding box center [131, 486] width 12 height 12
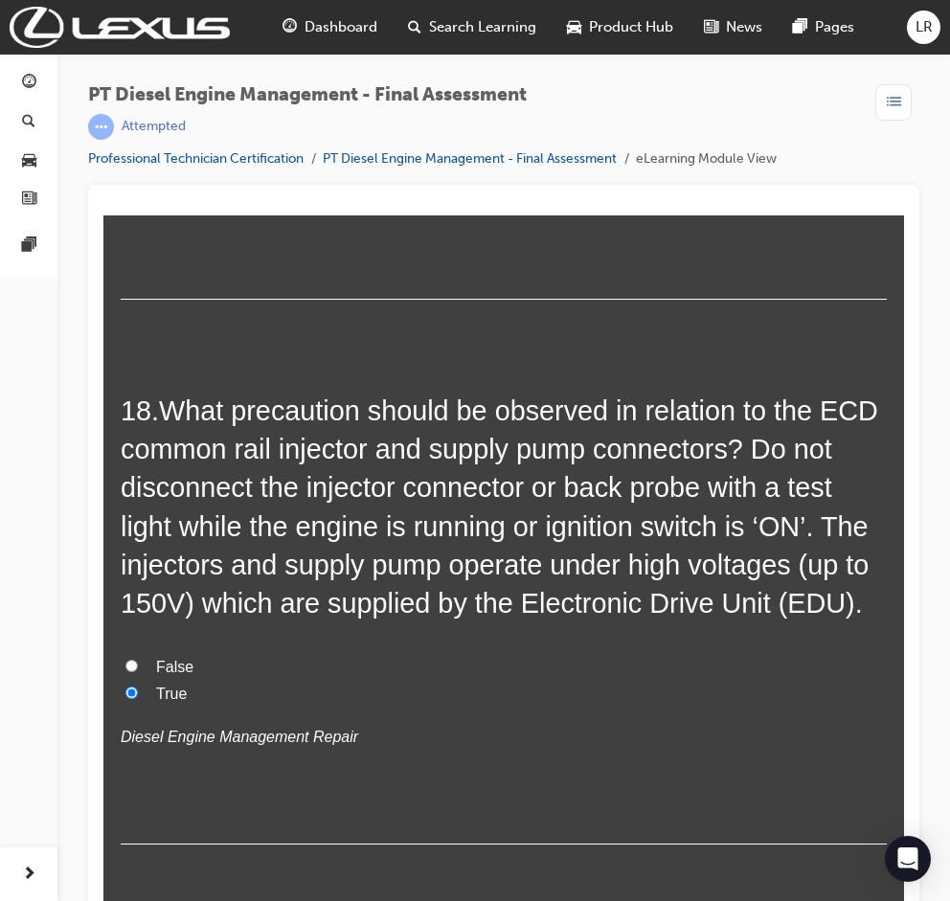
scroll to position [7474, 0]
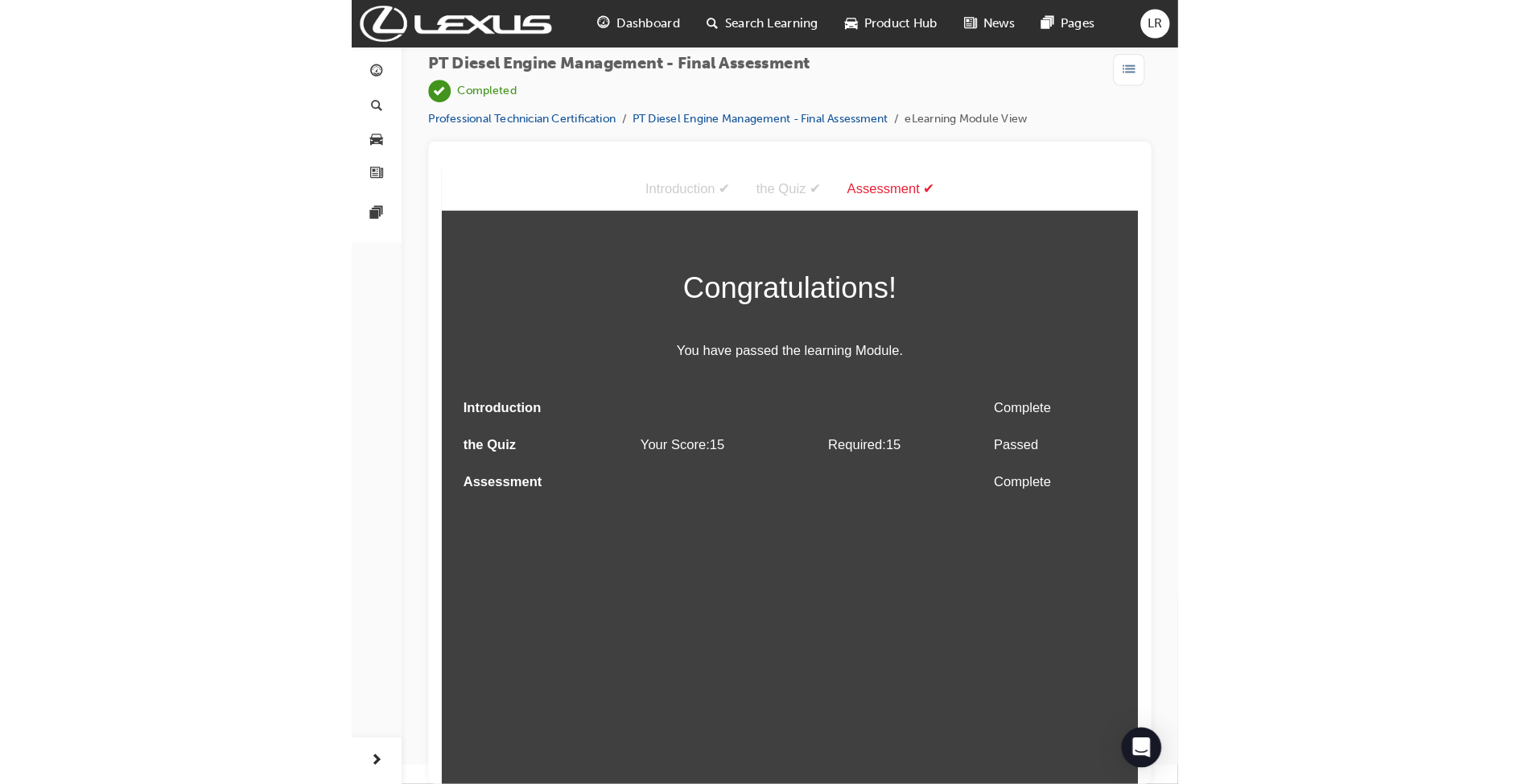
scroll to position [0, 0]
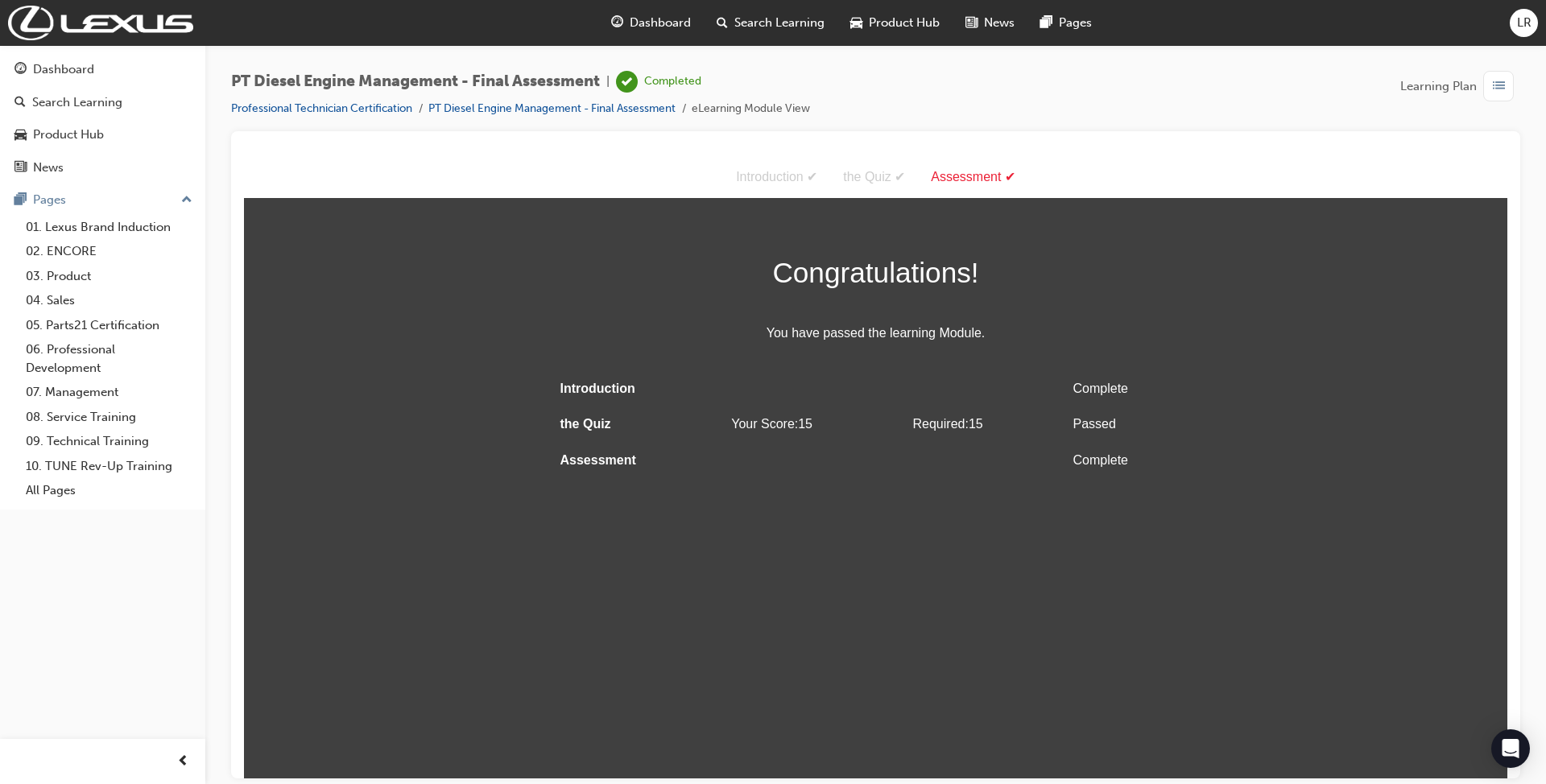
click at [1272, 460] on div "Congratulations! You have passed the learning Module. Introduction Complete the…" at bounding box center [875, 363] width 1263 height 229
click at [117, 72] on div "Dashboard" at bounding box center [103, 70] width 177 height 20
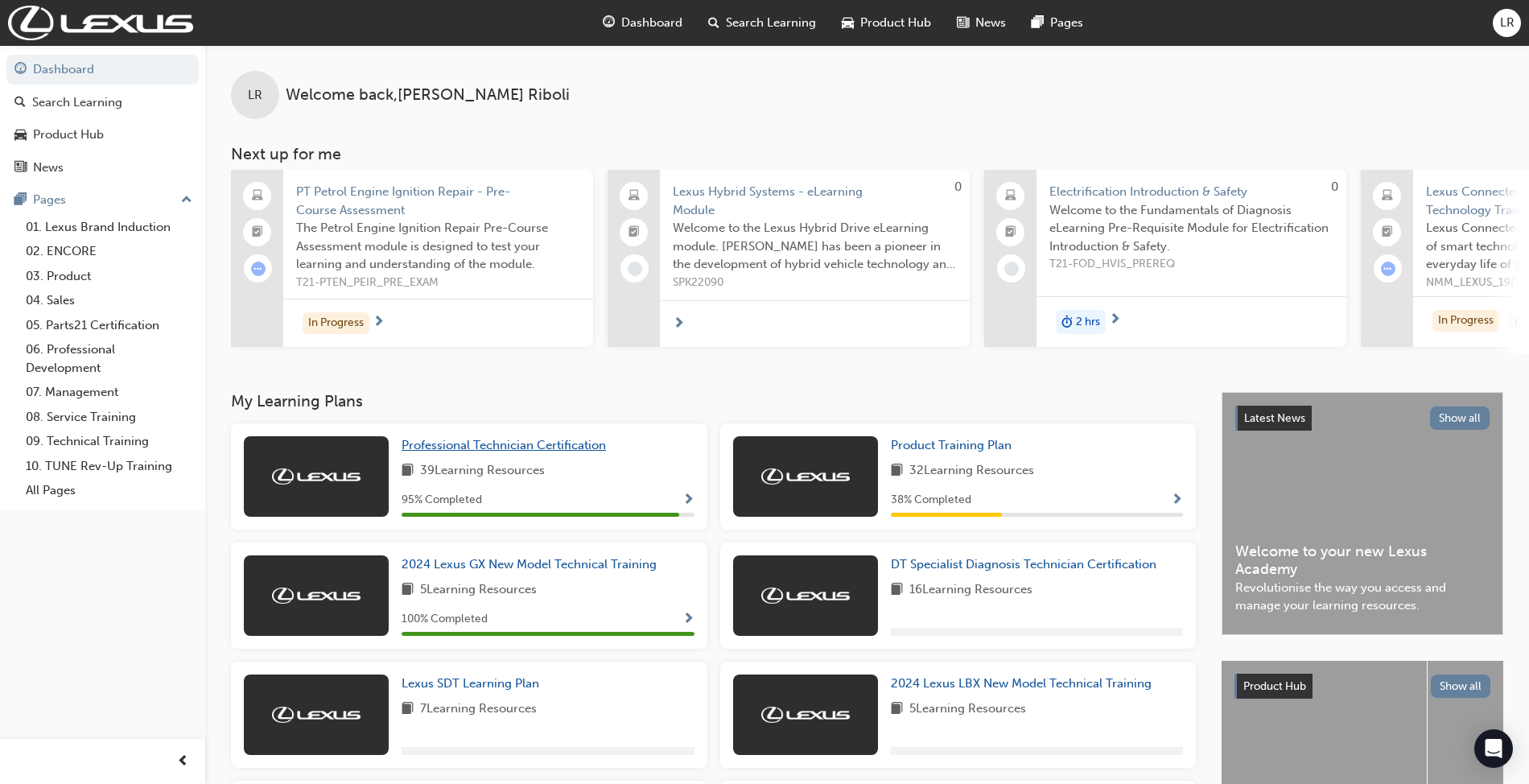
click at [491, 445] on span "Professional Technician Certification" at bounding box center [504, 445] width 204 height 14
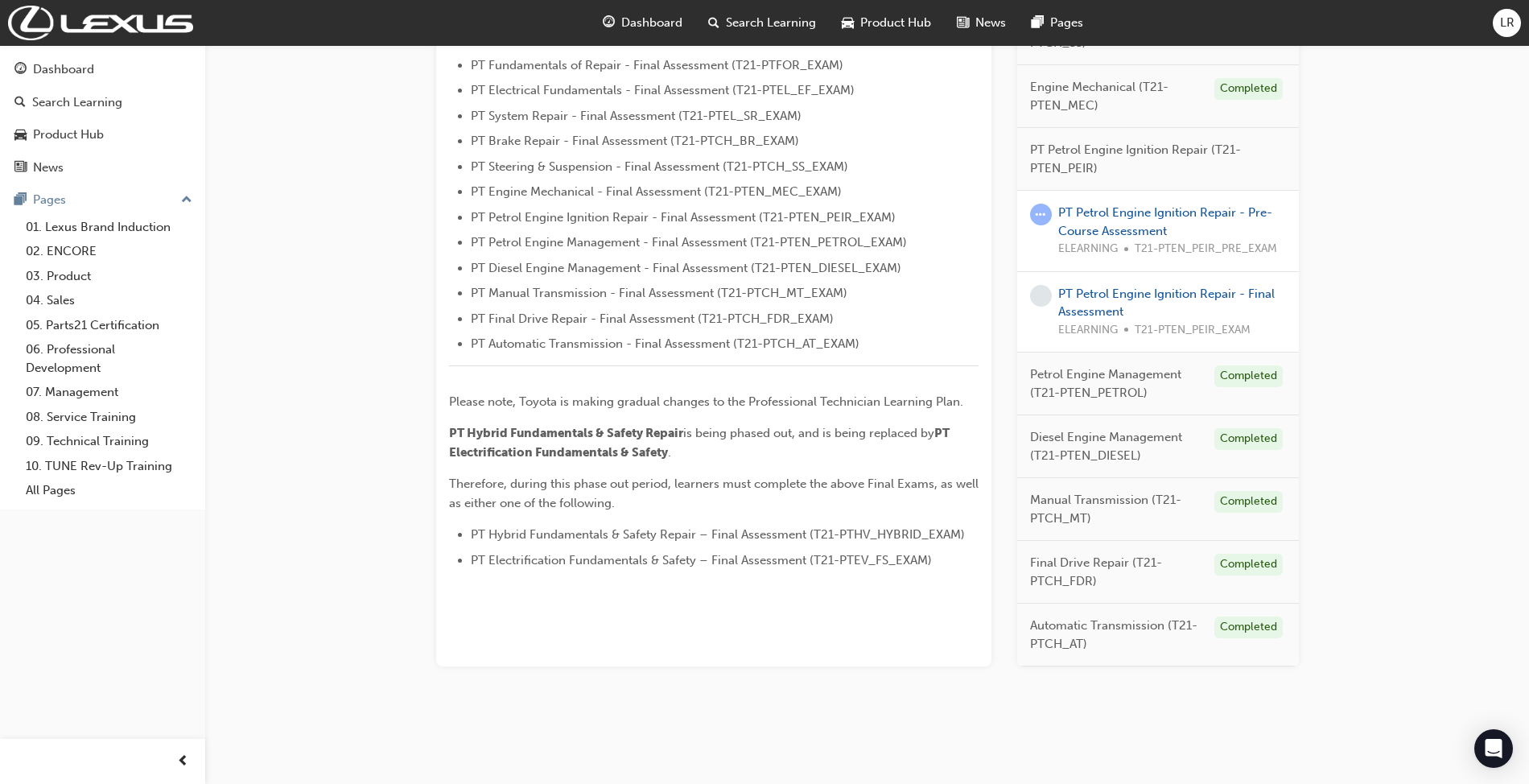
scroll to position [392, 0]
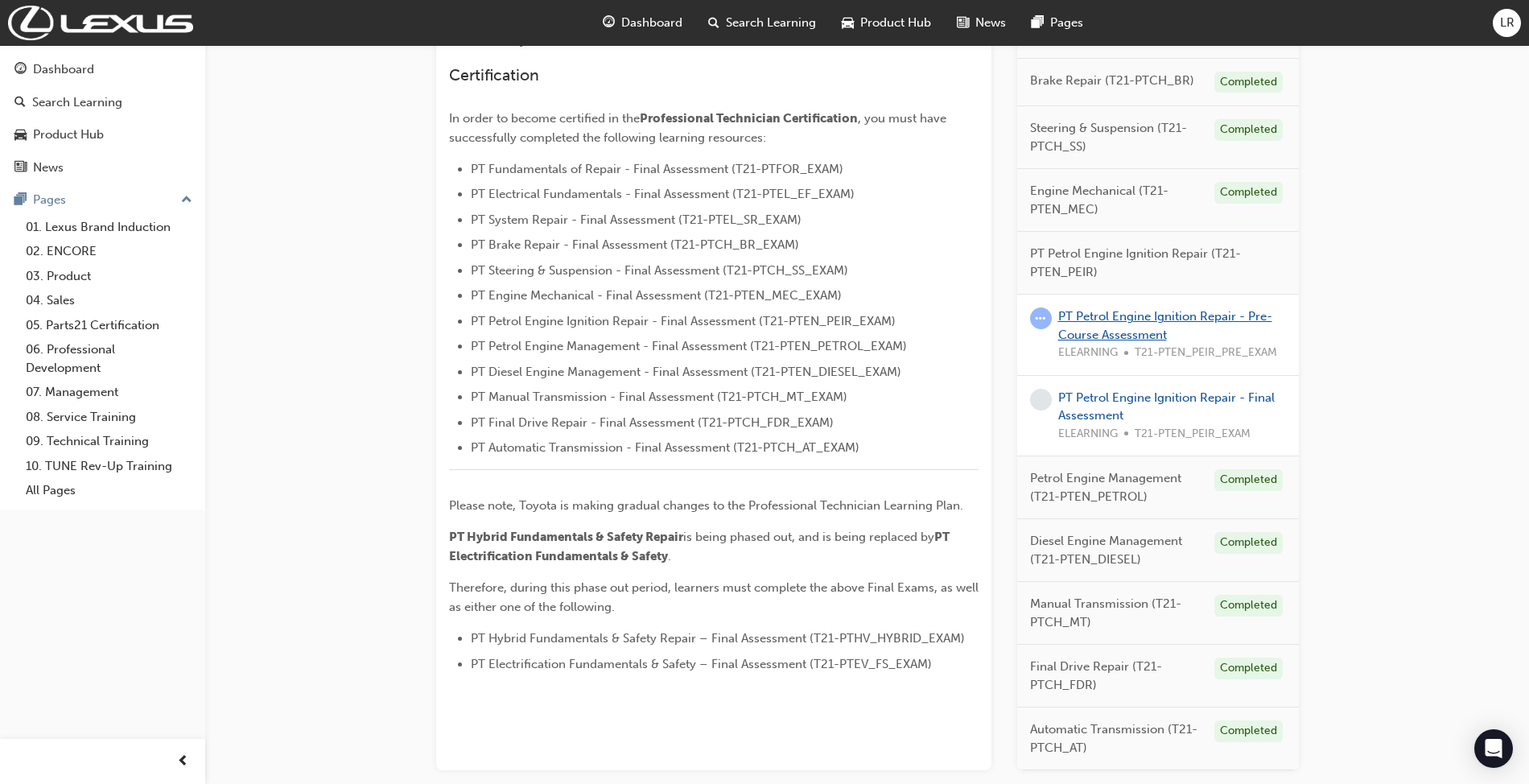
click at [1126, 317] on link "PT Petrol Engine Ignition Repair - Pre-Course Assessment" at bounding box center [1165, 325] width 214 height 33
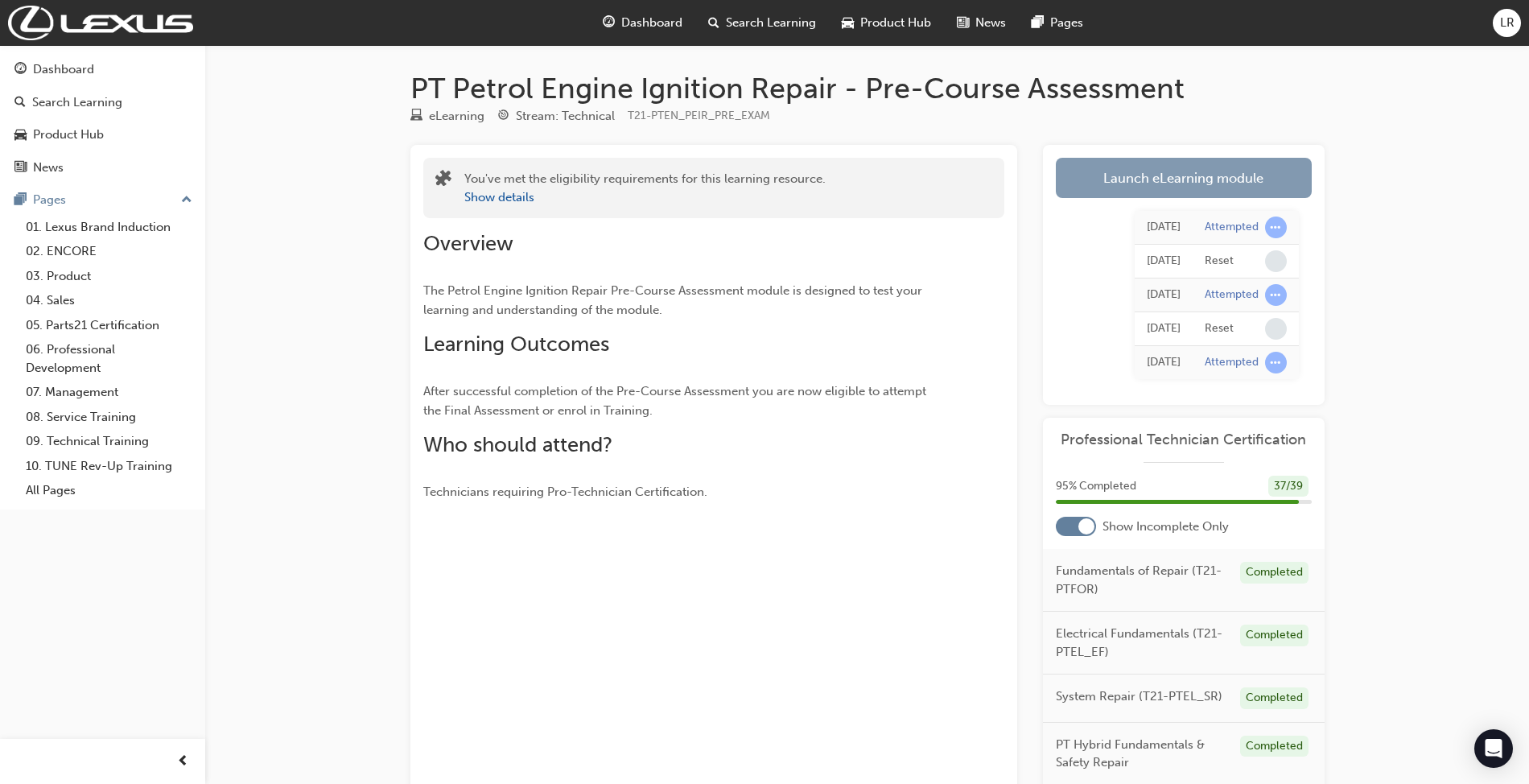
click at [1179, 184] on link "Launch eLearning module" at bounding box center [1184, 178] width 256 height 40
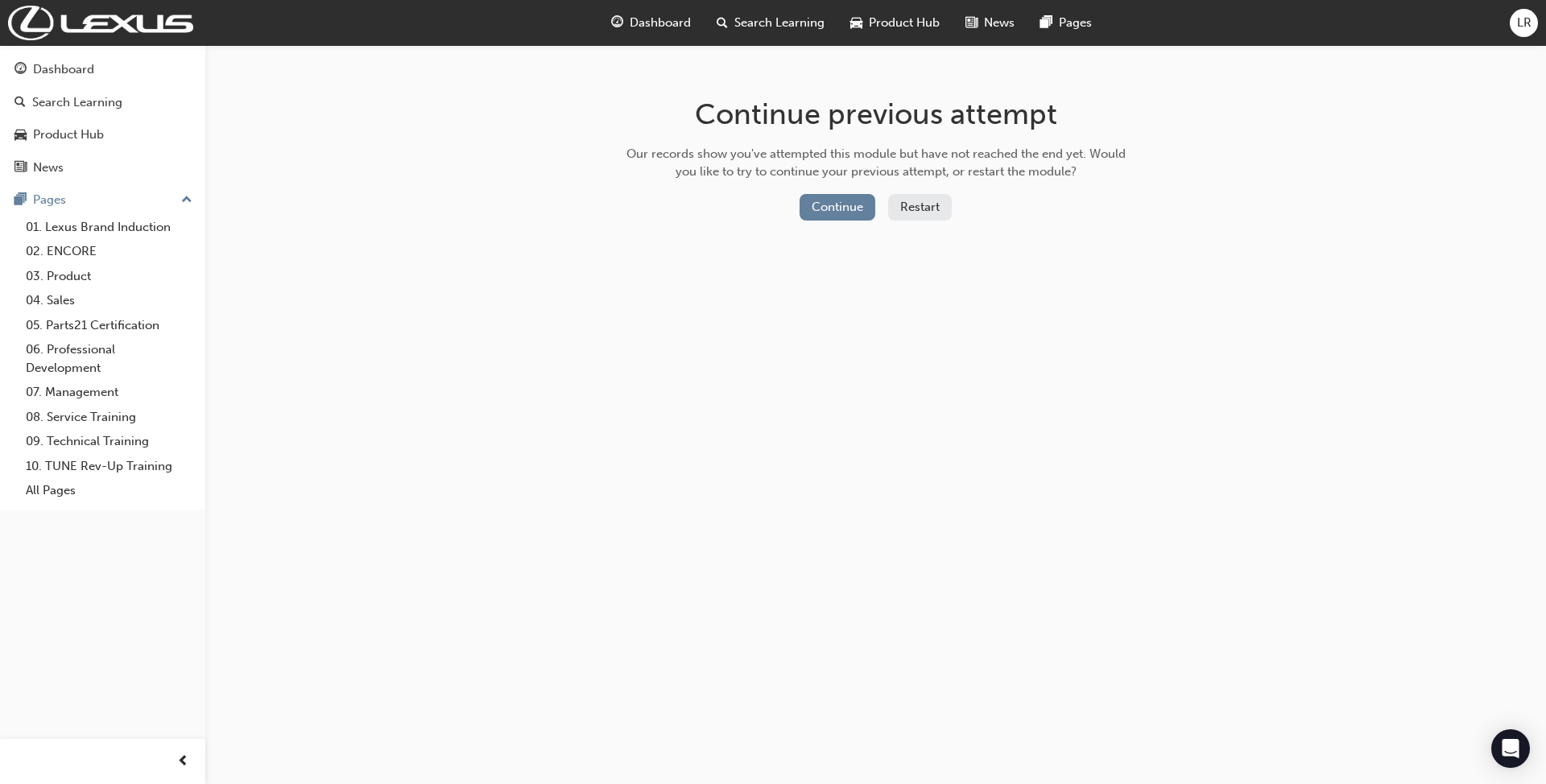
click at [934, 207] on button "Restart" at bounding box center [920, 208] width 64 height 27
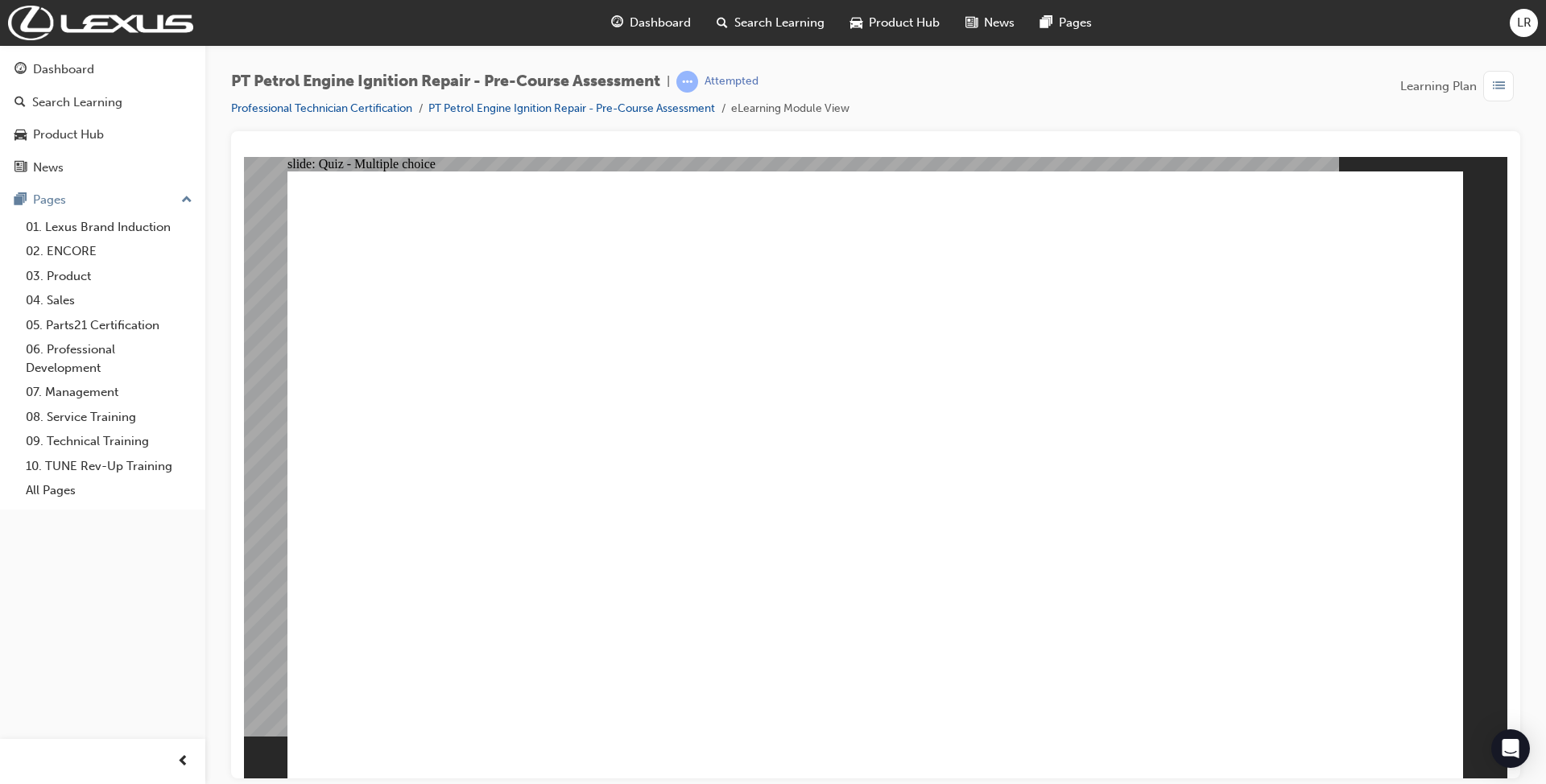
click at [68, 71] on div "Dashboard" at bounding box center [63, 70] width 61 height 18
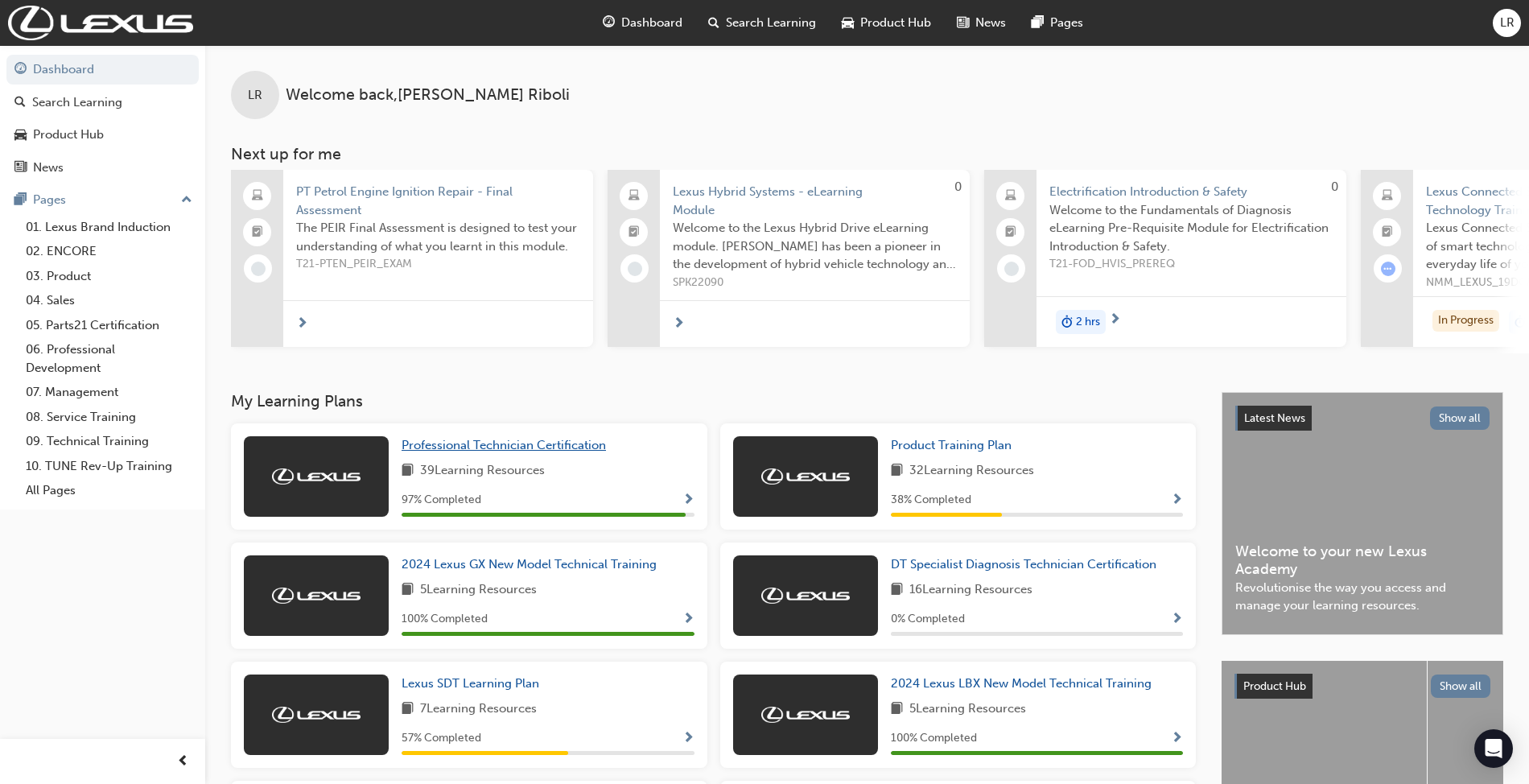
click at [587, 452] on span "Professional Technician Certification" at bounding box center [504, 445] width 204 height 14
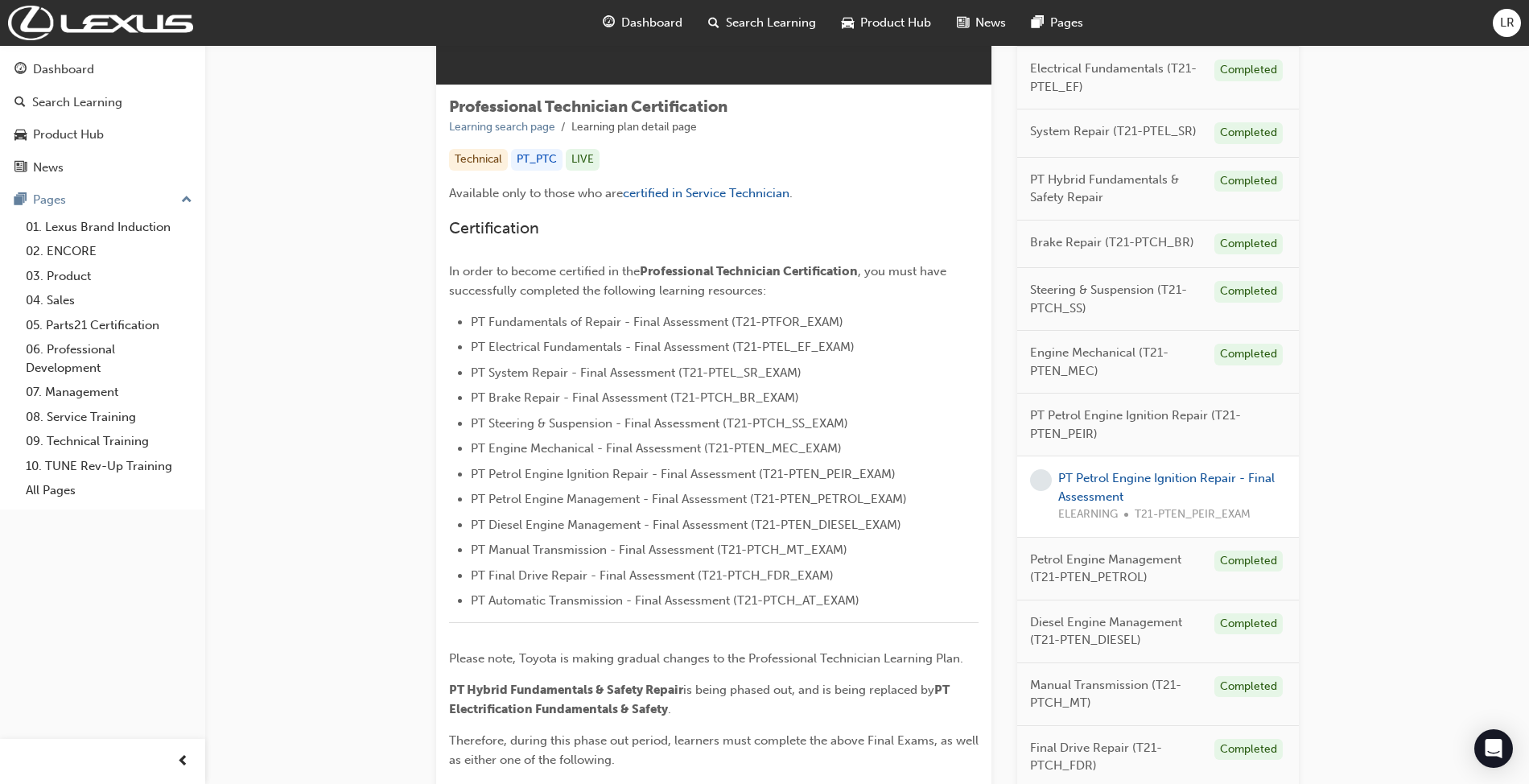
scroll to position [322, 0]
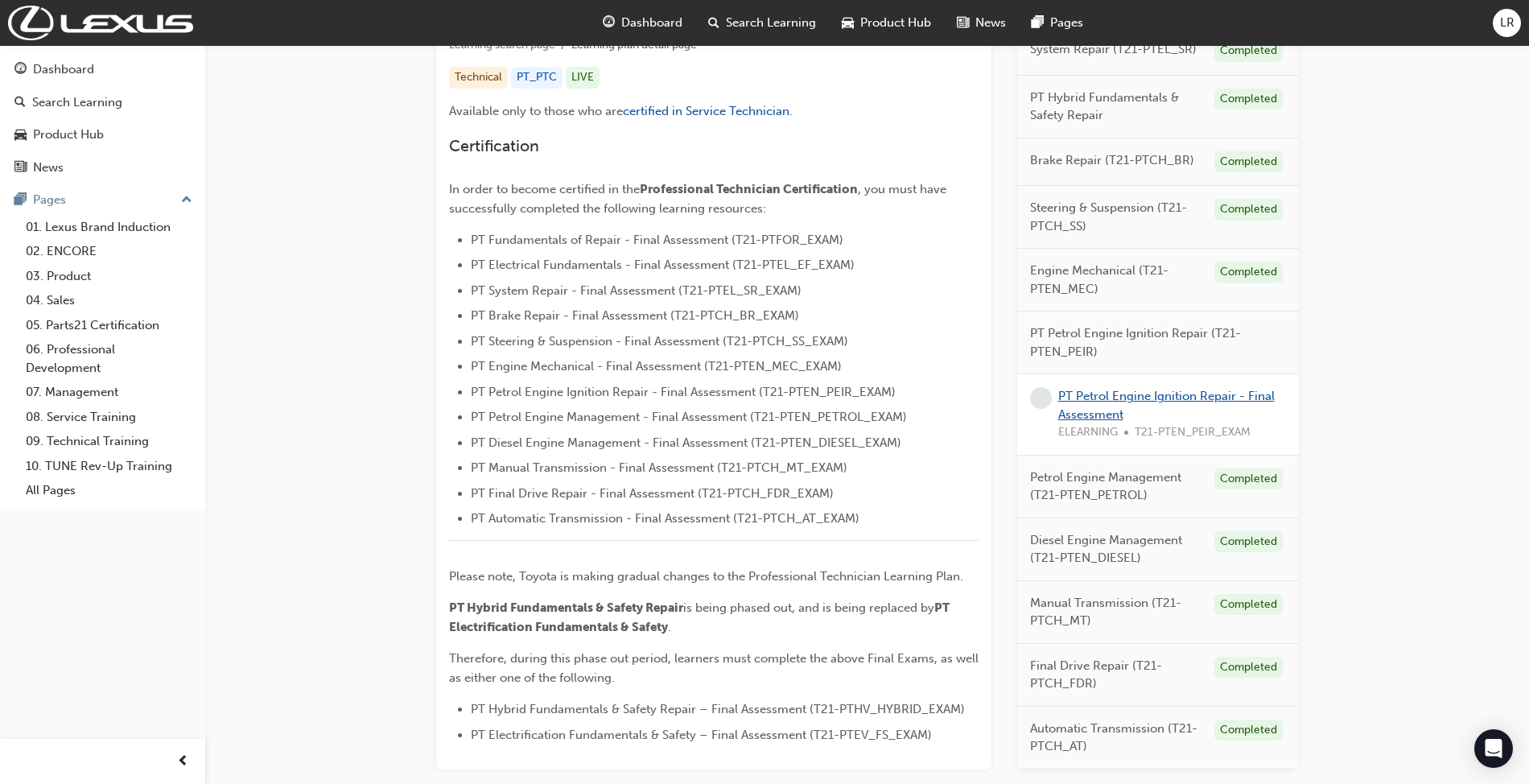
click at [1110, 397] on link "PT Petrol Engine Ignition Repair - Final Assessment" at bounding box center [1167, 405] width 217 height 33
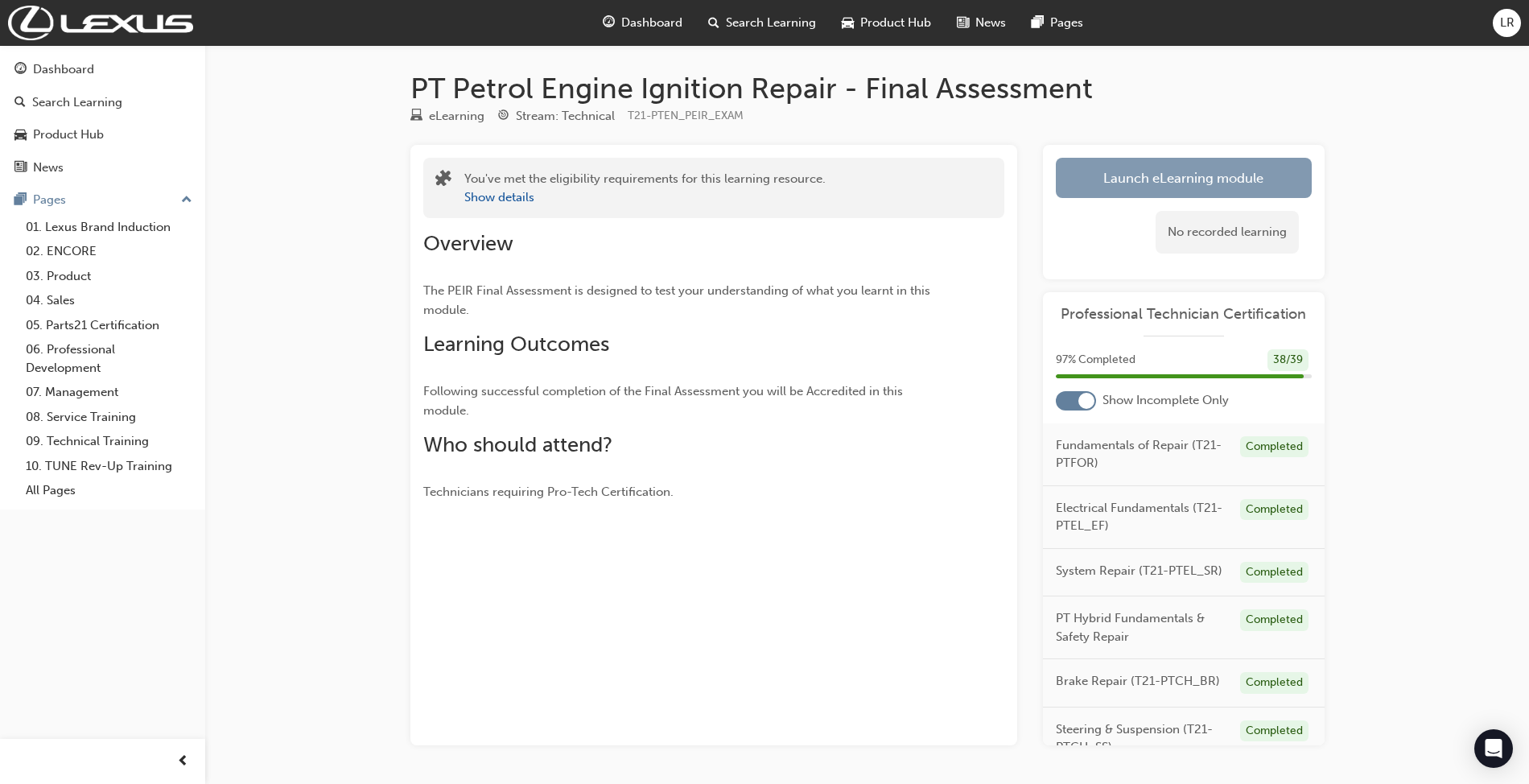
click at [1192, 185] on link "Launch eLearning module" at bounding box center [1184, 178] width 256 height 40
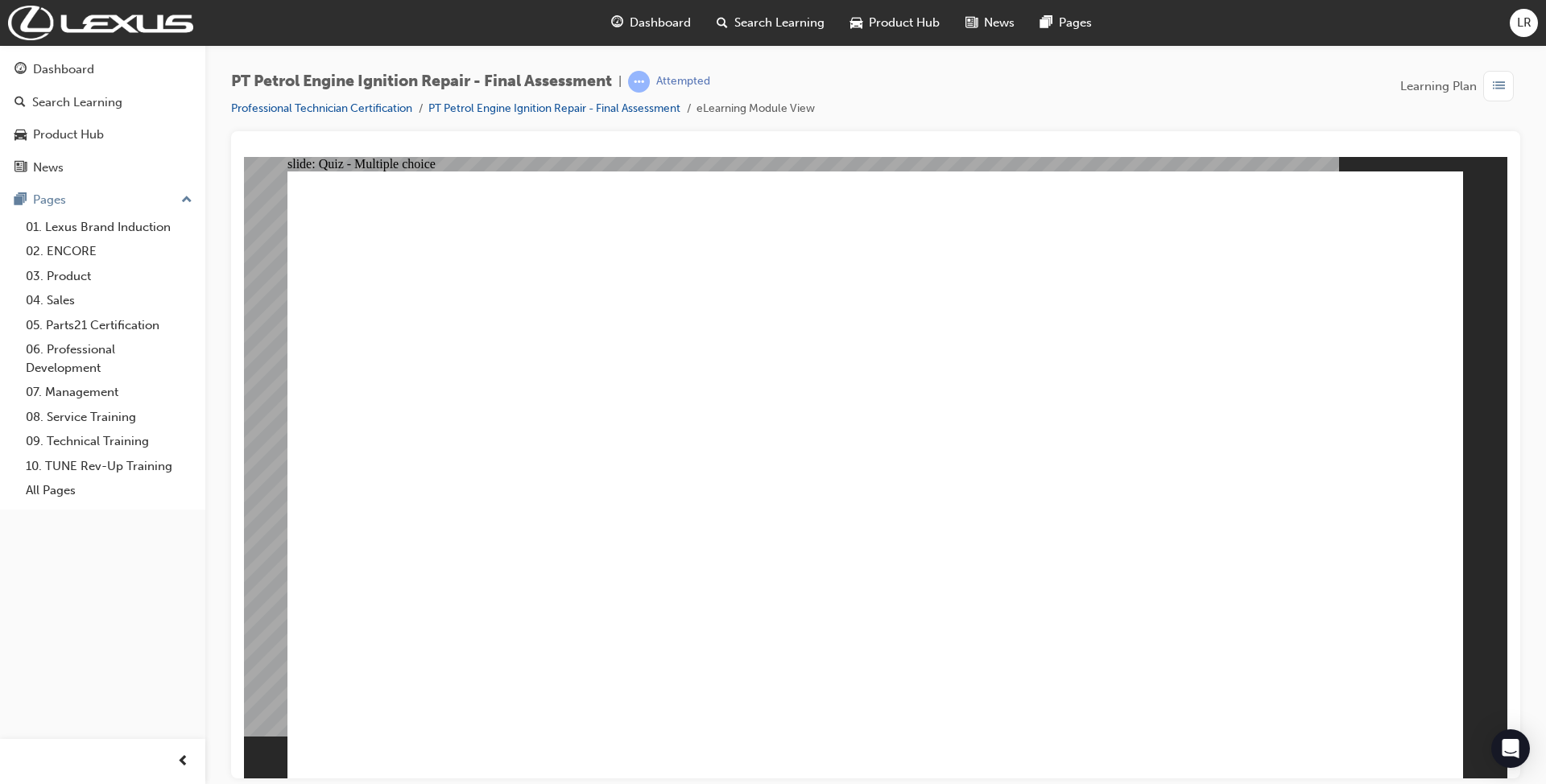
drag, startPoint x: 1356, startPoint y: 267, endPoint x: 683, endPoint y: 261, distance: 673.0
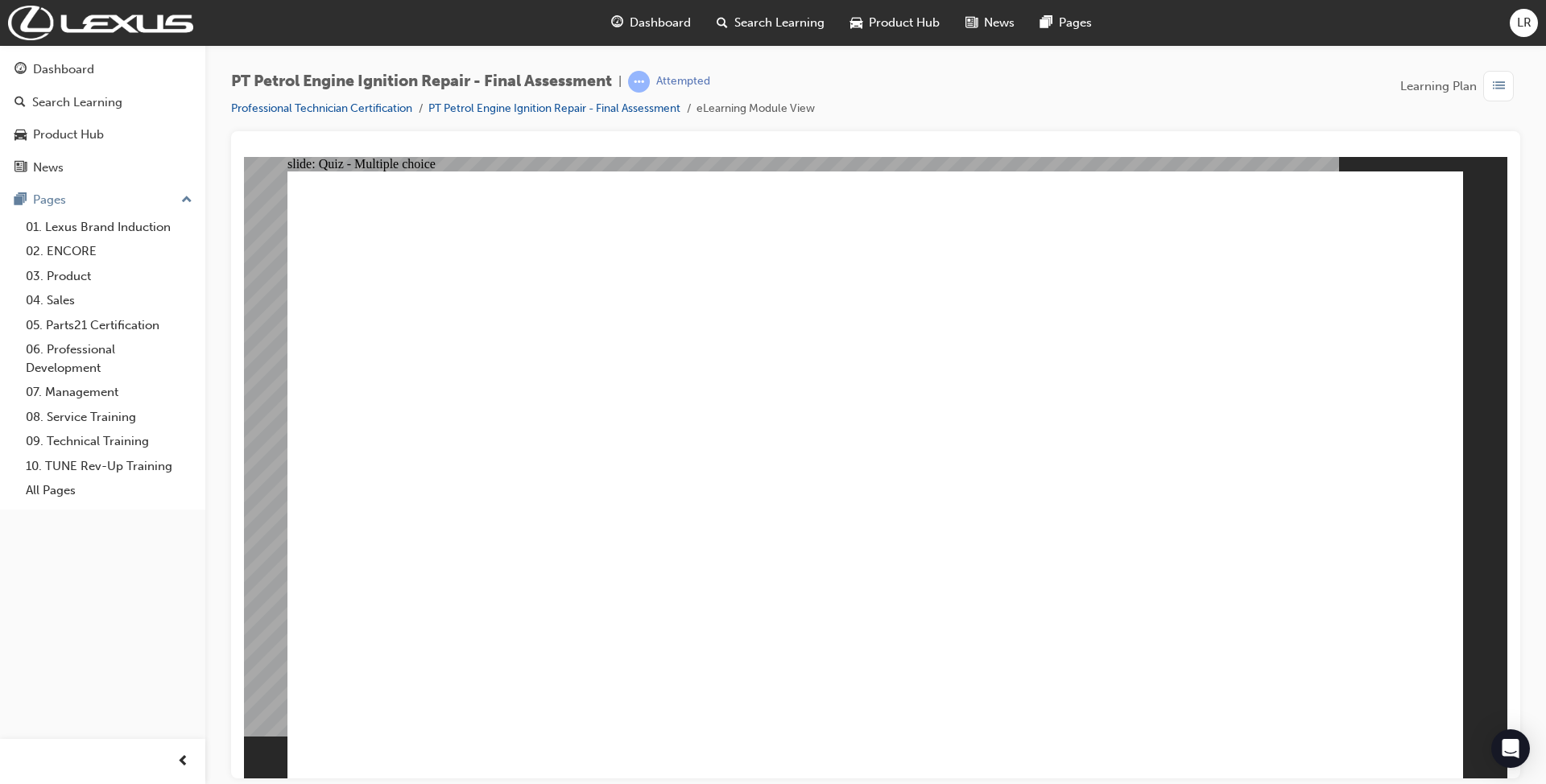
drag, startPoint x: 461, startPoint y: 268, endPoint x: 832, endPoint y: 315, distance: 374.0
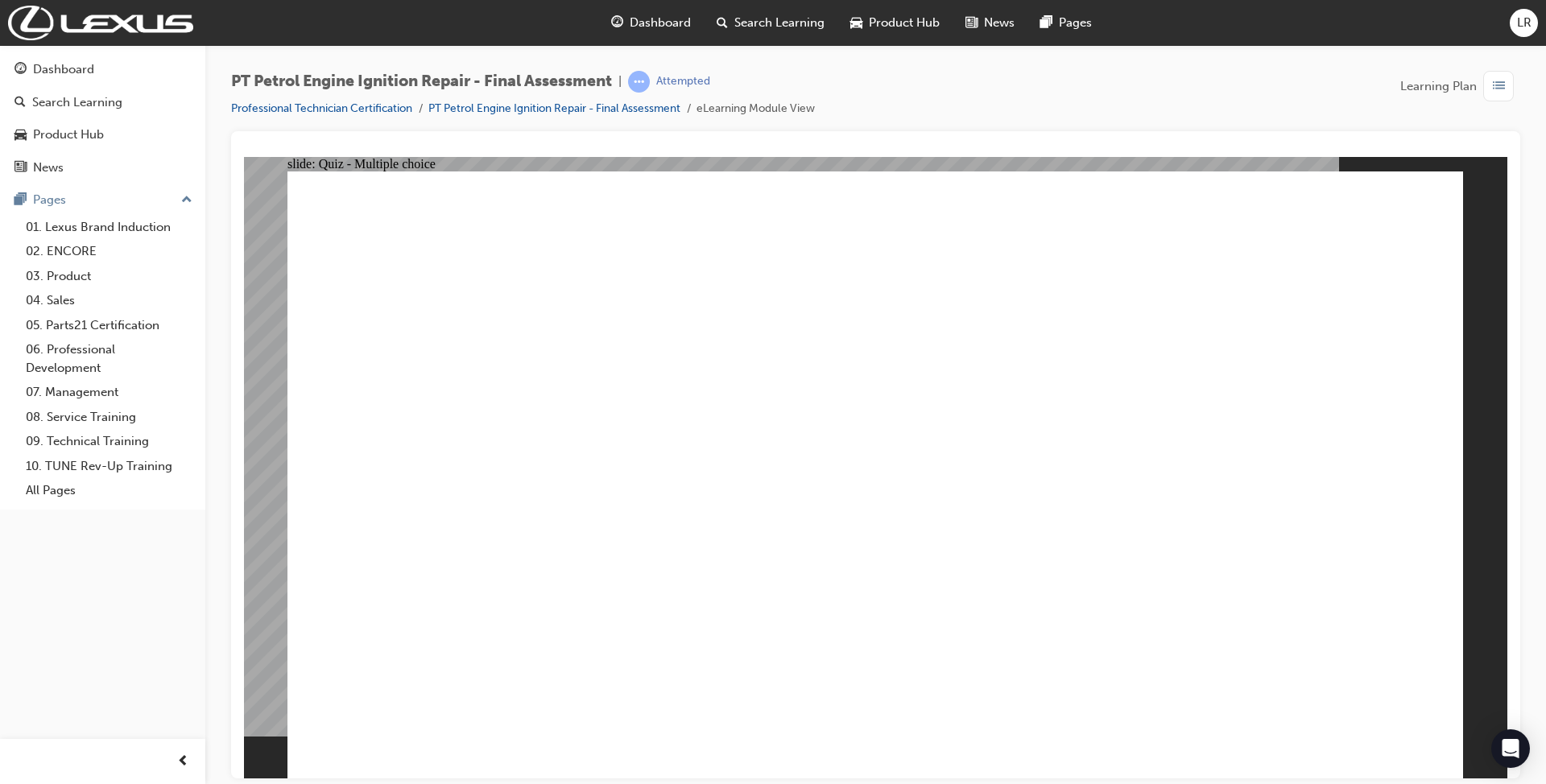
drag, startPoint x: 903, startPoint y: 627, endPoint x: 910, endPoint y: 653, distance: 26.9
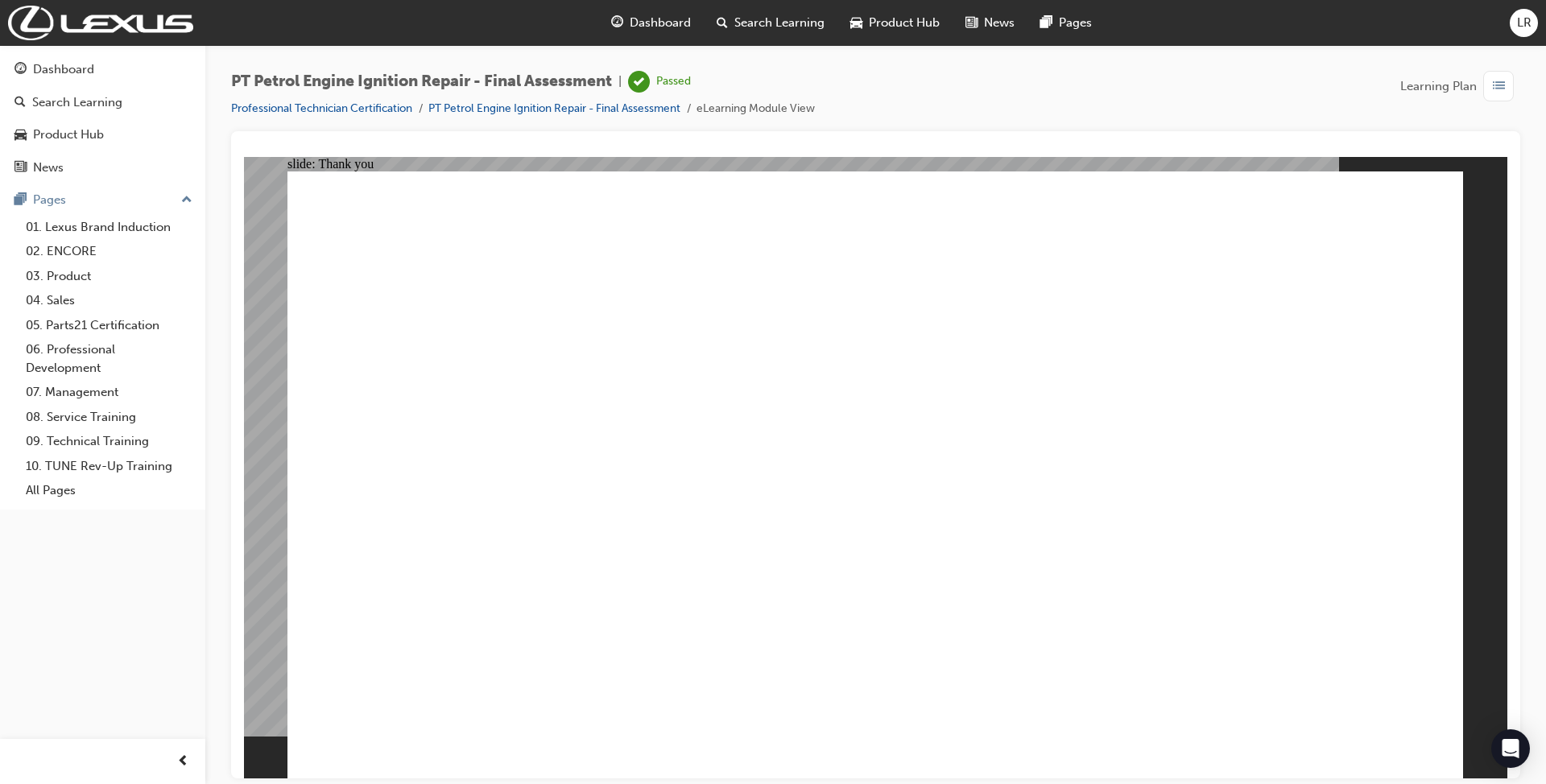
click at [29, 71] on div "Dashboard" at bounding box center [103, 70] width 177 height 20
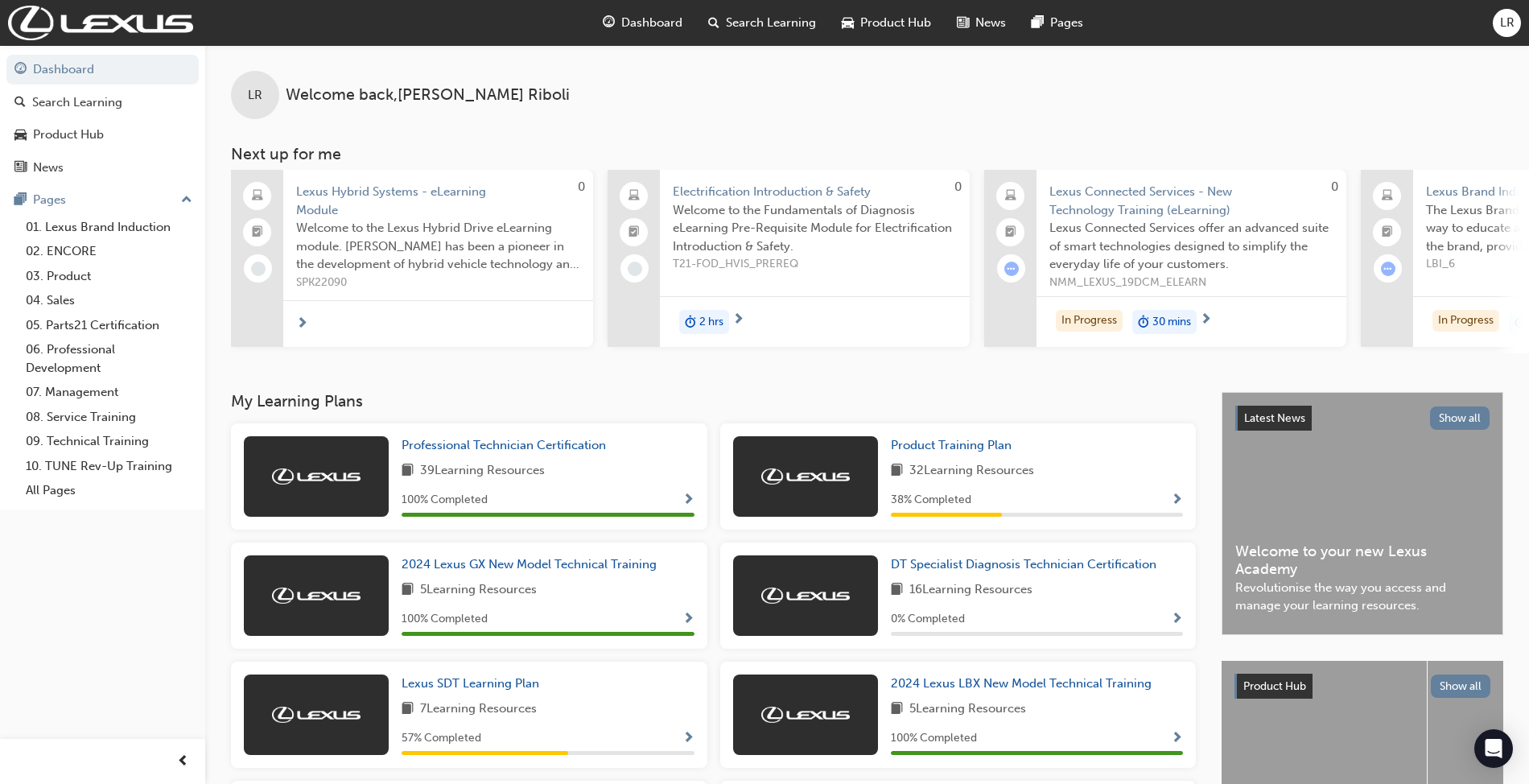
click at [673, 16] on span "Dashboard" at bounding box center [651, 23] width 61 height 18
